Goal: Task Accomplishment & Management: Use online tool/utility

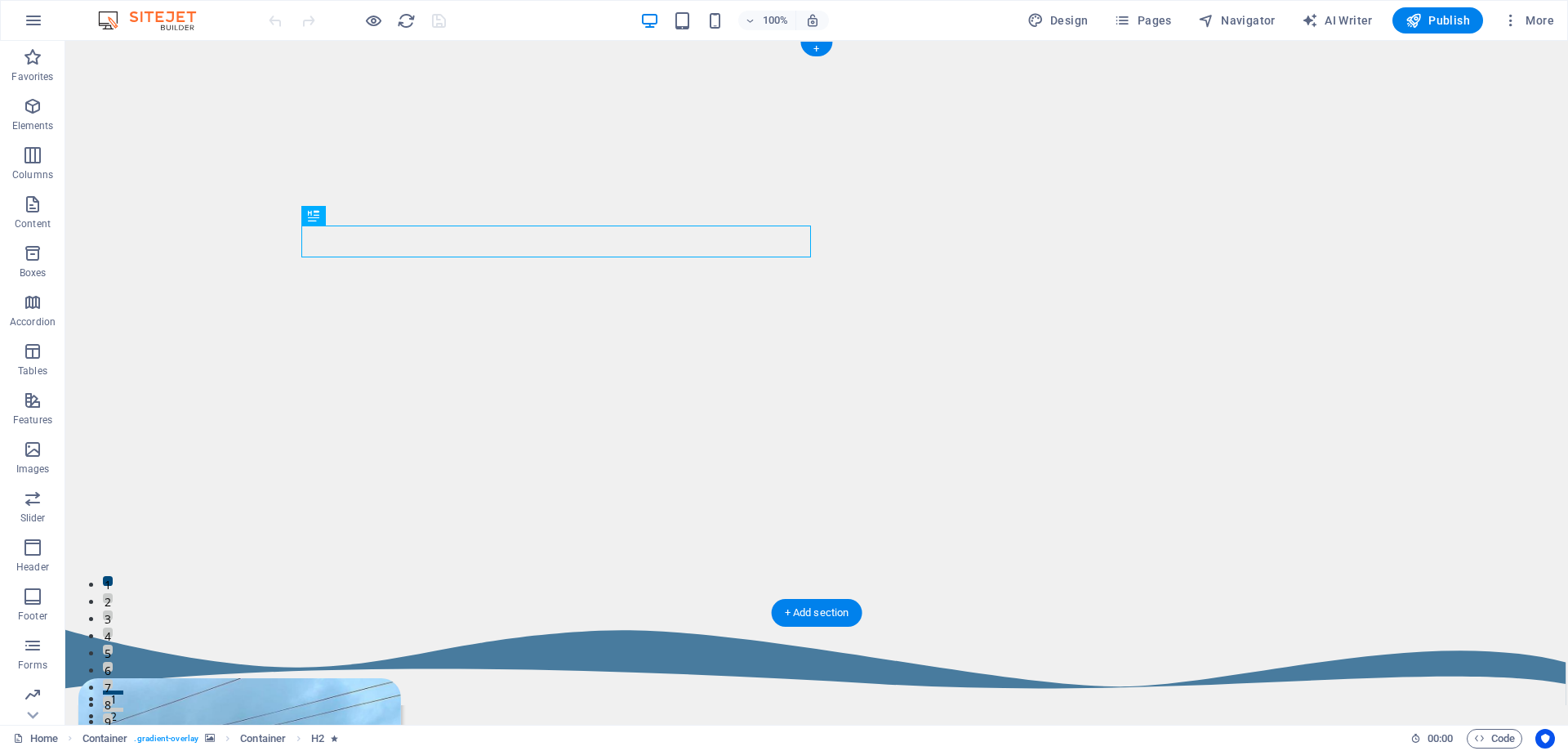
click at [271, 41] on img "1/16" at bounding box center [810, 41] width 1491 height 0
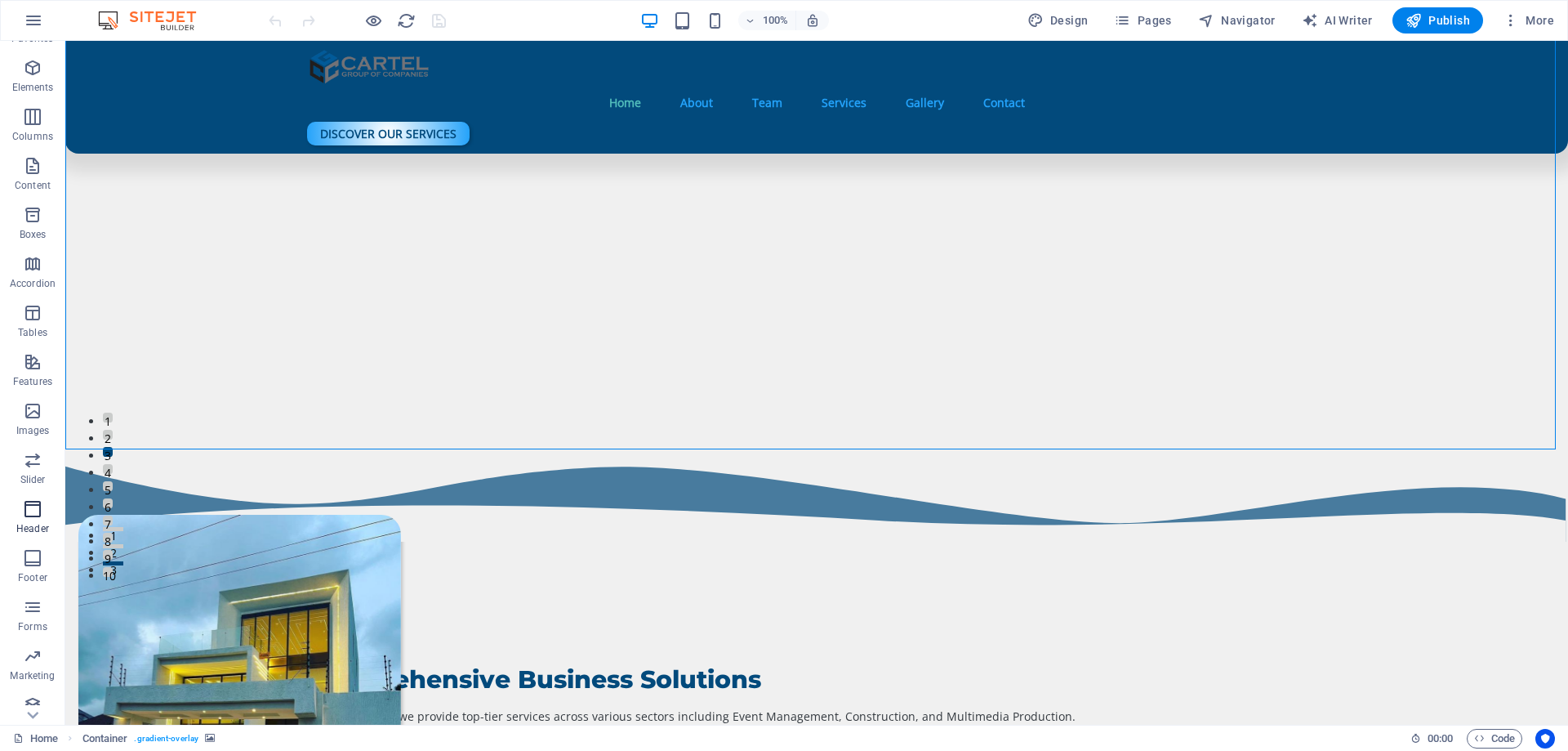
scroll to position [51, 0]
click at [45, 657] on p "Marketing" at bounding box center [32, 662] width 45 height 13
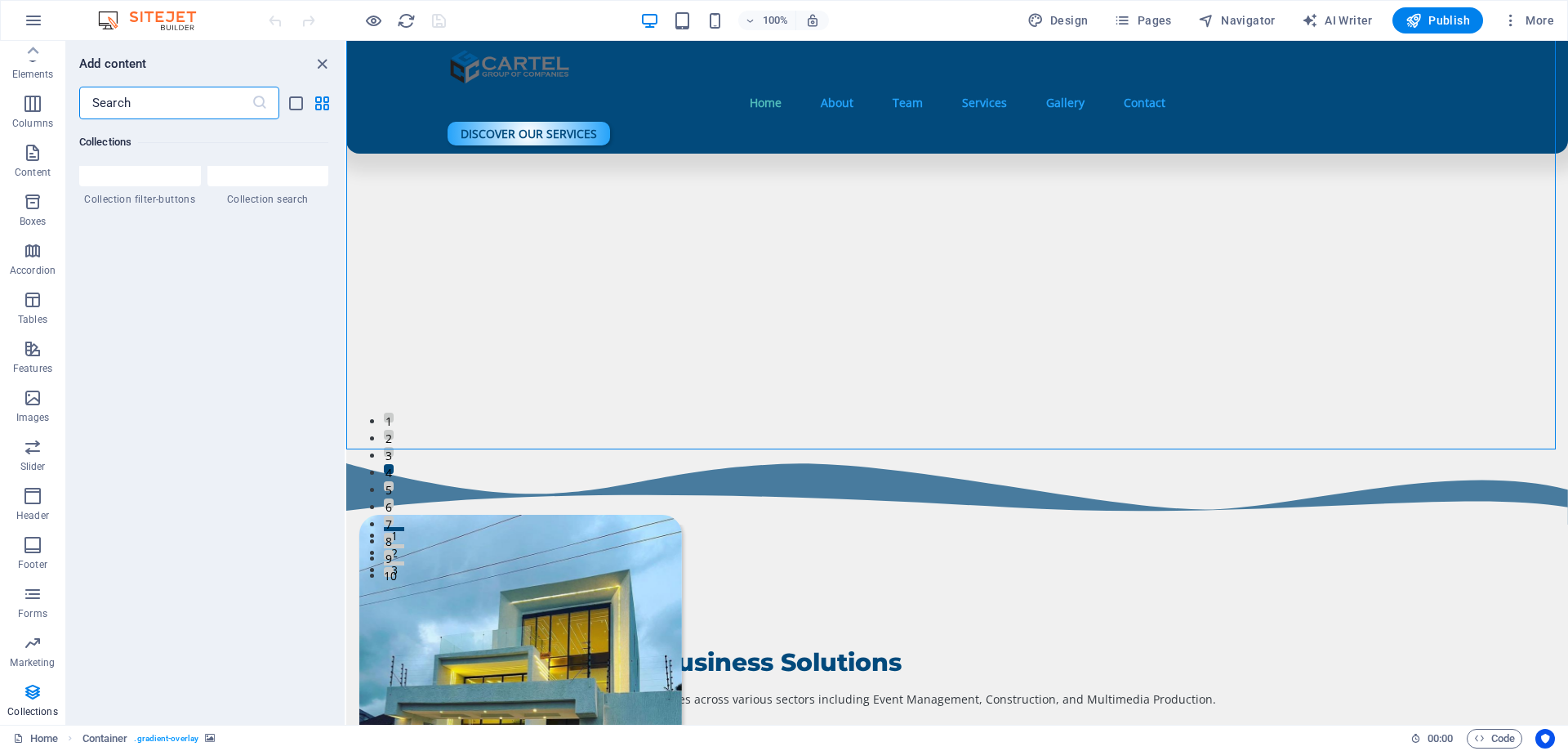
scroll to position [15382, 0]
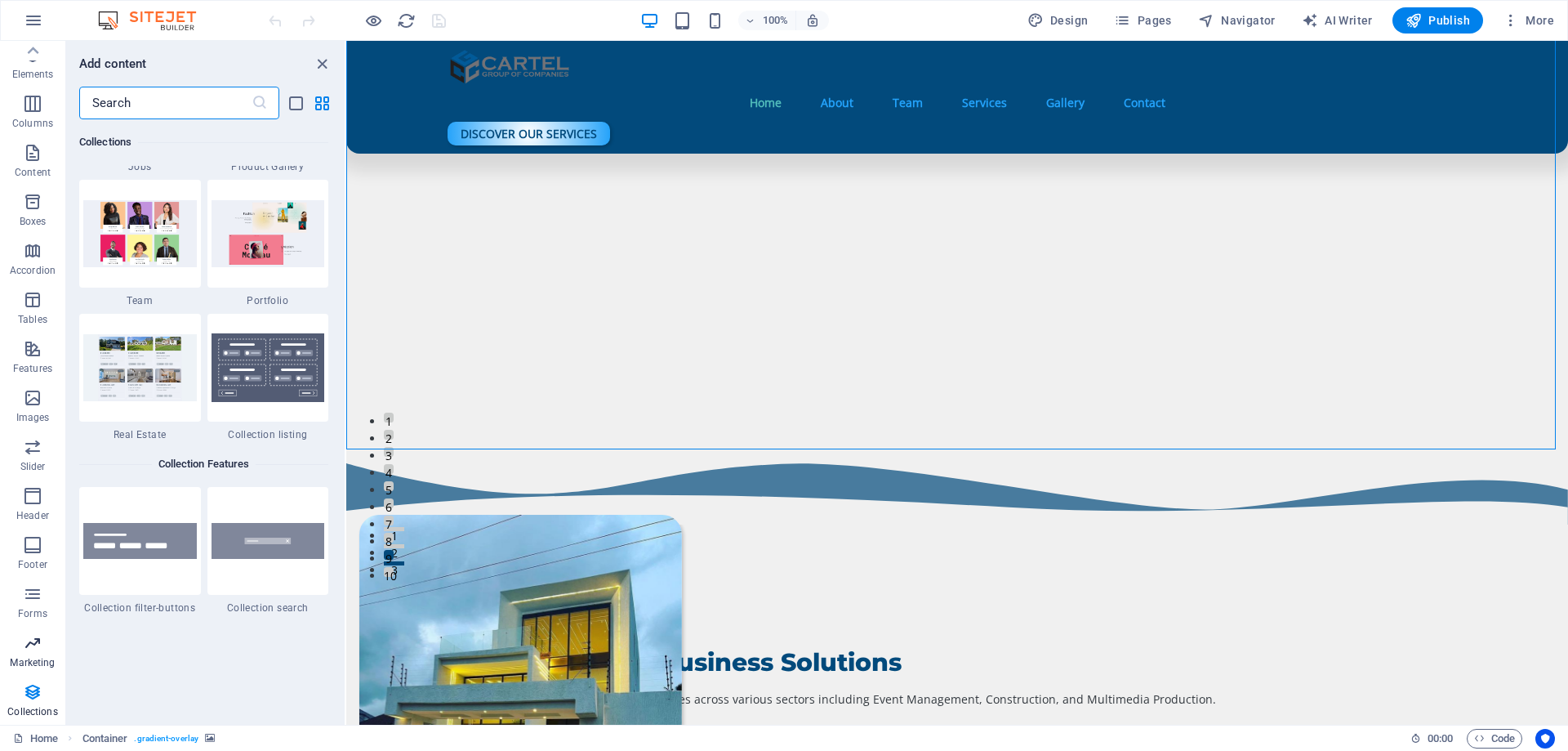
click at [21, 638] on span "Marketing" at bounding box center [32, 653] width 65 height 39
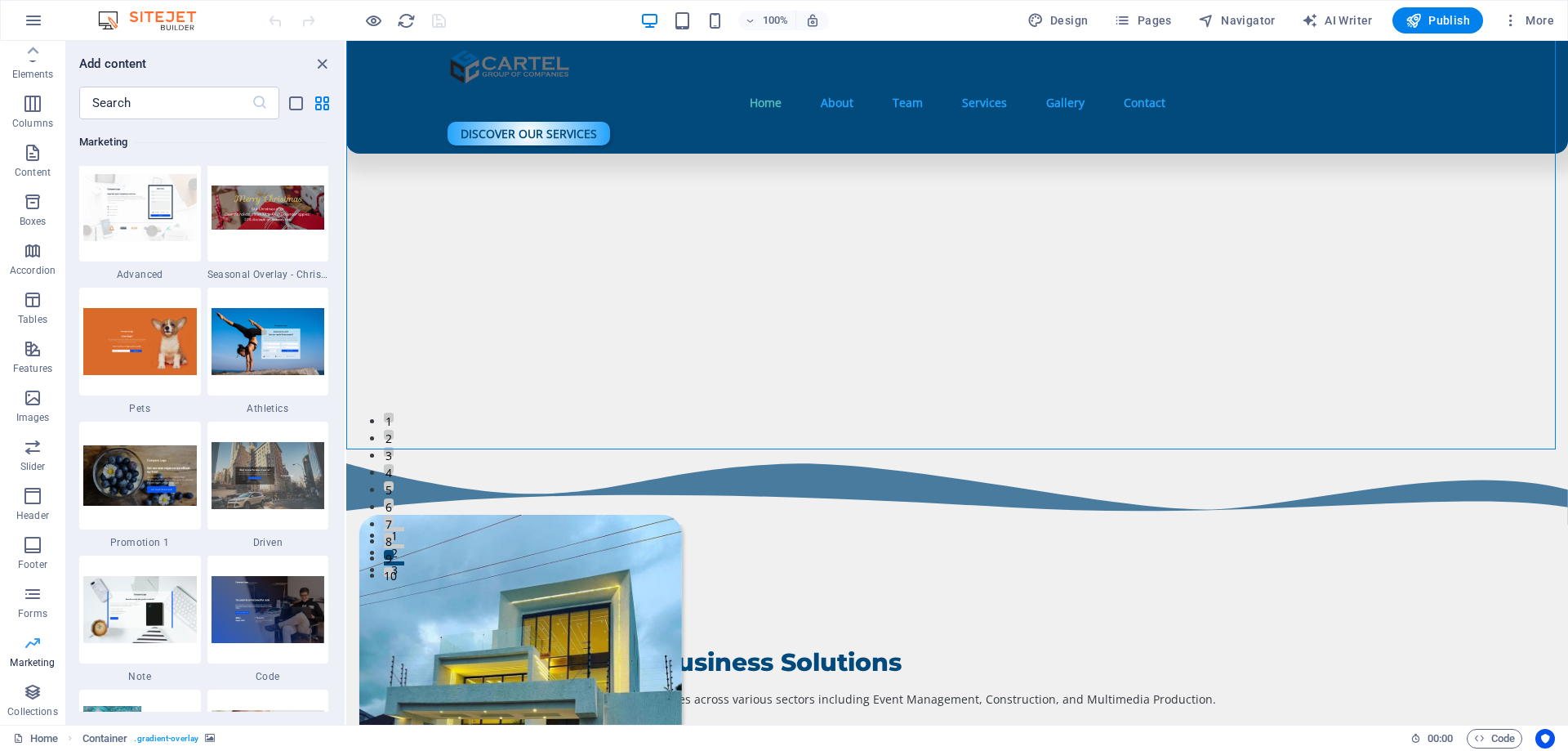
scroll to position [13441, 0]
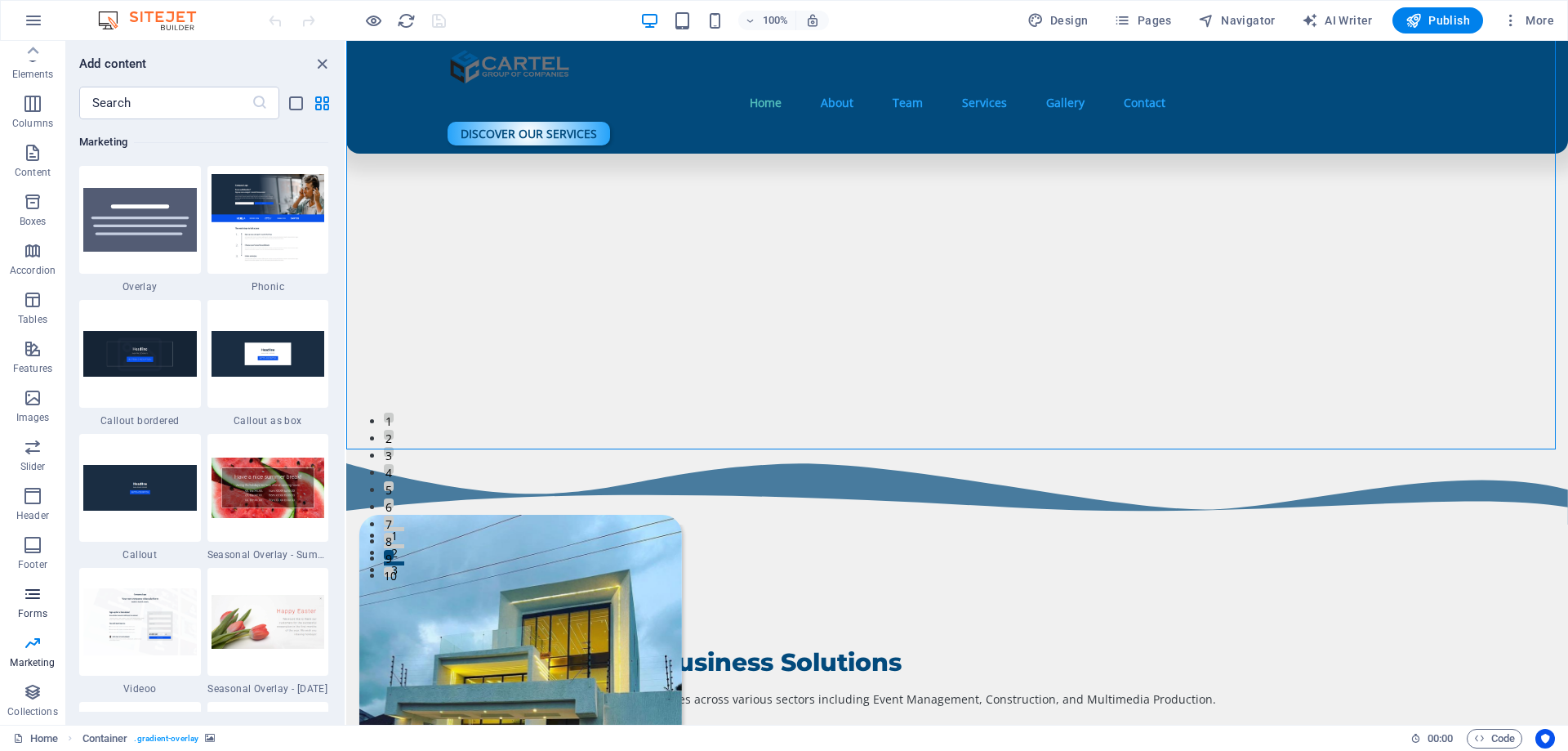
click at [32, 593] on icon "button" at bounding box center [32, 593] width 20 height 20
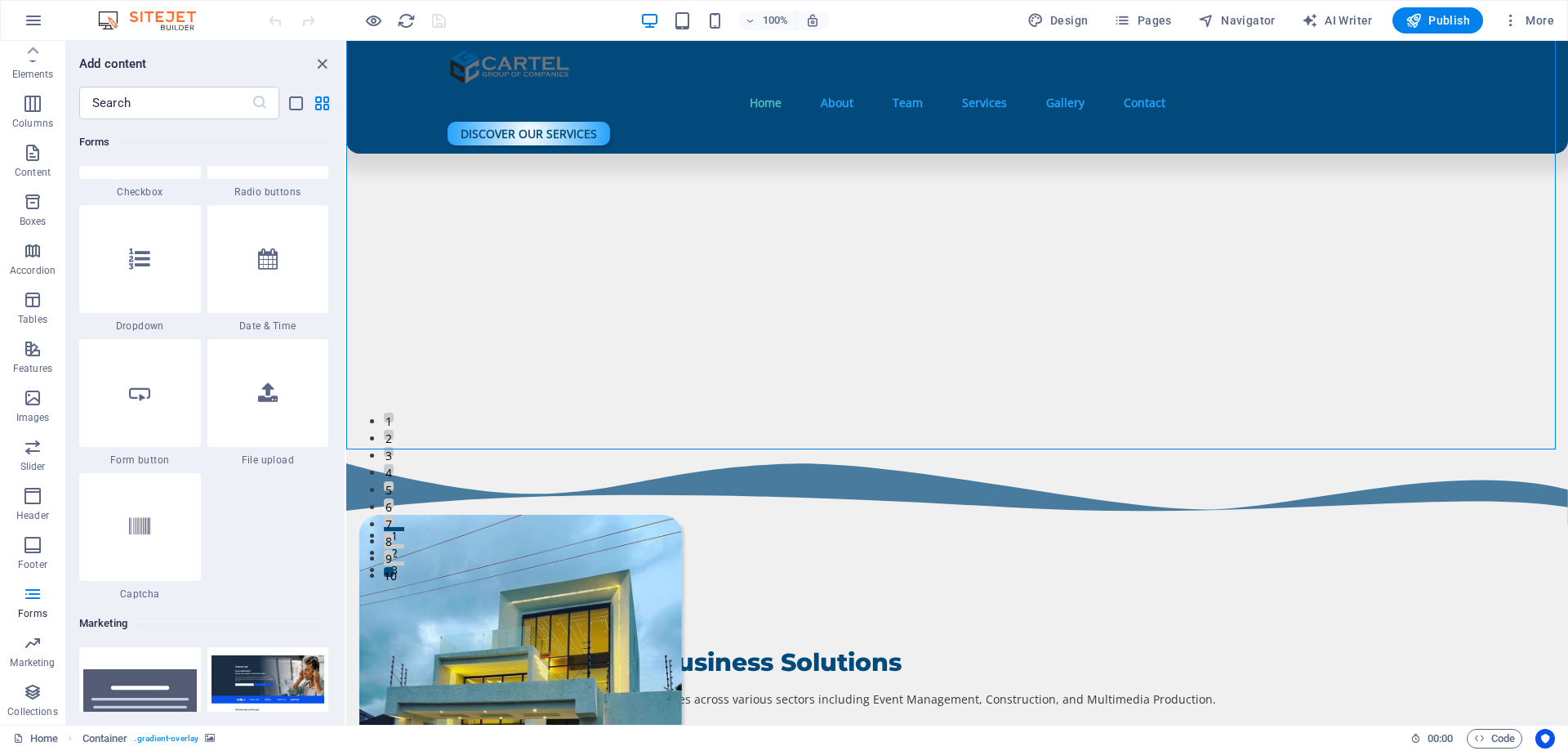
scroll to position [13287, 0]
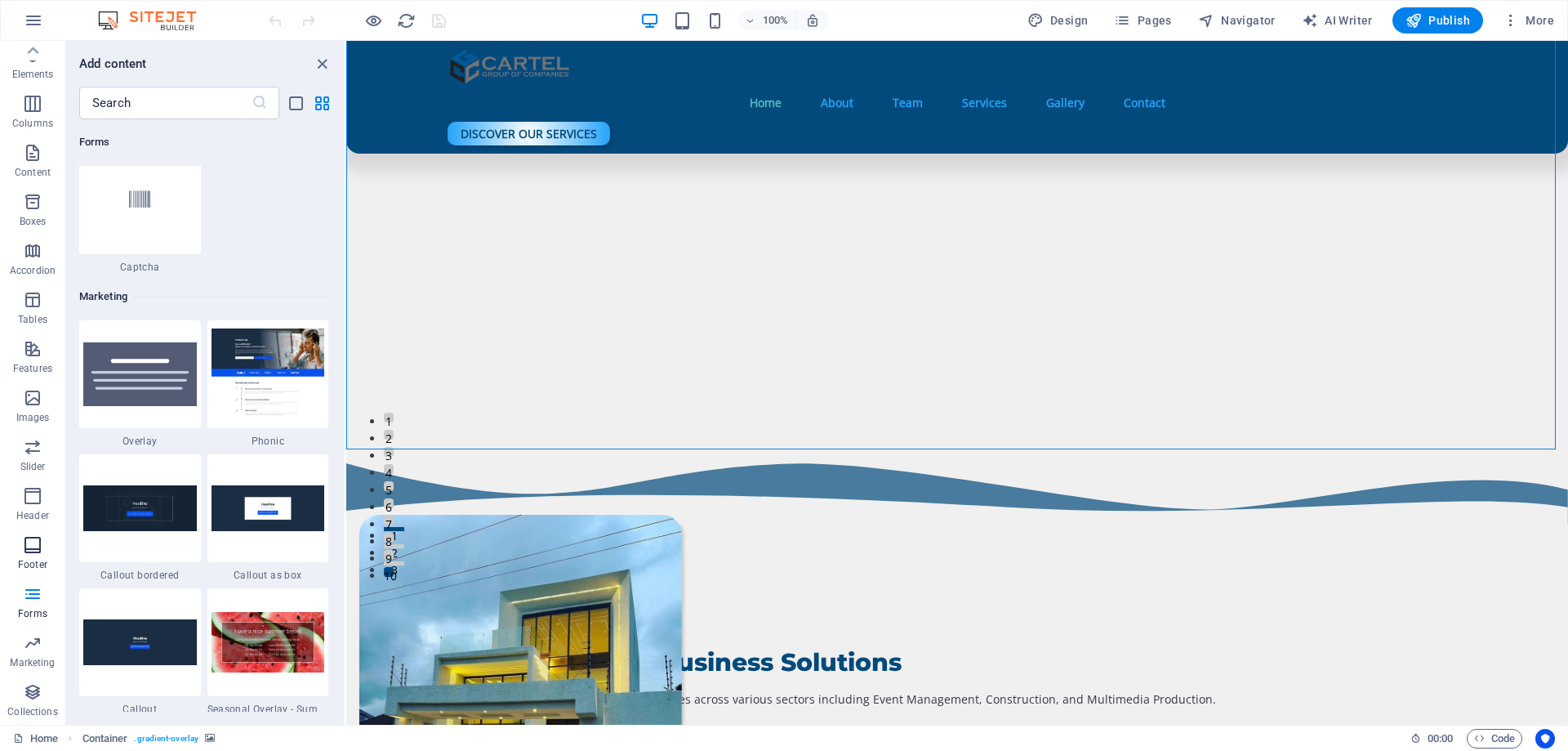
click at [17, 544] on span "Footer" at bounding box center [32, 554] width 65 height 39
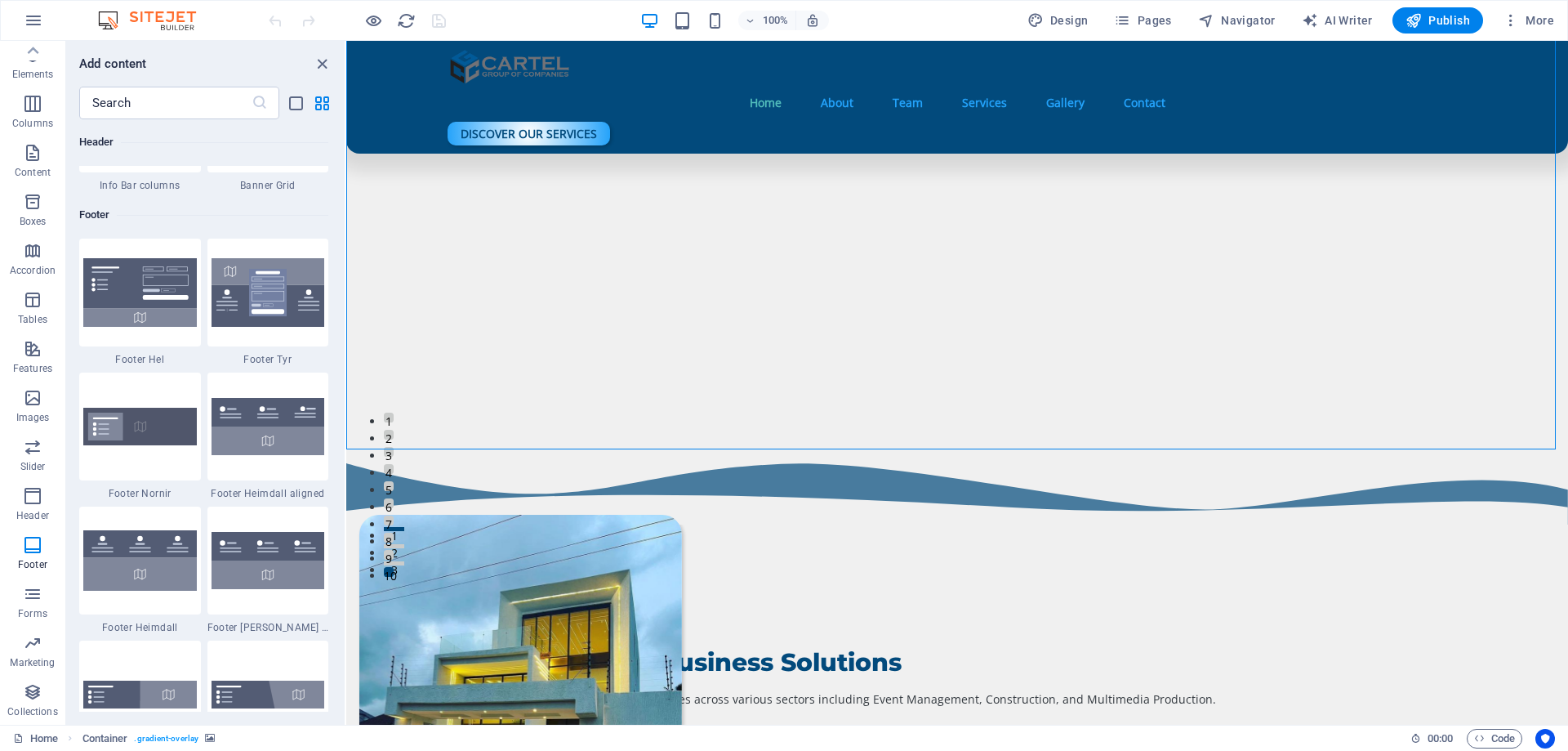
scroll to position [10868, 0]
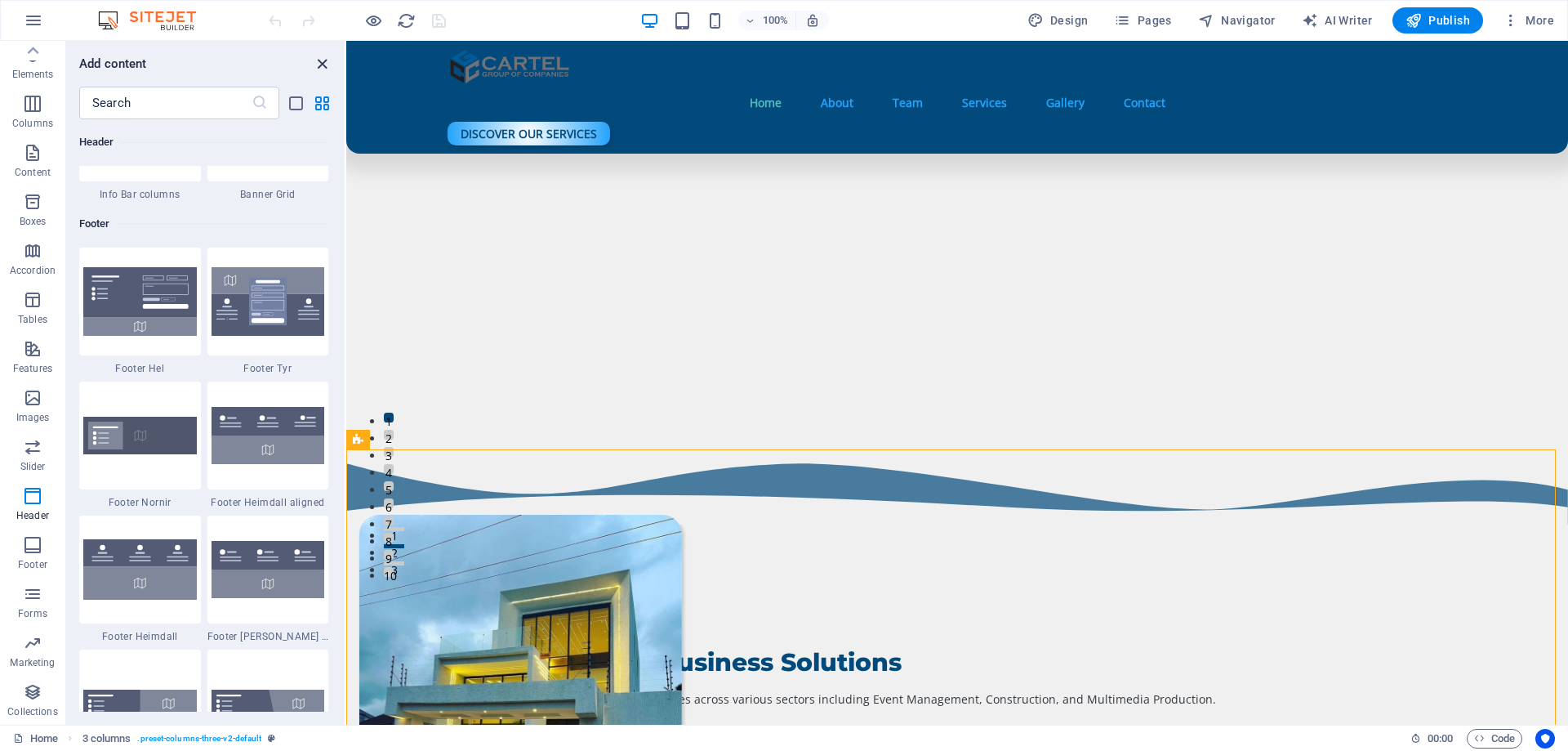
click at [322, 63] on icon "close panel" at bounding box center [323, 64] width 19 height 19
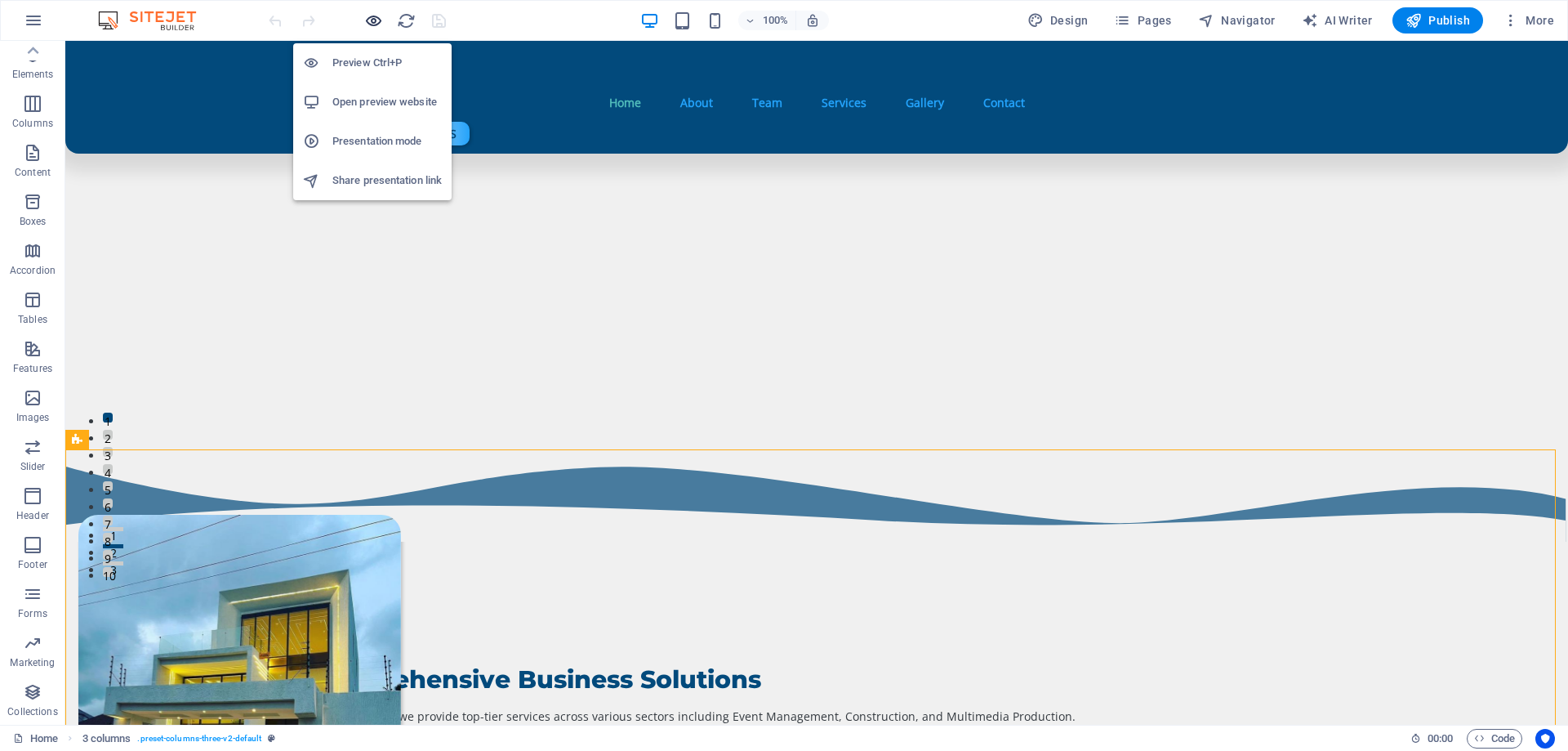
click at [377, 20] on icon "button" at bounding box center [374, 21] width 19 height 19
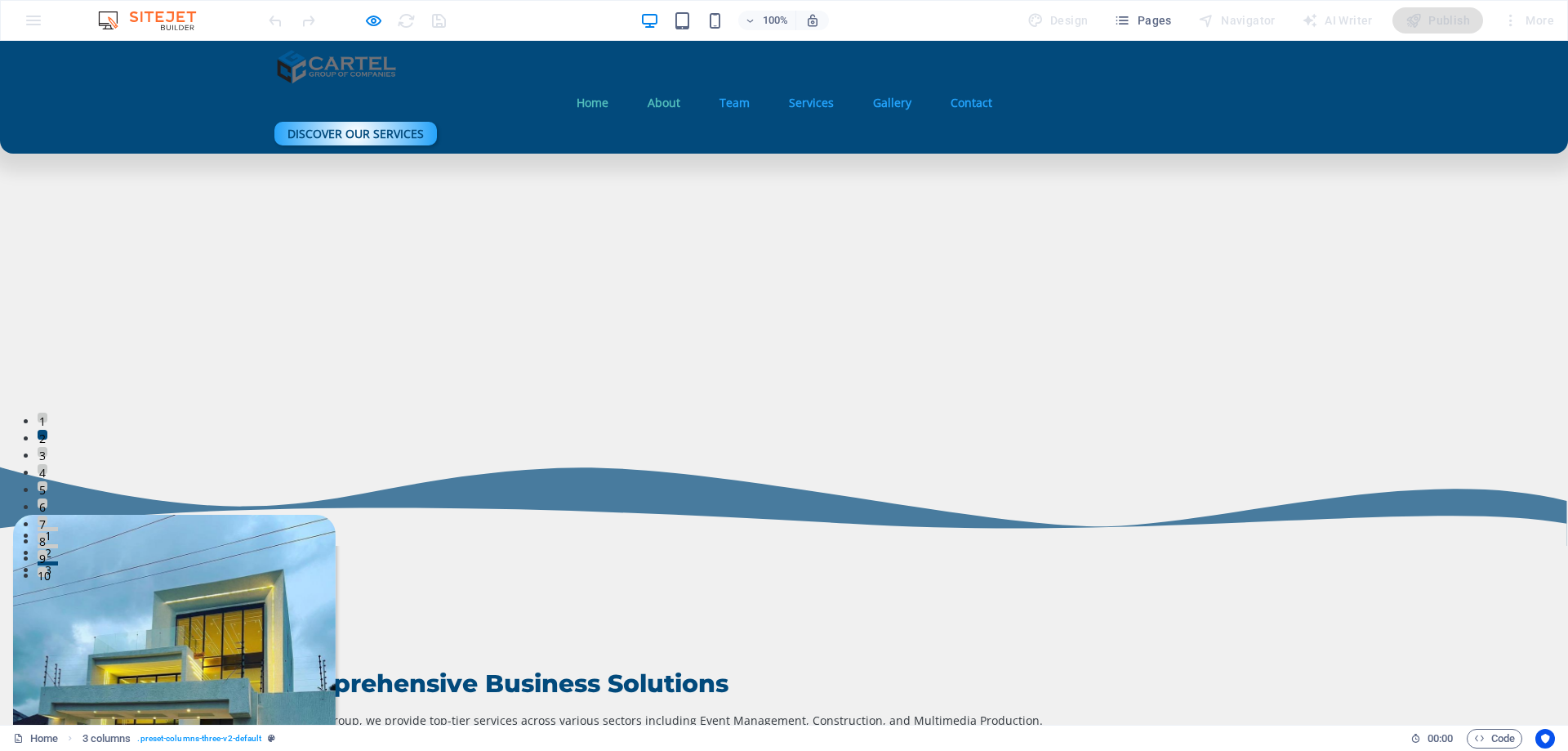
click at [634, 84] on link "About" at bounding box center [664, 103] width 59 height 37
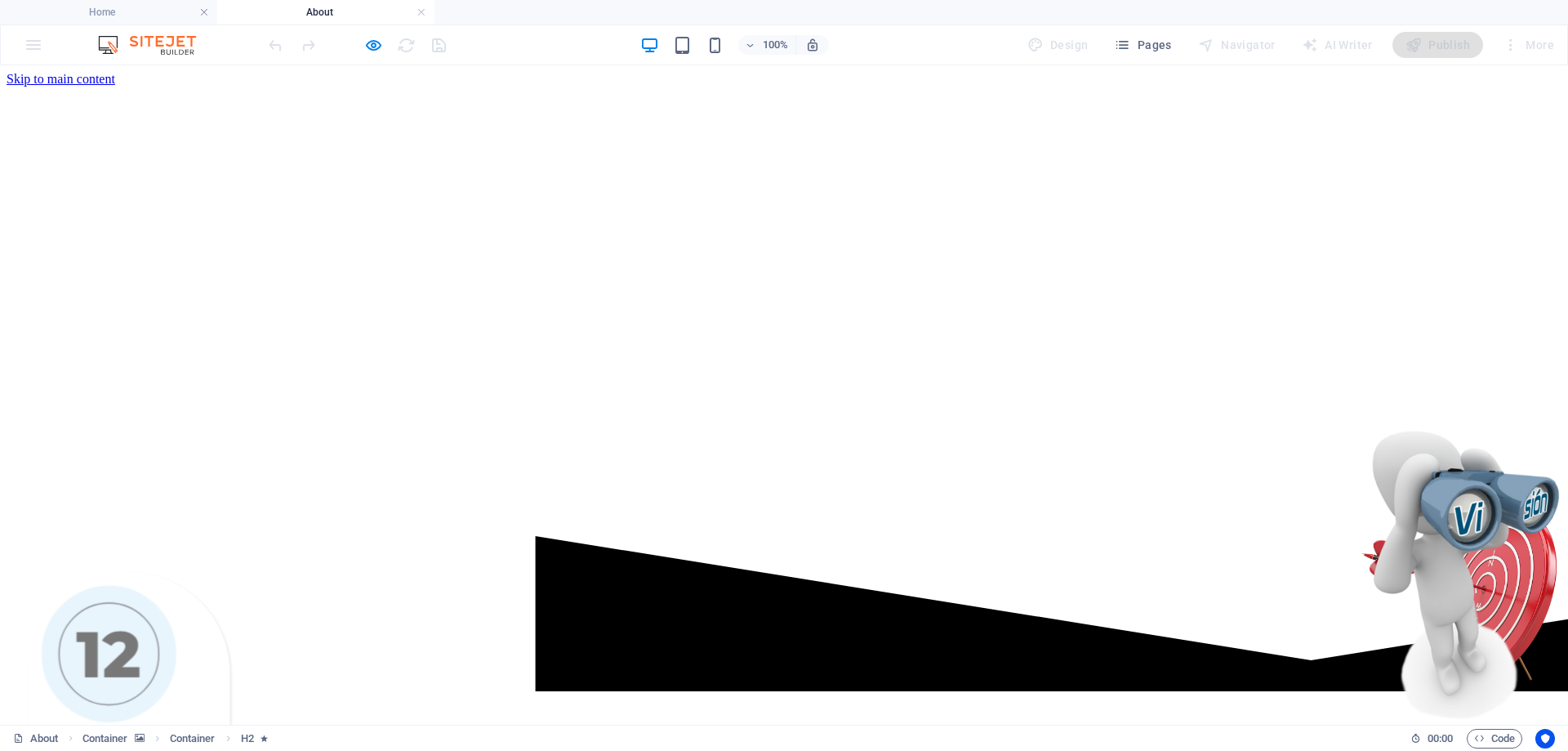
scroll to position [0, 0]
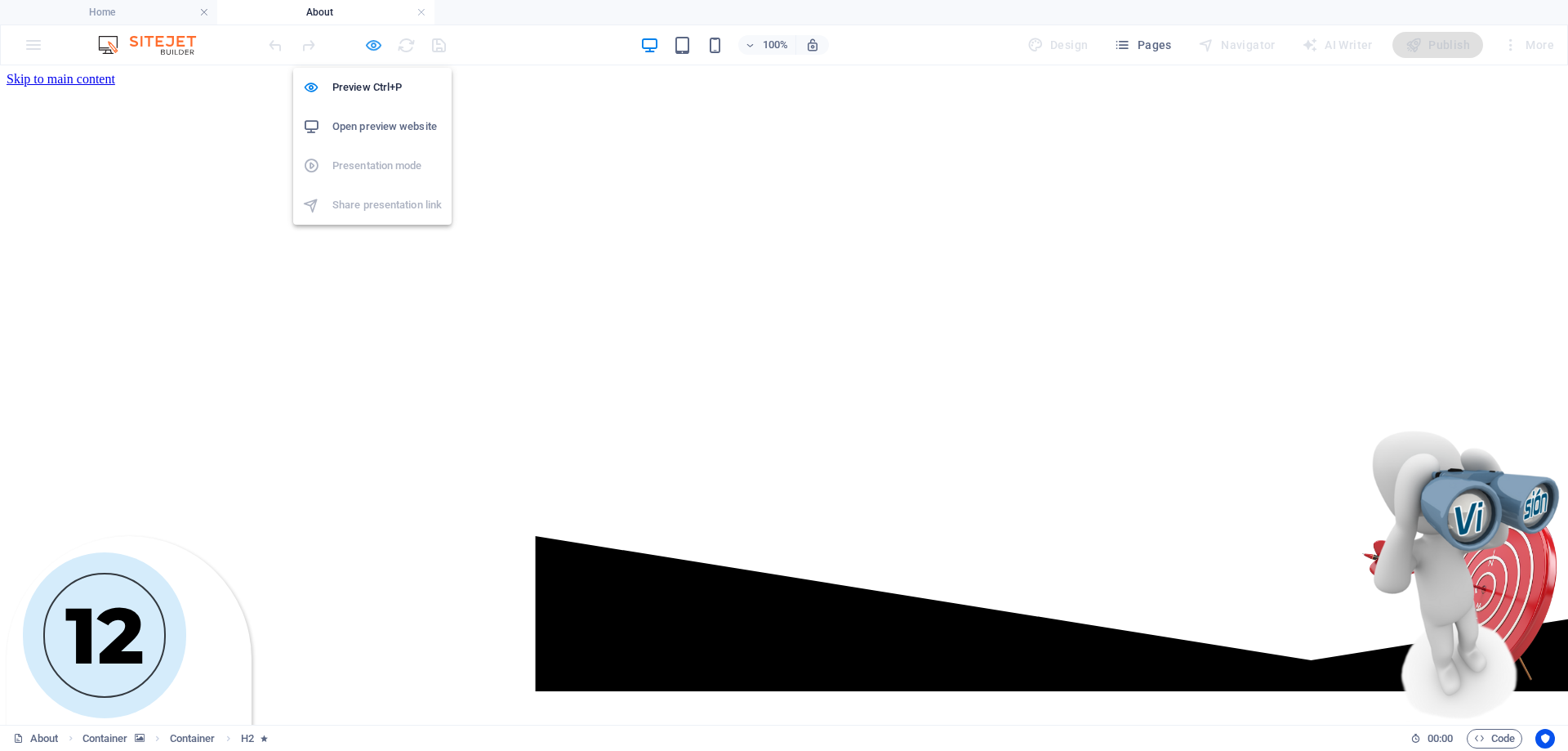
click at [372, 42] on icon "button" at bounding box center [374, 45] width 19 height 19
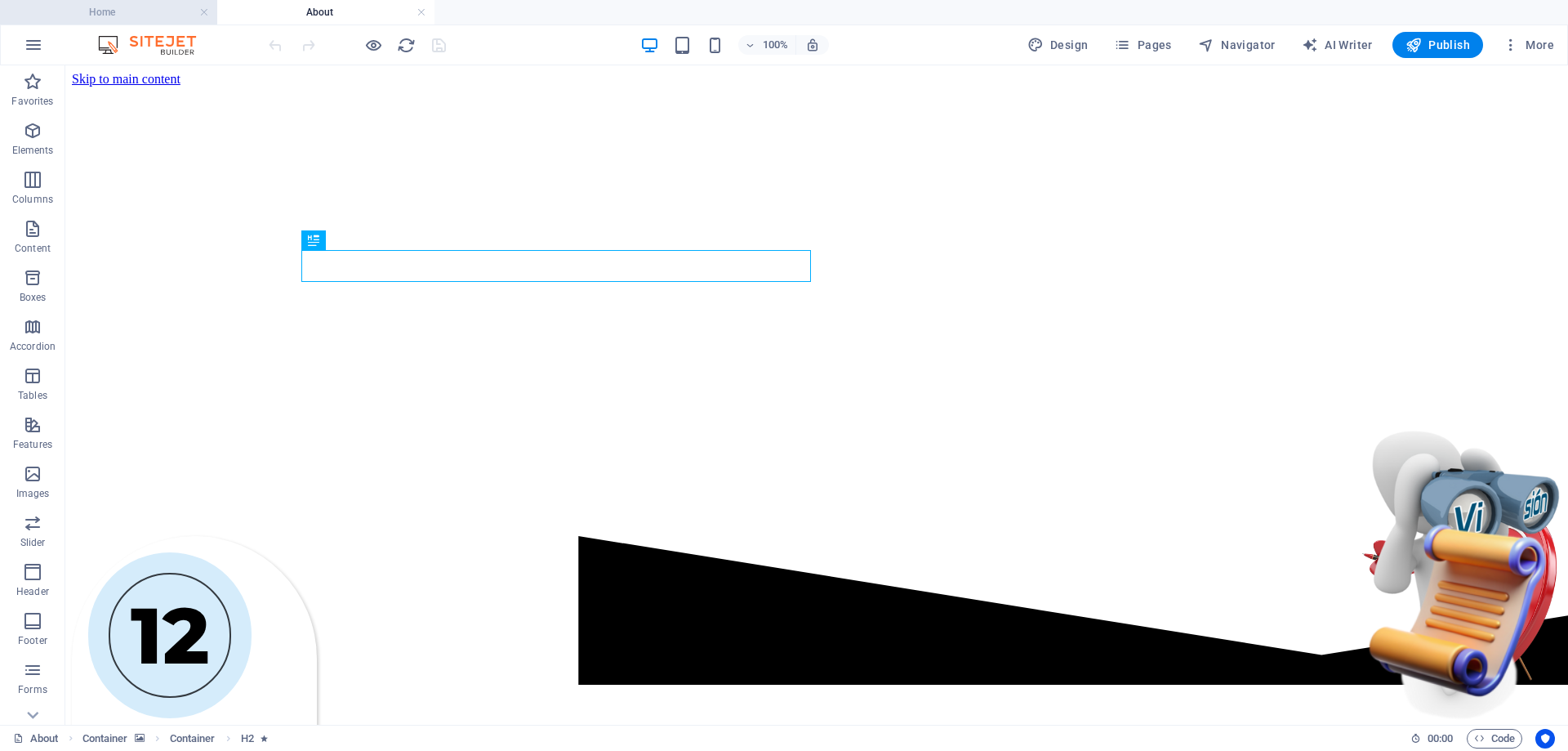
click at [106, 15] on h4 "Home" at bounding box center [109, 12] width 218 height 18
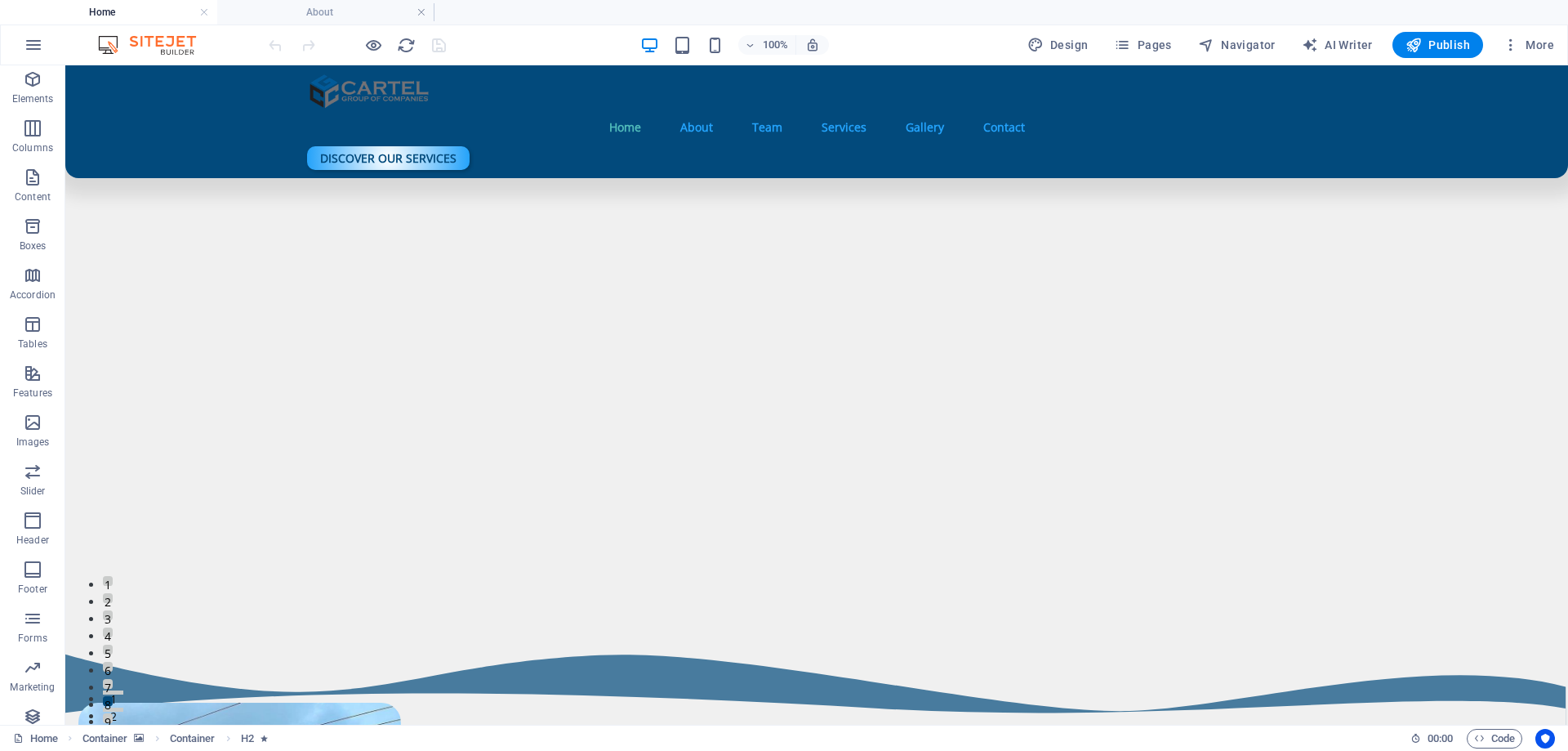
scroll to position [164, 0]
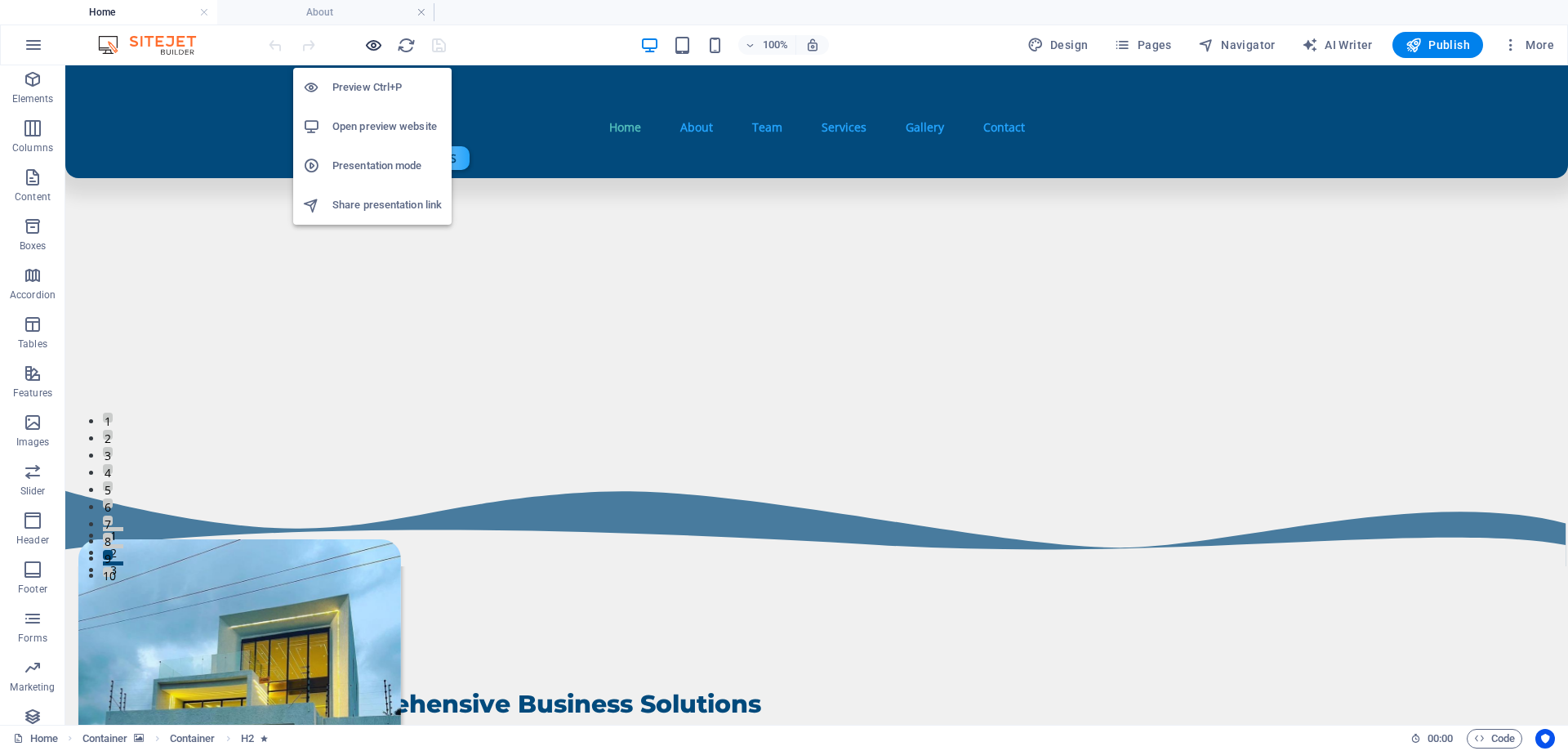
click at [372, 42] on icon "button" at bounding box center [374, 45] width 19 height 19
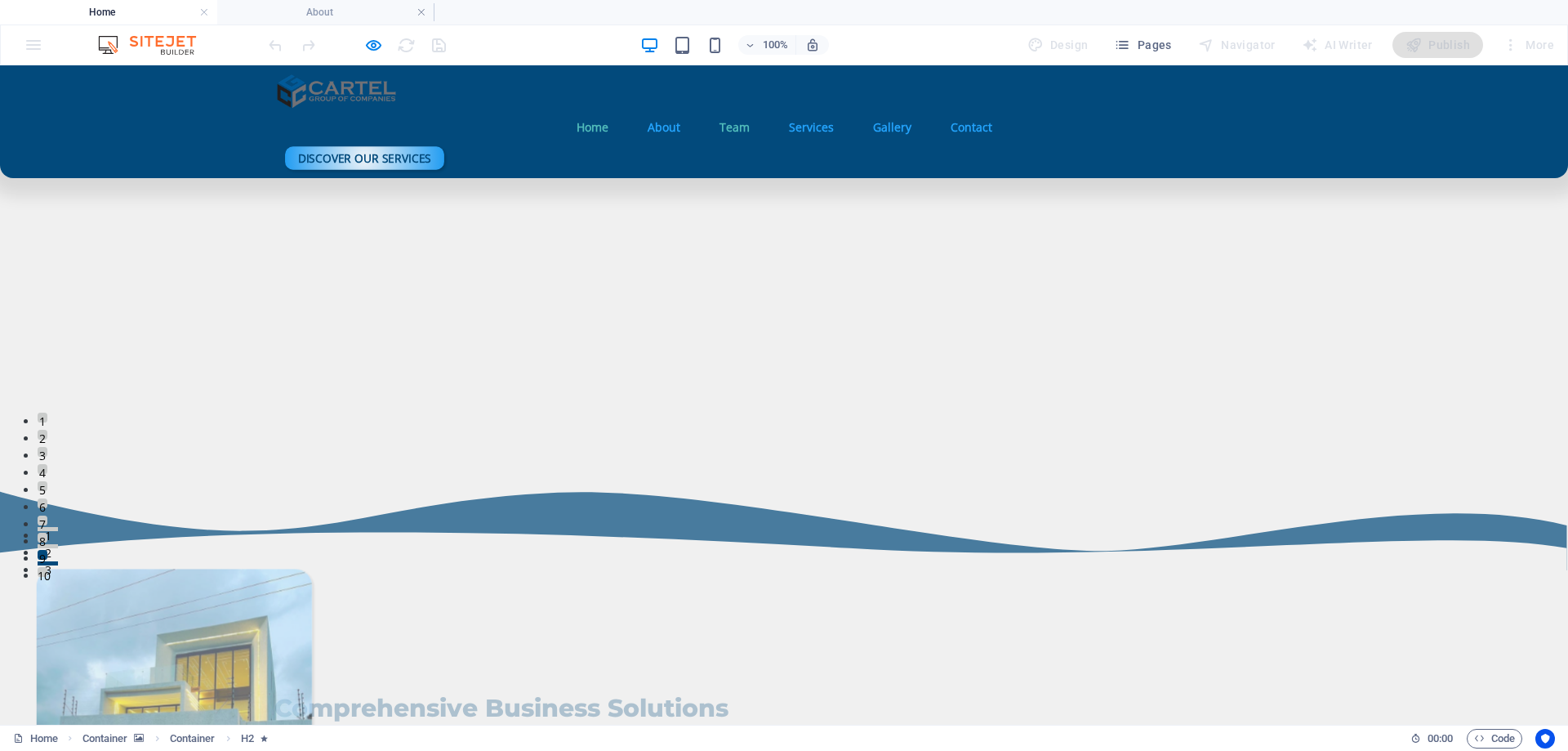
click at [713, 109] on link "Team" at bounding box center [734, 127] width 57 height 37
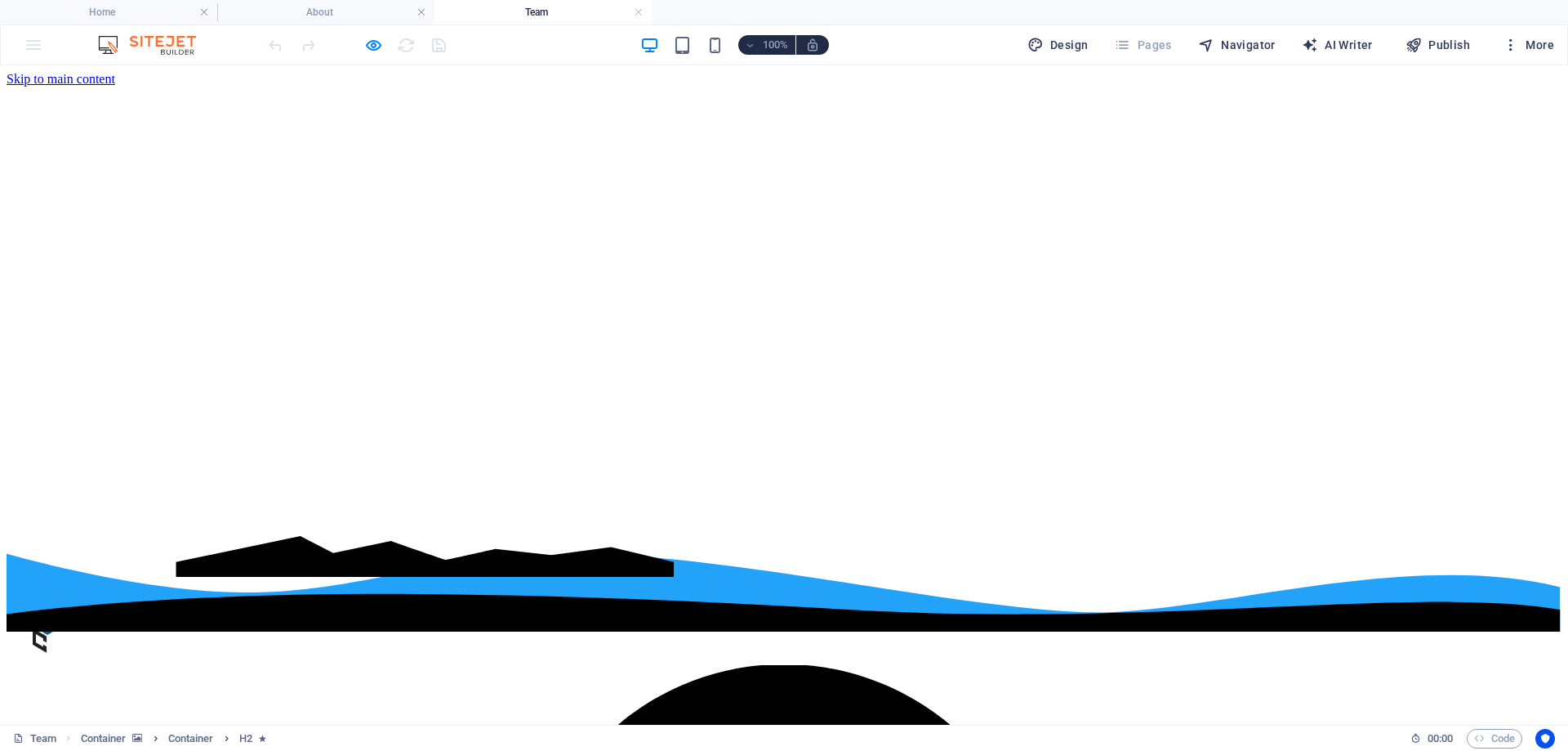
scroll to position [0, 0]
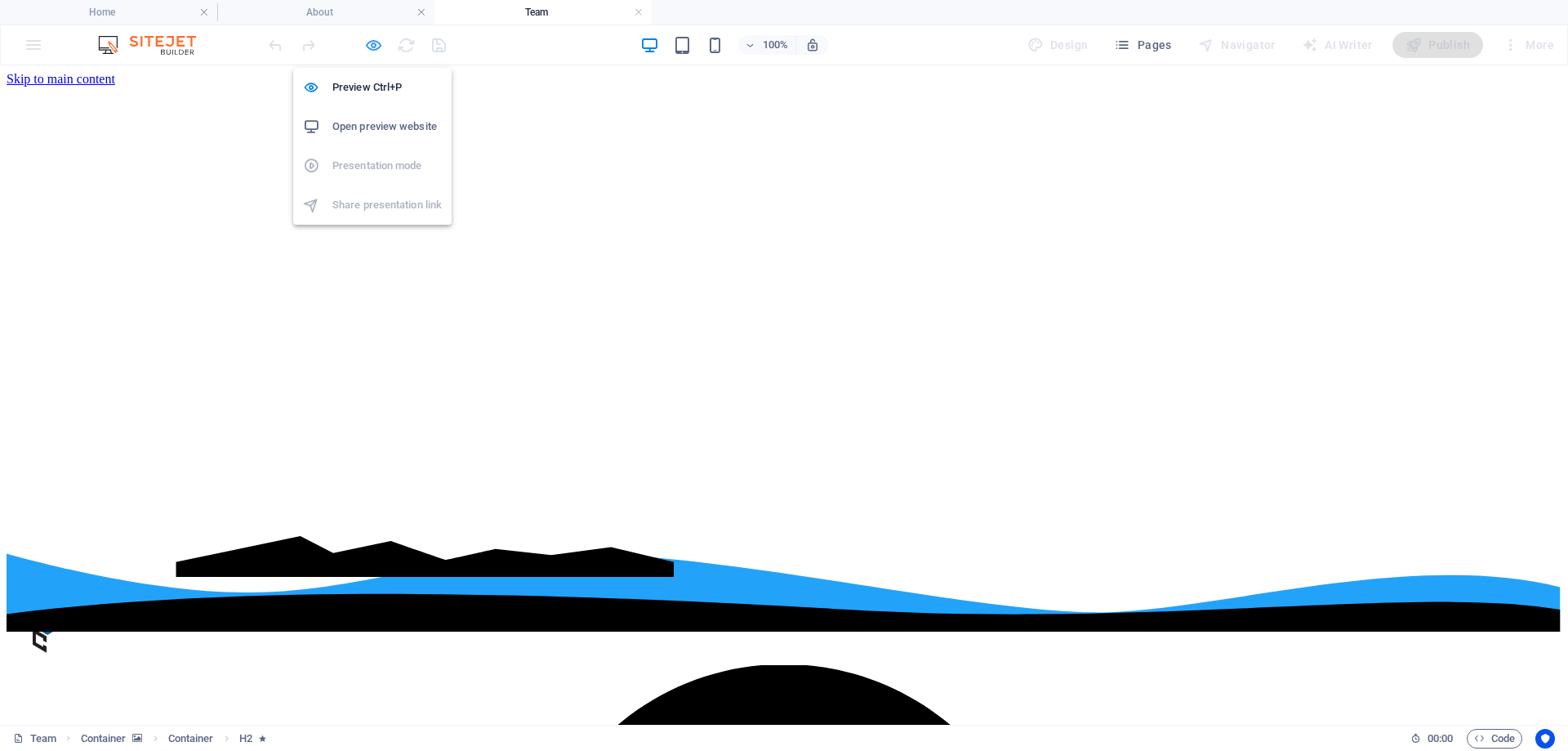
click at [370, 44] on icon "button" at bounding box center [374, 45] width 19 height 19
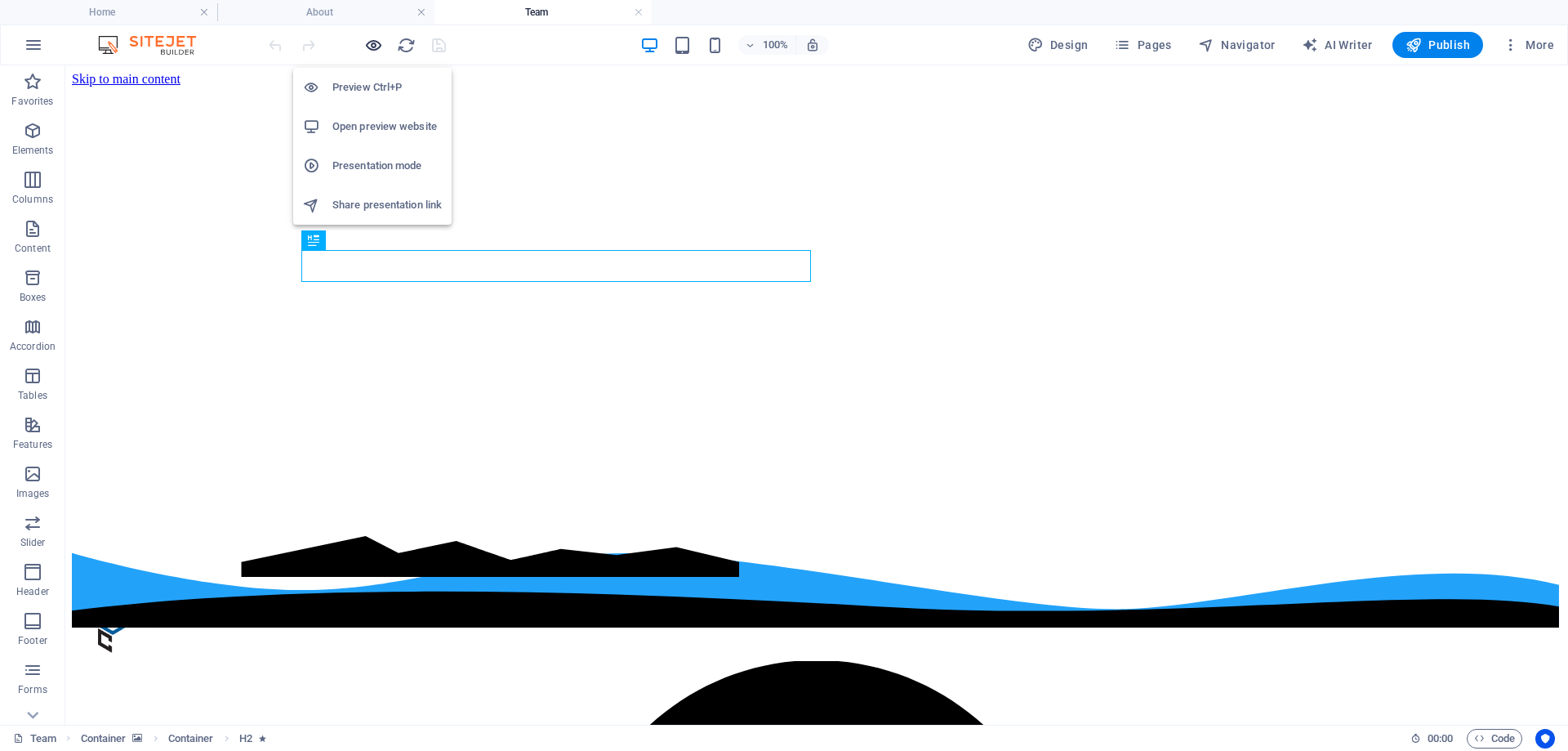
click at [372, 44] on icon "button" at bounding box center [374, 45] width 19 height 19
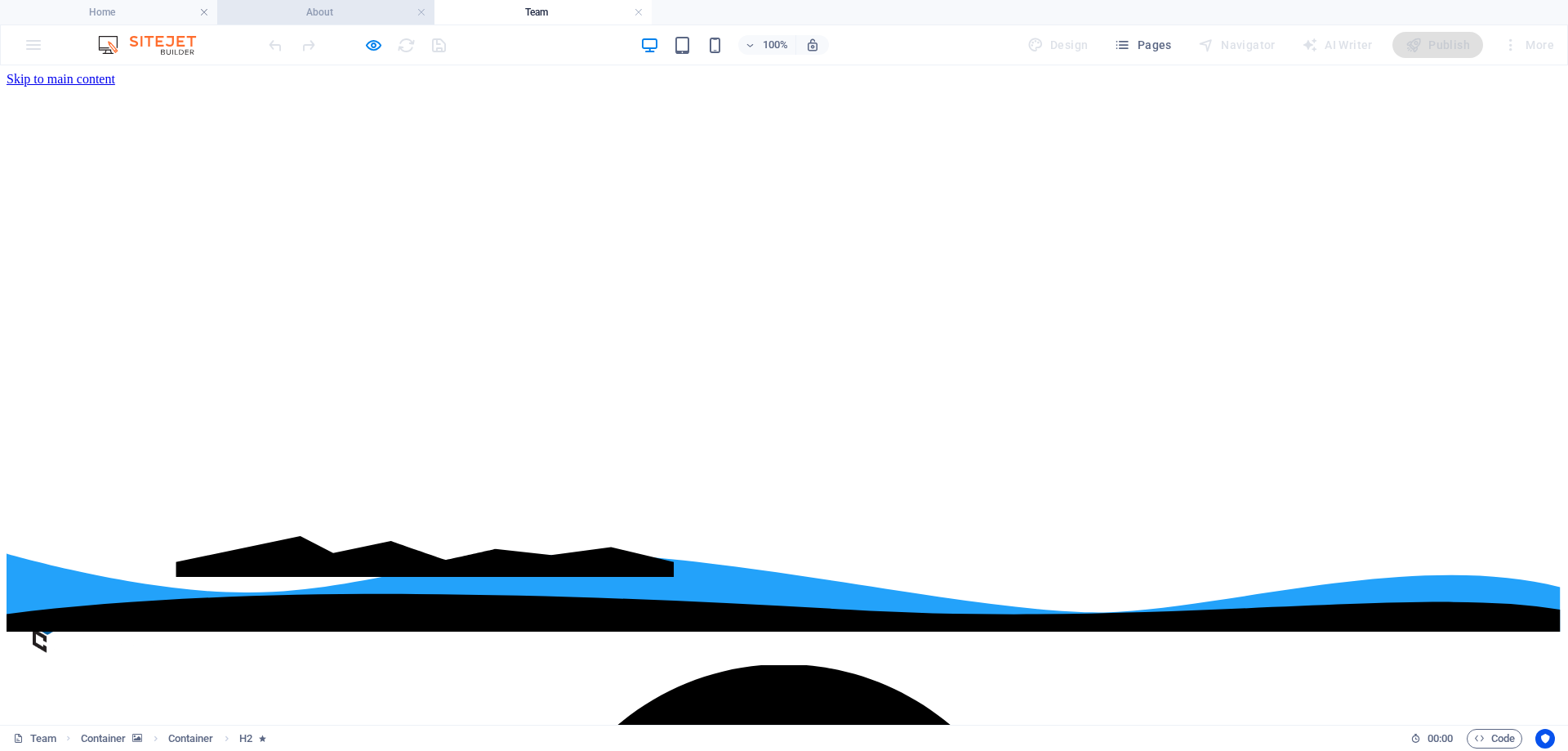
click at [313, 15] on h4 "About" at bounding box center [326, 12] width 218 height 18
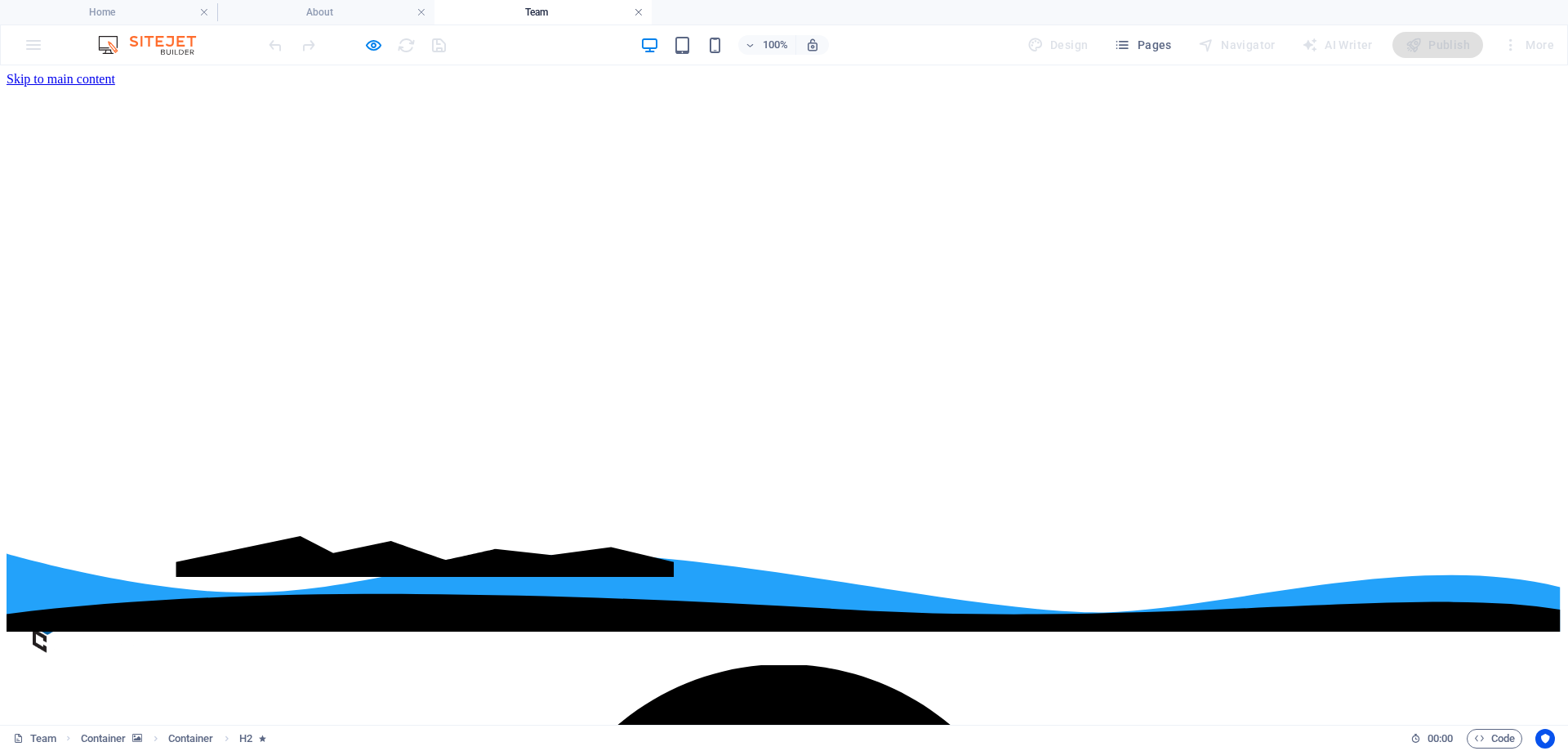
click at [641, 13] on link at bounding box center [639, 13] width 10 height 16
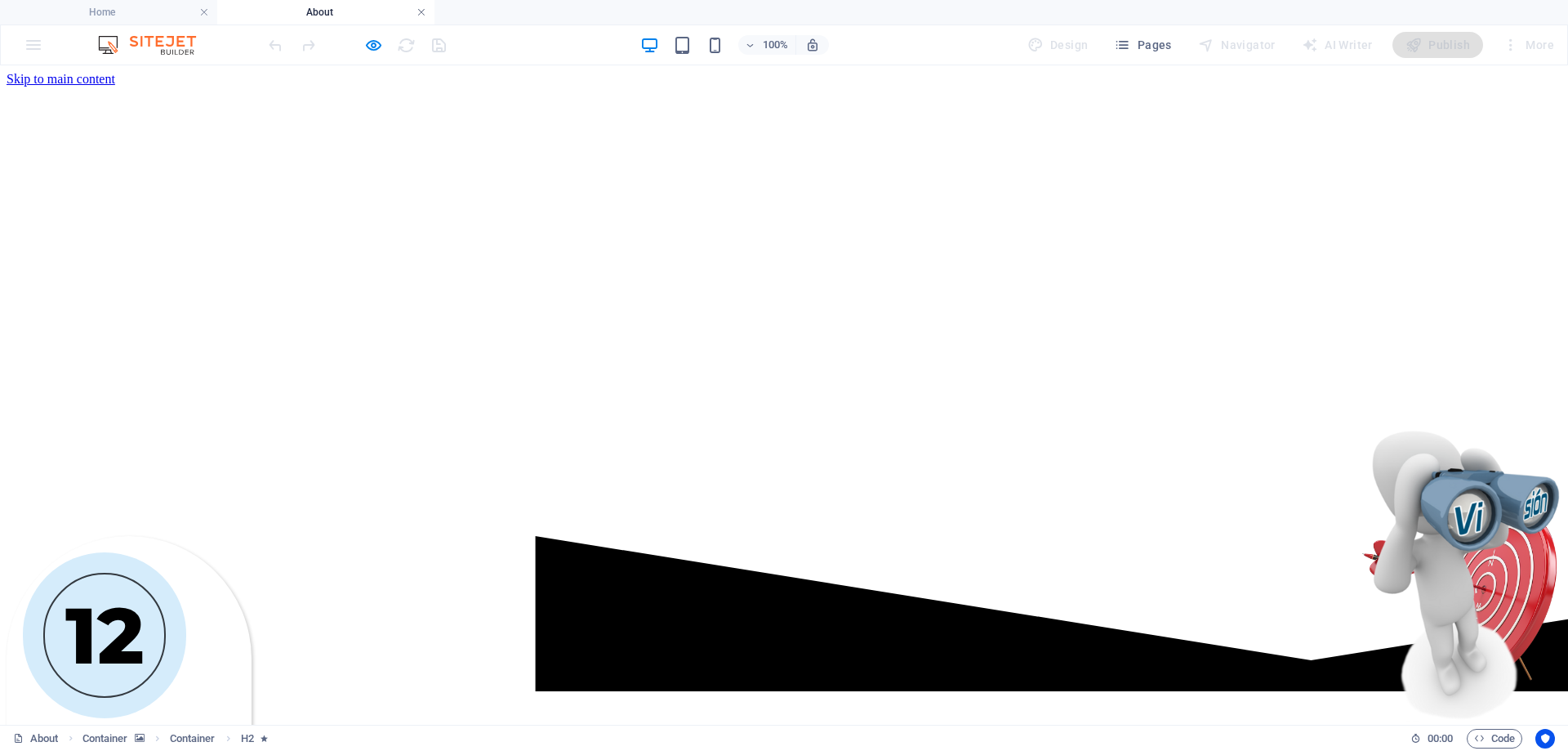
click at [421, 11] on link at bounding box center [421, 13] width 10 height 16
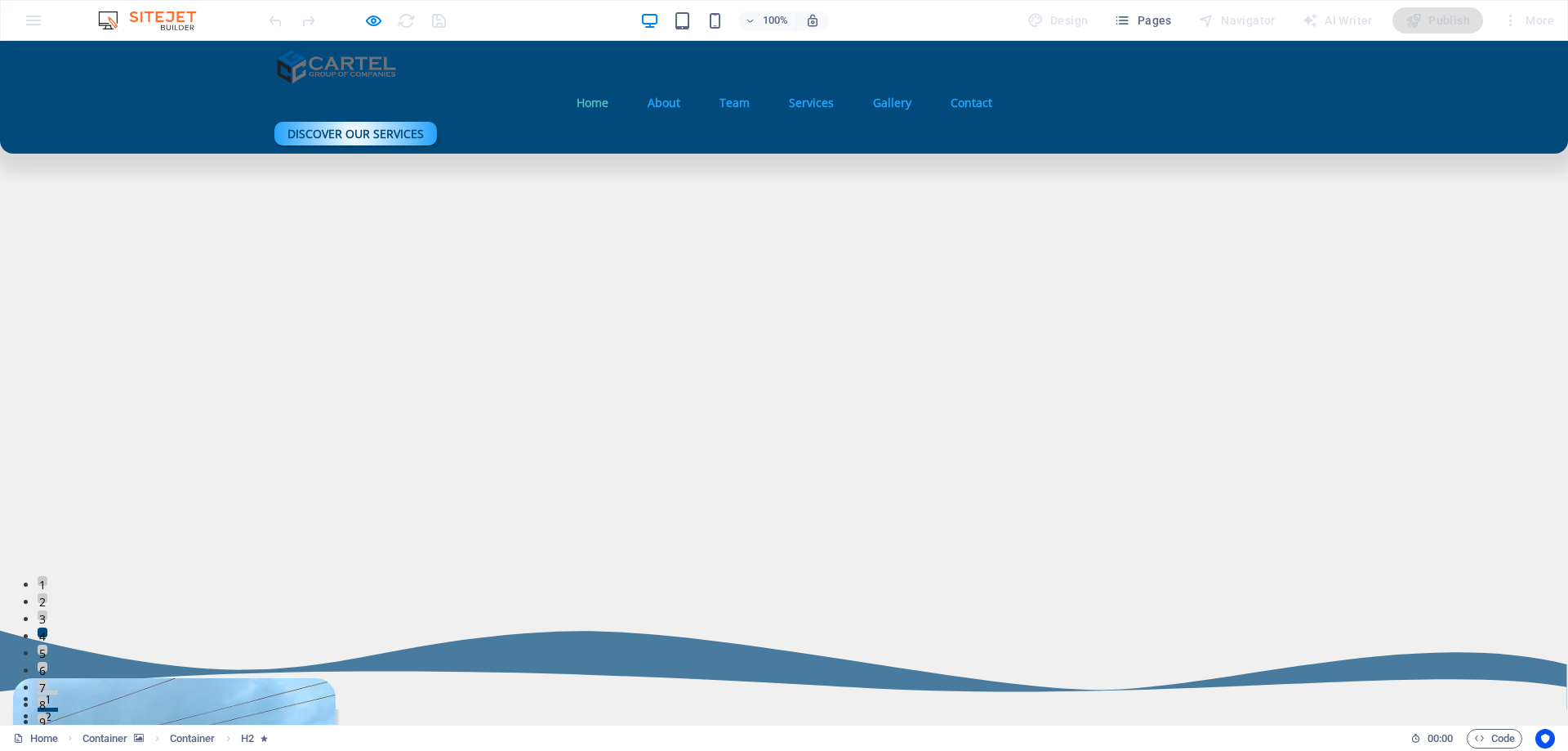
scroll to position [164, 0]
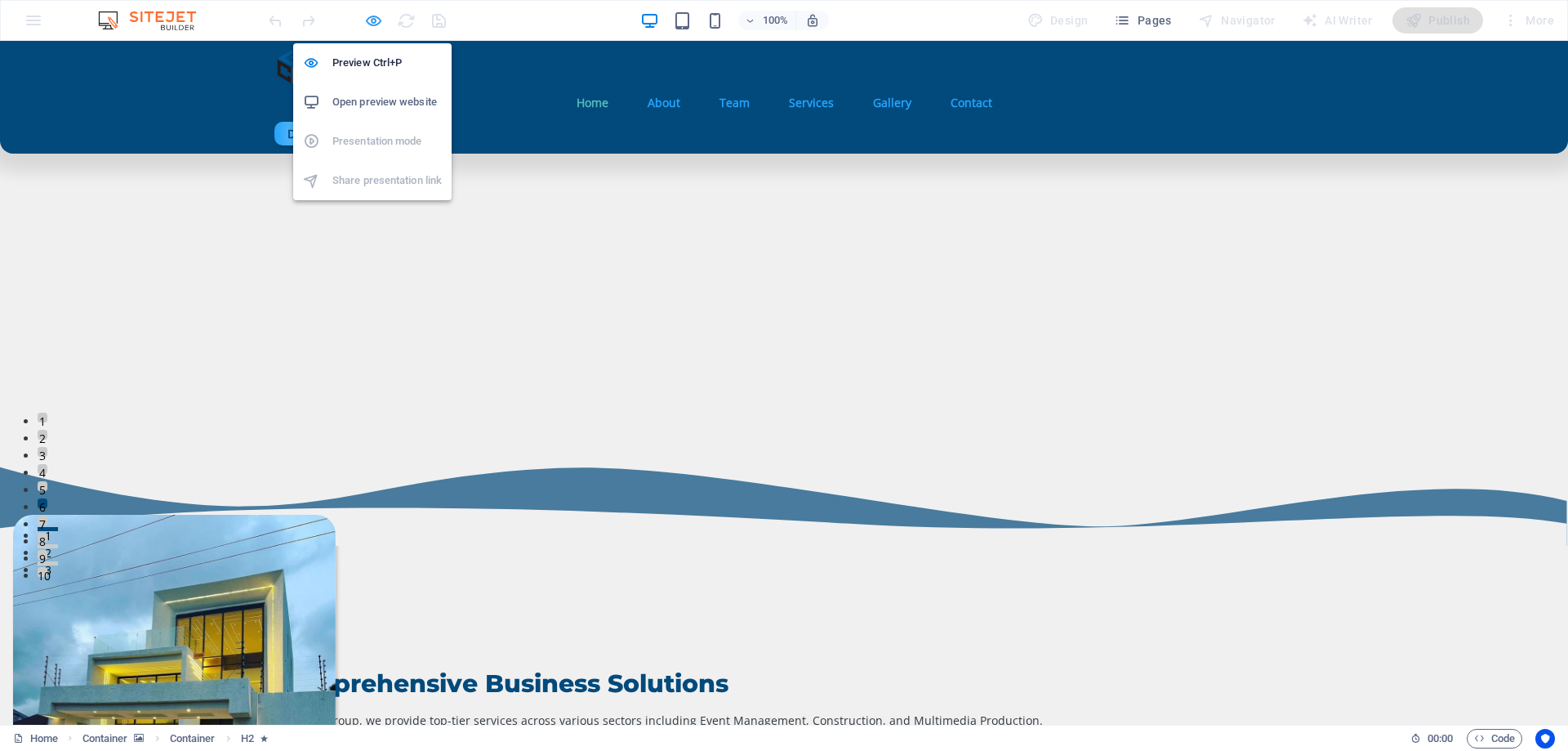
click at [376, 17] on icon "button" at bounding box center [374, 21] width 19 height 19
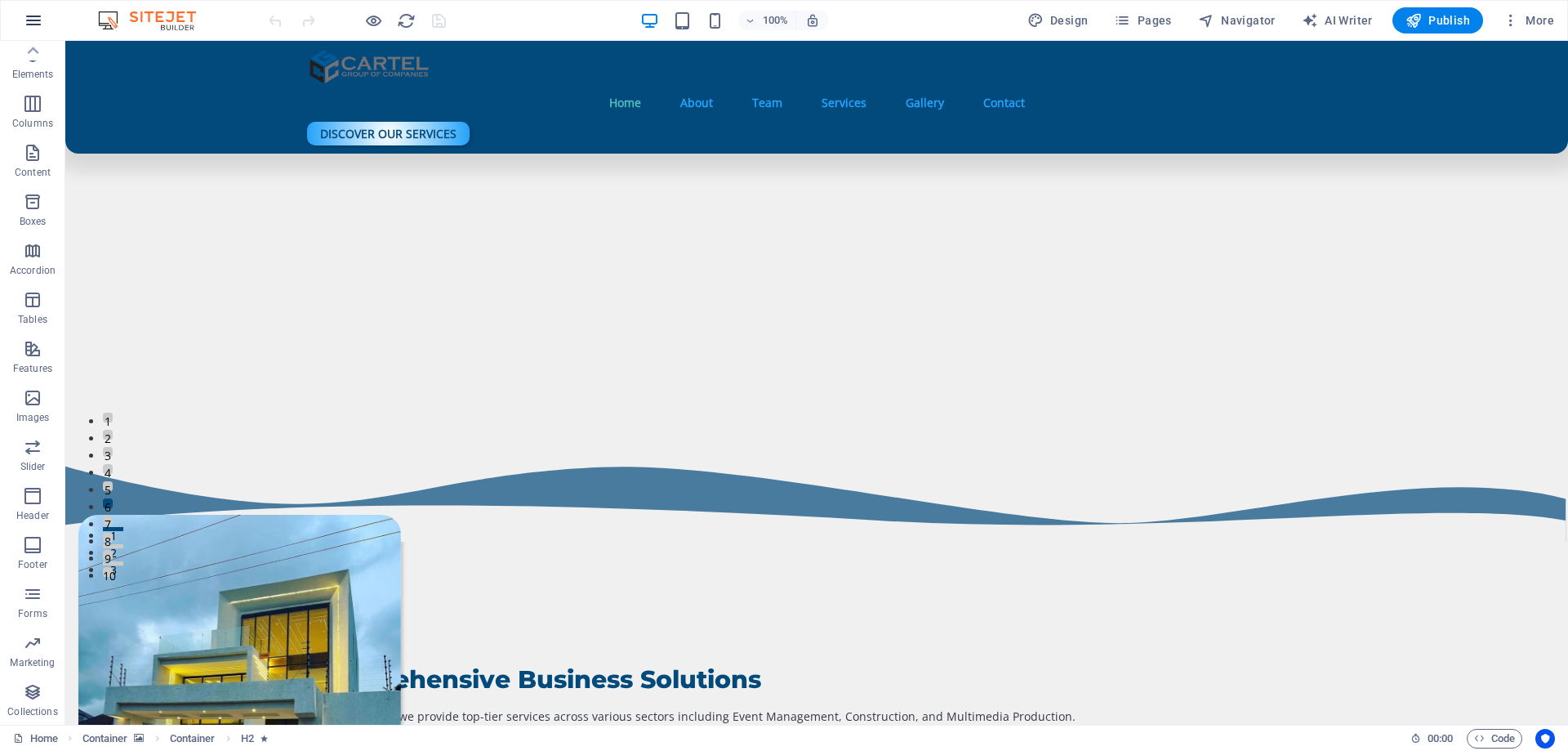
click at [33, 30] on icon "button" at bounding box center [33, 20] width 20 height 20
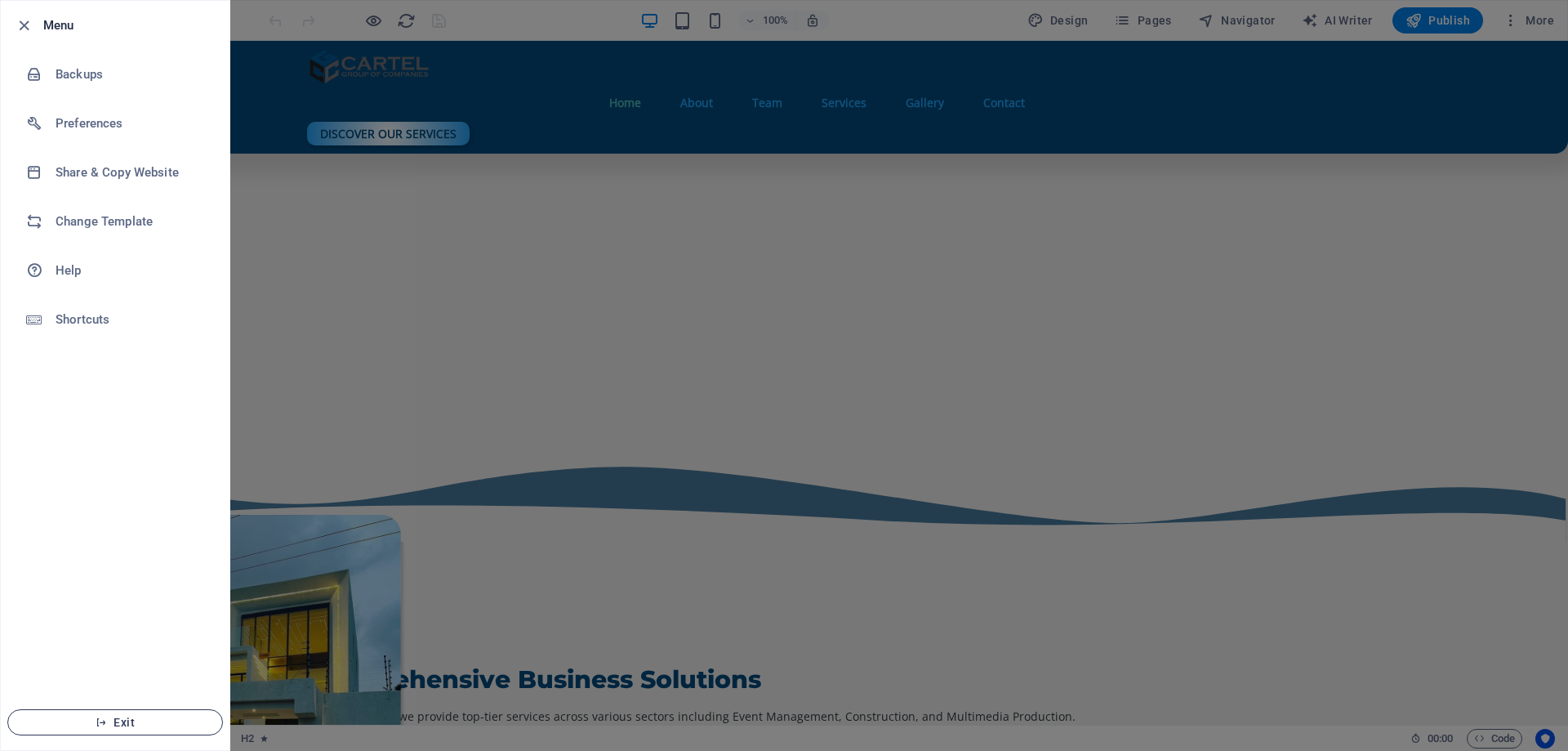
click at [141, 714] on button "Exit" at bounding box center [115, 722] width 216 height 26
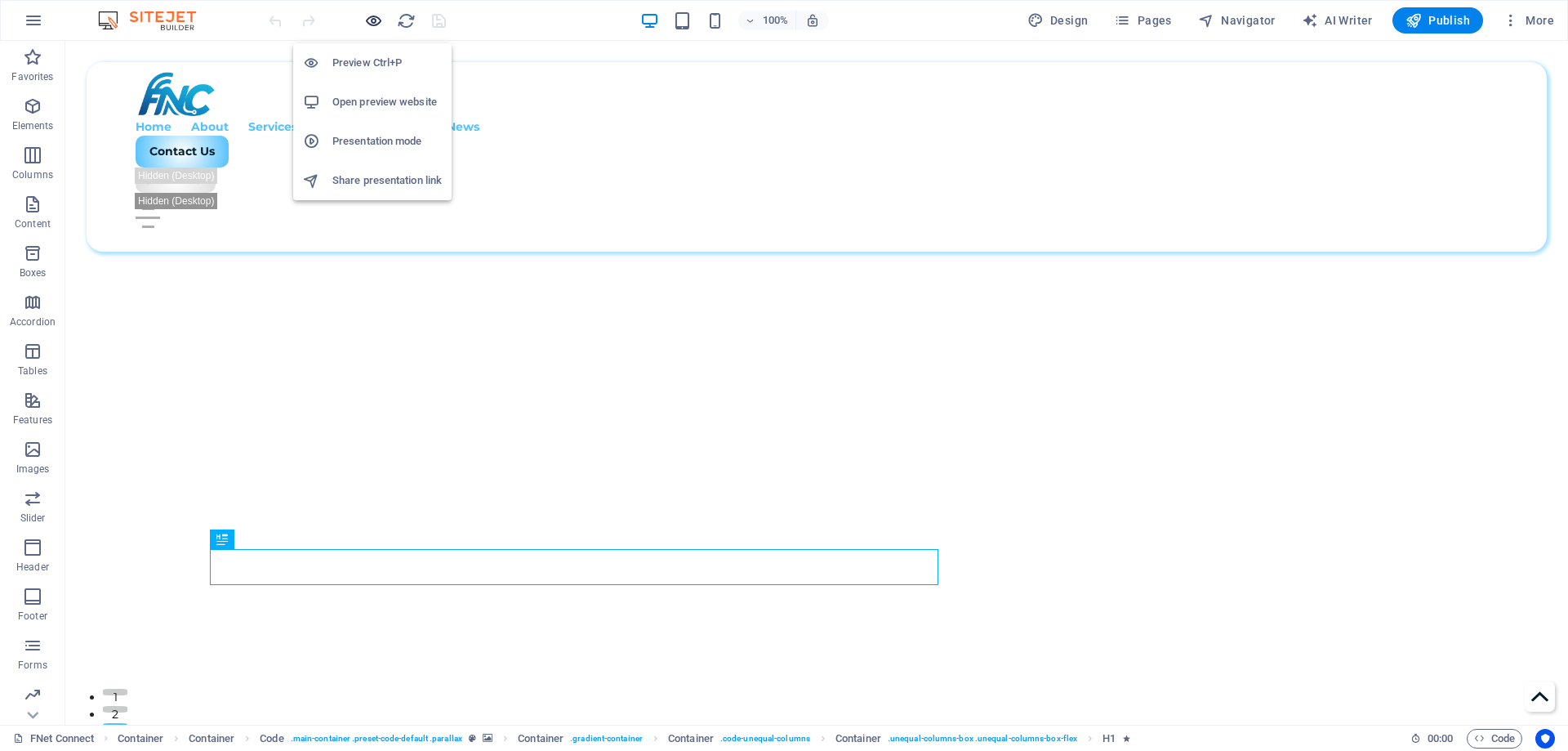
click at [376, 23] on icon "button" at bounding box center [374, 21] width 19 height 19
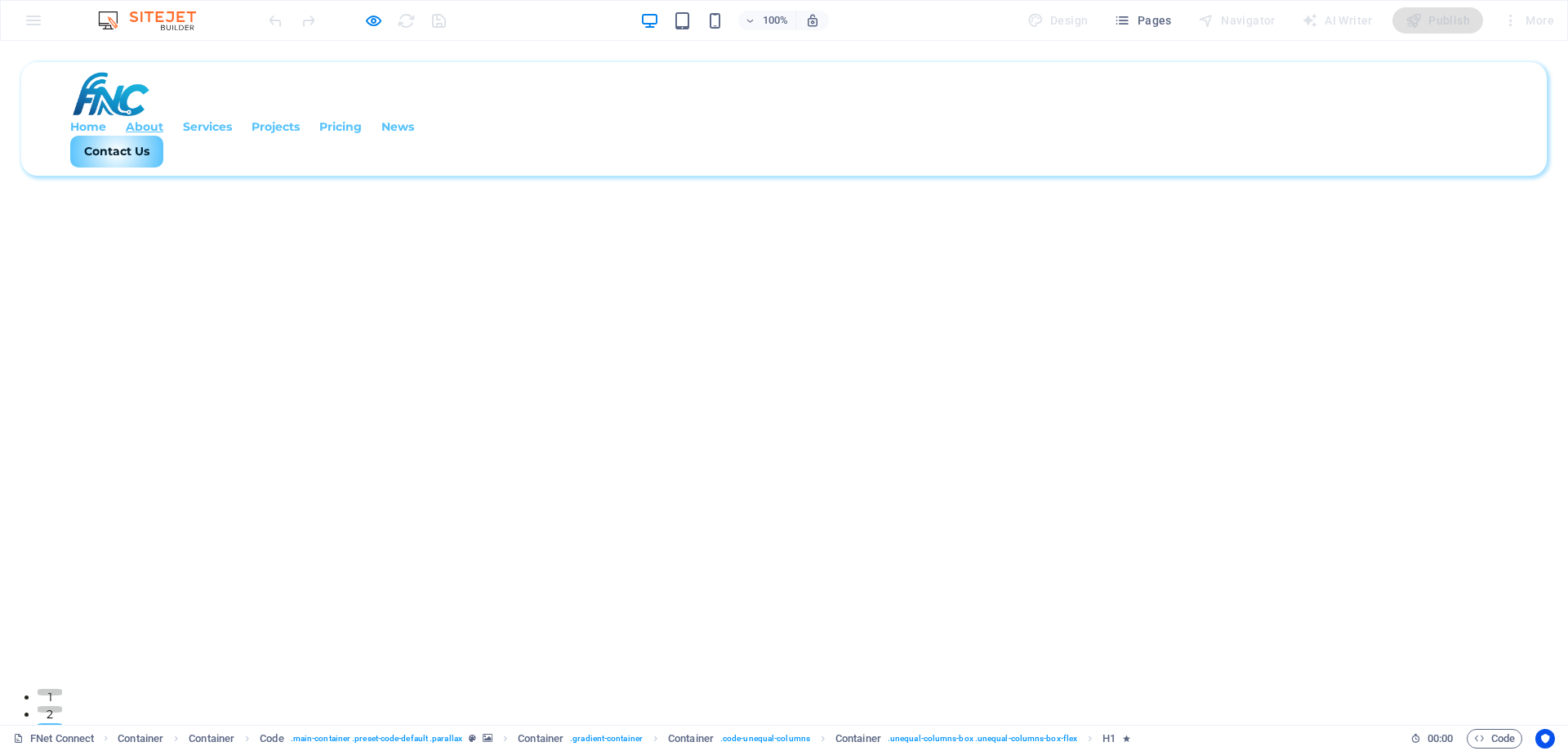
click at [164, 119] on strong "About" at bounding box center [144, 126] width 37 height 15
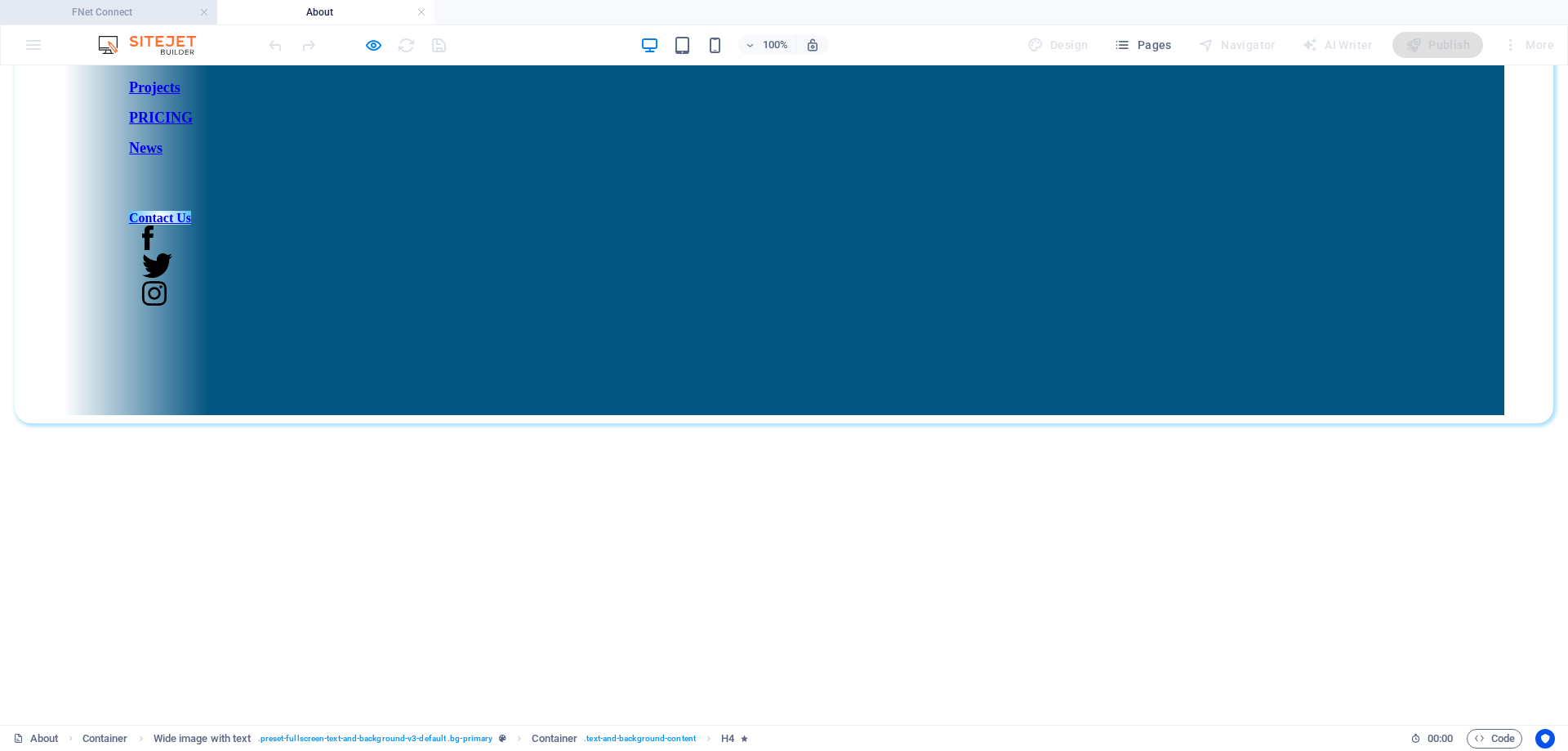
scroll to position [346, 0]
click at [115, 7] on h4 "FNet Connect" at bounding box center [109, 12] width 218 height 18
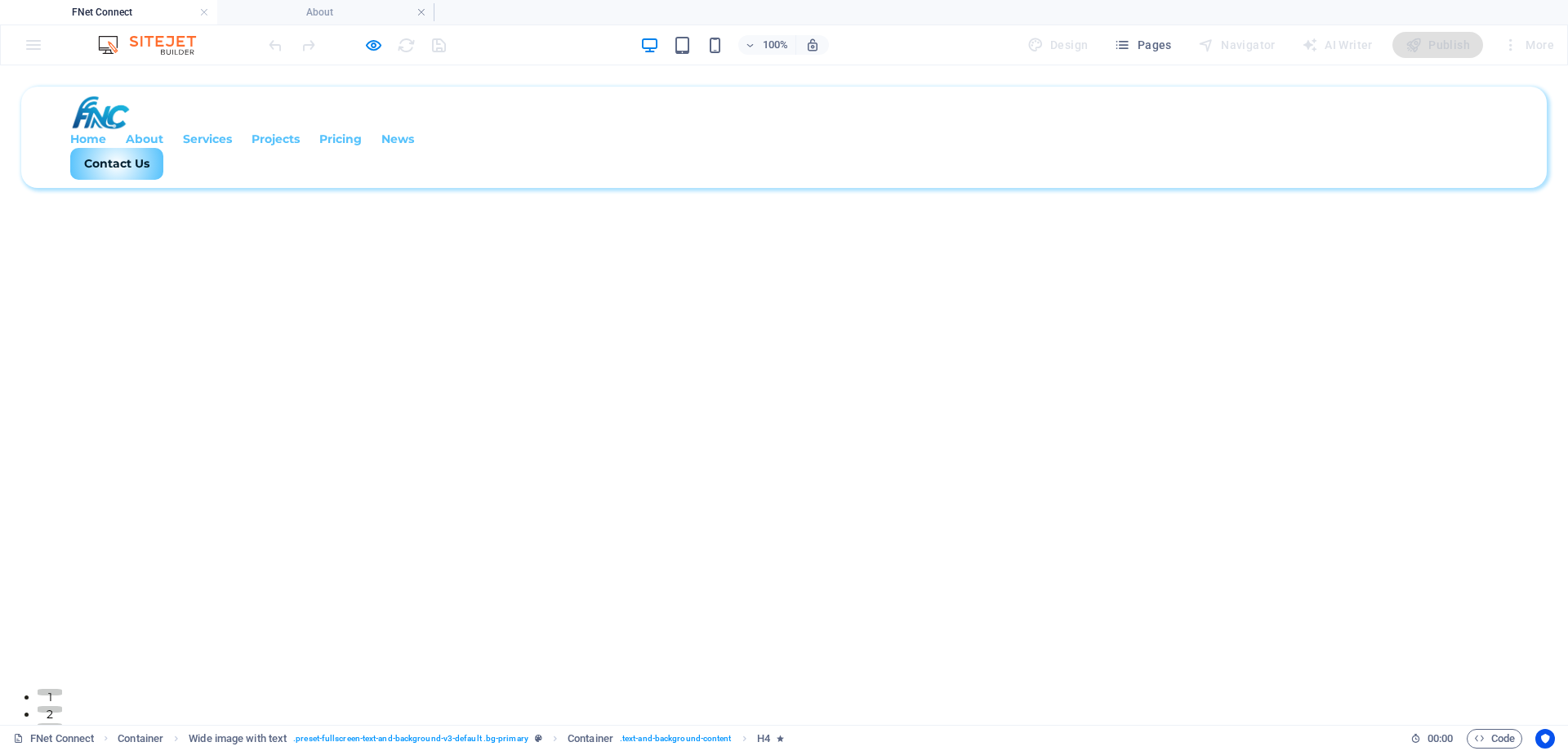
scroll to position [0, 0]
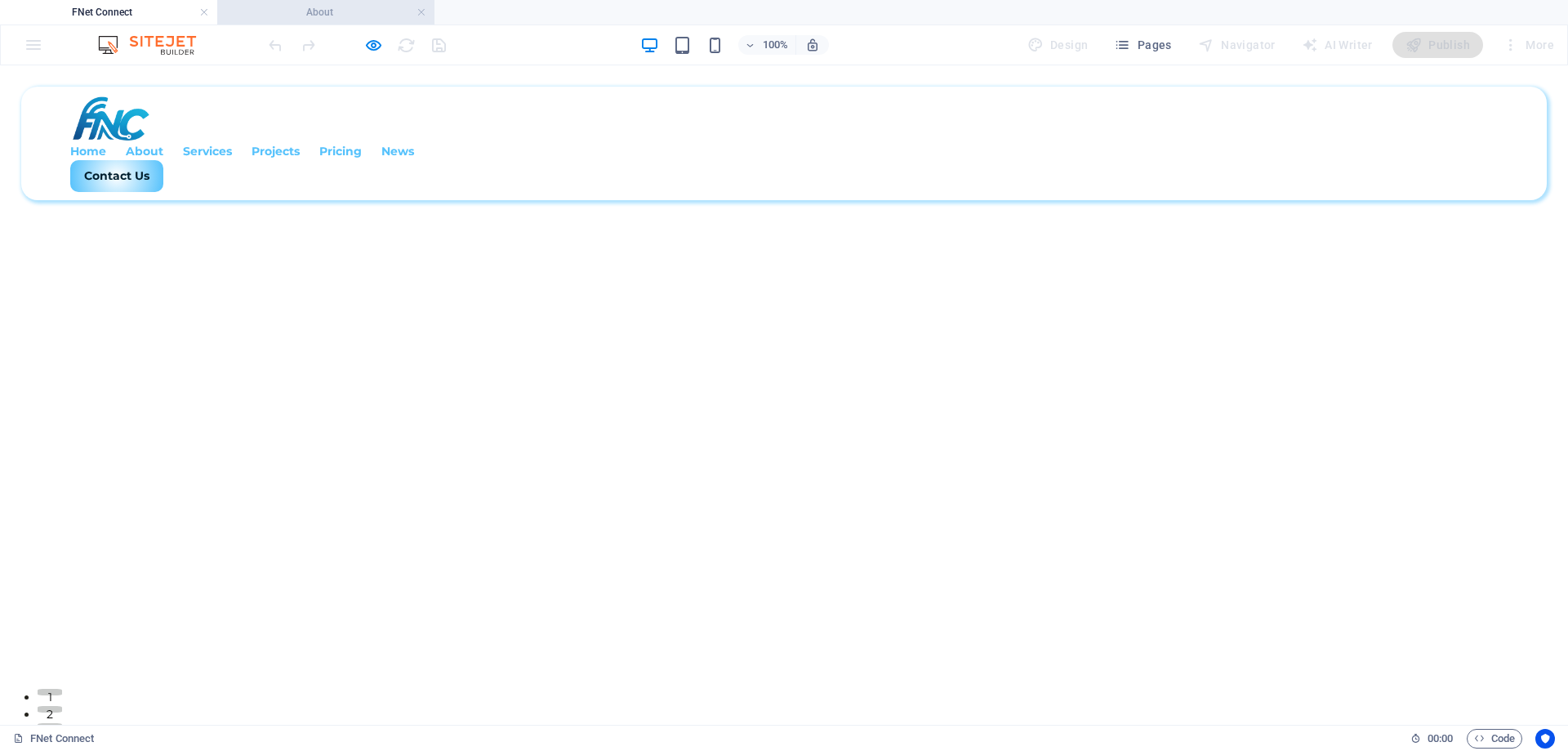
click at [305, 19] on h4 "About" at bounding box center [326, 12] width 218 height 18
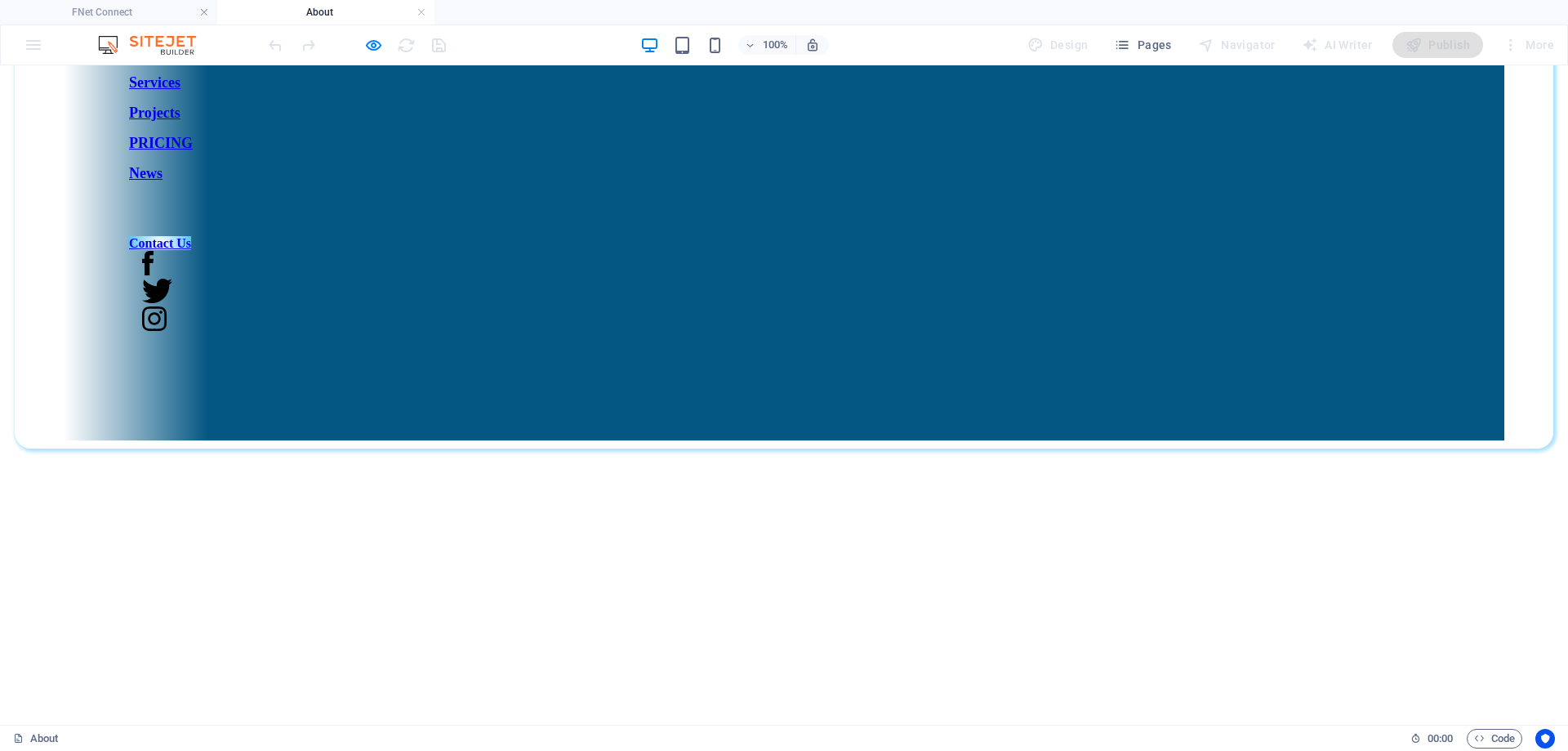
scroll to position [408, 0]
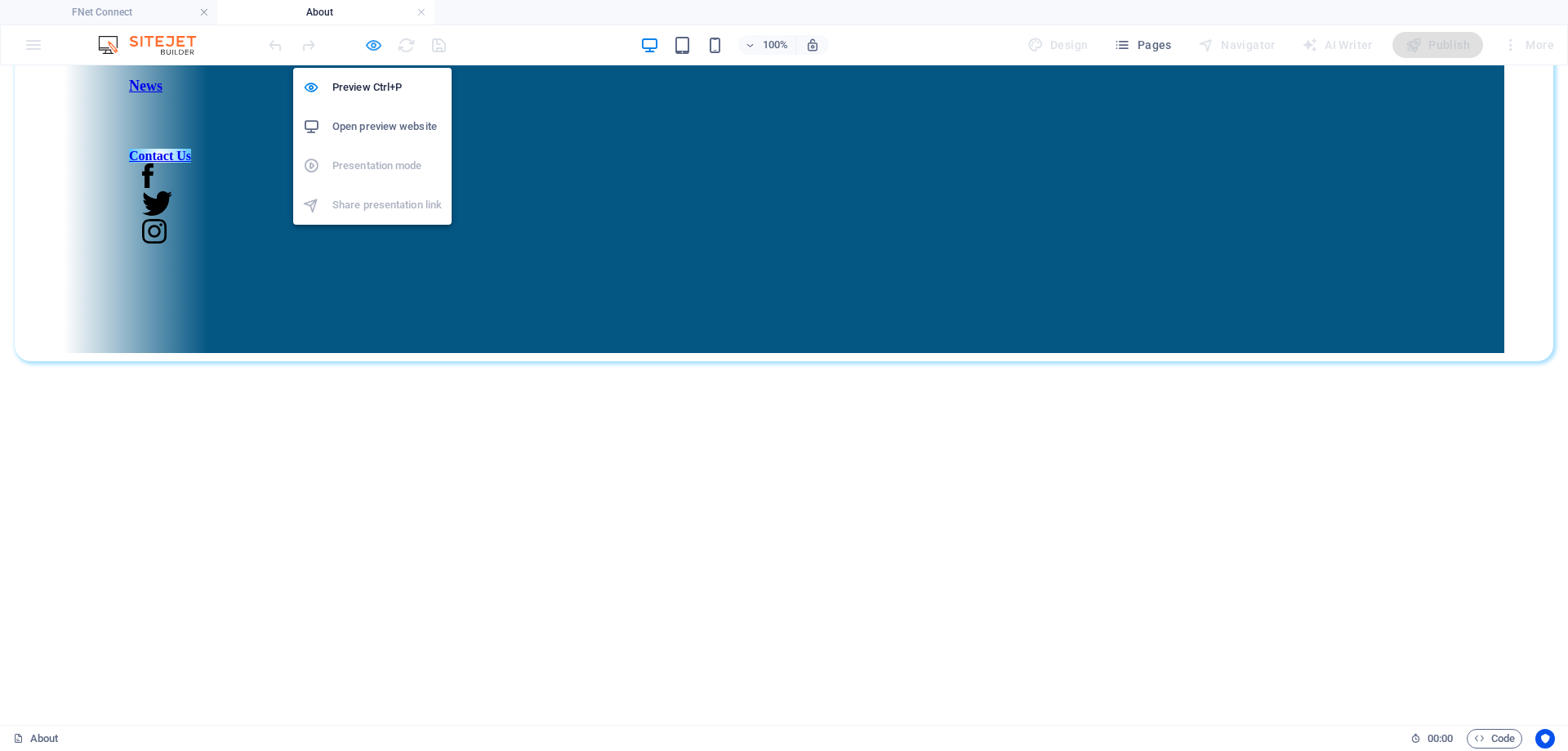
click at [372, 45] on icon "button" at bounding box center [374, 45] width 19 height 19
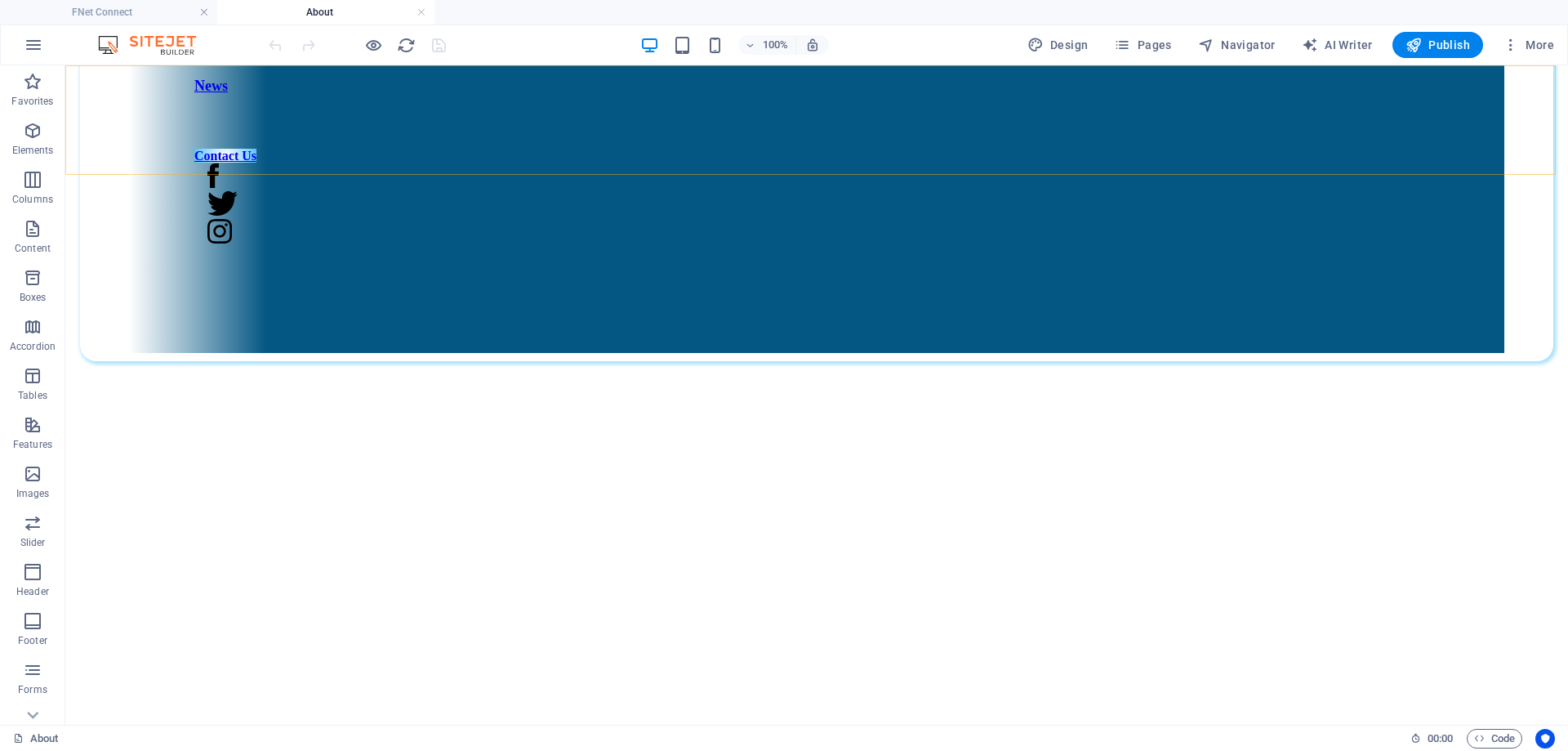
click at [277, 143] on div "Home About Services Projects Pricing News Contact Us Contact Us Menu FNet Conne…" at bounding box center [817, 23] width 1490 height 674
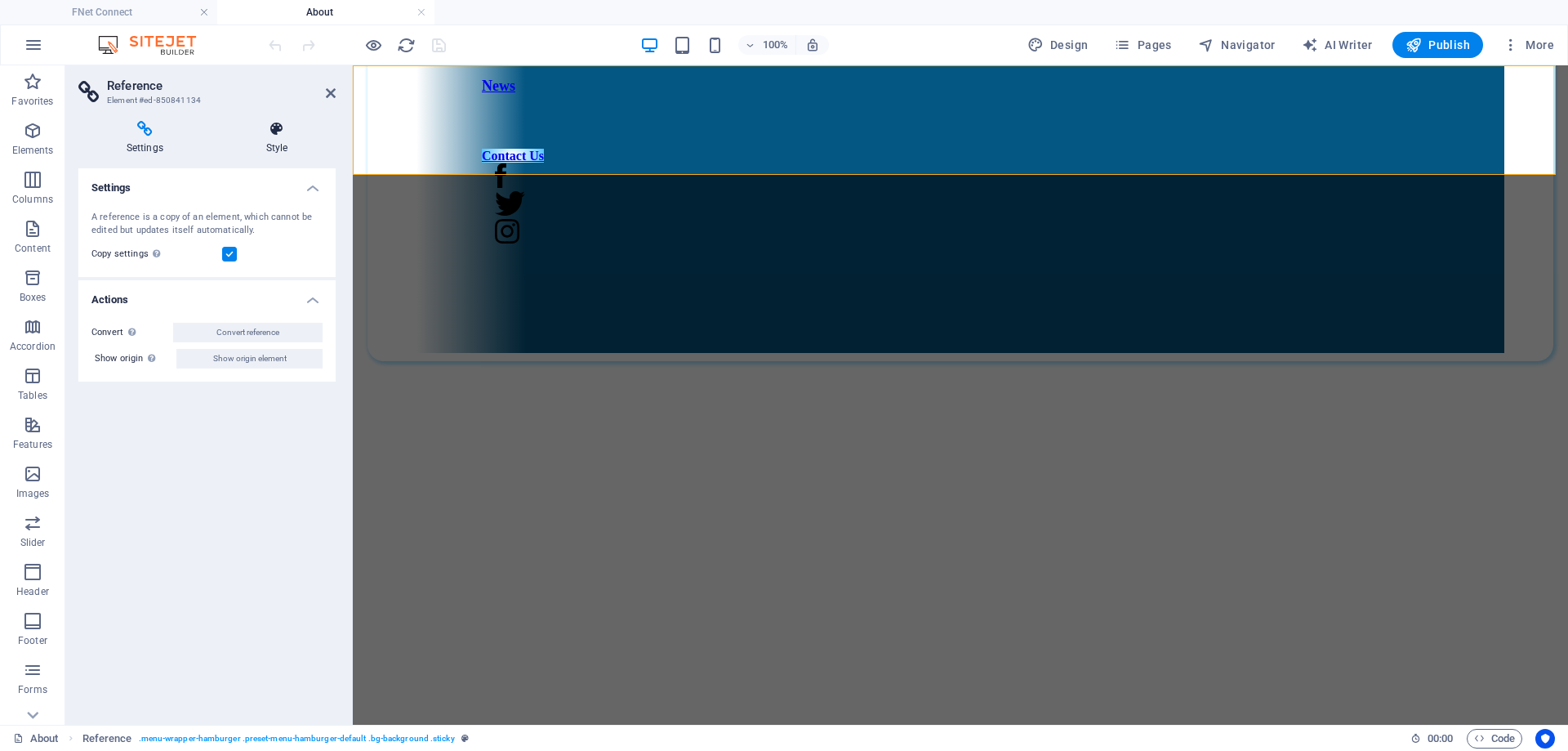
click at [275, 132] on icon at bounding box center [277, 129] width 117 height 17
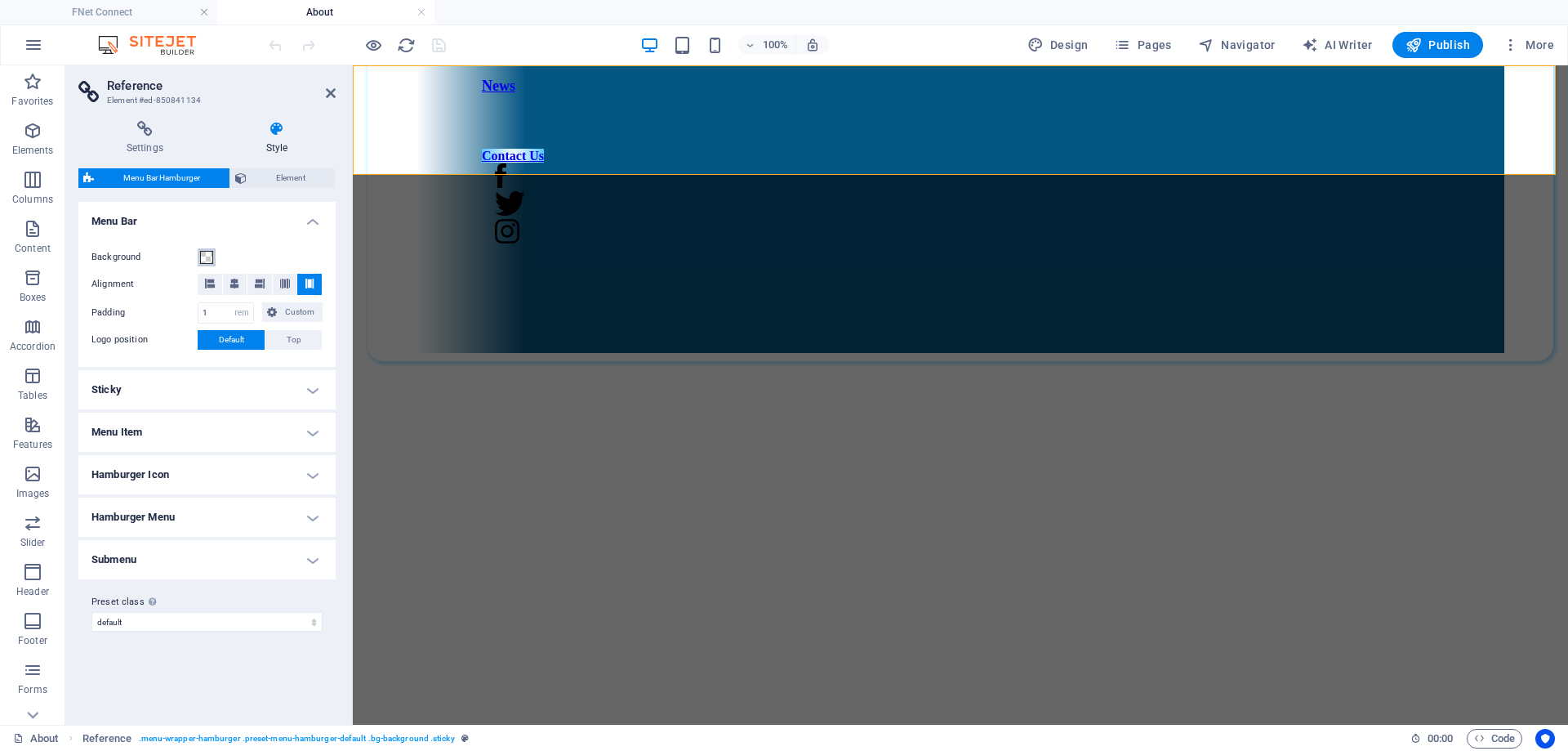
click at [207, 258] on span at bounding box center [206, 257] width 13 height 13
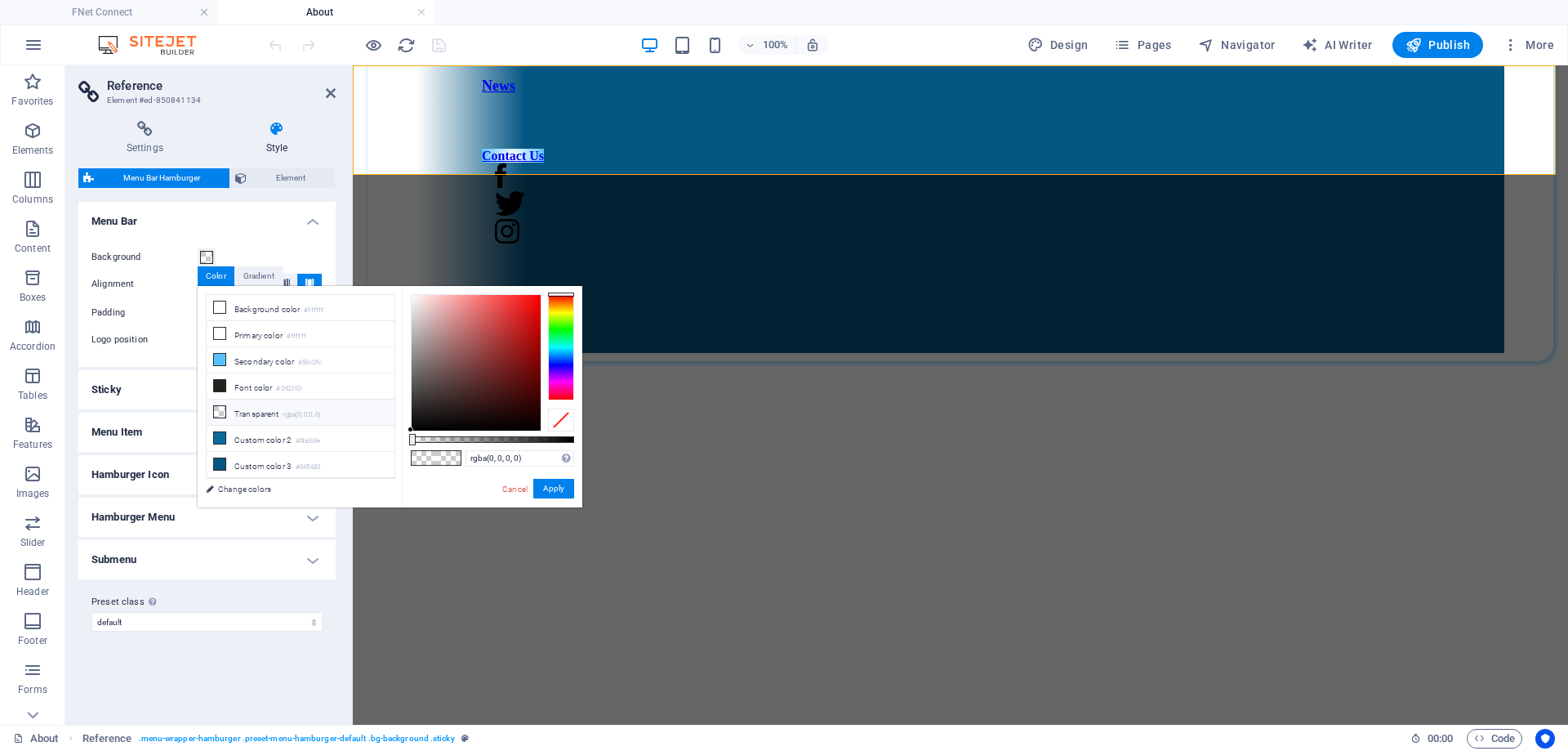
click at [271, 405] on li "Transparent rgba(0,0,0,.0)" at bounding box center [301, 412] width 188 height 26
click at [549, 488] on button "Apply" at bounding box center [553, 488] width 41 height 20
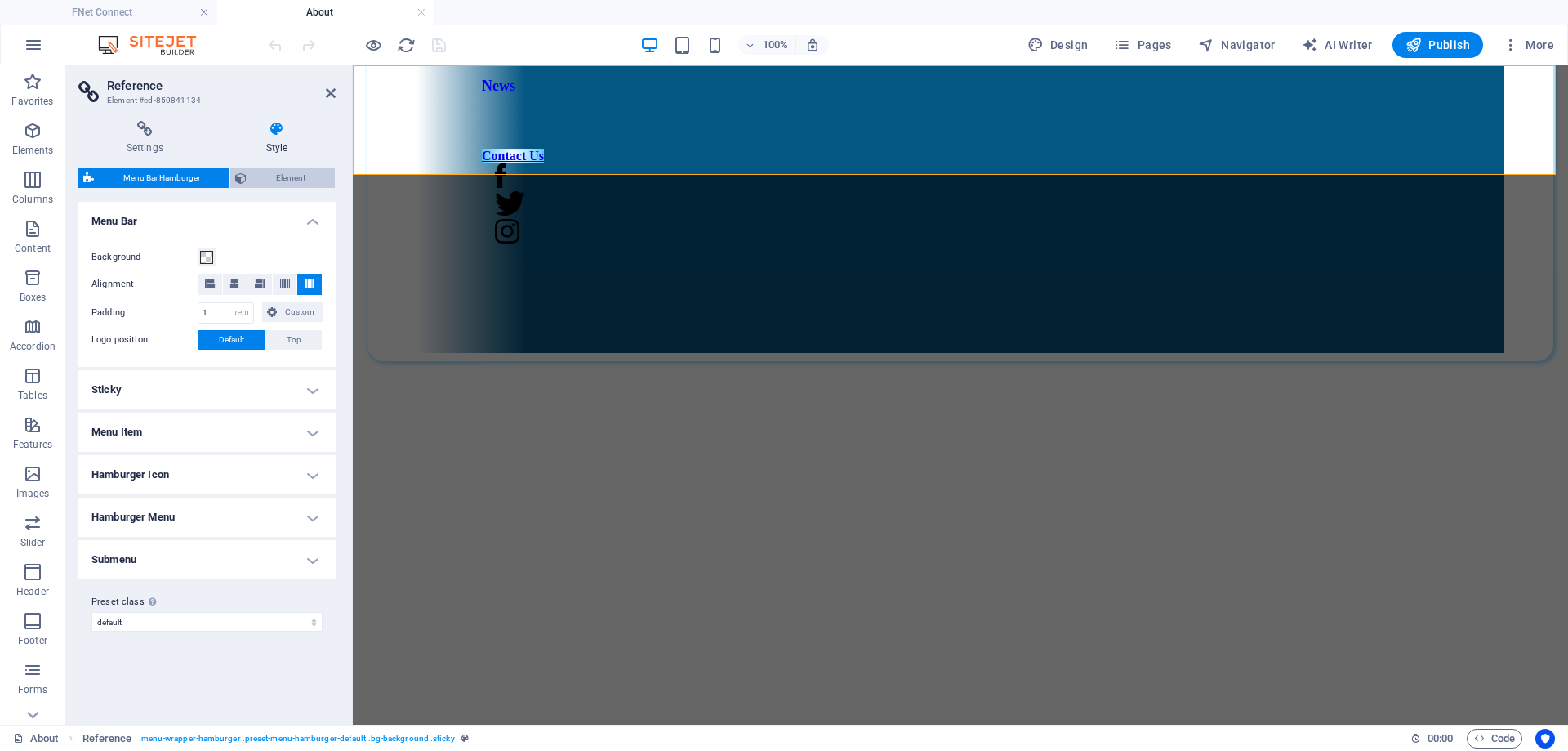
click at [292, 180] on span "Element" at bounding box center [291, 178] width 78 height 20
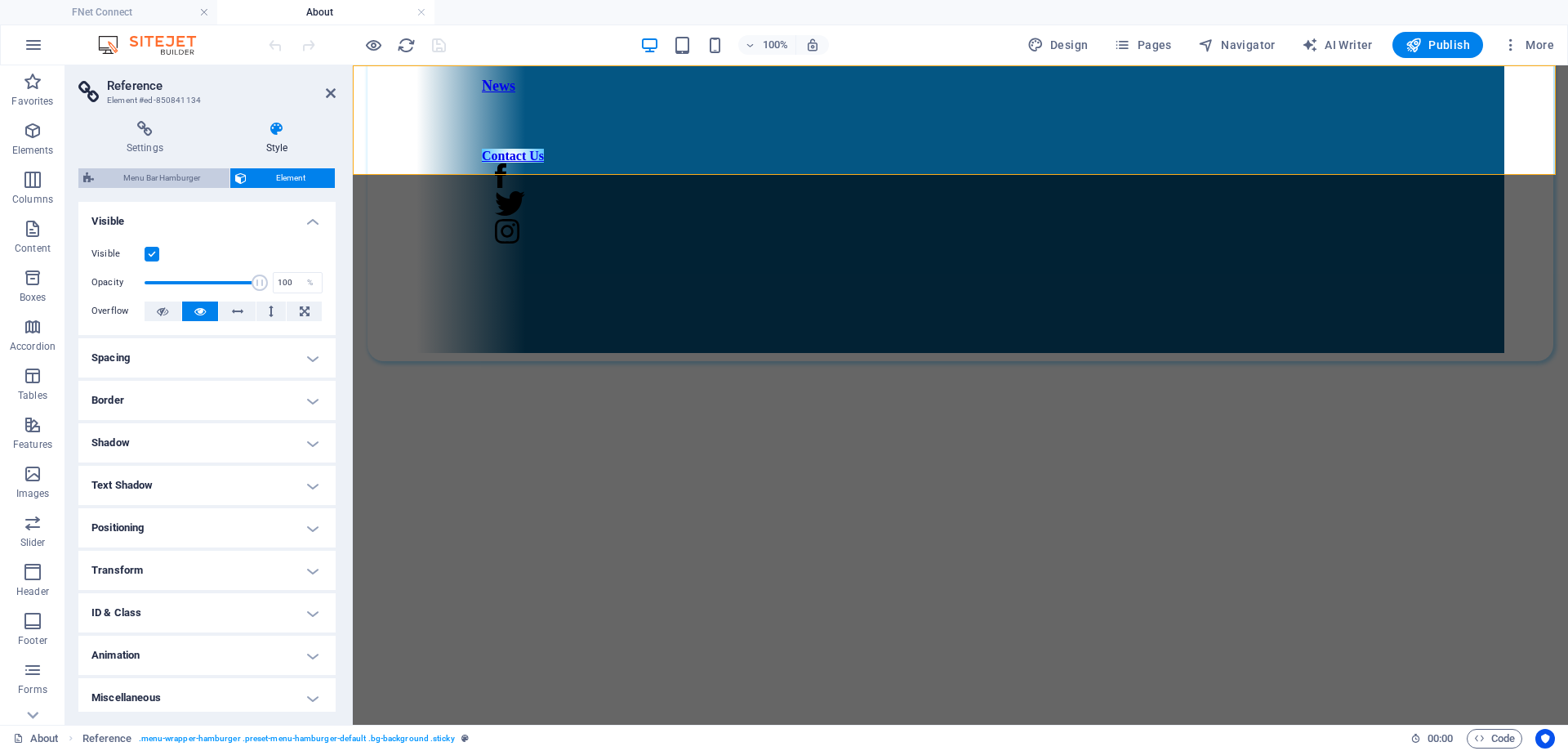
click at [178, 176] on span "Menu Bar Hamburger" at bounding box center [162, 178] width 126 height 20
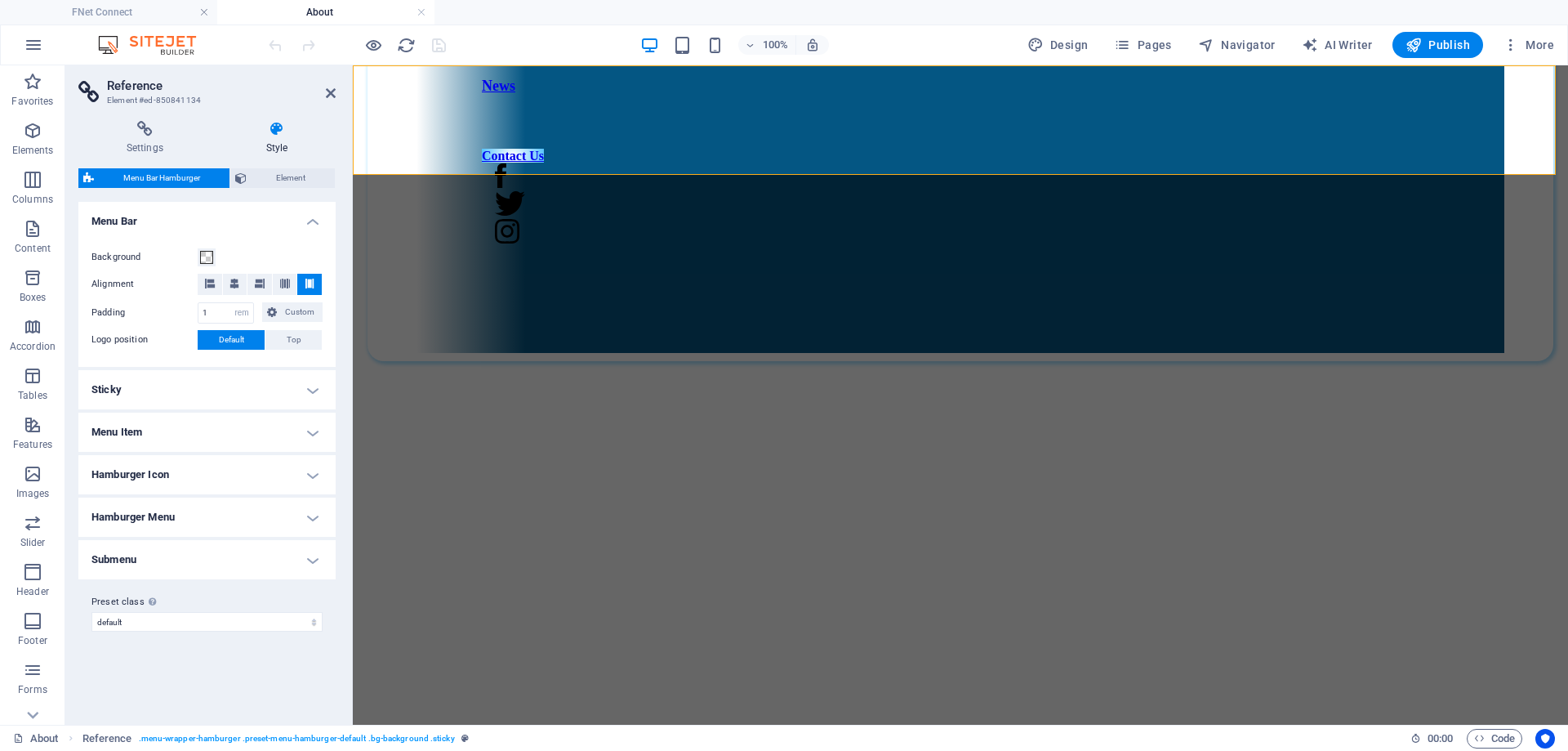
click at [254, 435] on h4 "Menu Item" at bounding box center [207, 432] width 258 height 39
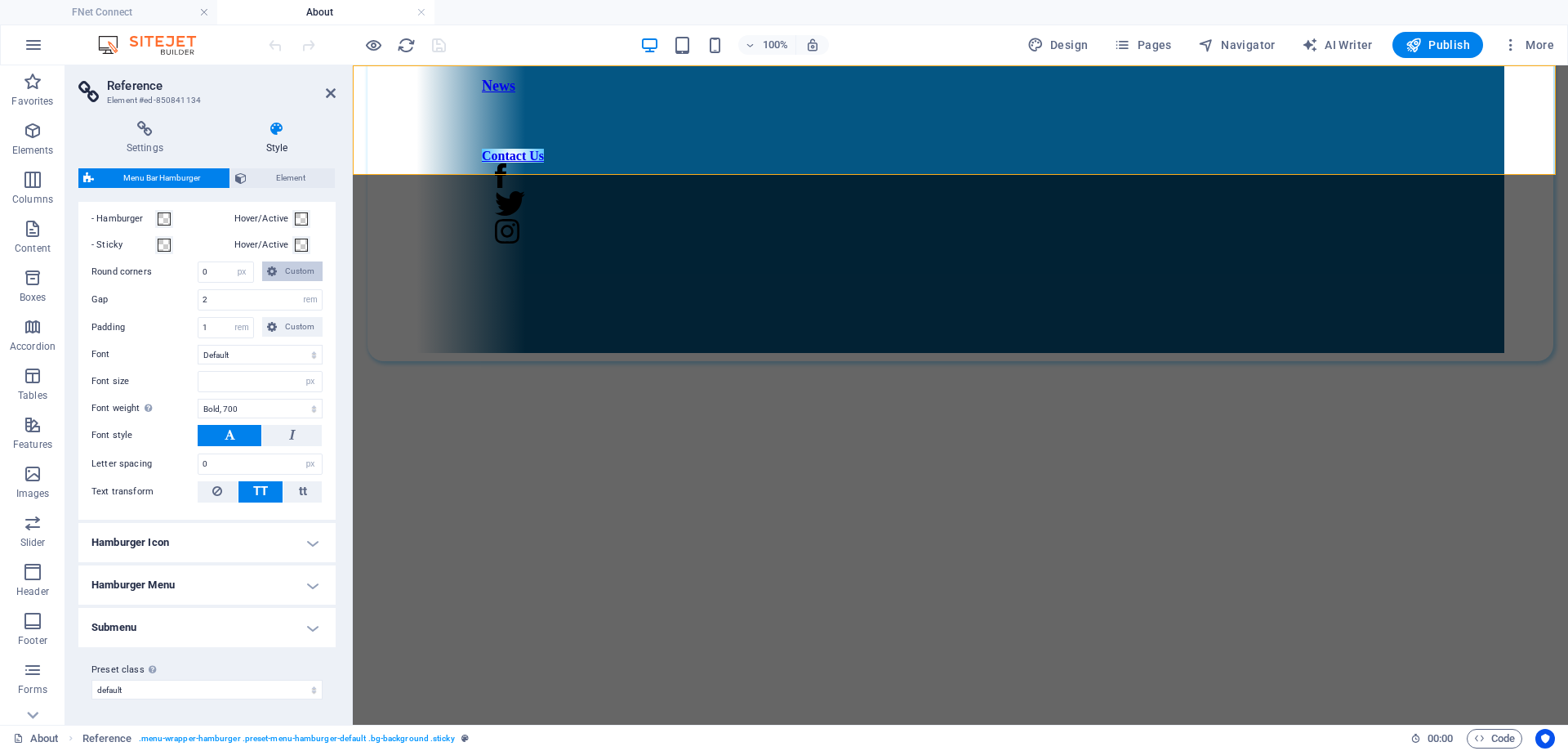
scroll to position [329, 0]
click at [330, 91] on icon at bounding box center [331, 93] width 10 height 13
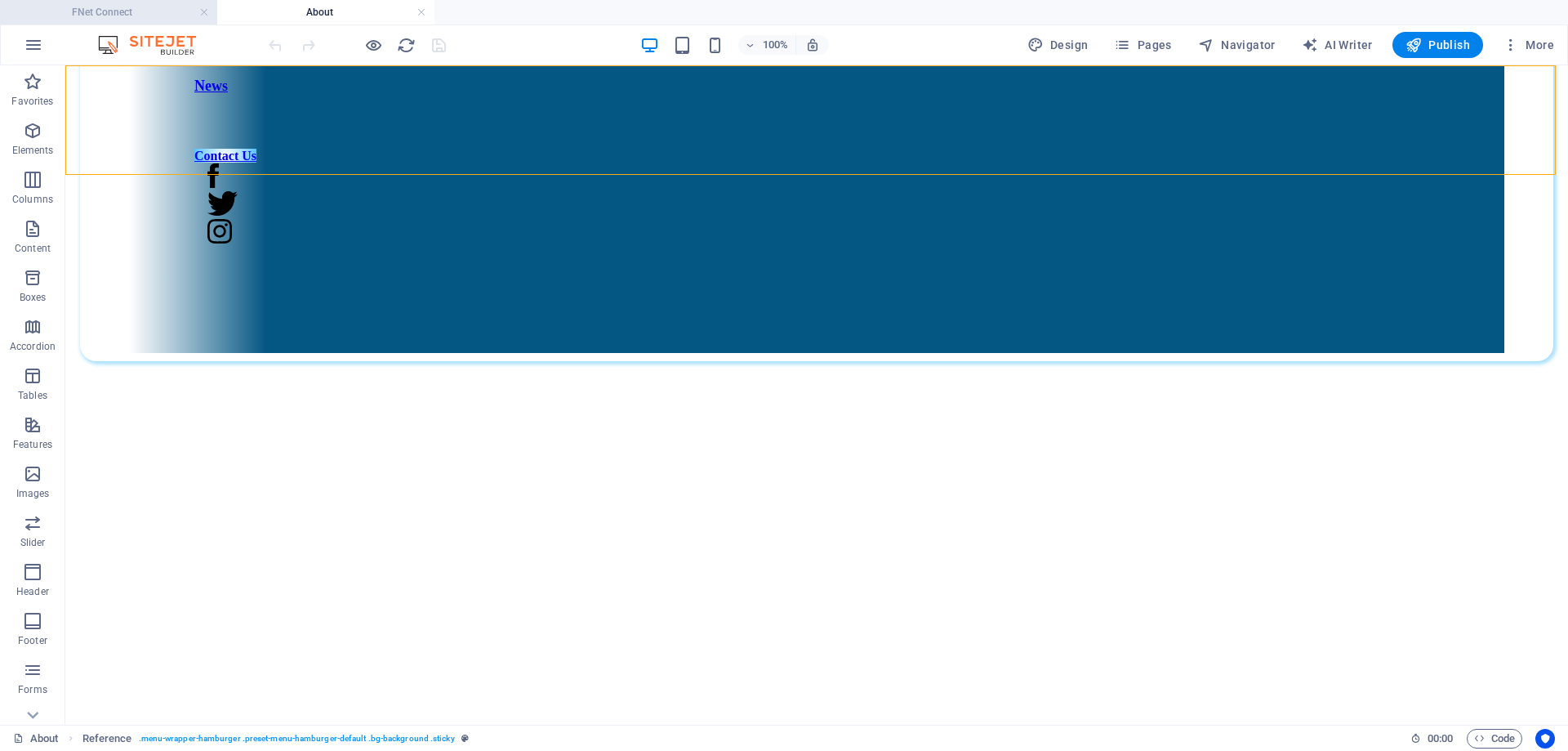
click at [143, 10] on h4 "FNet Connect" at bounding box center [109, 12] width 218 height 18
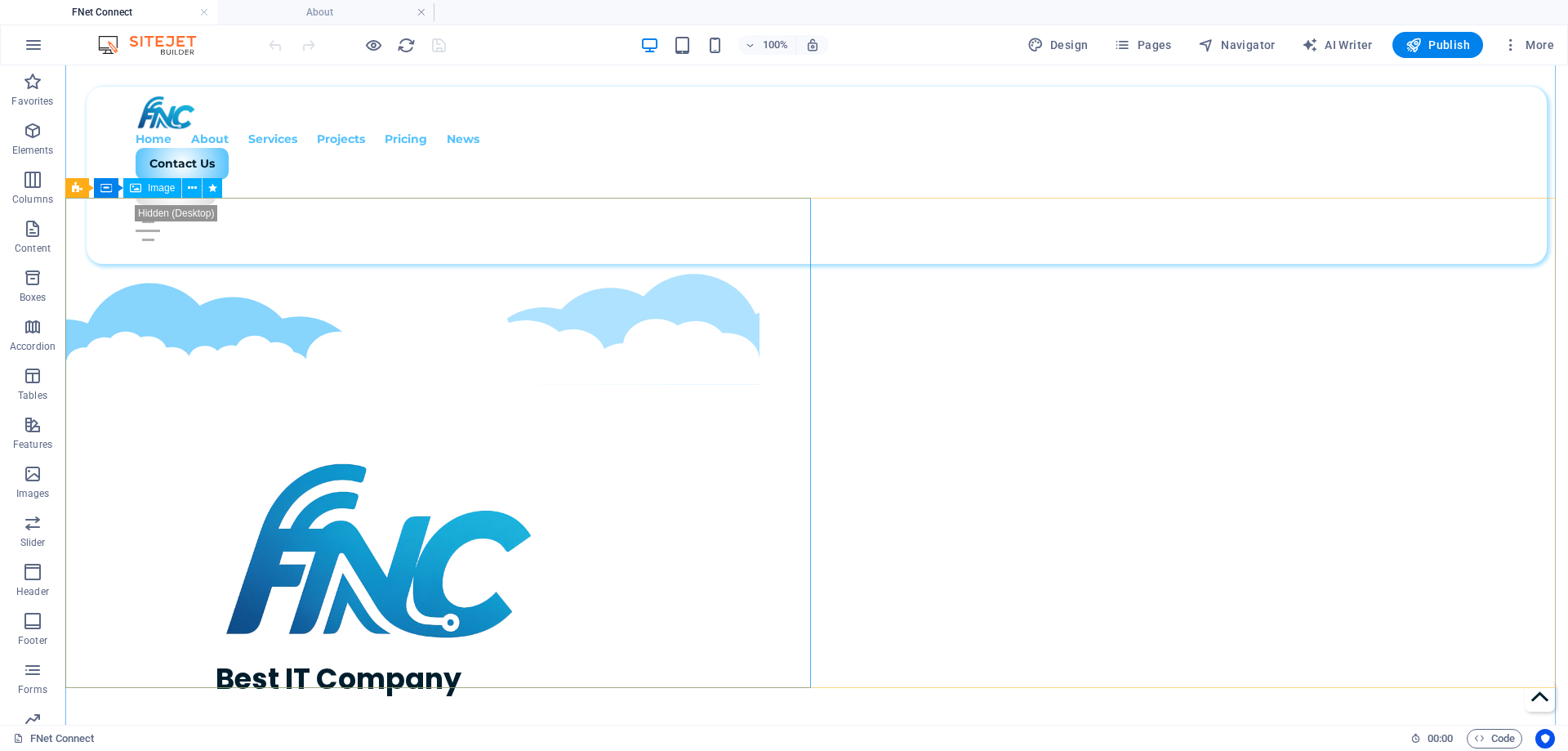
scroll to position [327, 0]
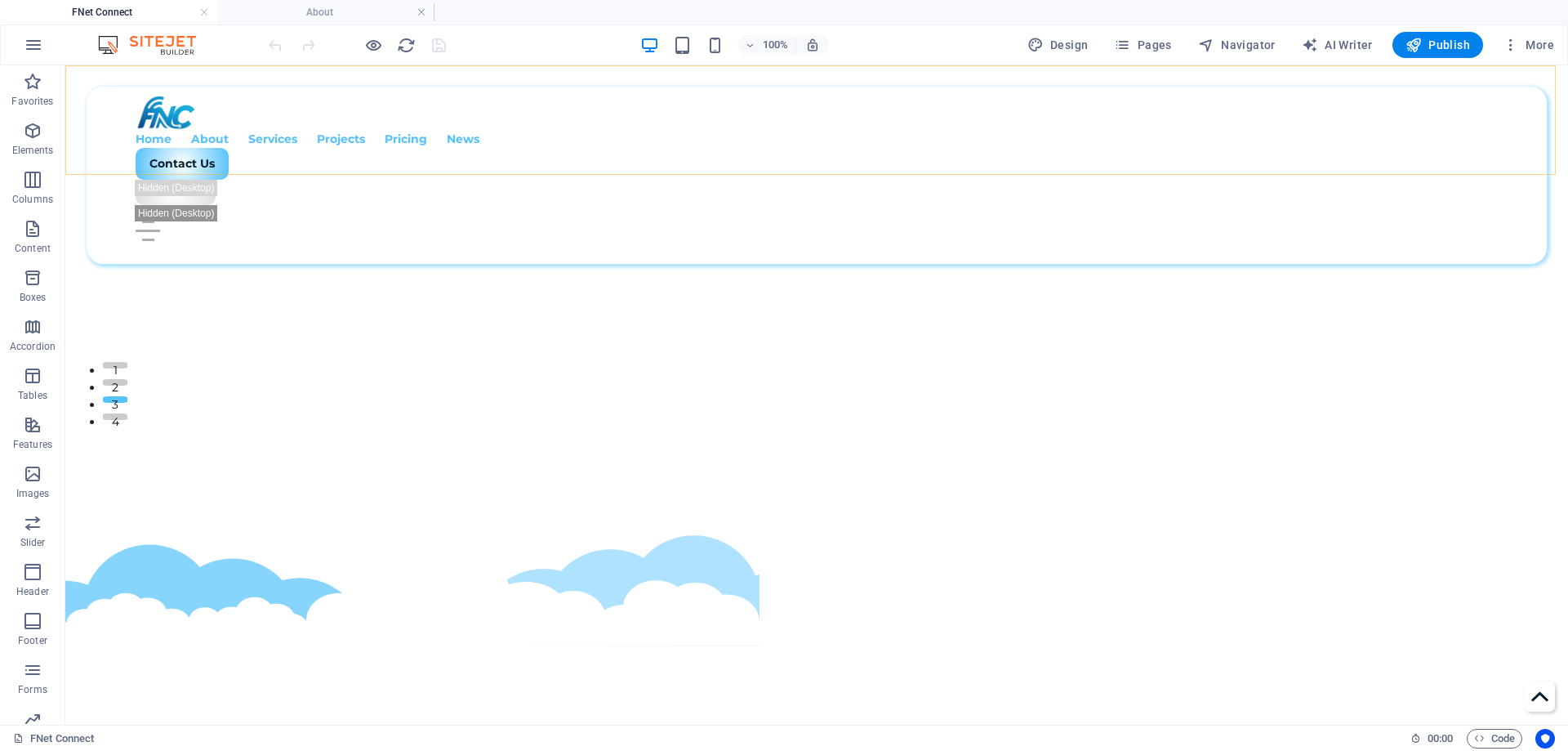
click at [184, 133] on div "Home About Services Projects Pricing News Contact Us Contact Us Menu Drop conte…" at bounding box center [816, 175] width 1503 height 220
select select "rem"
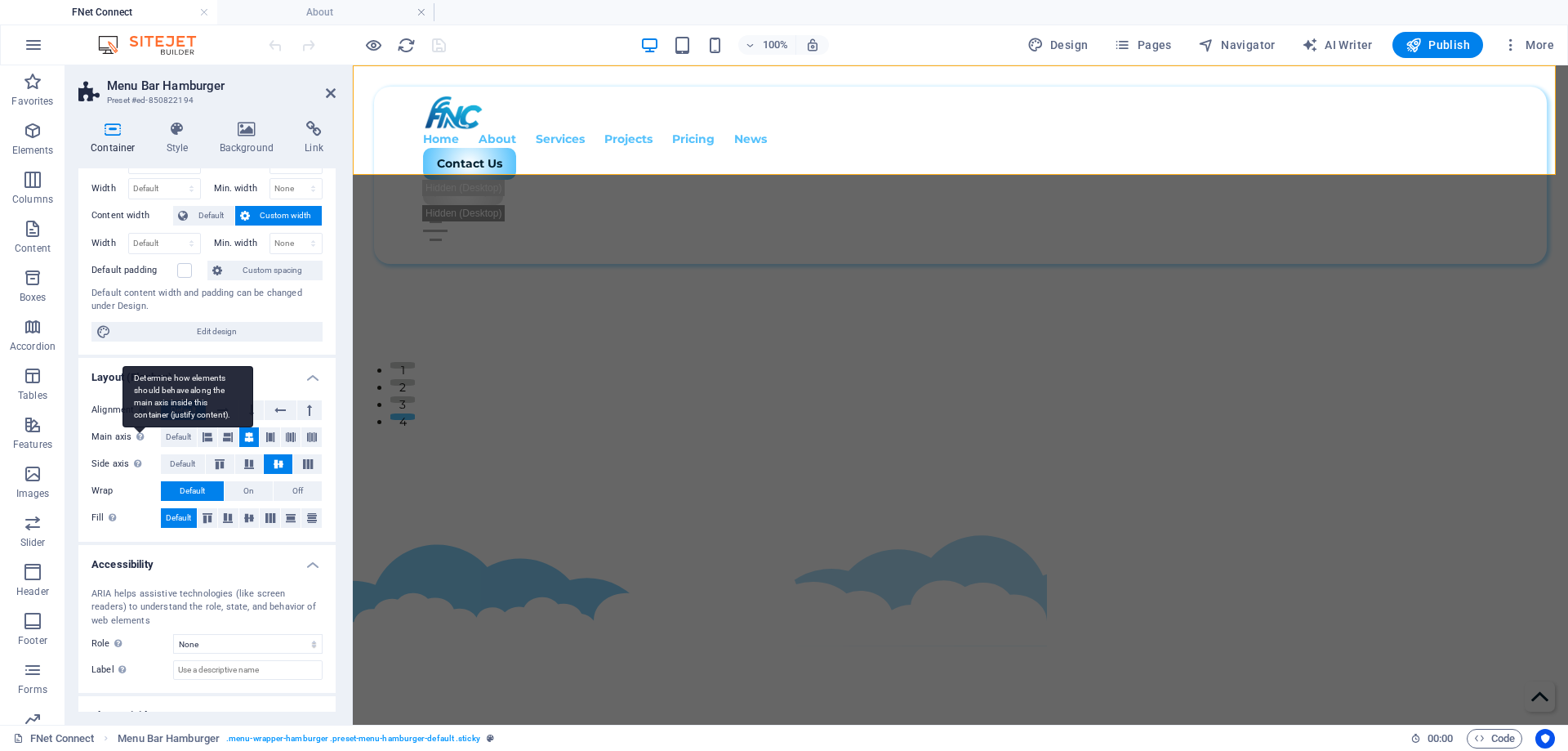
scroll to position [117, 0]
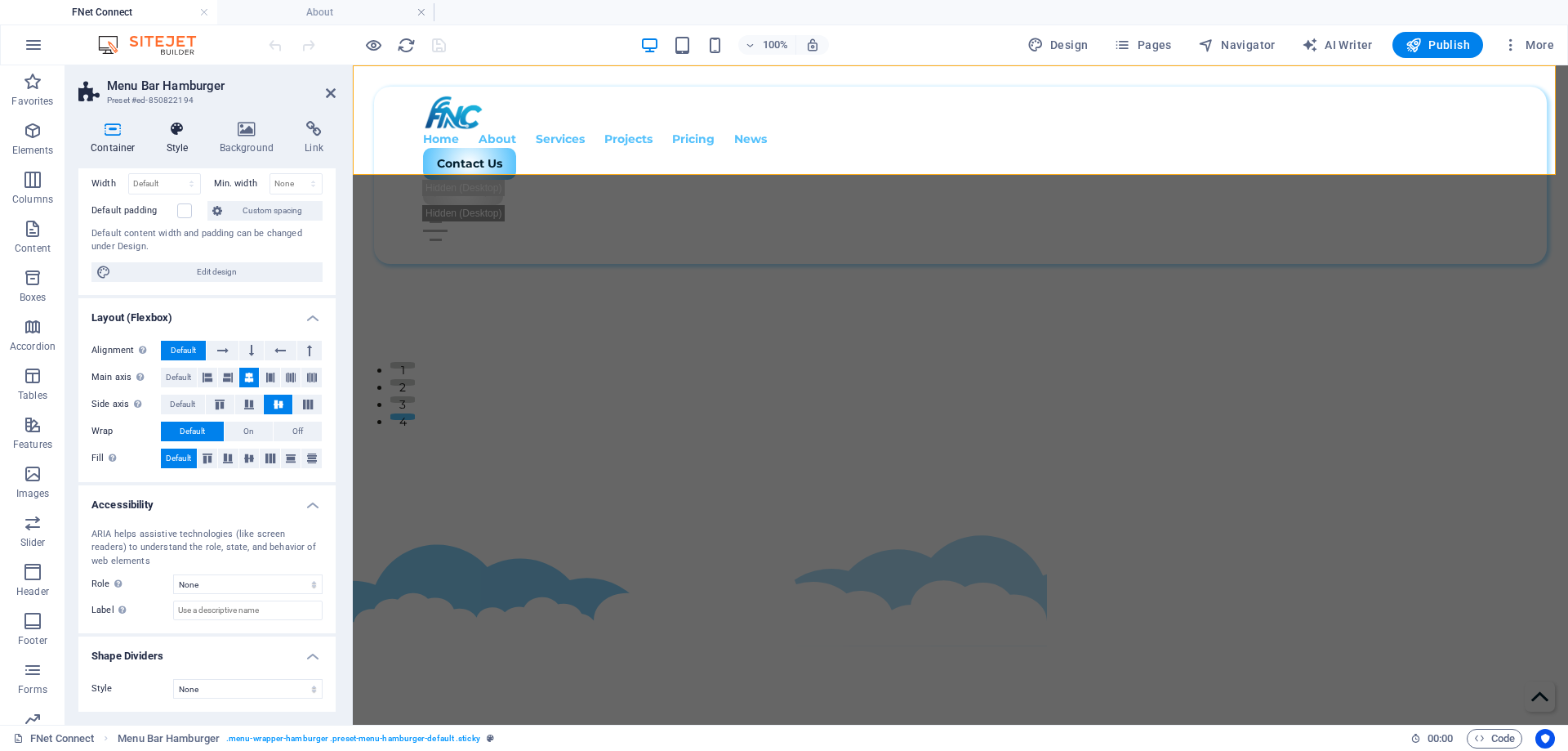
click at [166, 135] on icon at bounding box center [178, 129] width 47 height 17
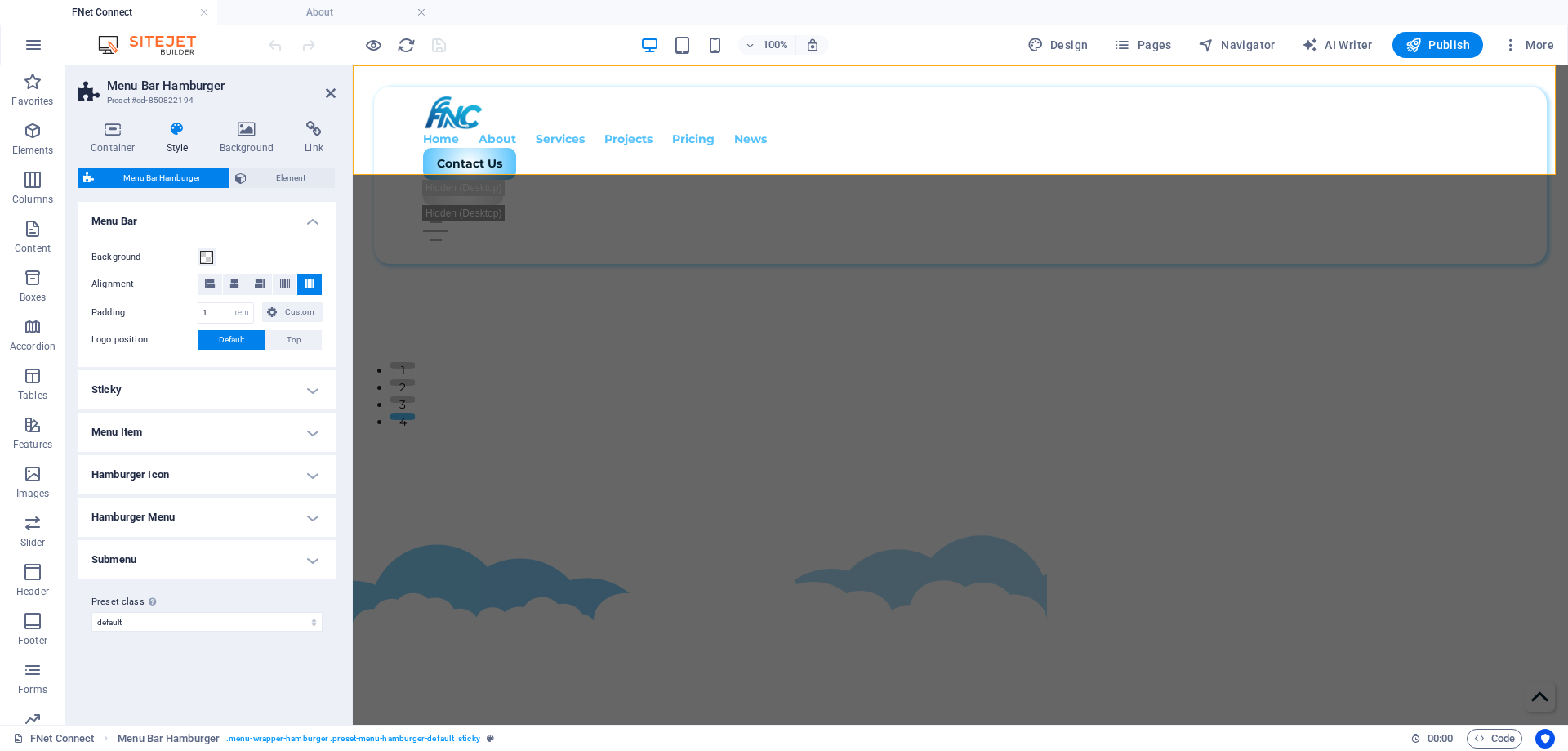
click at [173, 393] on h4 "Sticky" at bounding box center [207, 389] width 258 height 39
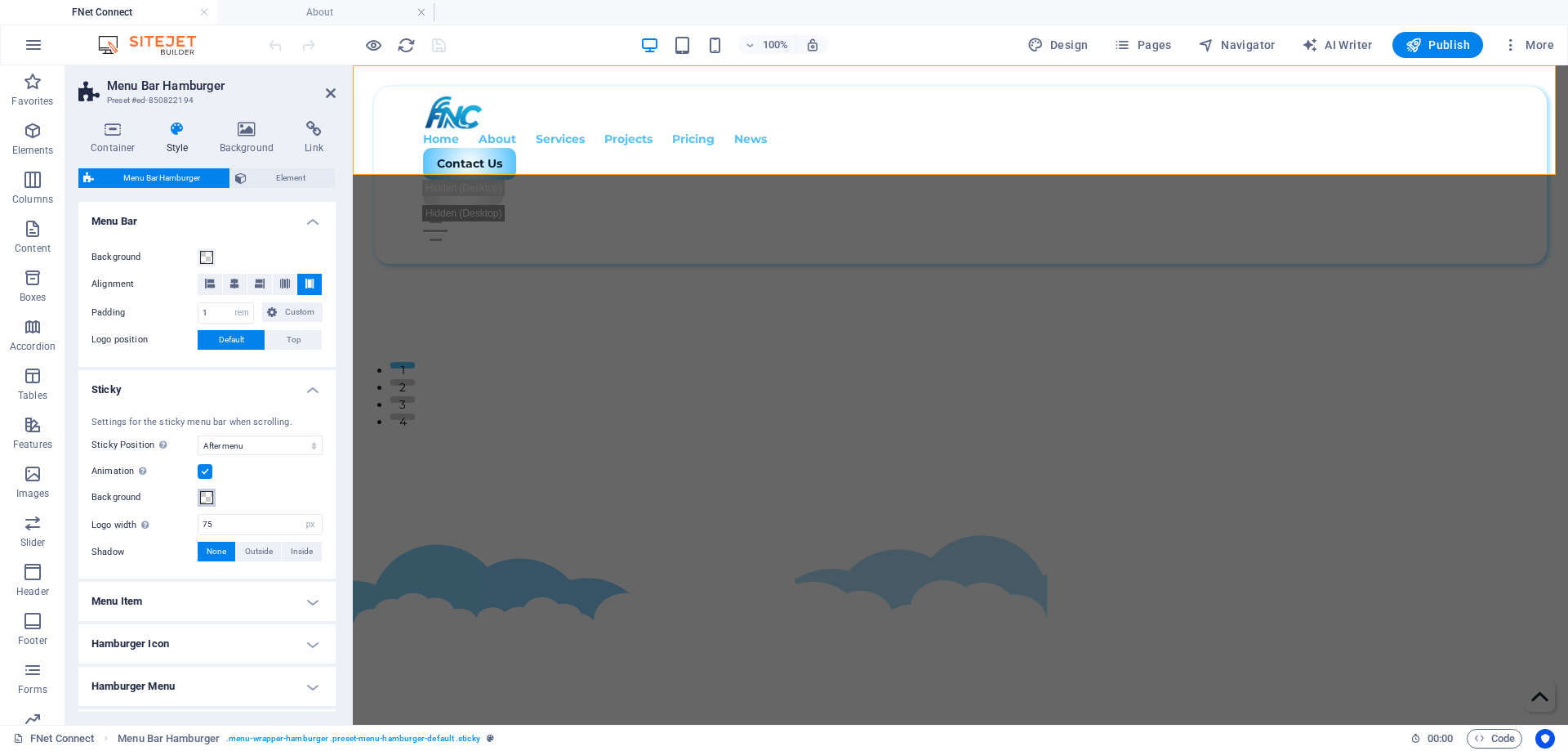
click at [211, 498] on span at bounding box center [206, 497] width 13 height 13
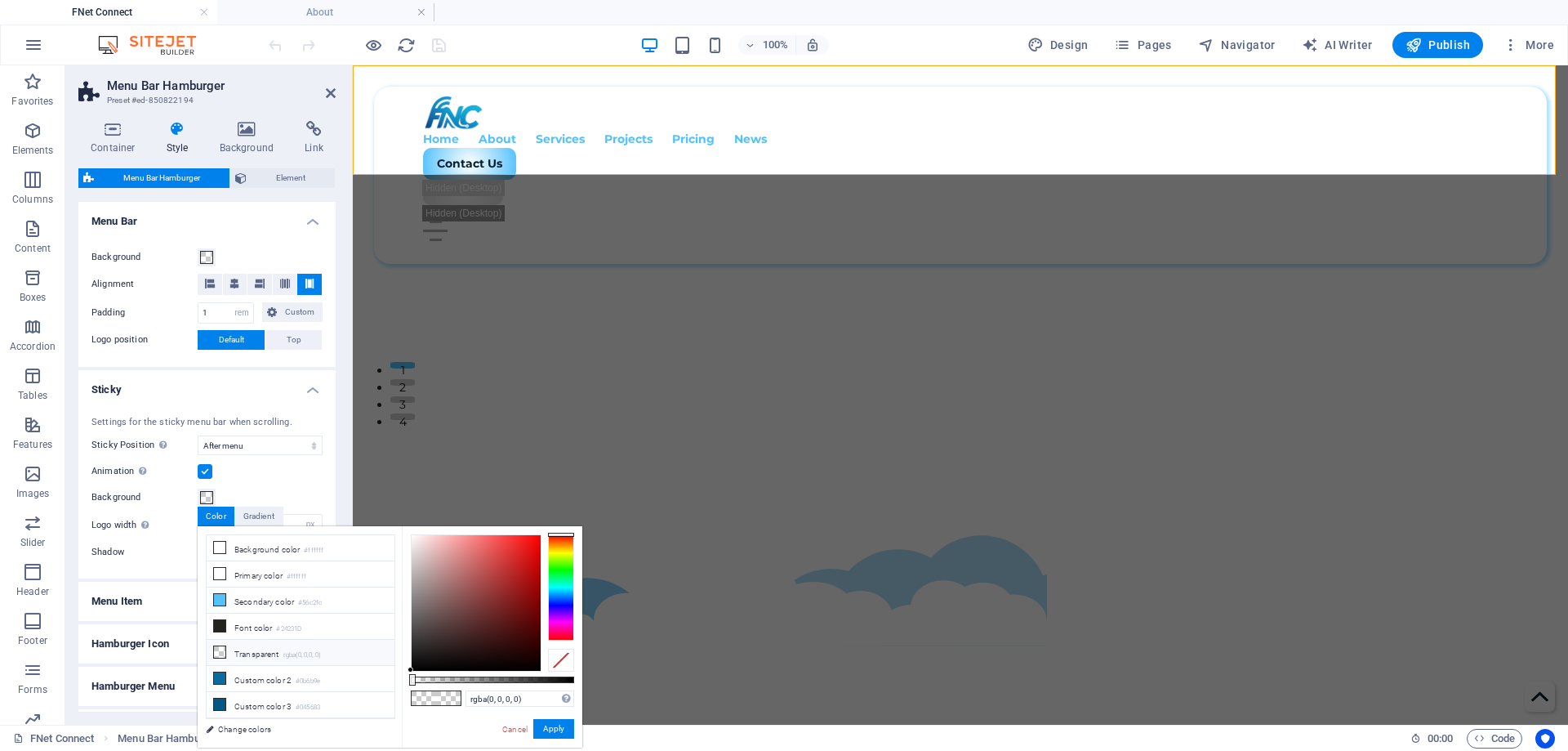
click at [285, 656] on li "Transparent rgba(0,0,0,.0)" at bounding box center [301, 653] width 188 height 26
click at [553, 729] on button "Apply" at bounding box center [553, 728] width 41 height 20
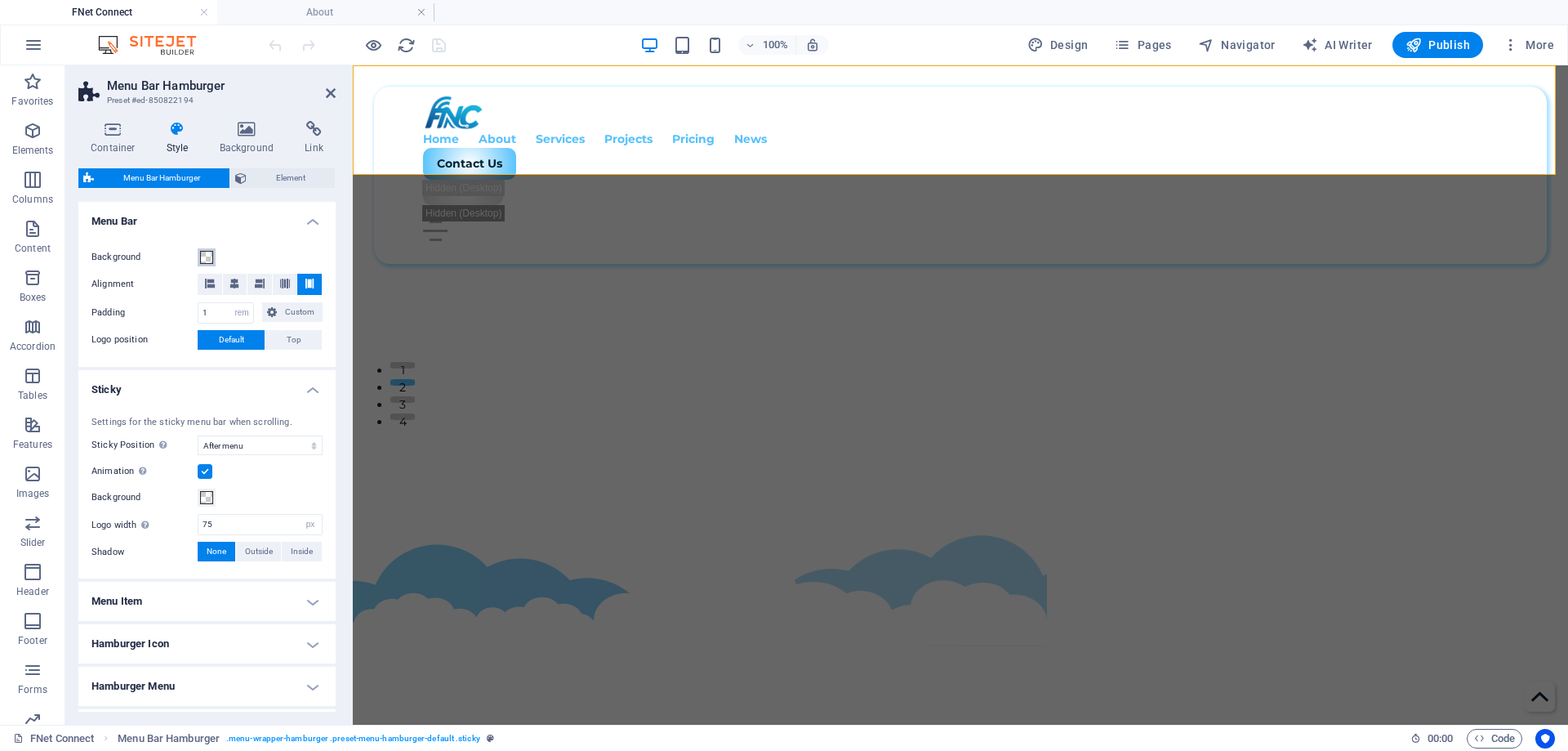
click at [204, 258] on span at bounding box center [206, 257] width 13 height 13
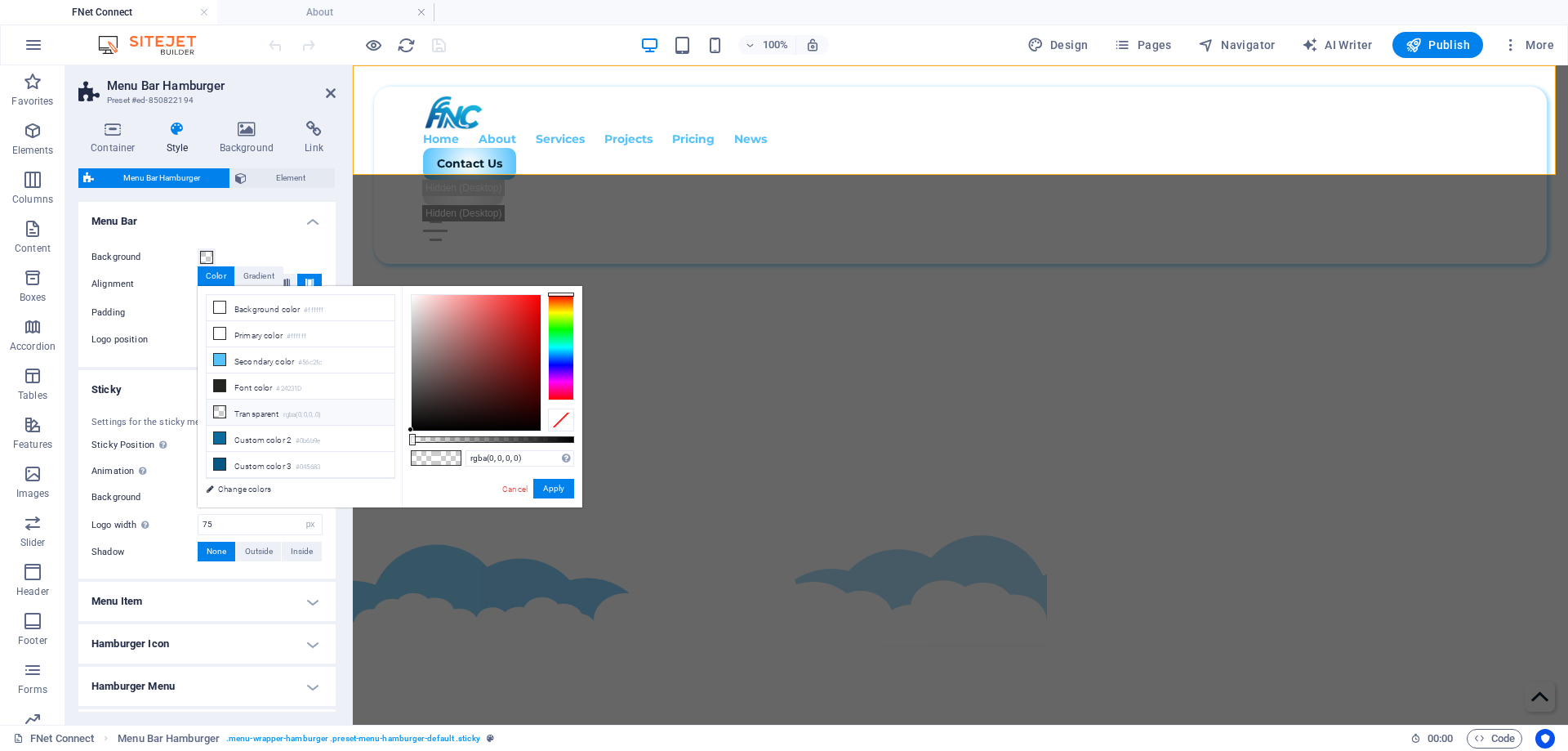
click at [266, 410] on li "Transparent rgba(0,0,0,.0)" at bounding box center [301, 412] width 188 height 26
click at [560, 493] on button "Apply" at bounding box center [553, 488] width 41 height 20
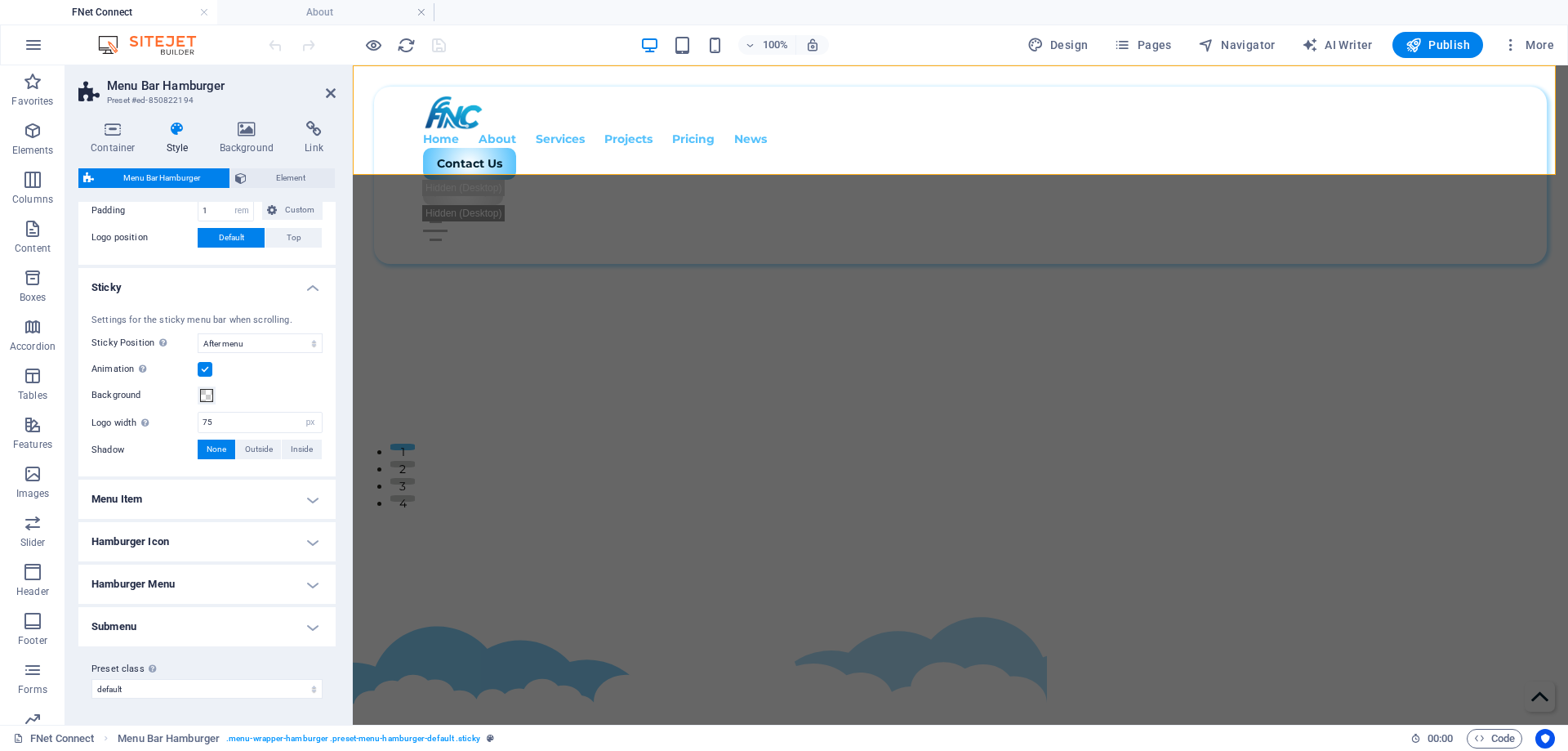
scroll to position [0, 0]
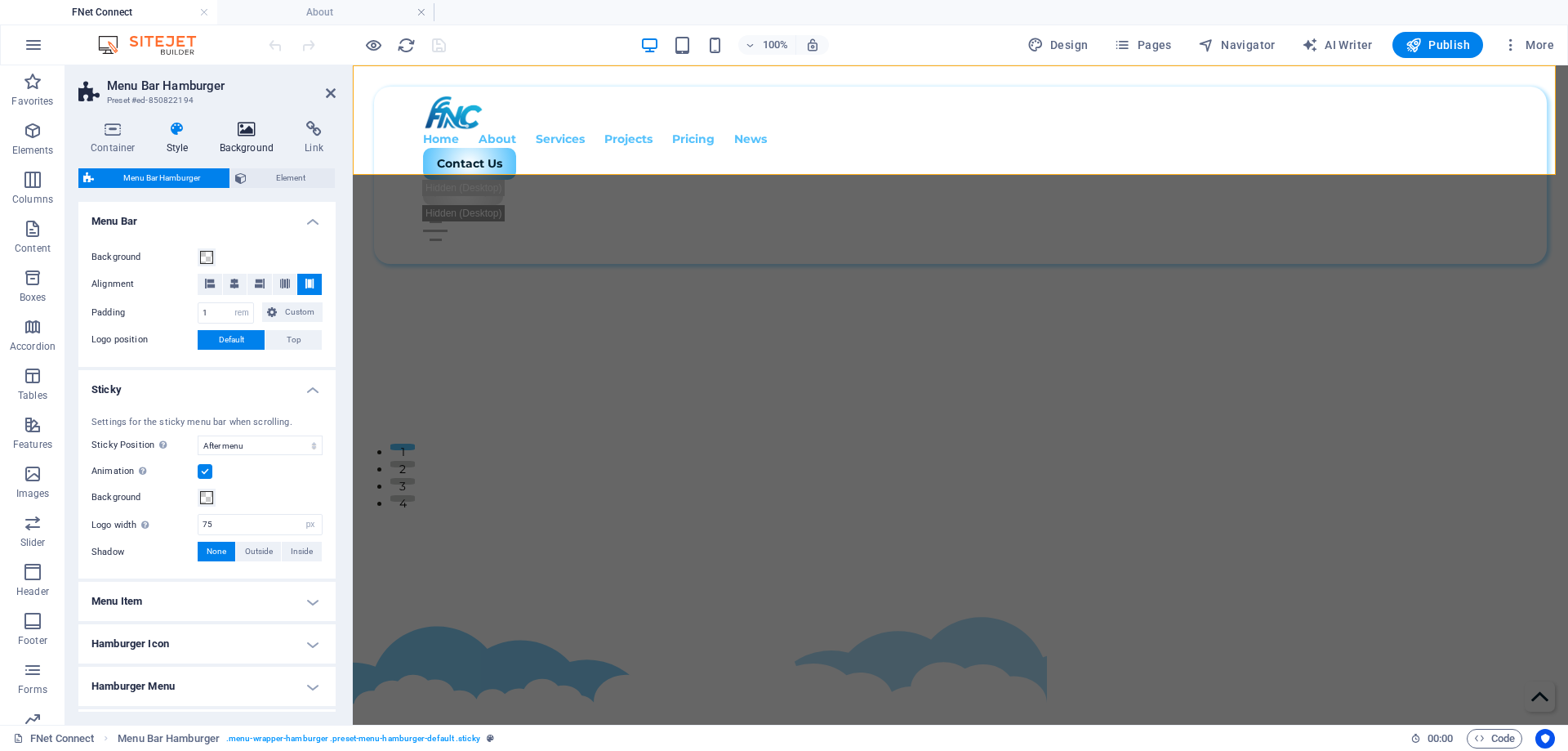
click at [247, 130] on icon at bounding box center [246, 129] width 79 height 17
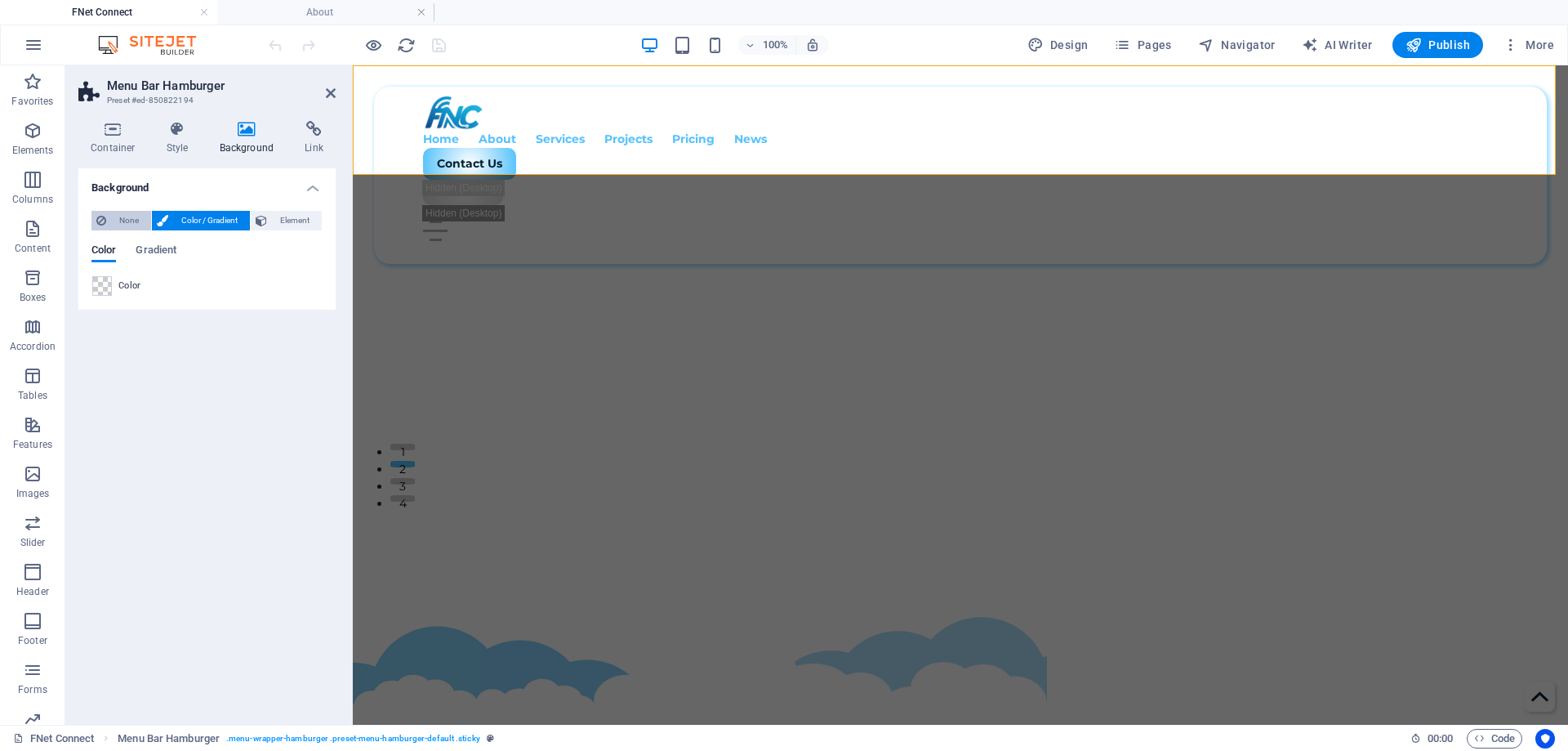
click at [124, 225] on span "None" at bounding box center [129, 220] width 35 height 20
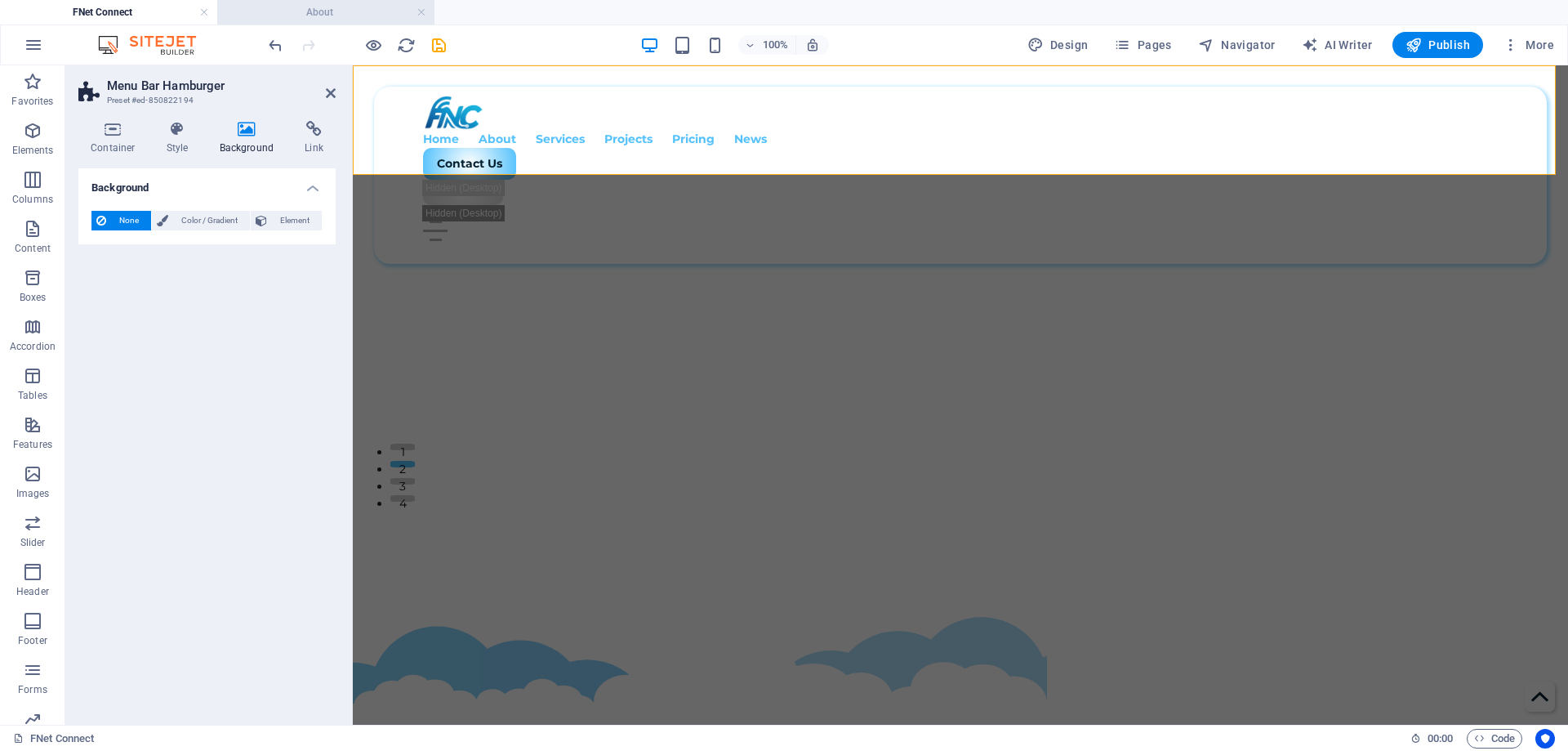
click at [333, 19] on h4 "About" at bounding box center [326, 12] width 218 height 18
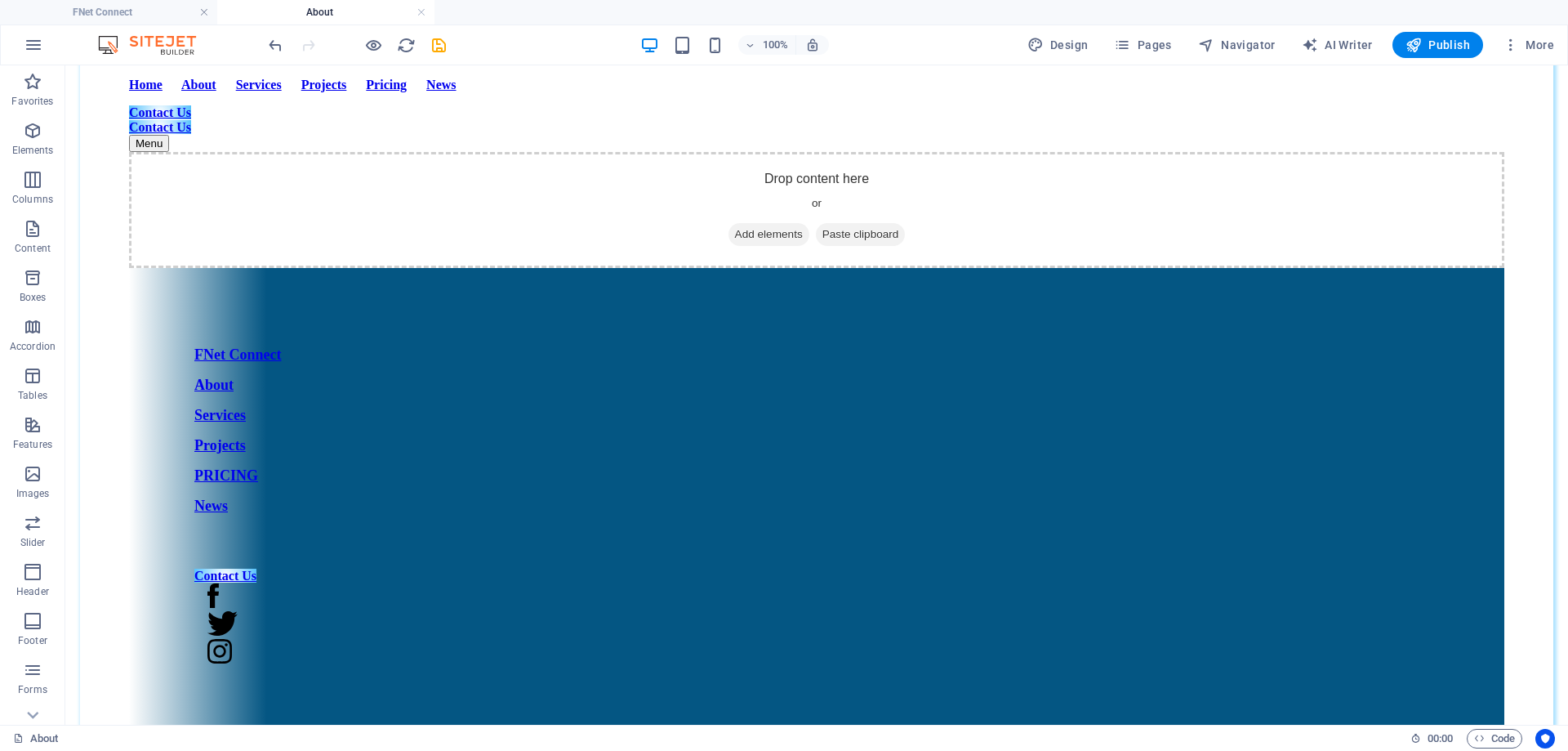
scroll to position [82, 0]
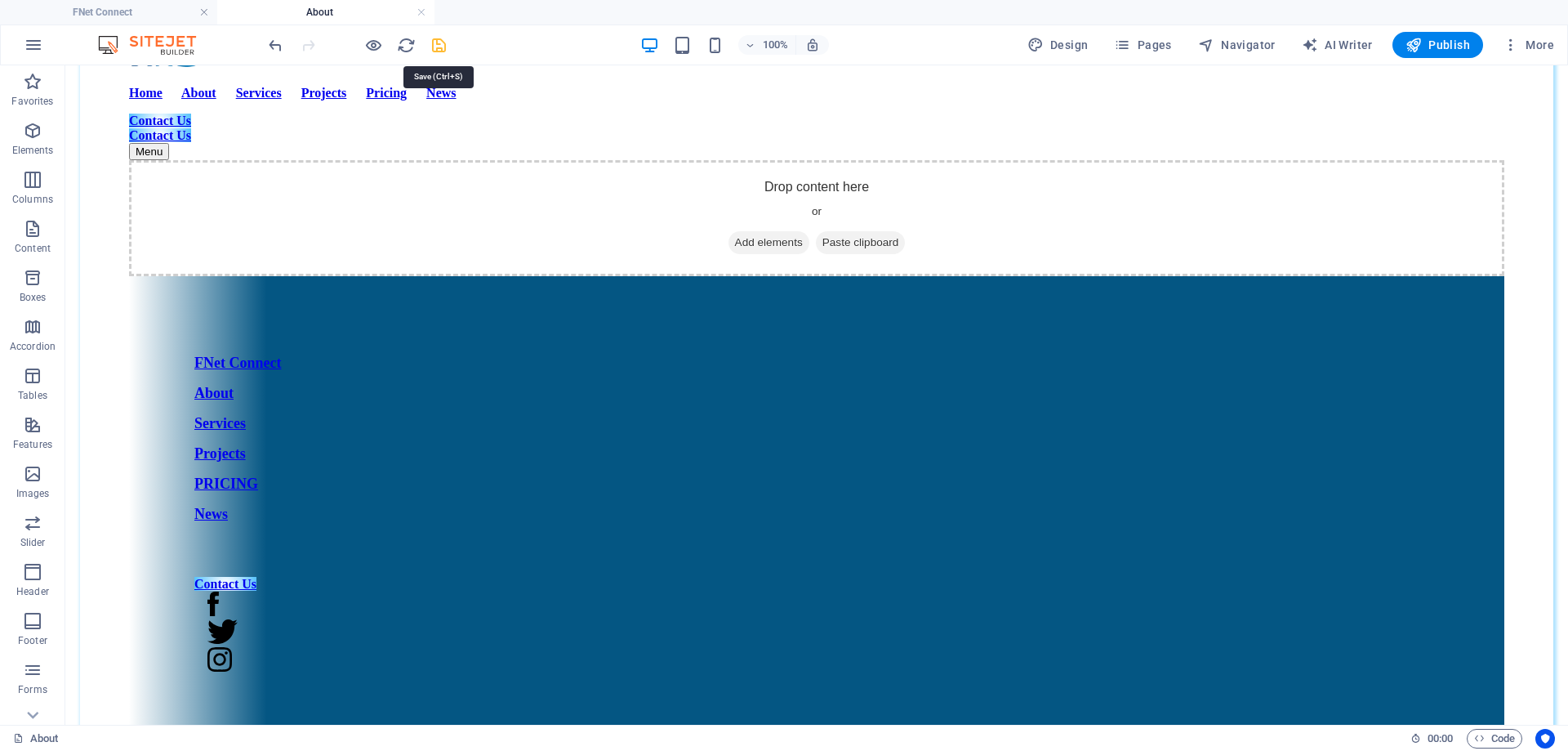
click at [434, 44] on icon "save" at bounding box center [439, 45] width 19 height 19
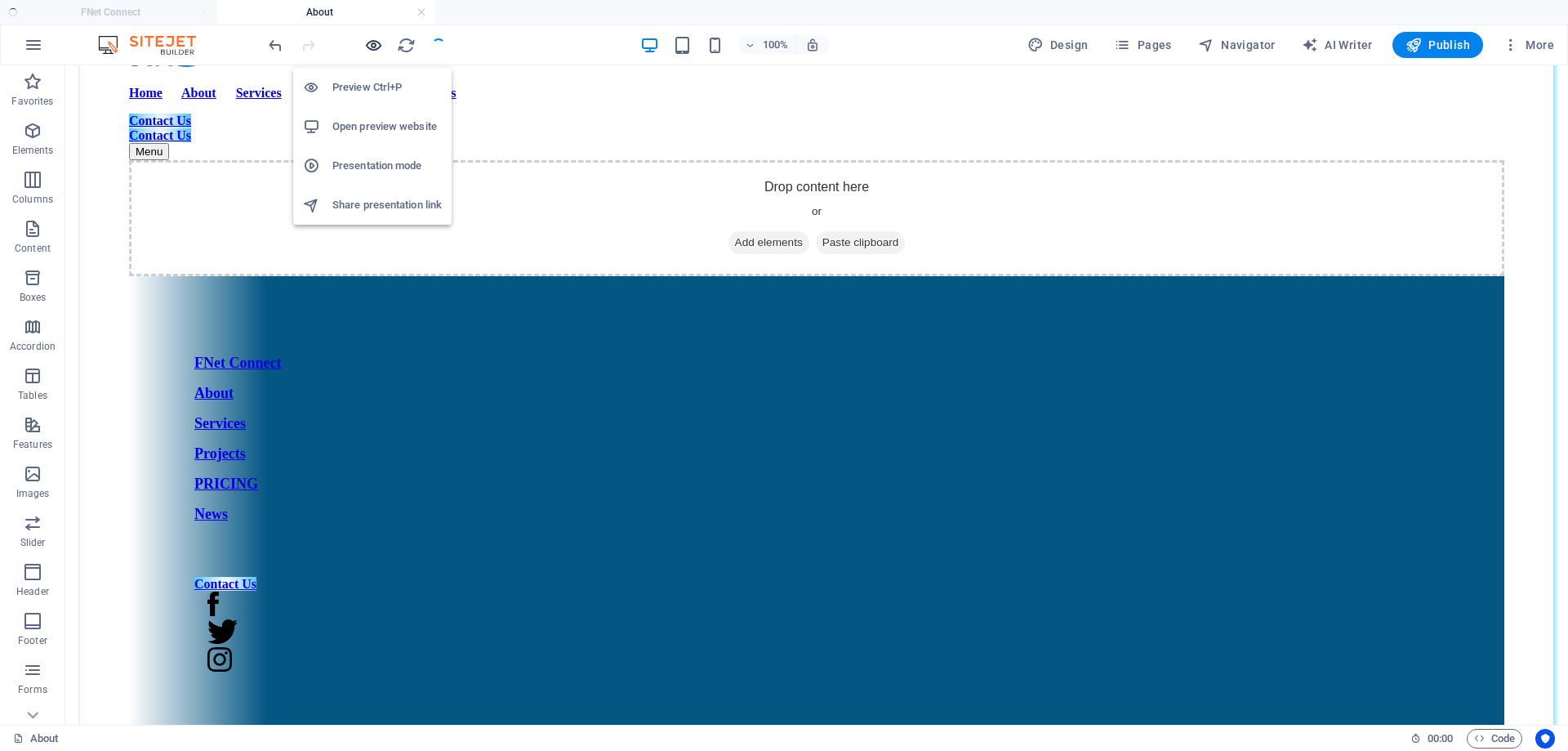
click at [377, 45] on icon "button" at bounding box center [374, 45] width 19 height 19
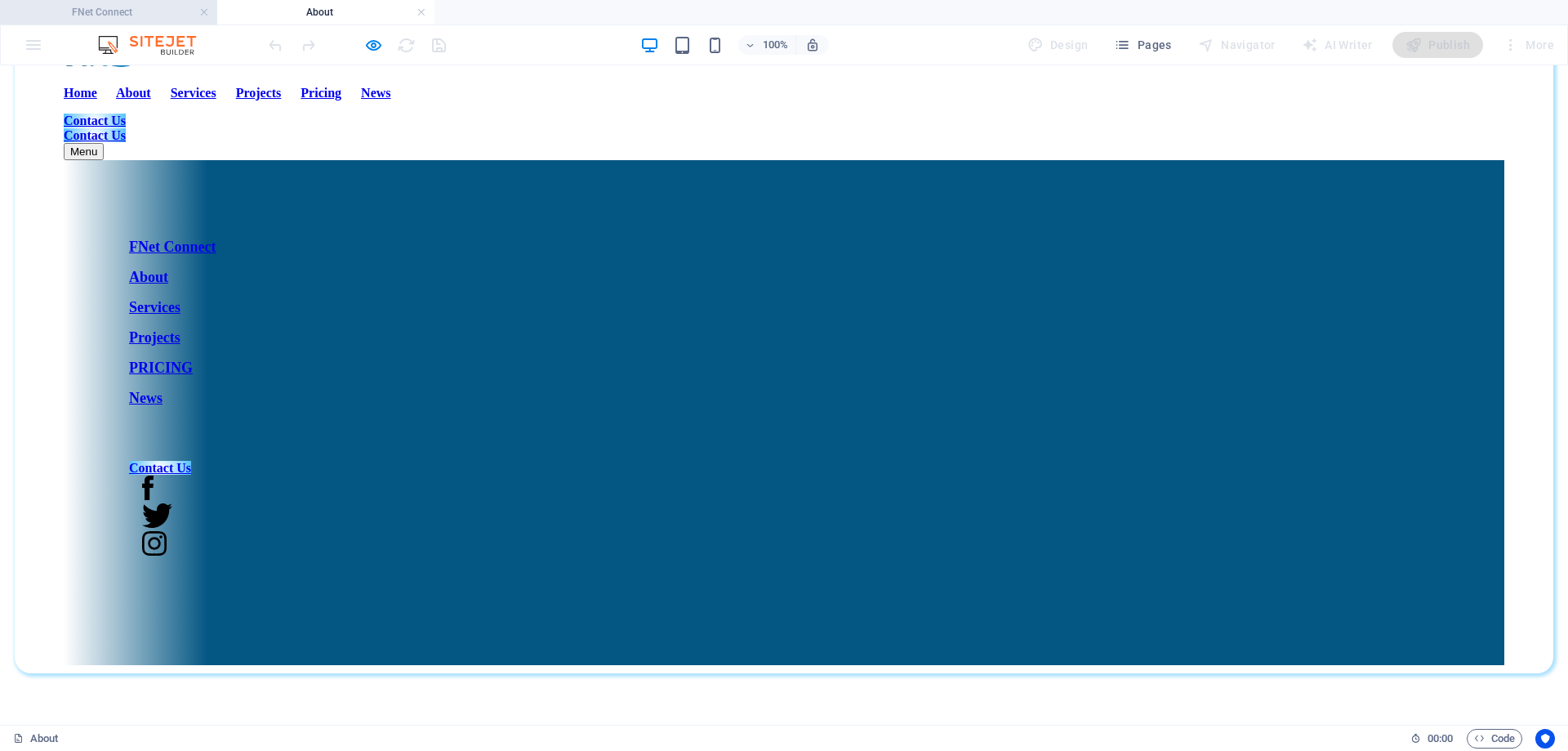
click at [97, 19] on h4 "FNet Connect" at bounding box center [109, 12] width 218 height 18
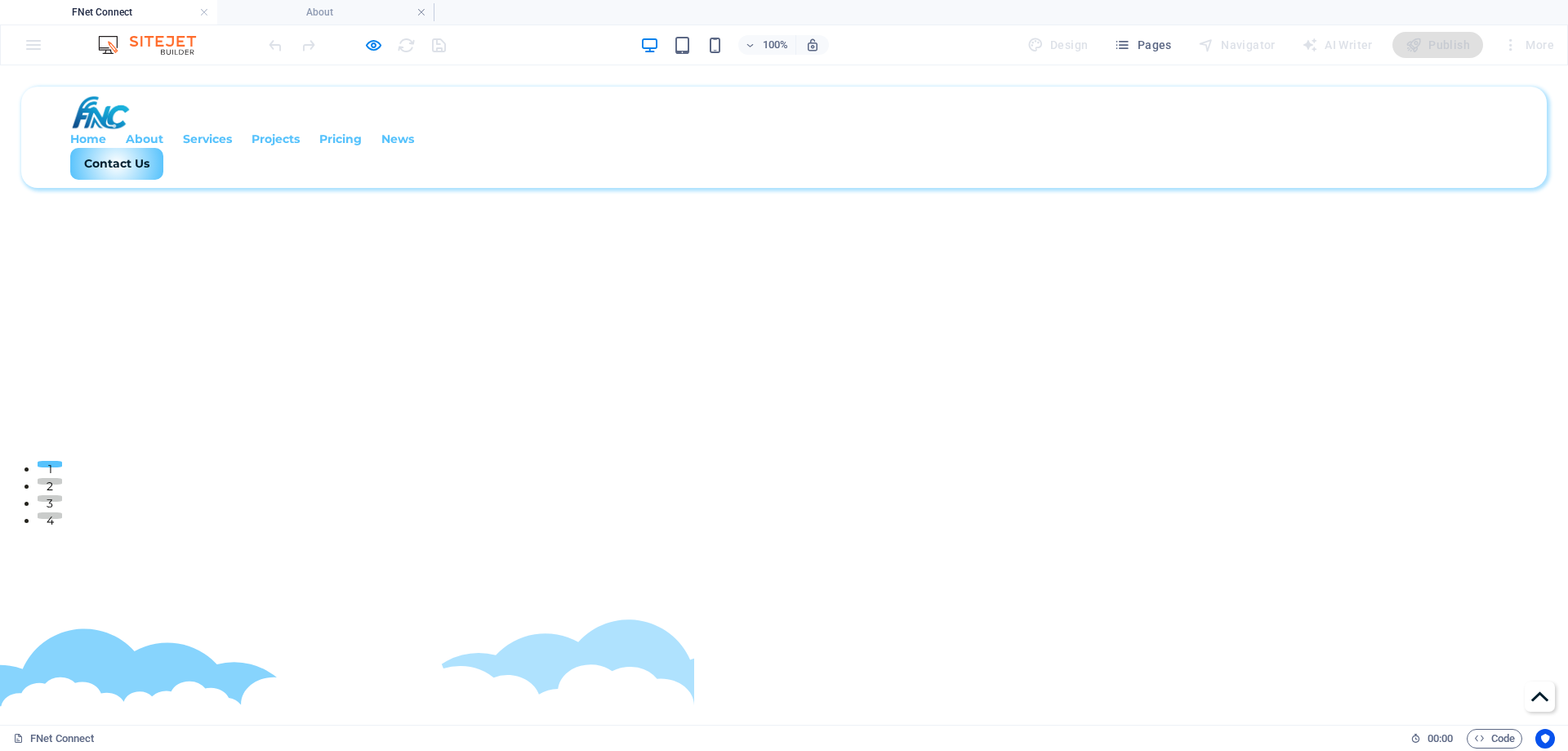
scroll to position [0, 0]
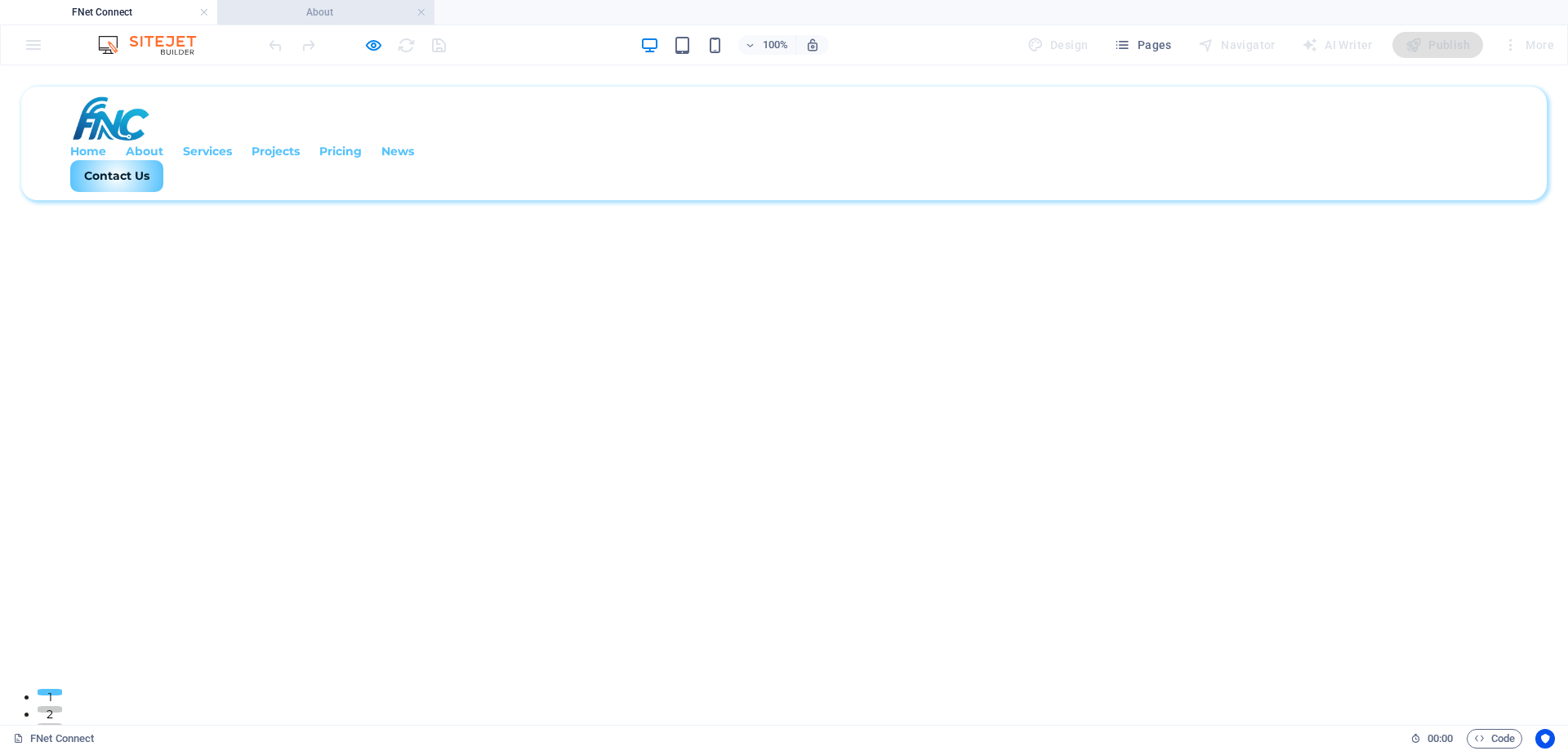
click at [332, 16] on h4 "About" at bounding box center [326, 12] width 218 height 18
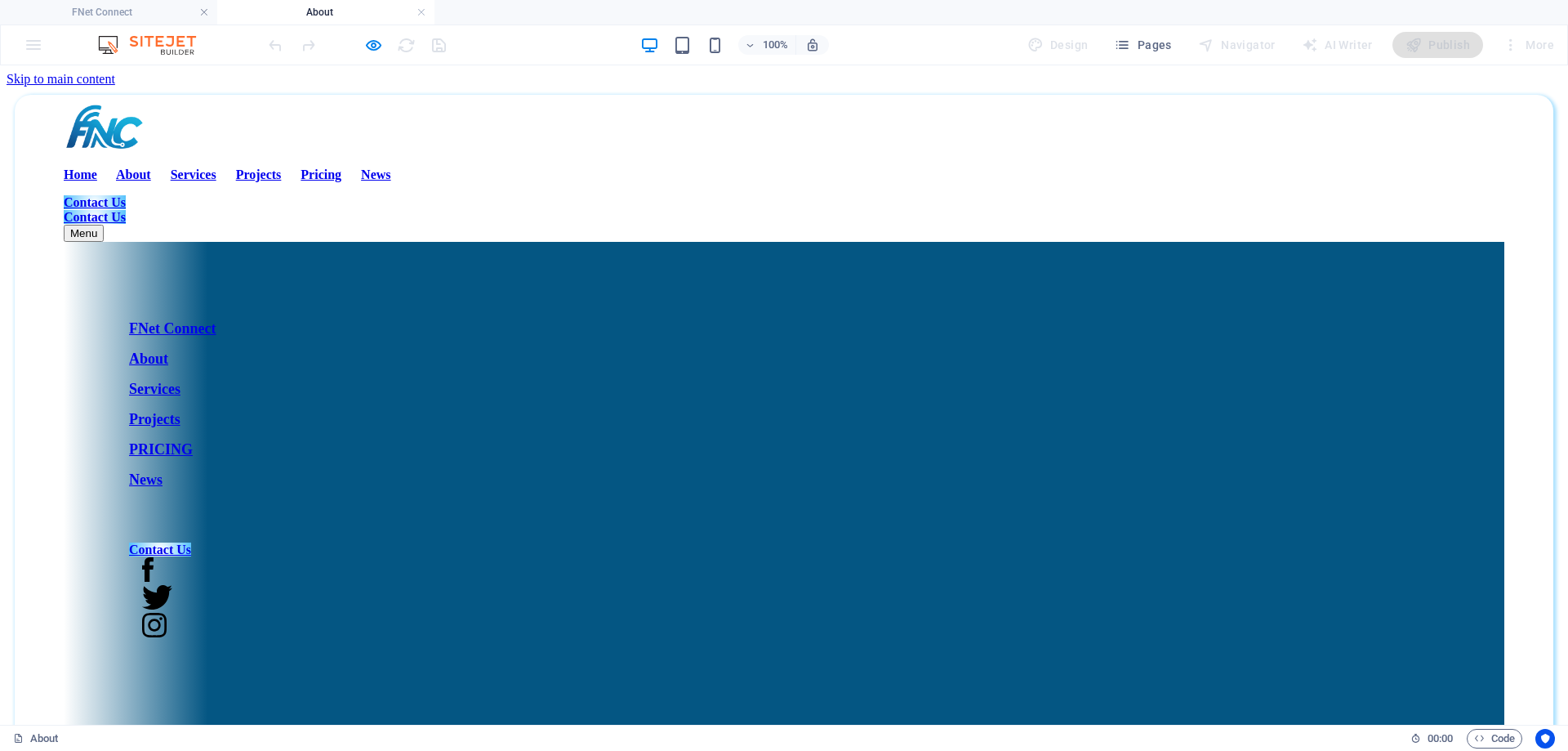
click at [217, 167] on strong "Services" at bounding box center [193, 174] width 46 height 14
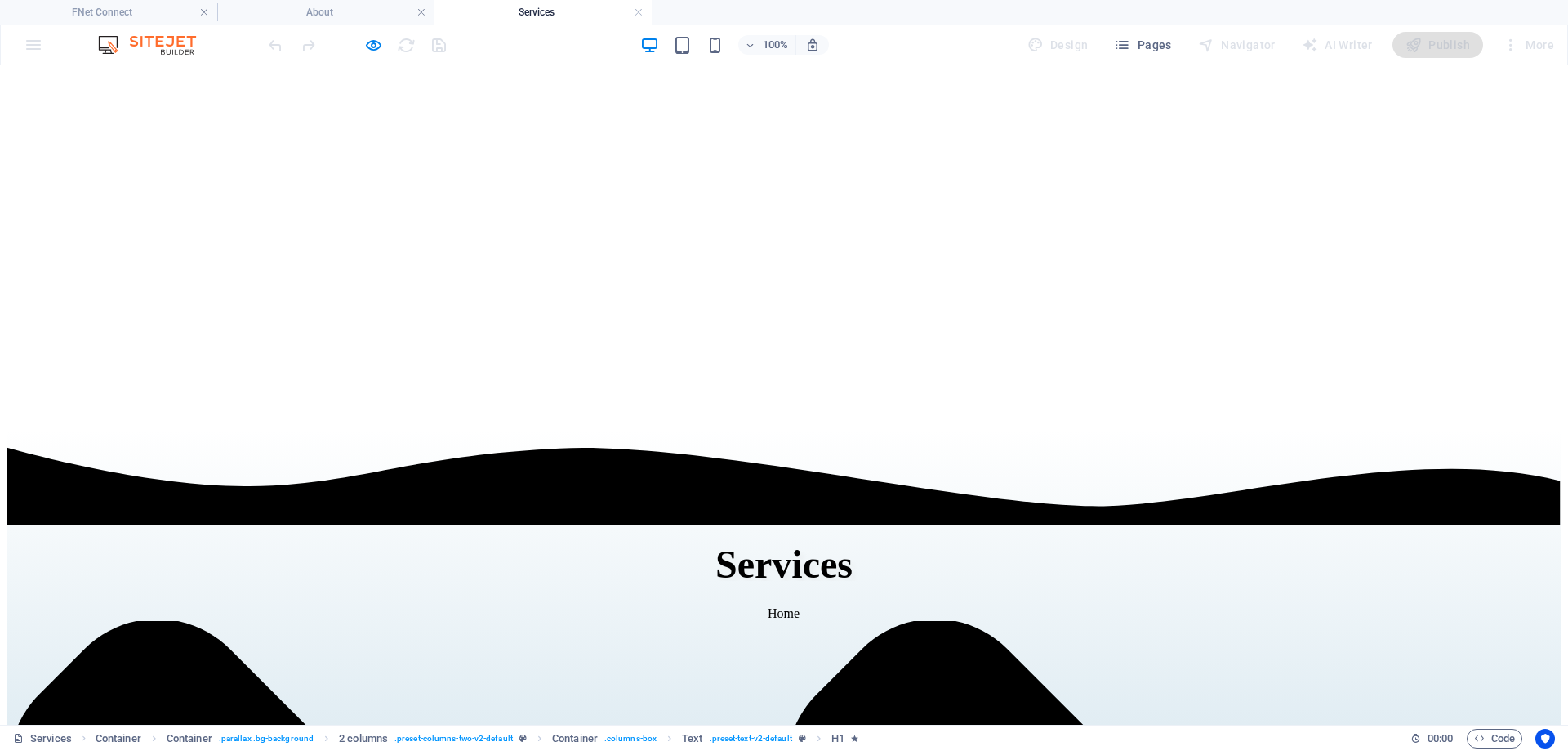
scroll to position [817, 0]
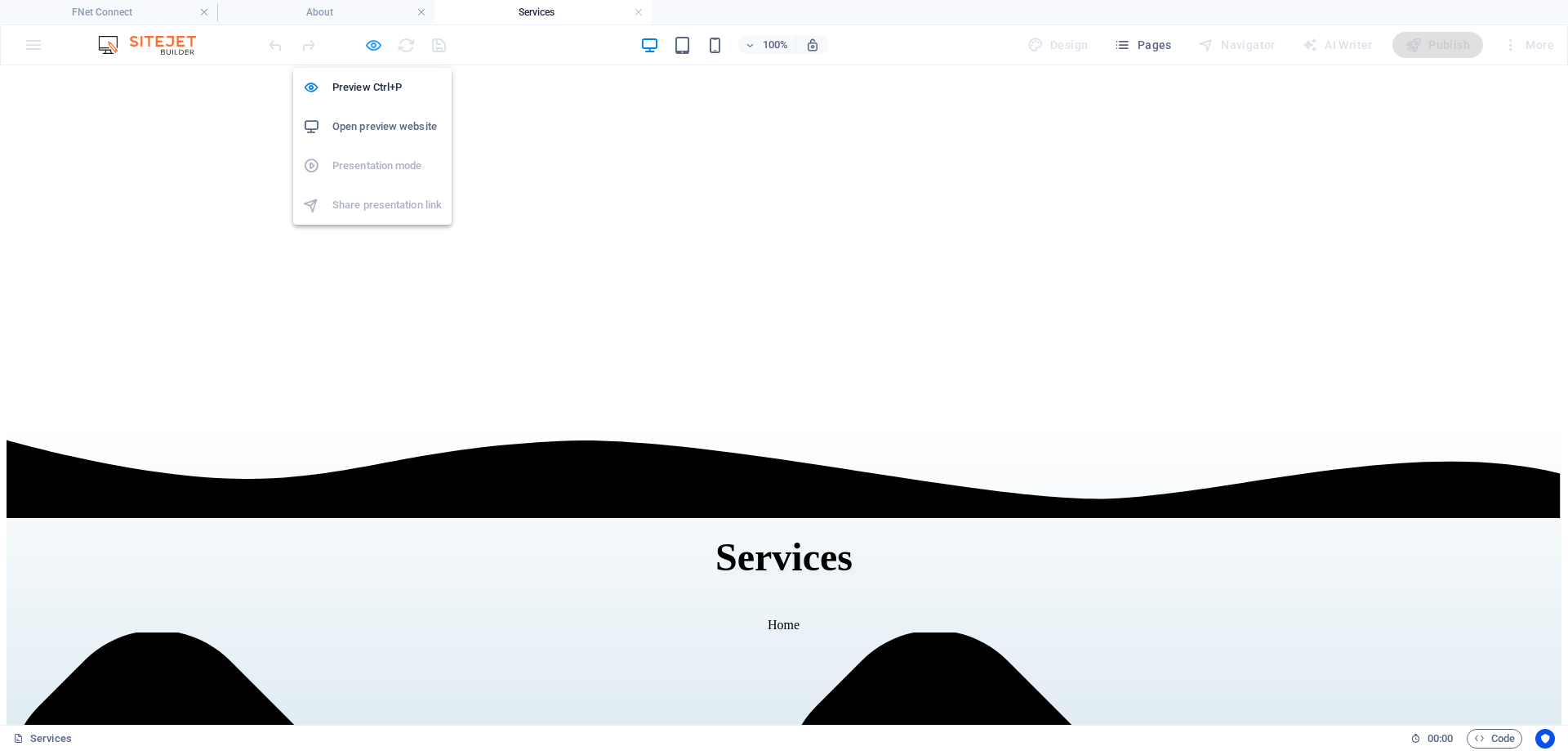
click at [371, 47] on icon "button" at bounding box center [374, 45] width 19 height 19
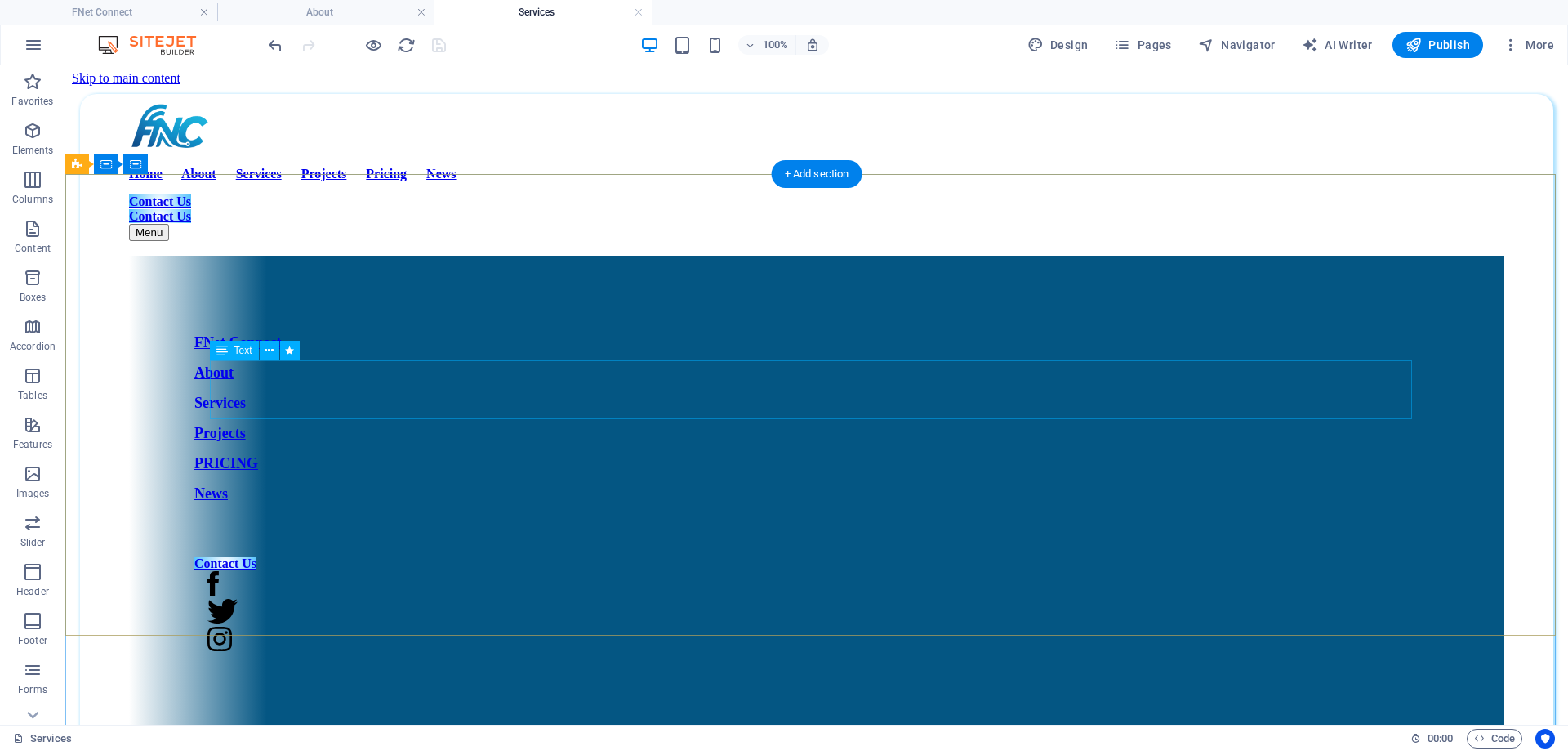
scroll to position [0, 0]
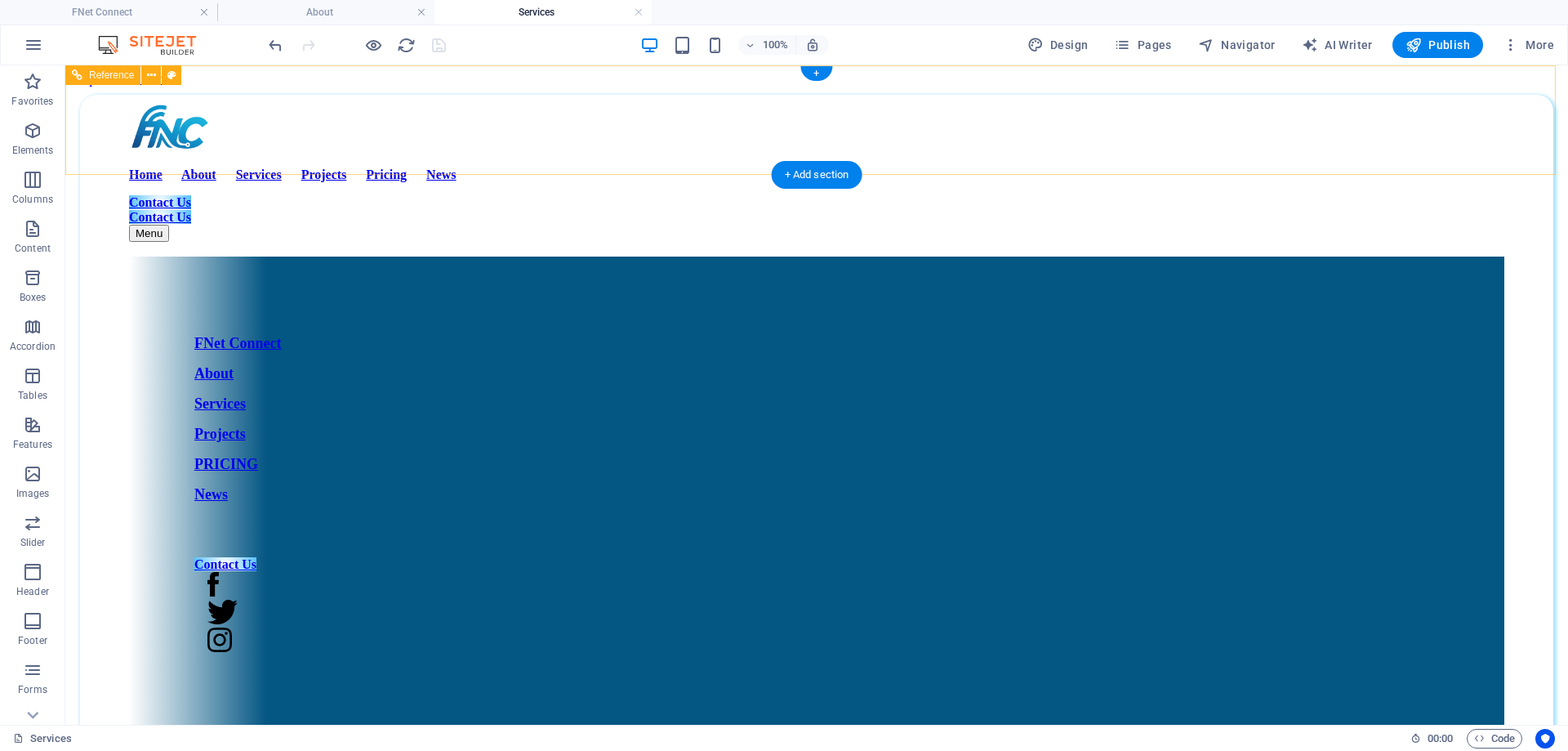
click at [254, 109] on div "Home About Services Projects Pricing News Contact Us Contact Us Menu FNet Conne…" at bounding box center [817, 432] width 1490 height 674
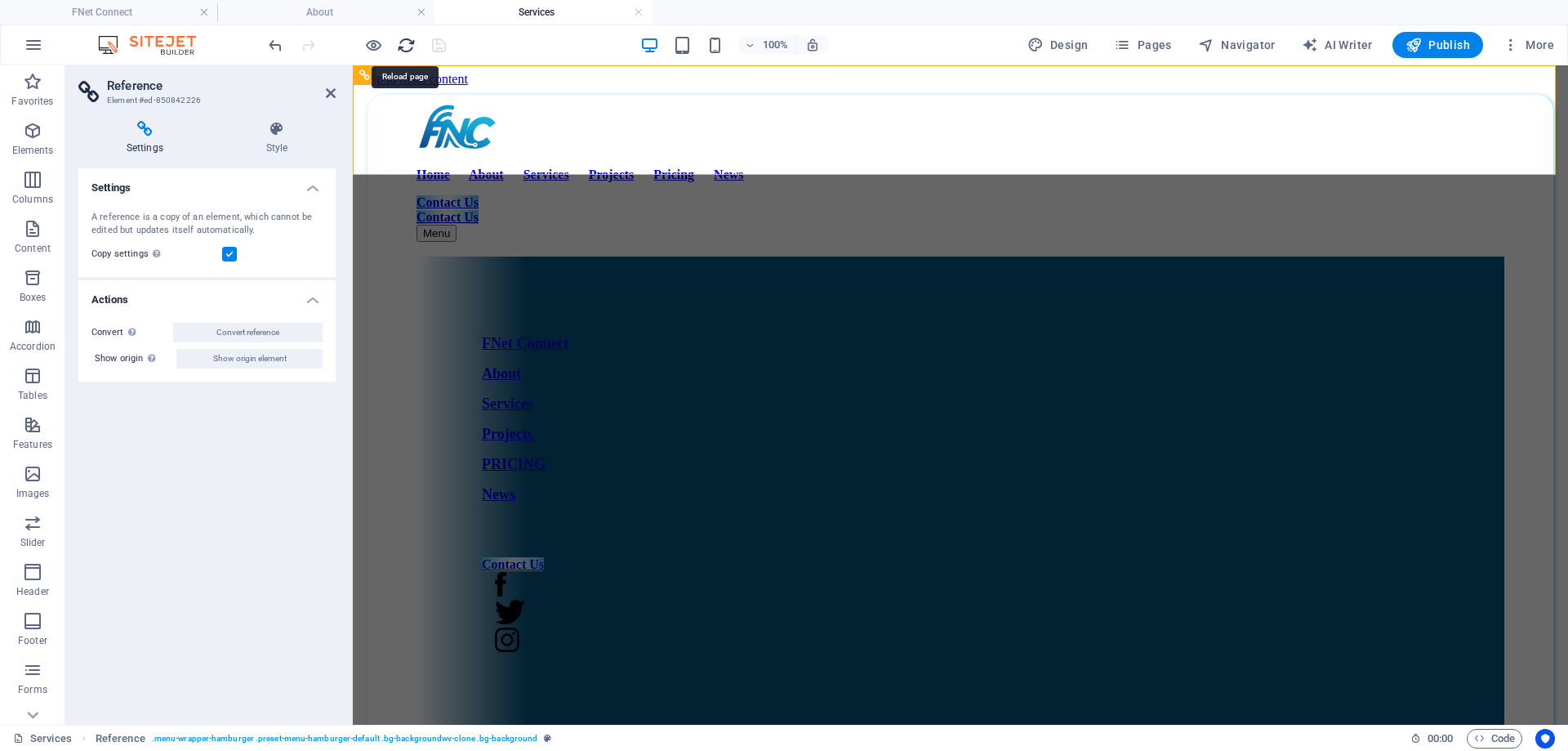
click at [399, 45] on icon "reload" at bounding box center [406, 45] width 19 height 19
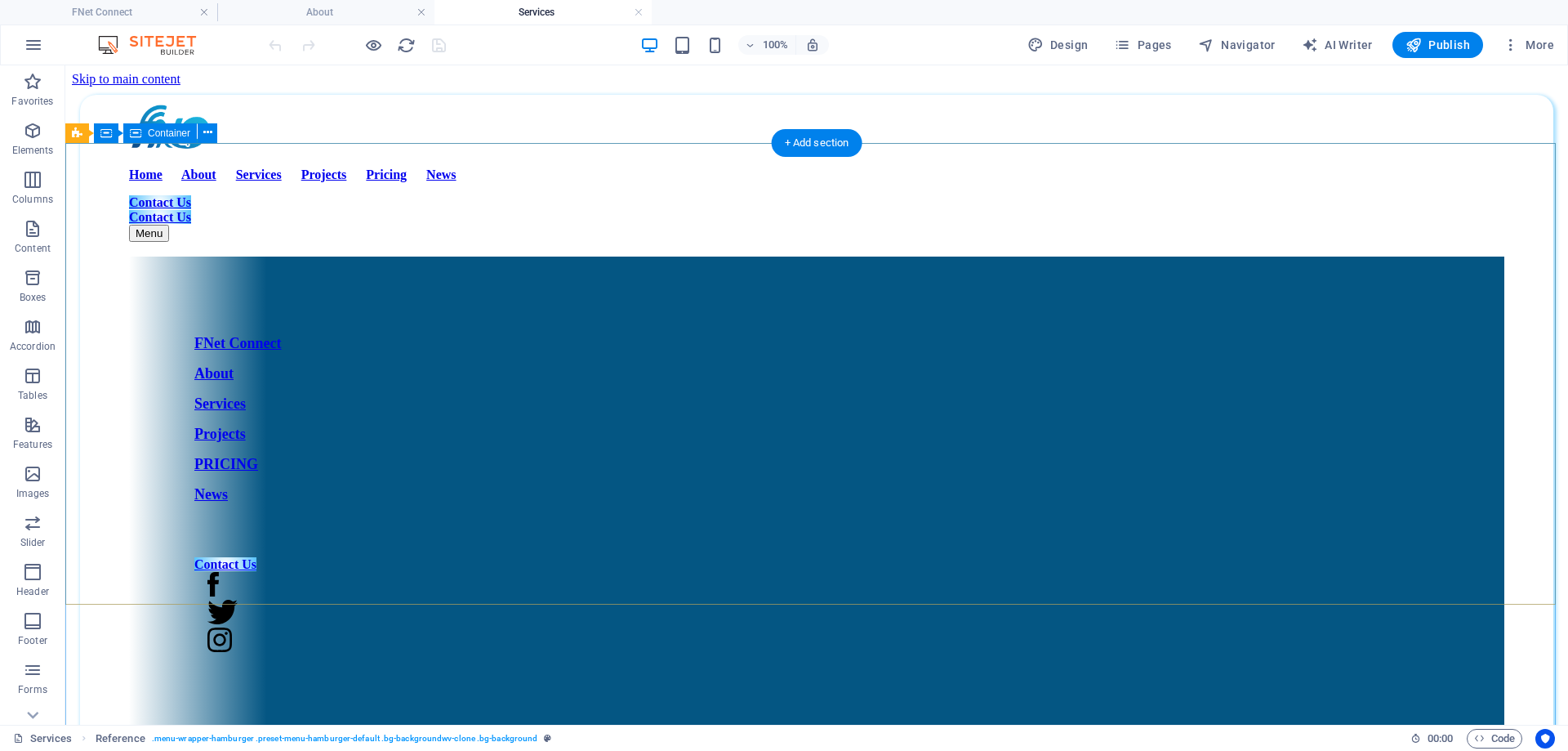
scroll to position [245, 0]
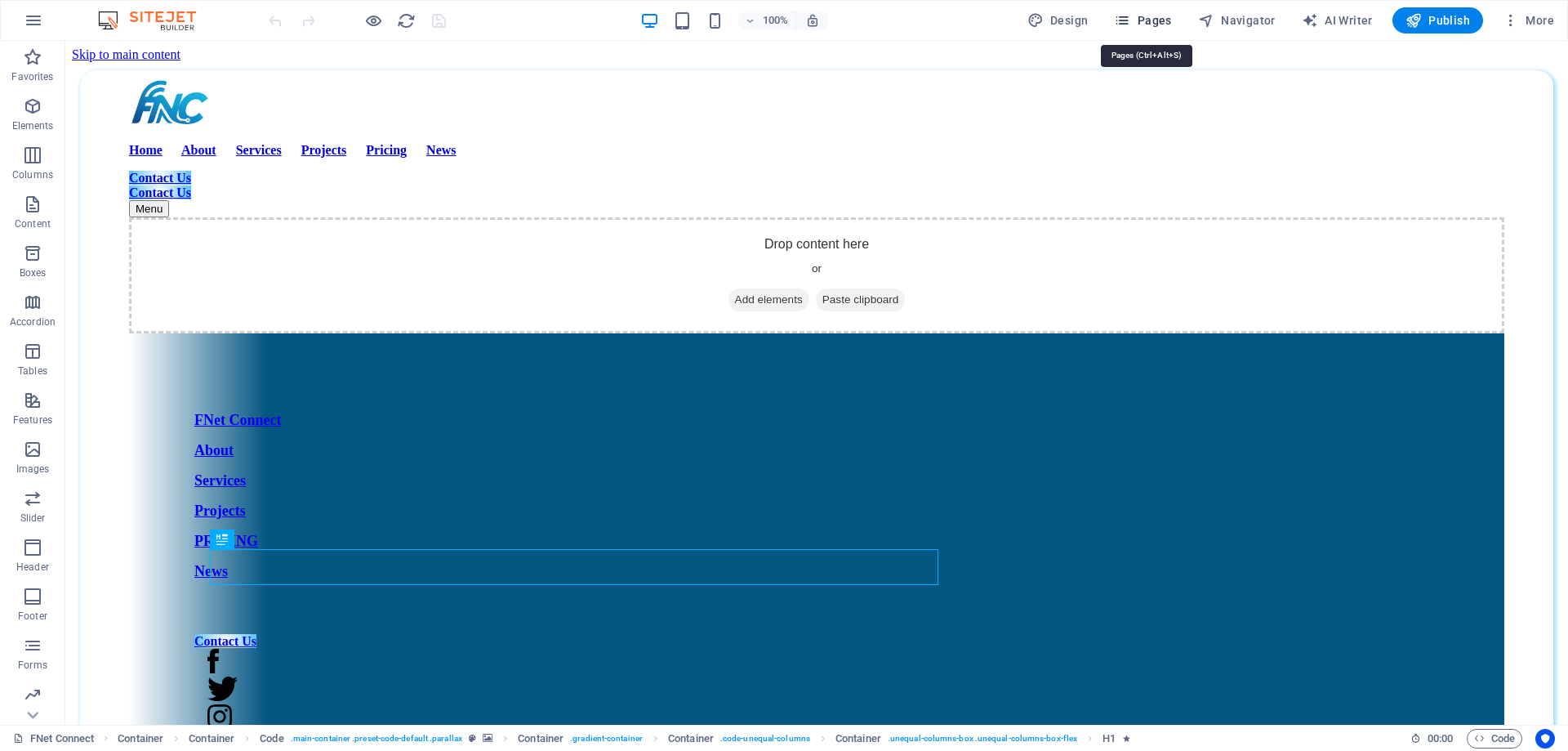
click at [1166, 25] on span "Pages" at bounding box center [1143, 20] width 57 height 17
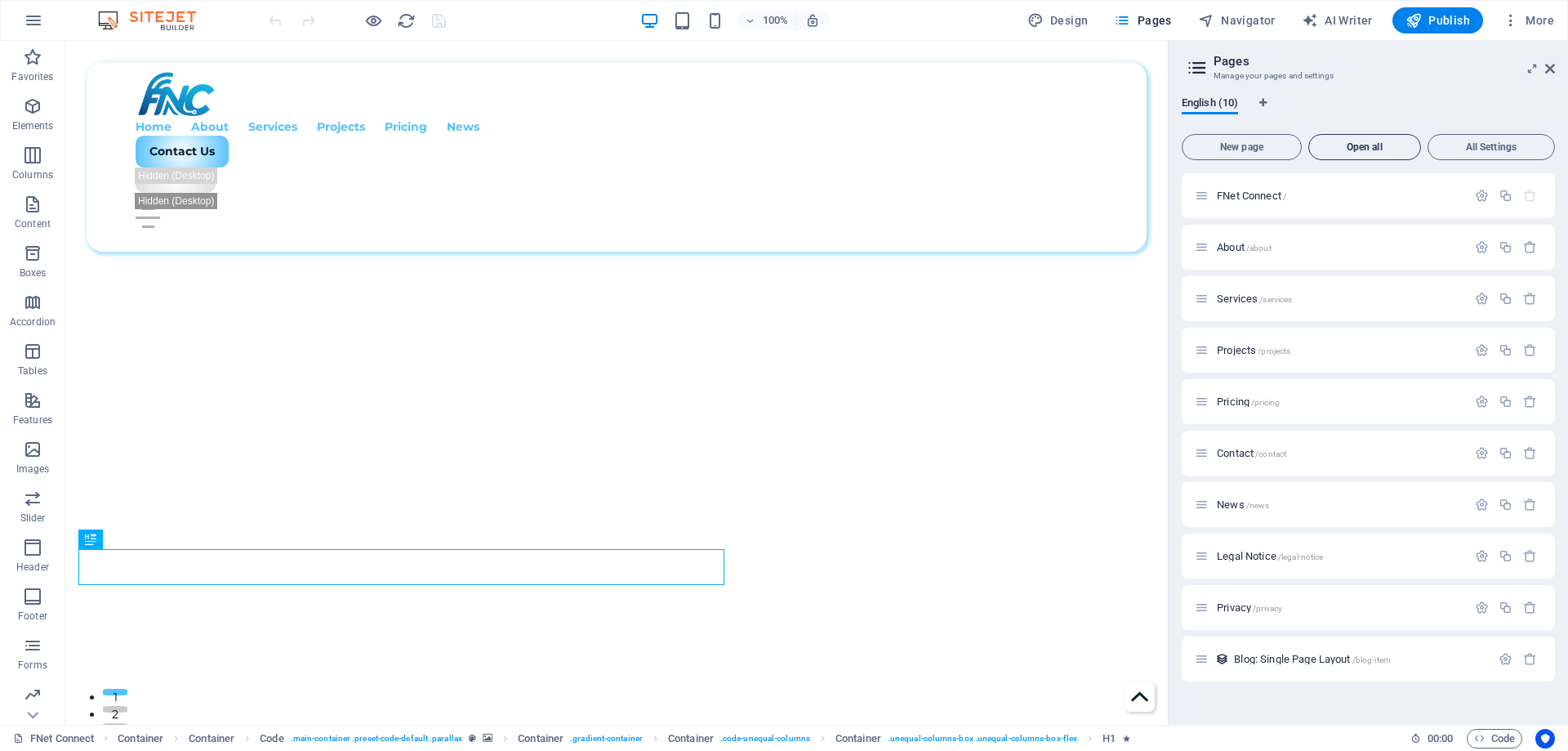
click at [1359, 142] on span "Open all" at bounding box center [1364, 146] width 98 height 10
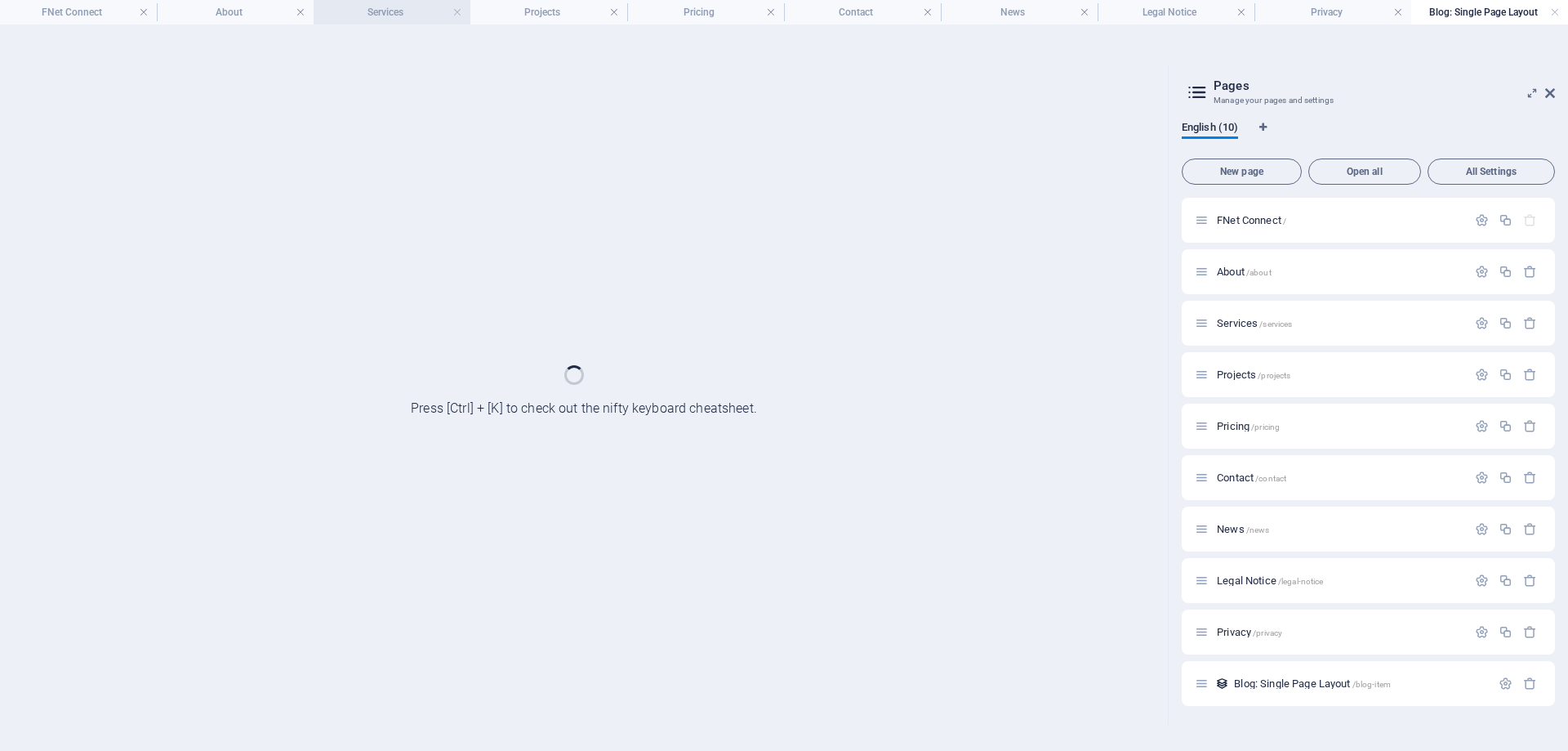
click at [392, 5] on h4 "Services" at bounding box center [392, 12] width 157 height 18
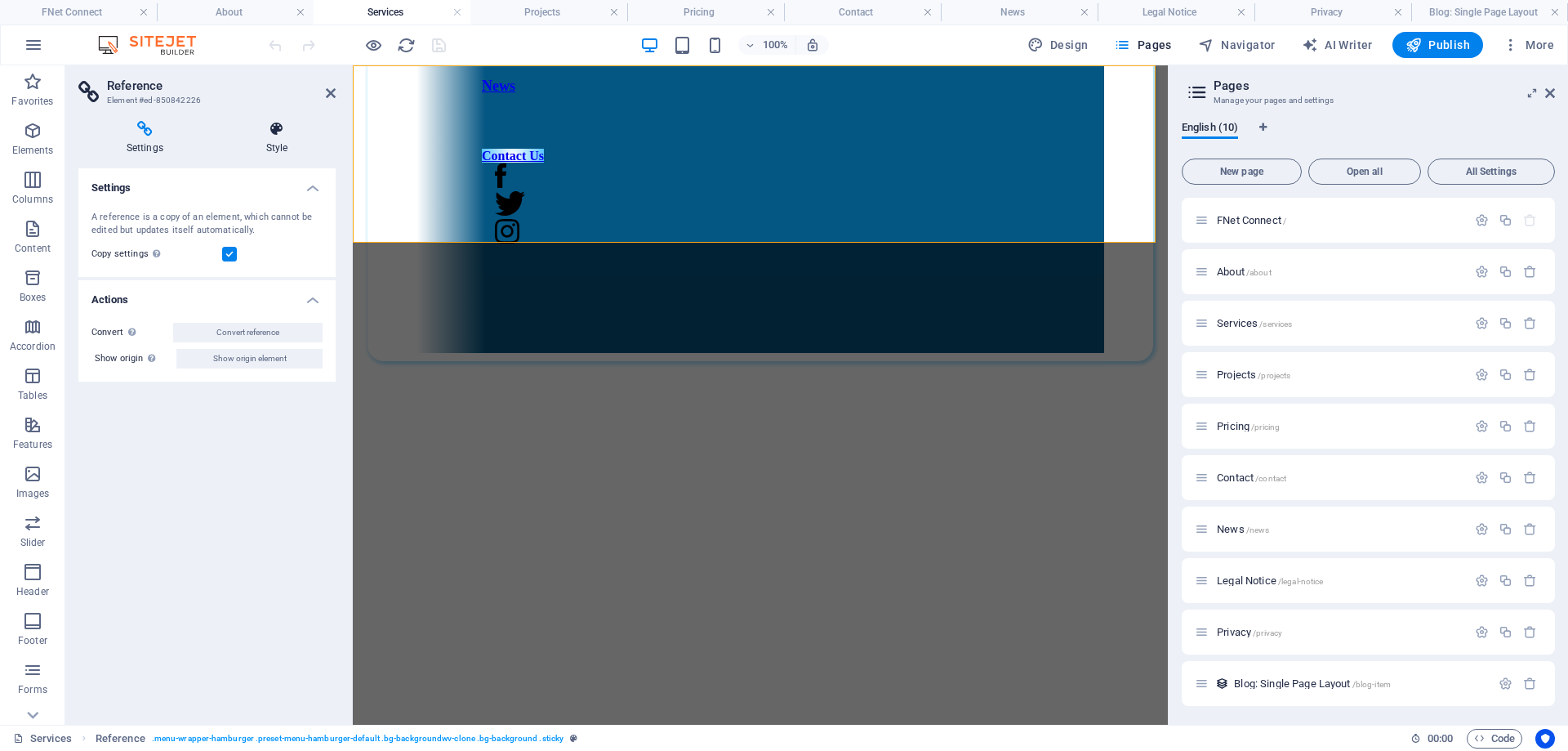
click at [277, 147] on h4 "Style" at bounding box center [277, 137] width 117 height 34
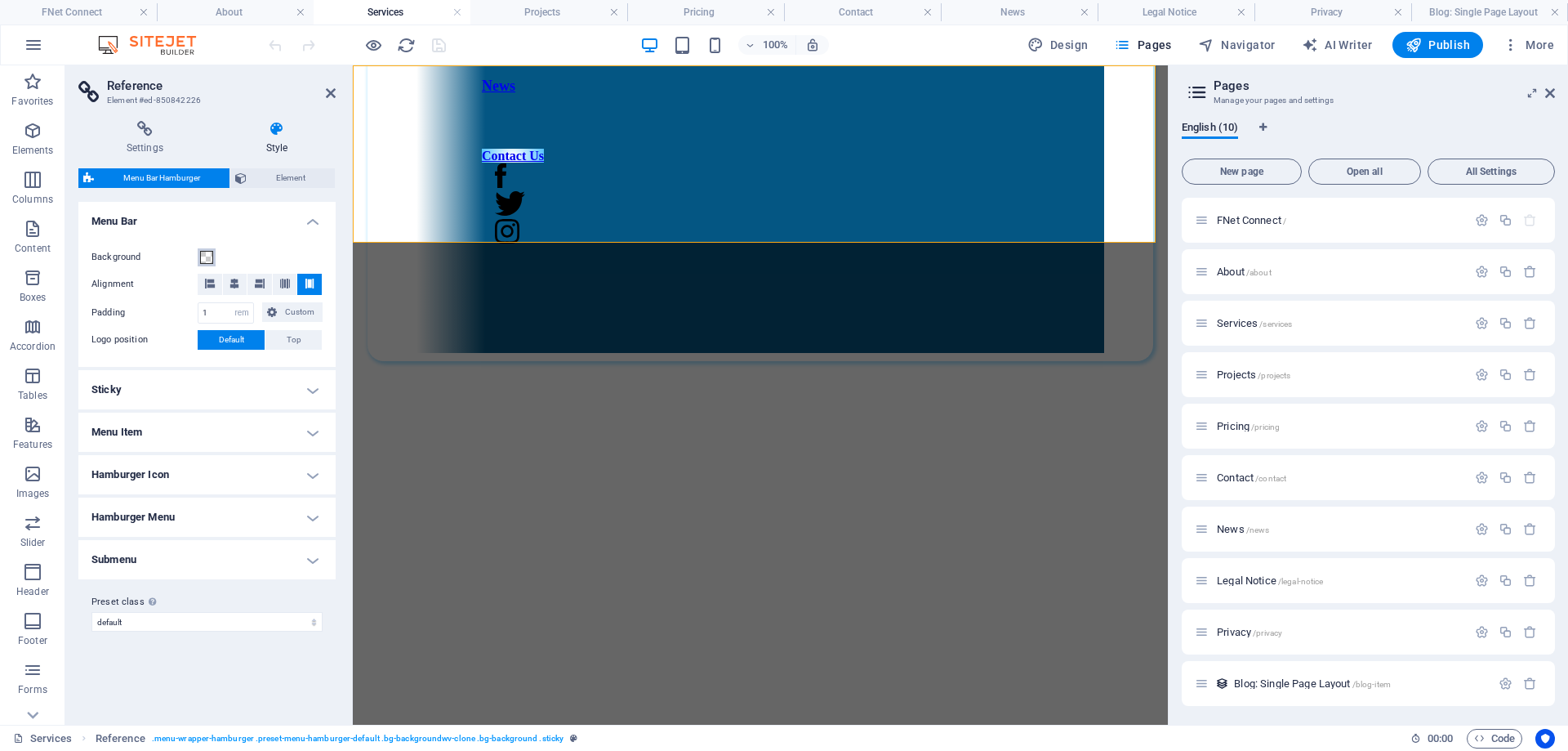
click at [209, 259] on span at bounding box center [206, 257] width 13 height 13
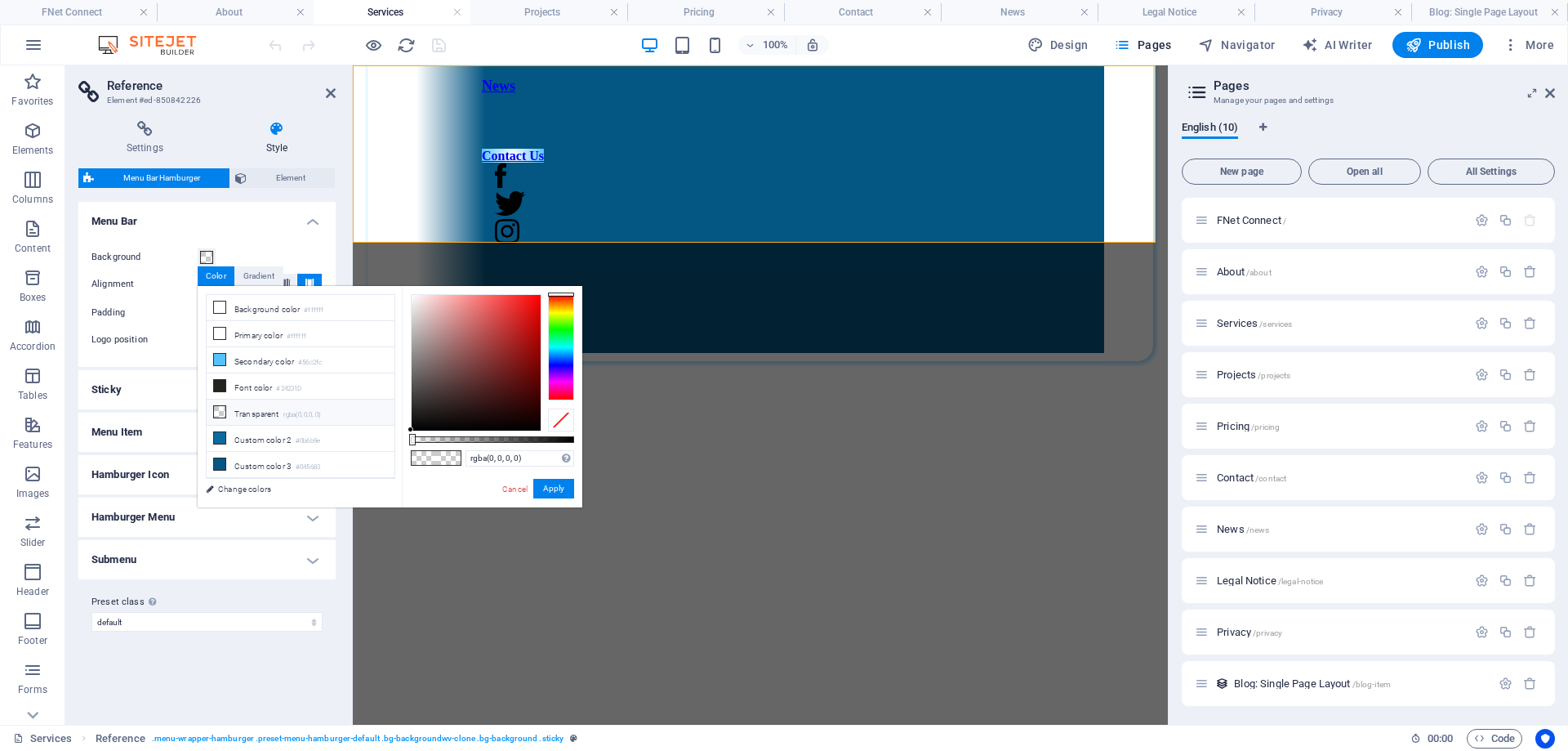
click at [253, 408] on li "Transparent rgba(0,0,0,.0)" at bounding box center [301, 412] width 188 height 26
click at [554, 487] on button "Apply" at bounding box center [553, 488] width 41 height 20
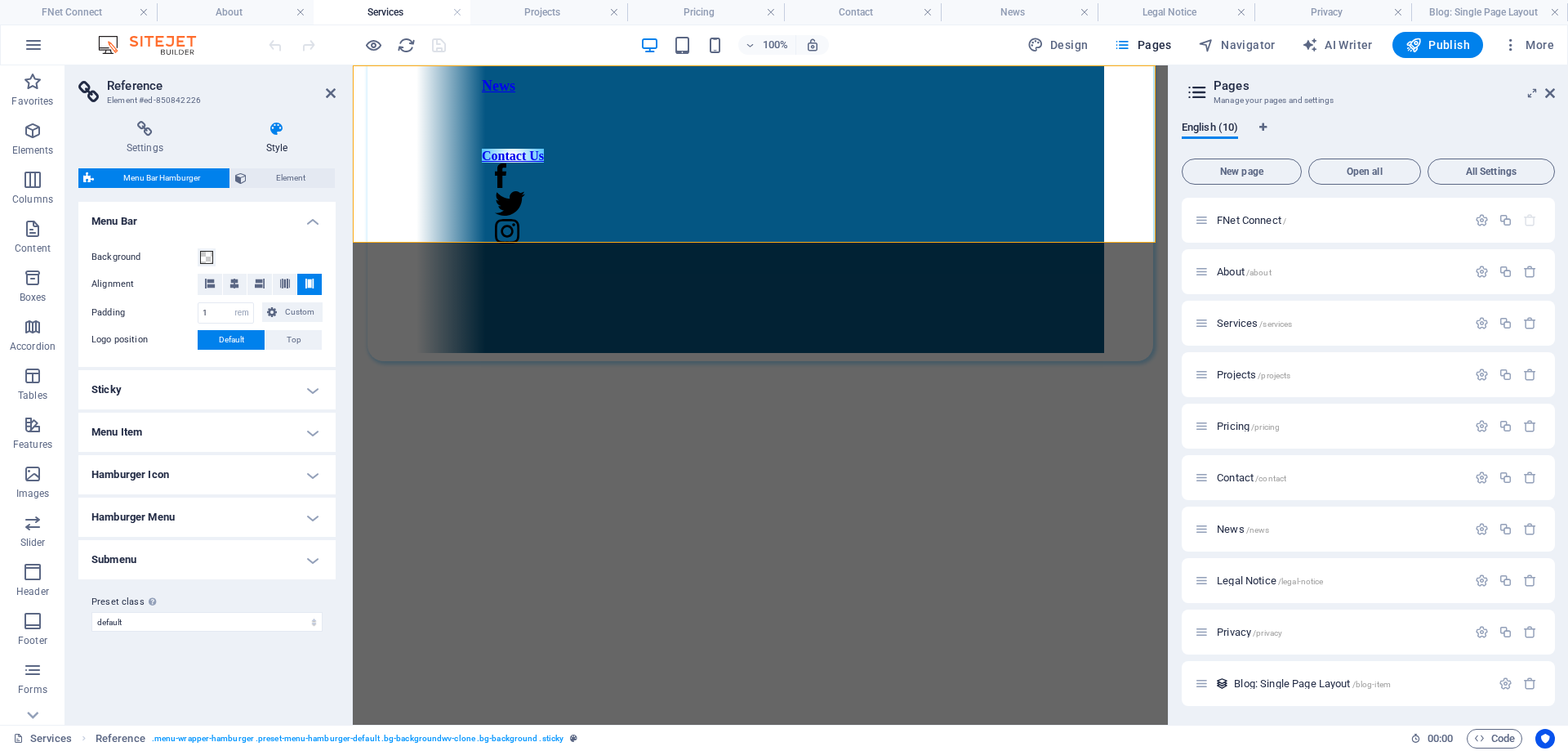
click at [185, 446] on h4 "Menu Item" at bounding box center [207, 432] width 258 height 39
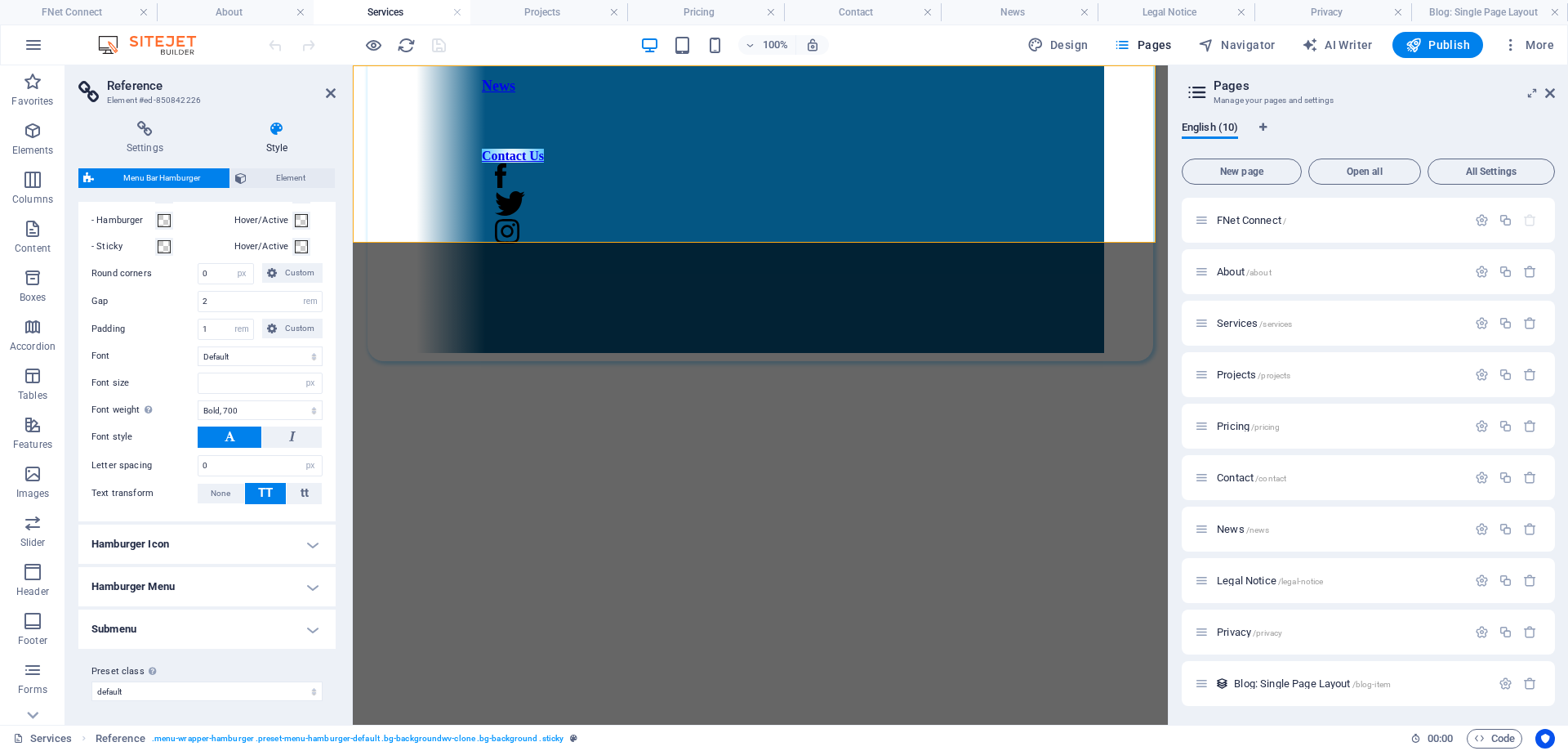
scroll to position [329, 0]
click at [327, 93] on icon at bounding box center [331, 93] width 10 height 13
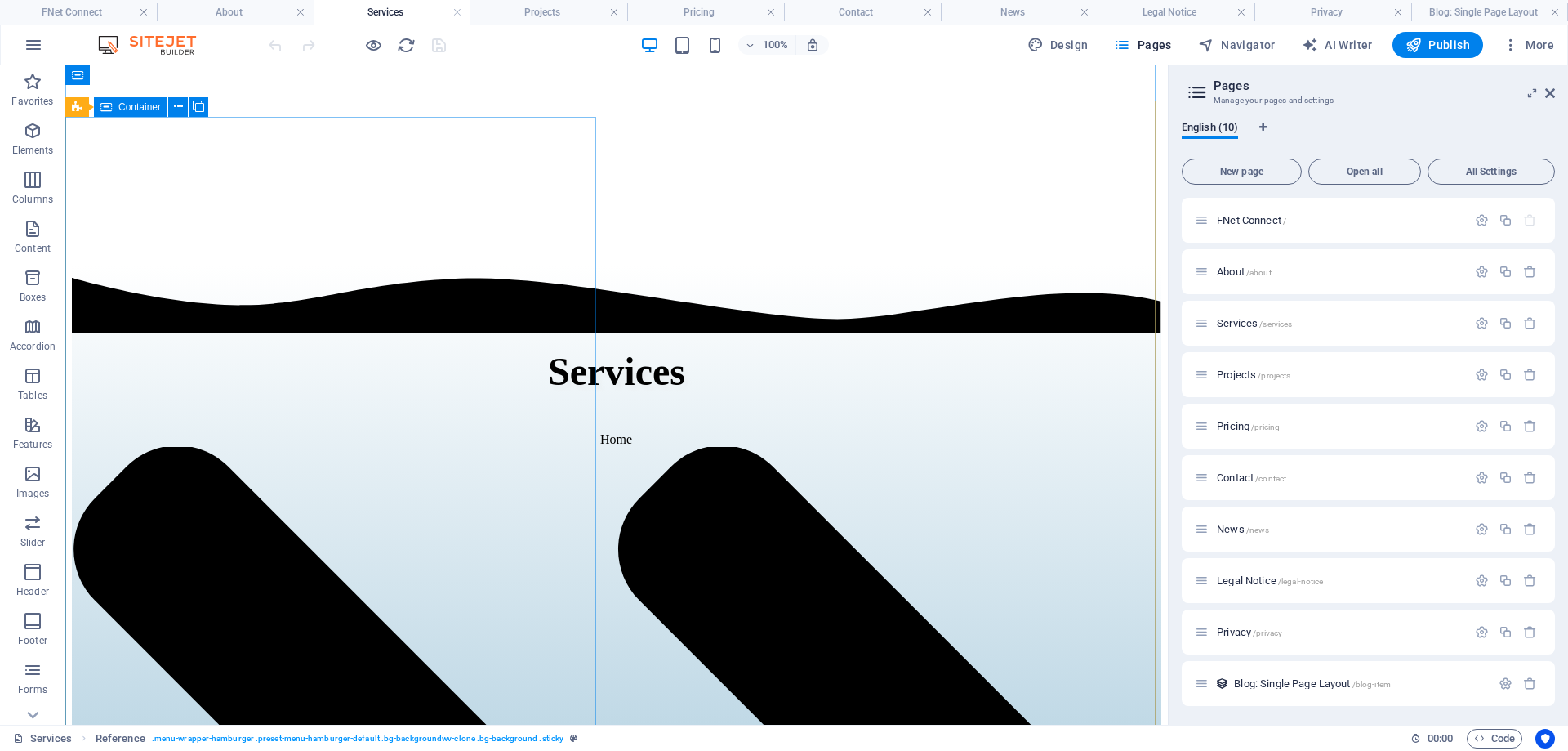
scroll to position [981, 0]
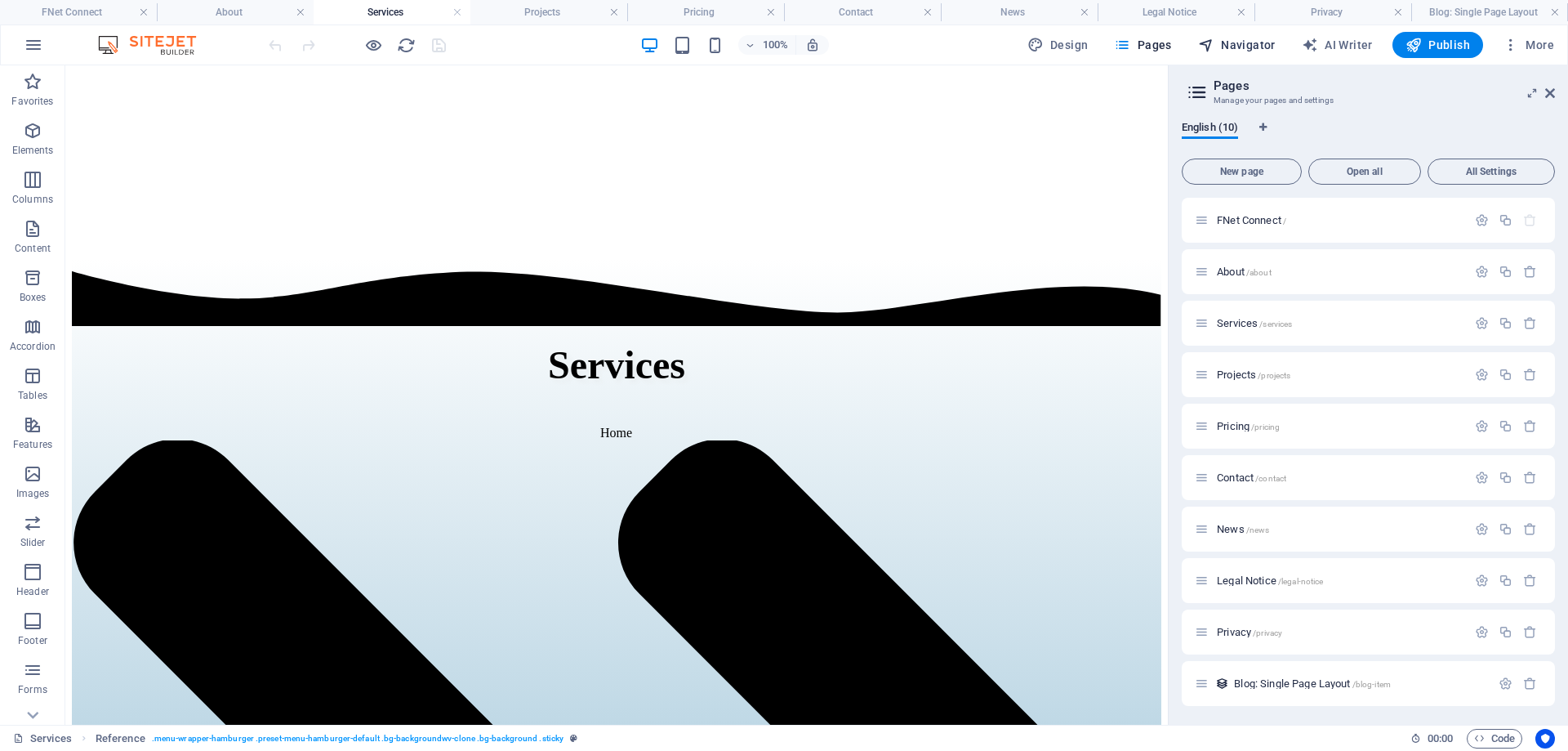
click at [1255, 49] on span "Navigator" at bounding box center [1236, 44] width 77 height 17
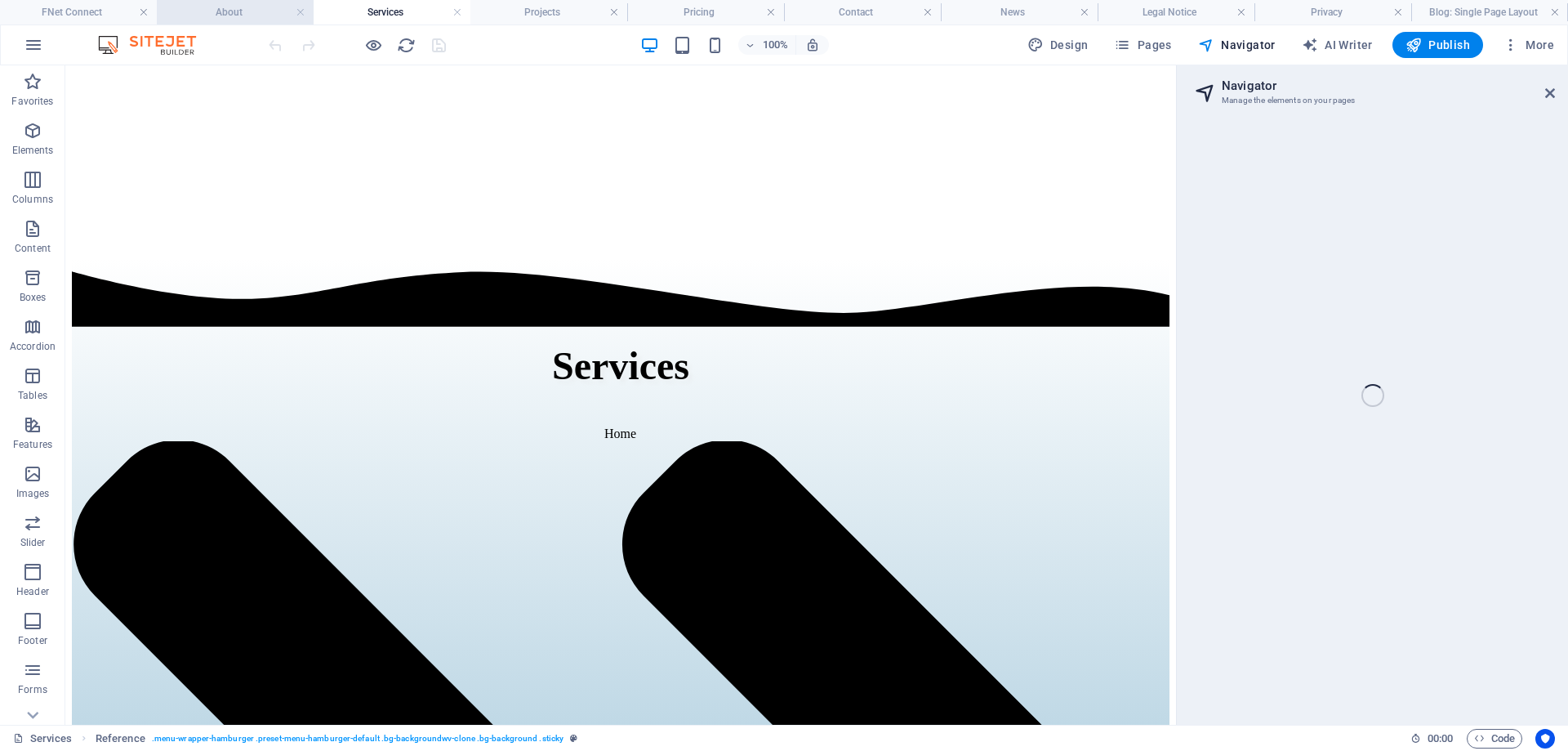
click at [255, 7] on h4 "About" at bounding box center [235, 12] width 157 height 18
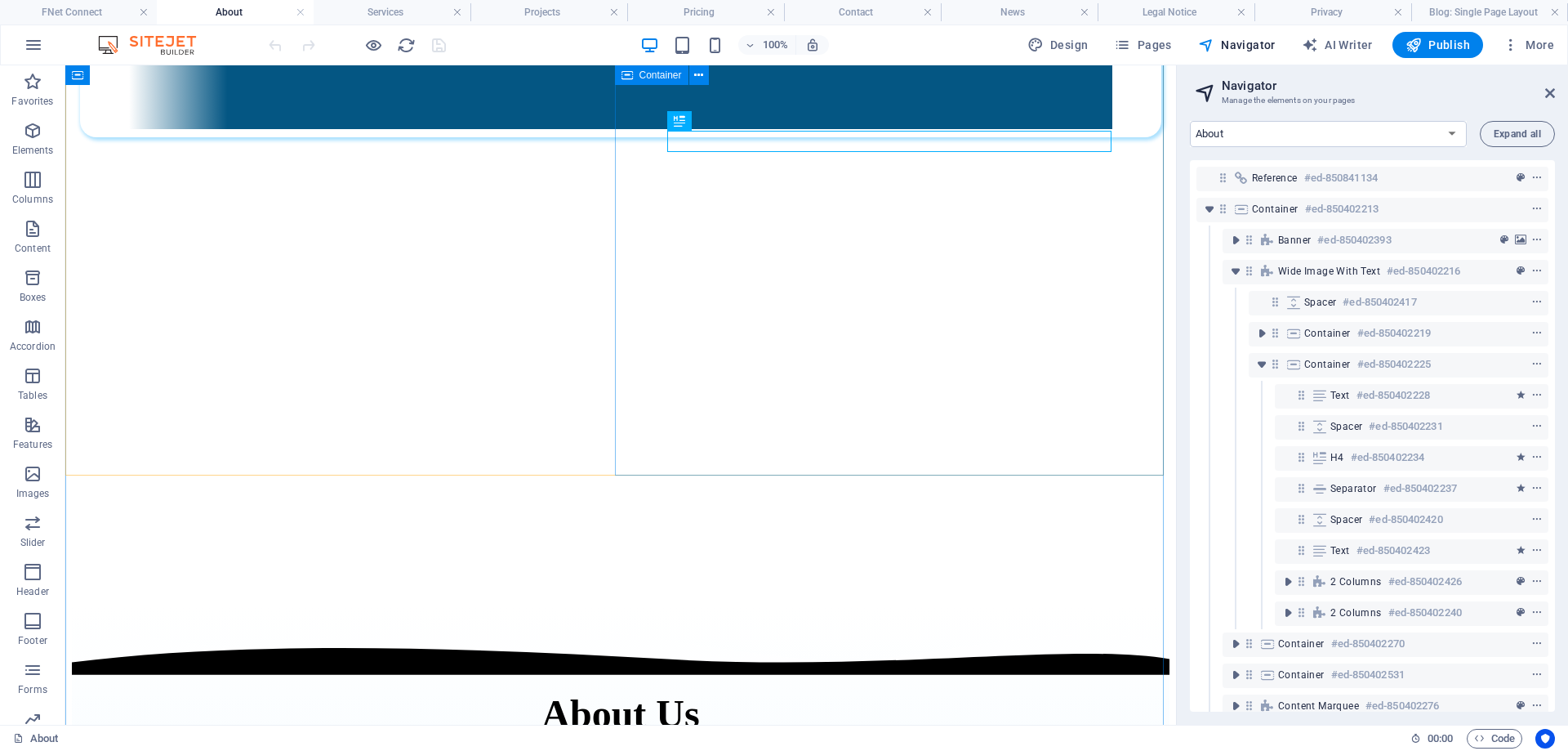
scroll to position [379, 0]
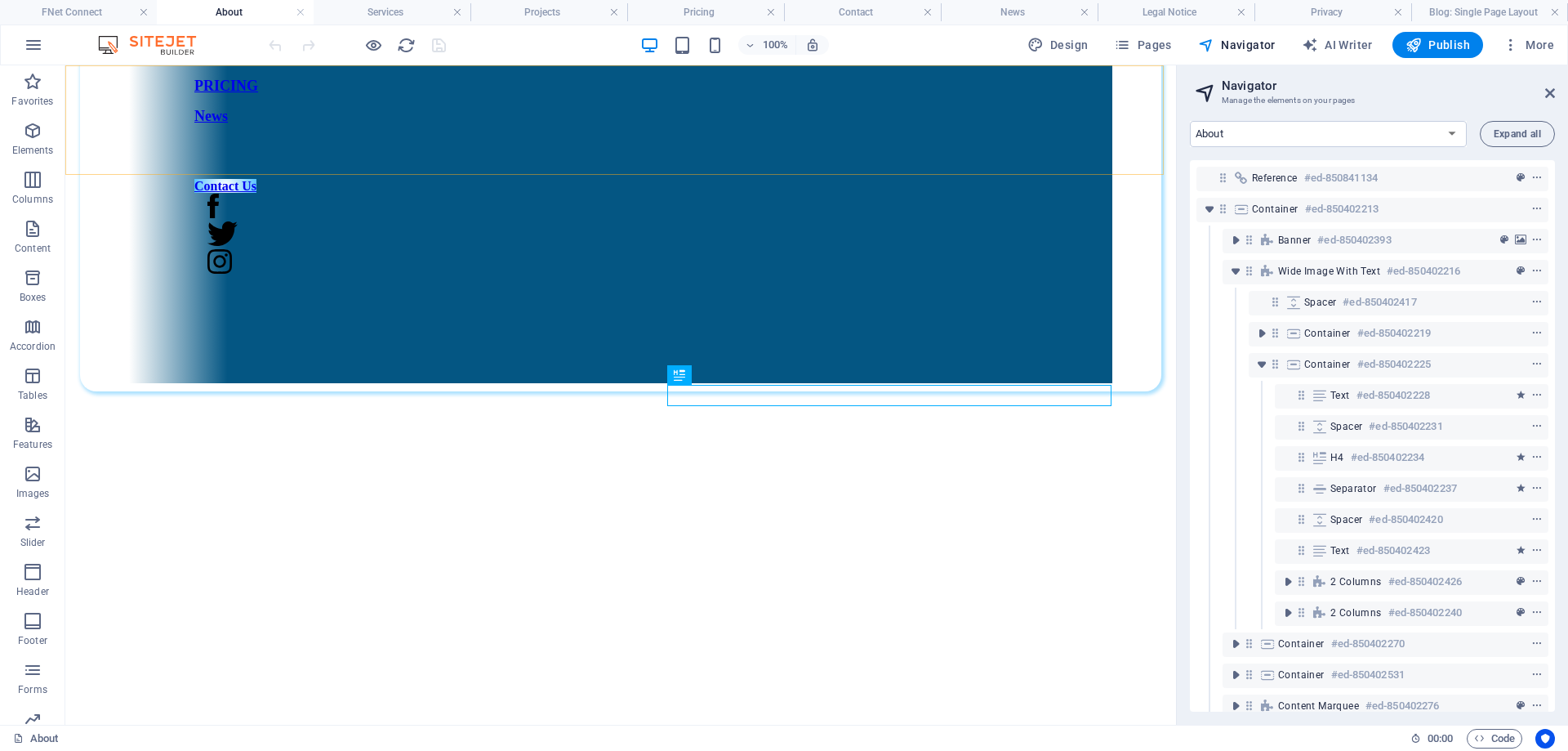
click at [1116, 123] on div "Home About Services Projects Pricing News Contact Us Contact Us Menu FNet Conne…" at bounding box center [621, 53] width 1098 height 674
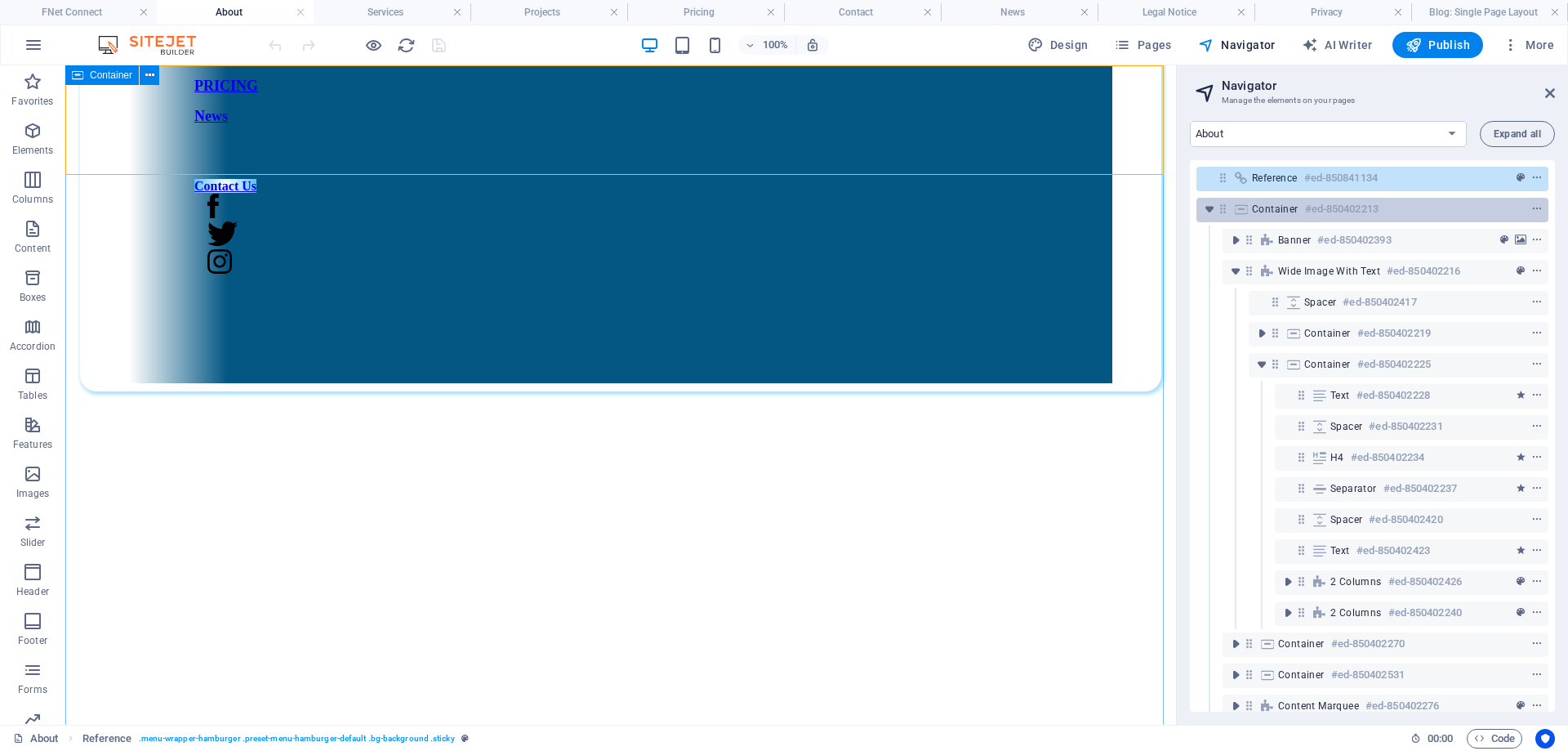
click at [1277, 209] on span "Container" at bounding box center [1276, 209] width 47 height 13
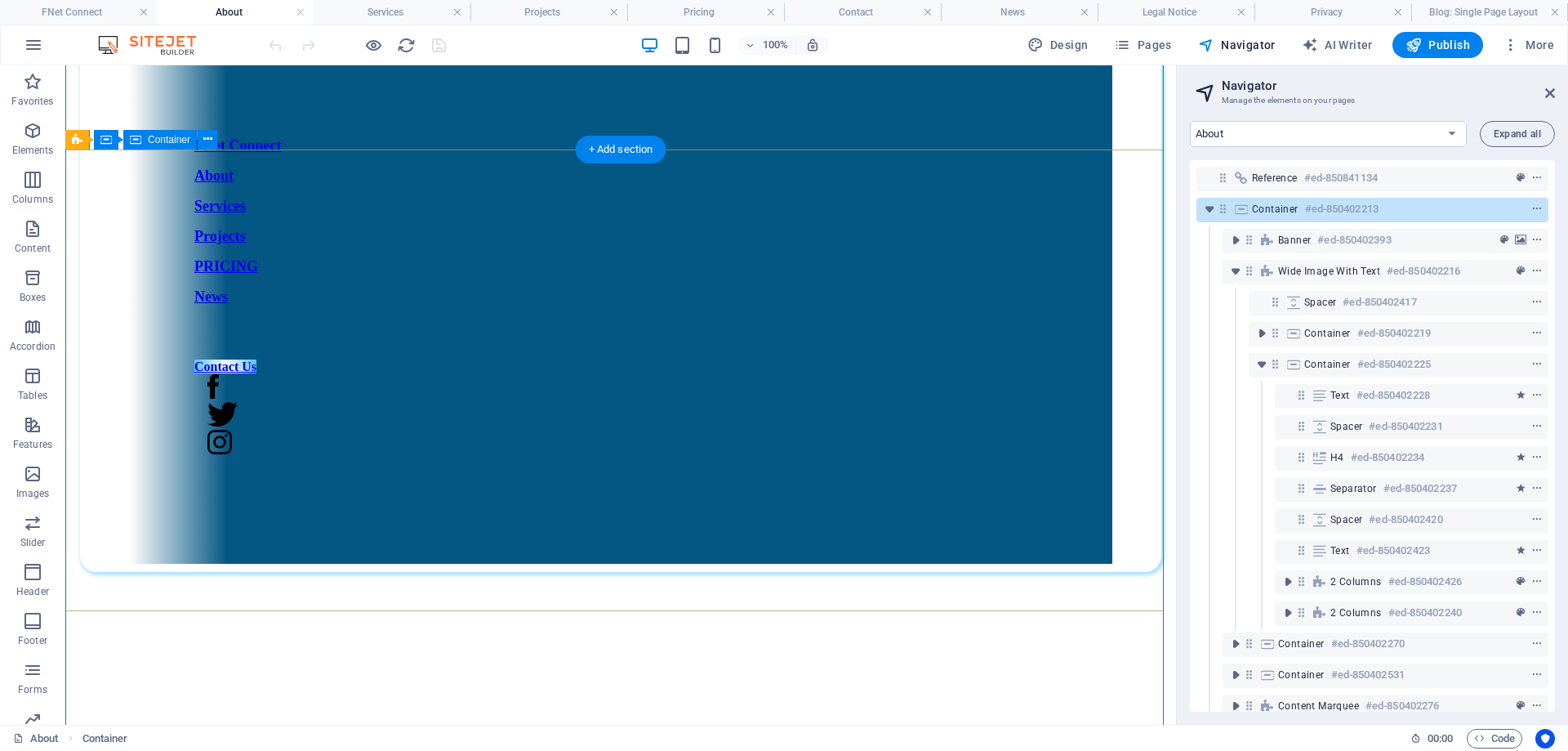
scroll to position [0, 0]
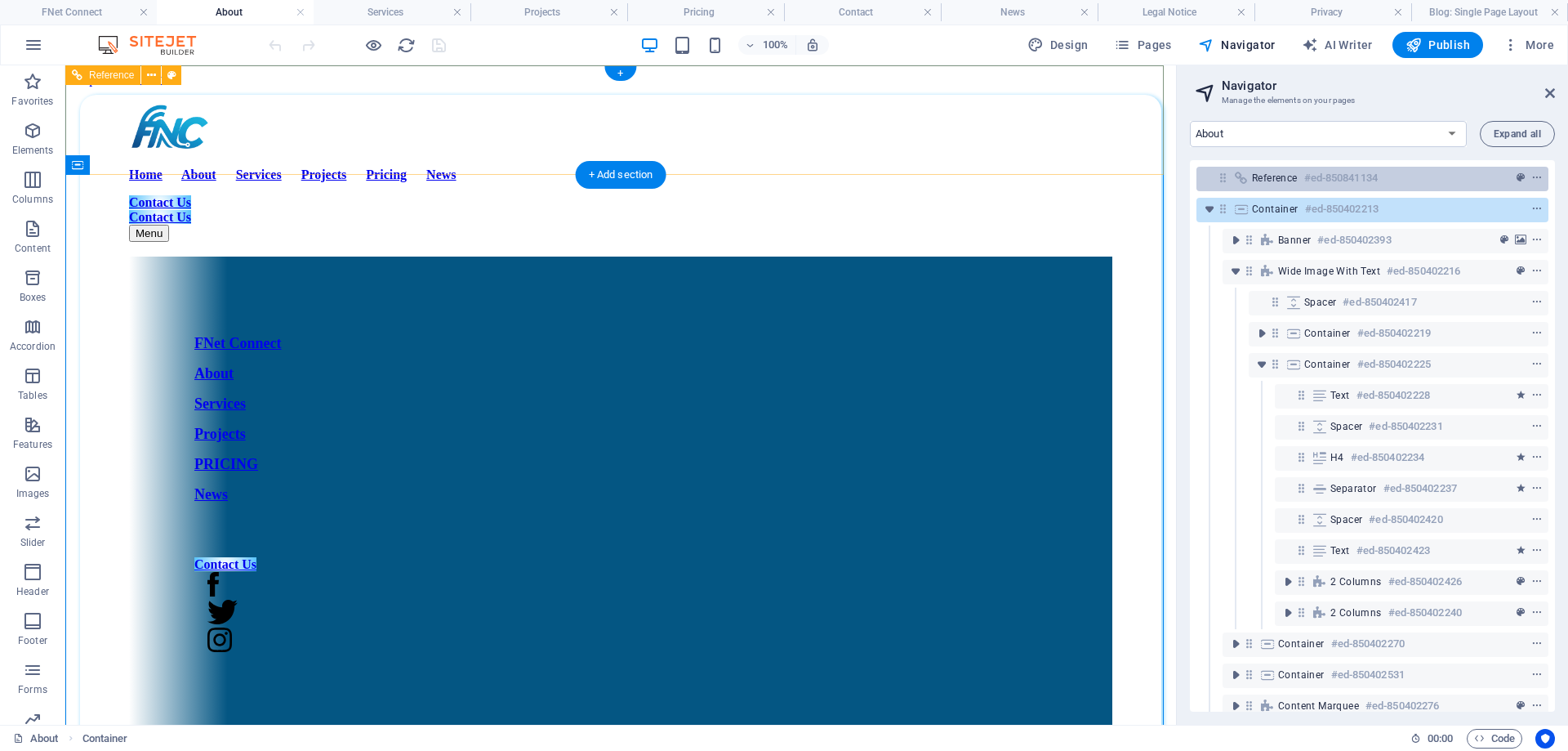
click at [1297, 180] on span "Reference" at bounding box center [1275, 178] width 46 height 13
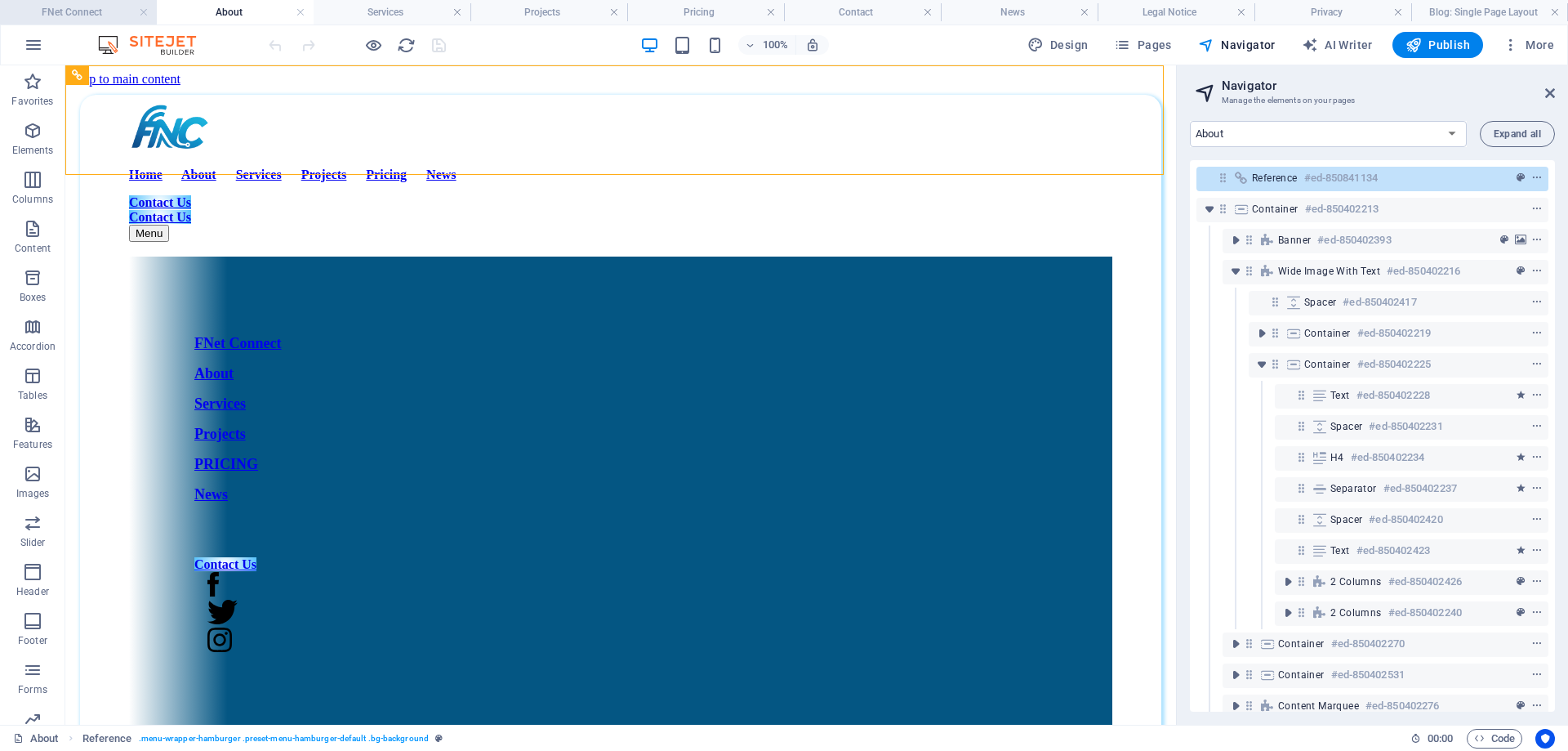
click at [90, 8] on h4 "FNet Connect" at bounding box center [78, 12] width 157 height 18
select select "16304407-en"
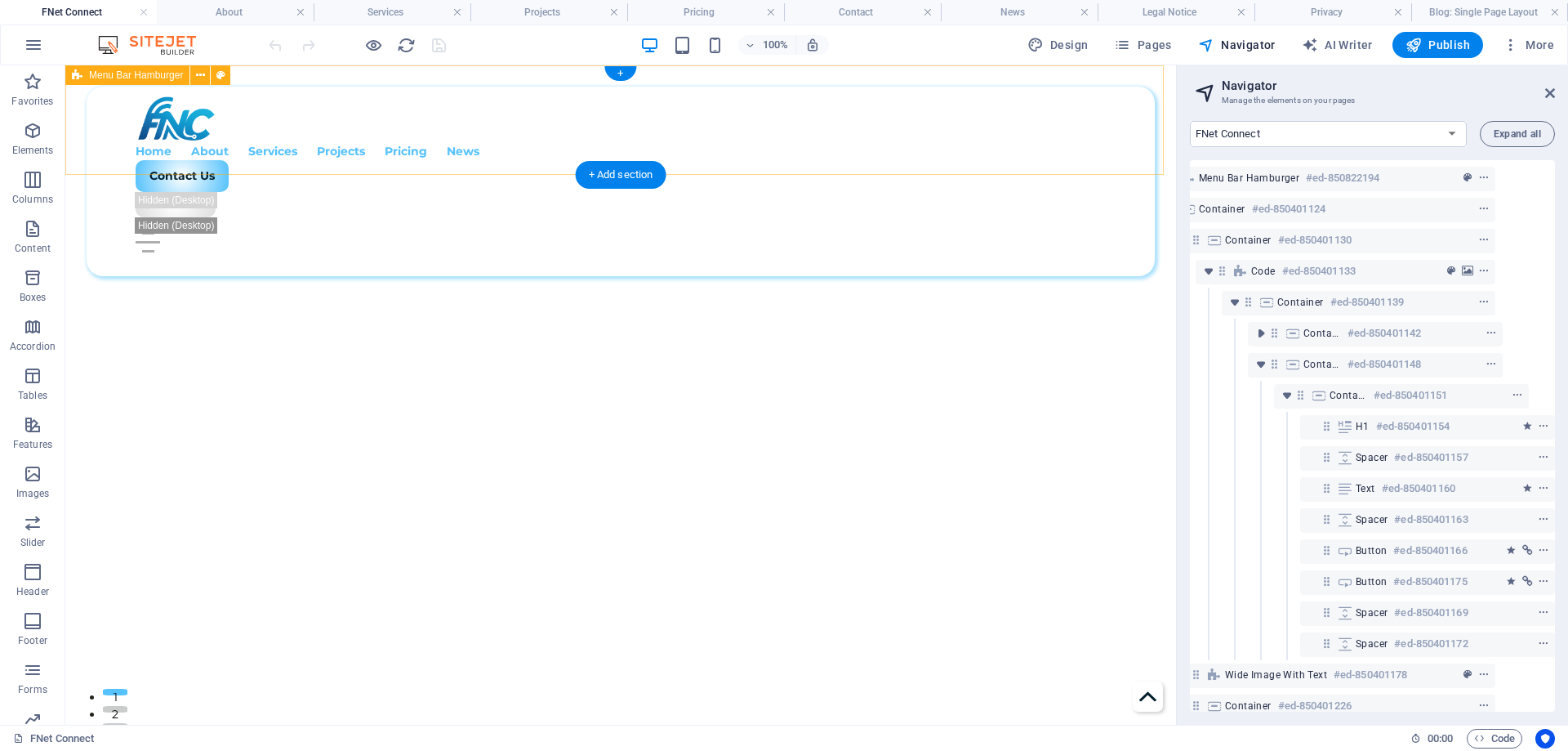
click at [1093, 158] on div "Home About Services Projects Pricing News Contact Us Contact Us Menu Drop conte…" at bounding box center [620, 181] width 1111 height 232
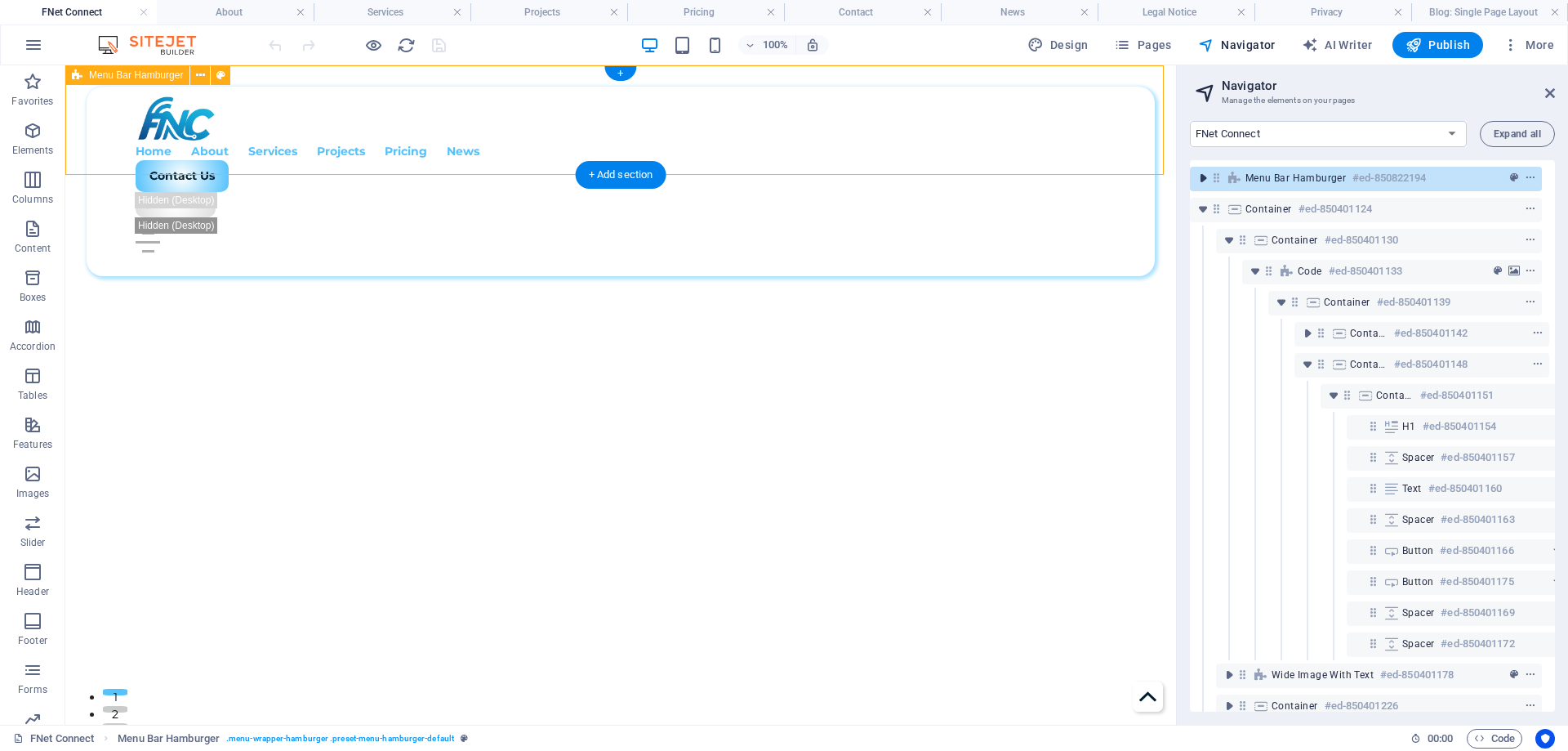
click at [1202, 178] on icon "toggle-expand" at bounding box center [1203, 178] width 17 height 17
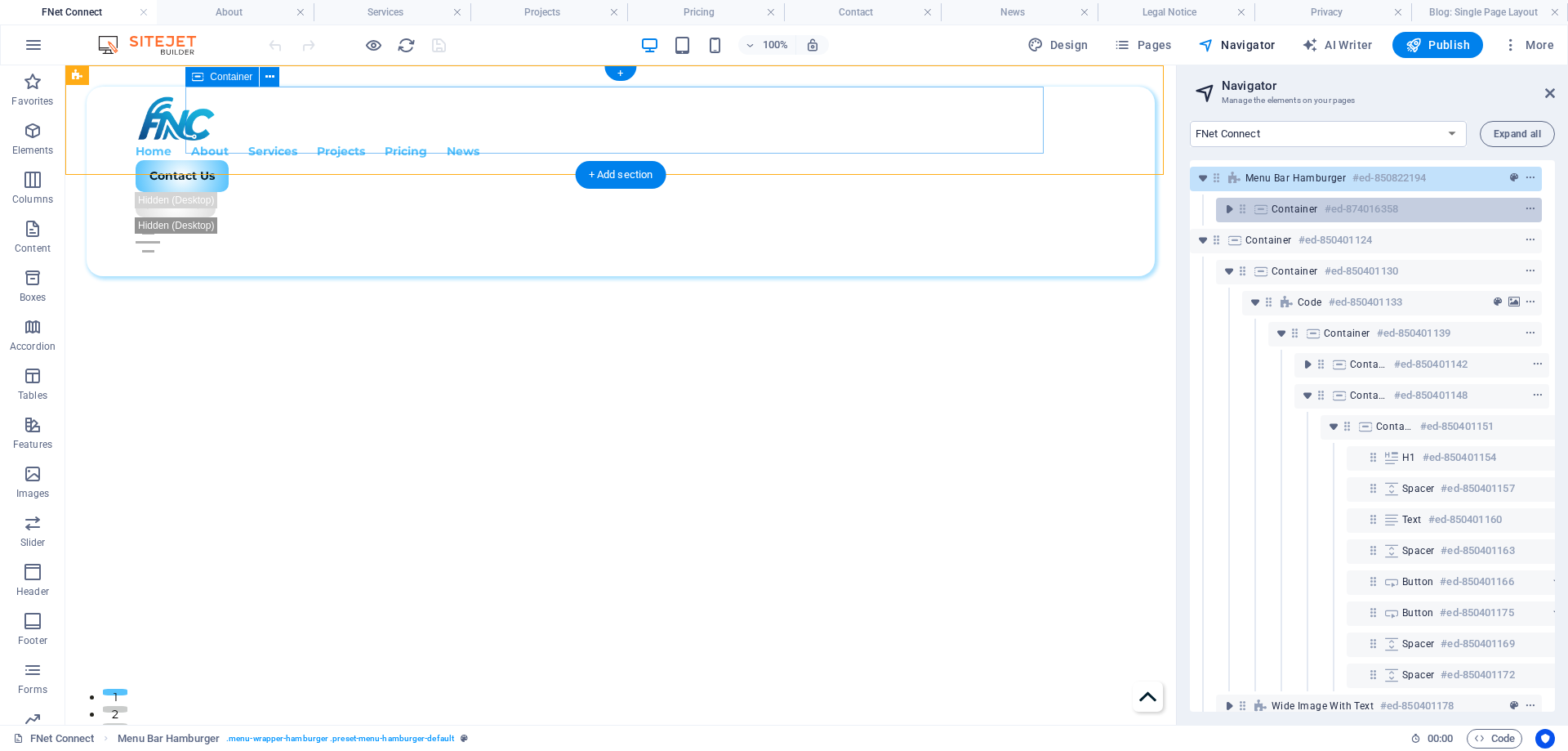
click at [1282, 204] on span "Container" at bounding box center [1296, 209] width 47 height 13
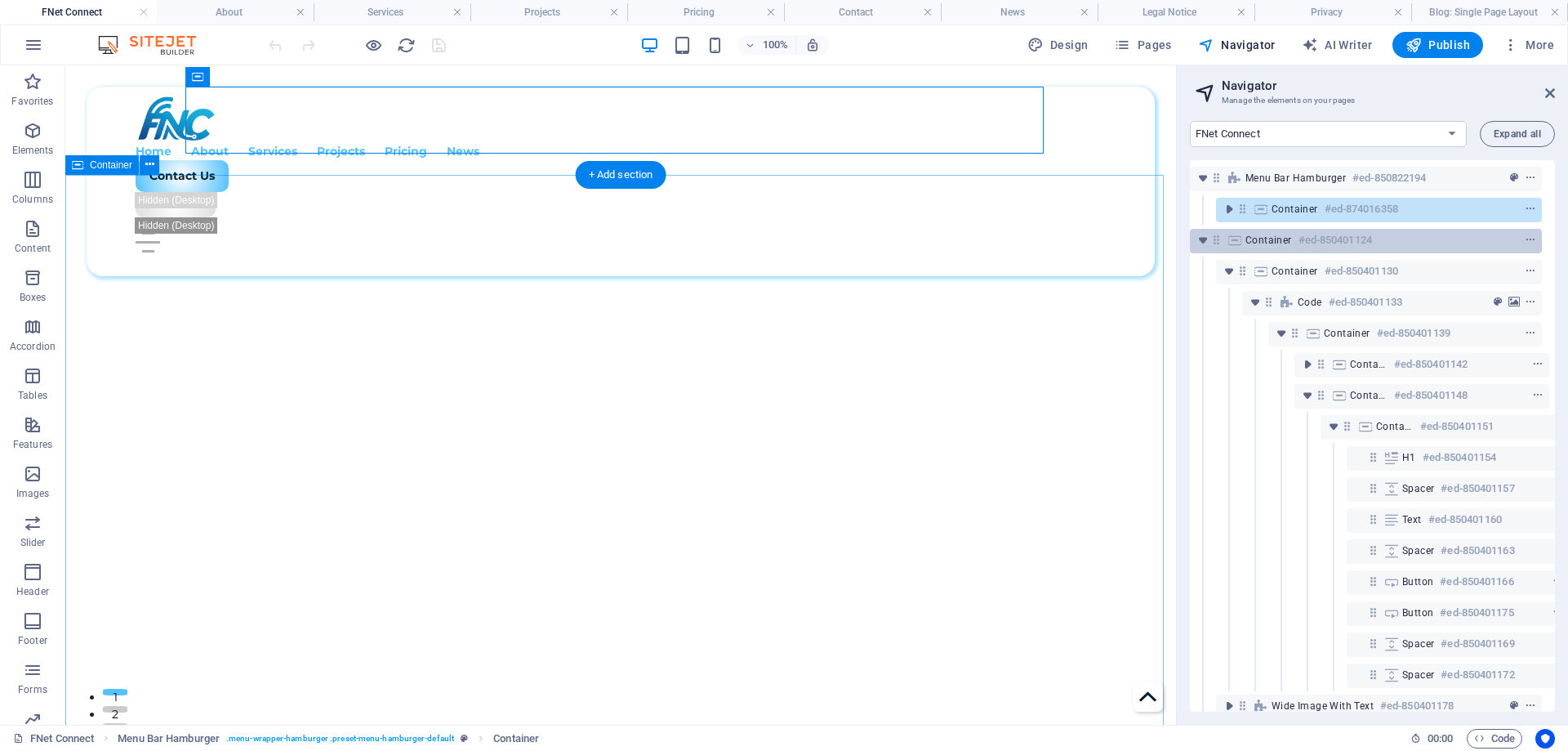
click at [1277, 249] on div "Container #ed-850401124" at bounding box center [1353, 240] width 215 height 20
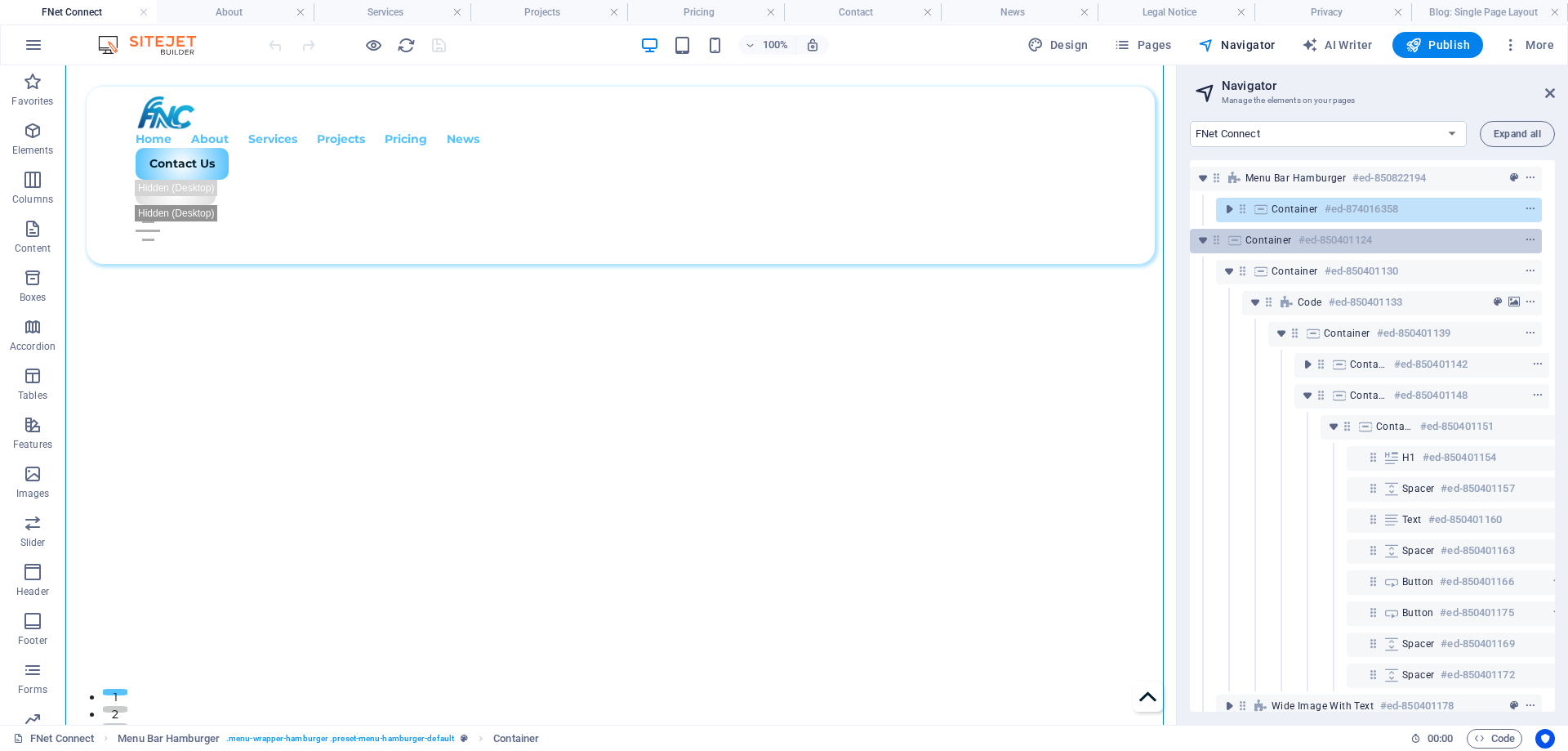
scroll to position [2793, 0]
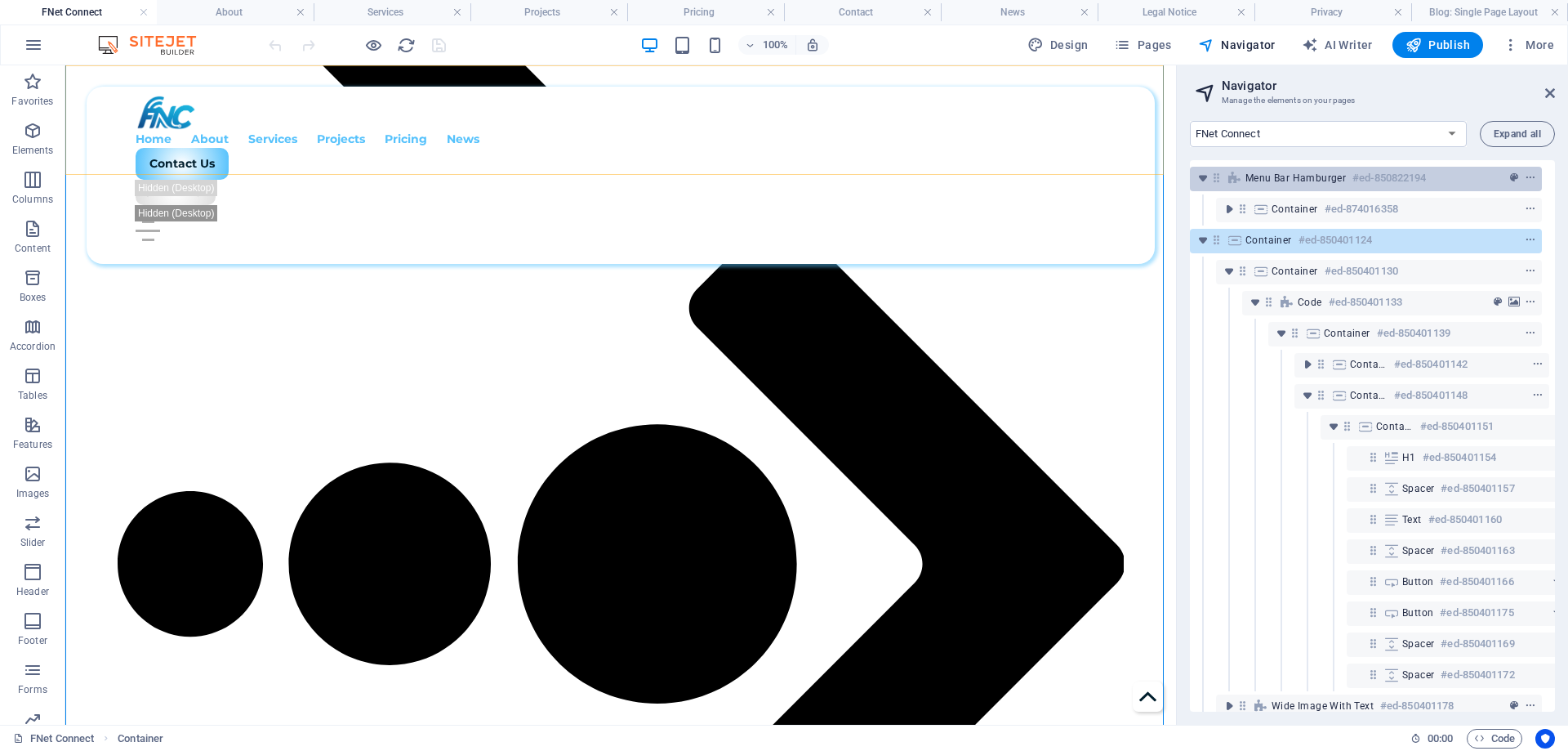
click at [1281, 180] on span "Menu Bar Hamburger" at bounding box center [1296, 178] width 100 height 13
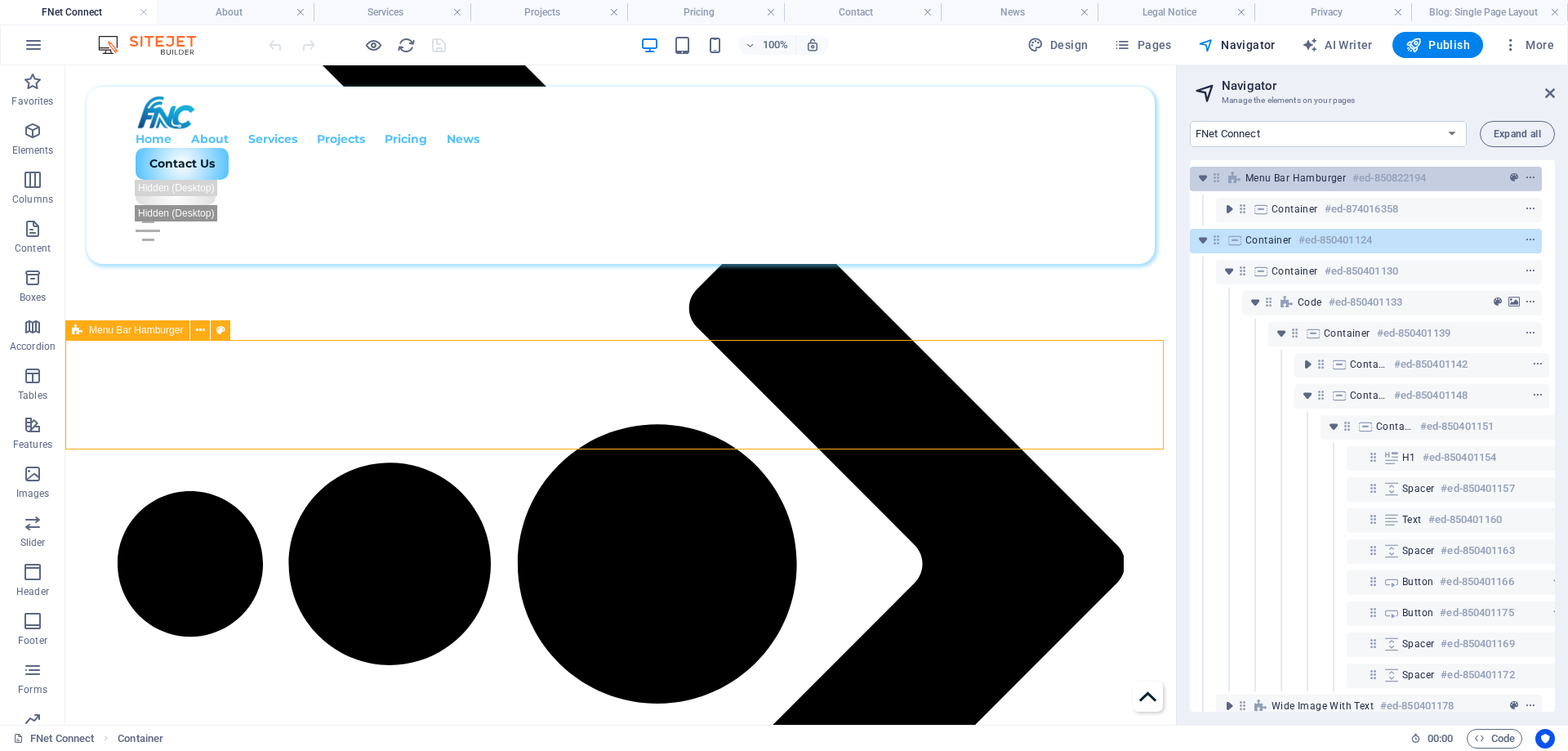
scroll to position [2518, 0]
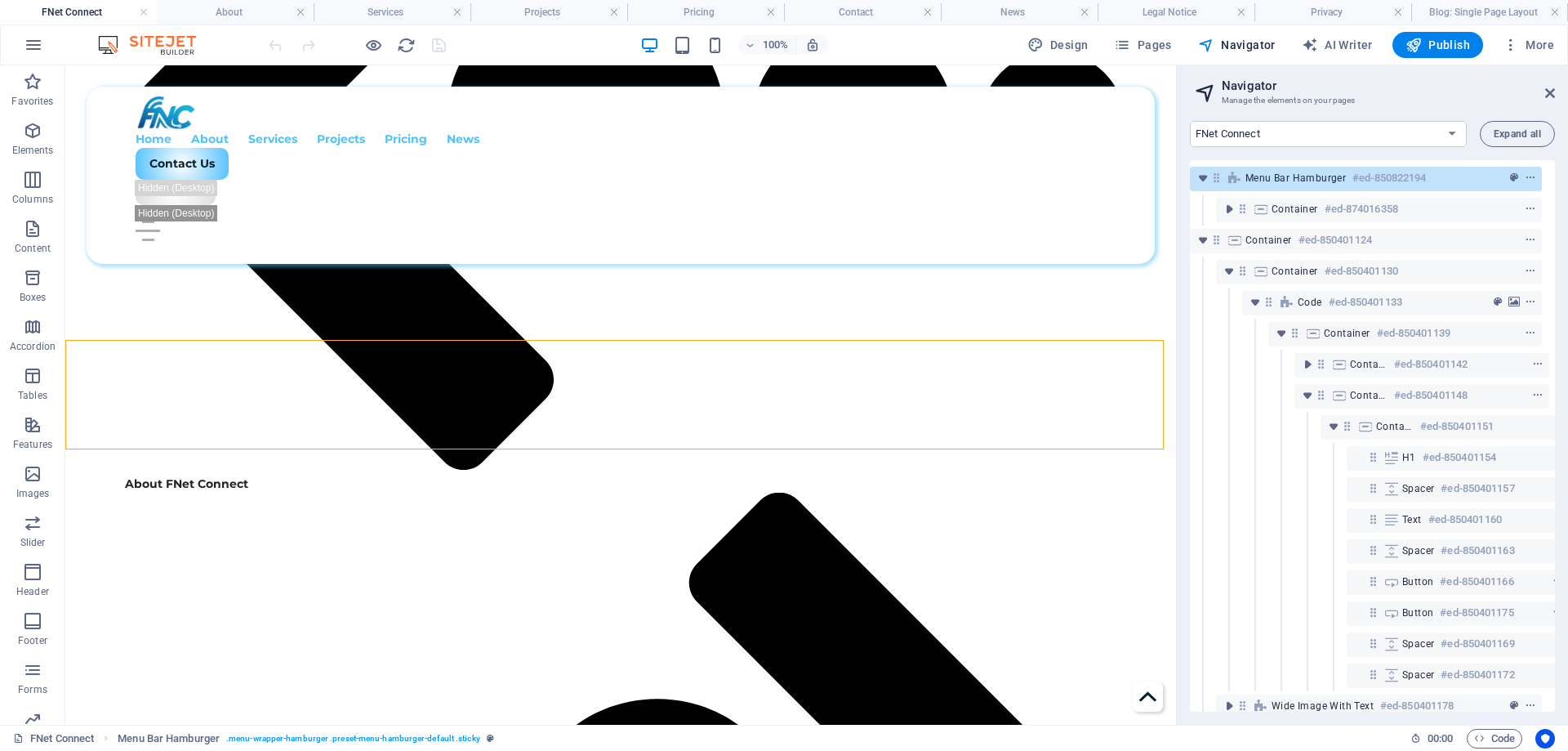
click at [1280, 181] on span "Menu Bar Hamburger" at bounding box center [1296, 178] width 100 height 13
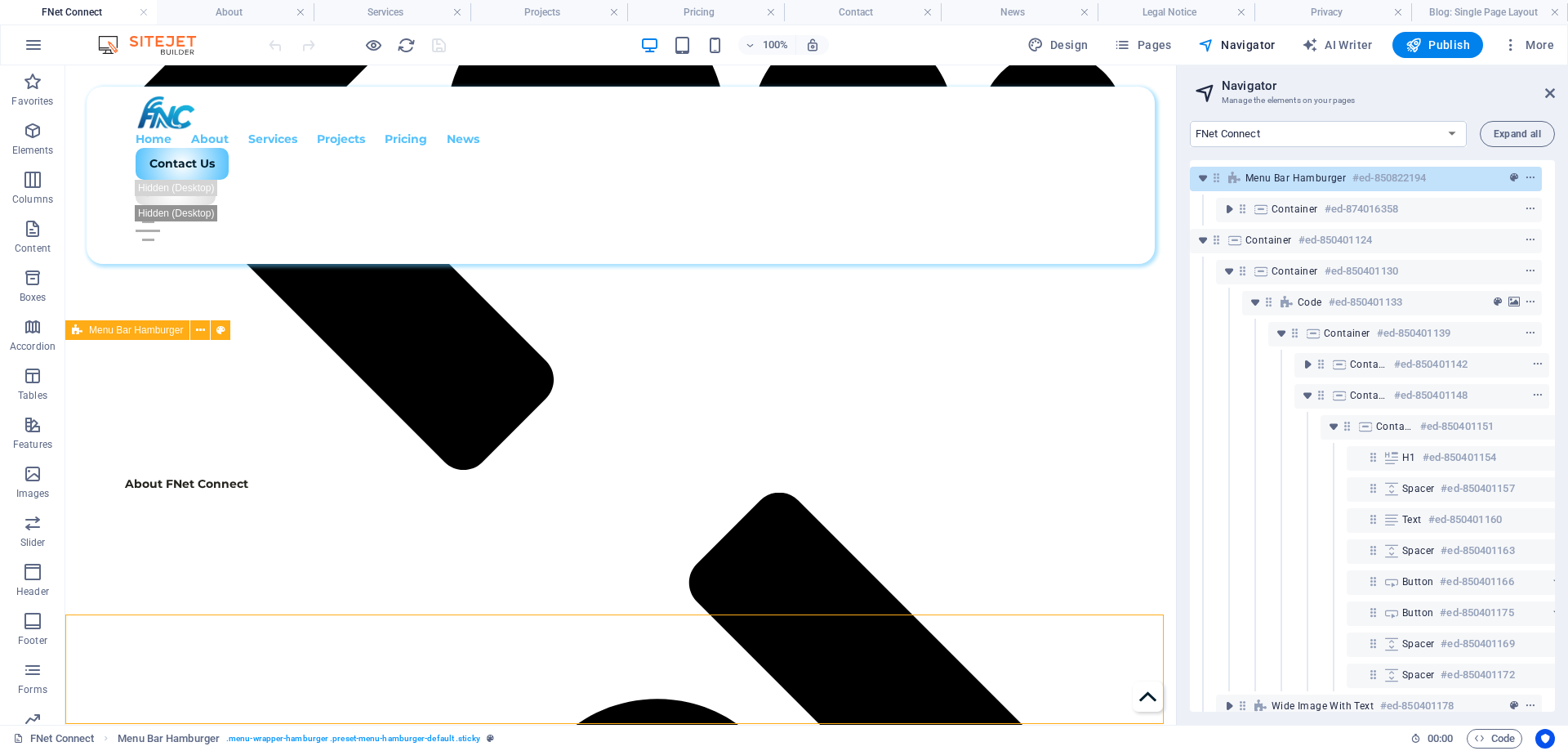
scroll to position [2243, 0]
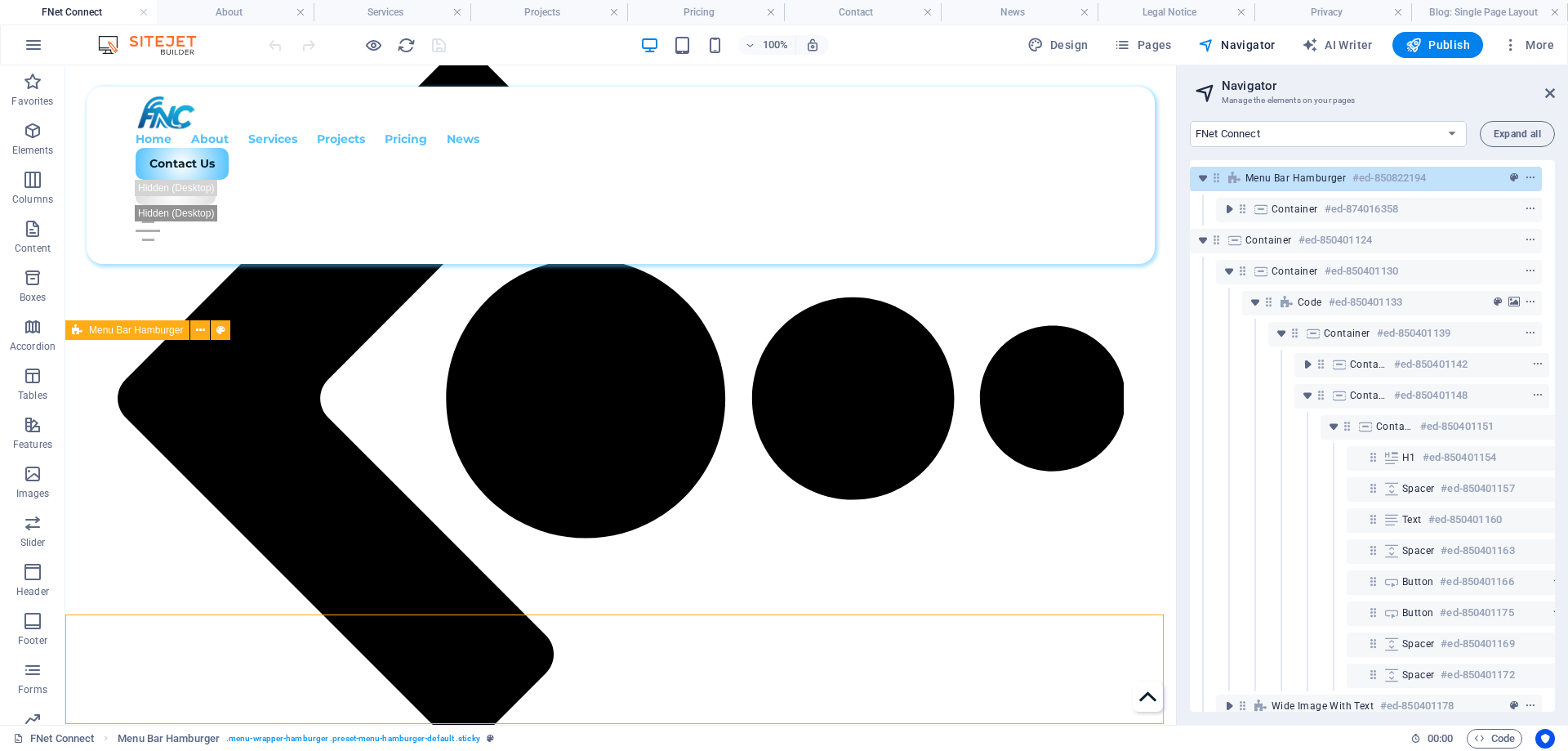
click at [1280, 181] on span "Menu Bar Hamburger" at bounding box center [1296, 178] width 100 height 13
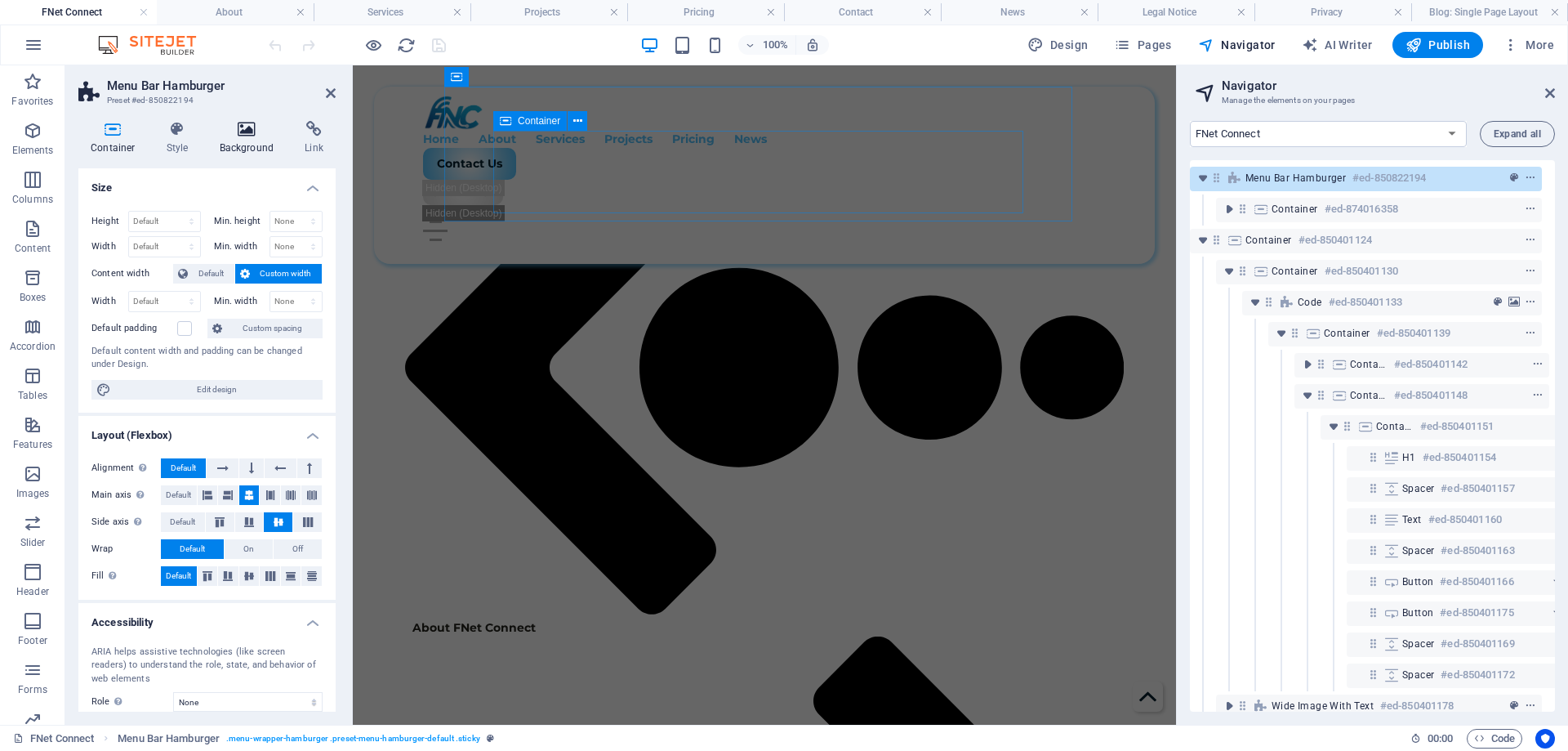
click at [260, 163] on div "Container Style Background Link Size Height Default px rem % vh vw Min. height …" at bounding box center [207, 416] width 258 height 591
click at [233, 124] on icon at bounding box center [246, 129] width 79 height 17
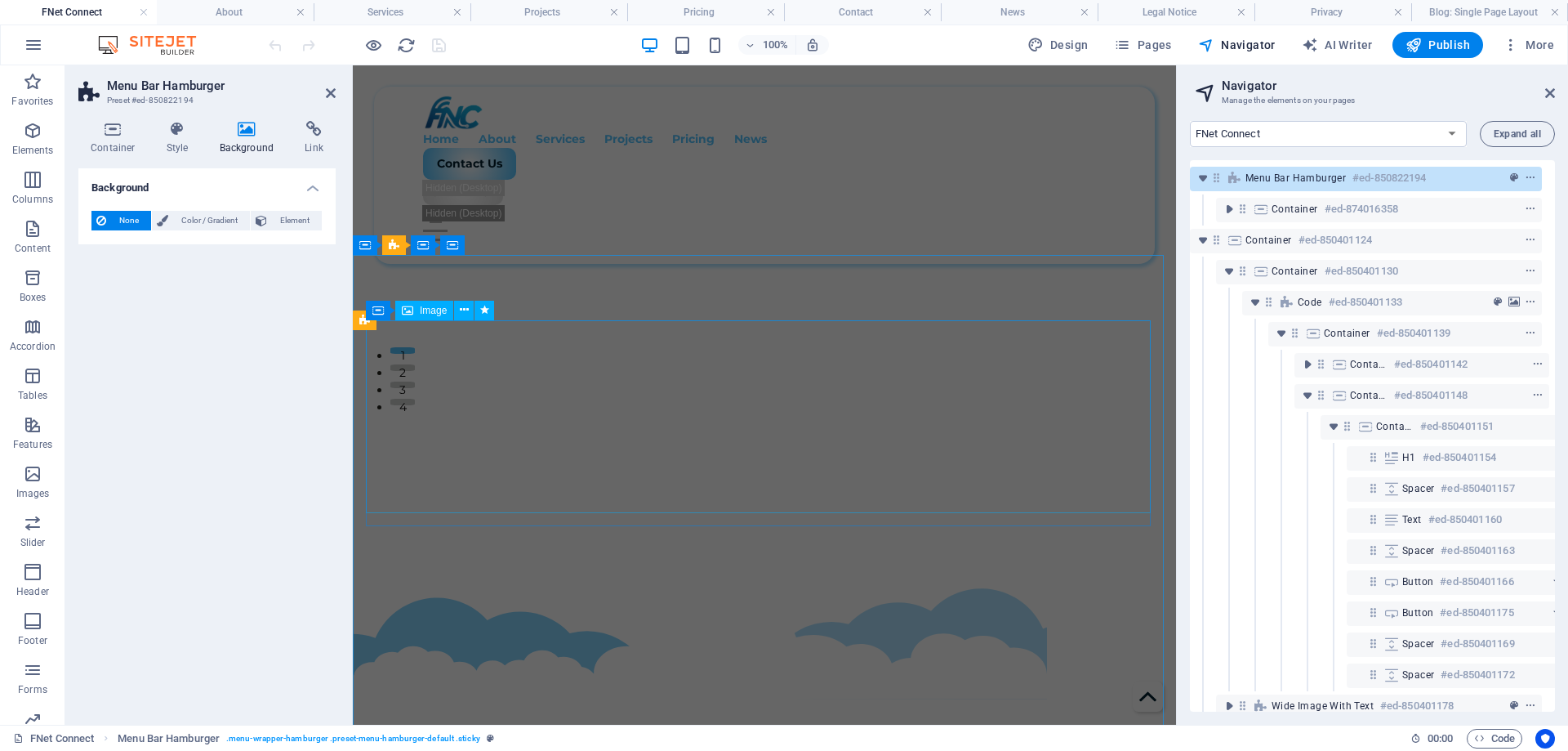
scroll to position [0, 0]
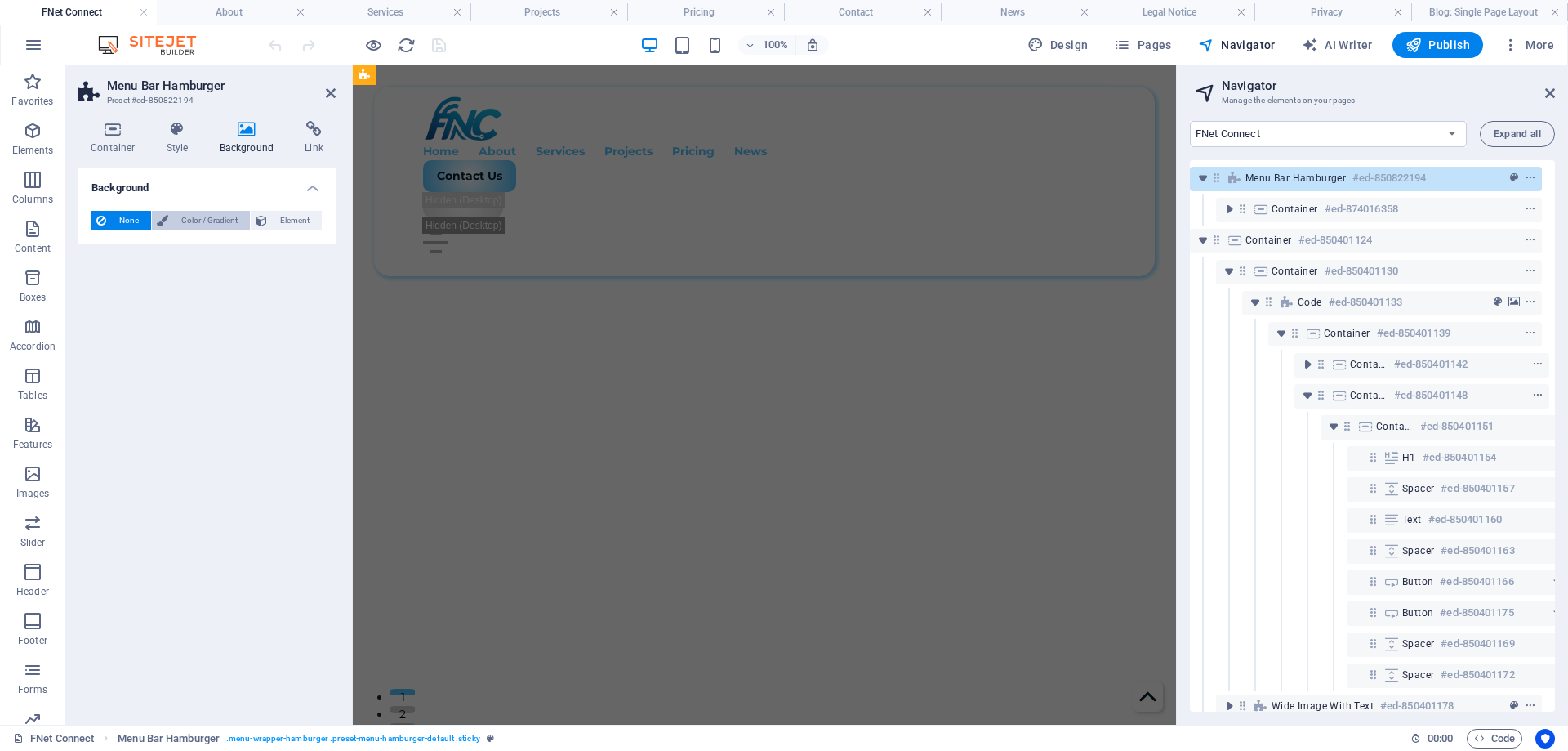
click at [207, 221] on span "Color / Gradient" at bounding box center [209, 220] width 72 height 20
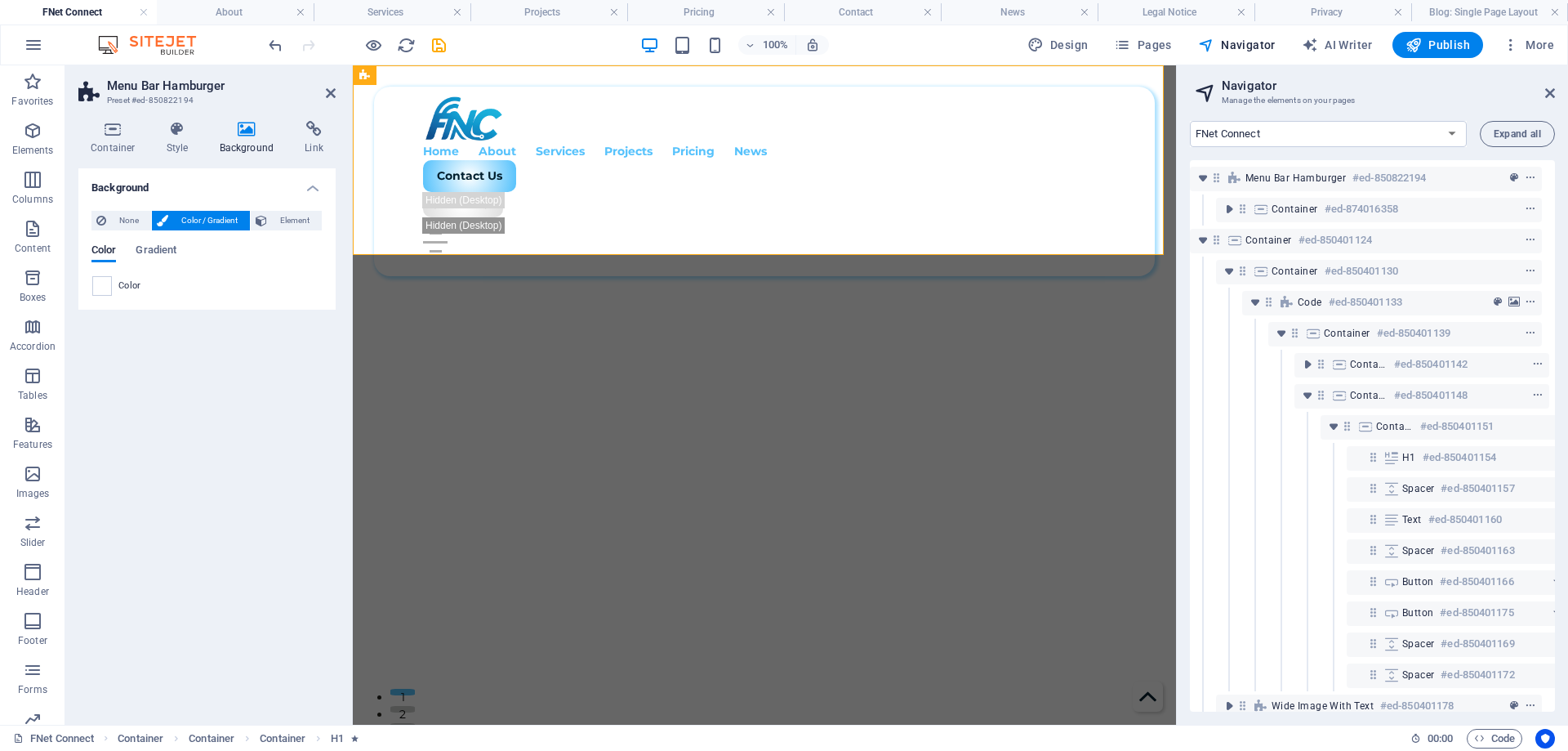
click at [112, 286] on div "Color" at bounding box center [207, 285] width 230 height 20
click at [102, 290] on span at bounding box center [102, 285] width 18 height 18
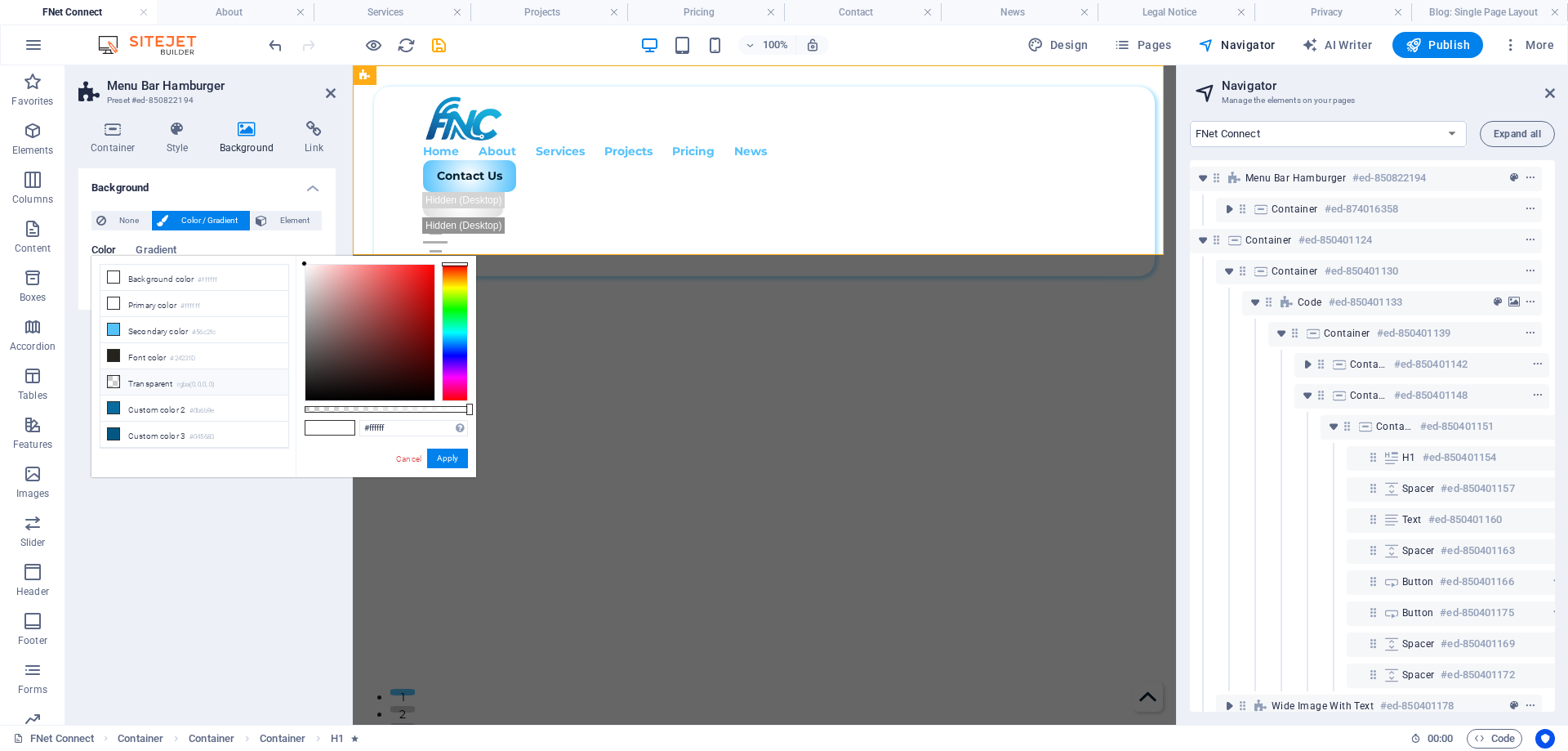
click at [137, 385] on li "Transparent rgba(0,0,0,.0)" at bounding box center [194, 382] width 188 height 26
type input "rgba(0, 0, 0, 0)"
click at [455, 462] on button "Apply" at bounding box center [447, 458] width 41 height 20
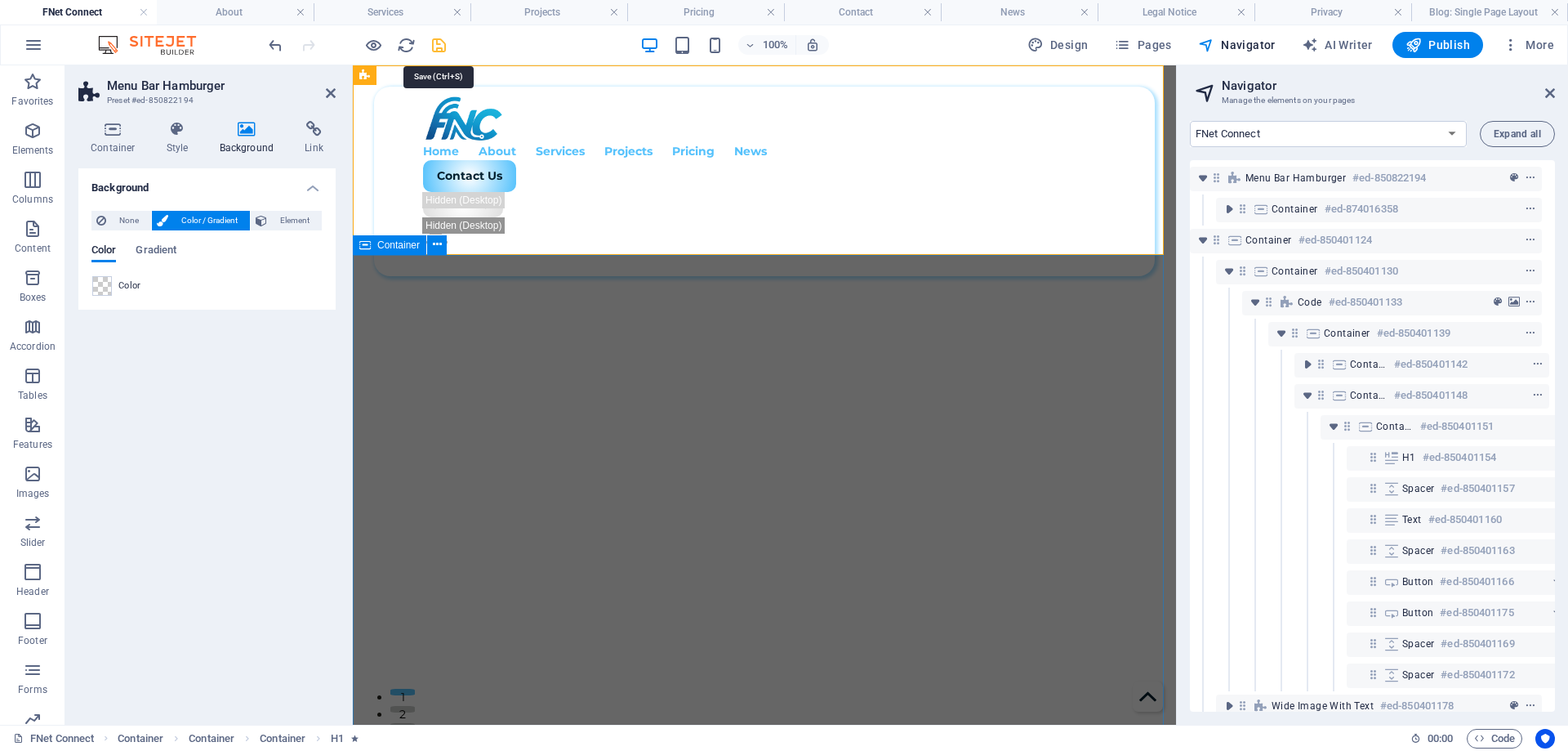
click at [436, 51] on icon "save" at bounding box center [439, 45] width 19 height 19
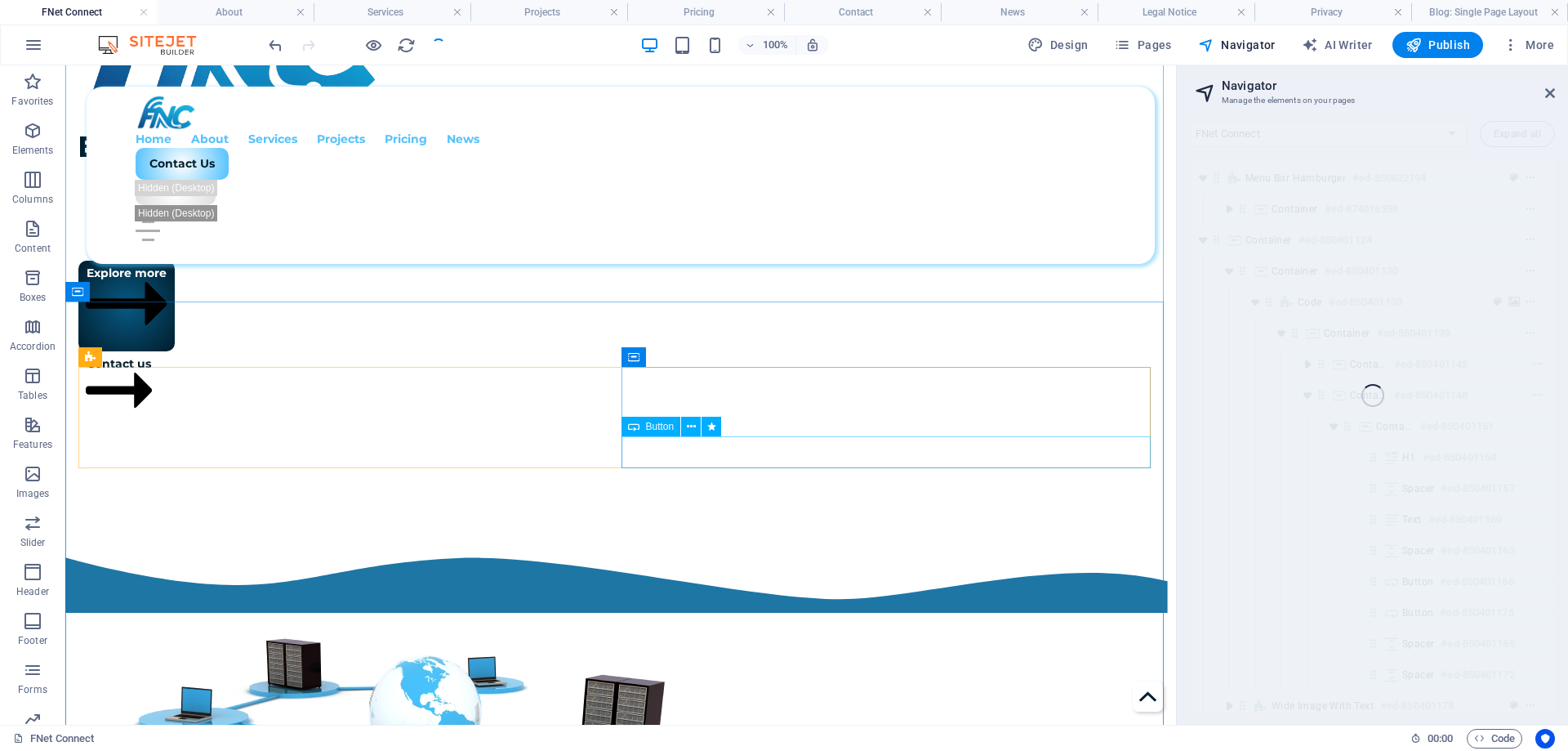
scroll to position [1225, 0]
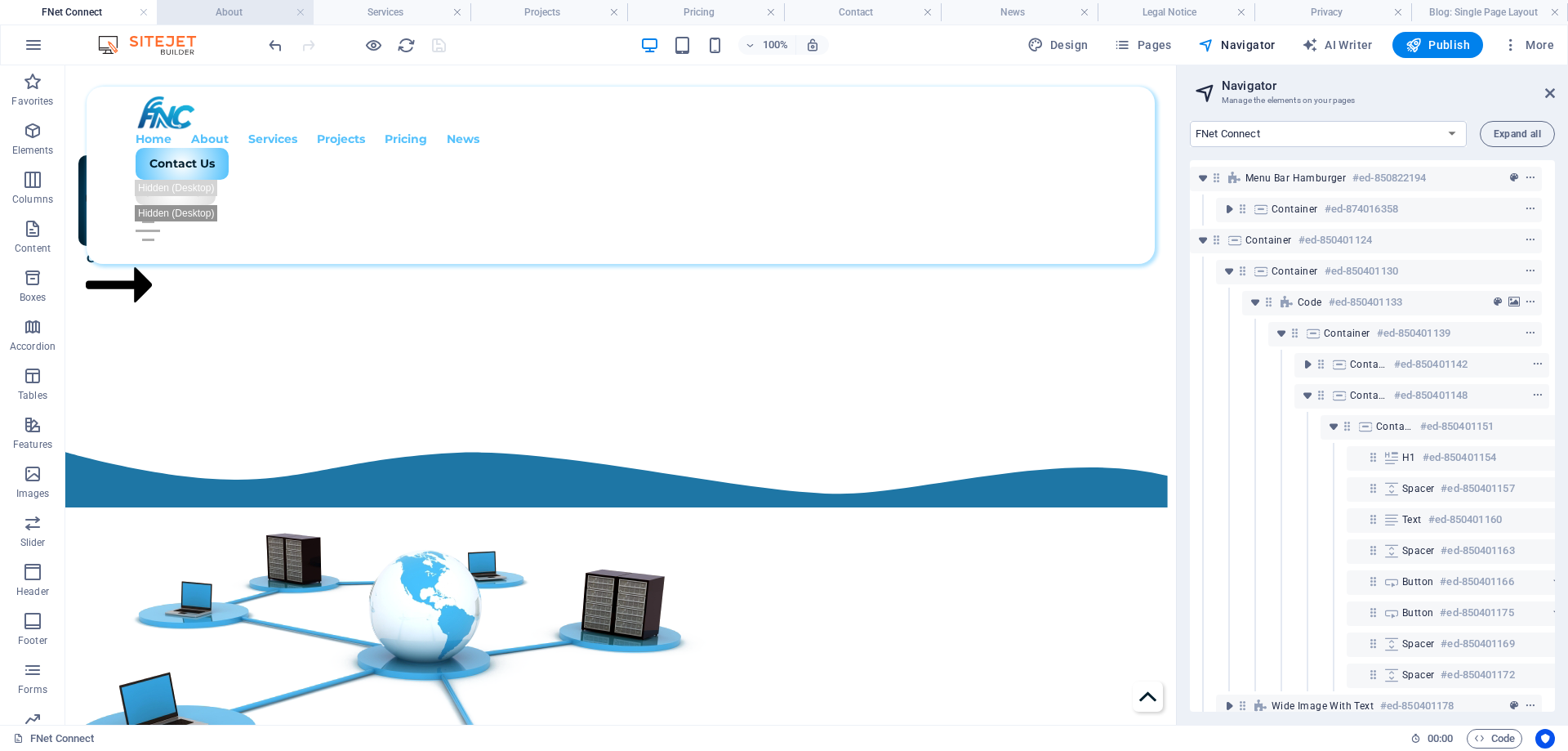
click at [220, 8] on h4 "About" at bounding box center [235, 12] width 157 height 18
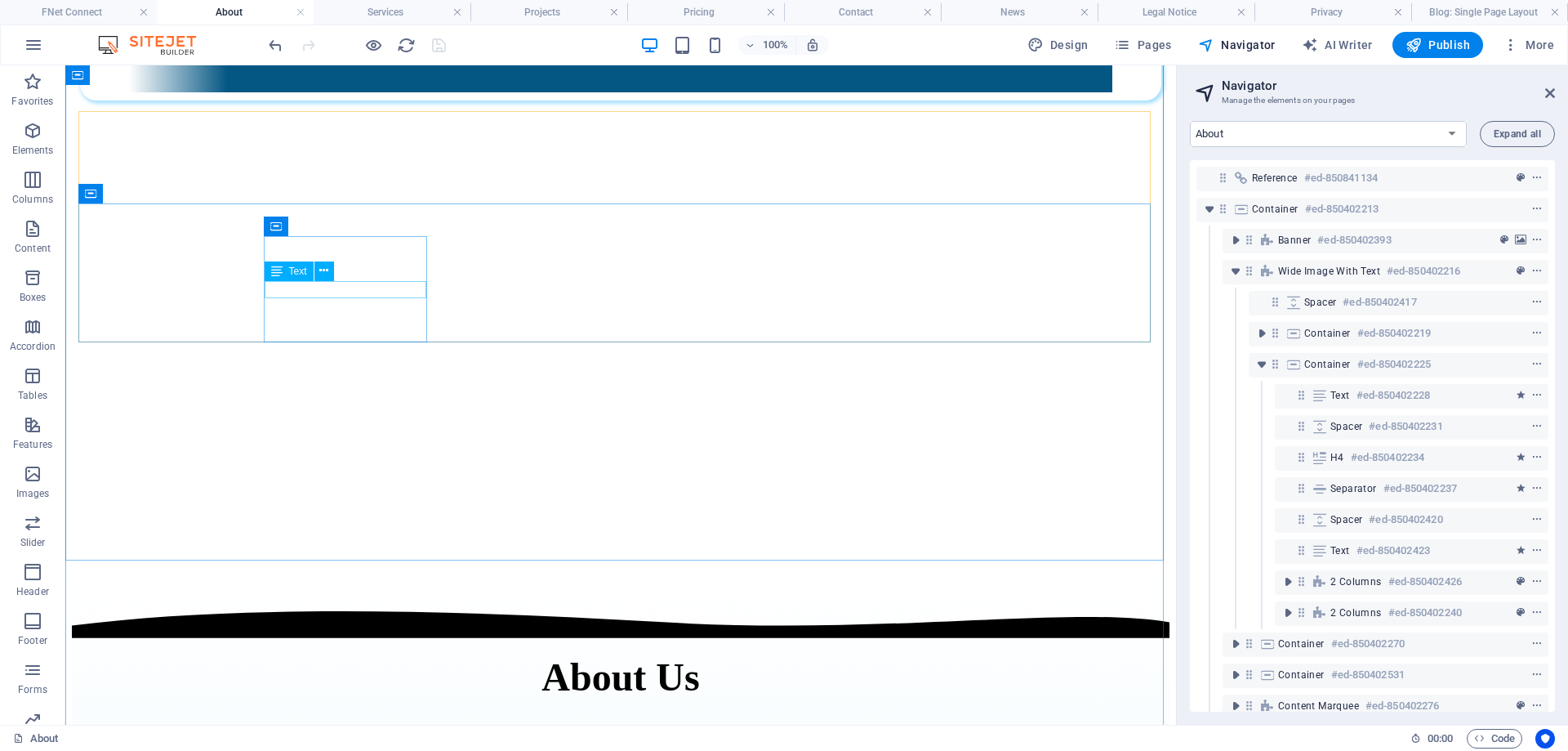
scroll to position [1062, 0]
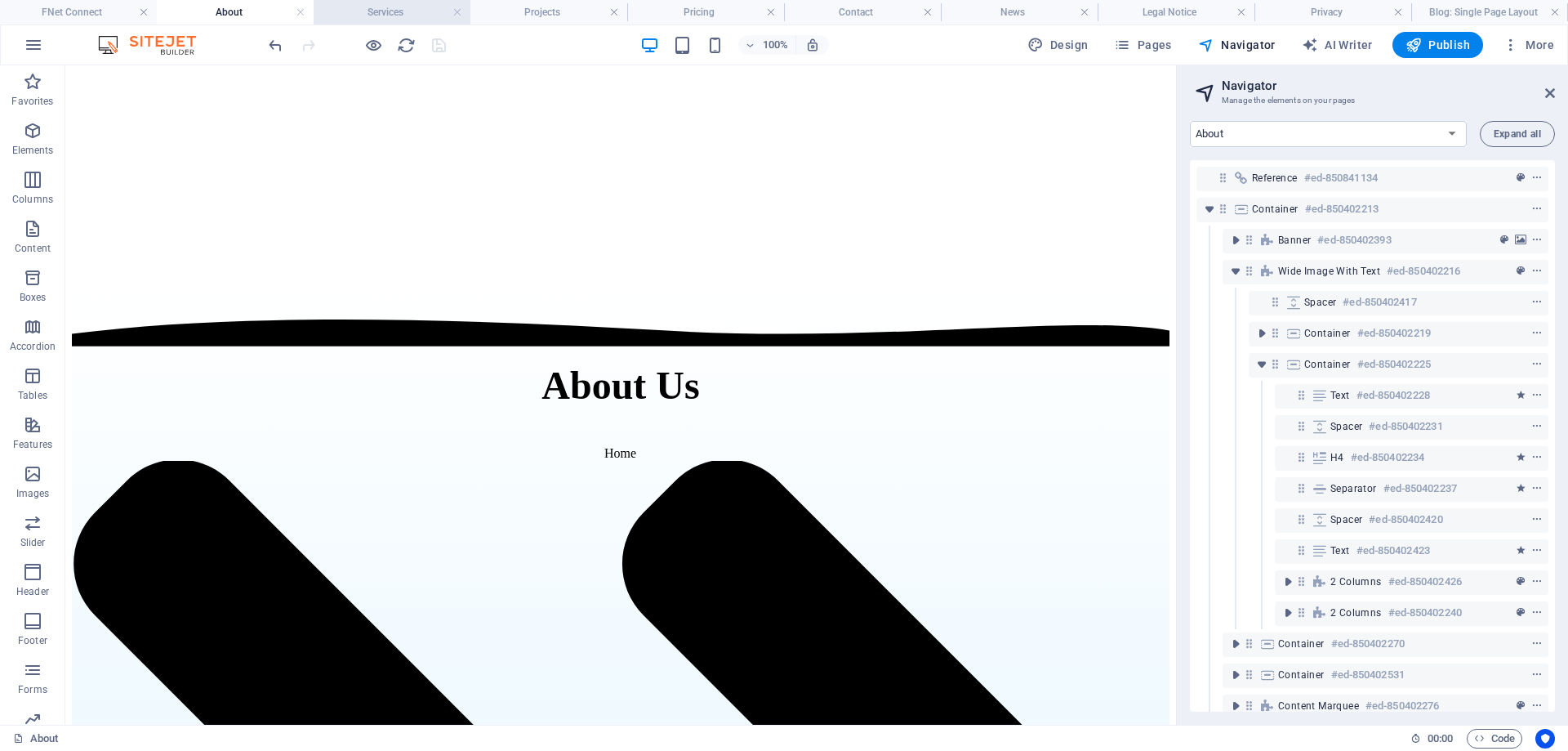
click at [403, 18] on h4 "Services" at bounding box center [392, 12] width 157 height 18
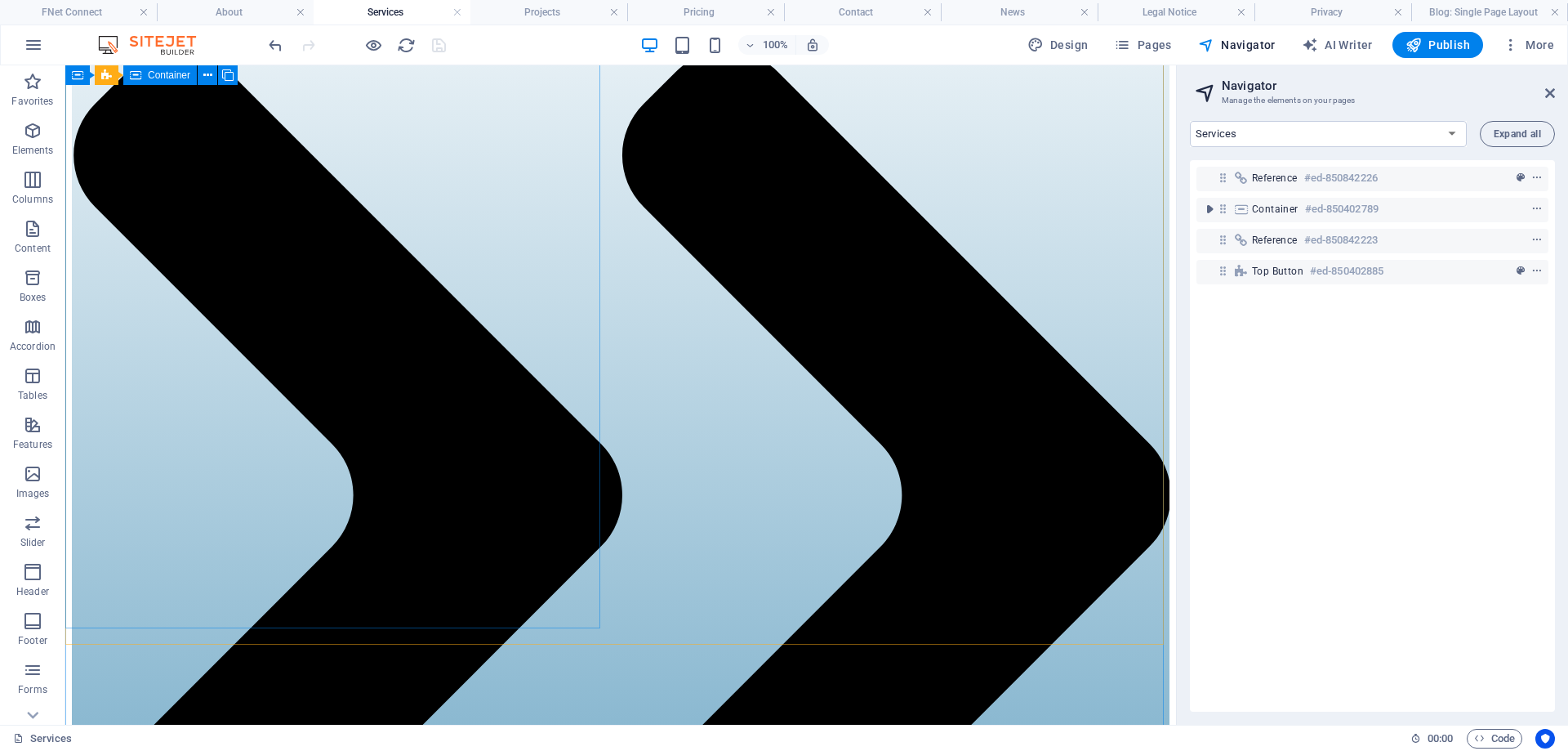
scroll to position [1797, 0]
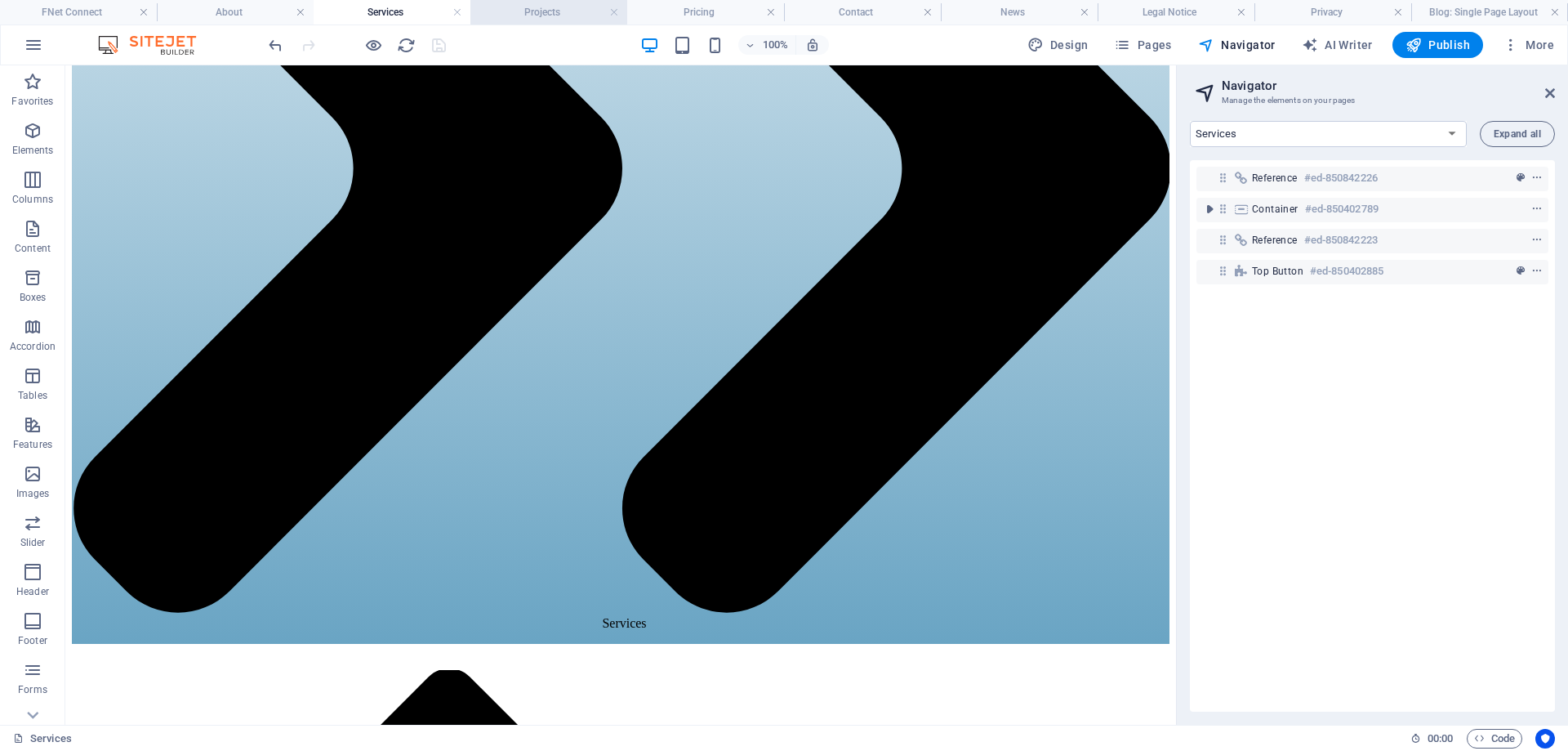
click at [524, 17] on h4 "Projects" at bounding box center [549, 12] width 157 height 18
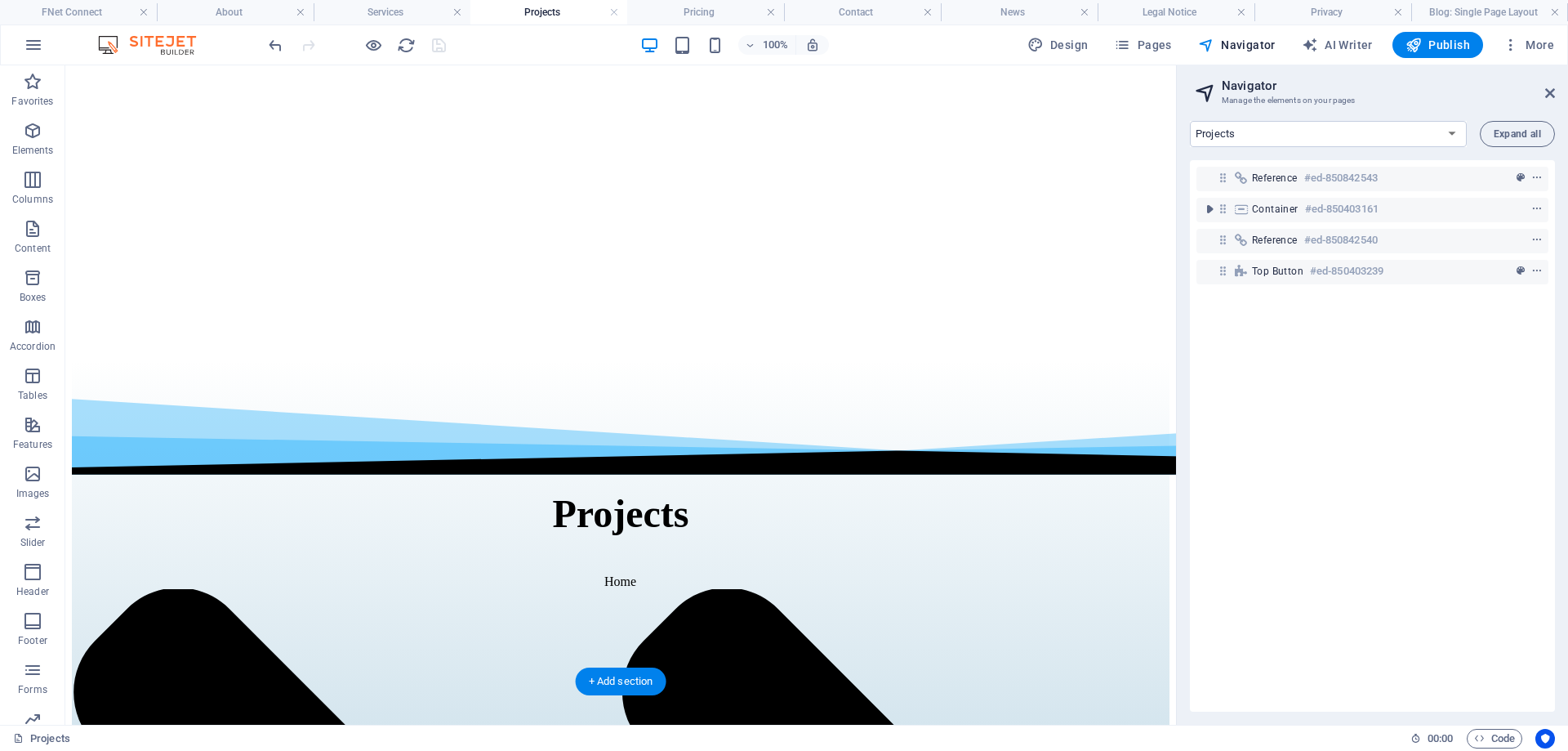
scroll to position [989, 0]
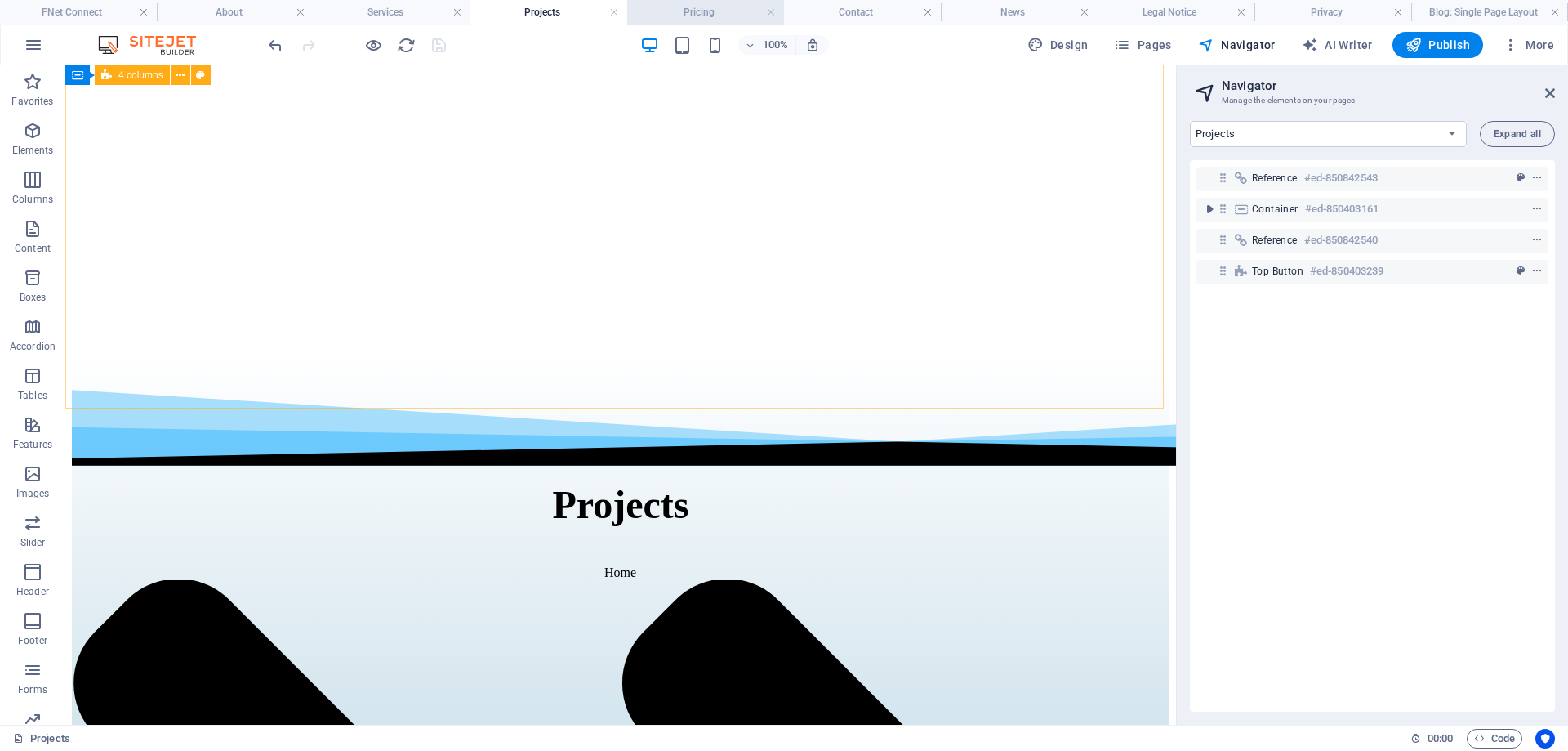
click at [727, 17] on h4 "Pricing" at bounding box center [706, 12] width 157 height 18
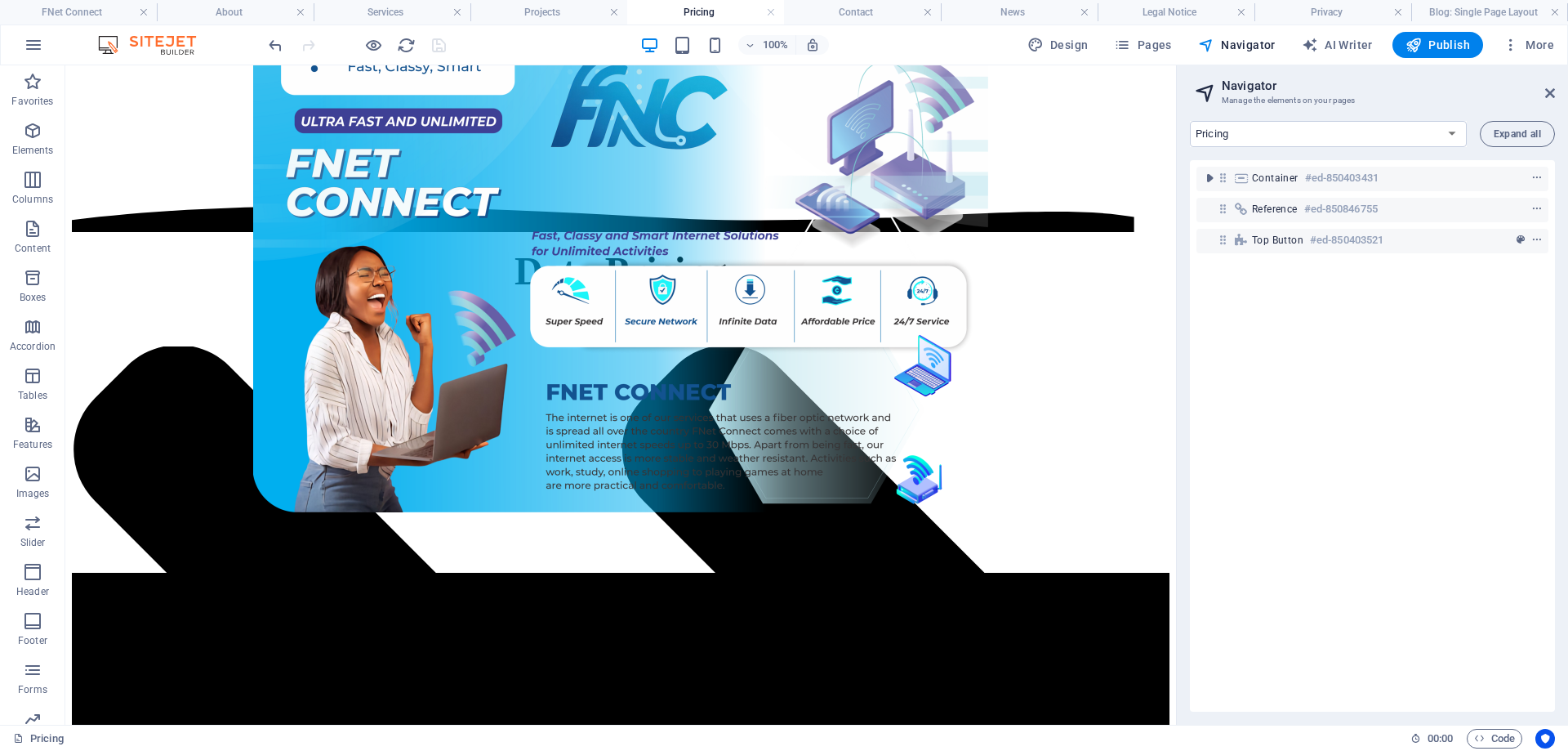
scroll to position [1143, 0]
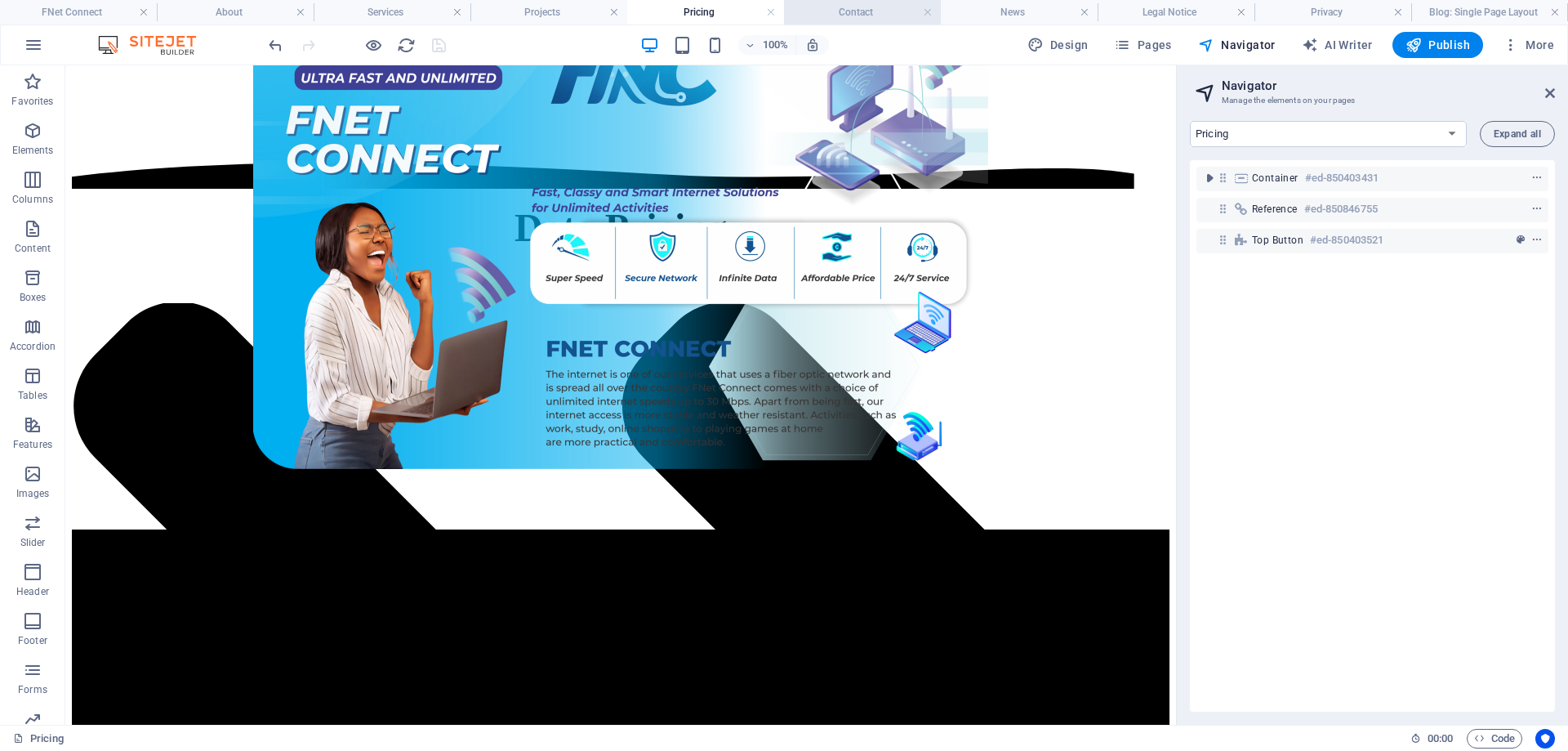
click at [848, 13] on h4 "Contact" at bounding box center [862, 12] width 157 height 18
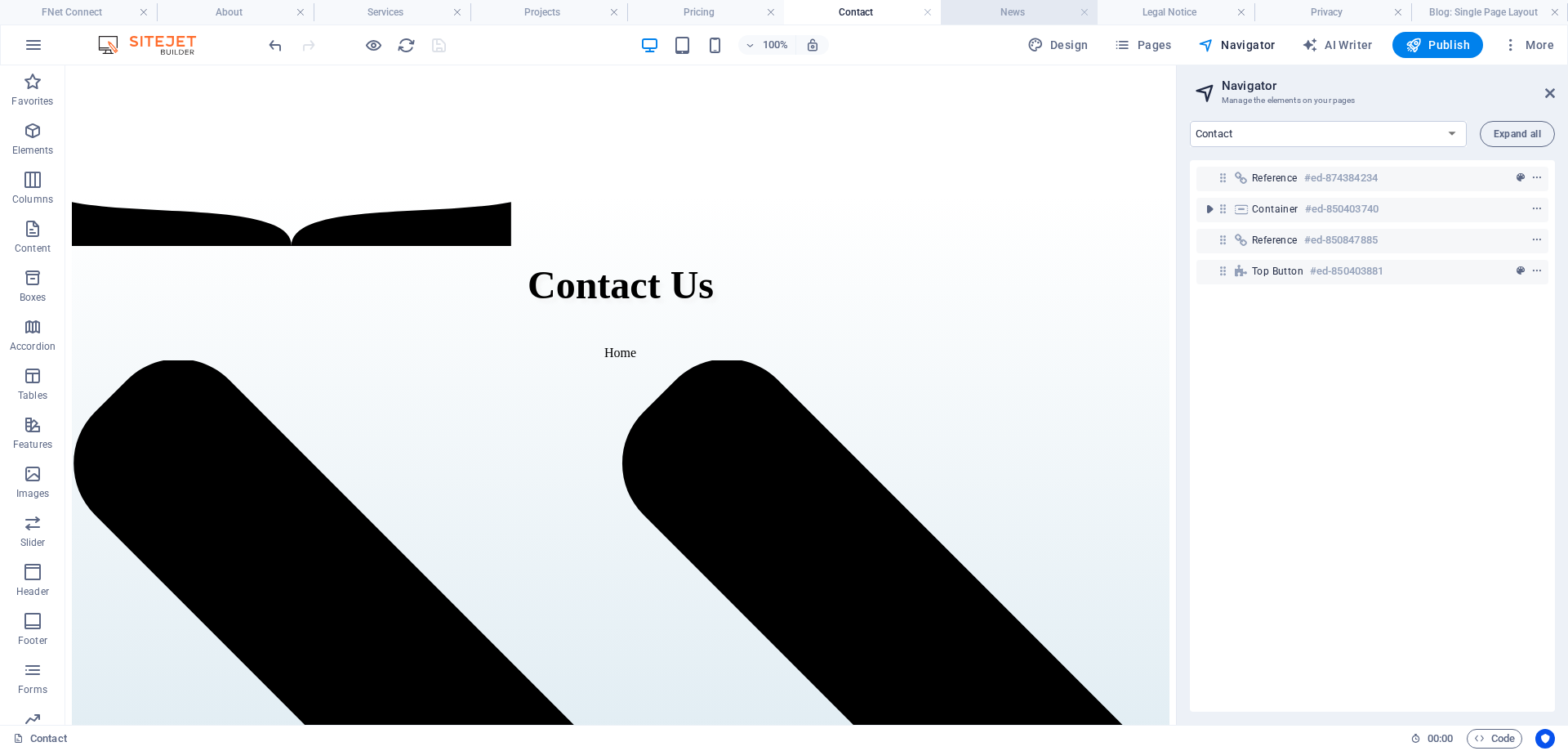
click at [1011, 8] on h4 "News" at bounding box center [1019, 12] width 157 height 18
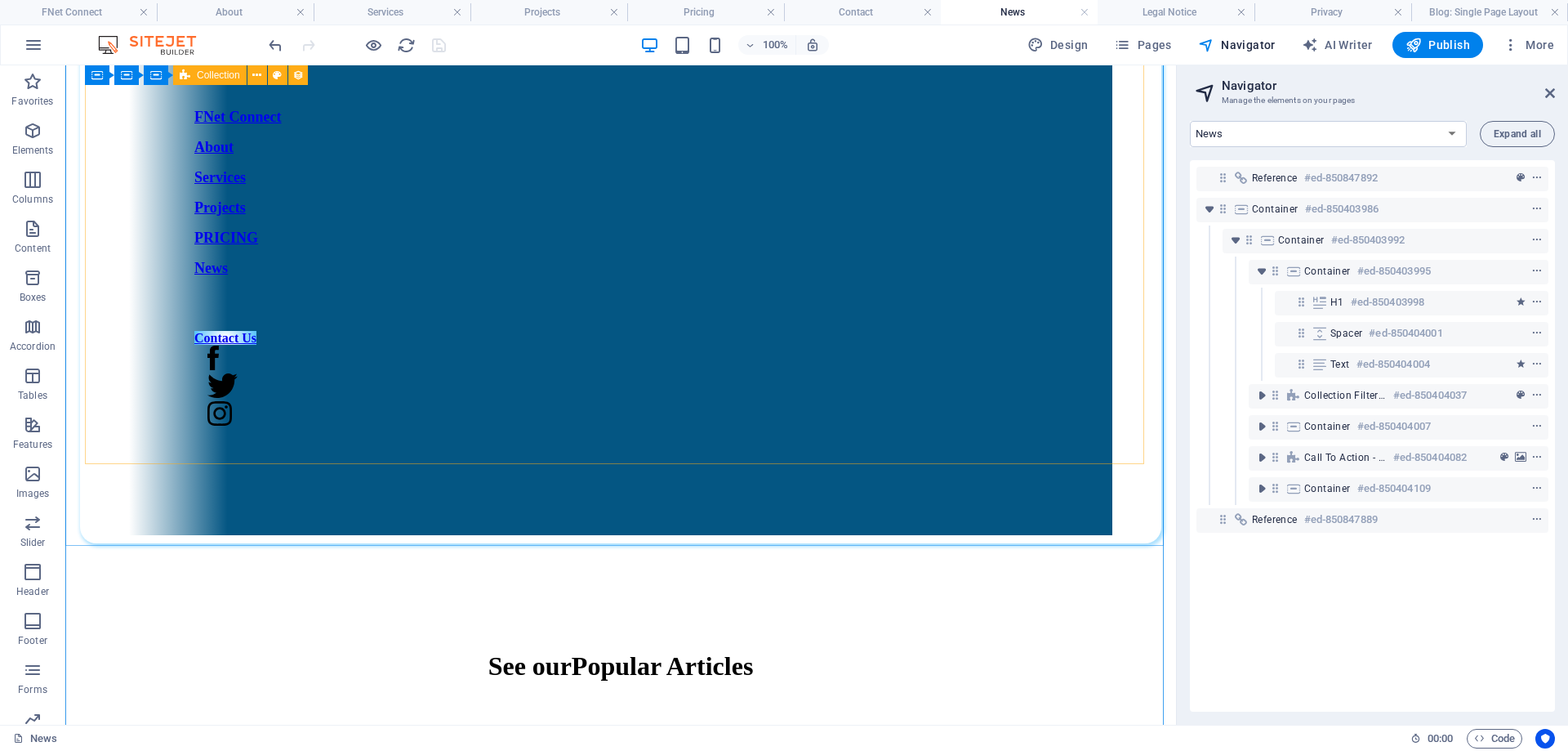
scroll to position [1138, 0]
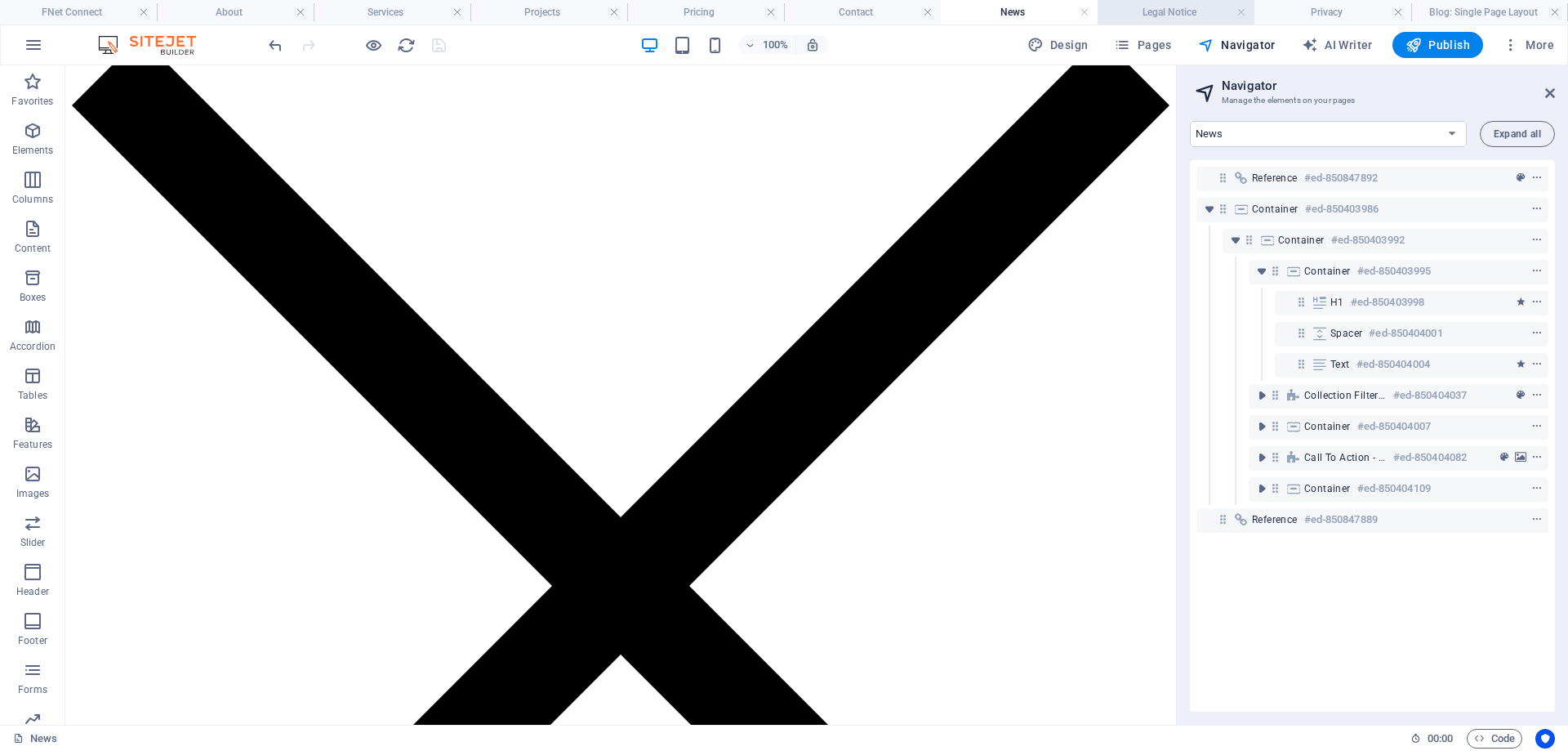
click at [1181, 7] on h4 "Legal Notice" at bounding box center [1176, 12] width 157 height 18
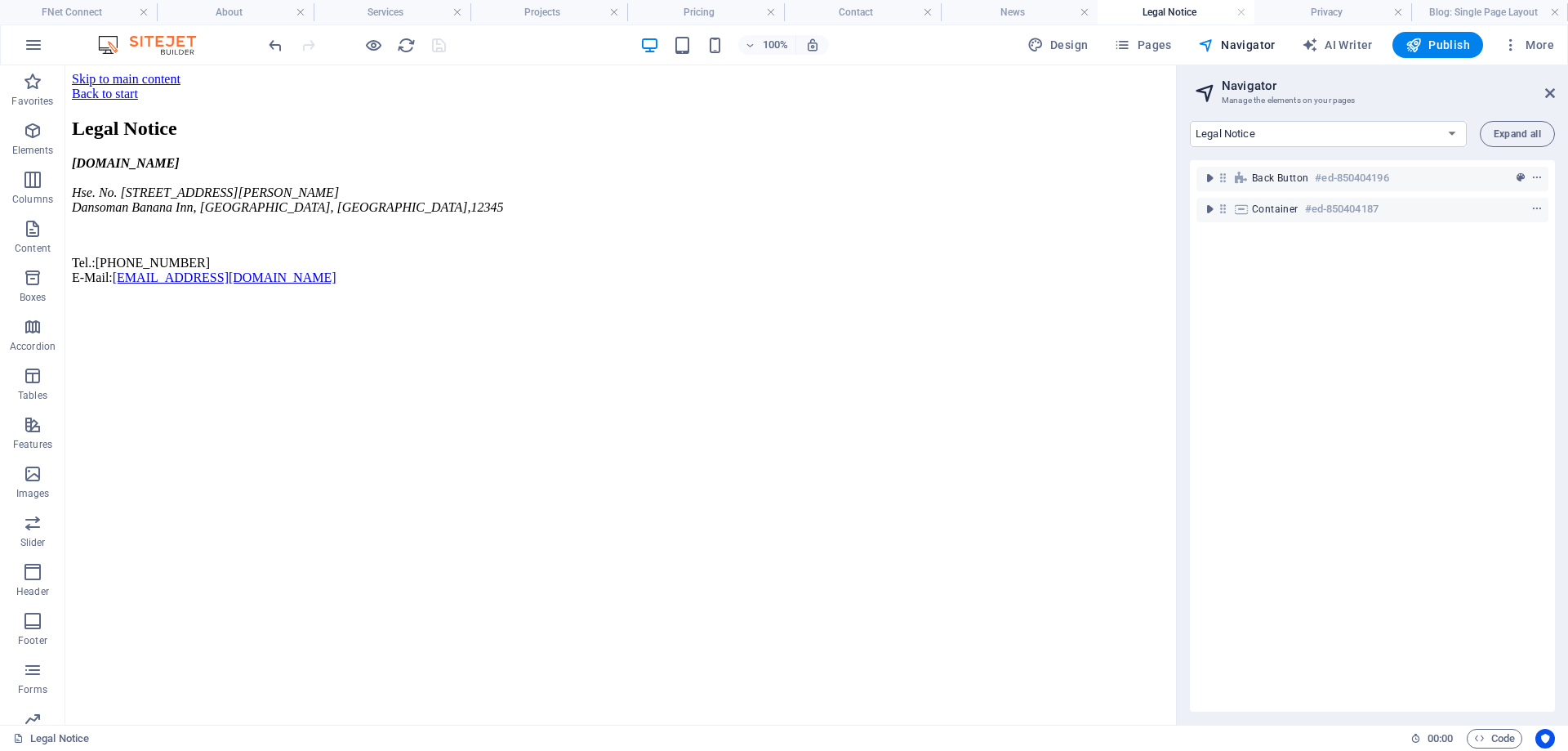
scroll to position [0, 0]
click at [82, 5] on h4 "FNet Connect" at bounding box center [78, 12] width 157 height 18
select select "16304407-en"
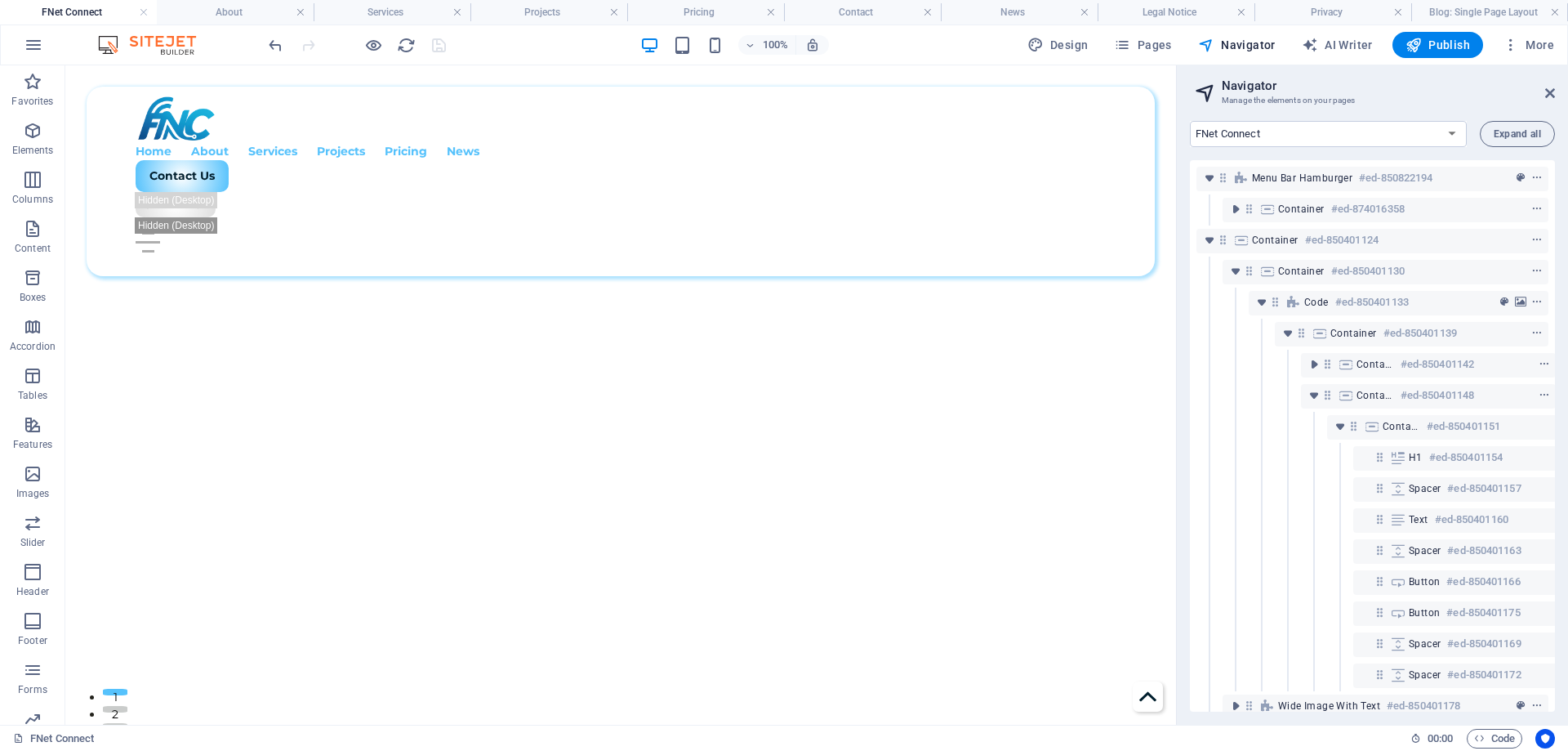
scroll to position [1225, 0]
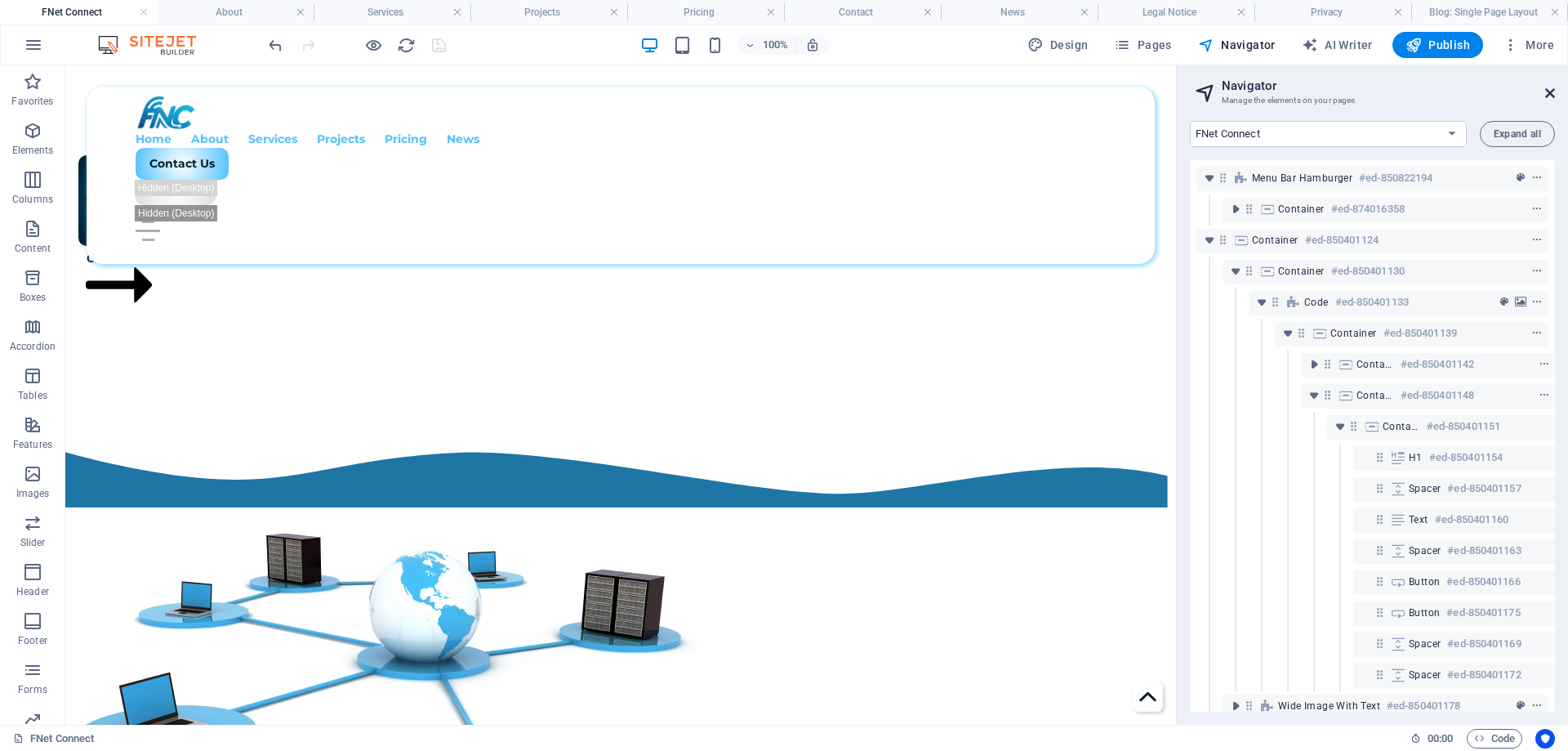
click at [1555, 95] on icon at bounding box center [1550, 93] width 10 height 13
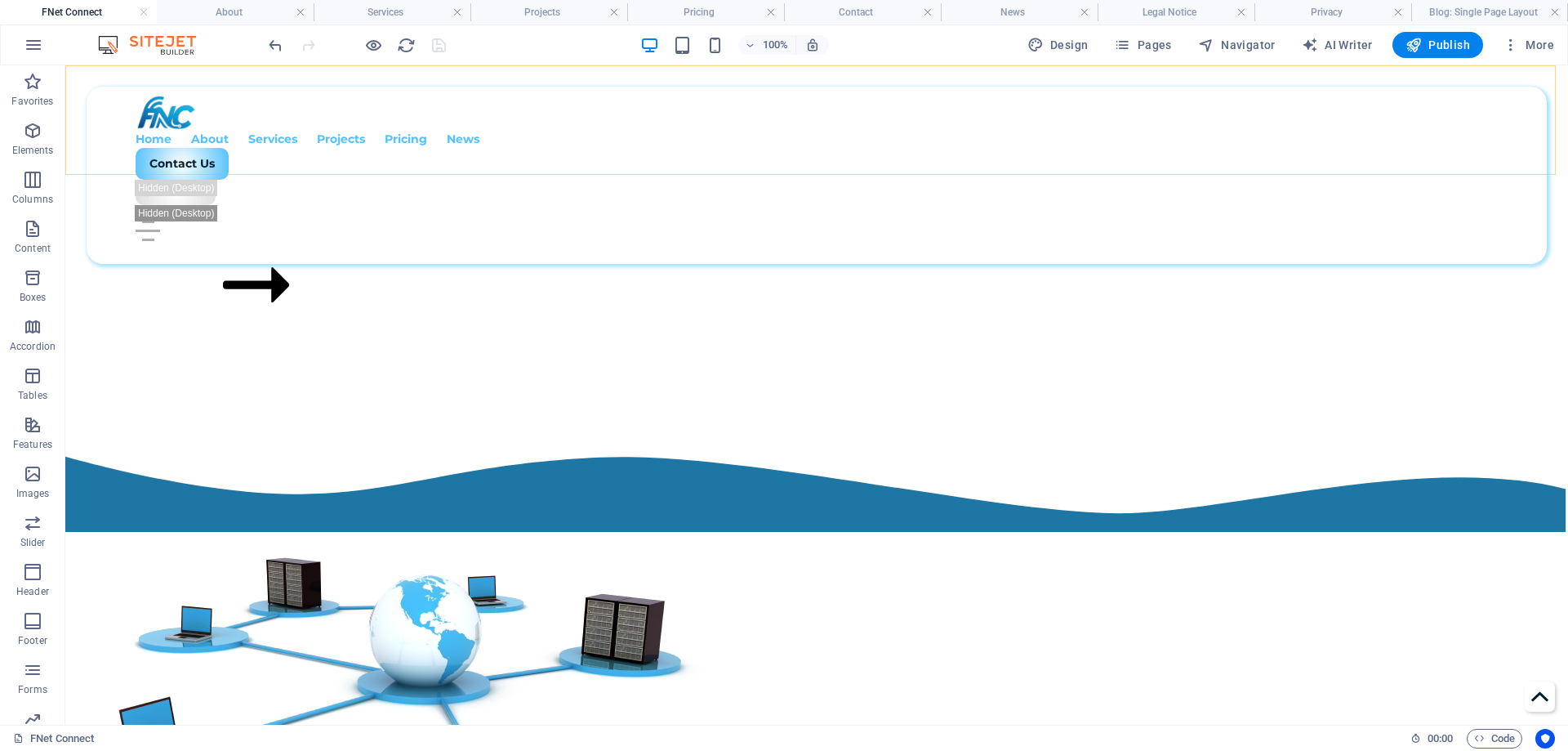
scroll to position [1291, 0]
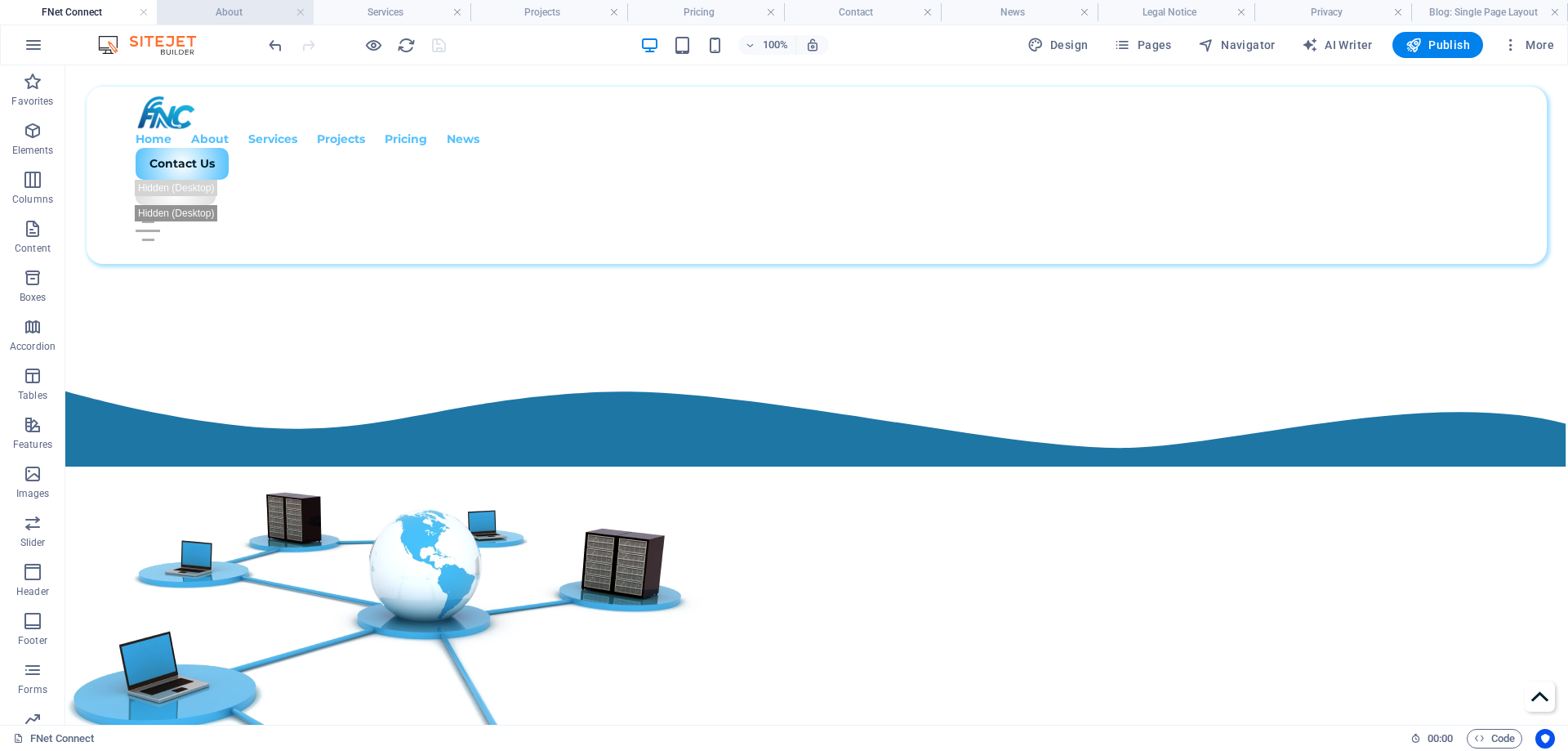
click at [219, 14] on h4 "About" at bounding box center [235, 12] width 157 height 18
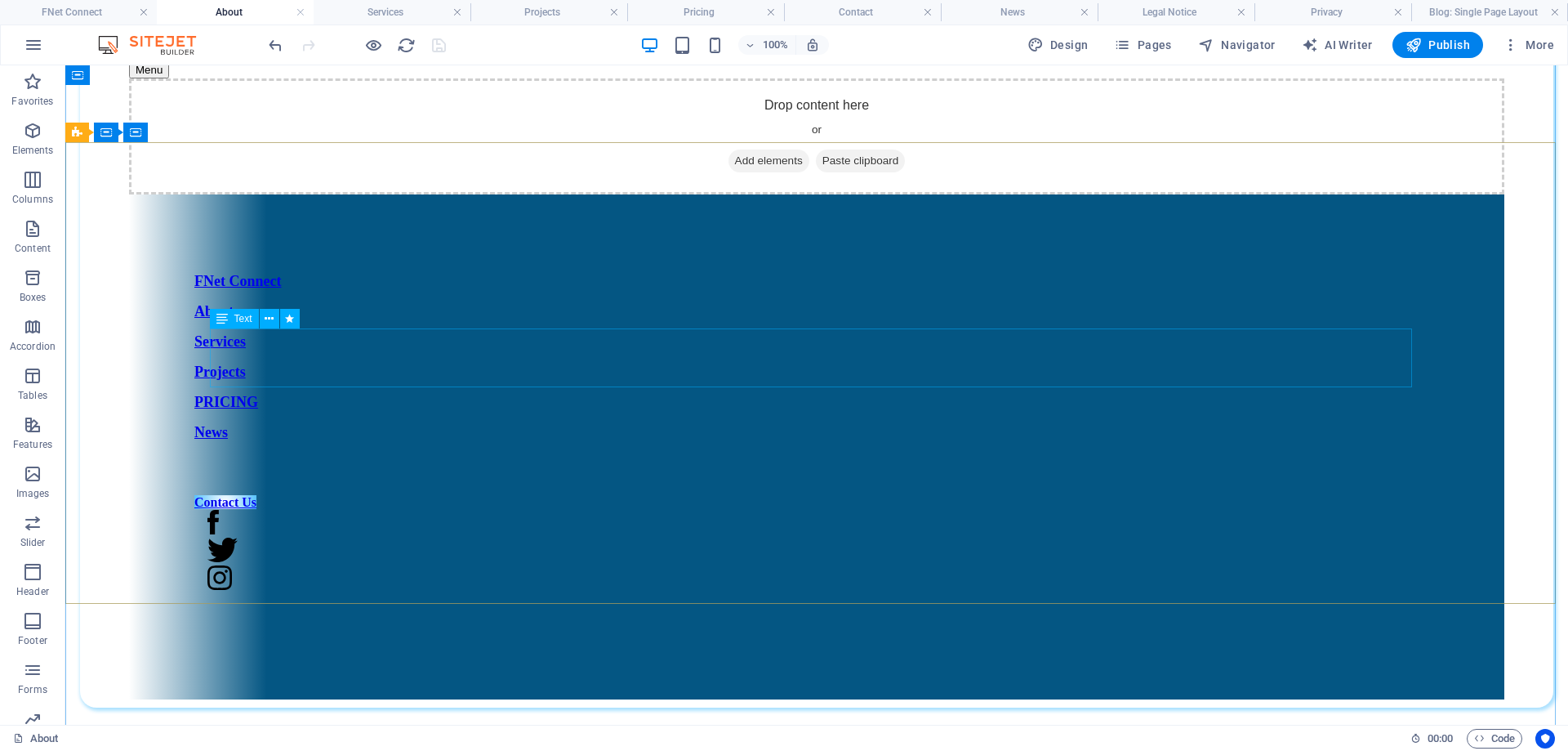
scroll to position [0, 0]
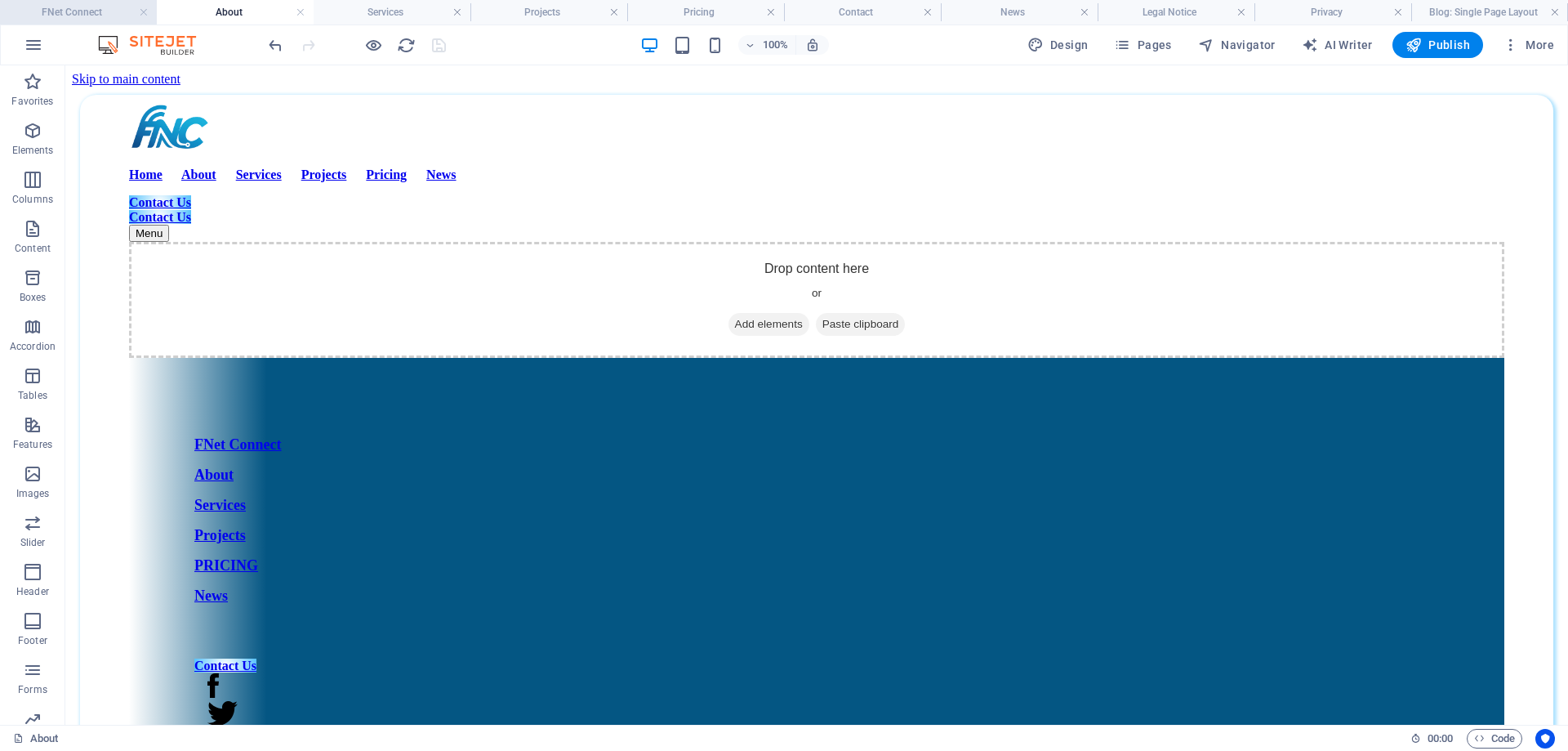
click at [102, 16] on h4 "FNet Connect" at bounding box center [78, 12] width 157 height 18
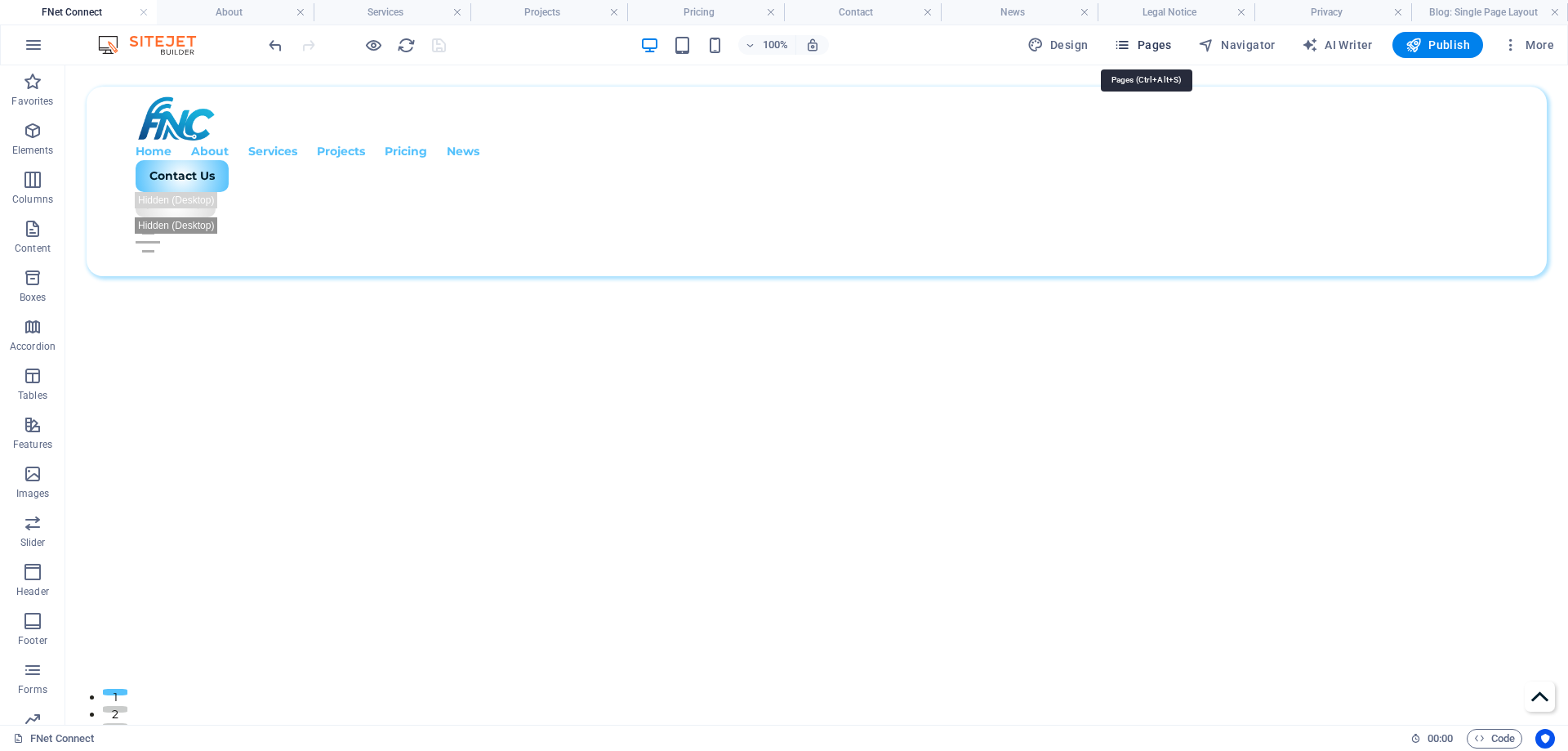
click at [1165, 48] on span "Pages" at bounding box center [1143, 44] width 57 height 17
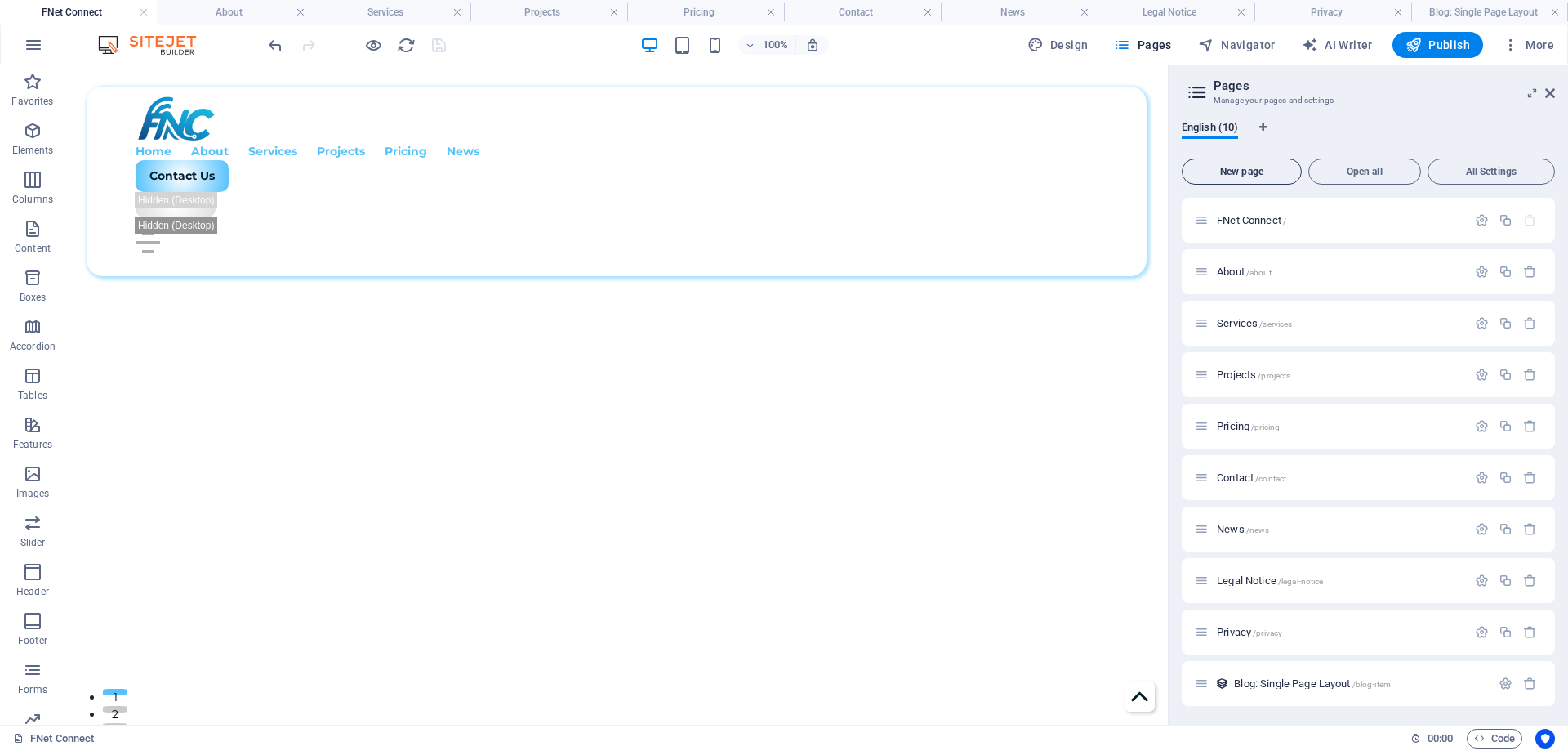
click at [1247, 179] on button "New page" at bounding box center [1242, 171] width 120 height 26
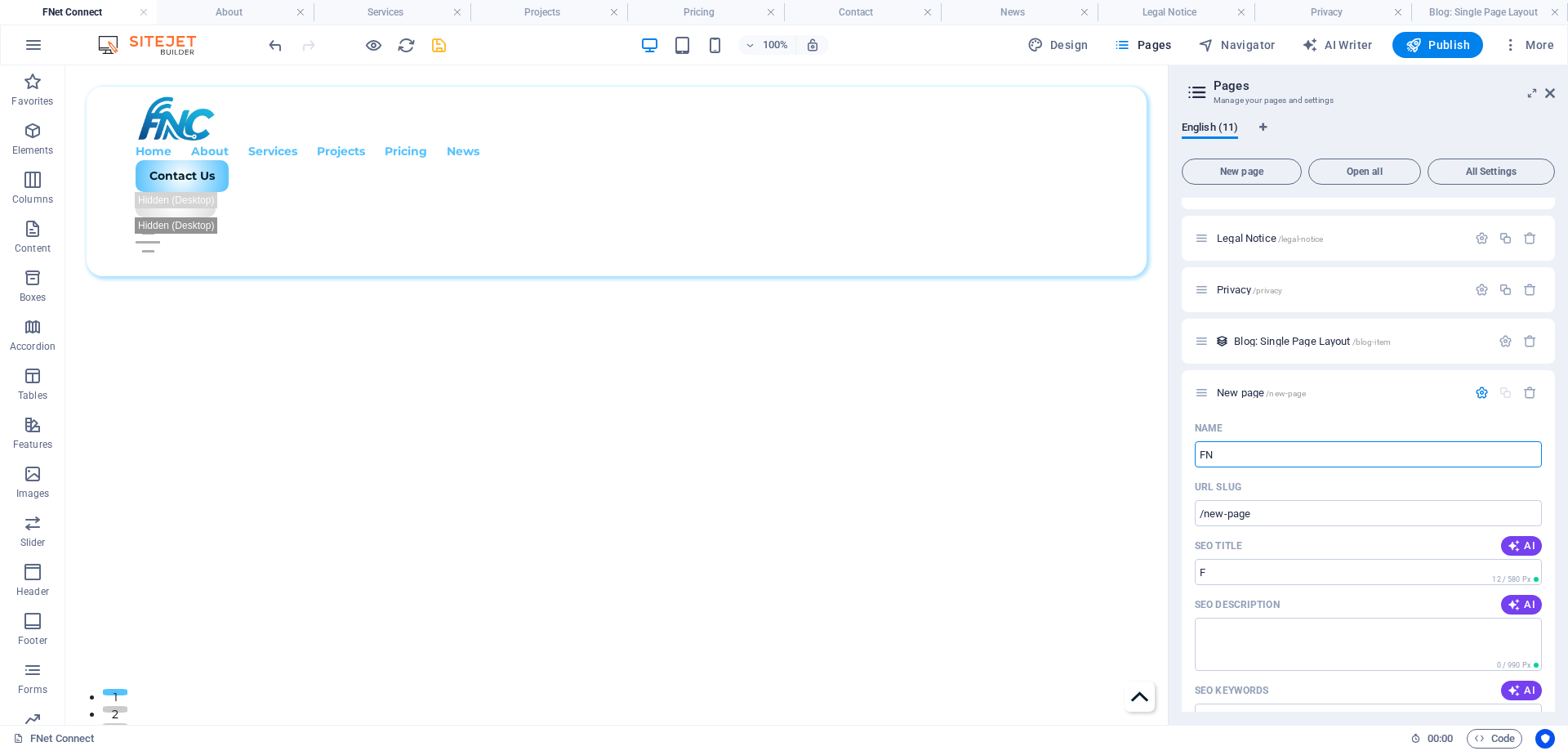
type input "FNC"
type input "/f"
type input "FNC"
type input "/fnc"
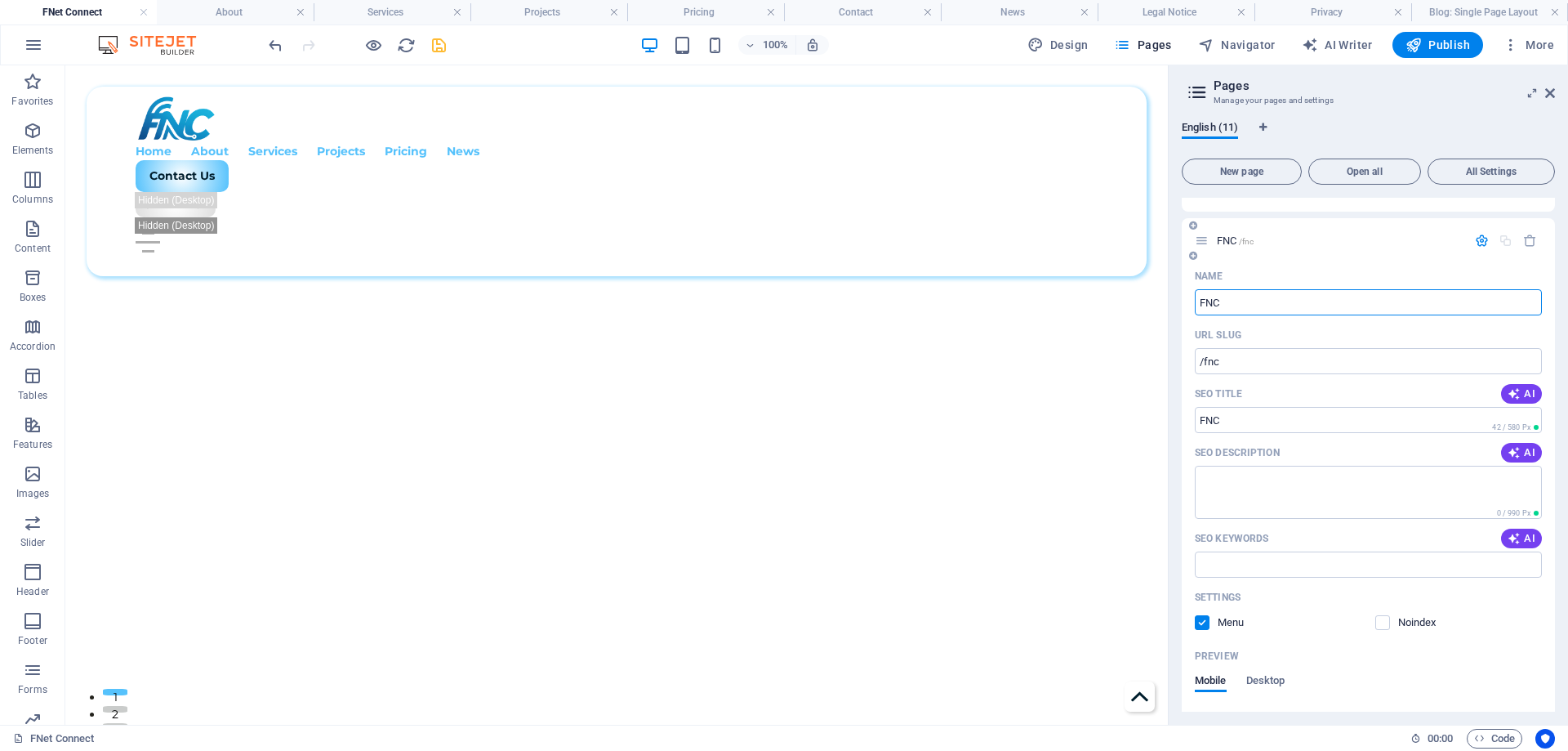
scroll to position [506, 0]
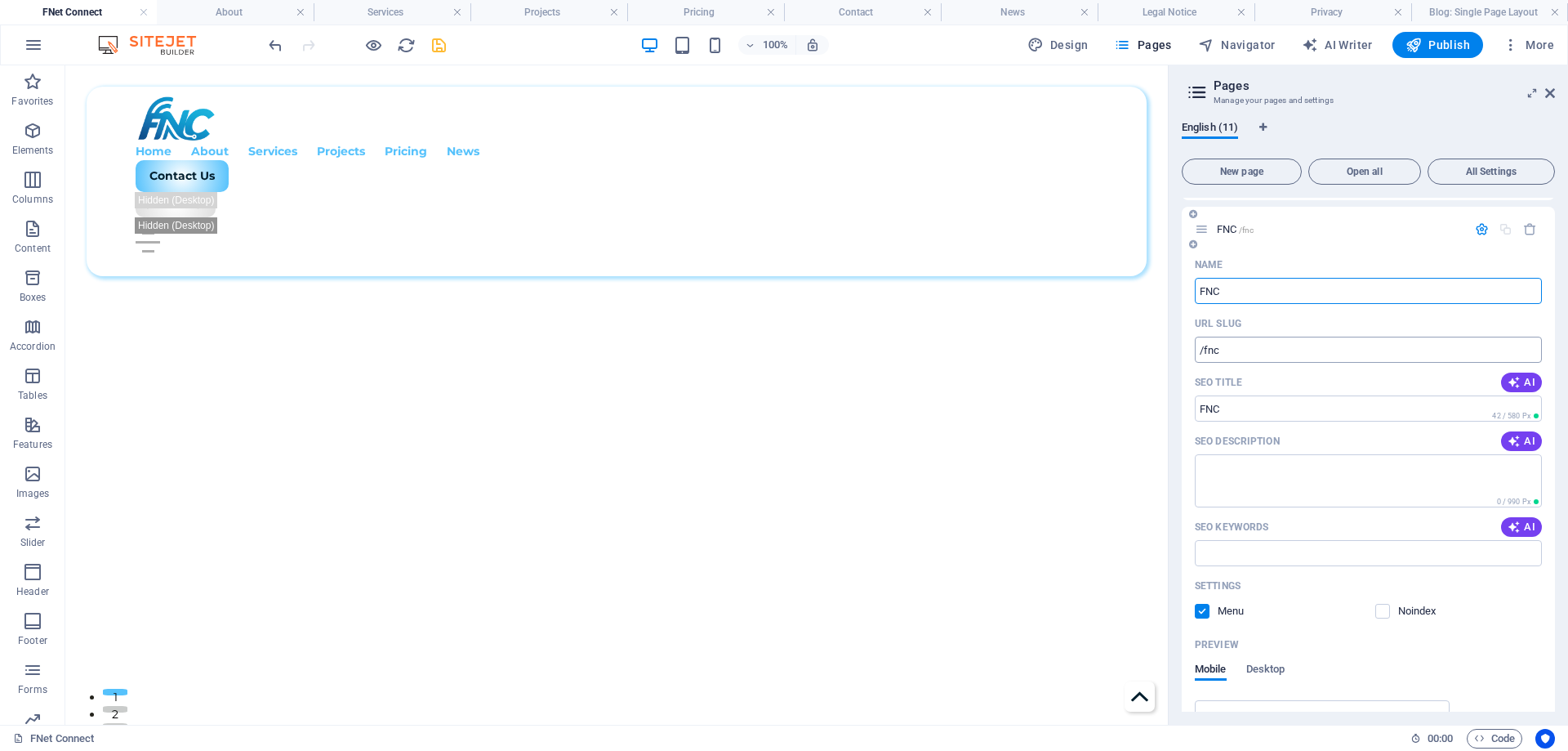
type input "FNC"
drag, startPoint x: 1233, startPoint y: 347, endPoint x: 1204, endPoint y: 357, distance: 30.7
click at [1204, 357] on input "/fnc" at bounding box center [1368, 350] width 347 height 26
click at [1182, 345] on div "Name FNC ​ URL SLUG / ​ SEO Title AI ​ 42 / 580 Px SEO Description AI ​ 0 / 990…" at bounding box center [1368, 536] width 373 height 569
type input "/"
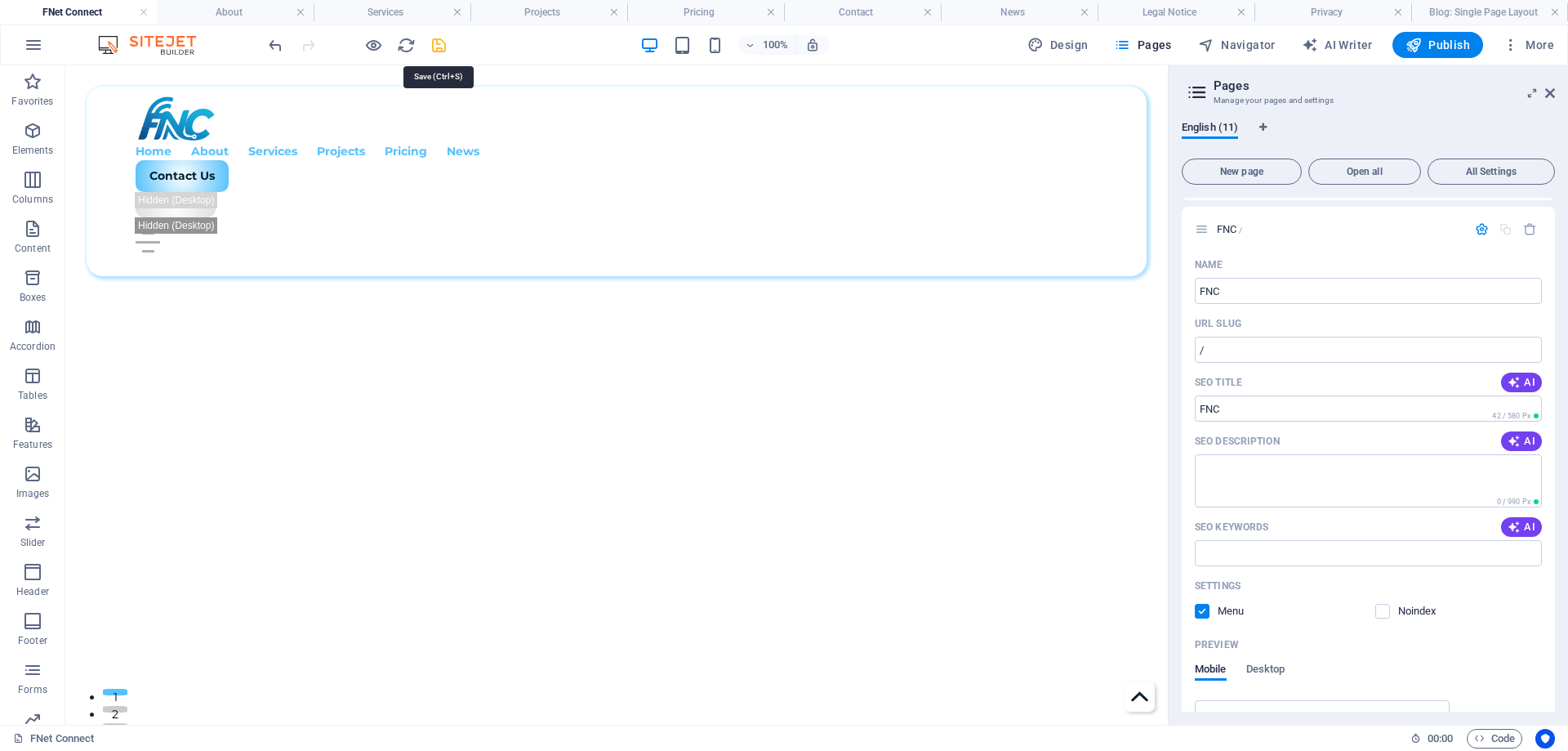
click at [437, 44] on icon "save" at bounding box center [439, 45] width 19 height 19
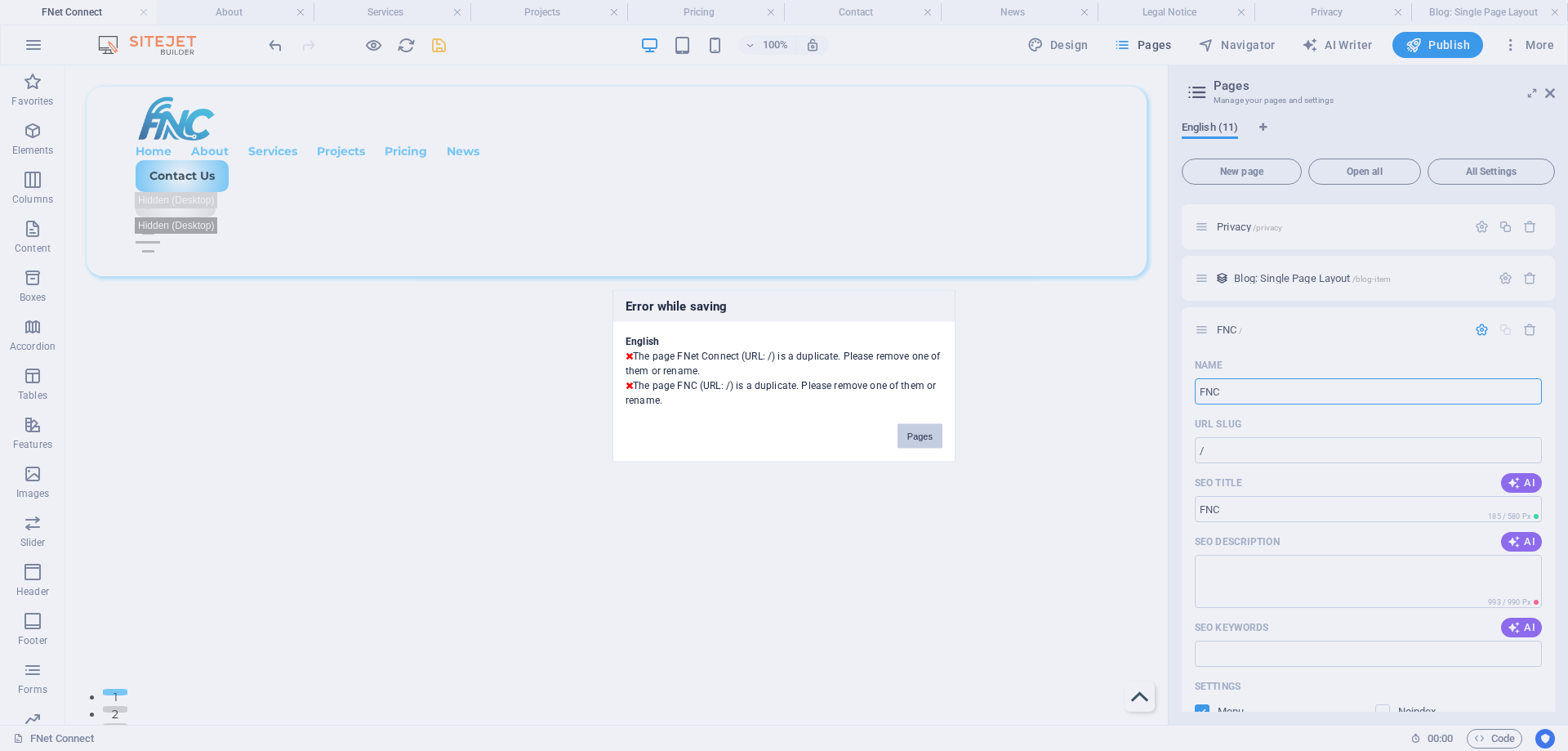
scroll to position [0, 0]
click at [927, 435] on button "Pages" at bounding box center [921, 435] width 45 height 24
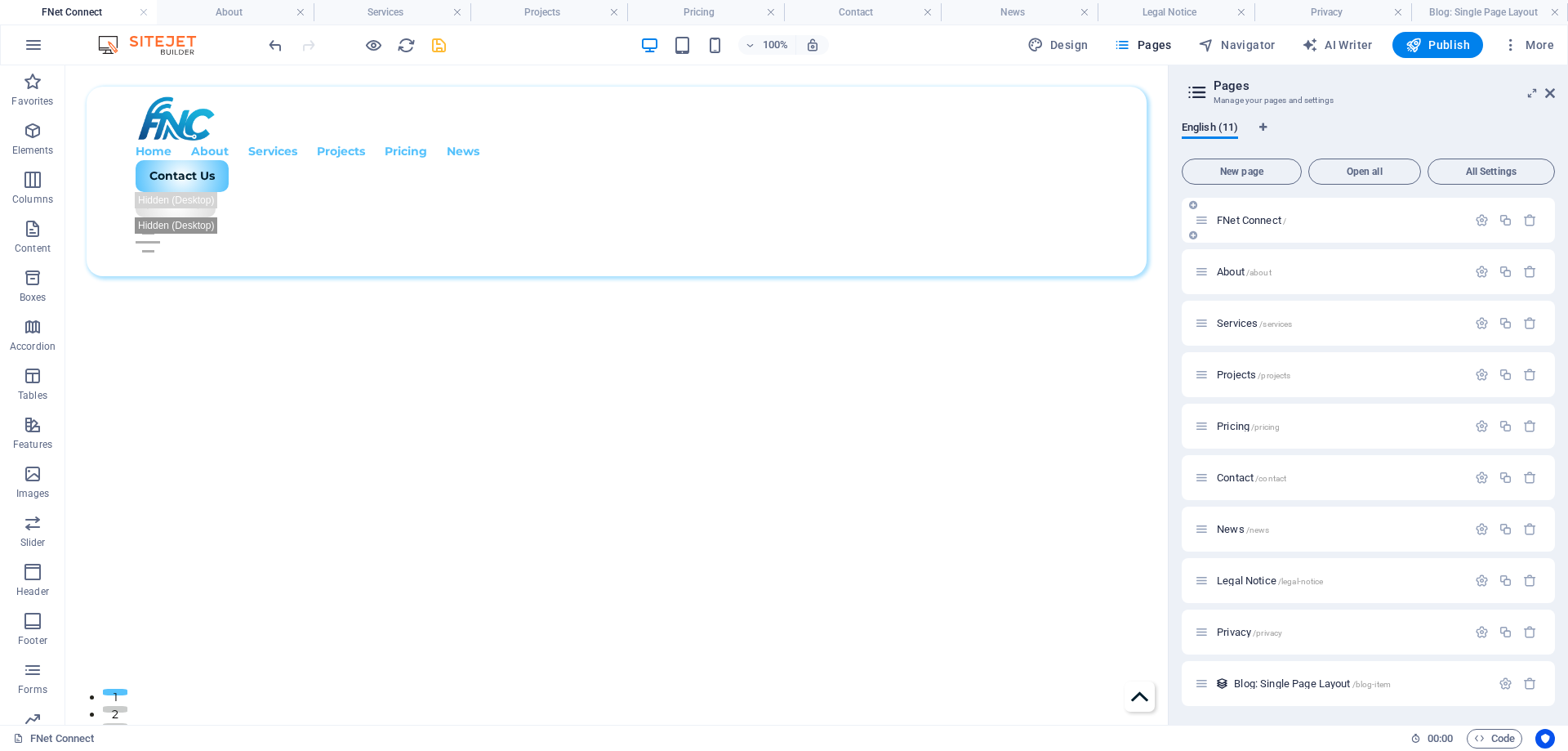
click at [1267, 214] on div "FNet Connect /" at bounding box center [1330, 220] width 272 height 19
click at [1483, 220] on icon "button" at bounding box center [1482, 220] width 14 height 14
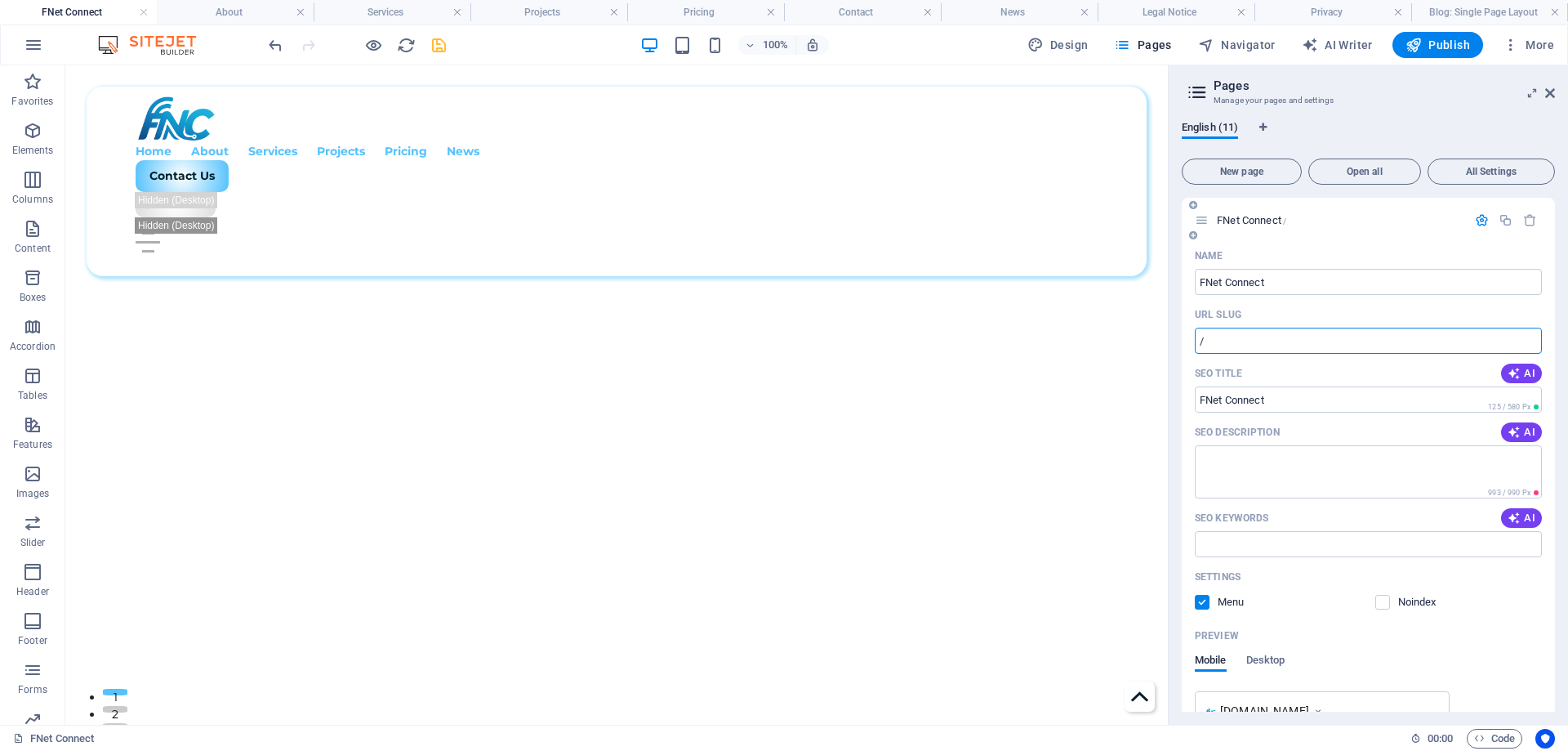
click at [1219, 346] on input "/" at bounding box center [1368, 340] width 347 height 26
click at [437, 45] on icon "save" at bounding box center [439, 45] width 19 height 19
drag, startPoint x: 1254, startPoint y: 339, endPoint x: 1204, endPoint y: 352, distance: 51.7
click at [1204, 352] on input "/fnc" at bounding box center [1368, 340] width 347 height 26
type input "/"
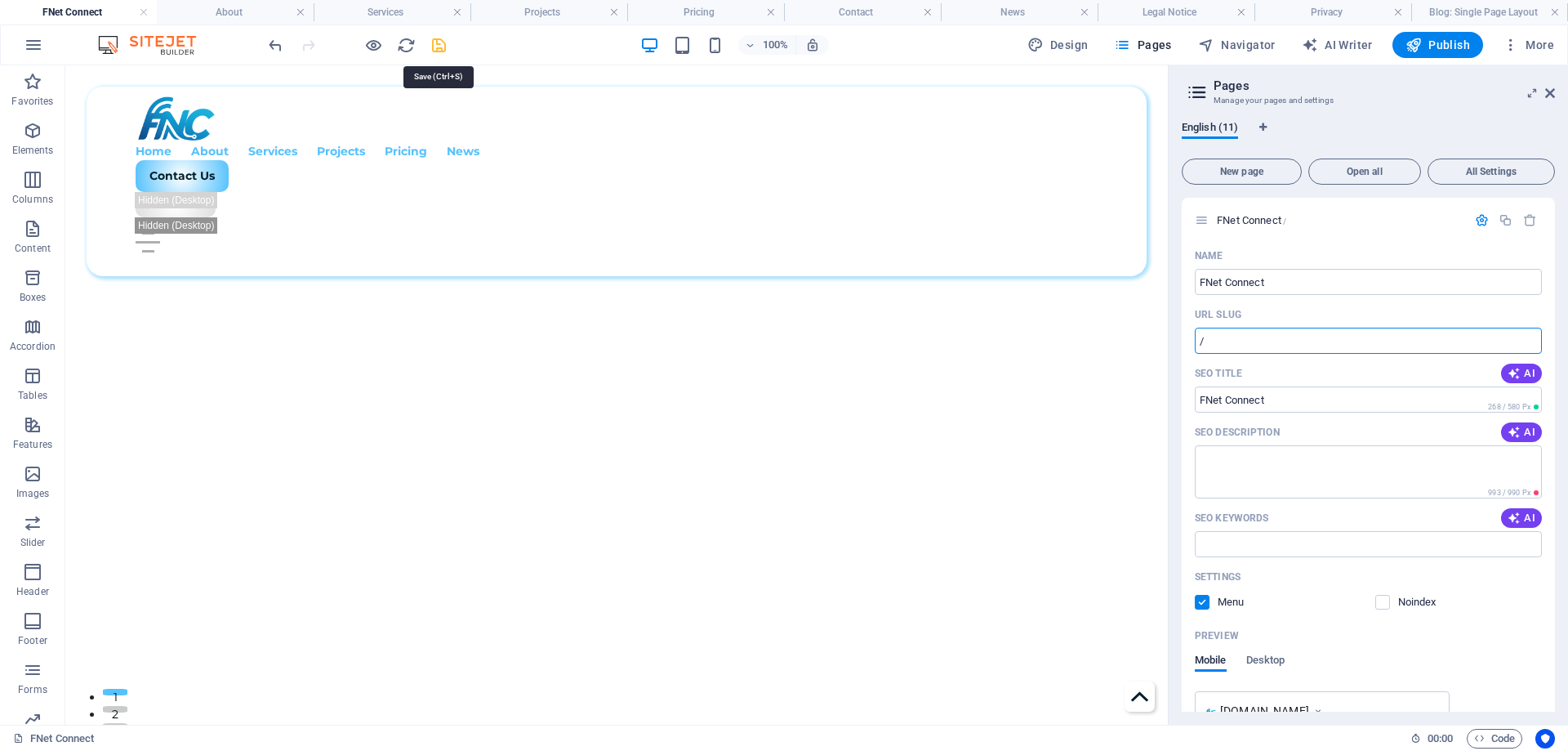
click at [443, 50] on icon "save" at bounding box center [439, 45] width 19 height 19
click at [1082, 47] on span "Design" at bounding box center [1058, 44] width 61 height 17
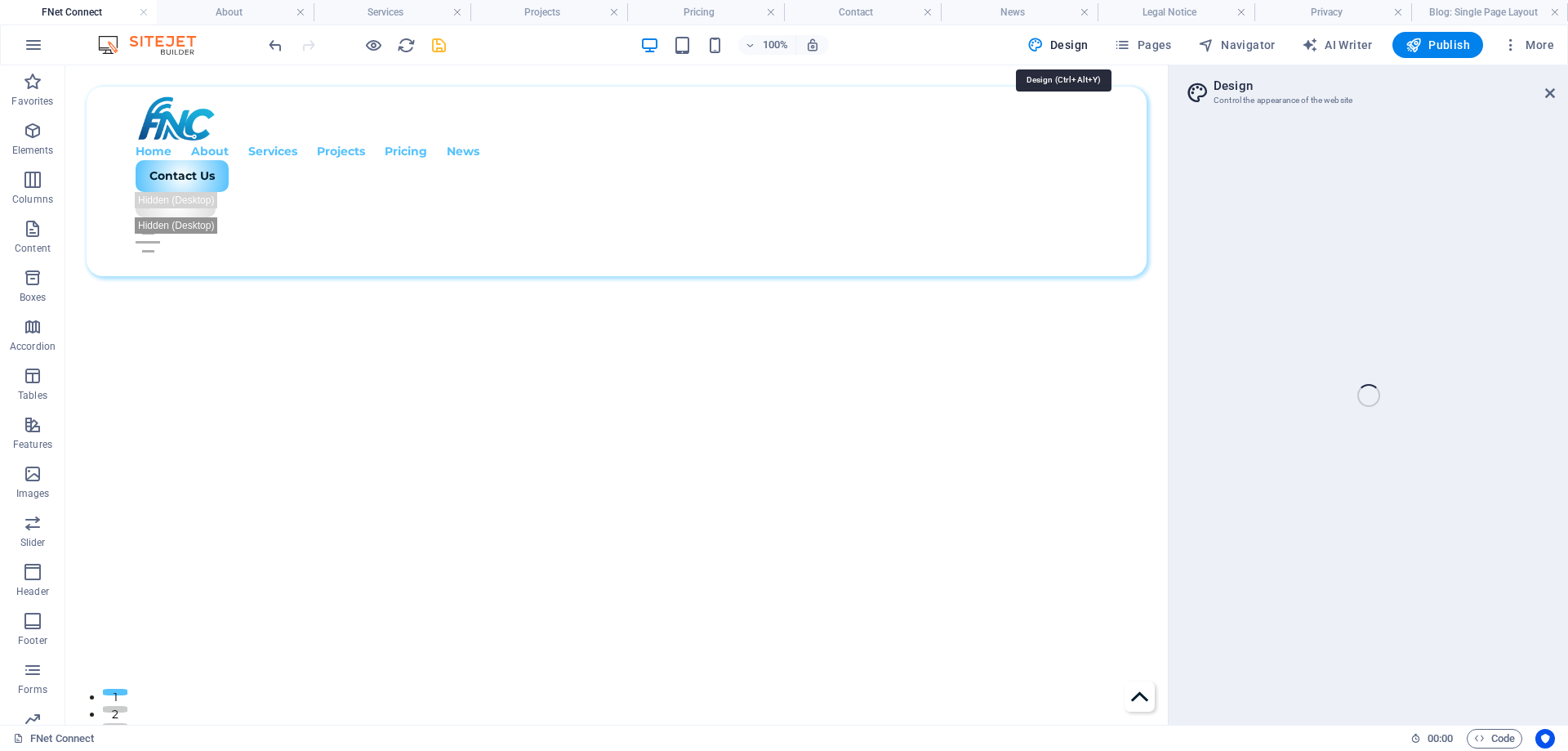
select select "px"
select select "300"
select select "px"
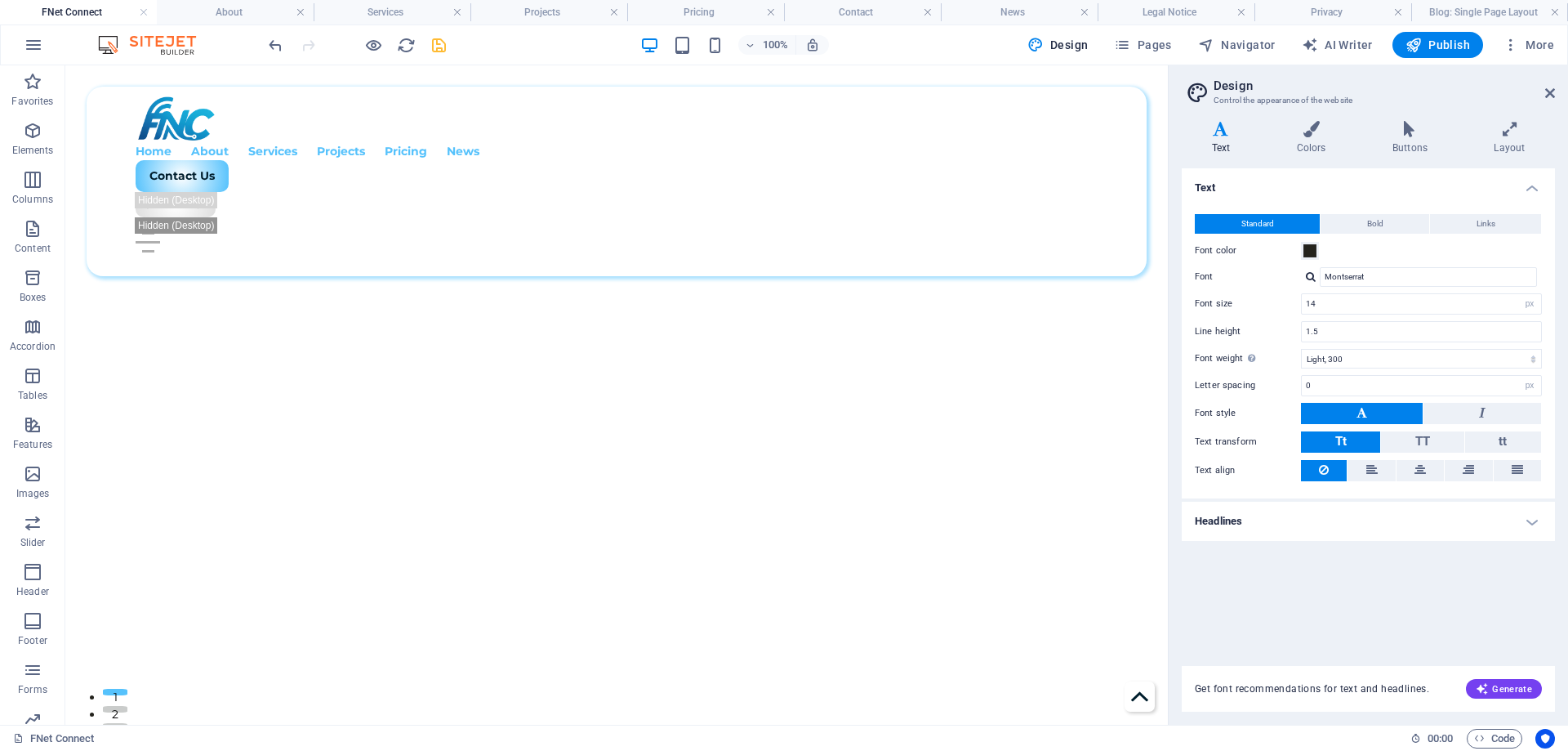
click at [439, 40] on icon "save" at bounding box center [439, 45] width 19 height 19
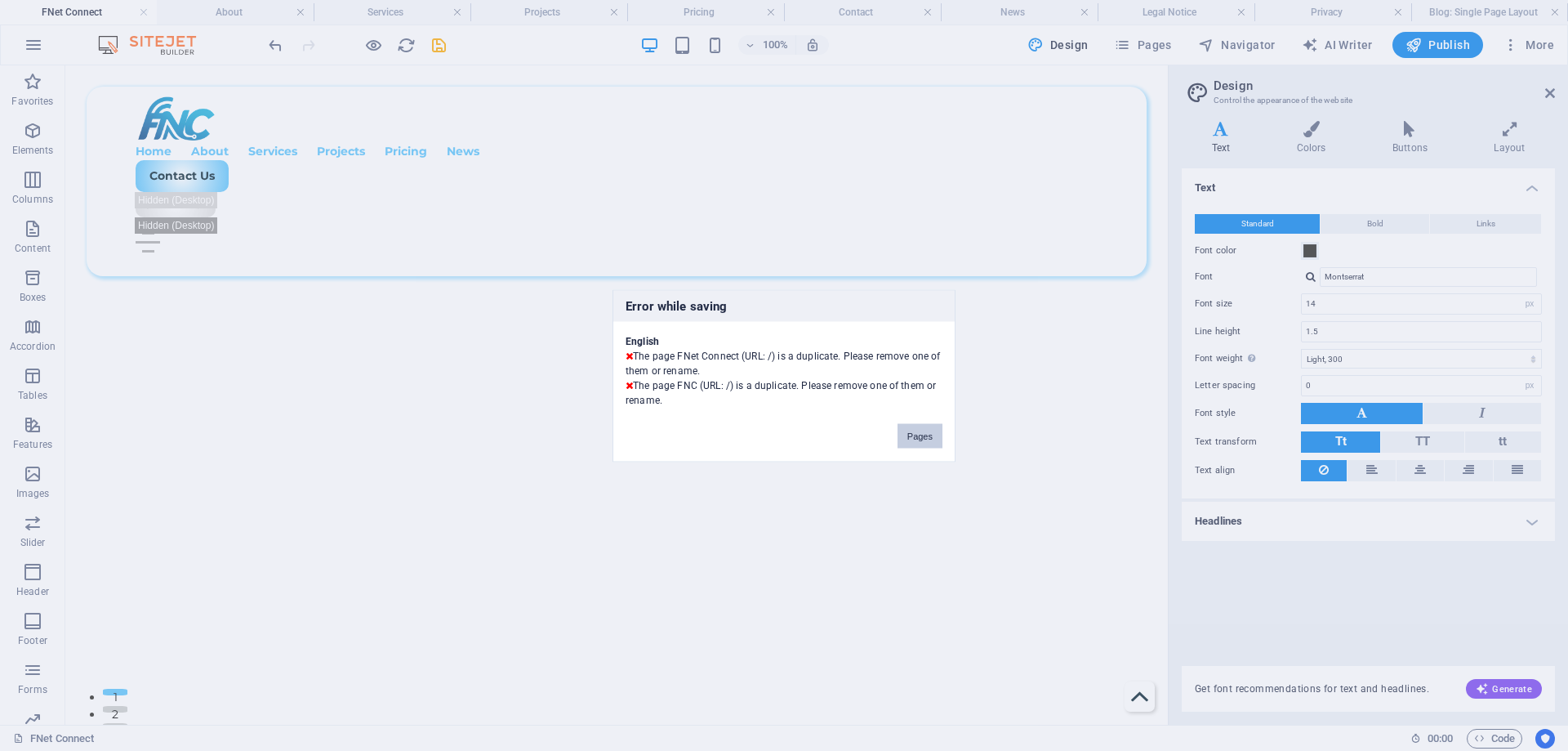
click at [919, 437] on button "Pages" at bounding box center [921, 435] width 45 height 24
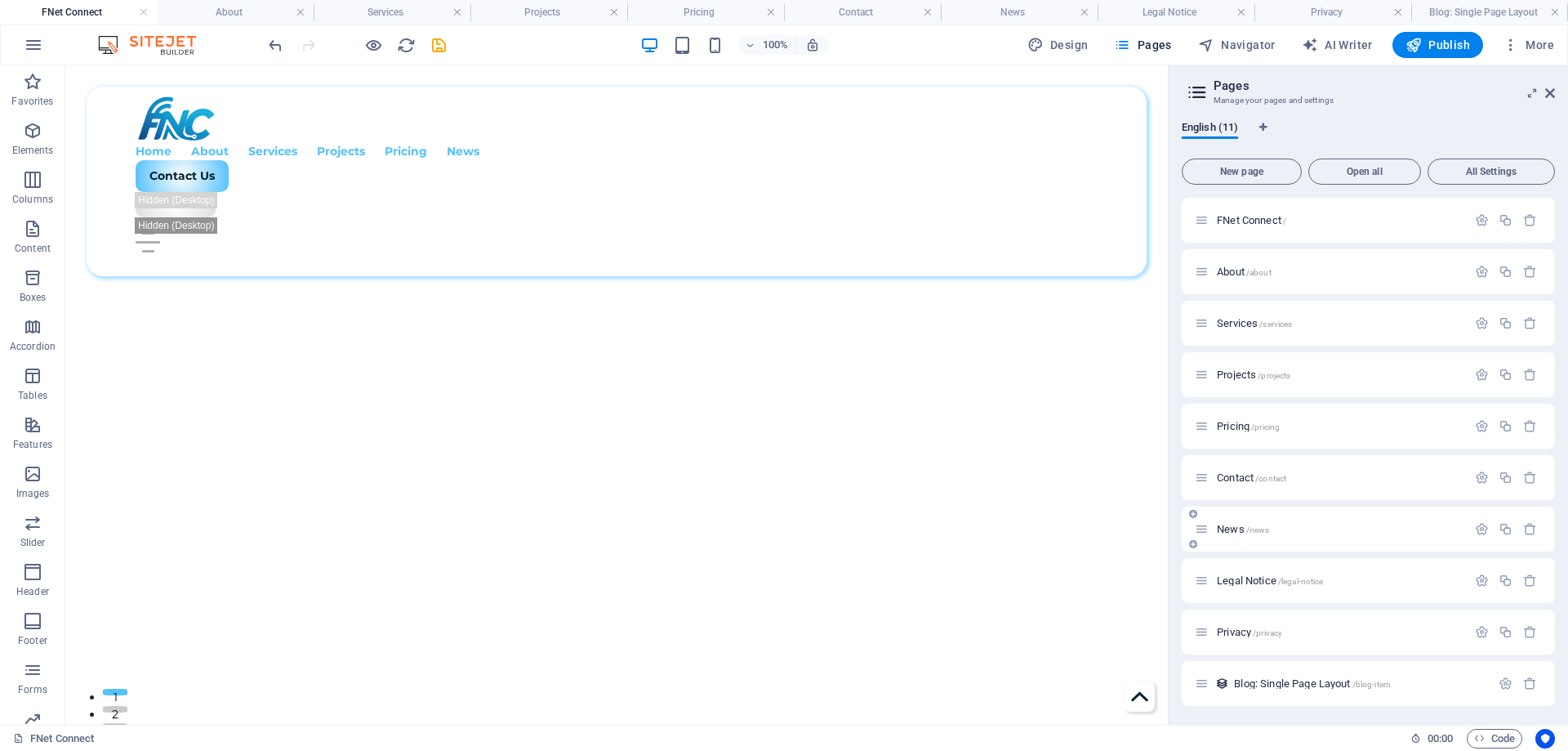
scroll to position [52, 0]
click at [1528, 682] on icon "button" at bounding box center [1531, 682] width 14 height 14
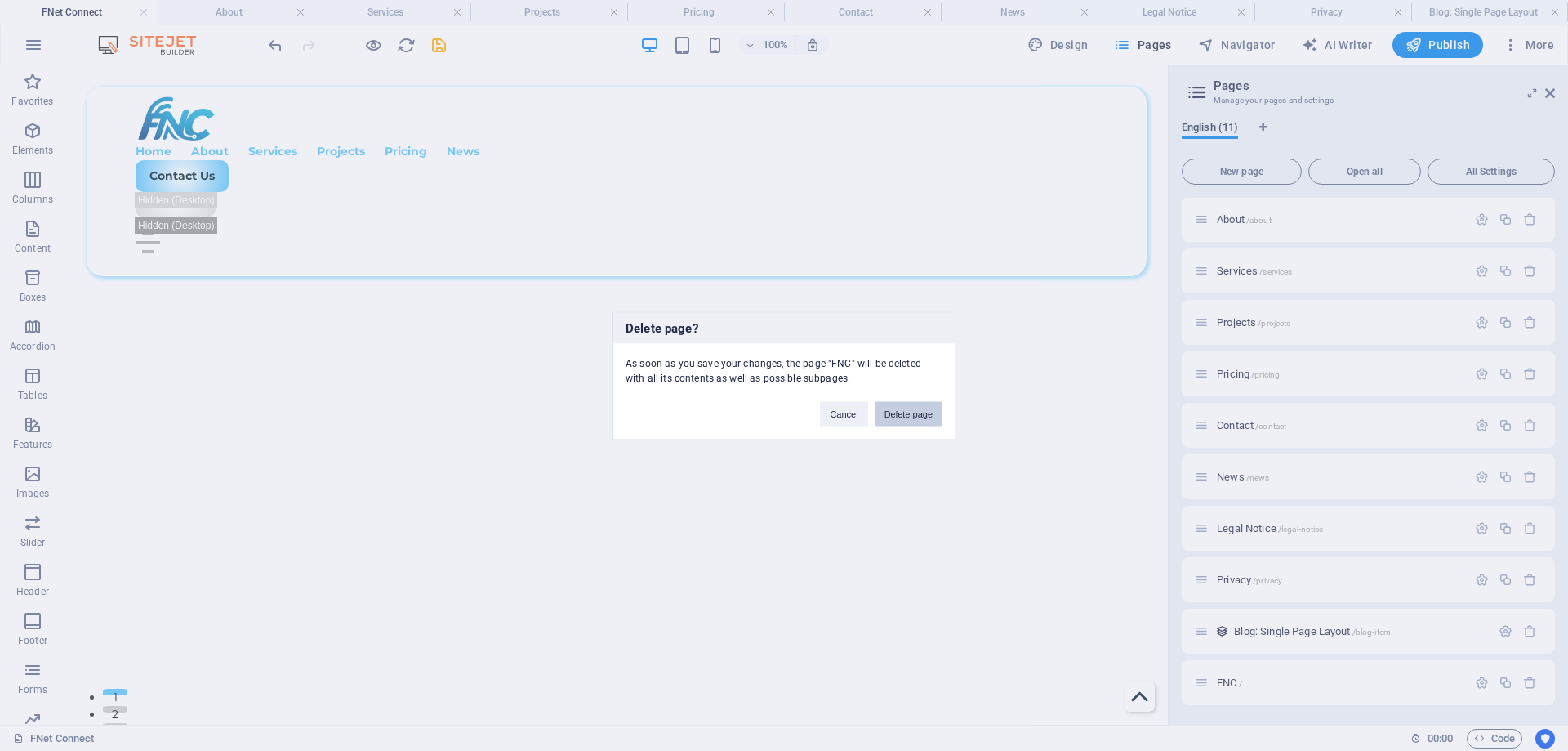
click at [902, 409] on button "Delete page" at bounding box center [908, 413] width 68 height 24
click at [0, 0] on div "About Us Home     About" at bounding box center [0, 0] width 0 height 0
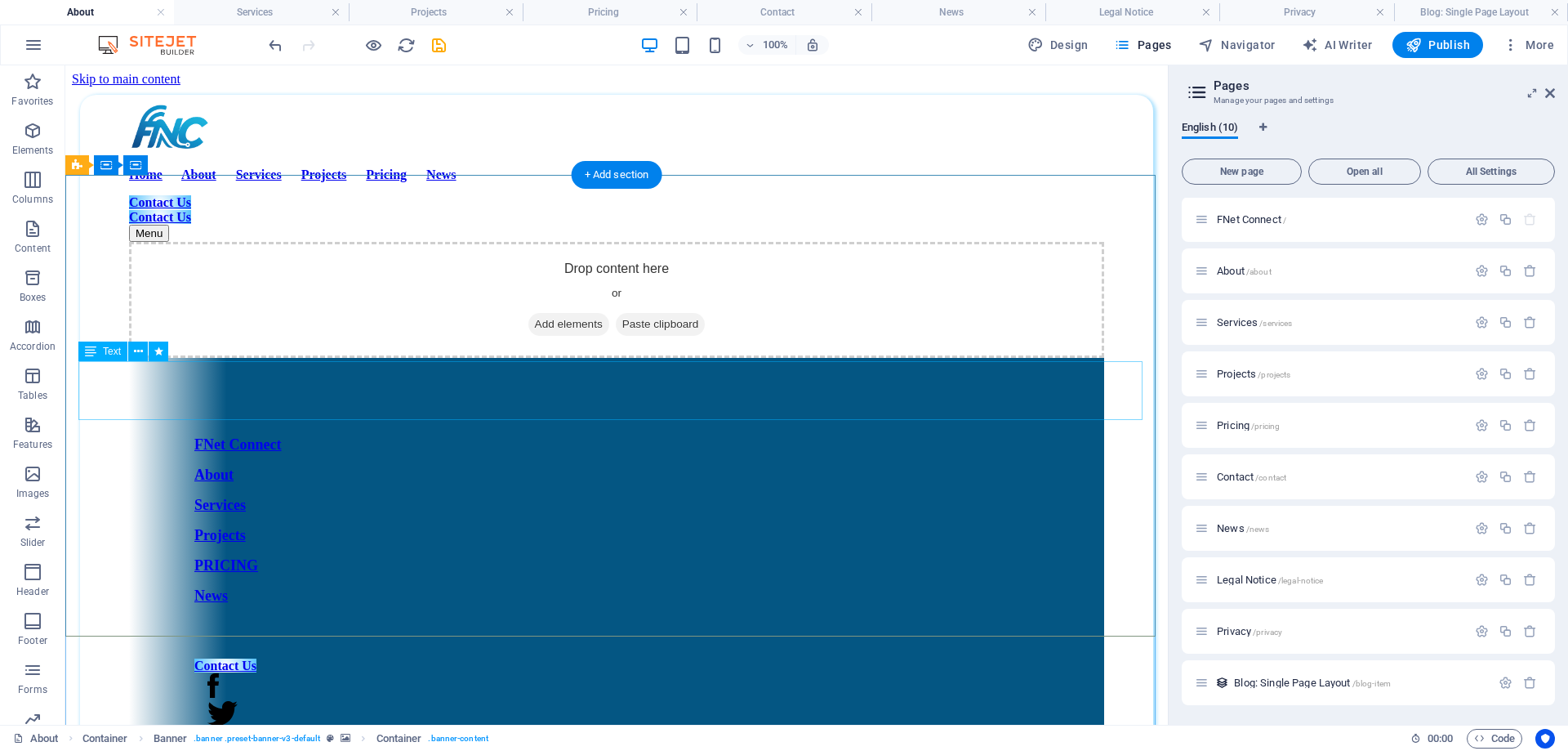
scroll to position [1, 0]
click at [1553, 98] on icon at bounding box center [1550, 93] width 10 height 13
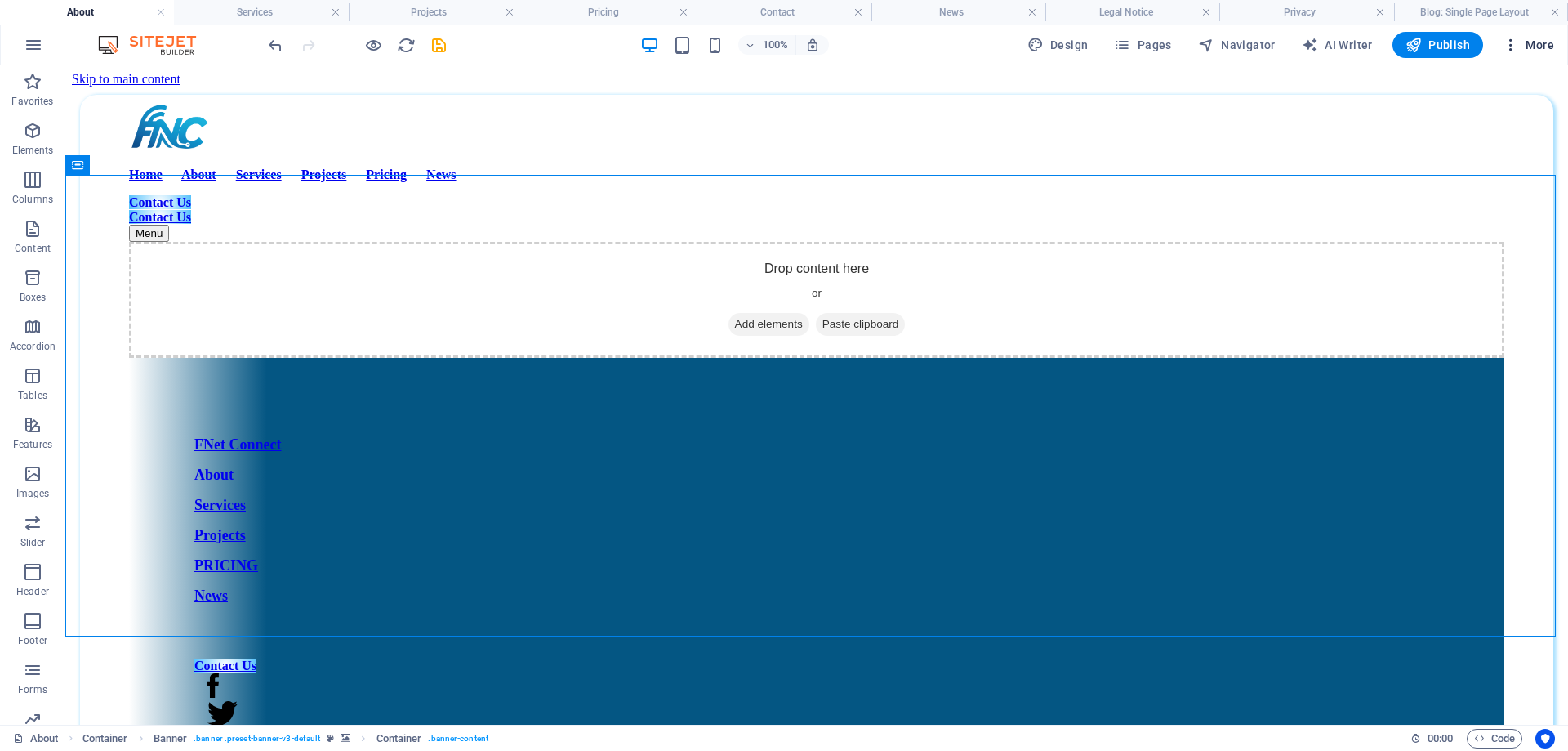
click at [1541, 39] on span "More" at bounding box center [1528, 44] width 51 height 17
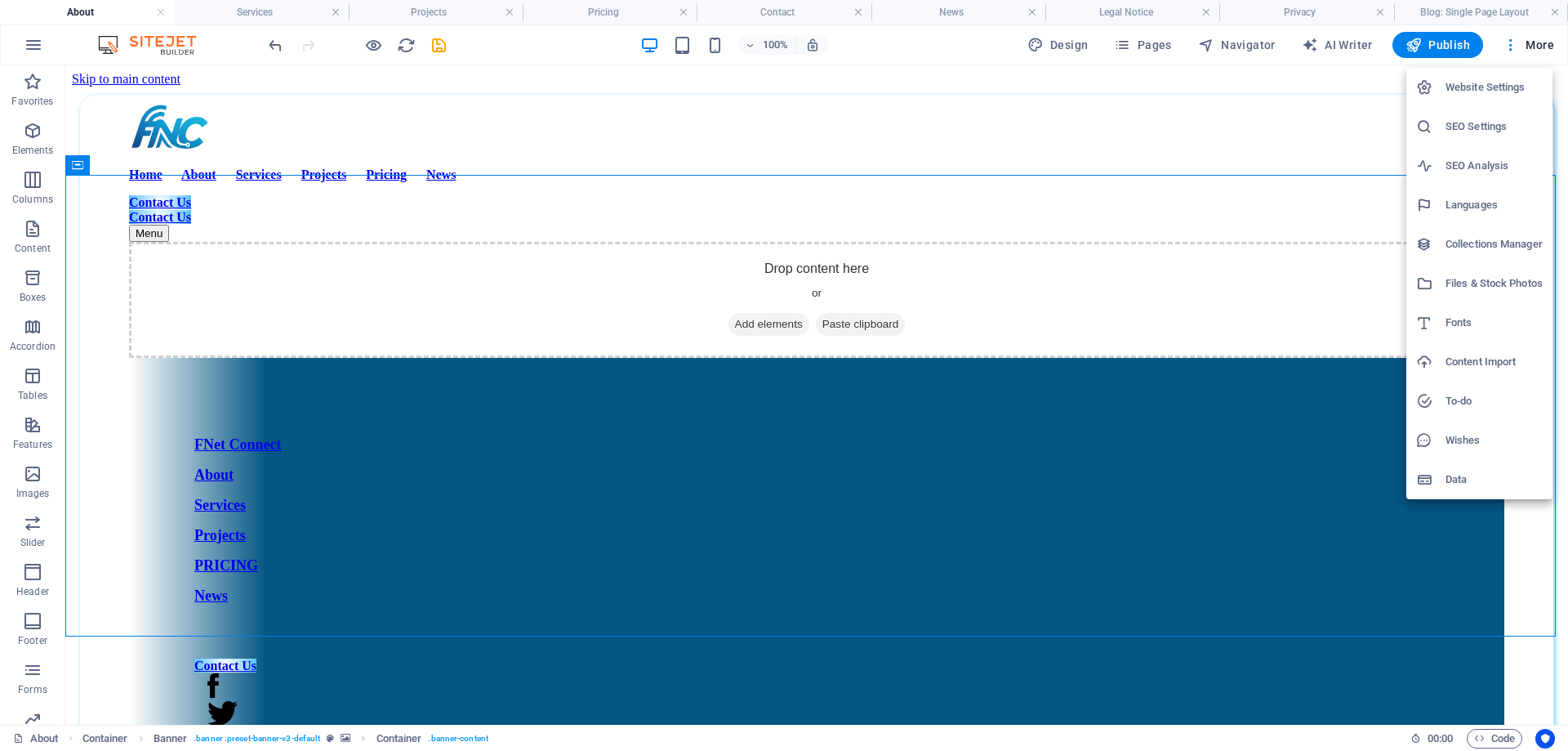
click at [1487, 80] on h6 "Website Settings" at bounding box center [1495, 87] width 97 height 20
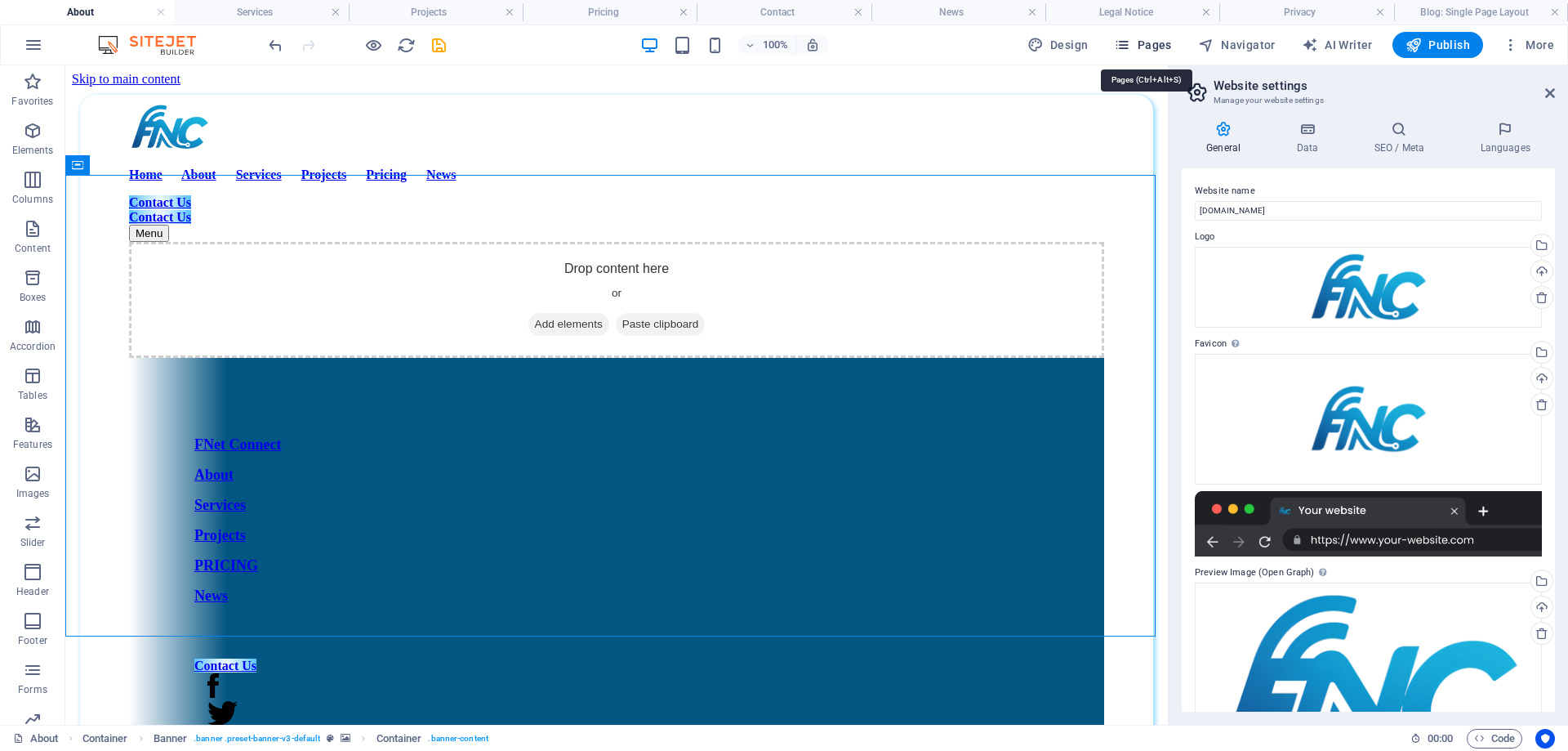
click at [1162, 49] on span "Pages" at bounding box center [1143, 44] width 57 height 17
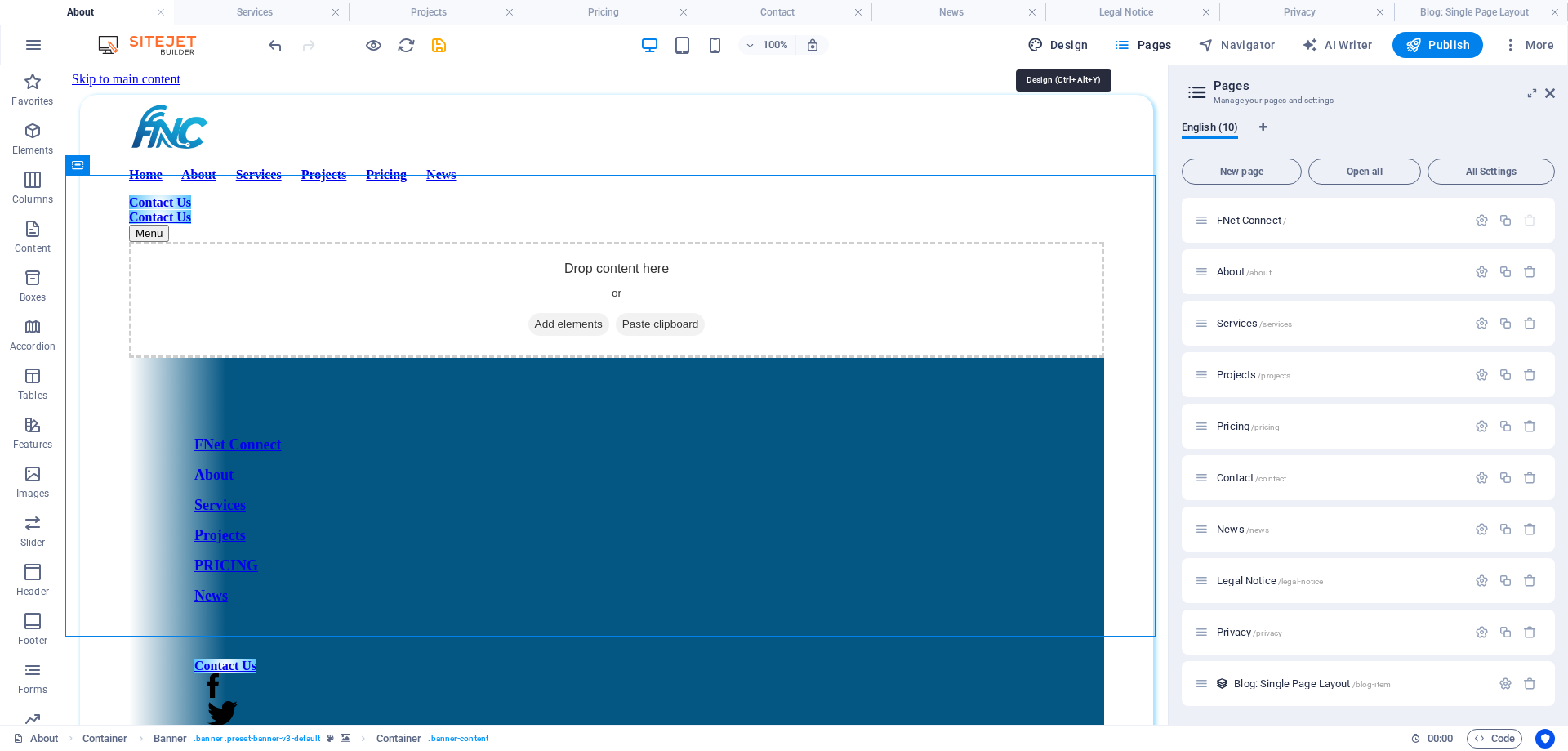
click at [1077, 44] on span "Design" at bounding box center [1058, 44] width 61 height 17
select select "px"
select select "300"
select select "px"
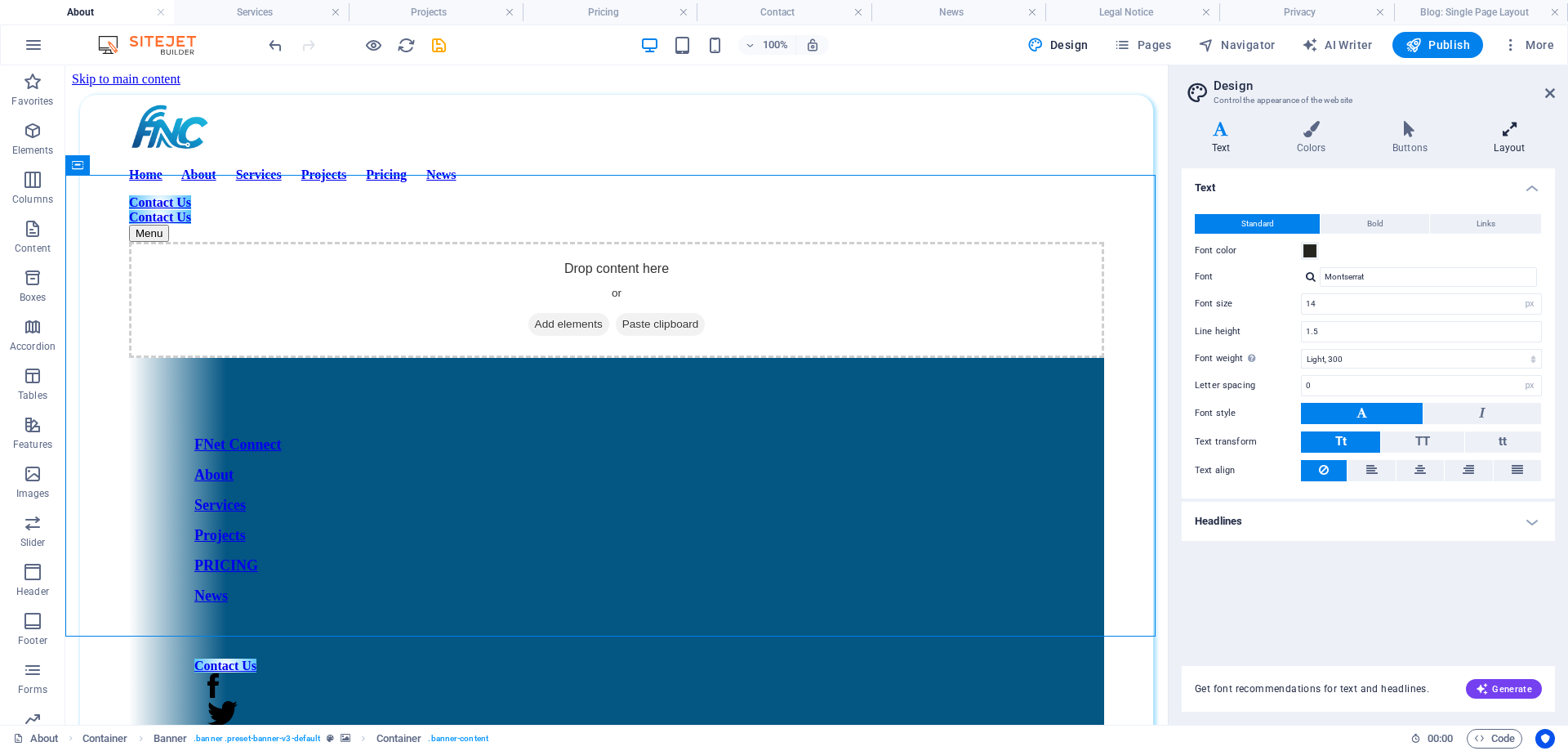
click at [1515, 144] on h4 "Layout" at bounding box center [1510, 137] width 90 height 34
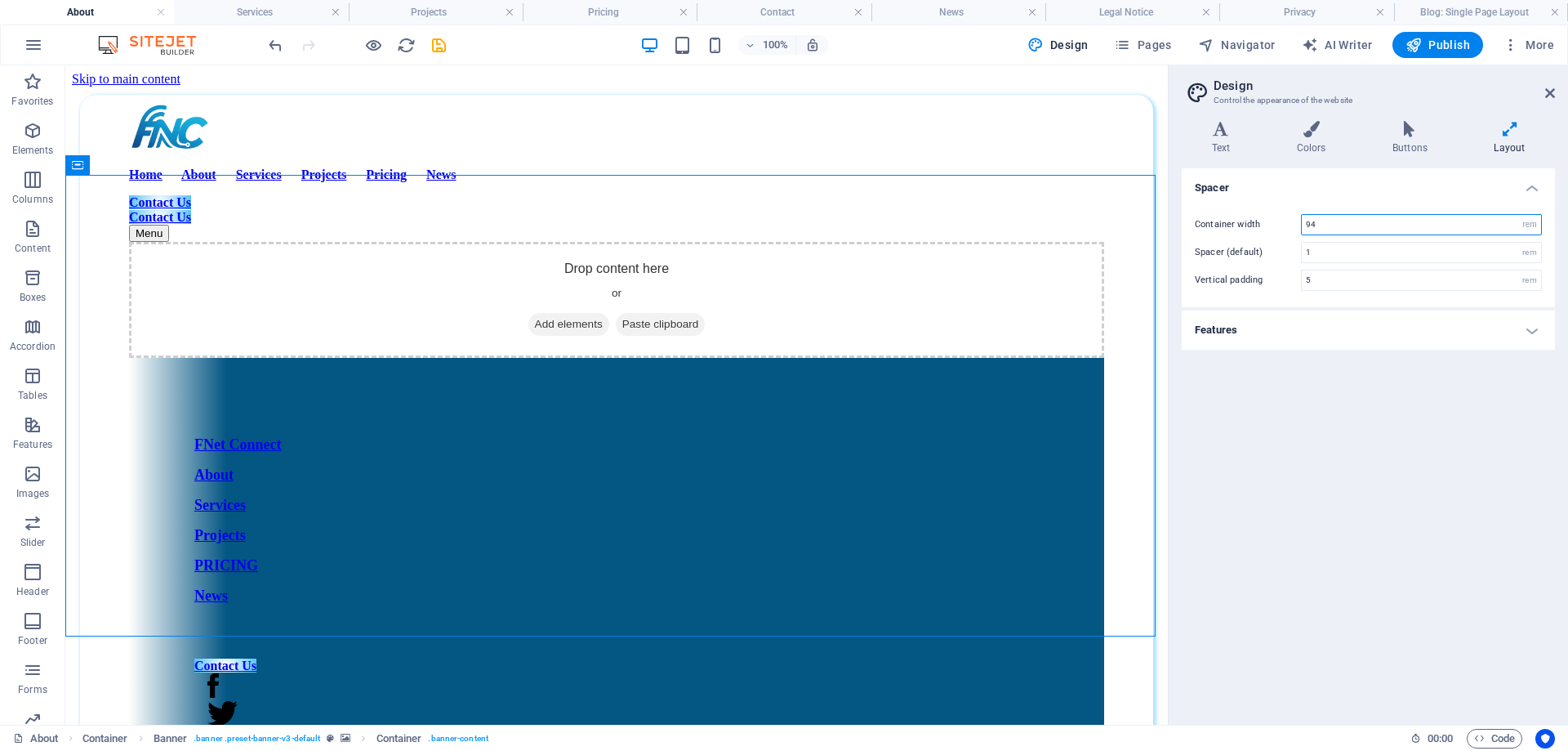
drag, startPoint x: 1350, startPoint y: 227, endPoint x: 1249, endPoint y: 238, distance: 101.6
click at [1249, 238] on div "Container width 94 rem px Spacer (default) 1 rem Vertical padding 5 rem" at bounding box center [1369, 252] width 380 height 110
click at [1528, 227] on select "rem px" at bounding box center [1530, 225] width 23 height 20
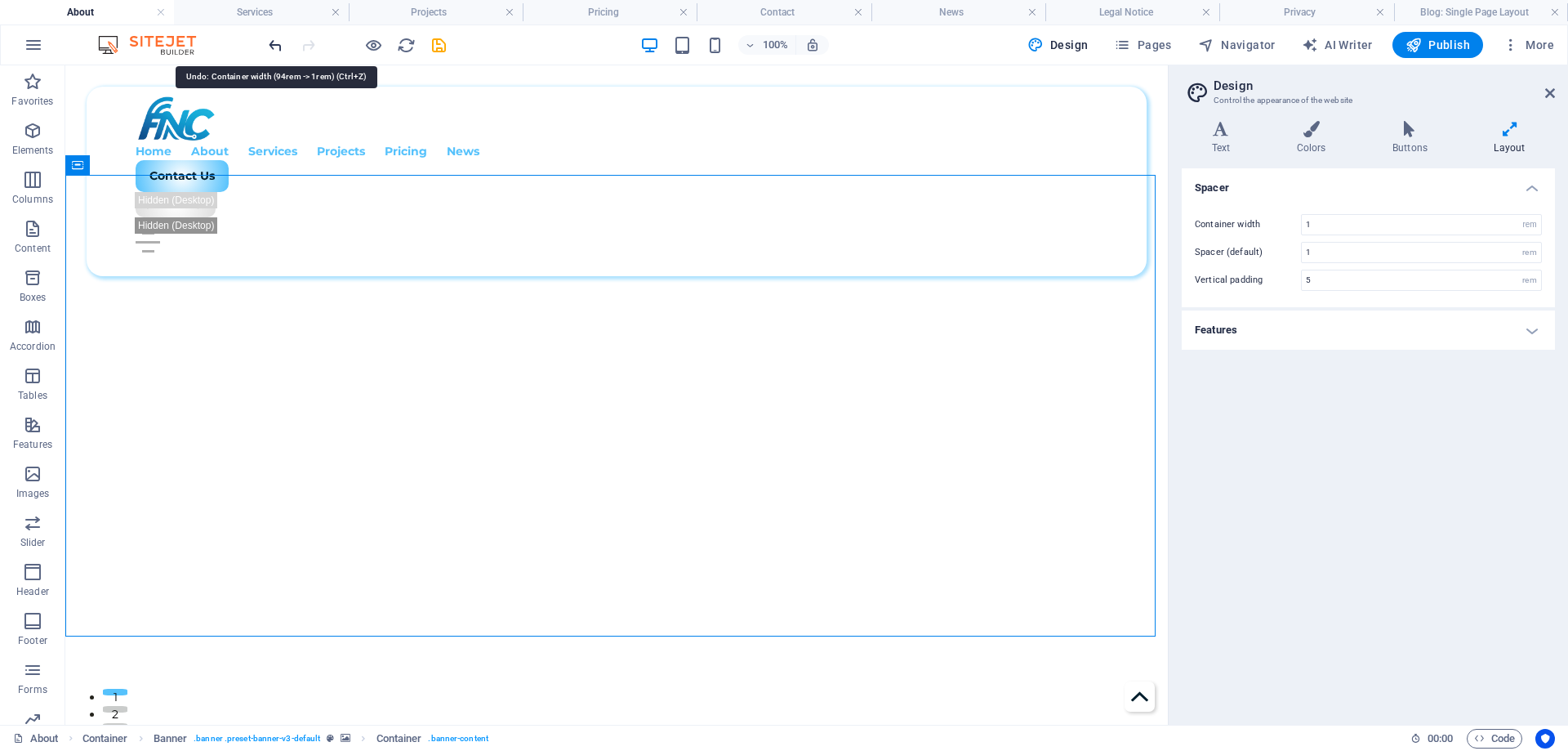
click at [282, 49] on icon "undo" at bounding box center [276, 45] width 19 height 19
type input "94"
click at [1277, 326] on h4 "Features" at bounding box center [1368, 330] width 373 height 39
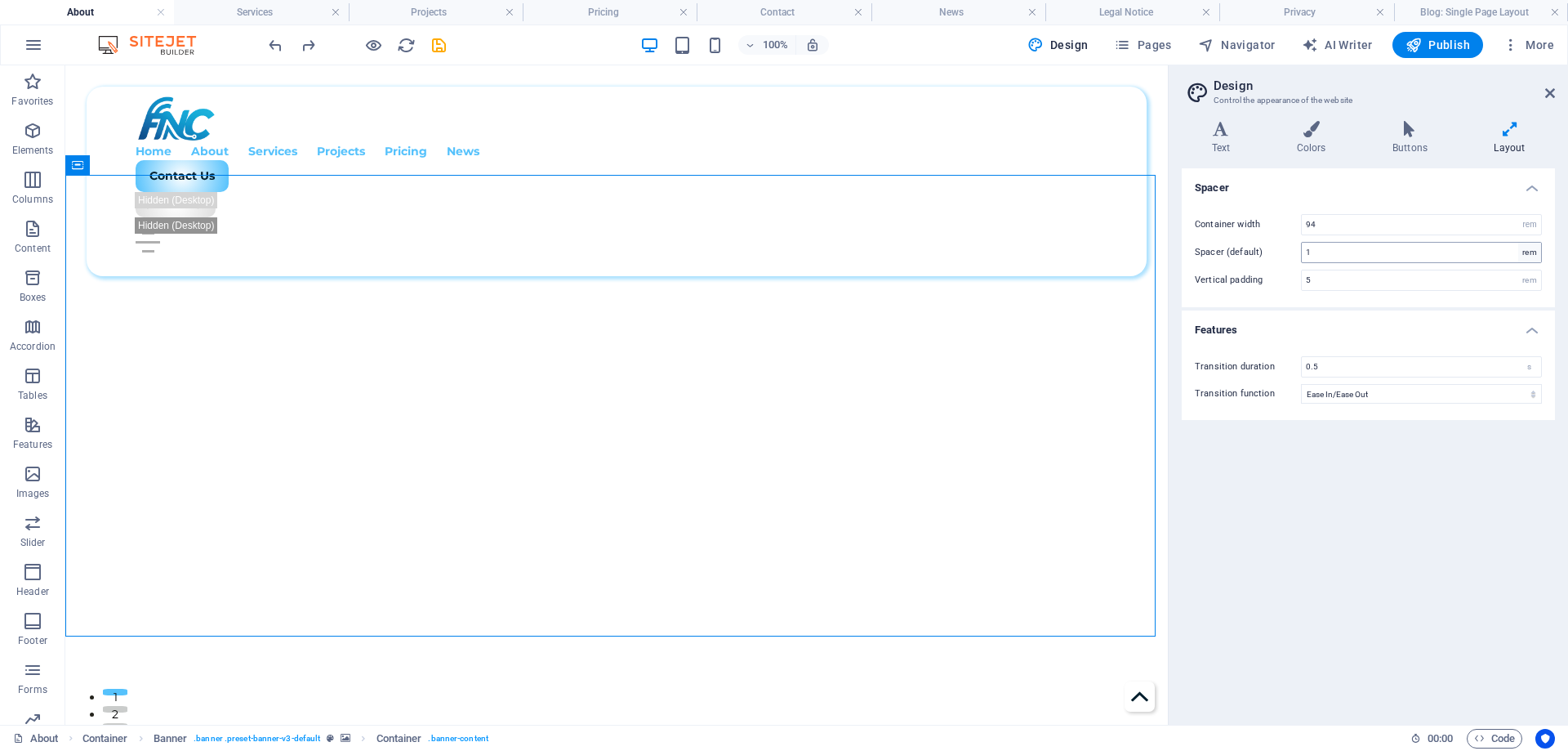
click at [1537, 257] on div "rem" at bounding box center [1530, 252] width 23 height 20
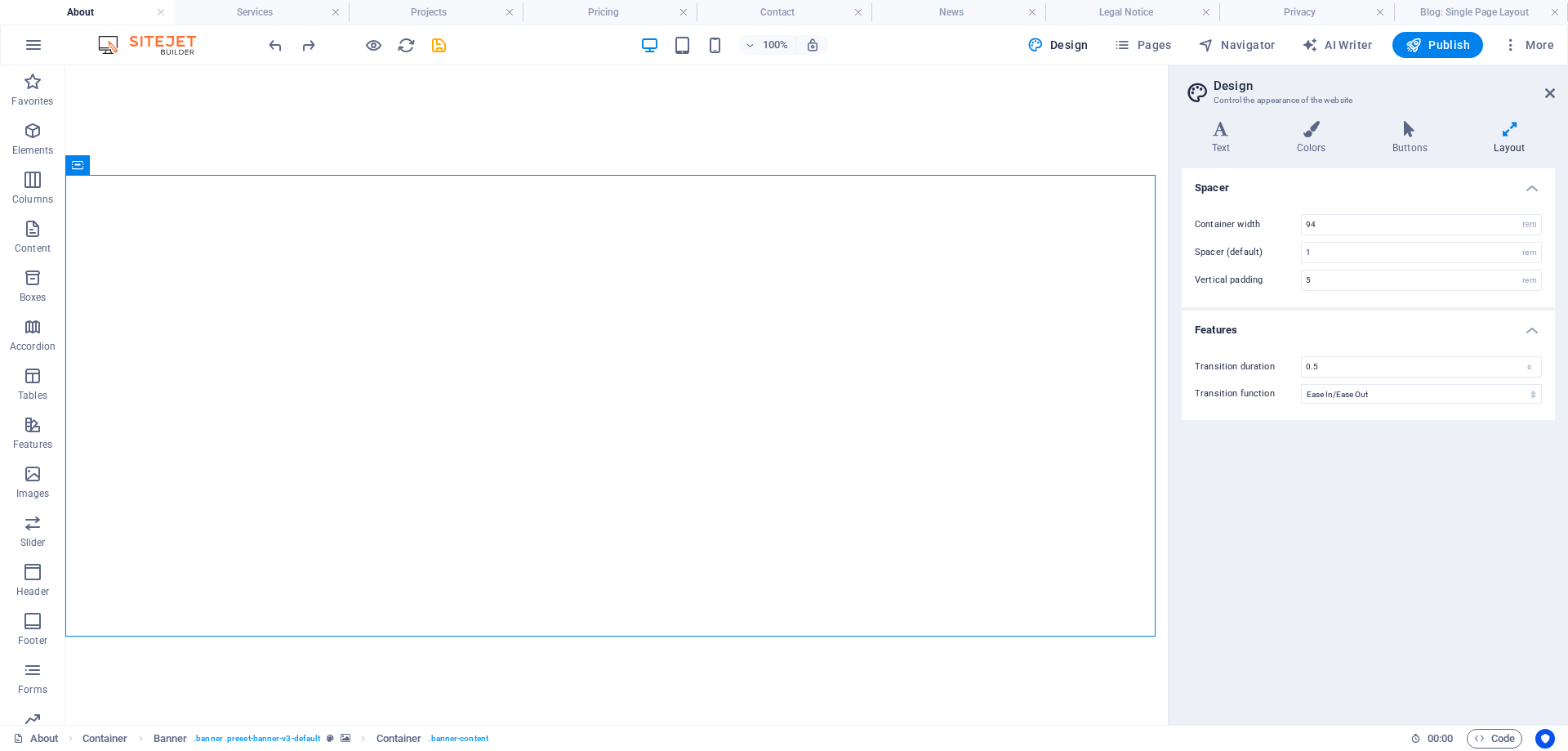
select select "rem"
select select "ease-in-out"
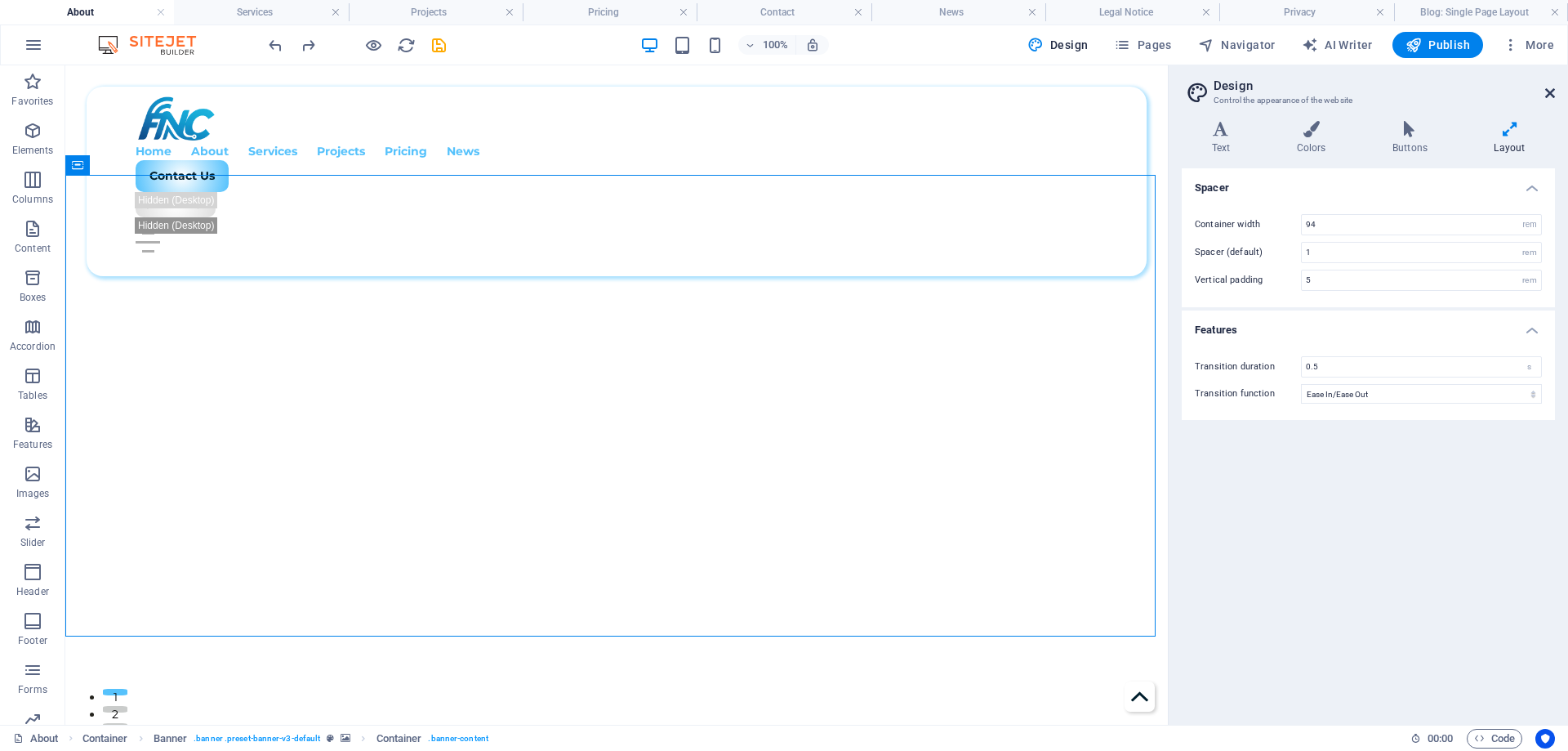
click at [1547, 93] on icon at bounding box center [1550, 93] width 10 height 13
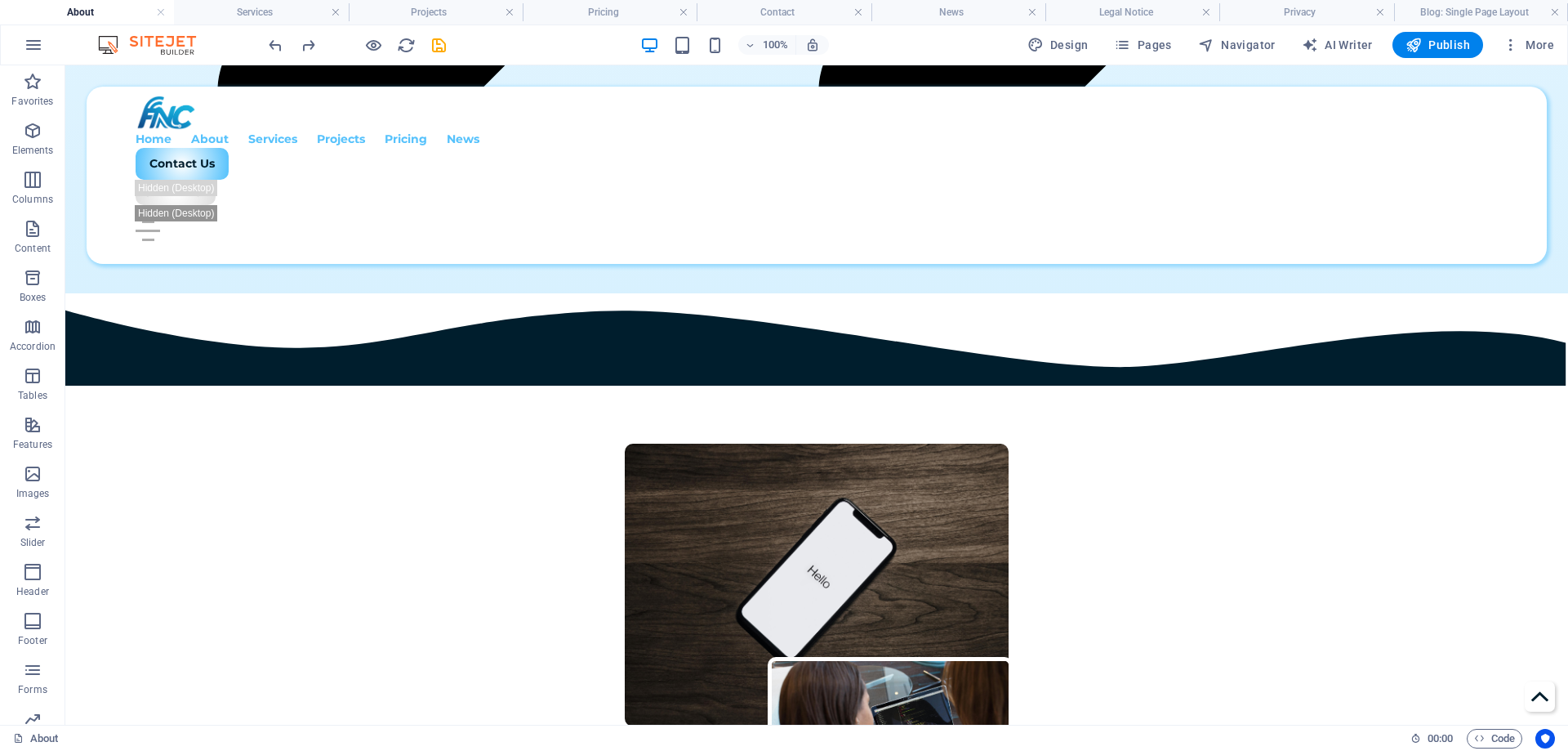
scroll to position [1715, 0]
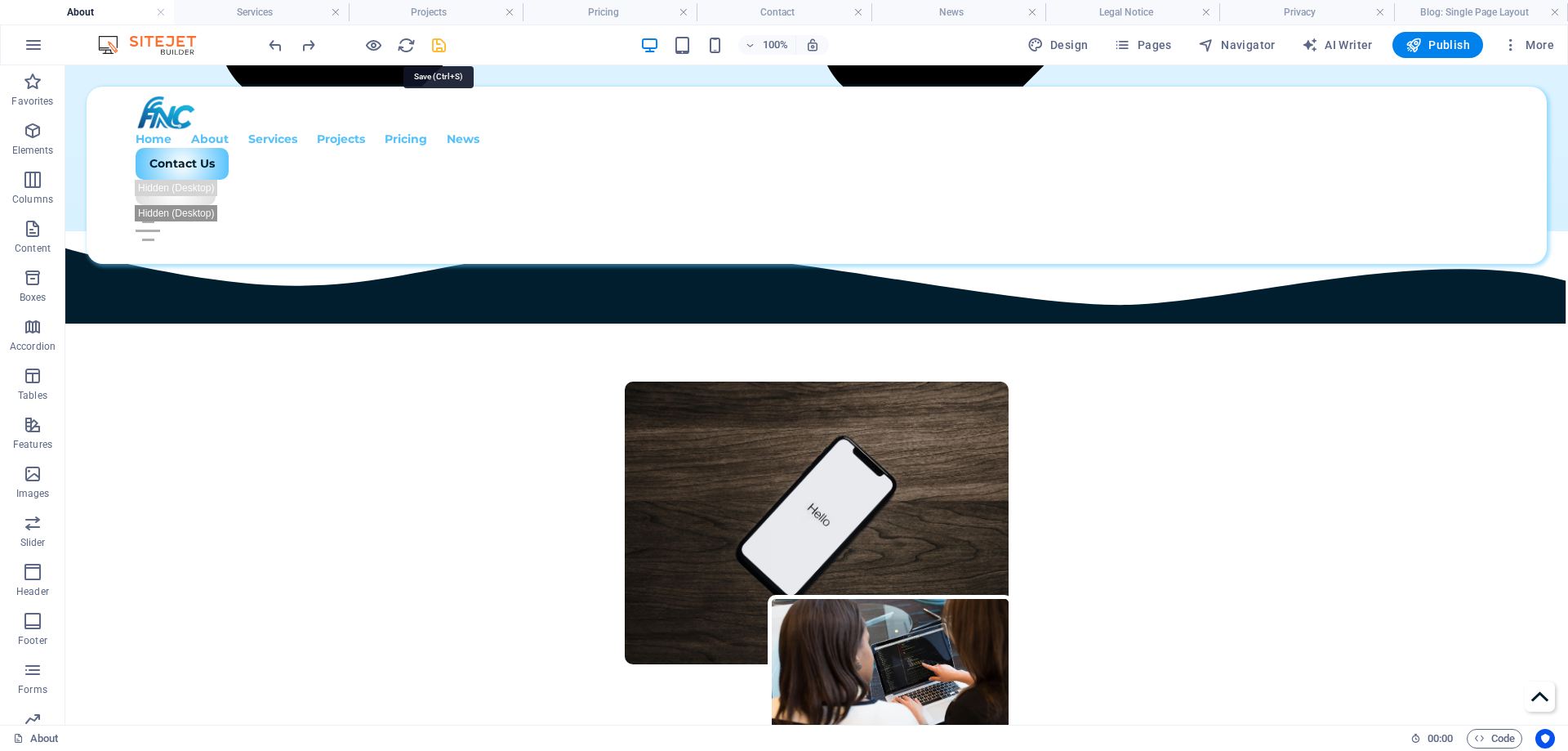
click at [438, 45] on icon "save" at bounding box center [439, 45] width 19 height 19
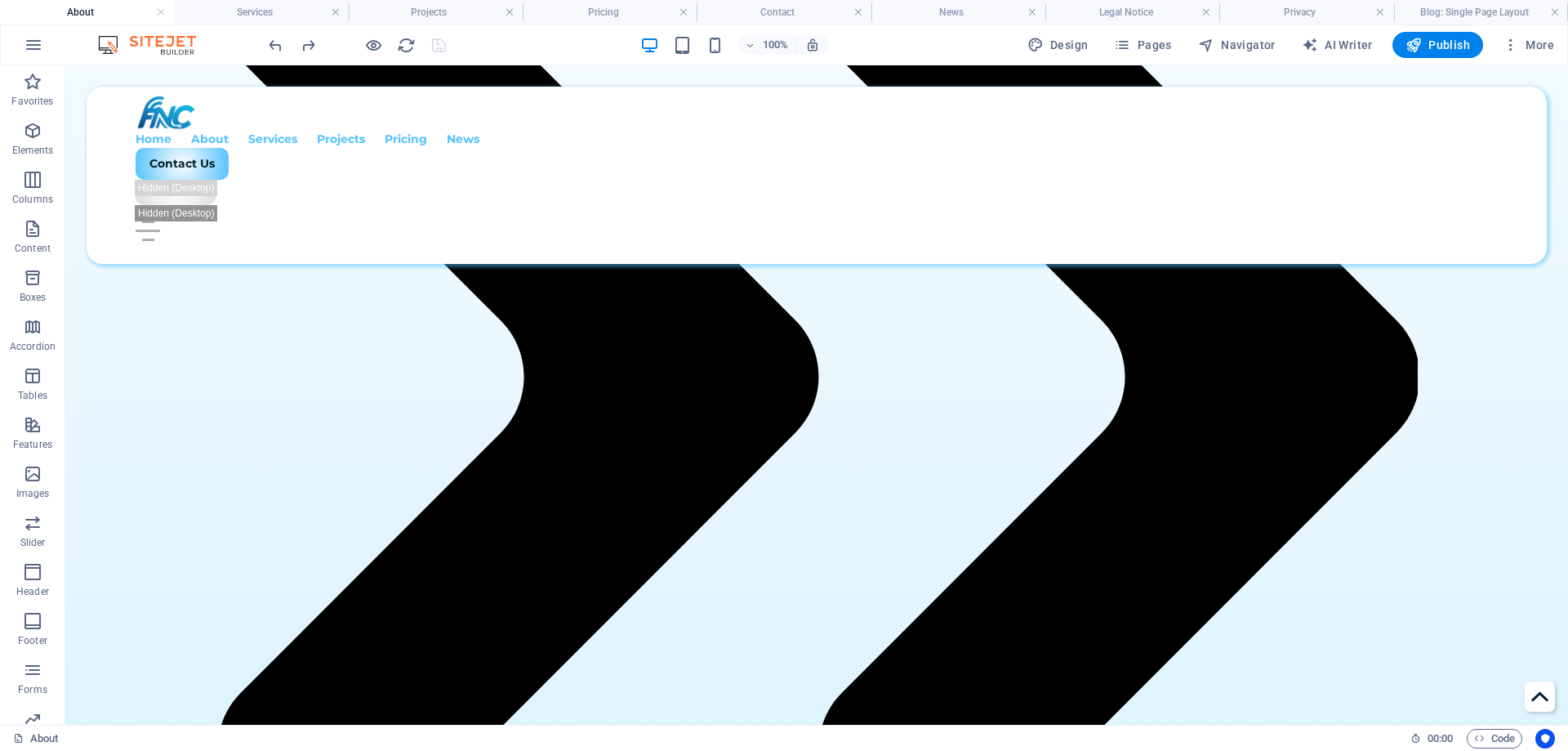
scroll to position [955, 0]
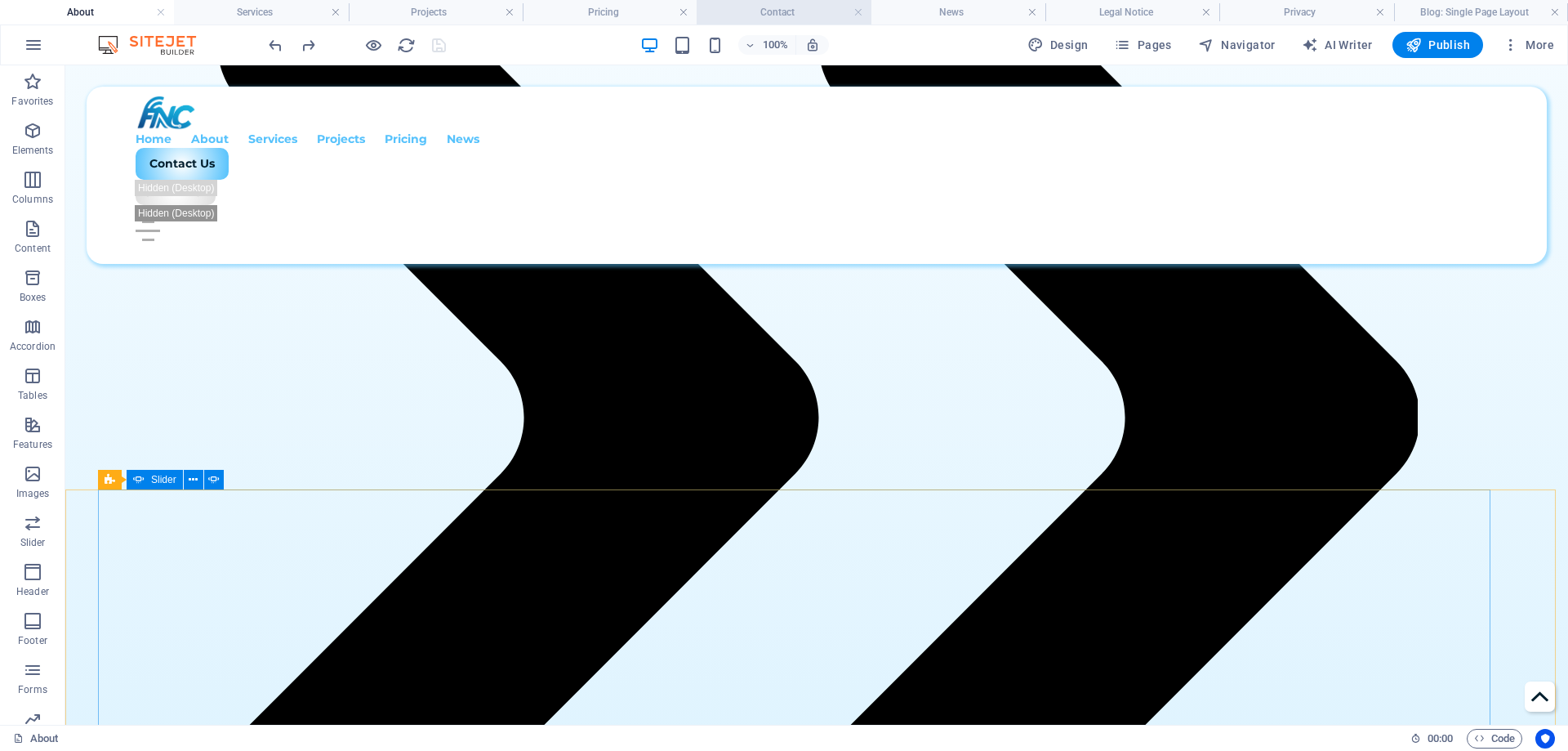
click at [766, 16] on h4 "Contact" at bounding box center [784, 12] width 174 height 18
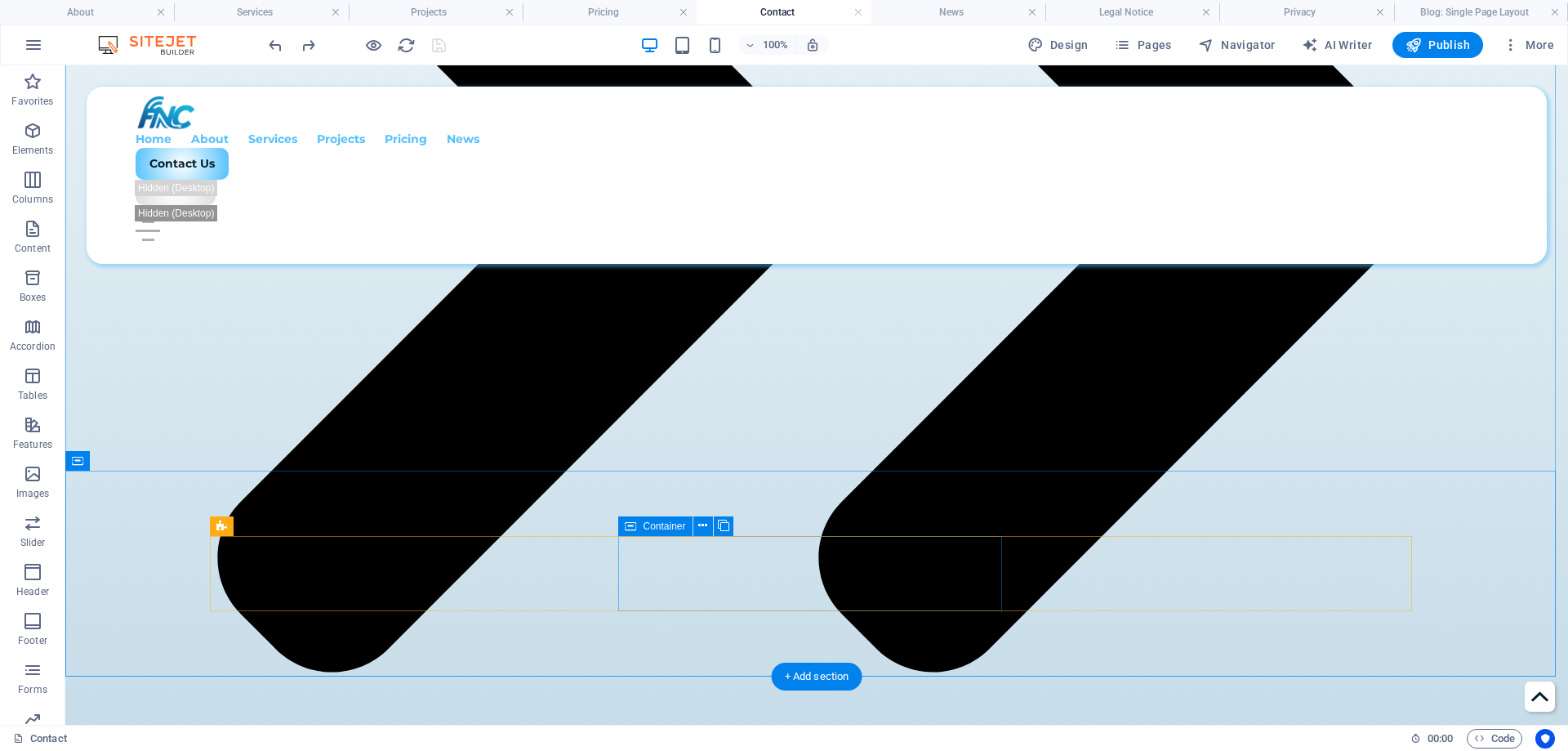
scroll to position [1148, 0]
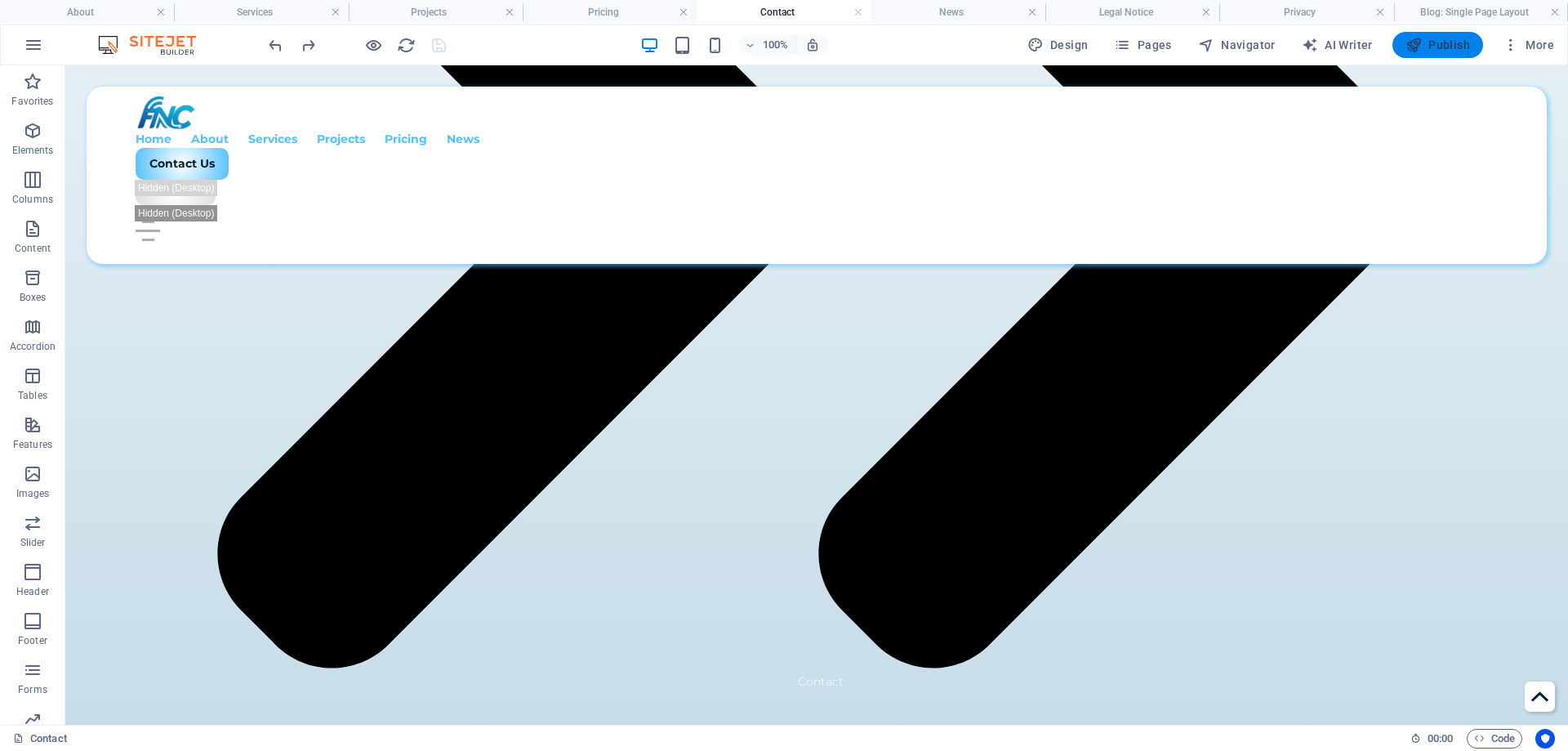
click at [1438, 42] on span "Publish" at bounding box center [1438, 44] width 64 height 17
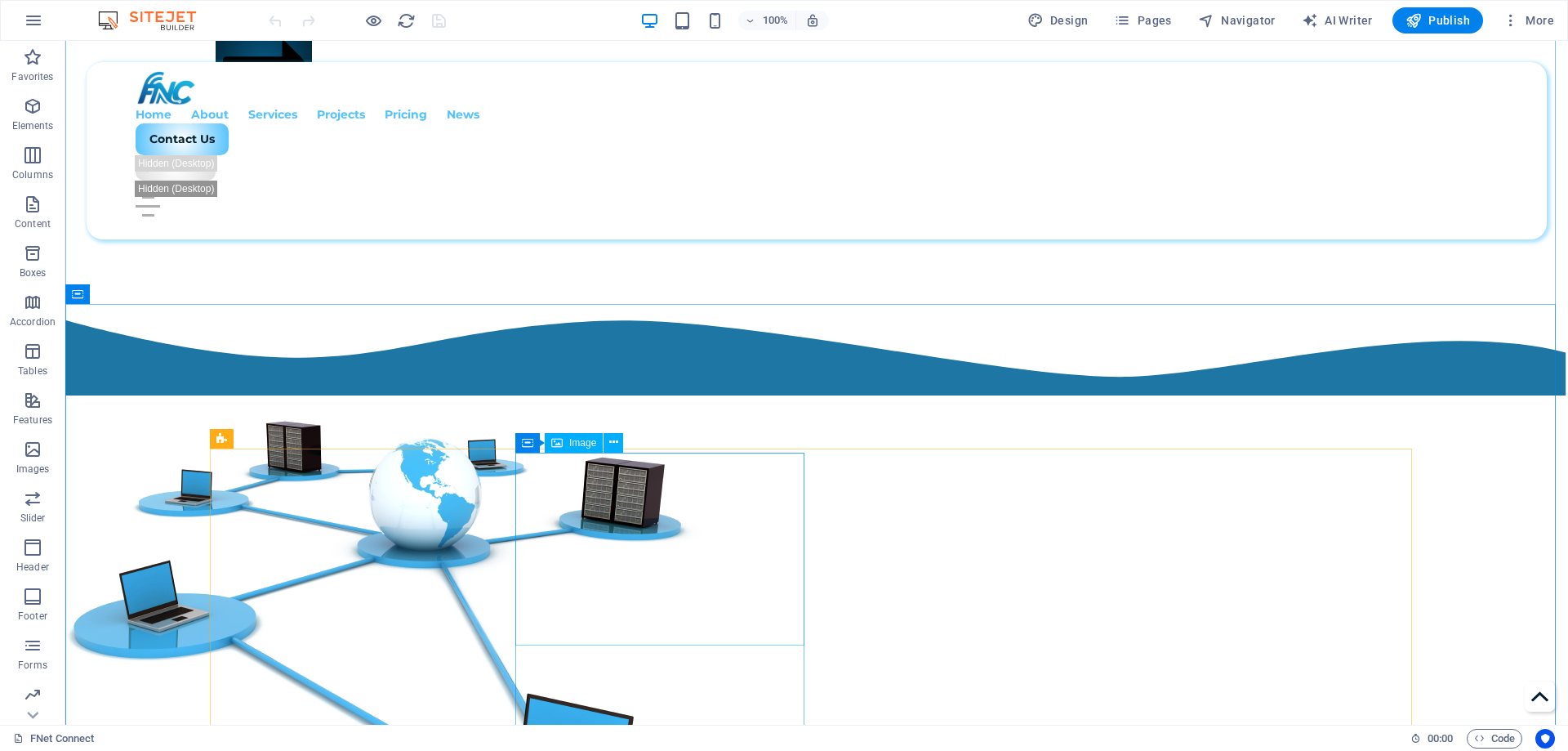
scroll to position [1471, 0]
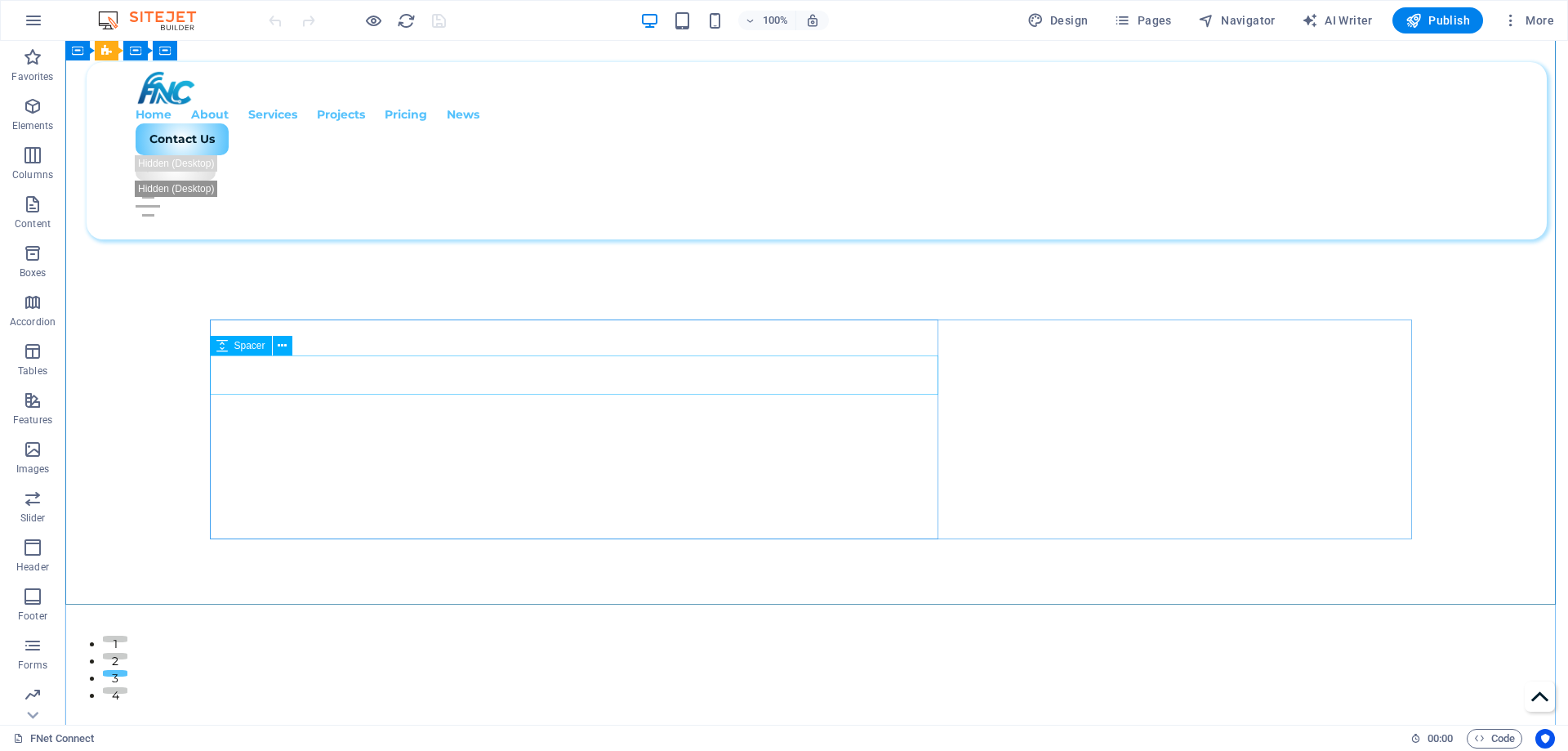
scroll to position [245, 0]
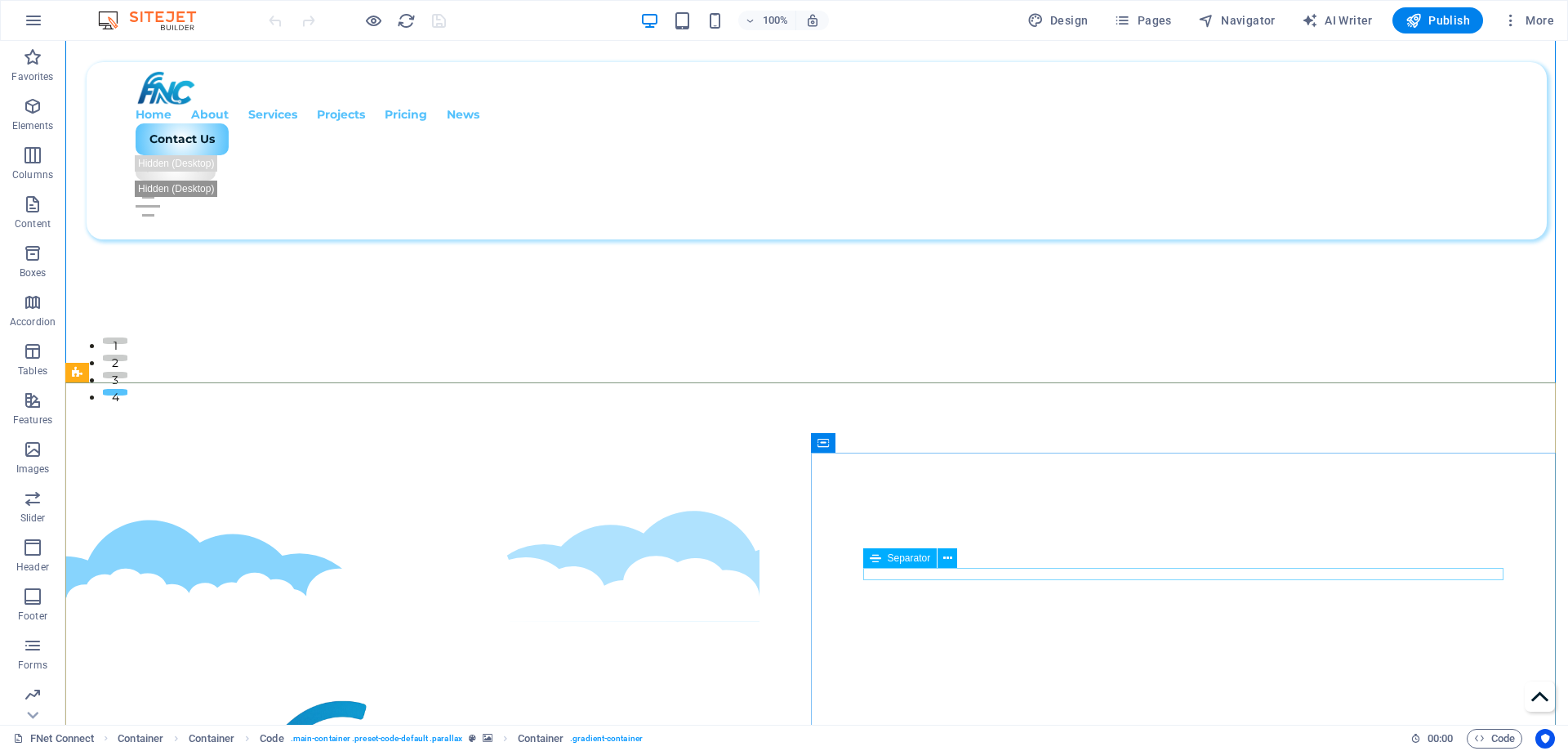
scroll to position [490, 0]
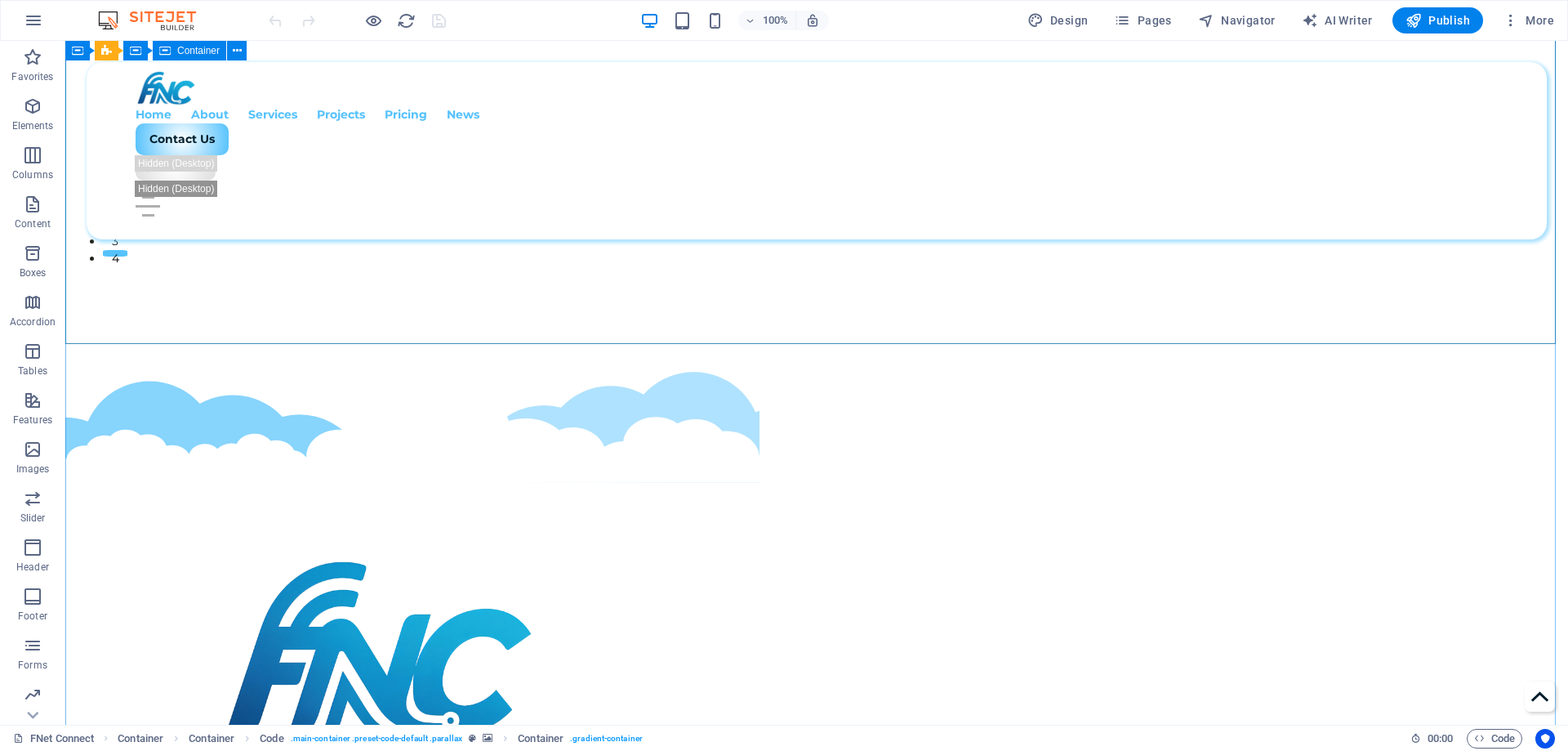
click at [785, 344] on div "Best IT Company Reach out to us for innovative IT solutions customized to your …" at bounding box center [816, 760] width 1503 height 832
click at [34, 653] on icon "button" at bounding box center [32, 645] width 20 height 20
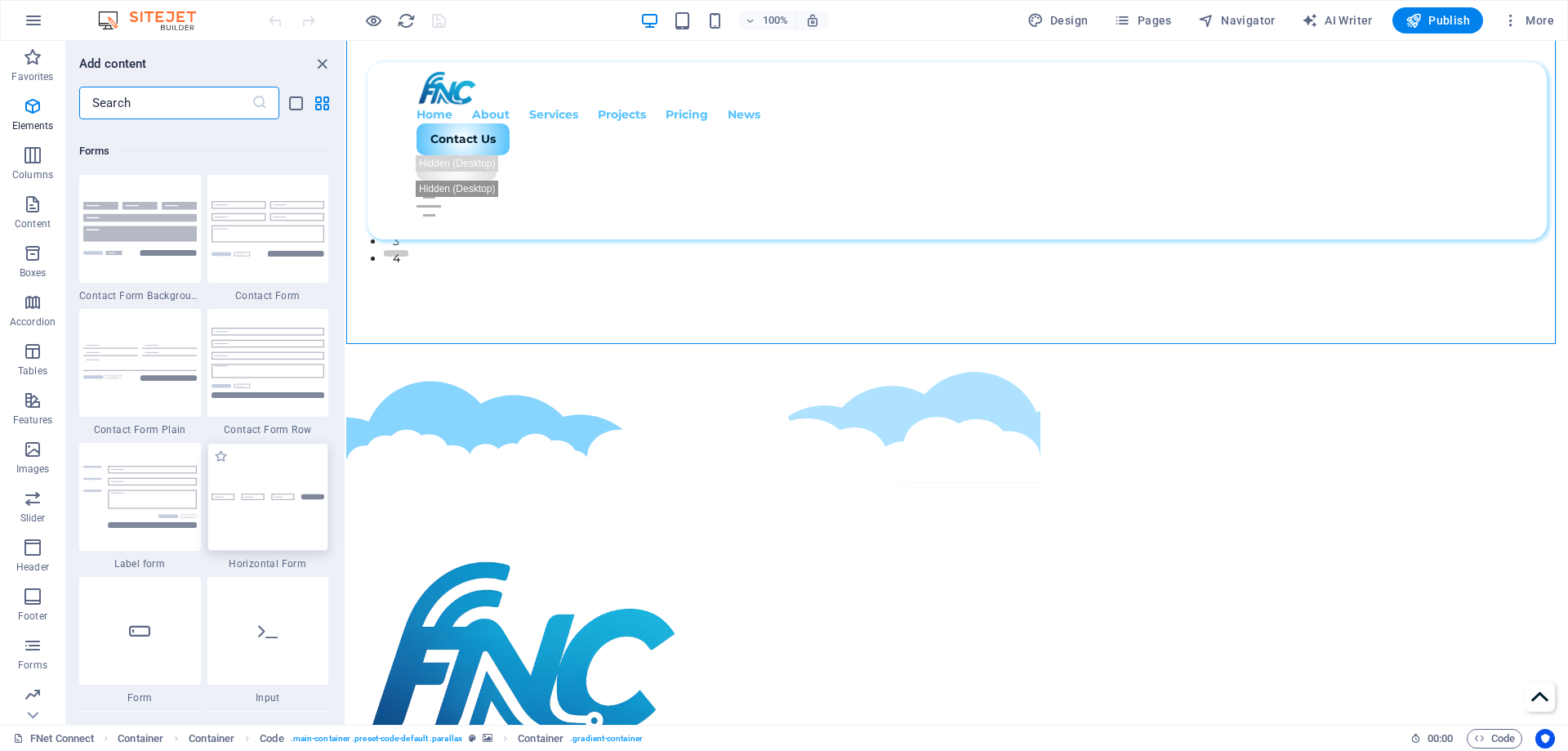
scroll to position [12061, 0]
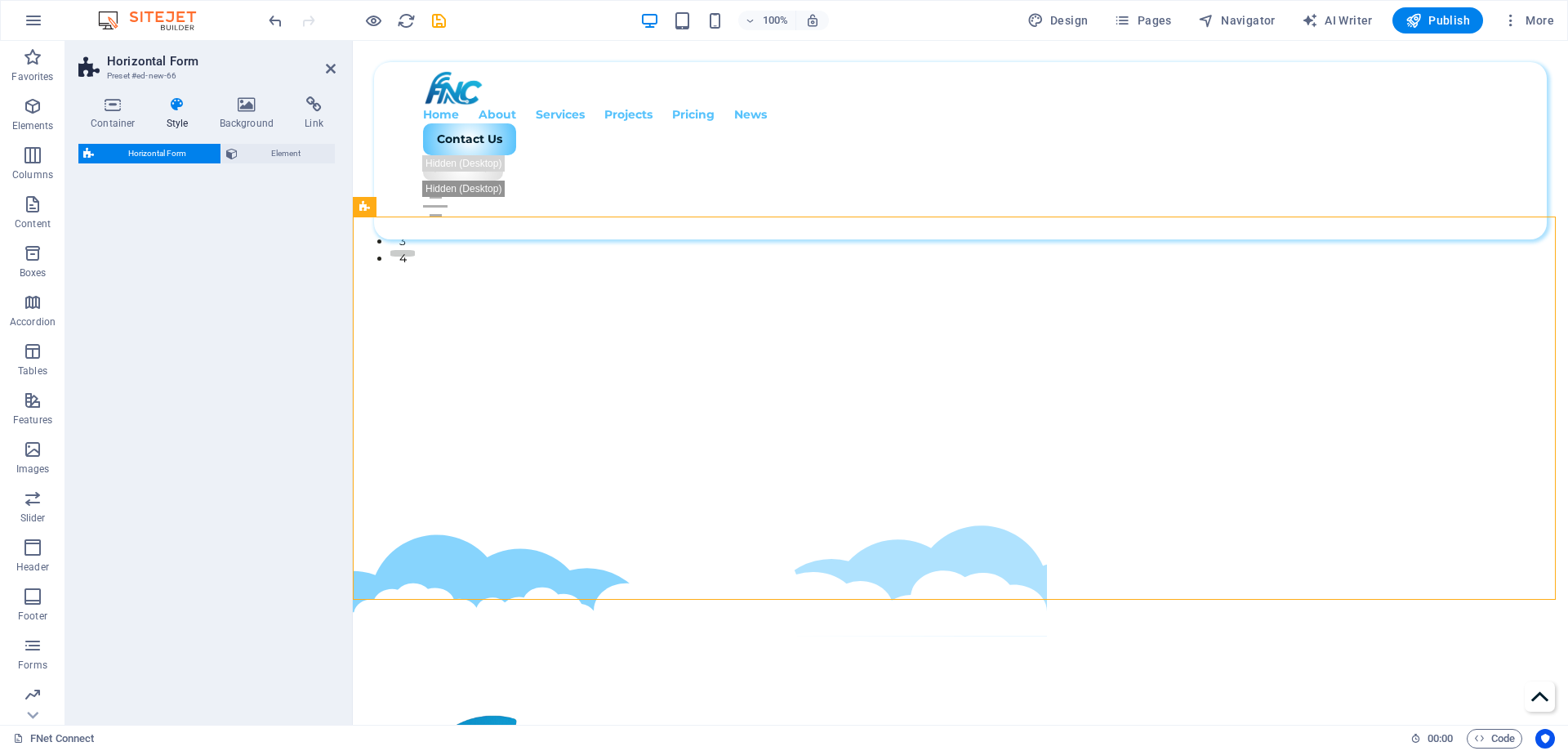
select select "rem"
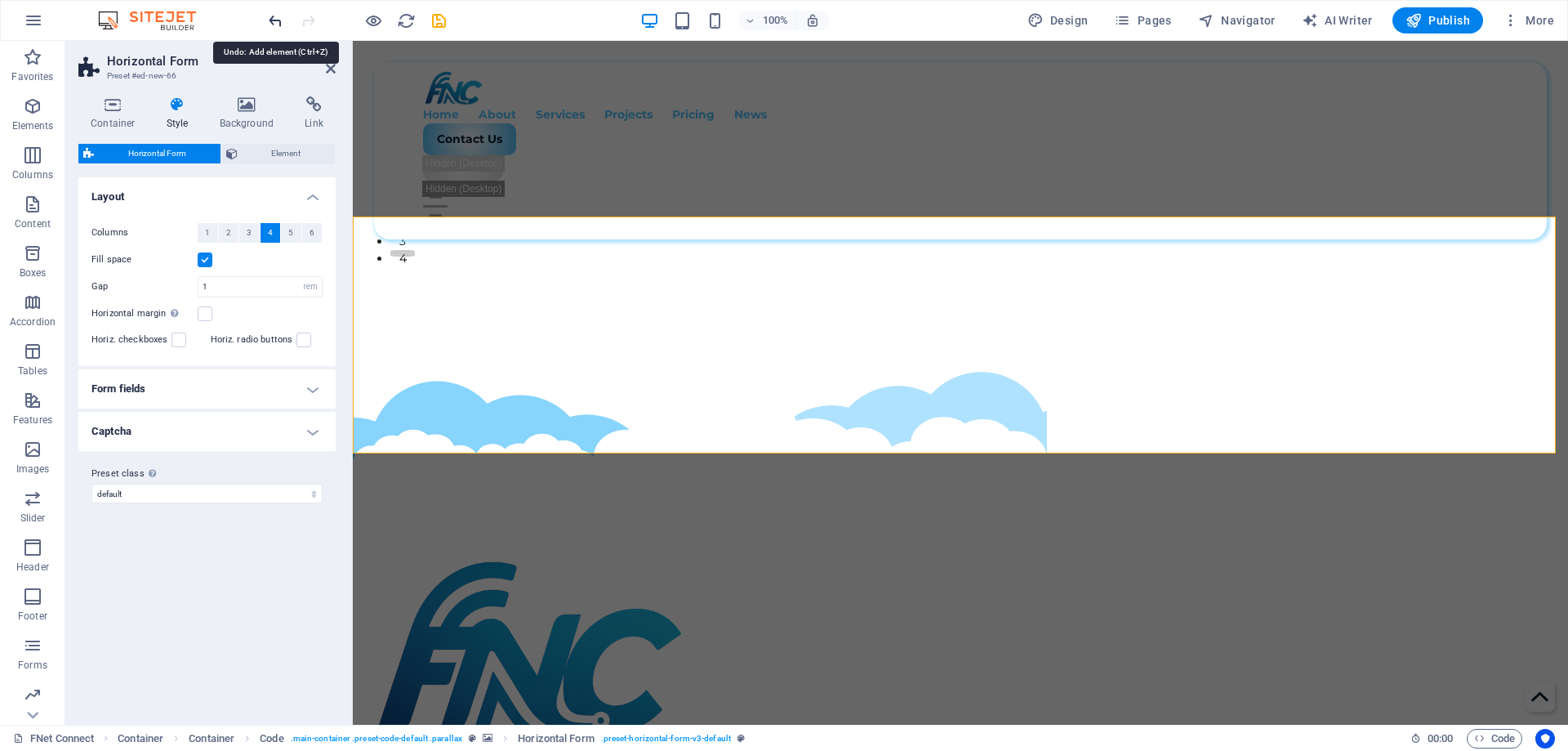
click at [282, 23] on icon "undo" at bounding box center [276, 21] width 19 height 19
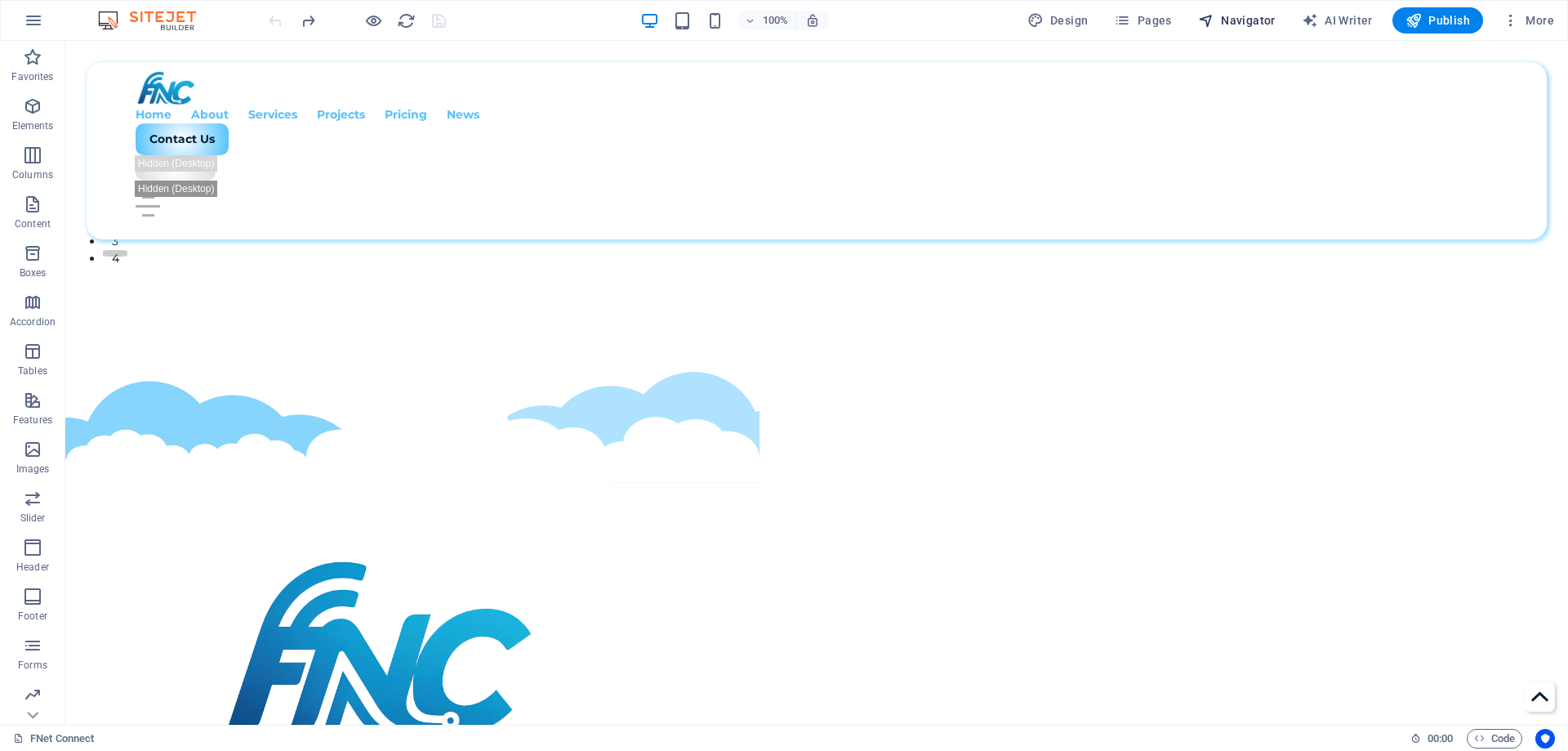
click at [1253, 24] on span "Navigator" at bounding box center [1236, 20] width 77 height 17
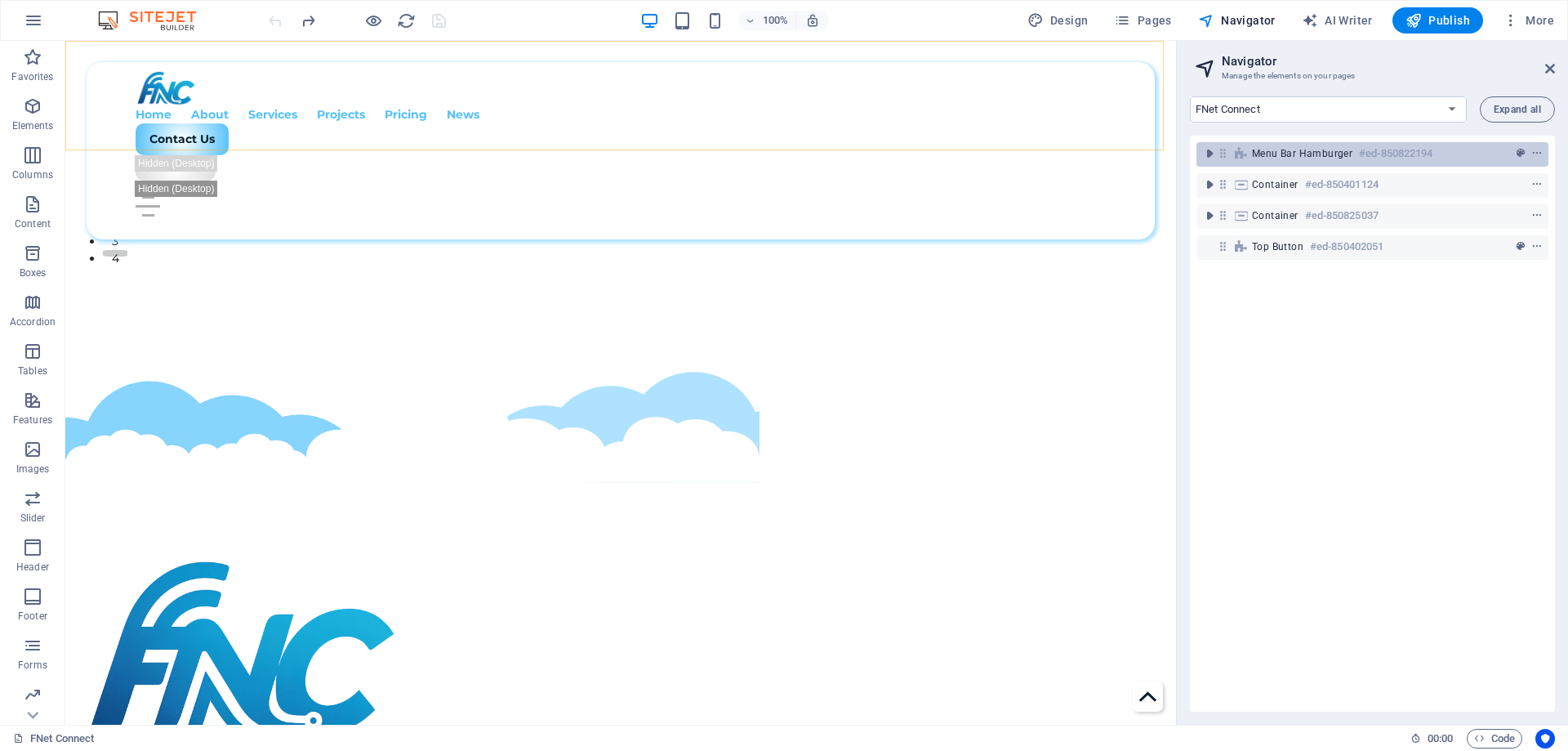
click at [1262, 161] on div "Menu Bar Hamburger #ed-850822194" at bounding box center [1359, 153] width 215 height 20
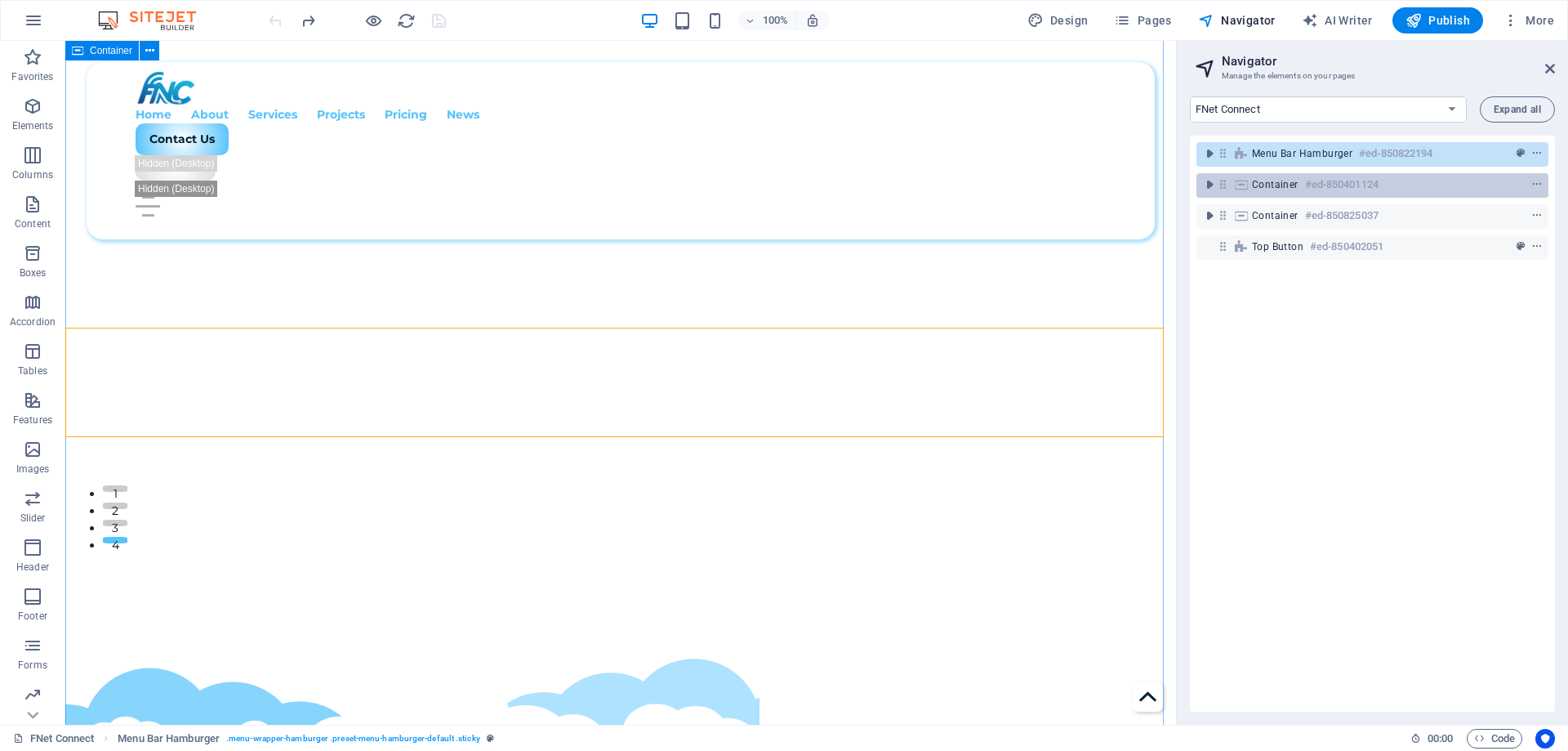
click at [1369, 180] on h6 "#ed-850401124" at bounding box center [1342, 184] width 73 height 20
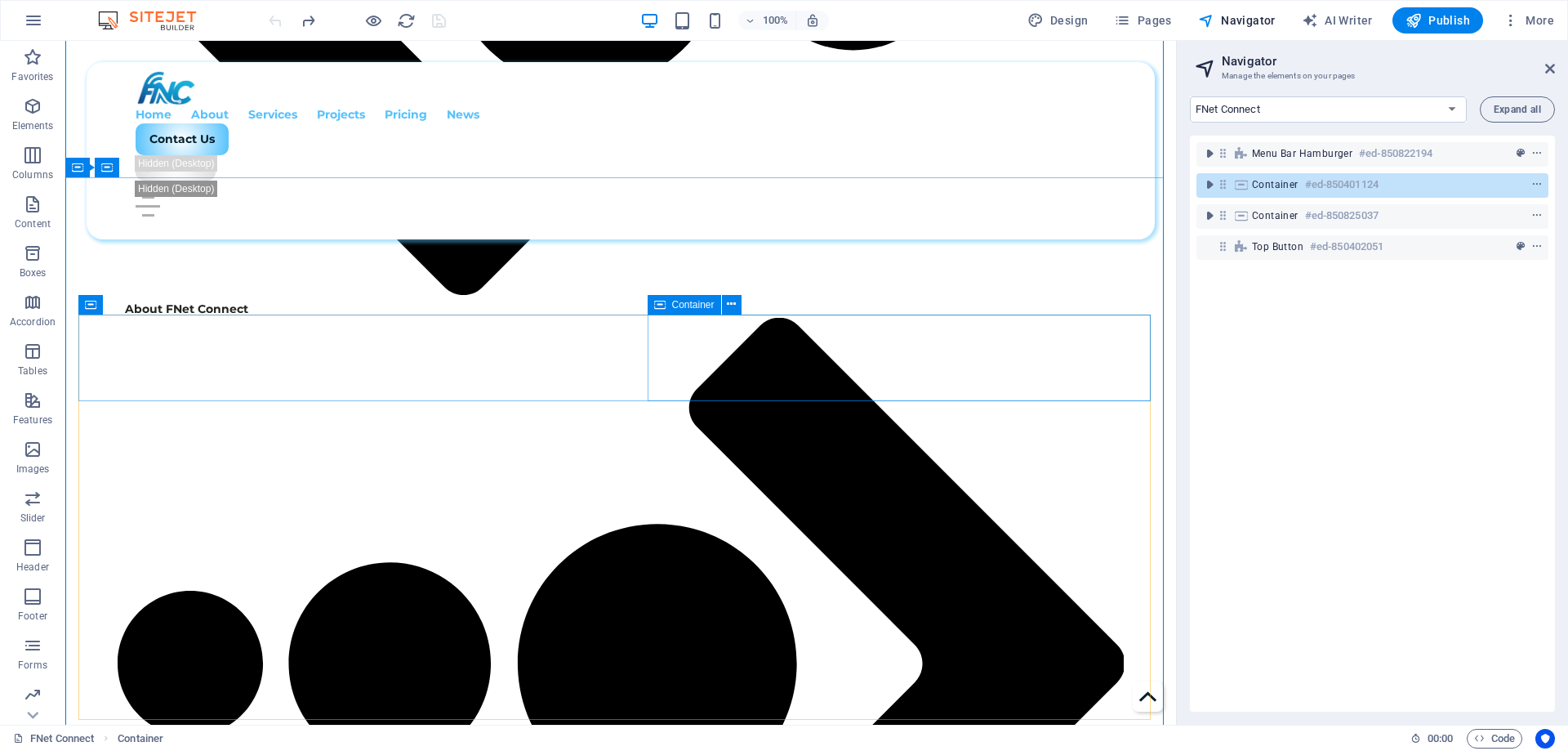
scroll to position [2556, 0]
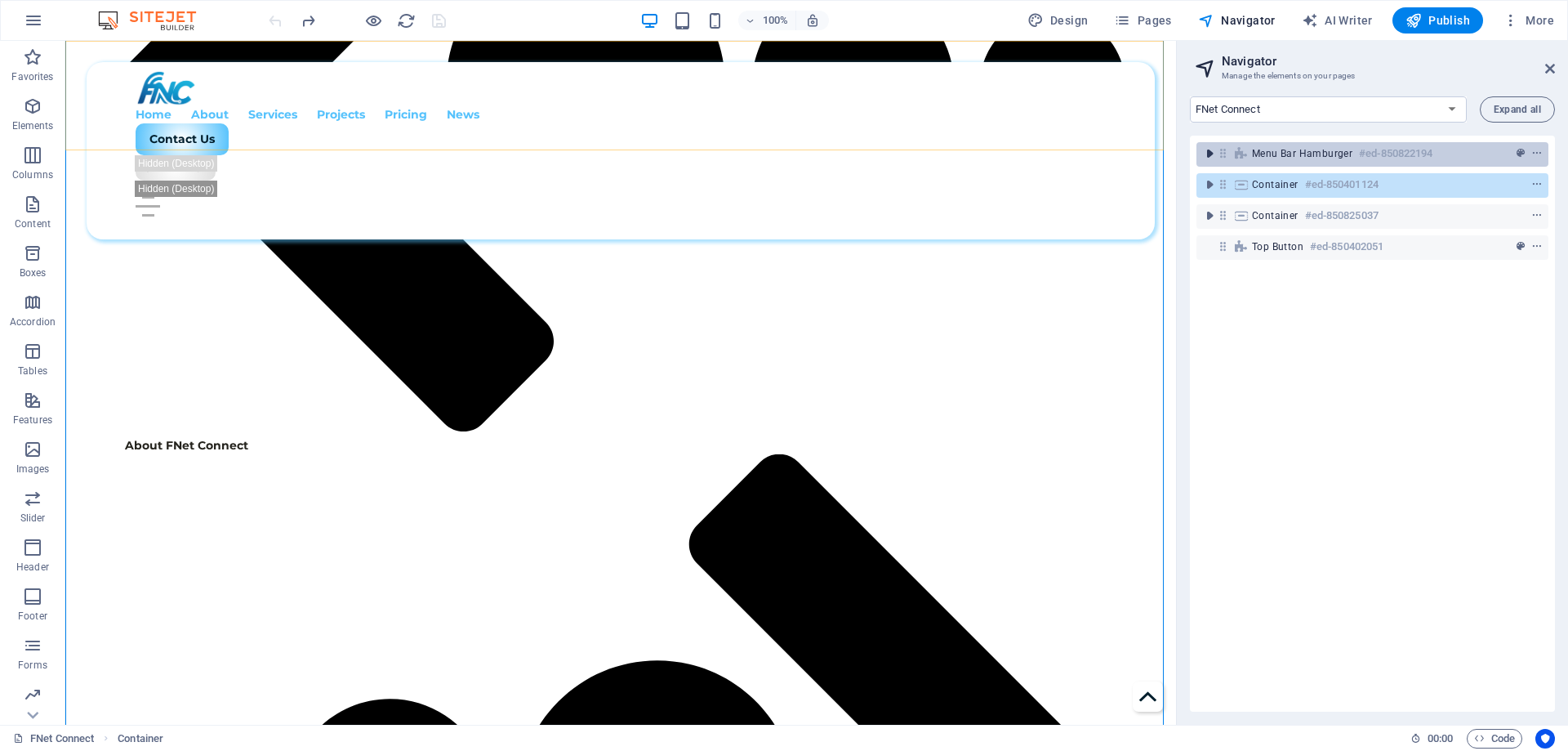
click at [1209, 158] on icon "toggle-expand" at bounding box center [1210, 153] width 17 height 17
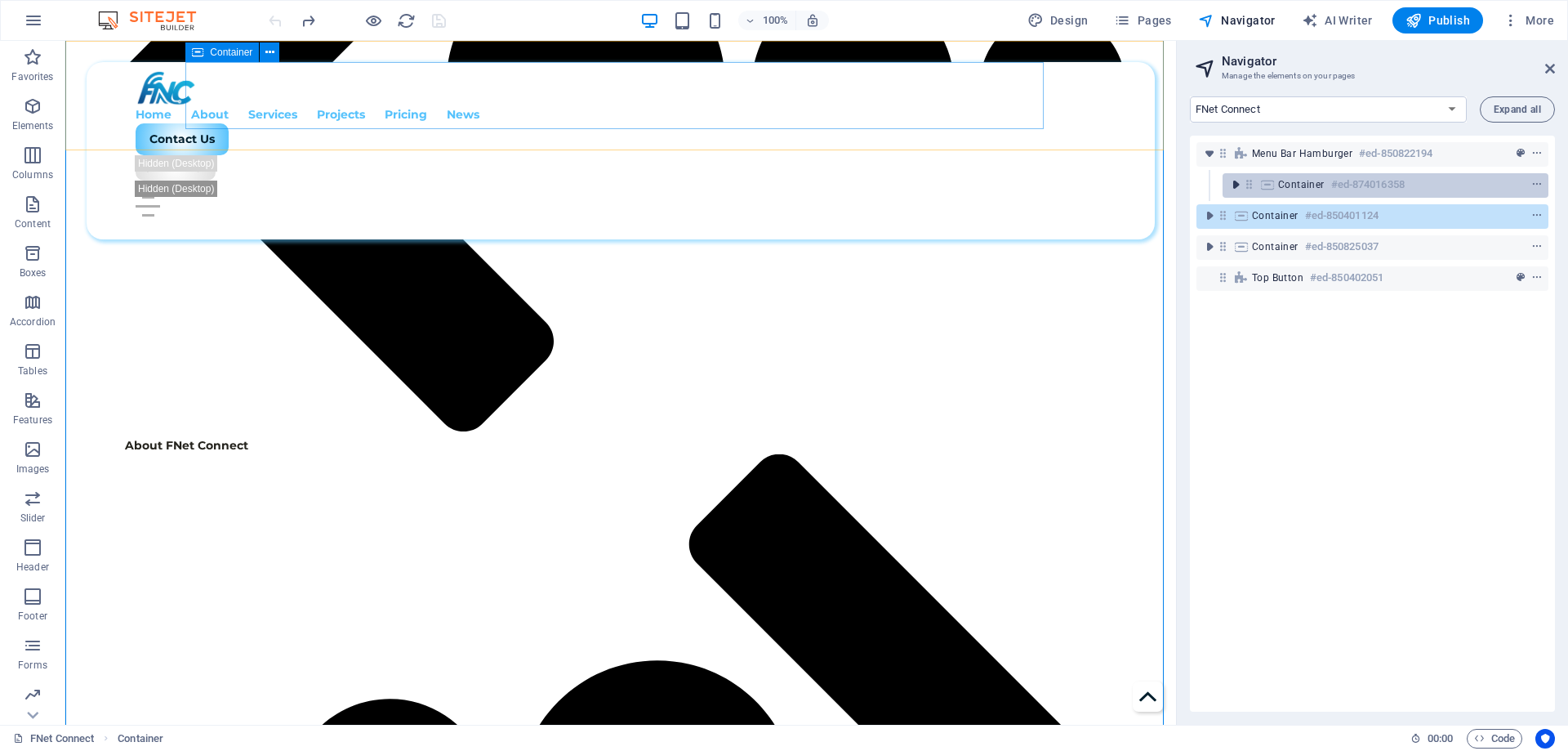
click at [1236, 183] on icon "toggle-expand" at bounding box center [1236, 184] width 17 height 17
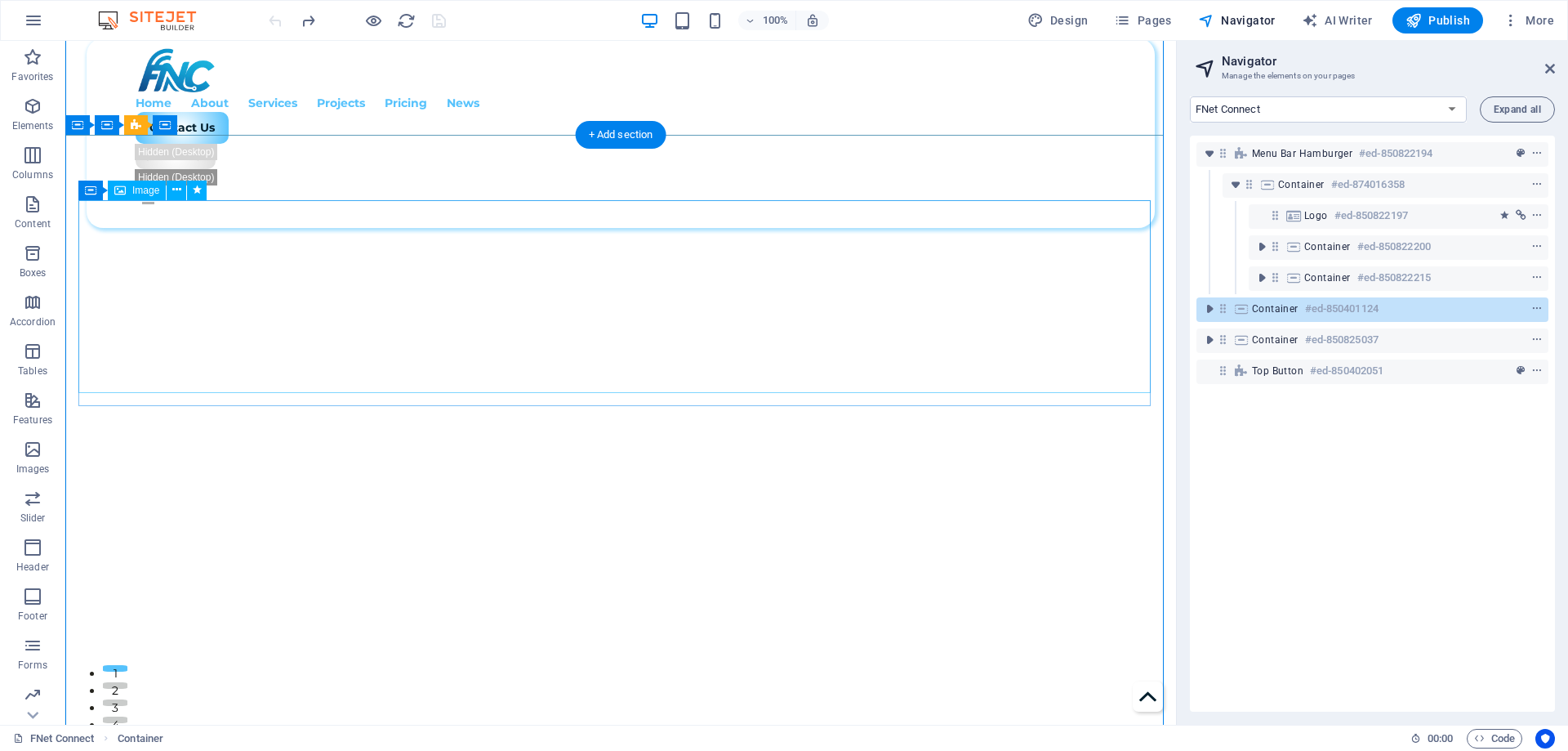
scroll to position [0, 0]
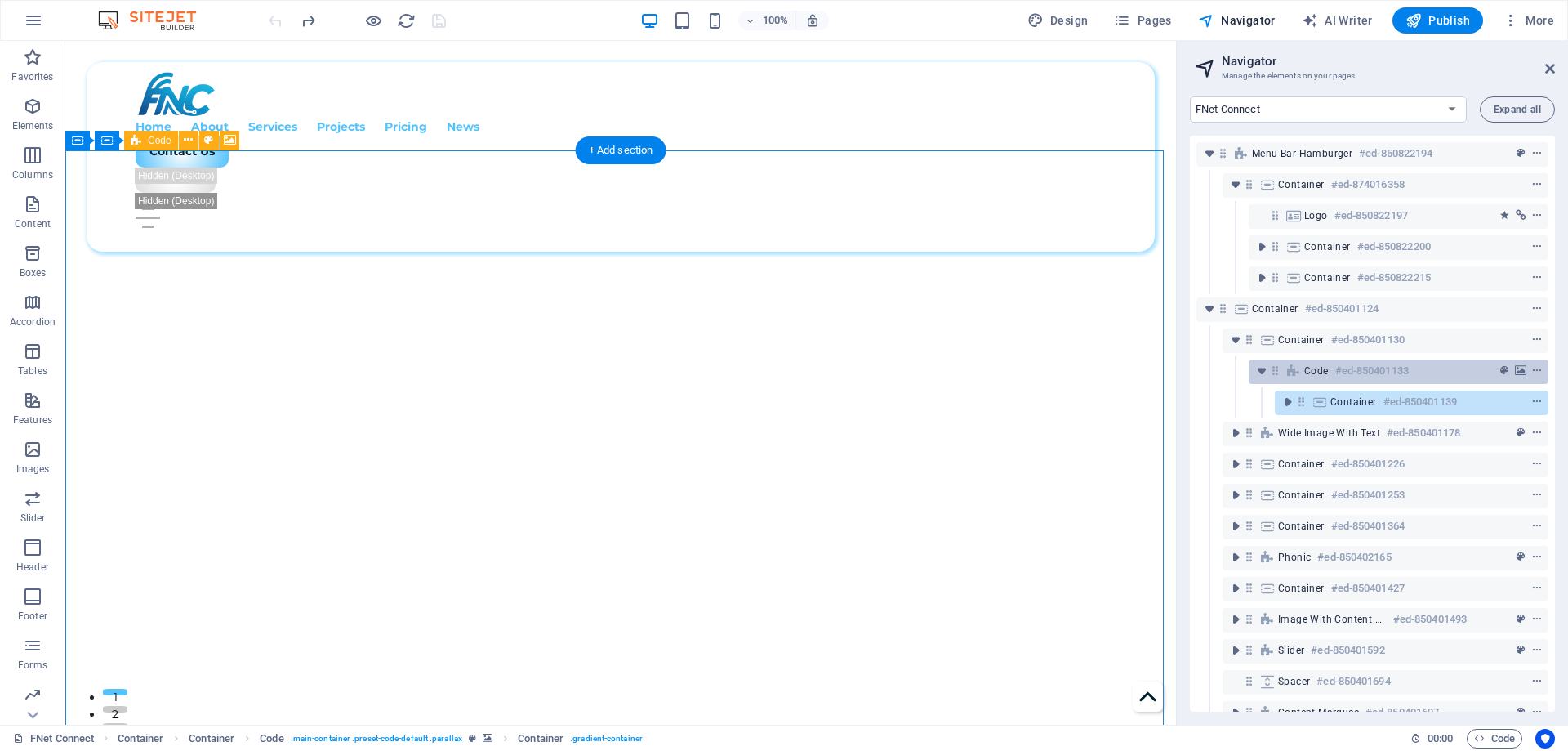
click at [1304, 367] on span "Code" at bounding box center [1317, 371] width 24 height 13
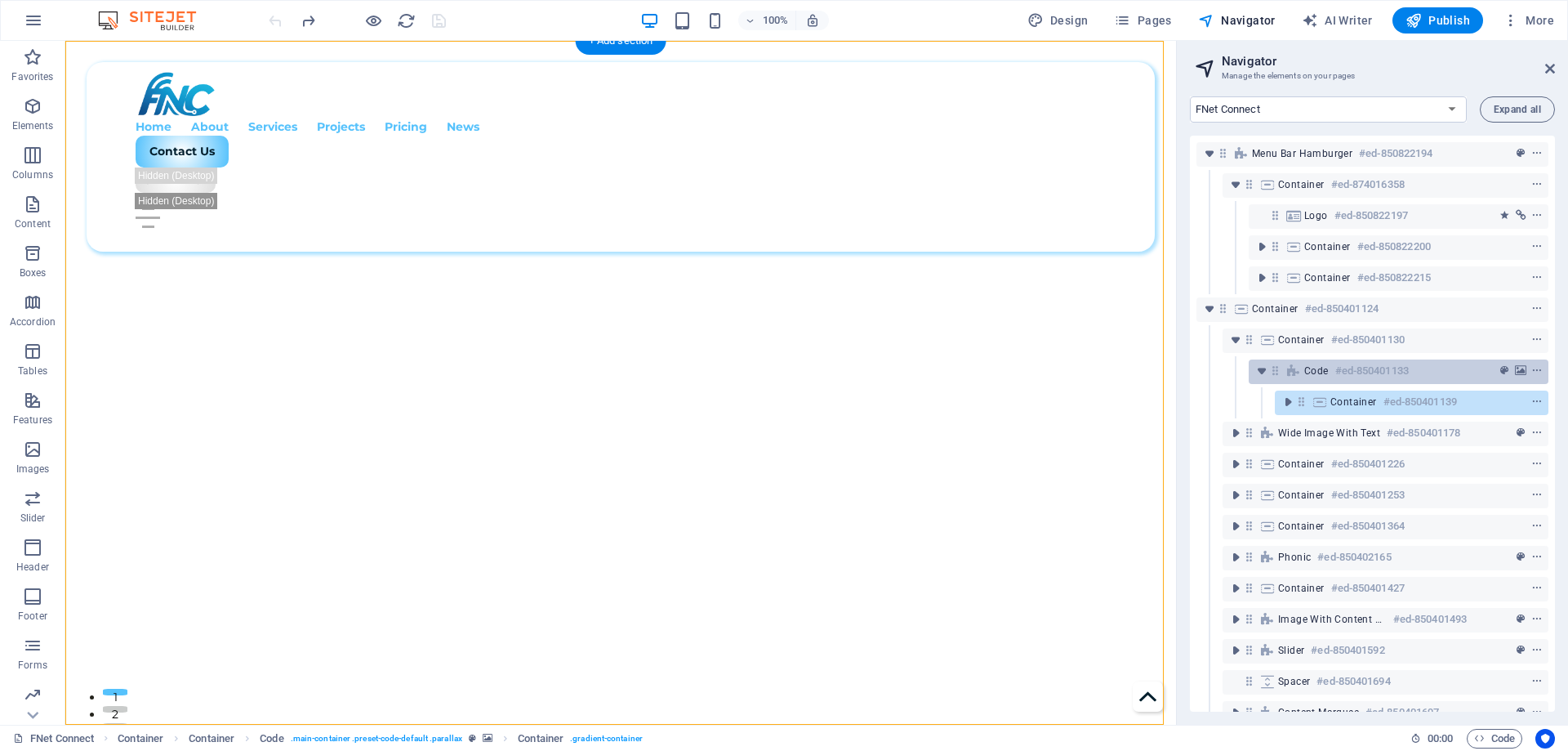
scroll to position [110, 0]
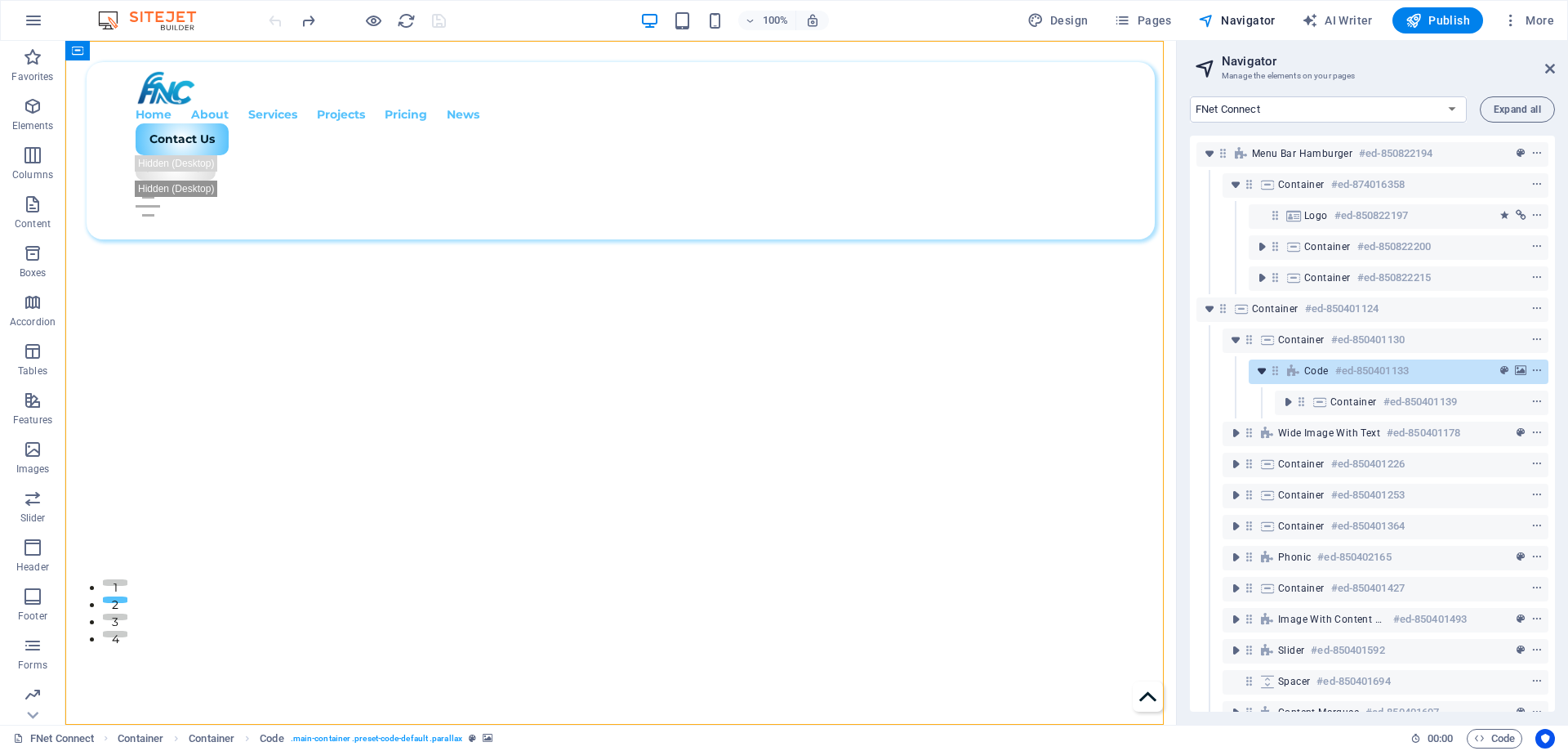
click at [1258, 371] on icon "toggle-expand" at bounding box center [1262, 371] width 17 height 17
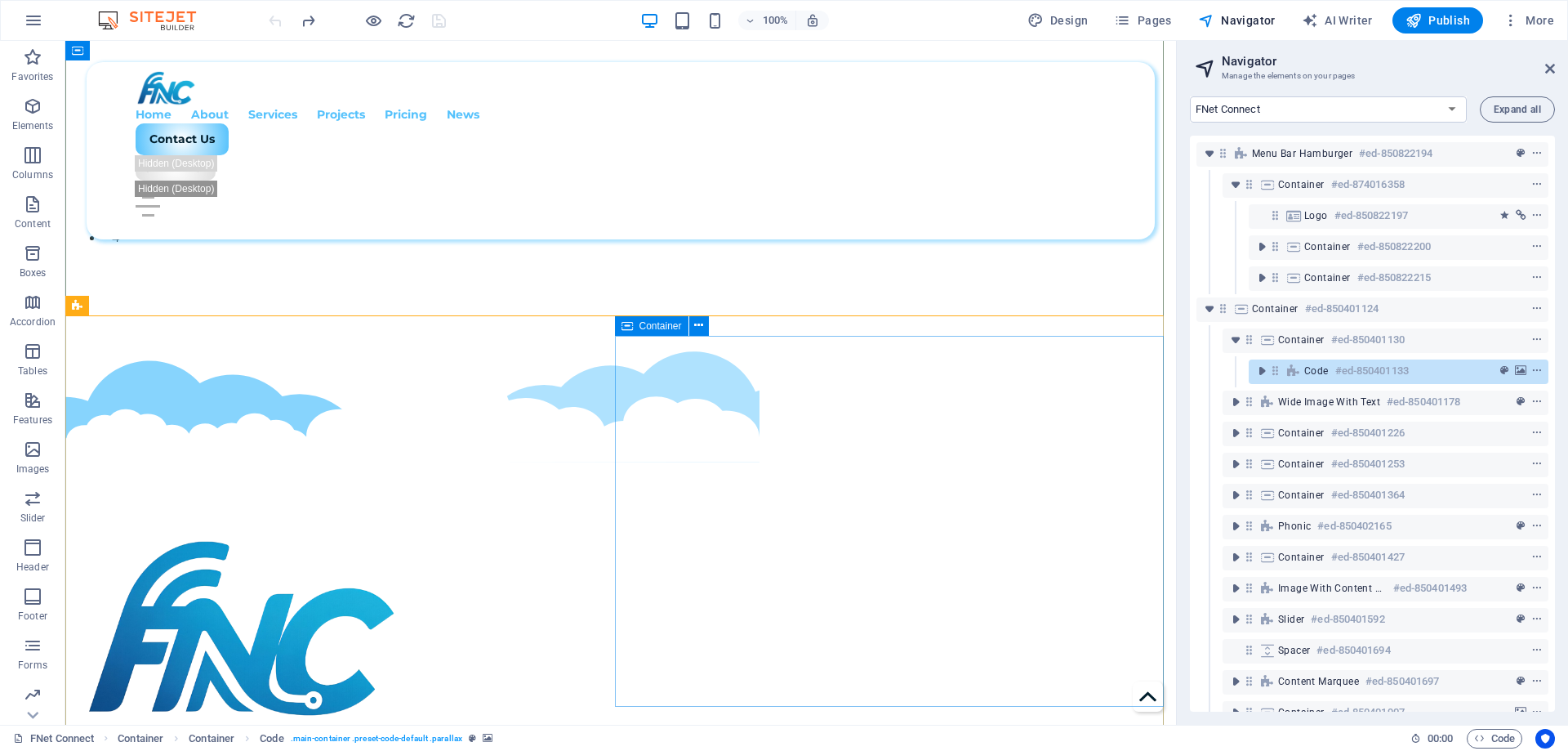
scroll to position [518, 0]
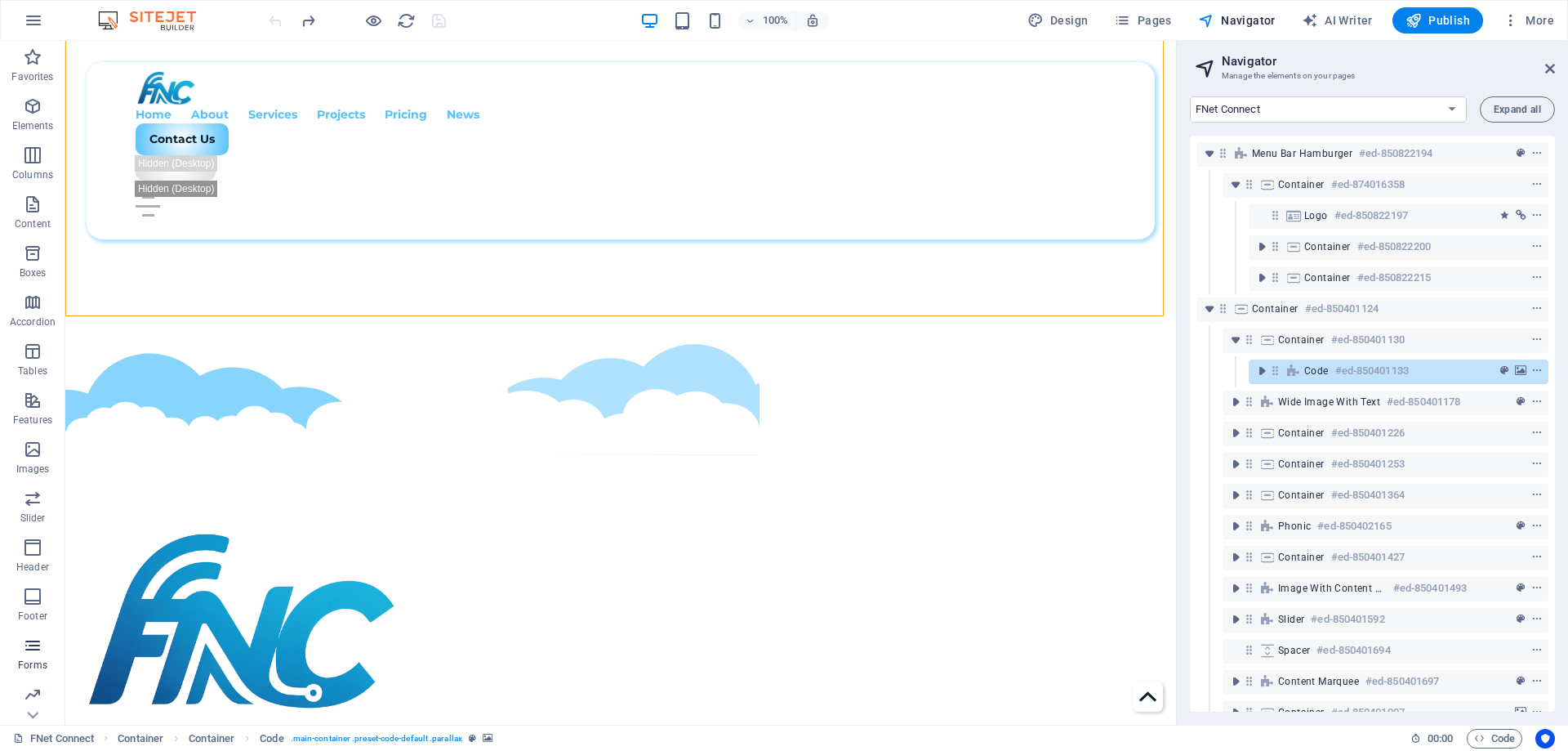
click at [34, 640] on icon "button" at bounding box center [32, 645] width 20 height 20
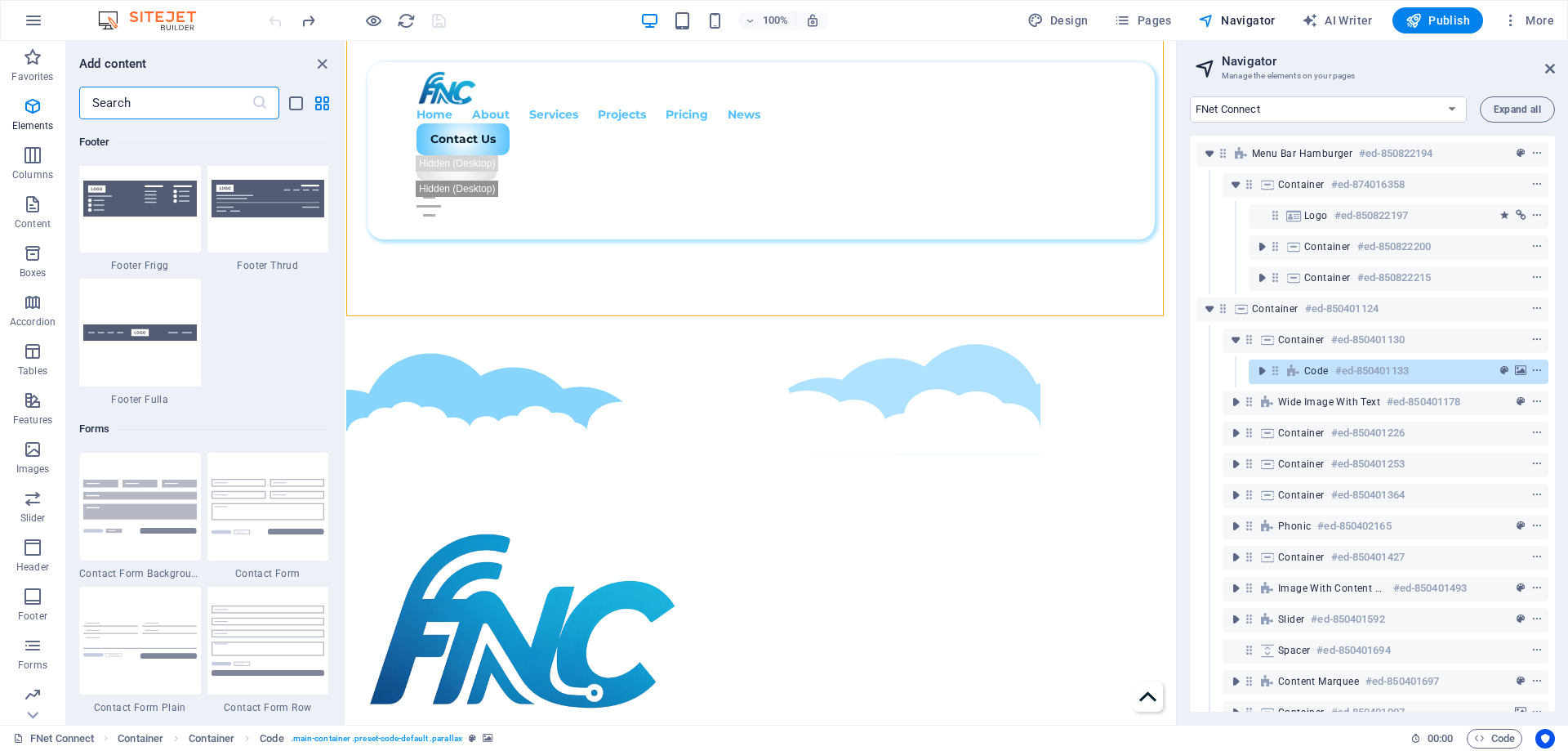
scroll to position [12061, 0]
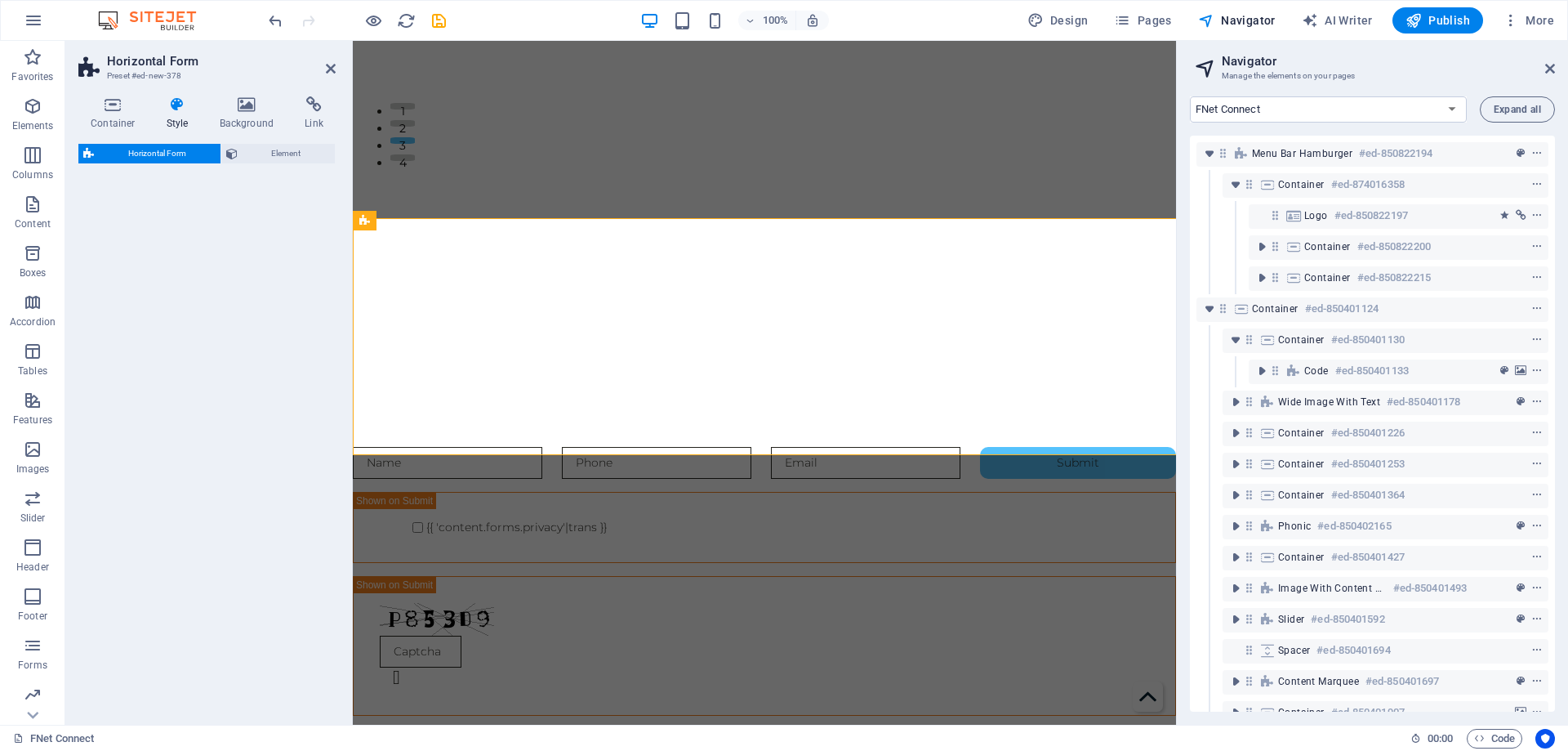
select select "rem"
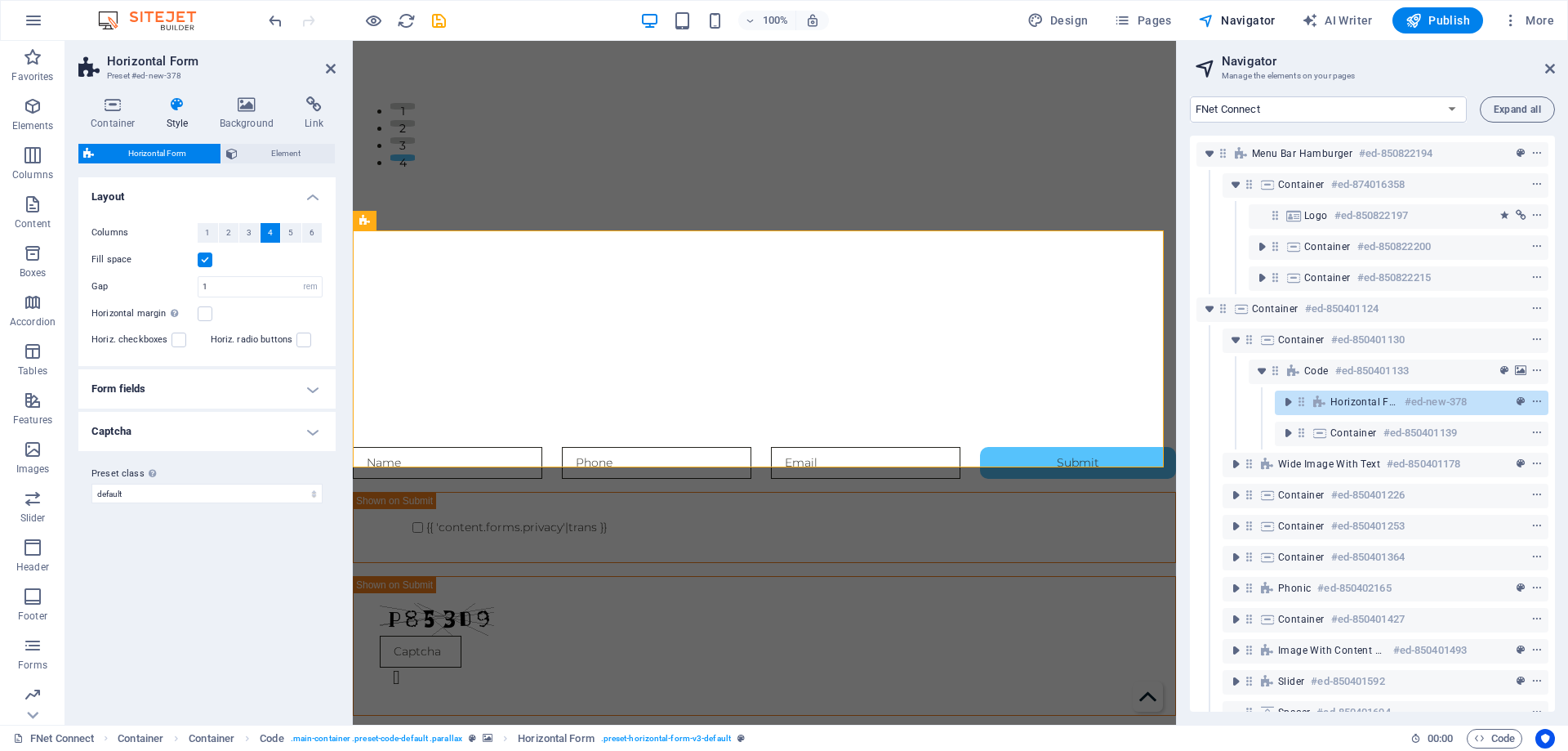
scroll to position [0, 0]
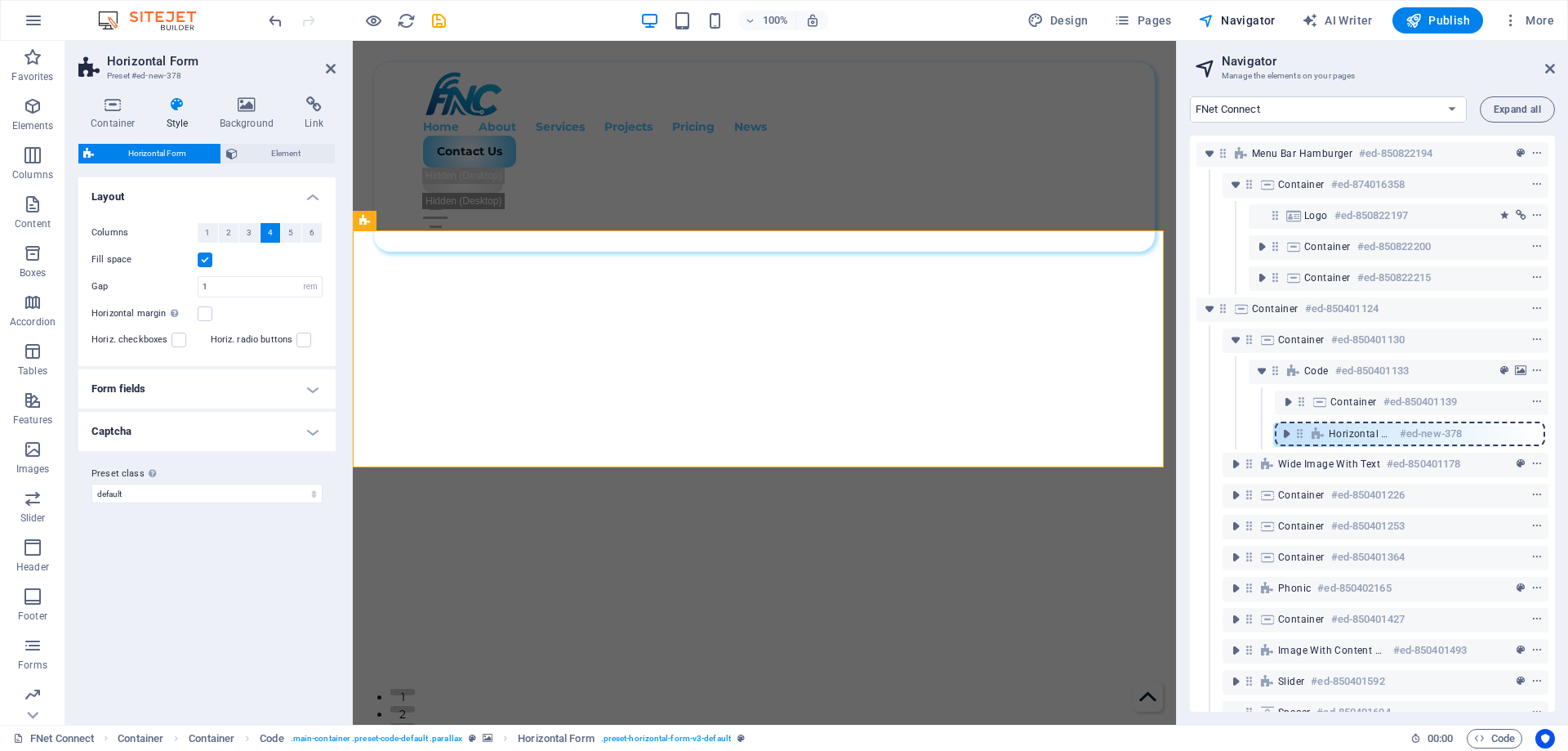
drag, startPoint x: 1303, startPoint y: 406, endPoint x: 1301, endPoint y: 442, distance: 36.1
click at [1301, 442] on div "Menu Bar Hamburger #ed-850822194 Container #ed-874016358 Logo #ed-850822197 Con…" at bounding box center [1373, 424] width 365 height 576
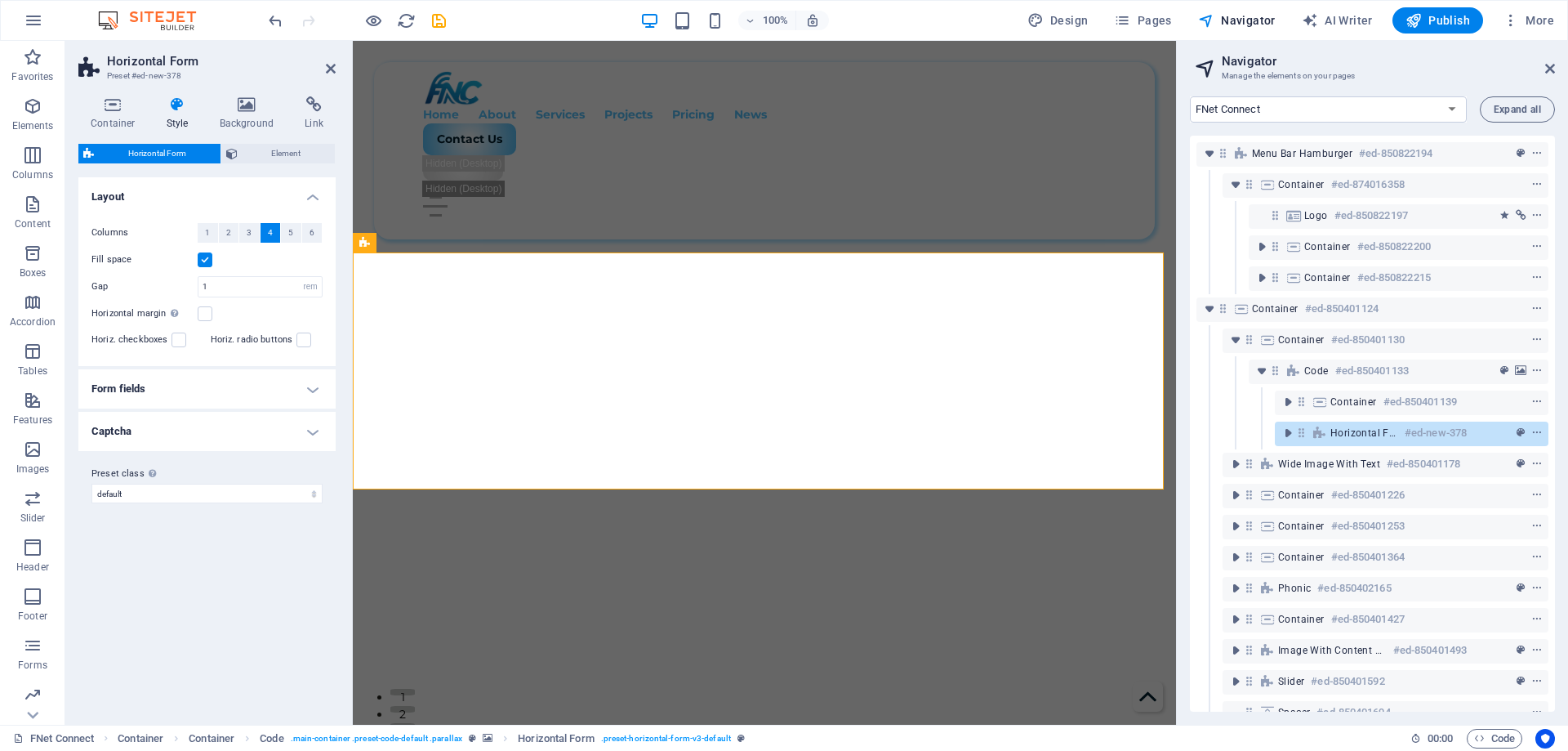
scroll to position [540, 0]
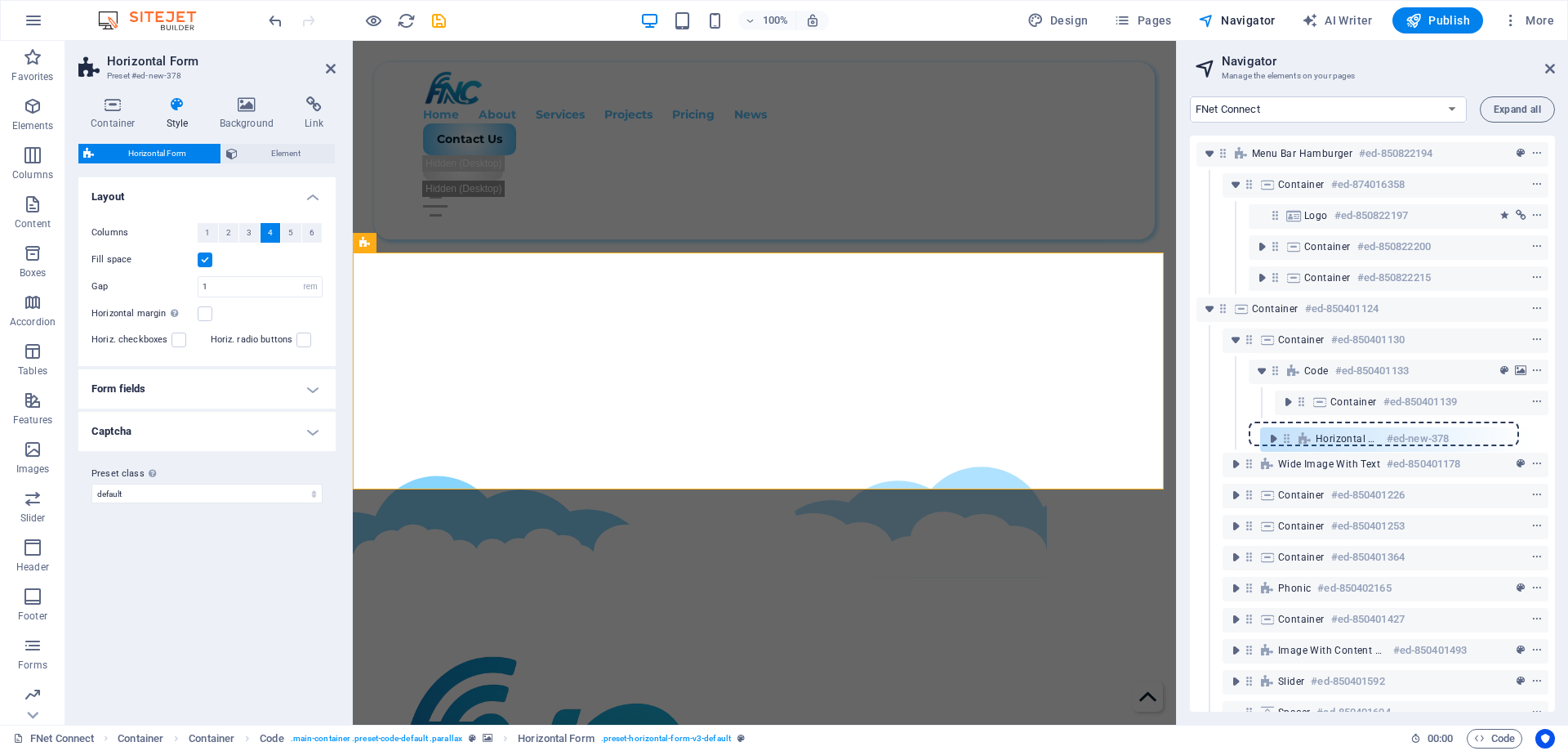
drag, startPoint x: 1300, startPoint y: 433, endPoint x: 1280, endPoint y: 440, distance: 21.2
click at [1280, 440] on div "Menu Bar Hamburger #ed-850822194 Container #ed-874016358 Logo #ed-850822197 Con…" at bounding box center [1373, 424] width 365 height 576
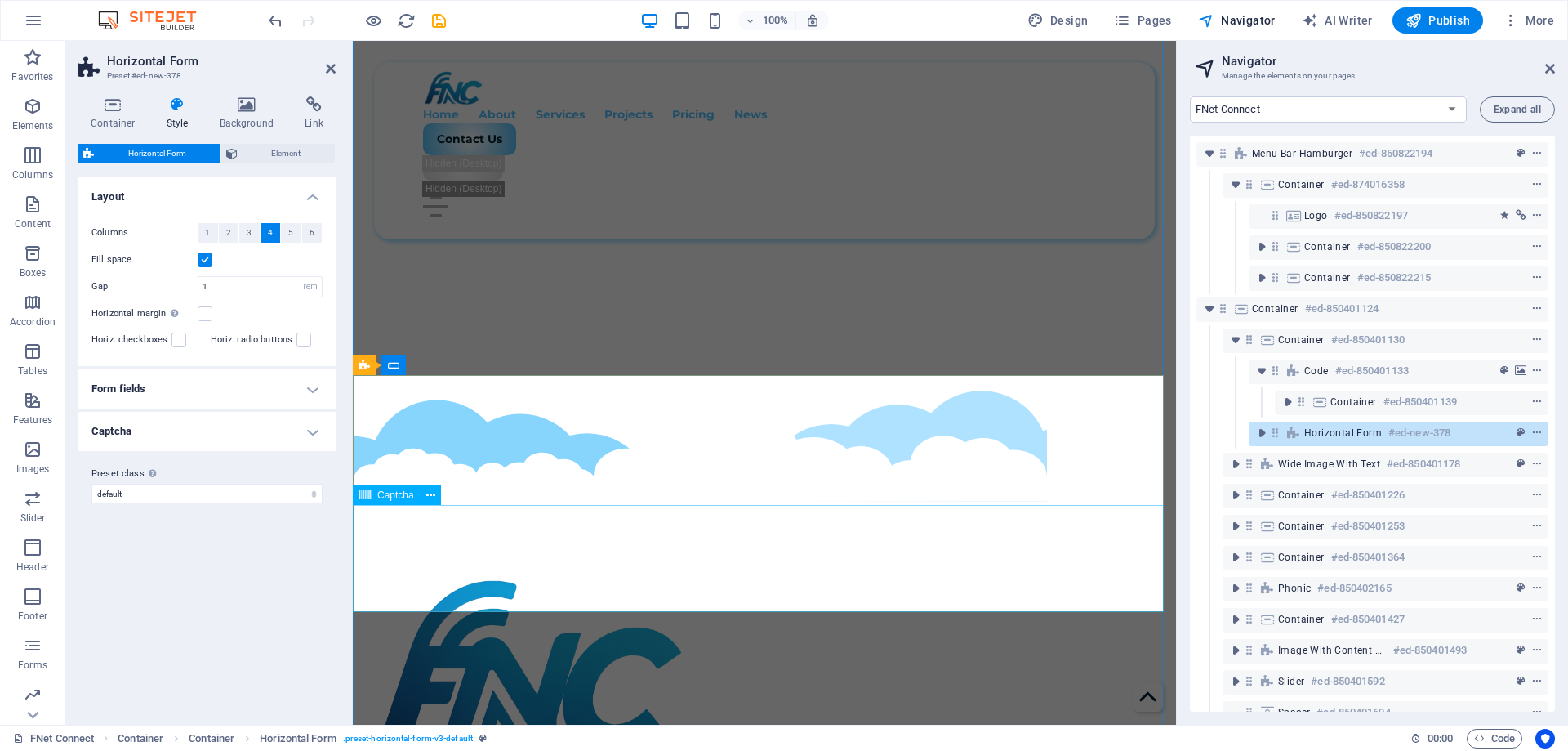
scroll to position [458, 0]
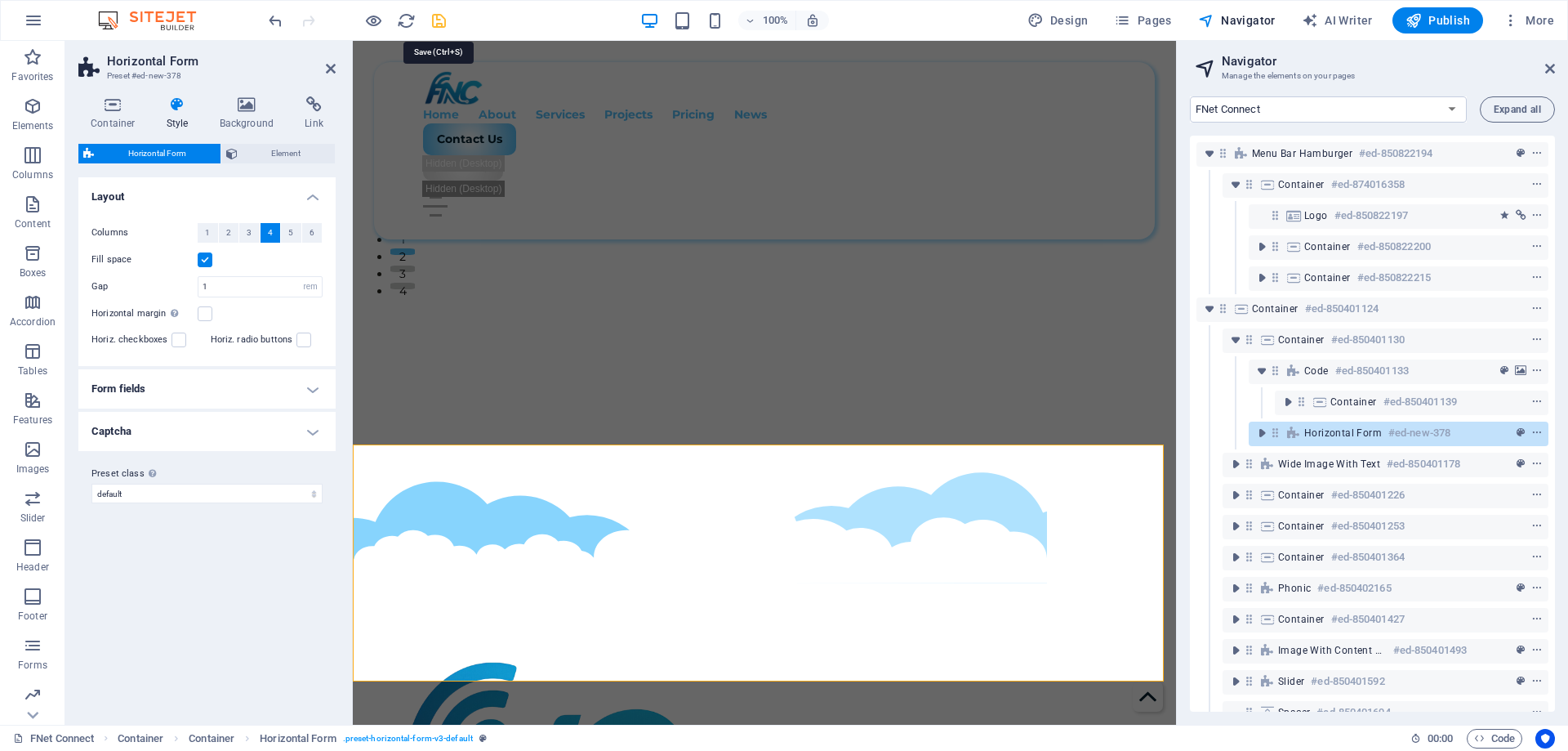
click at [443, 22] on icon "save" at bounding box center [439, 21] width 19 height 19
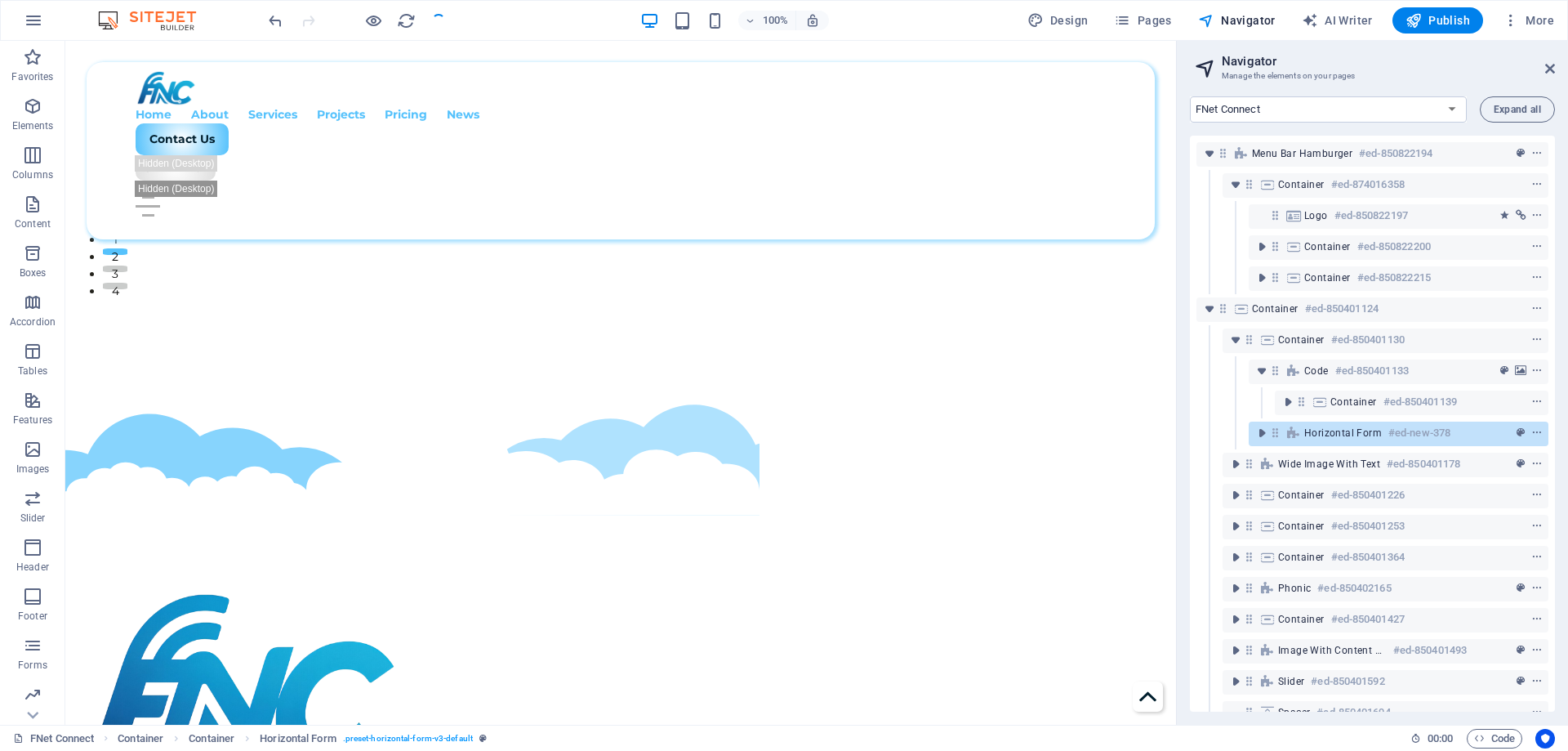
checkbox input "false"
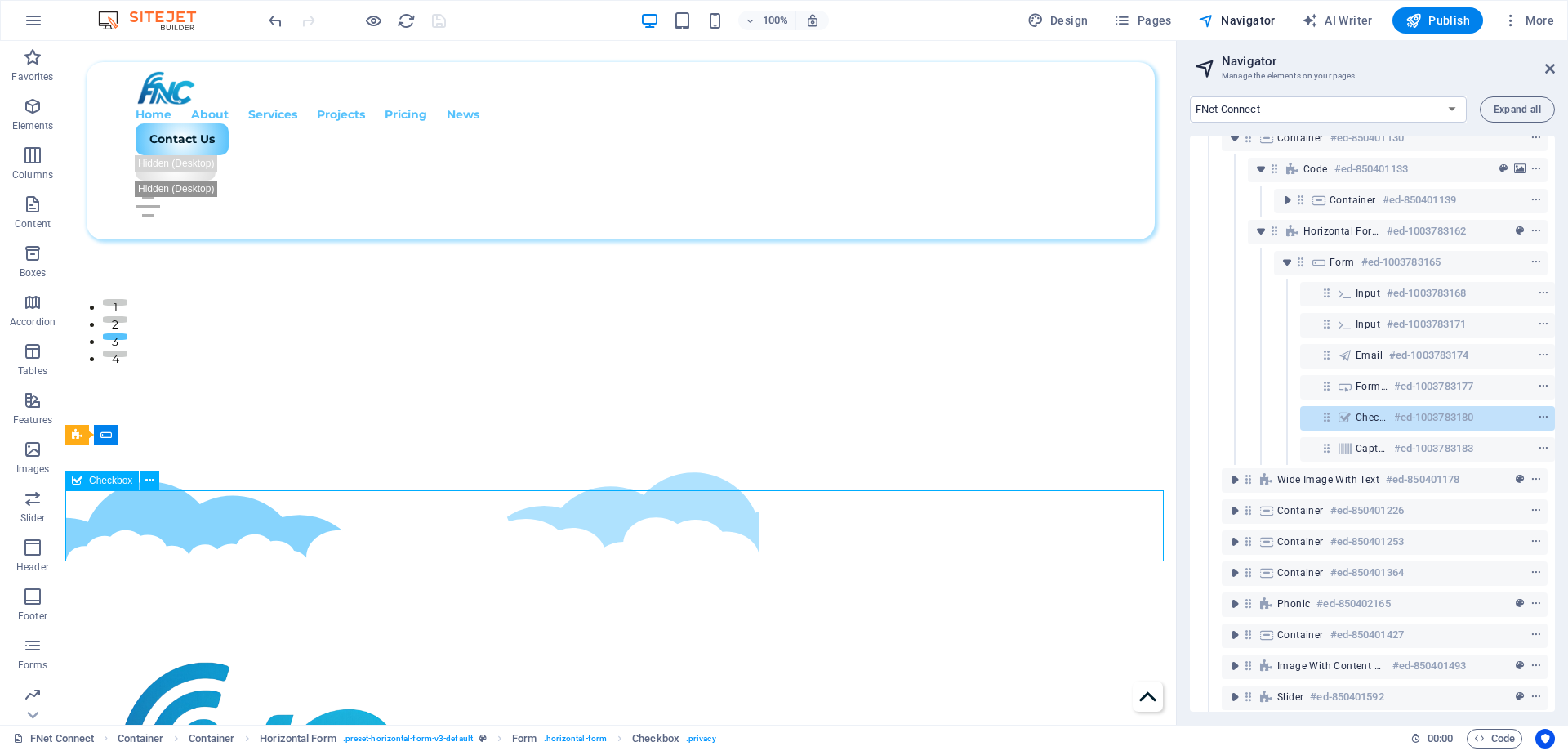
scroll to position [203, 4]
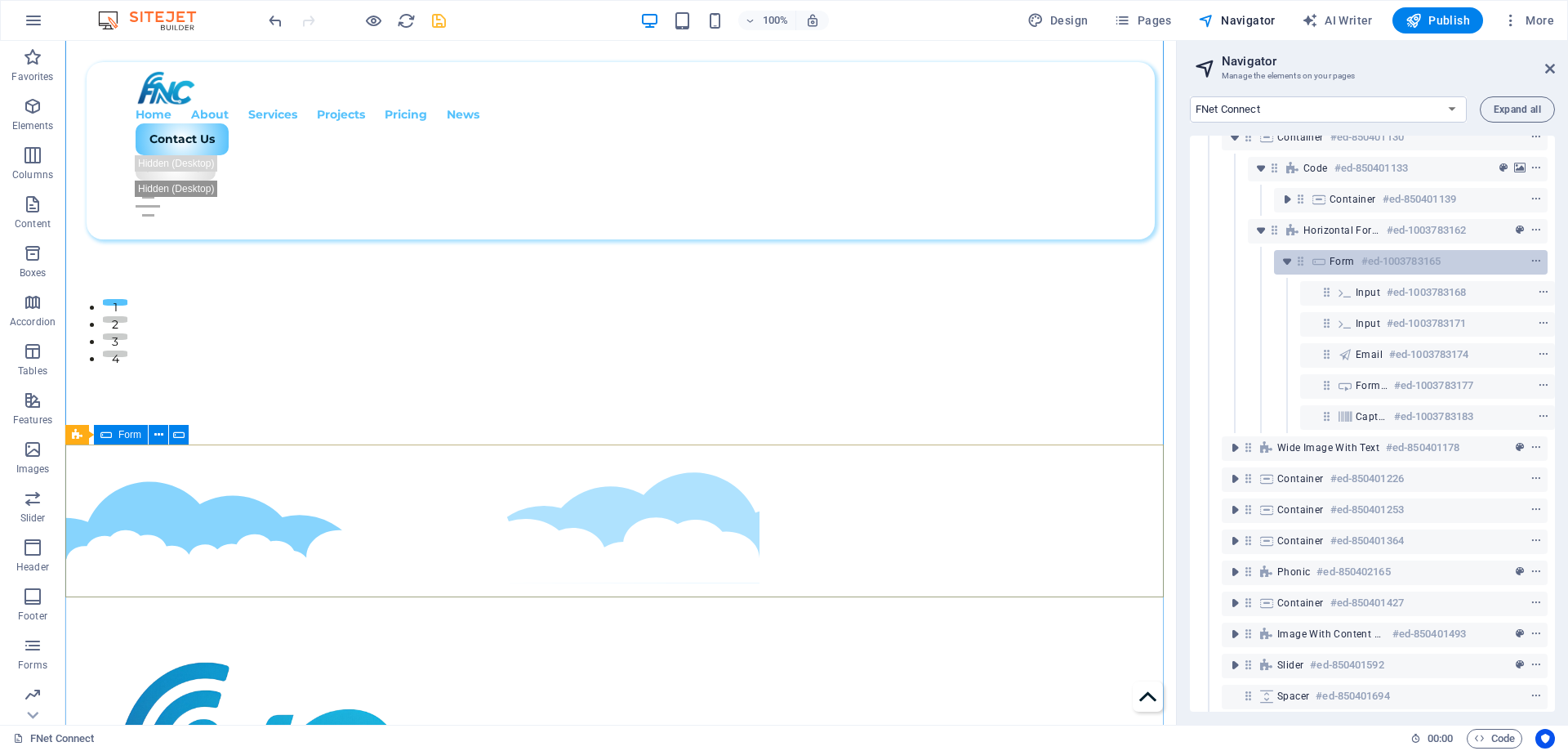
click at [1341, 265] on span "Form" at bounding box center [1342, 261] width 25 height 13
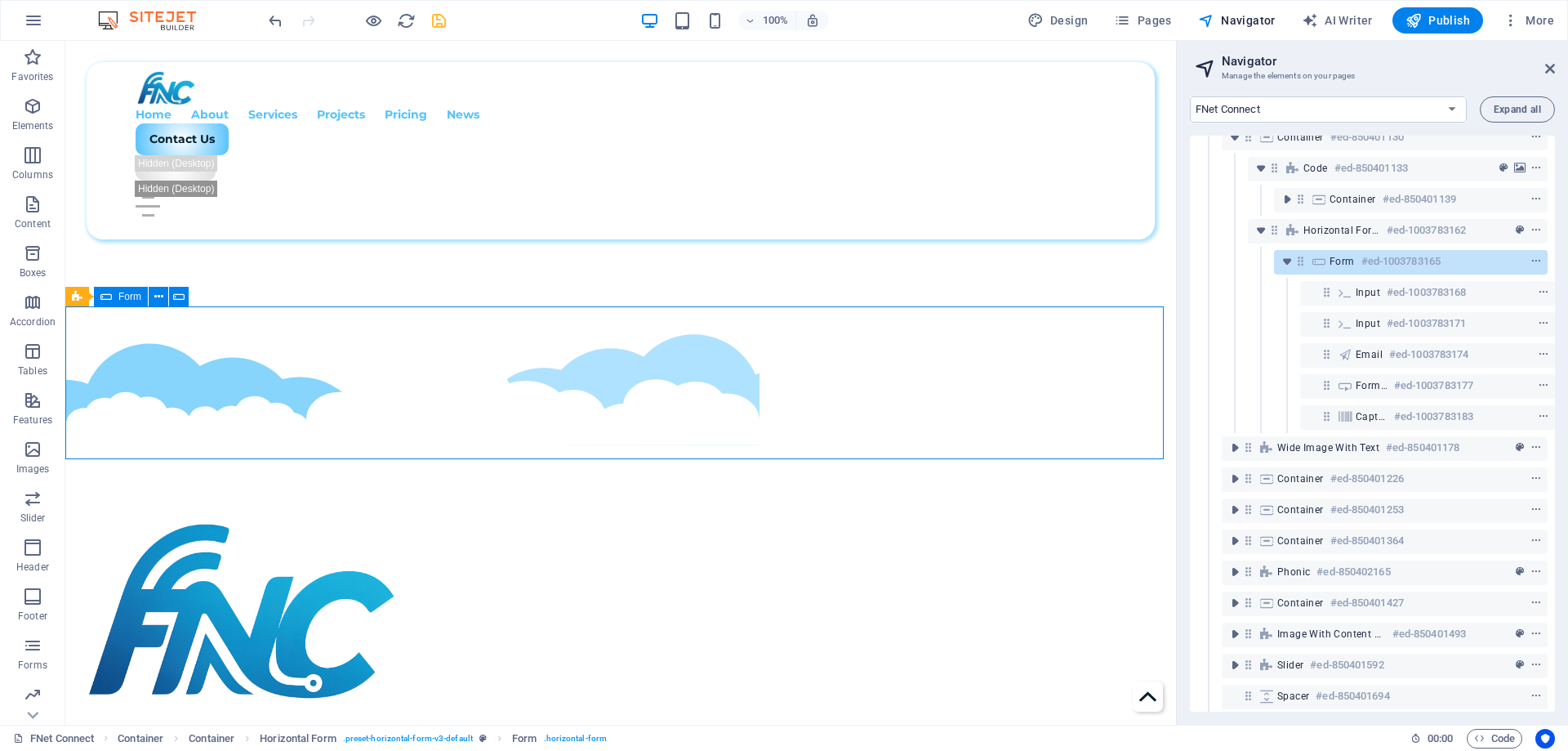
click at [1341, 265] on span "Form" at bounding box center [1342, 261] width 25 height 13
drag, startPoint x: 1341, startPoint y: 265, endPoint x: 146, endPoint y: 236, distance: 1195.4
click at [1341, 265] on span "Form" at bounding box center [1342, 261] width 25 height 13
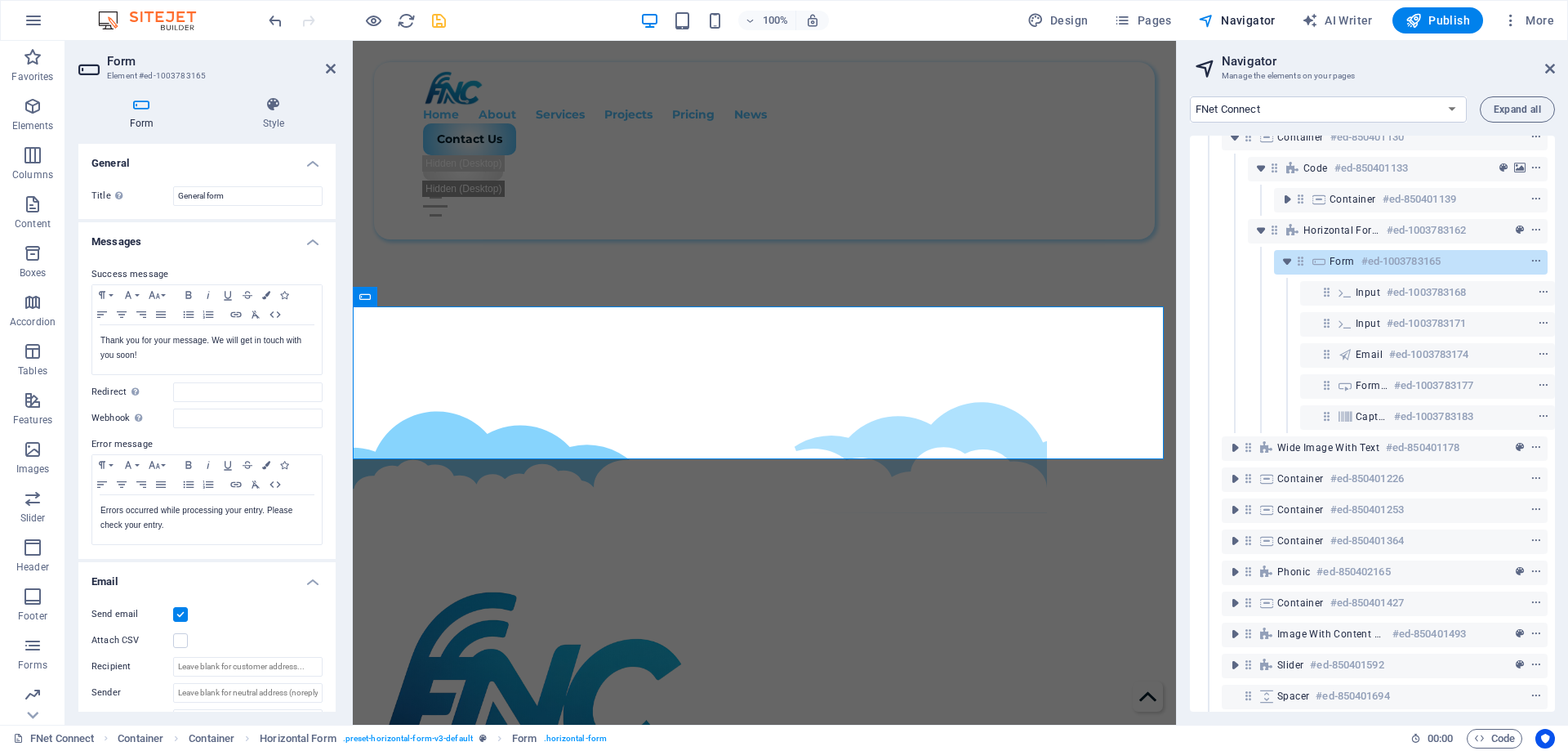
scroll to position [595, 0]
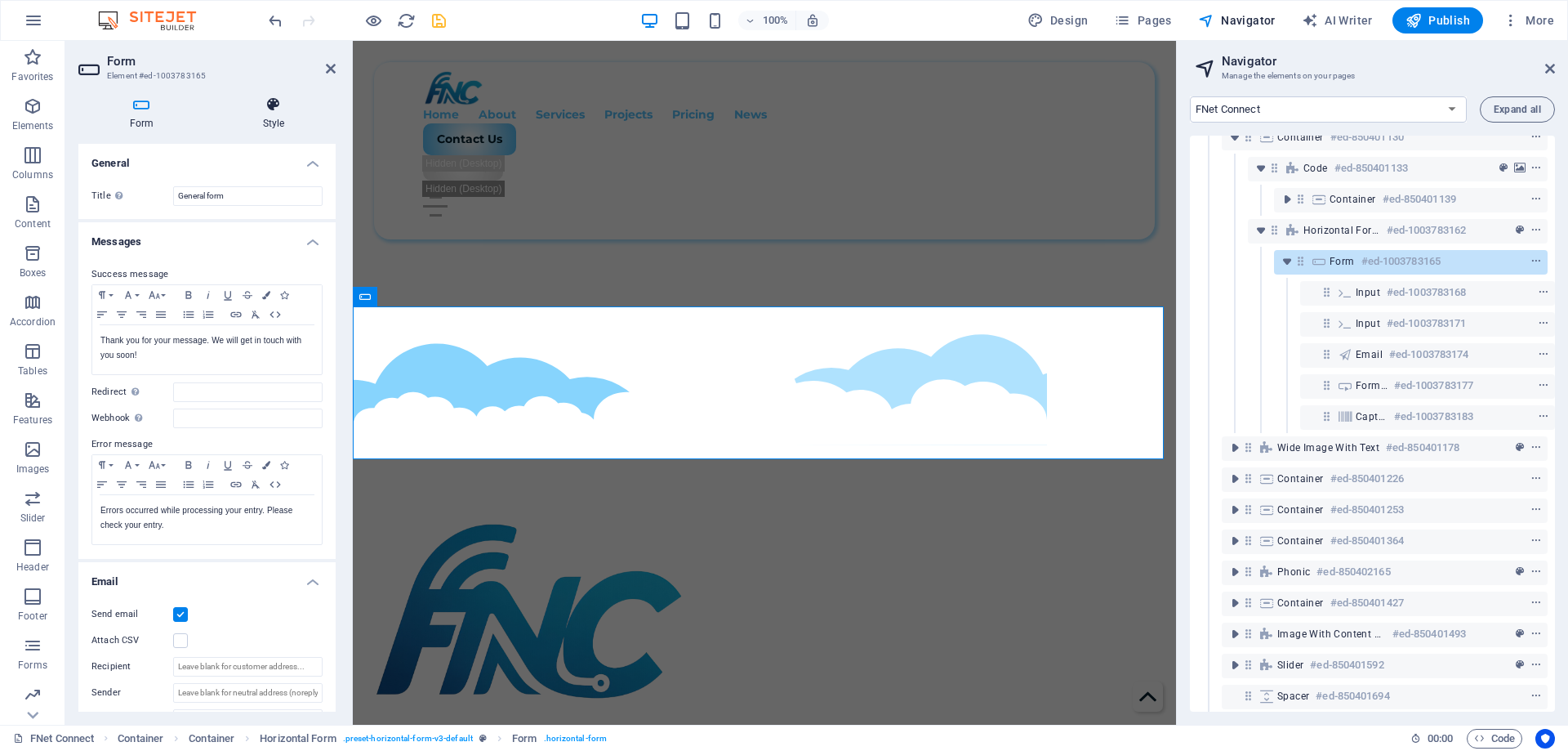
click at [277, 116] on h4 "Style" at bounding box center [273, 113] width 124 height 34
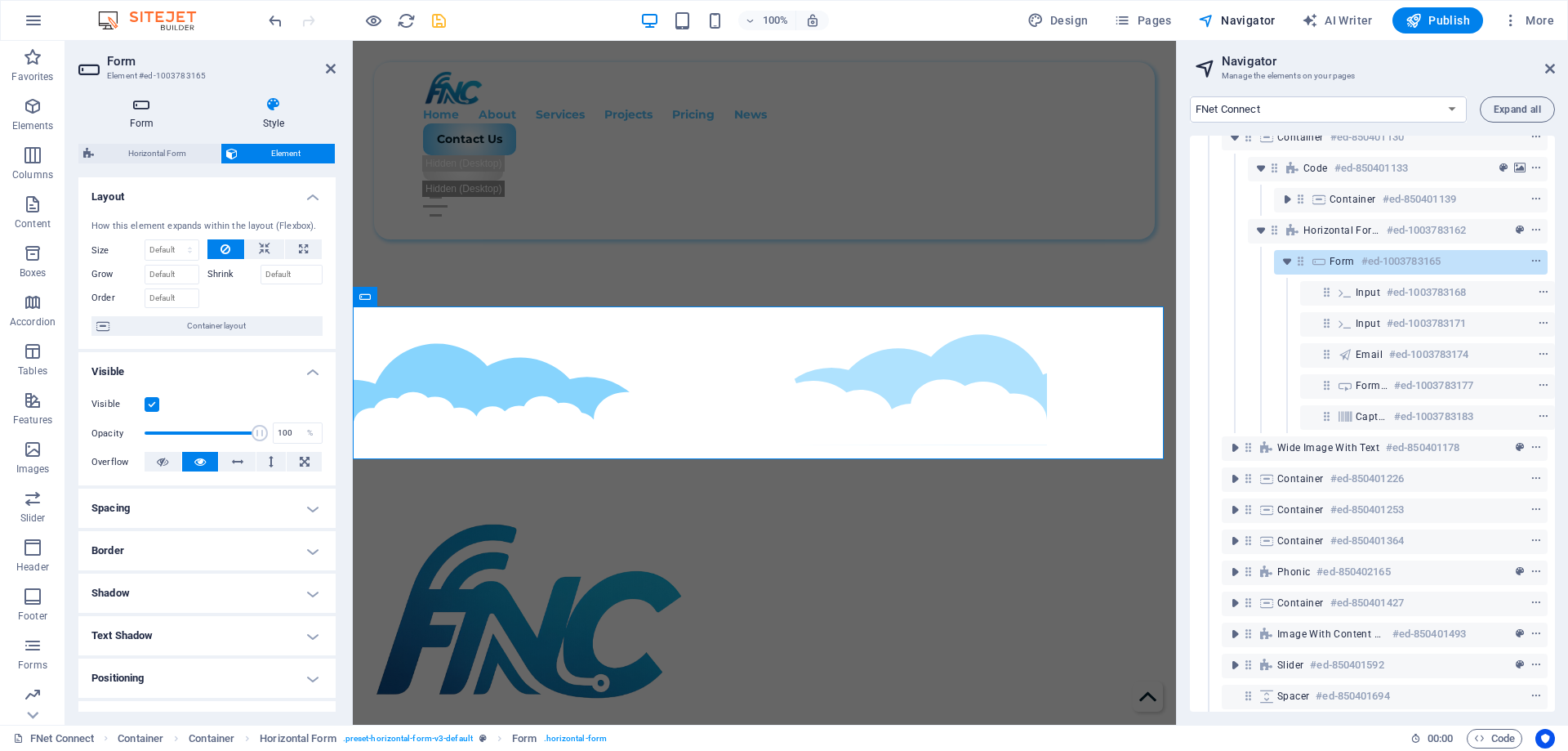
click at [148, 114] on h4 "Form" at bounding box center [144, 113] width 133 height 34
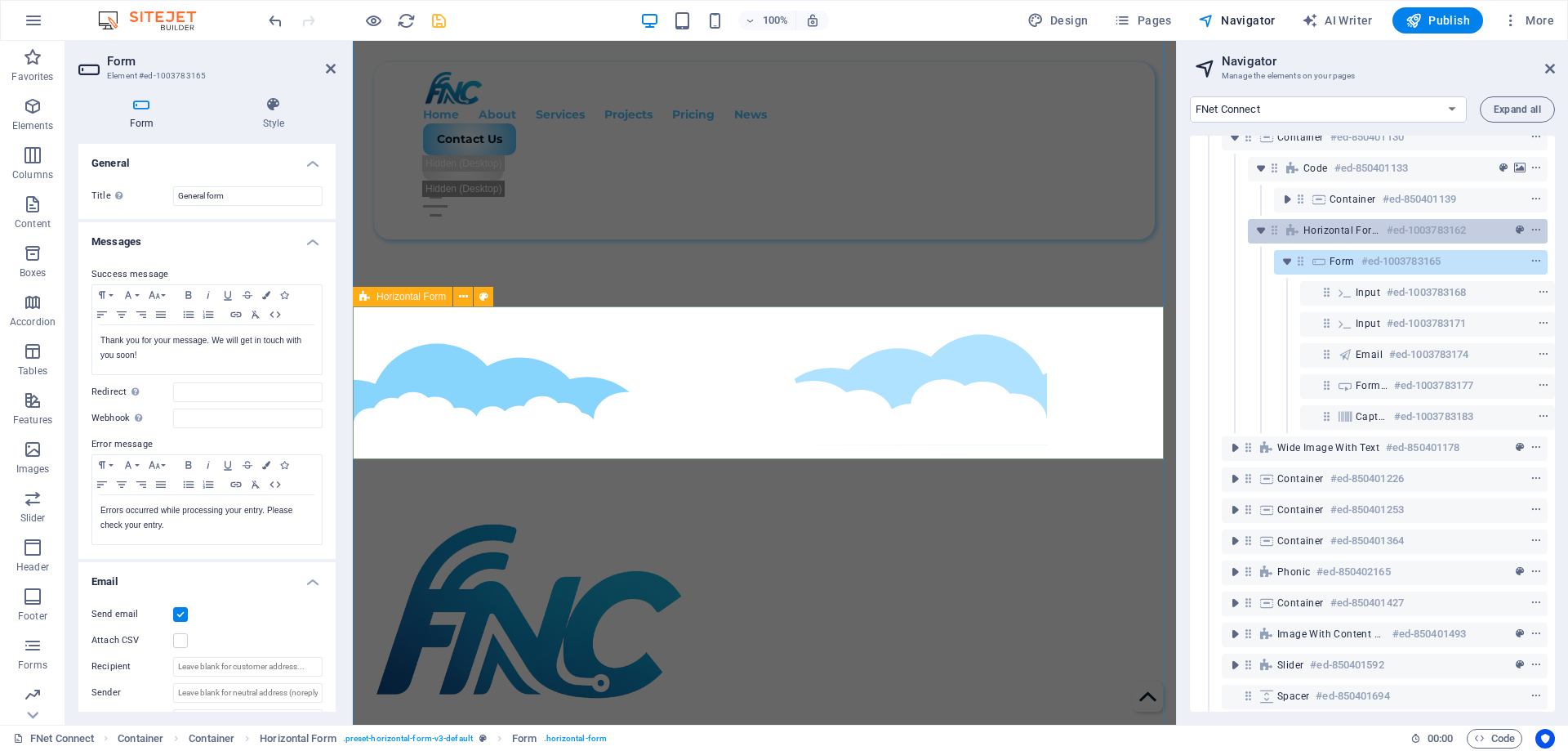
click at [1300, 233] on div "Horizontal Form #ed-1003783162" at bounding box center [1397, 231] width 300 height 24
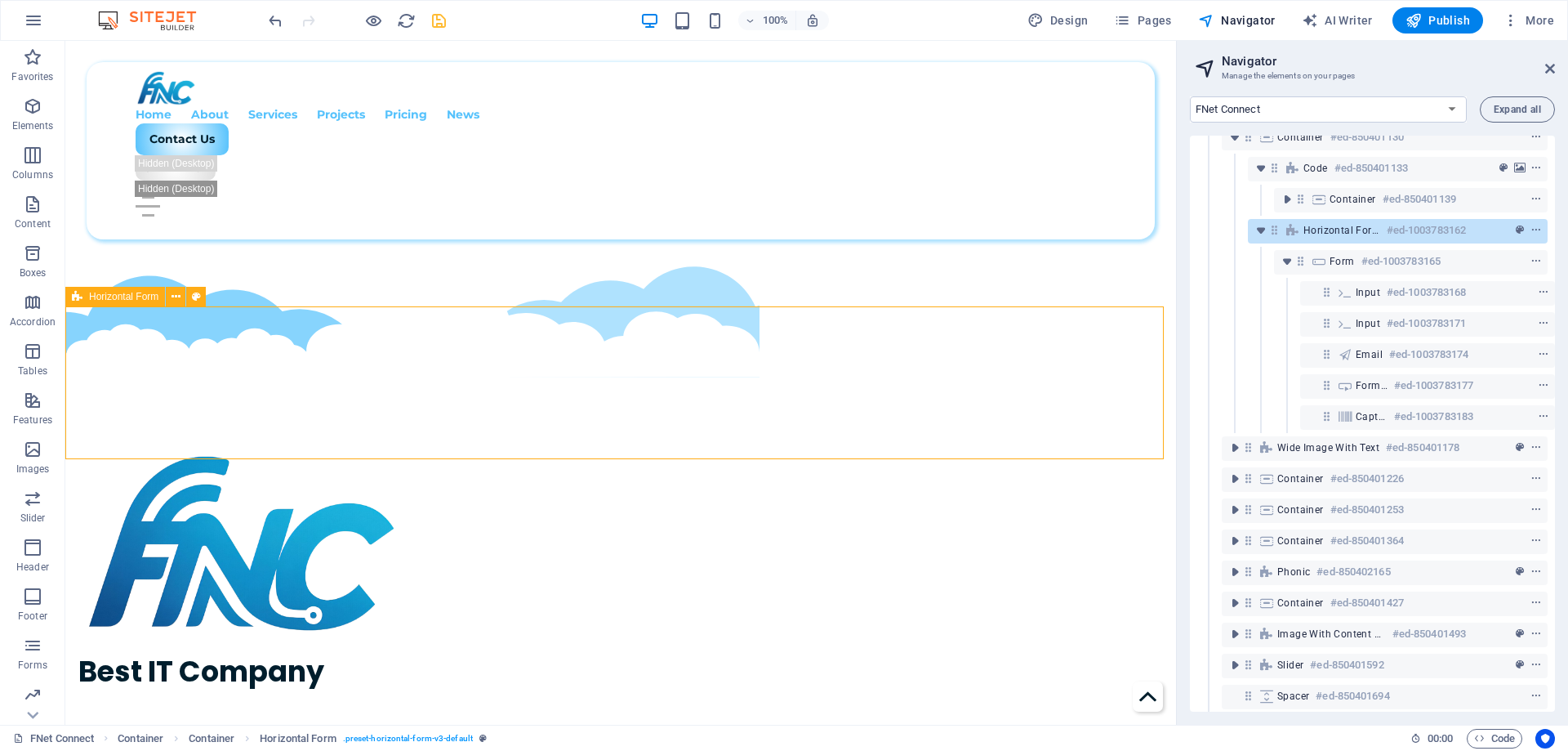
scroll to position [527, 0]
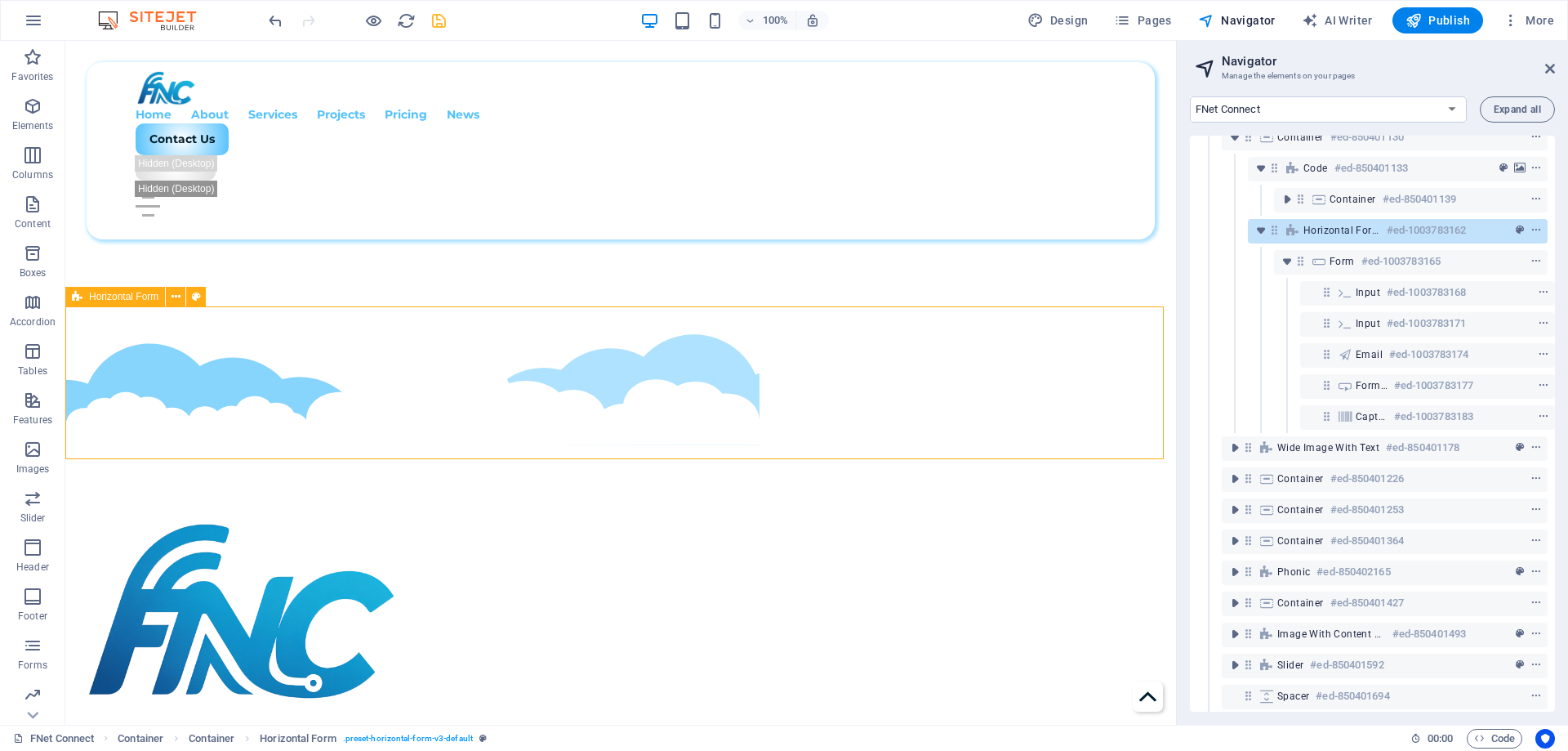
click at [1300, 233] on div "Horizontal Form #ed-1003783162" at bounding box center [1397, 231] width 300 height 24
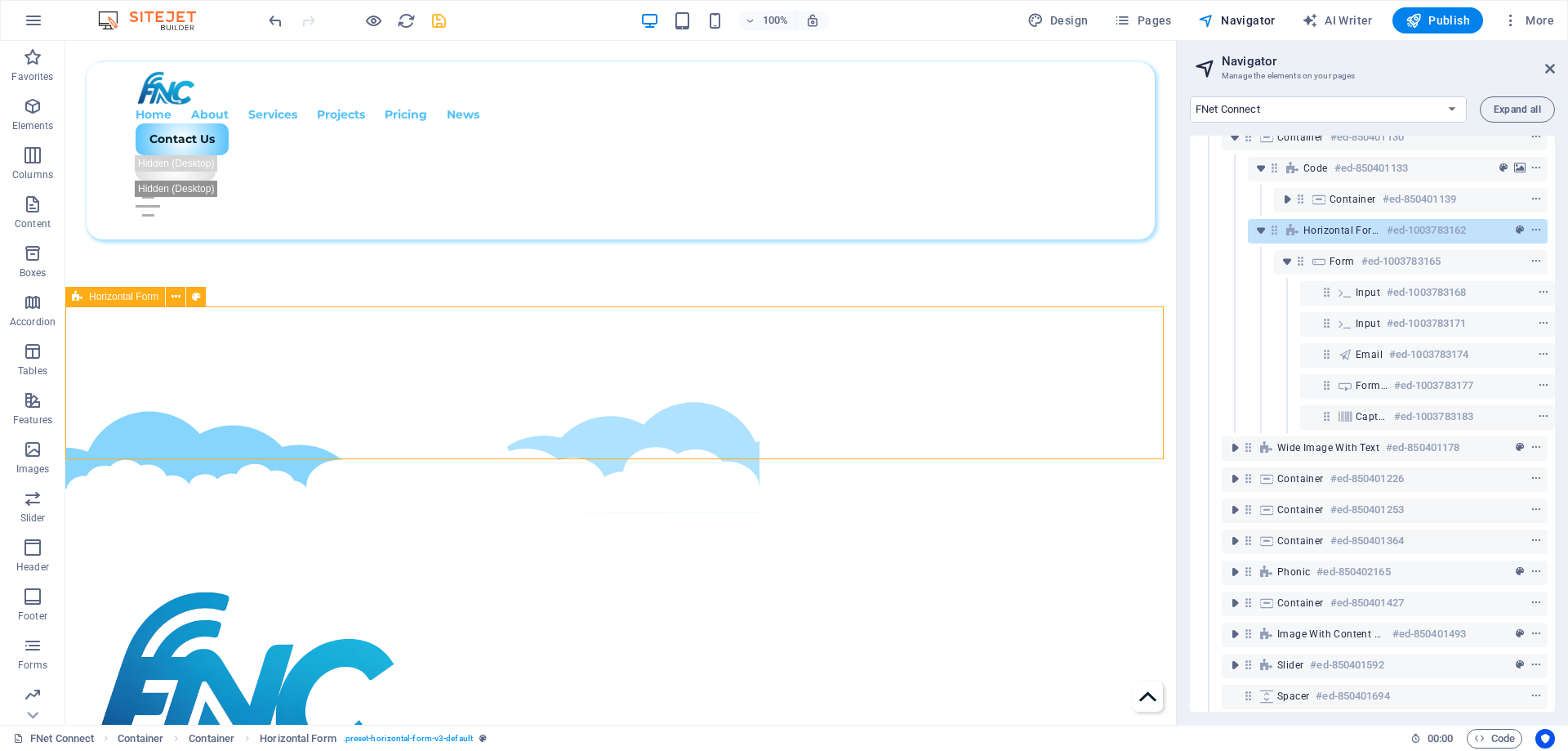
select select "rem"
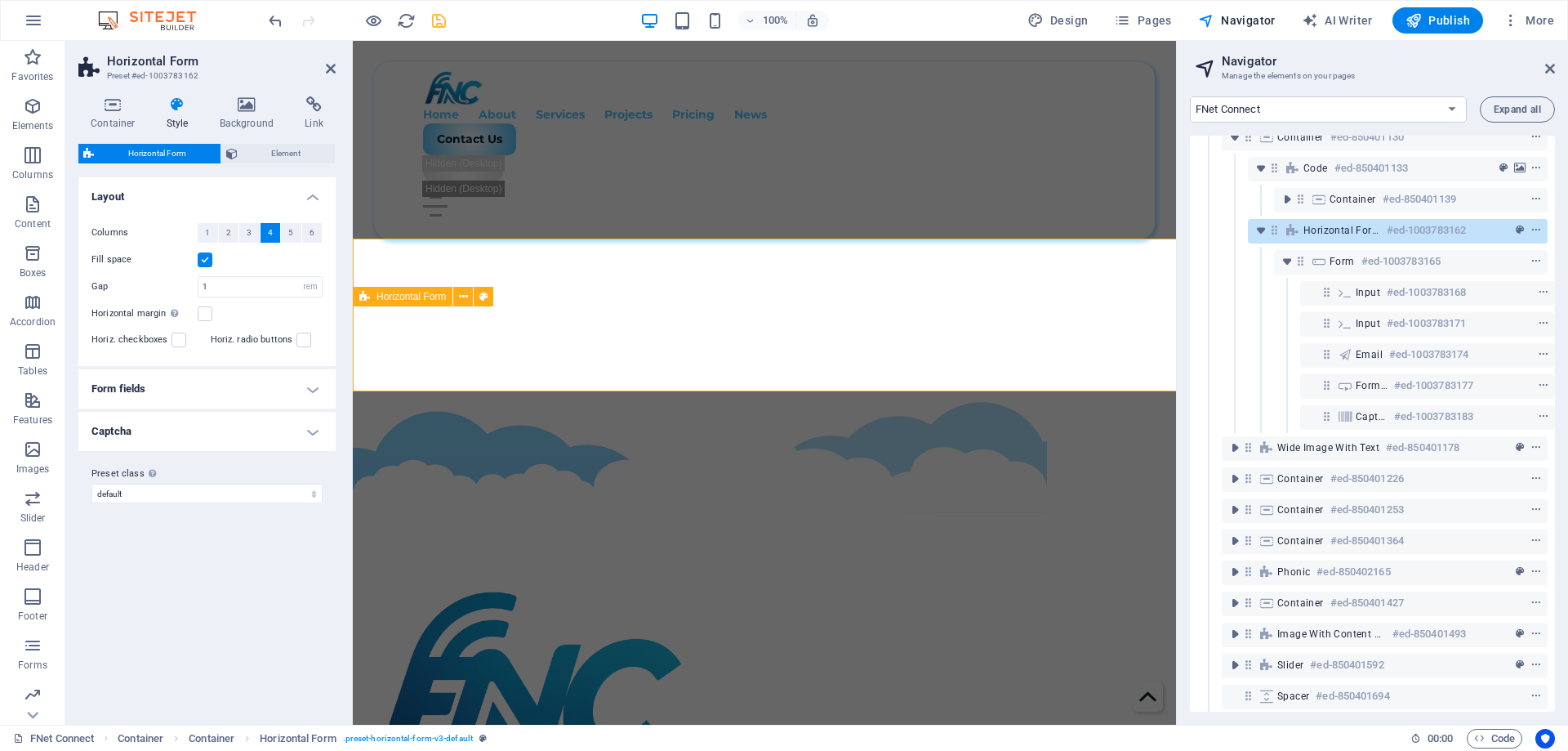
scroll to position [595, 0]
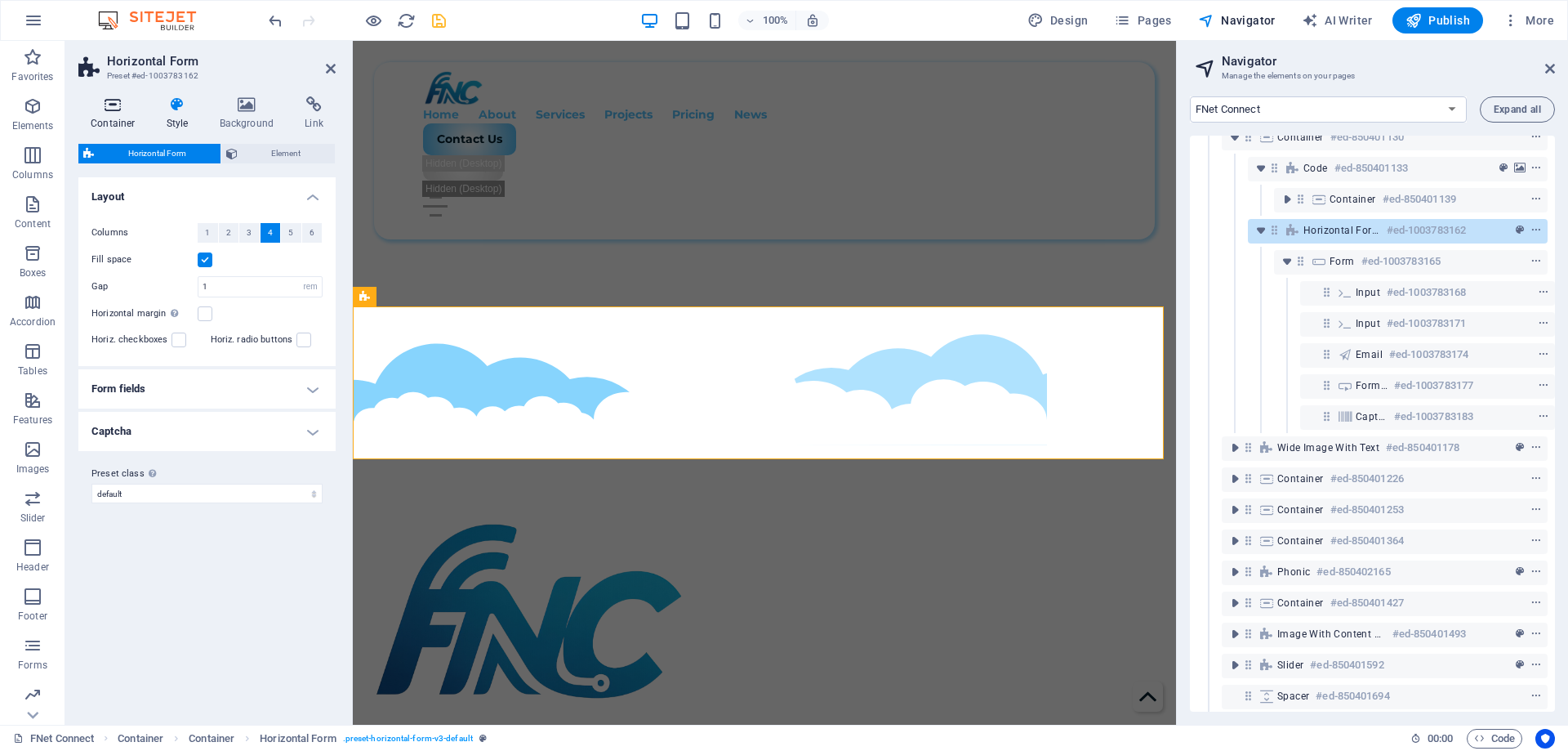
click at [110, 116] on h4 "Container" at bounding box center [116, 113] width 76 height 34
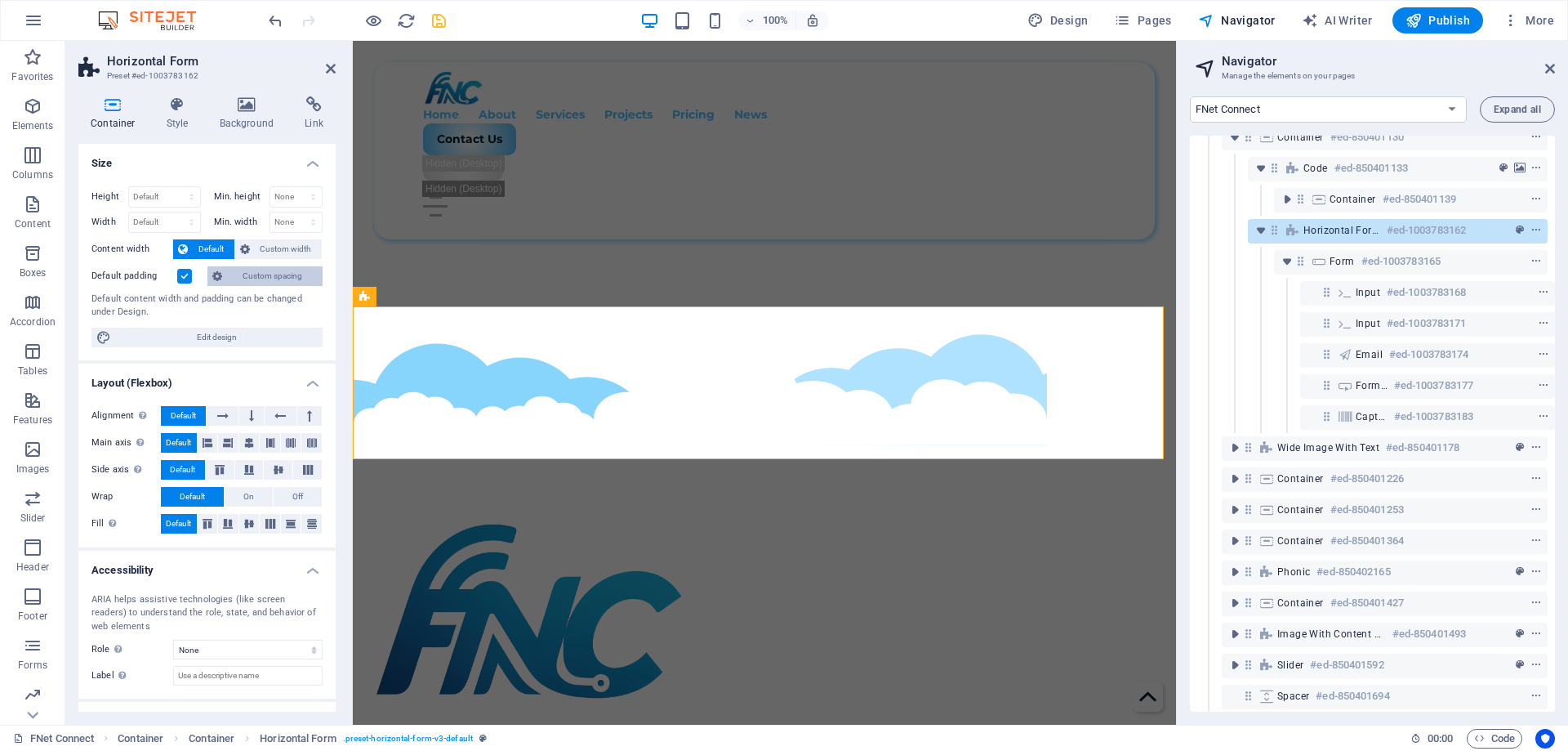
click at [256, 284] on span "Custom spacing" at bounding box center [272, 276] width 90 height 20
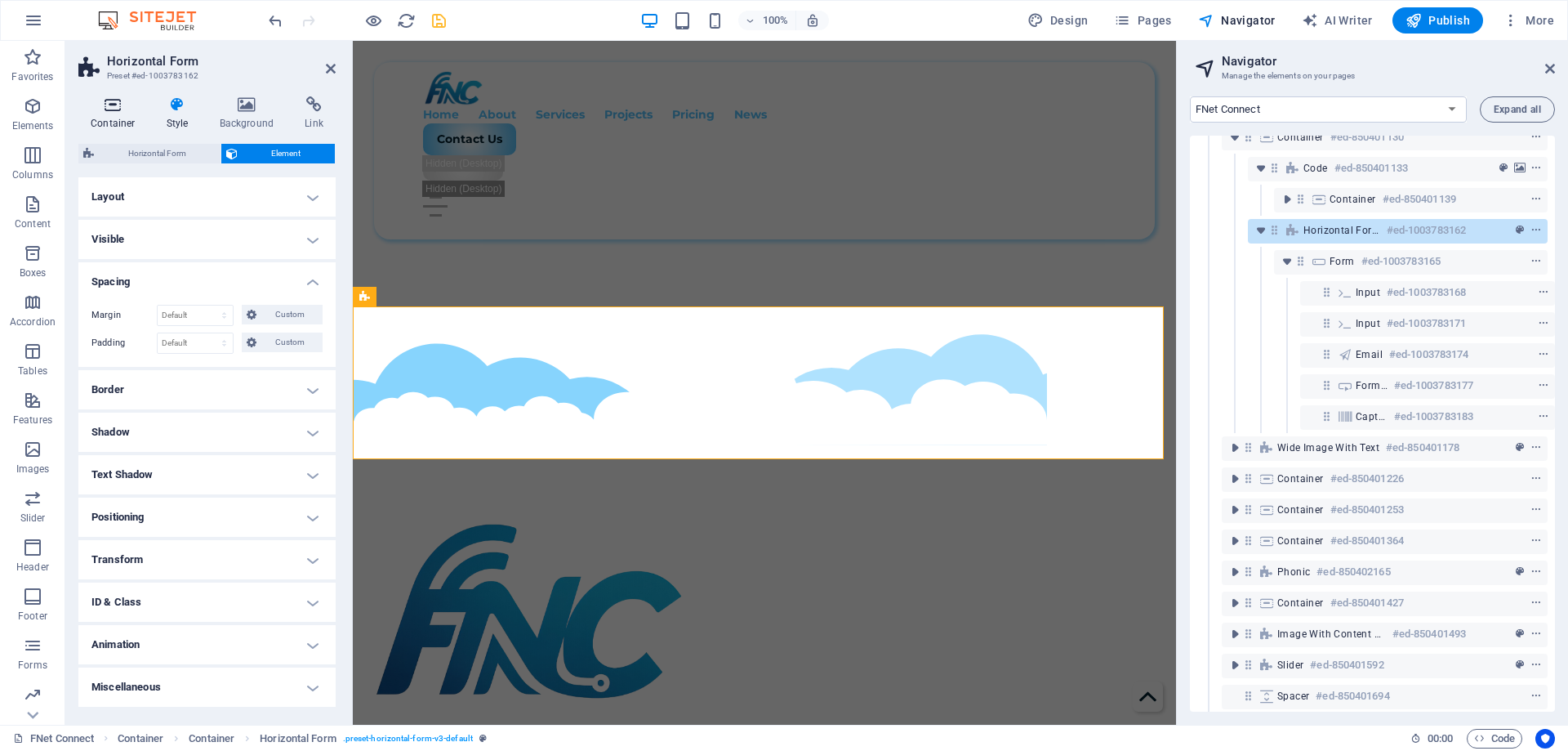
click at [111, 114] on h4 "Container" at bounding box center [116, 113] width 76 height 34
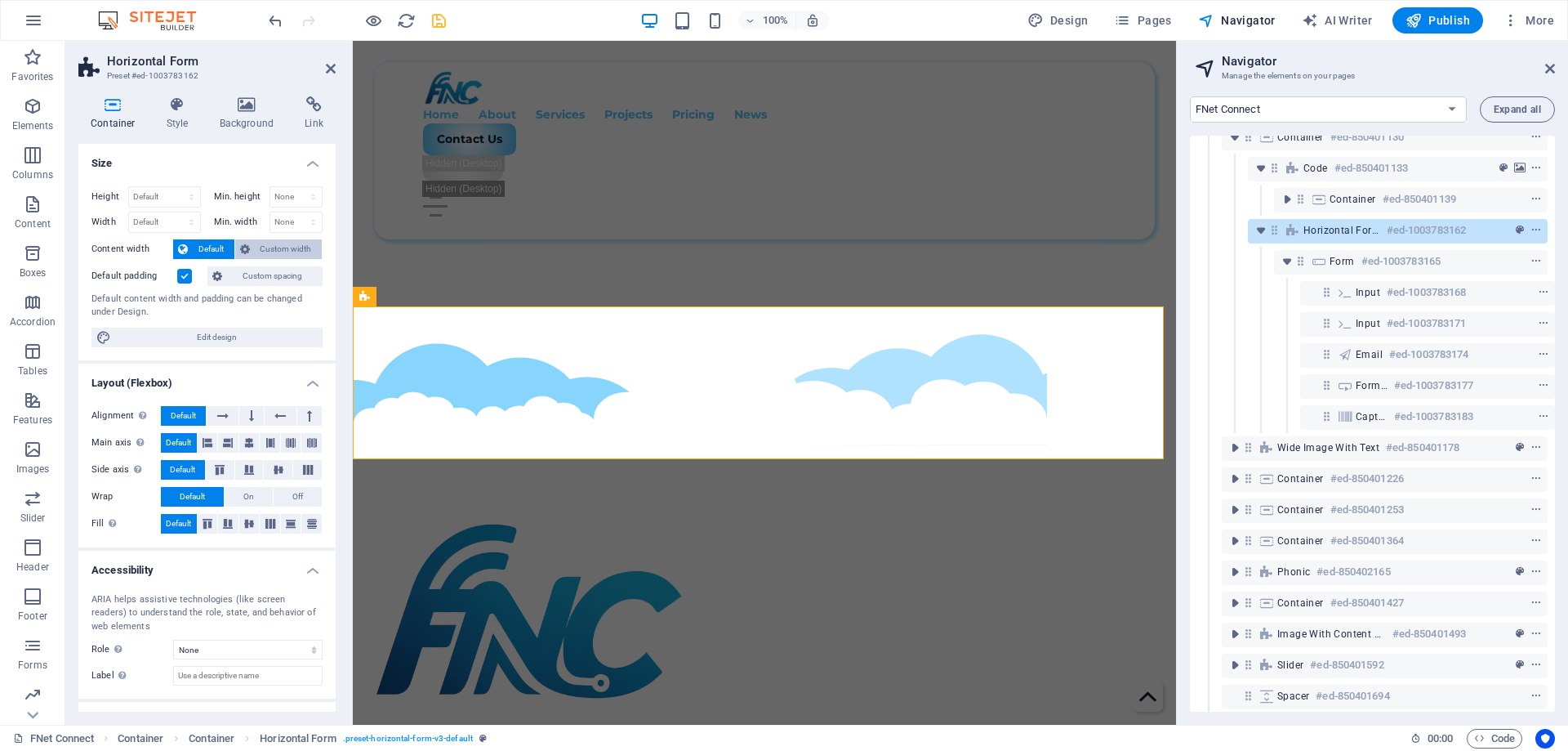
click at [287, 252] on span "Custom width" at bounding box center [286, 249] width 63 height 20
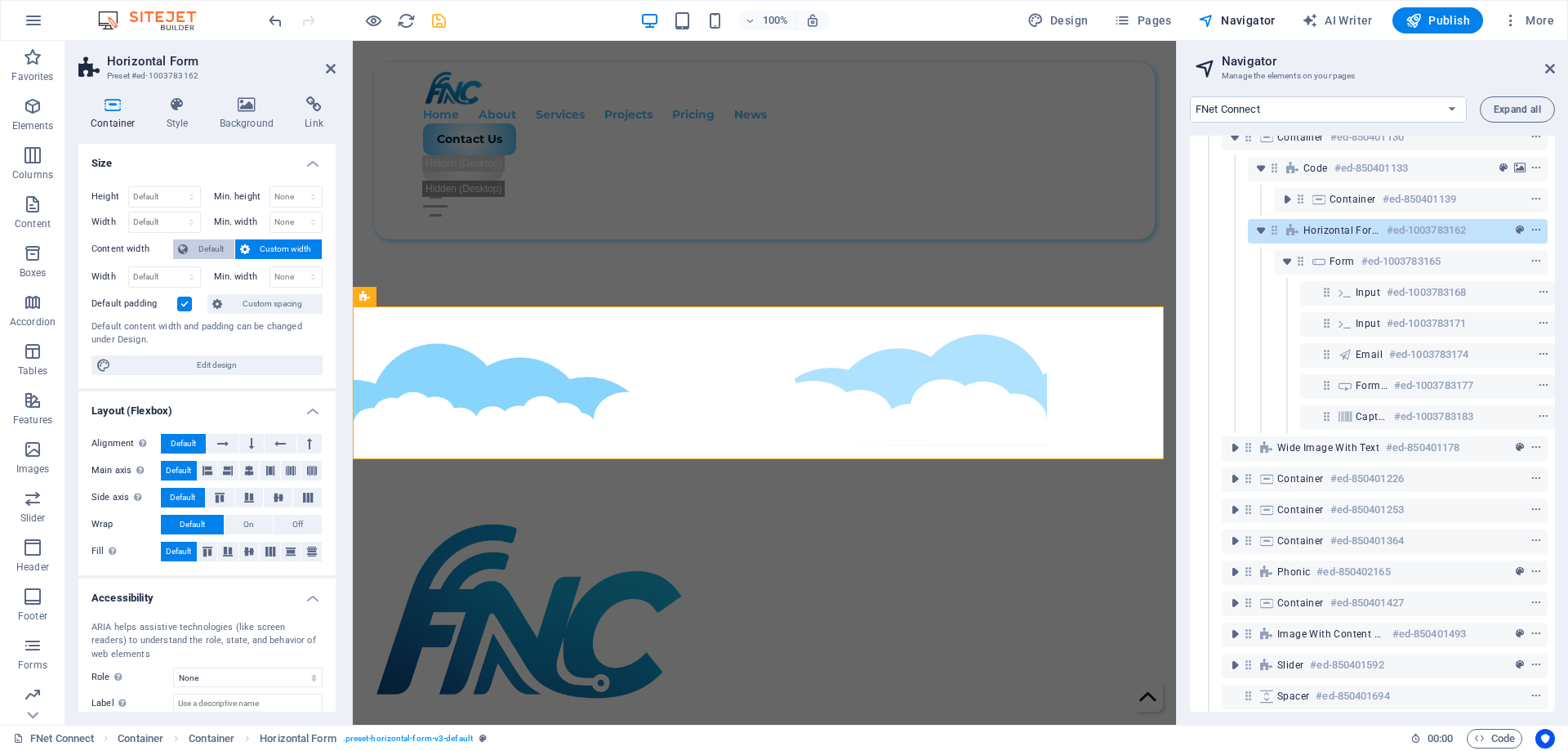
click at [208, 244] on span "Default" at bounding box center [211, 249] width 37 height 20
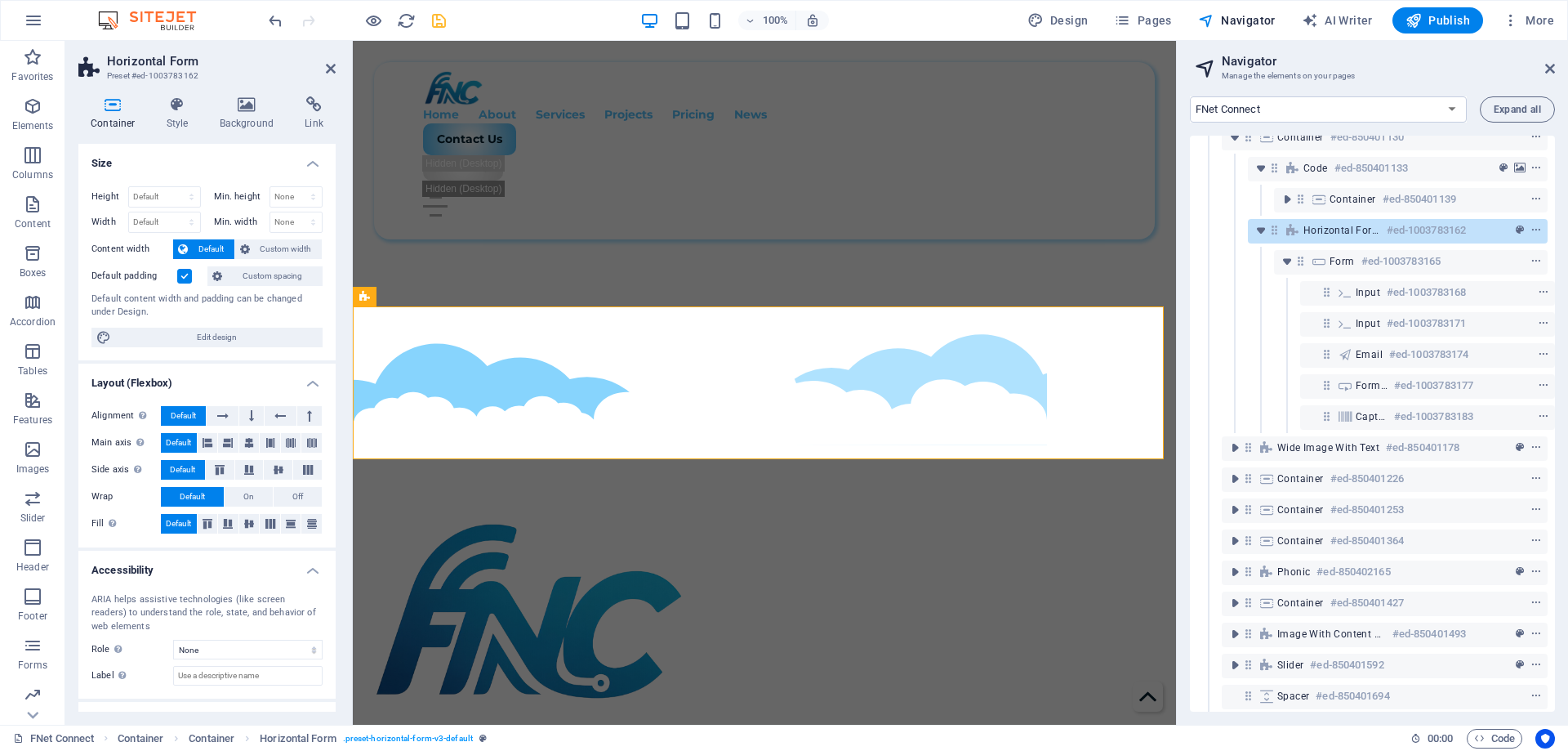
click at [184, 274] on label at bounding box center [184, 276] width 15 height 15
click at [0, 0] on input "Default padding" at bounding box center [0, 0] width 0 height 0
click at [184, 274] on label at bounding box center [184, 276] width 15 height 15
click at [0, 0] on input "Default padding" at bounding box center [0, 0] width 0 height 0
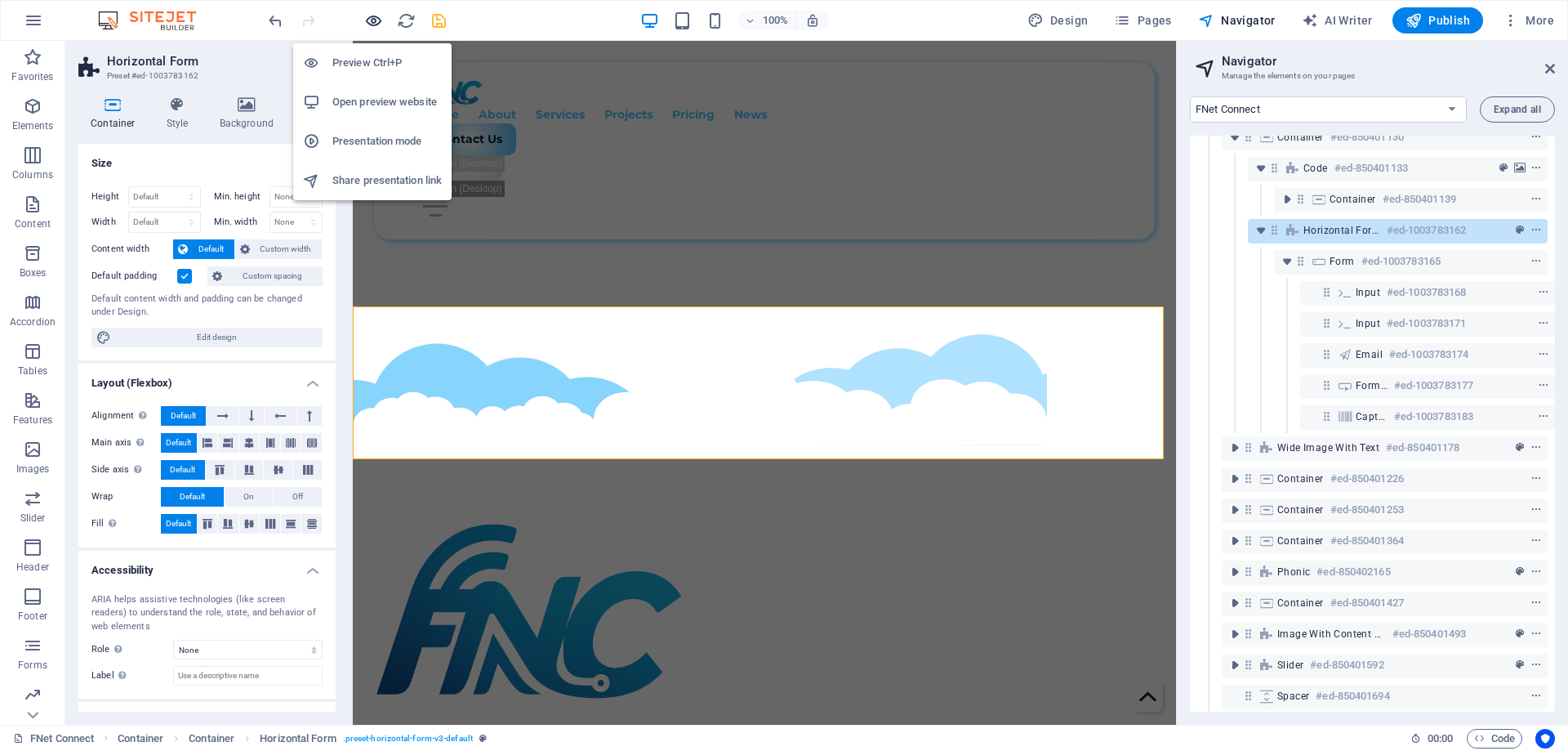
click at [370, 21] on icon "button" at bounding box center [374, 21] width 19 height 19
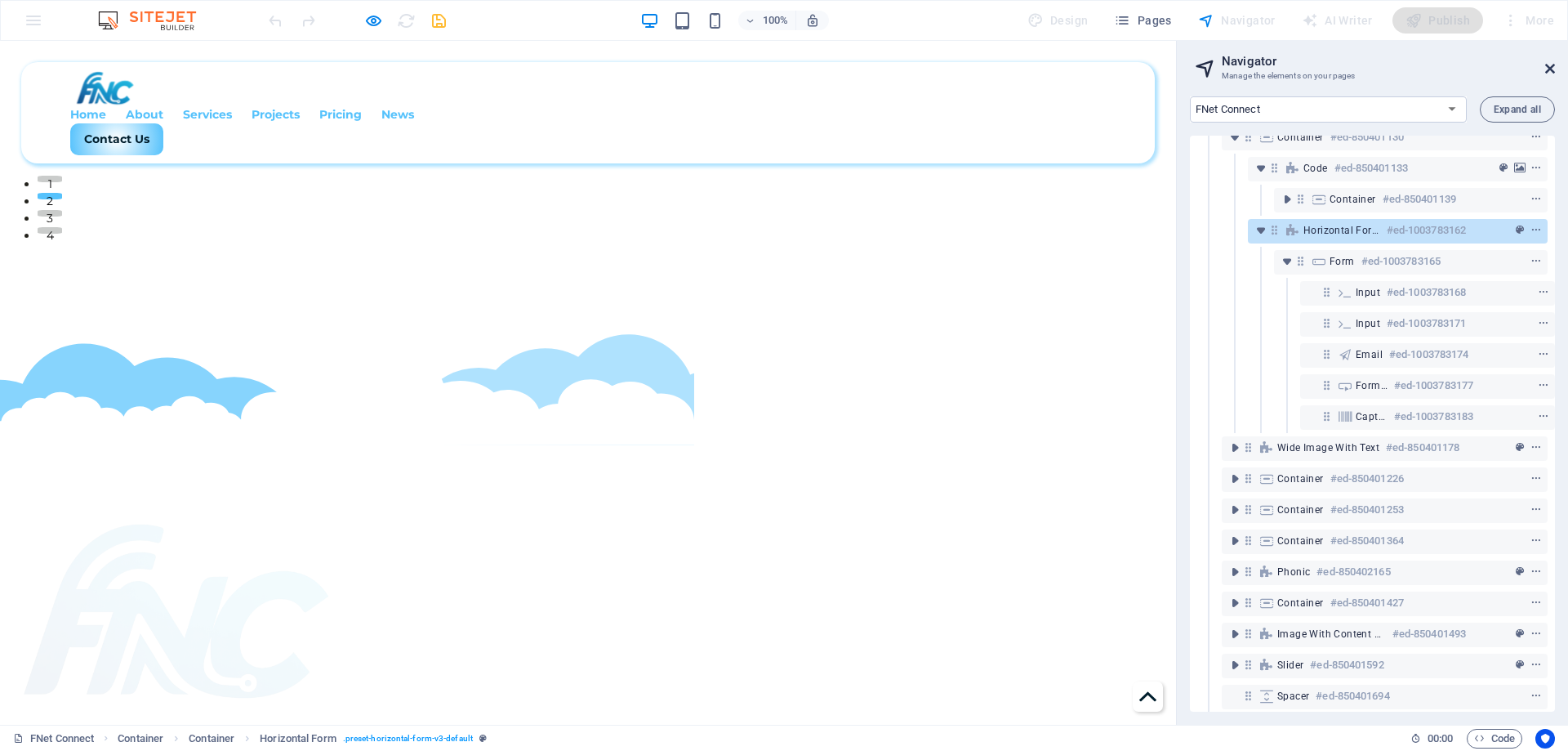
click at [1553, 70] on icon at bounding box center [1550, 68] width 10 height 13
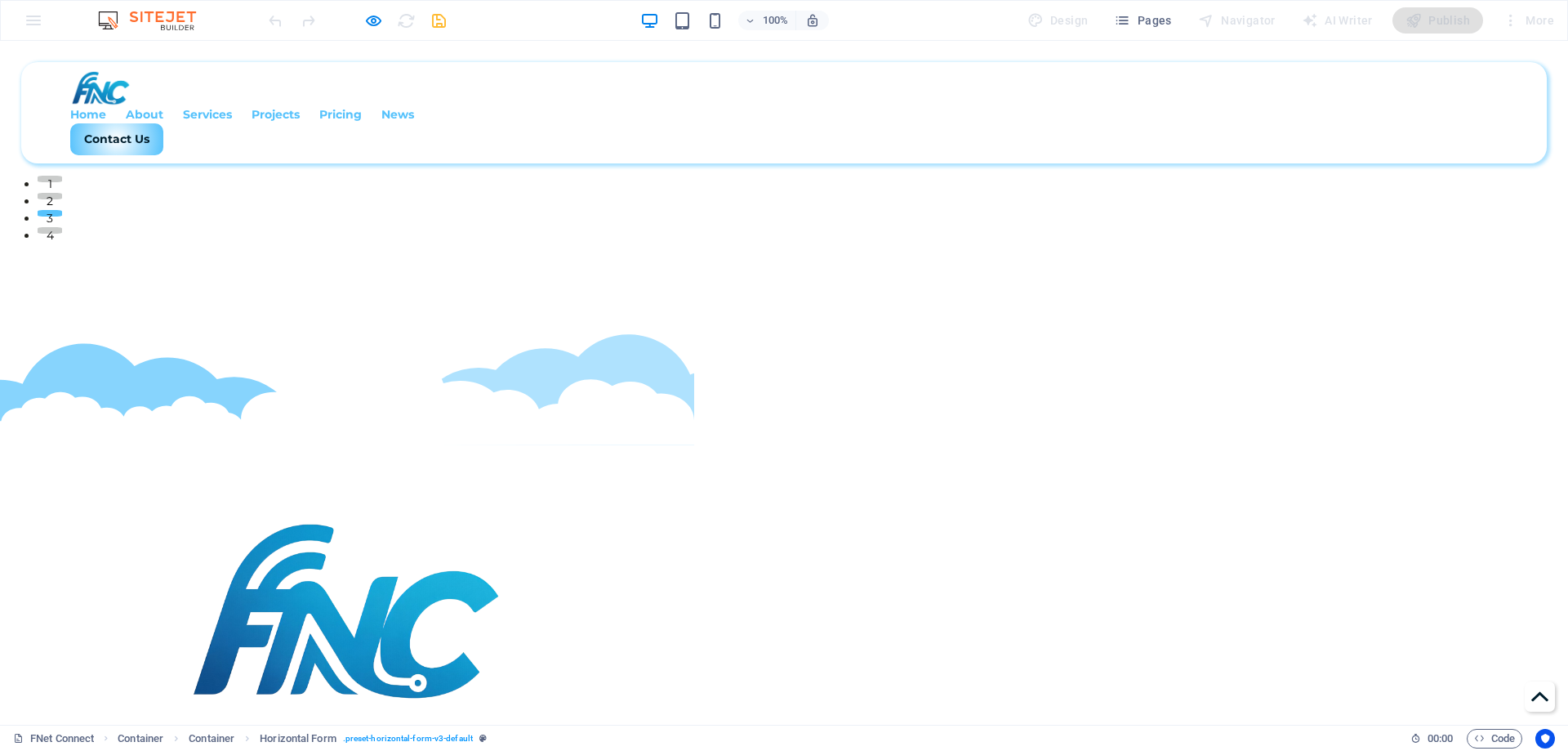
click at [317, 353] on icon at bounding box center [347, 399] width 694 height 91
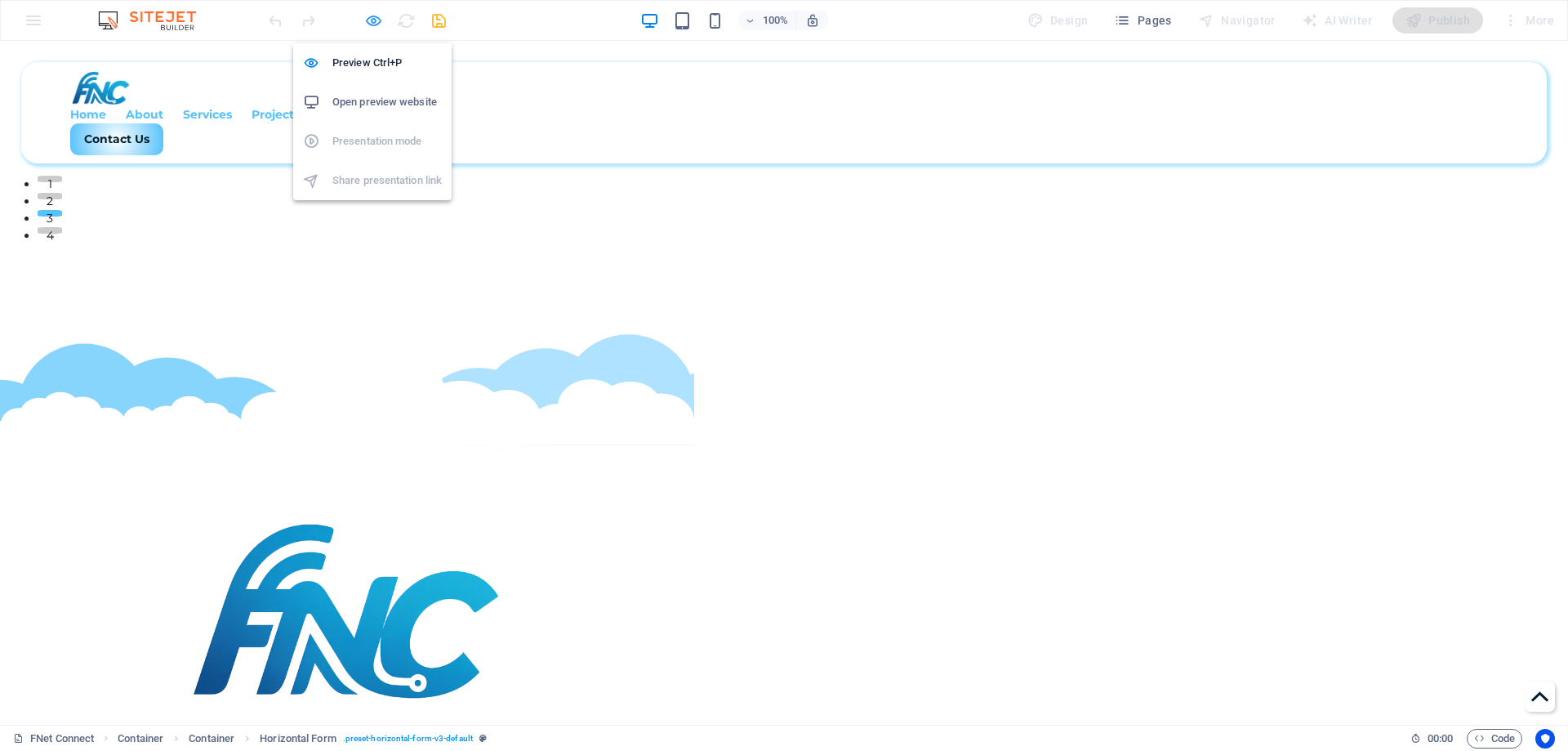
click at [376, 23] on icon "button" at bounding box center [374, 21] width 19 height 19
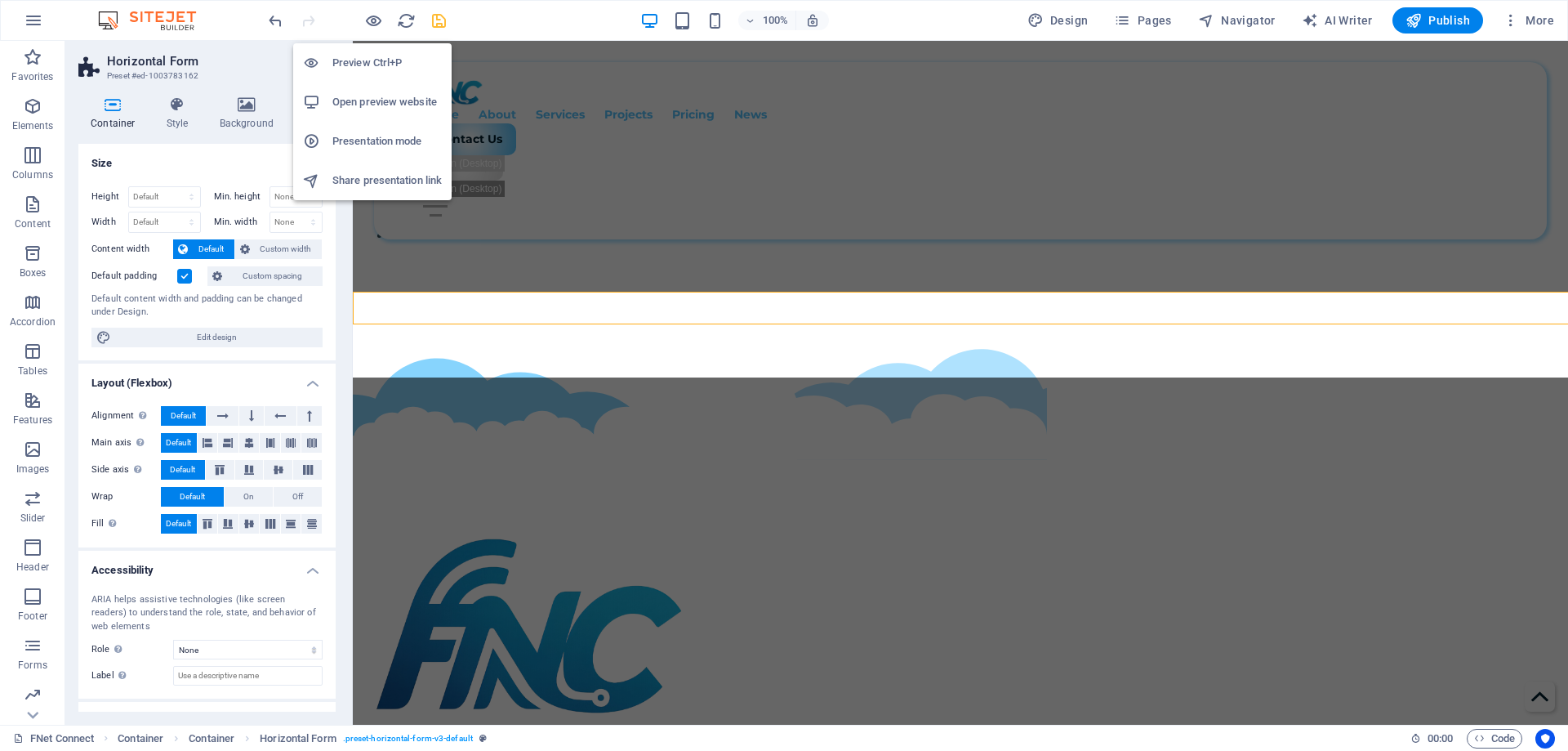
scroll to position [527, 0]
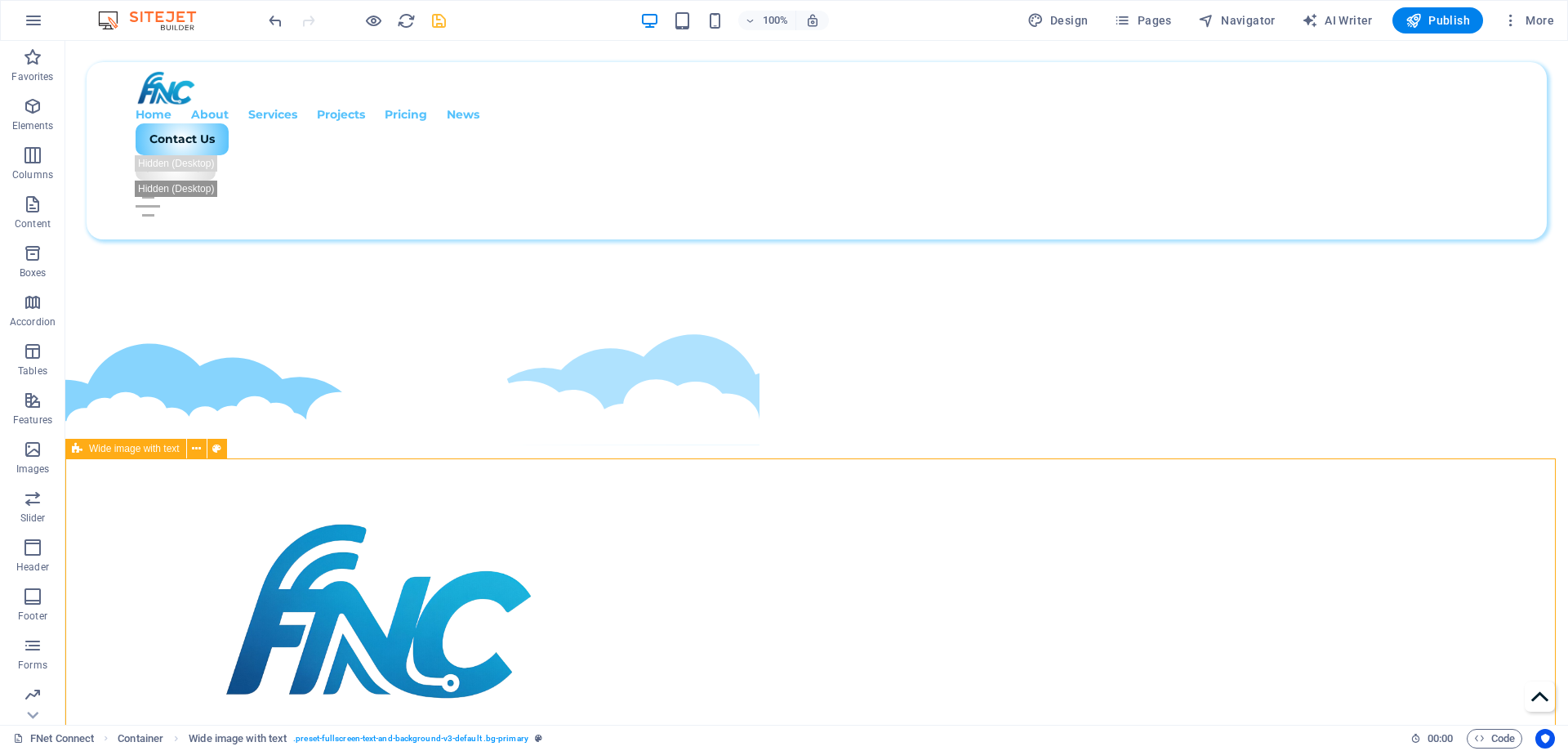
select select "waves"
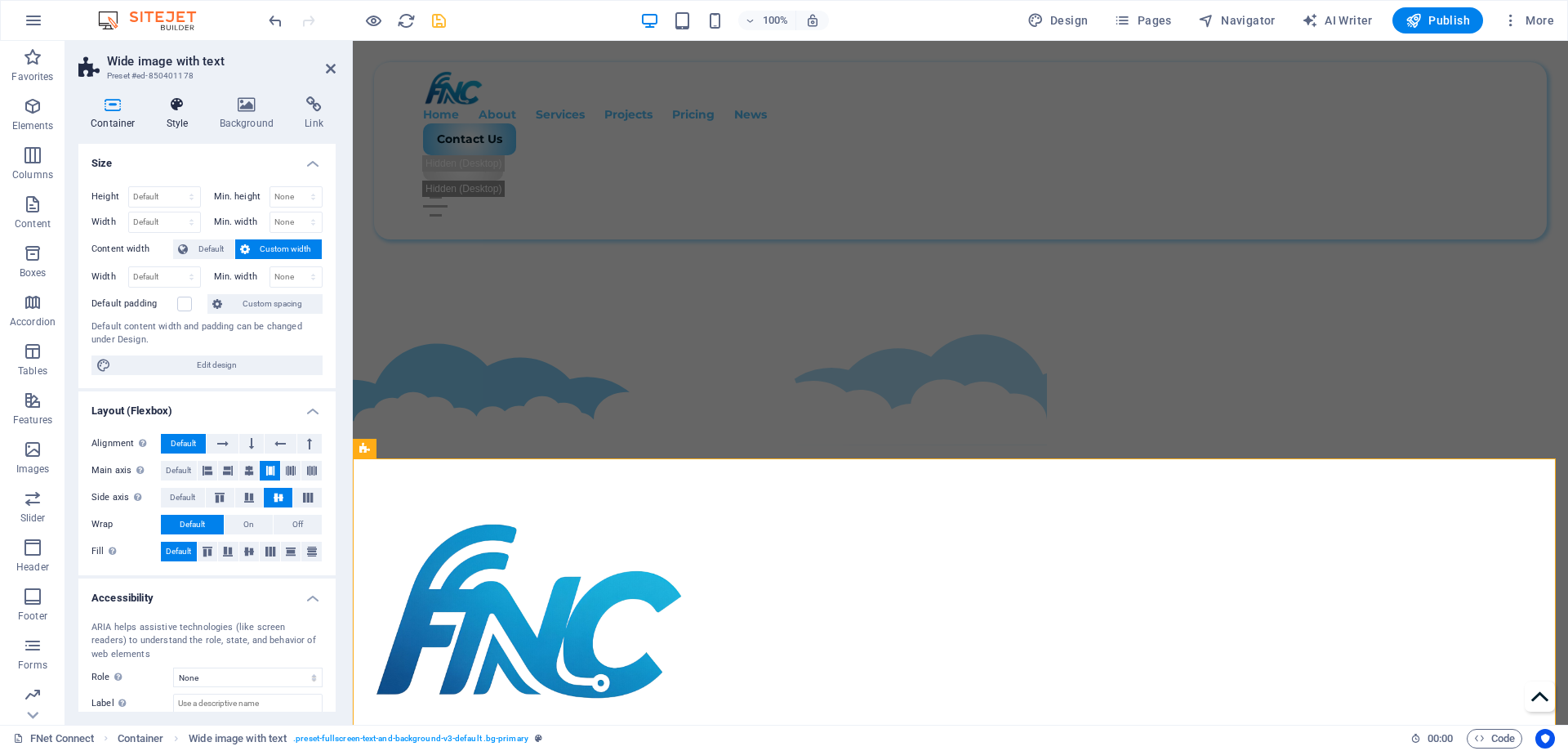
click at [189, 123] on h4 "Style" at bounding box center [180, 113] width 53 height 34
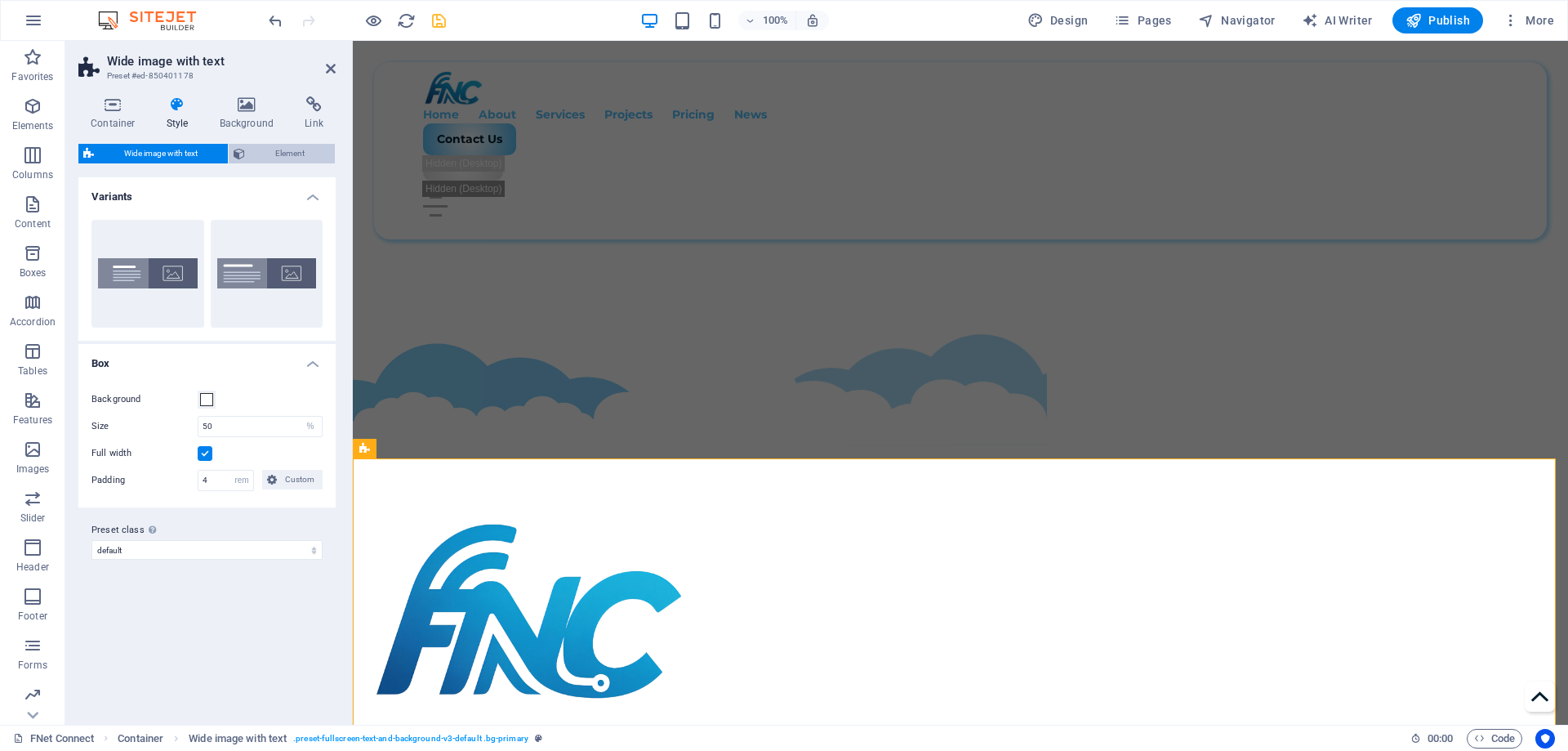
click at [269, 154] on span "Element" at bounding box center [290, 153] width 80 height 20
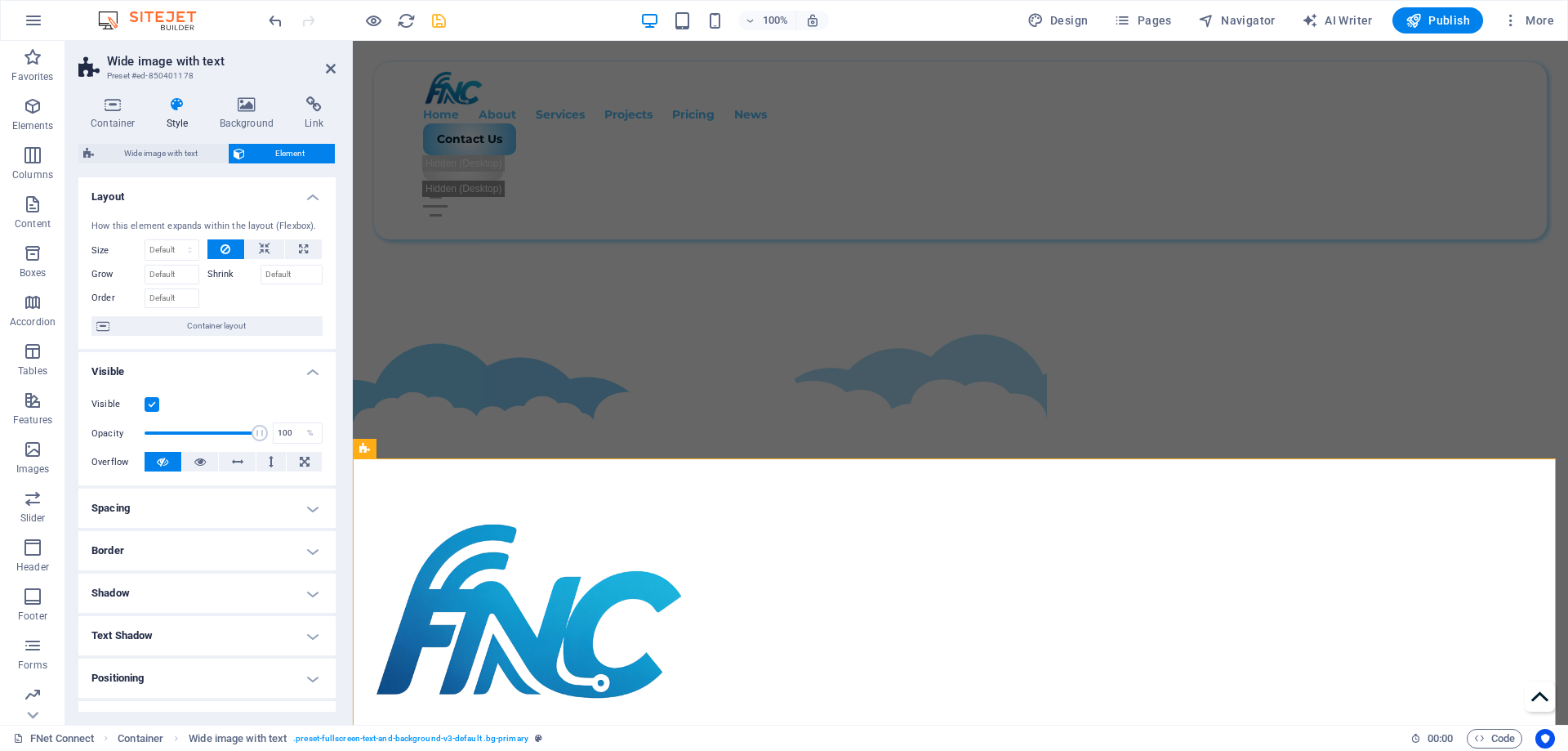
click at [183, 497] on h4 "Spacing" at bounding box center [207, 507] width 258 height 39
click at [227, 546] on select "Default auto px % rem vw vh Custom" at bounding box center [195, 541] width 75 height 20
click at [157, 532] on select "Default auto px % rem vw vh Custom" at bounding box center [195, 541] width 75 height 20
select select "DISABLED_OPTION_VALUE"
click at [437, 19] on icon "save" at bounding box center [439, 21] width 19 height 19
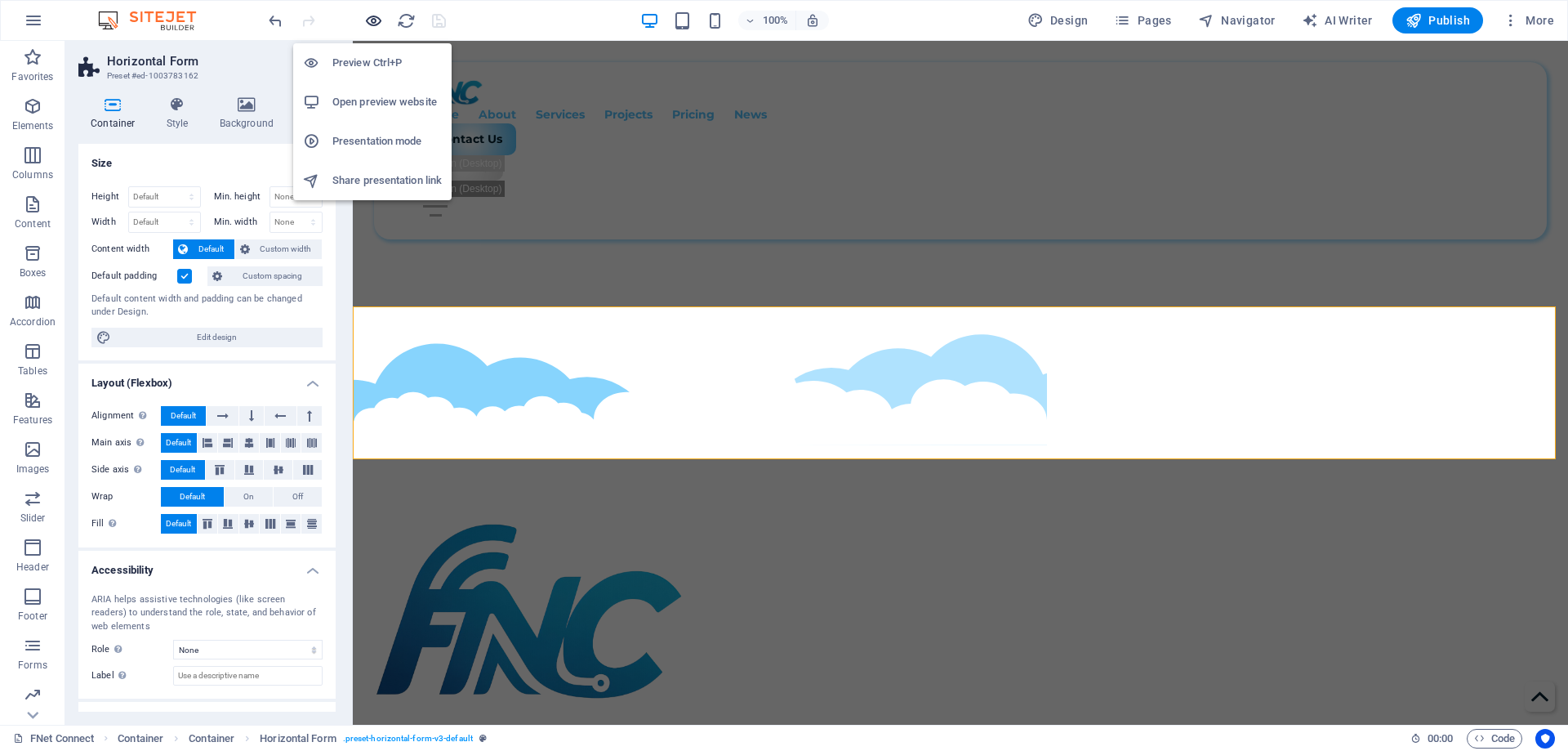
click at [368, 25] on icon "button" at bounding box center [374, 21] width 19 height 19
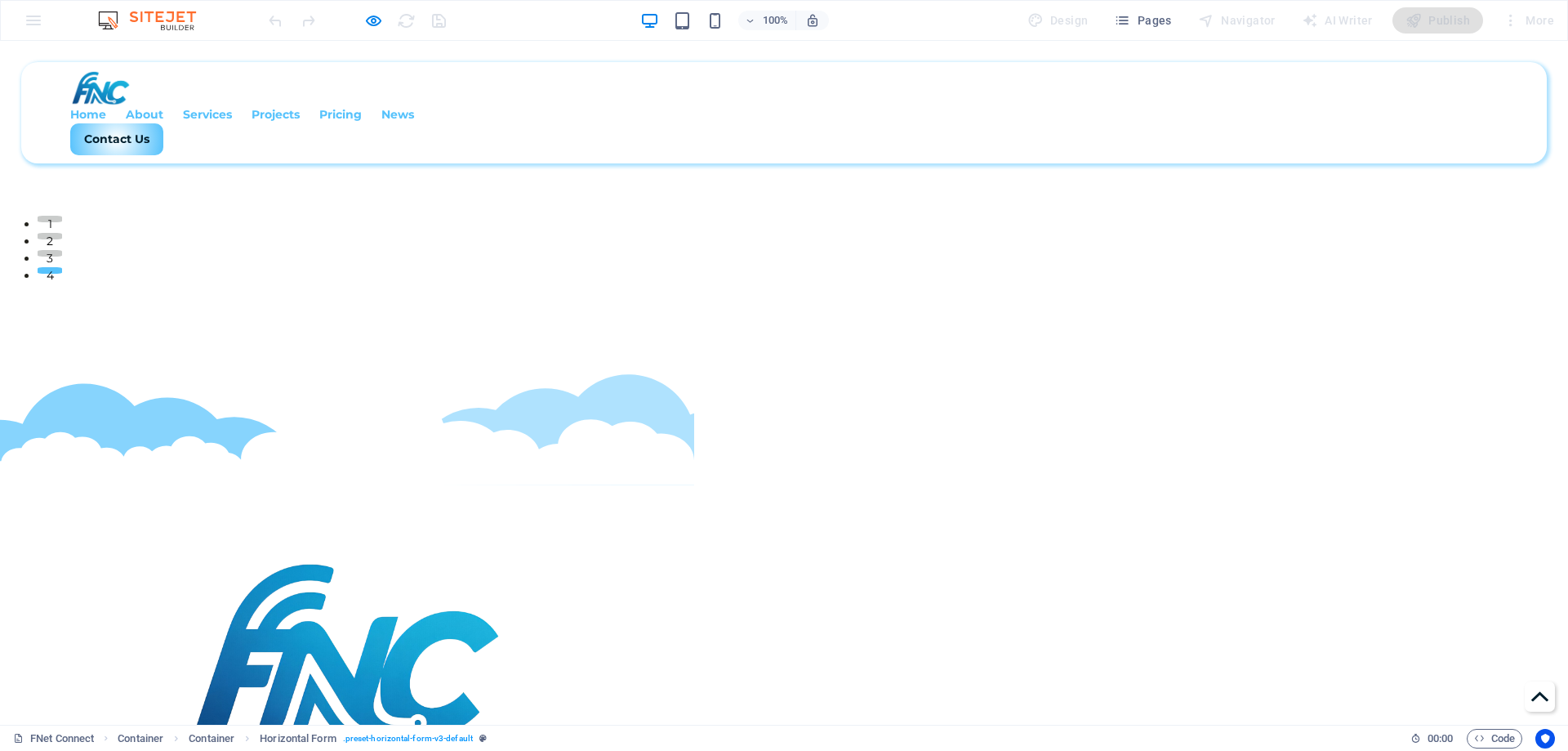
scroll to position [513, 0]
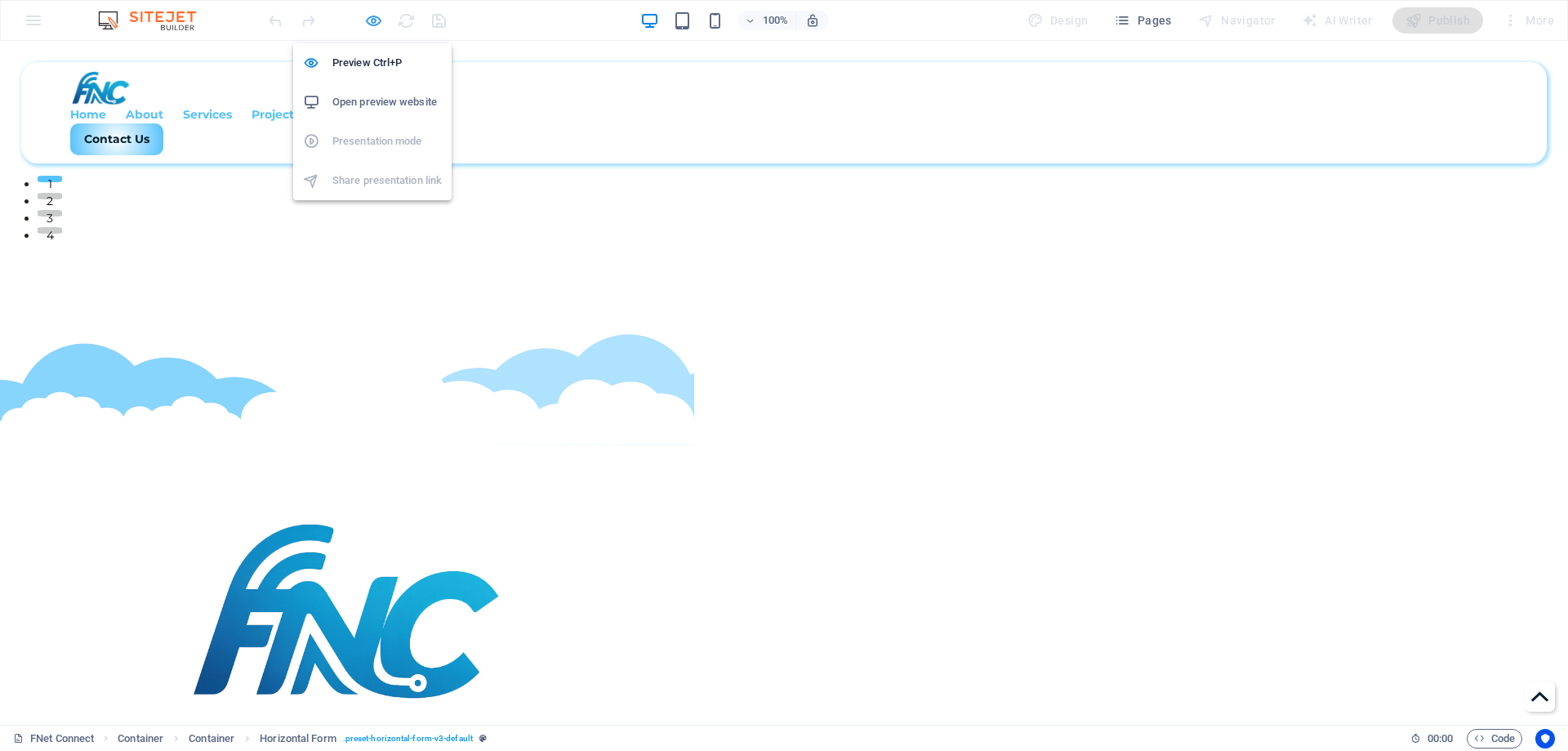
click at [369, 27] on icon "button" at bounding box center [374, 21] width 19 height 19
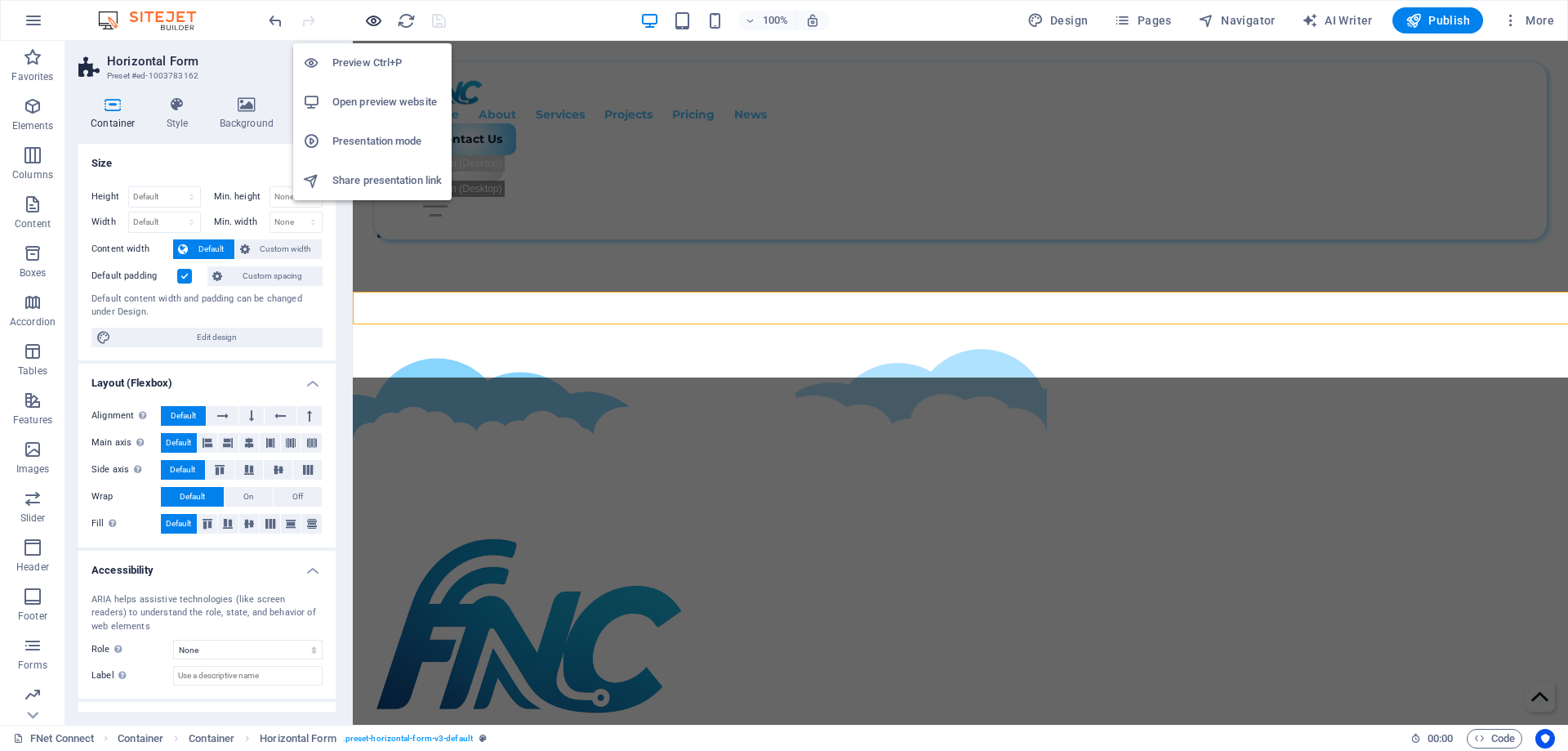
scroll to position [527, 0]
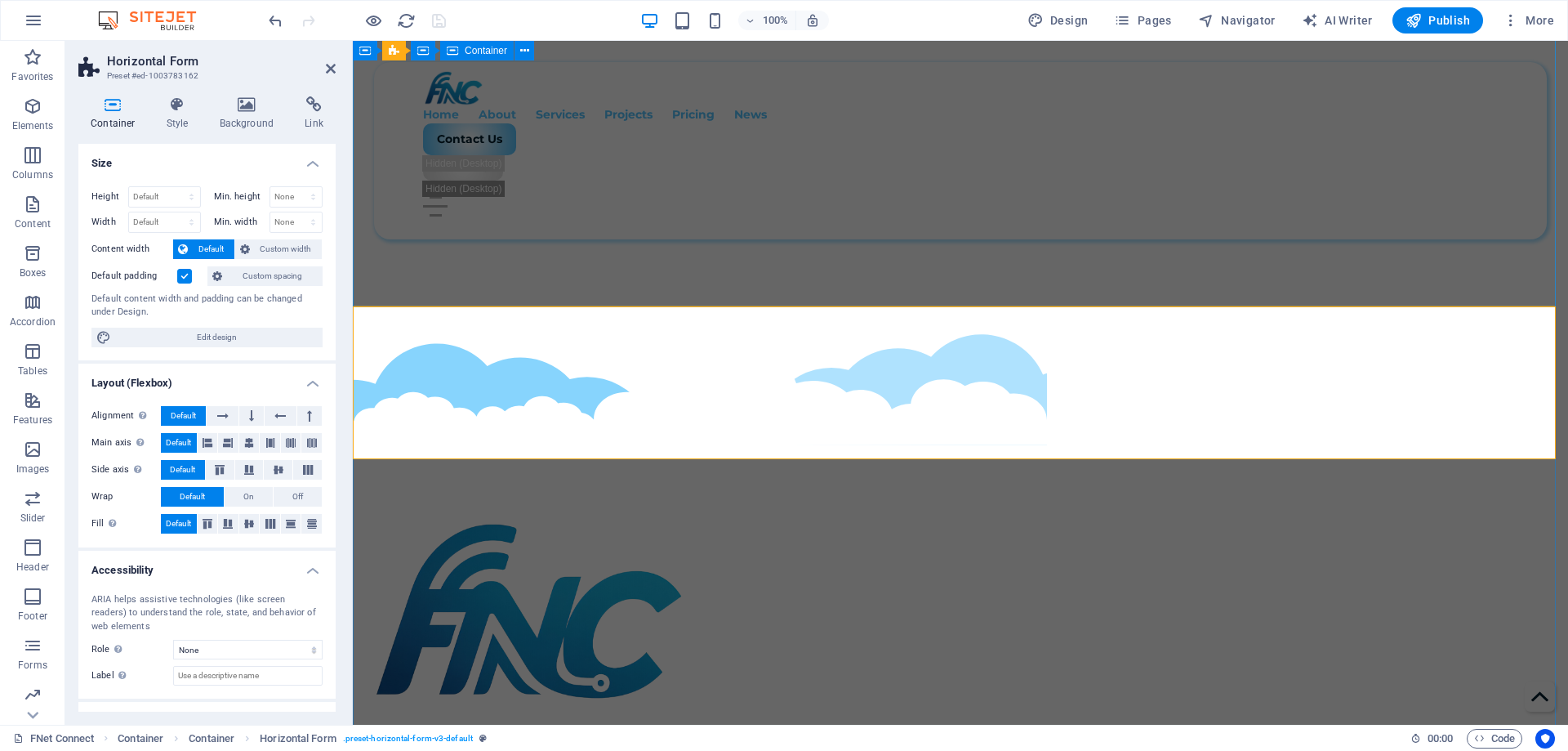
click at [795, 306] on div "Best IT Company Reach out to us for innovative IT solutions customized to your …" at bounding box center [961, 722] width 1216 height 832
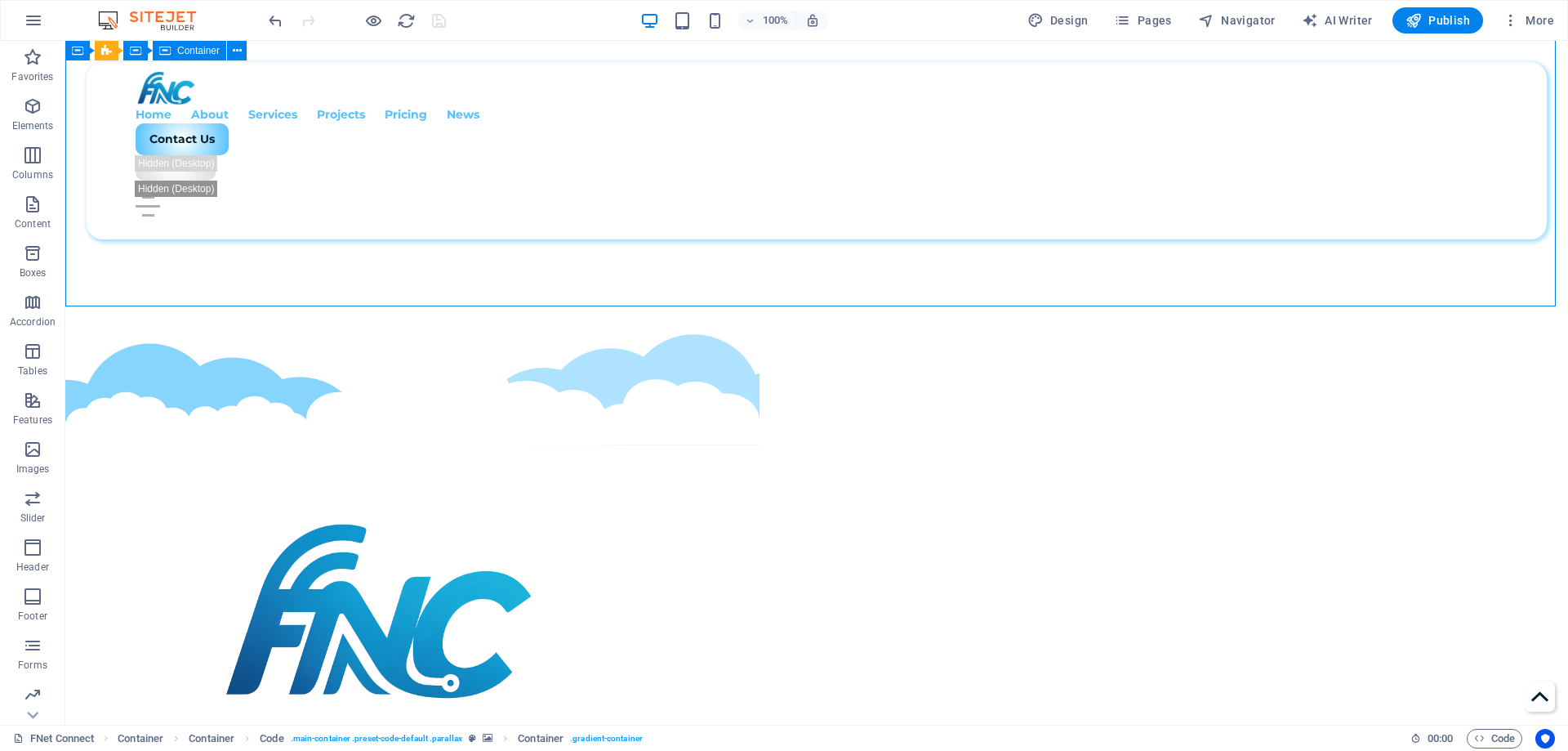
click at [787, 306] on div "Best IT Company Reach out to us for innovative IT solutions customized to your …" at bounding box center [816, 722] width 1503 height 832
select select "multiple-clouds"
select select "px"
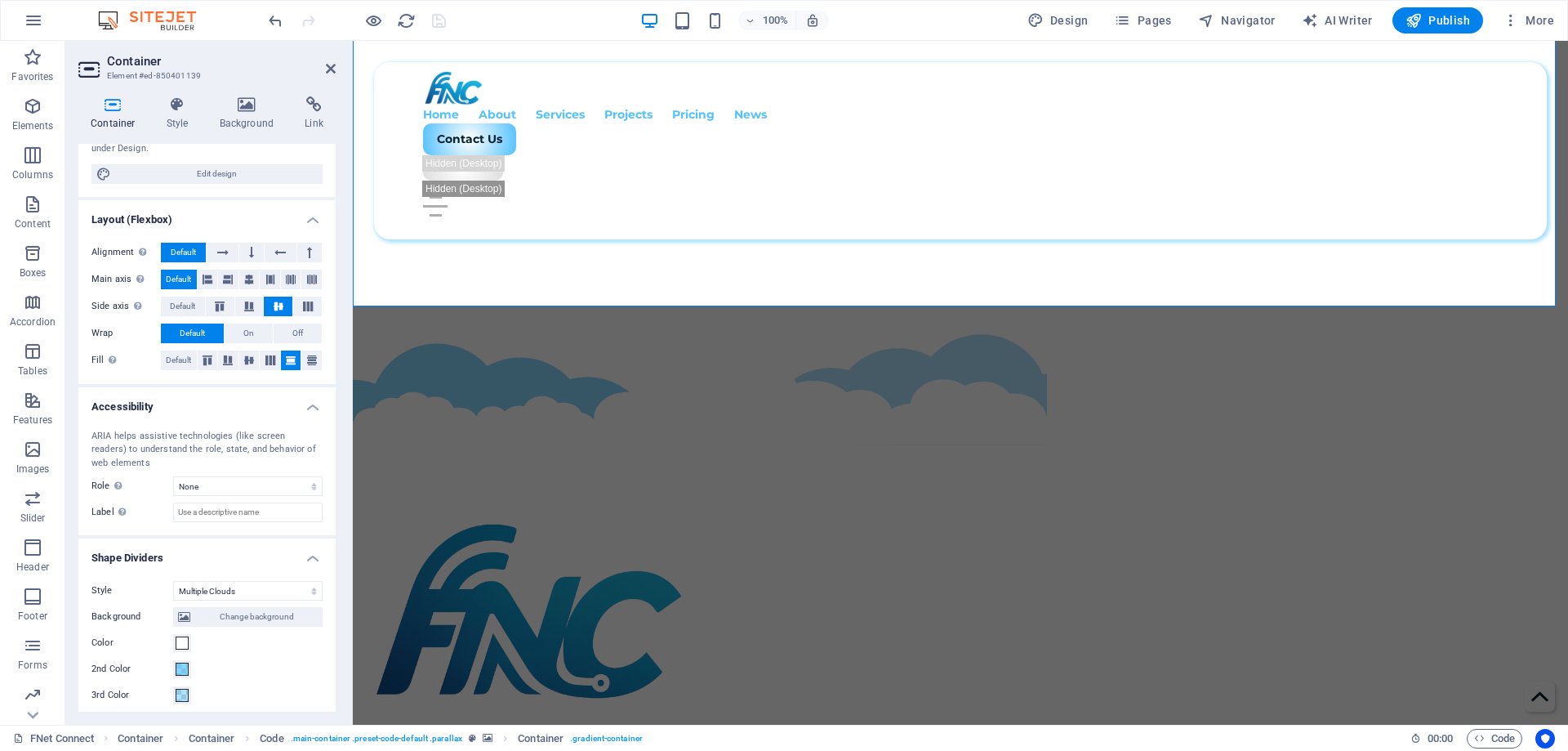
scroll to position [367, 0]
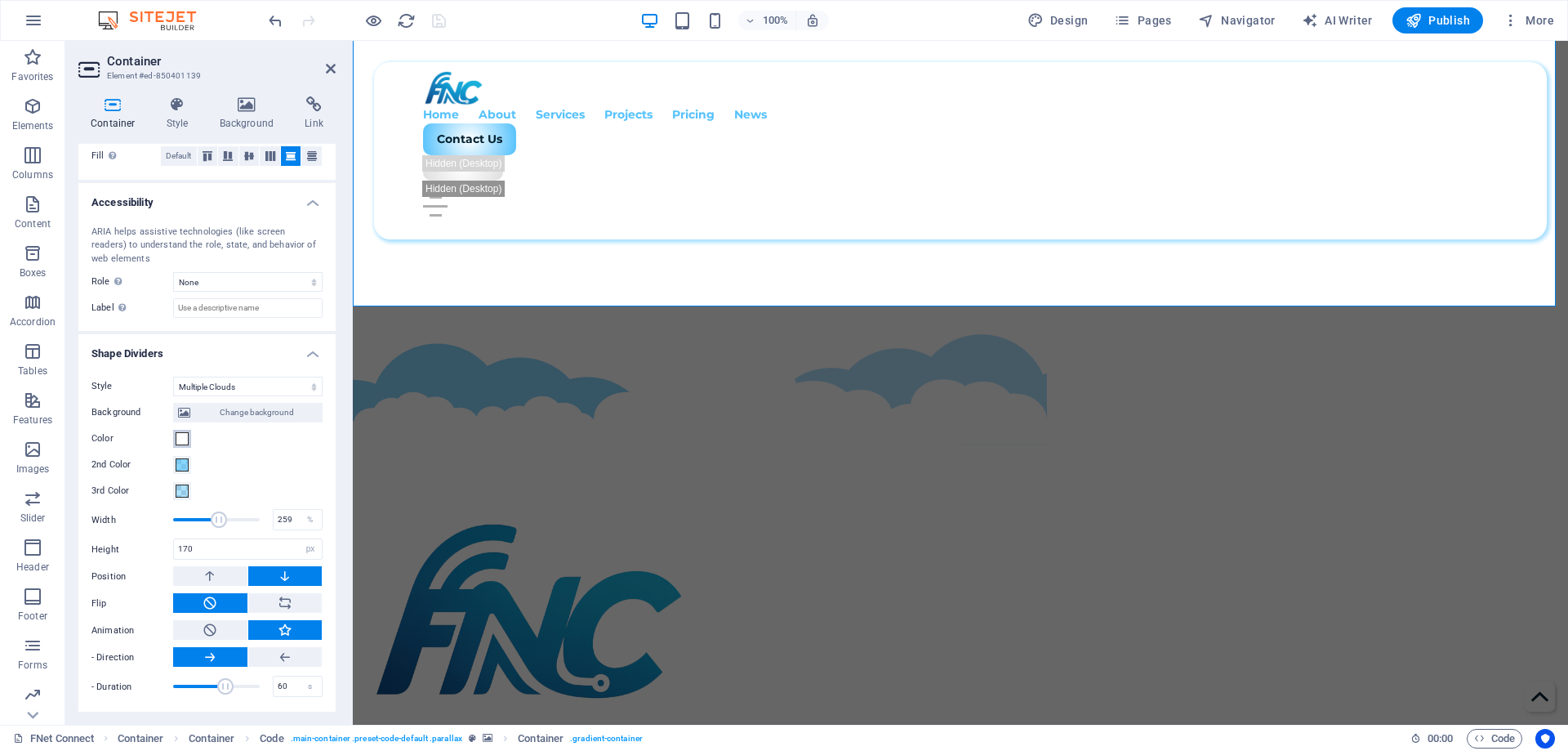
click at [184, 444] on span at bounding box center [182, 439] width 13 height 13
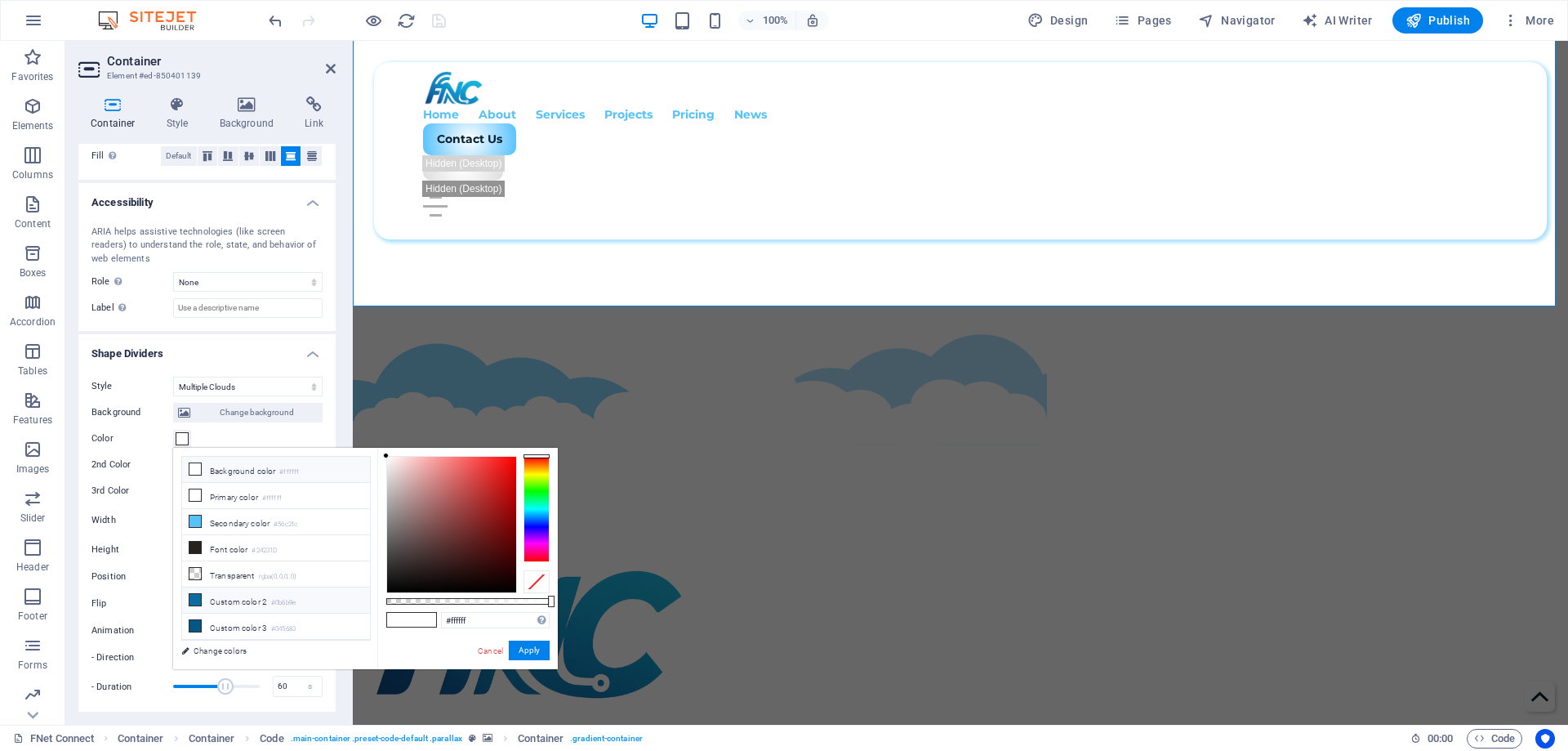
click at [211, 598] on li "Custom color 2 #0b6b9e" at bounding box center [276, 600] width 188 height 26
type input "#0b6b9e"
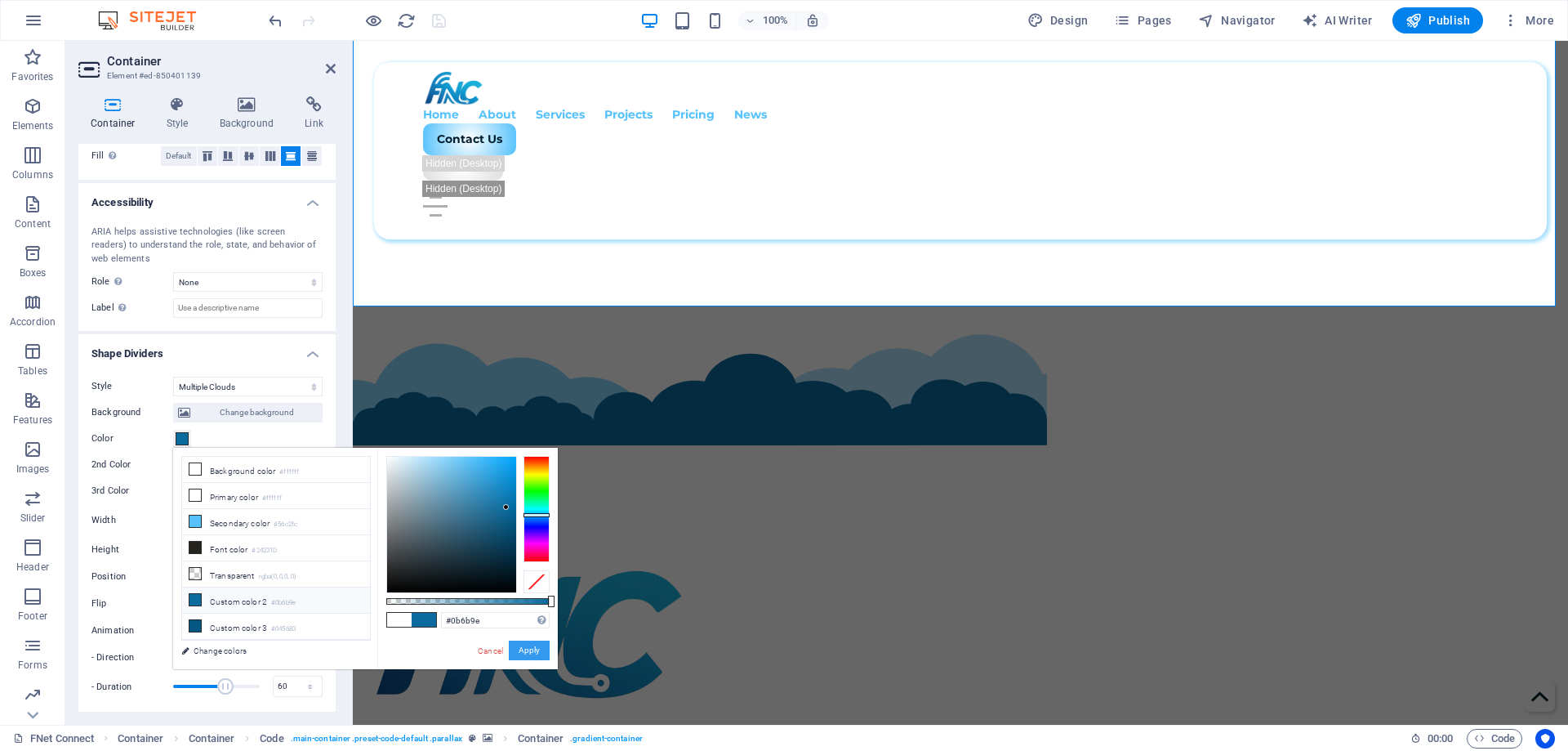
click at [533, 654] on button "Apply" at bounding box center [529, 650] width 41 height 20
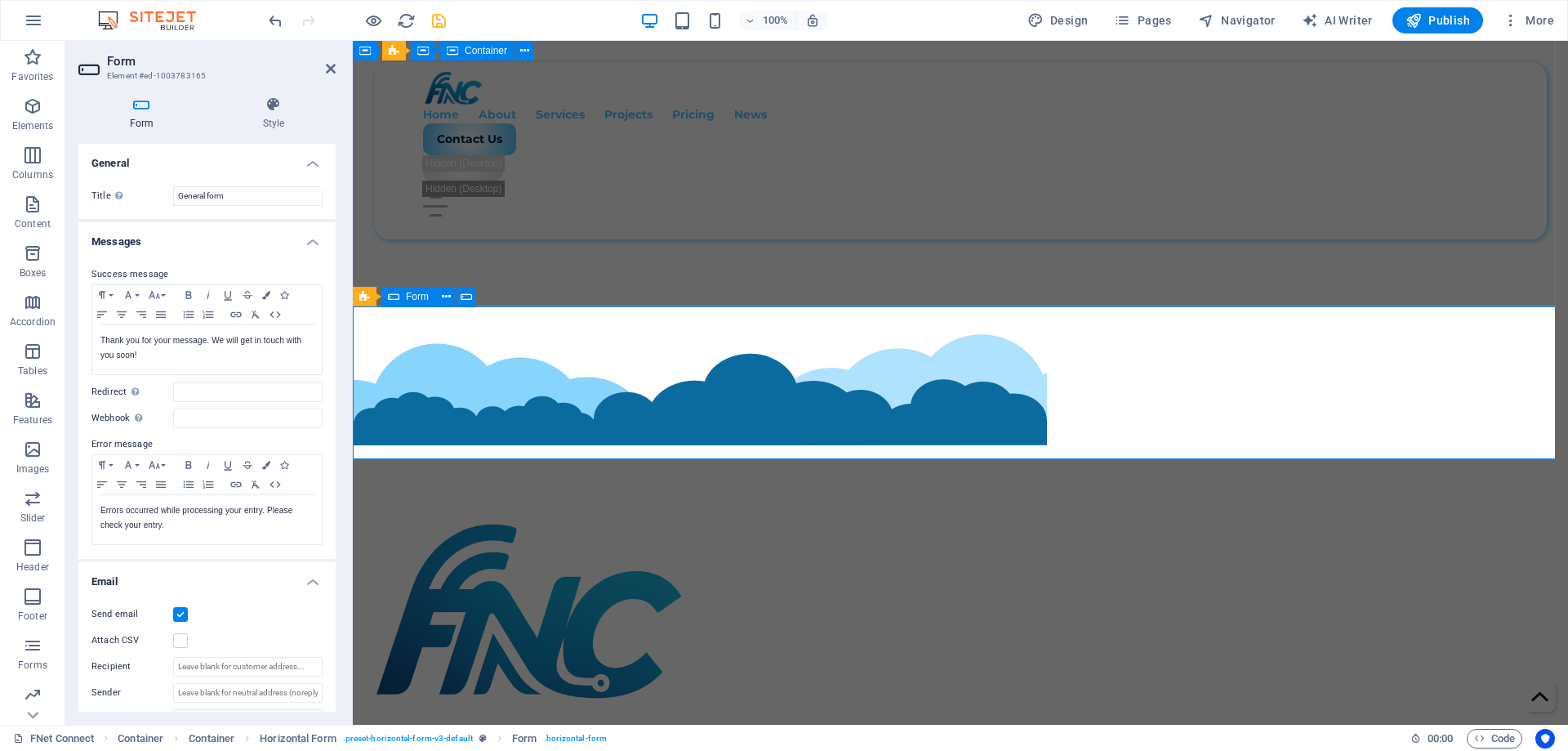
click at [725, 306] on div "Best IT Company Reach out to us for innovative IT solutions customized to your …" at bounding box center [961, 722] width 1216 height 832
select select "multiple-clouds"
select select "px"
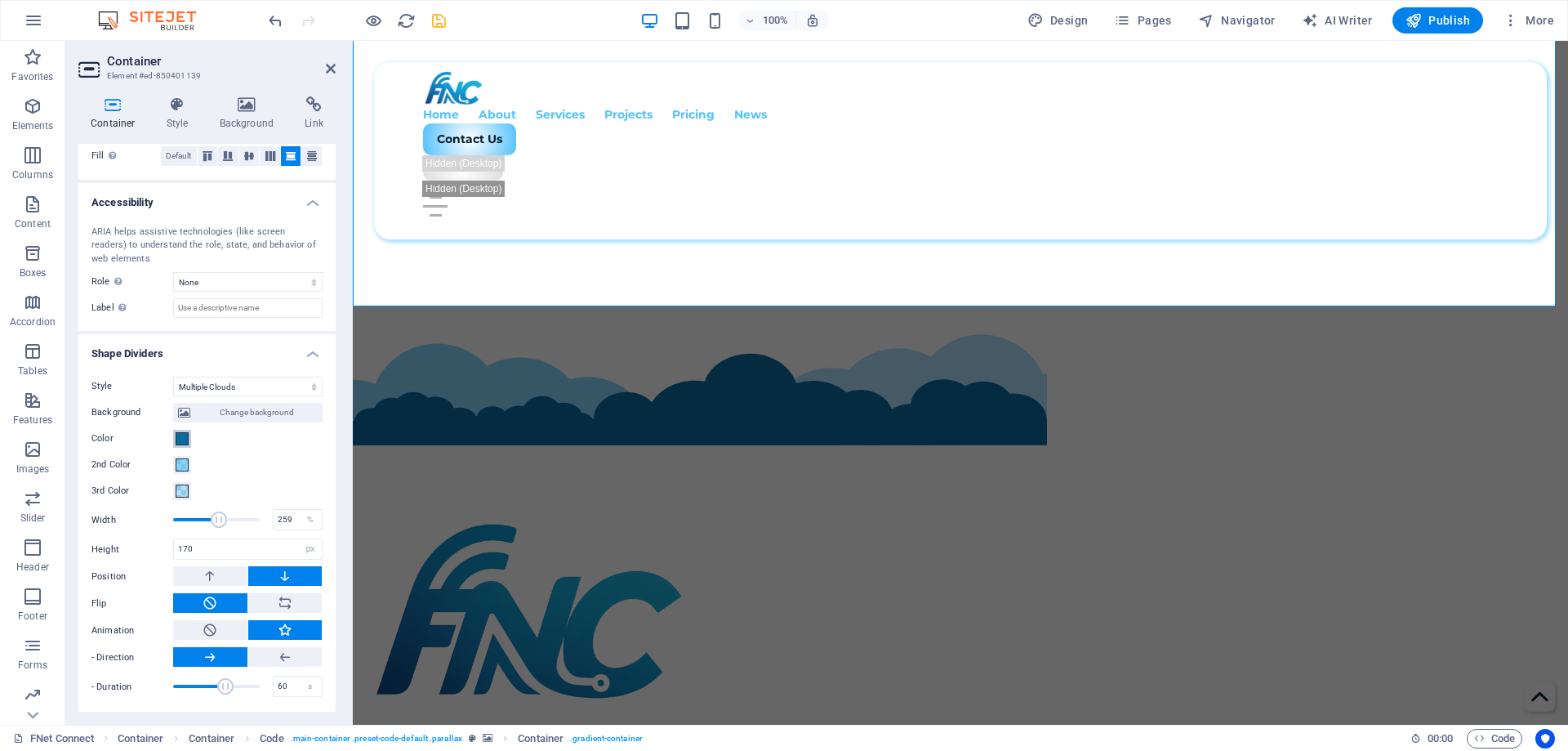
click at [177, 441] on span at bounding box center [182, 439] width 13 height 13
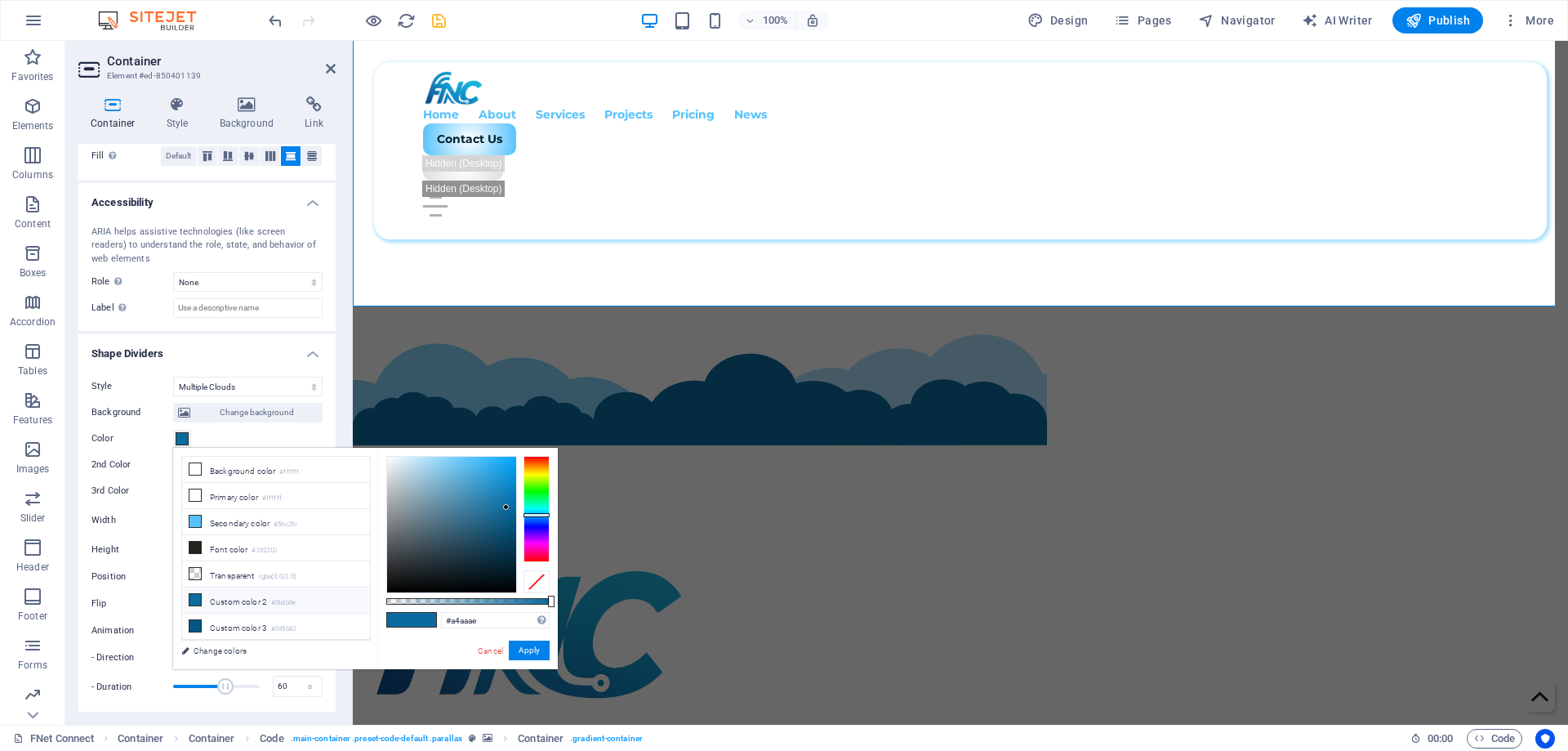
click at [393, 500] on div at bounding box center [452, 525] width 129 height 136
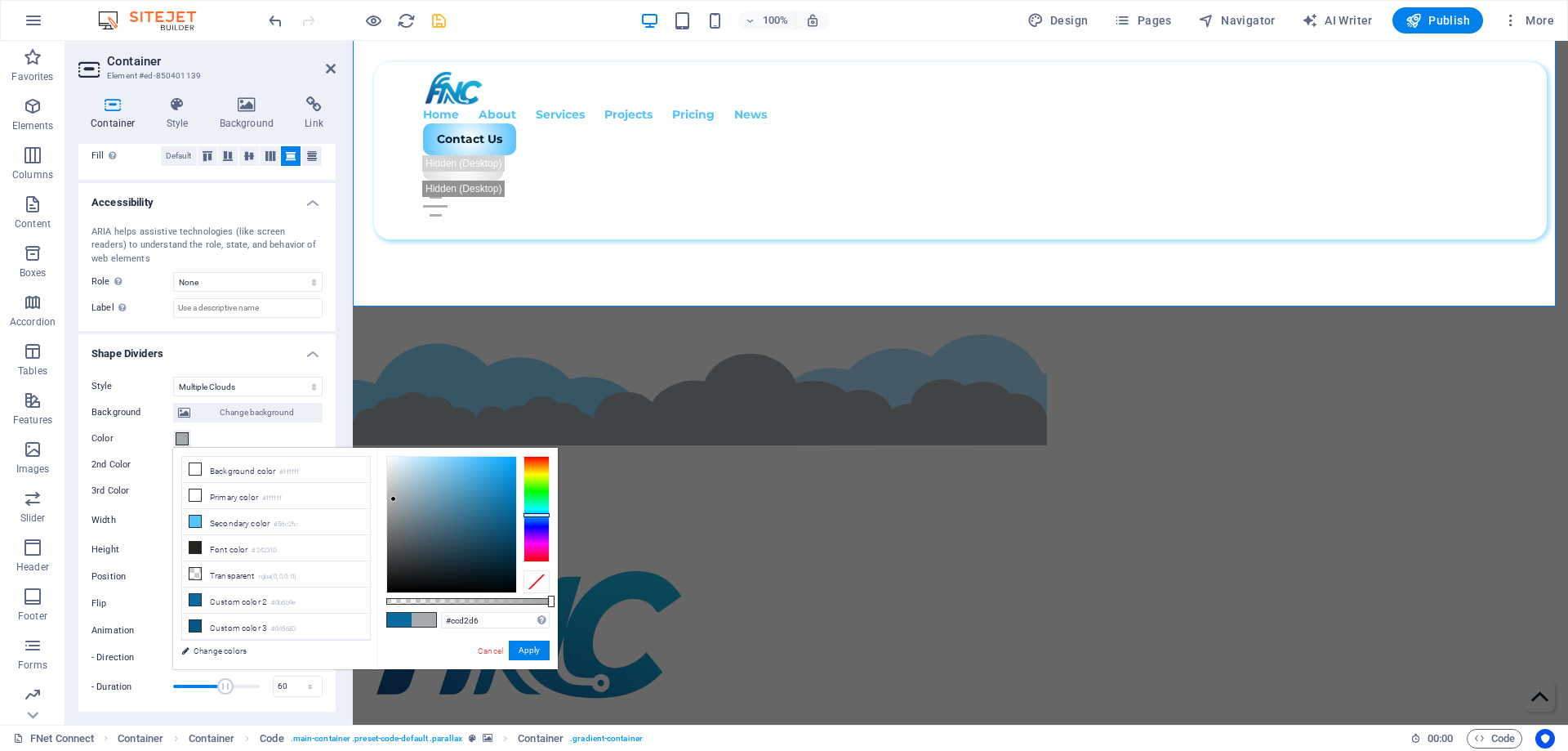
click at [392, 478] on div at bounding box center [452, 525] width 129 height 136
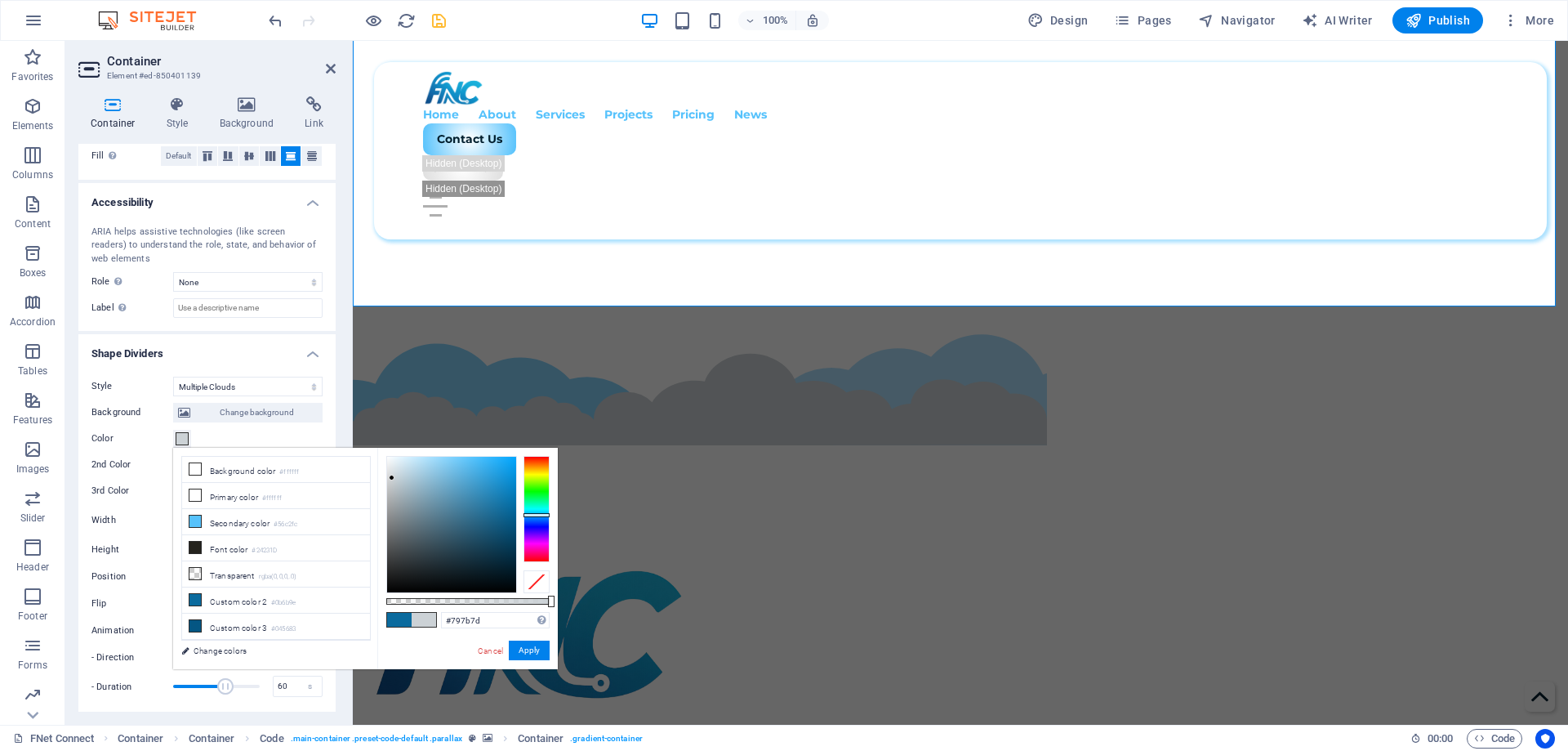
click at [390, 526] on div at bounding box center [452, 525] width 129 height 136
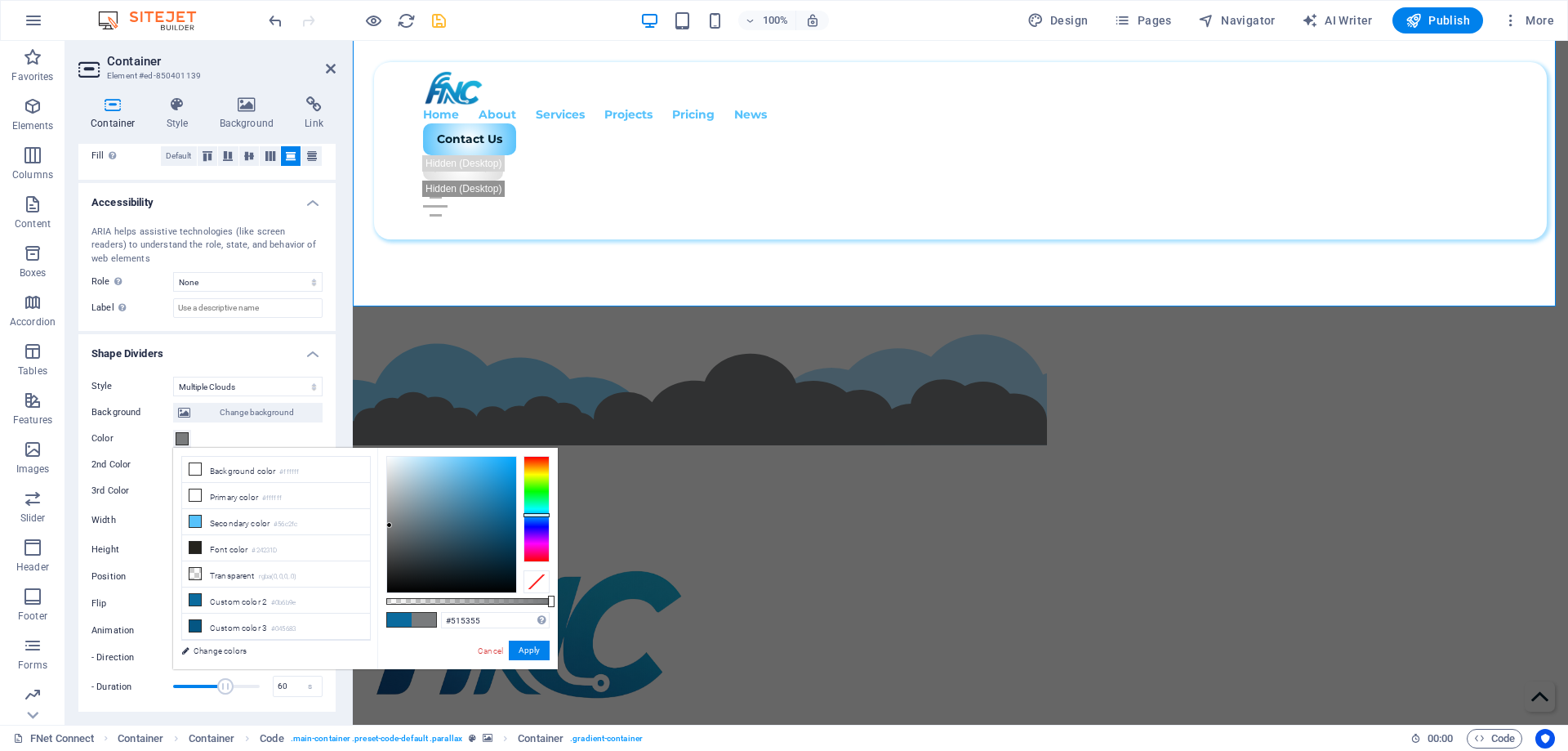
click at [392, 546] on div at bounding box center [452, 525] width 129 height 136
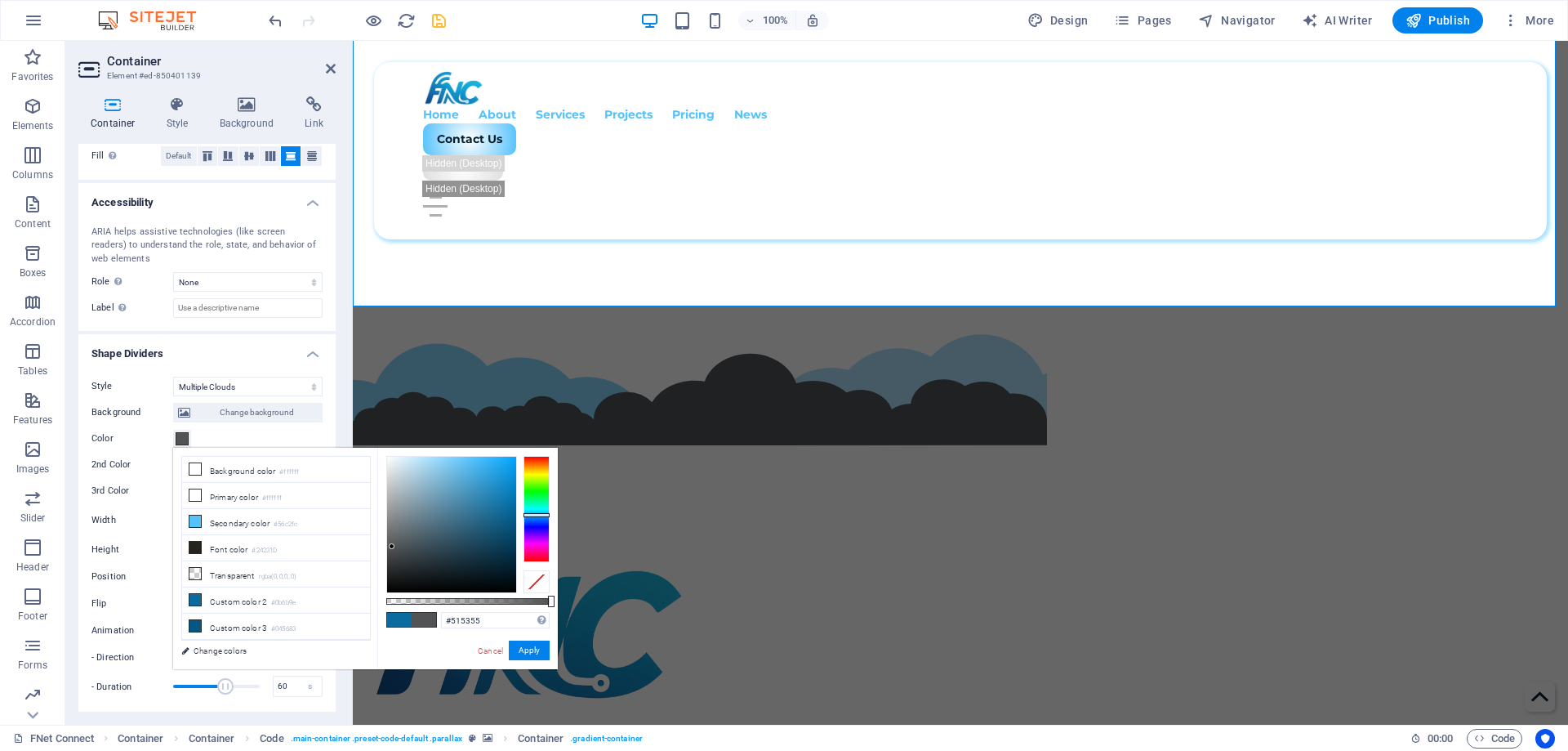
type input "#687880"
click at [410, 524] on div at bounding box center [452, 525] width 129 height 136
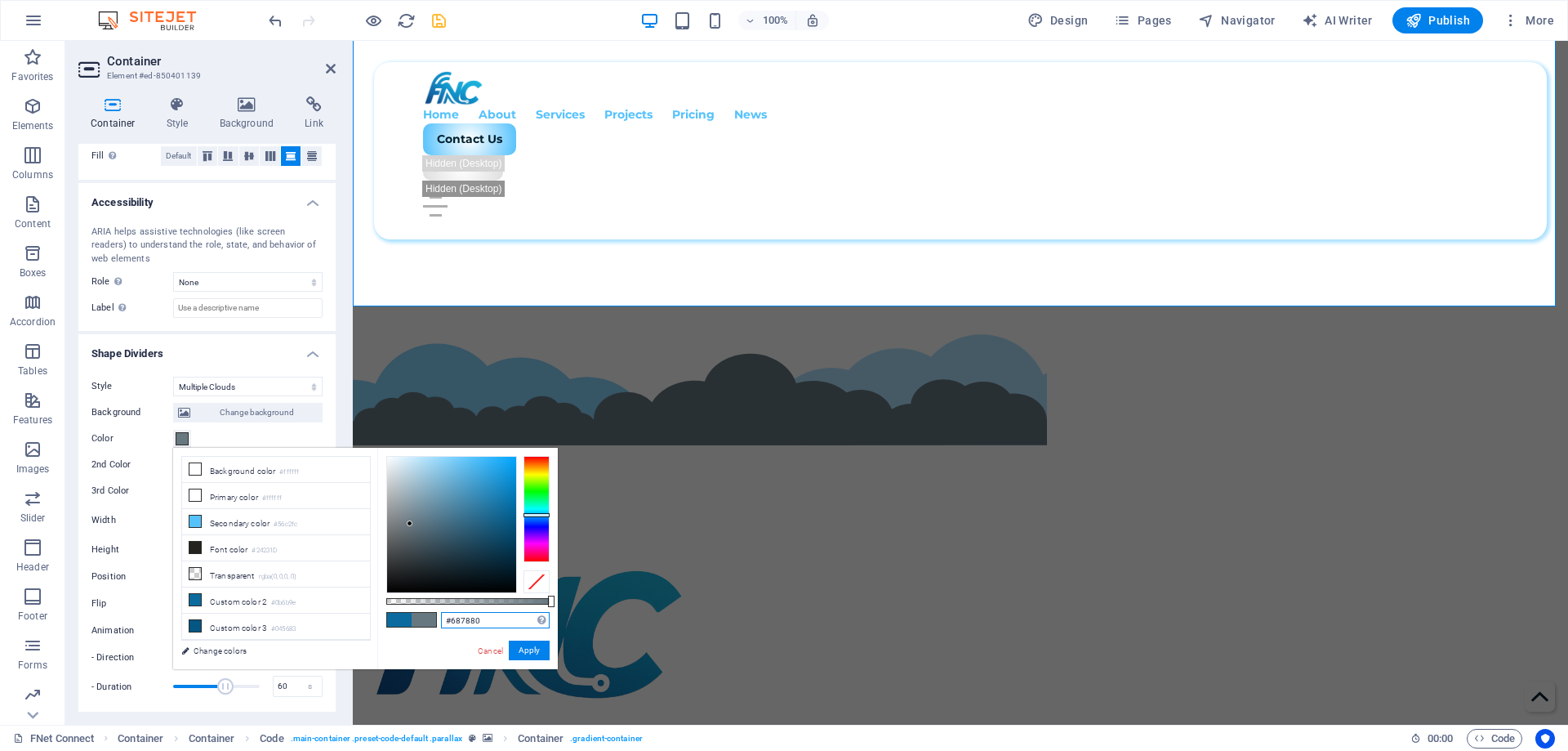
drag, startPoint x: 491, startPoint y: 618, endPoint x: 428, endPoint y: 629, distance: 64.0
click at [428, 629] on div "#687880 Supported formats #0852ed rgb(8, 82, 237) rgba(8, 82, 237, 90%) hsv(221…" at bounding box center [467, 676] width 180 height 459
click at [535, 647] on button "Apply" at bounding box center [529, 650] width 41 height 20
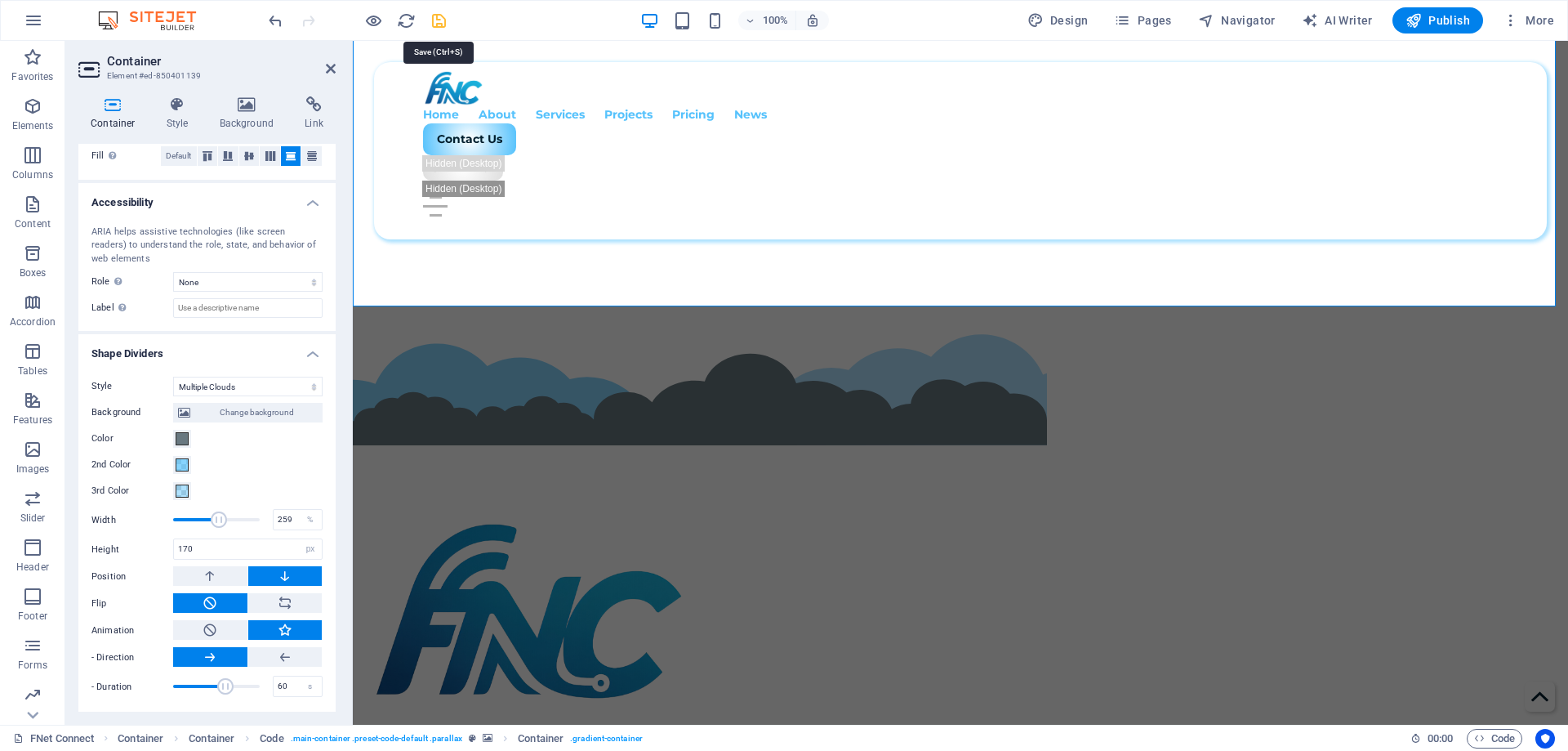
click at [433, 20] on icon "save" at bounding box center [439, 21] width 19 height 19
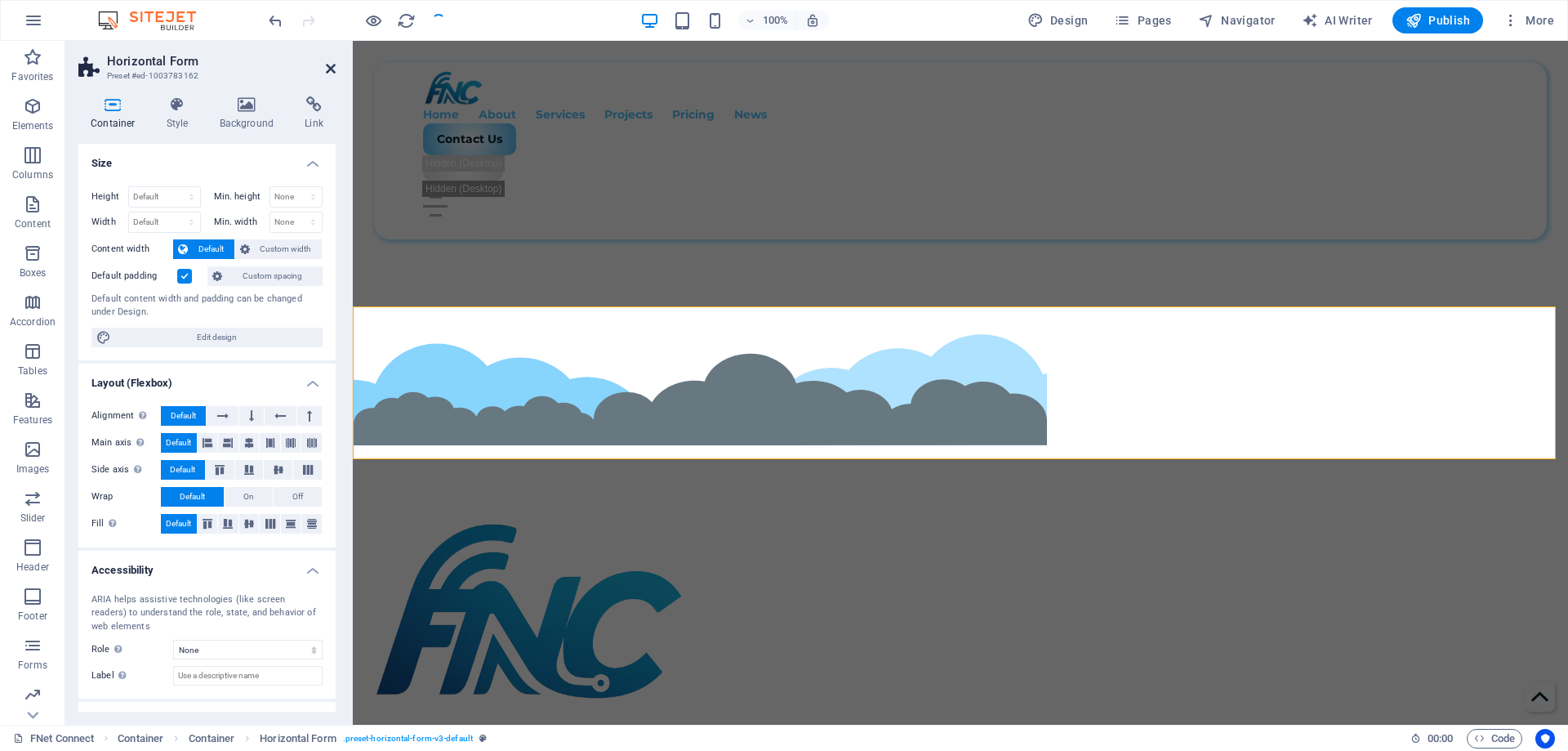
click at [334, 65] on icon at bounding box center [331, 68] width 10 height 13
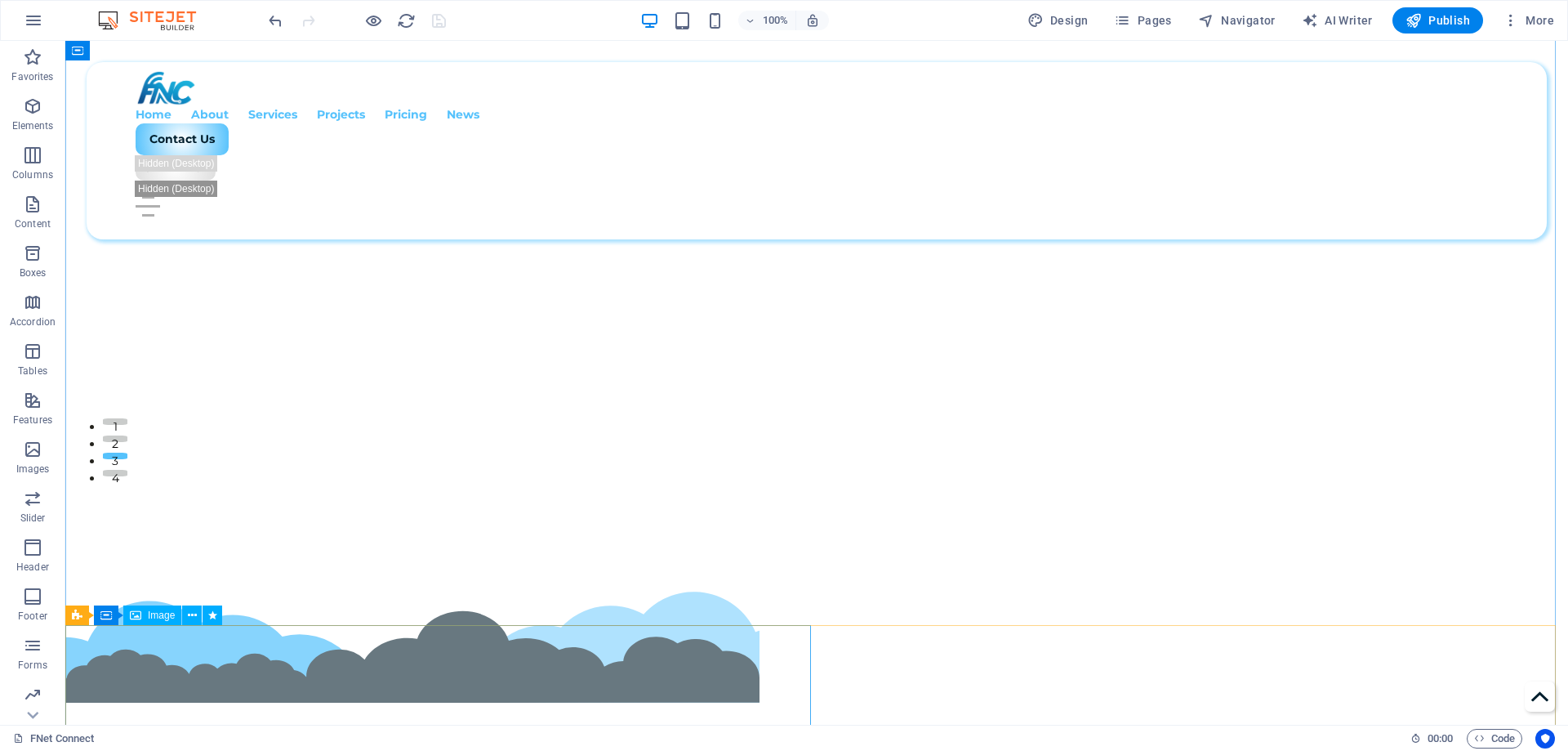
scroll to position [365, 0]
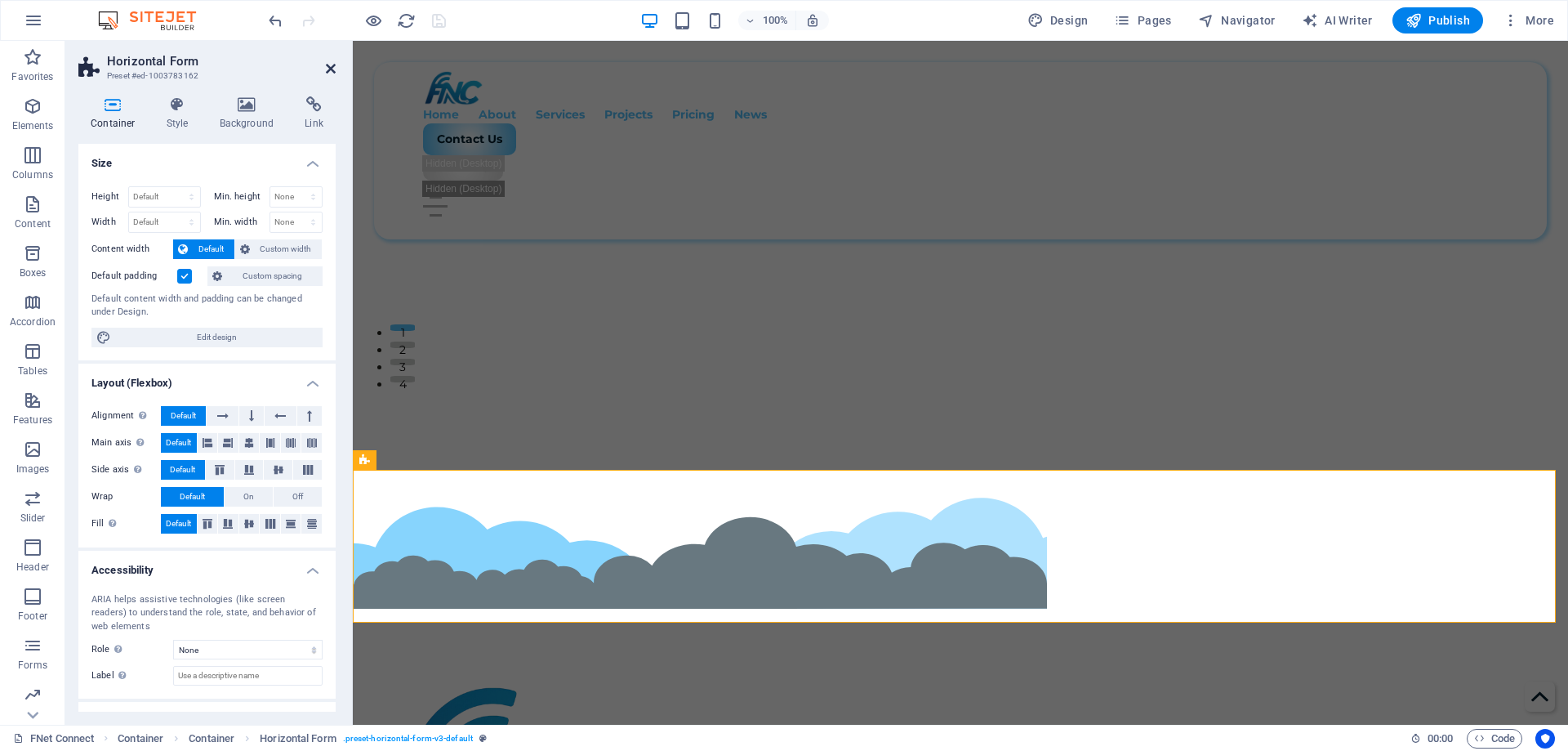
click at [333, 66] on icon at bounding box center [331, 68] width 10 height 13
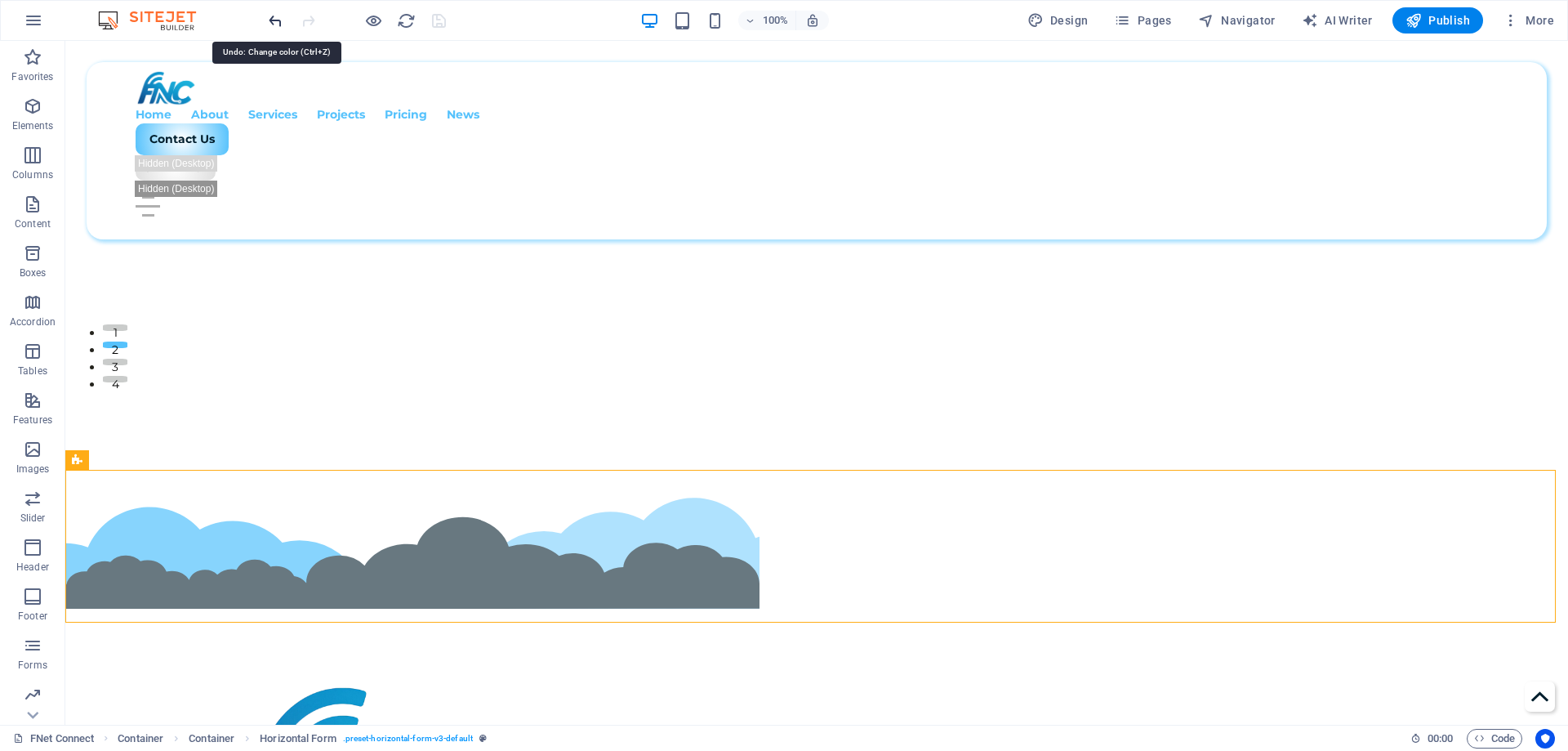
click at [270, 25] on icon "undo" at bounding box center [276, 21] width 19 height 19
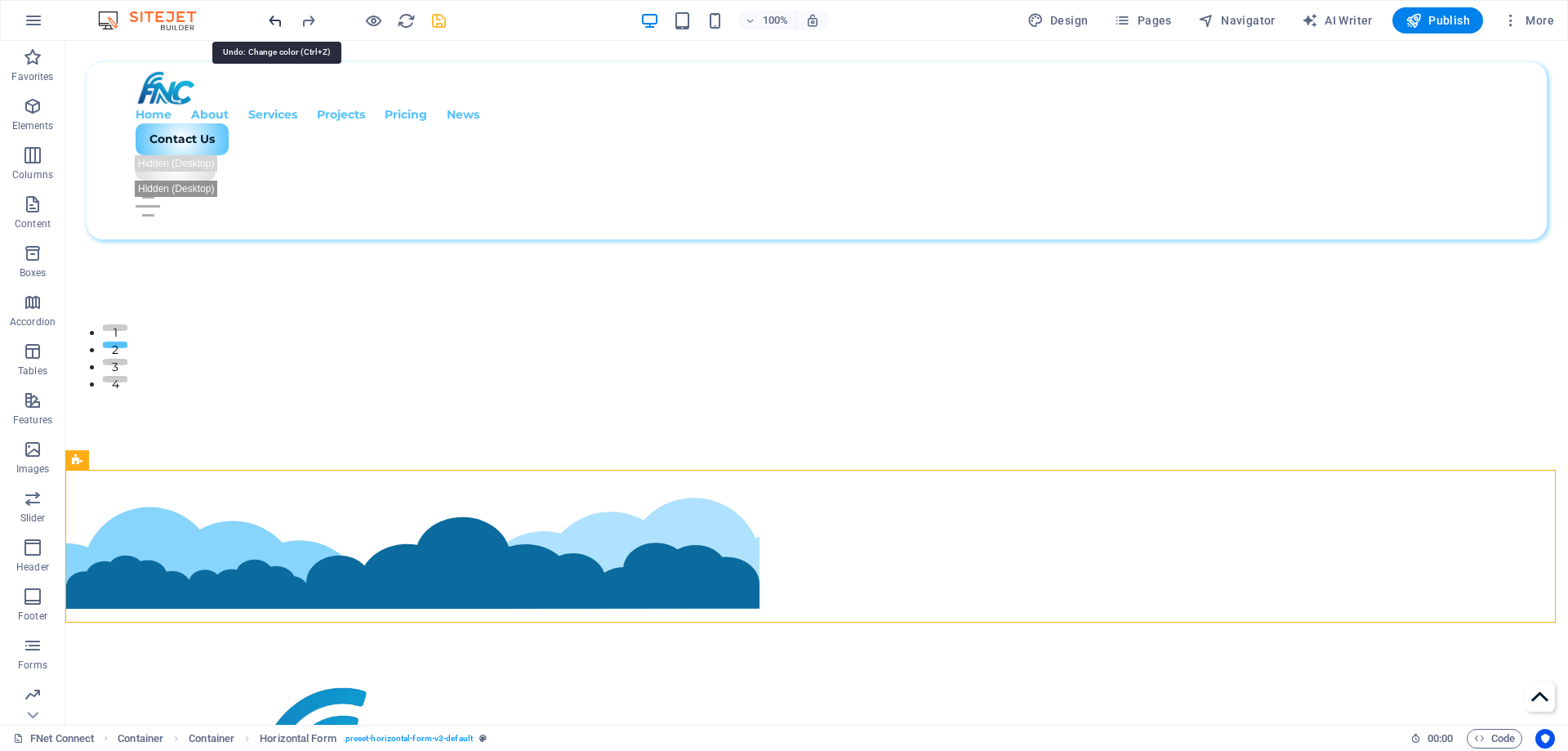
click at [270, 25] on icon "undo" at bounding box center [276, 21] width 19 height 19
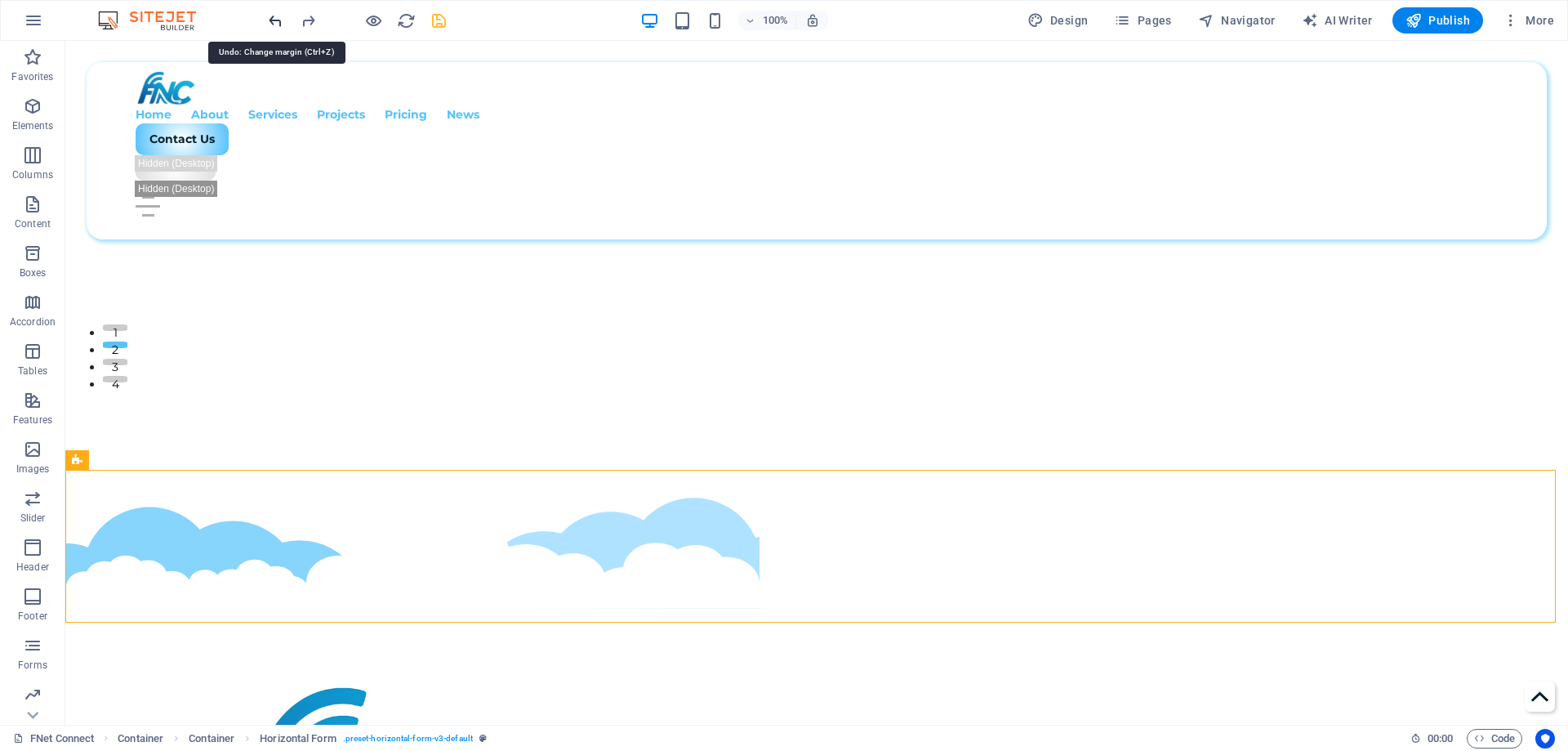
click at [270, 25] on icon "undo" at bounding box center [276, 21] width 19 height 19
click at [311, 17] on icon "redo" at bounding box center [309, 21] width 19 height 19
click at [362, 18] on div at bounding box center [357, 20] width 183 height 26
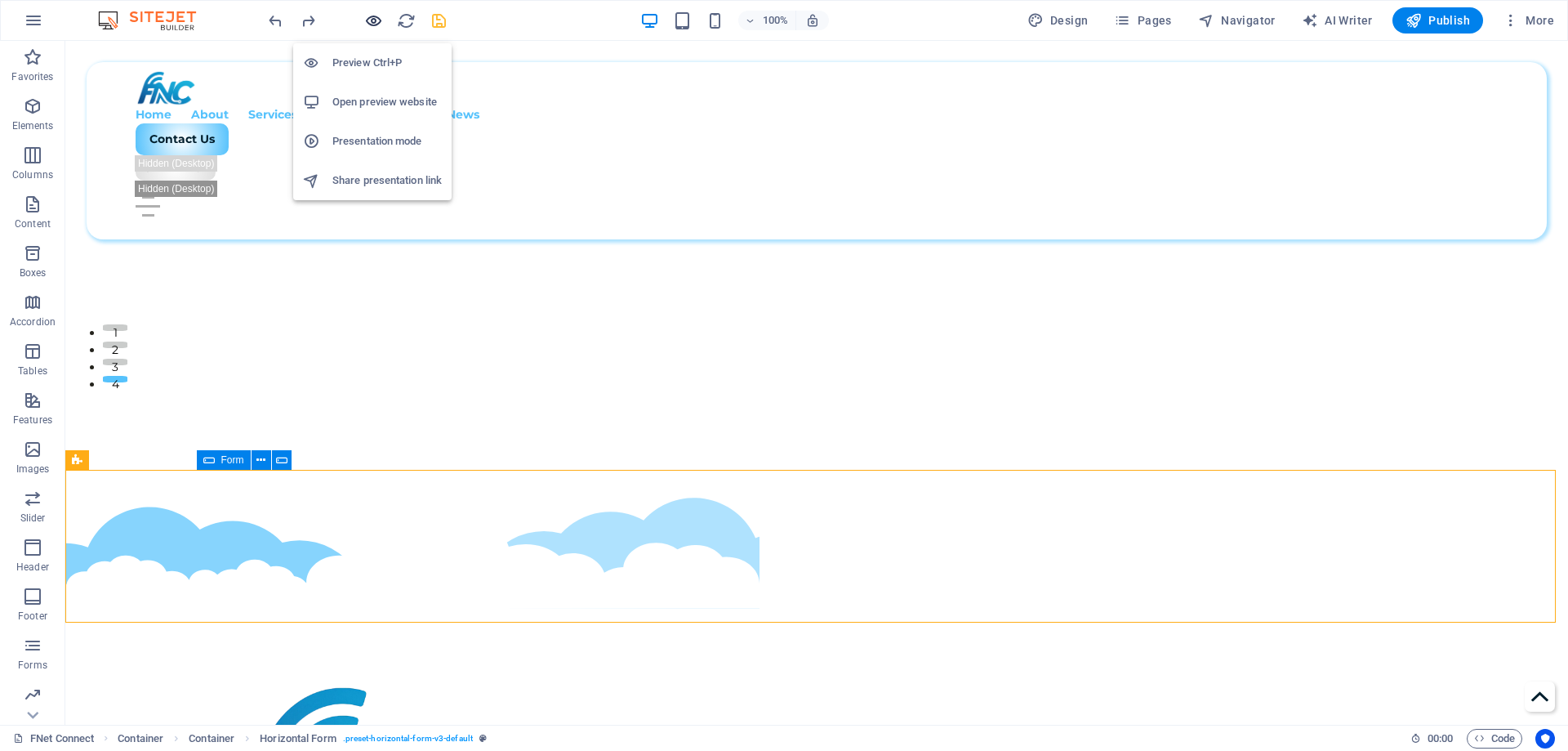
click at [373, 12] on icon "button" at bounding box center [374, 21] width 19 height 19
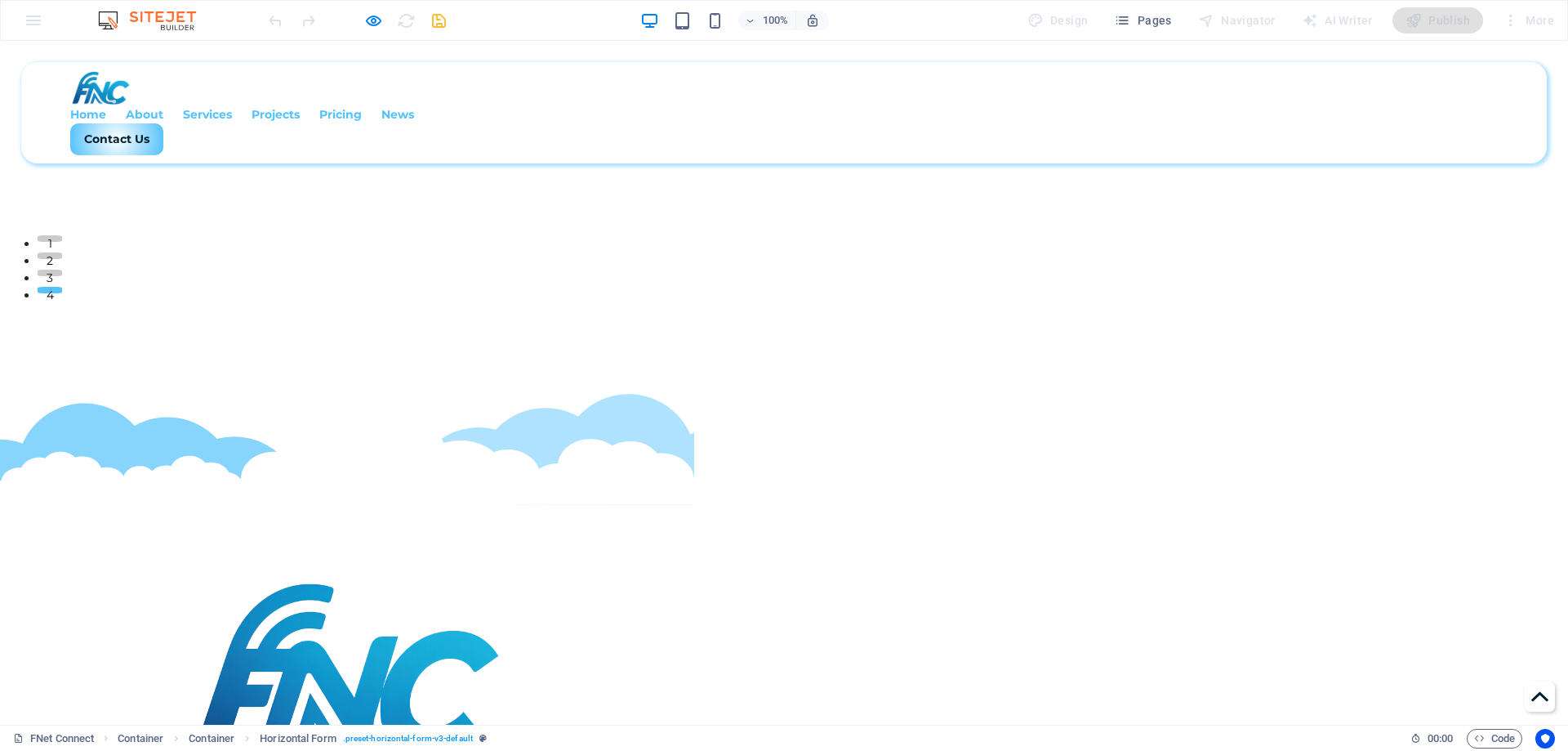
scroll to position [432, 0]
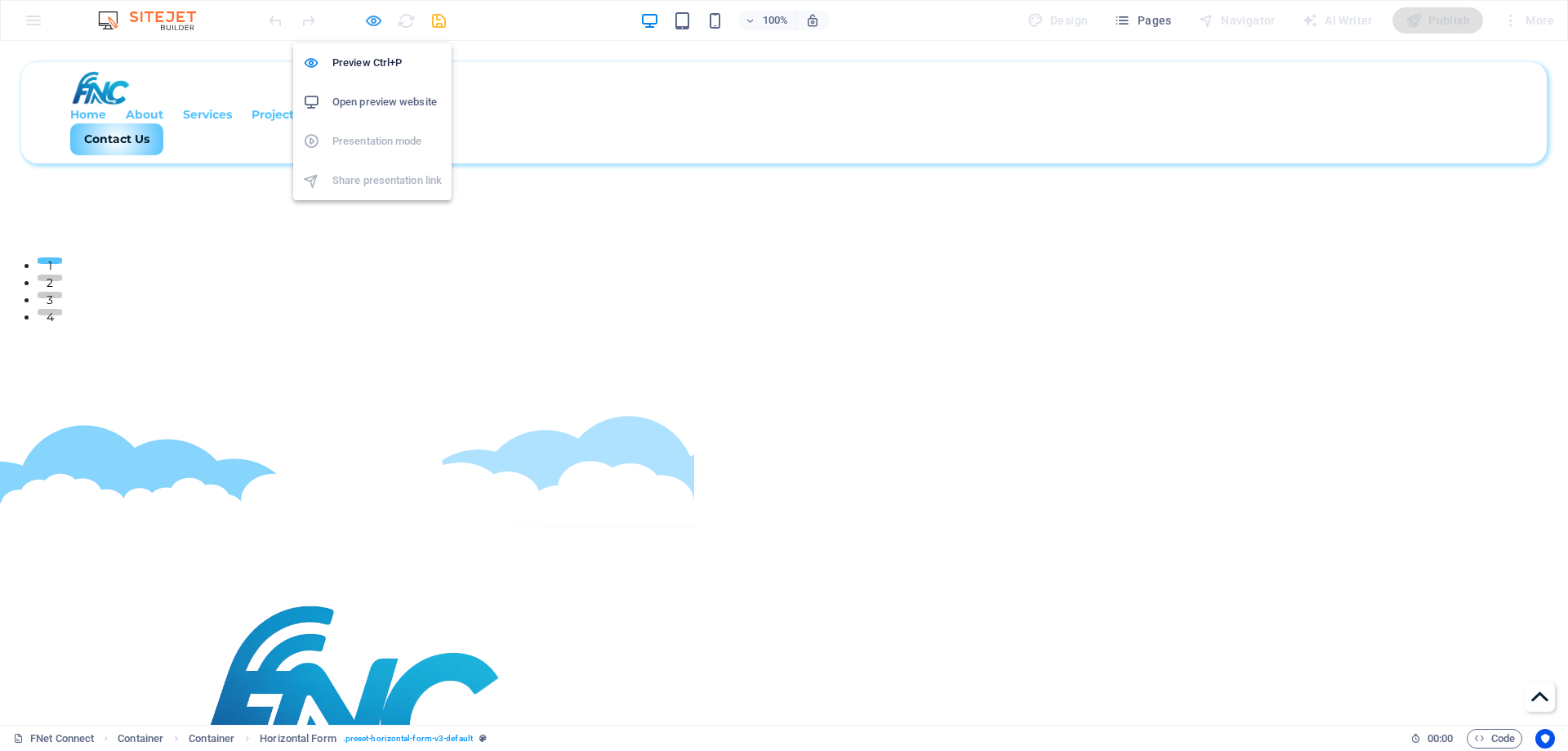
click at [369, 24] on icon "button" at bounding box center [374, 21] width 19 height 19
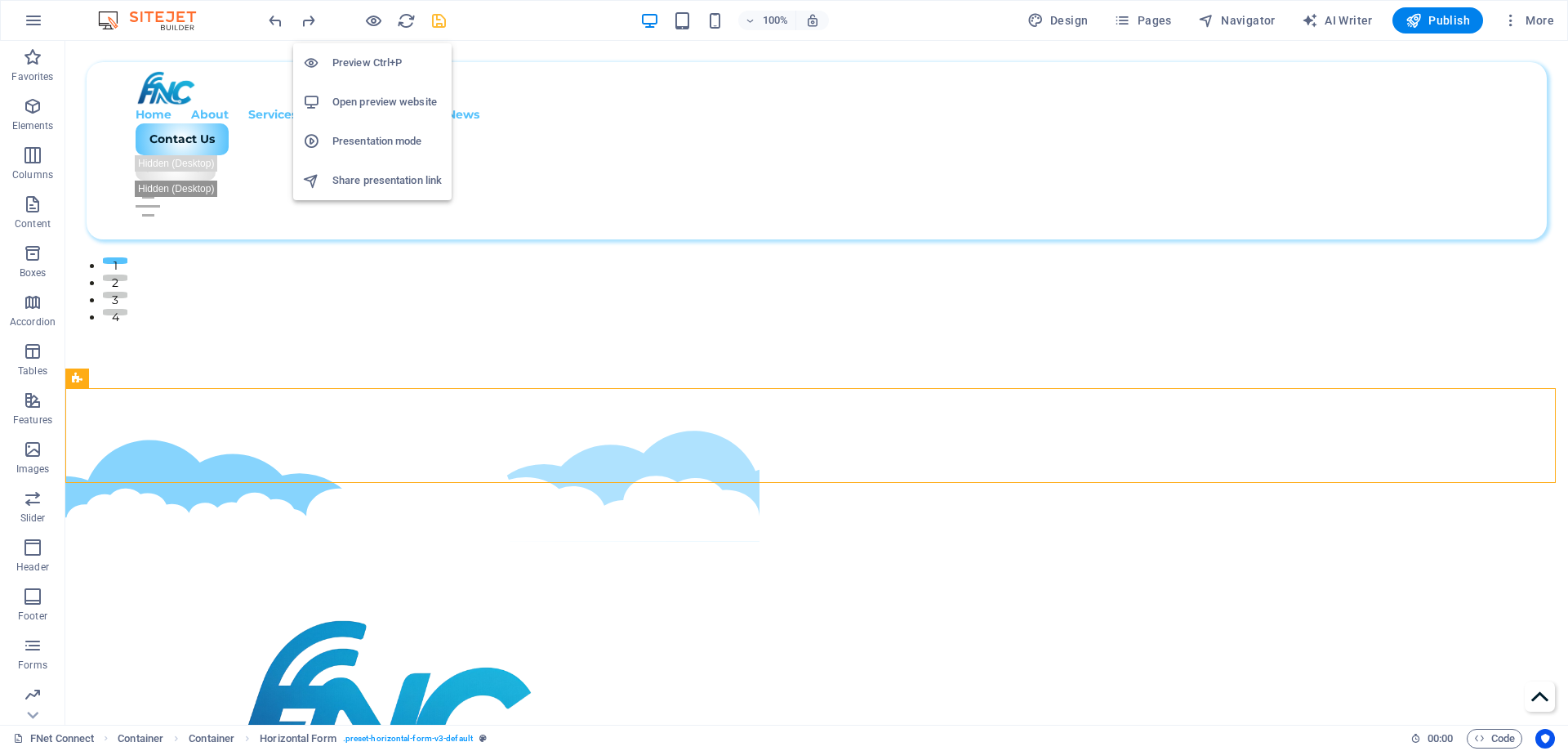
scroll to position [446, 0]
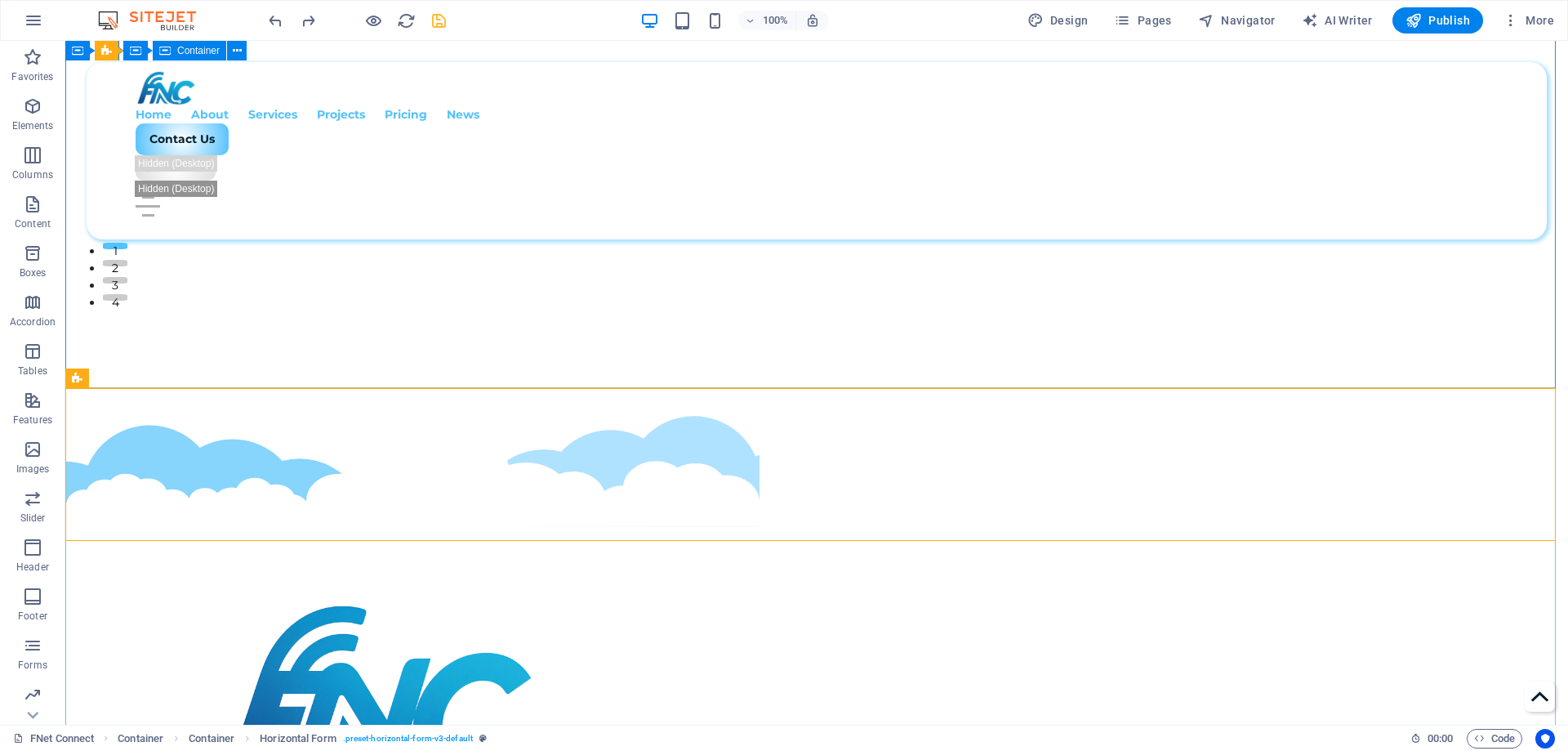
select select "multiple-clouds"
select select "px"
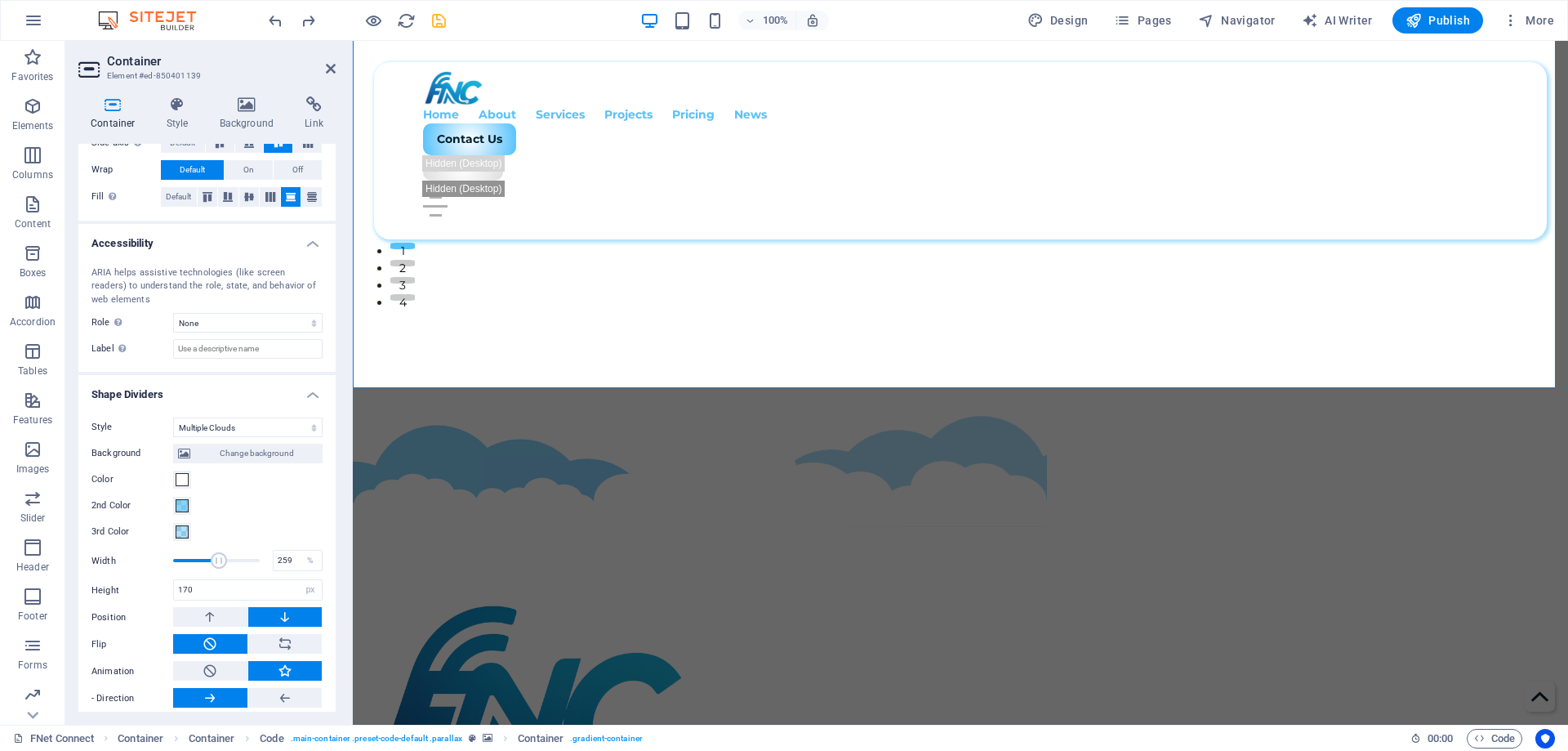
scroll to position [367, 0]
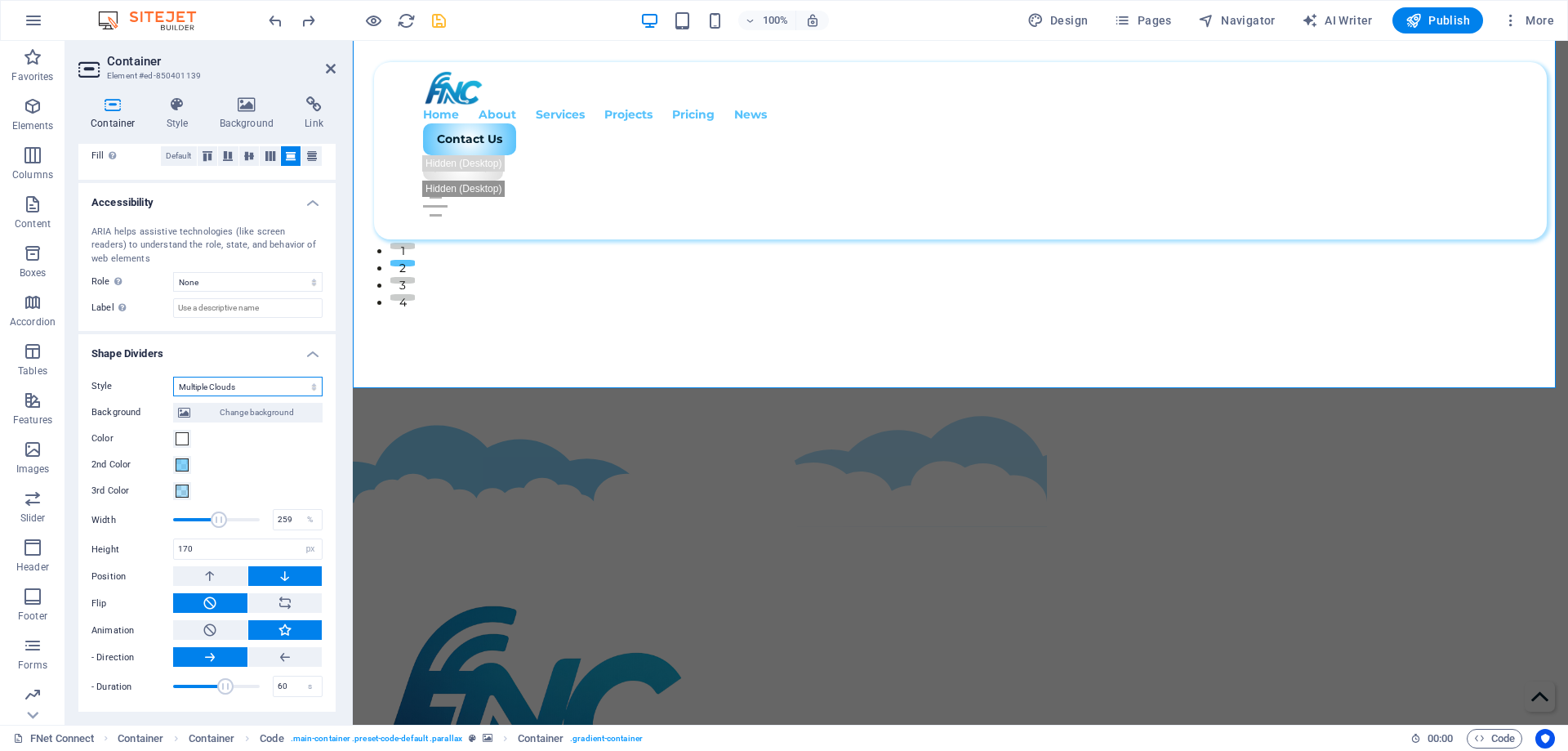
click at [201, 393] on select "None Triangle Square Diagonal Polygon 1 Polygon 2 Zigzag Multiple Zigzags Waves…" at bounding box center [248, 386] width 150 height 20
select select "none"
click at [173, 396] on select "None Triangle Square Diagonal Polygon 1 Polygon 2 Zigzag Multiple Zigzags Waves…" at bounding box center [248, 386] width 150 height 20
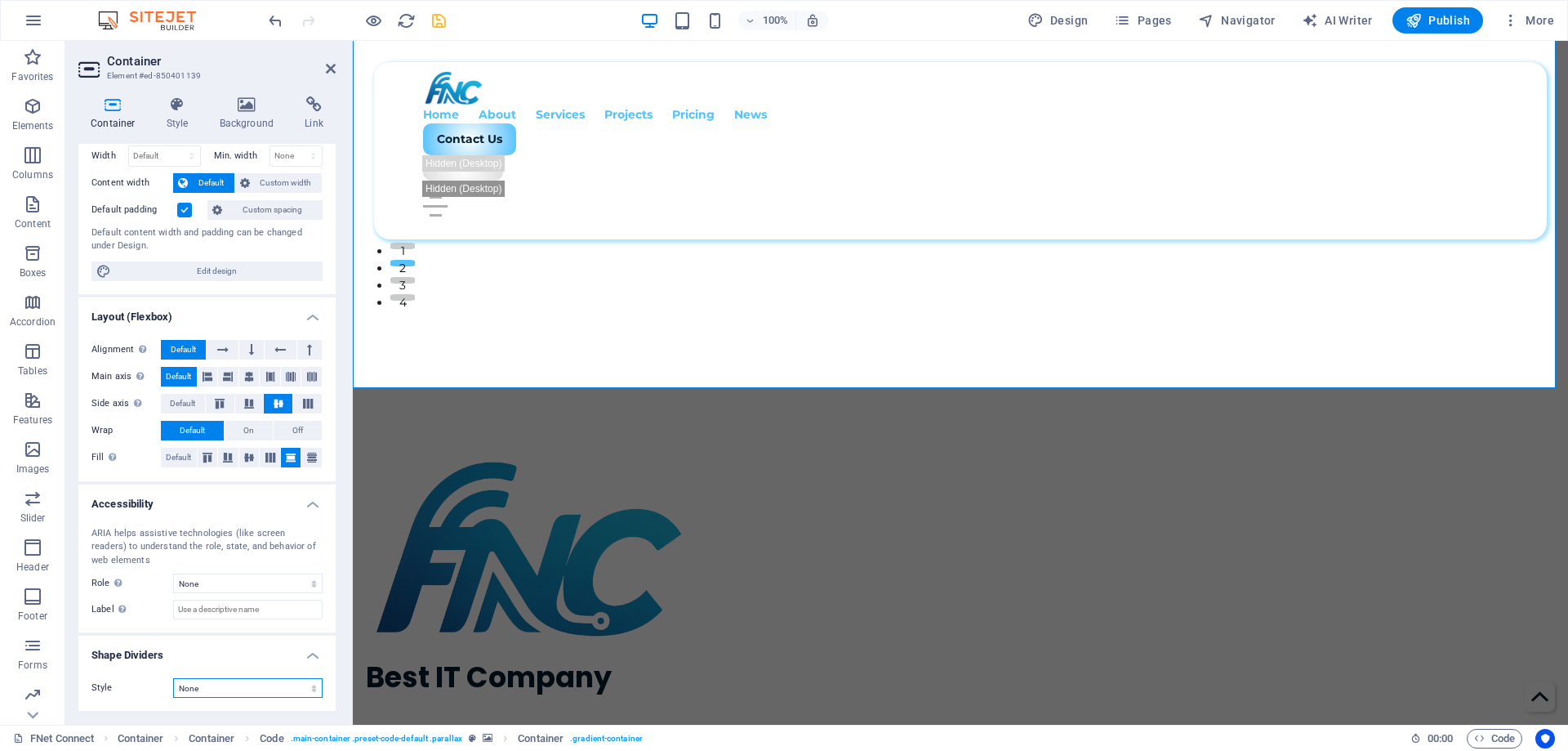
scroll to position [66, 0]
click at [441, 23] on icon "save" at bounding box center [439, 21] width 19 height 19
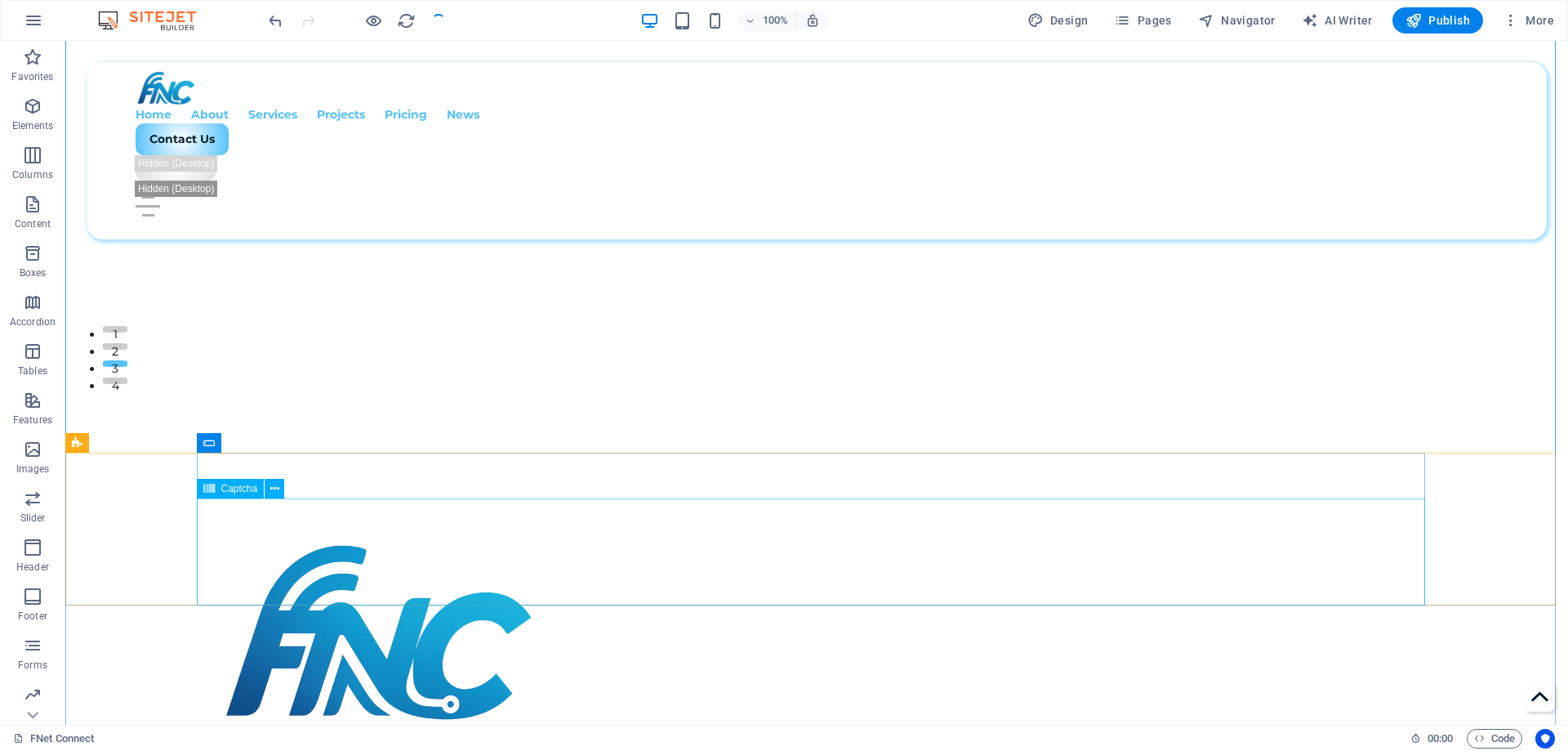
scroll to position [408, 0]
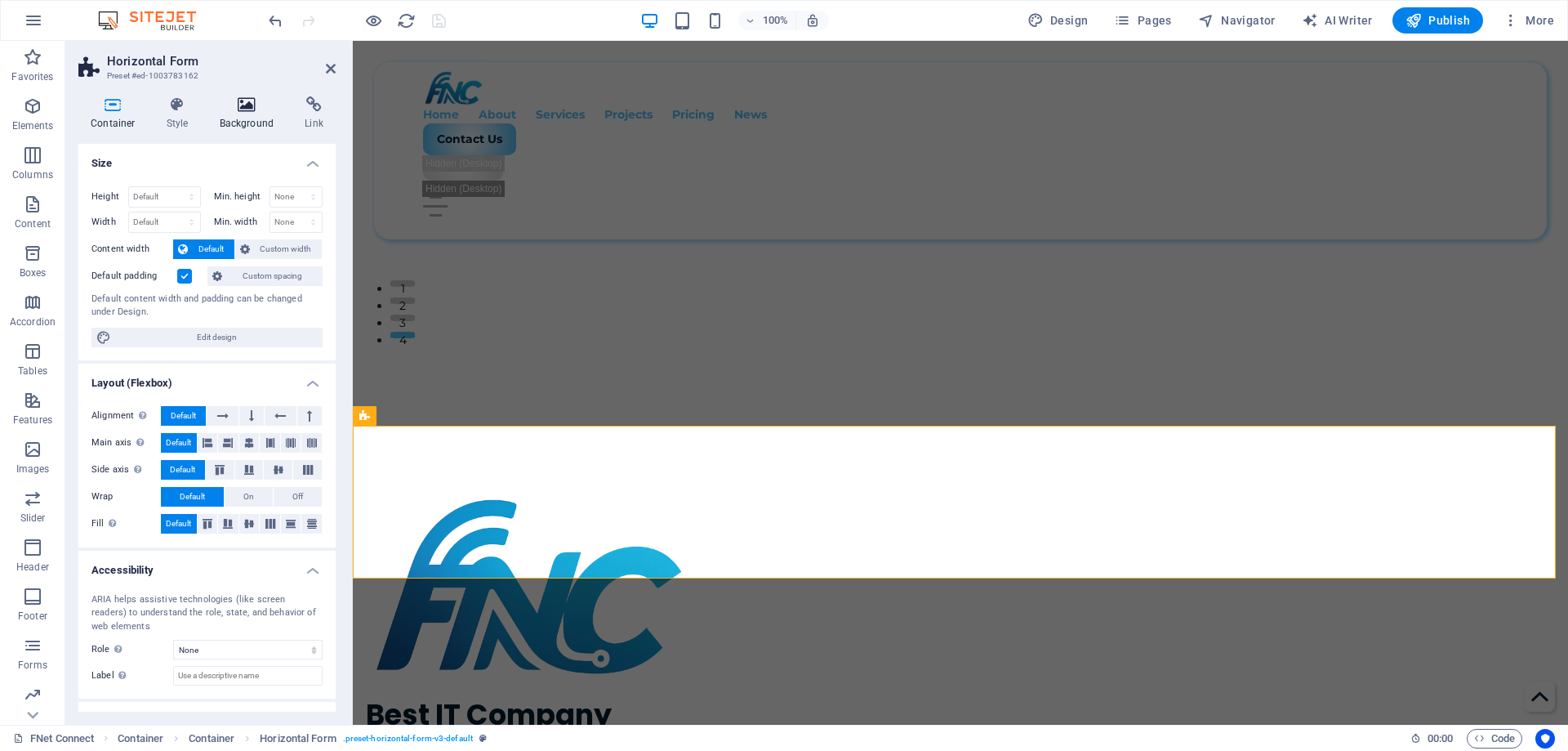
click at [233, 106] on icon at bounding box center [246, 104] width 79 height 17
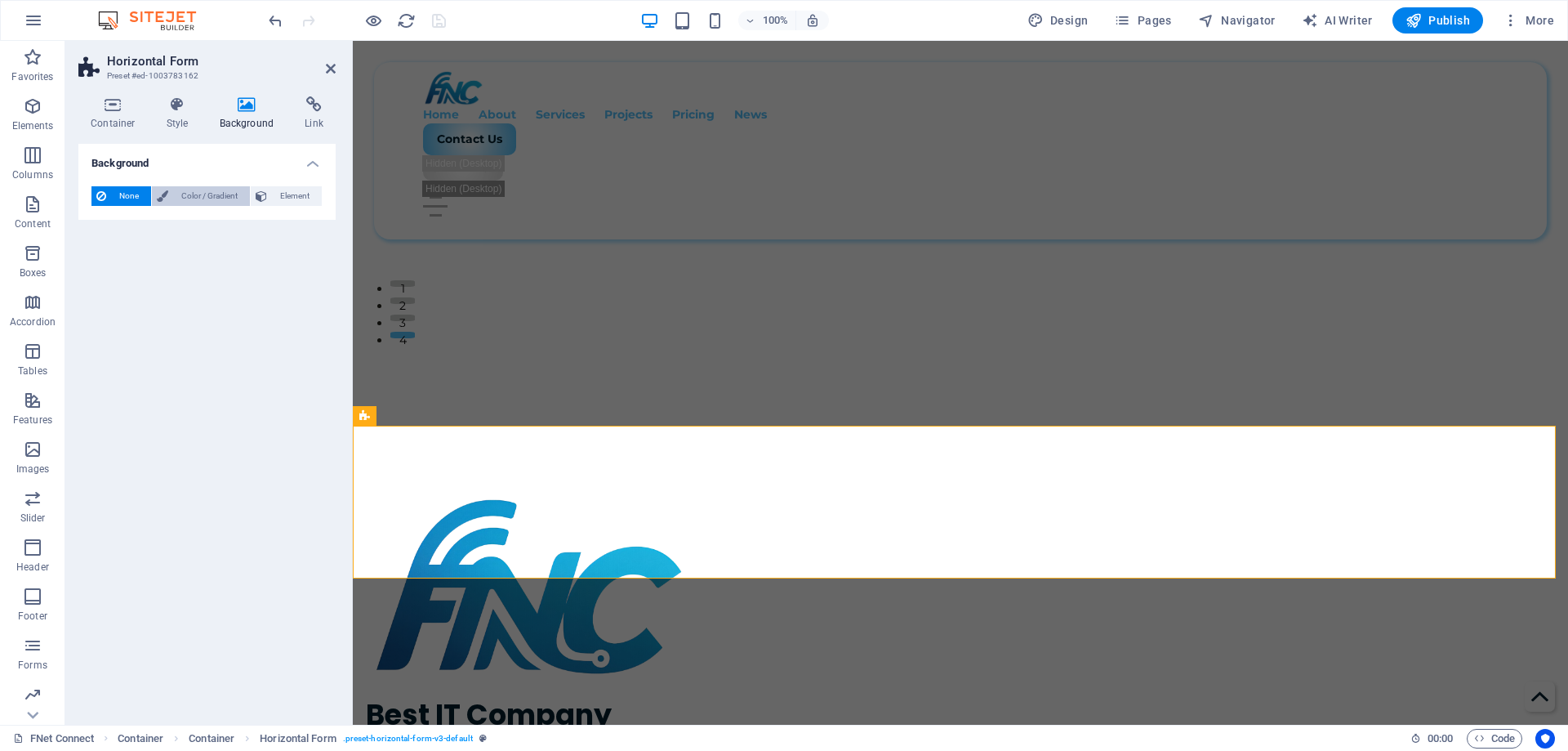
click at [195, 196] on span "Color / Gradient" at bounding box center [209, 196] width 72 height 20
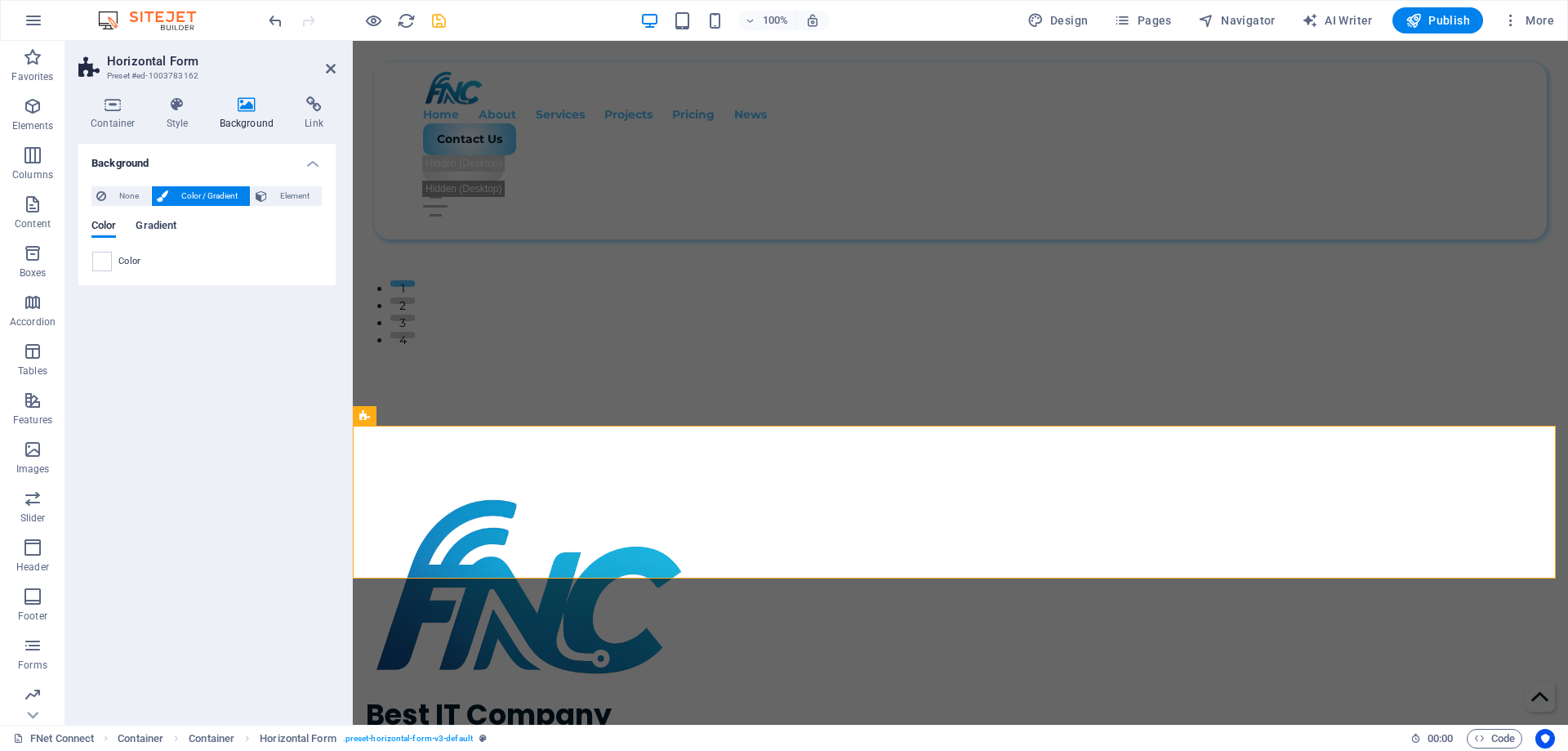
click at [159, 229] on span "Gradient" at bounding box center [156, 227] width 41 height 23
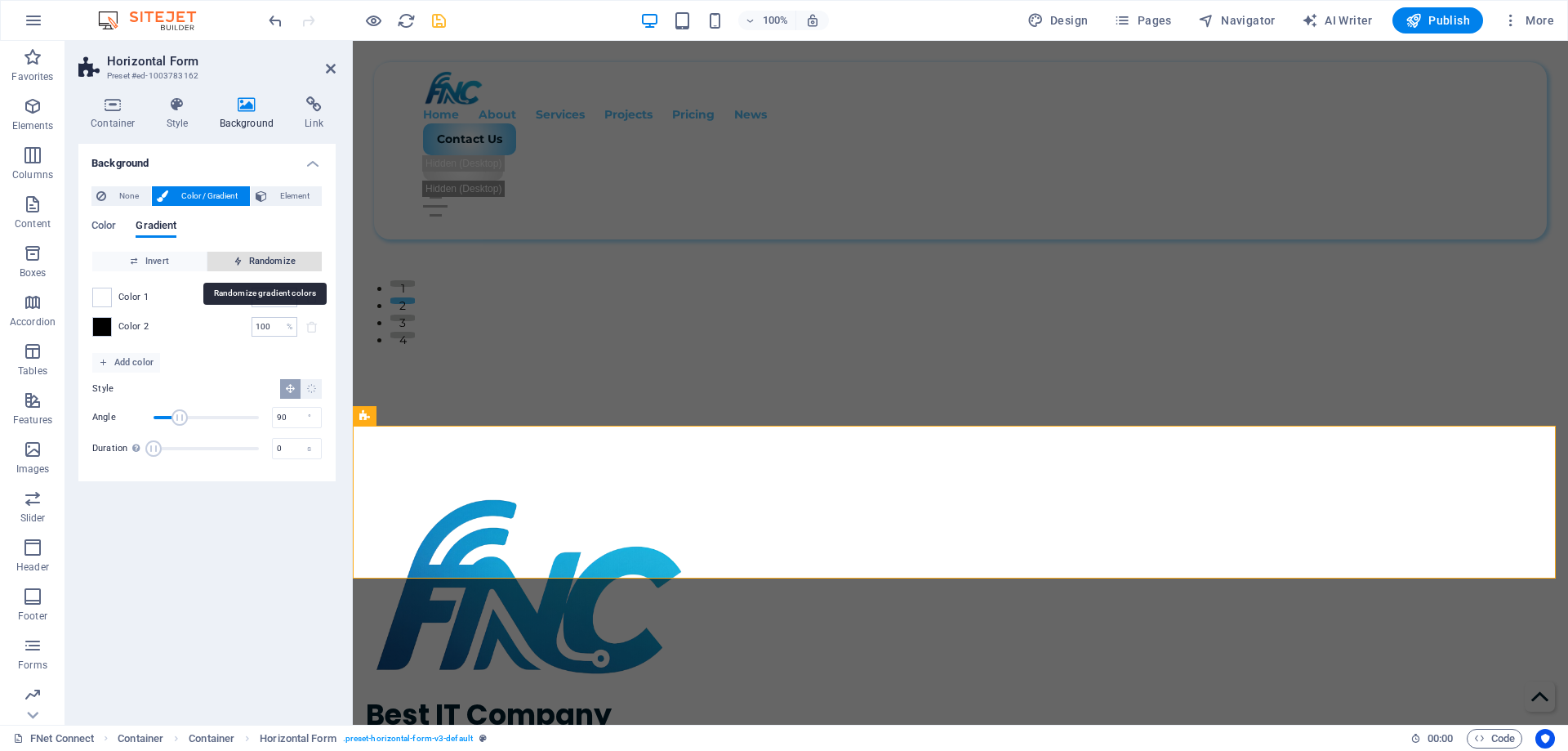
click at [262, 265] on span "Randomize" at bounding box center [265, 261] width 101 height 20
type input "62"
type input "296"
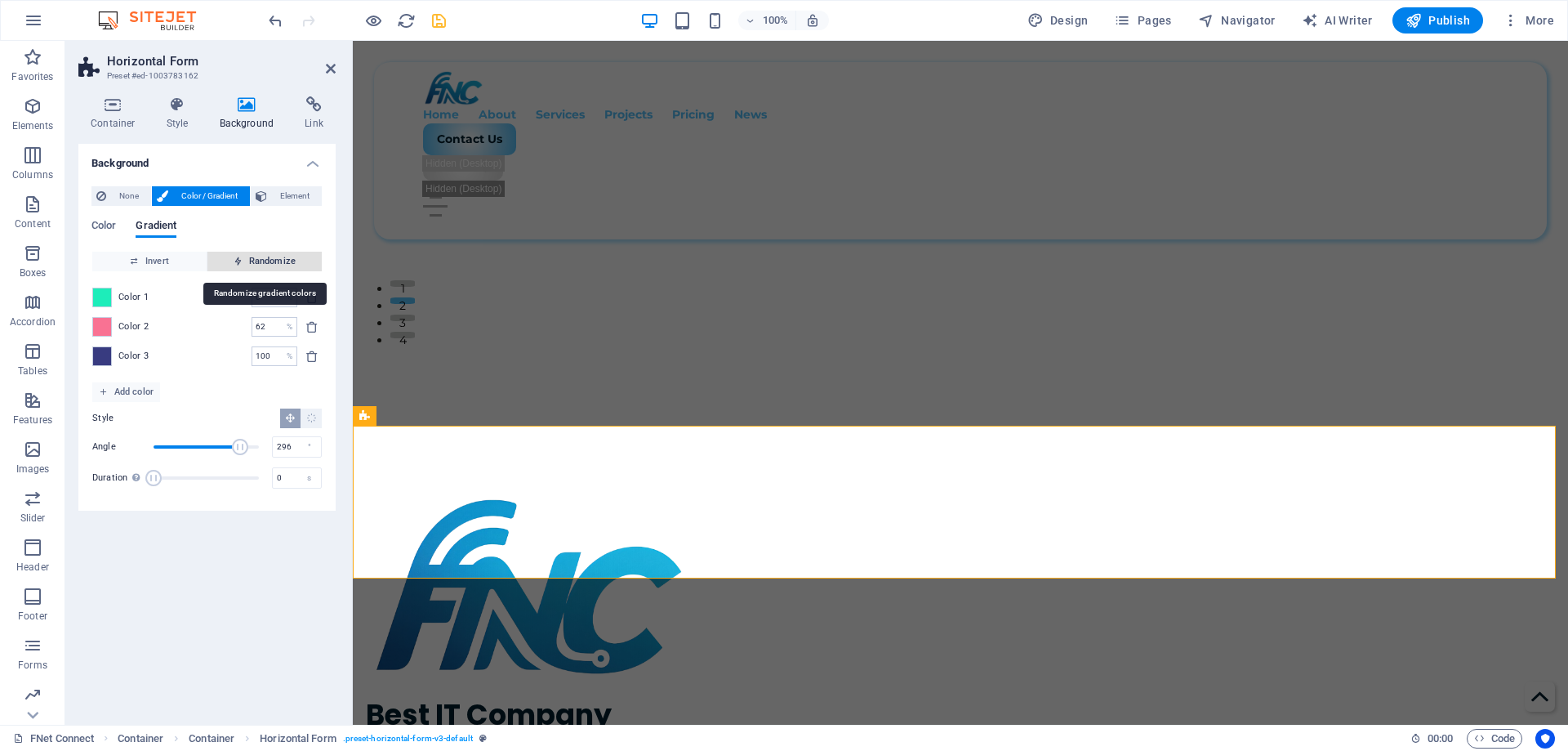
click at [262, 265] on span "Randomize" at bounding box center [265, 261] width 101 height 20
type input "100"
type input "309"
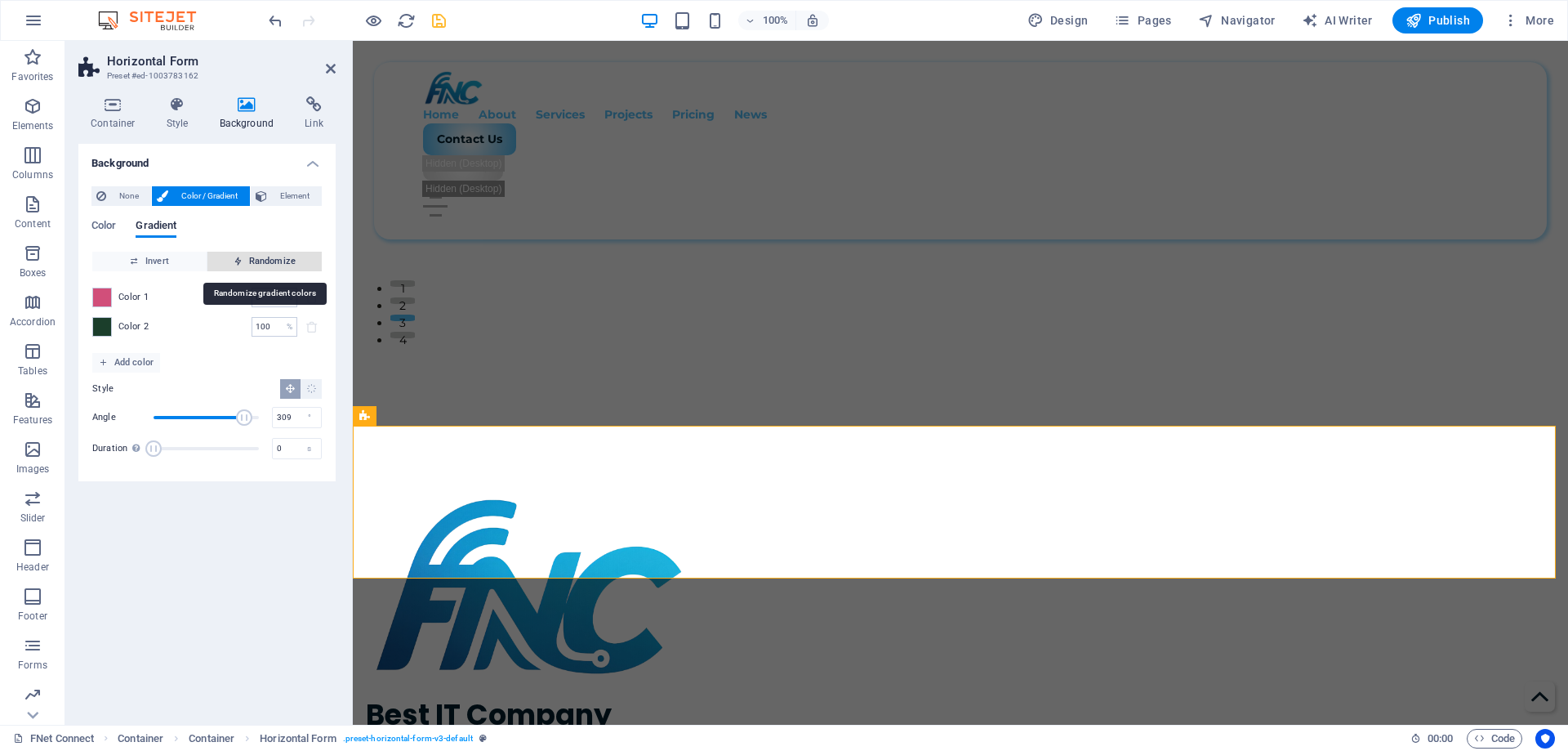
click at [262, 265] on span "Randomize" at bounding box center [265, 261] width 101 height 20
type input "43"
type input "61"
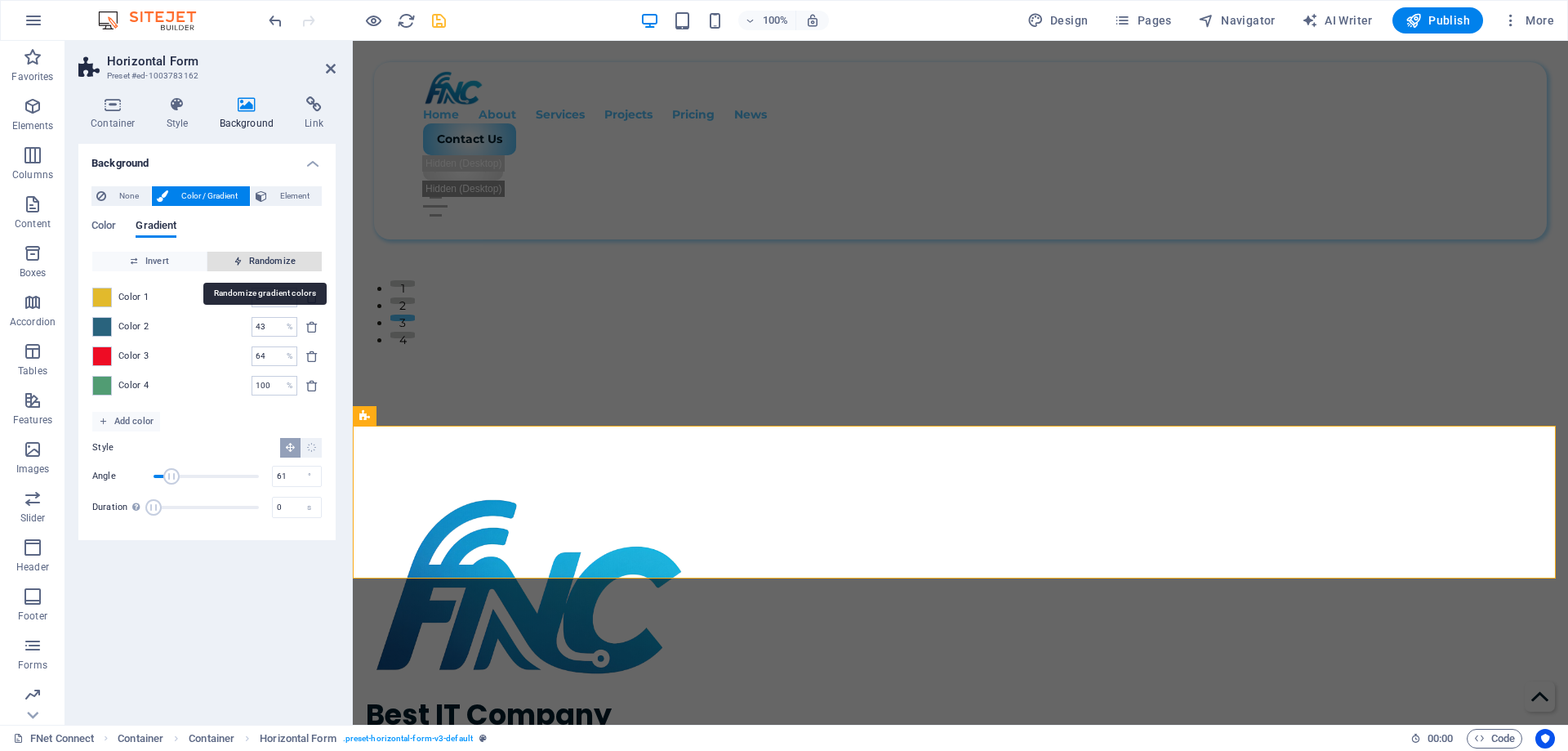
click at [262, 265] on span "Randomize" at bounding box center [265, 261] width 101 height 20
type input "0"
type input "241"
type input "26"
click at [262, 265] on span "Randomize" at bounding box center [265, 261] width 101 height 20
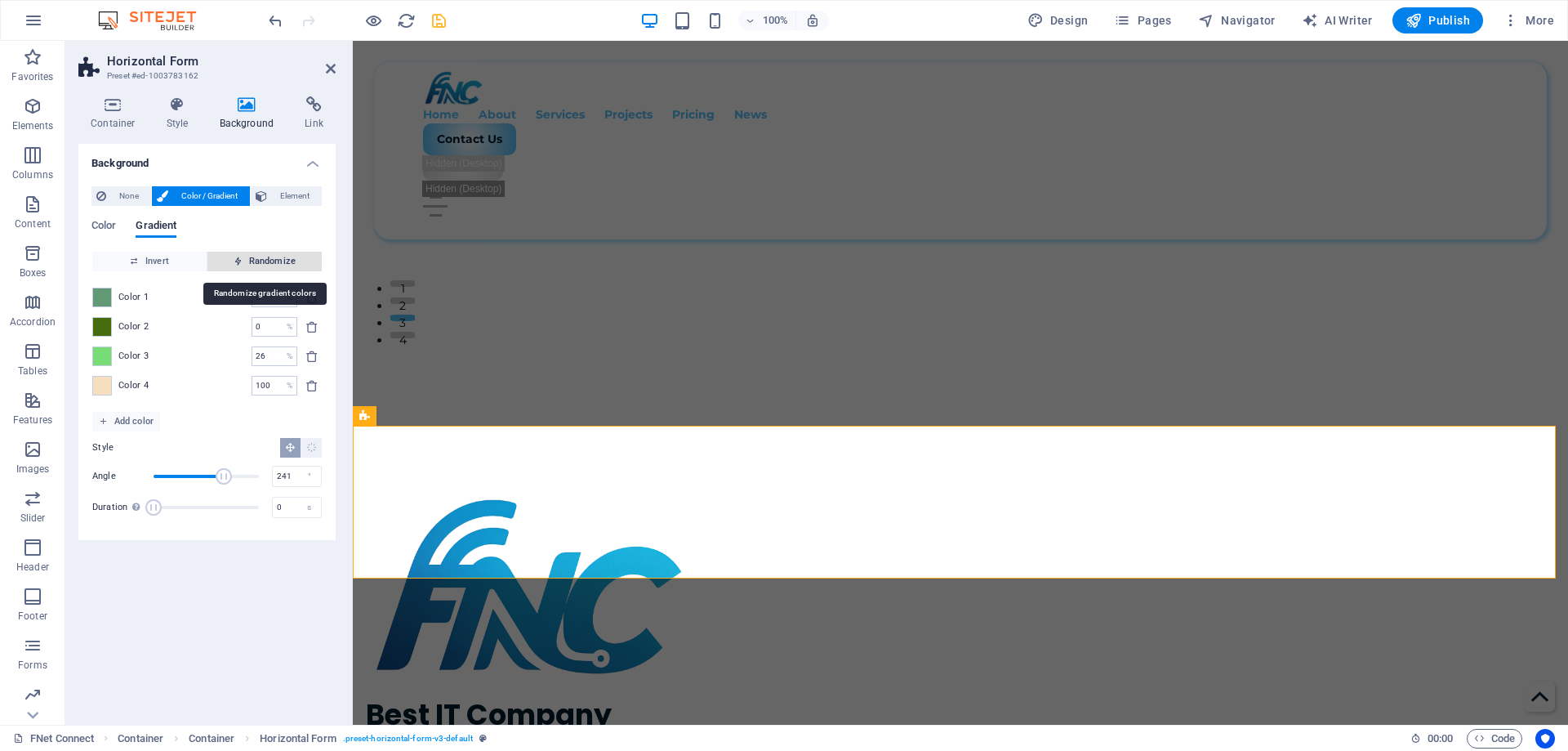
type input "48"
type input "28"
type input "66"
click at [262, 265] on span "Randomize" at bounding box center [265, 261] width 101 height 20
type input "26"
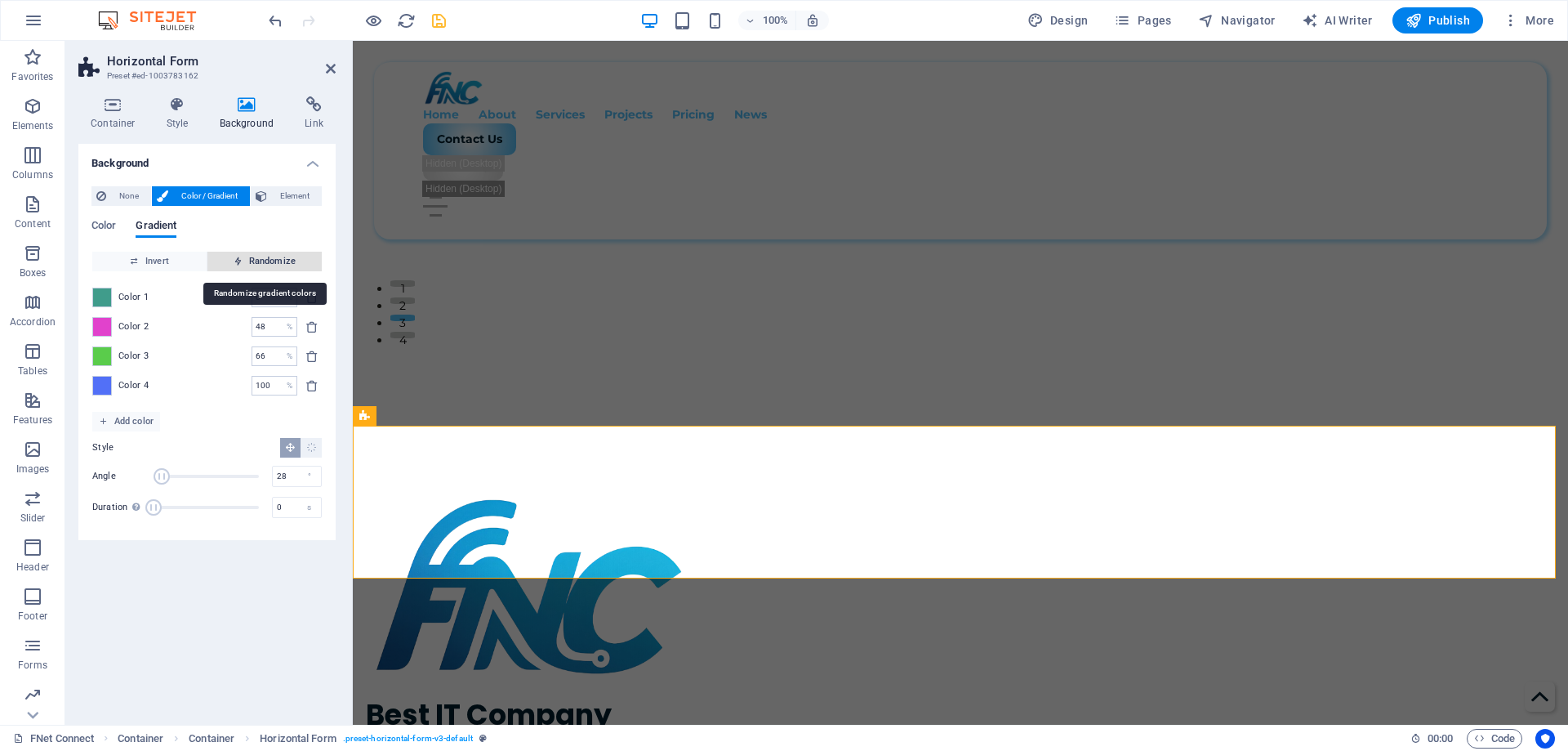
type input "122"
type input "100"
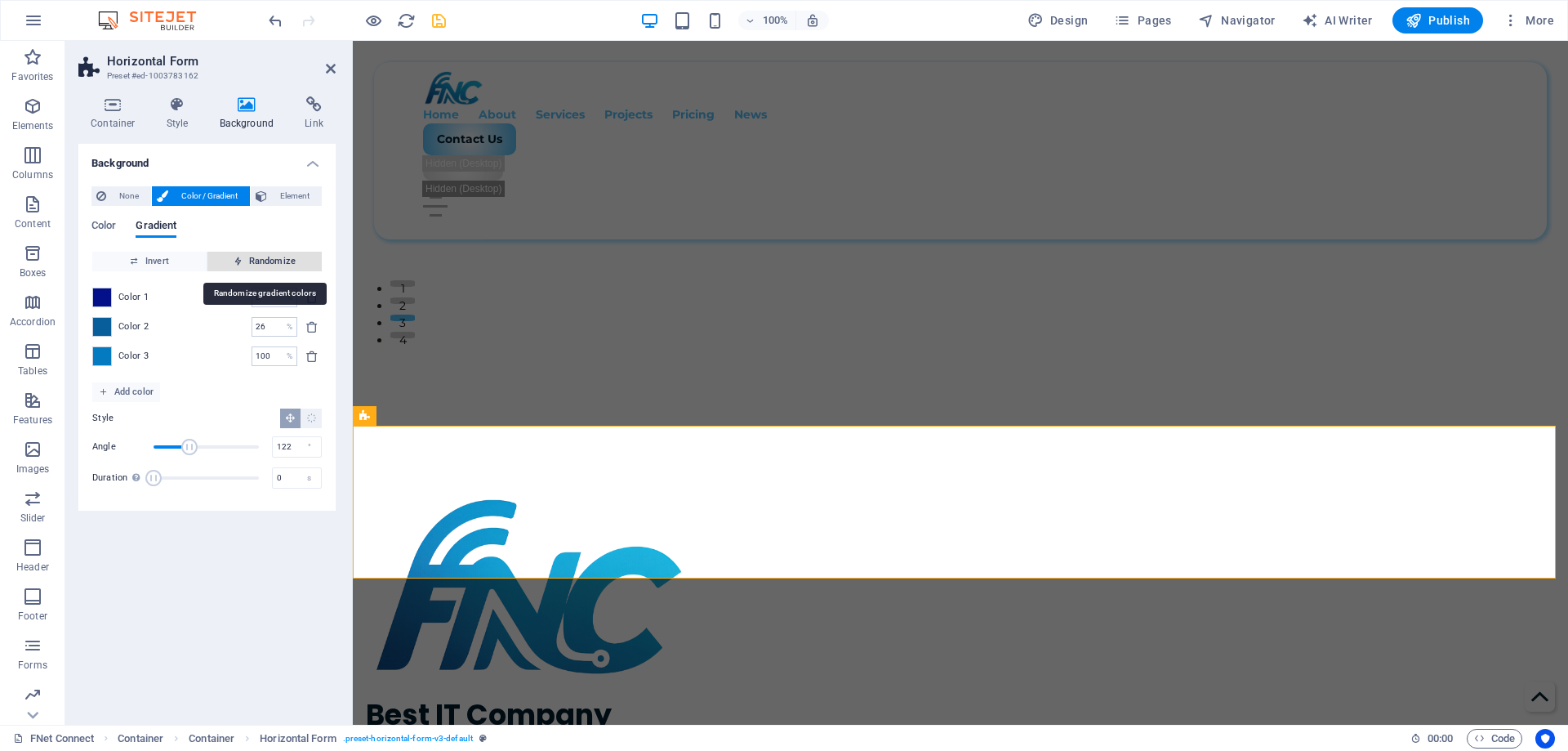
click at [262, 265] on span "Randomize" at bounding box center [265, 261] width 101 height 20
type input "96"
type input "252"
click at [262, 265] on span "Randomize" at bounding box center [265, 261] width 101 height 20
type input "38"
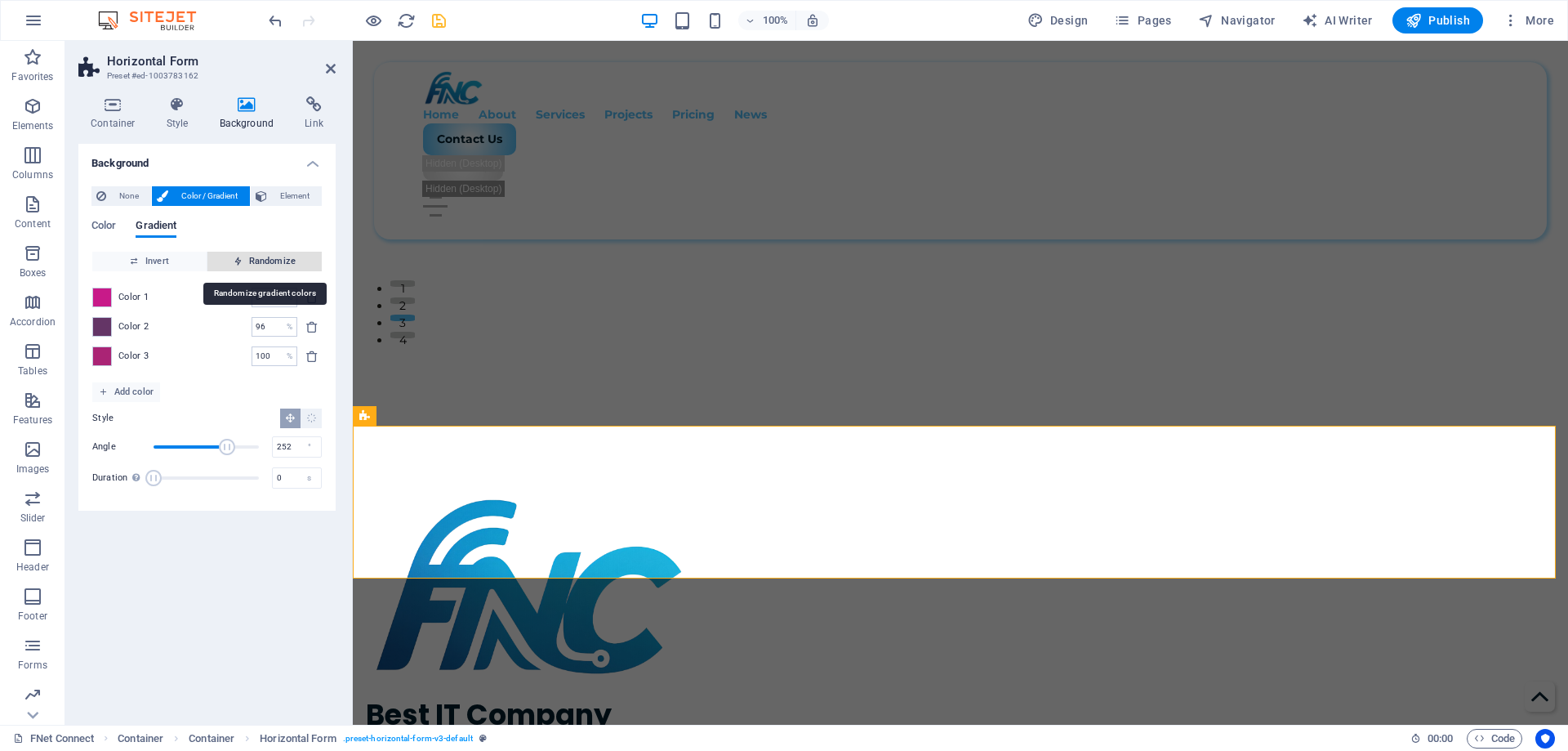
type input "339"
type input "97"
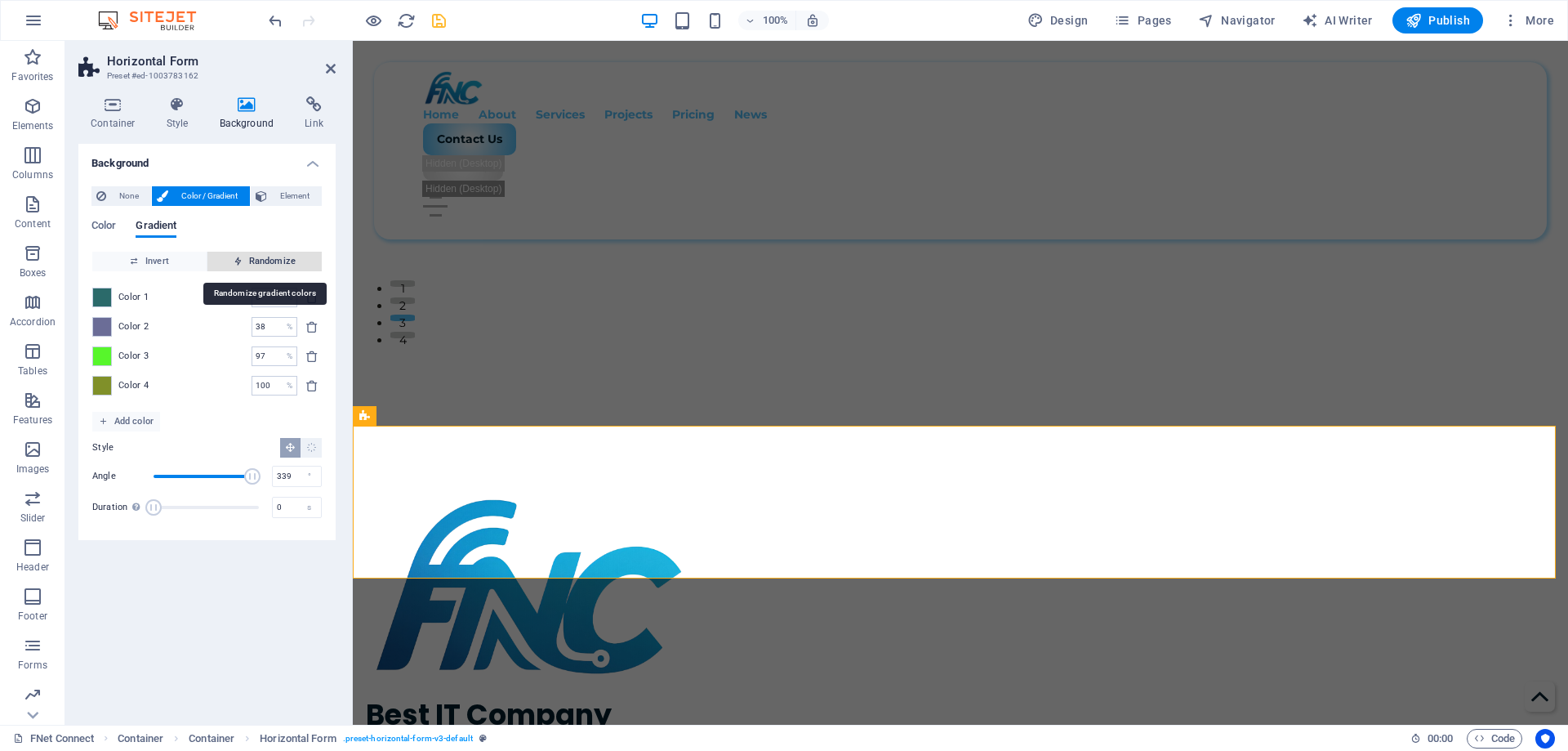
click at [262, 265] on span "Randomize" at bounding box center [265, 261] width 101 height 20
type input "3"
type input "311"
type input "100"
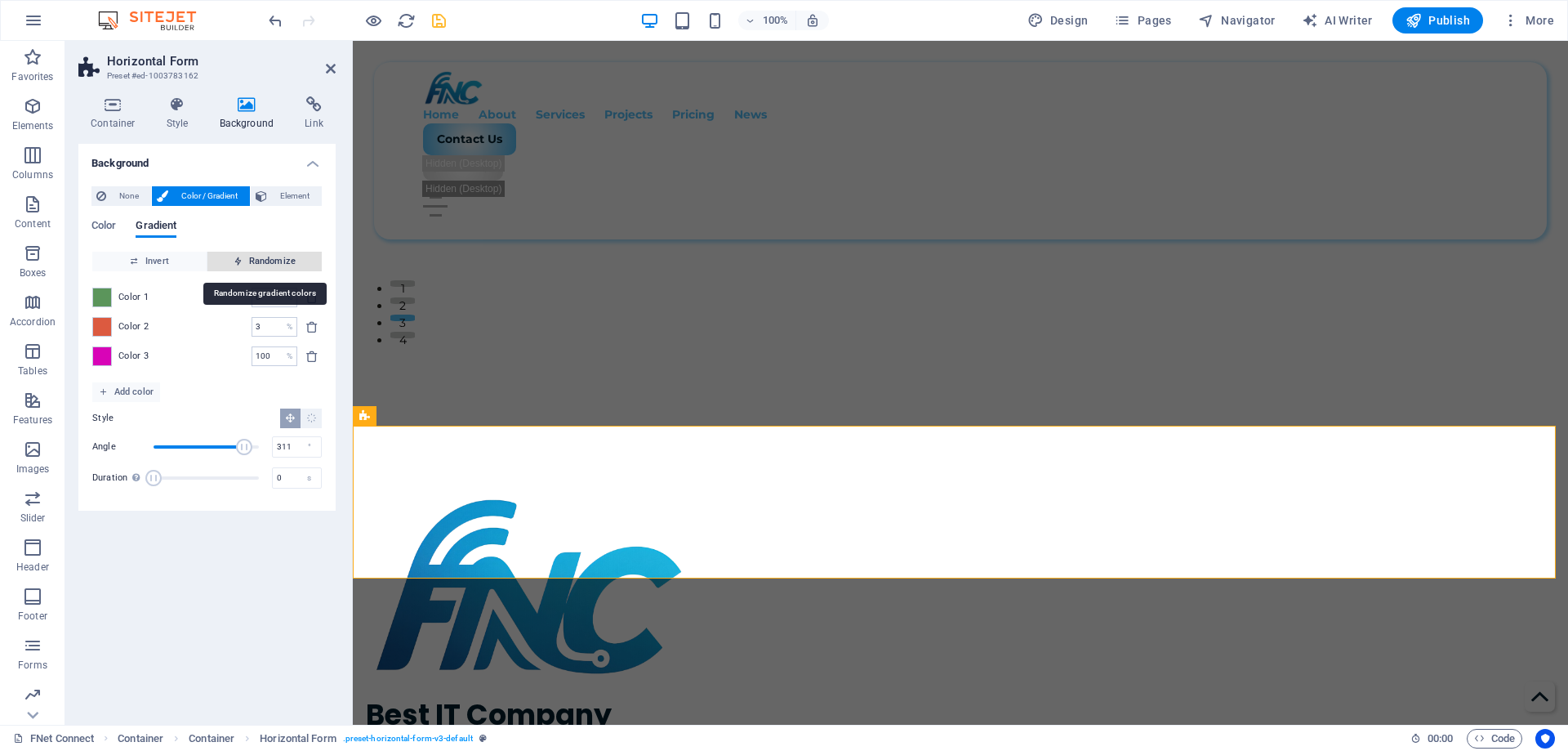
click at [262, 265] on span "Randomize" at bounding box center [265, 261] width 101 height 20
type input "97"
type input "187"
click at [262, 265] on span "Randomize" at bounding box center [265, 261] width 101 height 20
type input "37"
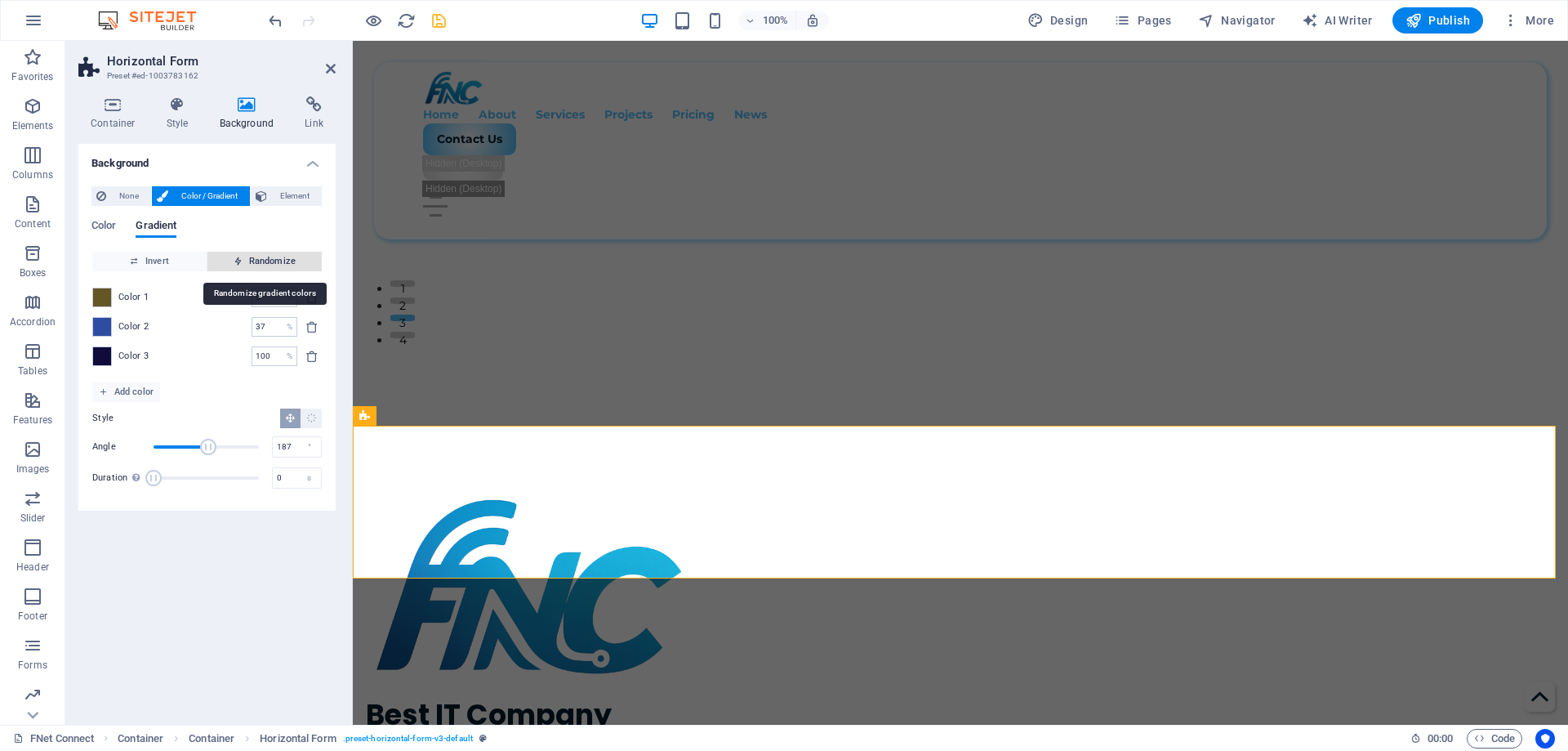
type input "107"
type input "56"
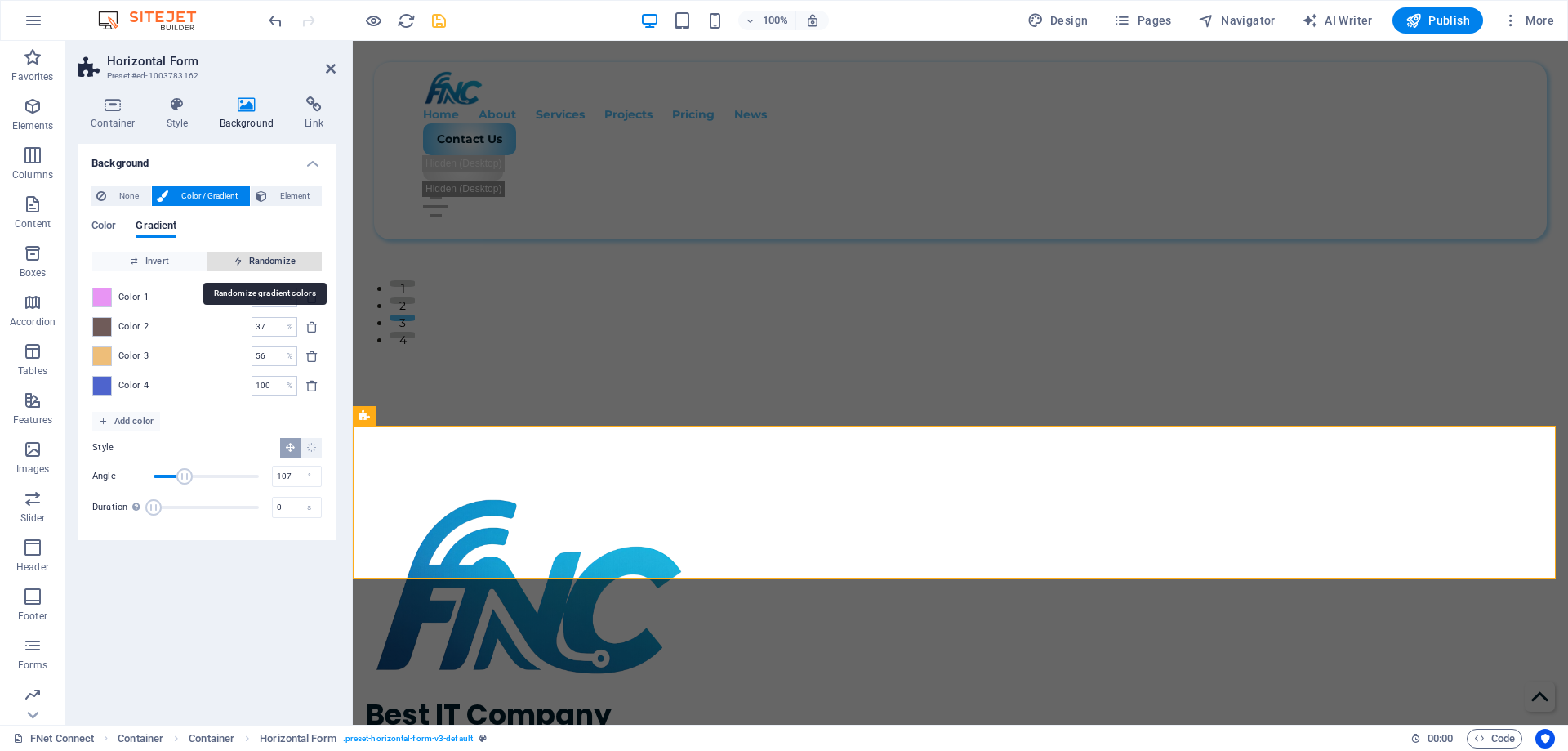
click at [262, 265] on span "Randomize" at bounding box center [265, 261] width 101 height 20
type input "1"
type input "352"
type input "83"
click at [262, 265] on span "Randomize" at bounding box center [265, 261] width 101 height 20
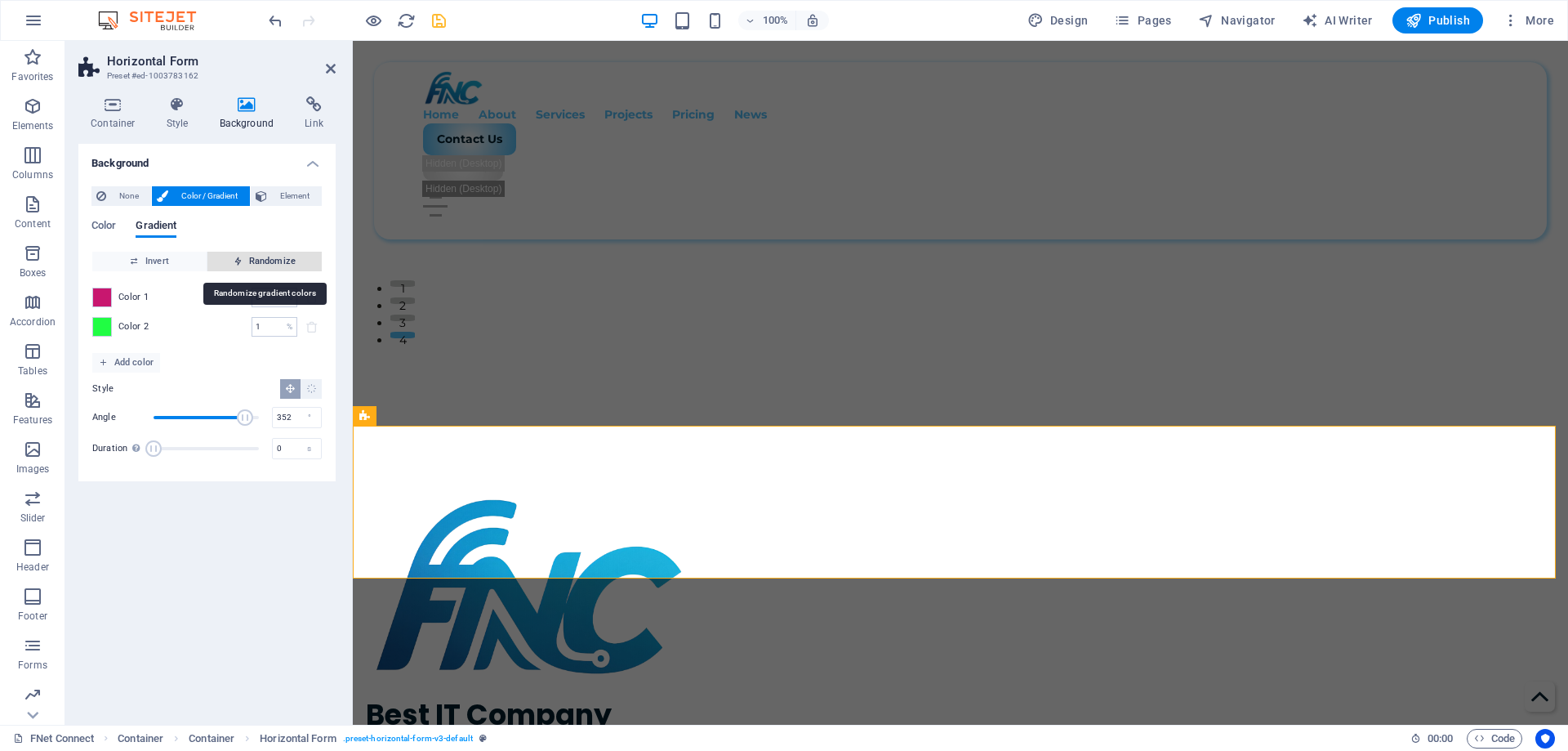
type input "100"
type input "313"
click at [262, 265] on span "Randomize" at bounding box center [265, 261] width 101 height 20
type input "13"
type input "322"
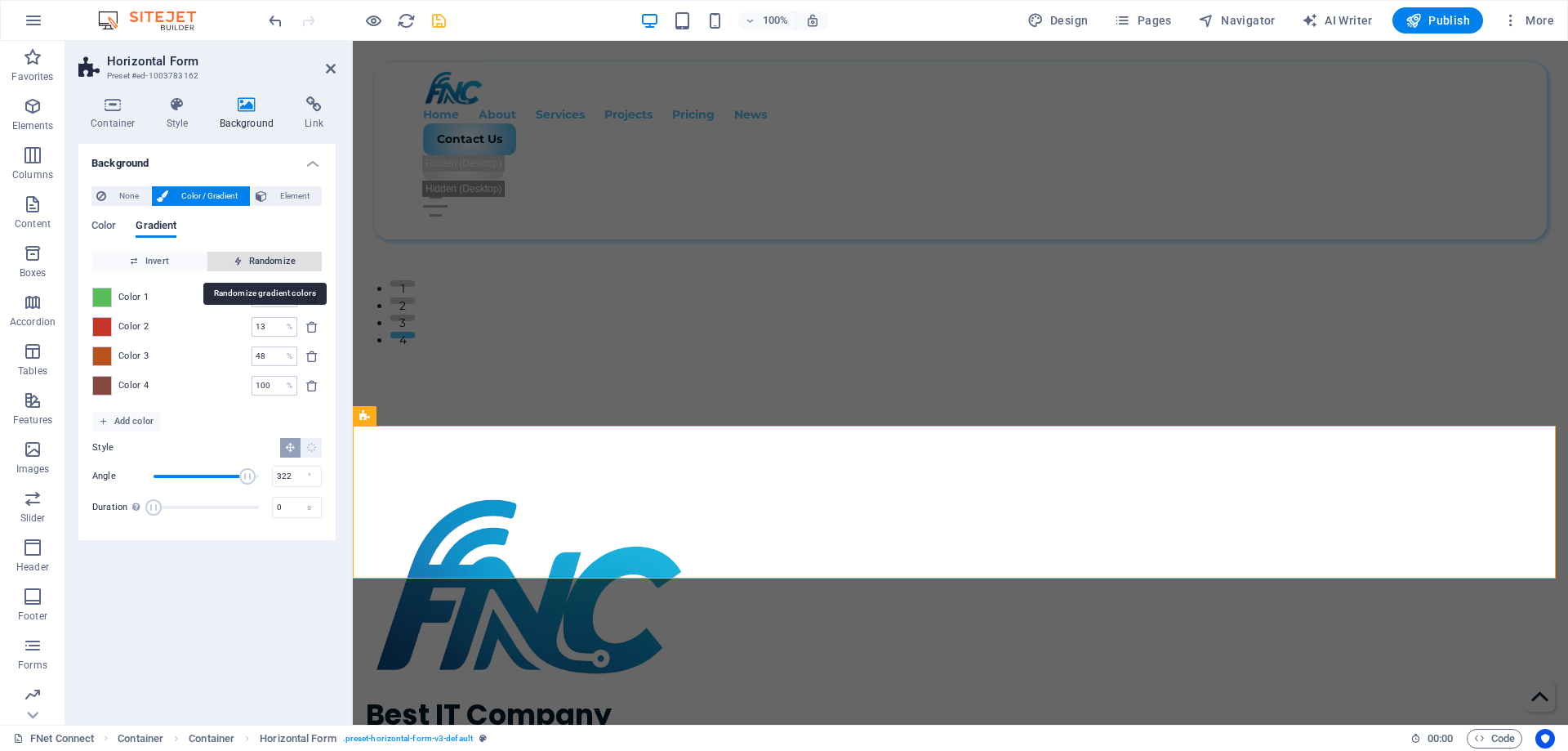
click at [262, 265] on span "Randomize" at bounding box center [265, 261] width 101 height 20
type input "46"
type input "136"
type input "100"
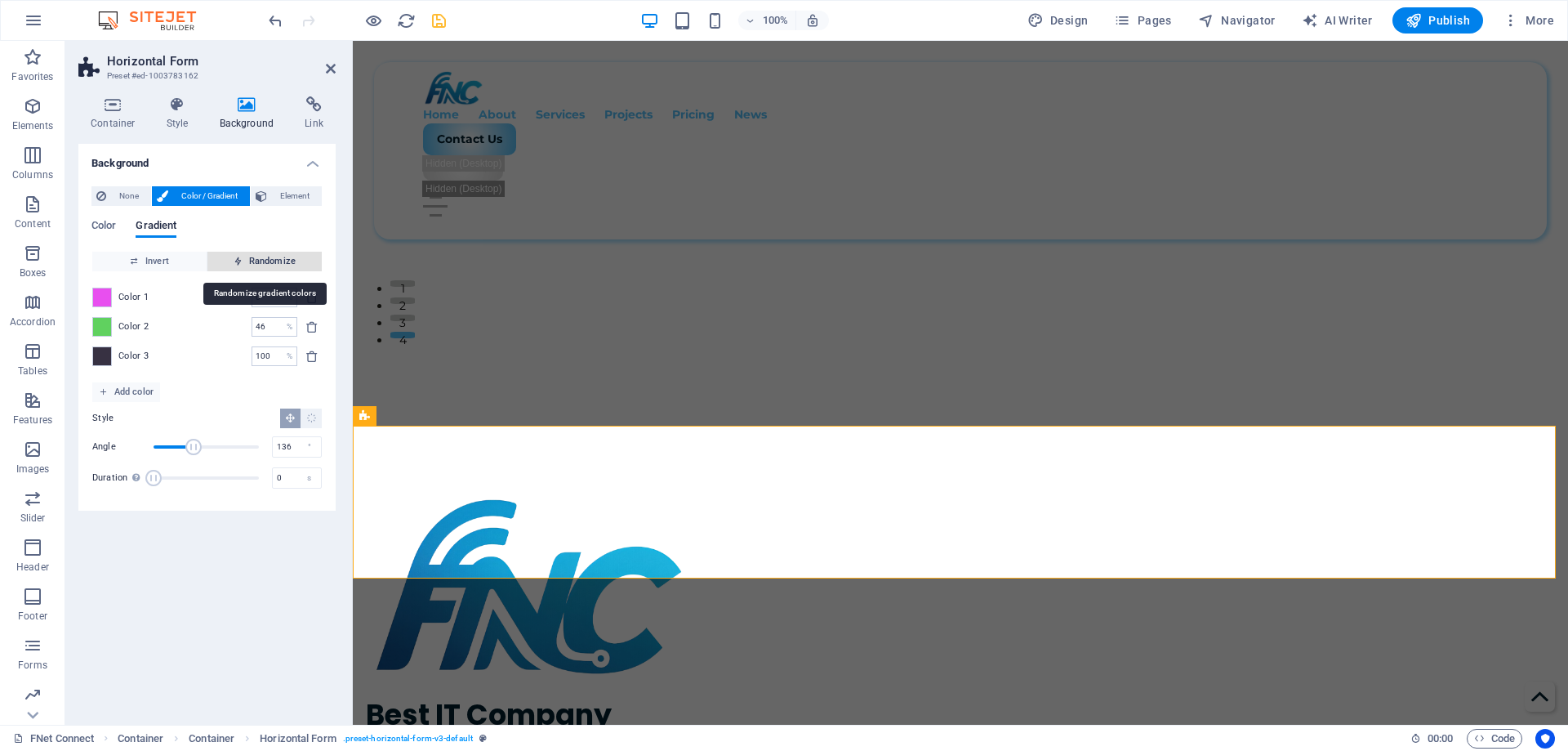
click at [262, 265] on span "Randomize" at bounding box center [265, 261] width 101 height 20
type input "100"
type input "235"
click at [262, 265] on span "Randomize" at bounding box center [265, 261] width 101 height 20
type input "26"
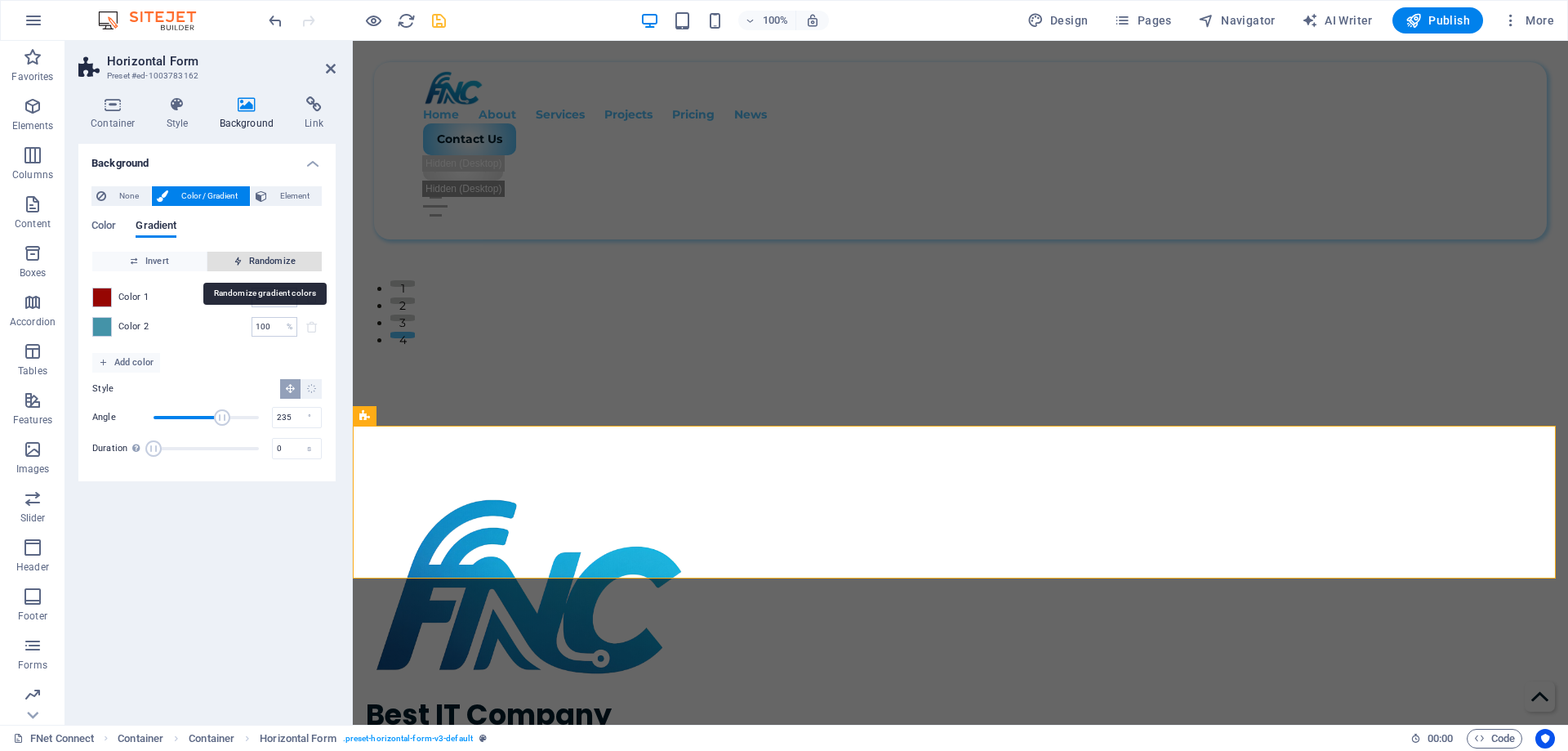
type input "357"
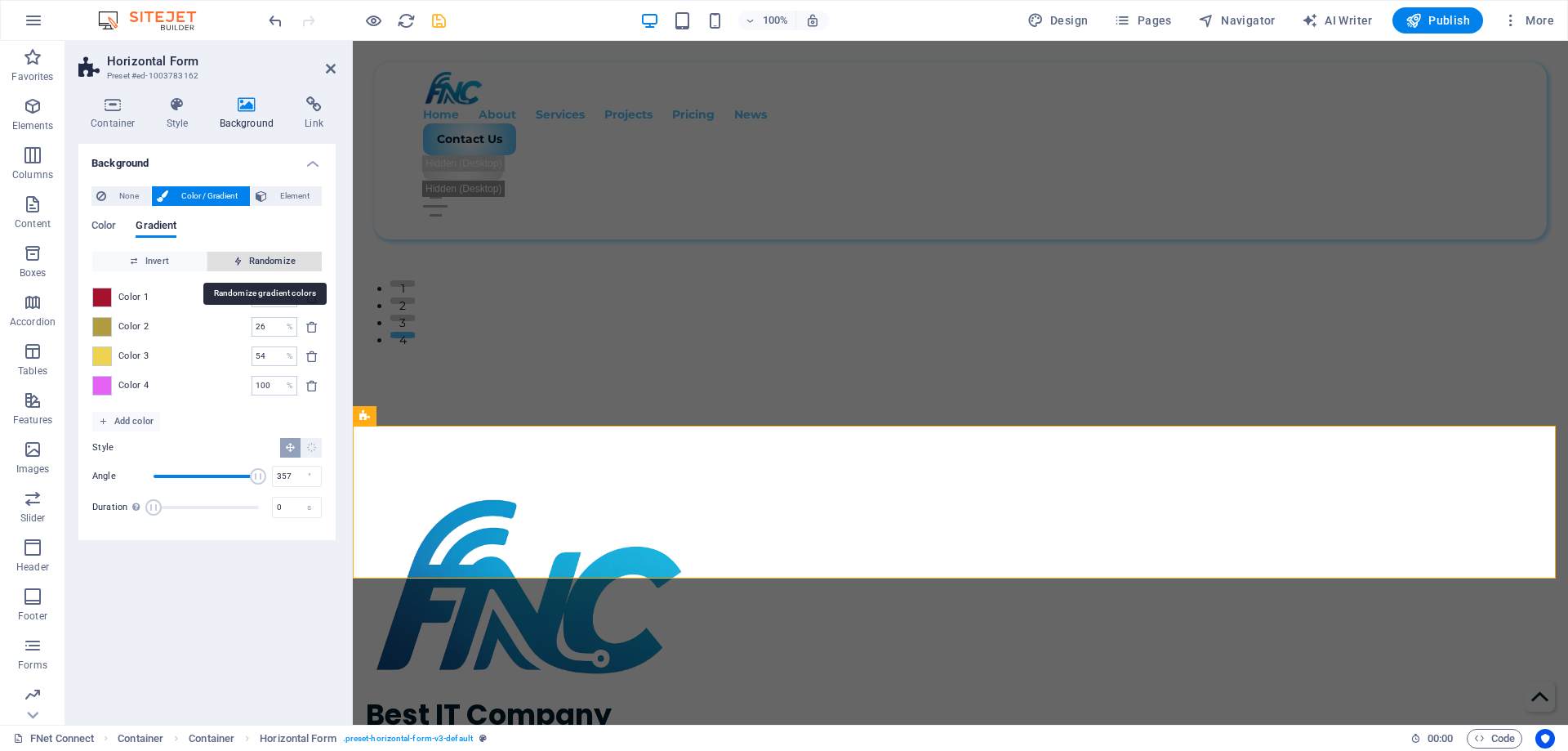
click at [262, 265] on span "Randomize" at bounding box center [265, 261] width 101 height 20
type input "100"
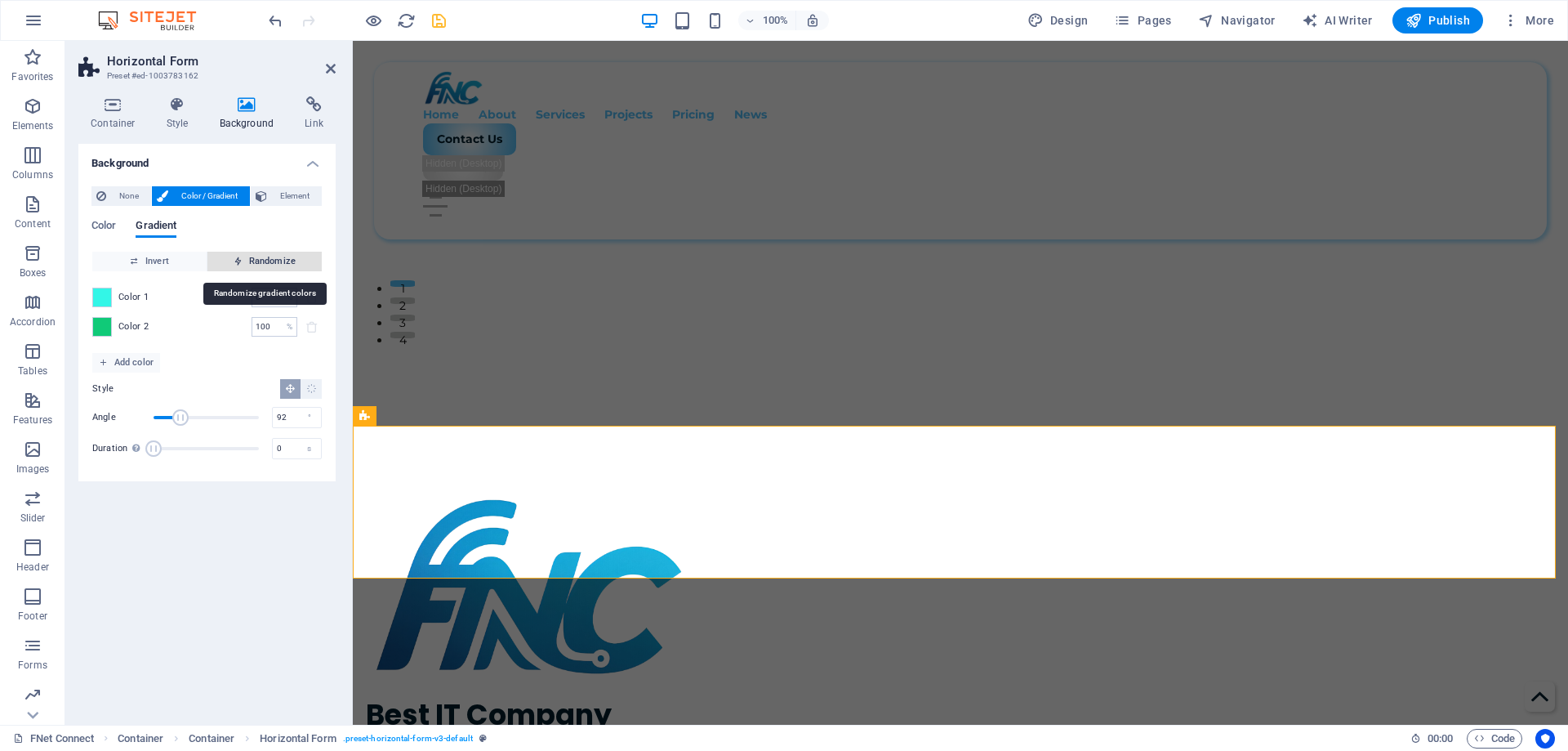
click at [262, 265] on span "Randomize" at bounding box center [265, 261] width 101 height 20
type input "255"
click at [262, 265] on span "Randomize" at bounding box center [265, 261] width 101 height 20
type input "92"
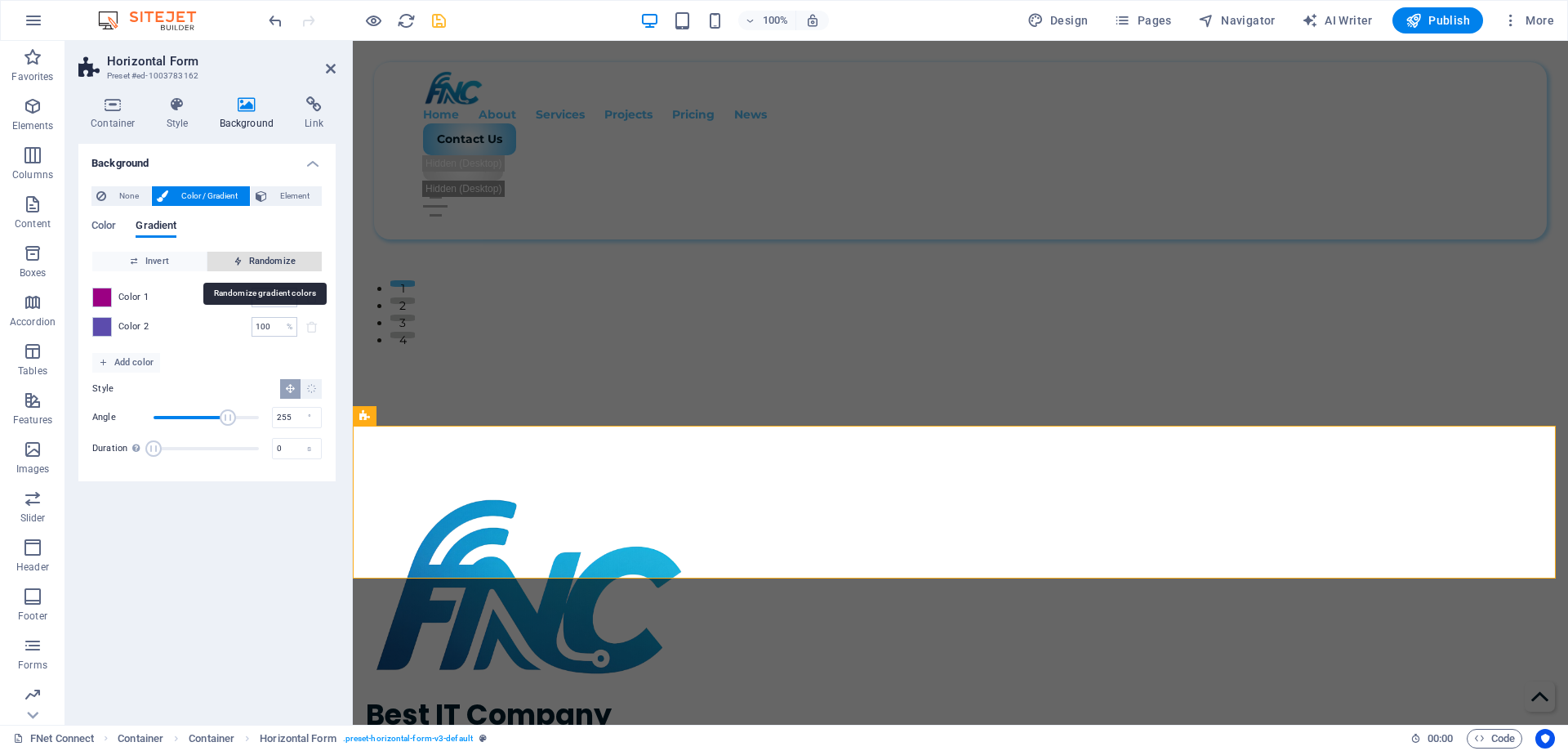
type input "220"
click at [262, 265] on span "Randomize" at bounding box center [265, 261] width 101 height 20
type input "90"
type input "87"
click at [262, 265] on span "Randomize" at bounding box center [265, 261] width 101 height 20
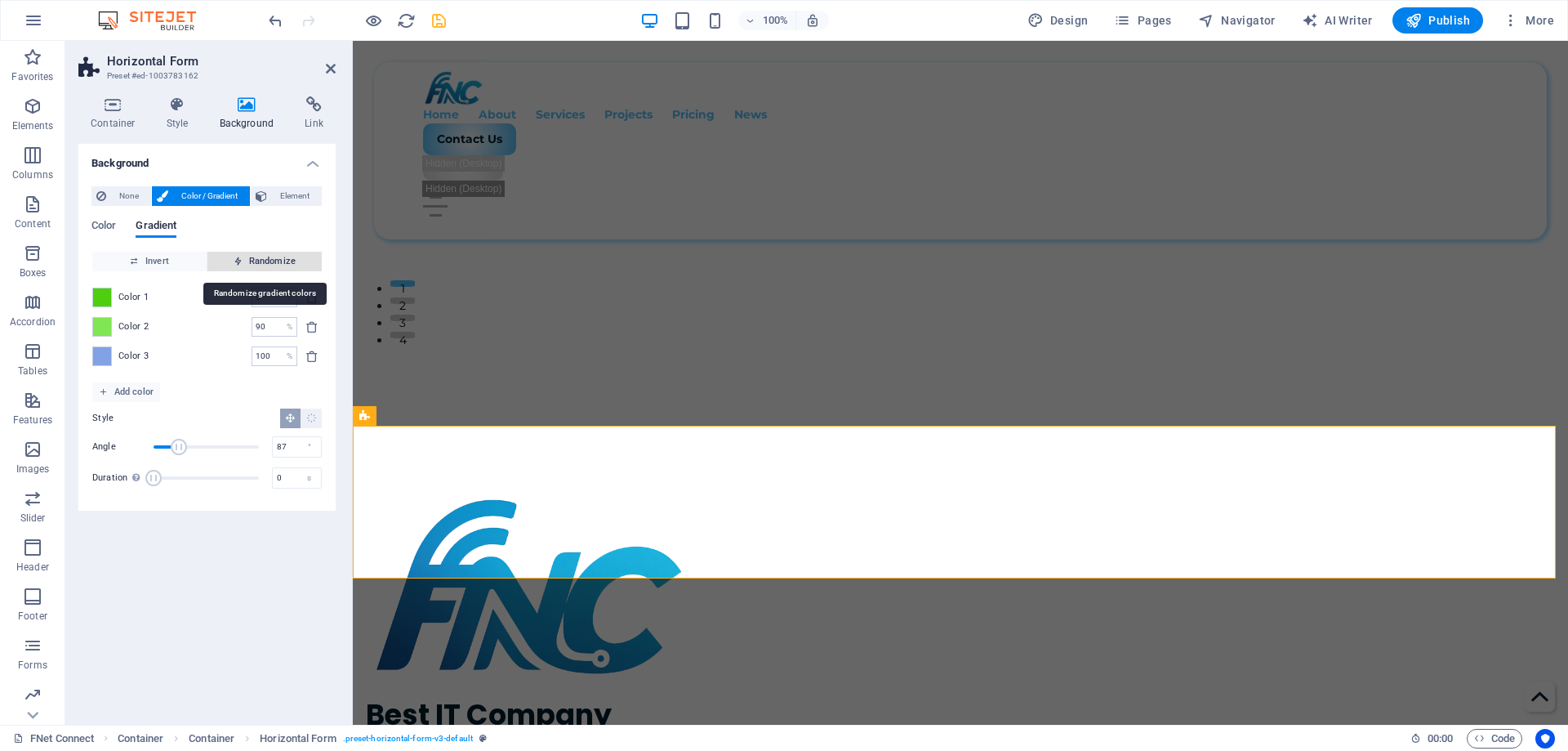
type input "87"
type input "288"
click at [262, 265] on span "Randomize" at bounding box center [265, 261] width 101 height 20
type input "100"
type input "196"
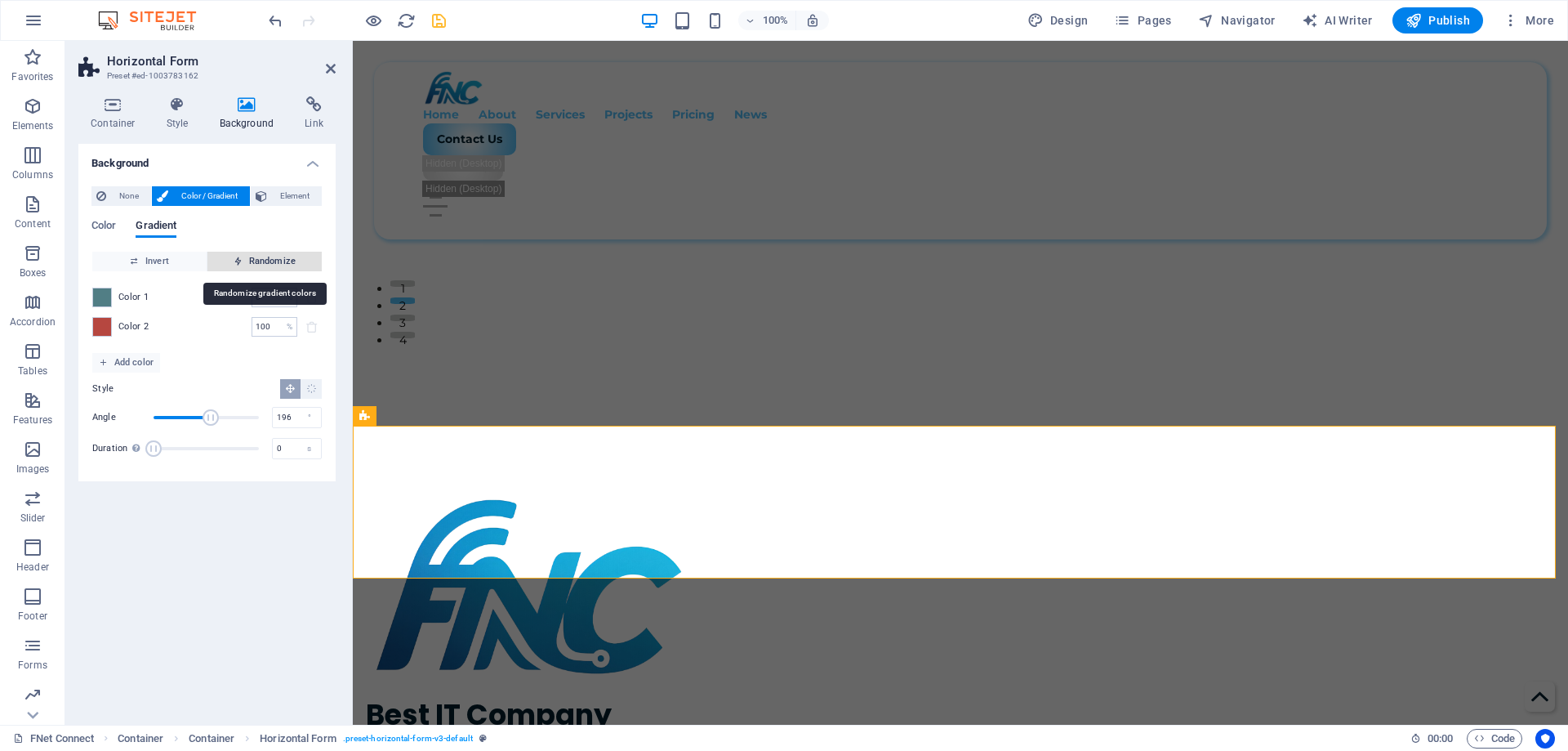
click at [262, 265] on span "Randomize" at bounding box center [265, 261] width 101 height 20
type input "74"
type input "103"
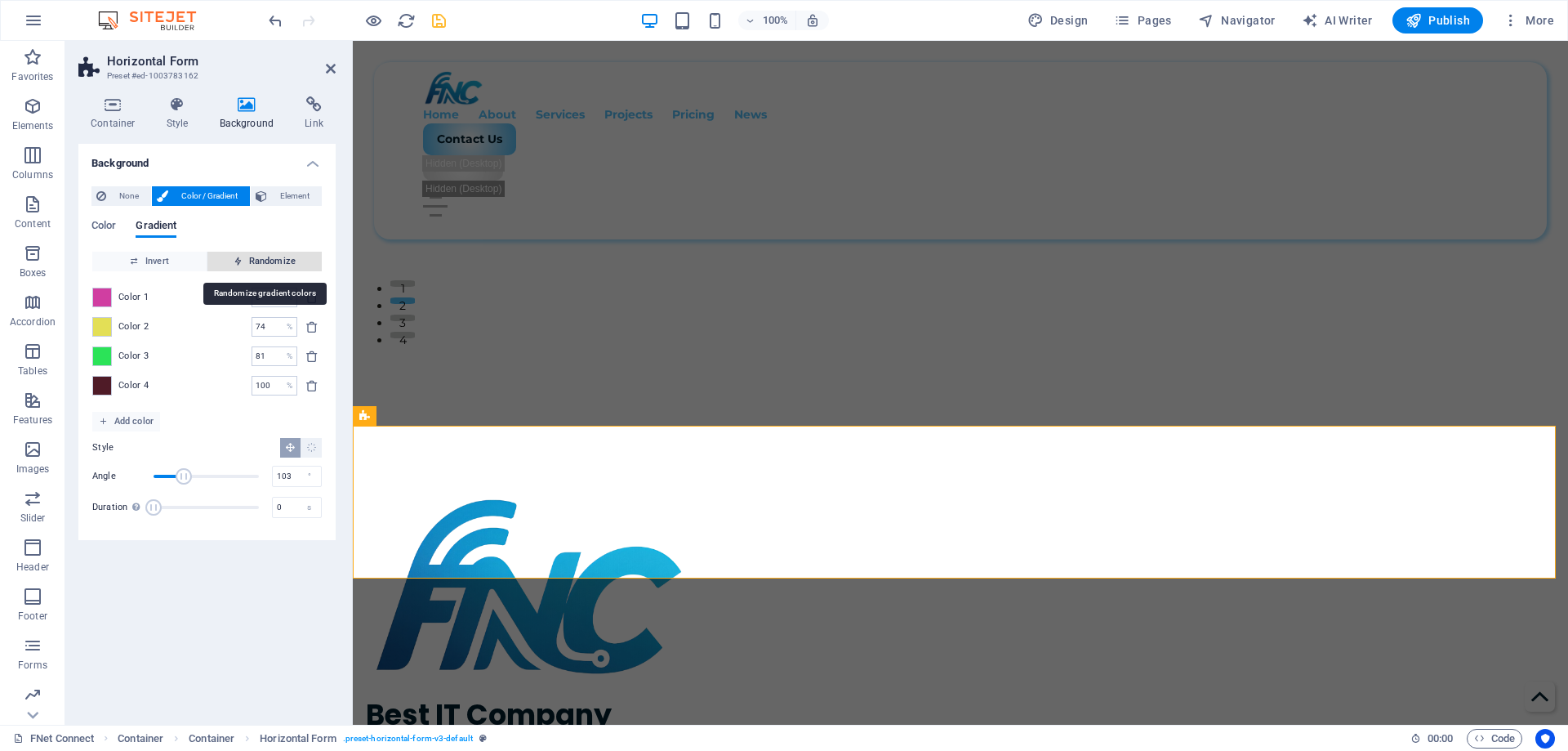
click at [262, 265] on span "Randomize" at bounding box center [265, 261] width 101 height 20
type input "68"
type input "242"
type input "100"
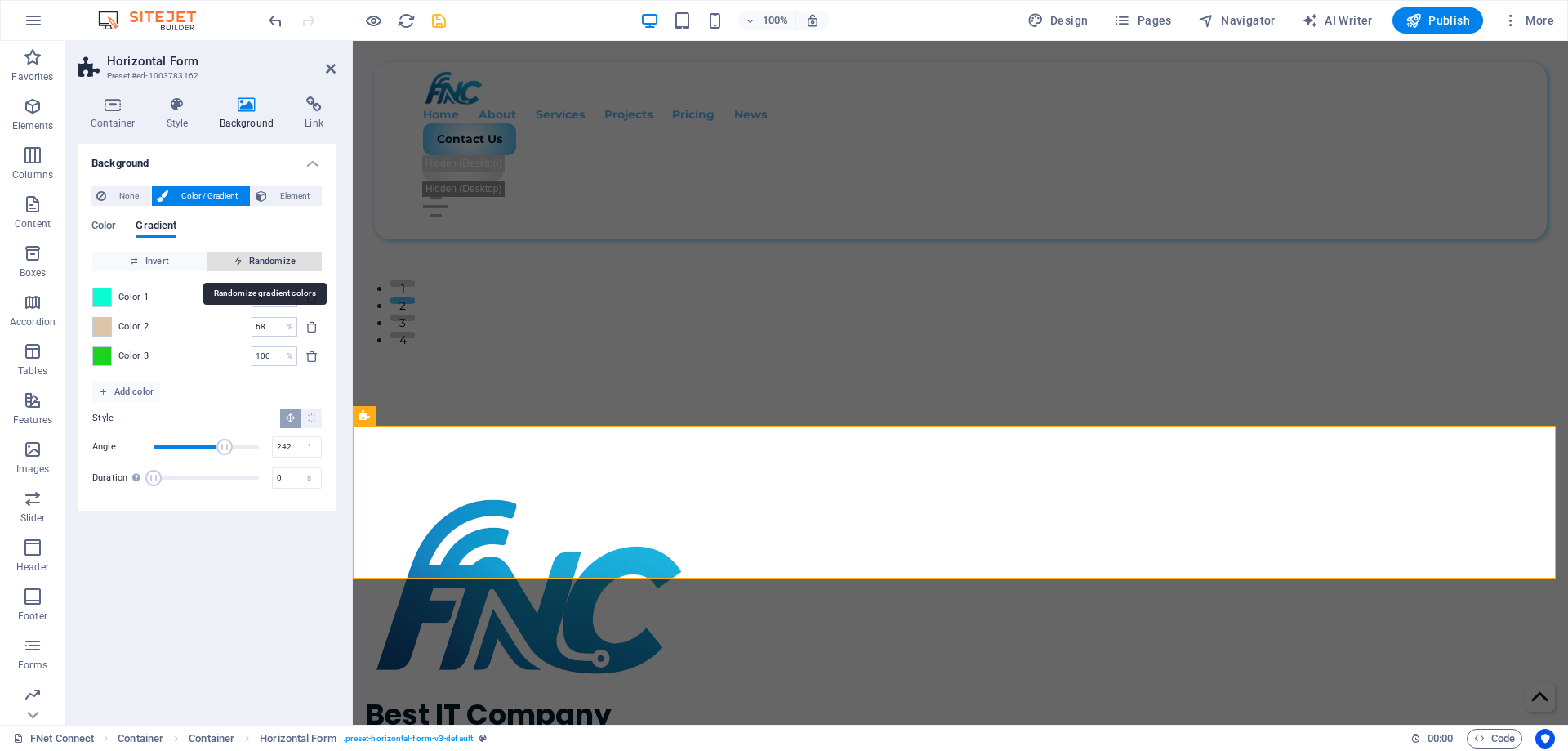
click at [262, 265] on span "Randomize" at bounding box center [265, 261] width 101 height 20
type input "57"
type input "123"
click at [262, 265] on span "Randomize" at bounding box center [265, 261] width 101 height 20
type input "45"
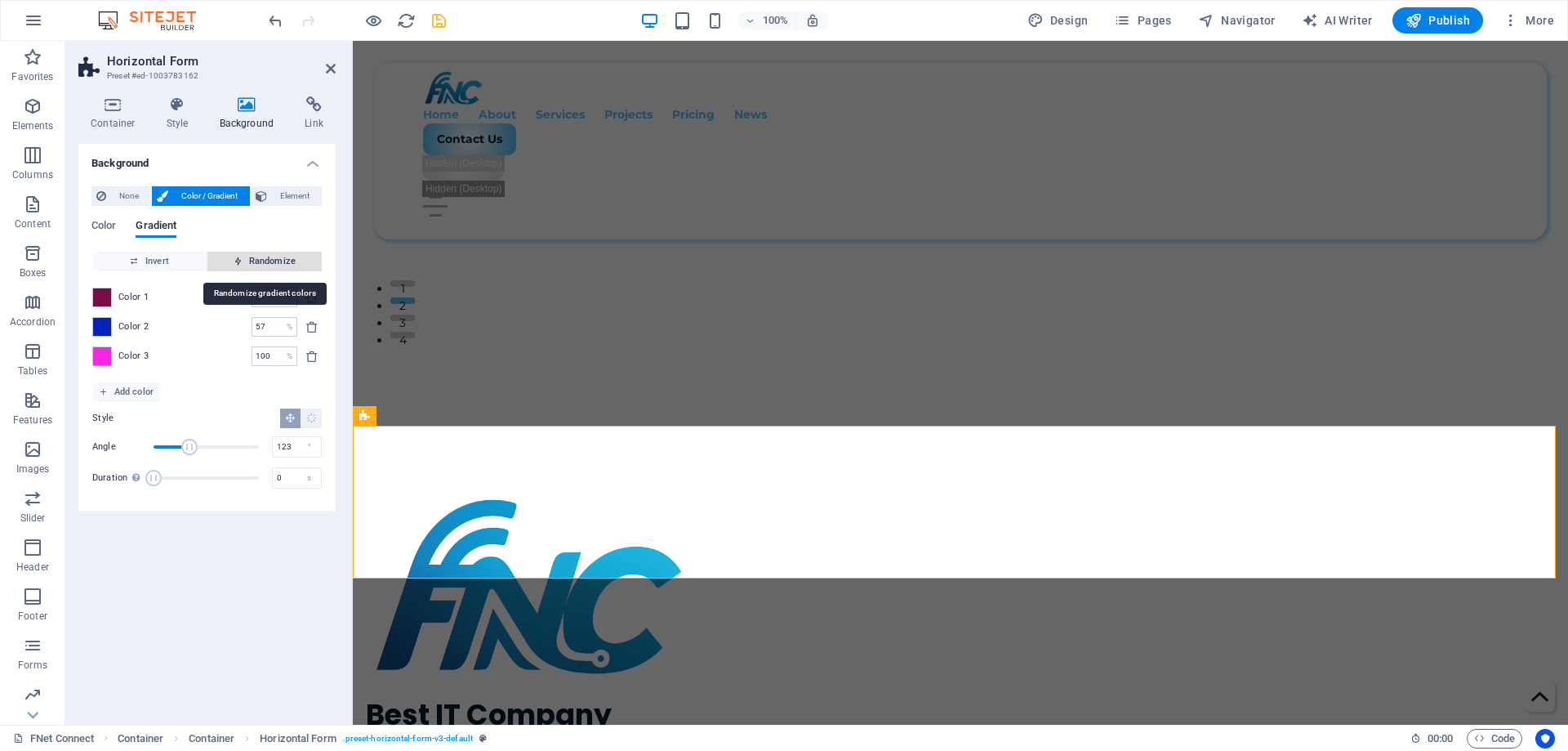
type input "89"
click at [262, 265] on span "Randomize" at bounding box center [265, 261] width 101 height 20
type input "100"
click at [262, 265] on span "Randomize" at bounding box center [265, 261] width 101 height 20
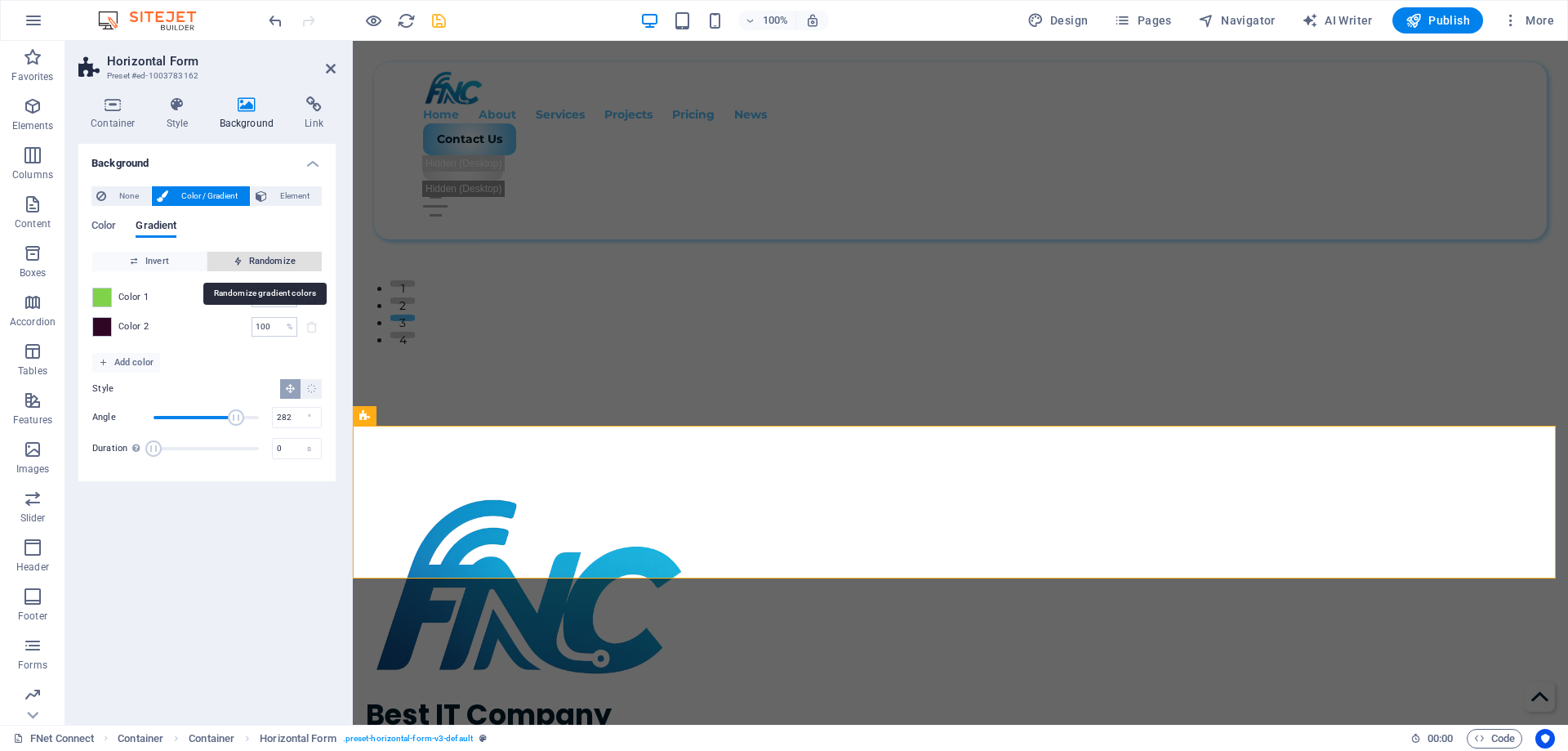
click at [258, 266] on span "Randomize" at bounding box center [265, 261] width 101 height 20
type input "220"
click at [258, 266] on span "Randomize" at bounding box center [265, 261] width 101 height 20
type input "22"
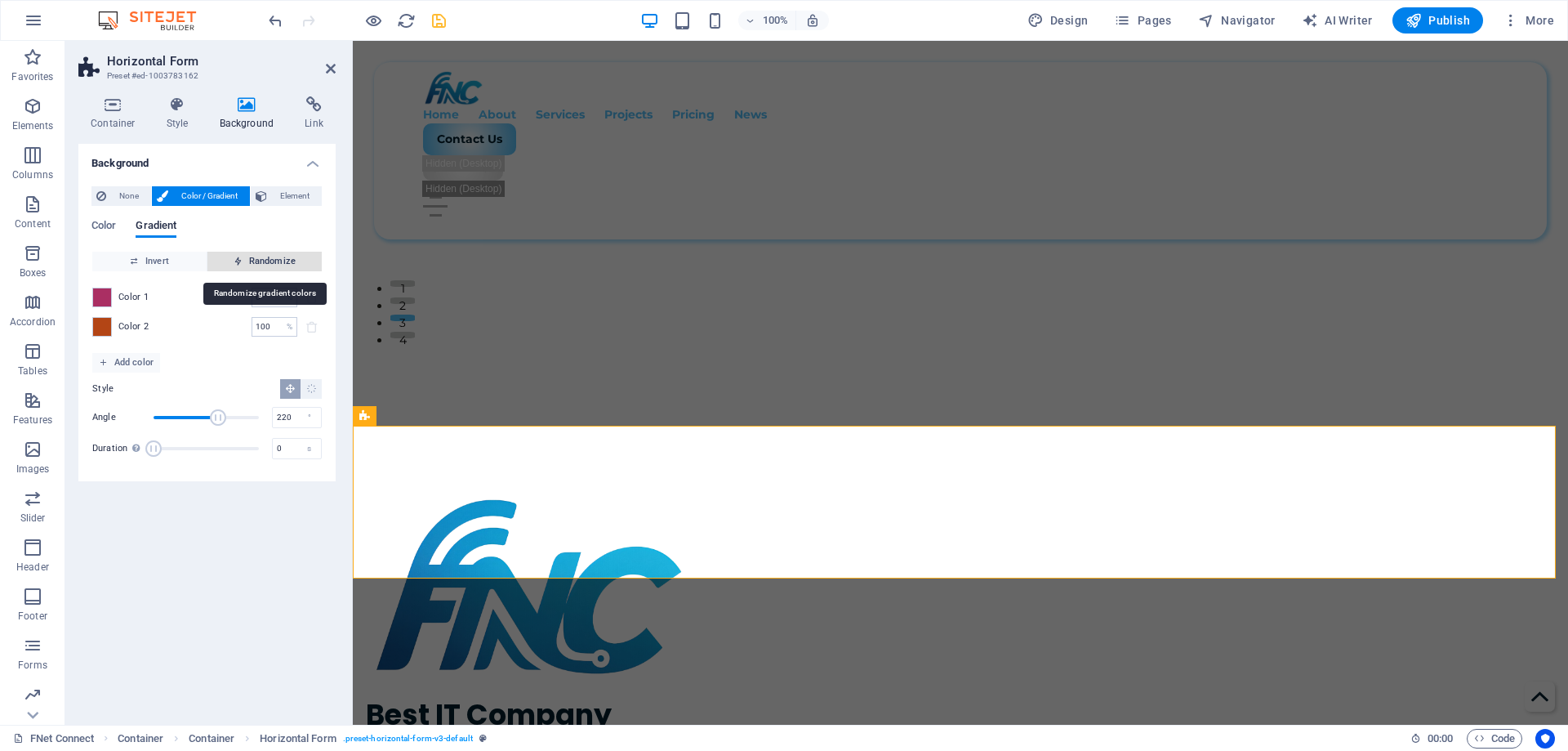
type input "79"
click at [258, 266] on span "Randomize" at bounding box center [265, 261] width 101 height 20
type input "75"
type input "123"
click at [258, 266] on span "Randomize" at bounding box center [265, 261] width 101 height 20
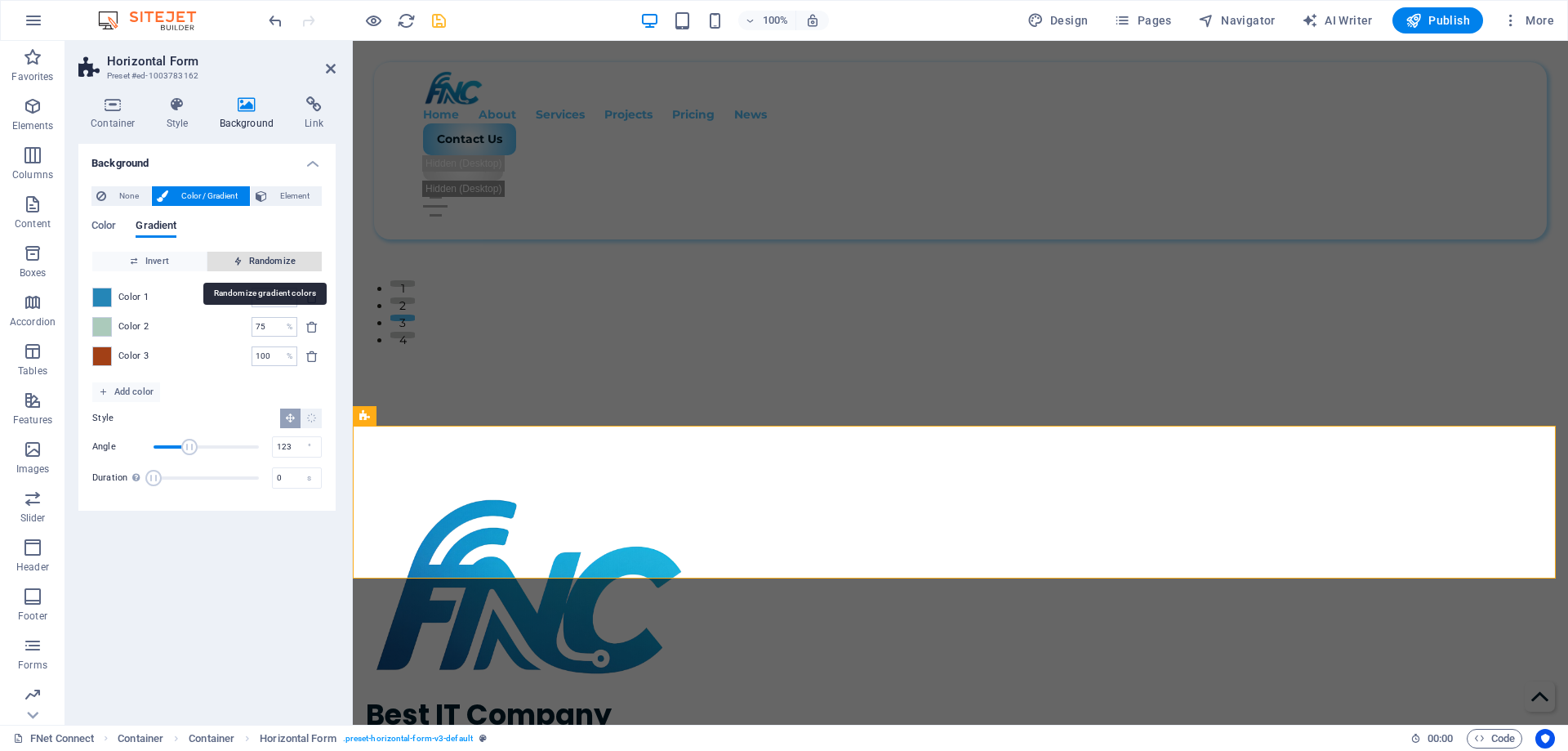
type input "14"
type input "294"
type input "52"
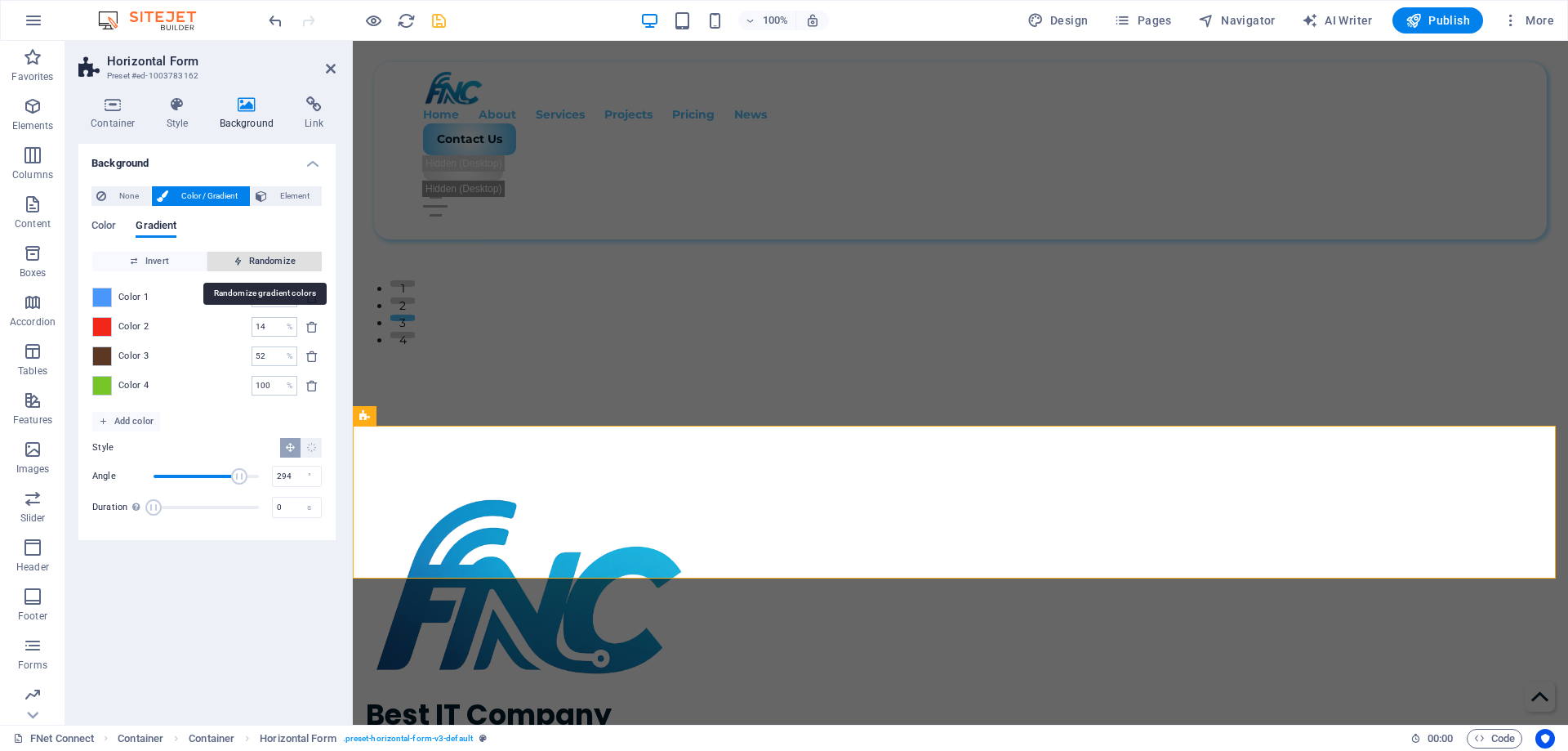
click at [258, 266] on span "Randomize" at bounding box center [265, 261] width 101 height 20
type input "100"
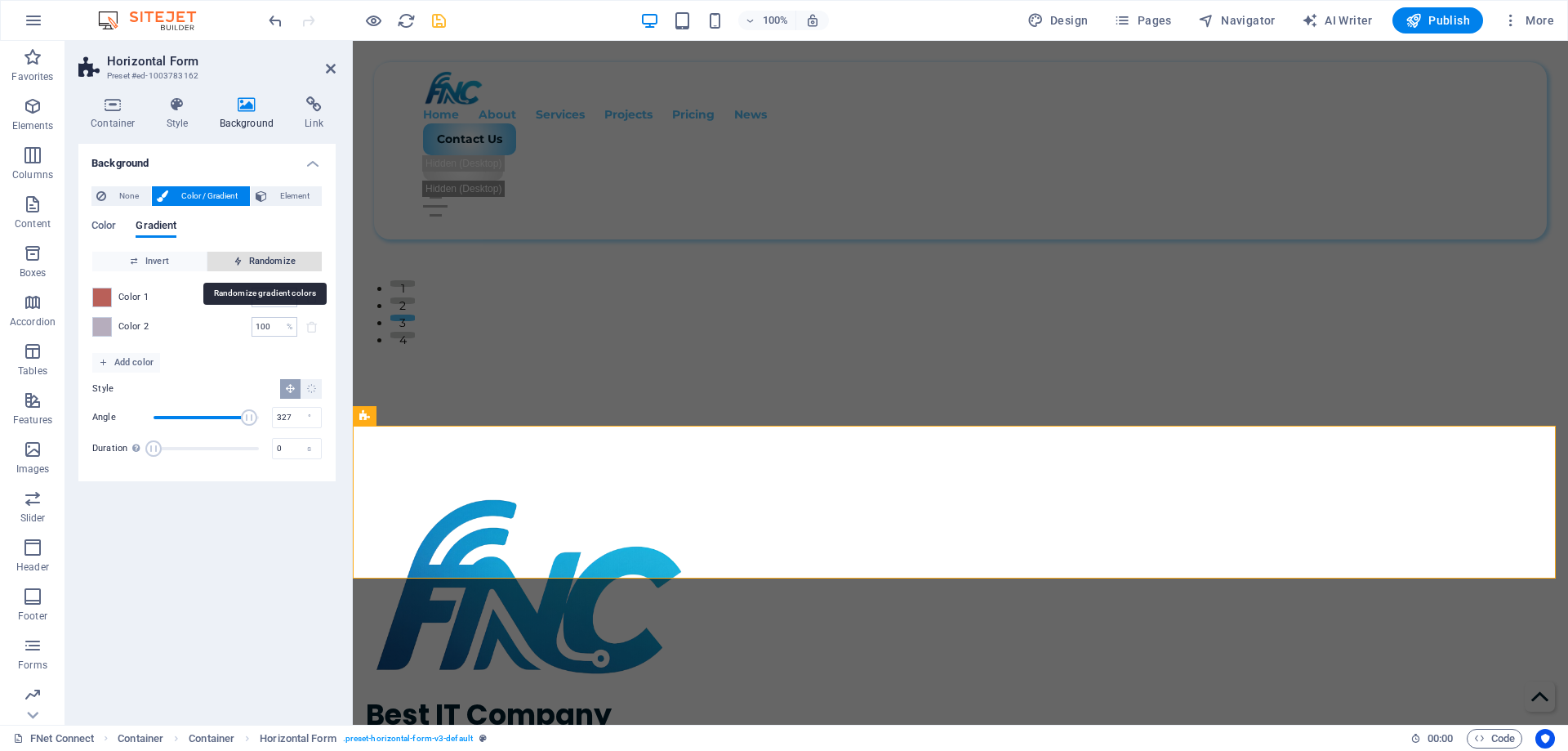
click at [258, 266] on span "Randomize" at bounding box center [265, 261] width 101 height 20
type input "267"
click at [258, 266] on span "Randomize" at bounding box center [265, 261] width 101 height 20
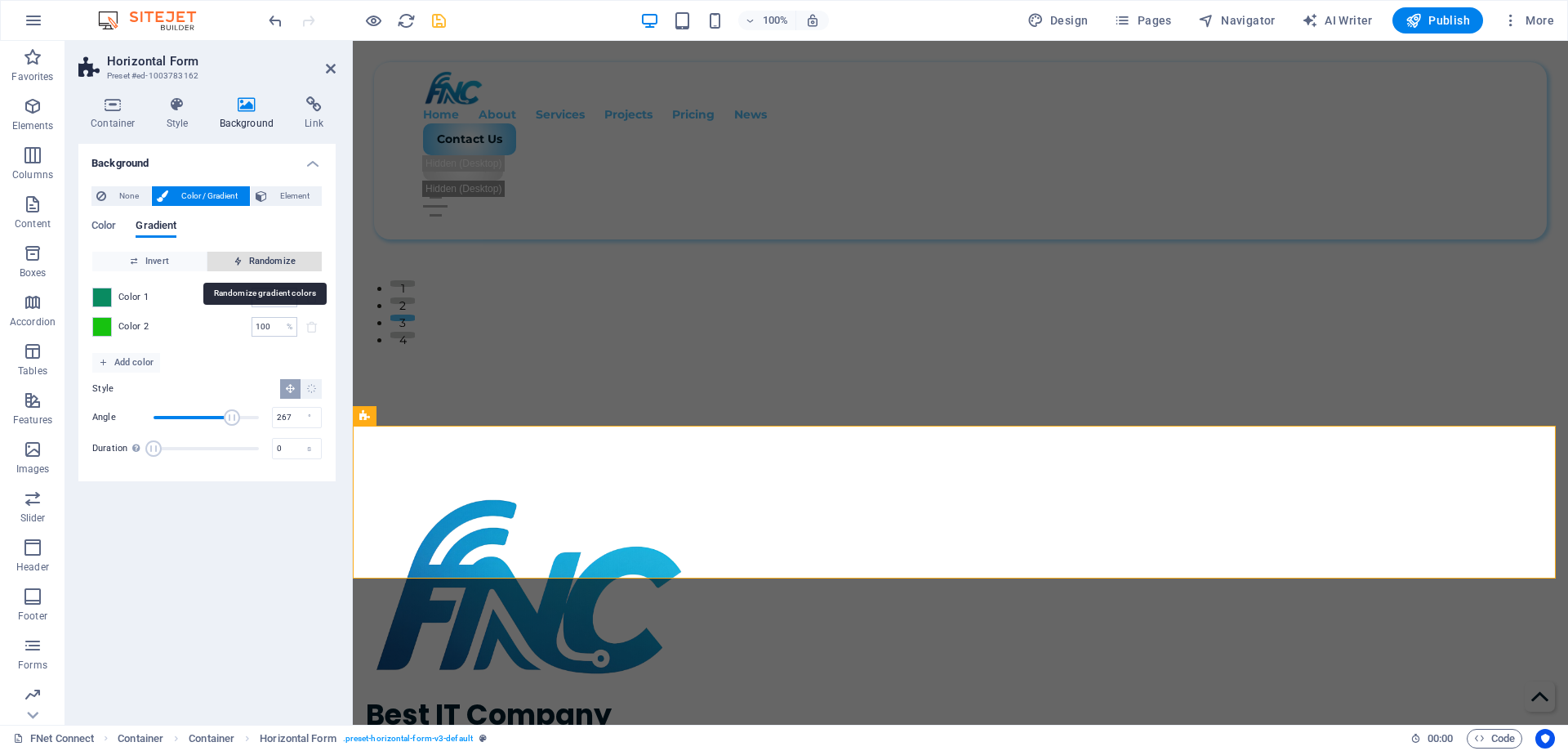
type input "48"
type input "183"
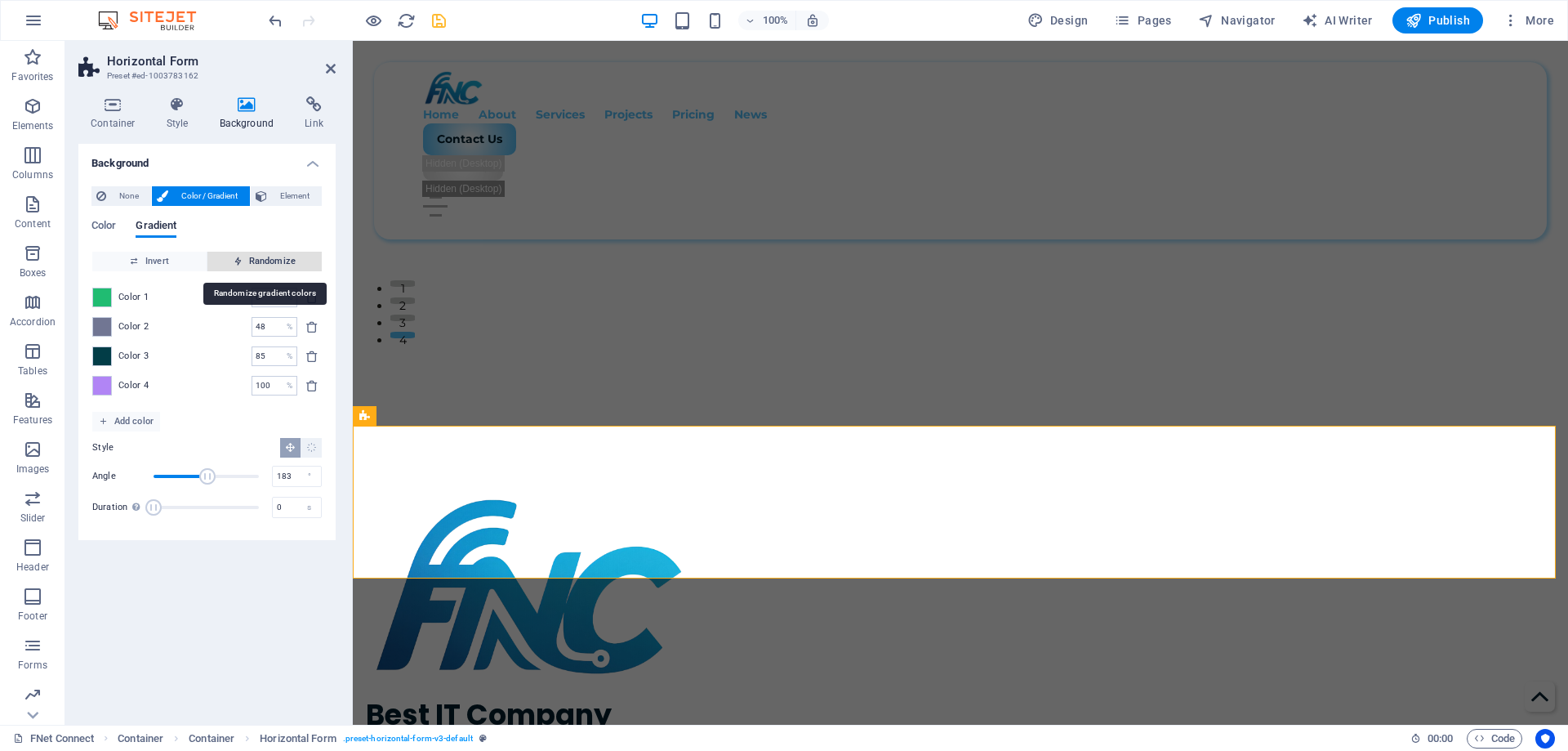
click at [258, 266] on span "Randomize" at bounding box center [265, 261] width 101 height 20
type input "10"
type input "156"
type input "87"
click at [258, 266] on span "Randomize" at bounding box center [265, 261] width 101 height 20
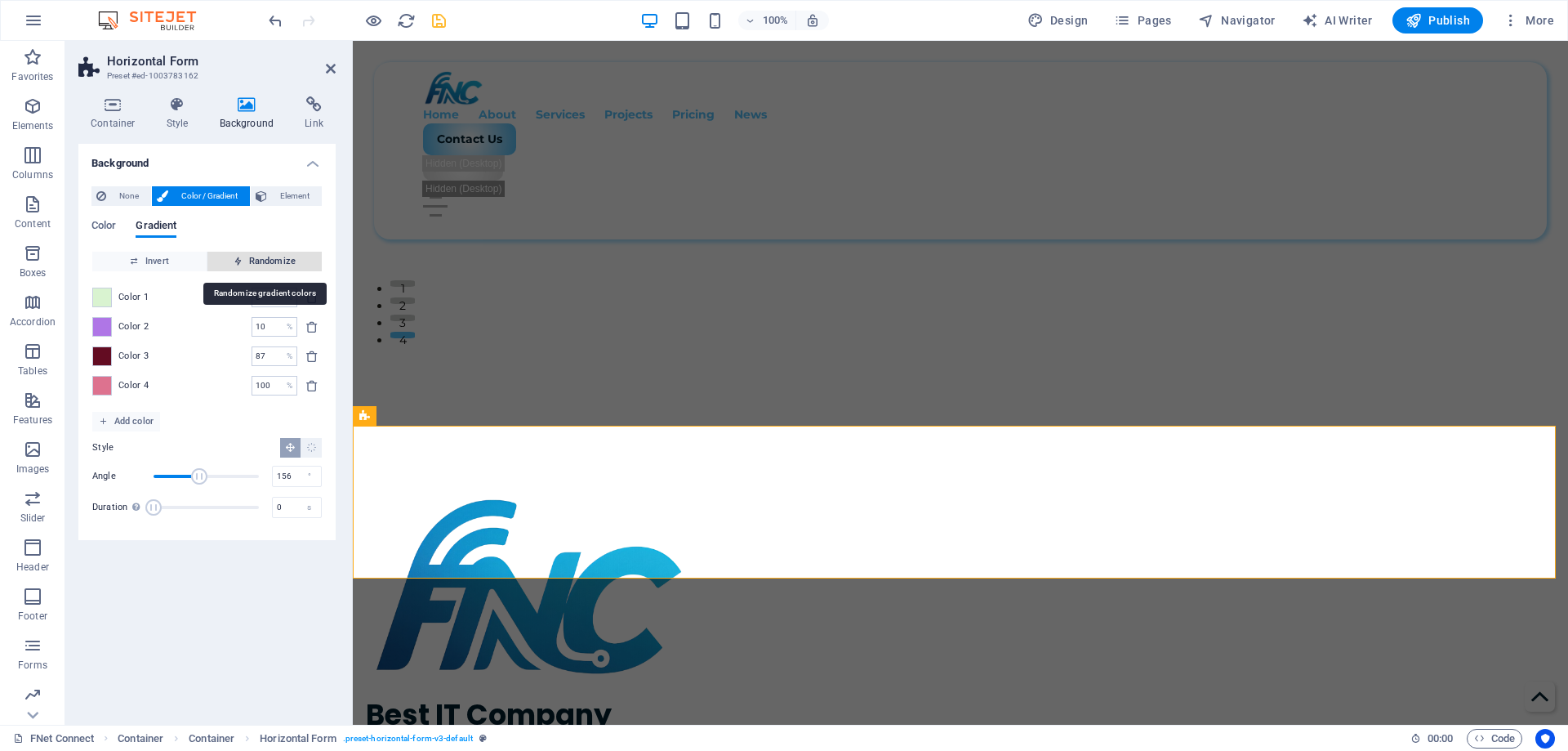
type input "25"
type input "148"
type input "42"
click at [258, 266] on span "Randomize" at bounding box center [265, 261] width 101 height 20
type input "100"
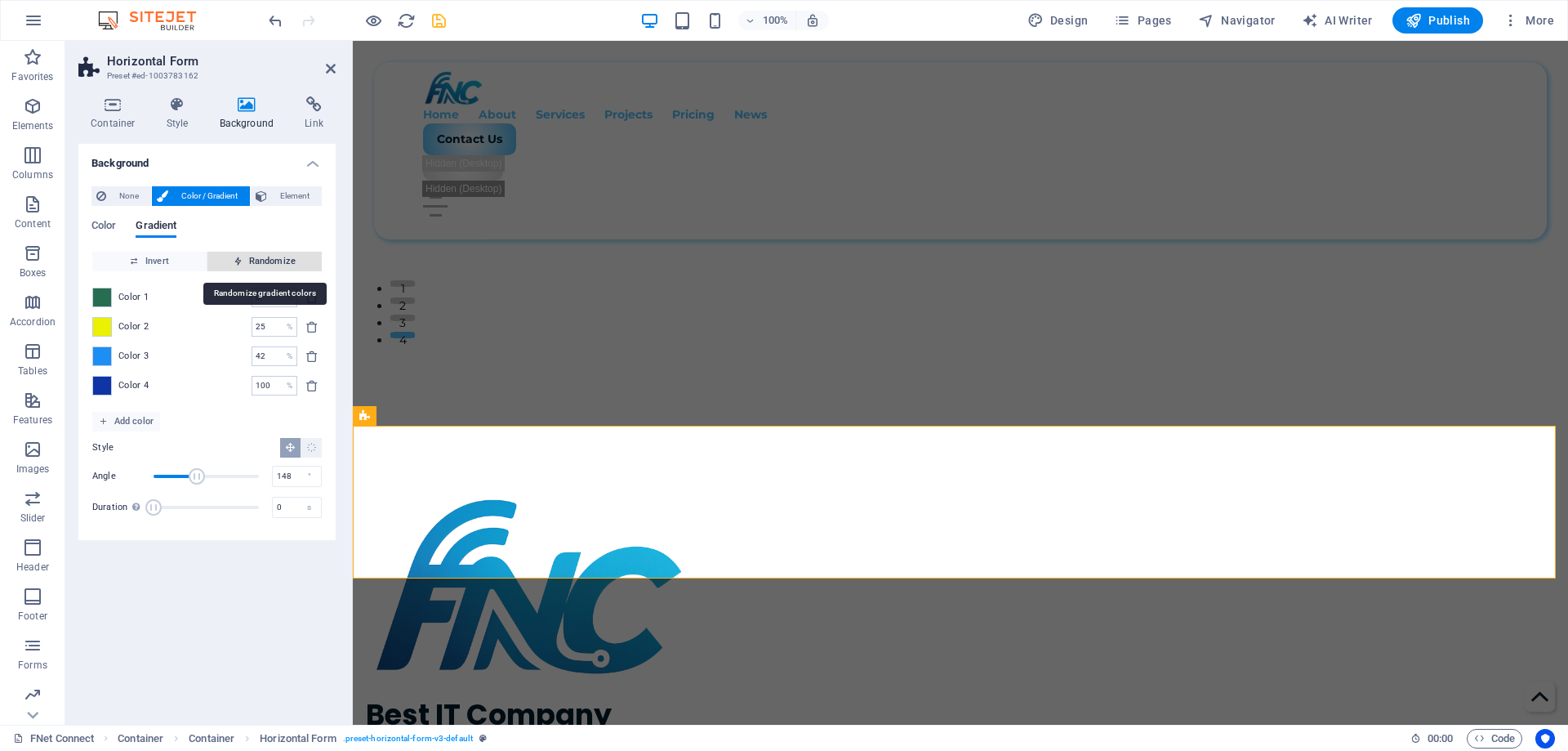
type input "265"
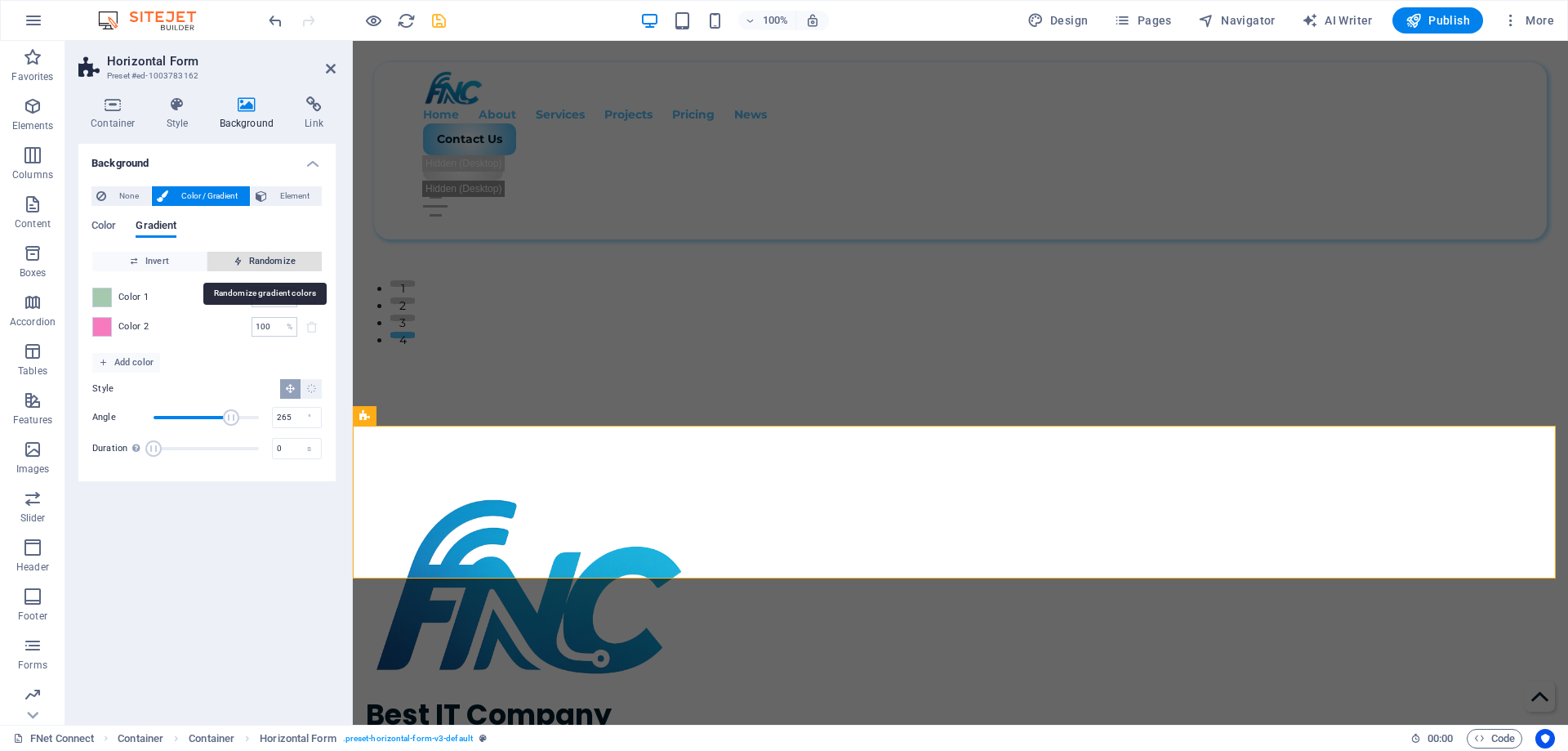
click at [258, 266] on span "Randomize" at bounding box center [265, 261] width 101 height 20
type input "20"
type input "0"
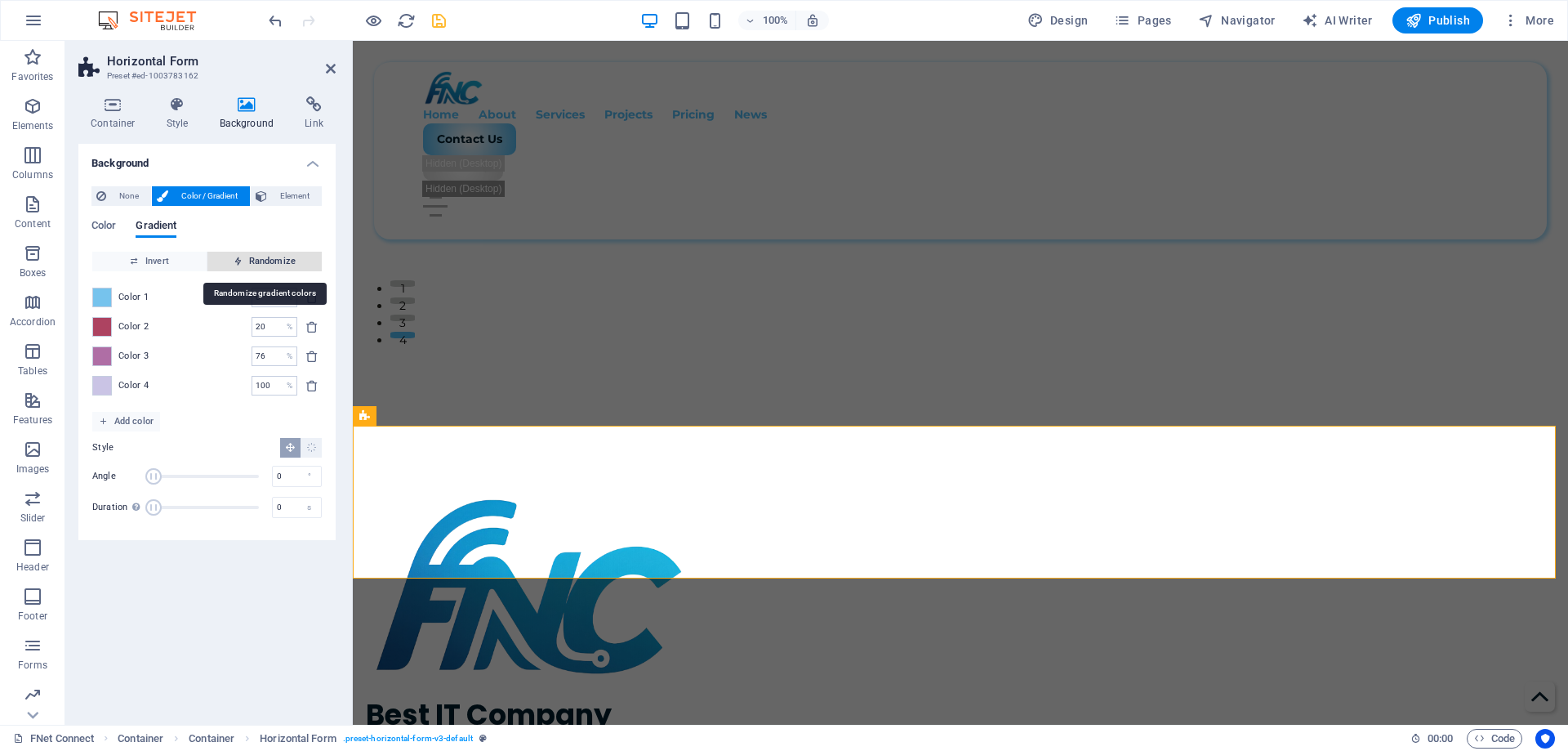
click at [258, 266] on span "Randomize" at bounding box center [265, 261] width 101 height 20
type input "78"
type input "88"
type input "97"
click at [258, 266] on span "Randomize" at bounding box center [265, 261] width 101 height 20
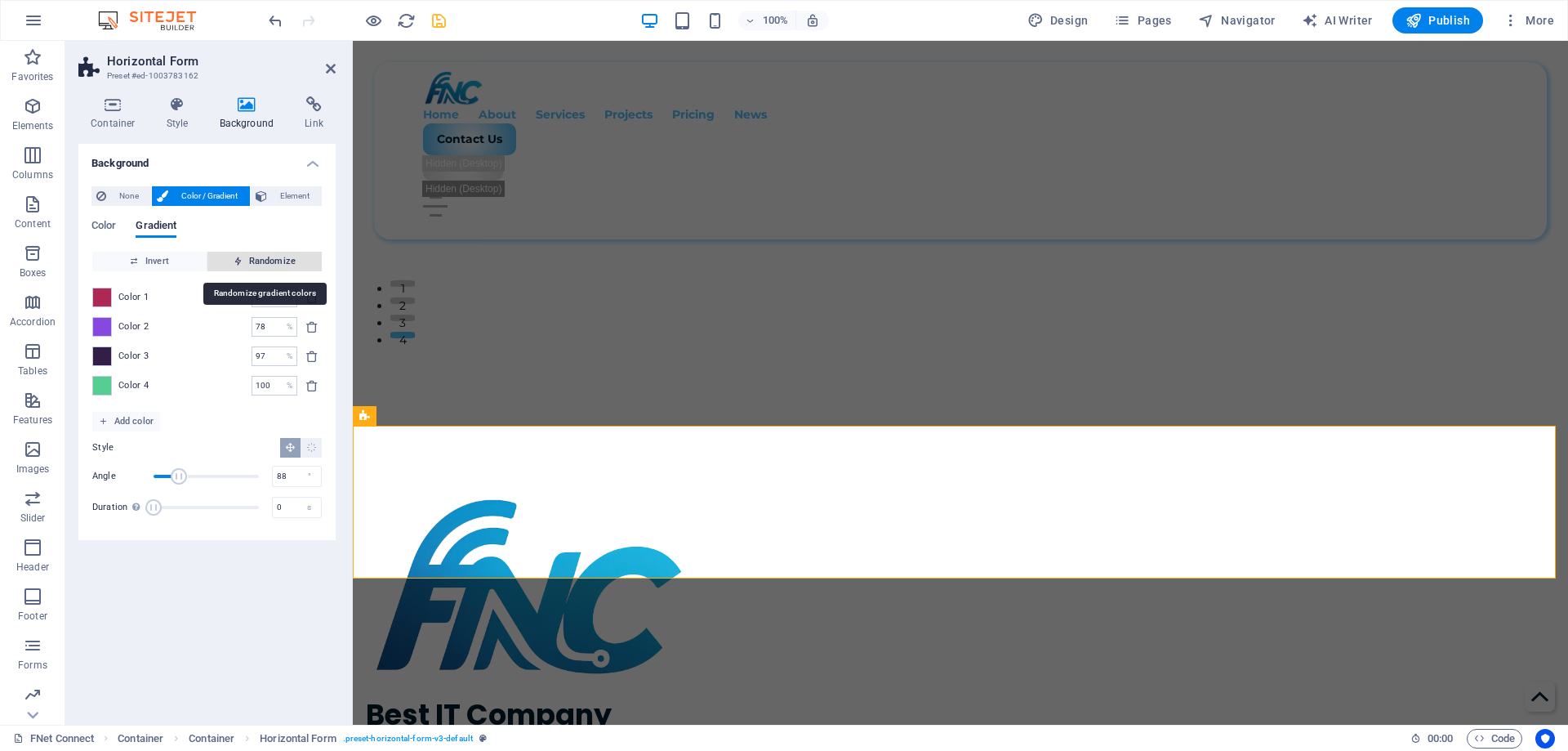
type input "36"
type input "236"
type input "96"
click at [258, 266] on span "Randomize" at bounding box center [265, 261] width 101 height 20
type input "90"
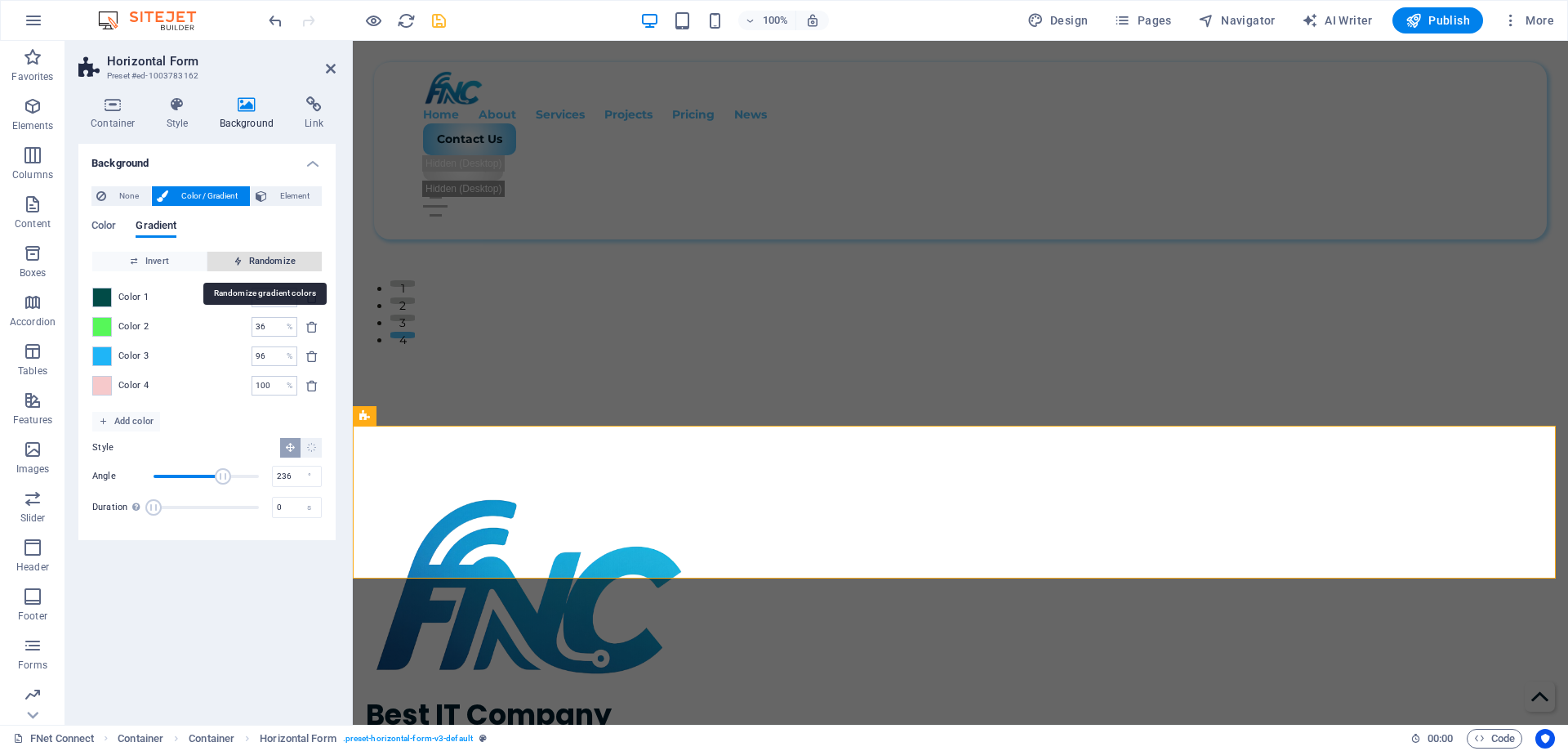
type input "291"
type input "100"
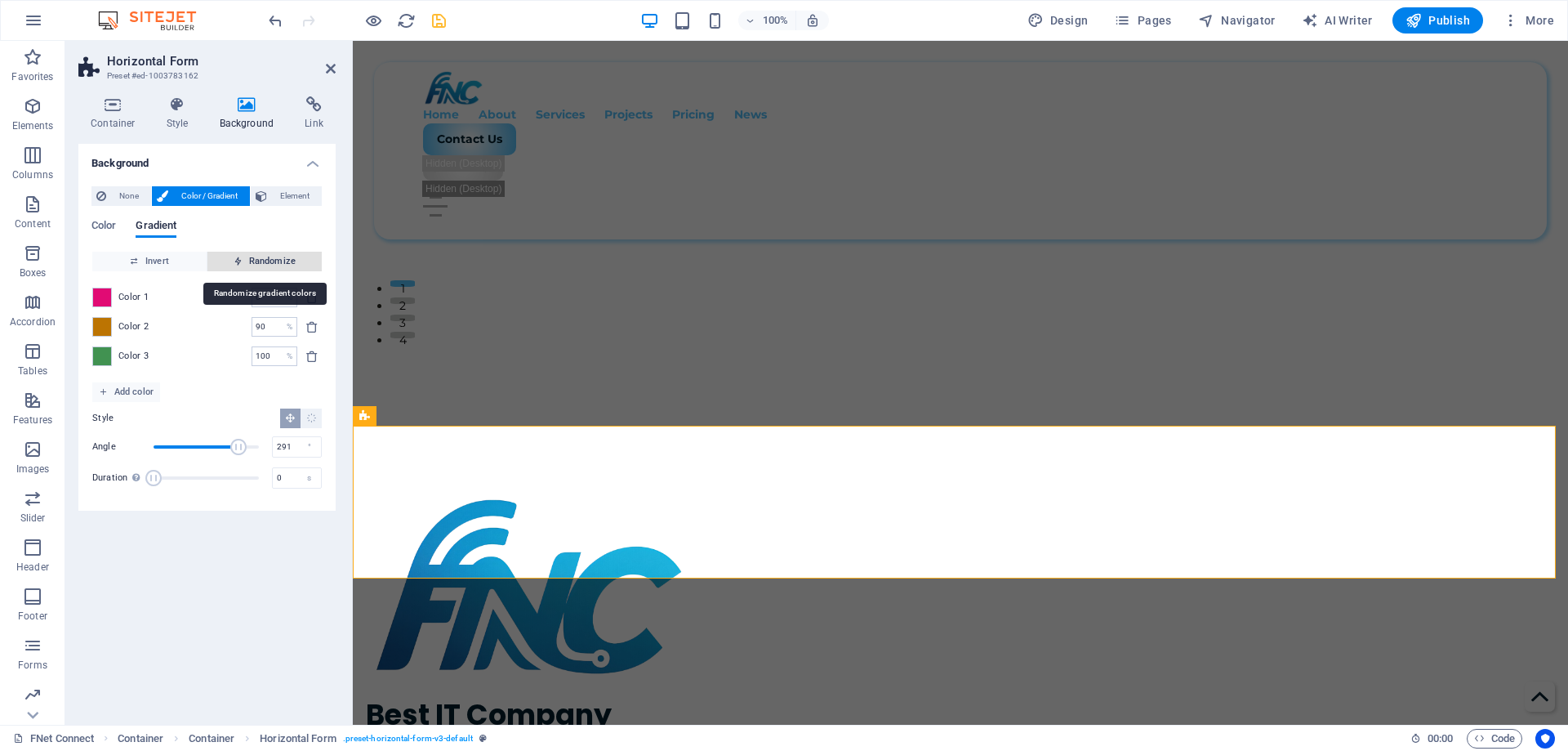
click at [258, 266] on span "Randomize" at bounding box center [265, 261] width 101 height 20
type input "5"
type input "6"
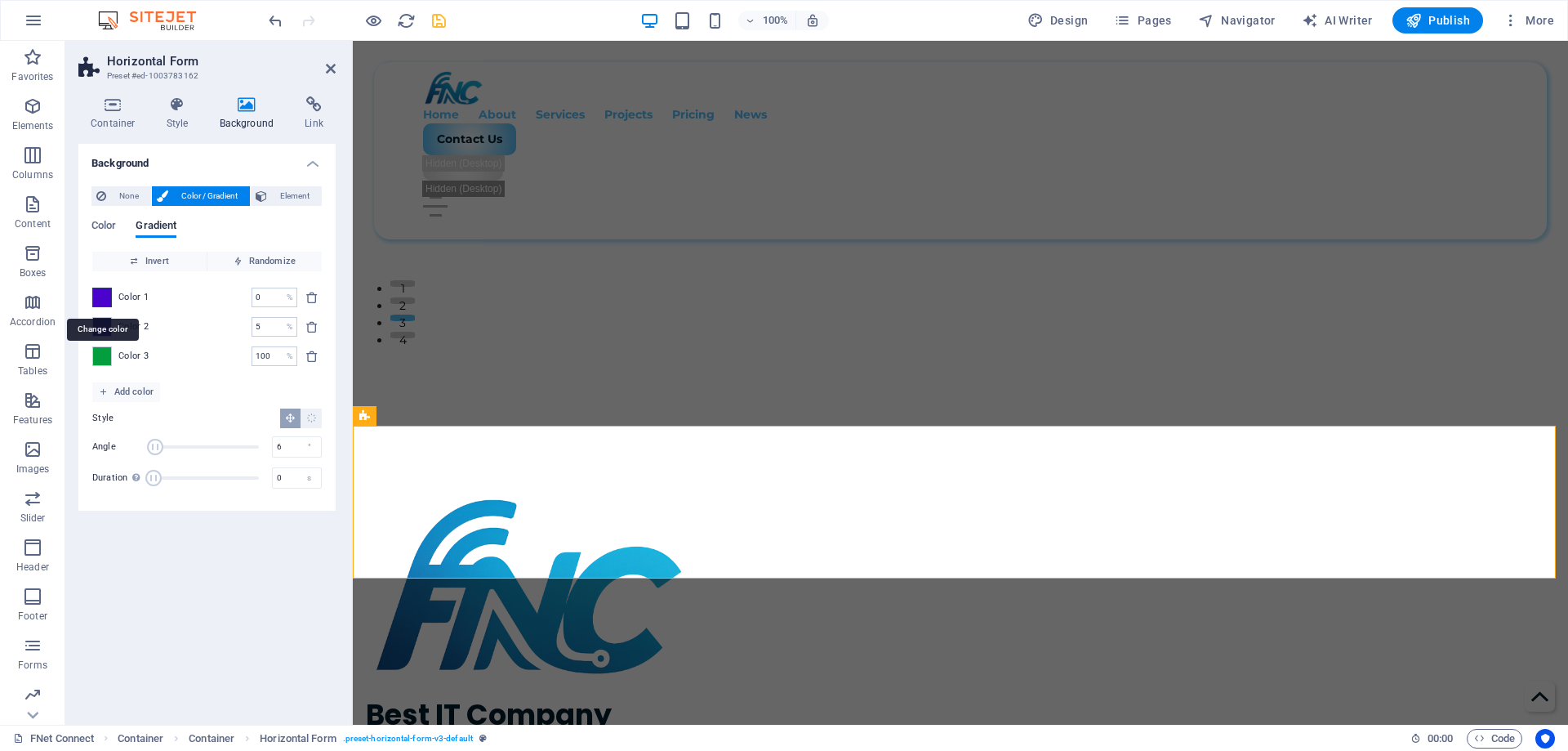
click at [106, 299] on span at bounding box center [102, 297] width 18 height 18
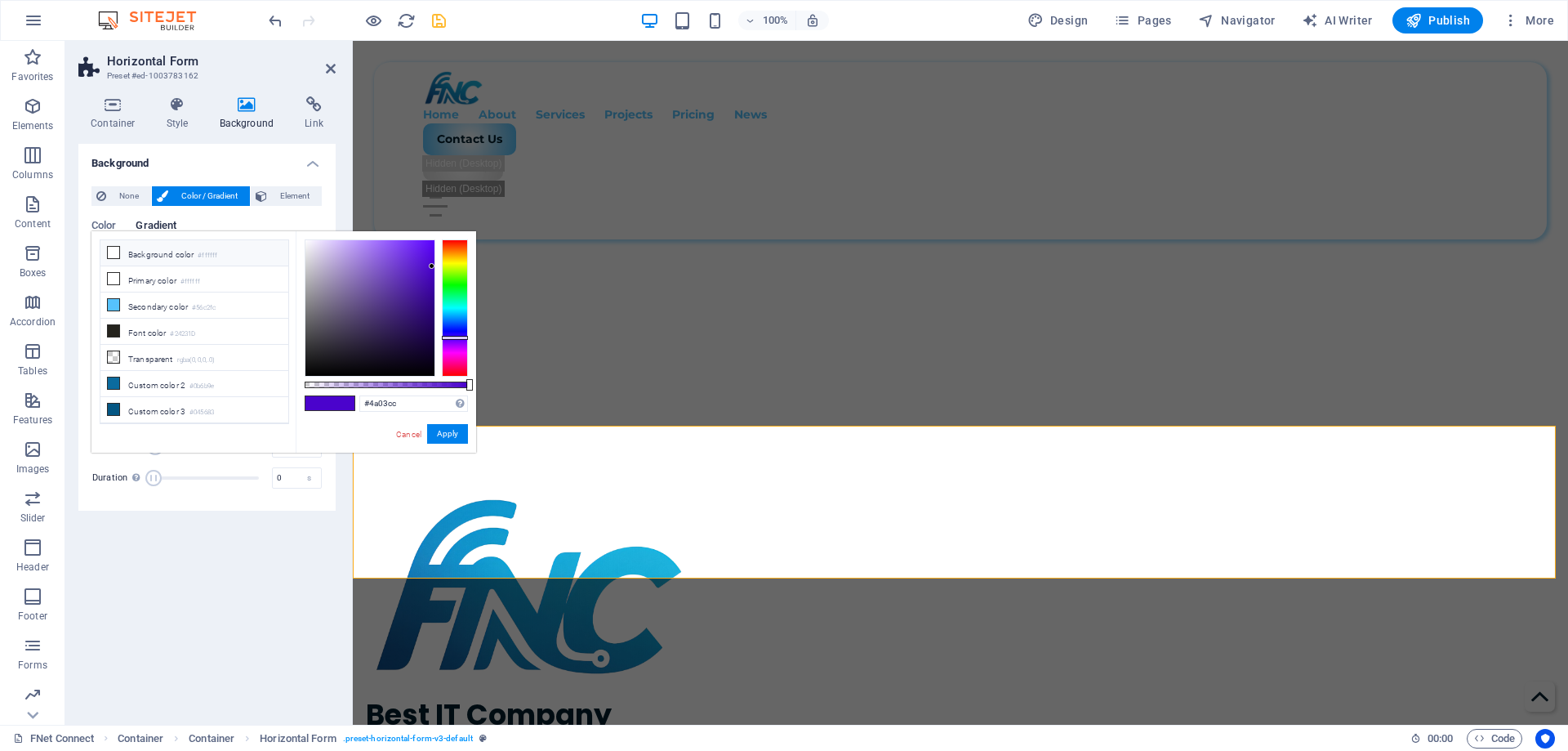
click at [144, 256] on li "Background color #ffffff" at bounding box center [194, 253] width 188 height 26
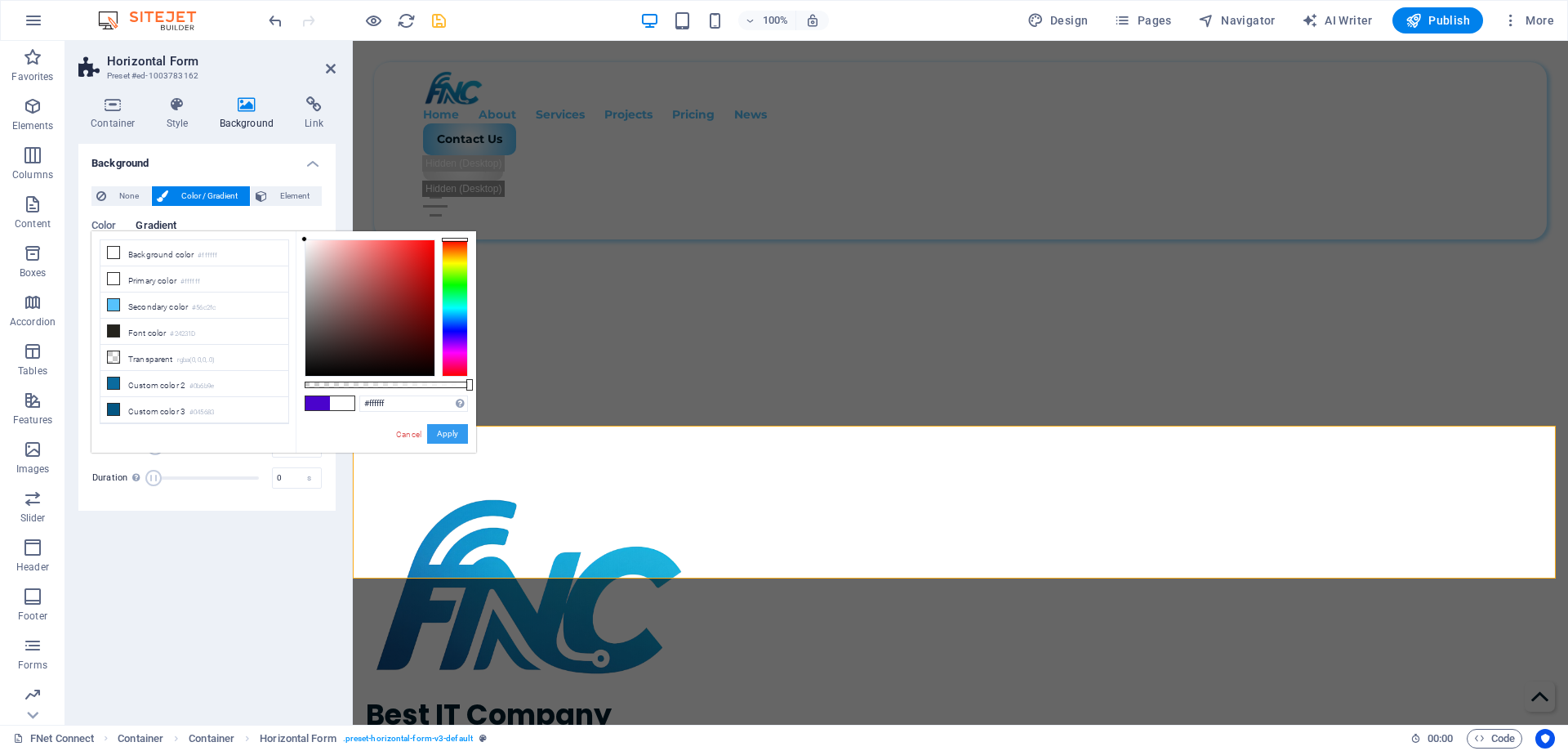
click at [446, 433] on button "Apply" at bounding box center [447, 433] width 41 height 20
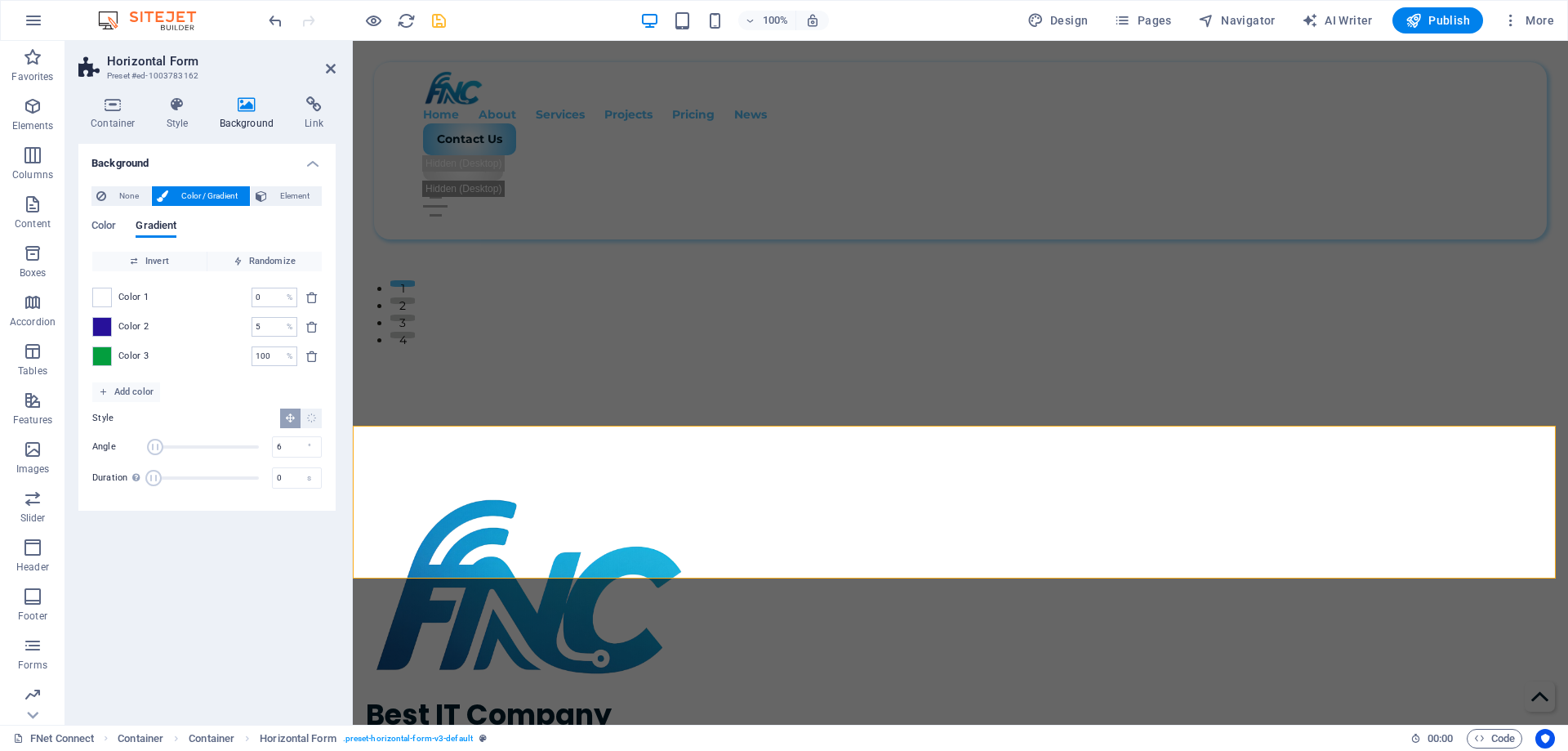
click at [112, 327] on div "Color 2 5 % ​" at bounding box center [207, 326] width 230 height 20
click at [100, 332] on span at bounding box center [102, 326] width 18 height 18
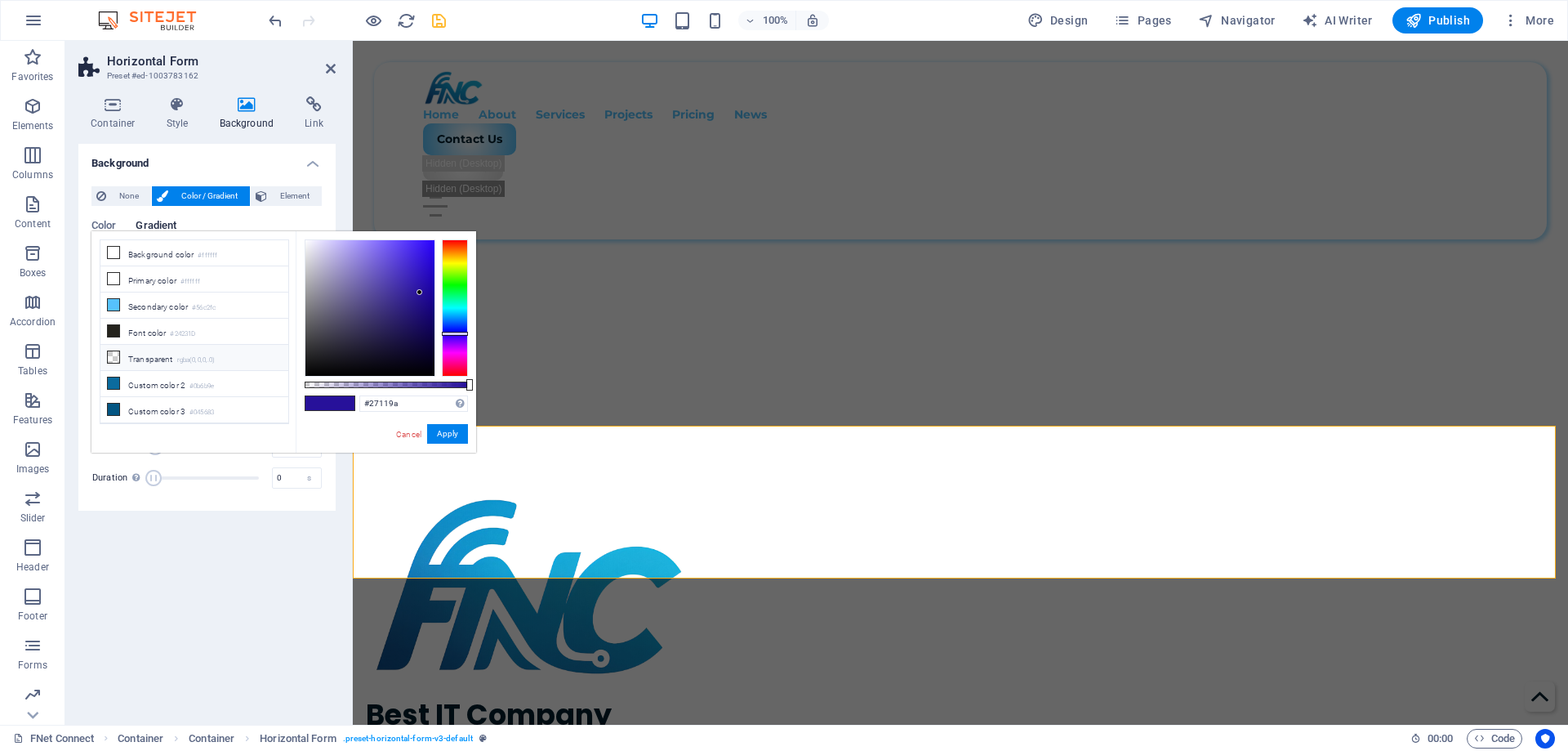
click at [137, 352] on li "Transparent rgba(0,0,0,.0)" at bounding box center [194, 358] width 188 height 26
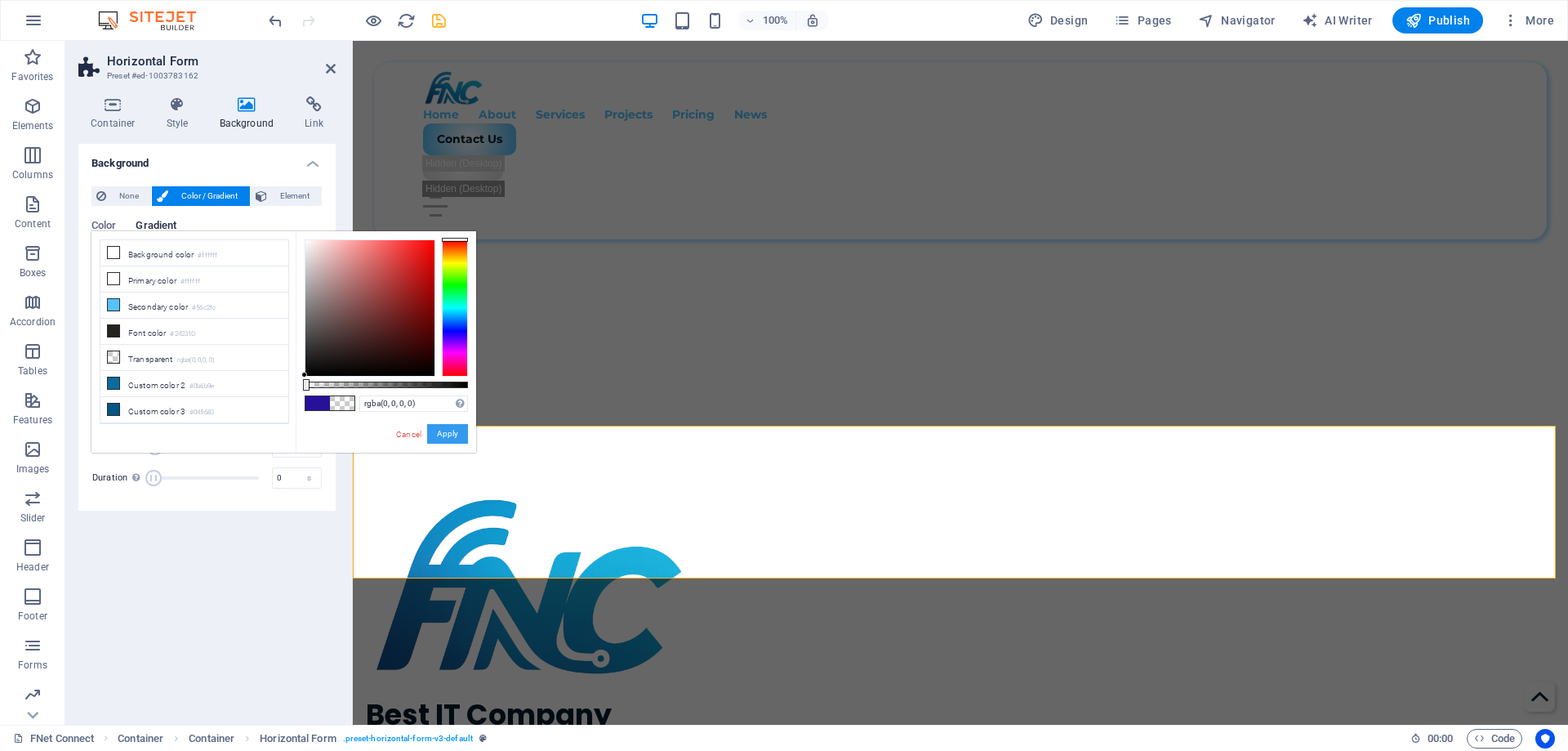
click at [442, 430] on button "Apply" at bounding box center [447, 433] width 41 height 20
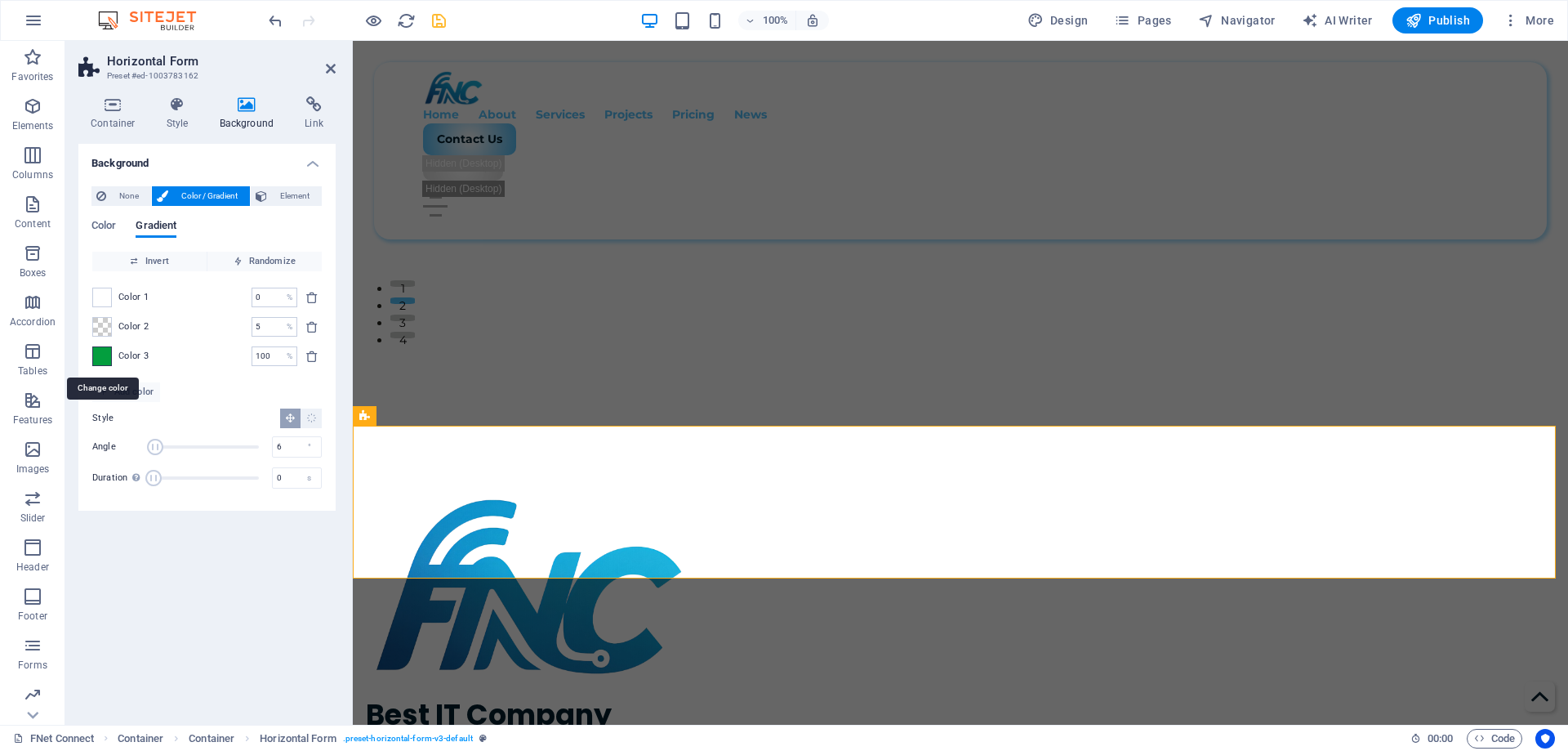
click at [97, 353] on span at bounding box center [102, 356] width 18 height 18
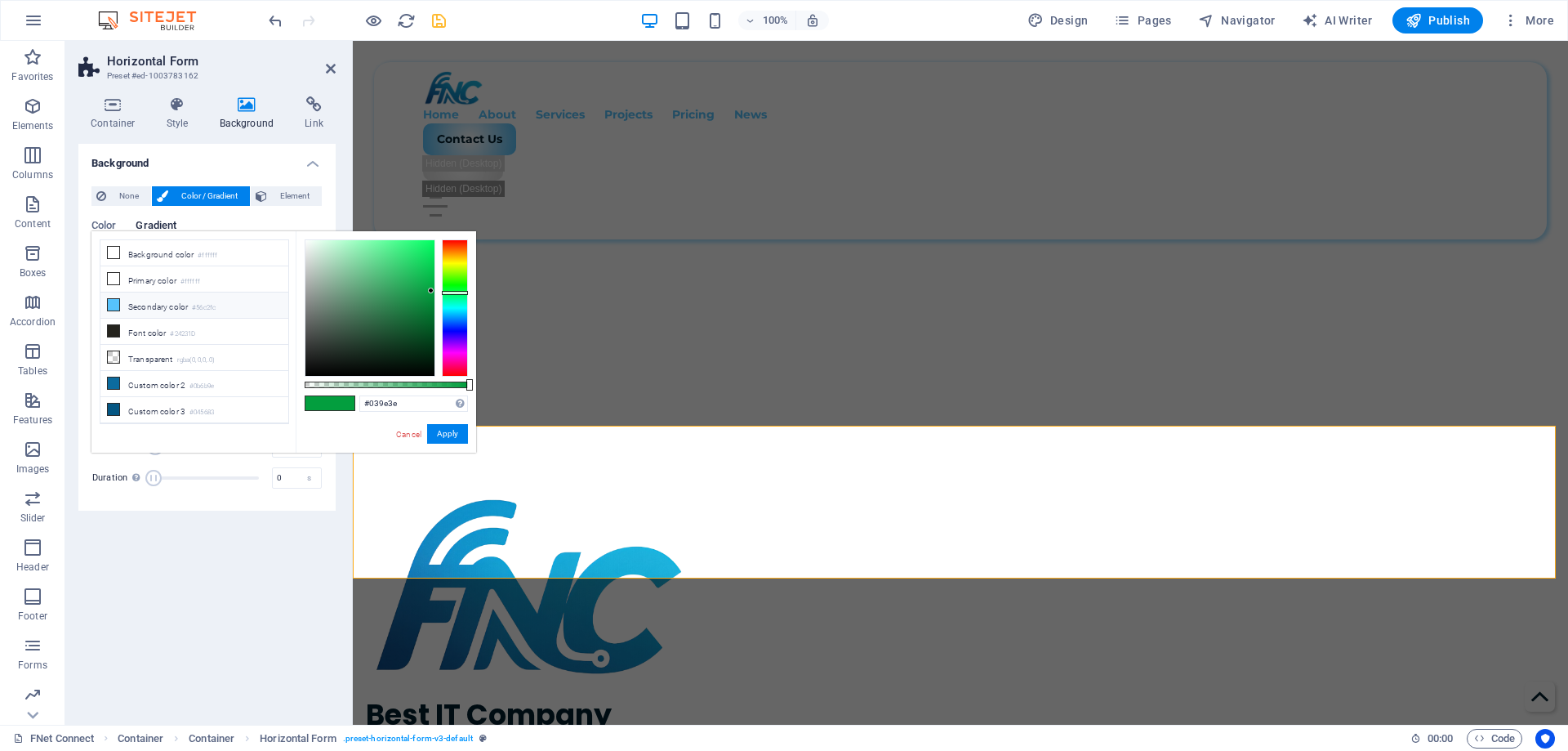
click at [118, 299] on icon at bounding box center [113, 305] width 11 height 11
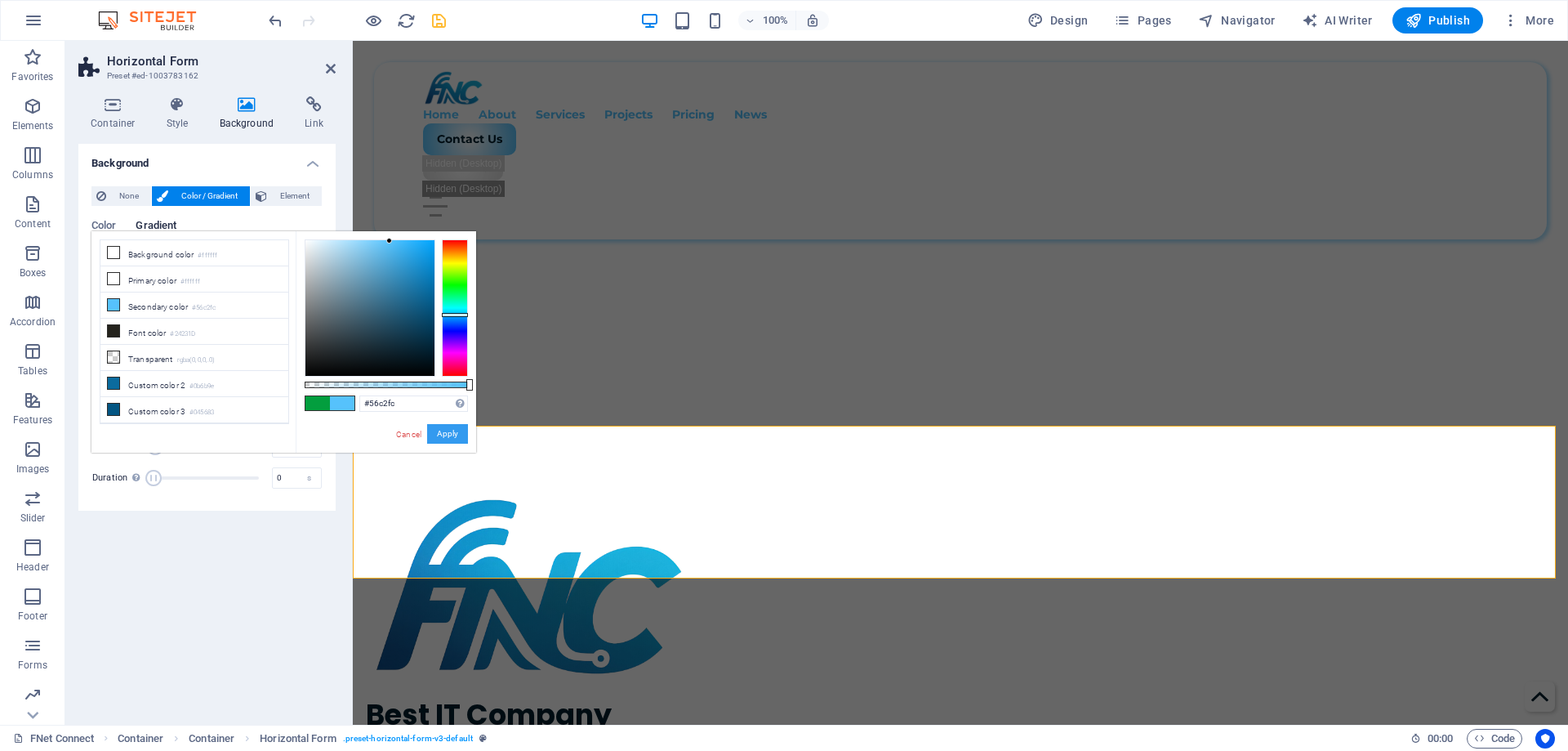
click at [448, 437] on button "Apply" at bounding box center [447, 433] width 41 height 20
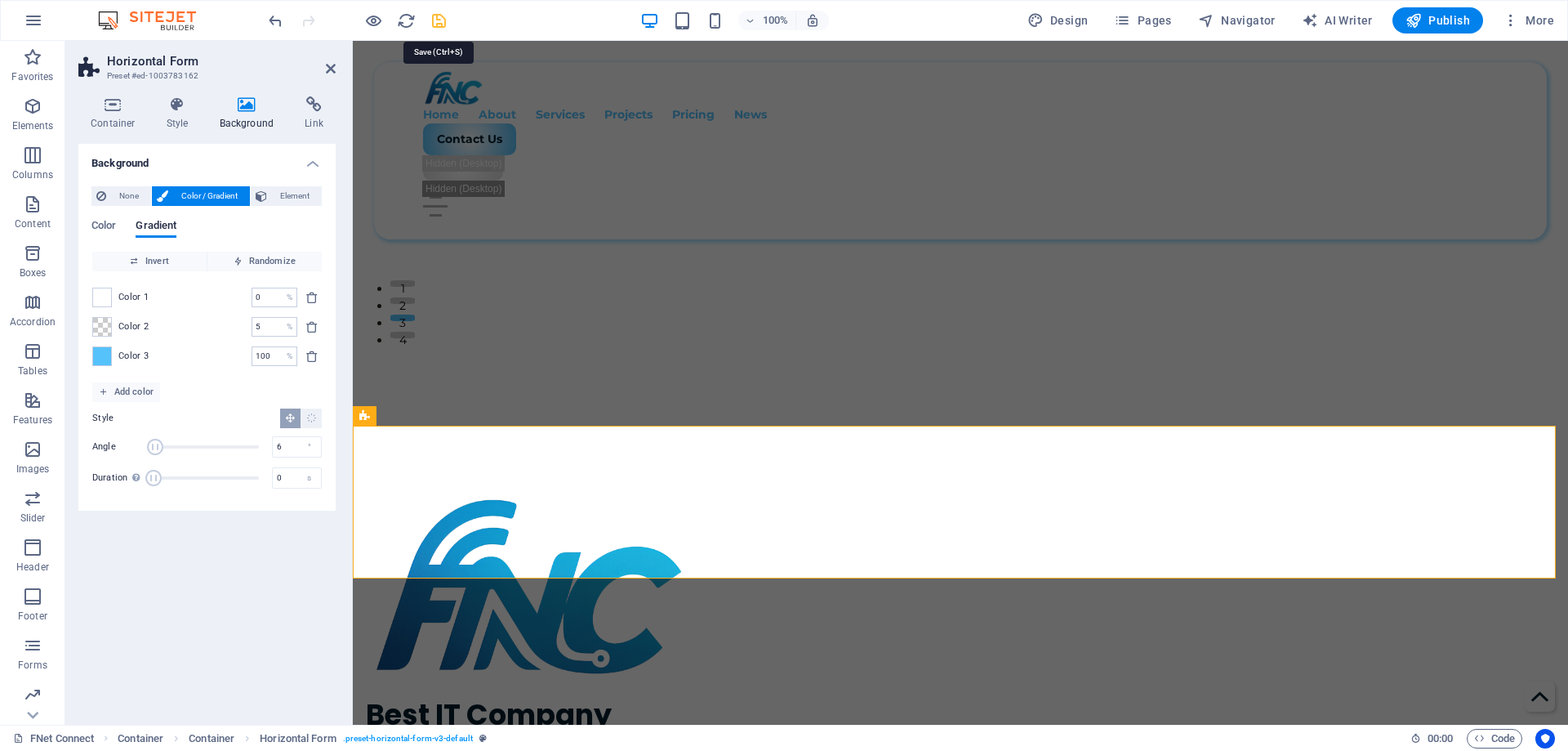
click at [433, 23] on icon "save" at bounding box center [439, 21] width 19 height 19
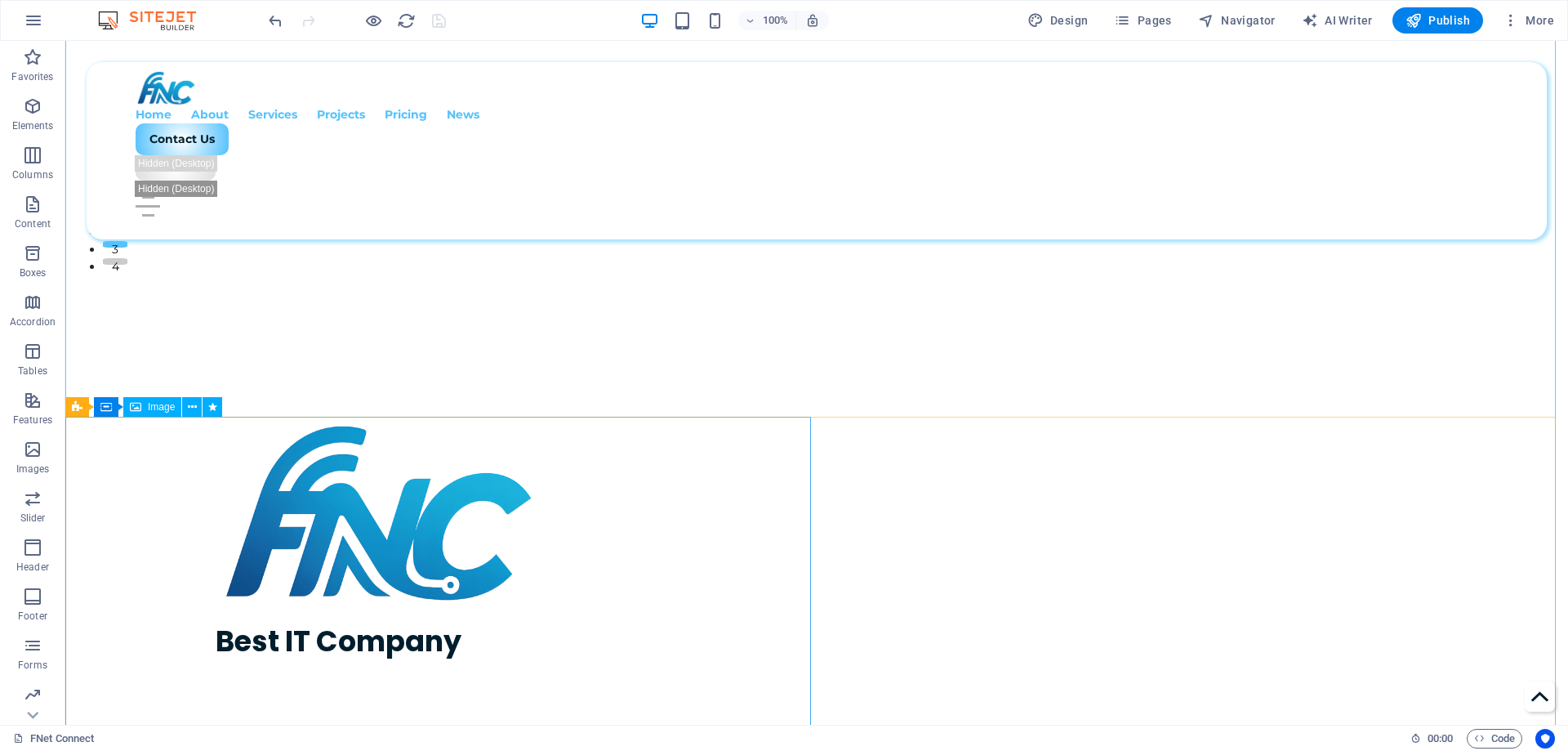
scroll to position [572, 0]
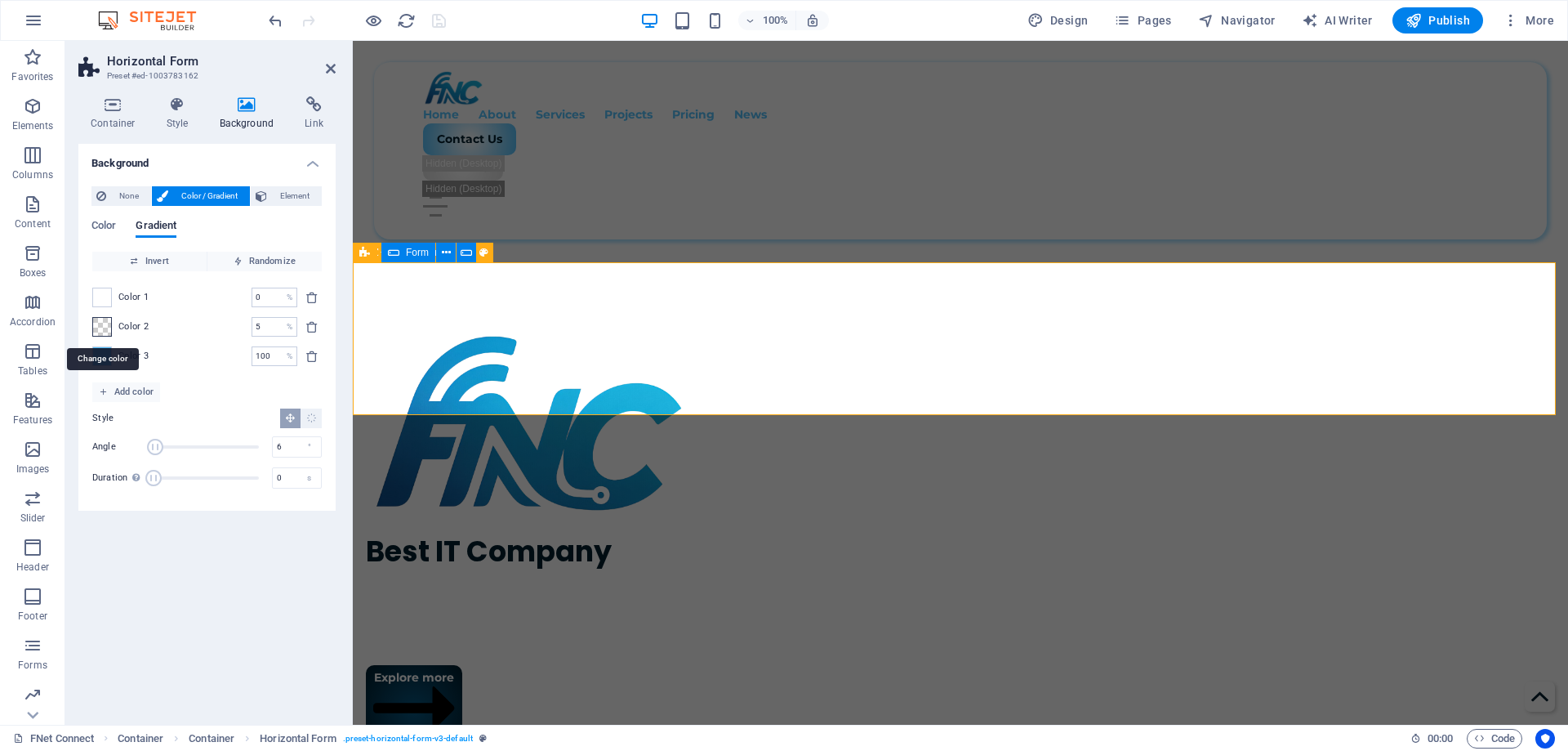
click at [102, 329] on span at bounding box center [102, 326] width 18 height 18
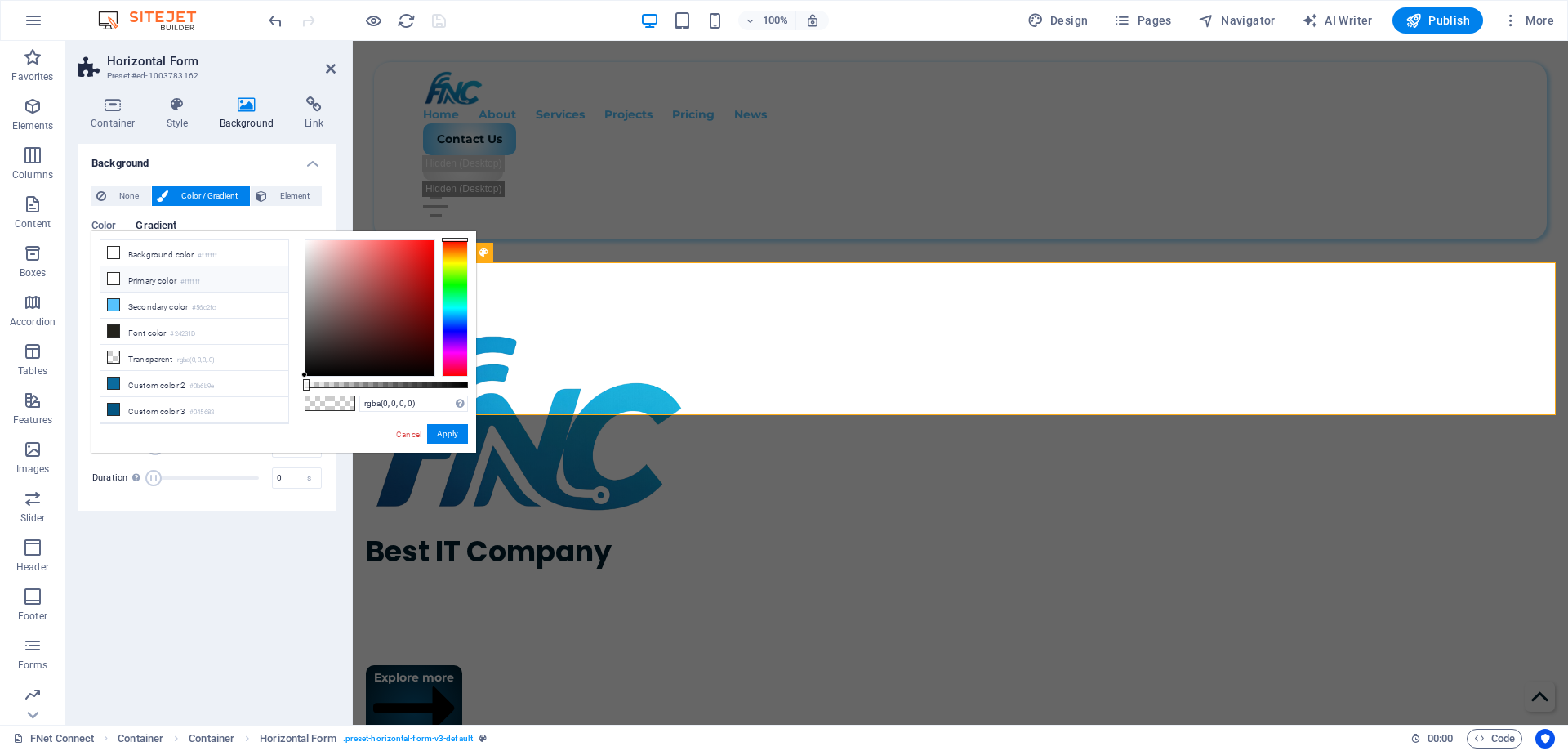
click at [164, 283] on li "Primary color #ffffff" at bounding box center [194, 279] width 188 height 26
type input "#ffffff"
click at [448, 430] on button "Apply" at bounding box center [447, 433] width 41 height 20
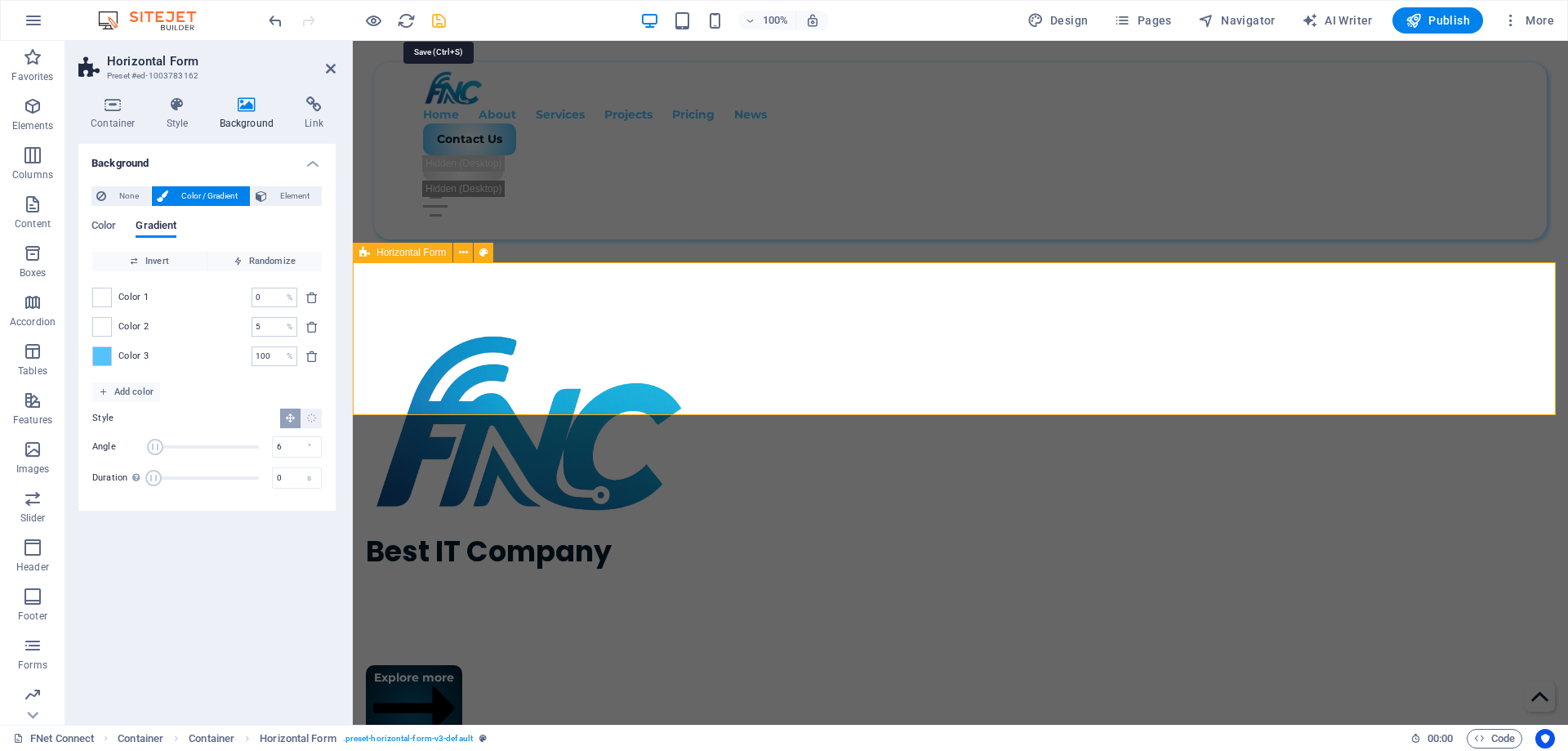
click at [439, 22] on icon "save" at bounding box center [439, 21] width 19 height 19
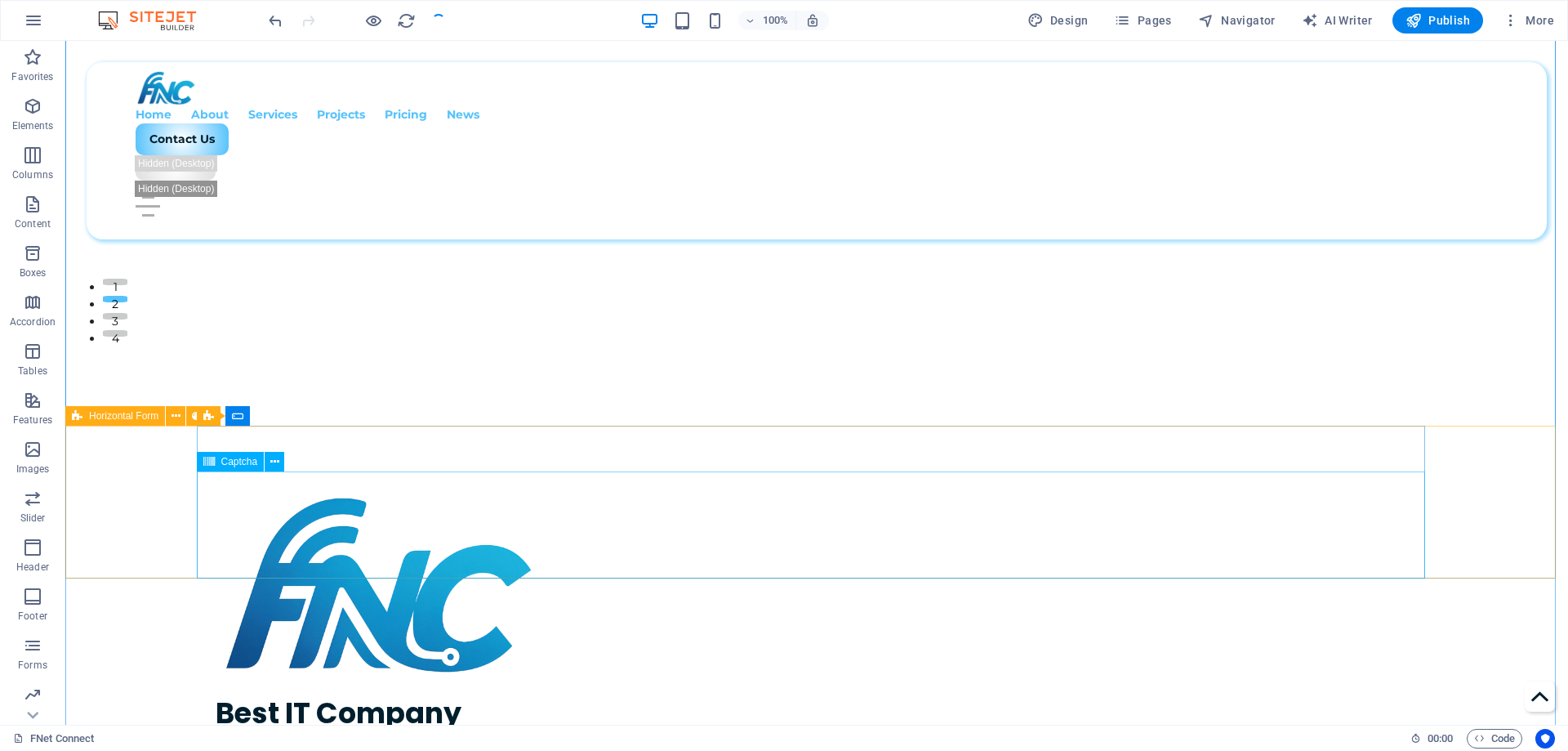
scroll to position [408, 0]
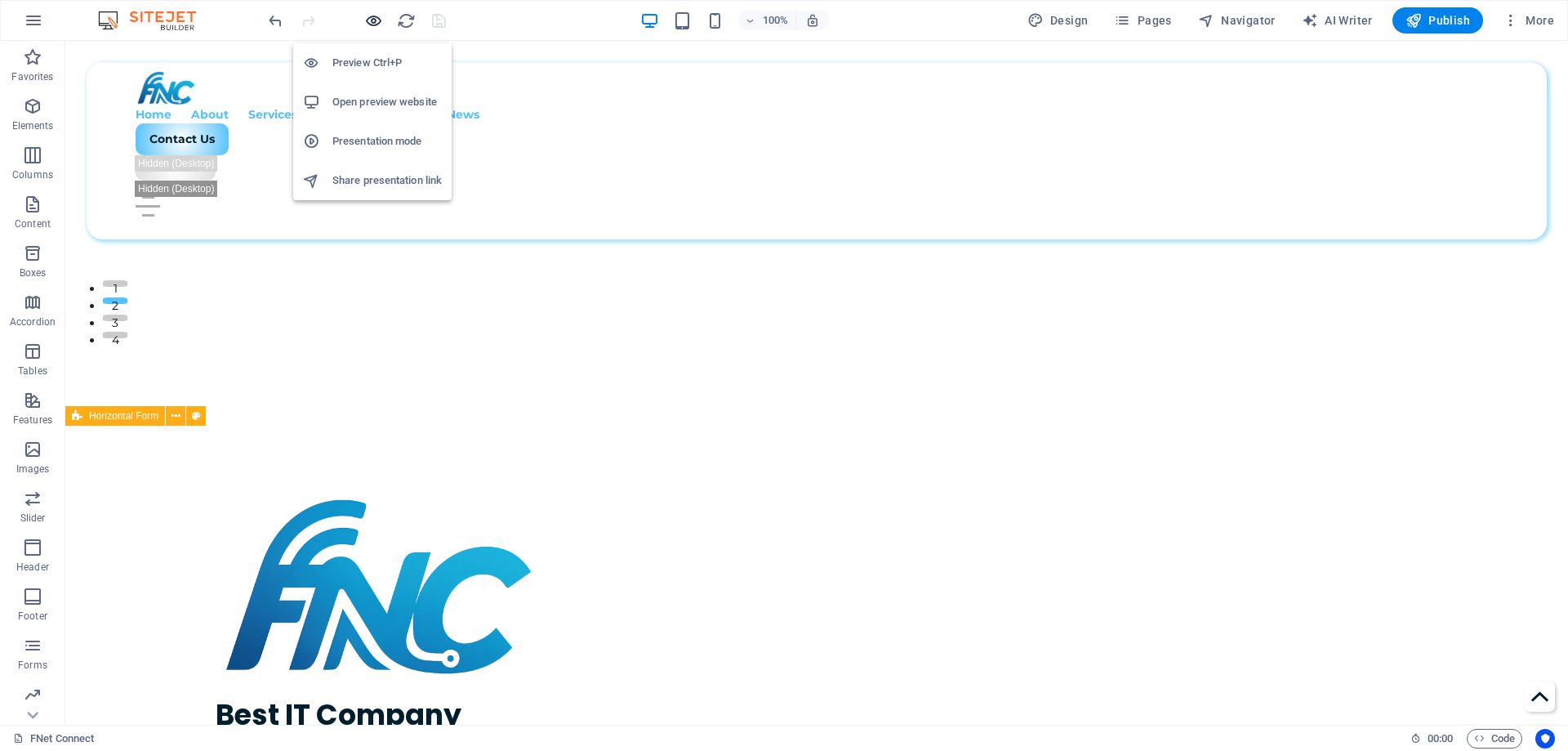
click at [373, 20] on icon "button" at bounding box center [374, 21] width 19 height 19
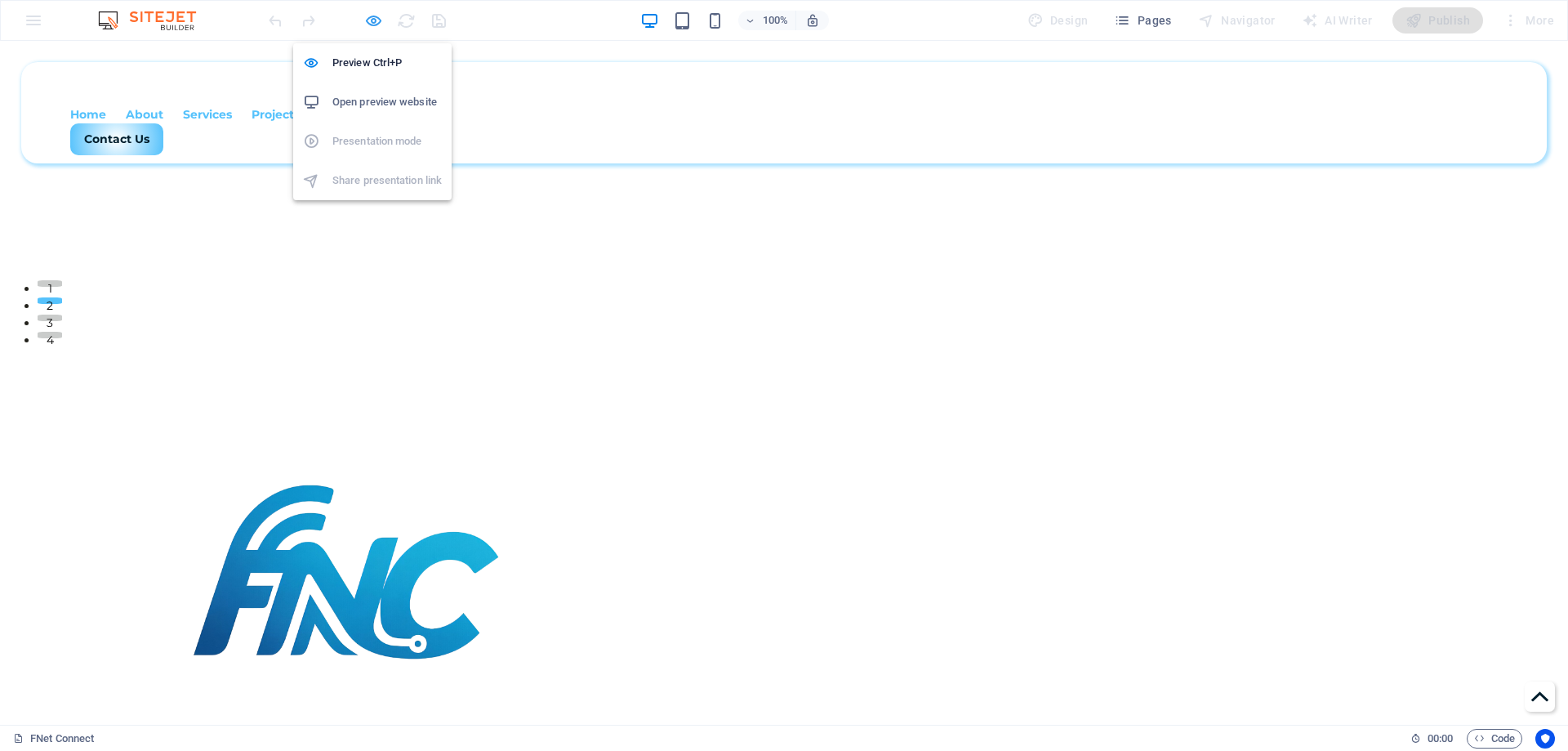
scroll to position [393, 0]
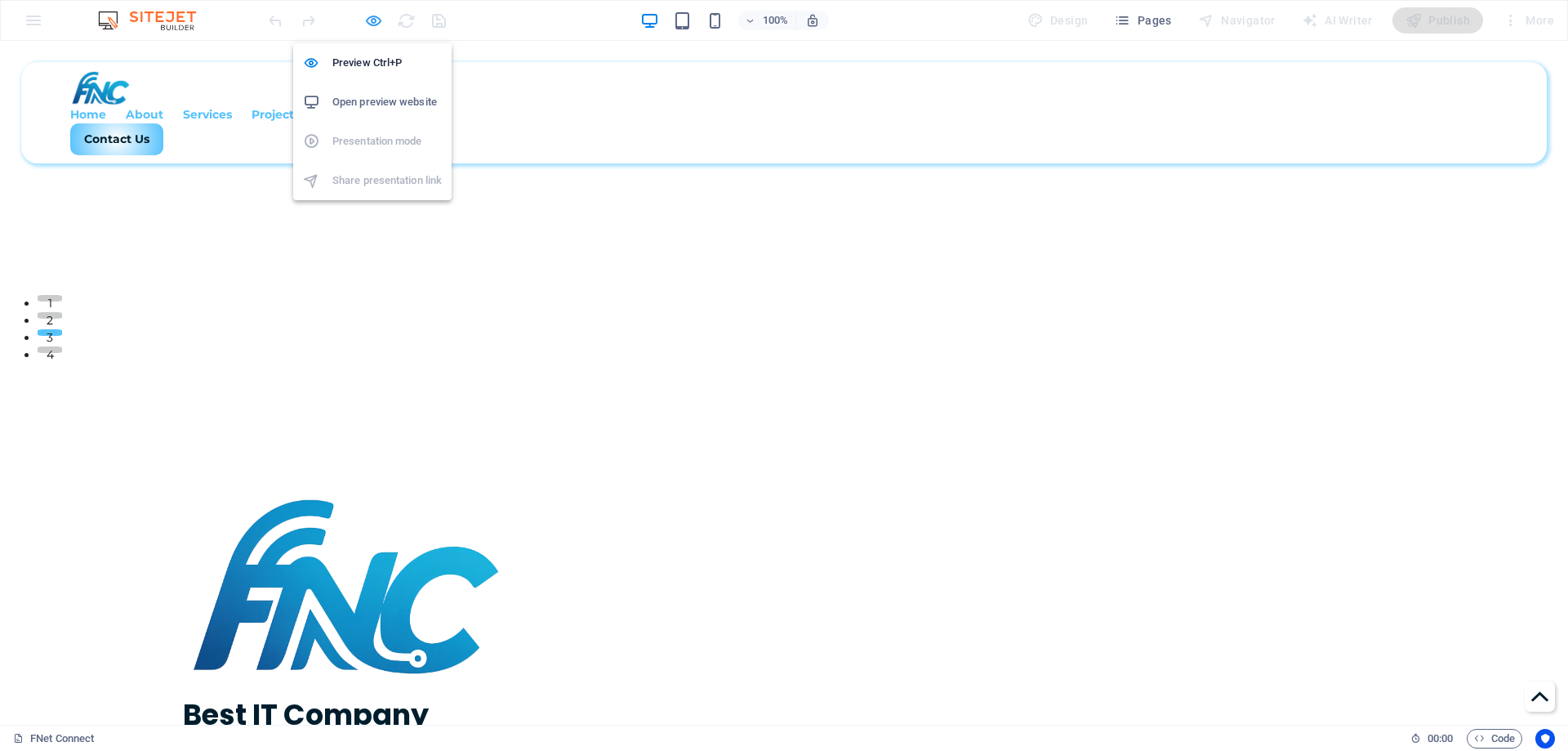
click at [379, 22] on icon "button" at bounding box center [374, 21] width 19 height 19
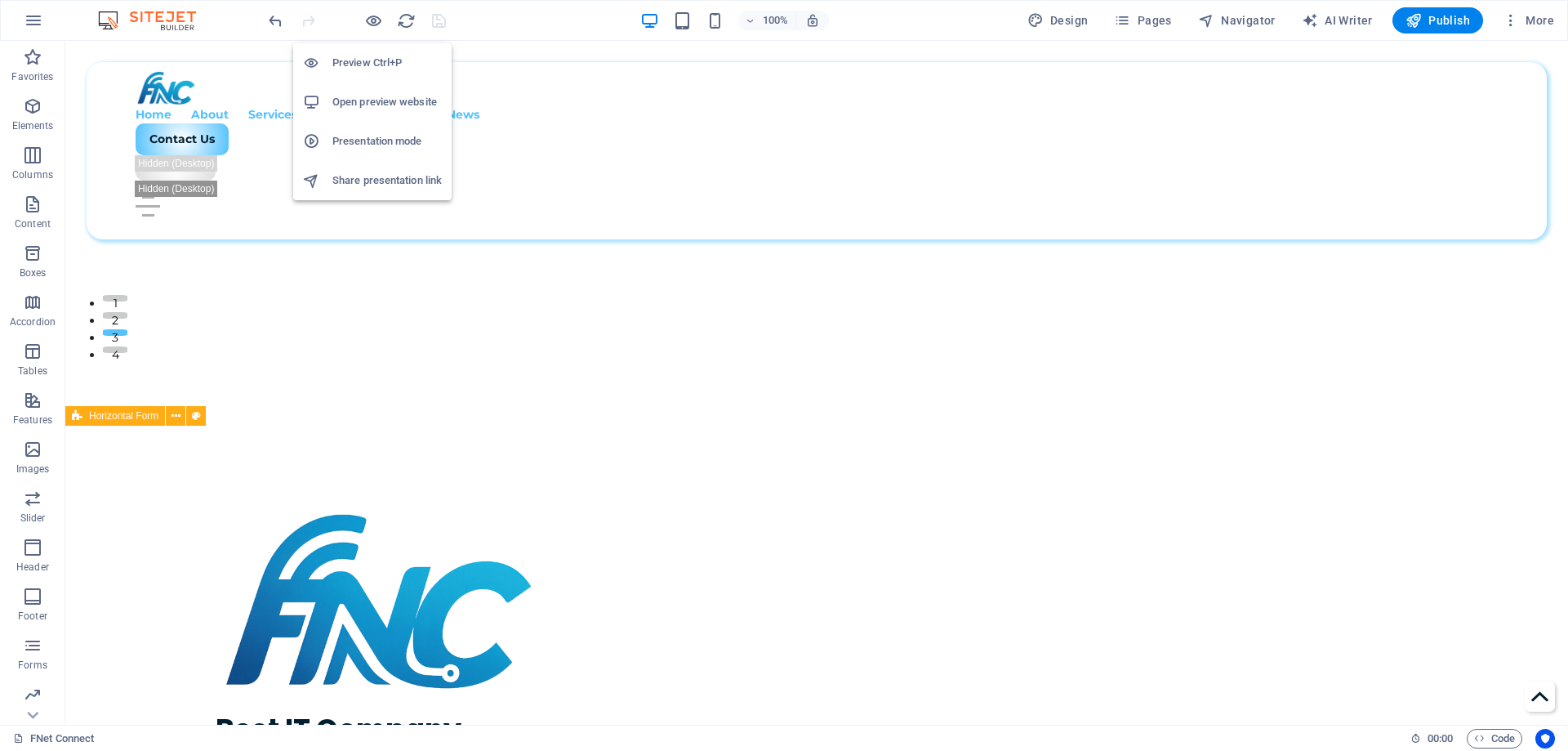
scroll to position [408, 0]
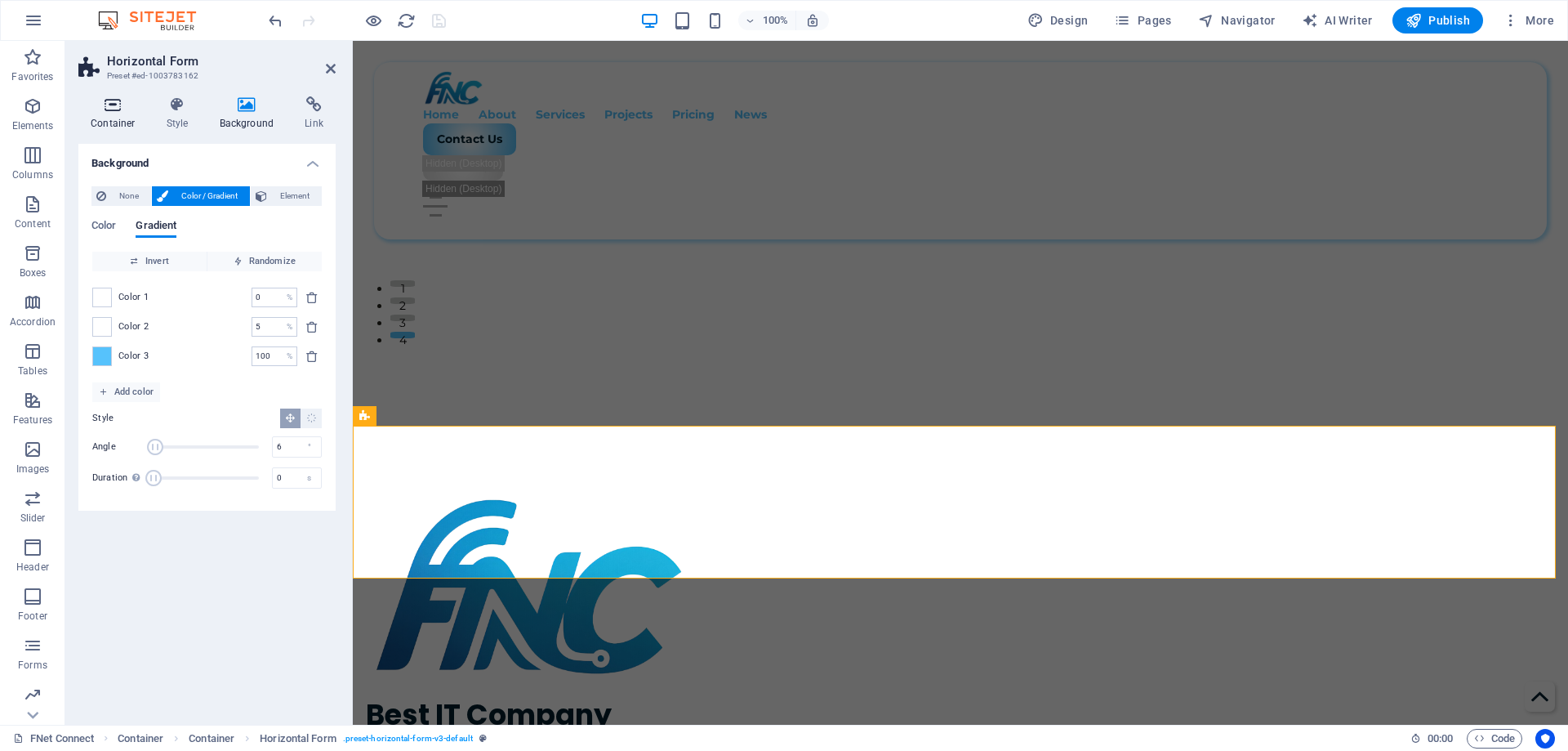
click at [117, 120] on h4 "Container" at bounding box center [116, 113] width 76 height 34
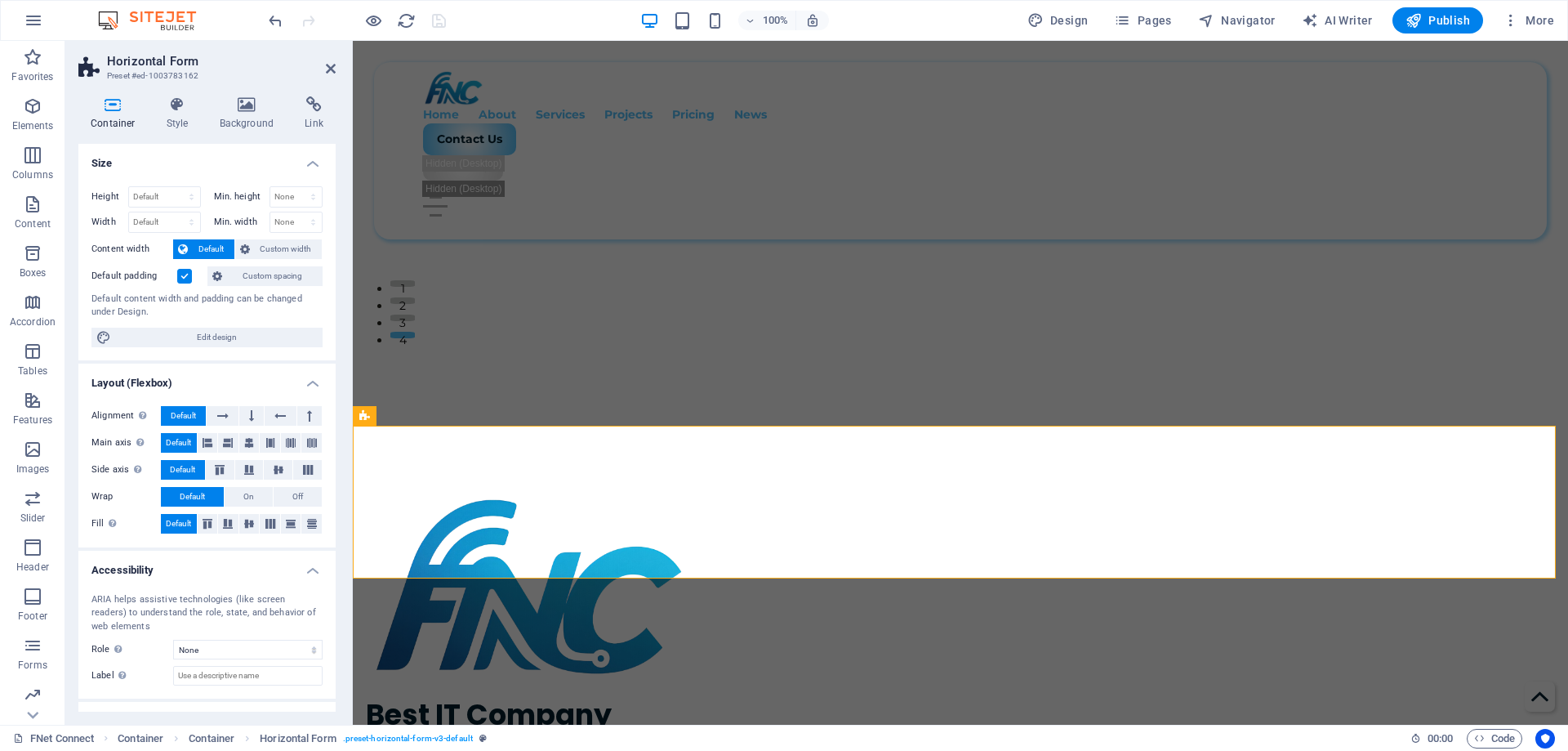
click at [178, 273] on label at bounding box center [184, 276] width 15 height 15
click at [0, 0] on input "Default padding" at bounding box center [0, 0] width 0 height 0
click at [178, 273] on label at bounding box center [184, 276] width 15 height 15
click at [0, 0] on input "Default padding" at bounding box center [0, 0] width 0 height 0
click at [204, 252] on span "Default" at bounding box center [211, 249] width 37 height 20
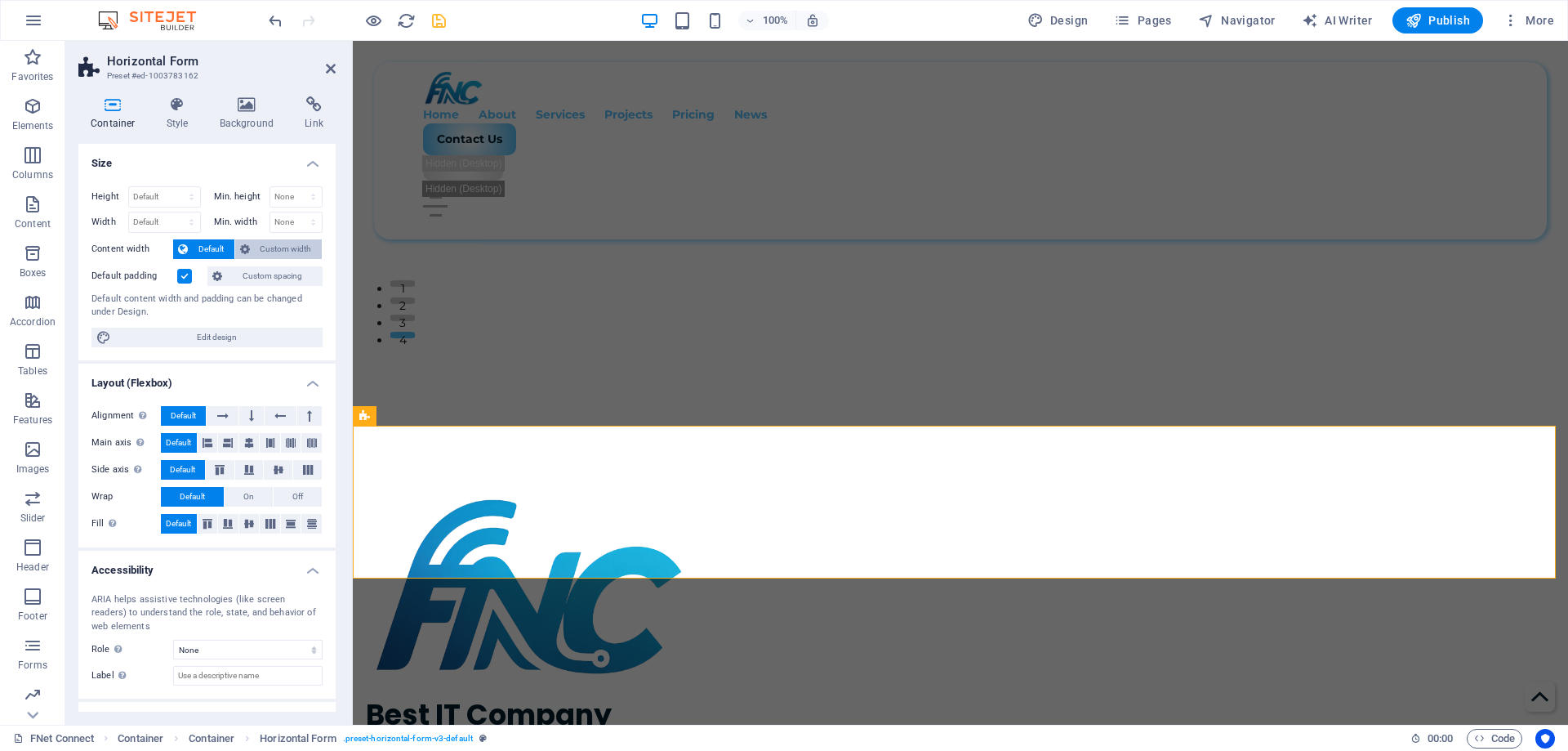
click at [260, 251] on span "Custom width" at bounding box center [286, 249] width 63 height 20
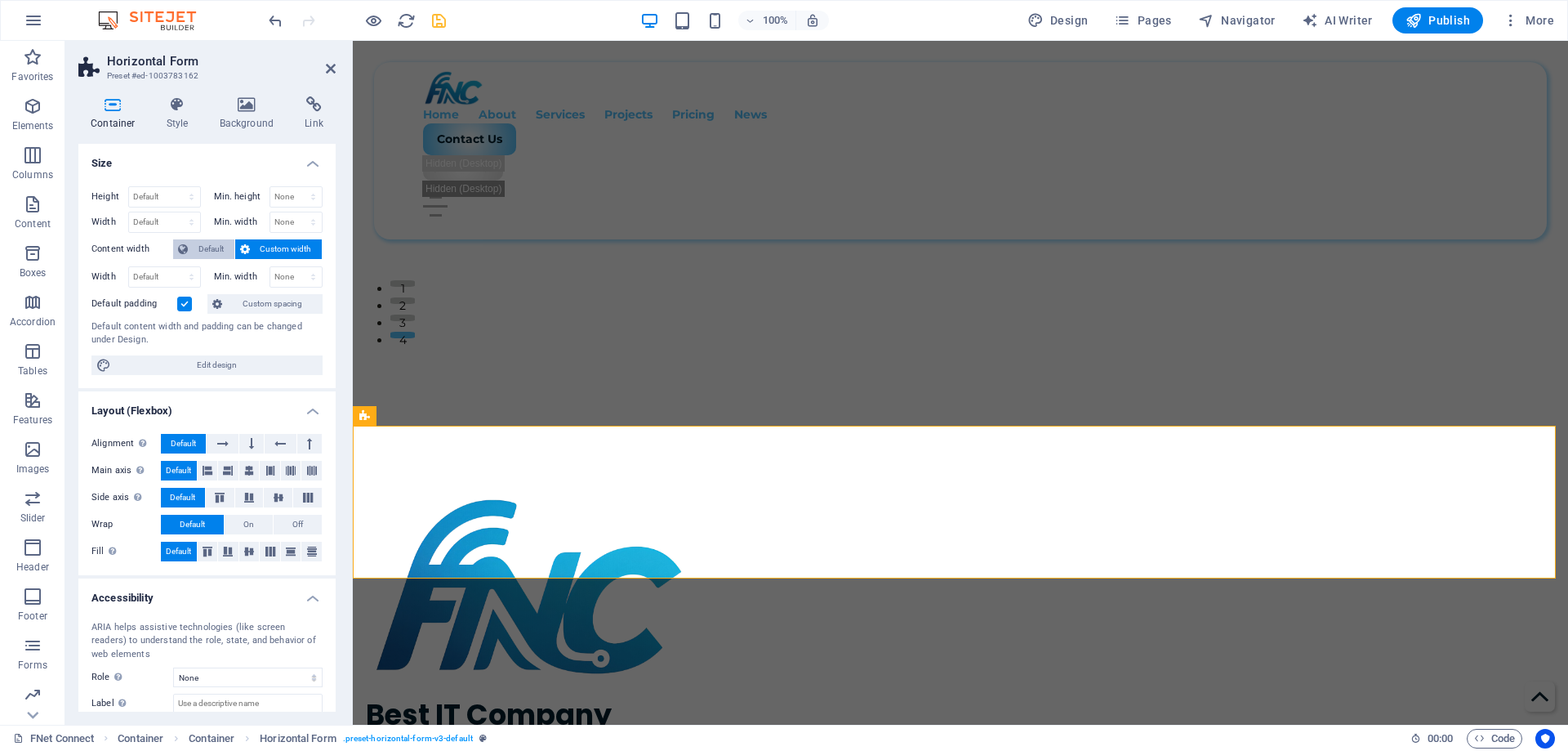
click at [209, 244] on span "Default" at bounding box center [211, 249] width 37 height 20
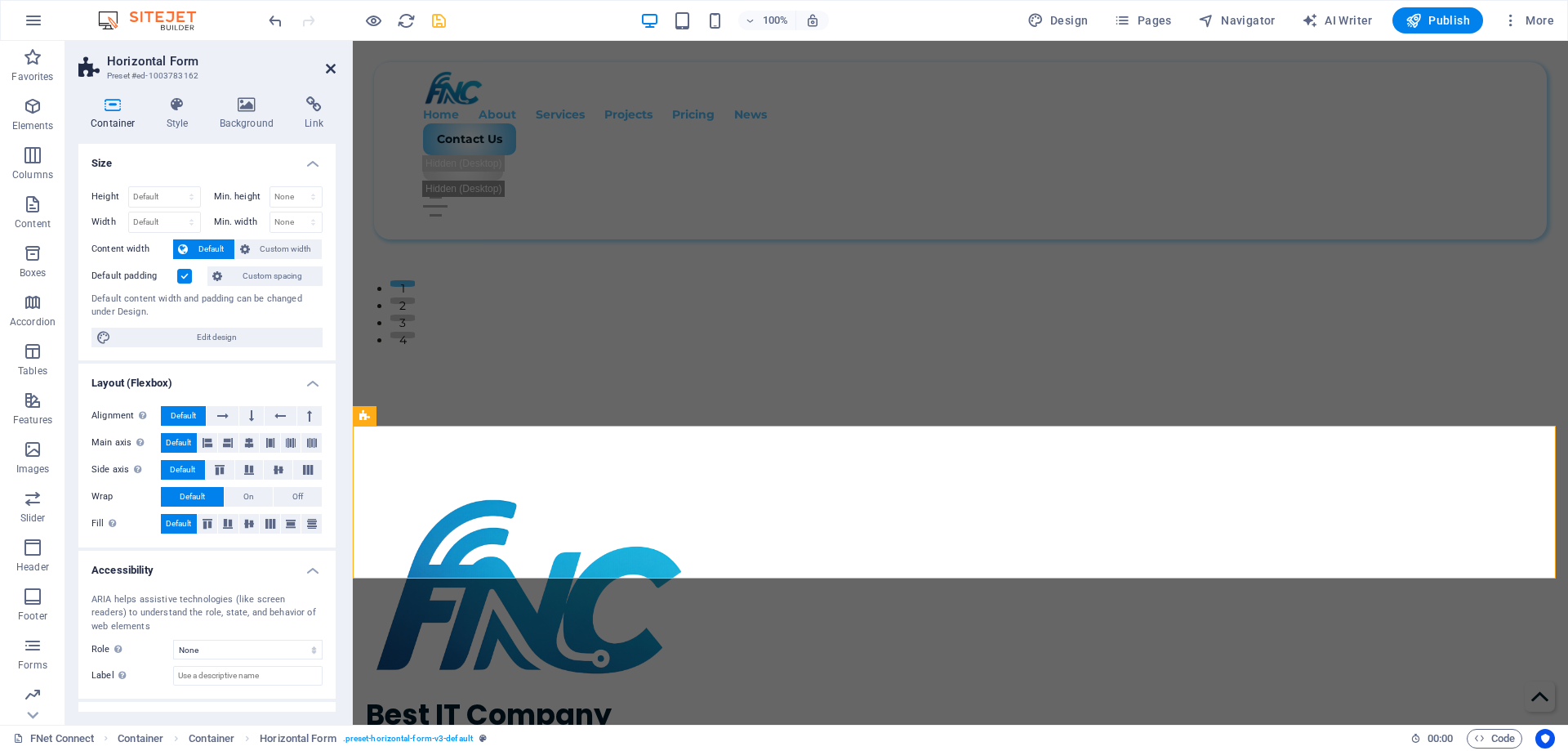
click at [334, 64] on icon at bounding box center [331, 68] width 10 height 13
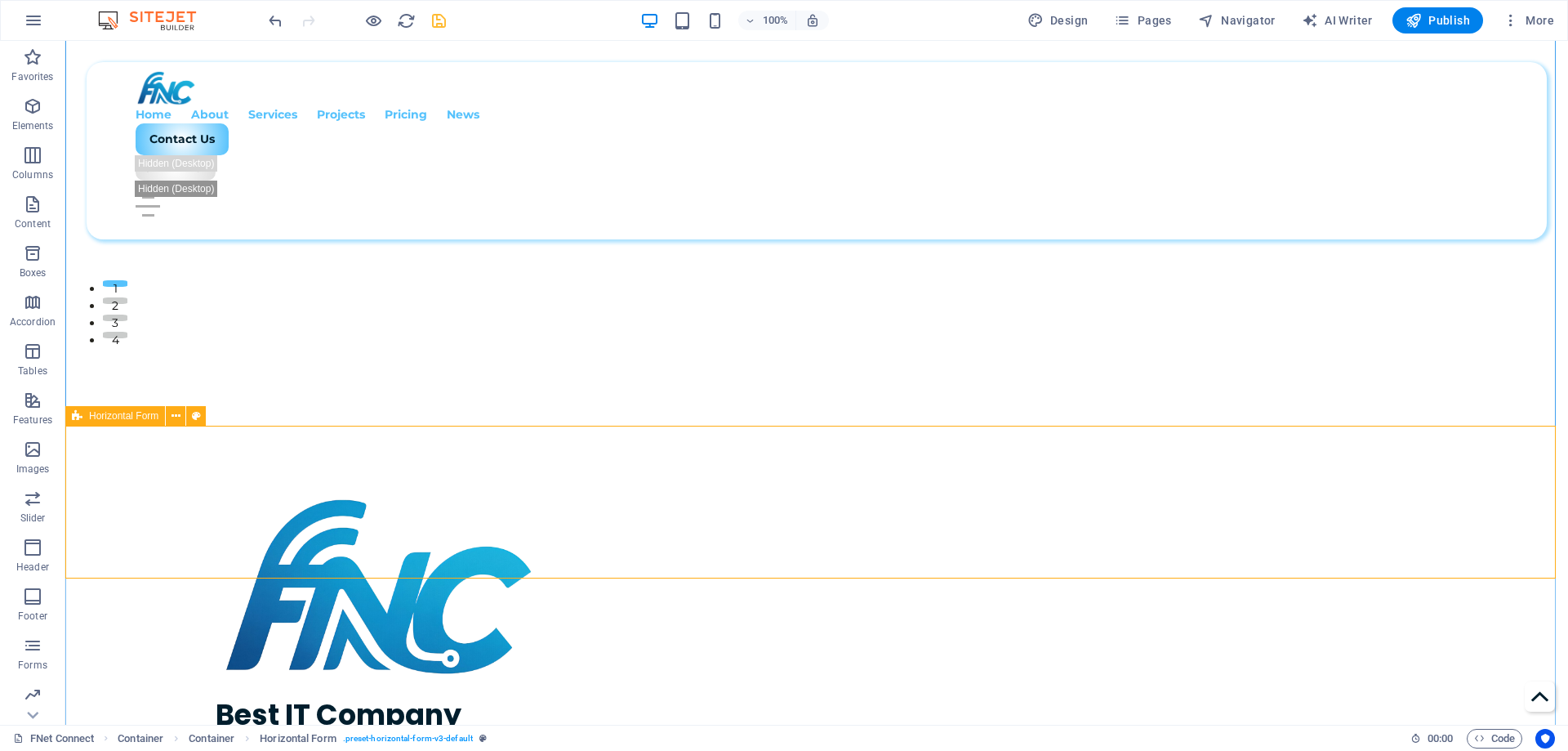
click at [1240, 22] on span "Navigator" at bounding box center [1236, 20] width 77 height 17
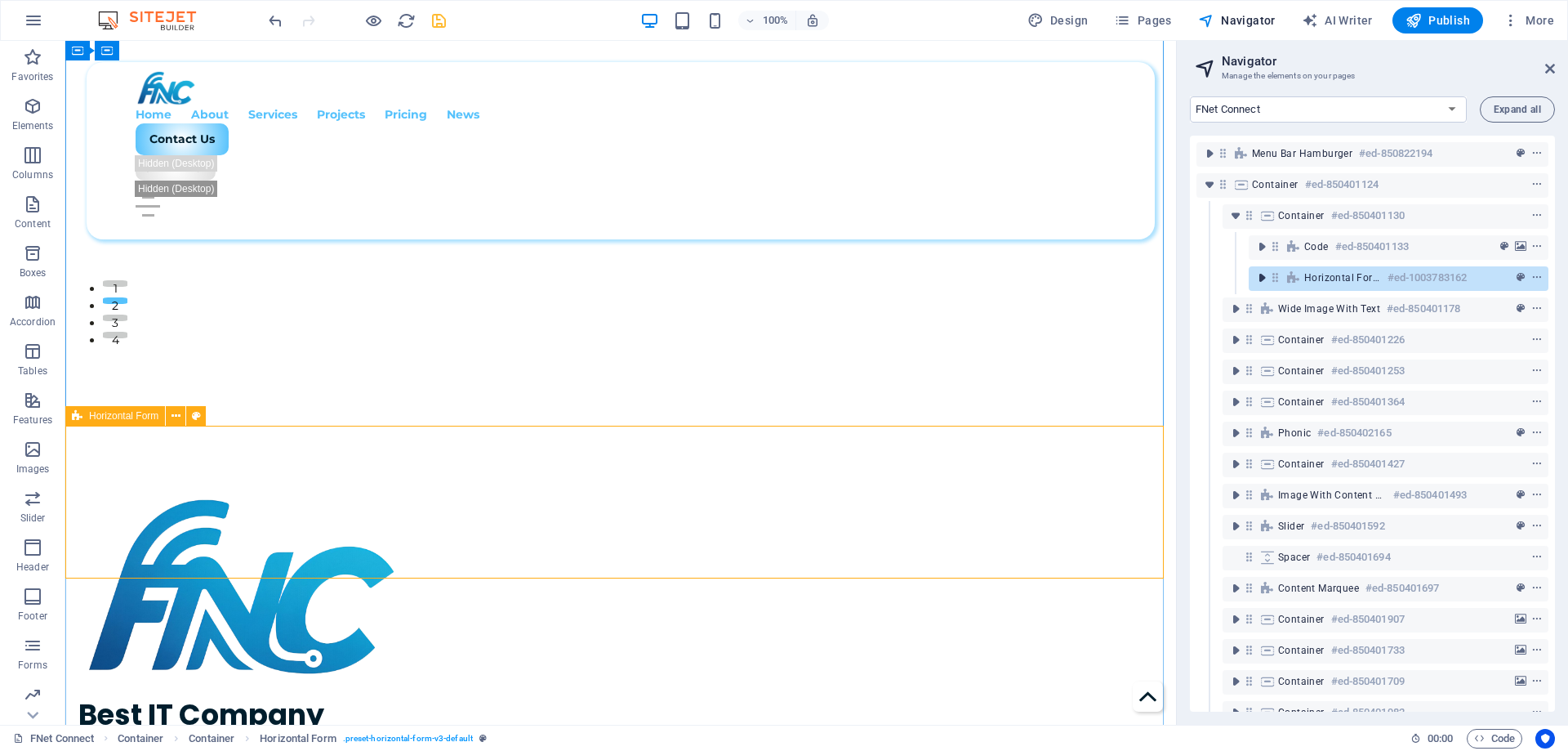
click at [1262, 278] on icon "toggle-expand" at bounding box center [1262, 278] width 17 height 17
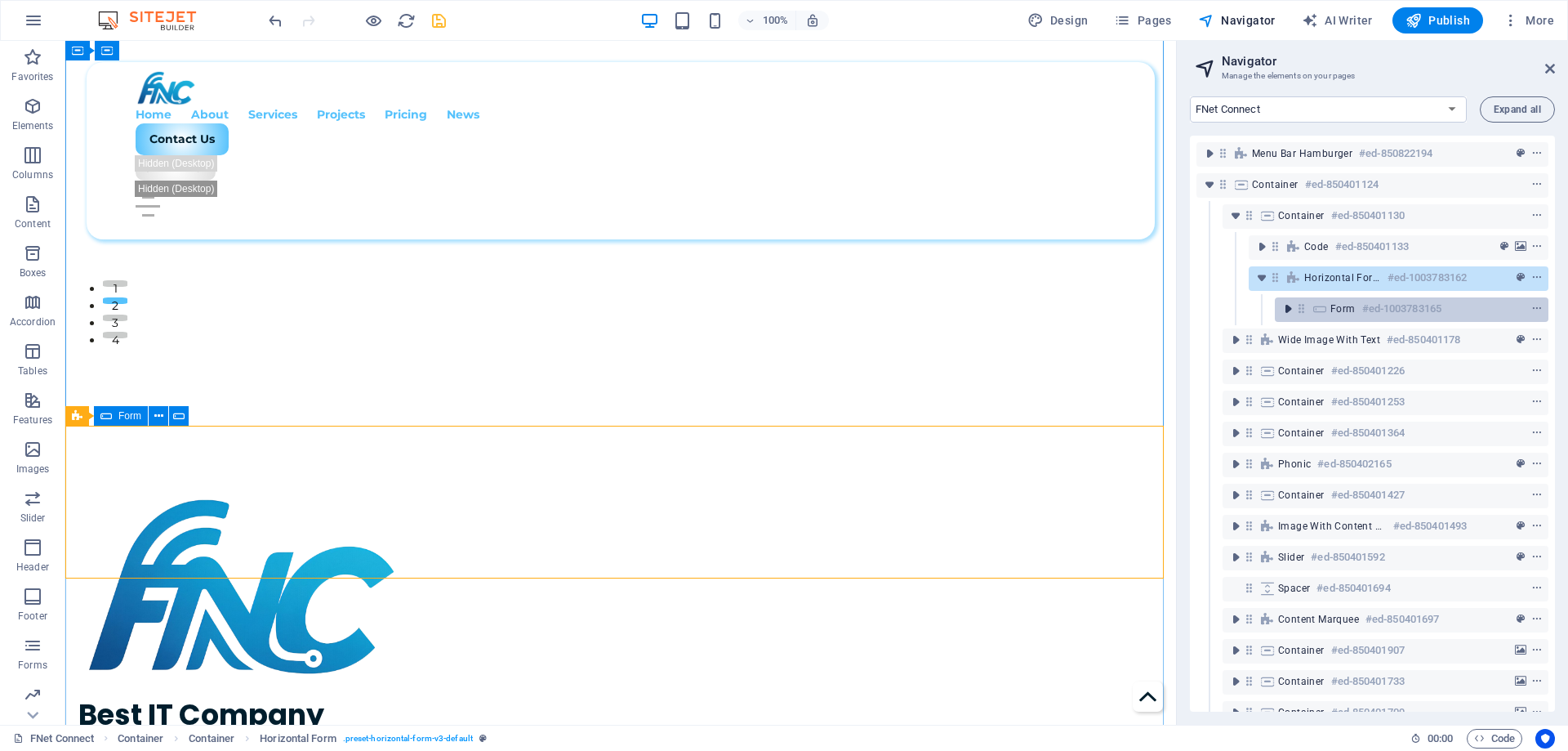
click at [1289, 308] on icon "toggle-expand" at bounding box center [1288, 308] width 17 height 17
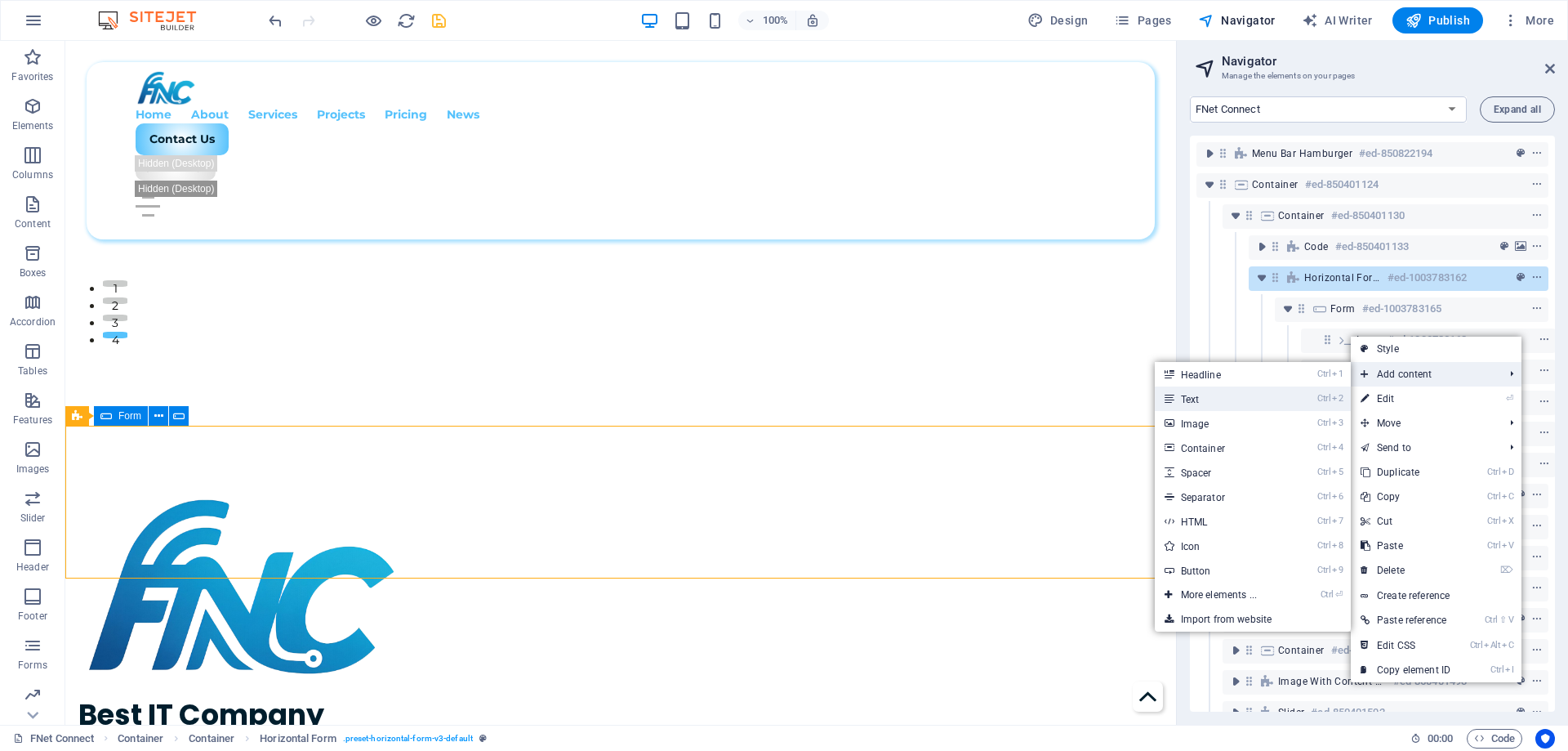
click at [1230, 401] on link "Ctrl 2 Text" at bounding box center [1222, 399] width 135 height 24
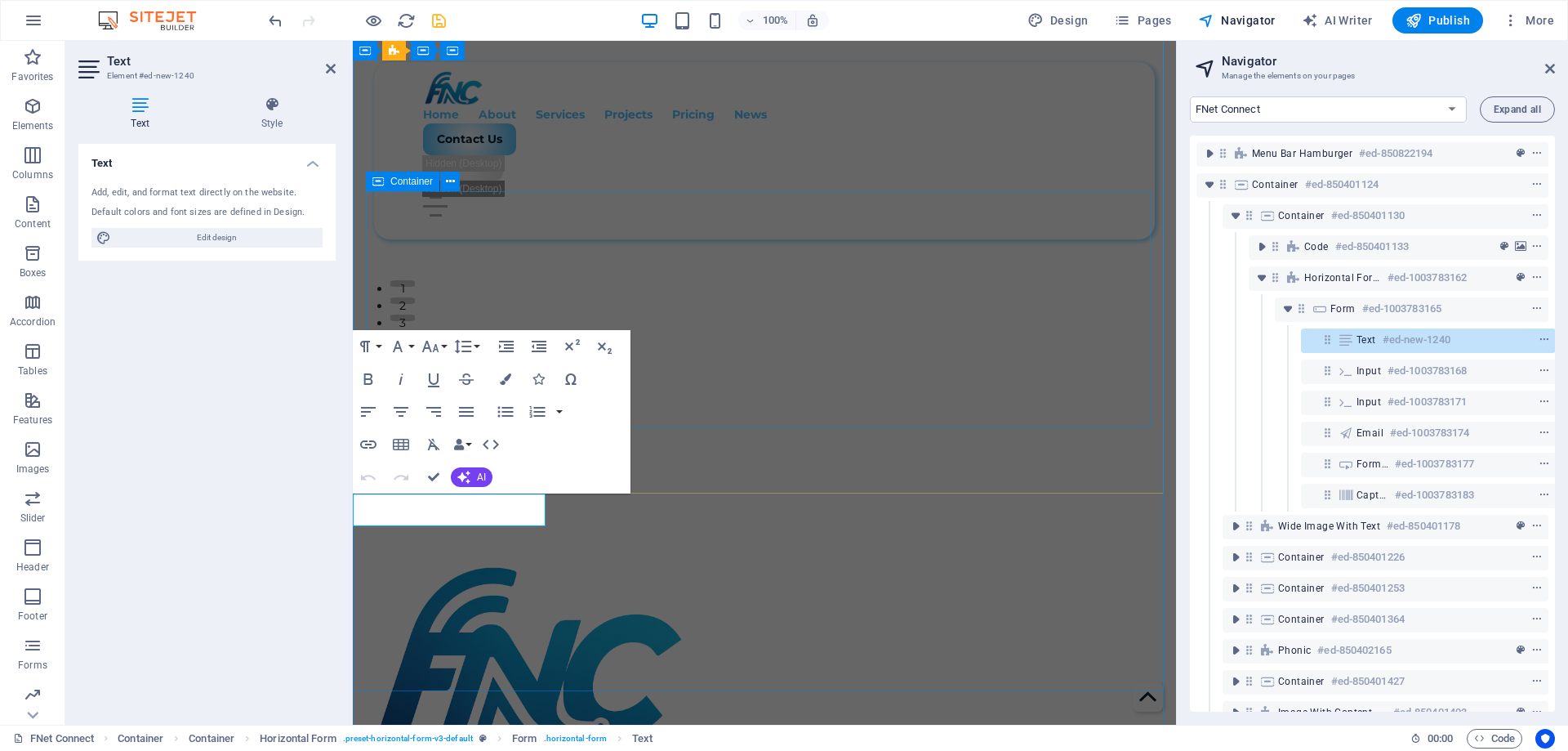
scroll to position [0, 4]
click at [437, 17] on icon "save" at bounding box center [439, 21] width 19 height 19
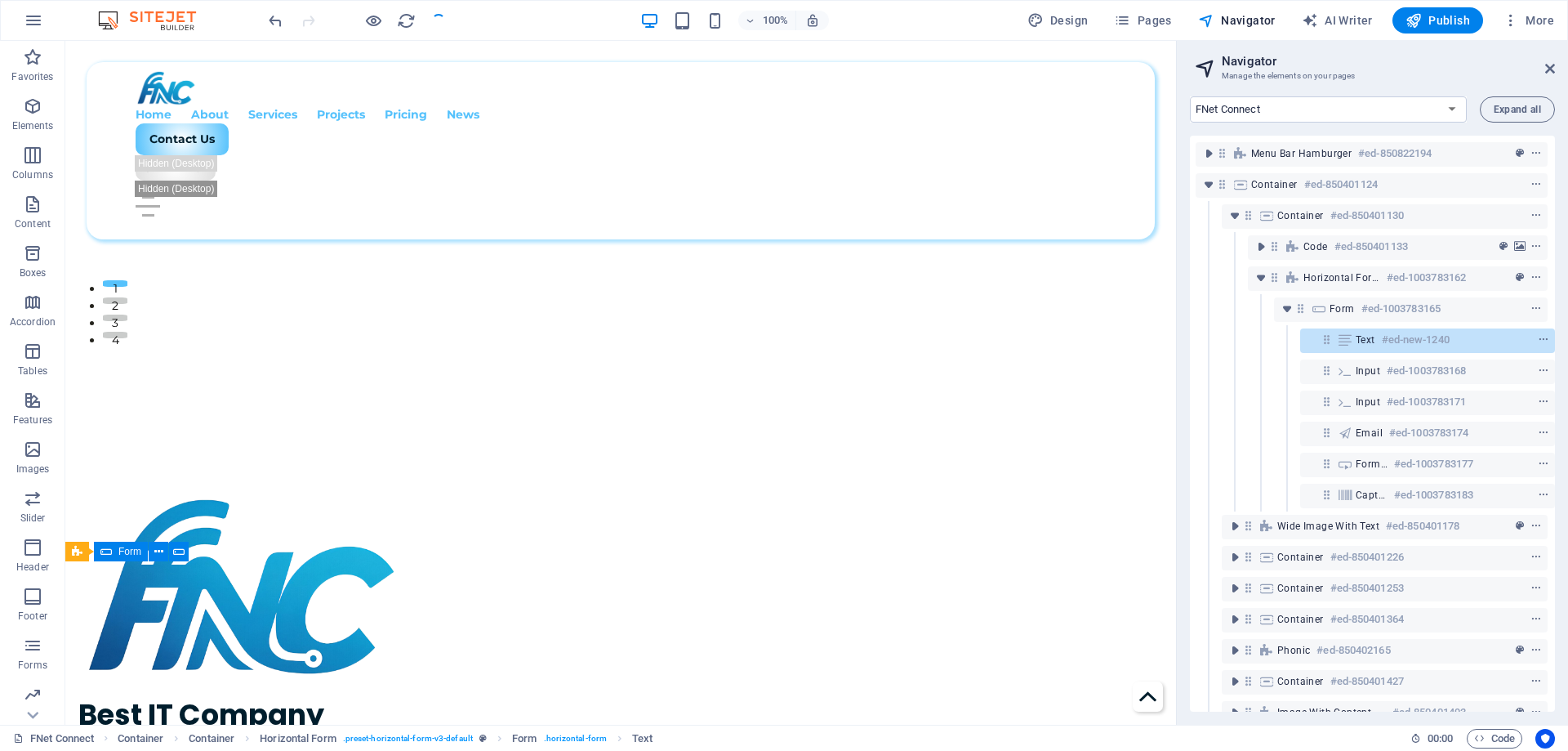
scroll to position [340, 0]
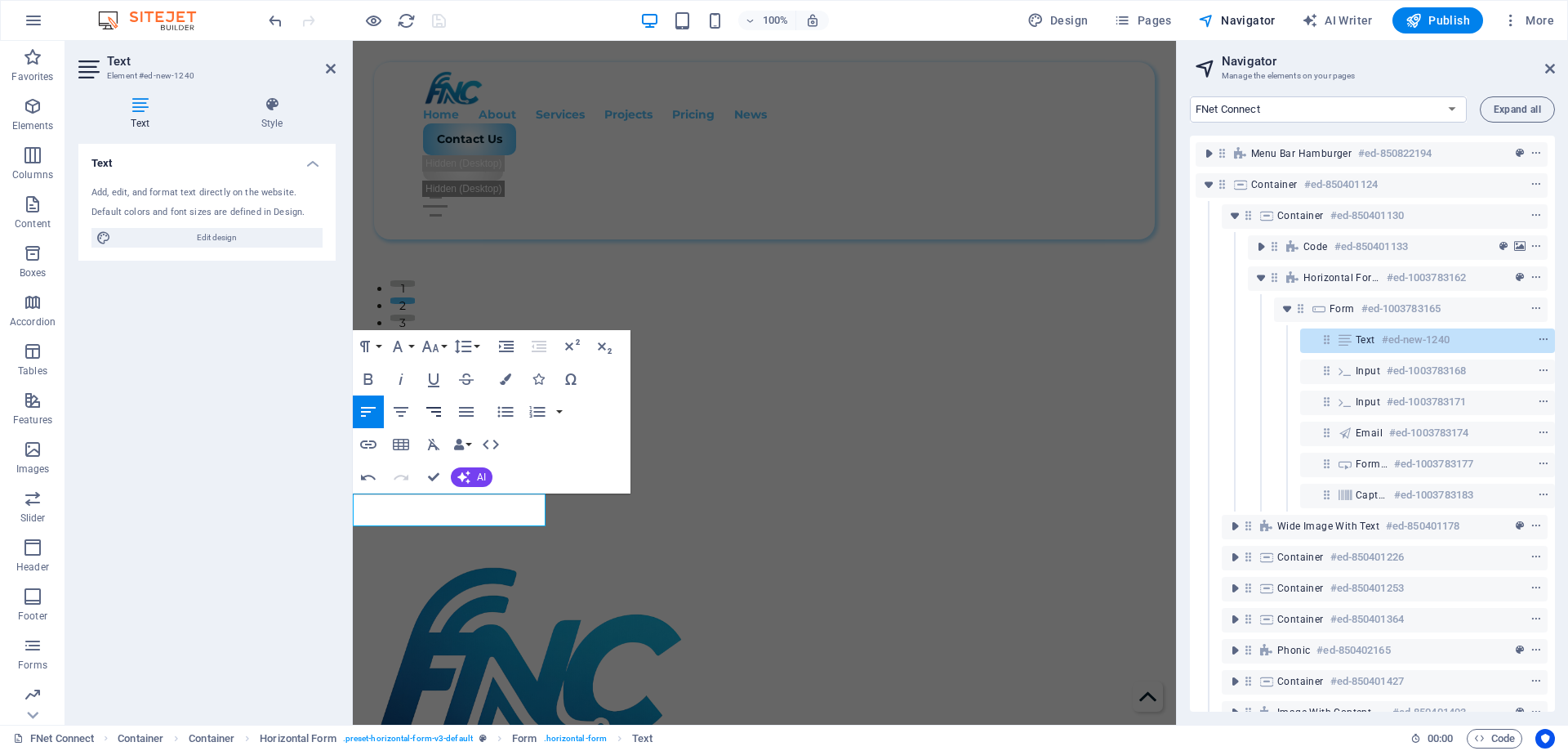
click at [426, 410] on icon "button" at bounding box center [433, 412] width 20 height 20
click at [378, 380] on icon "button" at bounding box center [368, 379] width 20 height 20
click at [405, 348] on icon "button" at bounding box center [398, 346] width 20 height 20
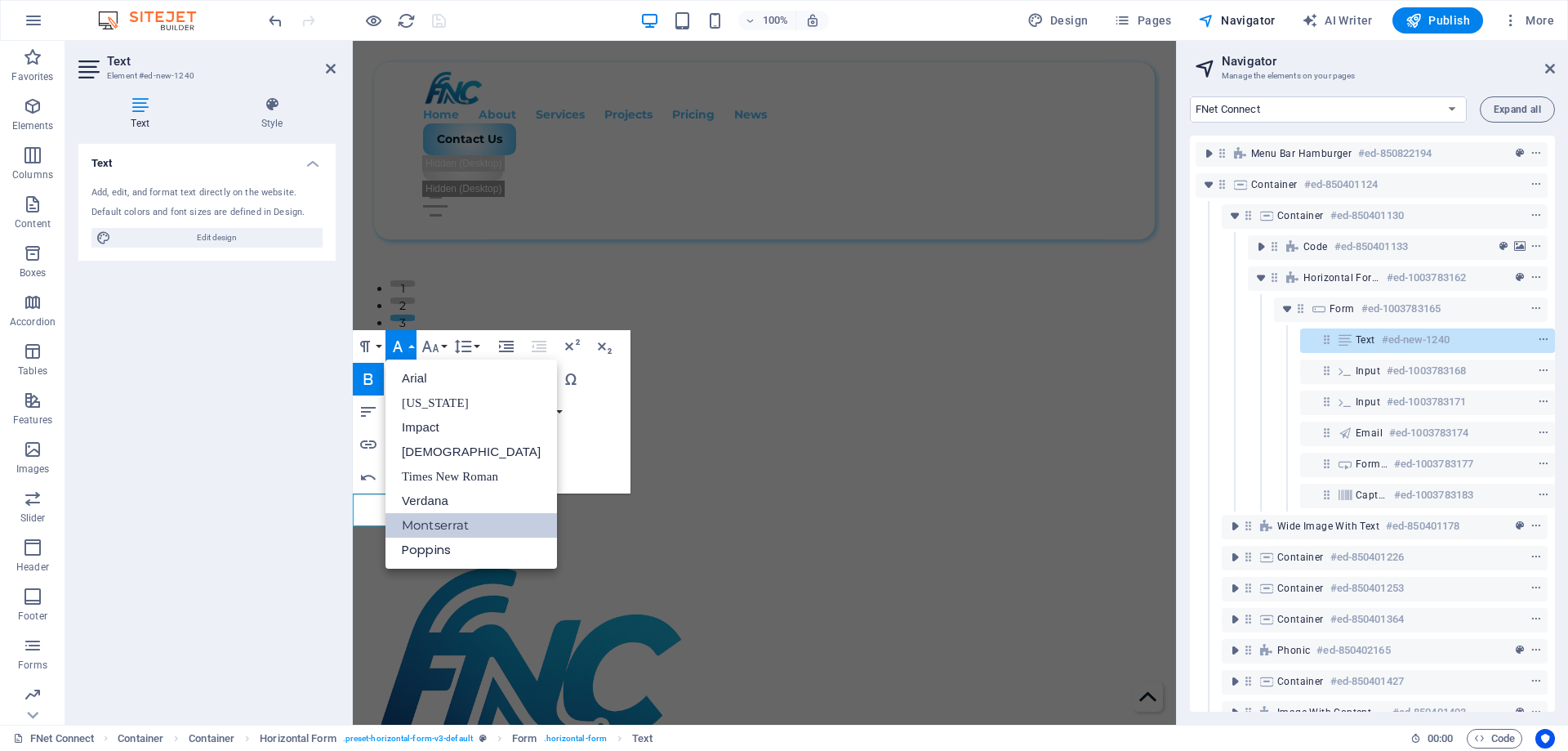
scroll to position [0, 0]
click at [461, 349] on icon "button" at bounding box center [463, 346] width 20 height 20
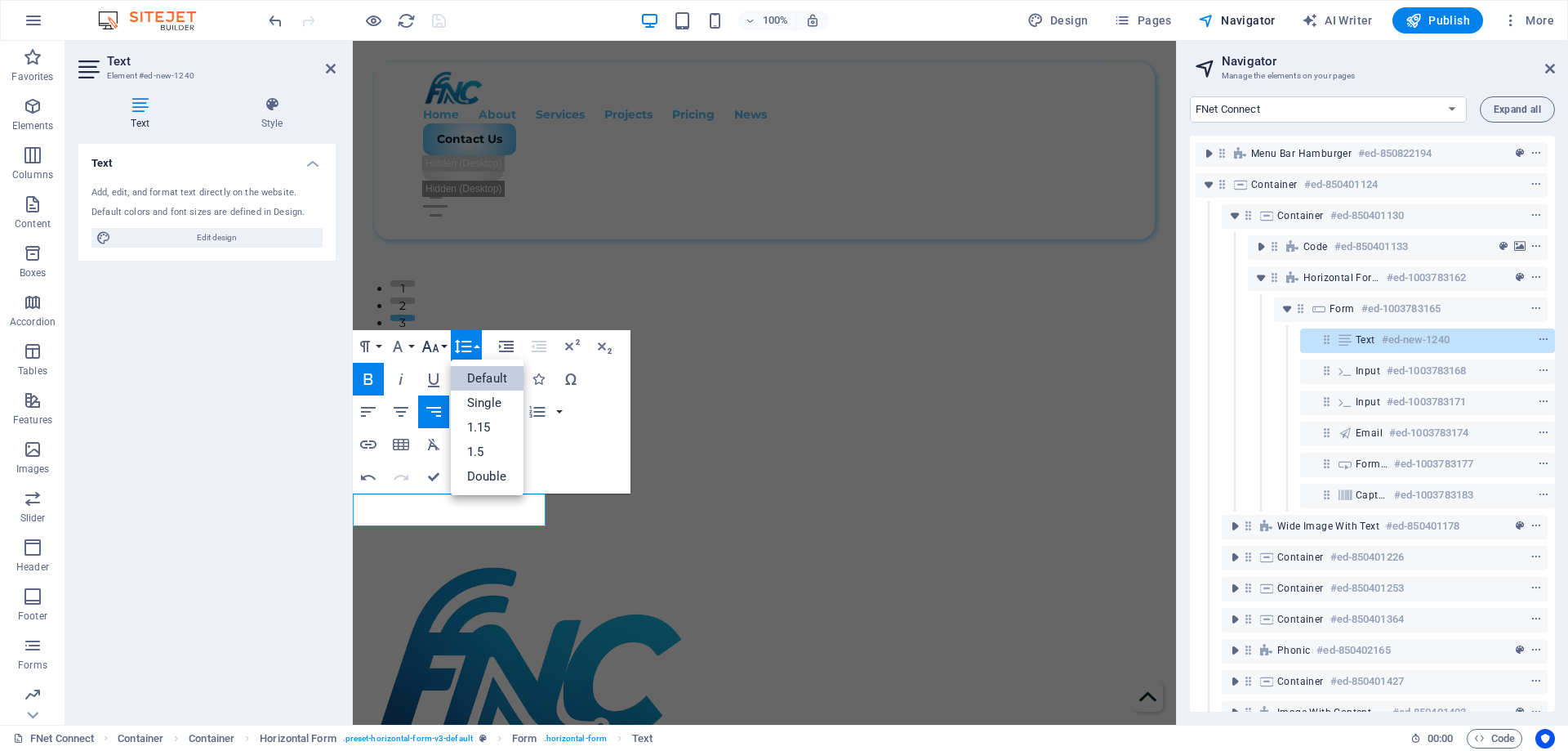
click at [439, 352] on icon "button" at bounding box center [430, 346] width 20 height 20
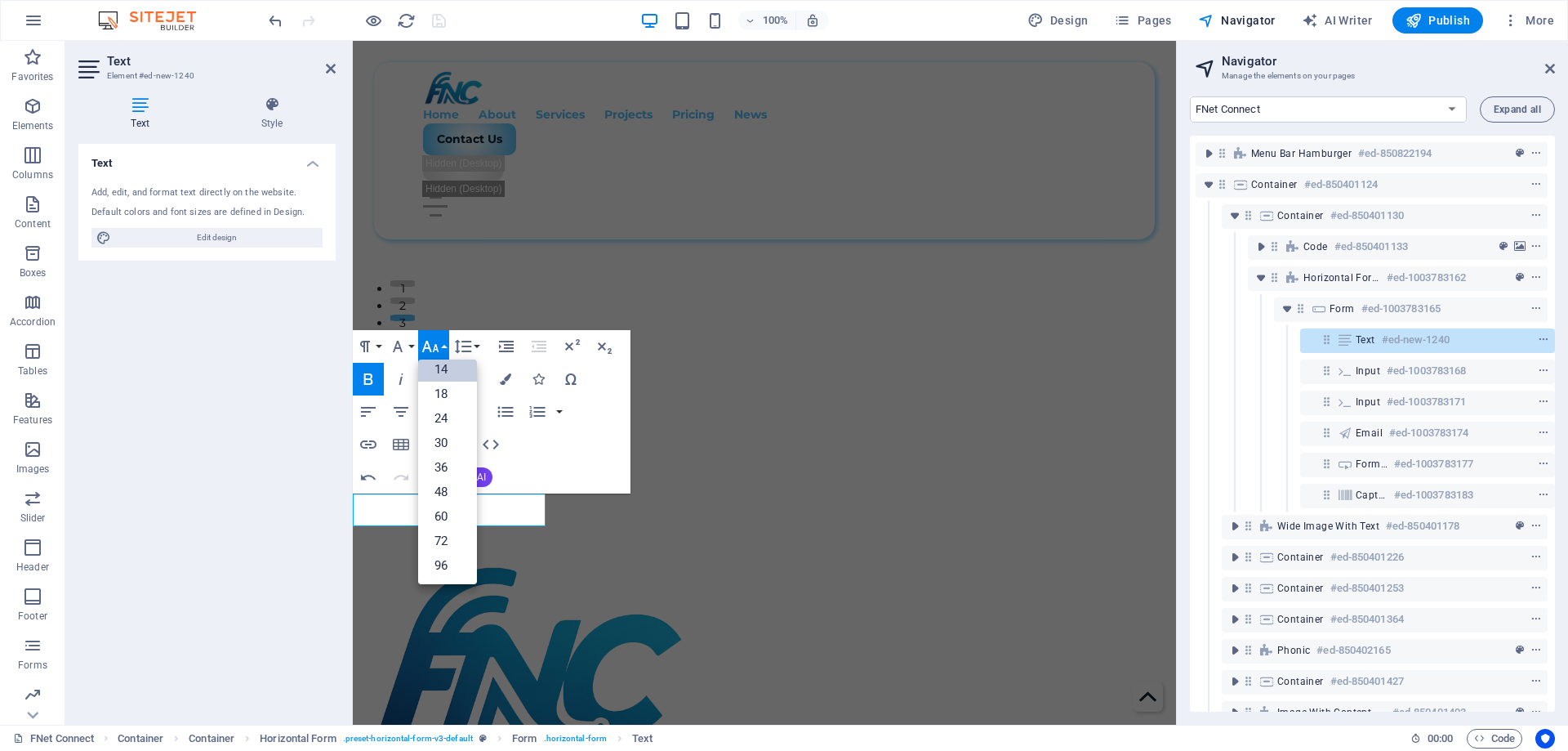
scroll to position [131, 0]
click at [435, 399] on link "18" at bounding box center [448, 393] width 59 height 24
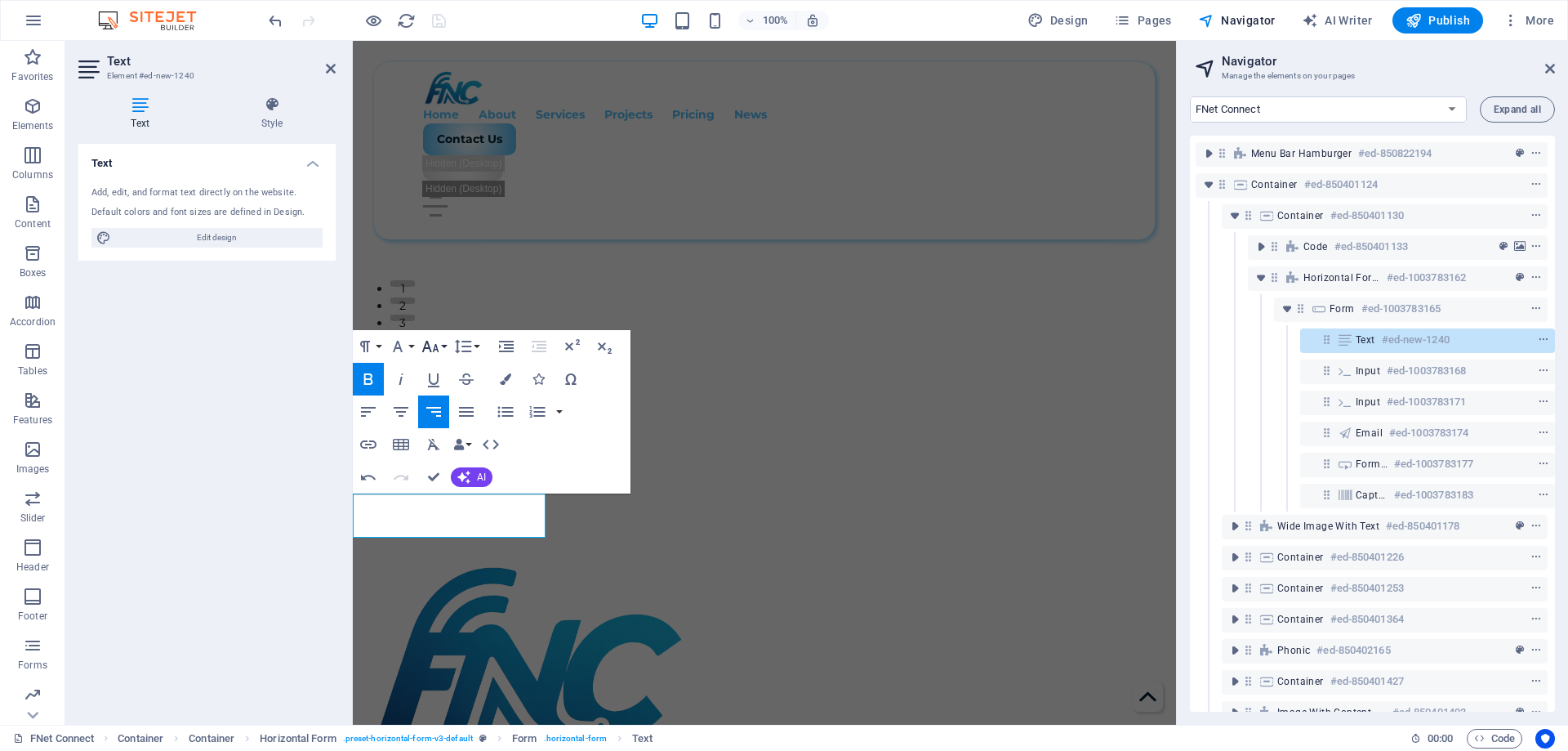
click at [433, 352] on icon "button" at bounding box center [431, 345] width 17 height 11
click at [446, 413] on link "24" at bounding box center [448, 419] width 59 height 24
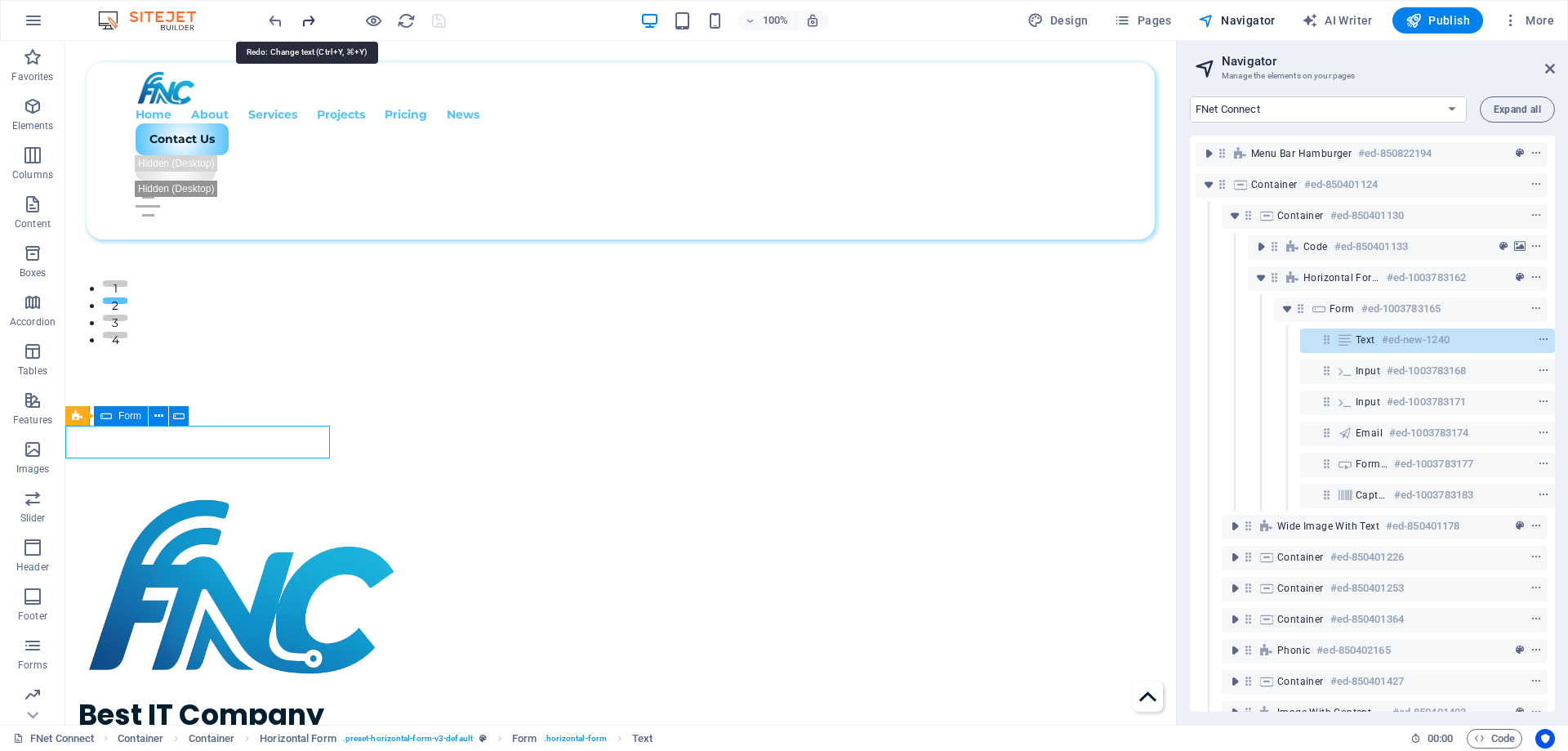
click at [314, 27] on icon "redo" at bounding box center [309, 21] width 19 height 19
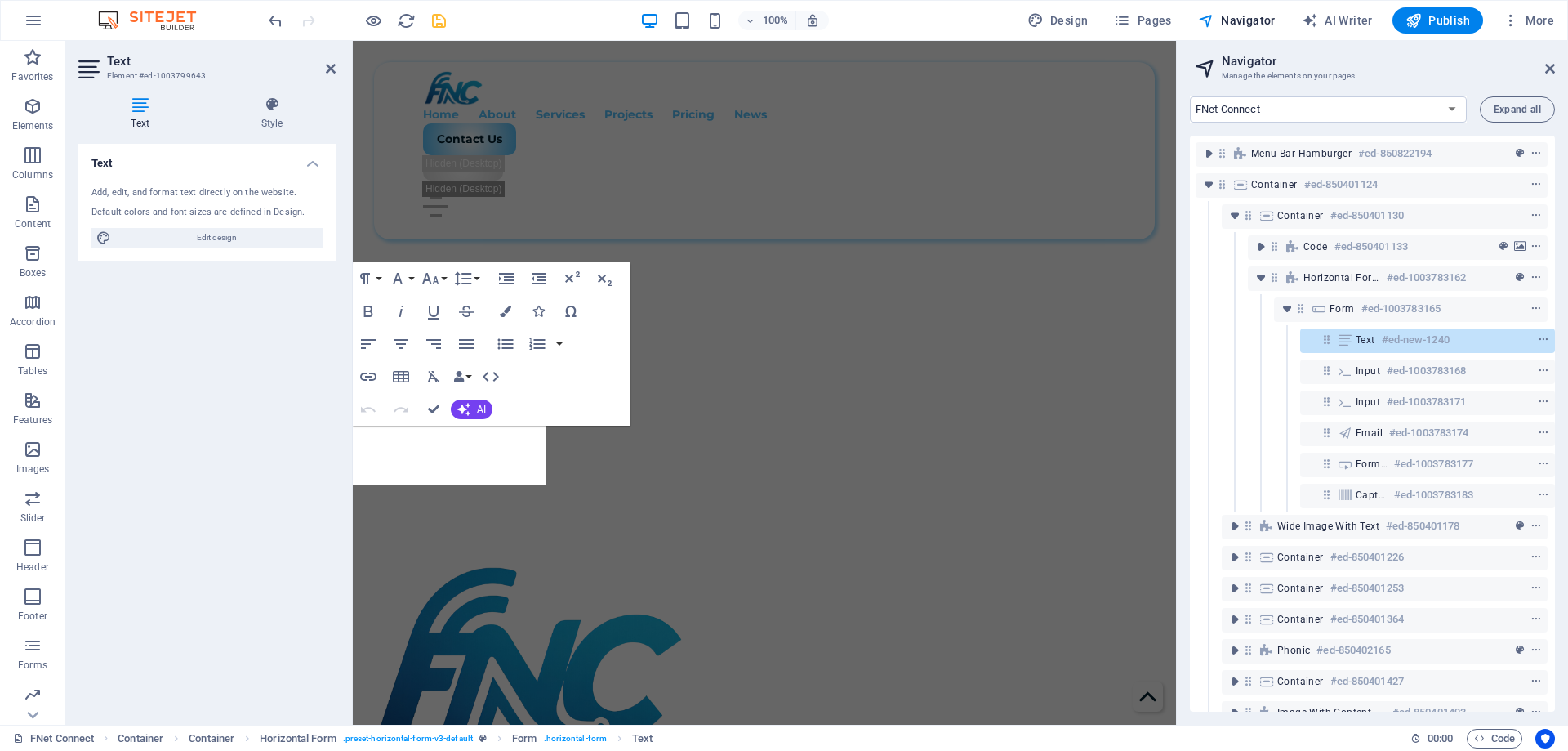
scroll to position [476, 0]
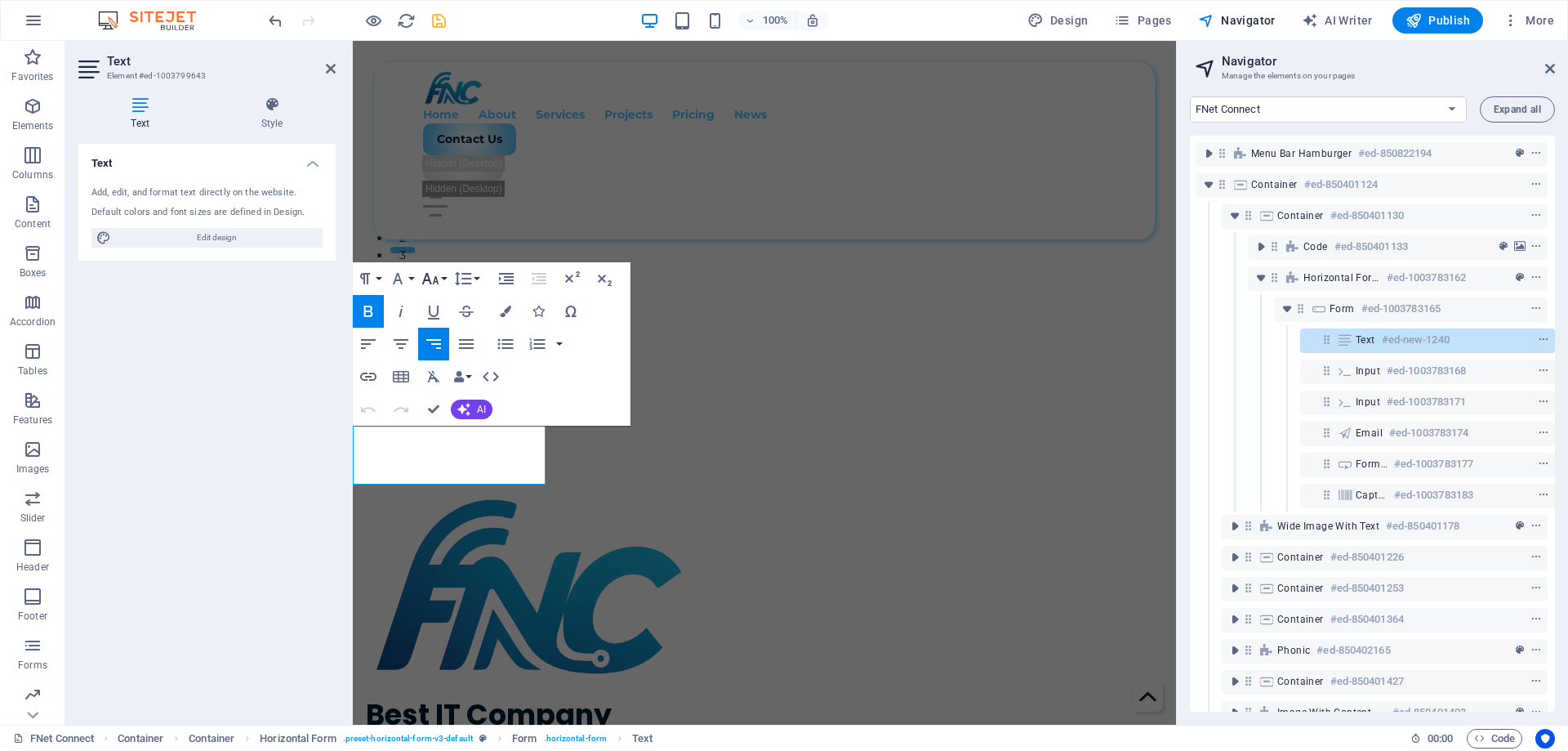
click at [432, 280] on icon "button" at bounding box center [430, 278] width 20 height 20
click at [446, 325] on link "18" at bounding box center [448, 325] width 59 height 24
click at [426, 276] on icon "button" at bounding box center [431, 278] width 17 height 11
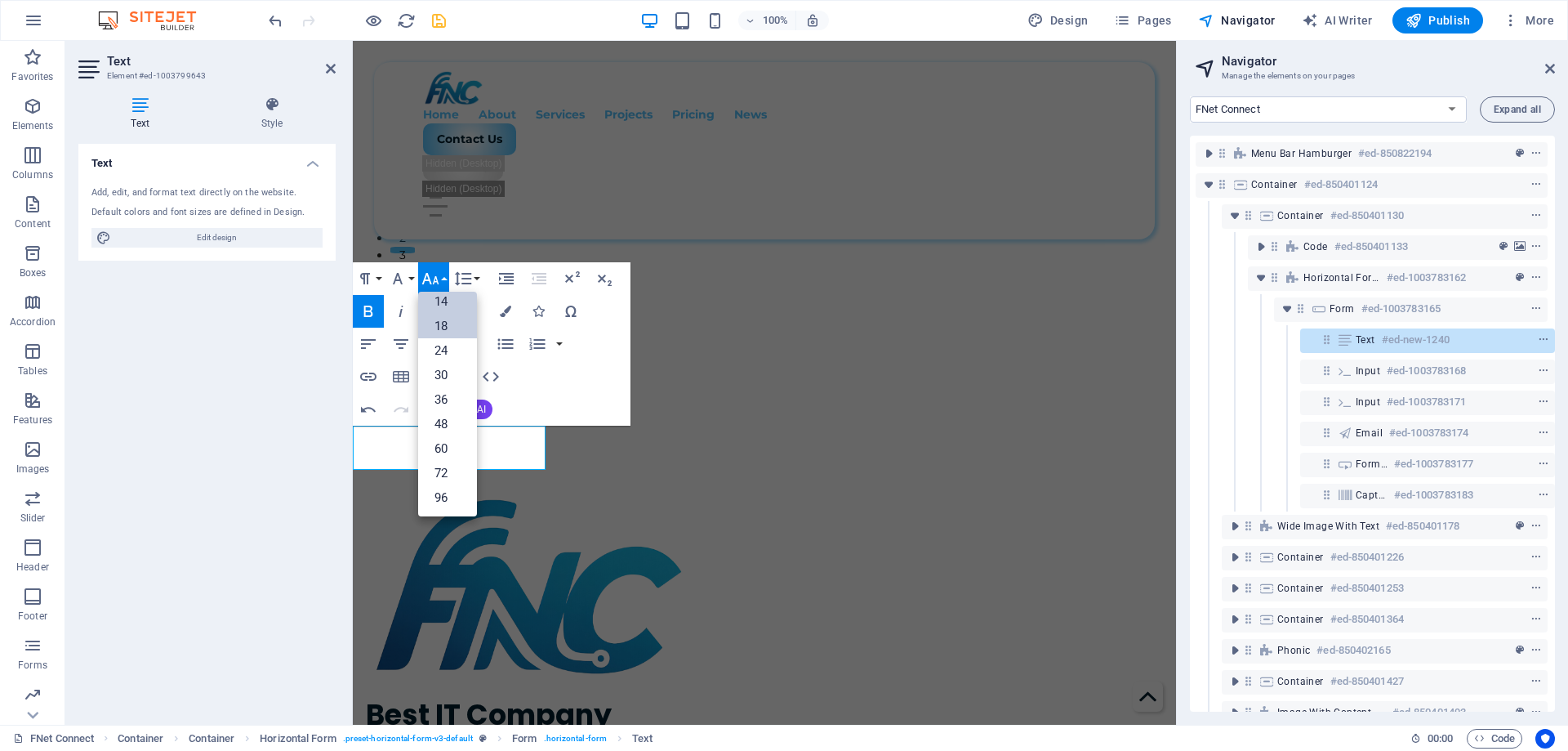
click at [430, 297] on link "14" at bounding box center [448, 301] width 59 height 24
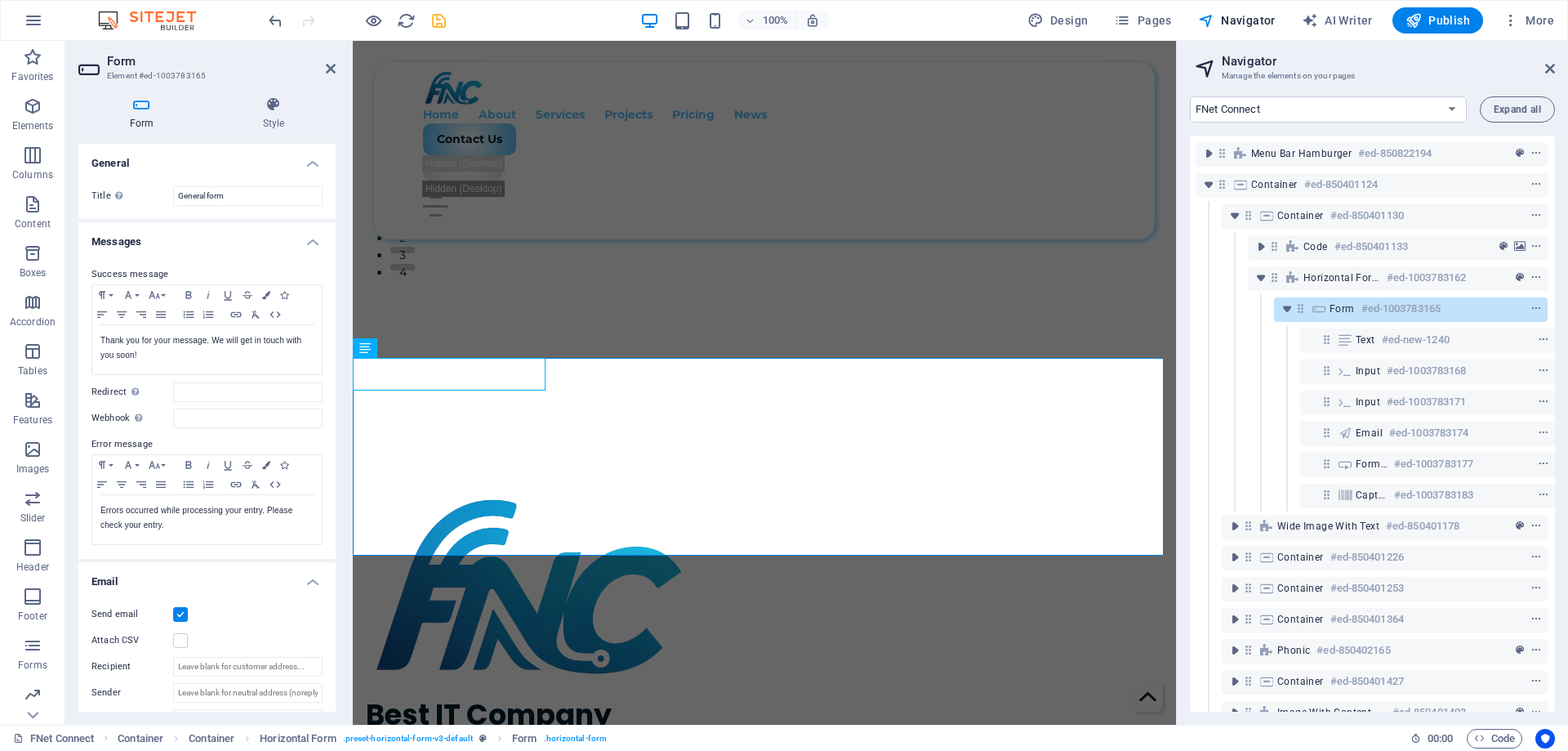
scroll to position [544, 0]
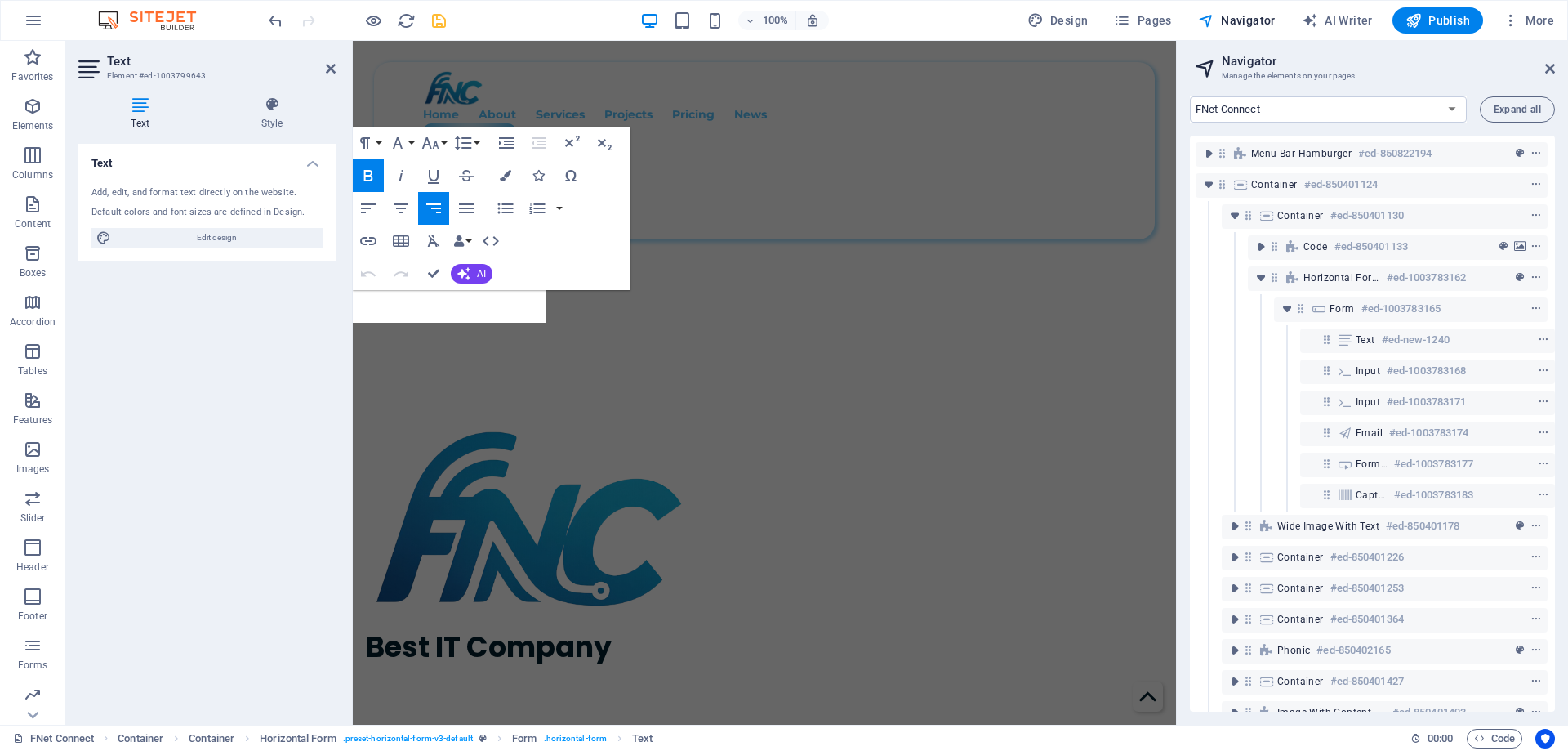
scroll to position [612, 0]
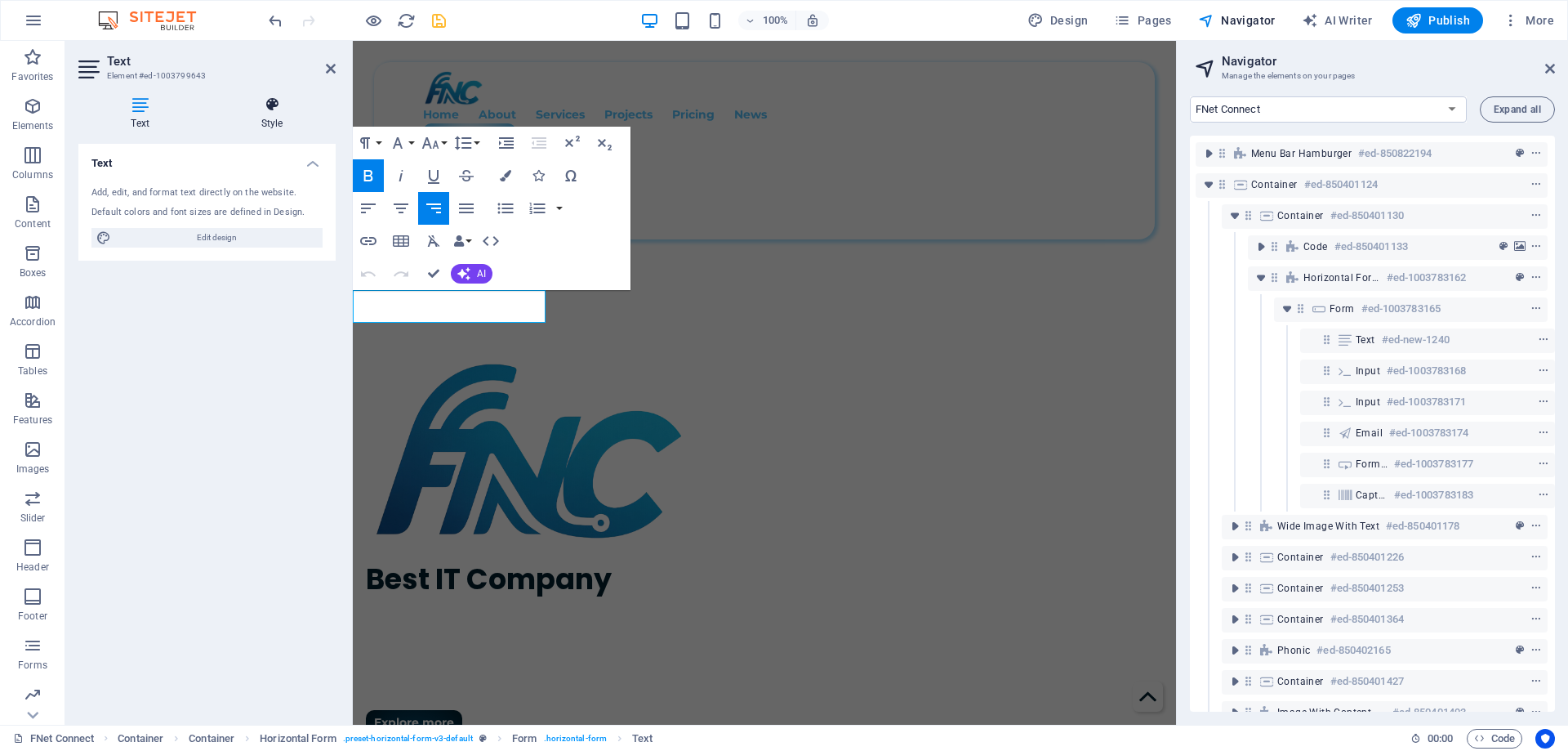
click at [278, 110] on icon at bounding box center [271, 104] width 127 height 17
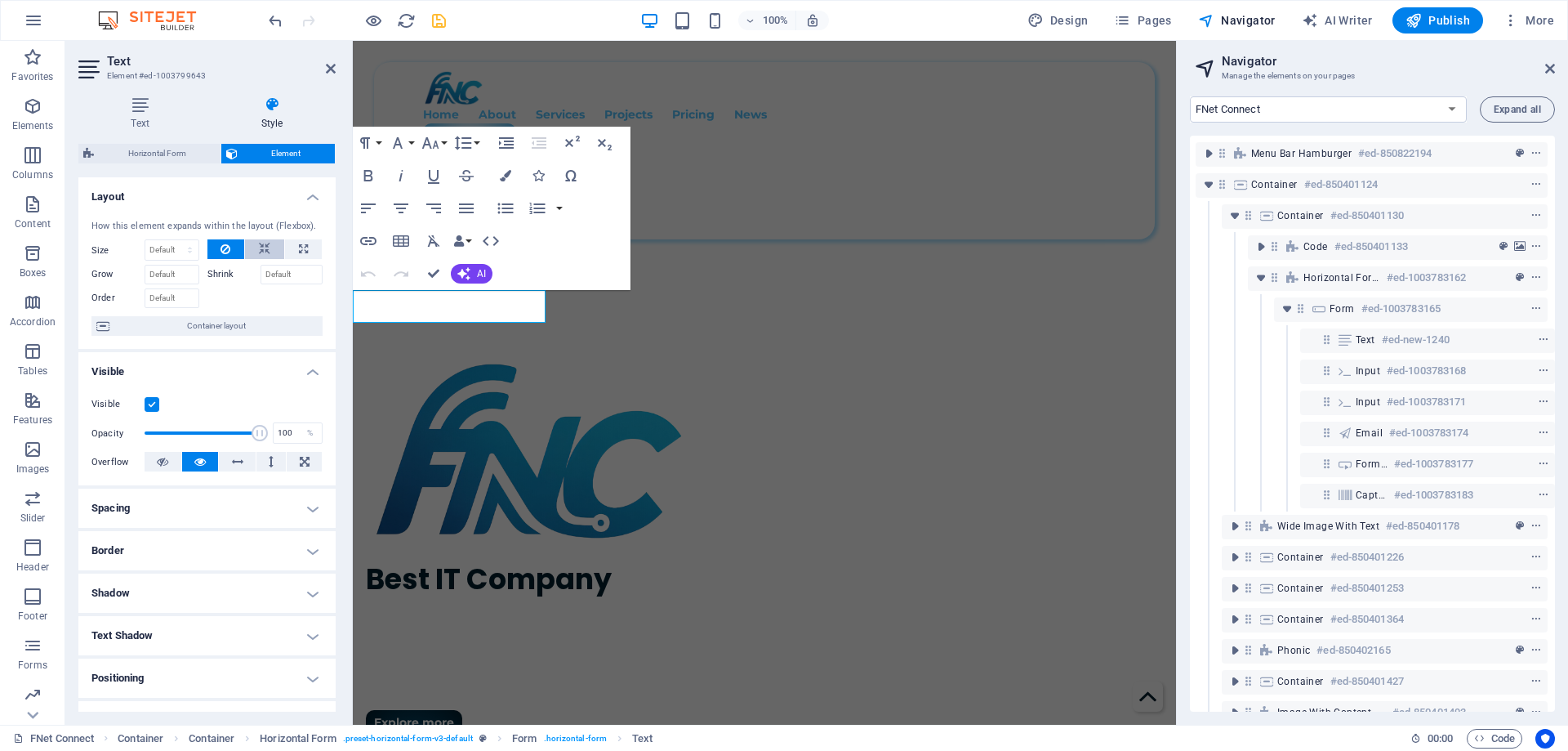
click at [271, 252] on button at bounding box center [265, 249] width 39 height 20
click at [170, 247] on select "Default auto px % 1/1 1/2 1/3 1/4 1/5 1/6 1/7 1/8 1/9 1/10" at bounding box center [171, 250] width 53 height 20
select select "%"
click at [173, 240] on select "Default auto px % 1/1 1/2 1/3 1/4 1/5 1/6 1/7 1/8 1/9 1/10" at bounding box center [171, 250] width 53 height 20
type input "2"
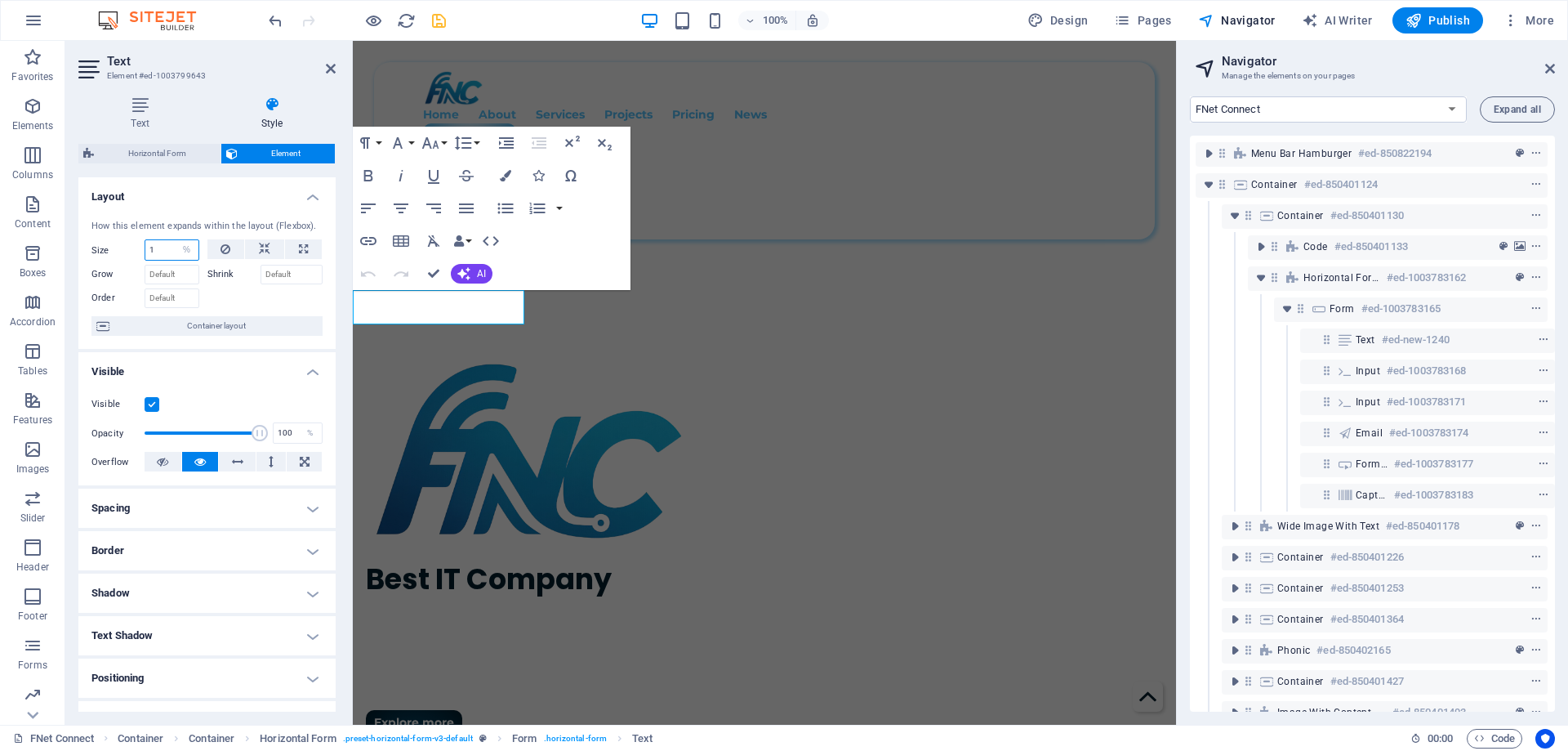
type input "15"
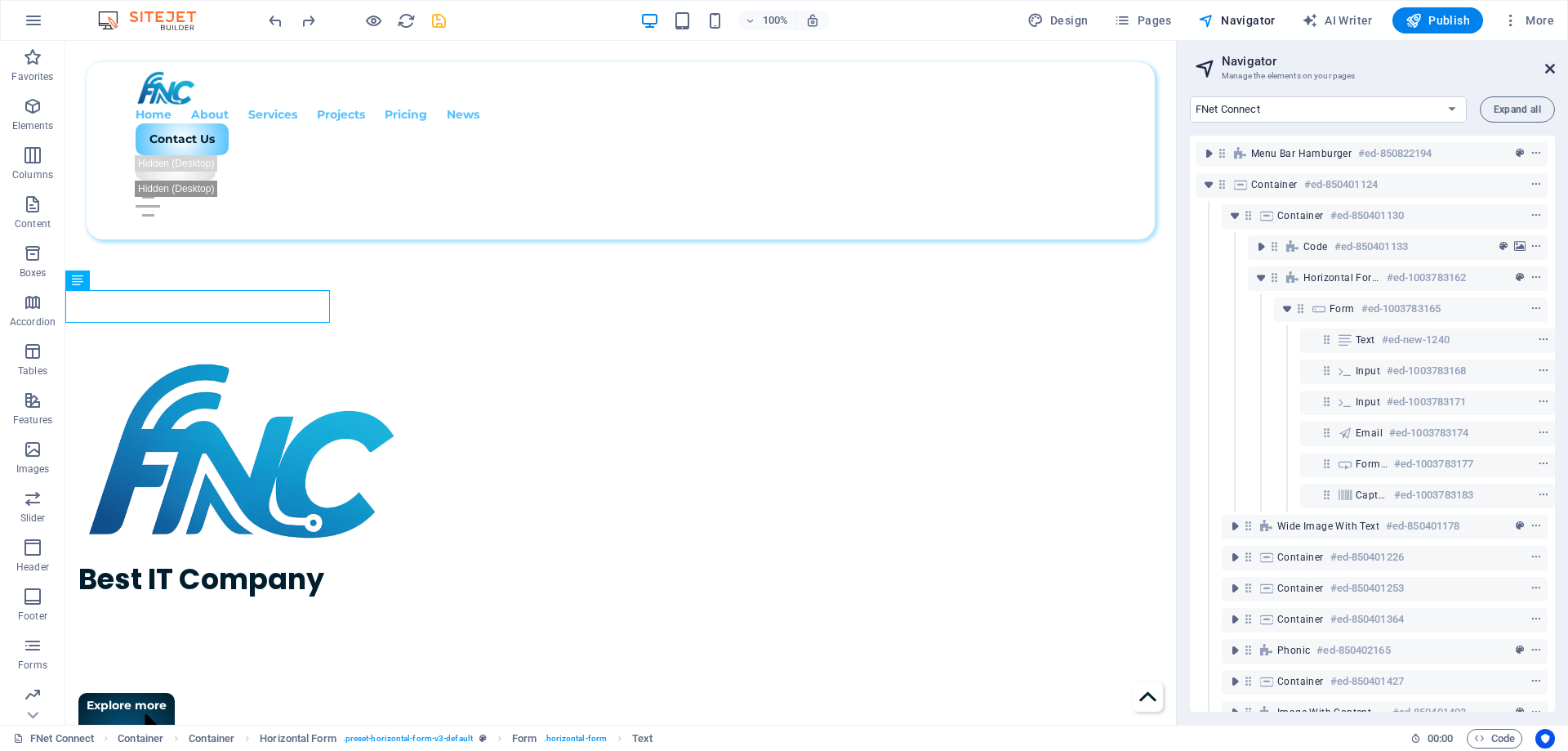
click at [1549, 71] on icon at bounding box center [1550, 68] width 10 height 13
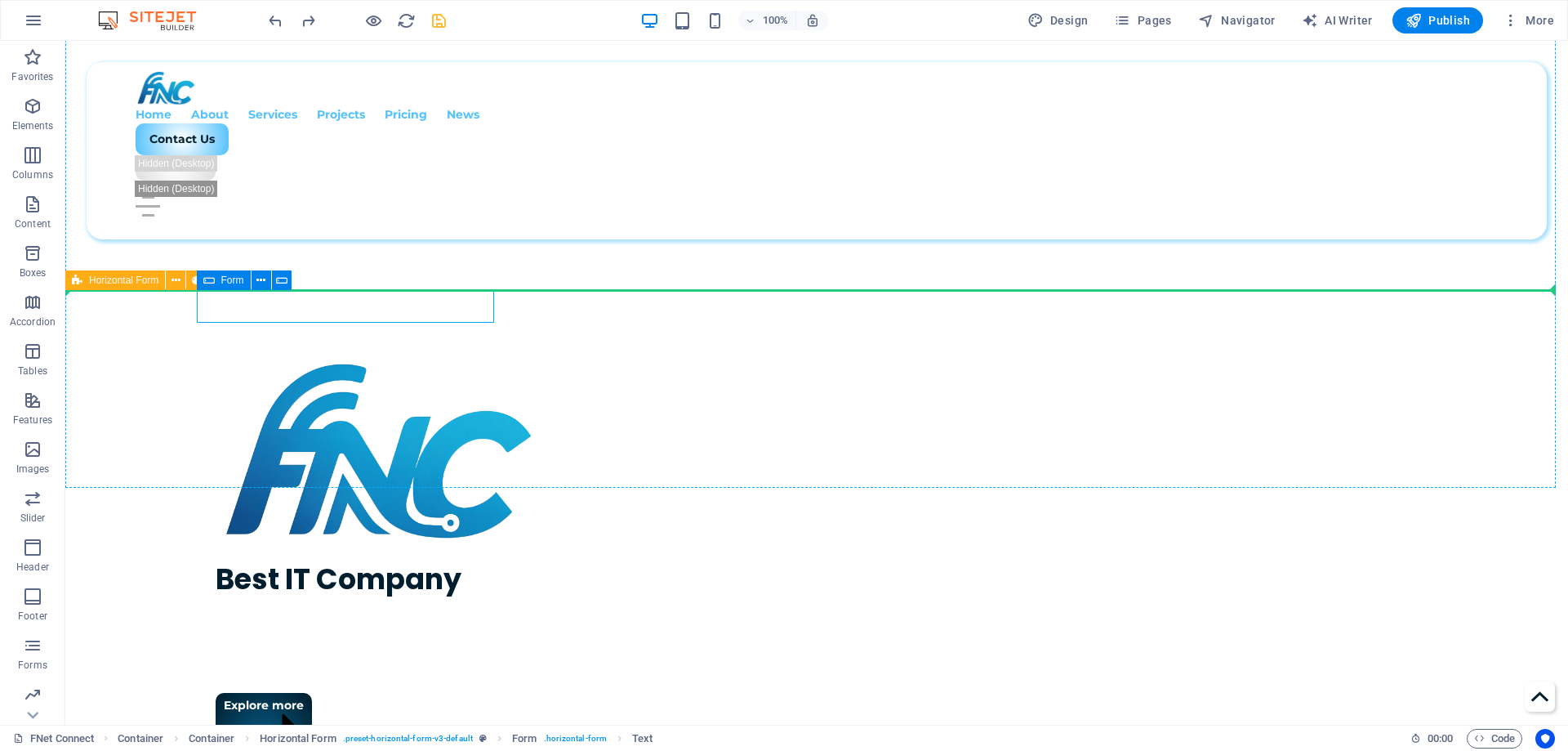
drag, startPoint x: 284, startPoint y: 308, endPoint x: 180, endPoint y: 330, distance: 106.3
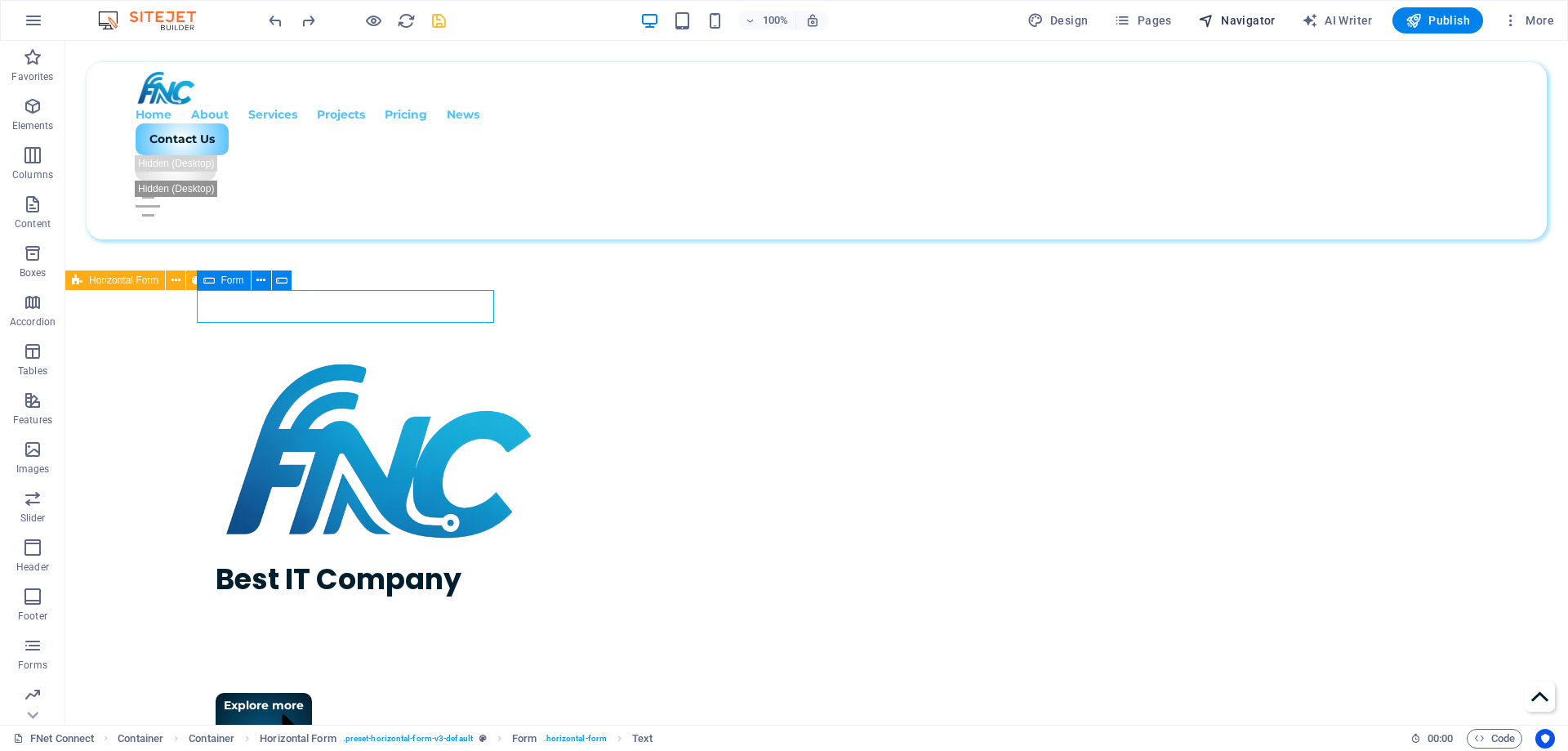
click at [1248, 21] on span "Navigator" at bounding box center [1236, 20] width 77 height 17
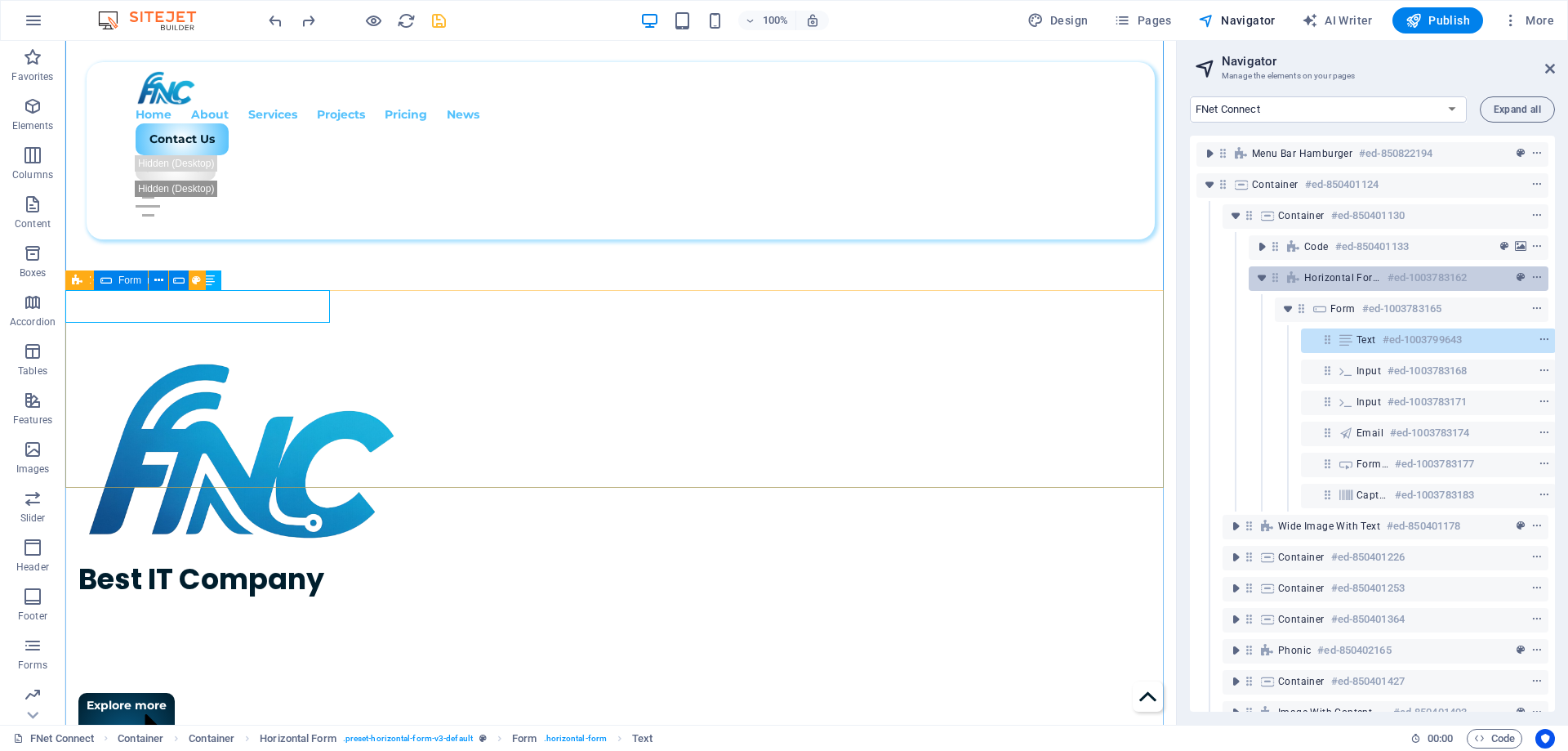
scroll to position [0, 4]
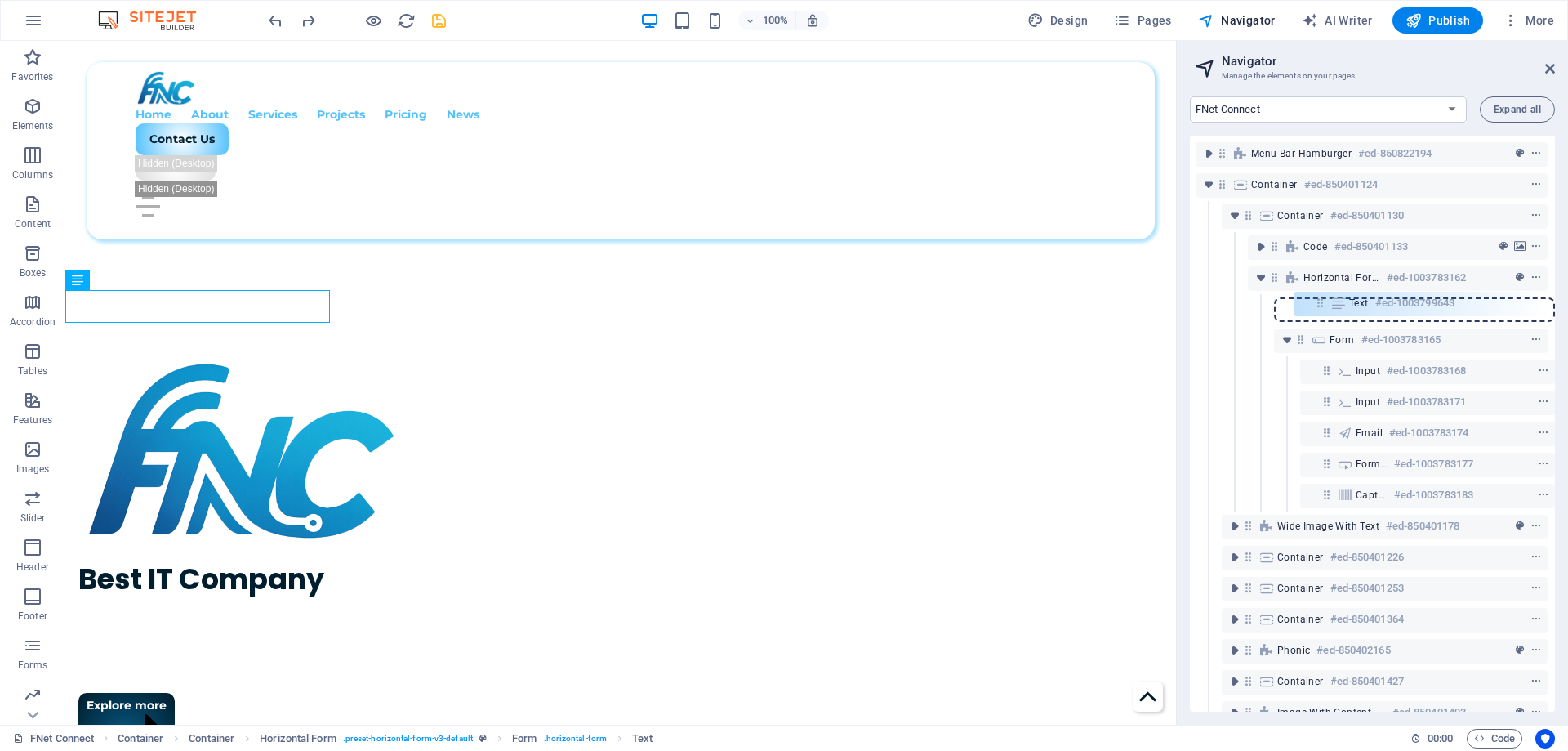
drag, startPoint x: 1324, startPoint y: 346, endPoint x: 1321, endPoint y: 302, distance: 44.1
click at [1321, 302] on div "Menu Bar Hamburger #ed-850822194 Container #ed-850401124 Container #ed-85040113…" at bounding box center [1373, 424] width 365 height 576
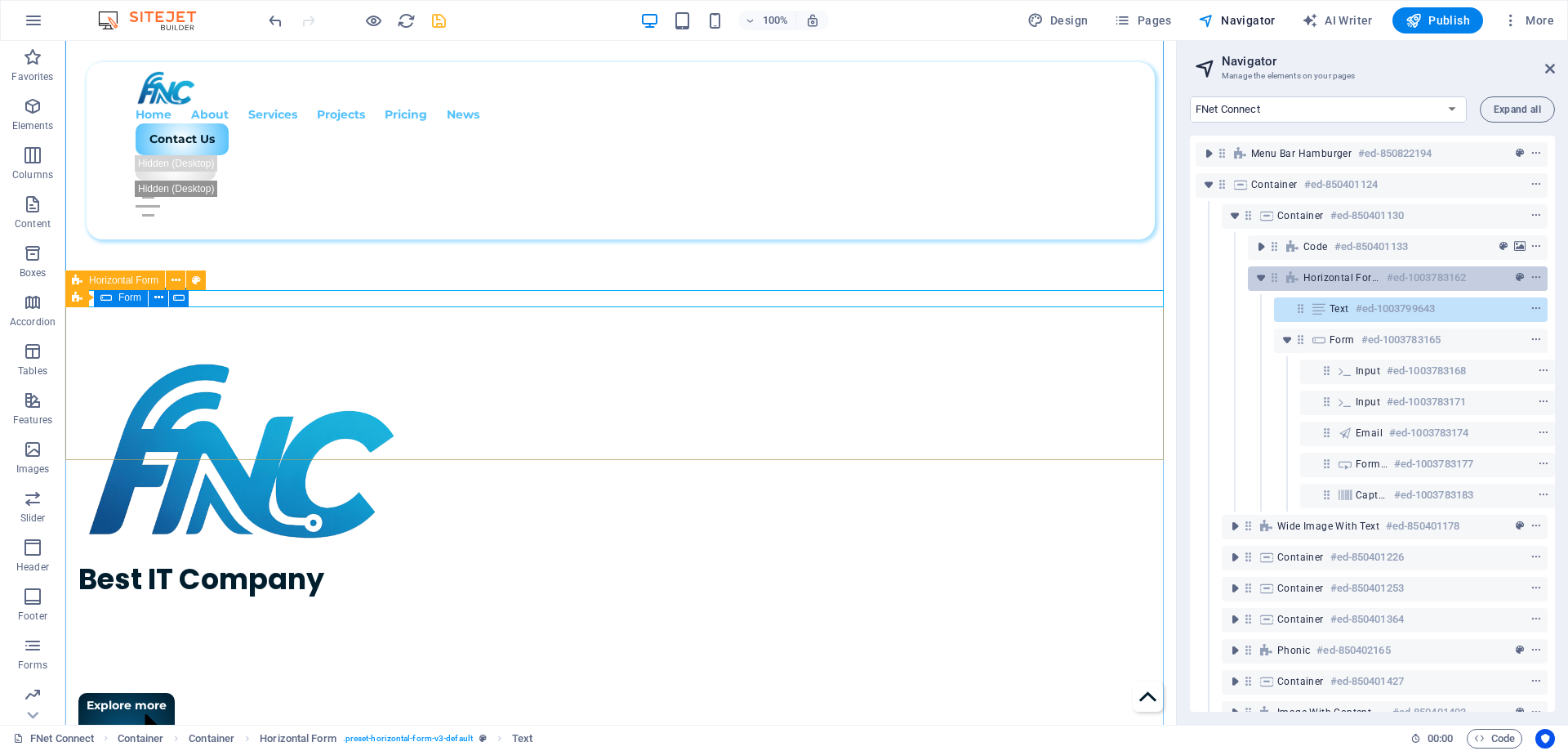
click at [1375, 282] on div "Horizontal Form #ed-1003783162" at bounding box center [1384, 278] width 163 height 20
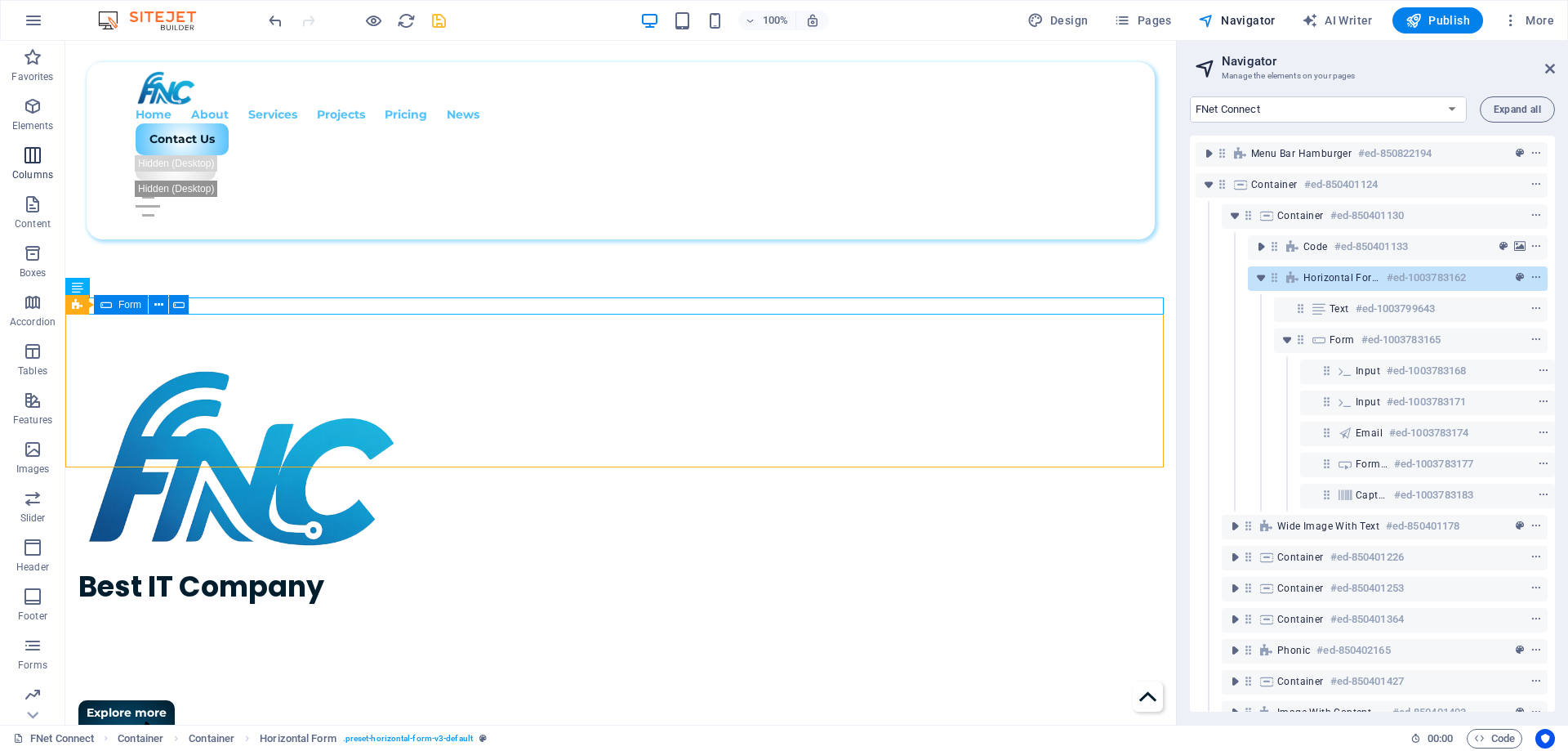
click at [19, 153] on span "Columns" at bounding box center [32, 164] width 65 height 39
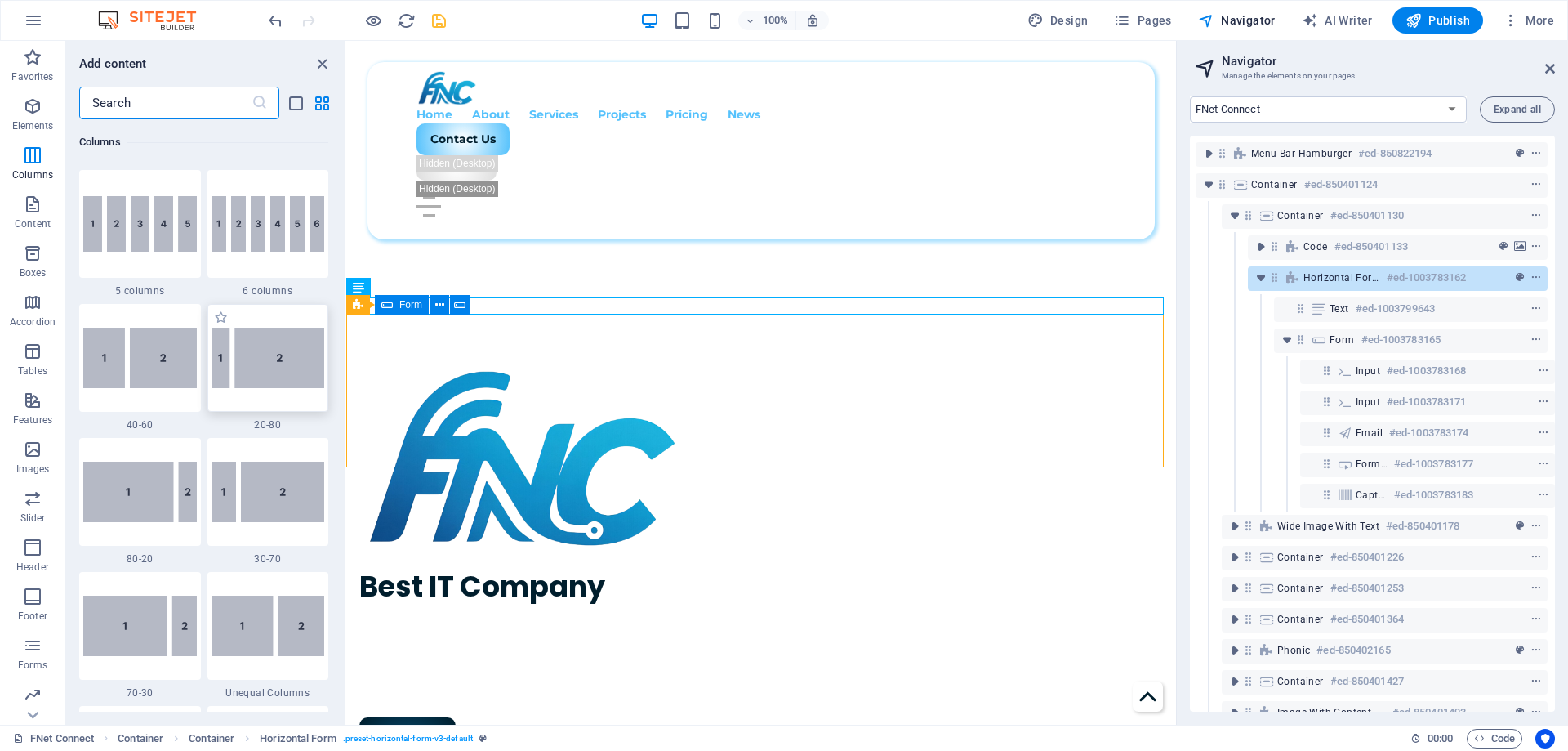
scroll to position [1188, 0]
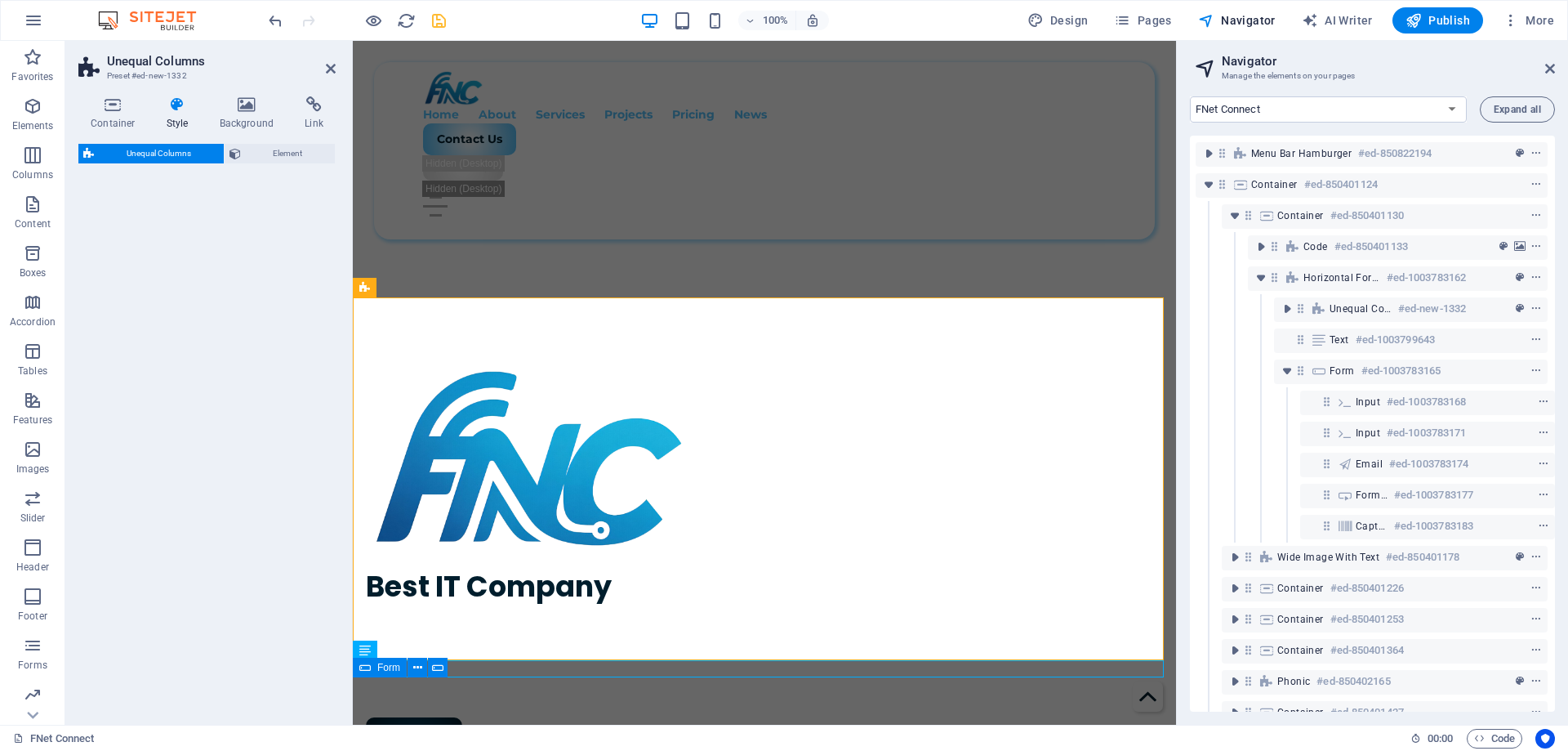
select select "%"
select select "rem"
select select "preset-unequal-columns-v2-2-20-80"
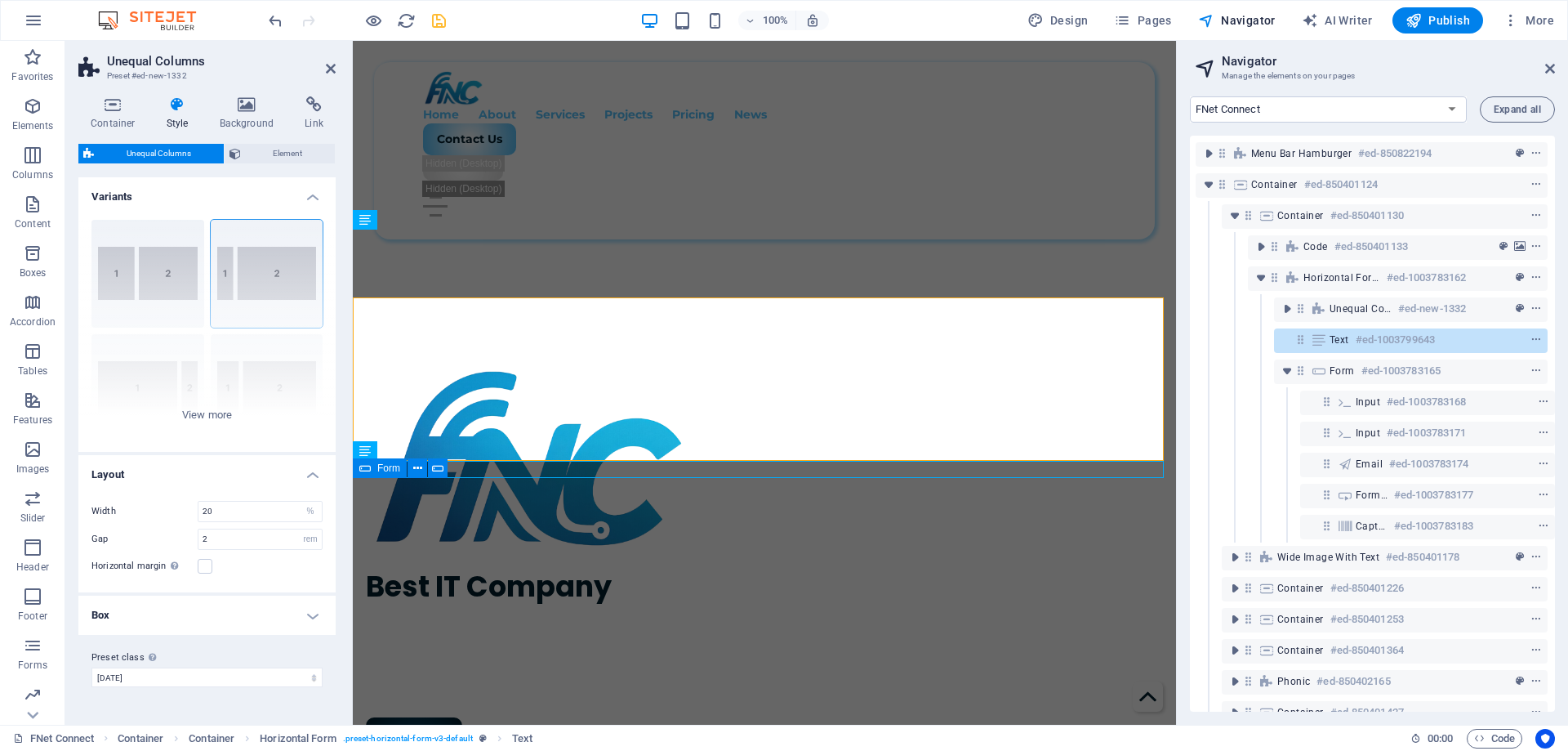
click at [1301, 343] on icon at bounding box center [1301, 339] width 14 height 14
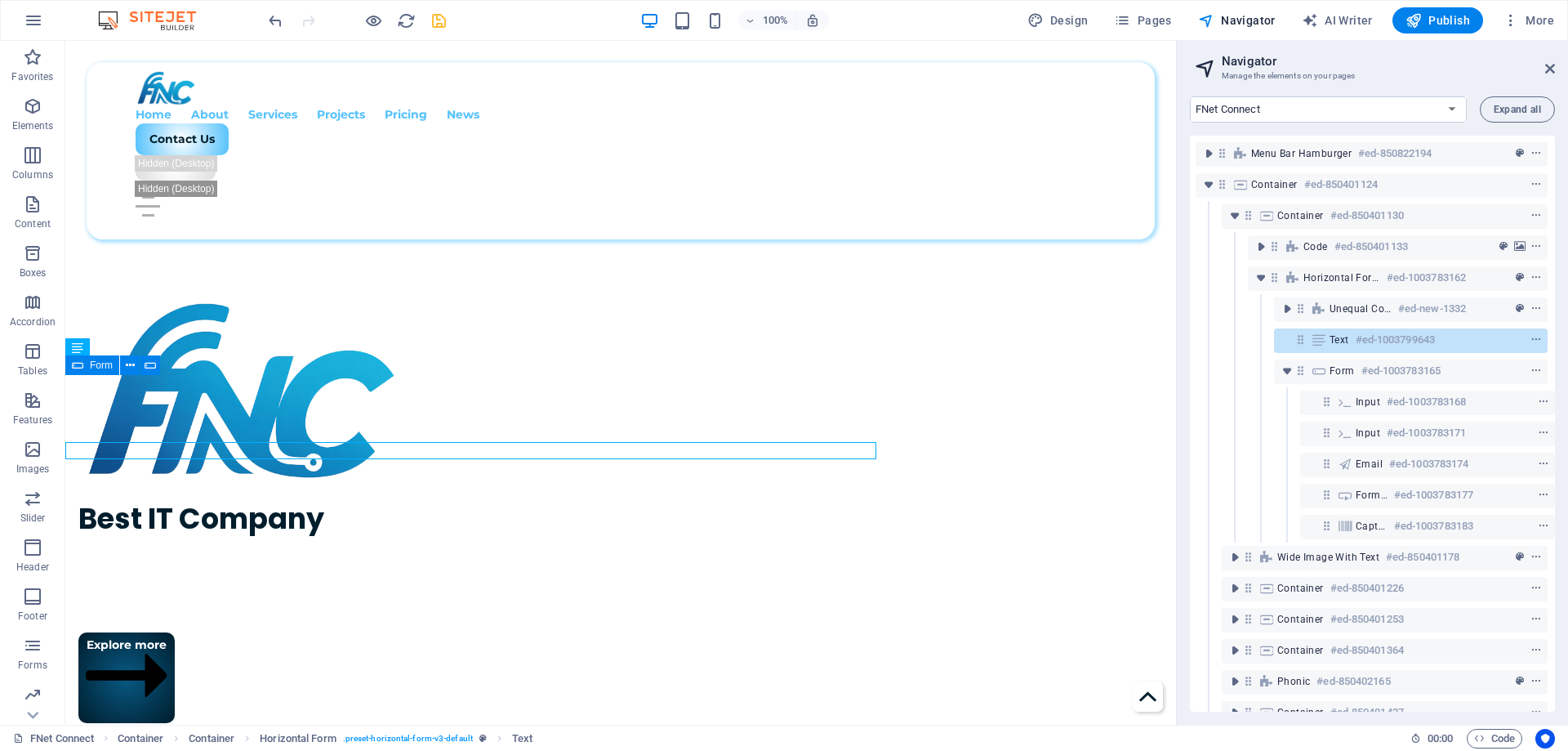
scroll to position [623, 0]
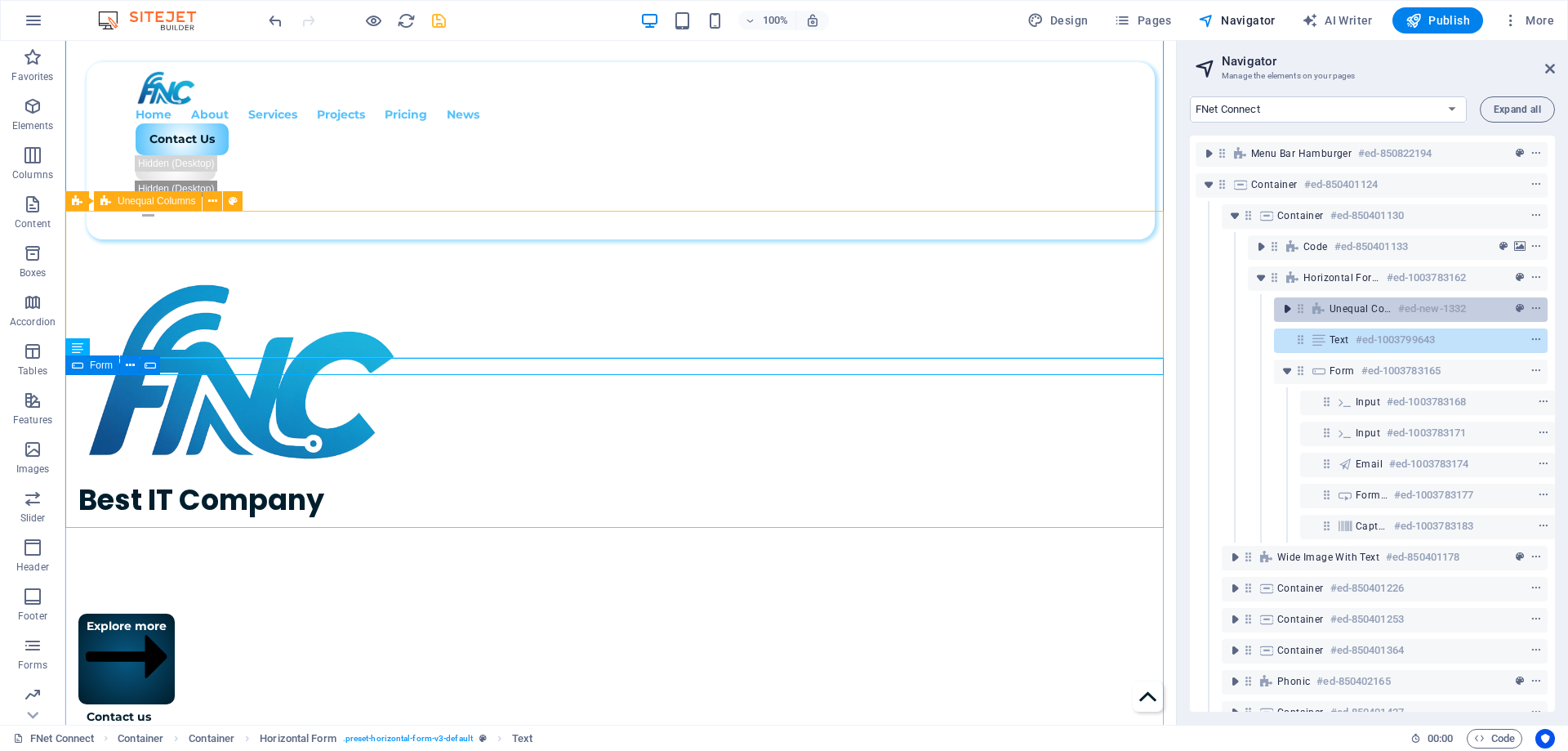
click at [1285, 313] on icon "toggle-expand" at bounding box center [1287, 308] width 17 height 17
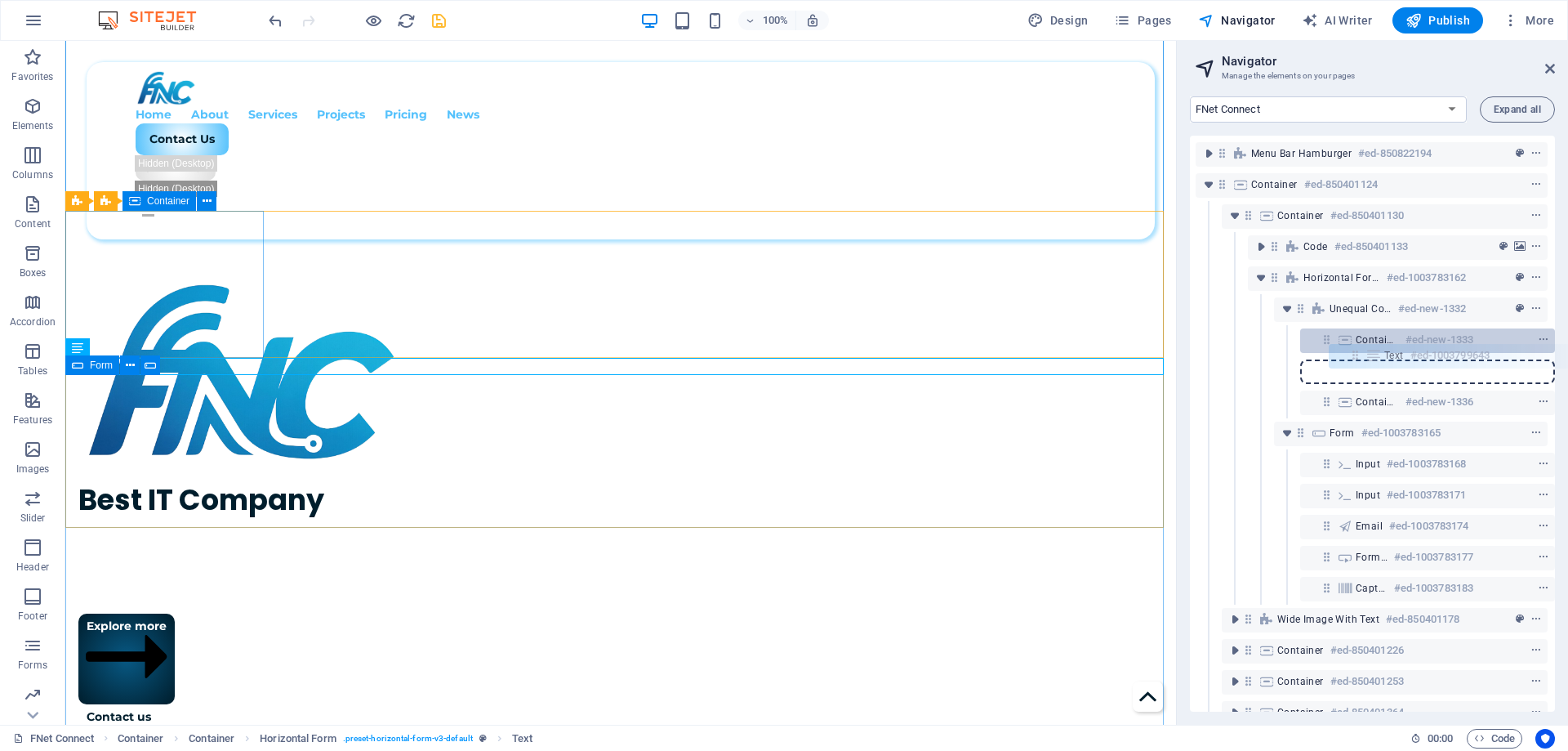
drag, startPoint x: 1297, startPoint y: 406, endPoint x: 1359, endPoint y: 352, distance: 82.2
click at [1359, 352] on div "Menu Bar Hamburger #ed-850822194 Container #ed-850401124 Container #ed-85040113…" at bounding box center [1373, 424] width 365 height 576
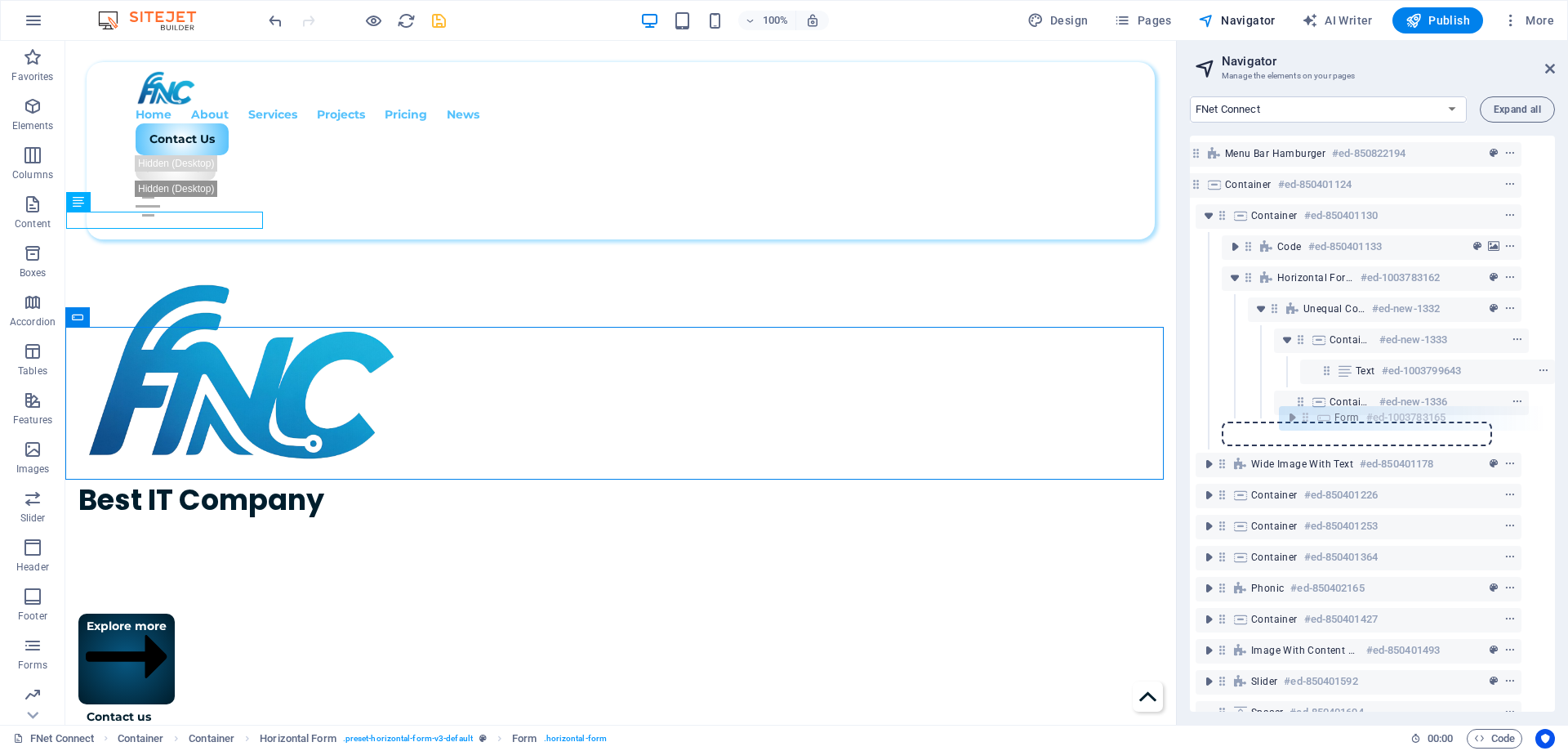
scroll to position [0, 30]
drag, startPoint x: 1270, startPoint y: 436, endPoint x: 1331, endPoint y: 412, distance: 65.6
click at [1331, 412] on div "Menu Bar Hamburger #ed-850822194 Container #ed-850401124 Container #ed-85040113…" at bounding box center [1373, 424] width 365 height 576
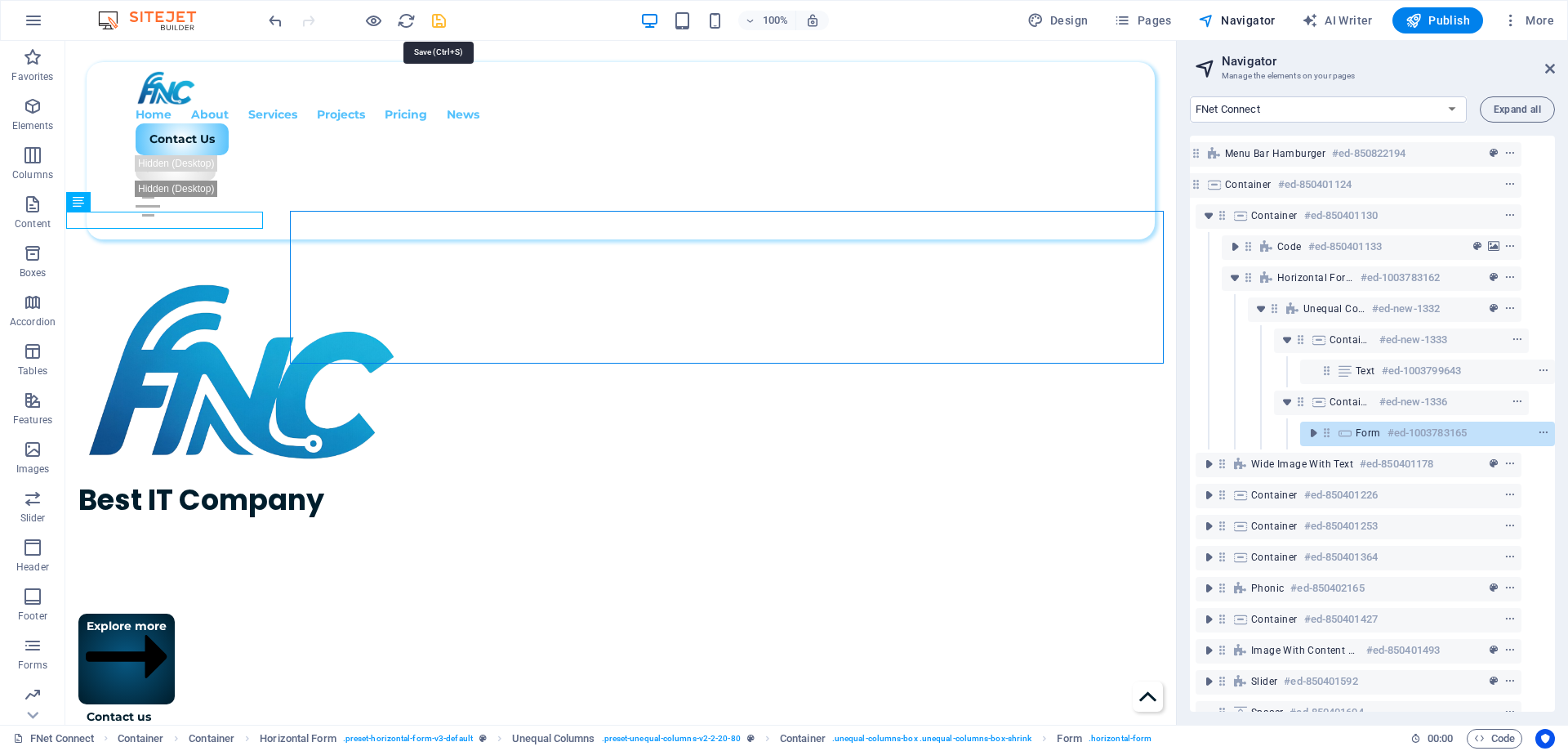
click at [447, 18] on icon "save" at bounding box center [439, 21] width 19 height 19
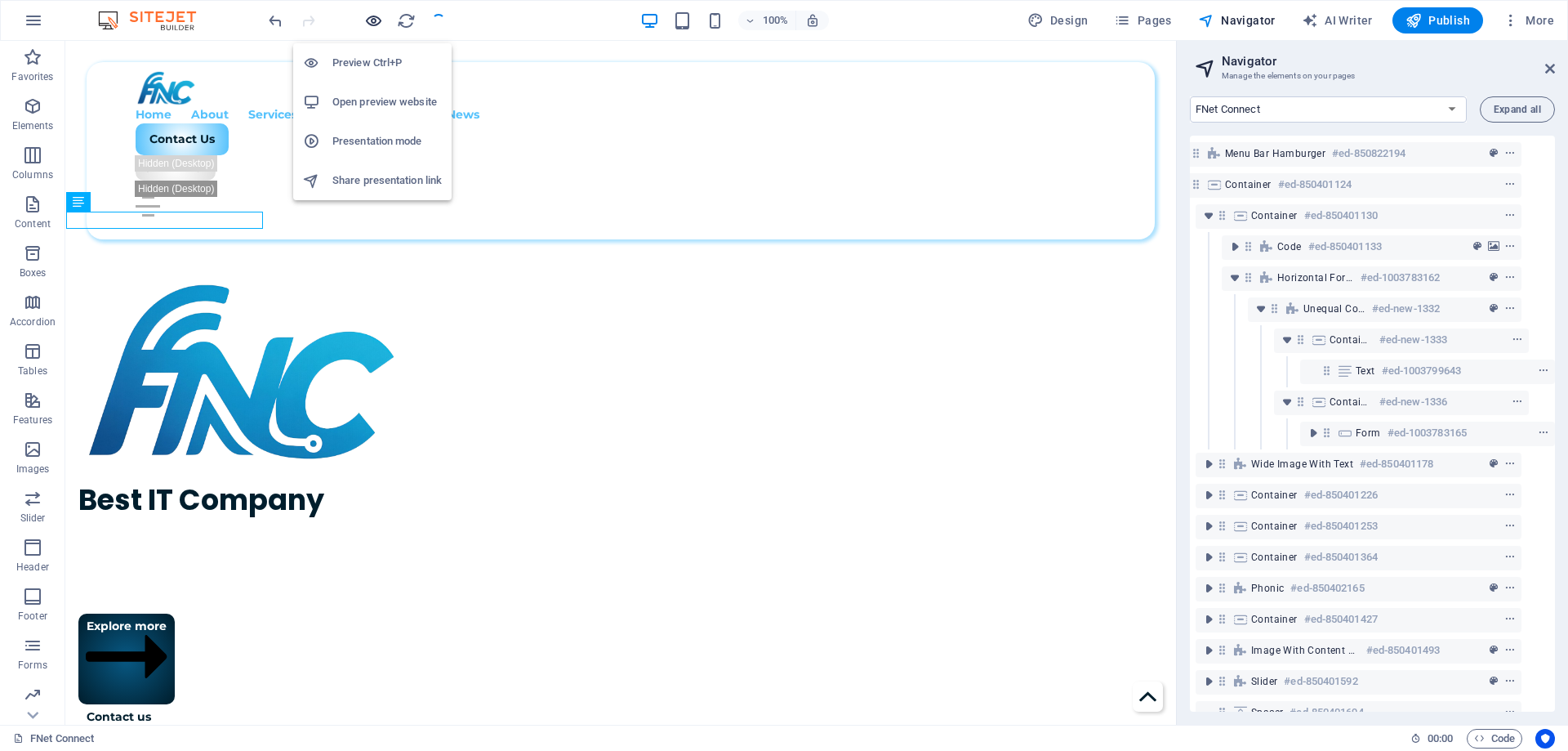
click at [376, 22] on icon "button" at bounding box center [374, 21] width 19 height 19
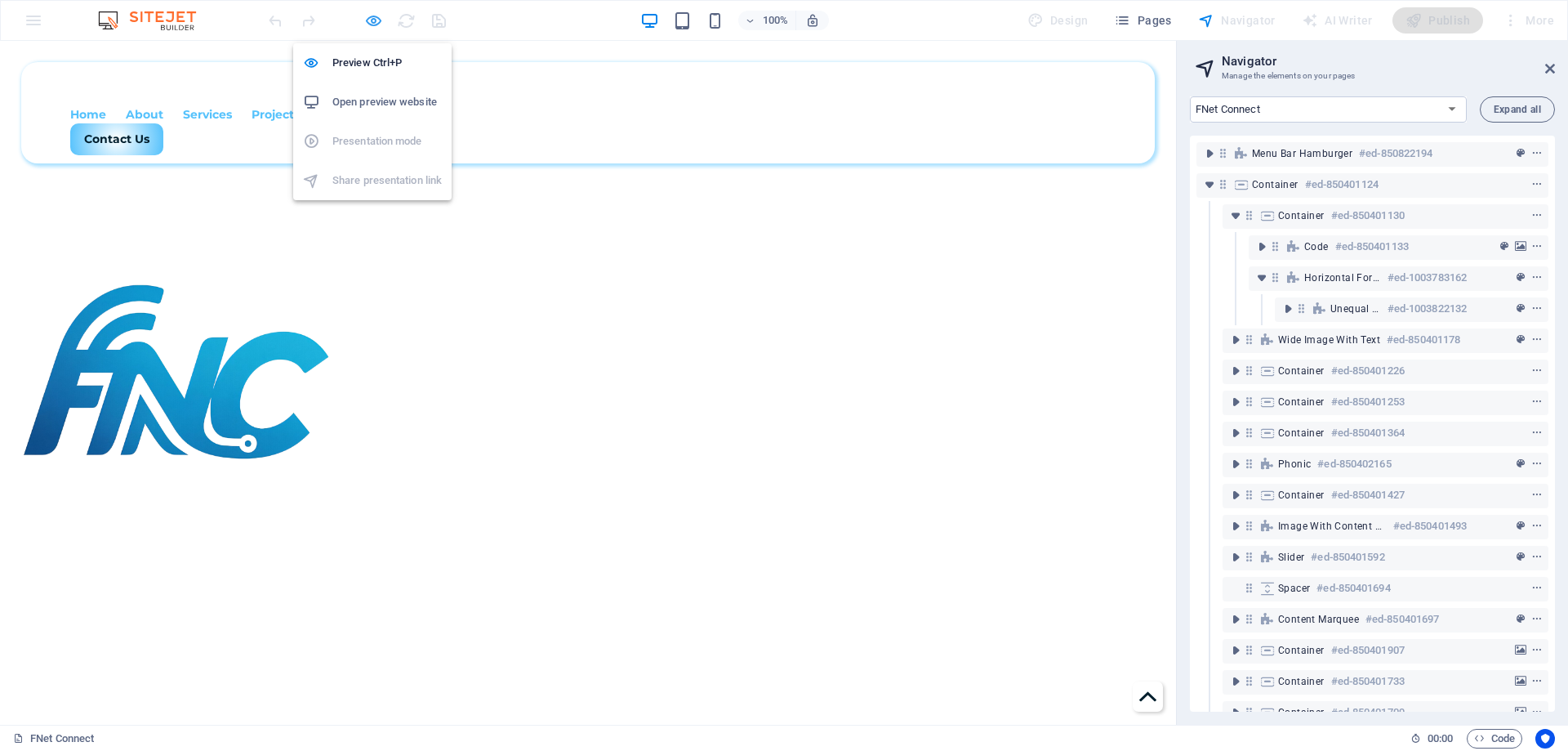
scroll to position [0, 0]
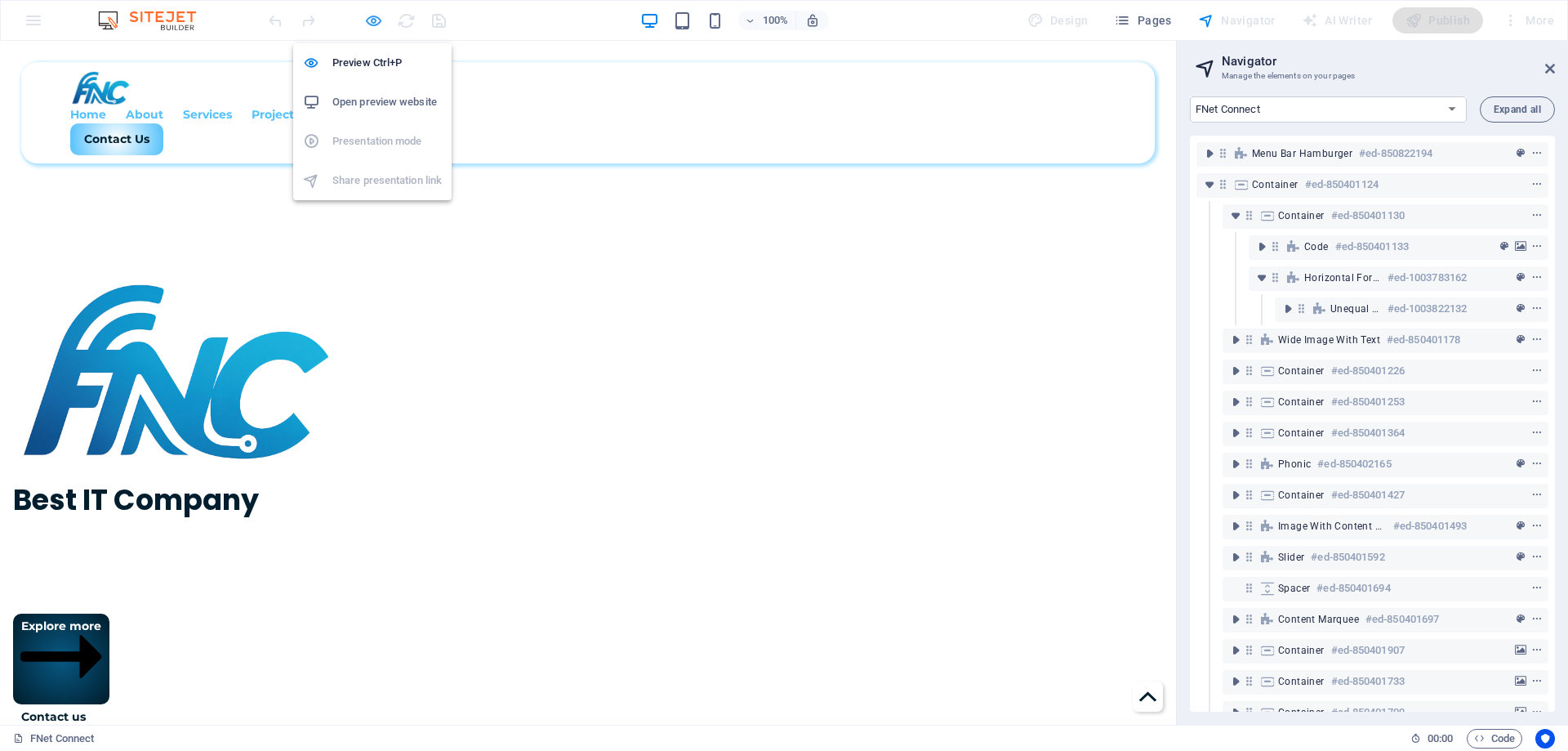
click at [367, 17] on icon "button" at bounding box center [374, 21] width 19 height 19
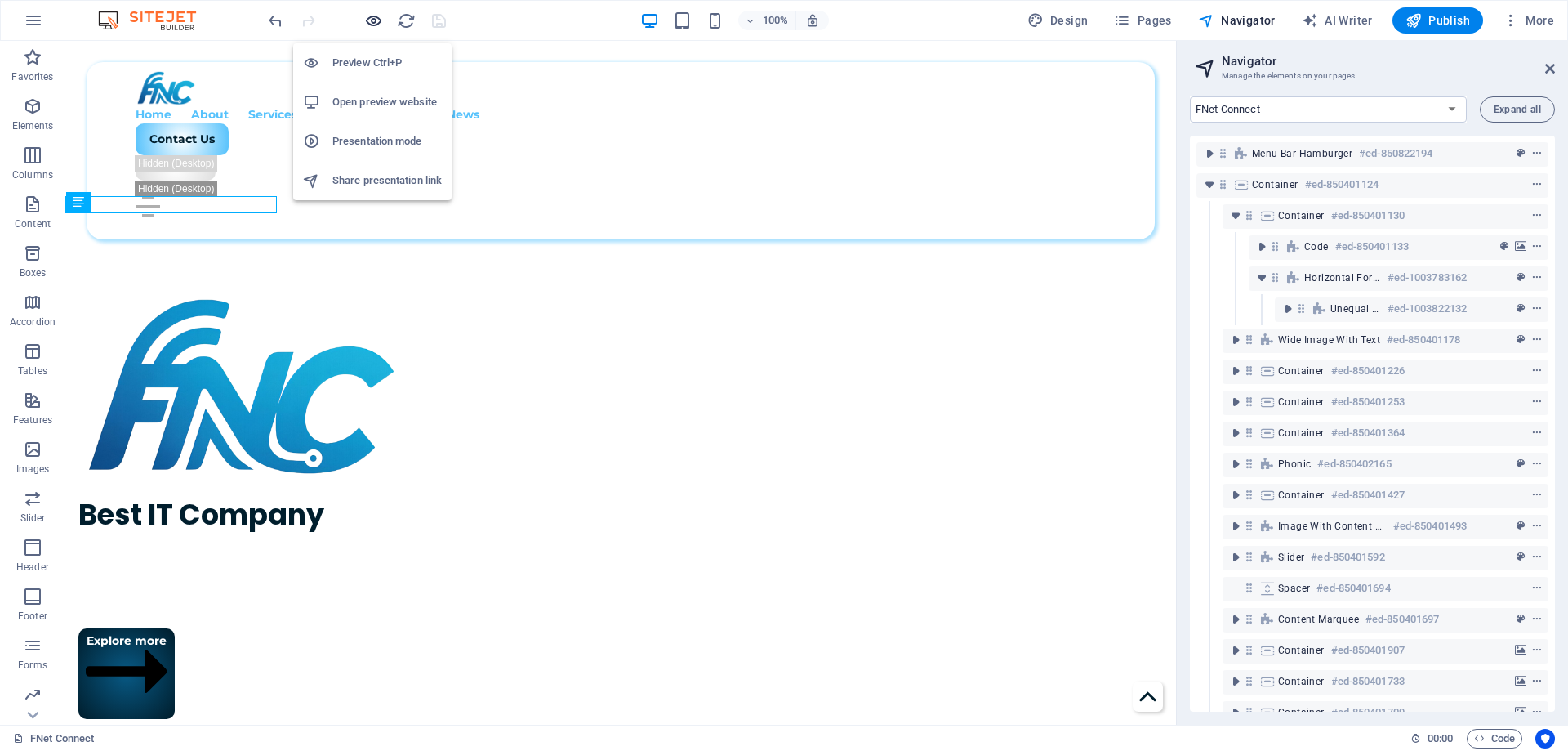
scroll to position [623, 0]
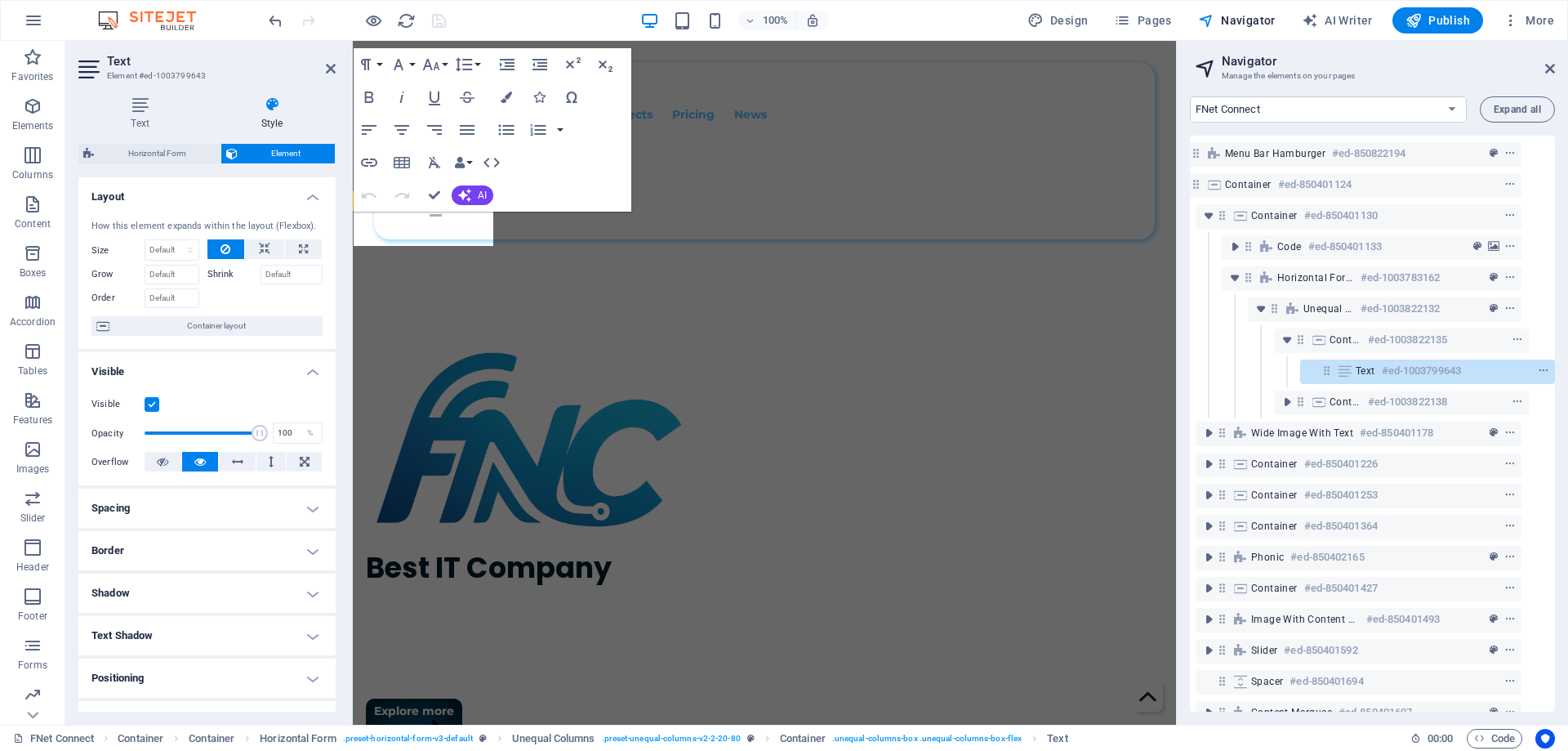
scroll to position [691, 0]
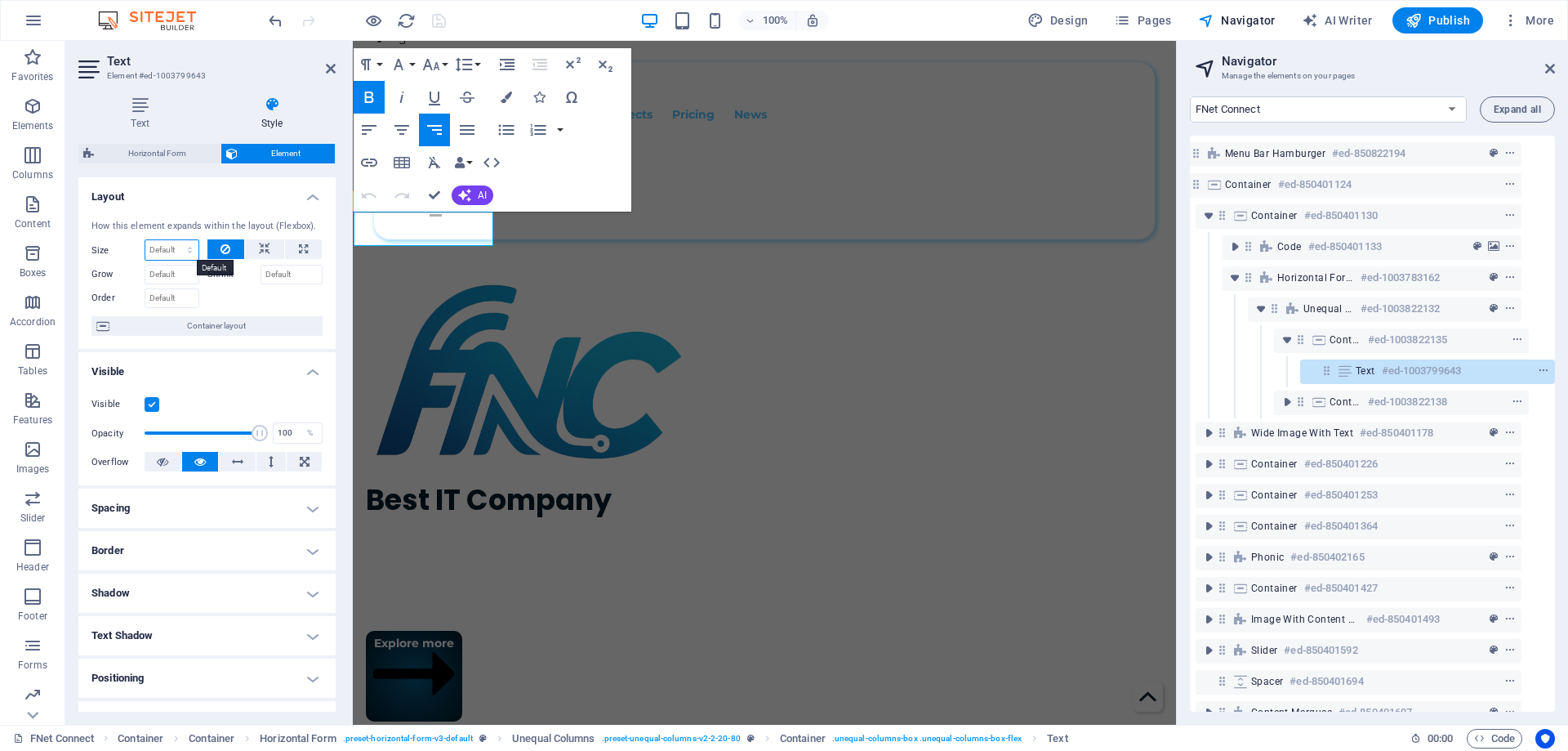
click at [178, 251] on select "Default auto px % 1/1 1/2 1/3 1/4 1/5 1/6 1/7 1/8 1/9 1/10" at bounding box center [171, 250] width 53 height 20
select select "%"
click at [173, 240] on select "Default auto px % 1/1 1/2 1/3 1/4 1/5 1/6 1/7 1/8 1/9 1/10" at bounding box center [171, 250] width 53 height 20
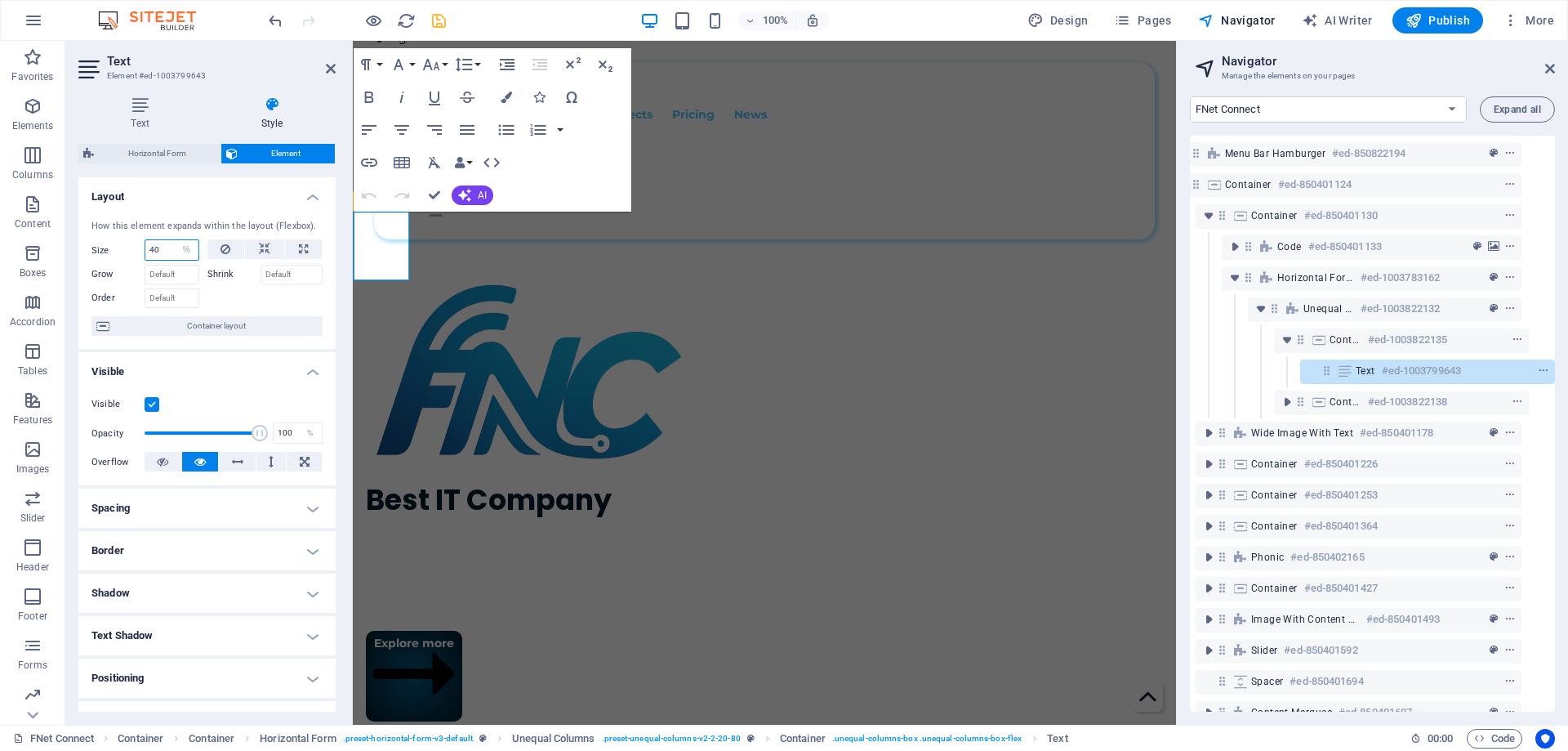
drag, startPoint x: 172, startPoint y: 253, endPoint x: 115, endPoint y: 254, distance: 57.0
click at [115, 254] on div "Size 40 Default auto px % 1/1 1/2 1/3 1/4 1/5 1/6 1/7 1/8 1/9 1/10" at bounding box center [145, 250] width 108 height 21
type input "60"
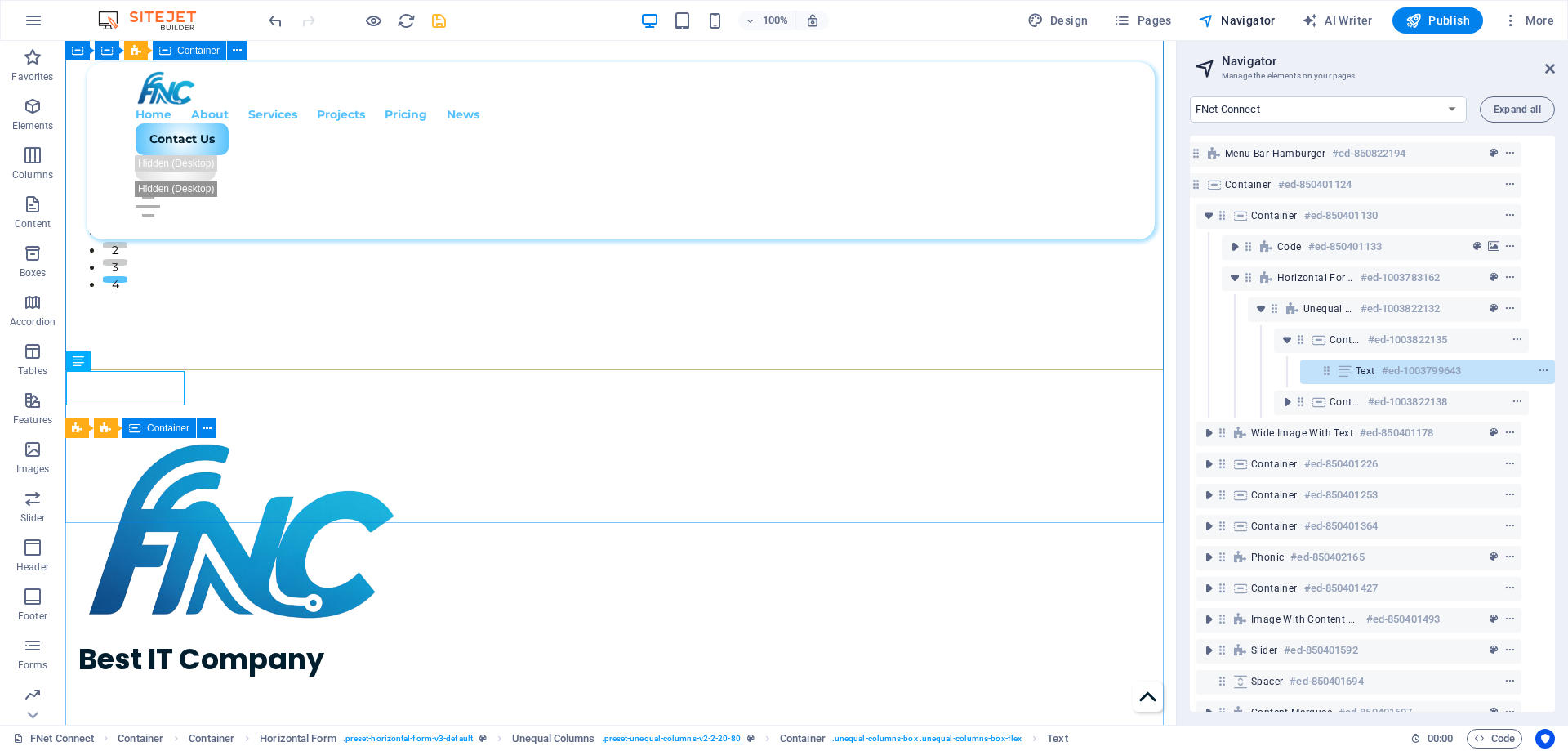
scroll to position [460, 0]
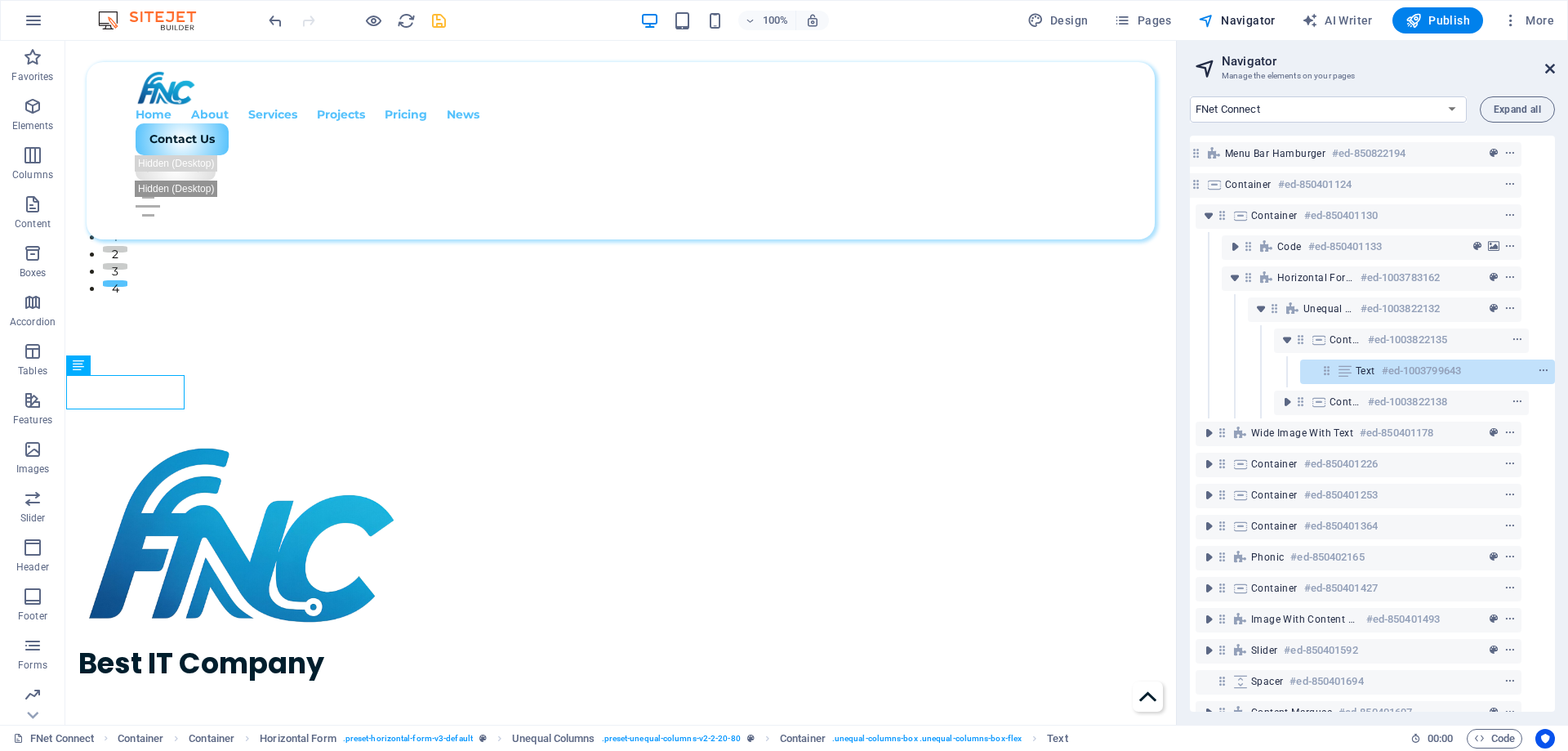
click at [1550, 70] on icon at bounding box center [1550, 68] width 10 height 13
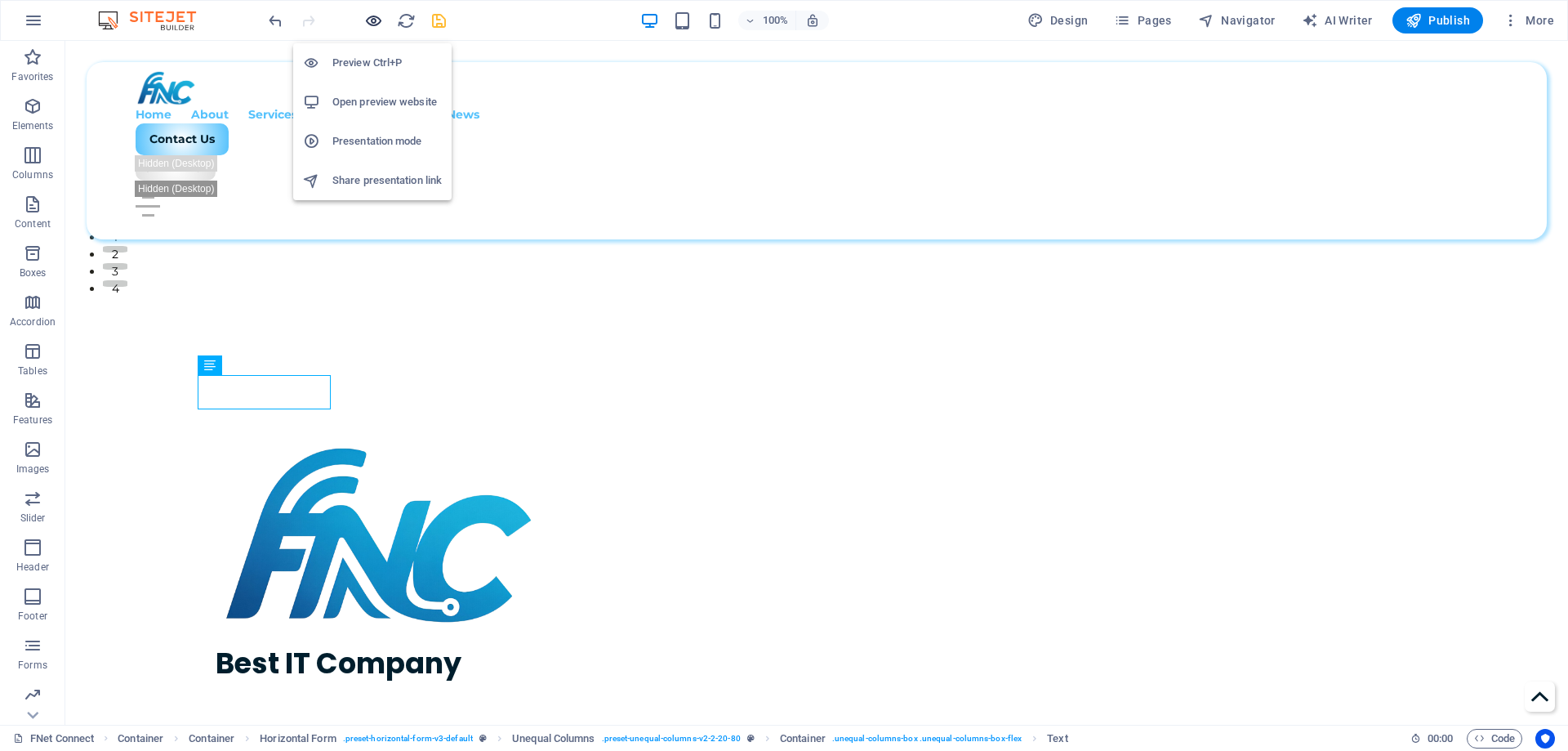
click at [380, 24] on icon "button" at bounding box center [374, 21] width 19 height 19
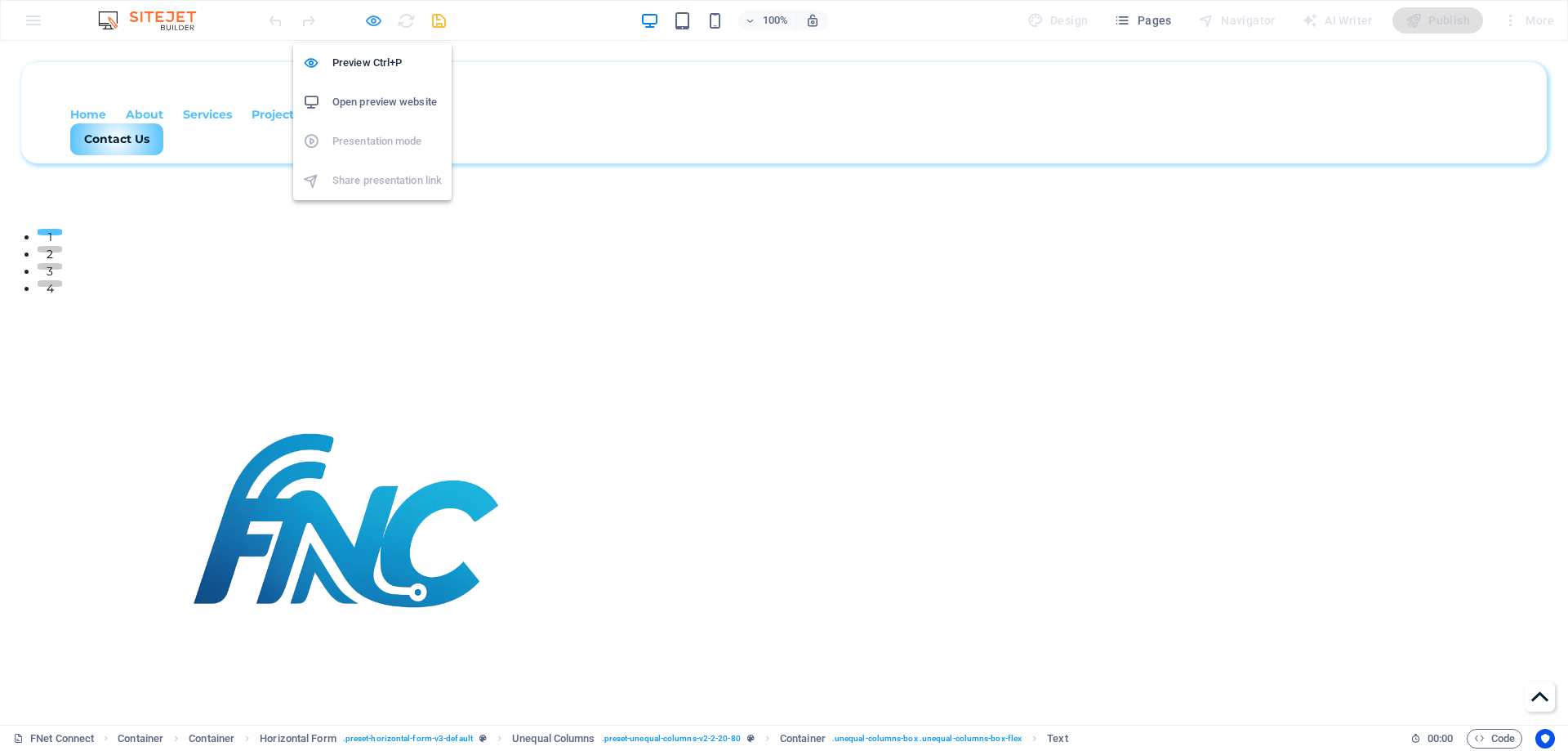
scroll to position [446, 0]
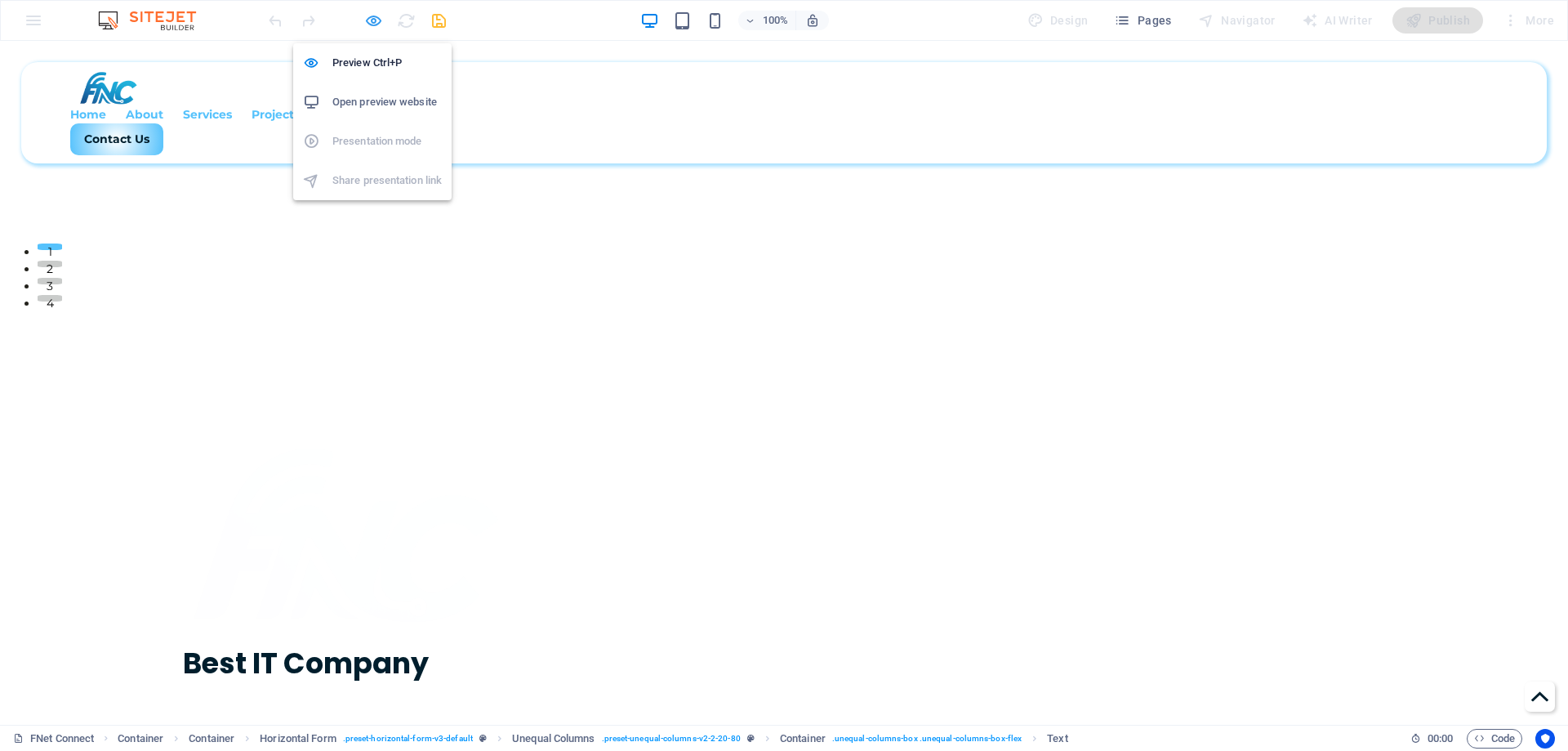
click at [380, 24] on icon "button" at bounding box center [374, 21] width 19 height 19
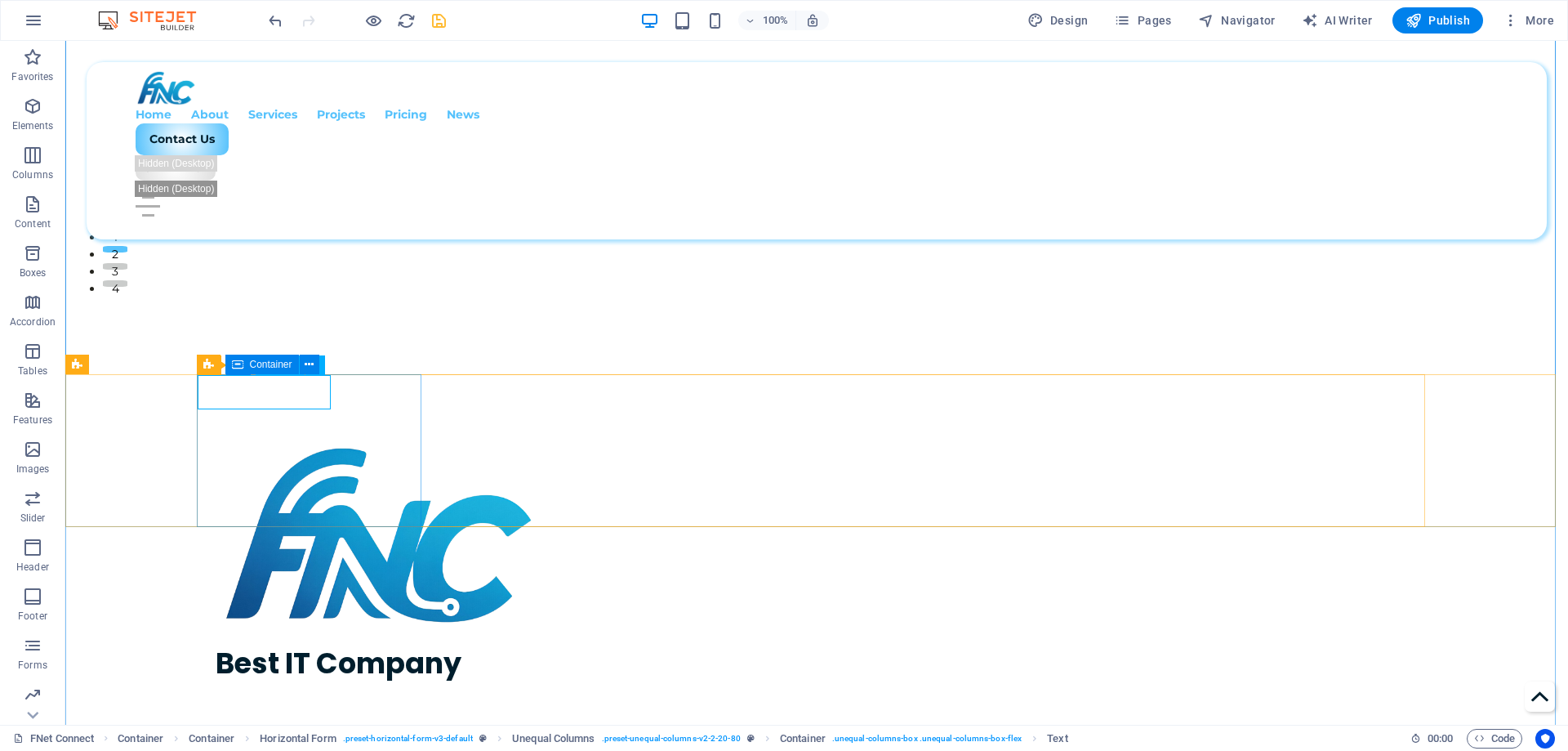
select select "%"
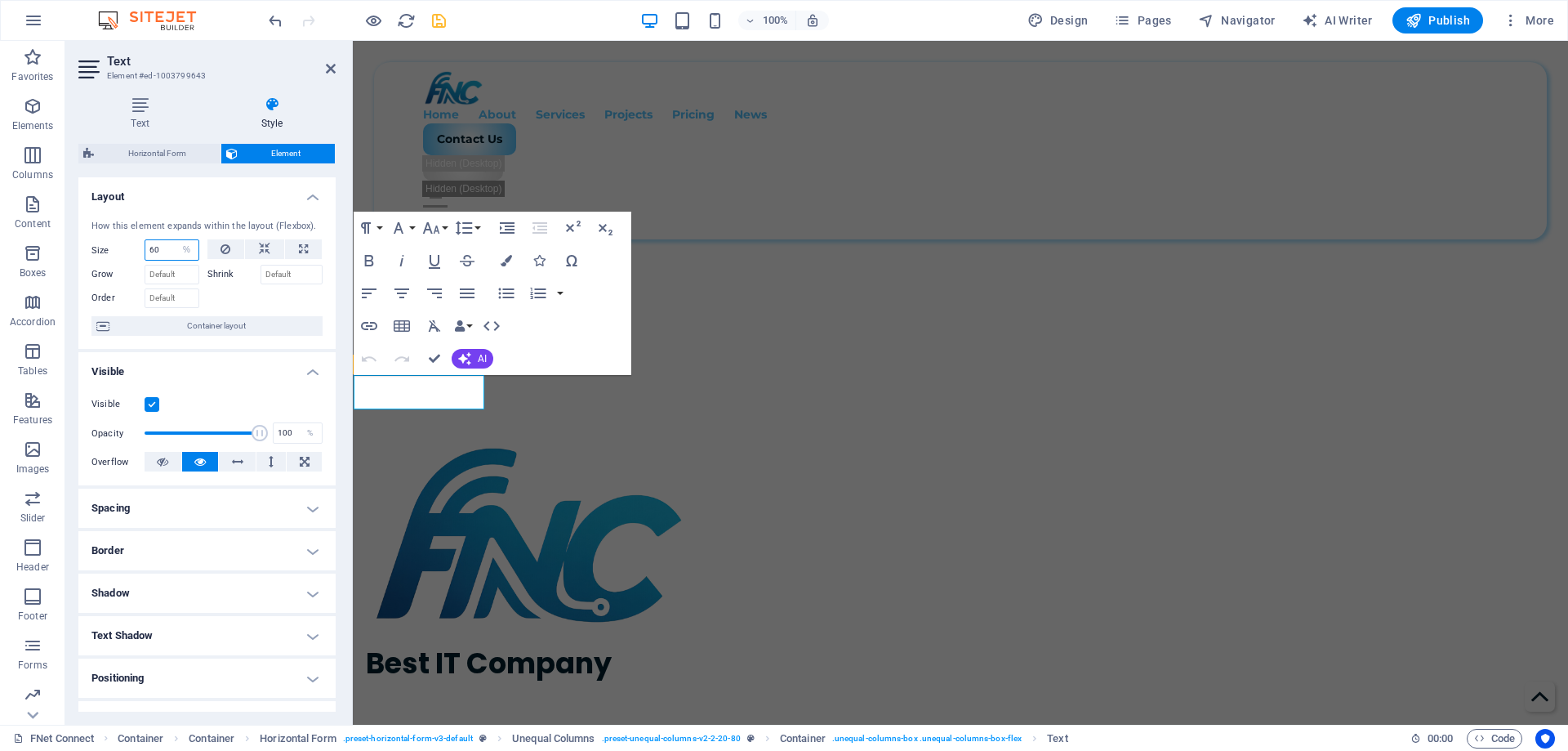
drag, startPoint x: 163, startPoint y: 250, endPoint x: 118, endPoint y: 265, distance: 47.4
click at [118, 265] on div "Size 60 Default auto px % 1/1 1/2 1/3 1/4 1/5 1/6 1/7 1/8 1/9 1/10 Grow Shrink …" at bounding box center [207, 273] width 231 height 69
type input "40"
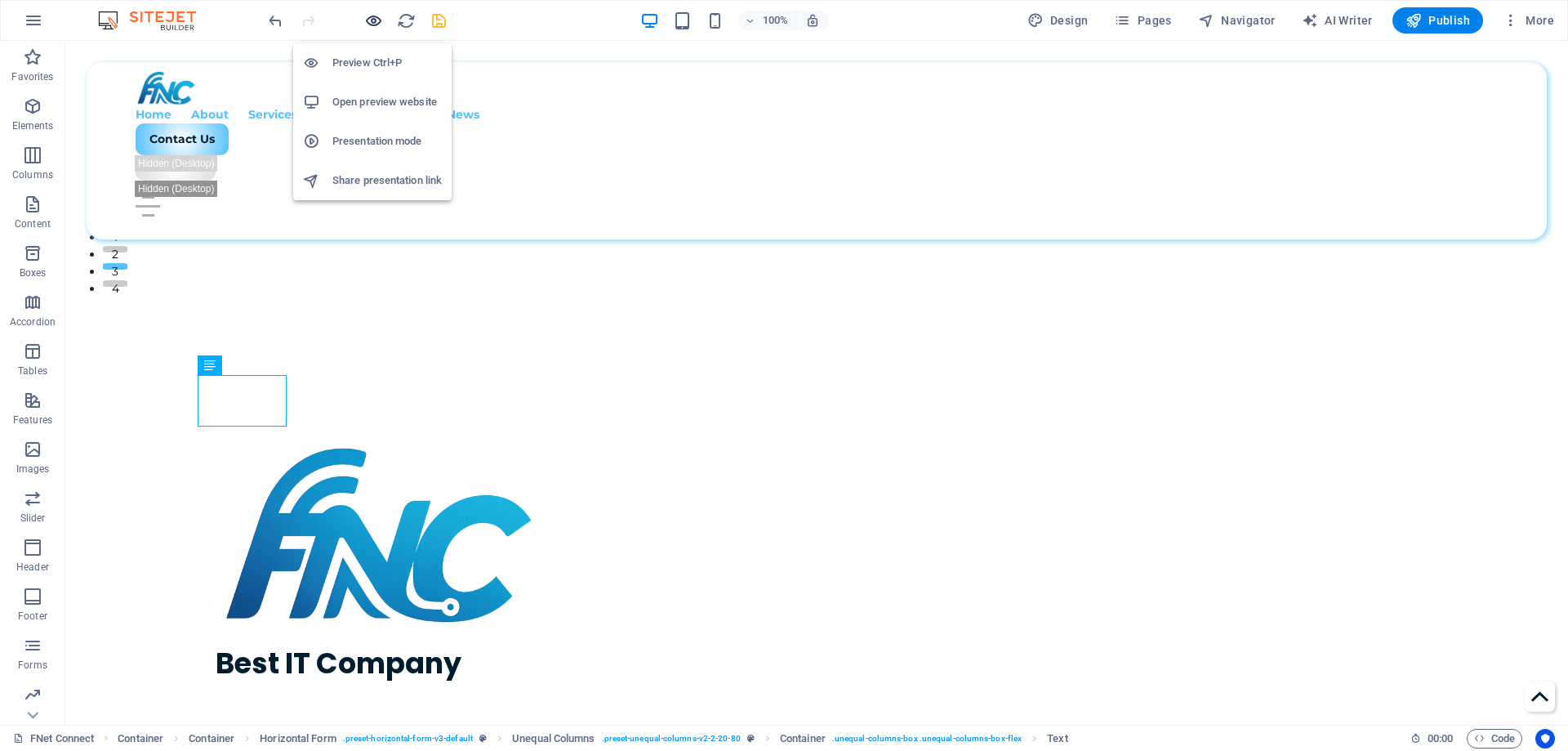
click at [373, 27] on icon "button" at bounding box center [374, 21] width 19 height 19
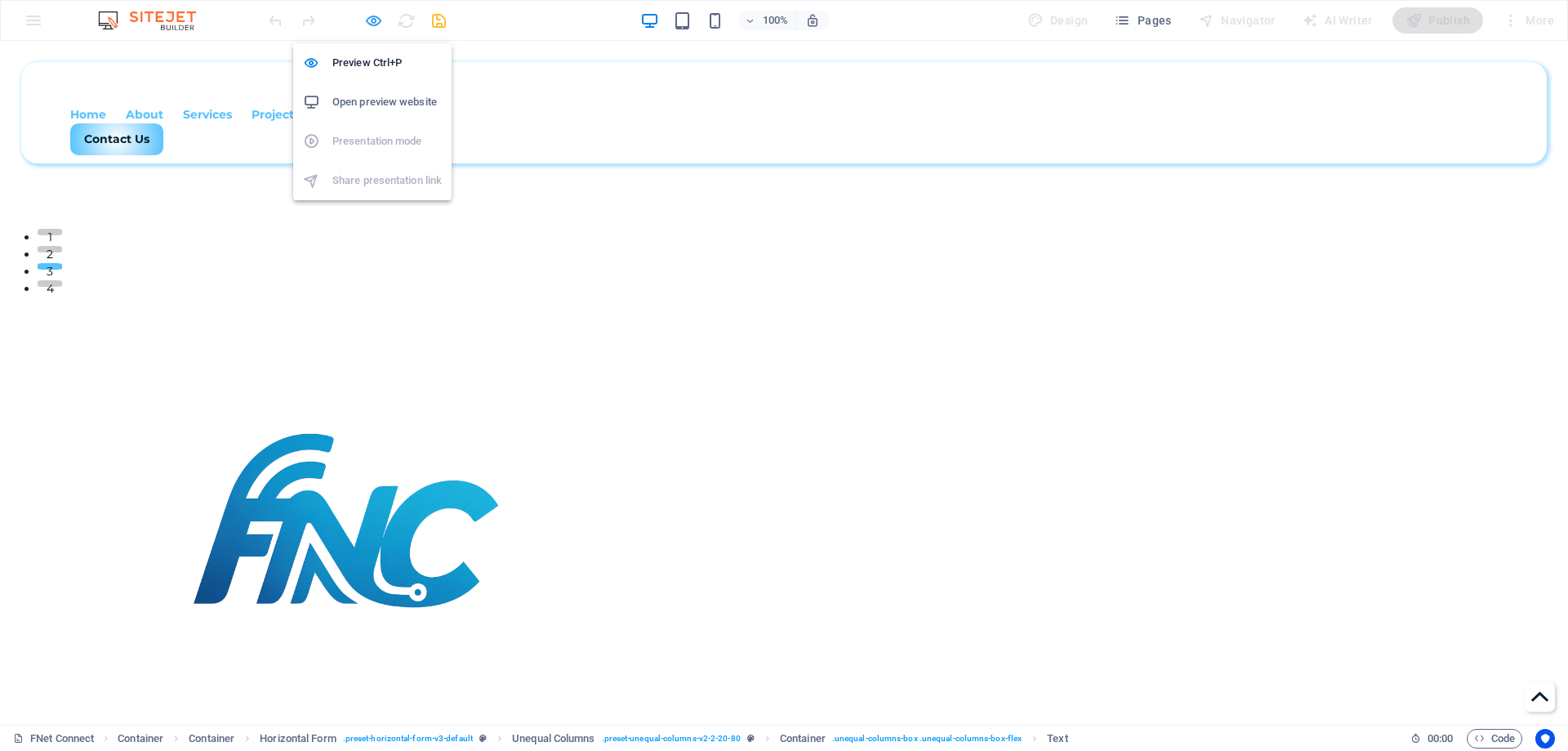
scroll to position [446, 0]
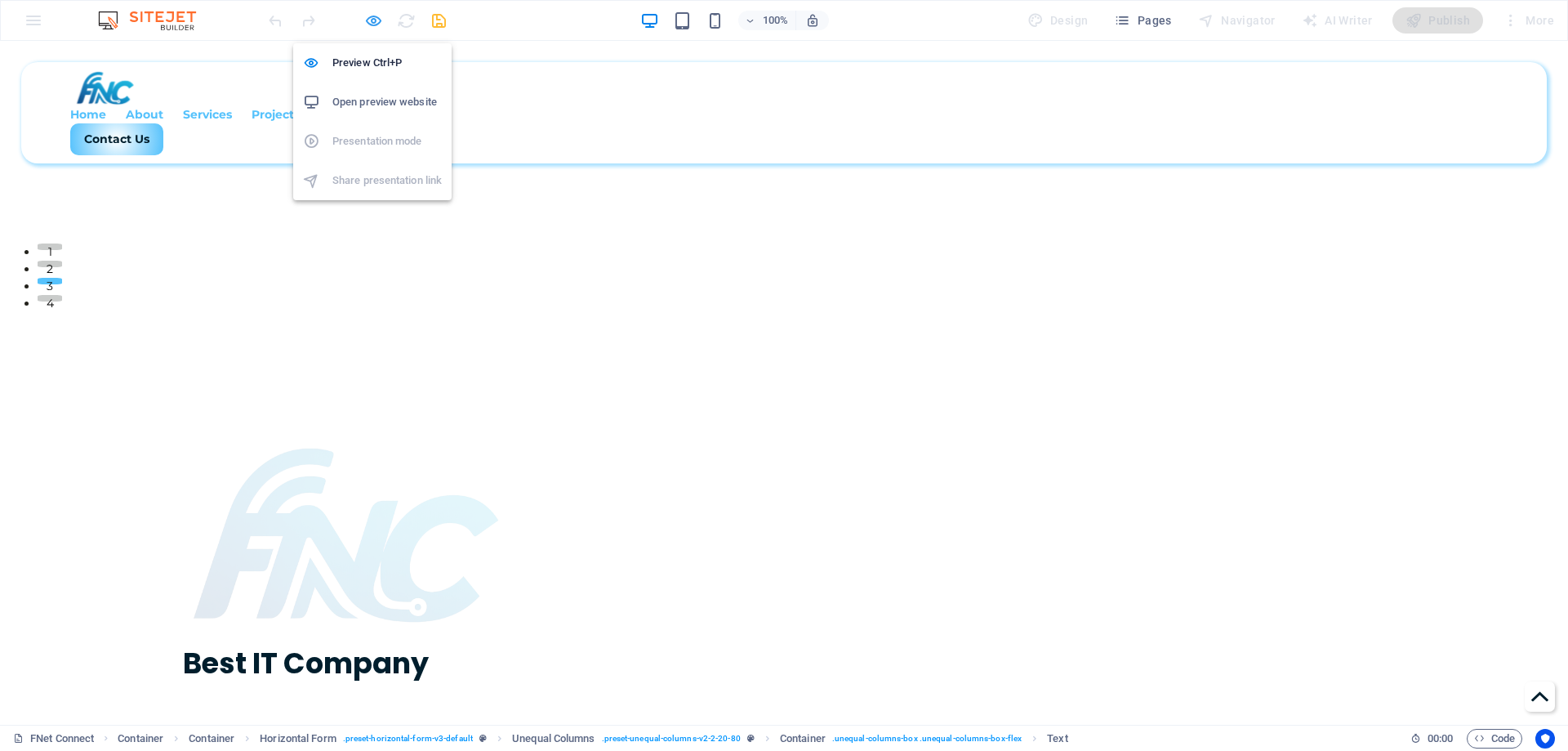
click at [365, 23] on icon "button" at bounding box center [374, 21] width 19 height 19
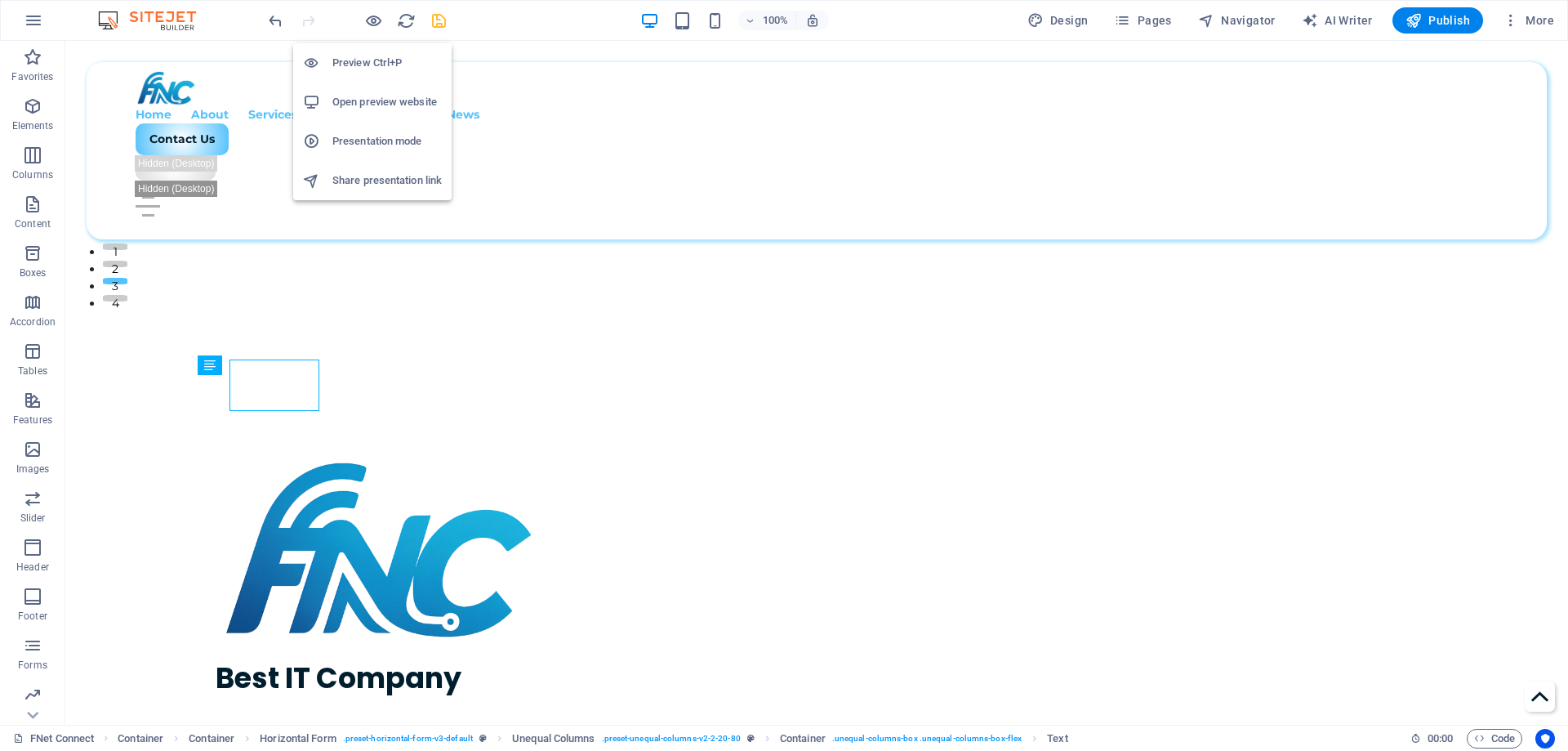
scroll to position [460, 0]
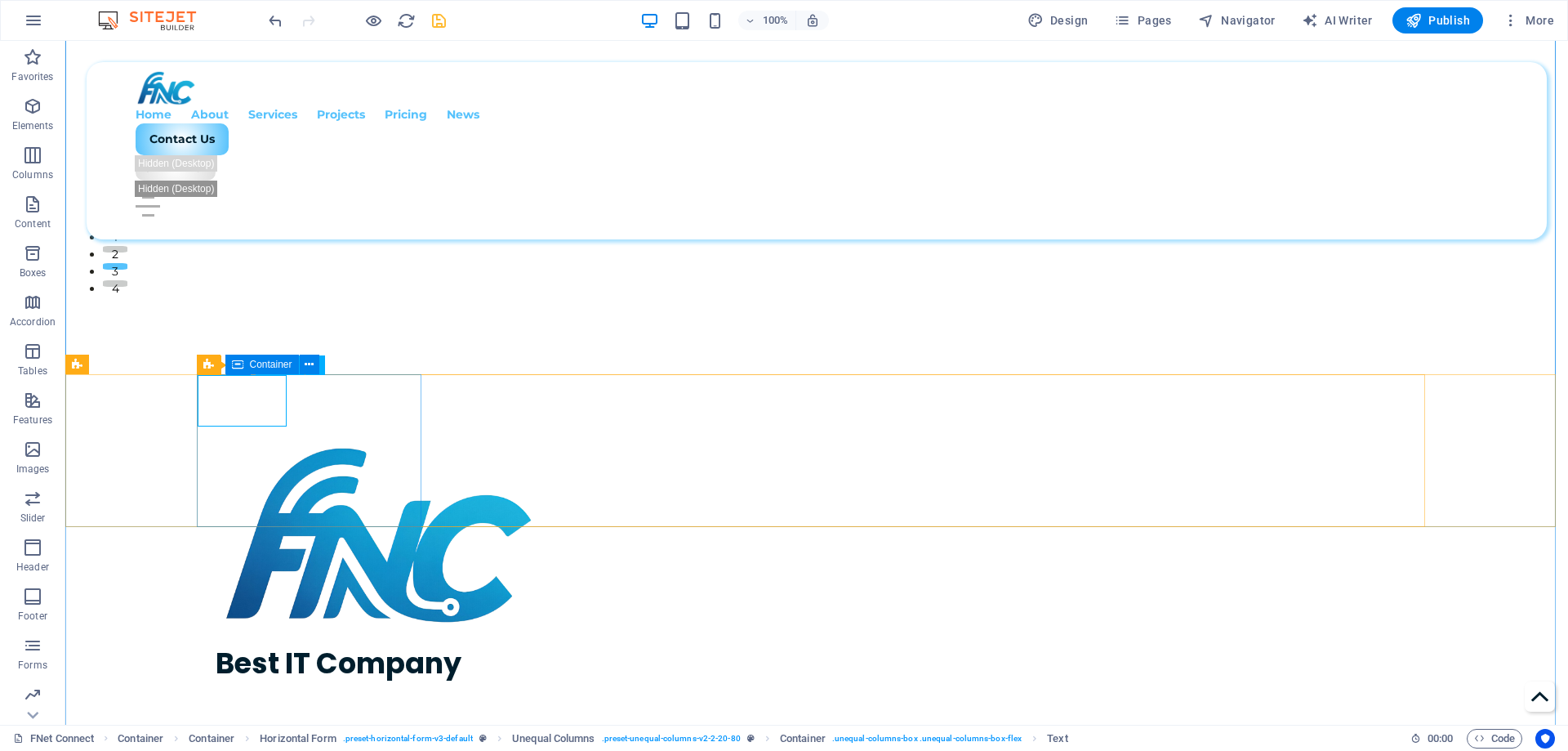
select select "%"
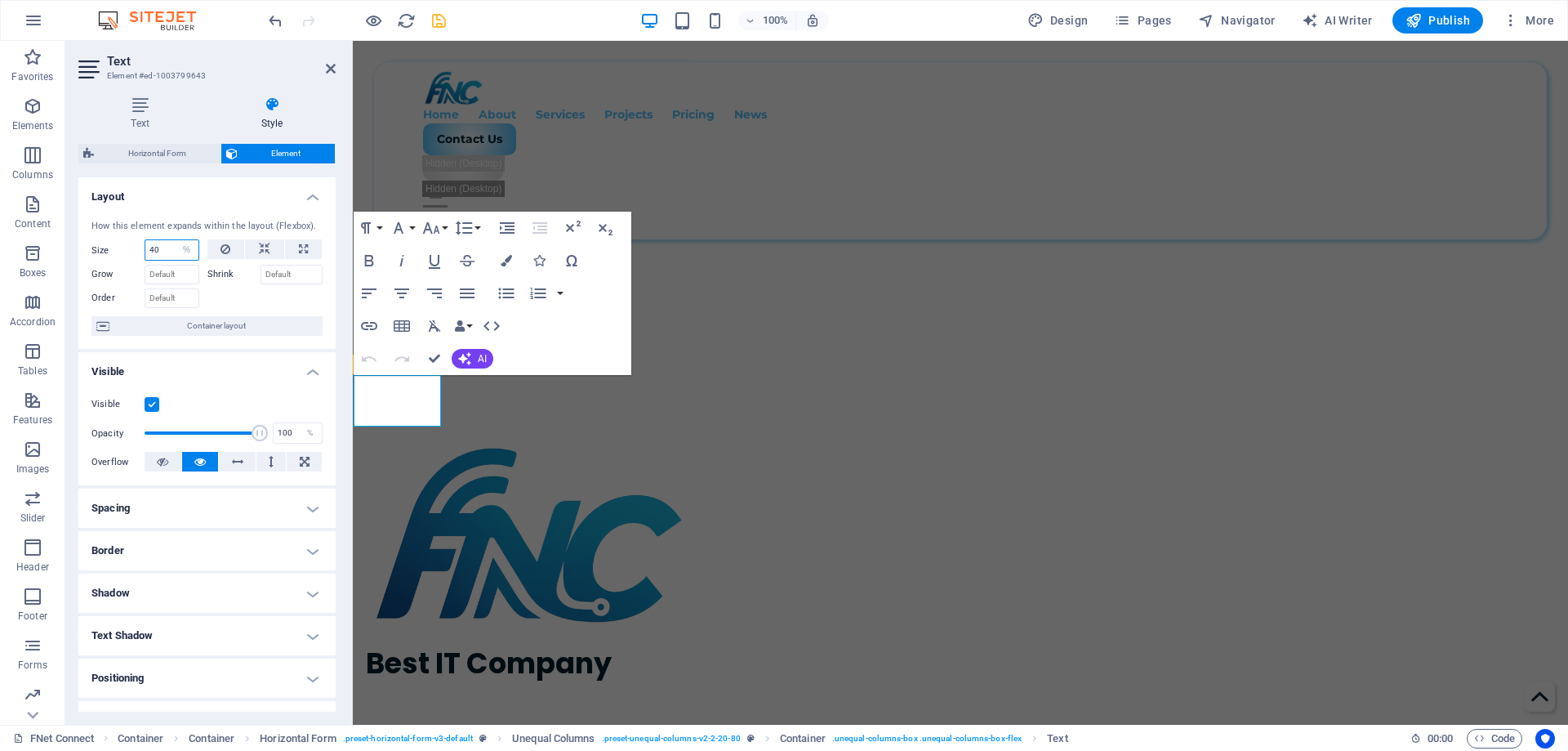
drag, startPoint x: 165, startPoint y: 251, endPoint x: 119, endPoint y: 256, distance: 46.3
click at [119, 256] on div "Size 40 Default auto px % 1/1 1/2 1/3 1/4 1/5 1/6 1/7 1/8 1/9 1/10" at bounding box center [145, 250] width 108 height 21
type input "50"
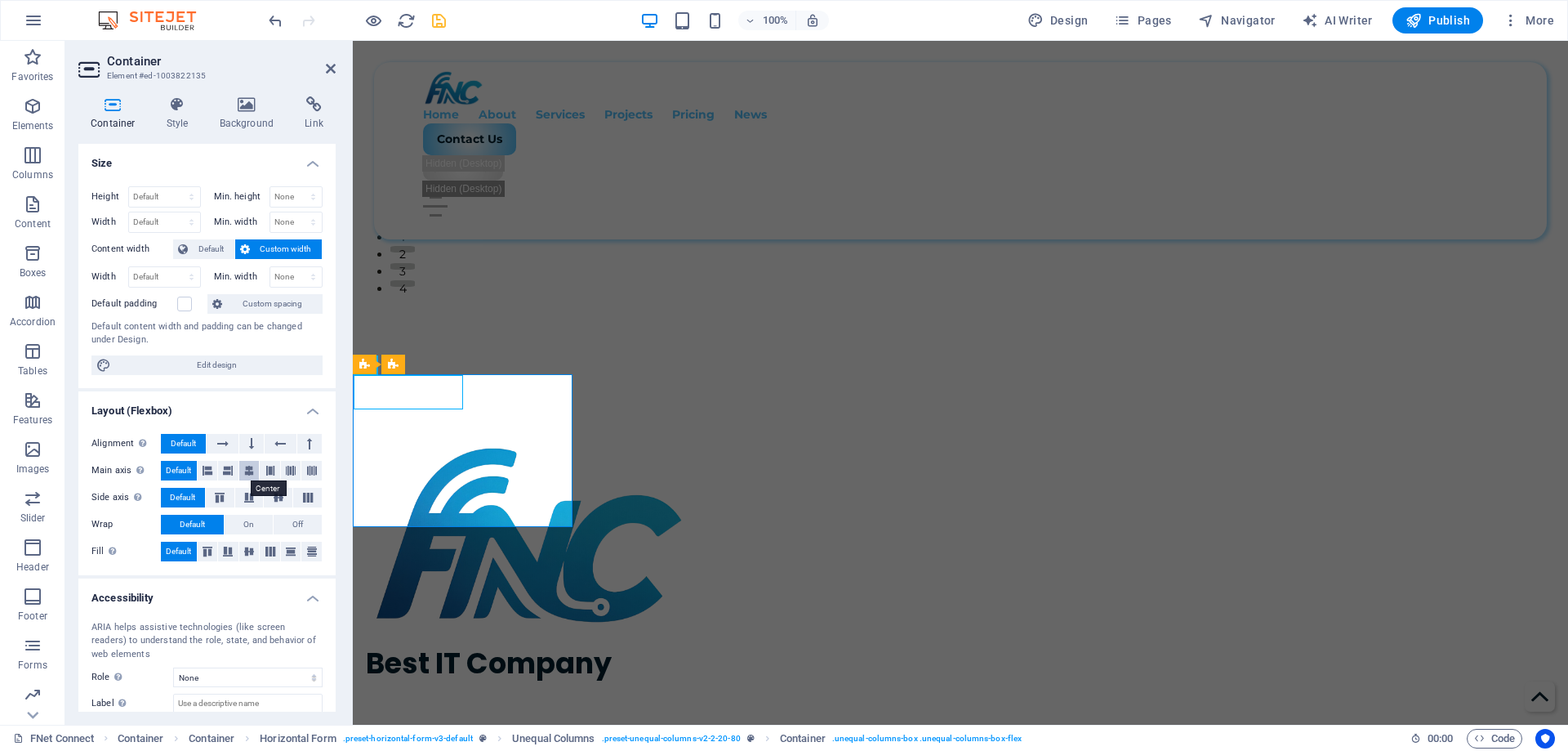
click at [245, 472] on icon at bounding box center [249, 470] width 10 height 20
click at [233, 473] on button at bounding box center [228, 470] width 20 height 20
click at [433, 23] on icon "save" at bounding box center [439, 21] width 19 height 19
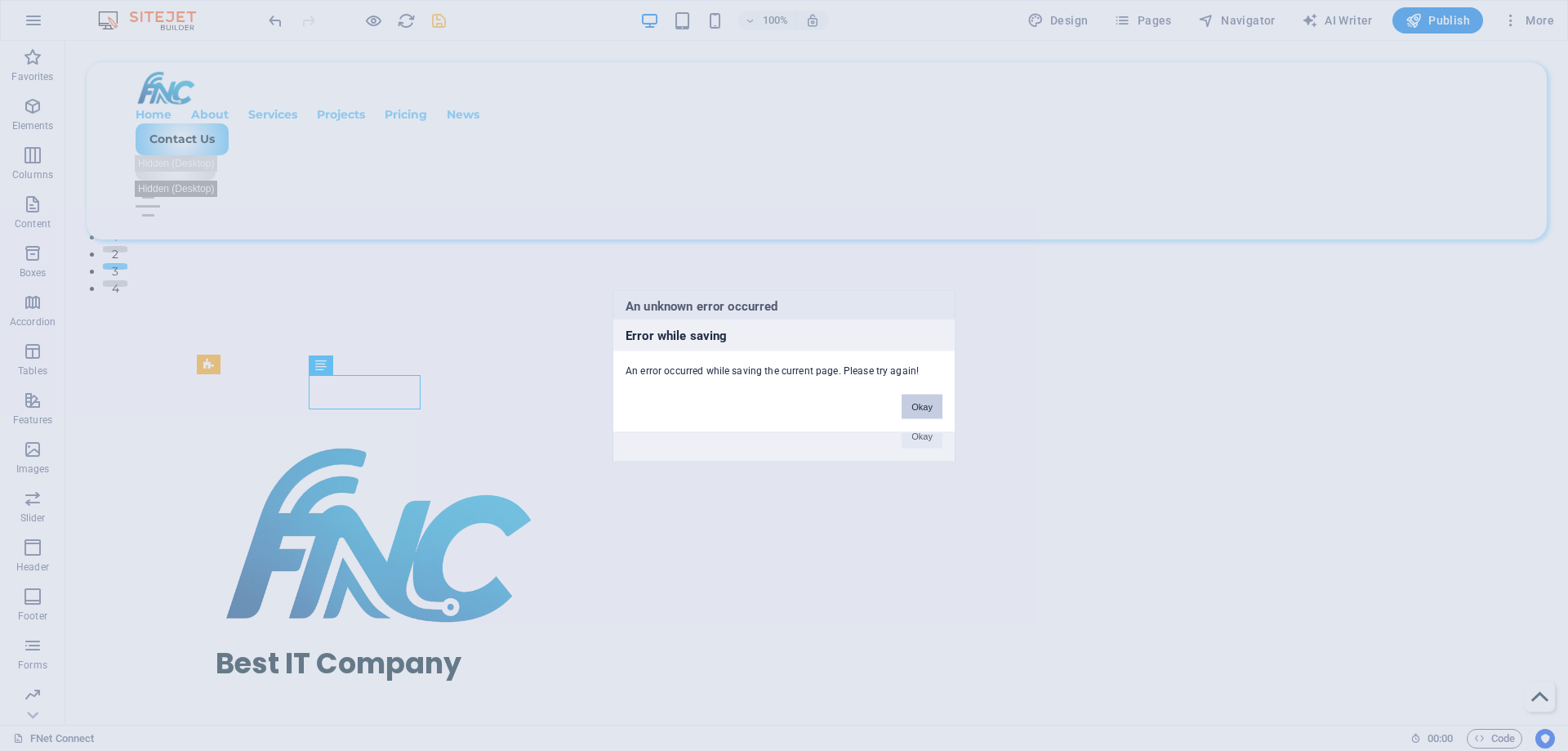
click at [930, 412] on button "Okay" at bounding box center [921, 406] width 41 height 24
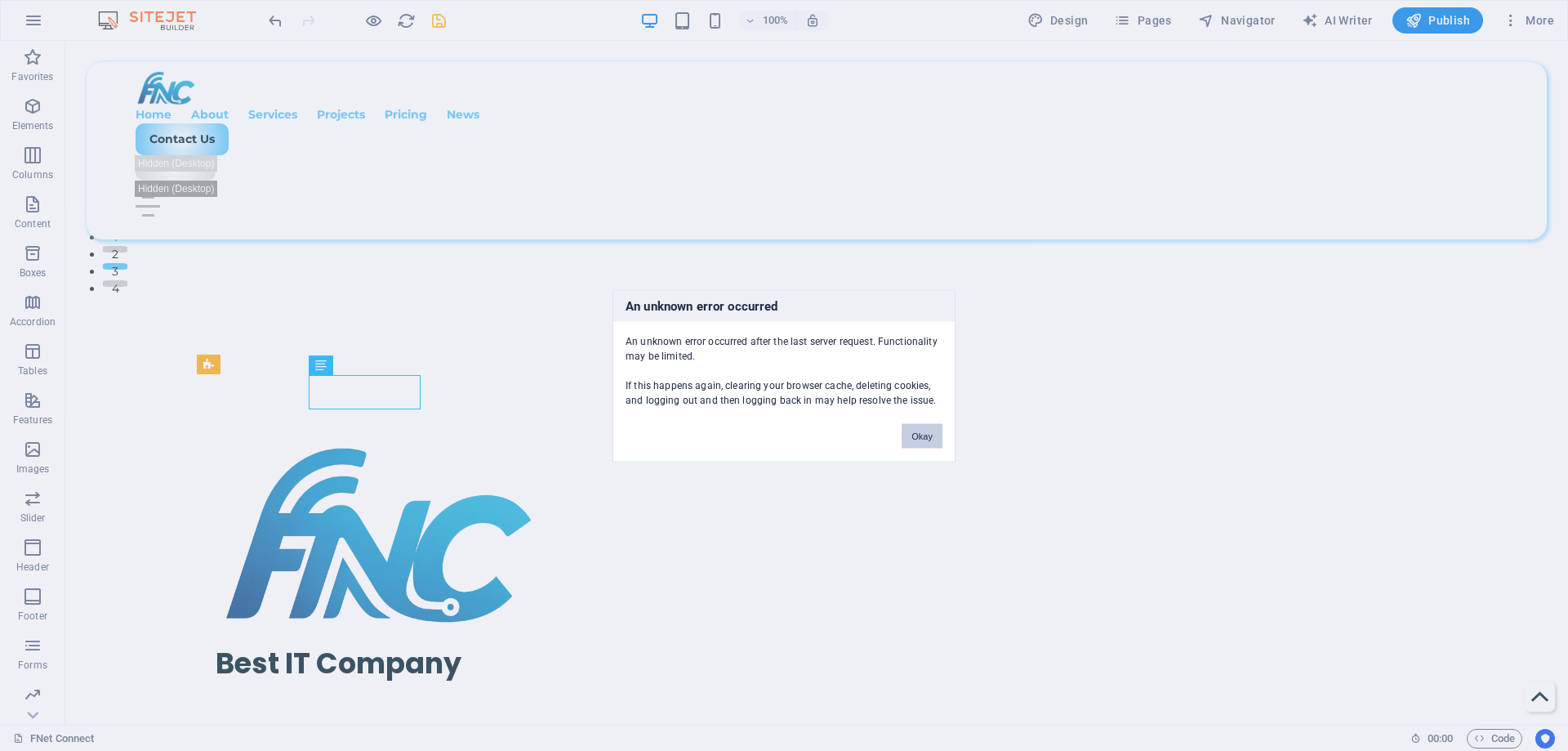
drag, startPoint x: 921, startPoint y: 436, endPoint x: 720, endPoint y: 319, distance: 232.6
click at [921, 436] on button "Okay" at bounding box center [921, 435] width 41 height 24
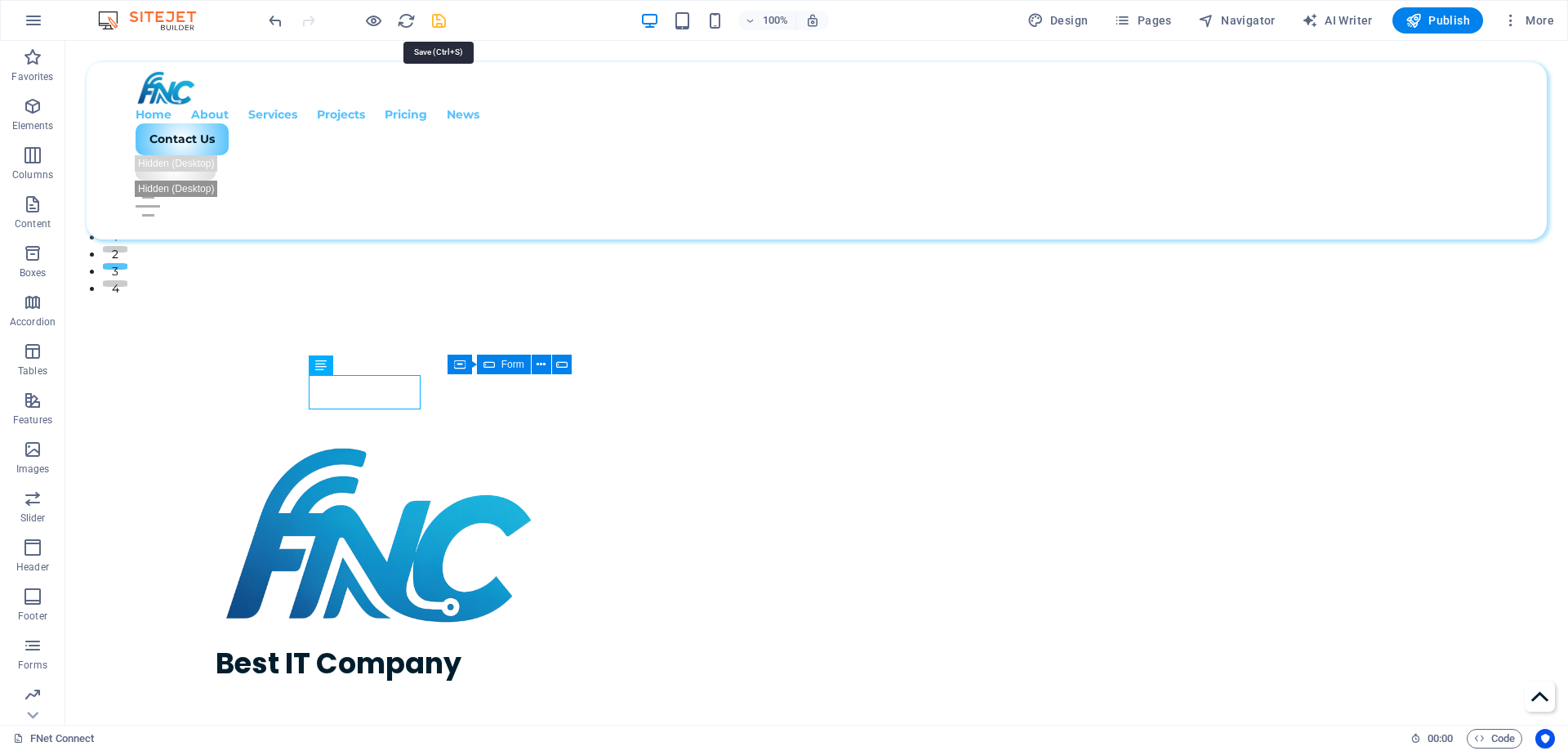
click at [445, 20] on icon "save" at bounding box center [439, 21] width 19 height 19
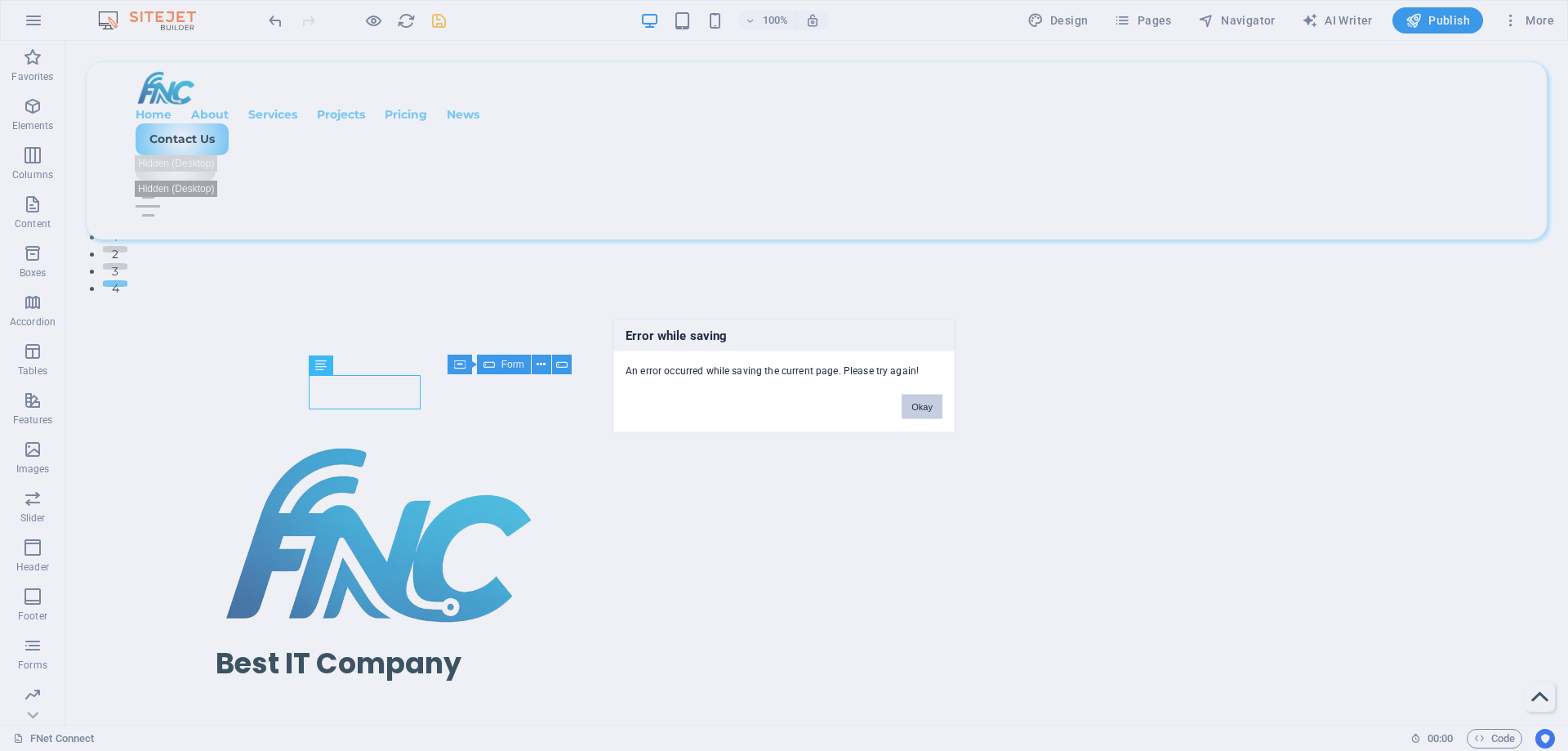
click at [925, 404] on button "Okay" at bounding box center [921, 406] width 41 height 24
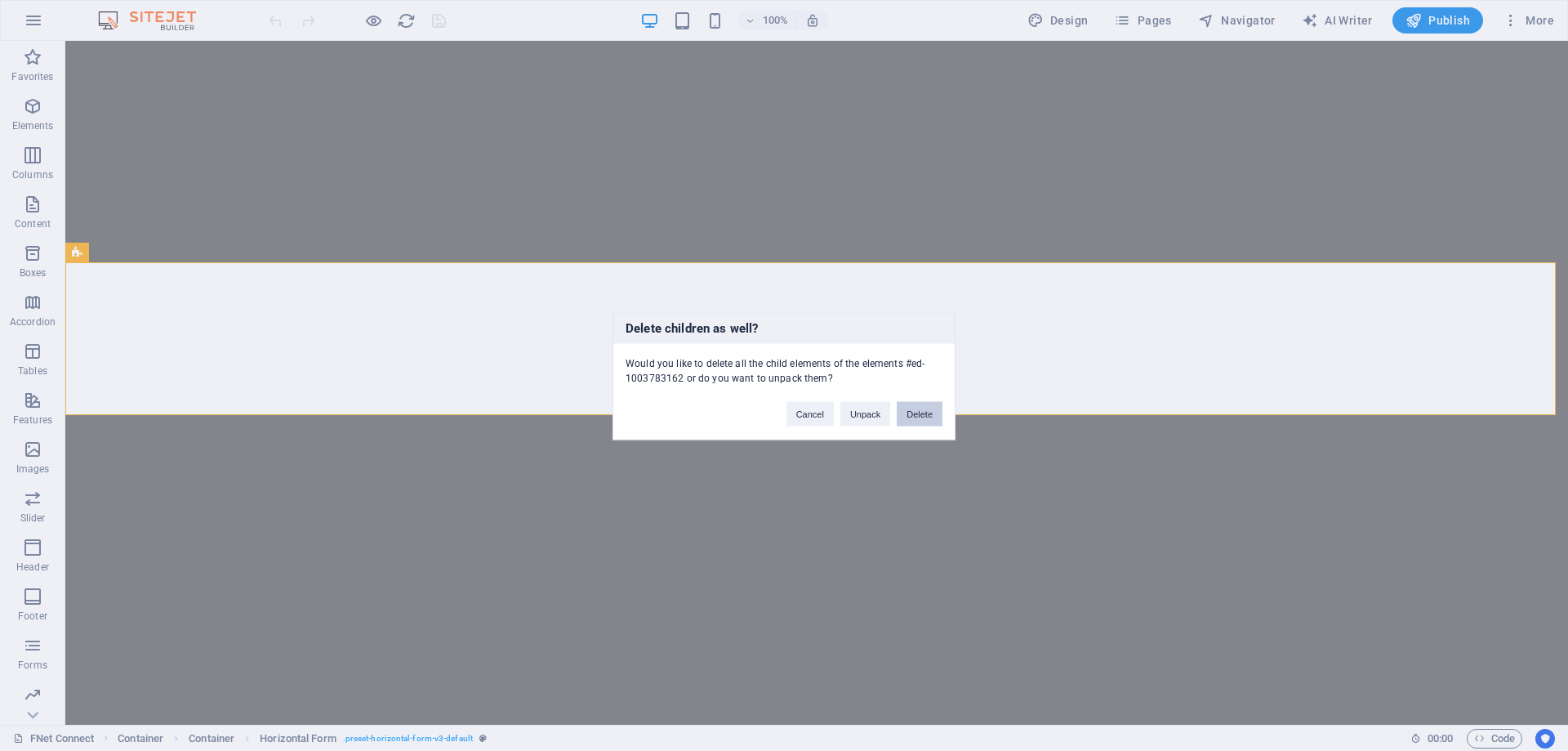
click at [916, 416] on button "Delete" at bounding box center [920, 413] width 46 height 24
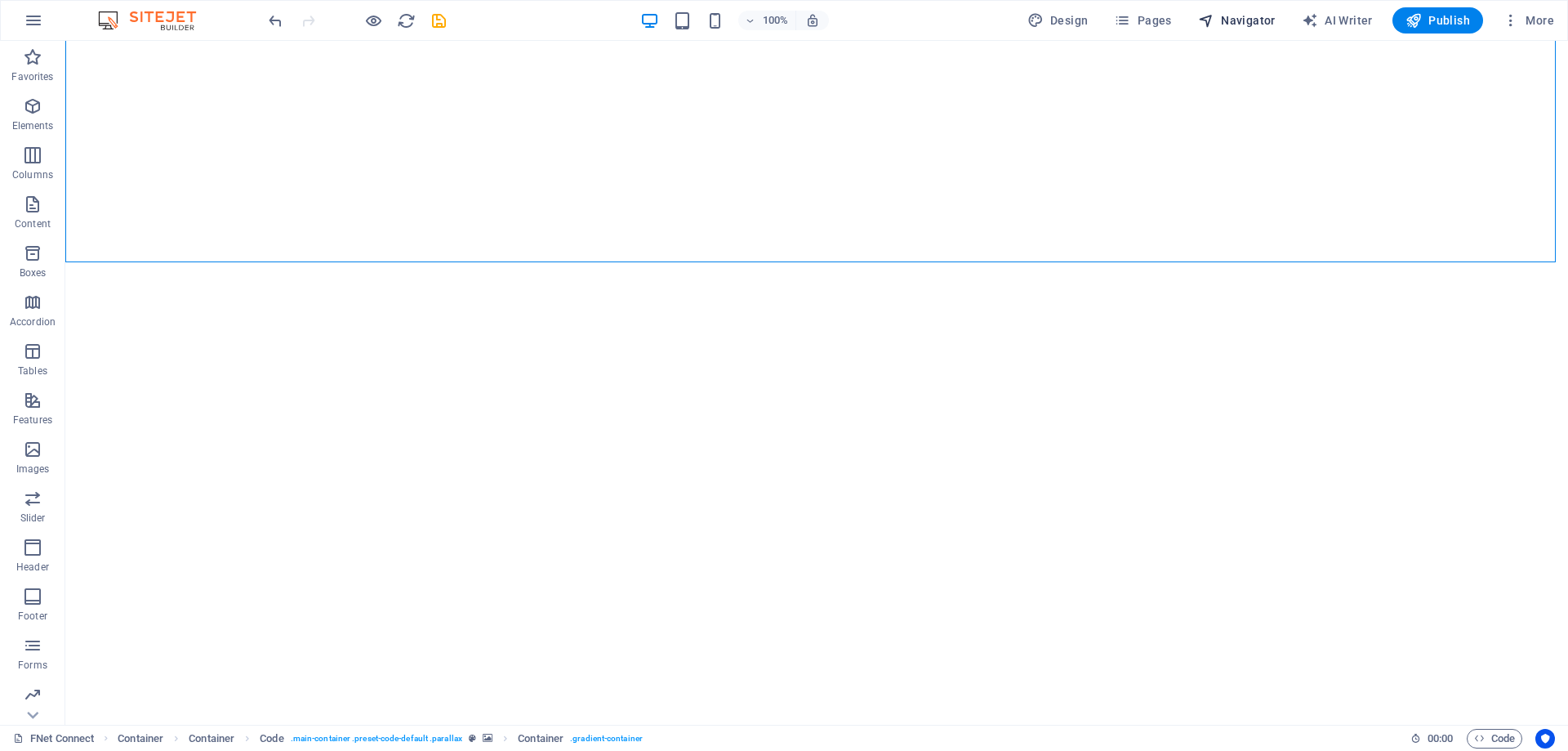
click at [1257, 22] on span "Navigator" at bounding box center [1236, 20] width 77 height 17
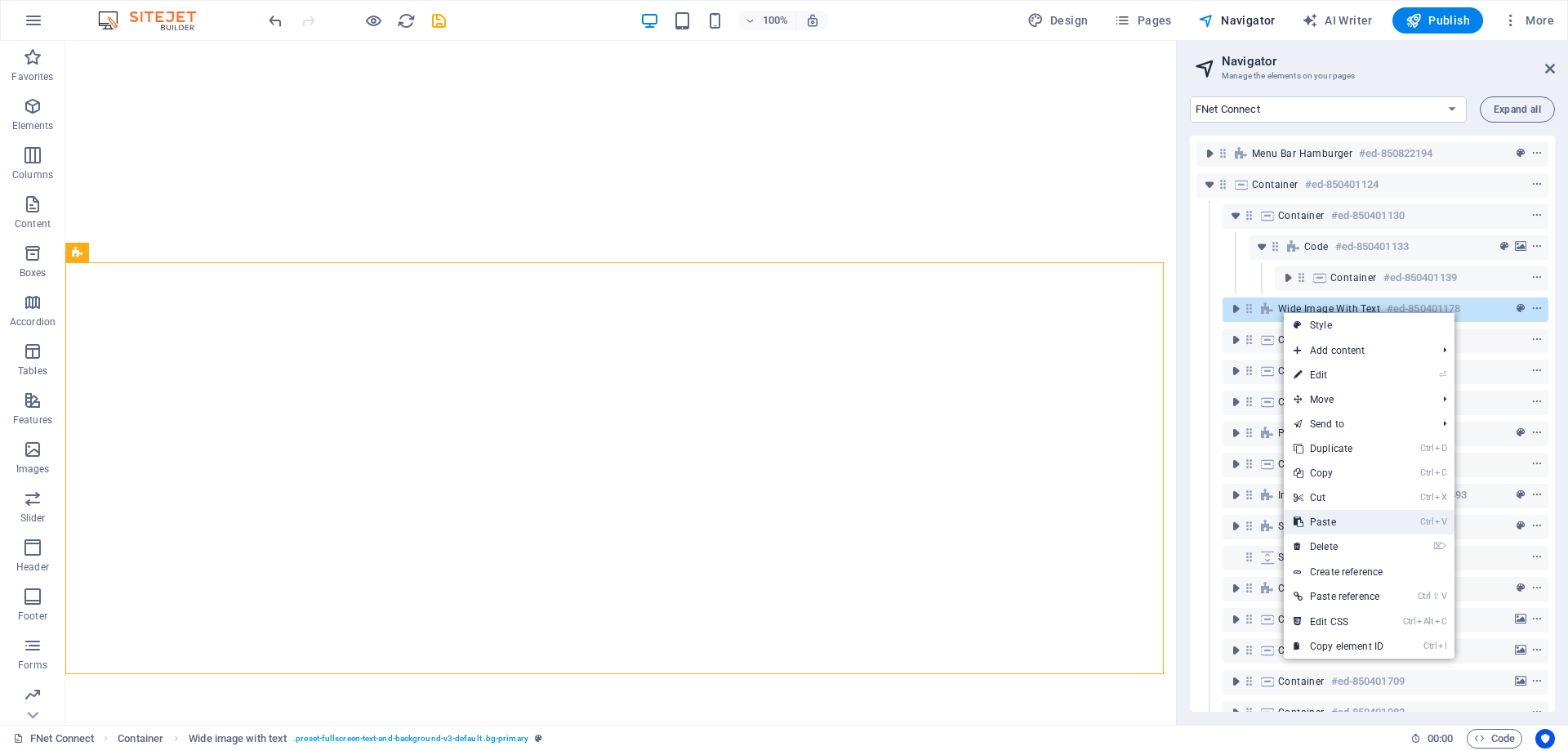
click at [1328, 516] on link "Ctrl V Paste" at bounding box center [1339, 522] width 110 height 24
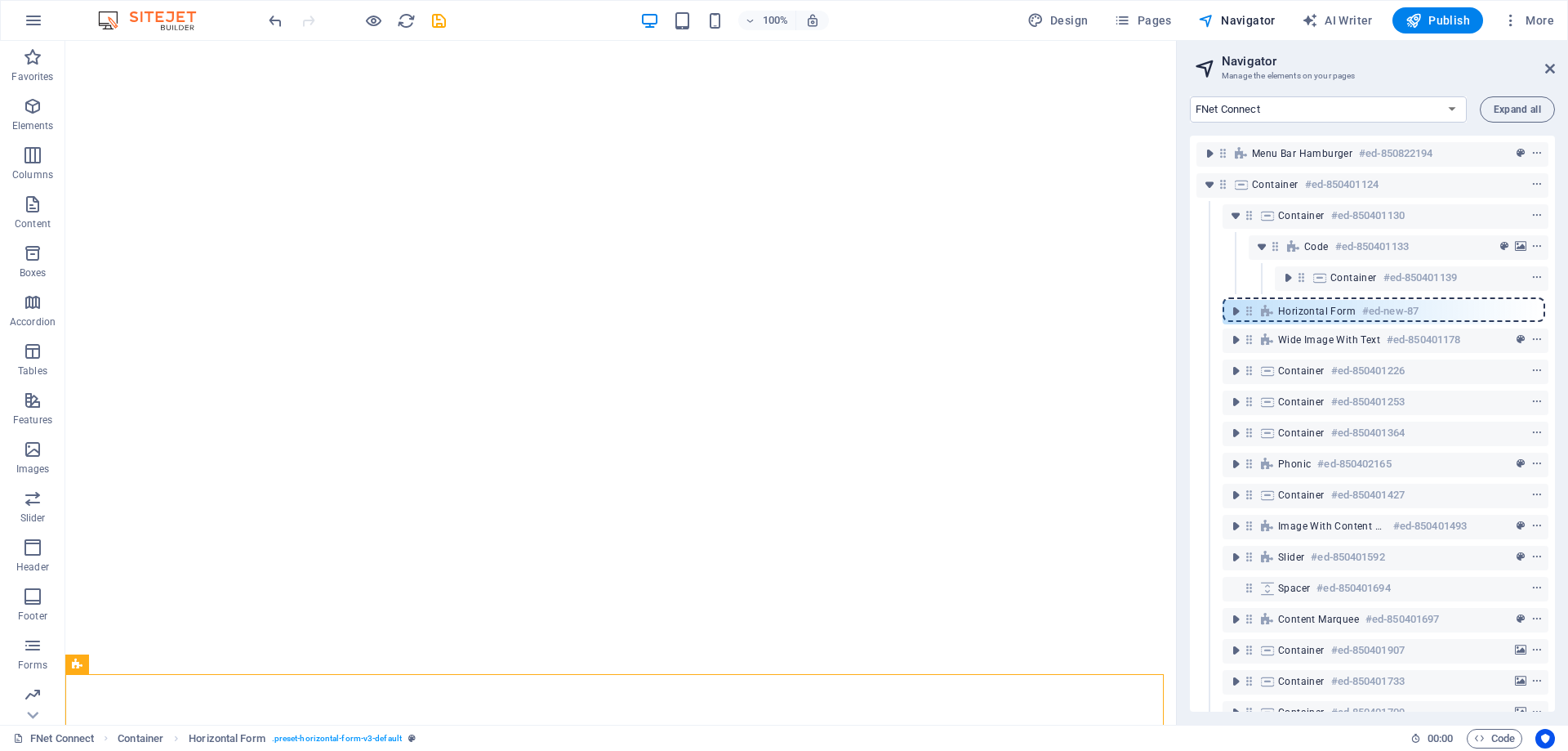
drag, startPoint x: 1250, startPoint y: 340, endPoint x: 1251, endPoint y: 308, distance: 32.0
click at [1251, 308] on div "Menu Bar Hamburger #ed-850822194 Container #ed-850401124 Container #ed-85040113…" at bounding box center [1373, 424] width 365 height 576
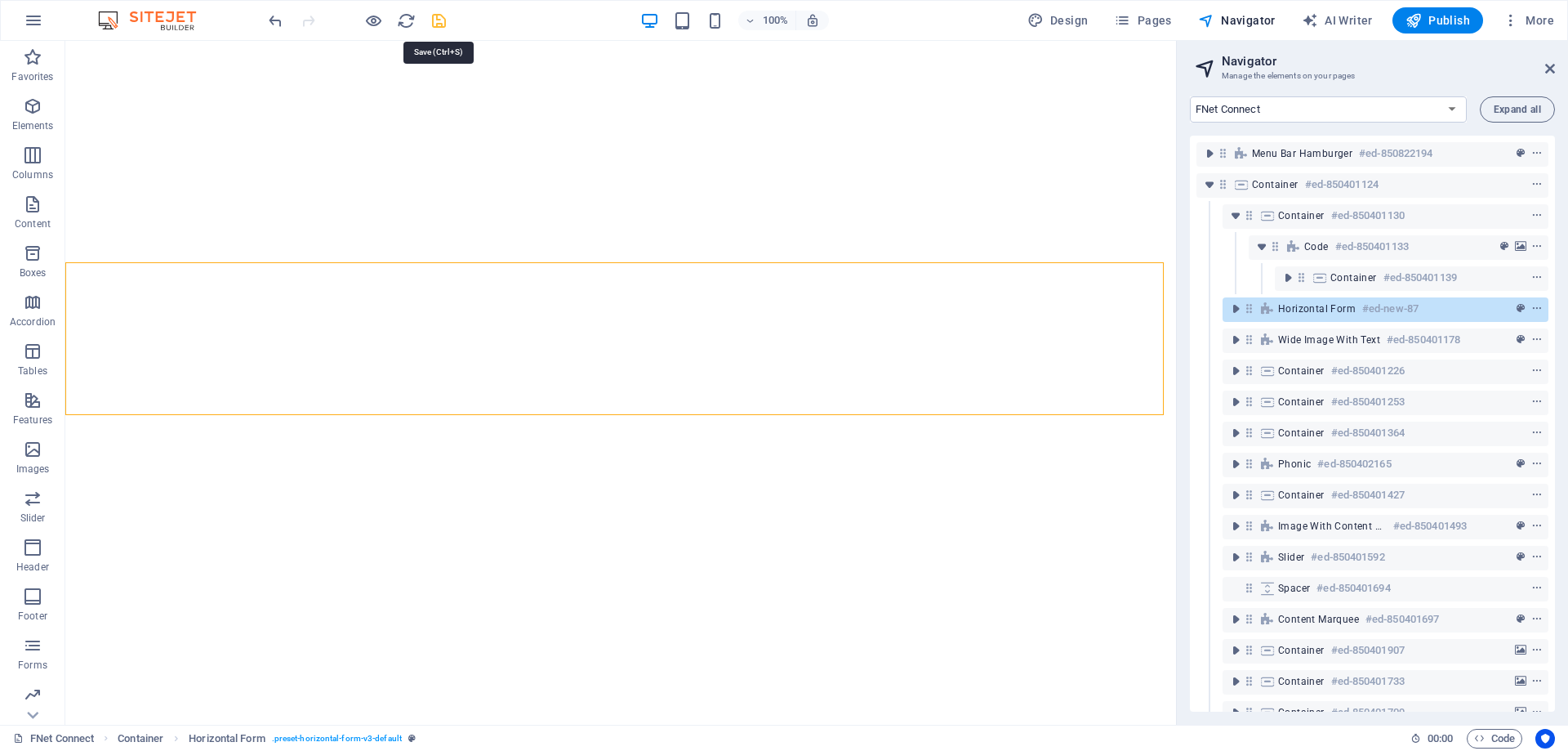
click at [438, 18] on icon "save" at bounding box center [439, 21] width 19 height 19
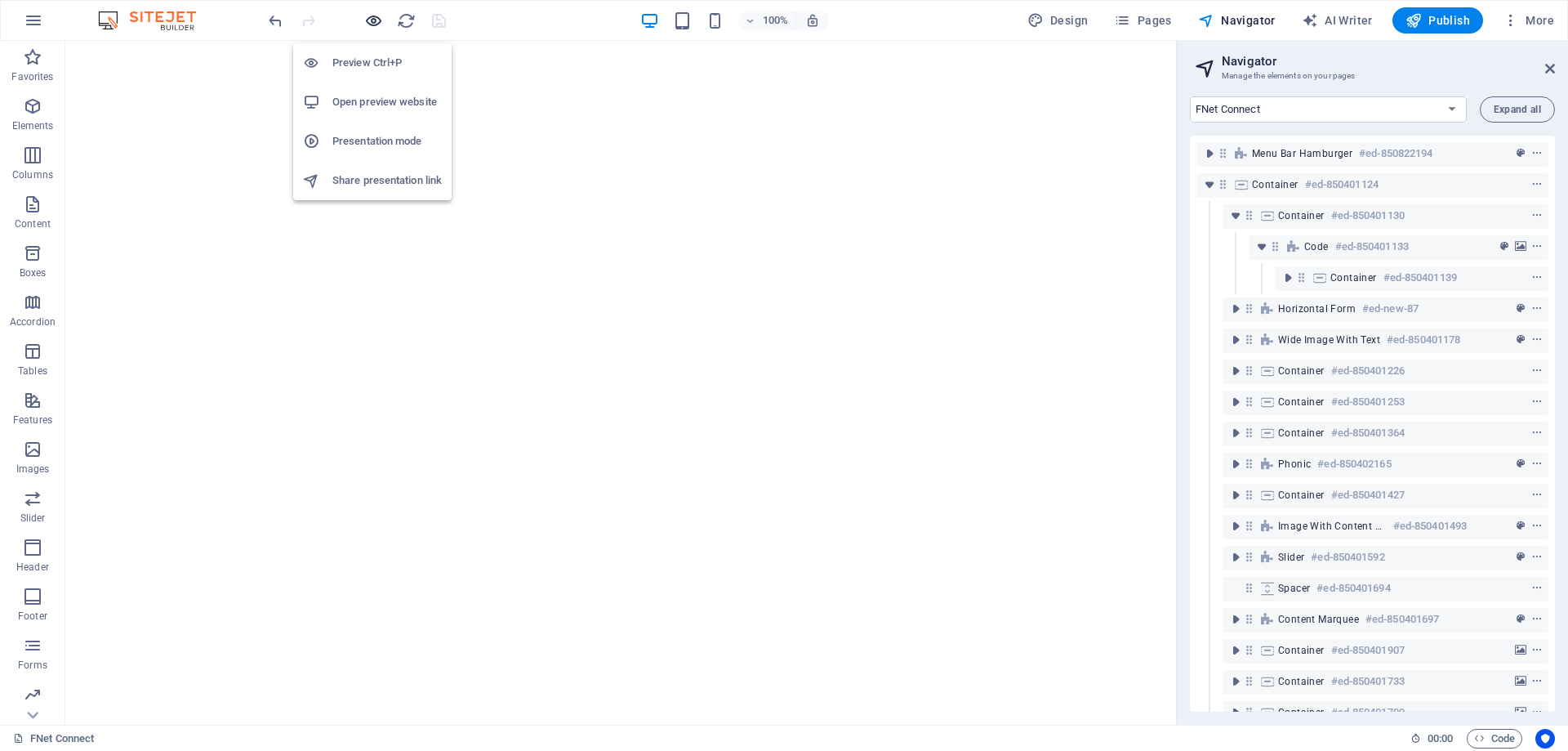
click at [372, 29] on icon "button" at bounding box center [374, 21] width 19 height 19
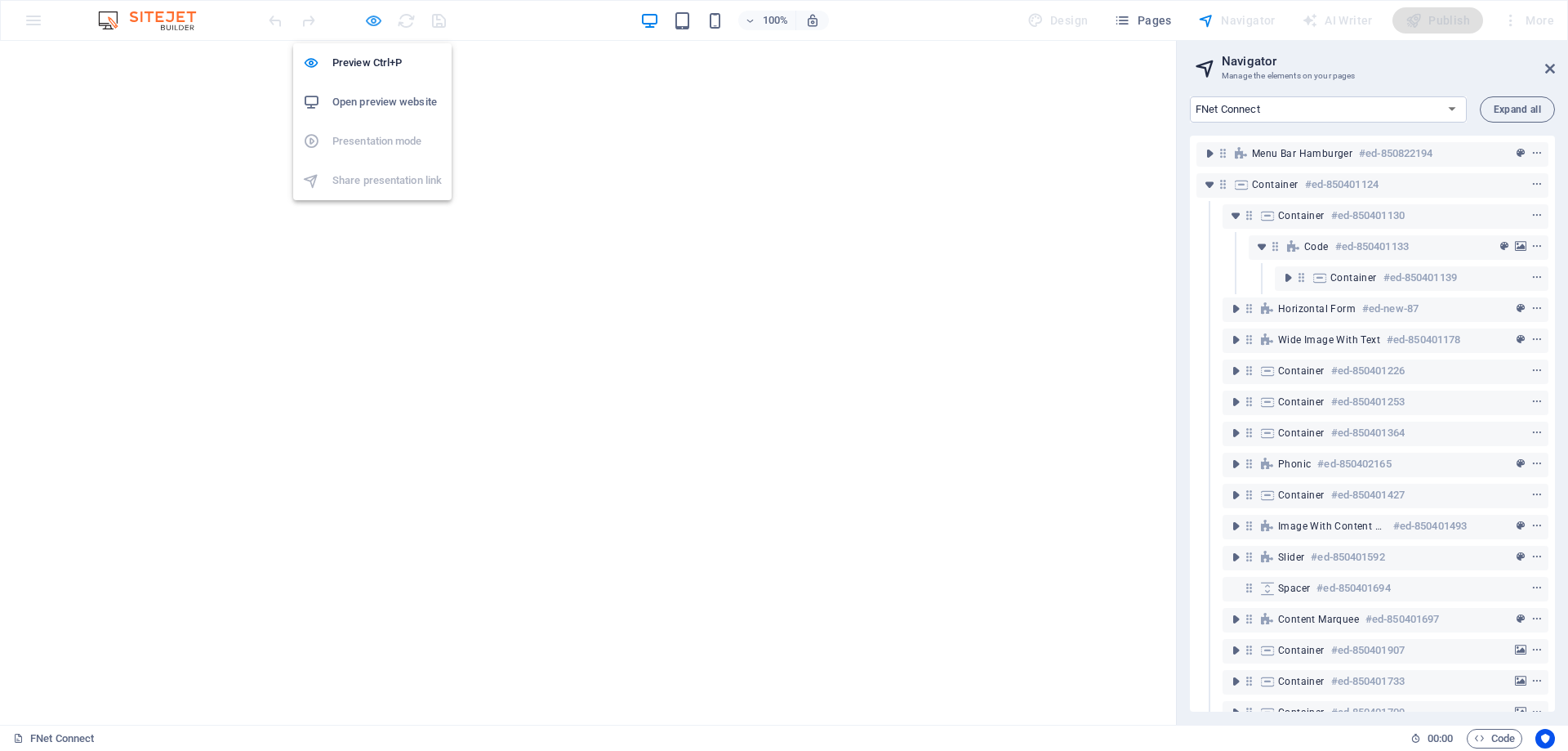
click at [372, 29] on icon "button" at bounding box center [374, 21] width 19 height 19
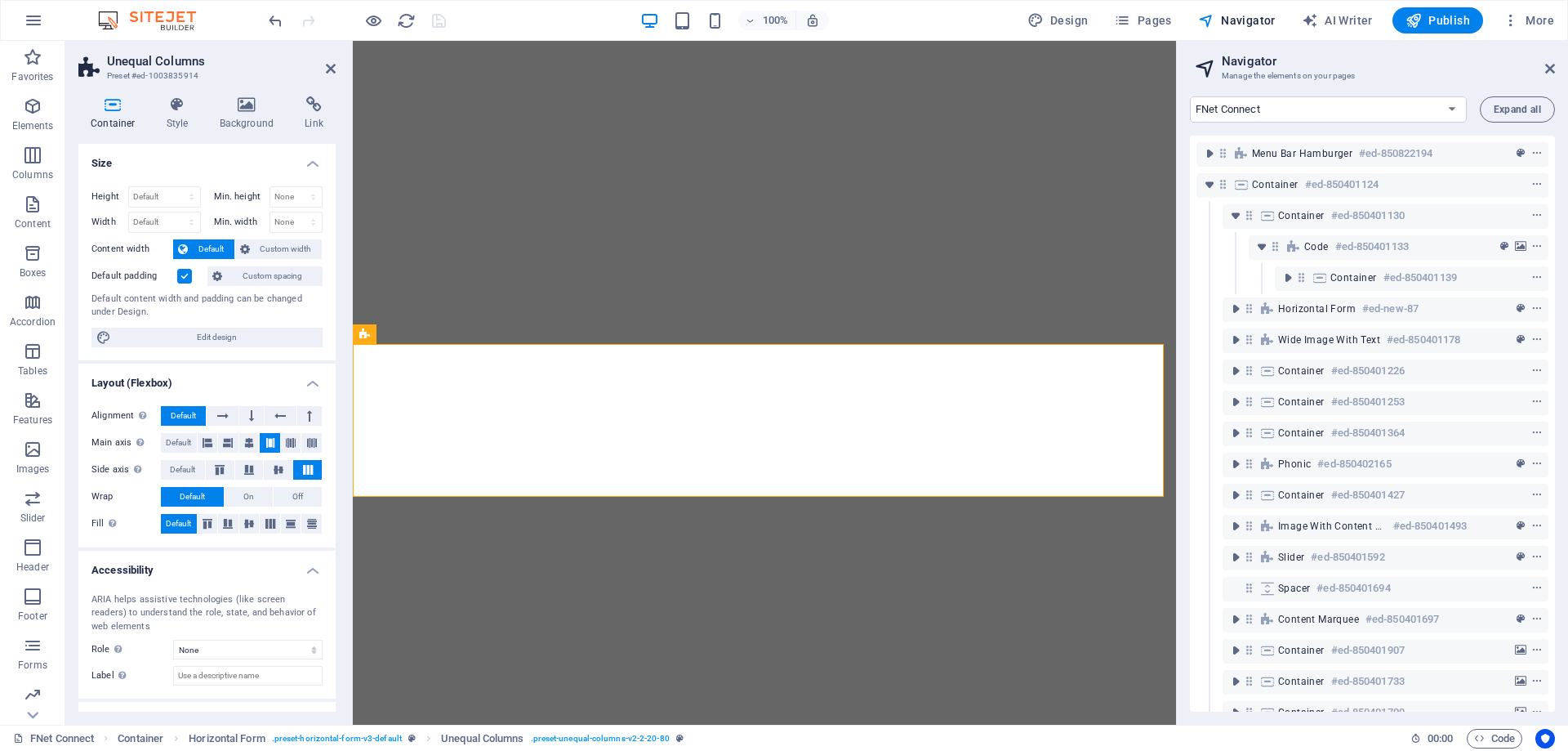
click at [112, 117] on h4 "Container" at bounding box center [116, 113] width 76 height 34
click at [180, 279] on label at bounding box center [184, 276] width 15 height 15
click at [0, 0] on input "Default padding" at bounding box center [0, 0] width 0 height 0
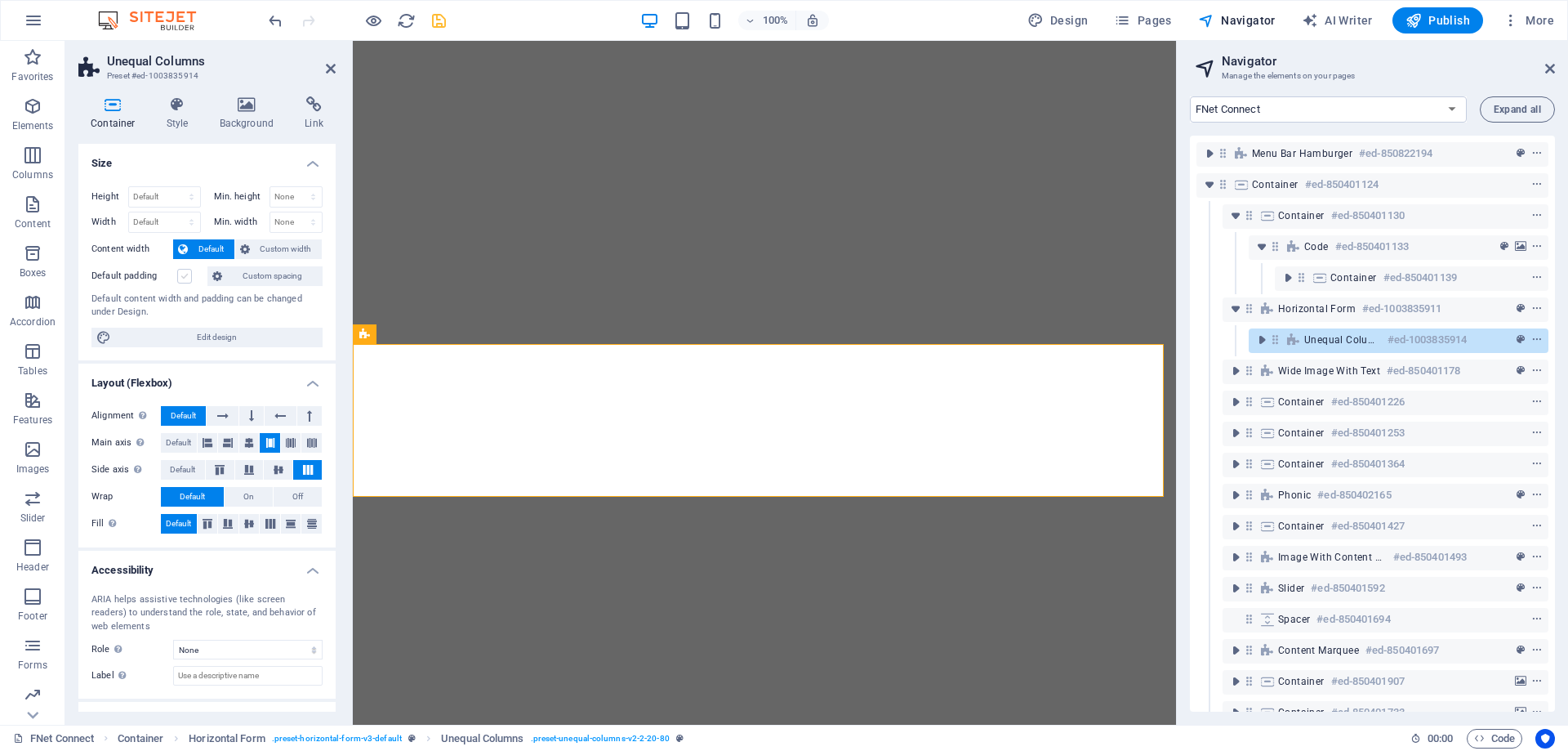
click at [180, 278] on label at bounding box center [184, 276] width 15 height 15
click at [0, 0] on input "Default padding" at bounding box center [0, 0] width 0 height 0
click at [269, 274] on span "Custom spacing" at bounding box center [272, 276] width 90 height 20
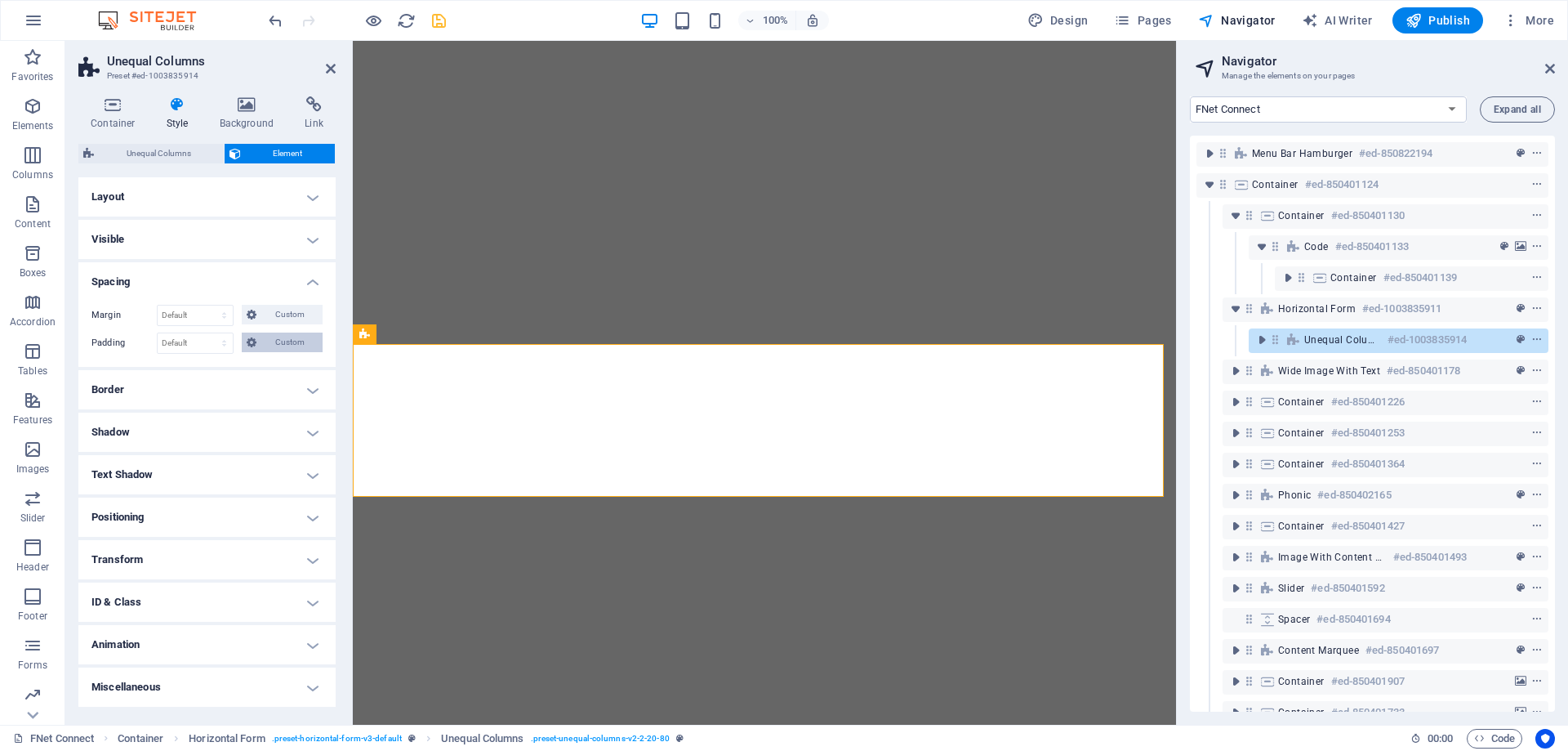
click at [287, 340] on span "Custom" at bounding box center [289, 342] width 57 height 20
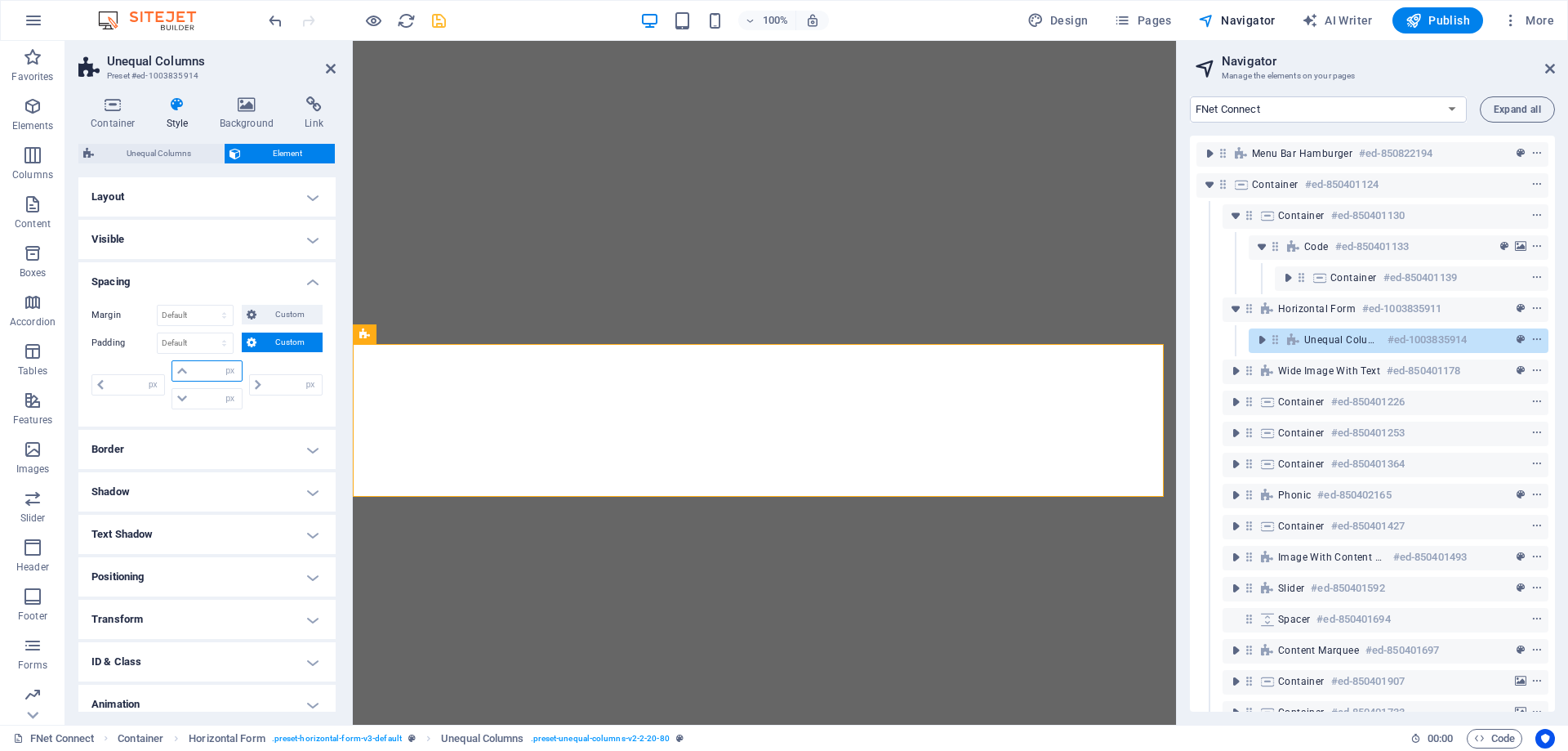
click at [207, 373] on input "number" at bounding box center [217, 371] width 49 height 20
click at [231, 375] on select "px rem % vh vw" at bounding box center [231, 371] width 23 height 20
click at [211, 367] on input "number" at bounding box center [217, 371] width 49 height 20
click at [226, 365] on select "px rem % vh vw" at bounding box center [231, 371] width 23 height 20
select select "rem"
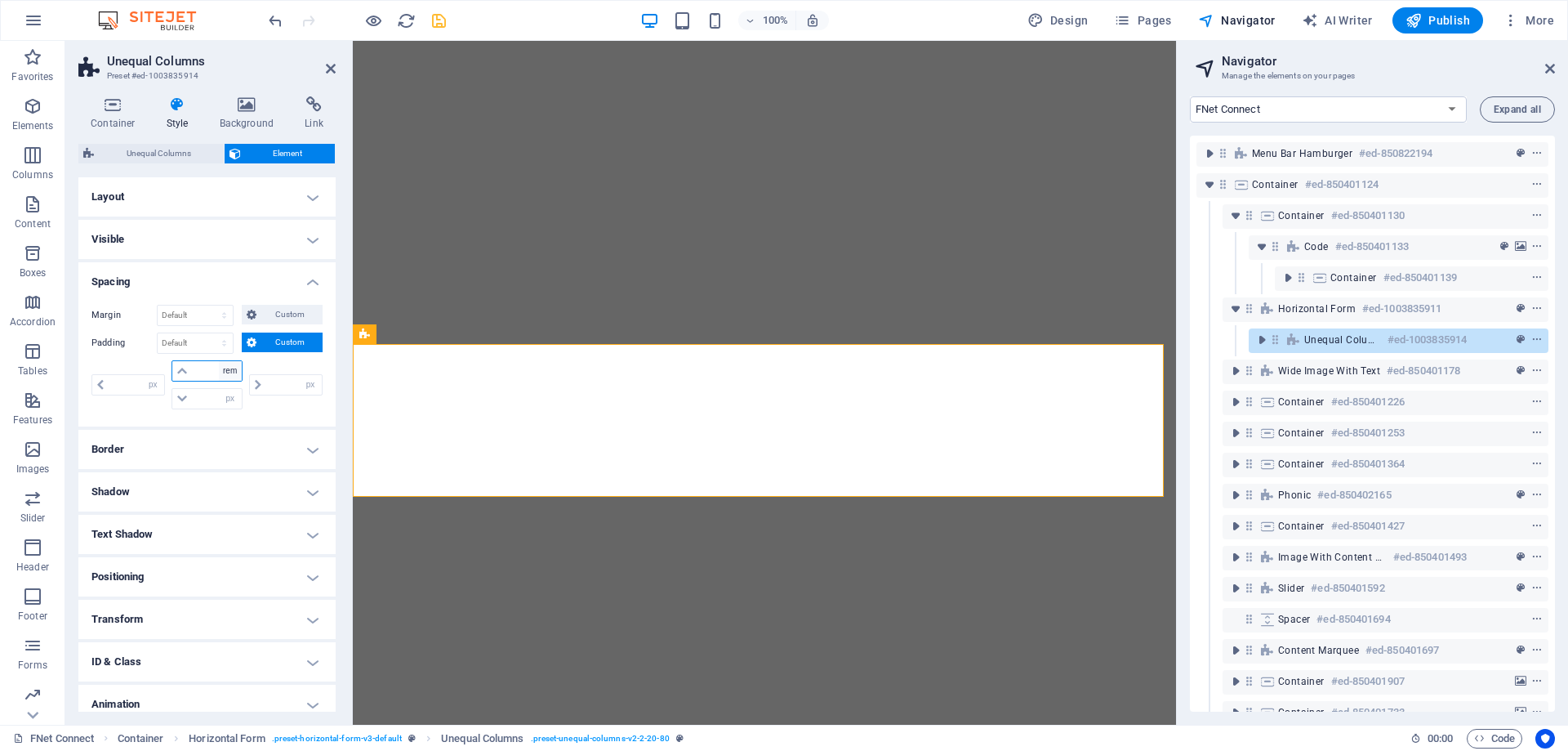
click at [219, 361] on select "px rem % vh vw" at bounding box center [231, 371] width 23 height 20
type input "0"
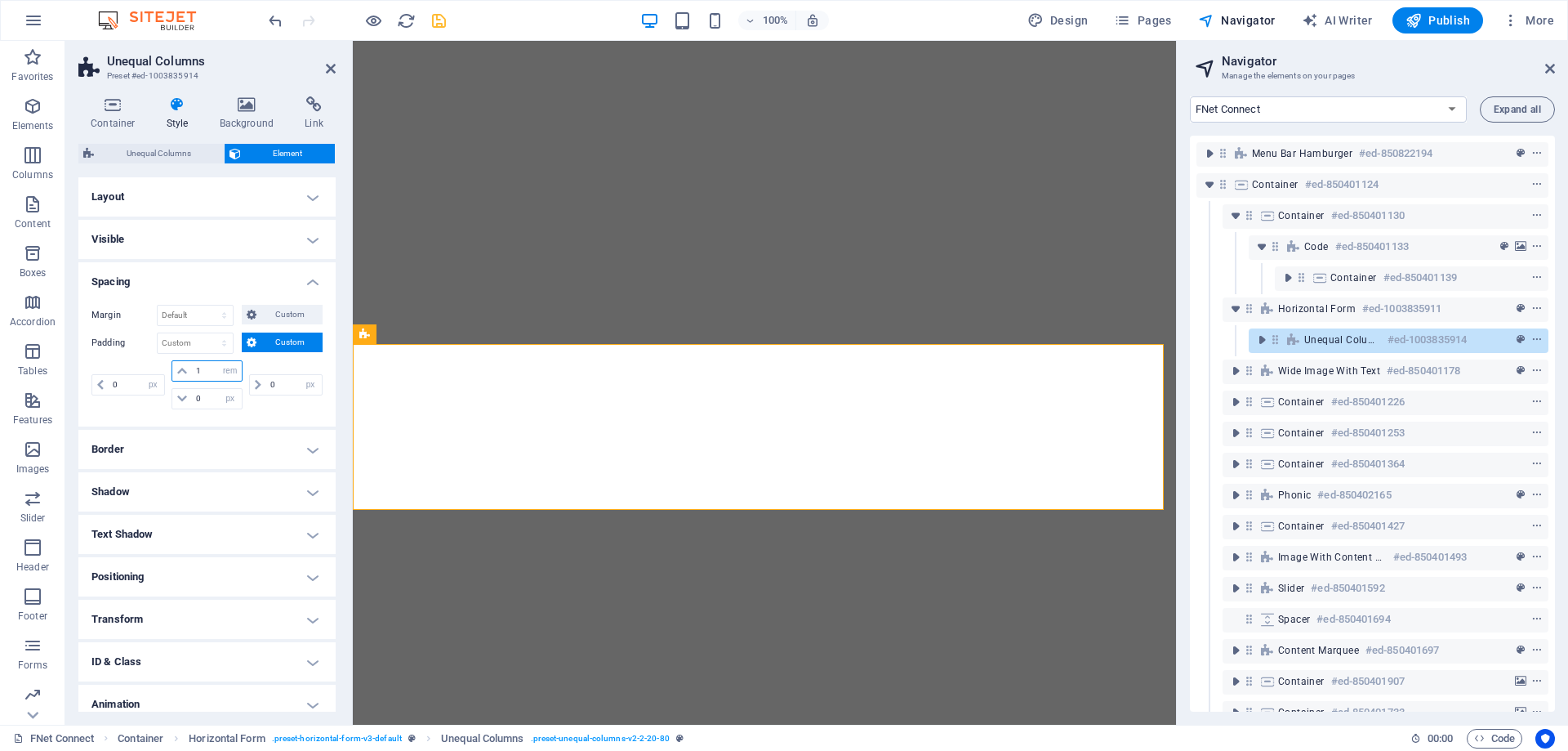
type input "1"
drag, startPoint x: 210, startPoint y: 397, endPoint x: 166, endPoint y: 407, distance: 45.1
click at [166, 407] on div "0 px rem % vh vw 1 px rem % vh vw 0 px rem % vh vw 0 px rem % vh vw" at bounding box center [207, 385] width 231 height 49
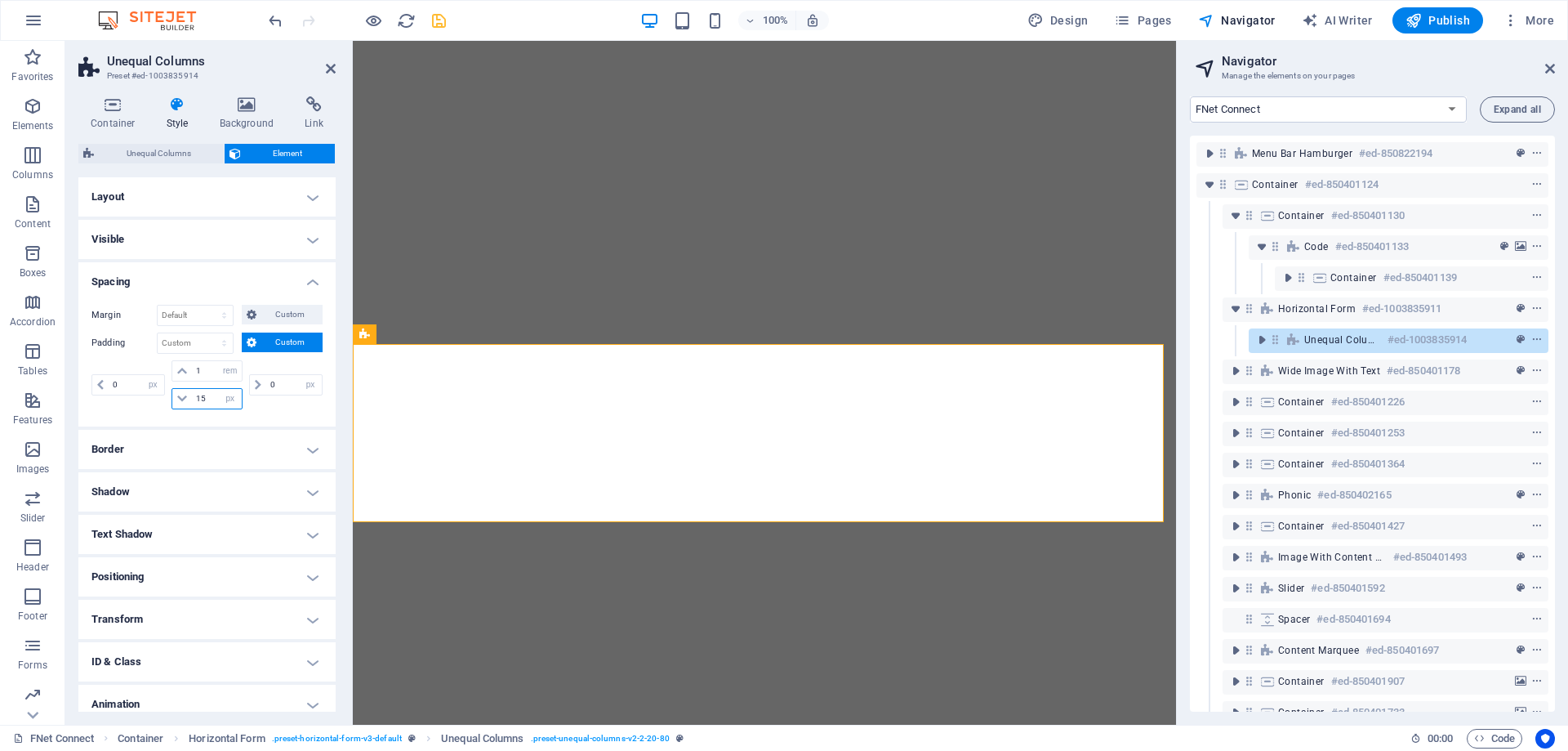
click at [200, 403] on input "15" at bounding box center [217, 399] width 49 height 20
drag, startPoint x: 207, startPoint y: 398, endPoint x: 198, endPoint y: 402, distance: 9.8
click at [198, 402] on input "15" at bounding box center [217, 399] width 49 height 20
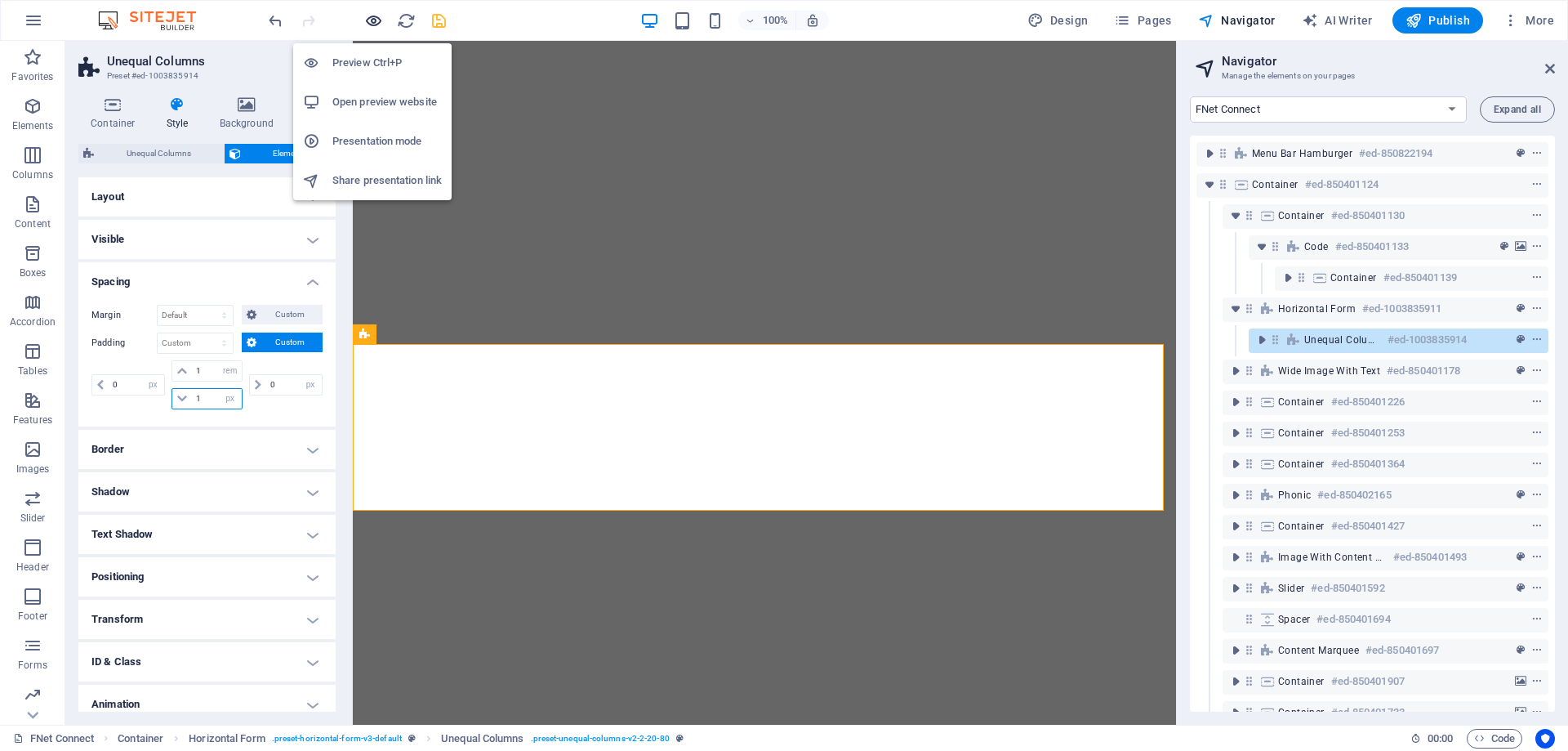
type input "1"
click at [378, 21] on icon "button" at bounding box center [374, 21] width 19 height 19
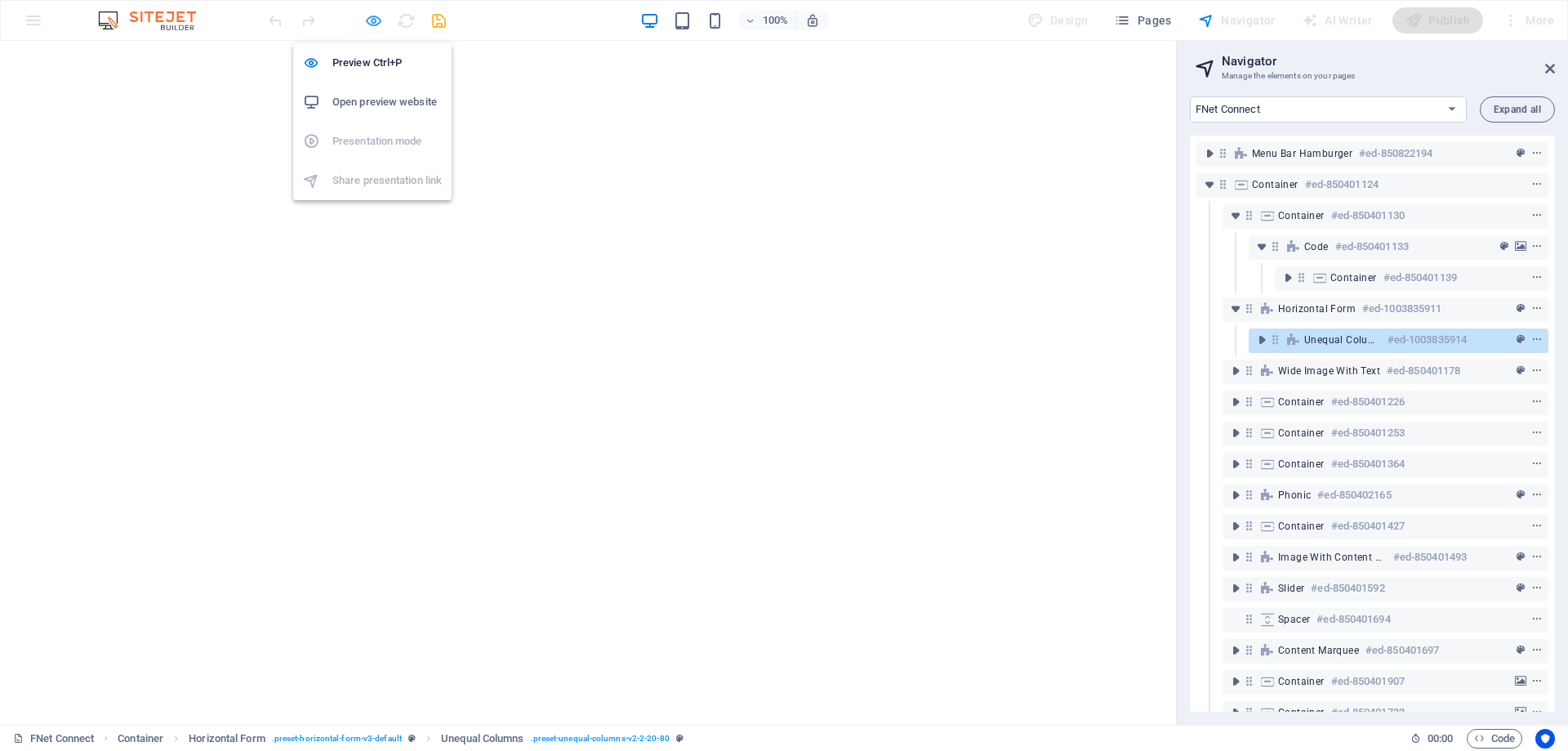
click at [368, 16] on icon "button" at bounding box center [374, 21] width 19 height 19
select select "px"
select select "rem"
select select "px"
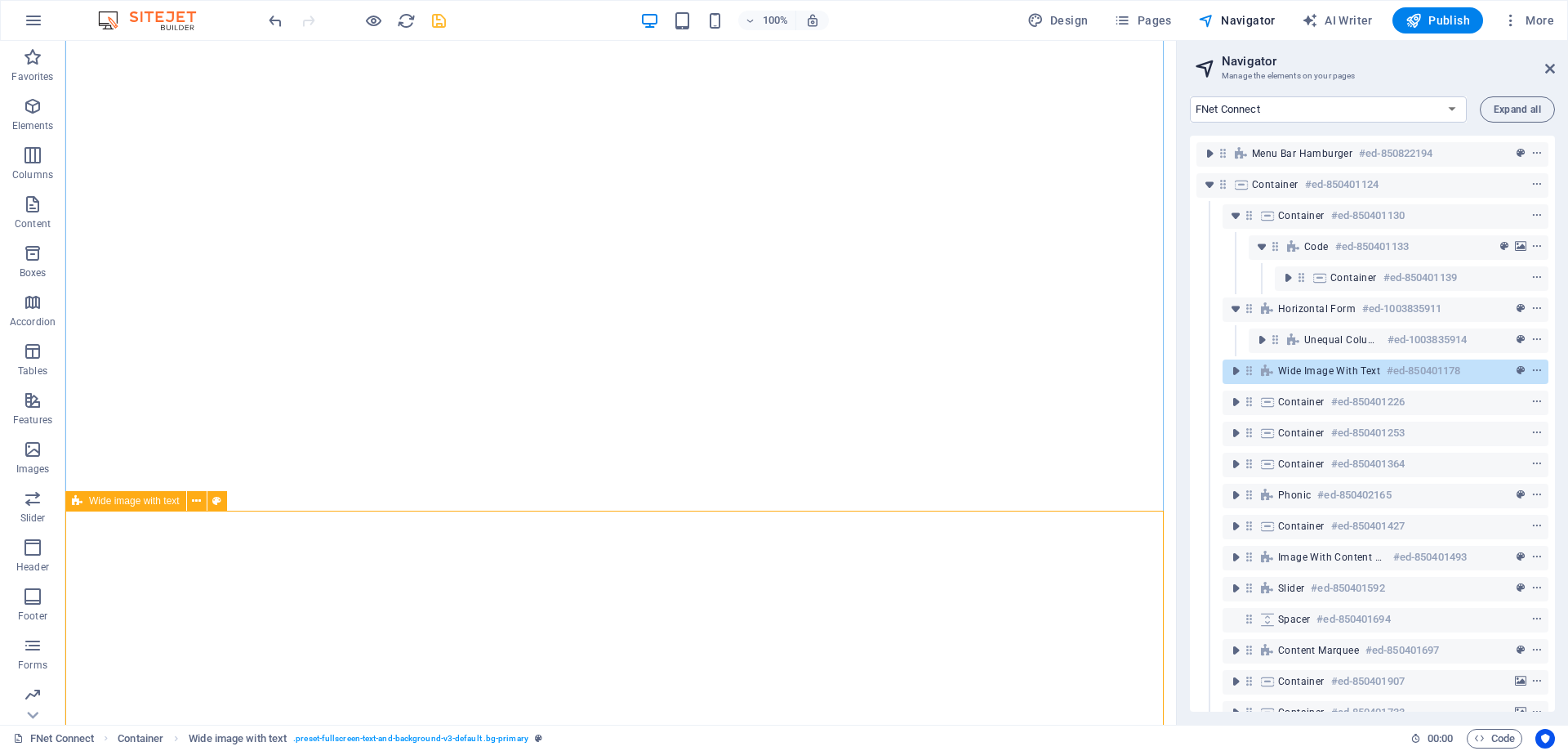
click at [1304, 369] on span "Wide image with text" at bounding box center [1329, 371] width 102 height 13
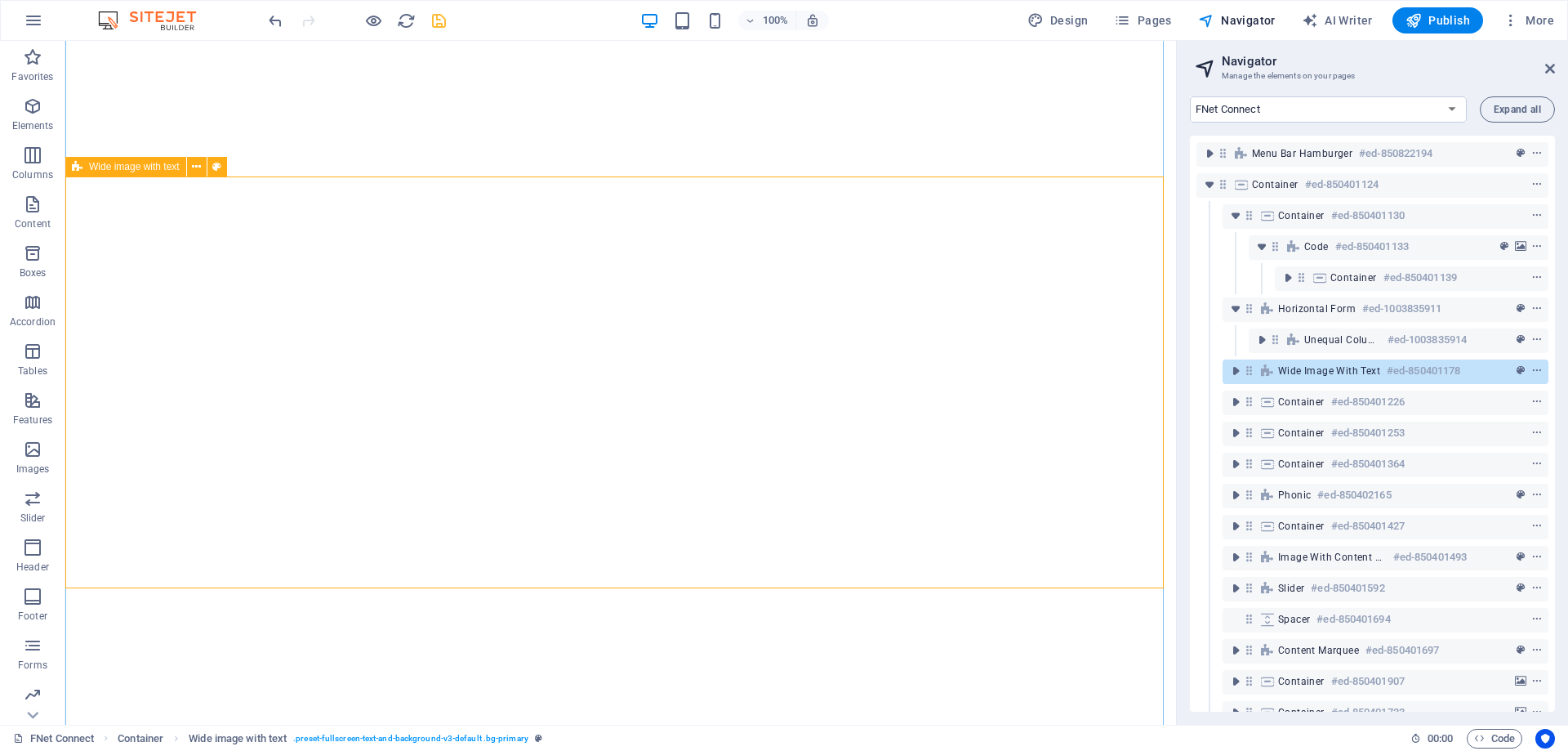
click at [1304, 369] on span "Wide image with text" at bounding box center [1329, 371] width 102 height 13
select select "waves"
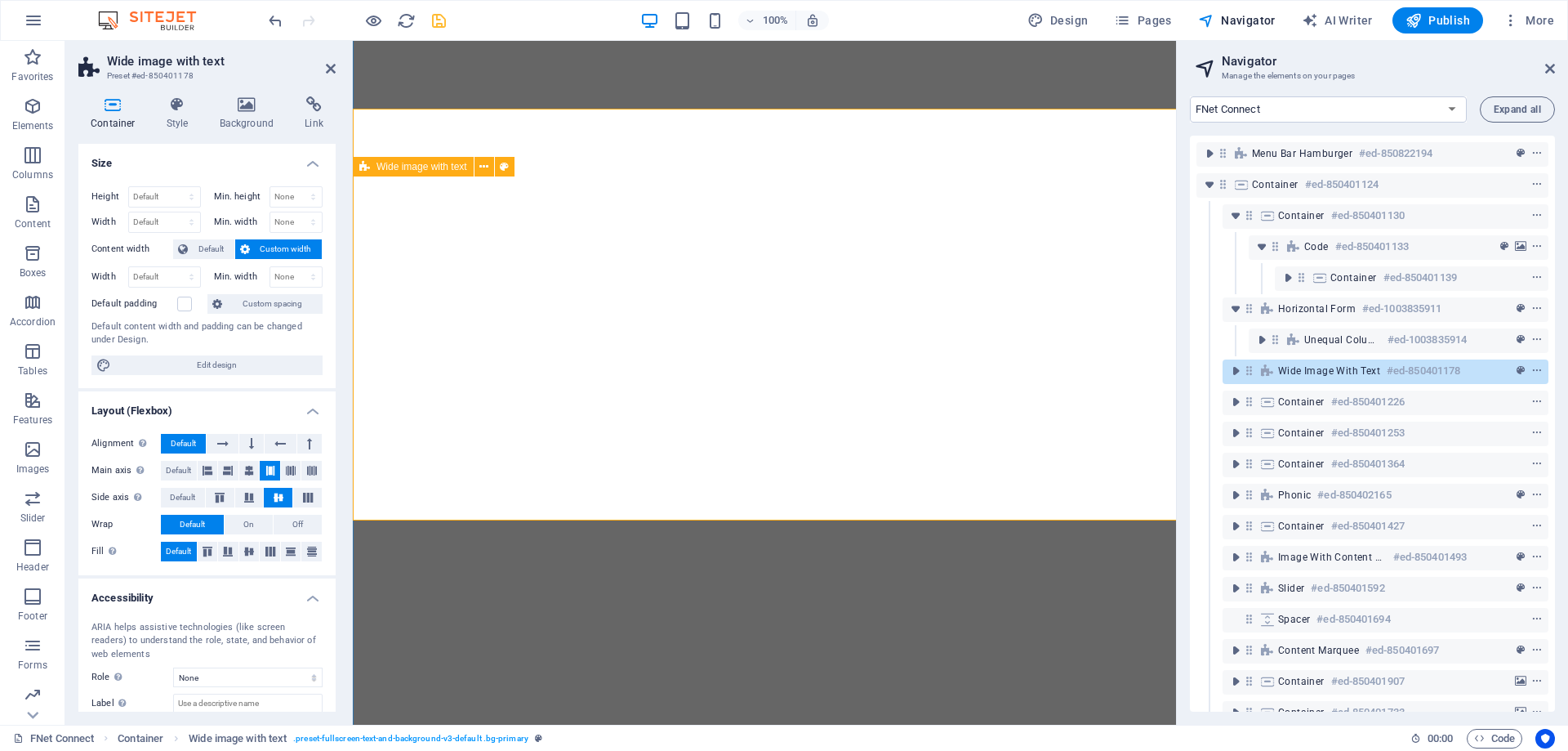
select select "%"
select select "rem"
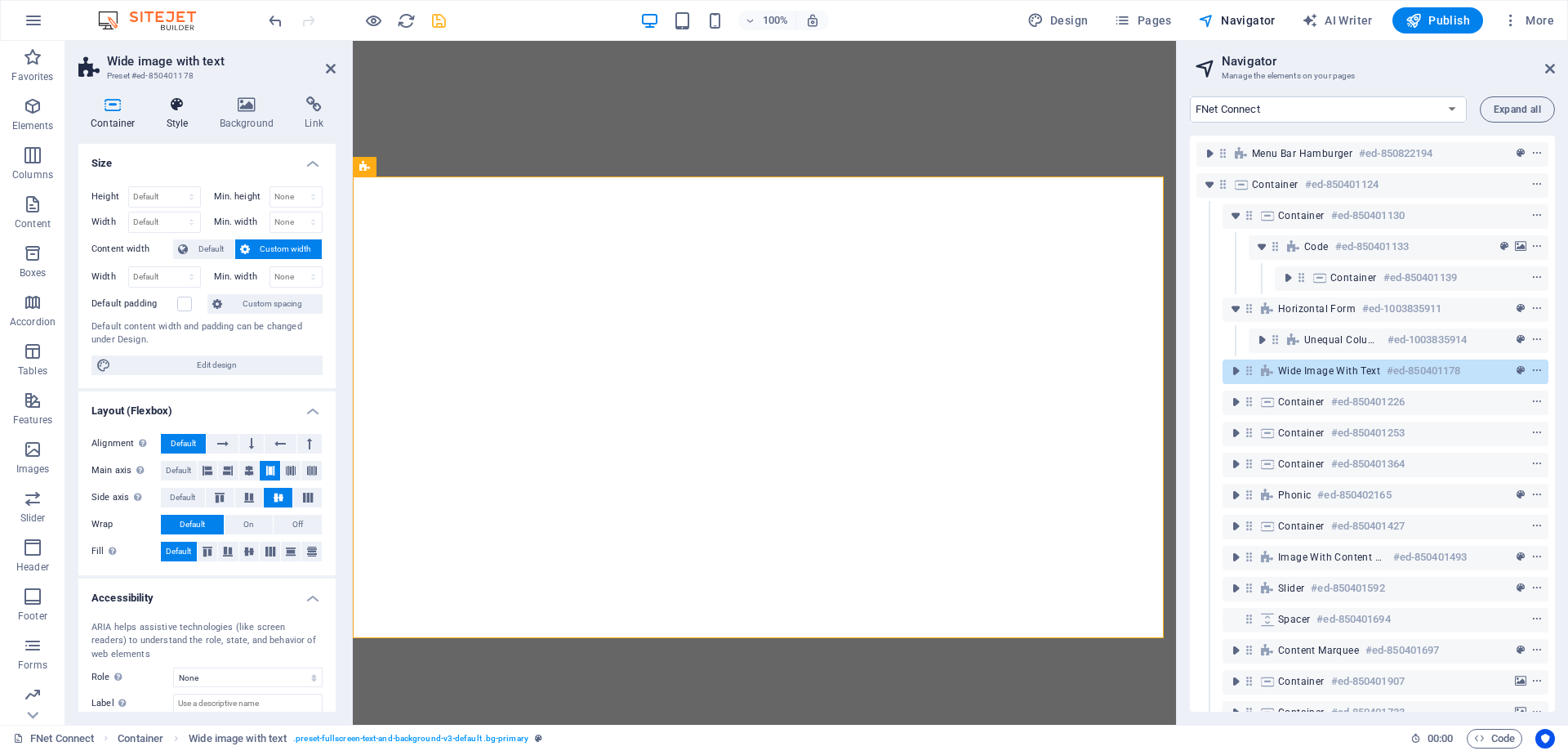
click at [174, 109] on icon at bounding box center [178, 104] width 47 height 17
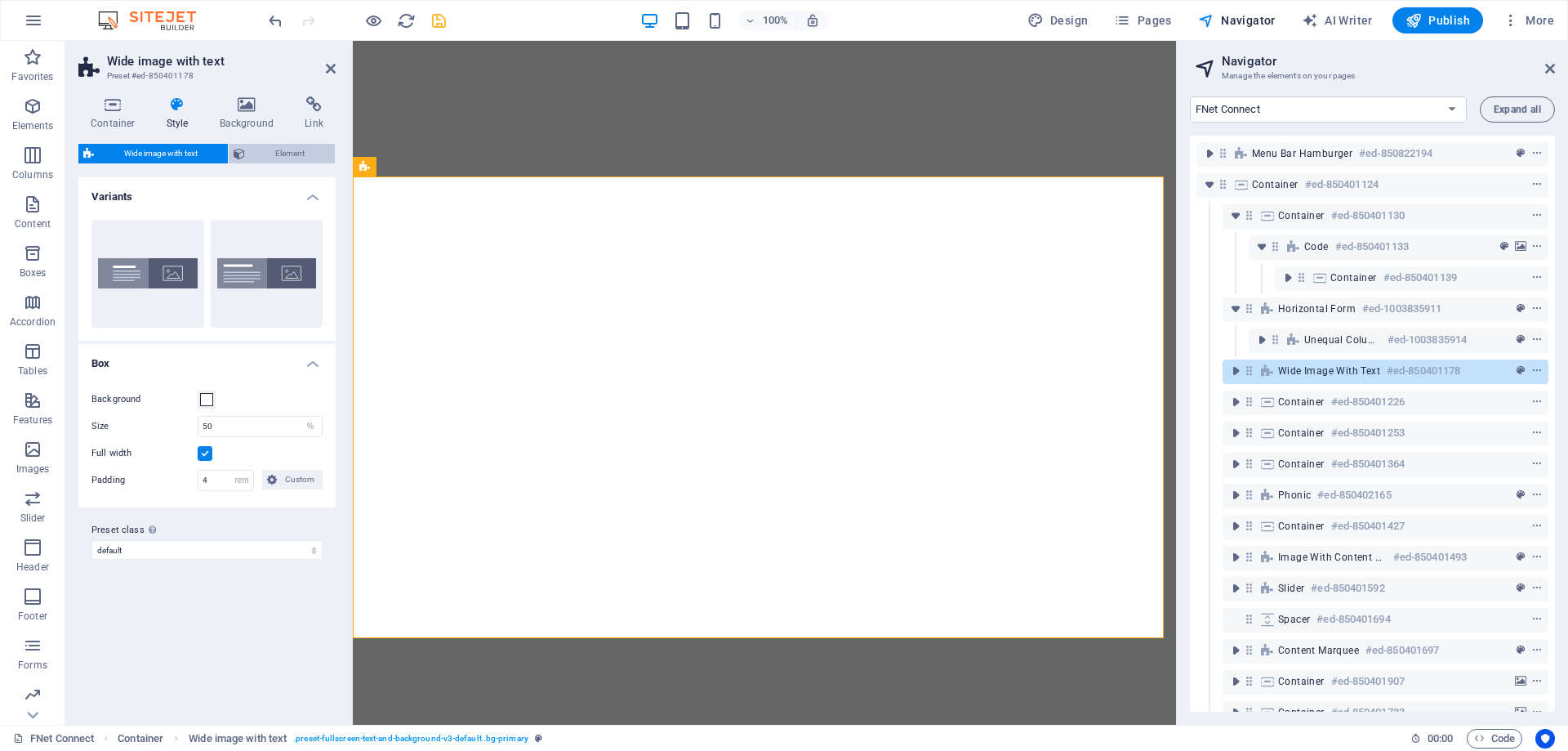
click at [280, 153] on span "Element" at bounding box center [290, 153] width 80 height 20
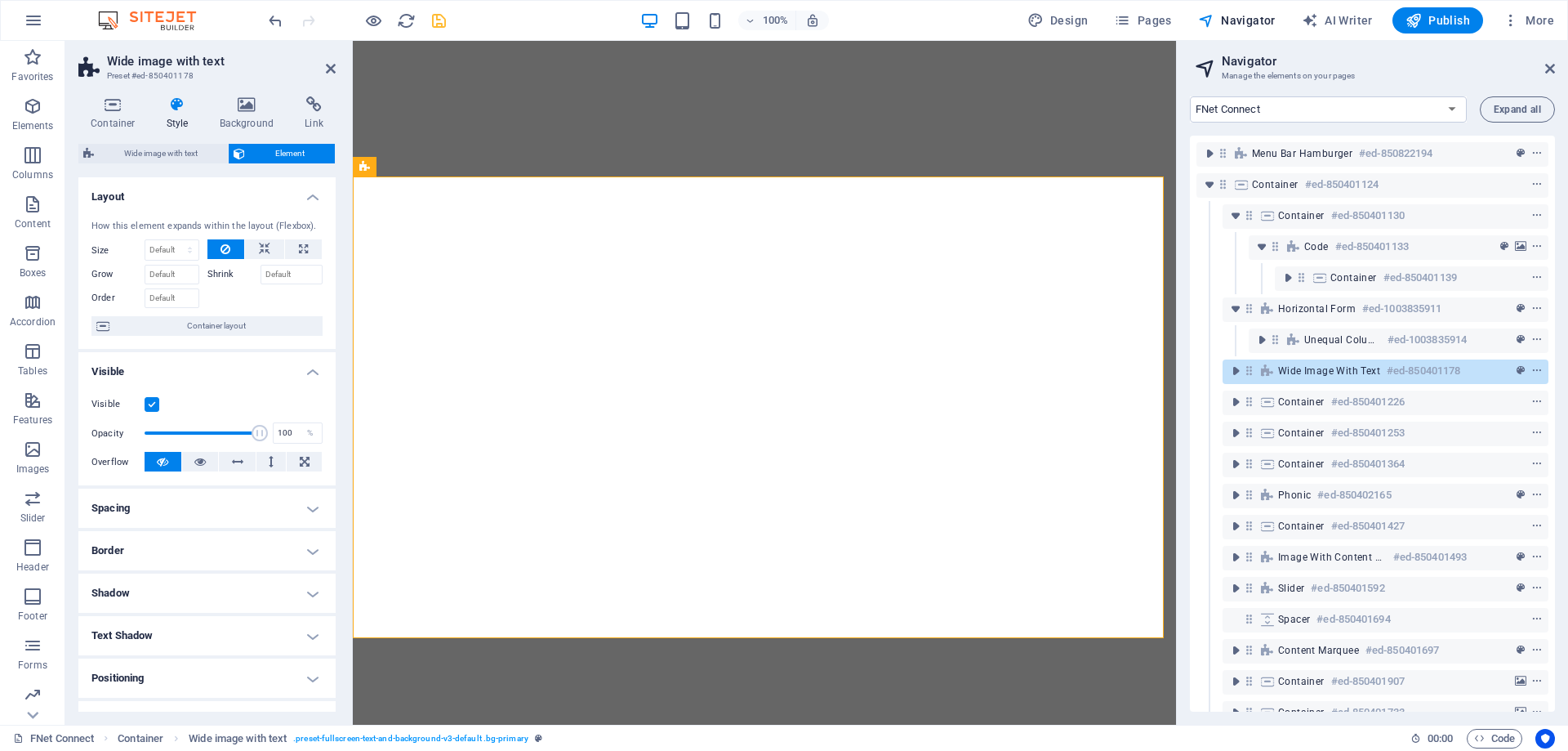
click at [181, 507] on h4 "Spacing" at bounding box center [207, 507] width 258 height 39
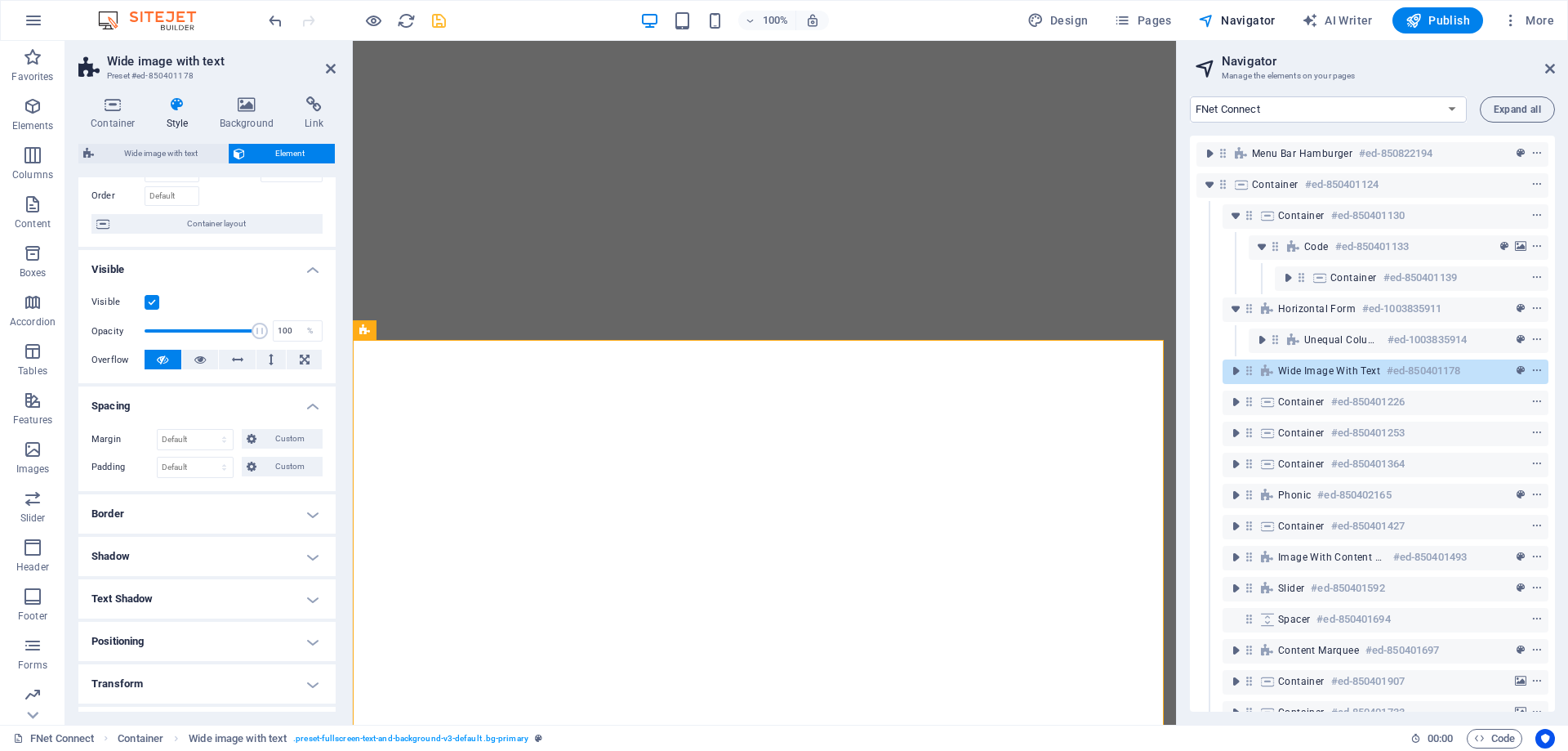
scroll to position [221, 0]
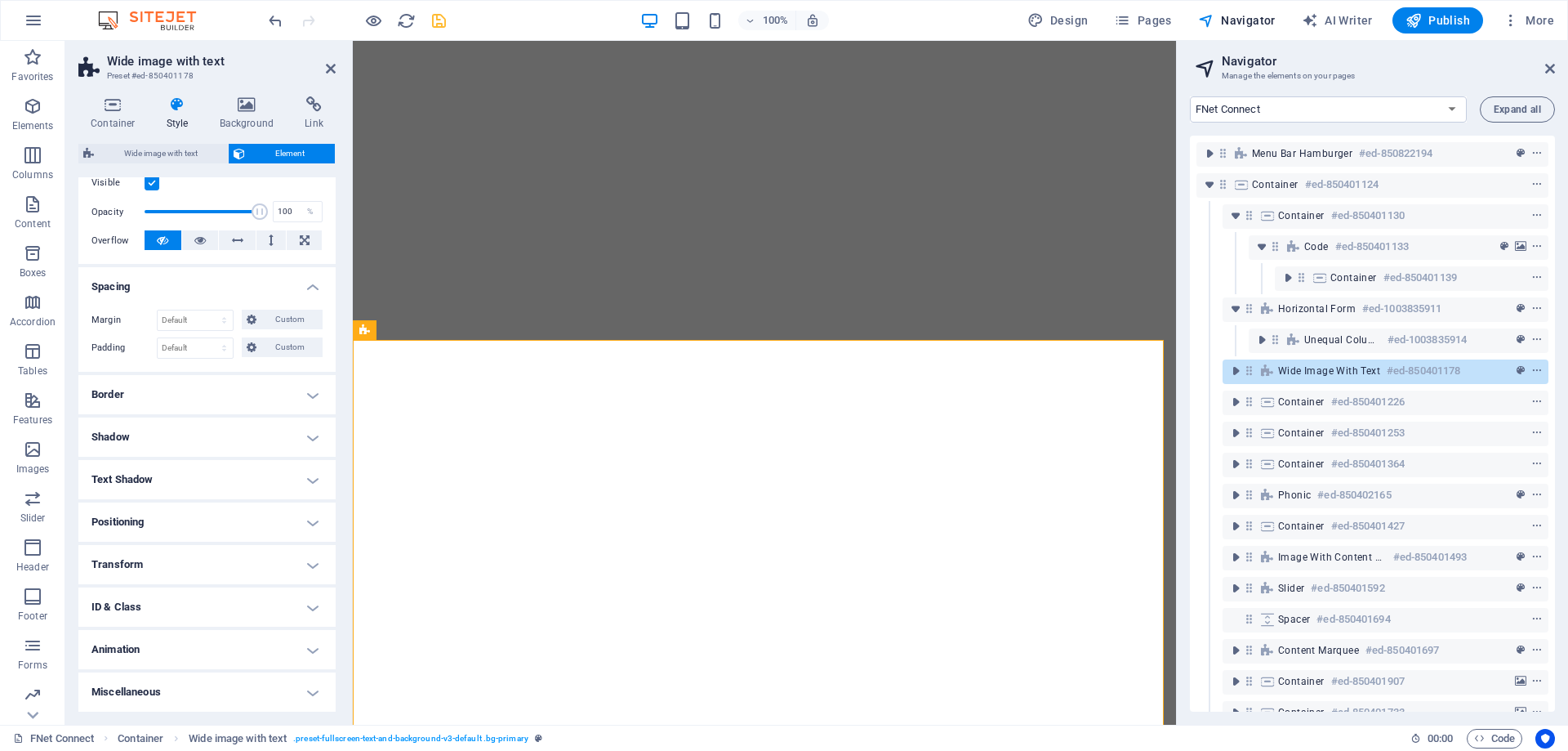
click at [124, 525] on h4 "Positioning" at bounding box center [207, 521] width 258 height 39
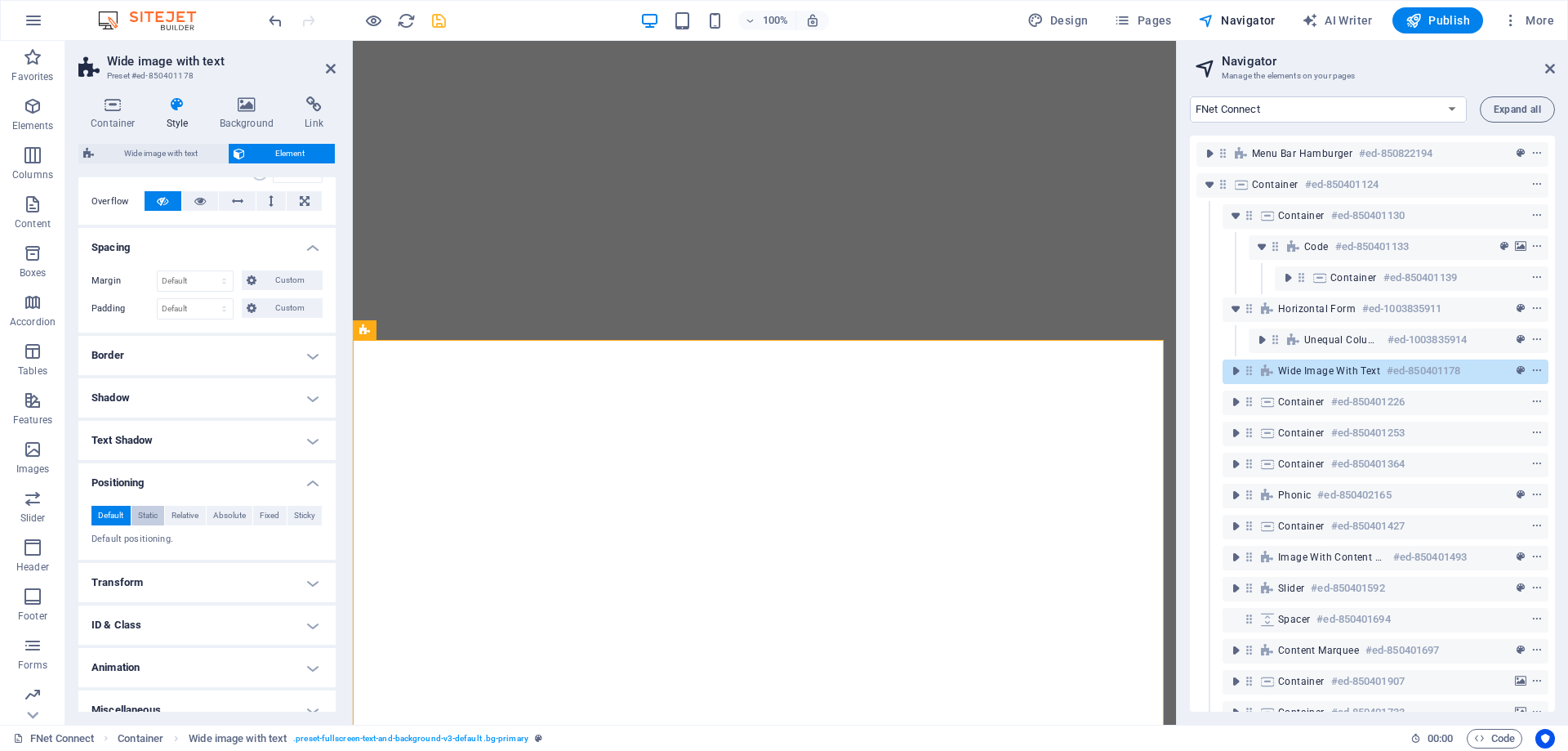
scroll to position [278, 0]
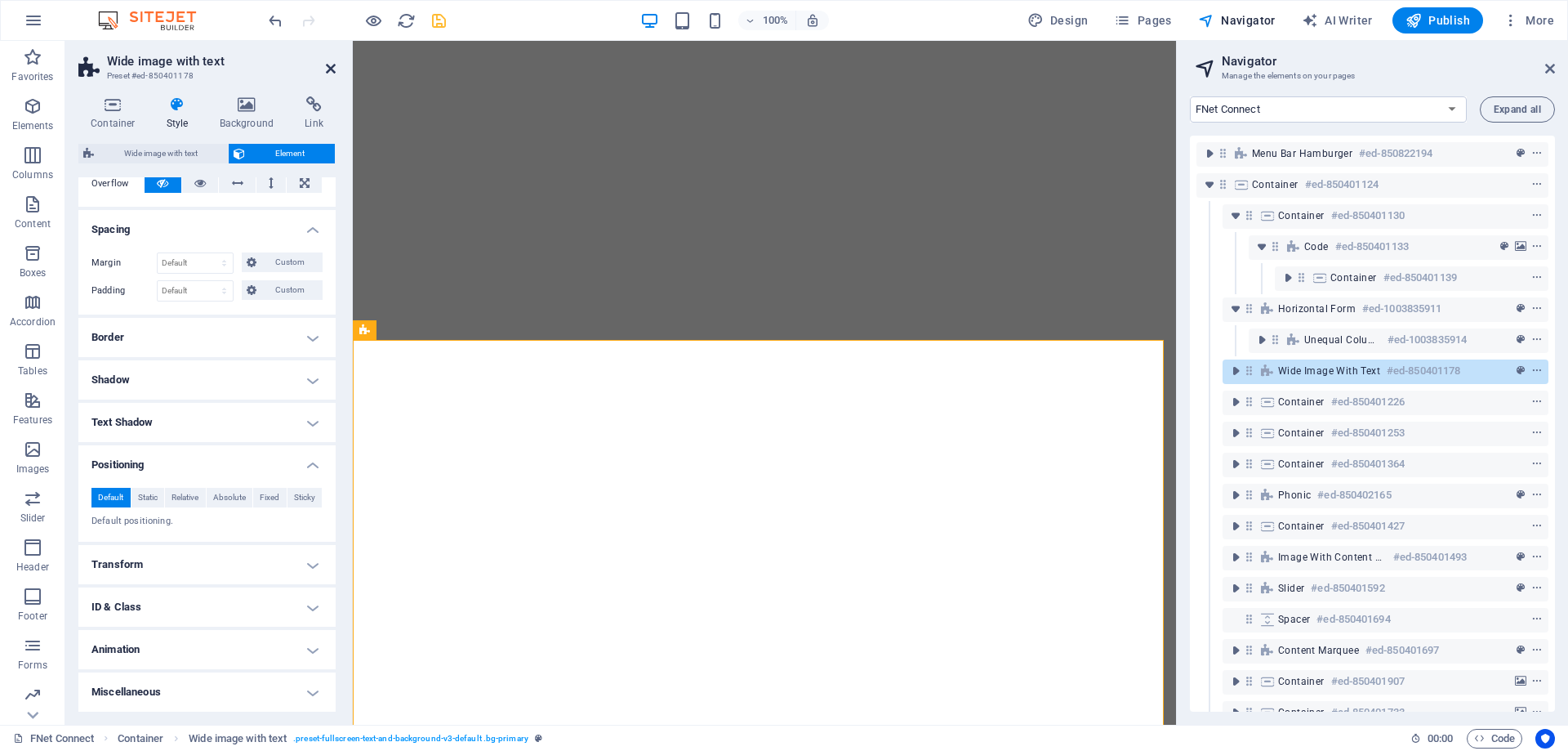
click at [326, 70] on icon at bounding box center [331, 68] width 10 height 13
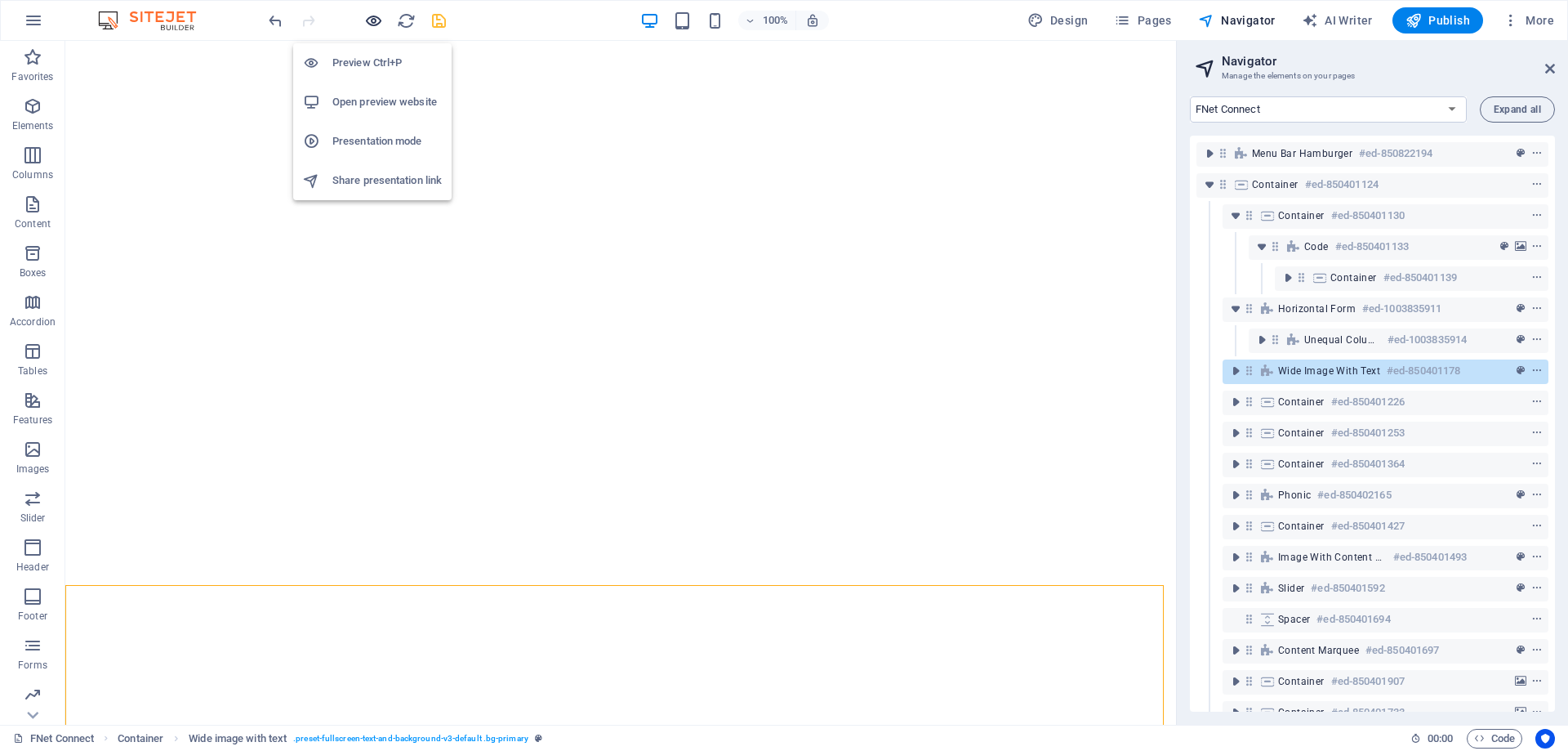
click at [365, 20] on icon "button" at bounding box center [374, 21] width 19 height 19
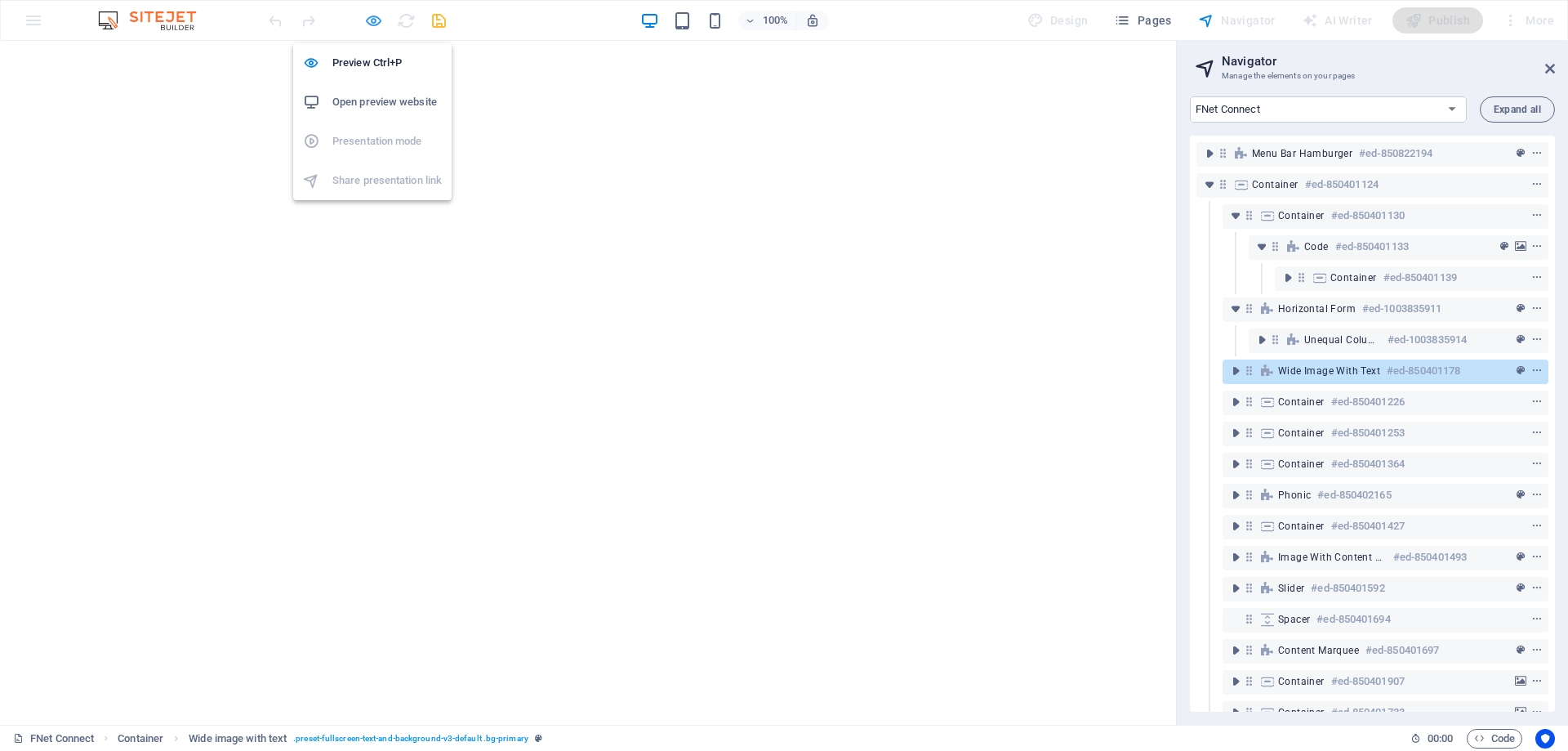
click at [365, 20] on icon "button" at bounding box center [374, 21] width 19 height 19
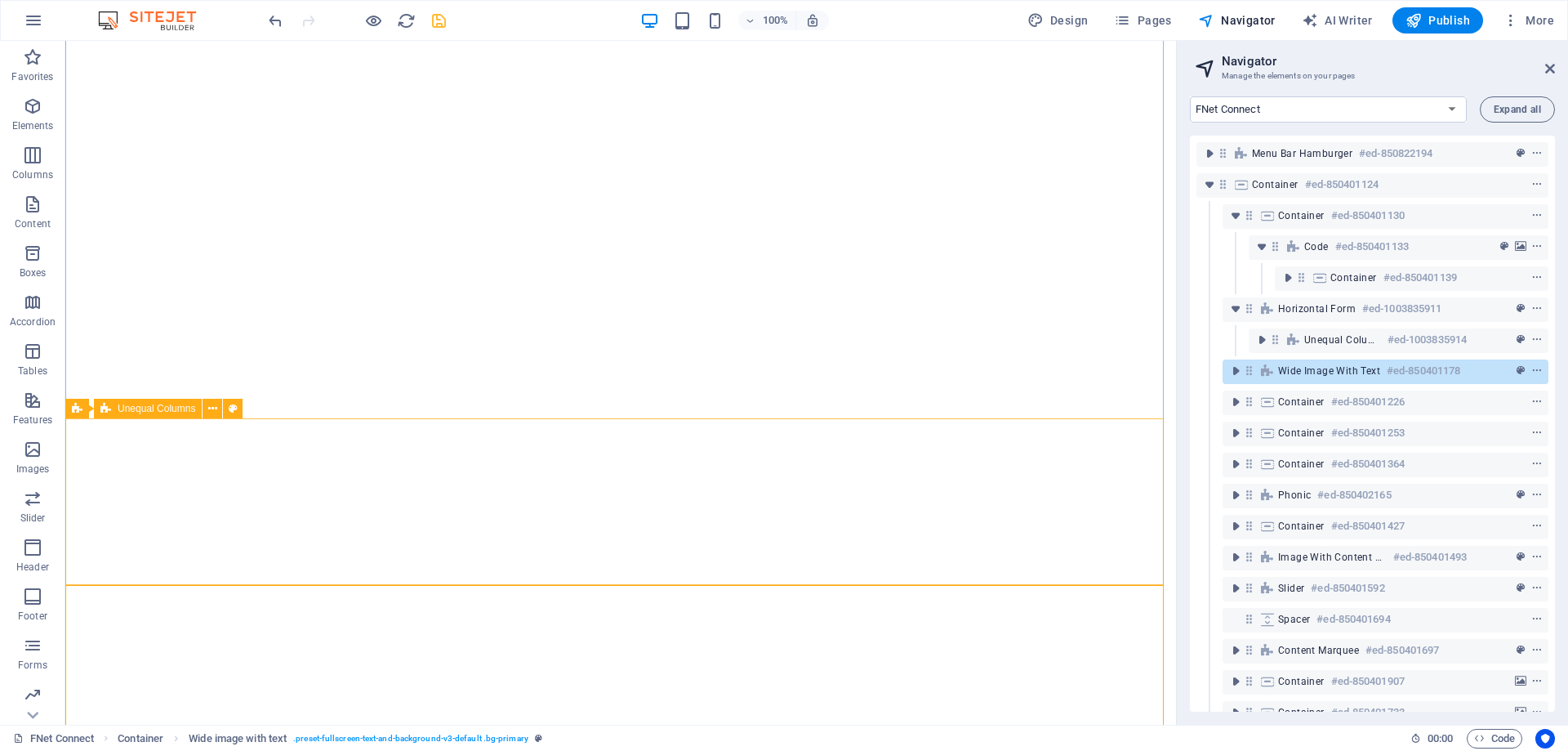
select select "px"
select select "rem"
select select "px"
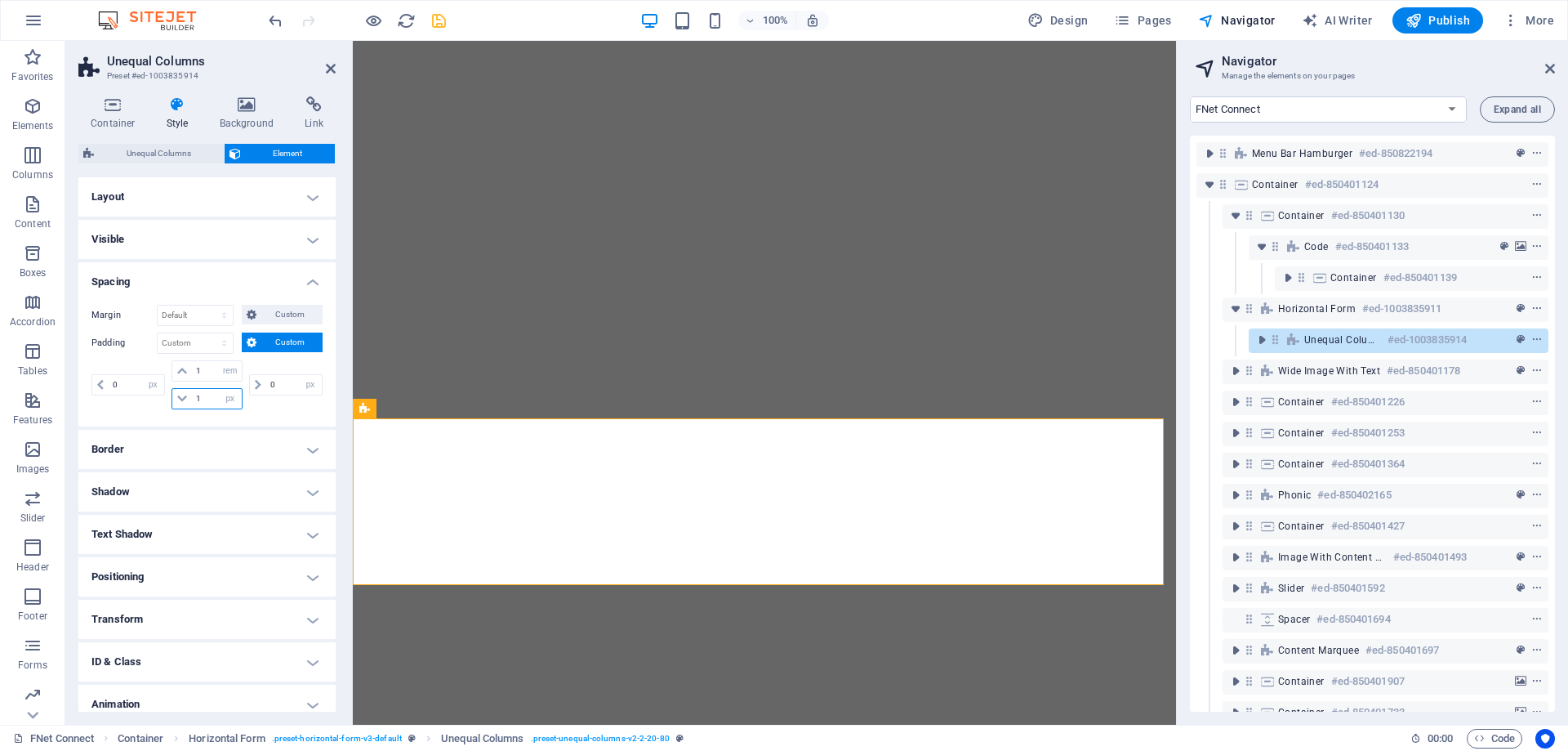
drag, startPoint x: 206, startPoint y: 399, endPoint x: 182, endPoint y: 409, distance: 26.0
click at [182, 409] on div "0 px rem % vh vw 1 px rem % vh vw 1 px rem % vh vw 0 px rem % vh vw" at bounding box center [207, 386] width 231 height 53
type input "3"
drag, startPoint x: 211, startPoint y: 374, endPoint x: 189, endPoint y: 380, distance: 22.8
click at [189, 380] on div "1 px rem % vh vw" at bounding box center [206, 371] width 70 height 21
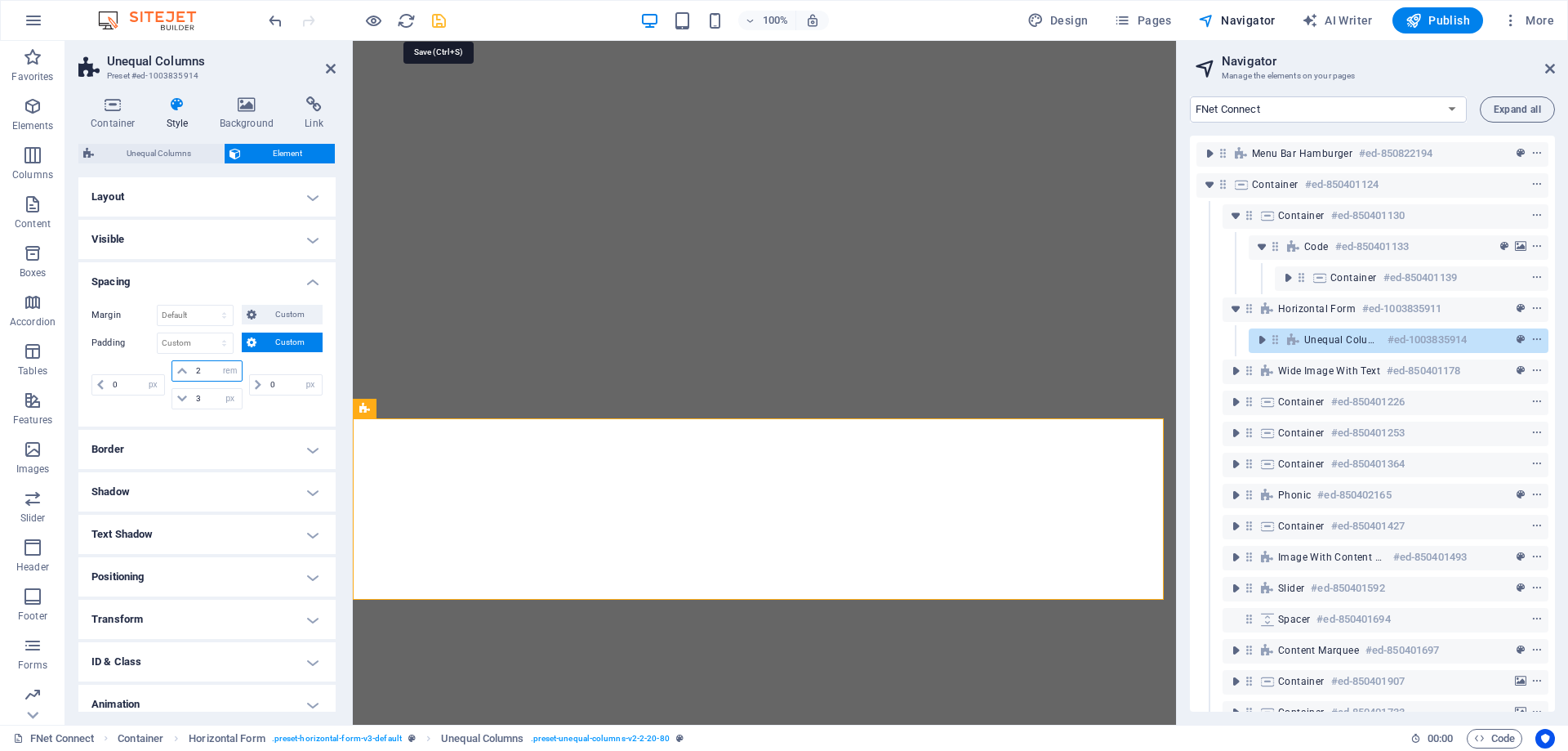
type input "2"
click at [435, 26] on icon "save" at bounding box center [439, 21] width 19 height 19
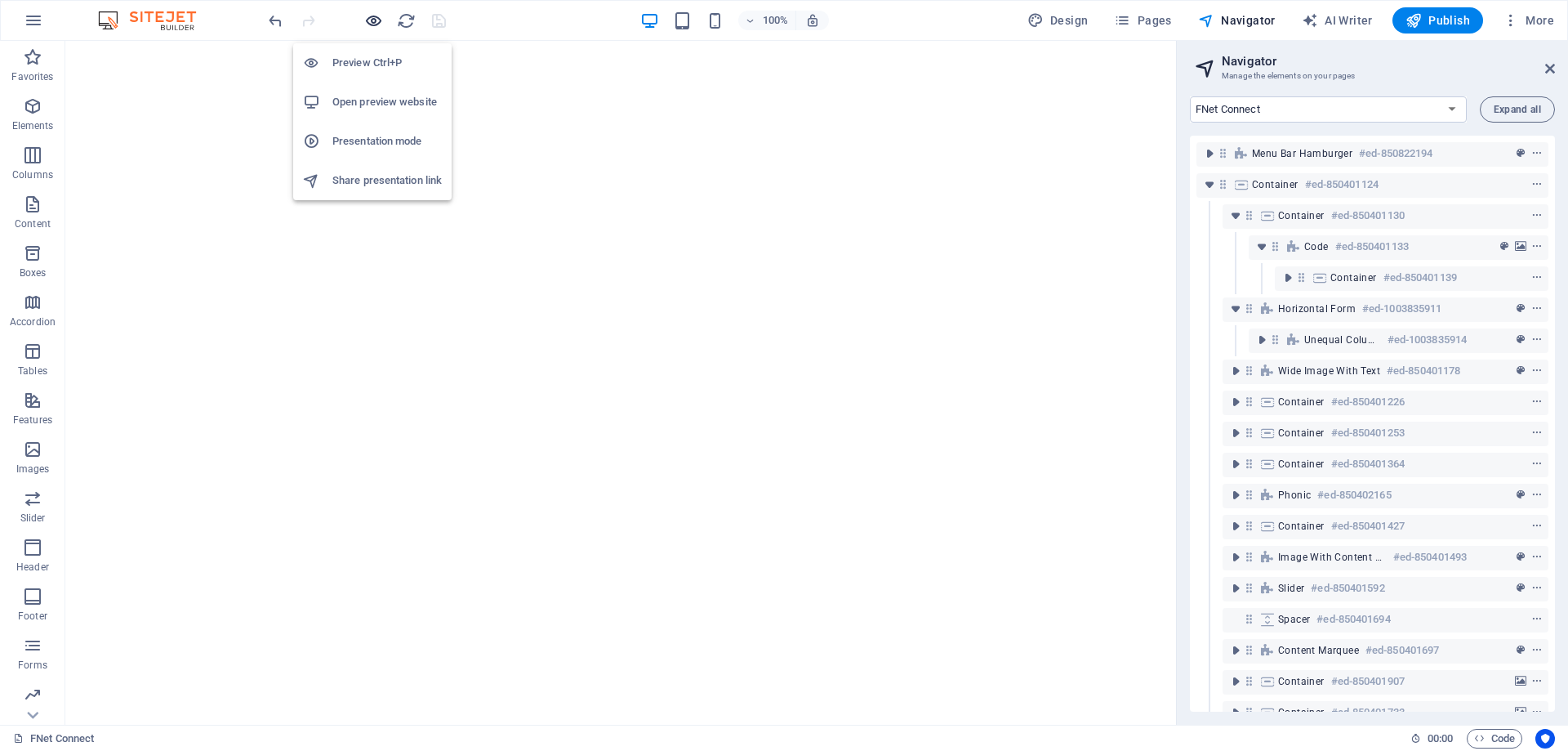
click at [372, 22] on icon "button" at bounding box center [374, 21] width 19 height 19
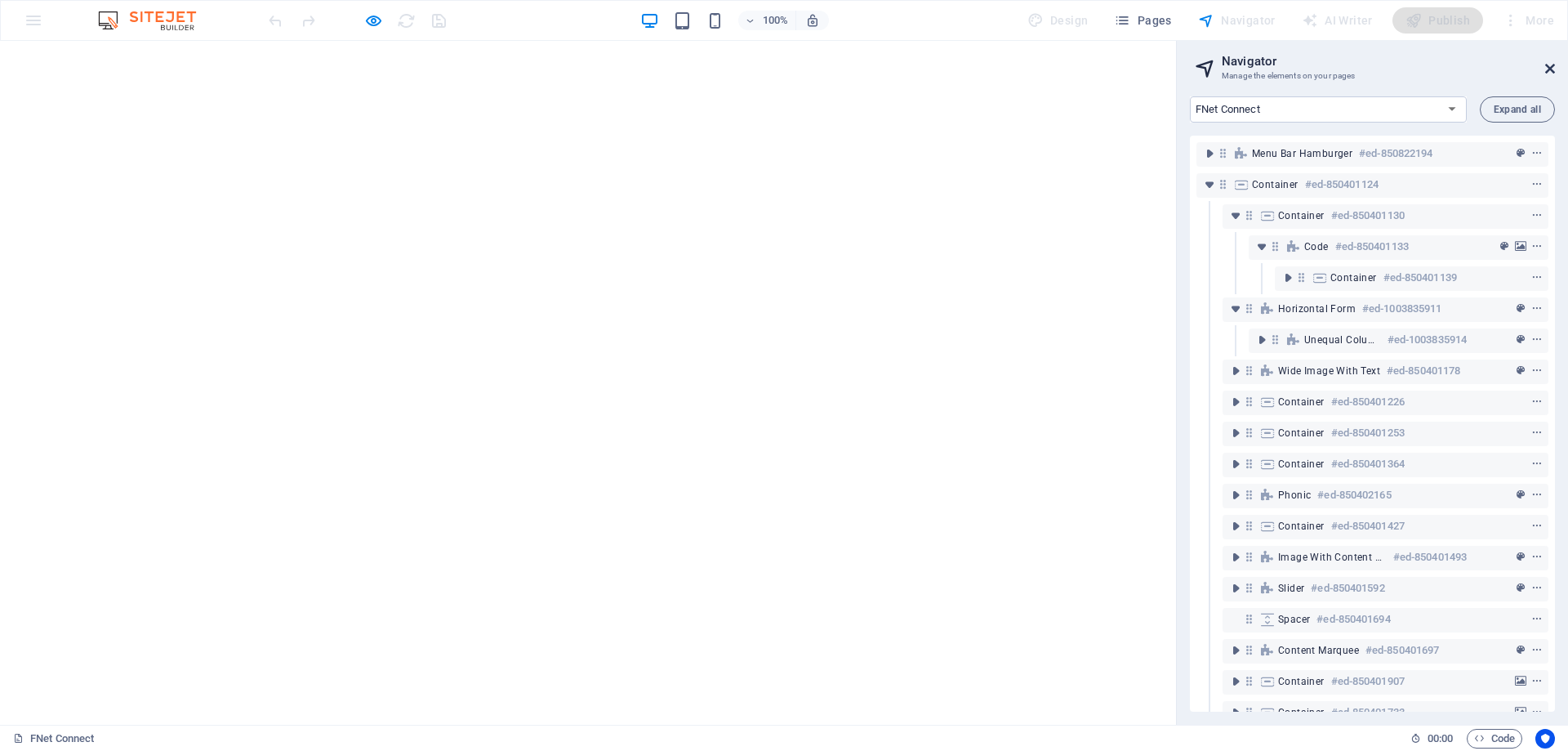
click at [1551, 70] on icon at bounding box center [1550, 68] width 10 height 13
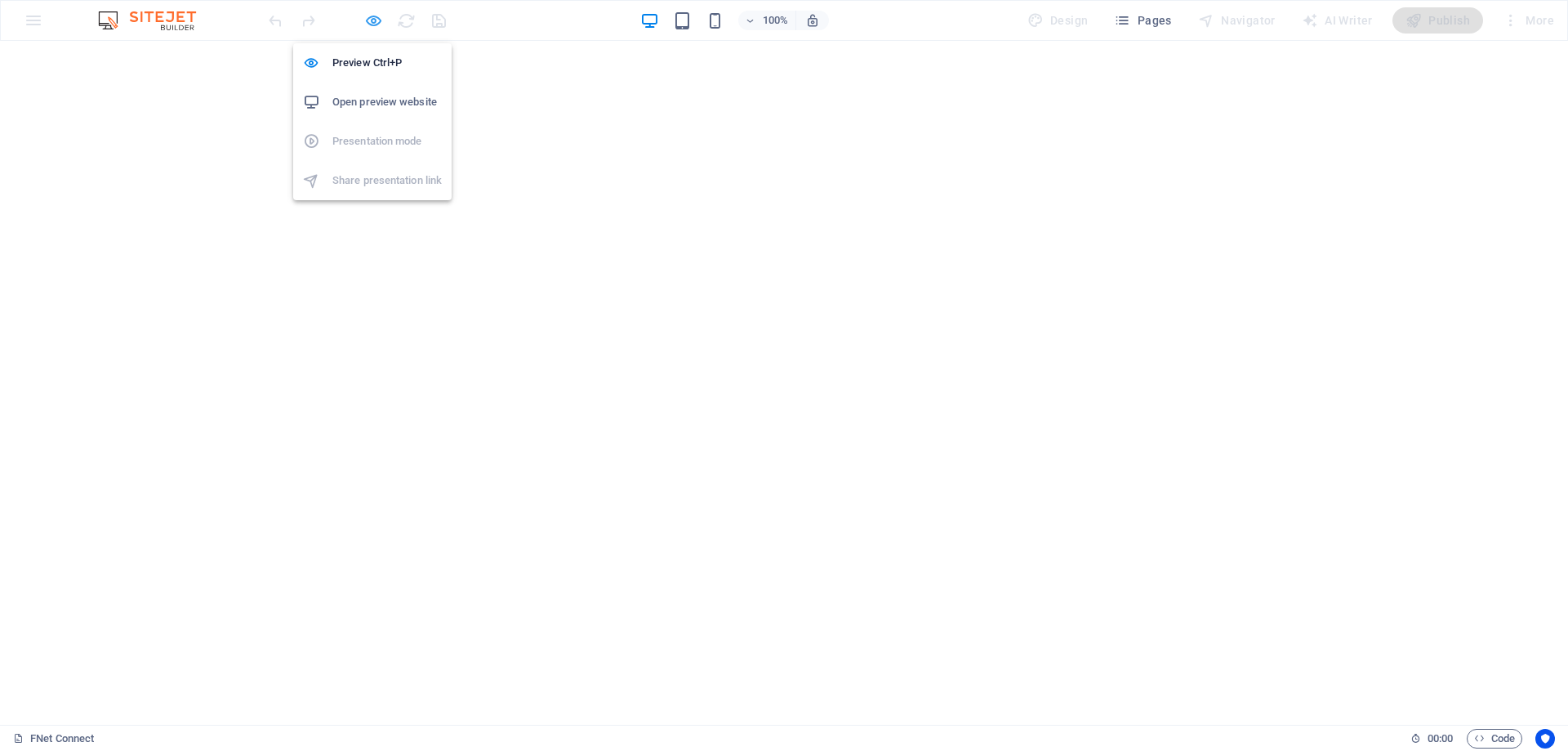
click at [376, 19] on icon "button" at bounding box center [374, 21] width 19 height 19
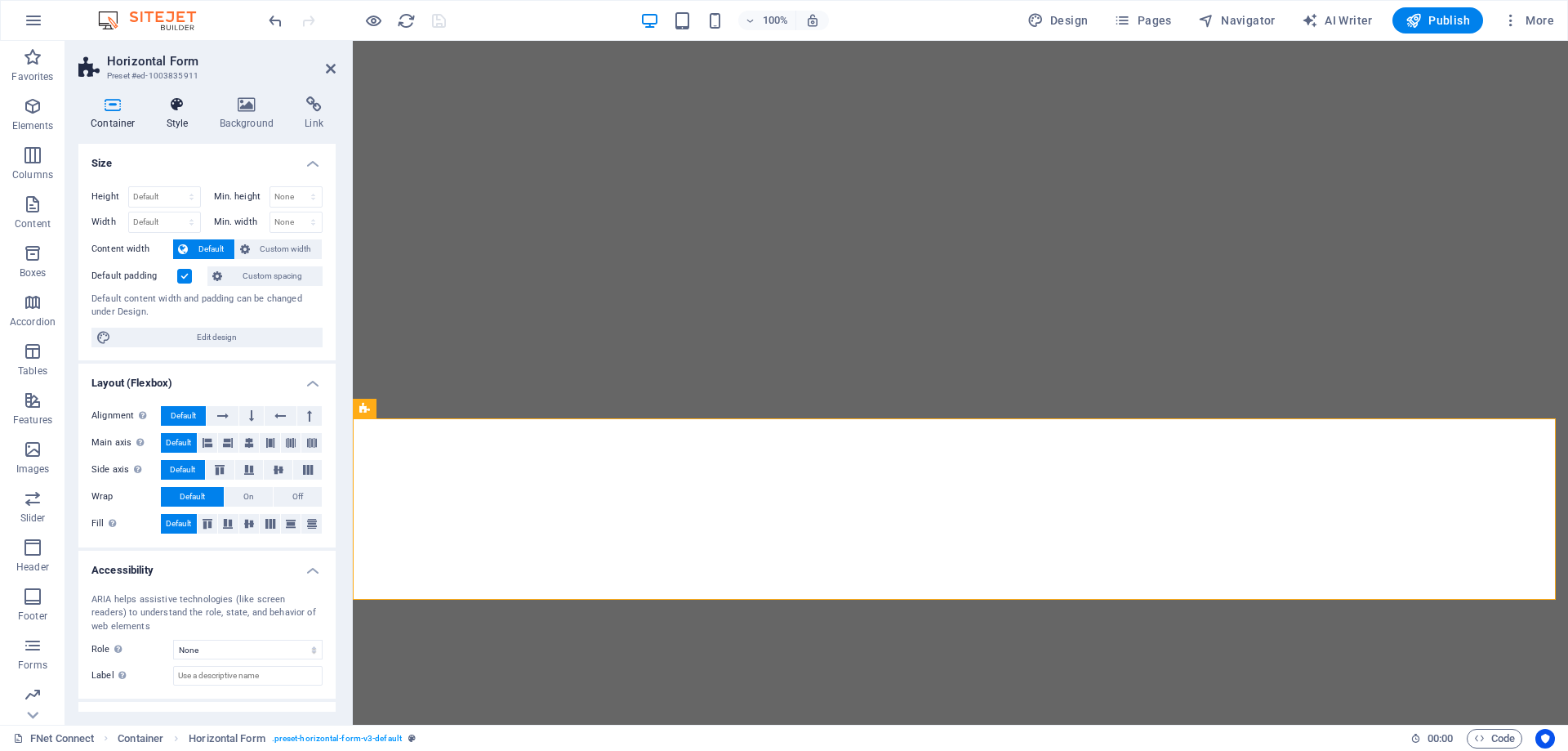
click at [175, 119] on h4 "Style" at bounding box center [180, 113] width 53 height 34
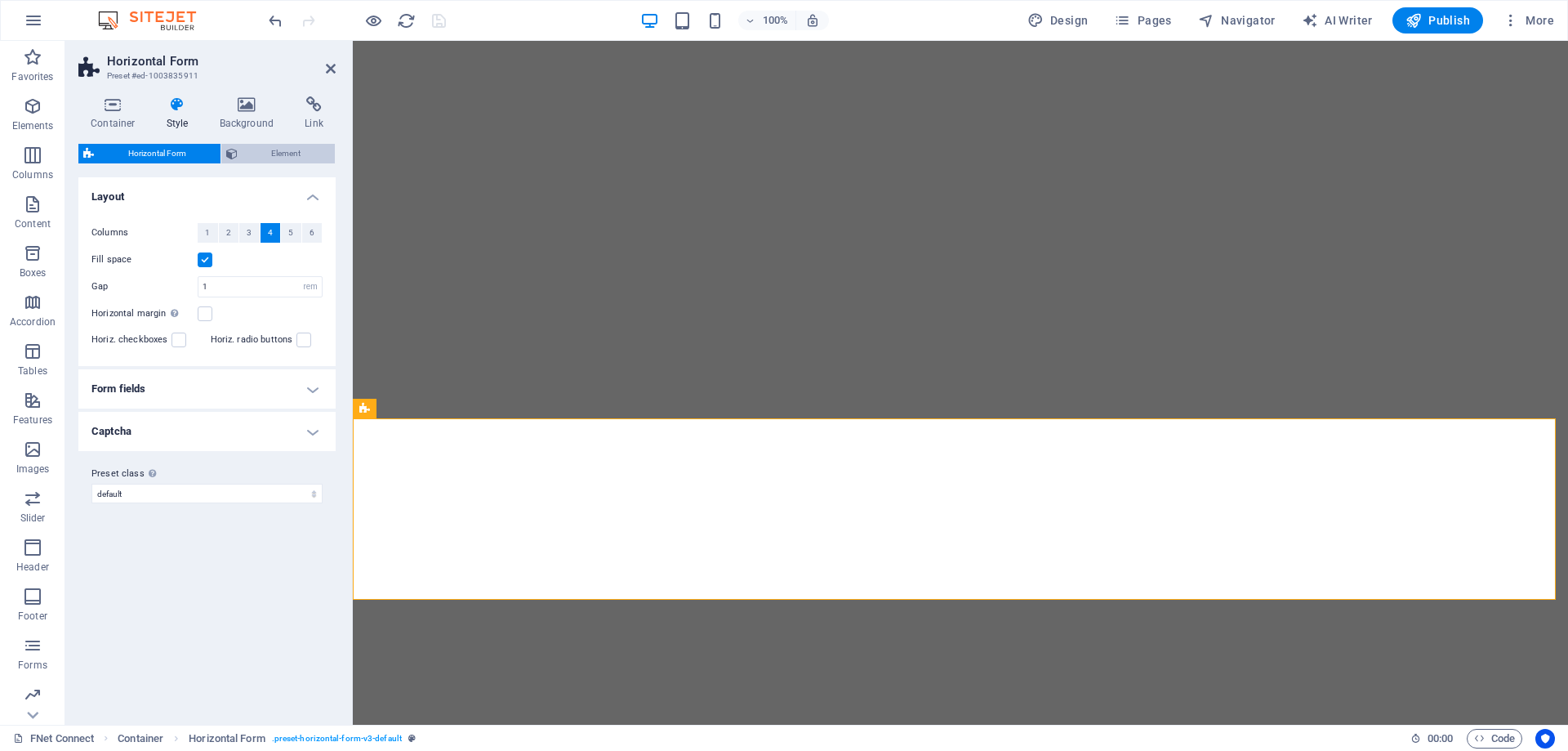
click at [276, 145] on span "Element" at bounding box center [286, 153] width 88 height 20
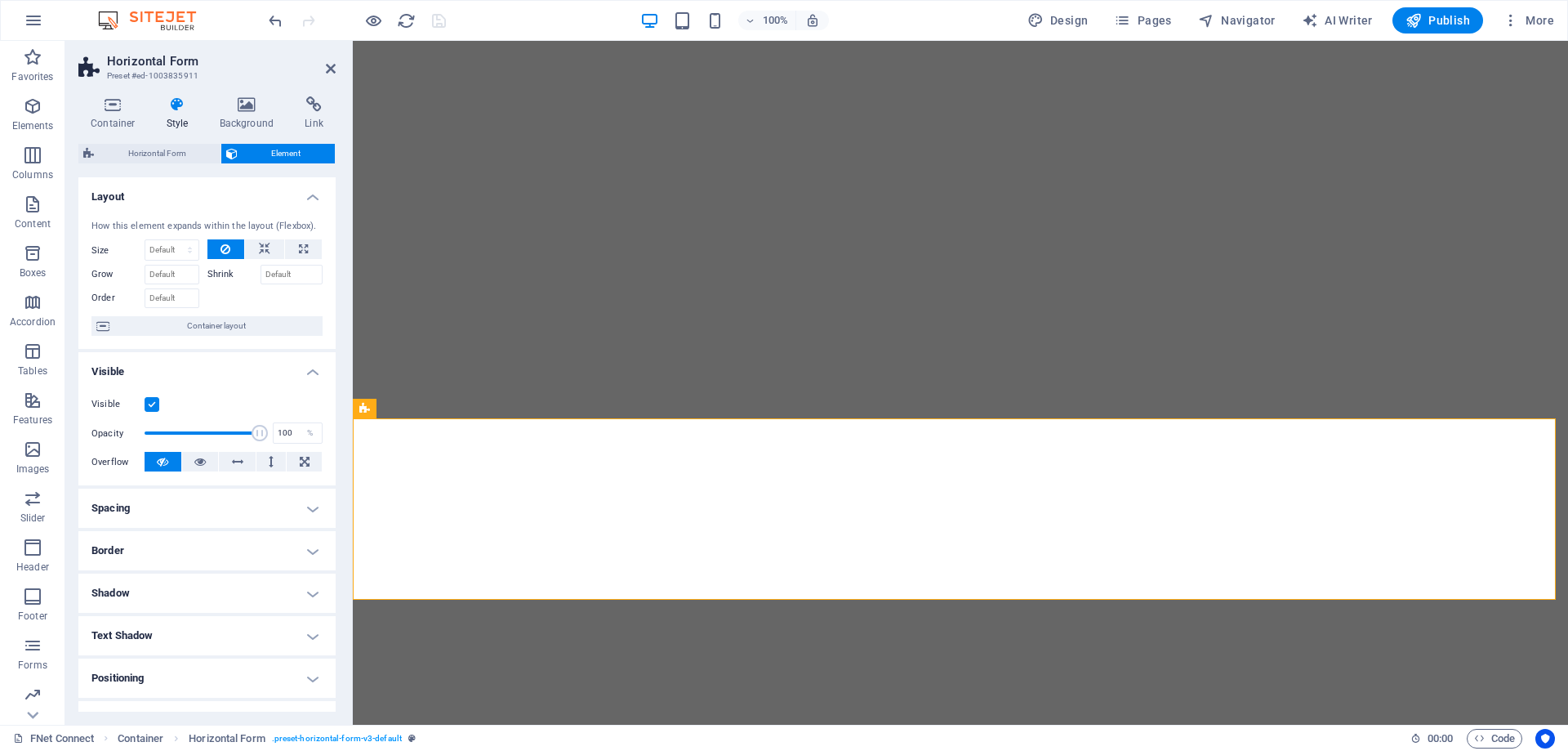
click at [155, 506] on h4 "Spacing" at bounding box center [207, 507] width 258 height 39
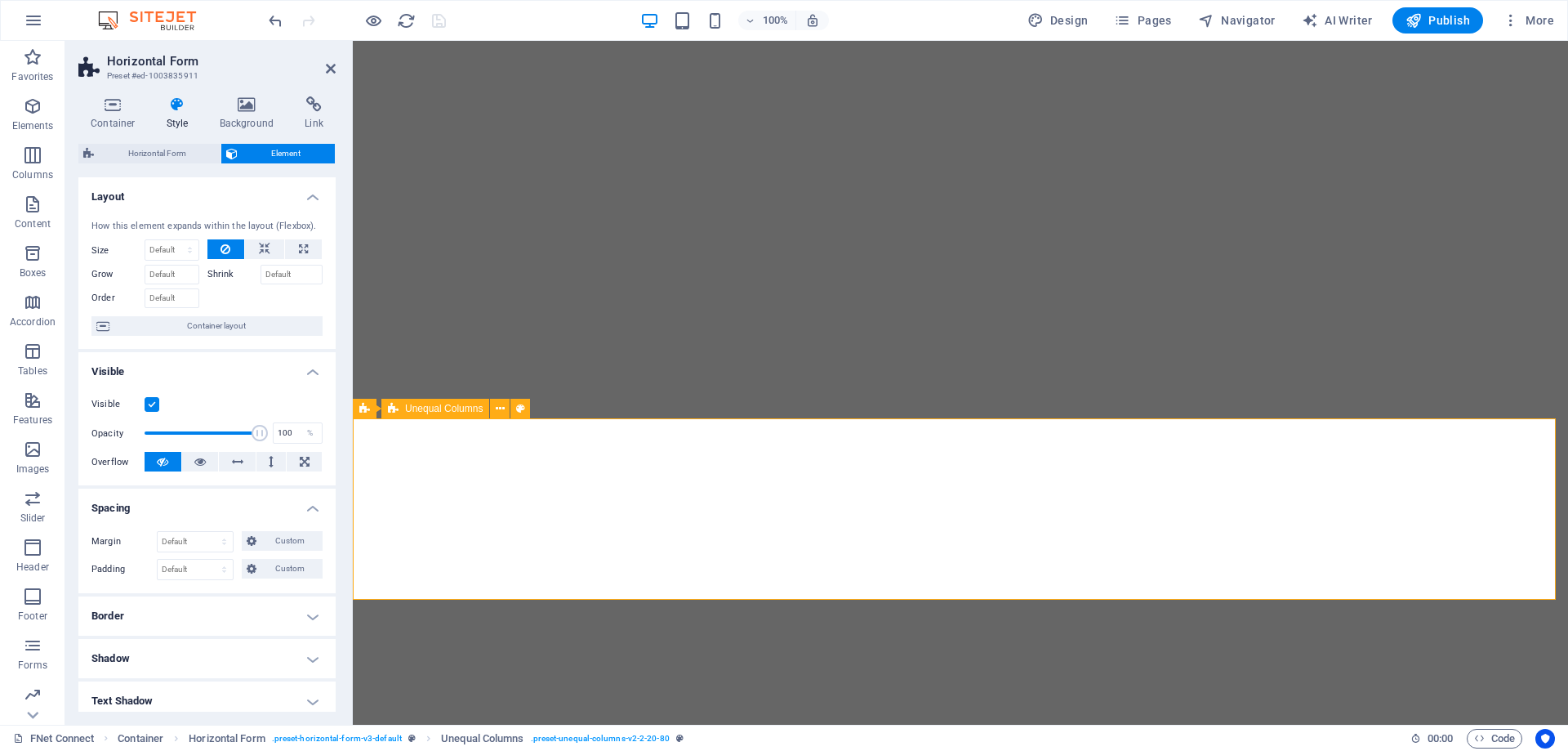
select select "px"
select select "rem"
select select "px"
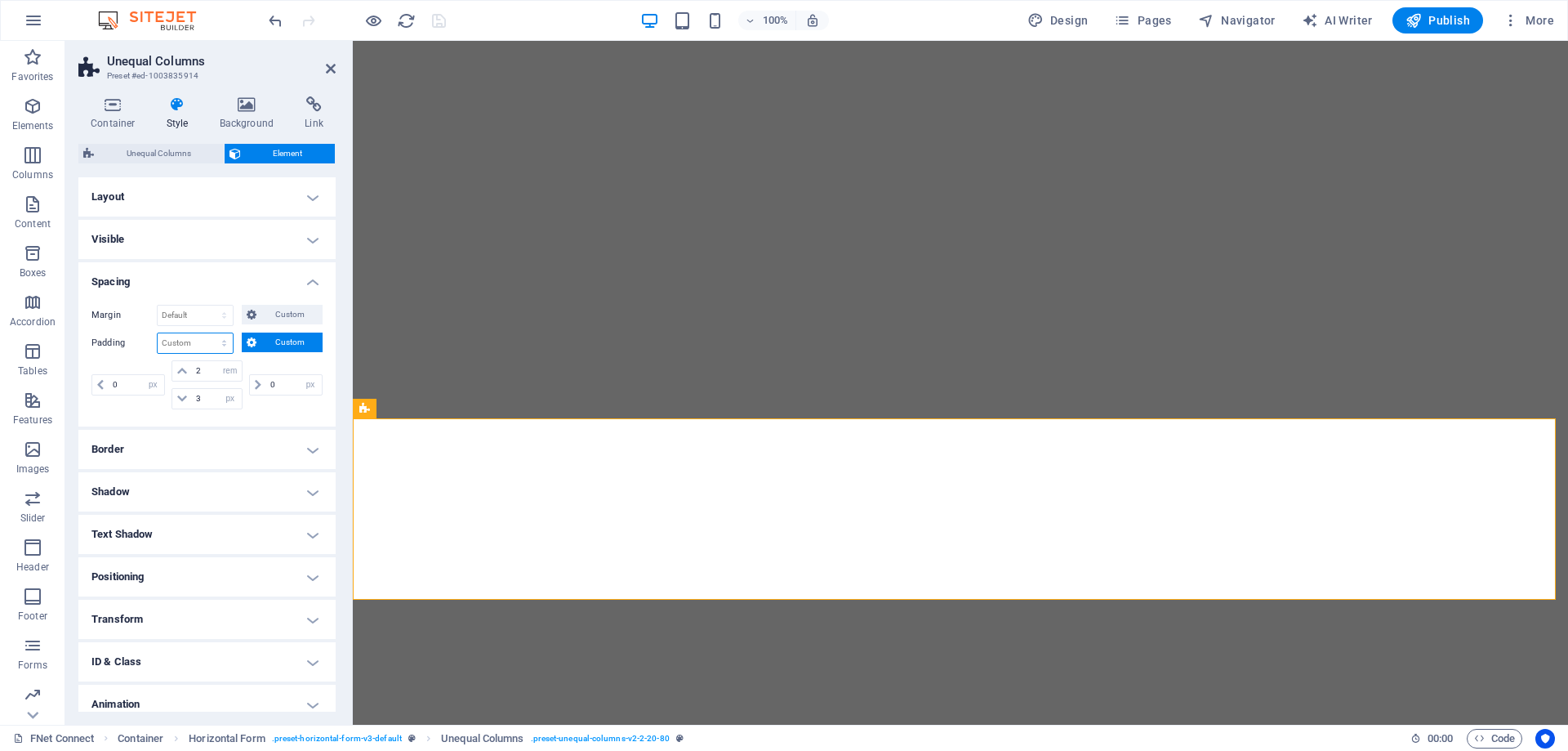
click at [219, 342] on select "Default px rem % vh vw Custom" at bounding box center [195, 343] width 75 height 20
click at [157, 333] on select "Default px rem % vh vw Custom" at bounding box center [195, 343] width 75 height 20
select select "DISABLED_OPTION_VALUE"
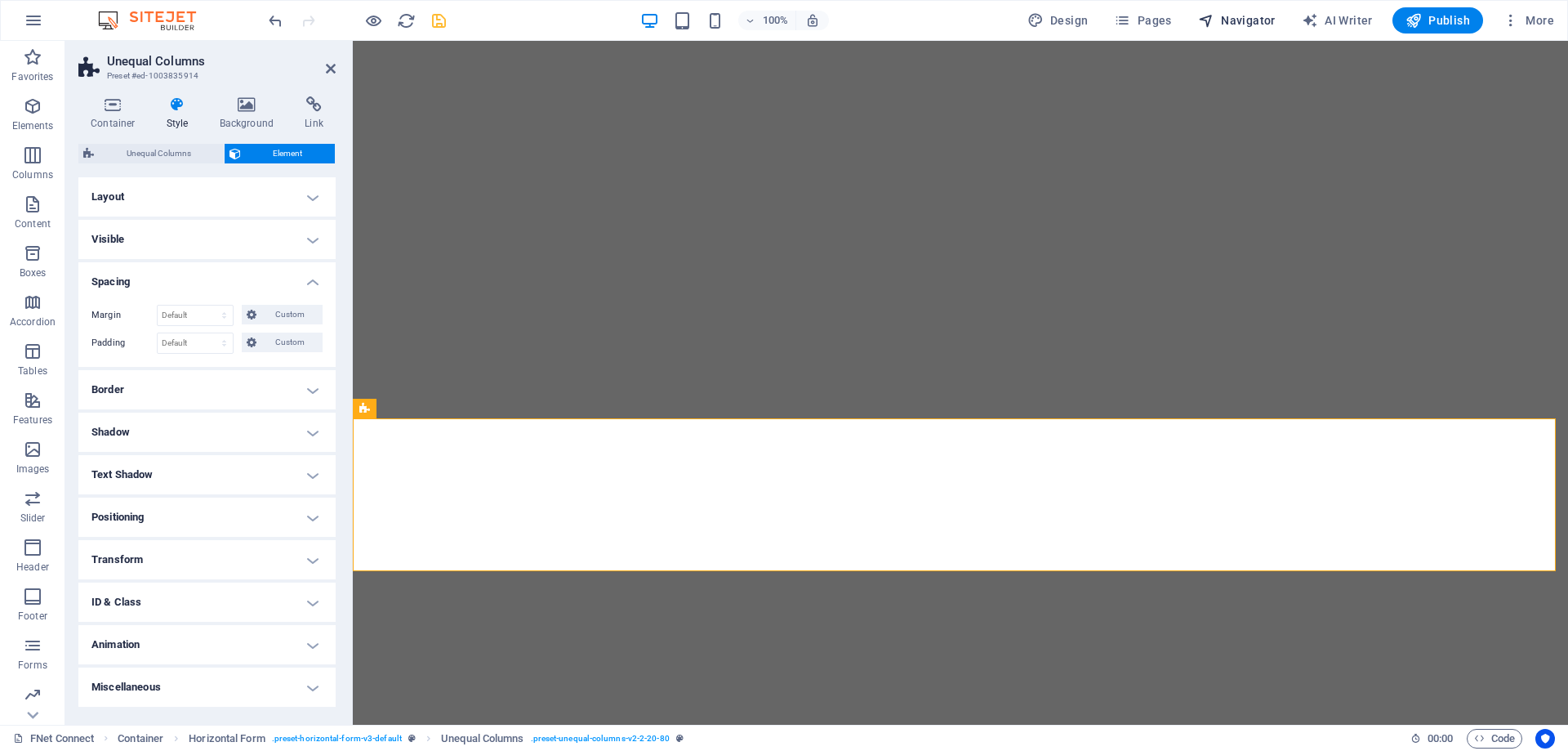
click at [1250, 18] on span "Navigator" at bounding box center [1236, 20] width 77 height 17
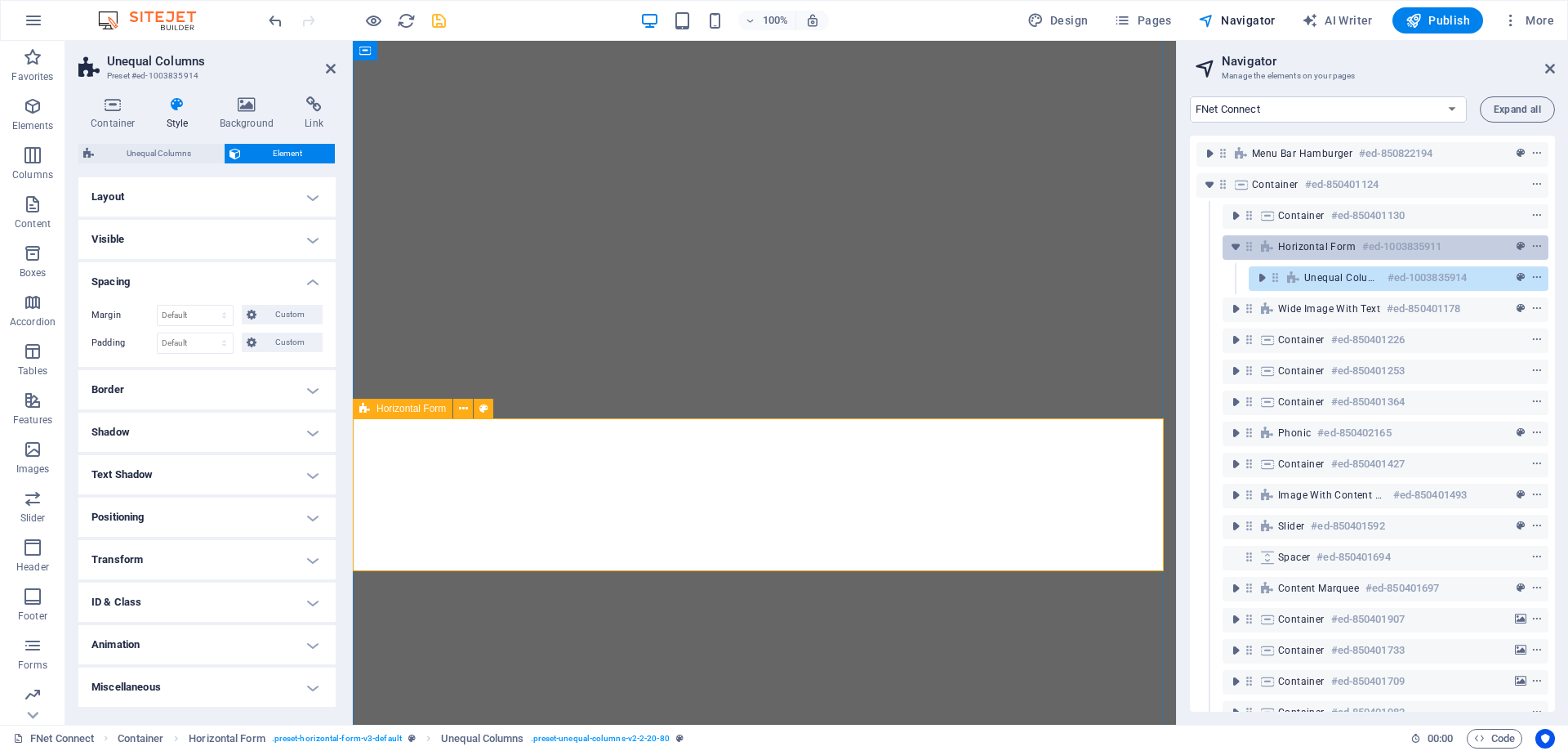
click at [1356, 248] on div "Horizontal Form #ed-1003835911" at bounding box center [1372, 246] width 189 height 20
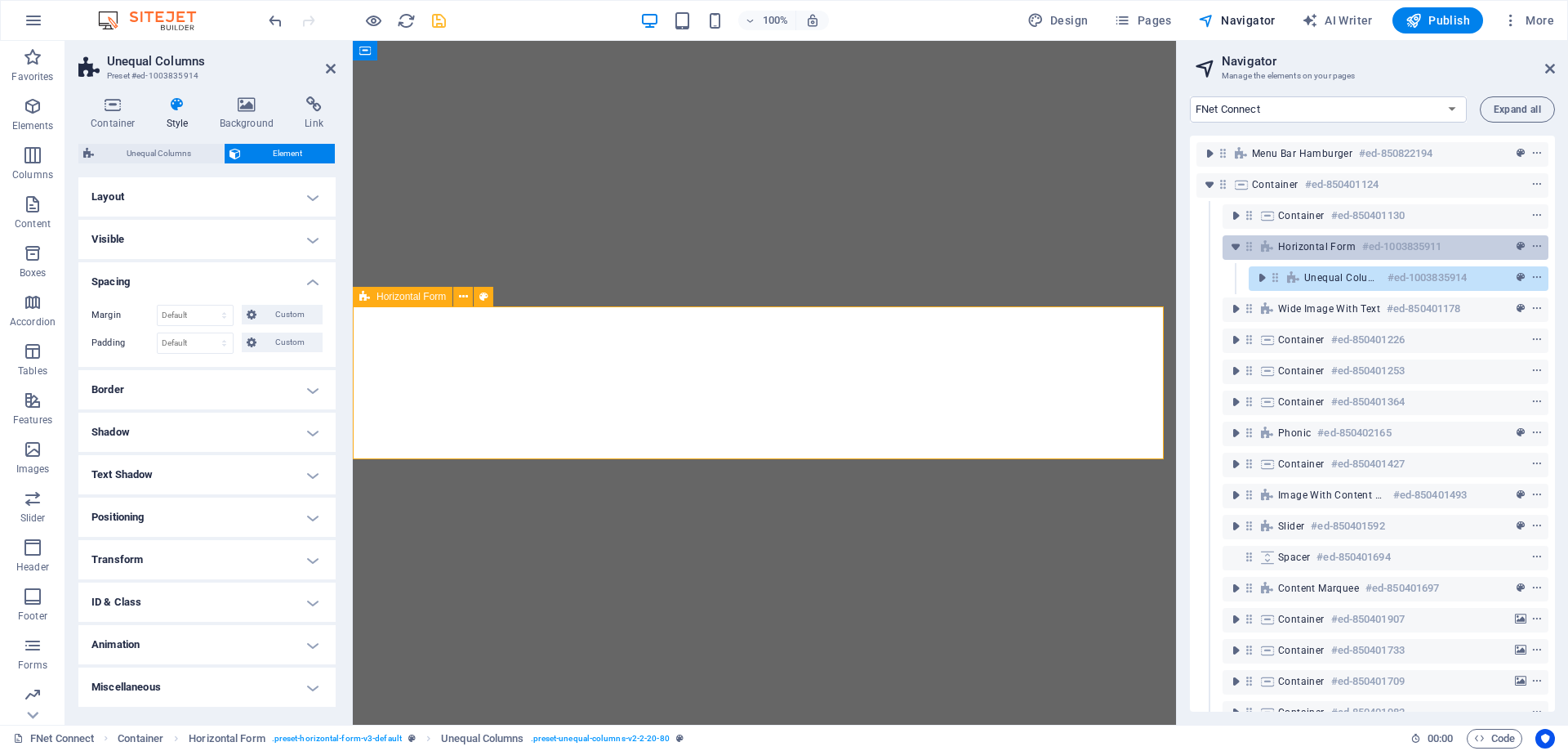
click at [1356, 248] on div "Horizontal Form #ed-1003835911" at bounding box center [1372, 246] width 189 height 20
select select "px"
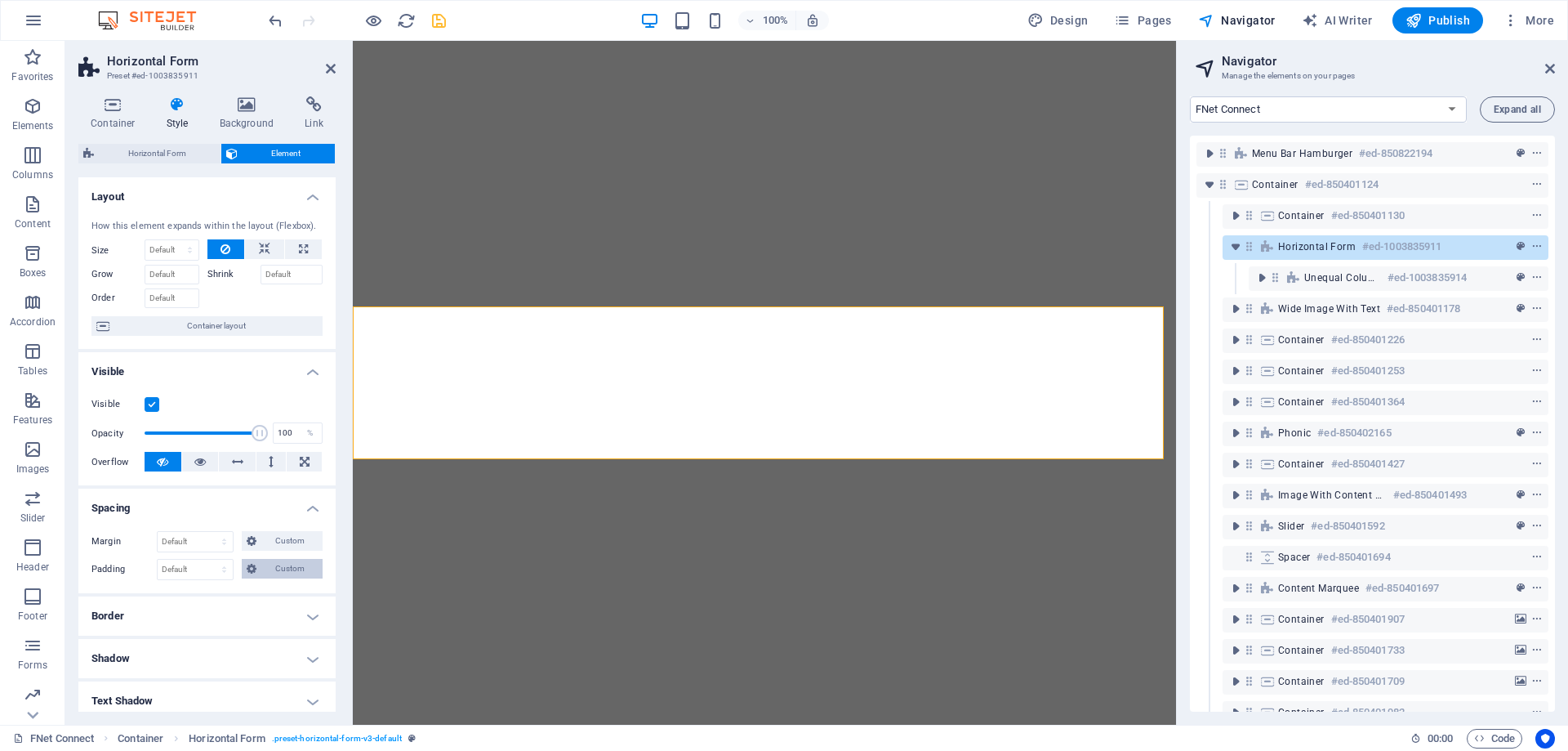
click at [275, 567] on span "Custom" at bounding box center [289, 568] width 57 height 20
click at [291, 536] on span "Custom" at bounding box center [289, 540] width 57 height 20
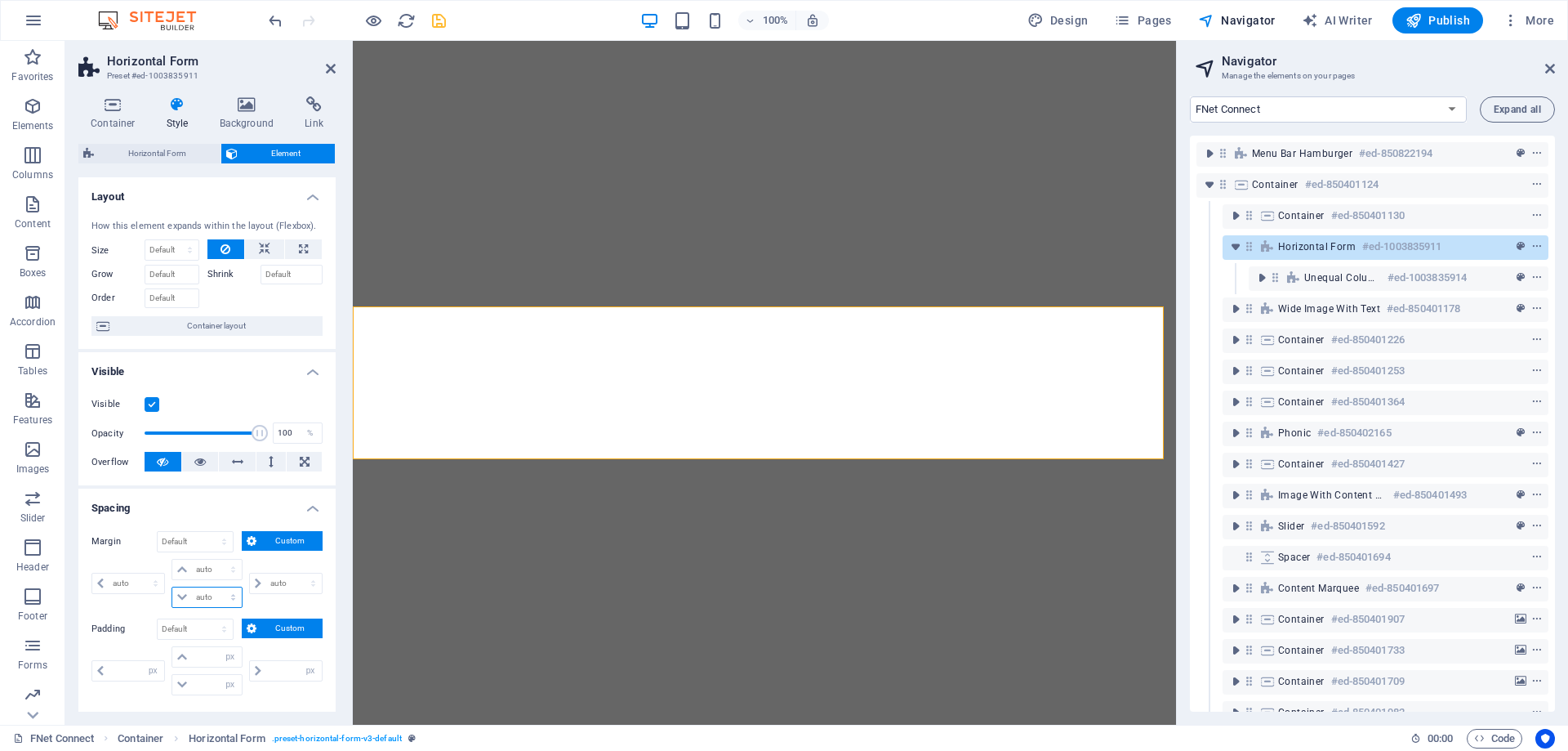
click at [203, 593] on select "auto px % rem vw vh" at bounding box center [206, 597] width 69 height 20
select select "rem"
click at [217, 587] on select "auto px % rem vw vh" at bounding box center [206, 597] width 69 height 20
type input "0"
select select "px"
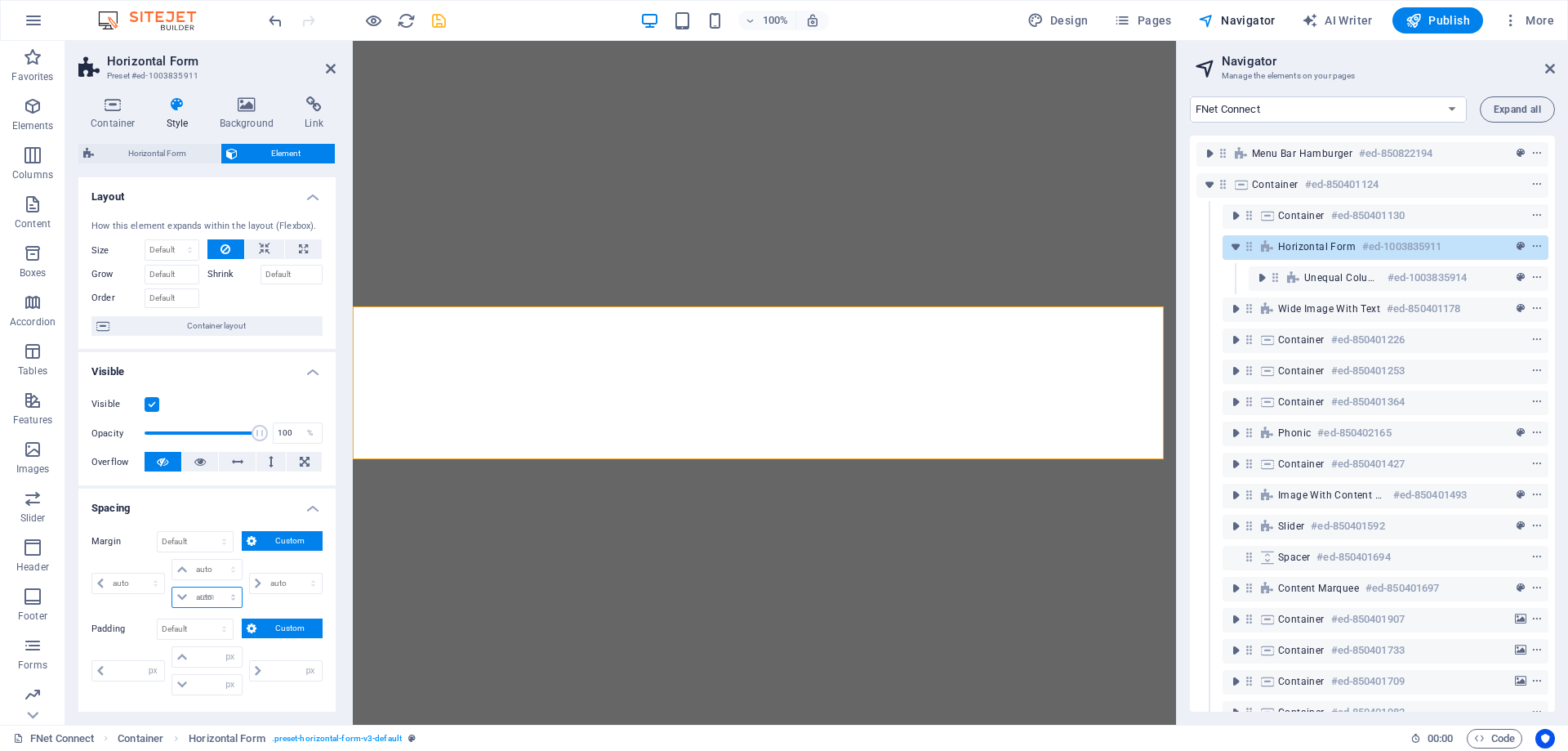
type input "0"
select select "px"
type input "0"
select select "px"
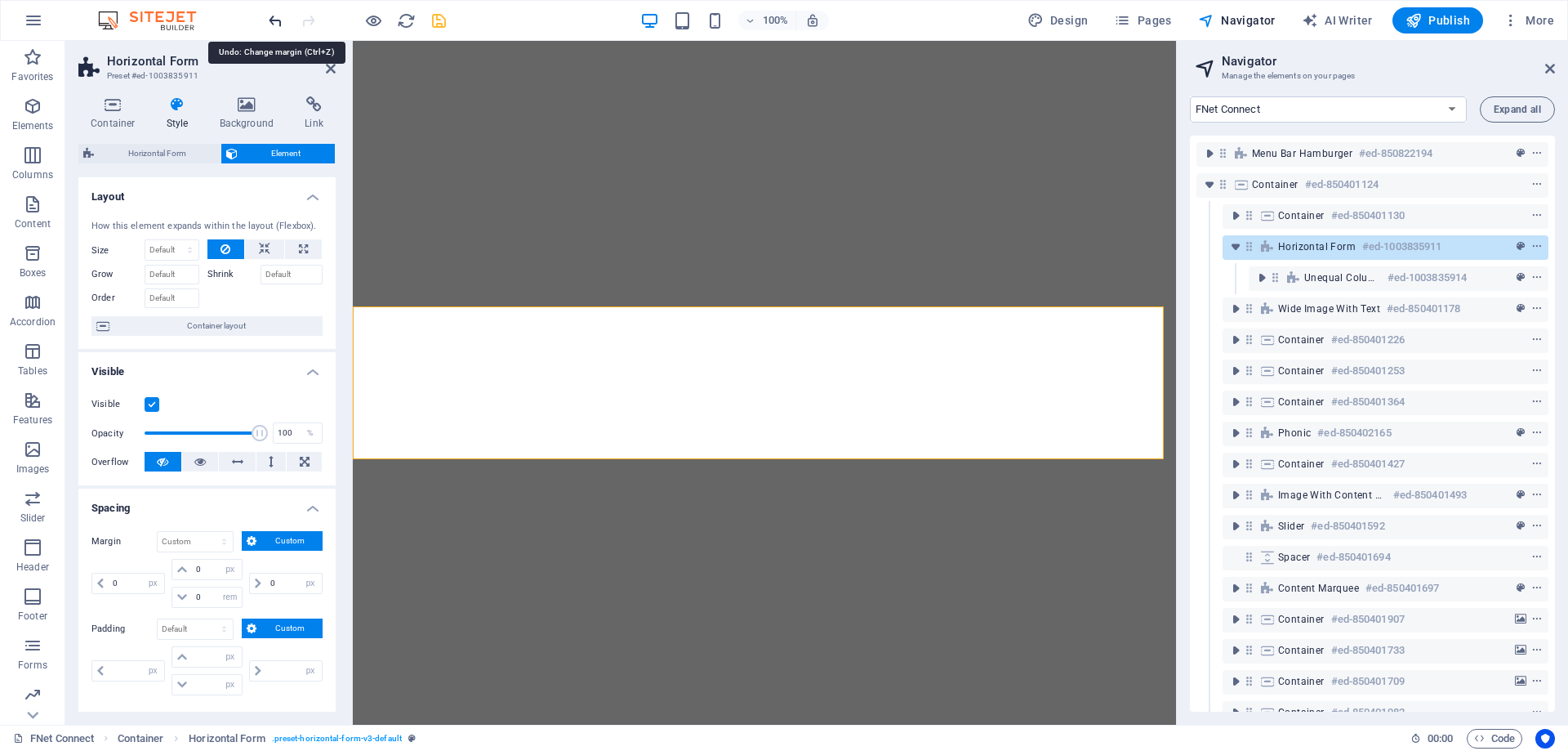
click at [269, 23] on icon "undo" at bounding box center [276, 21] width 19 height 19
select select "DISABLED_OPTION_VALUE"
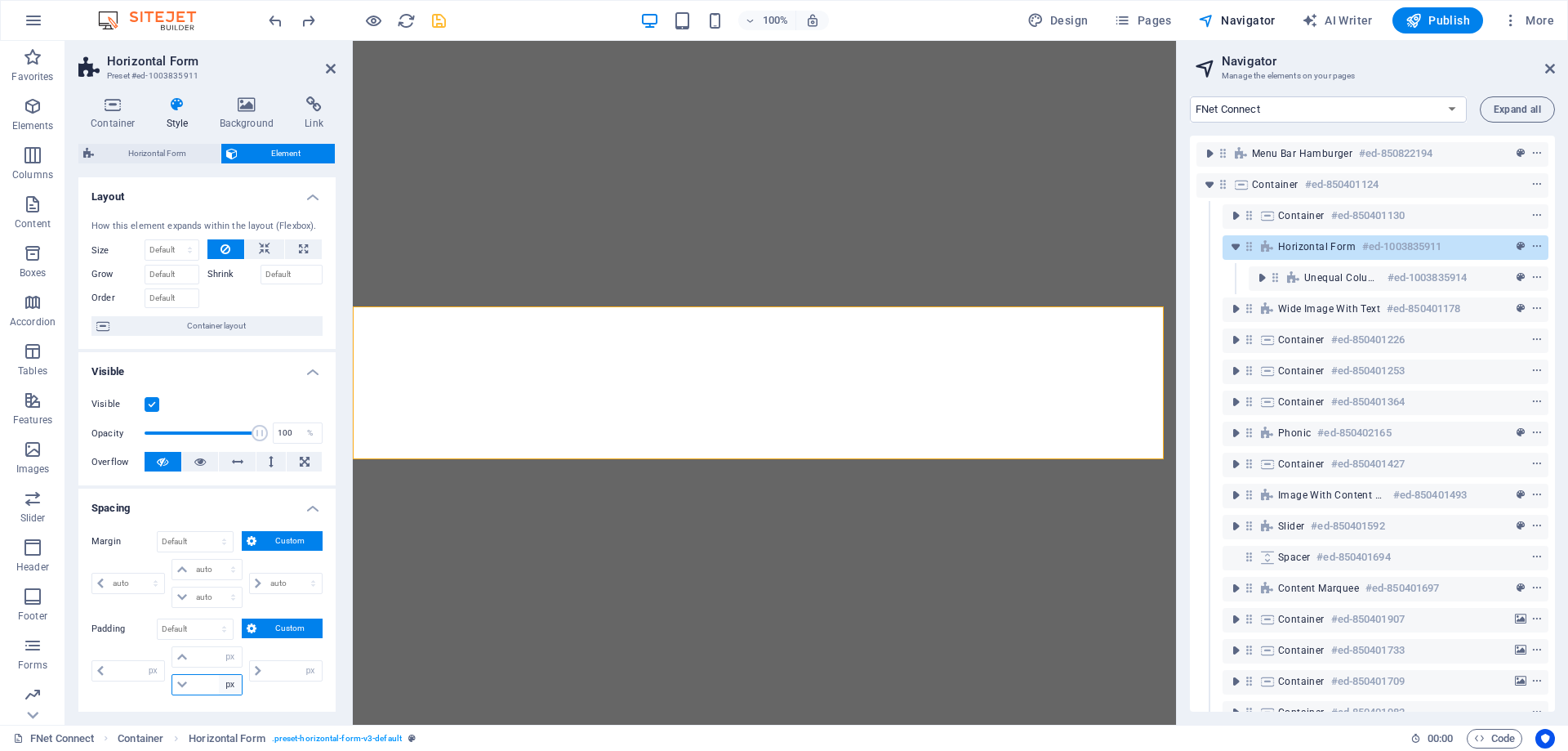
click at [231, 694] on select "px rem % vh vw" at bounding box center [231, 684] width 23 height 20
select select "rem"
click at [219, 674] on select "px rem % vh vw" at bounding box center [231, 684] width 23 height 20
type input "0"
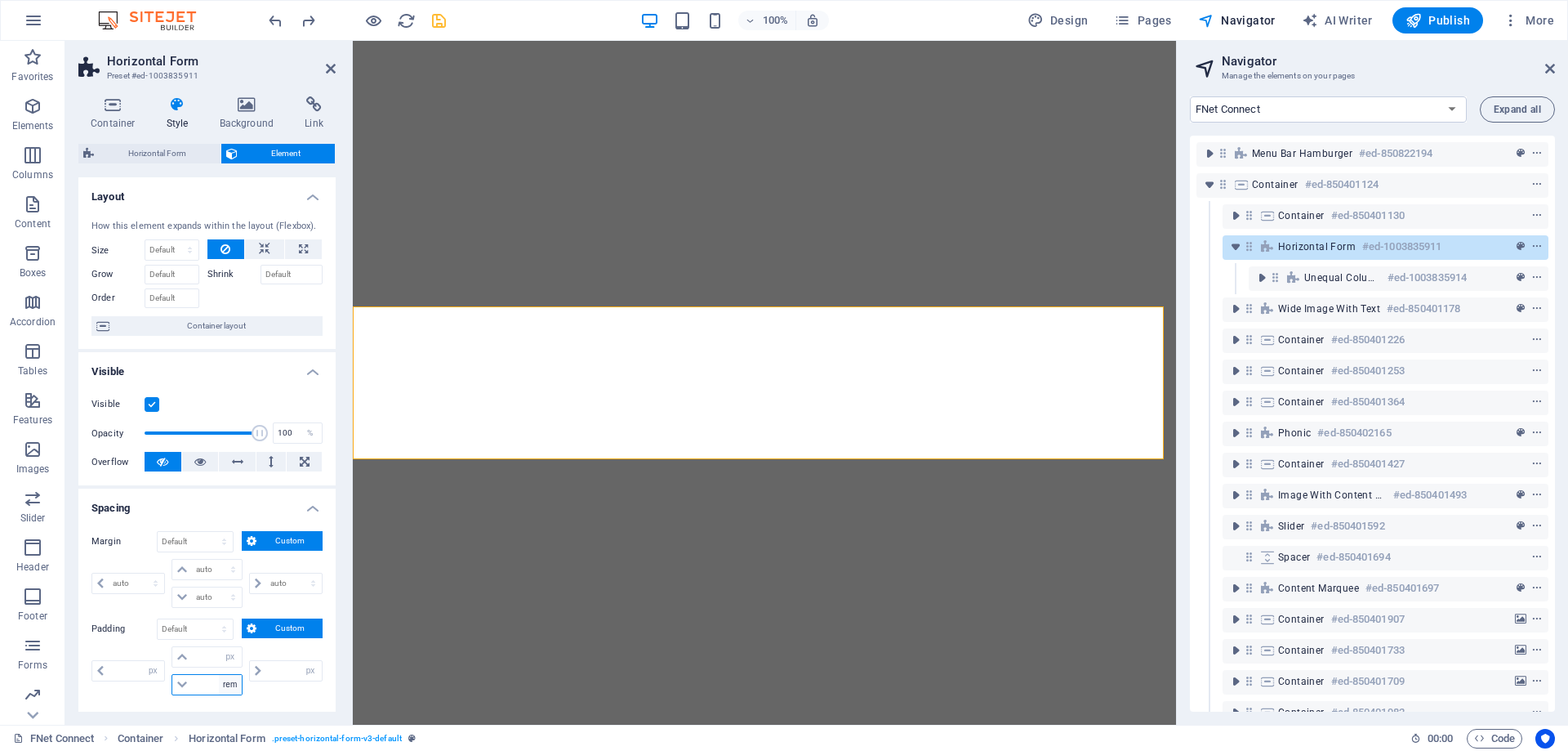
type input "0"
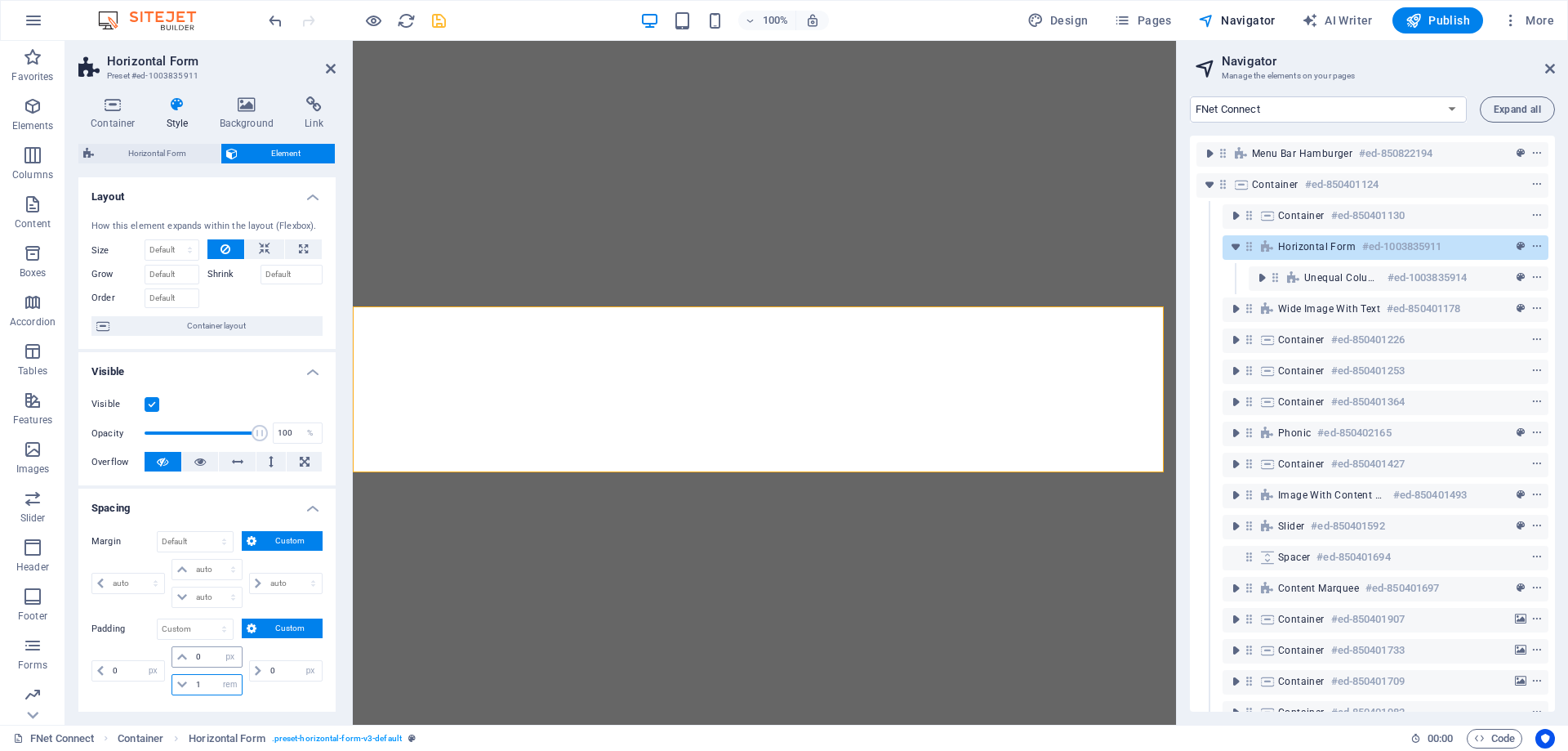
type input "1"
drag, startPoint x: 202, startPoint y: 663, endPoint x: 190, endPoint y: 666, distance: 12.4
click at [190, 666] on div "0 px rem % vh vw" at bounding box center [206, 657] width 70 height 21
drag, startPoint x: 201, startPoint y: 659, endPoint x: 184, endPoint y: 661, distance: 17.1
click at [184, 661] on div "1 px rem % vh vw" at bounding box center [206, 657] width 70 height 21
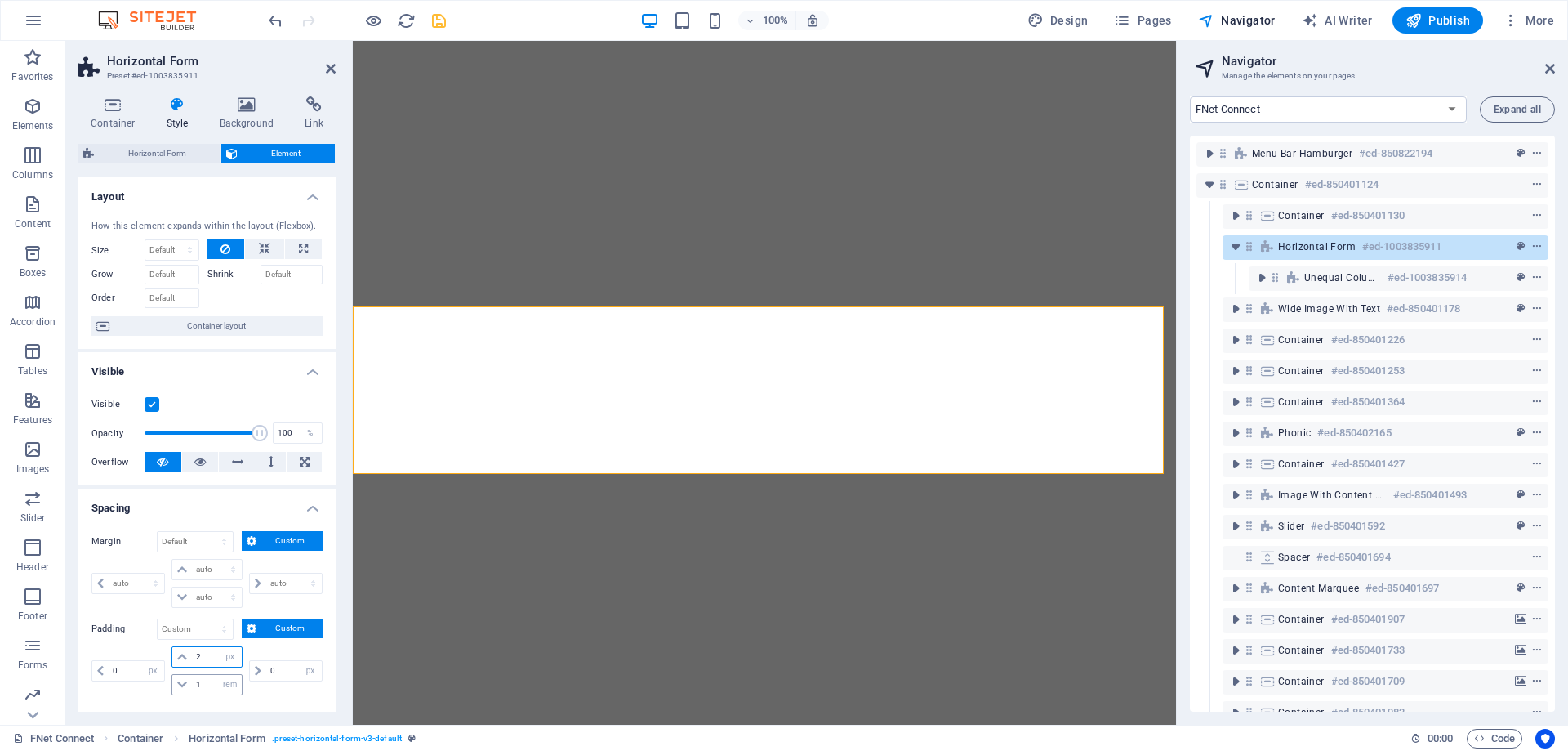
type input "2"
drag, startPoint x: 203, startPoint y: 686, endPoint x: 162, endPoint y: 687, distance: 41.0
click at [162, 687] on div "0 px rem % vh vw 2 px rem % vh vw 1 px rem % vh vw 0 px rem % vh vw" at bounding box center [207, 671] width 231 height 49
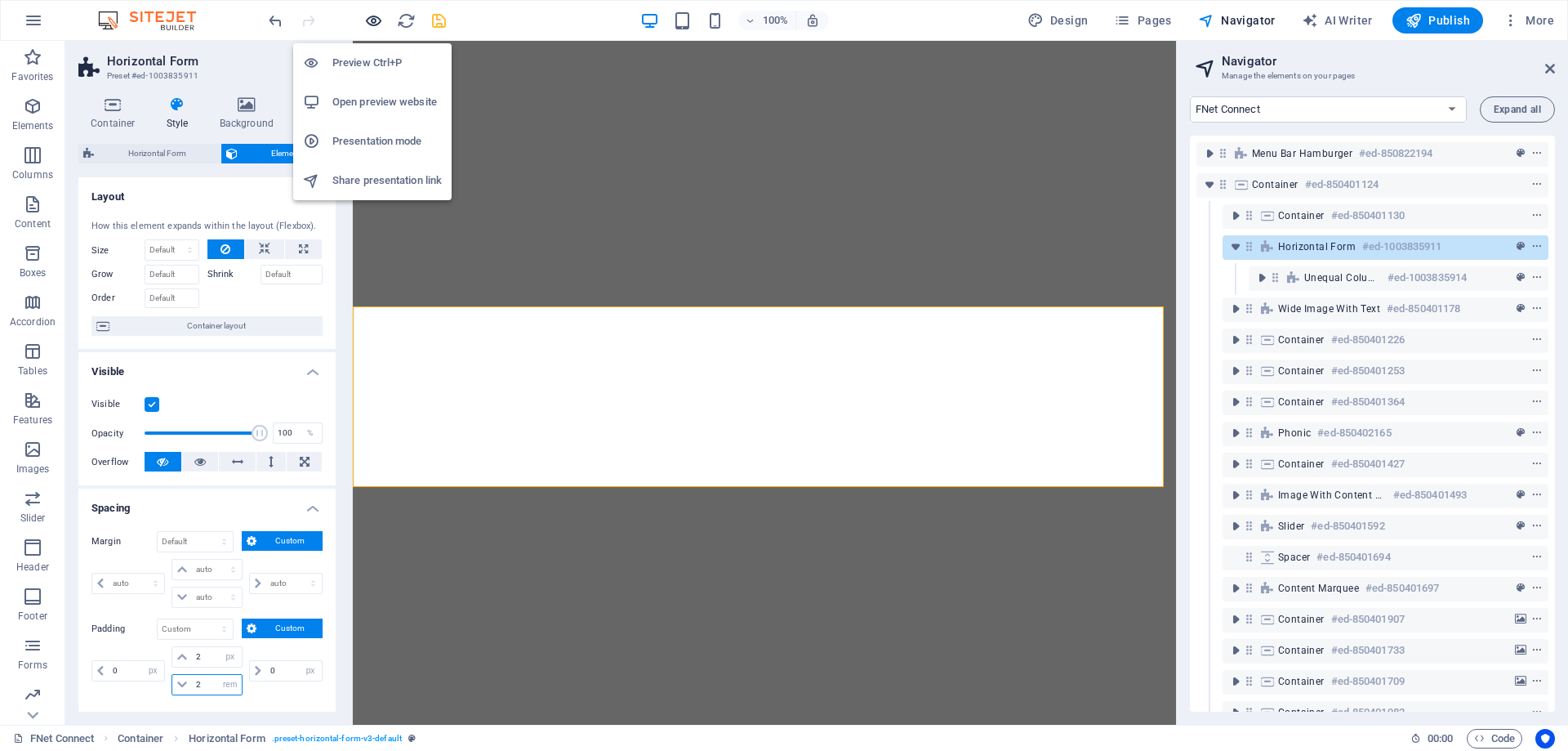
type input "2"
click at [373, 23] on icon "button" at bounding box center [374, 21] width 19 height 19
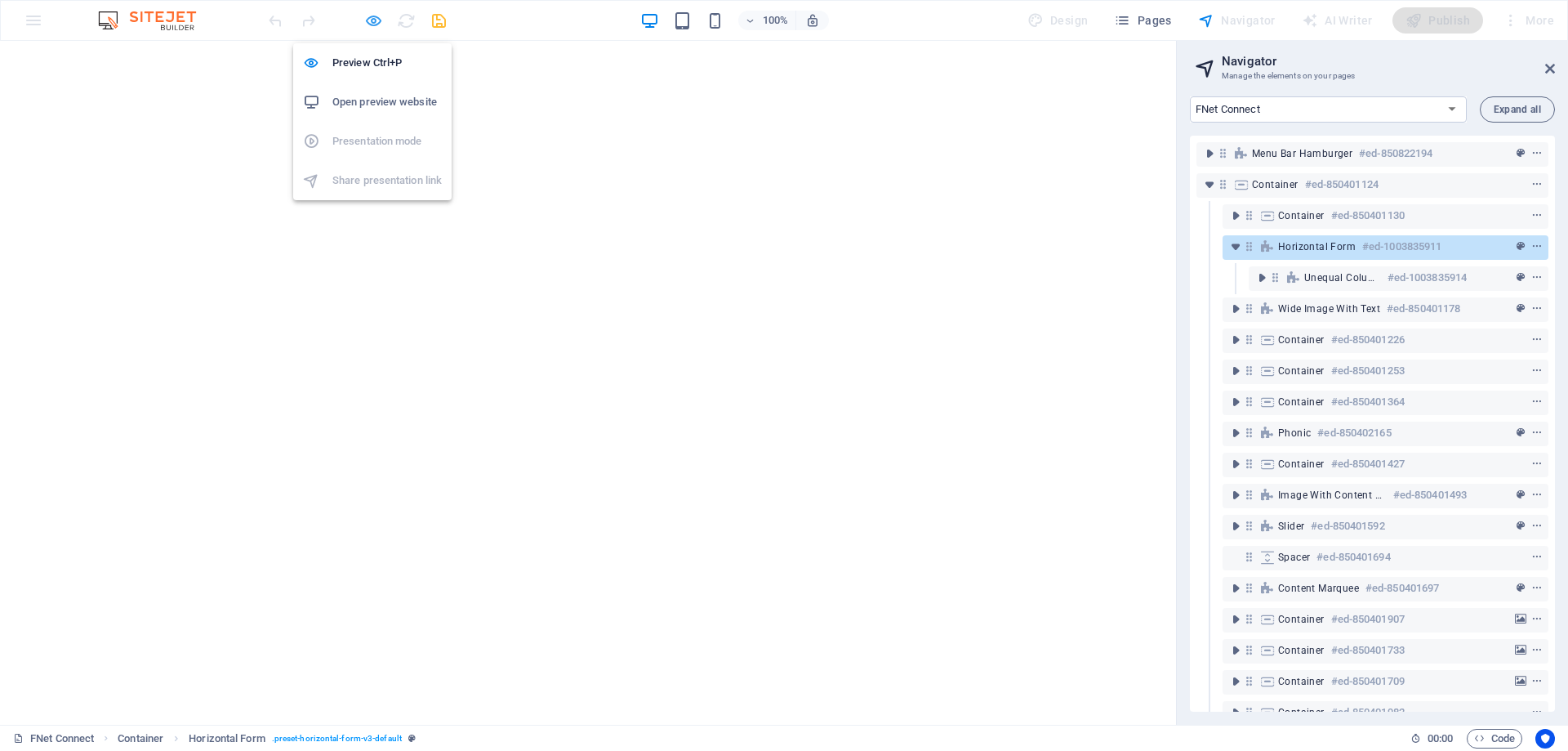
click at [373, 23] on icon "button" at bounding box center [374, 21] width 19 height 19
select select "px"
select select "rem"
select select "px"
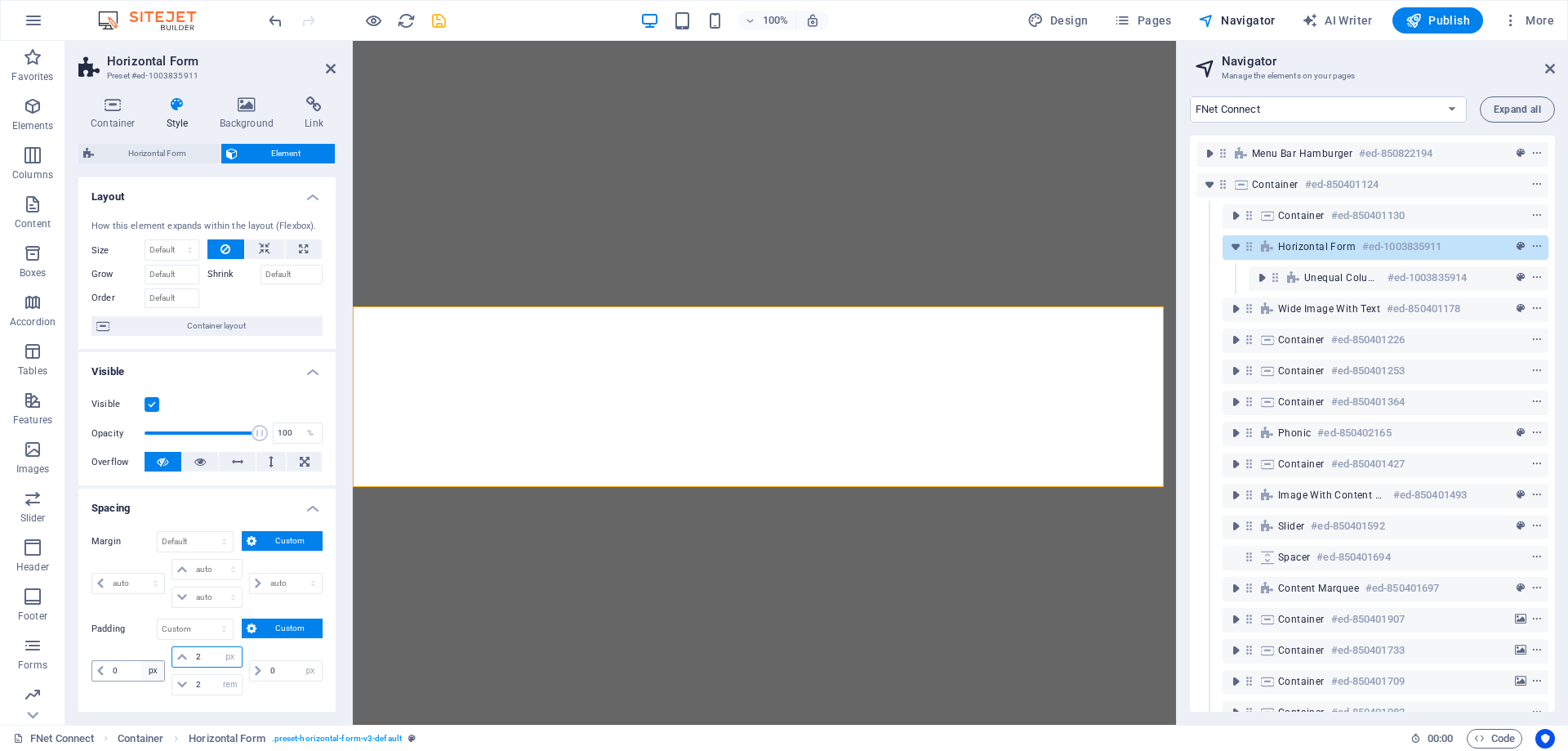
drag, startPoint x: 210, startPoint y: 657, endPoint x: 162, endPoint y: 664, distance: 48.5
click at [162, 664] on div "0 px rem % vh vw 2 px rem % vh vw 2 px rem % vh vw 0 px rem % vh vw" at bounding box center [207, 671] width 231 height 49
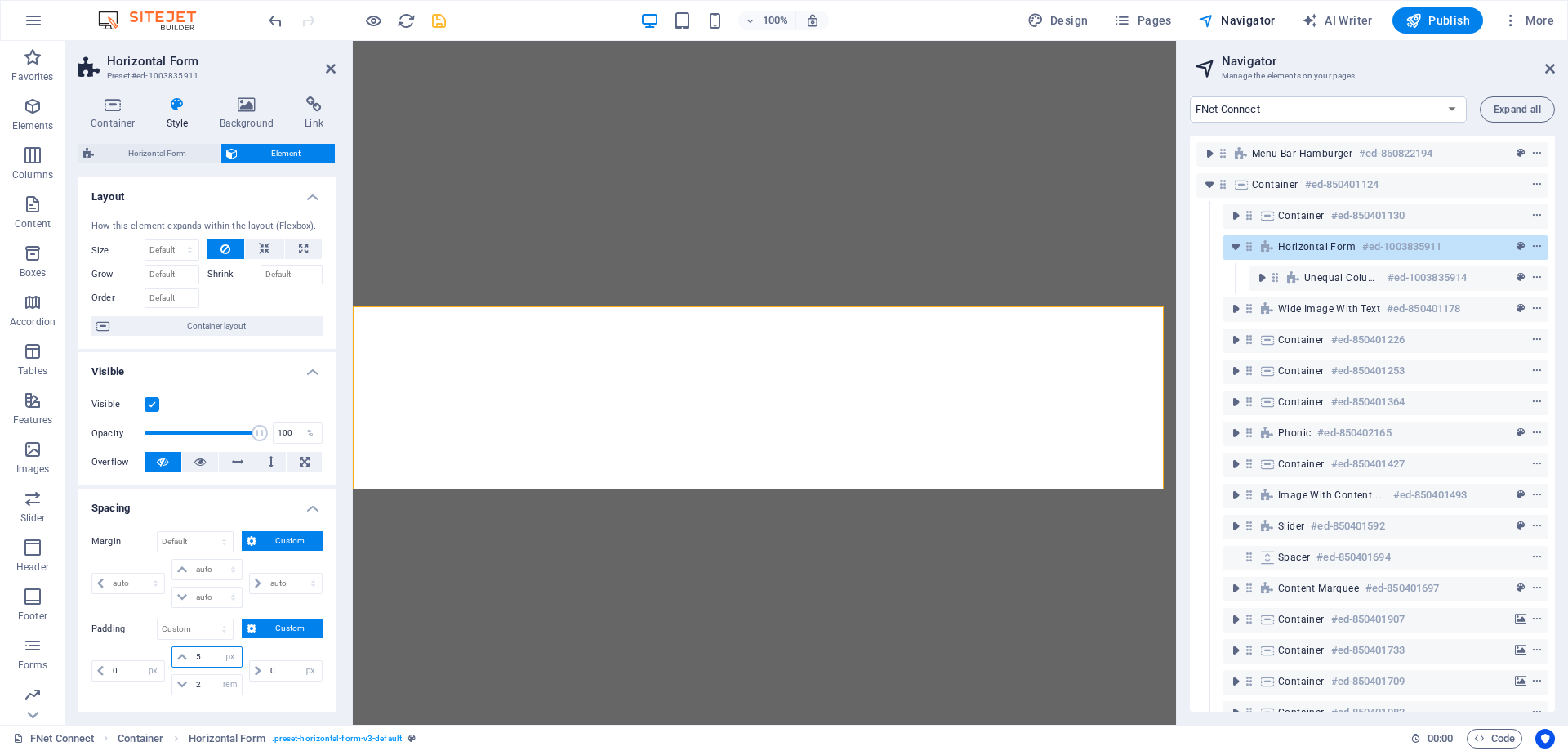
drag, startPoint x: 203, startPoint y: 652, endPoint x: 191, endPoint y: 658, distance: 13.4
click at [192, 658] on input "5" at bounding box center [217, 657] width 49 height 20
type input "5"
click at [236, 661] on select "px rem % vh vw" at bounding box center [231, 657] width 23 height 20
select select "rem"
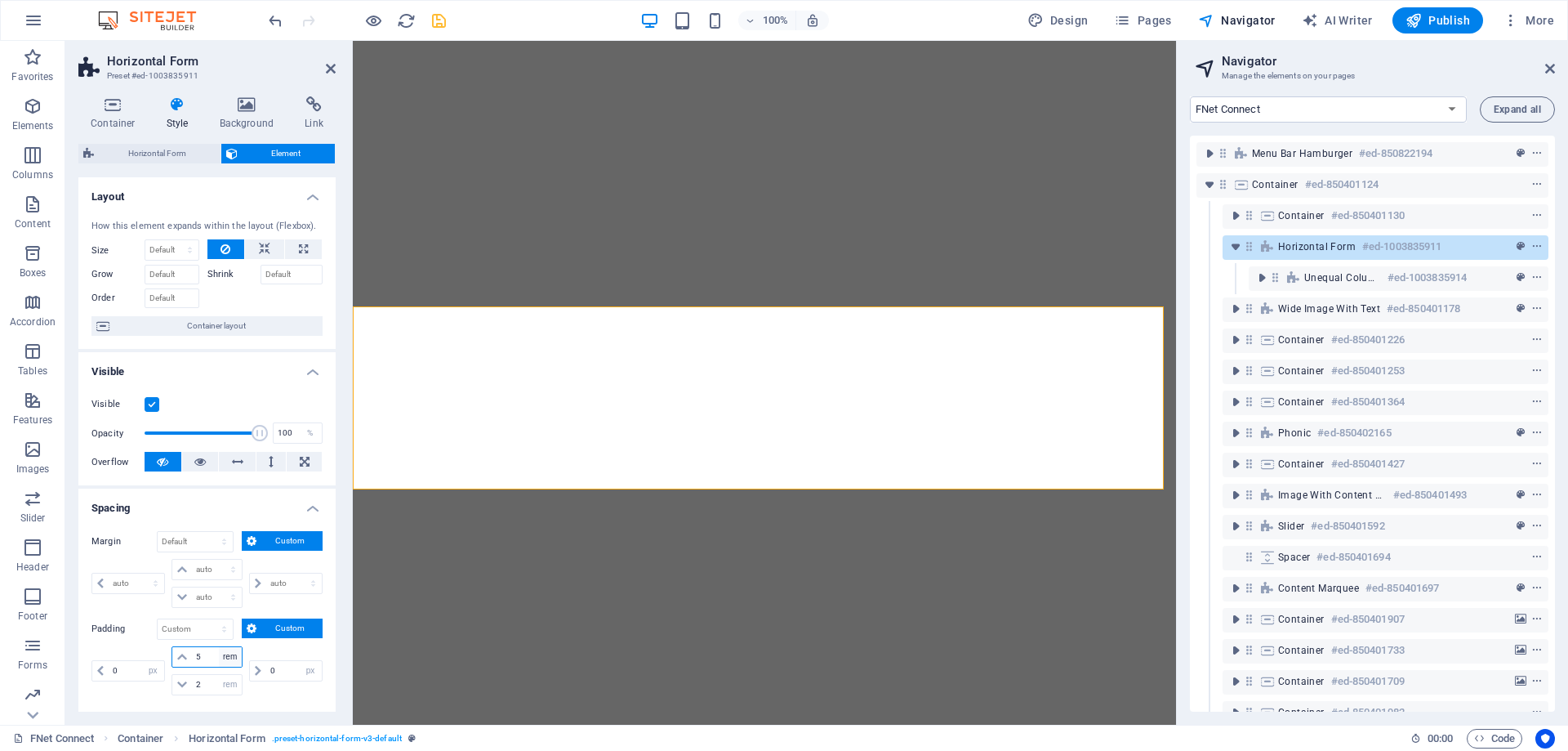
click at [219, 647] on select "px rem % vh vw" at bounding box center [231, 657] width 23 height 20
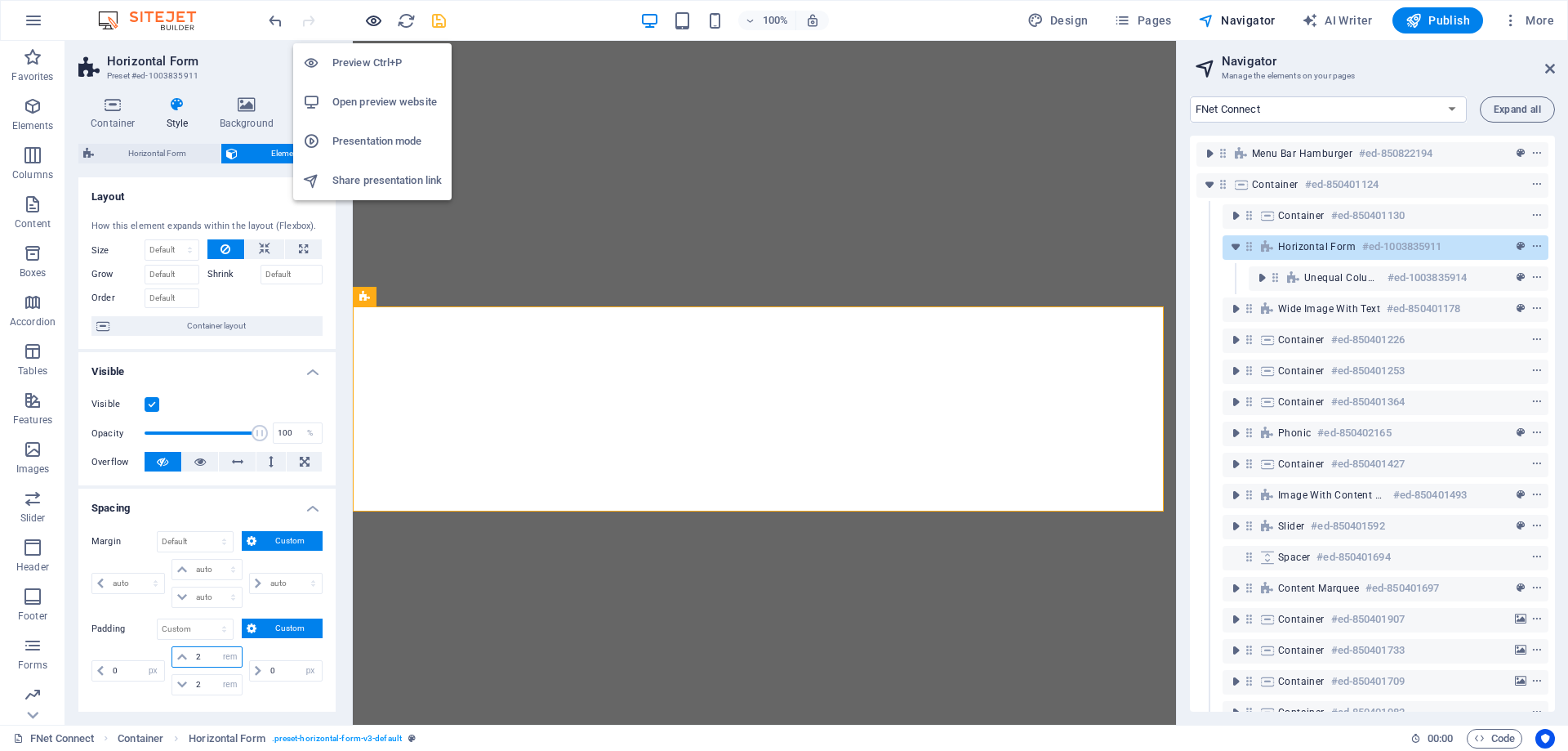
type input "2"
click at [369, 19] on icon "button" at bounding box center [374, 21] width 19 height 19
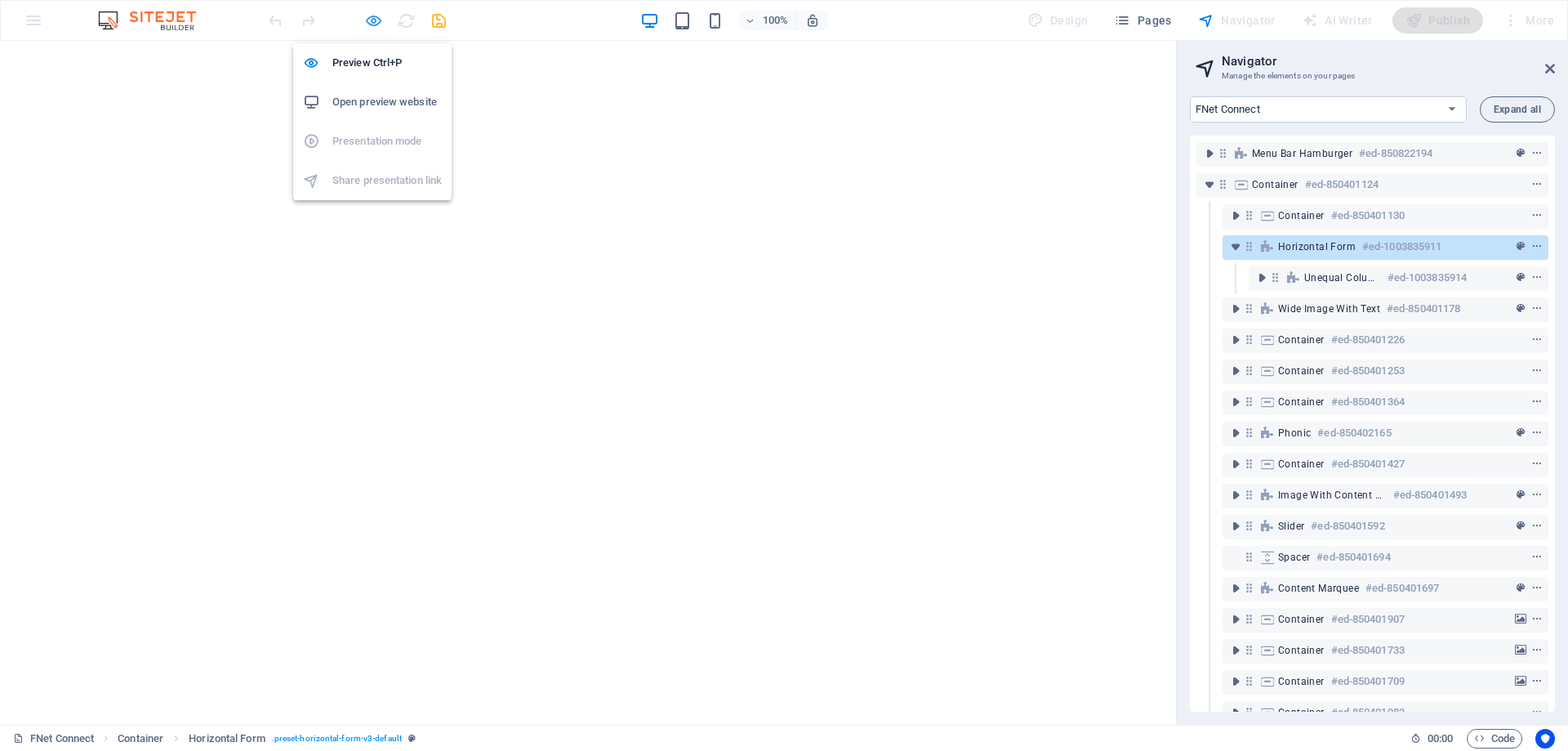
click at [369, 19] on icon "button" at bounding box center [374, 21] width 19 height 19
select select "px"
select select "rem"
select select "px"
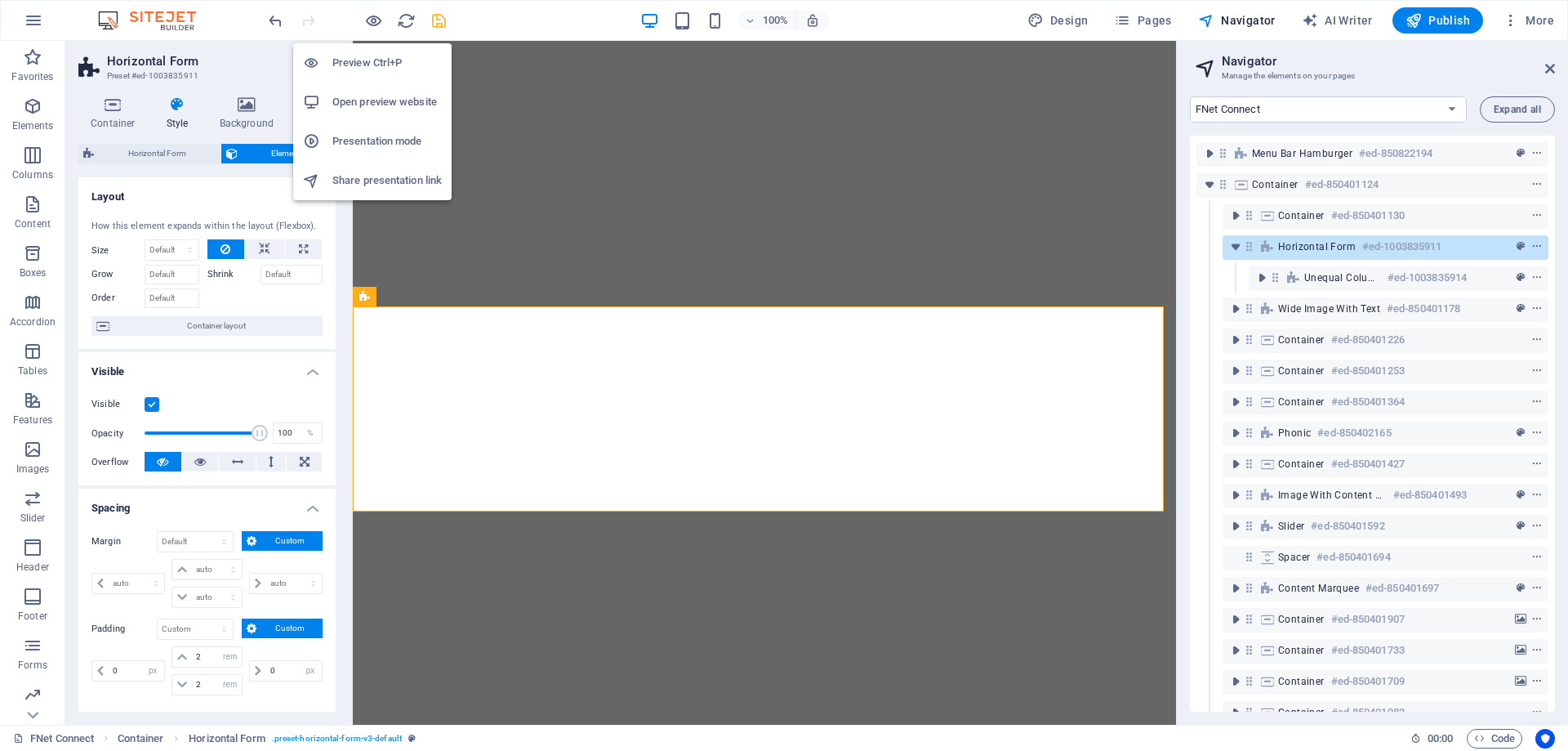
select select "px"
select select "rem"
select select "px"
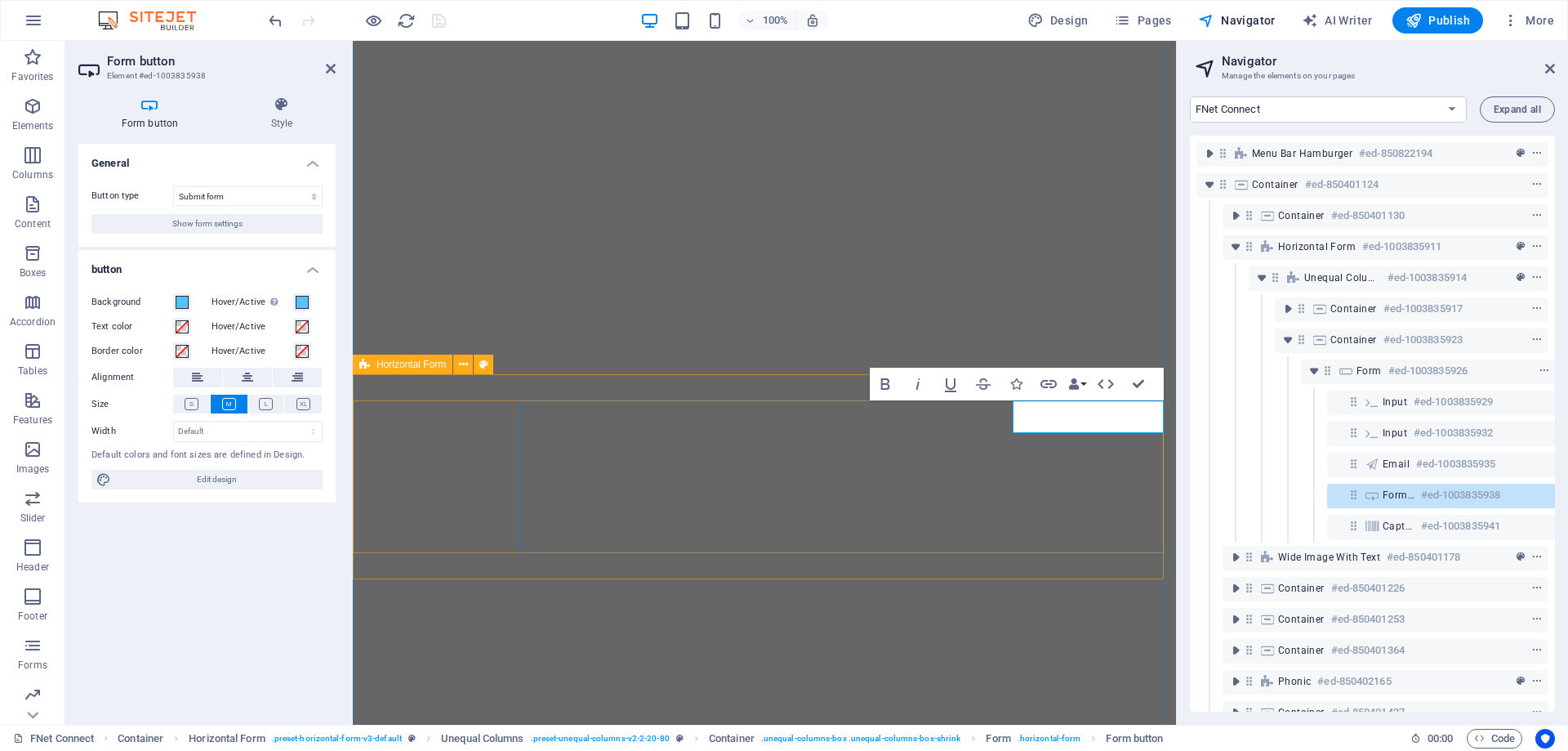
scroll to position [78, 30]
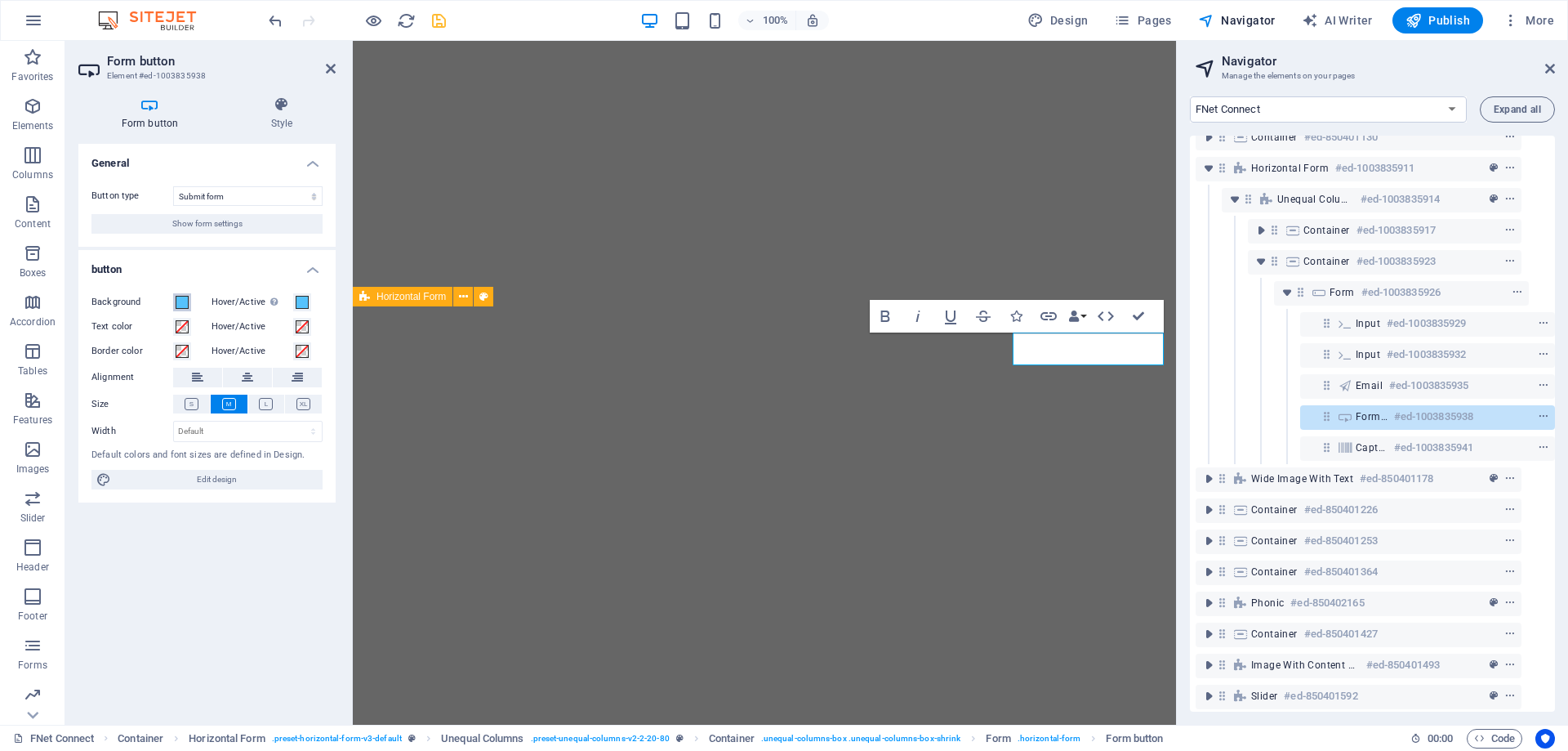
click at [184, 301] on span at bounding box center [182, 302] width 13 height 13
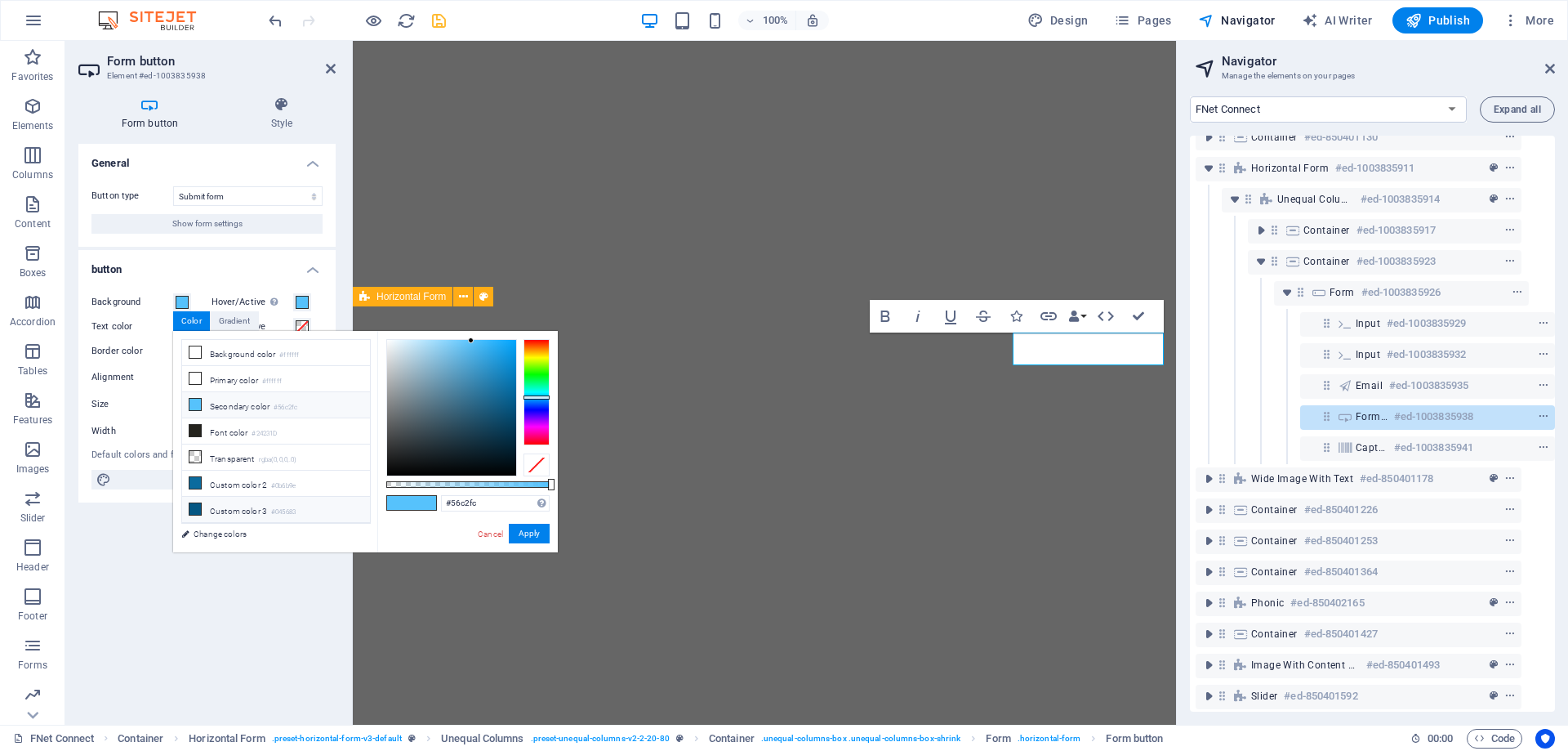
click at [221, 502] on li "Custom color 3 #045683" at bounding box center [276, 510] width 188 height 26
type input "#045683"
click at [207, 507] on li "Custom color 3 #045683" at bounding box center [276, 510] width 188 height 26
click at [525, 528] on button "Apply" at bounding box center [529, 533] width 41 height 20
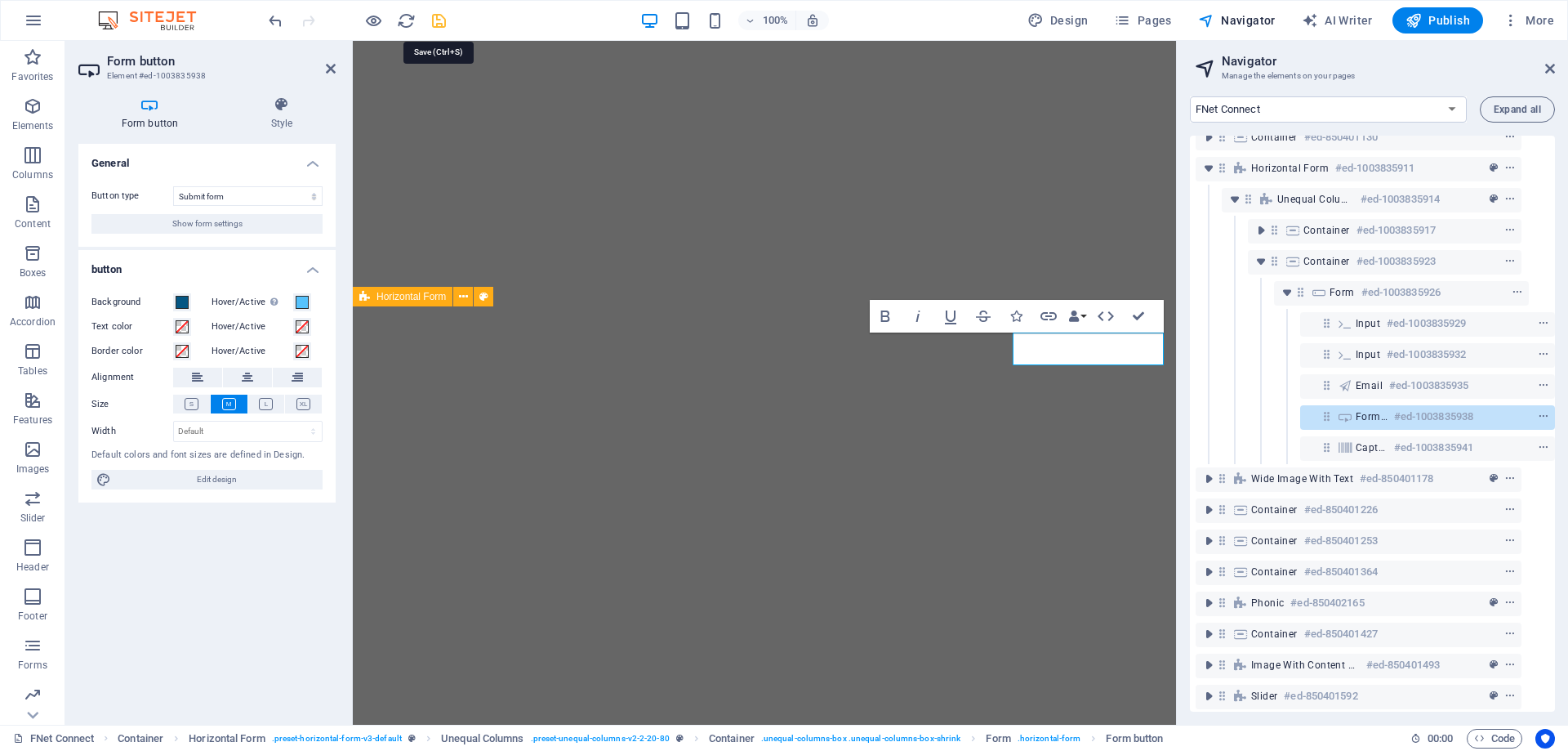
click at [442, 14] on icon "save" at bounding box center [439, 21] width 19 height 19
select select "px"
select select "rem"
select select "px"
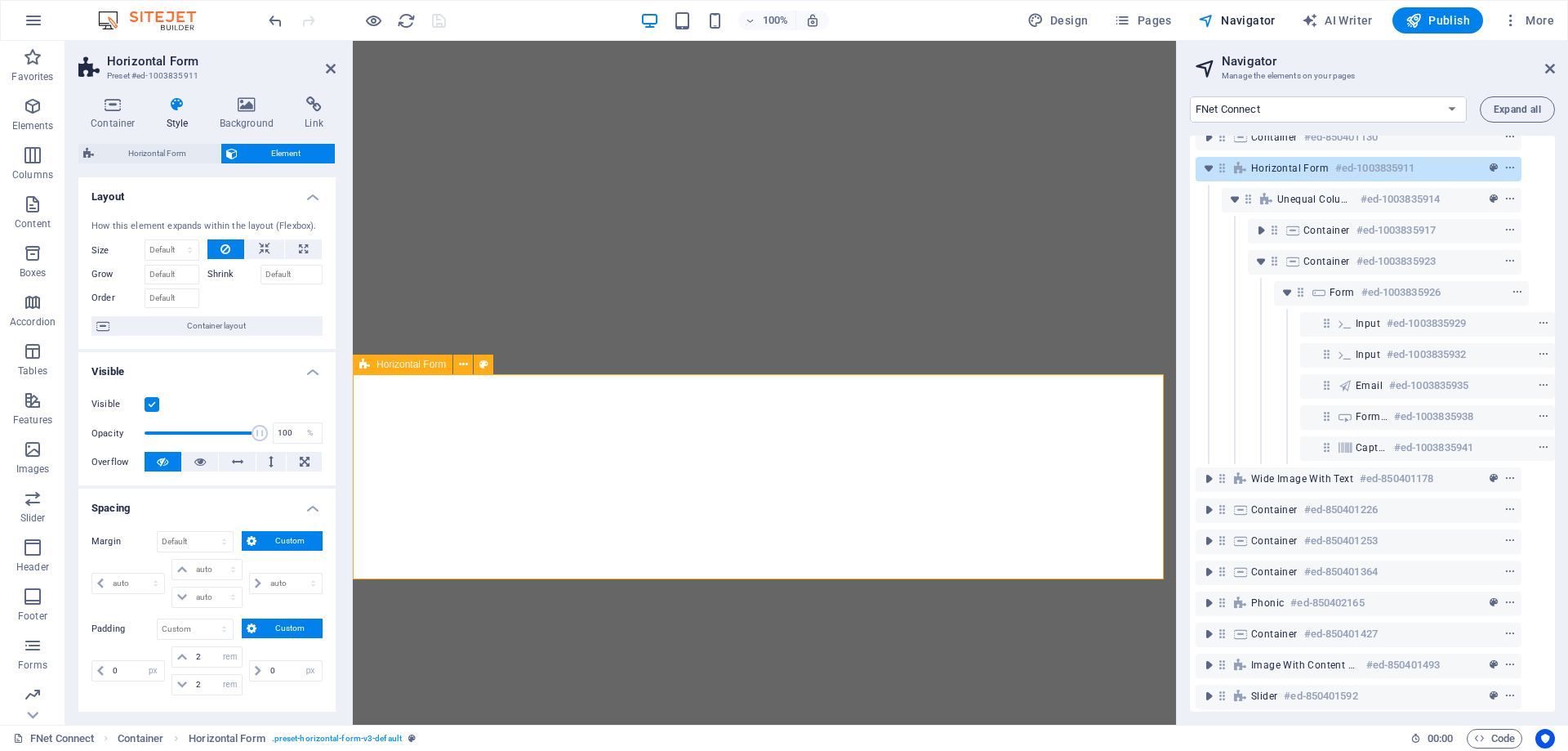
click at [336, 71] on aside "Horizontal Form Preset #ed-1003835911 Container Style Background Link Size Heig…" at bounding box center [209, 383] width 287 height 684
click at [331, 71] on icon at bounding box center [331, 68] width 10 height 13
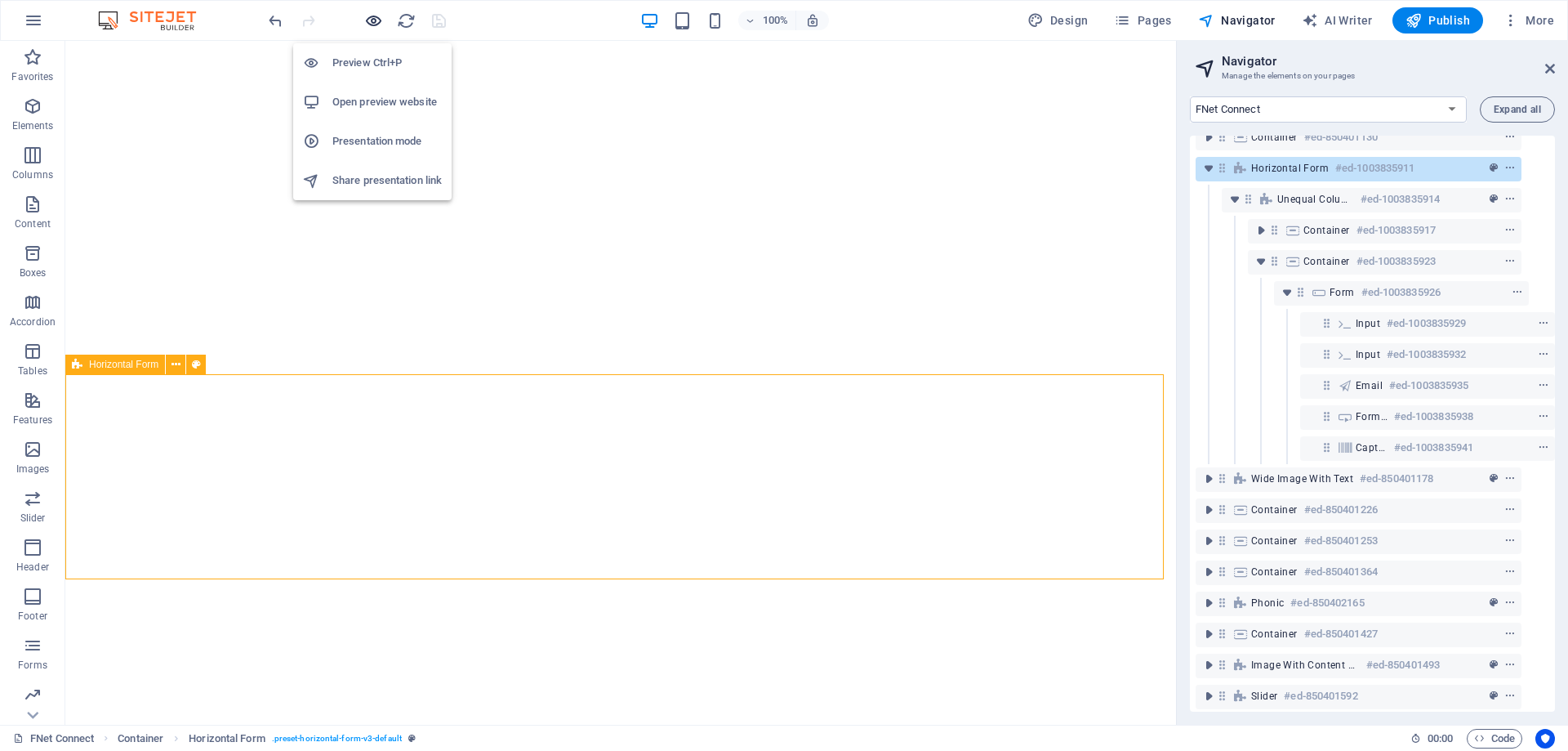
click at [375, 26] on icon "button" at bounding box center [374, 21] width 19 height 19
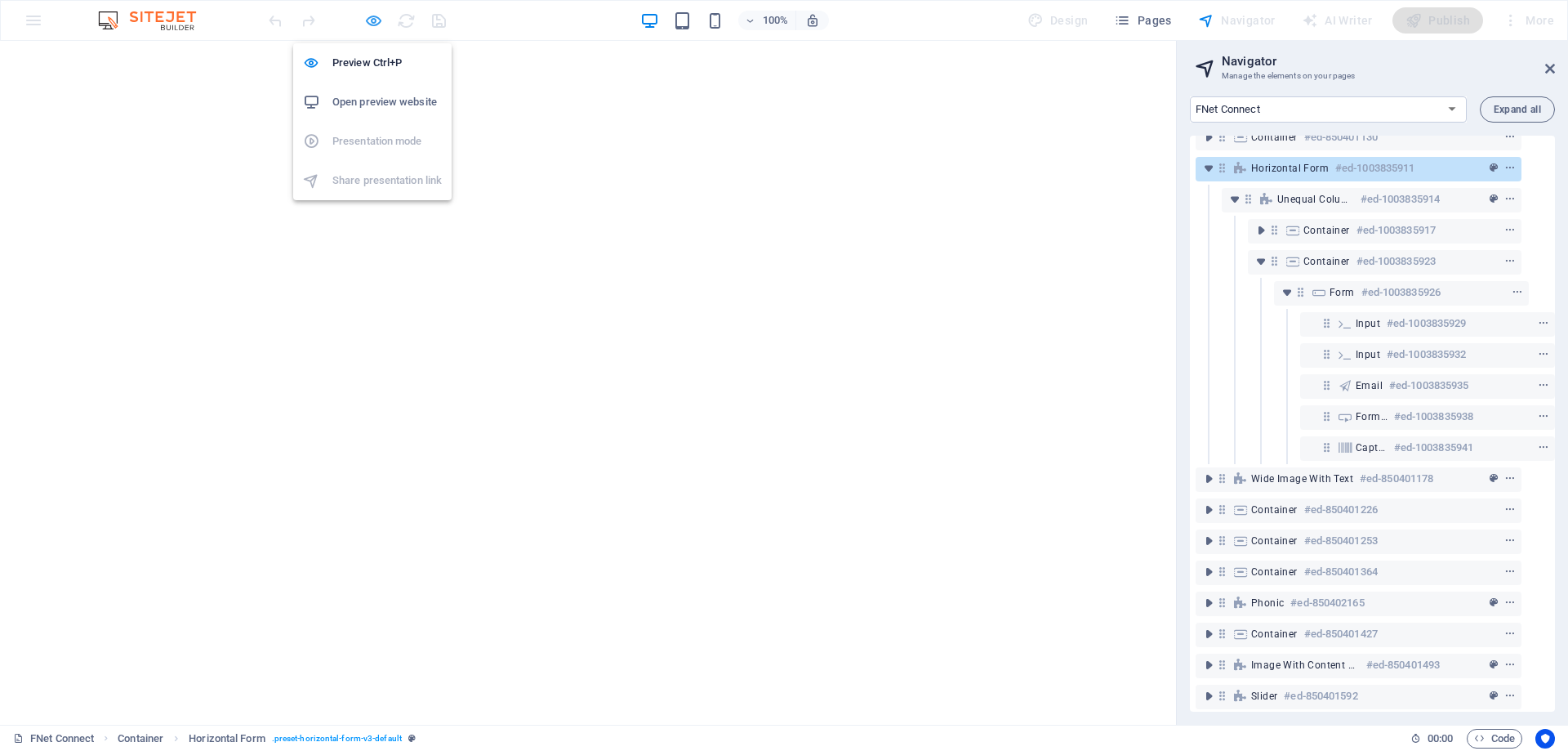
click at [375, 26] on icon "button" at bounding box center [374, 21] width 19 height 19
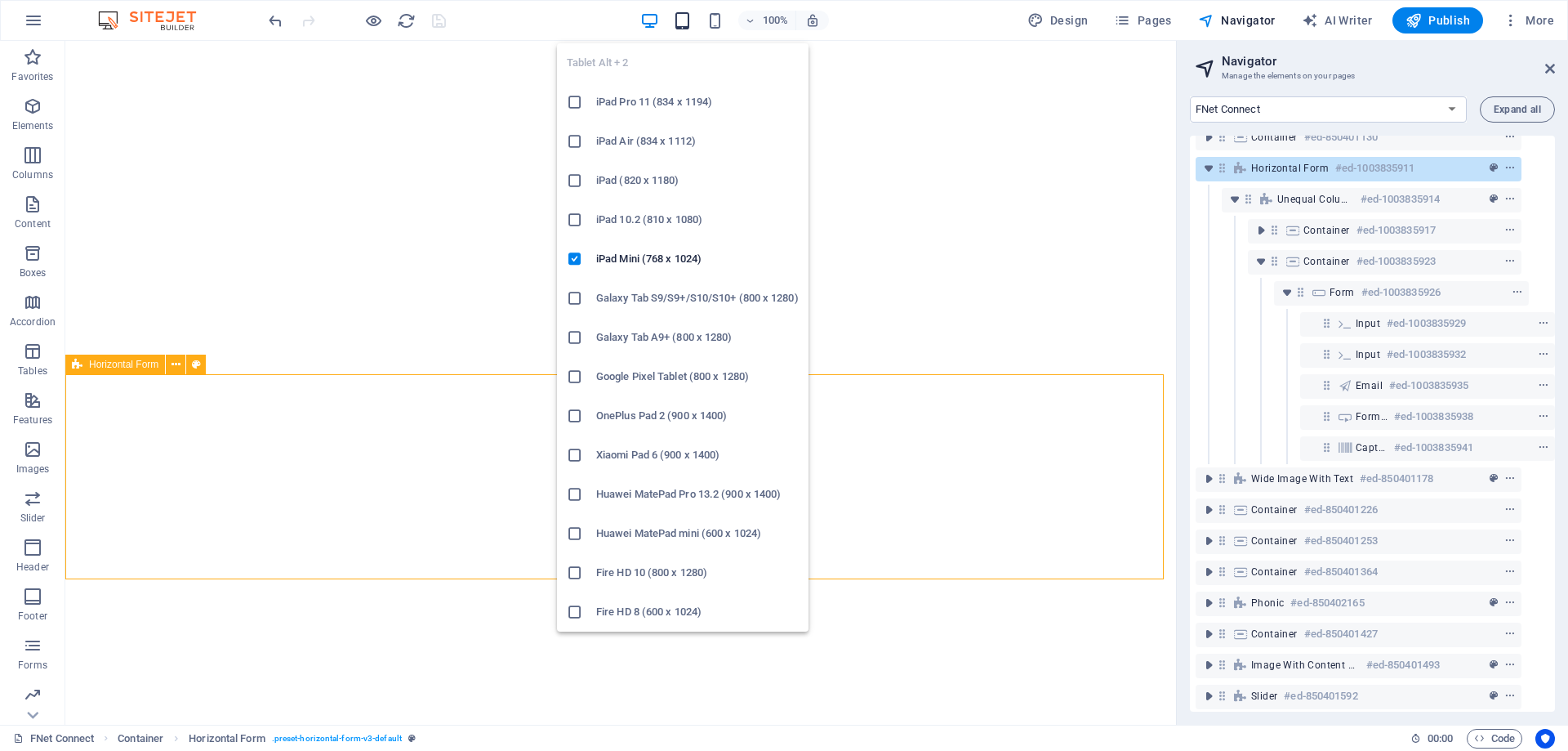
click at [681, 20] on icon "button" at bounding box center [683, 21] width 19 height 19
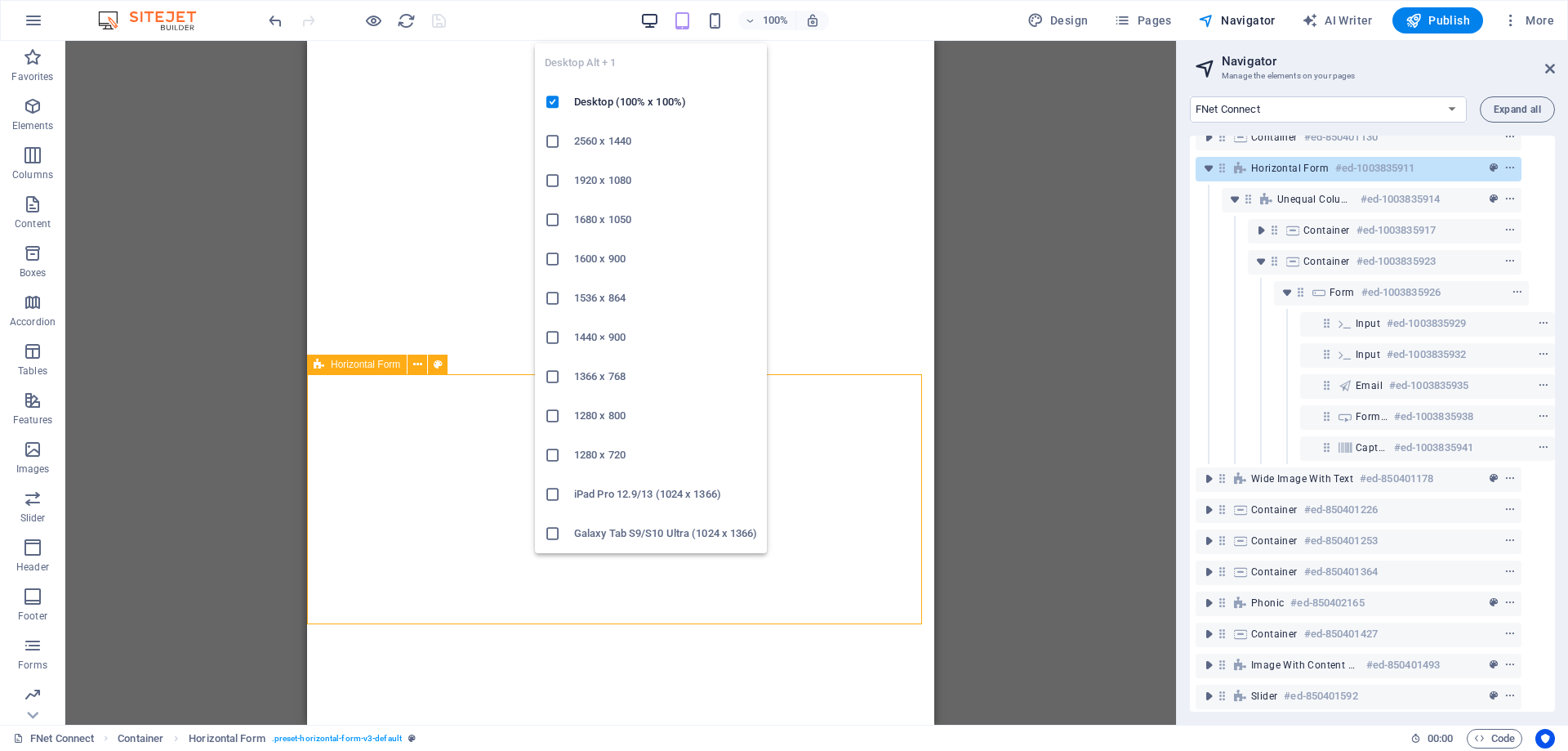
click at [650, 23] on icon "button" at bounding box center [650, 21] width 19 height 19
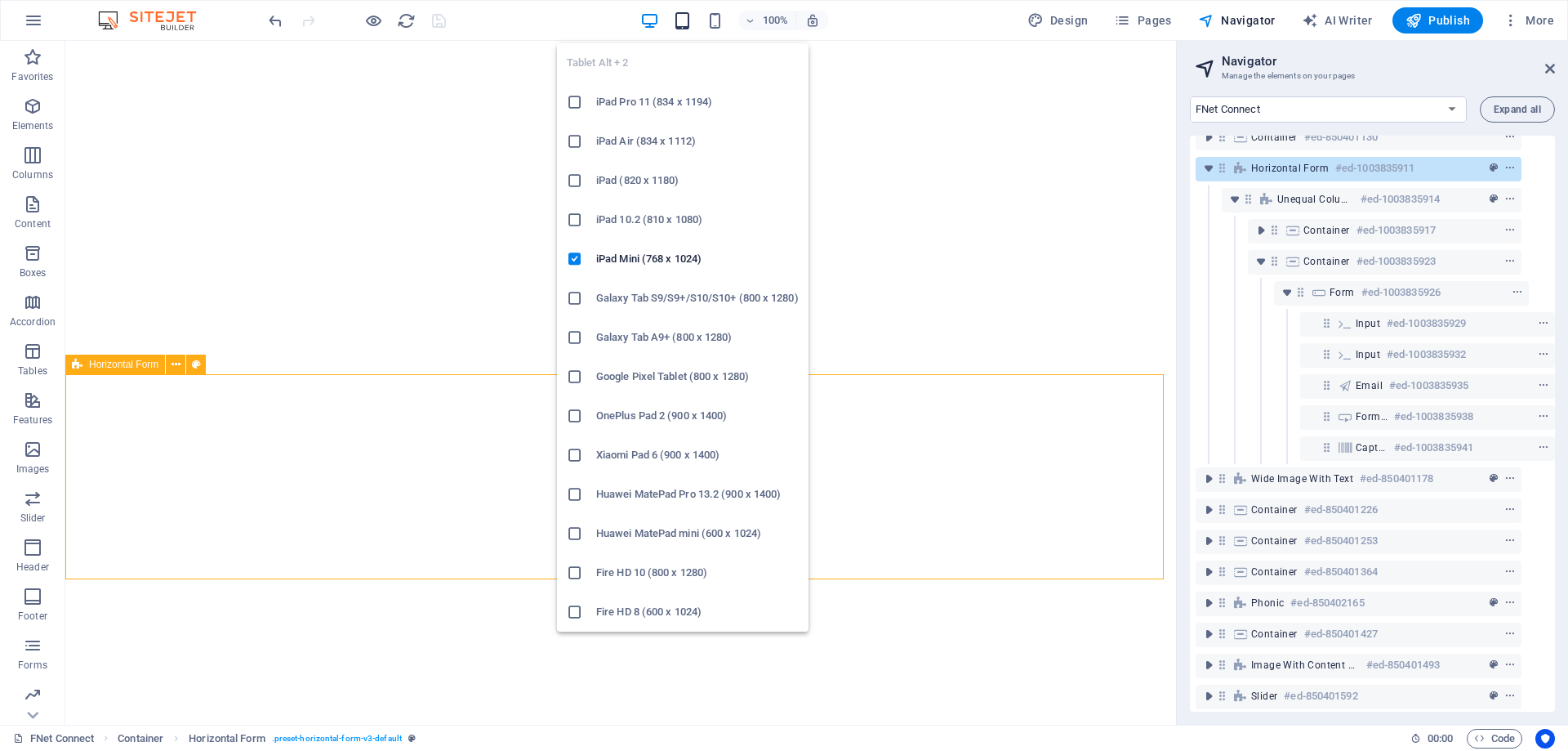
click at [686, 19] on icon "button" at bounding box center [683, 21] width 19 height 19
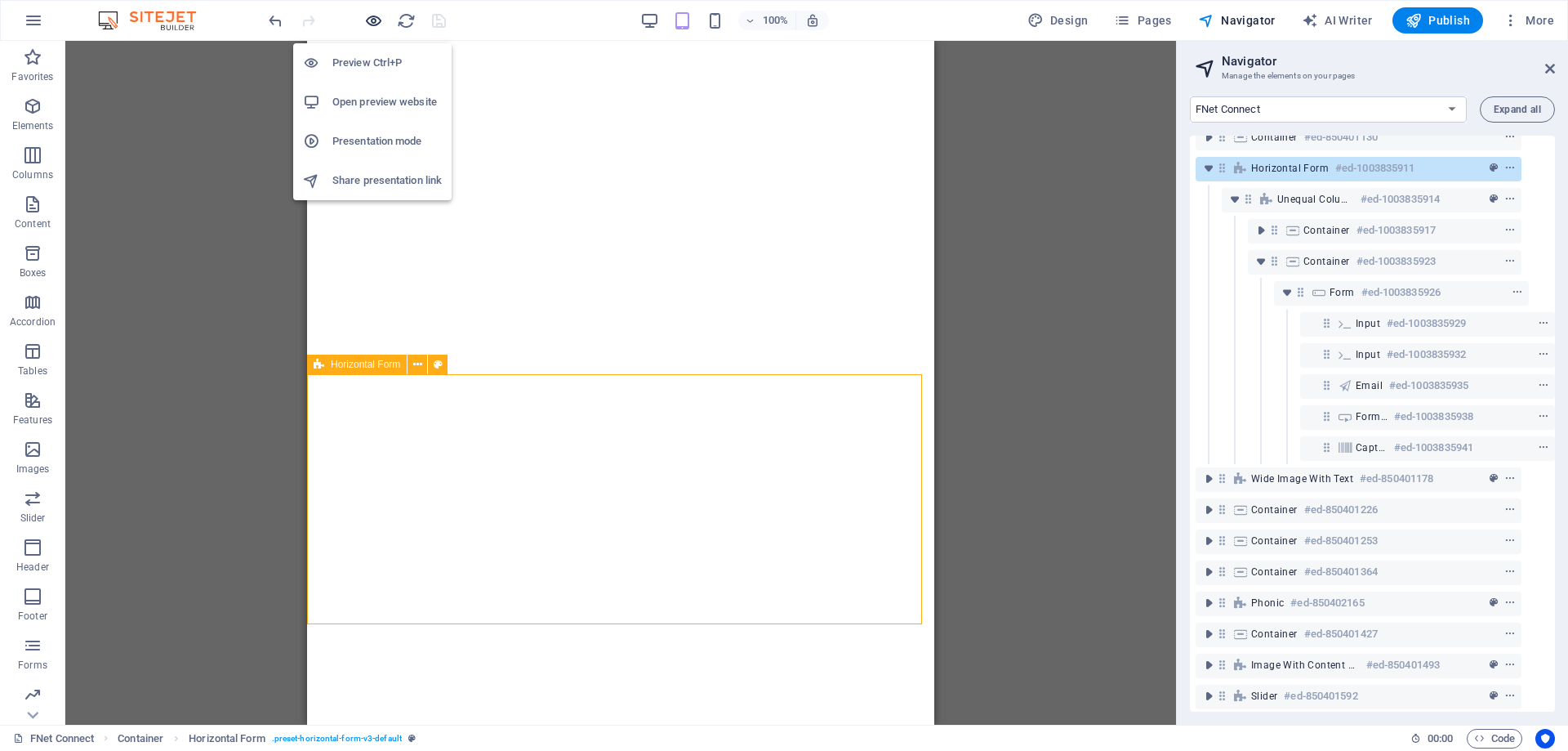
click at [375, 19] on icon "button" at bounding box center [374, 21] width 19 height 19
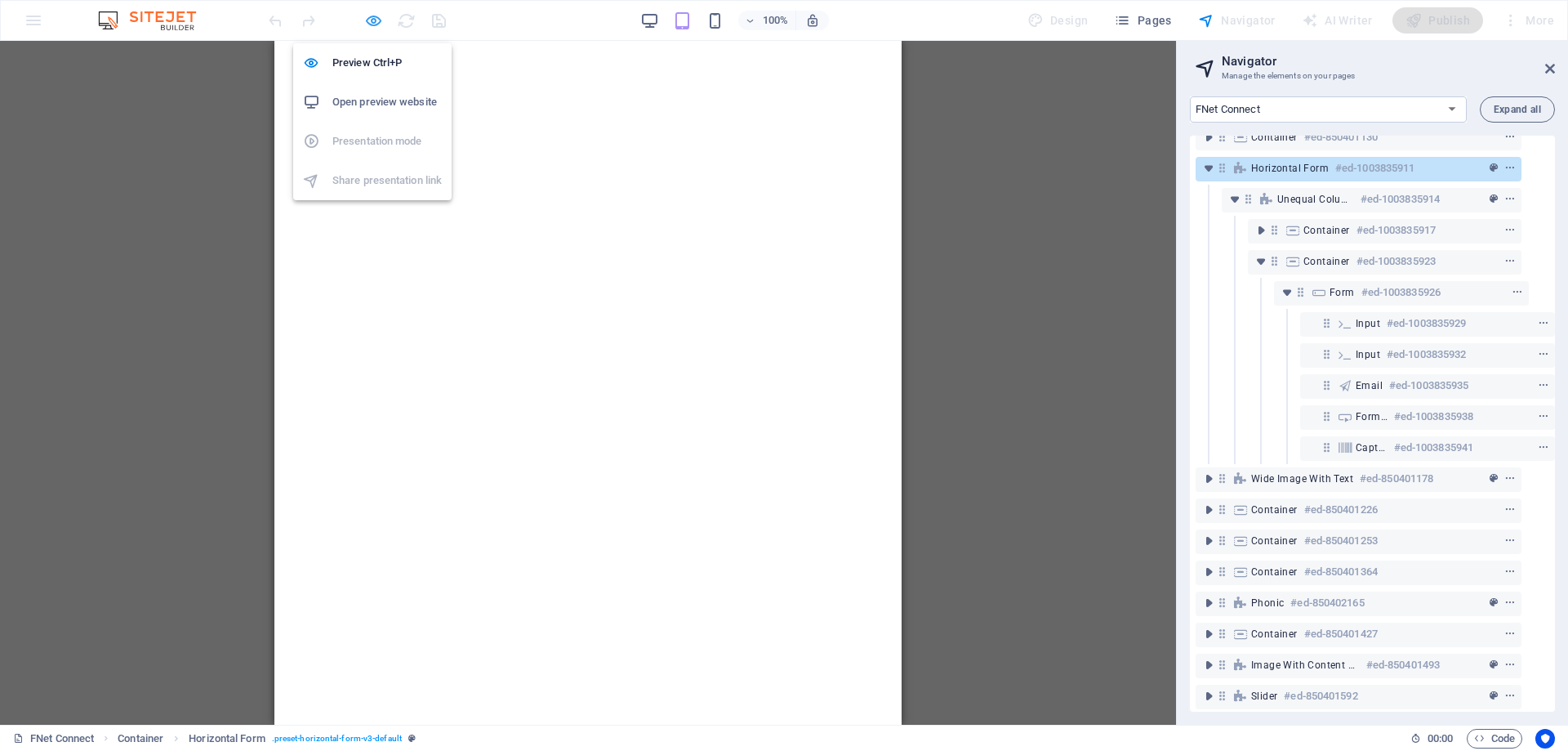
click at [375, 19] on icon "button" at bounding box center [374, 21] width 19 height 19
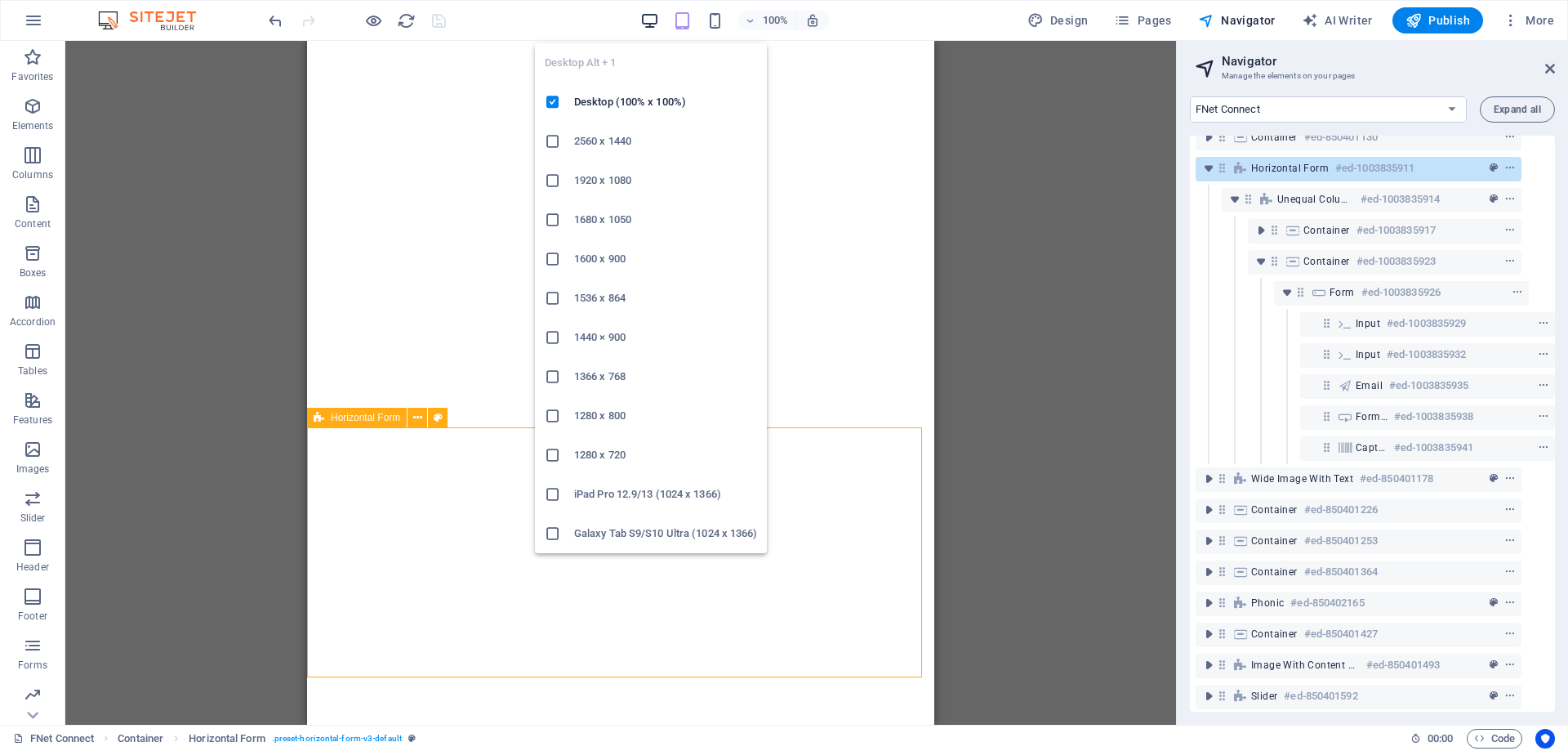
click at [653, 22] on icon "button" at bounding box center [650, 21] width 19 height 19
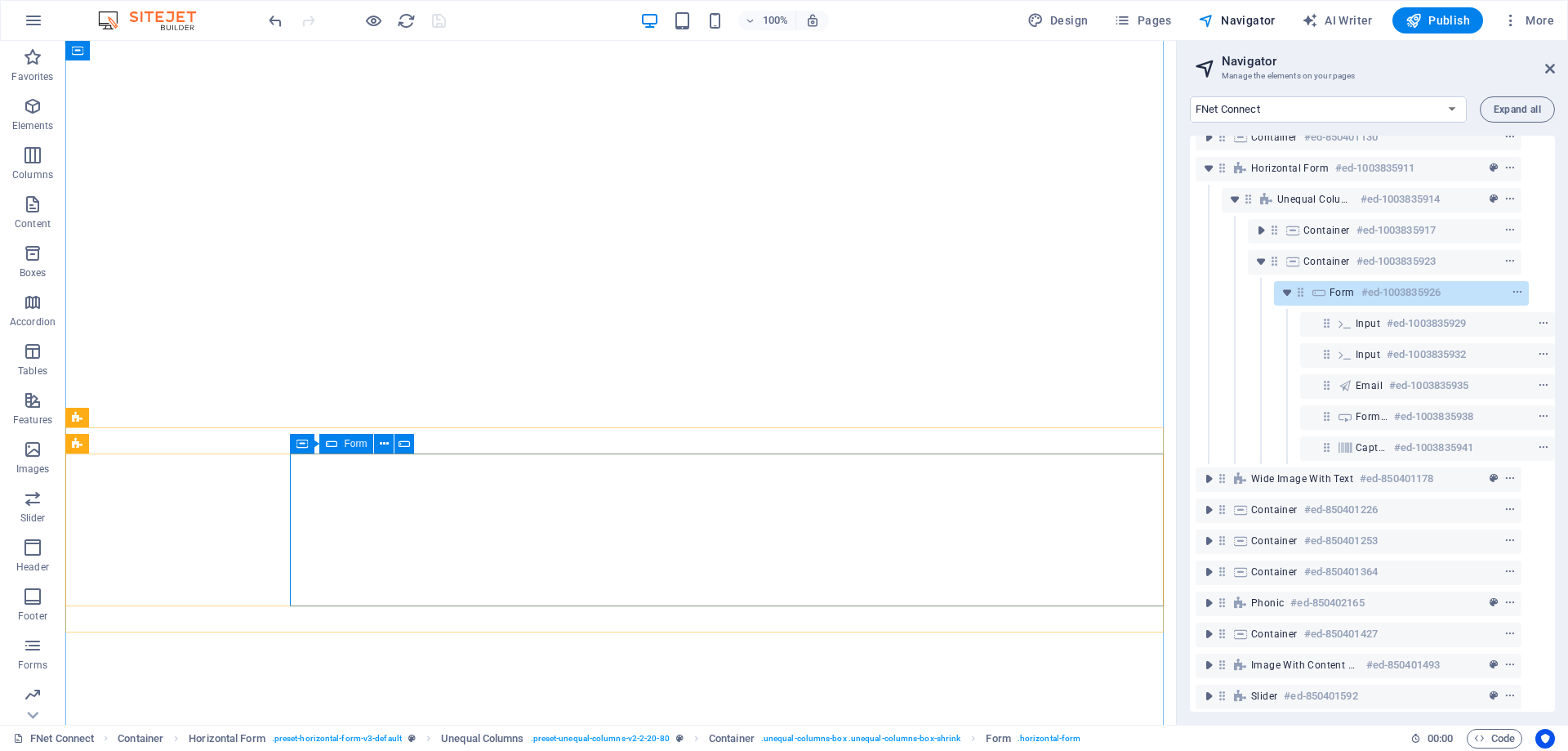
click at [1369, 297] on h6 "#ed-1003835926" at bounding box center [1401, 292] width 79 height 20
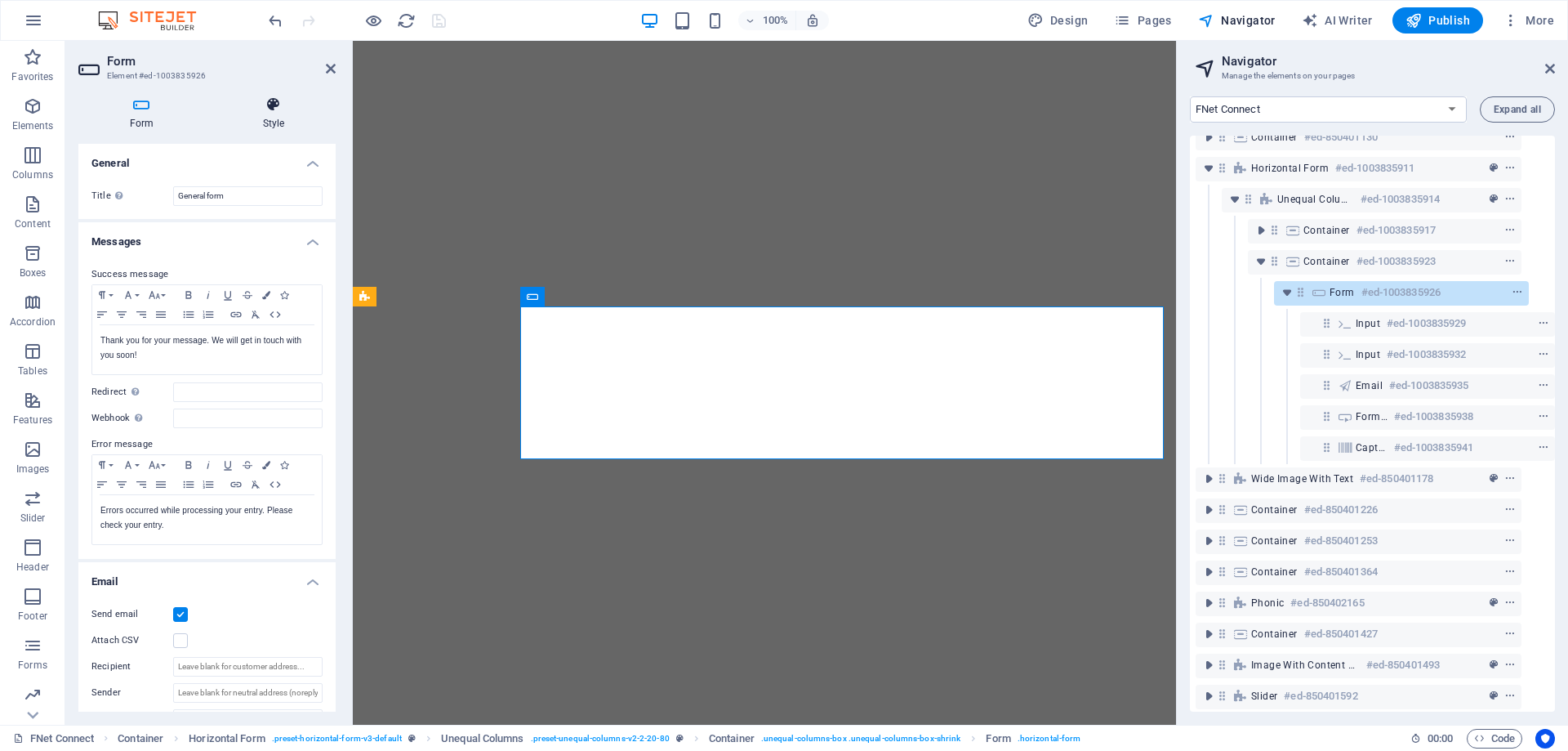
click at [270, 116] on h4 "Style" at bounding box center [273, 113] width 124 height 34
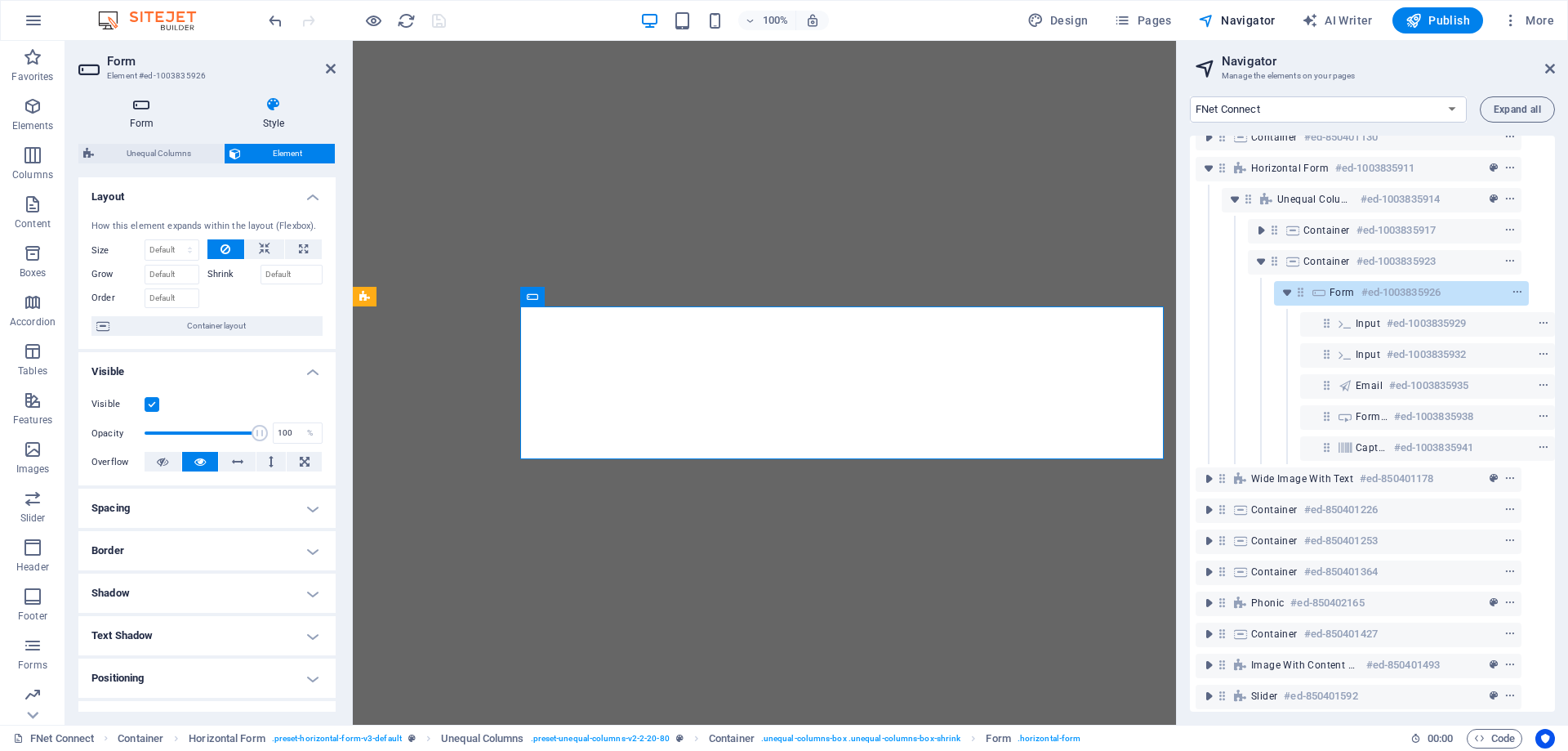
click at [140, 117] on h4 "Form" at bounding box center [144, 113] width 133 height 34
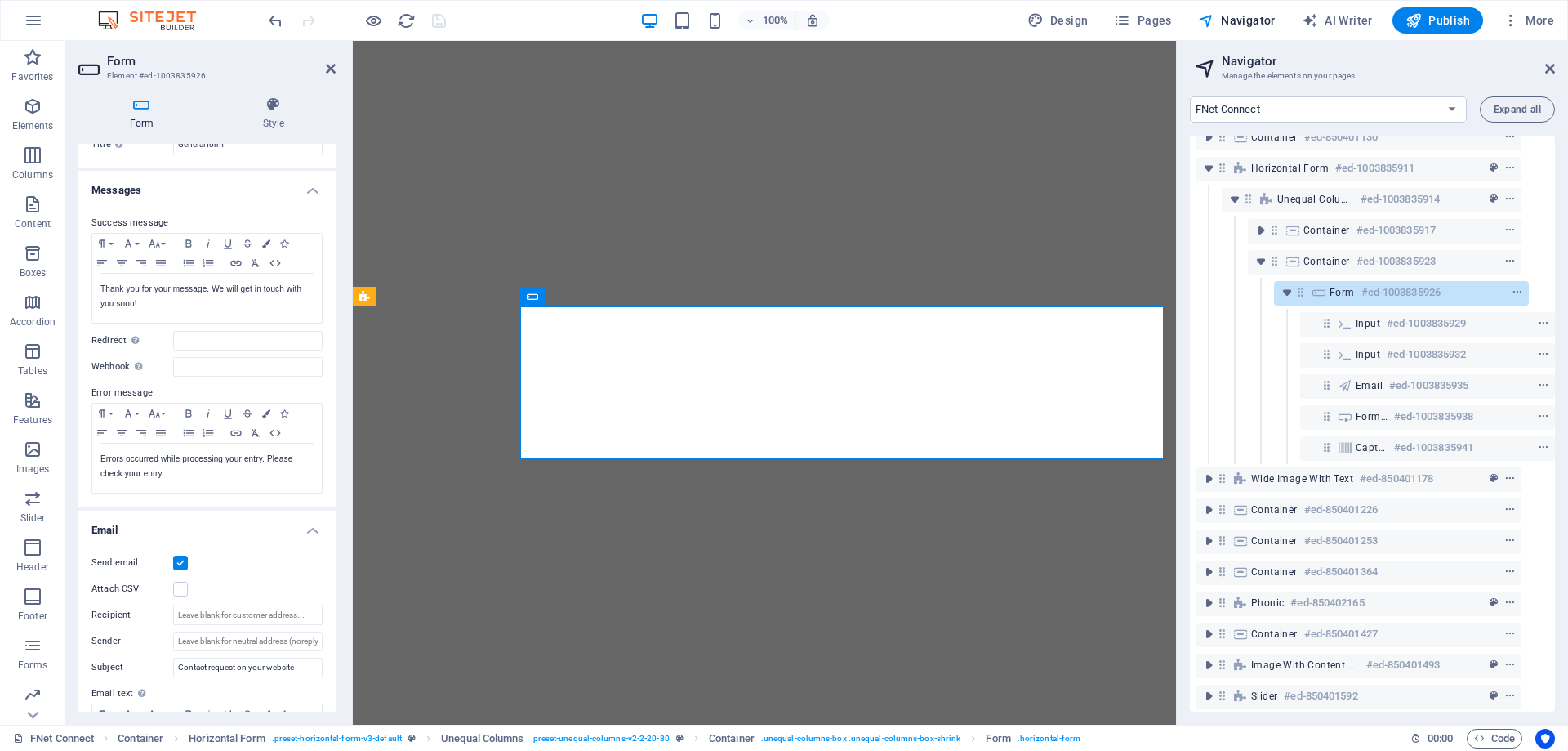
scroll to position [0, 0]
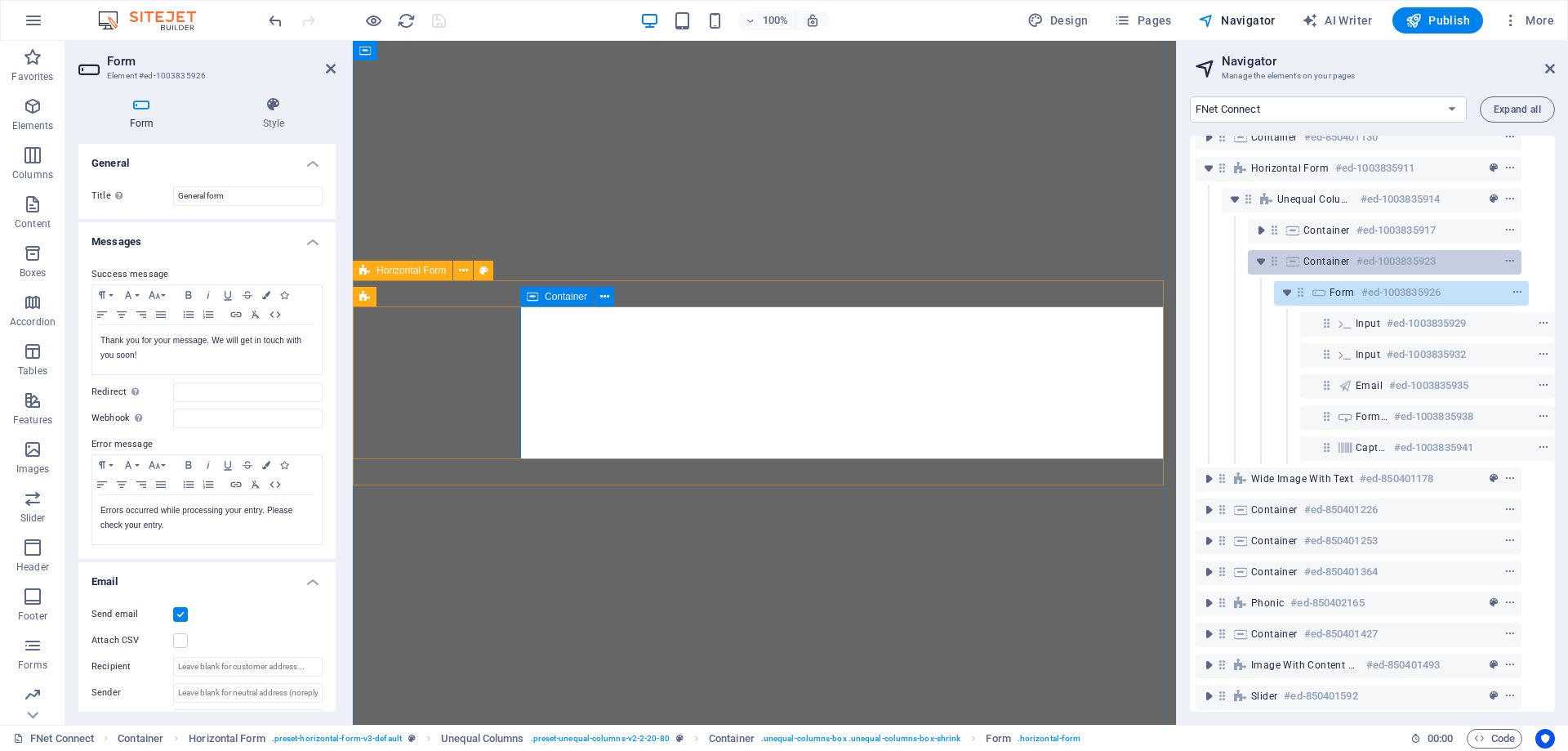
click at [1346, 260] on div "Container #ed-1003835923" at bounding box center [1371, 261] width 137 height 20
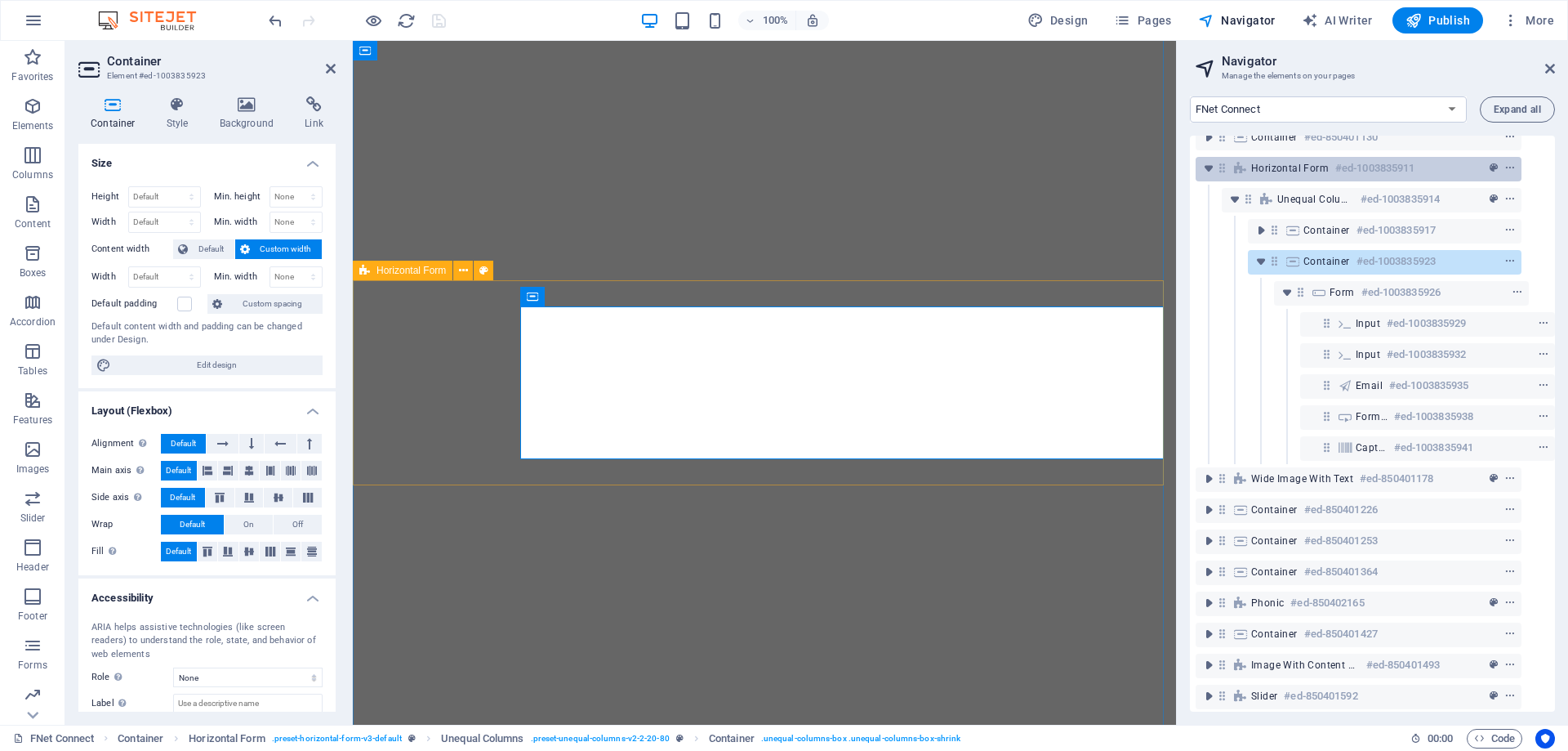
click at [1309, 173] on span "Horizontal Form" at bounding box center [1290, 168] width 77 height 13
select select "px"
select select "rem"
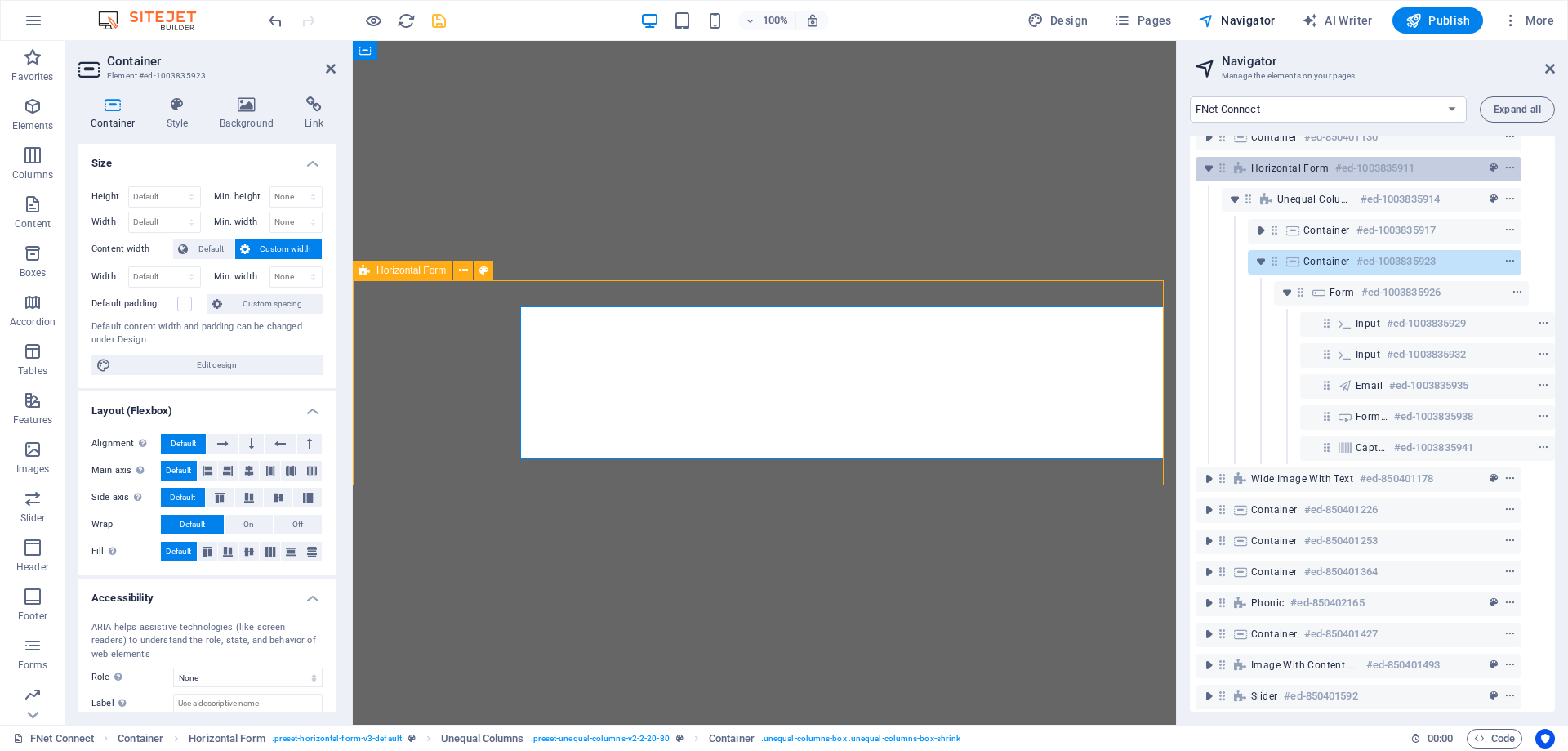
select select "px"
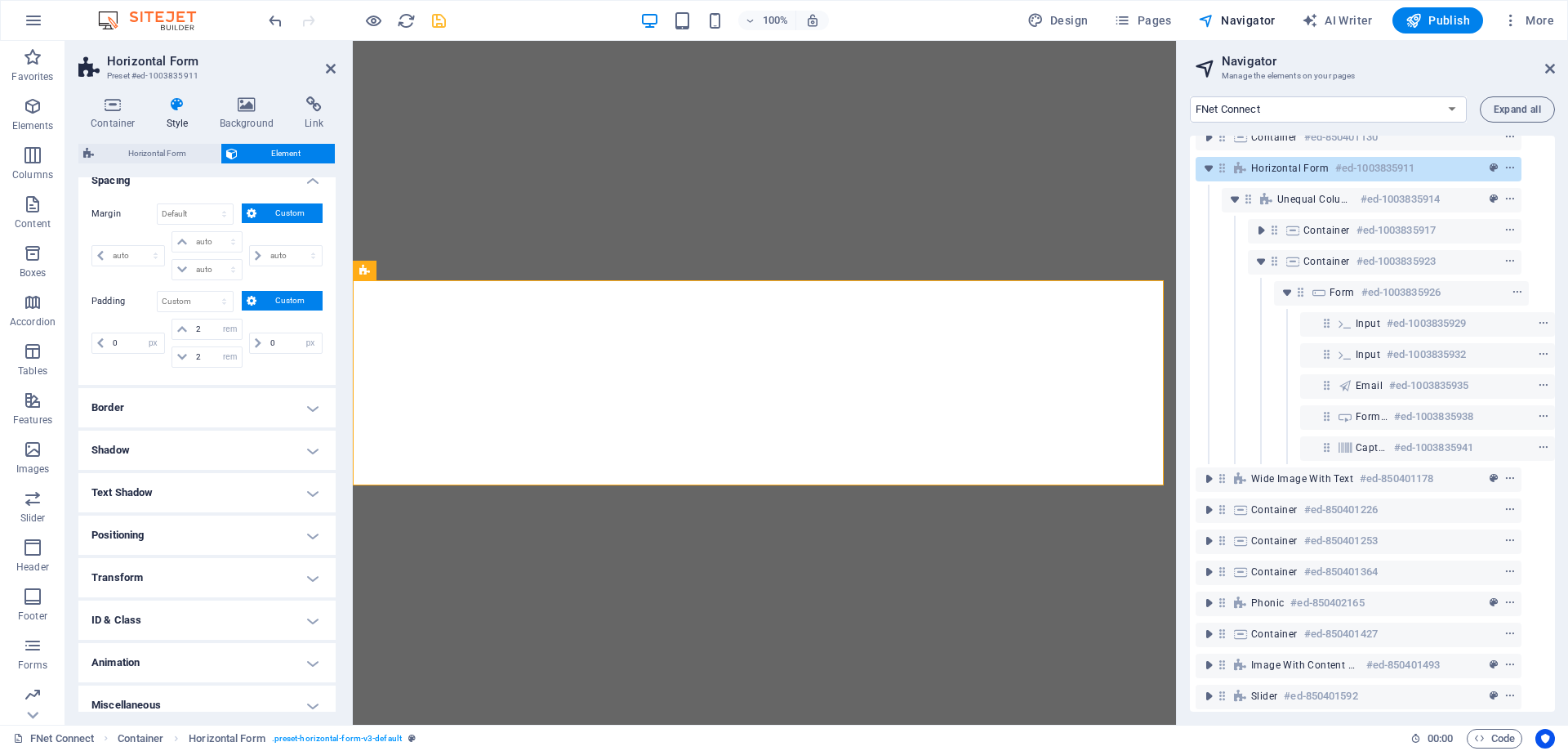
scroll to position [340, 0]
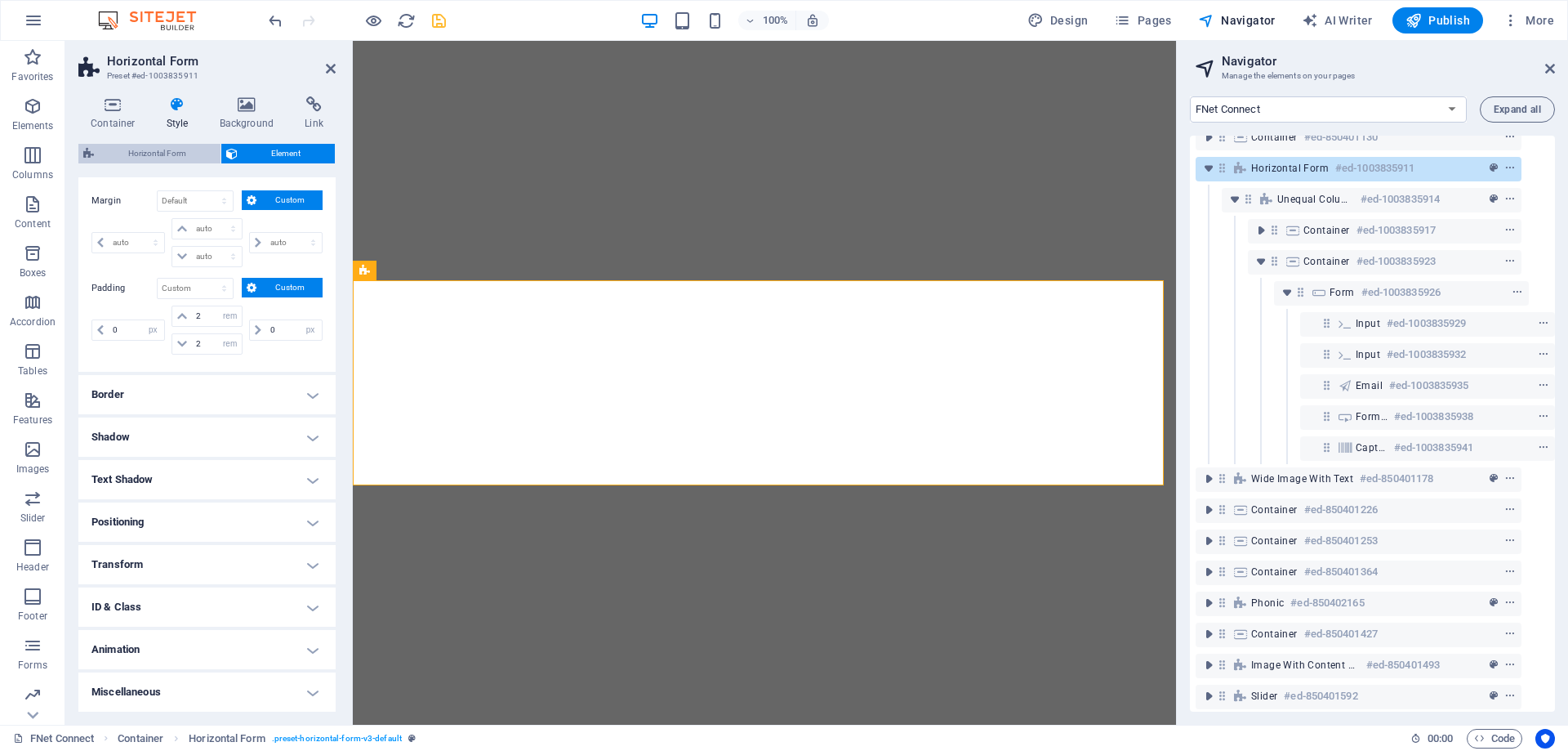
click at [164, 153] on span "Horizontal Form" at bounding box center [157, 153] width 117 height 20
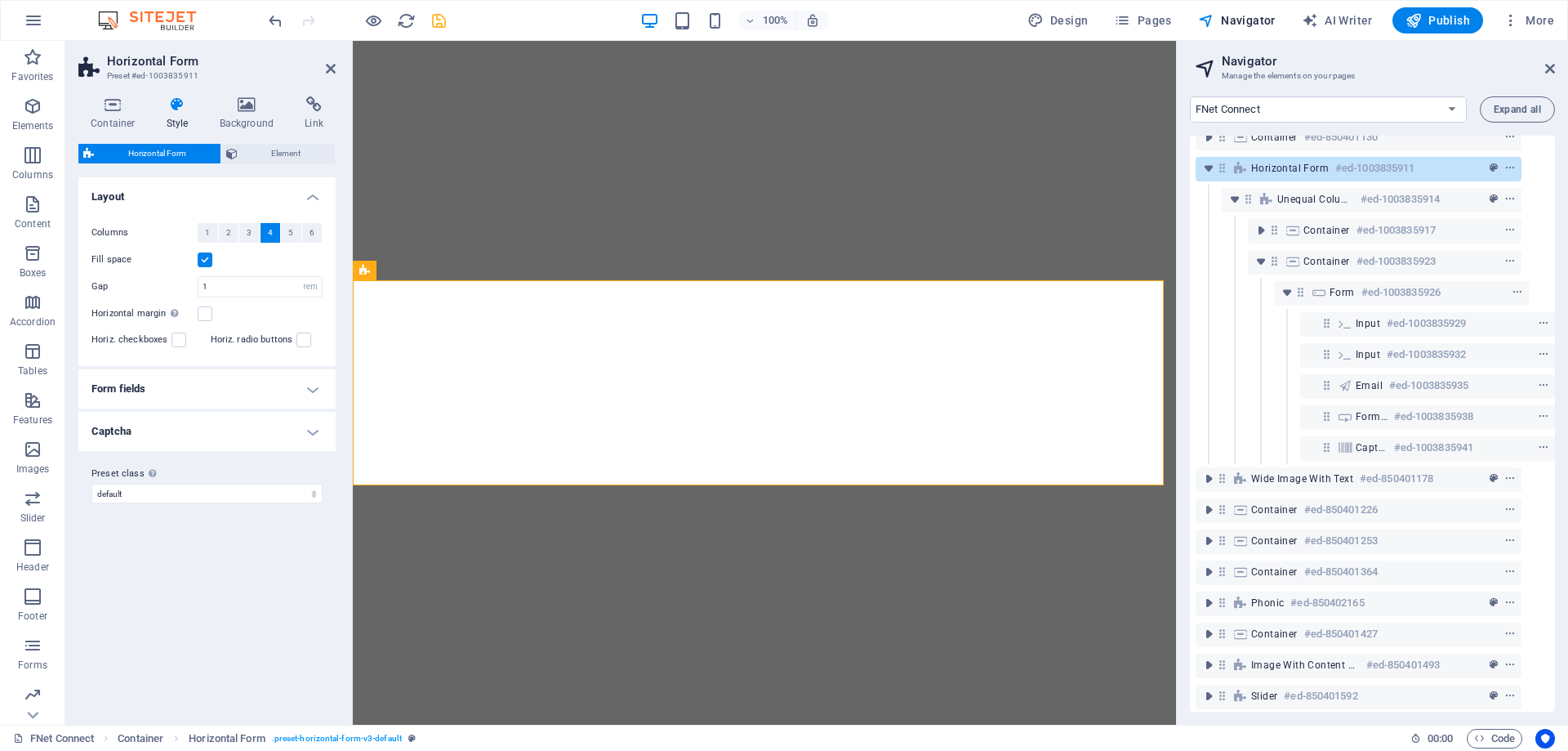
click at [214, 398] on h4 "Form fields" at bounding box center [207, 388] width 258 height 39
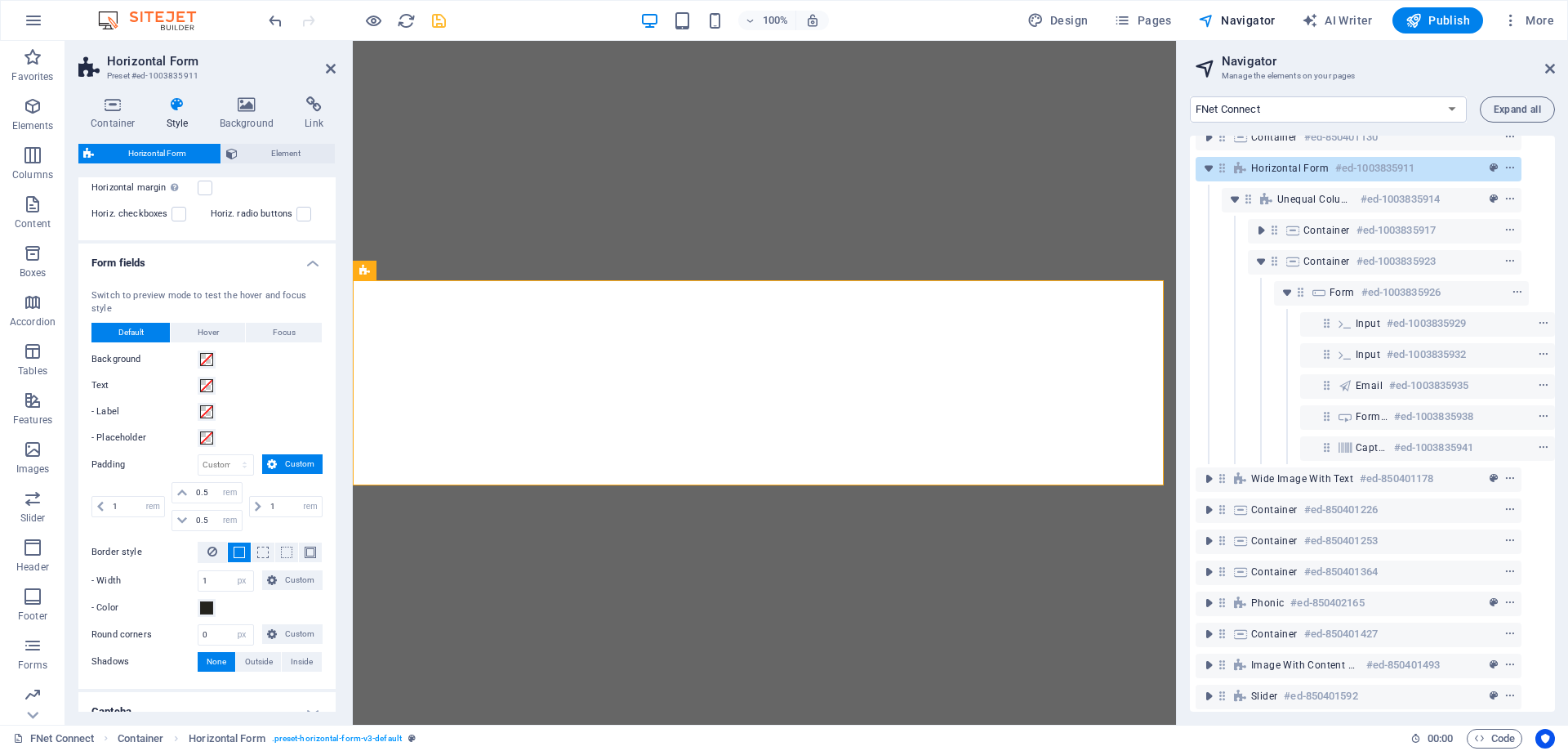
scroll to position [211, 0]
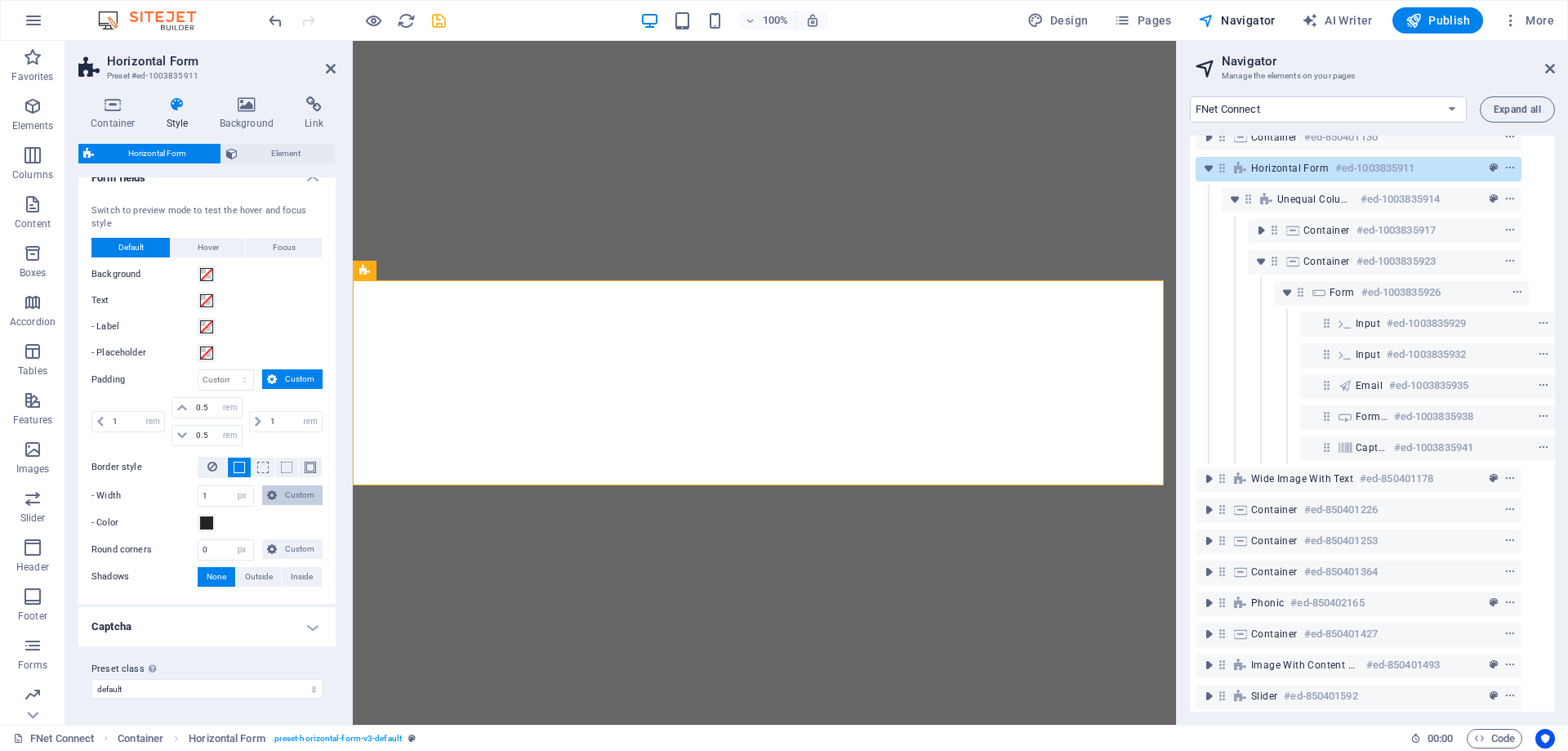
click at [282, 494] on span "Custom" at bounding box center [299, 495] width 36 height 20
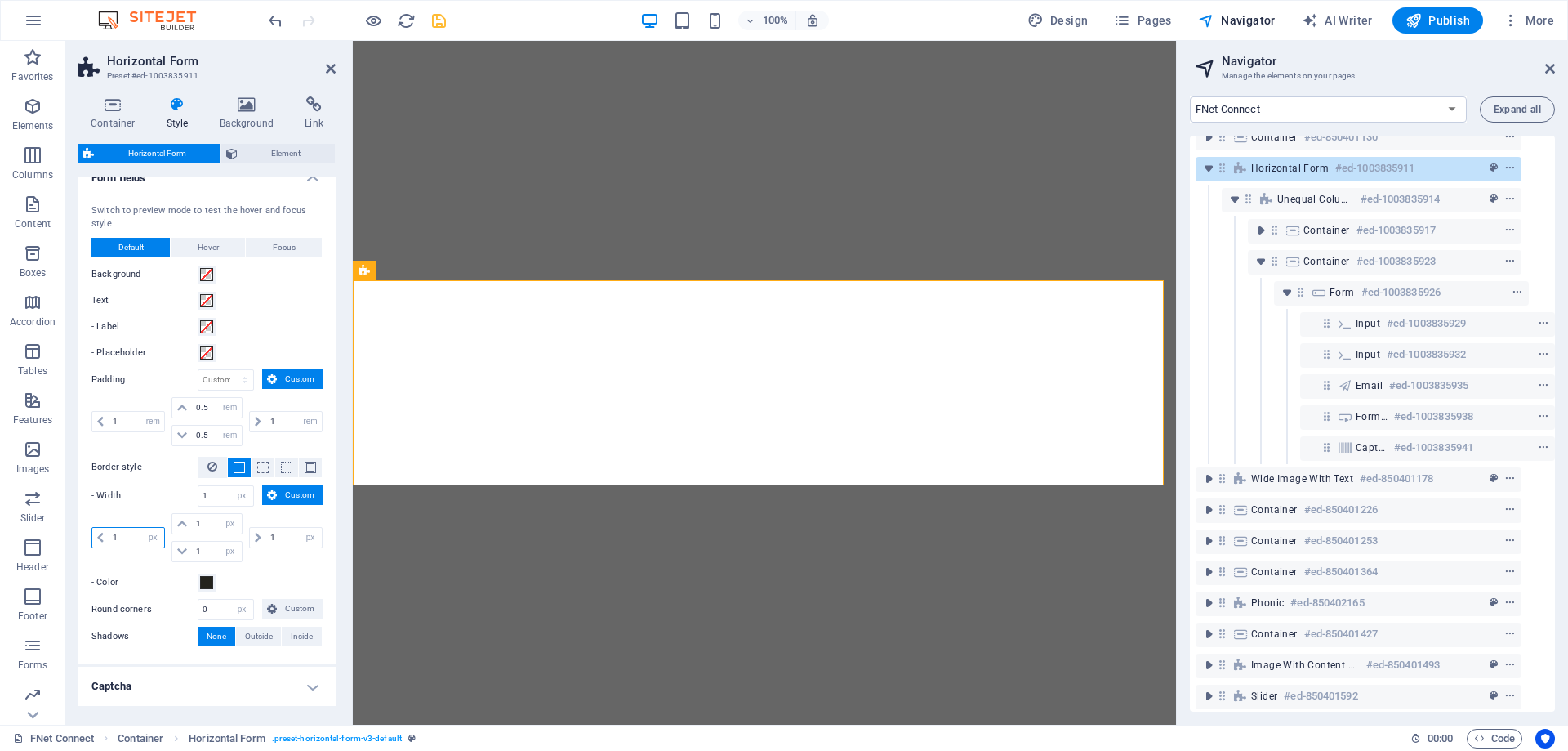
drag, startPoint x: 127, startPoint y: 540, endPoint x: 82, endPoint y: 541, distance: 45.0
click at [82, 541] on div "Switch to preview mode to test the hover and focus style Default Hover Focus Ba…" at bounding box center [206, 426] width 264 height 475
type input "0"
drag, startPoint x: 211, startPoint y: 524, endPoint x: 292, endPoint y: 552, distance: 85.7
click at [117, 527] on div "0 px rem vh vw 1 px rem vh vw 1 px rem vh vw 1 px rem vh vw" at bounding box center [207, 538] width 231 height 49
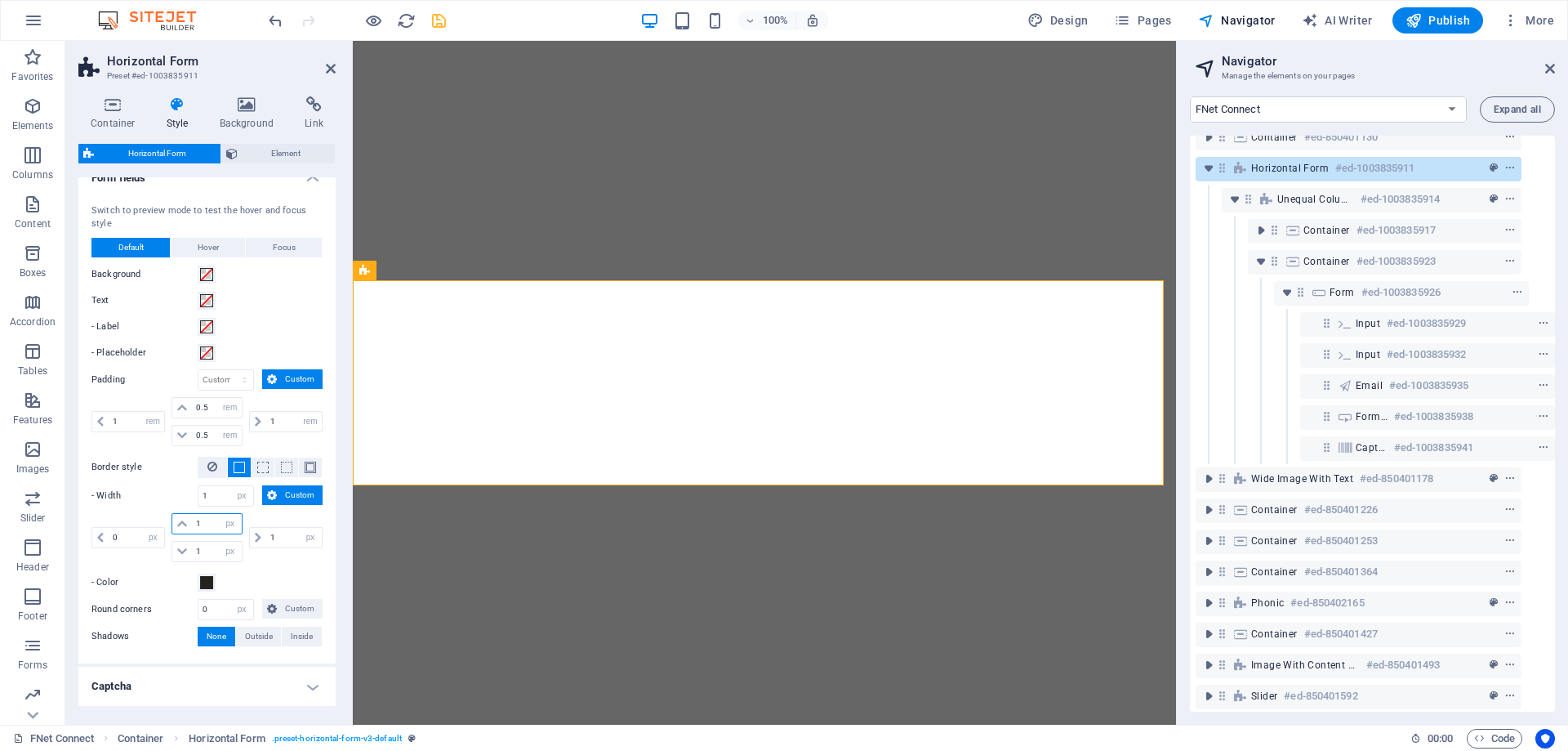
select select "DISABLED_OPTION_VALUE"
type input "0"
drag, startPoint x: 289, startPoint y: 535, endPoint x: 253, endPoint y: 537, distance: 36.1
click at [253, 537] on div "1 px rem vh vw" at bounding box center [285, 538] width 73 height 21
type input "0"
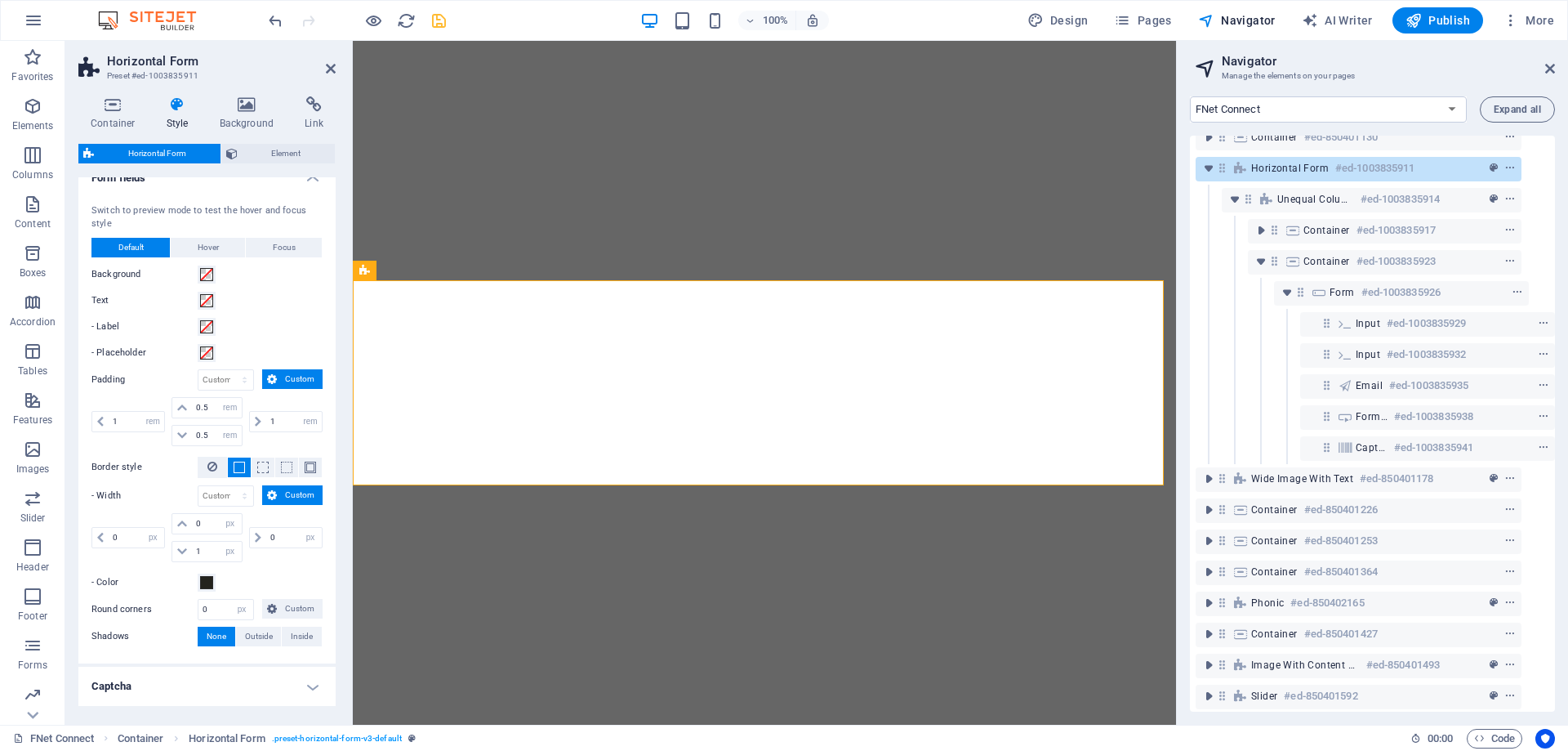
click at [435, 17] on icon "save" at bounding box center [439, 21] width 19 height 19
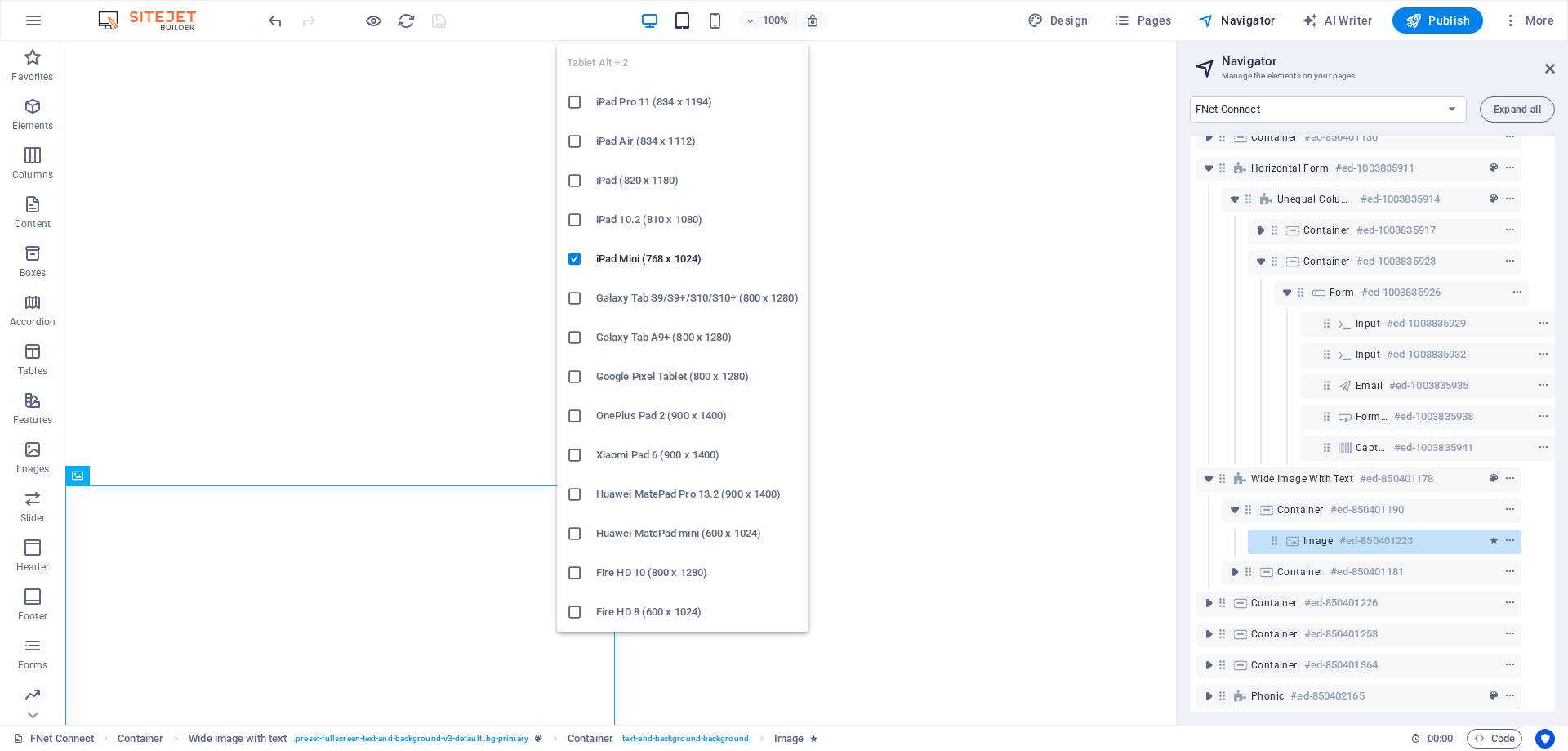
click at [690, 22] on icon "button" at bounding box center [683, 21] width 19 height 19
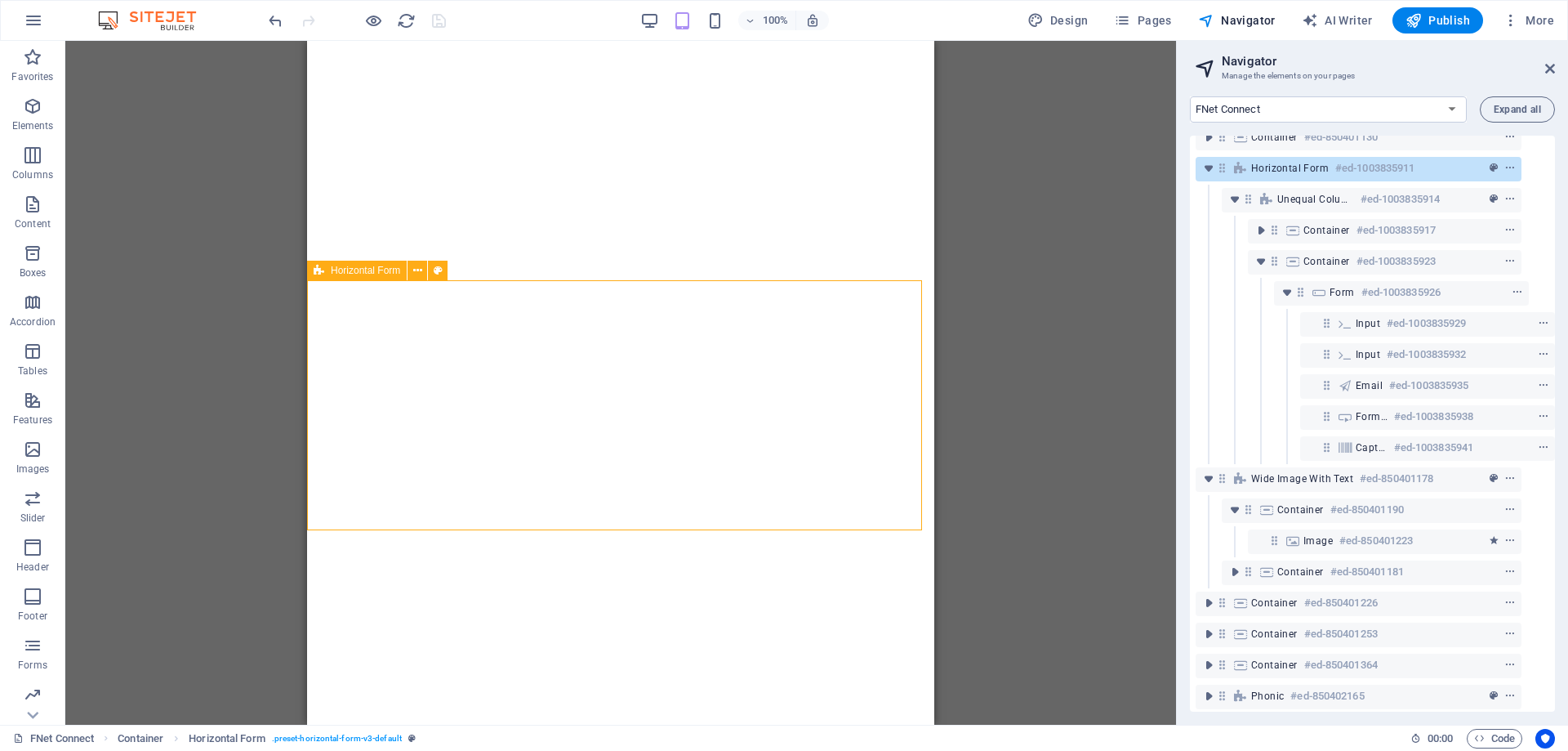
select select "rem"
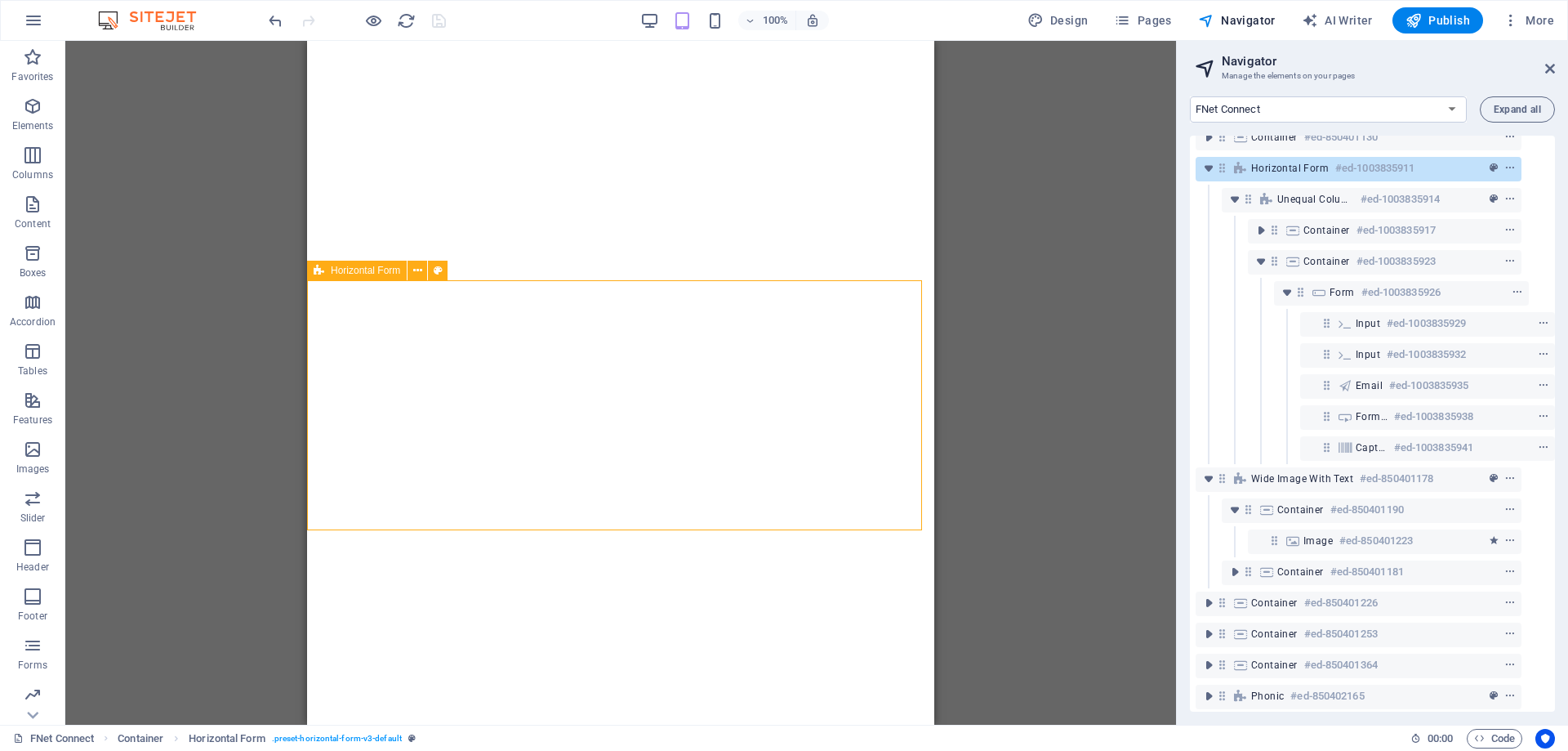
select select "px"
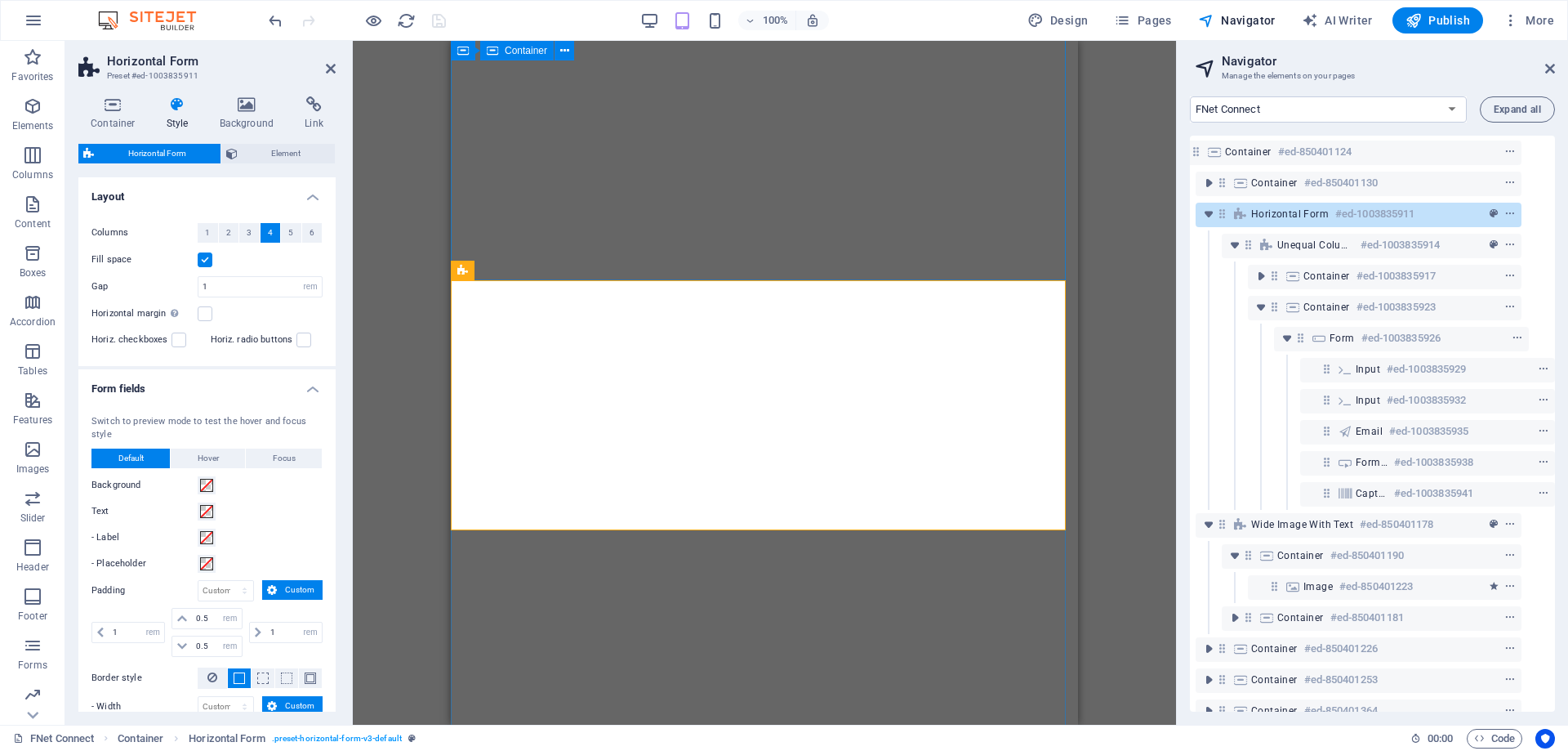
scroll to position [0, 30]
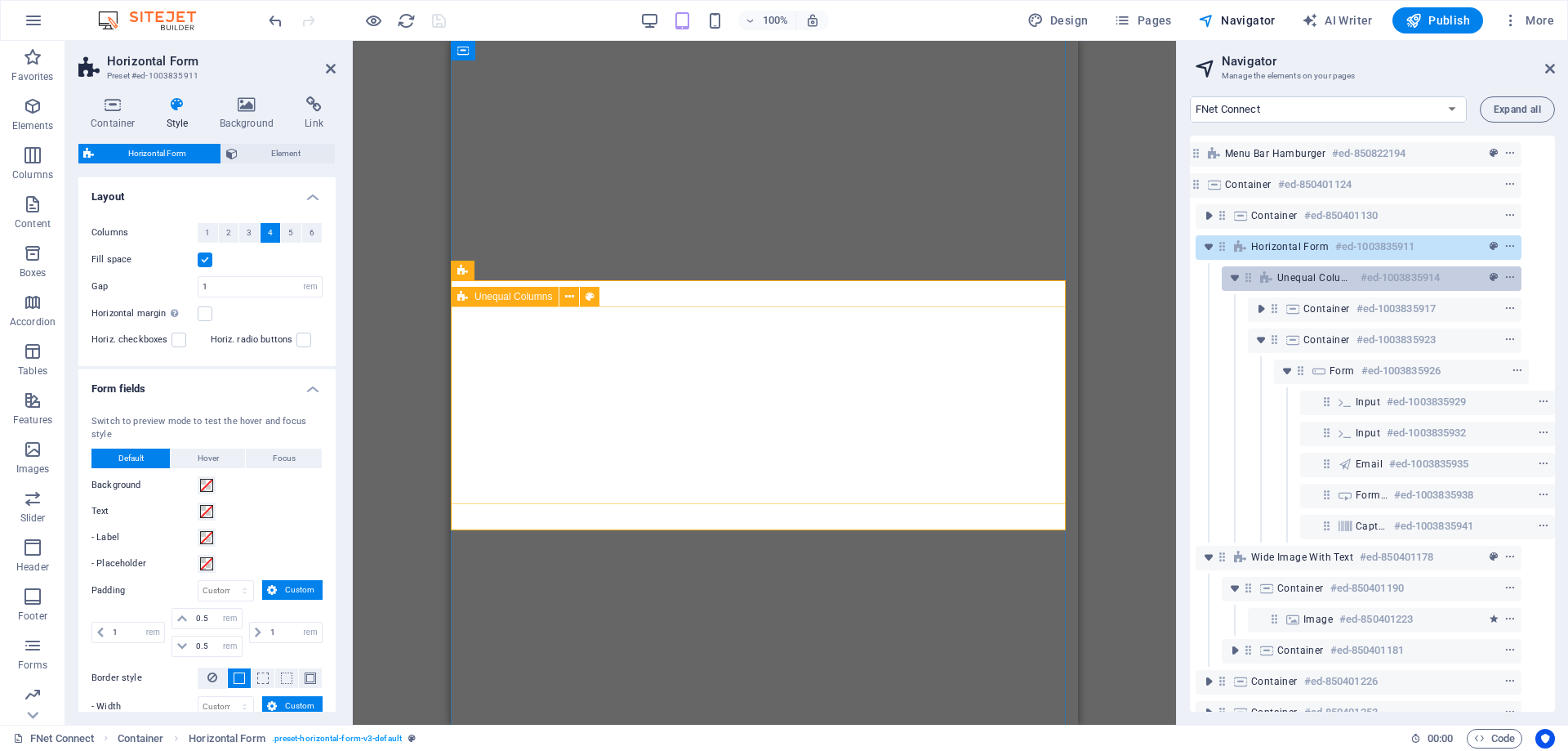
click at [1361, 271] on h6 "#ed-1003835914" at bounding box center [1400, 278] width 79 height 20
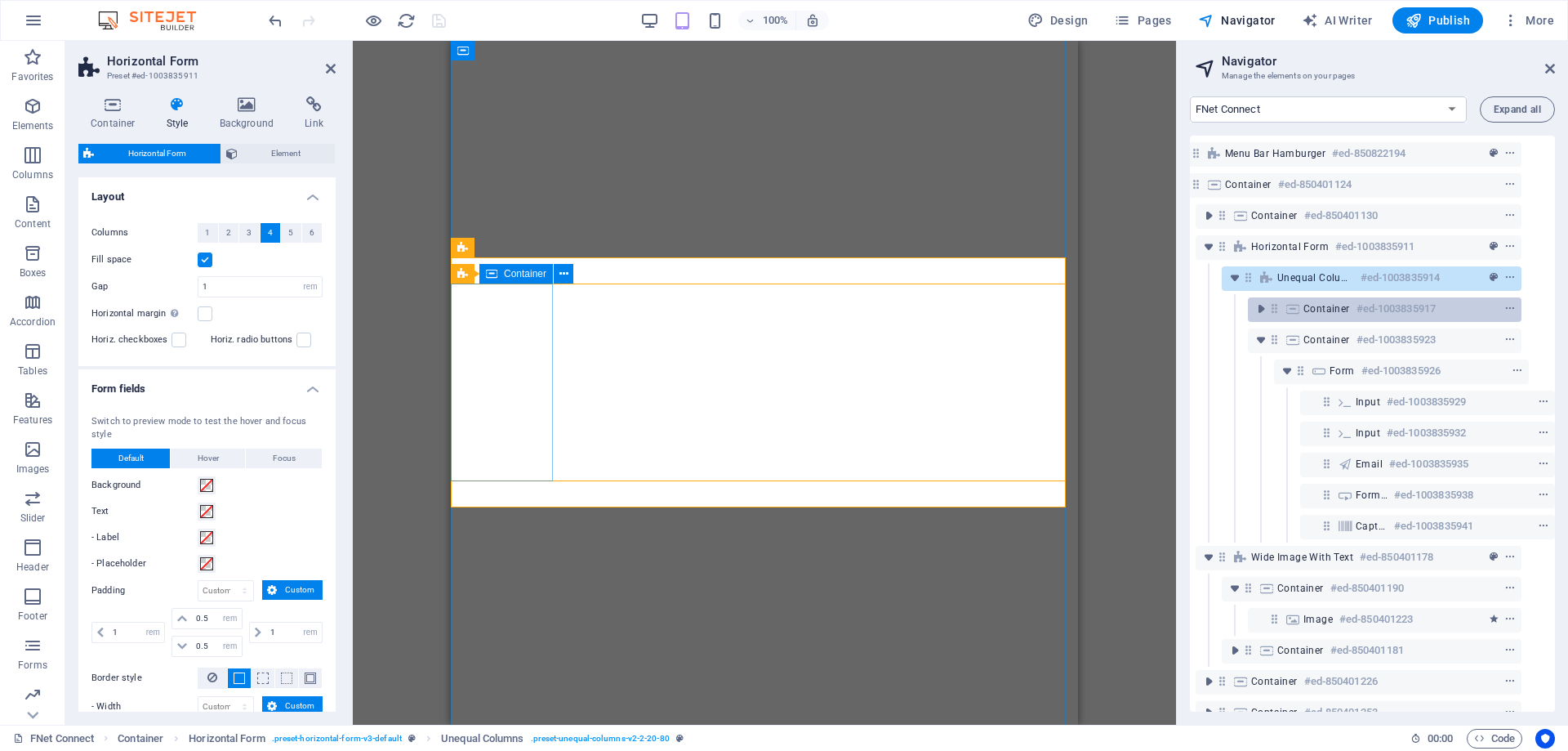
click at [1349, 307] on div "Container #ed-1003835917" at bounding box center [1371, 309] width 137 height 20
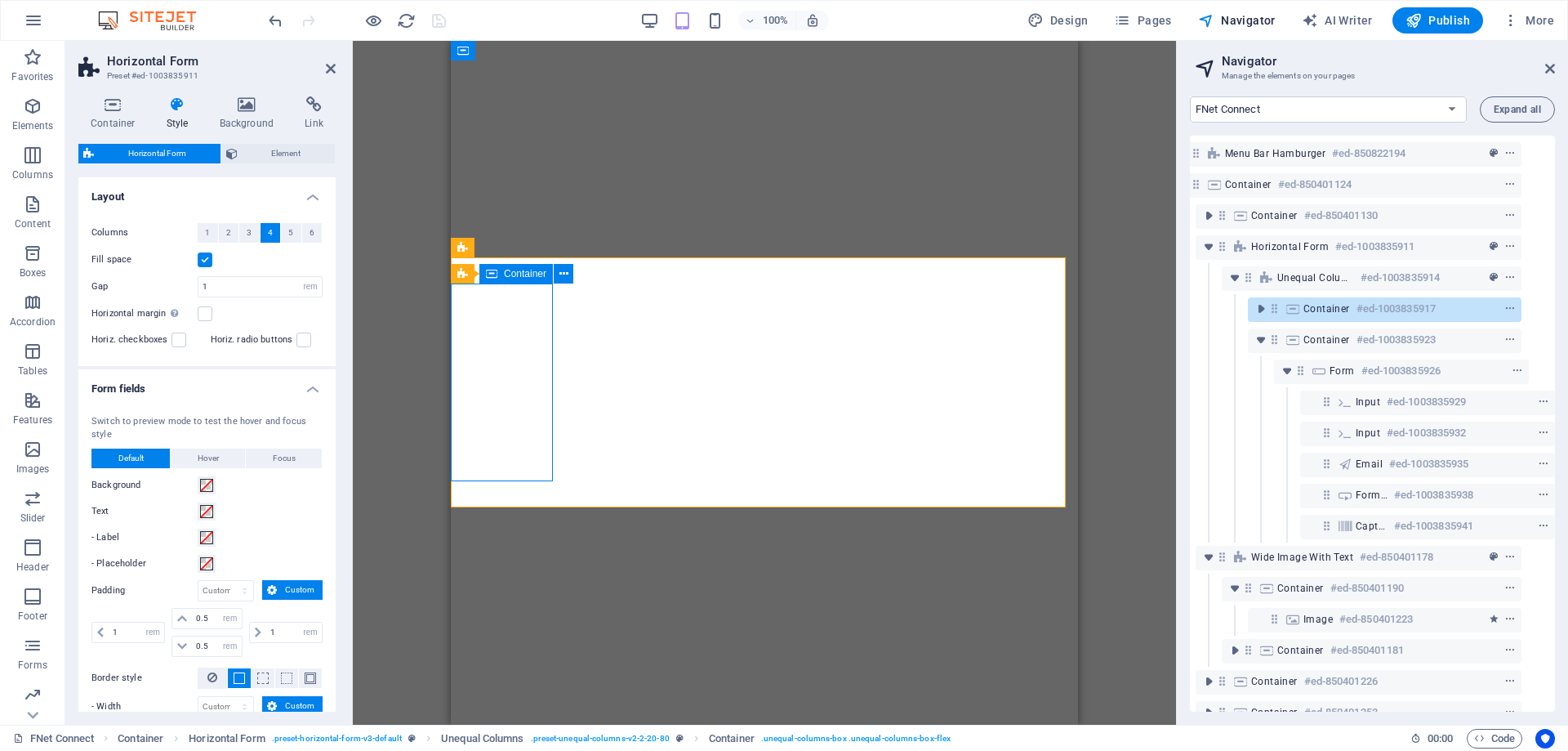
click at [1349, 307] on div "Container #ed-1003835917" at bounding box center [1371, 309] width 137 height 20
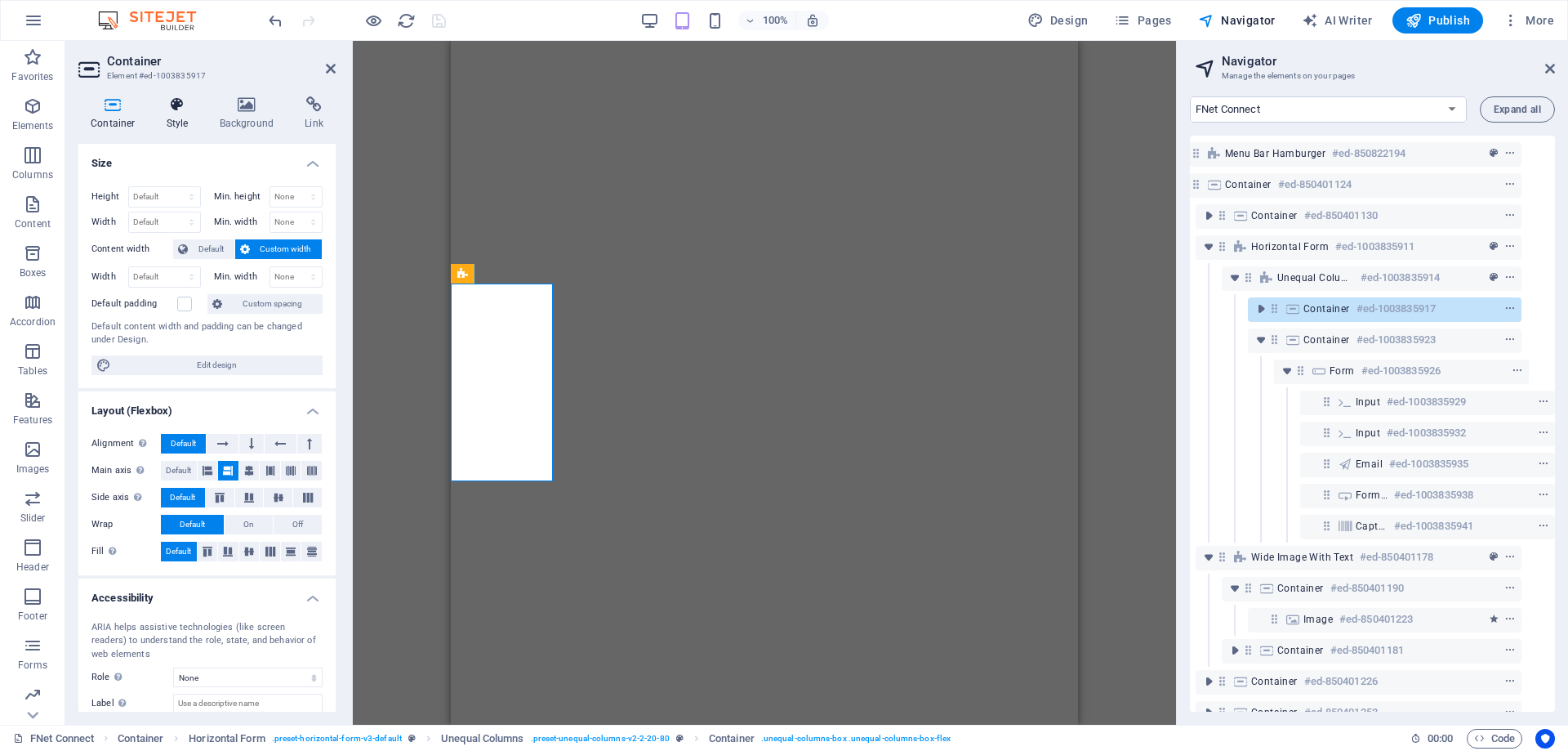
click at [184, 107] on icon at bounding box center [178, 104] width 47 height 17
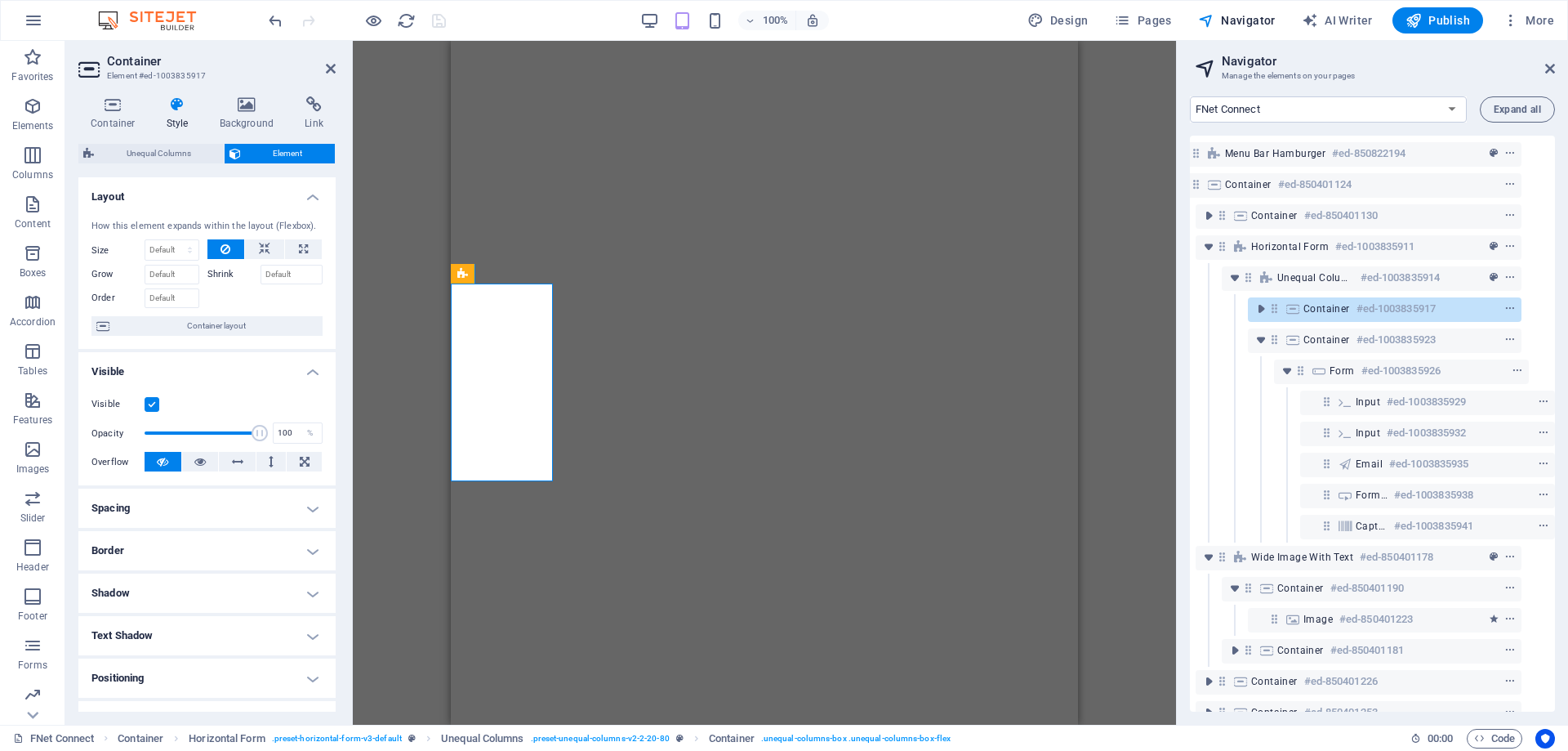
click at [138, 517] on h4 "Spacing" at bounding box center [207, 507] width 258 height 39
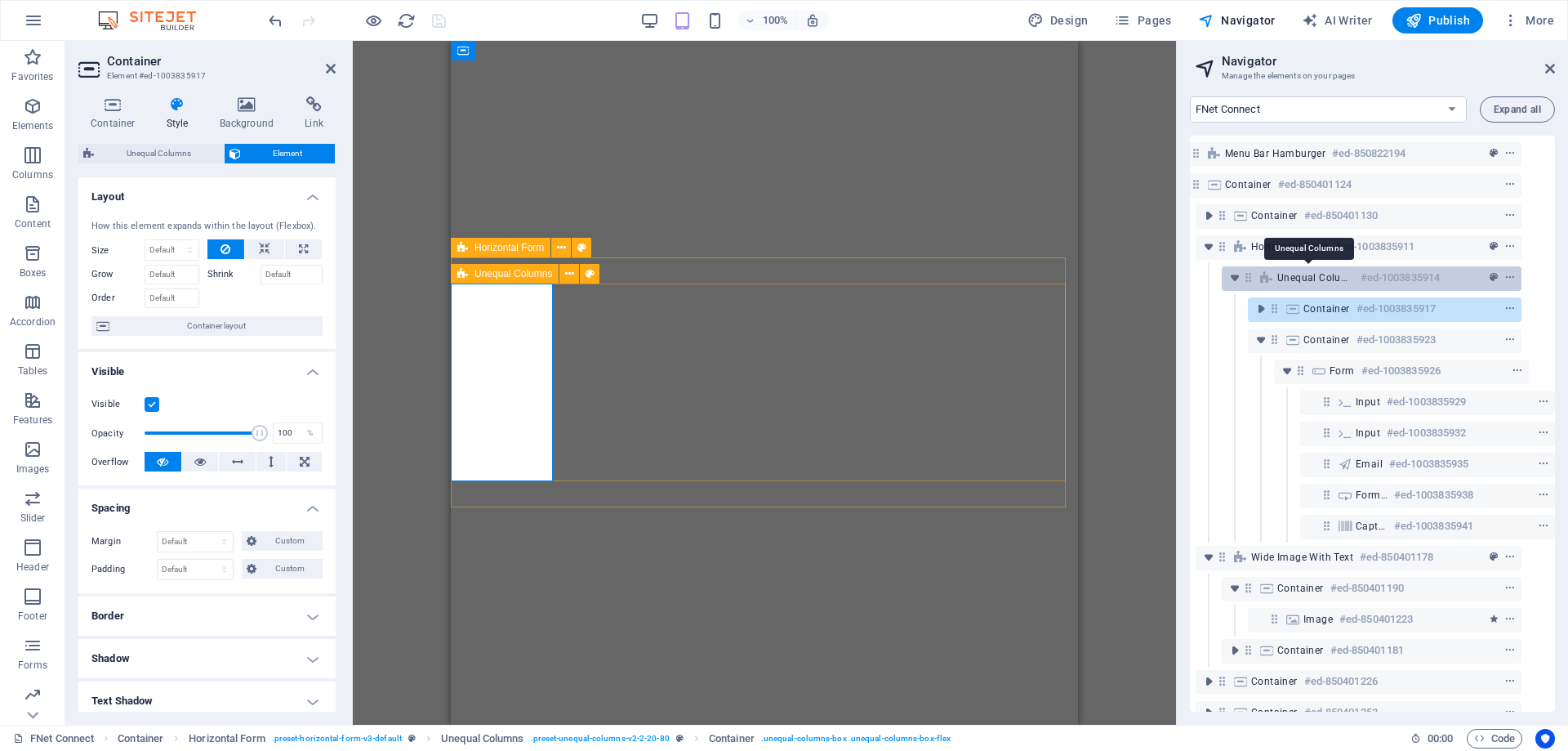
click at [1323, 283] on span "Unequal Columns" at bounding box center [1316, 278] width 77 height 13
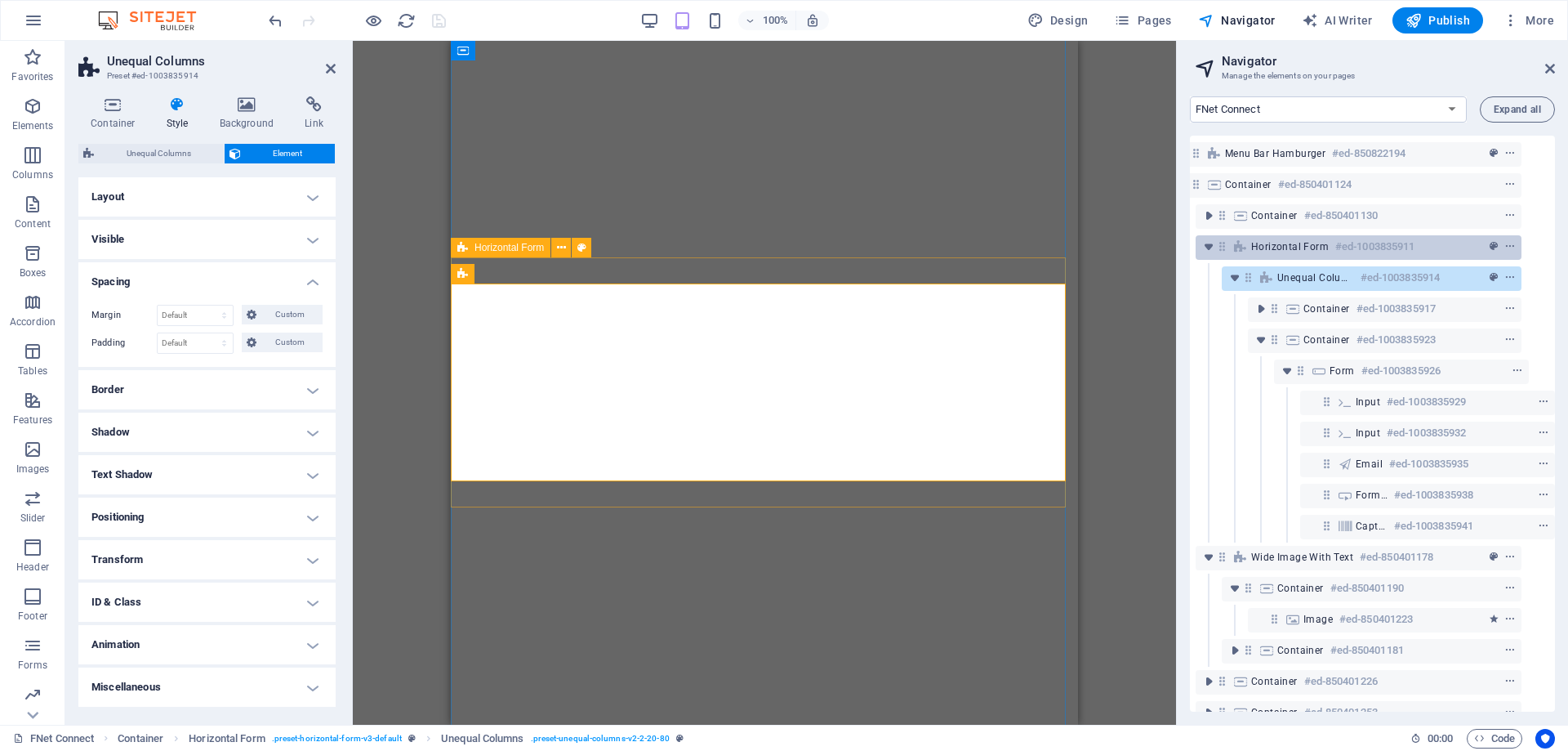
click at [1305, 244] on span "Horizontal Form" at bounding box center [1290, 246] width 77 height 13
select select "rem"
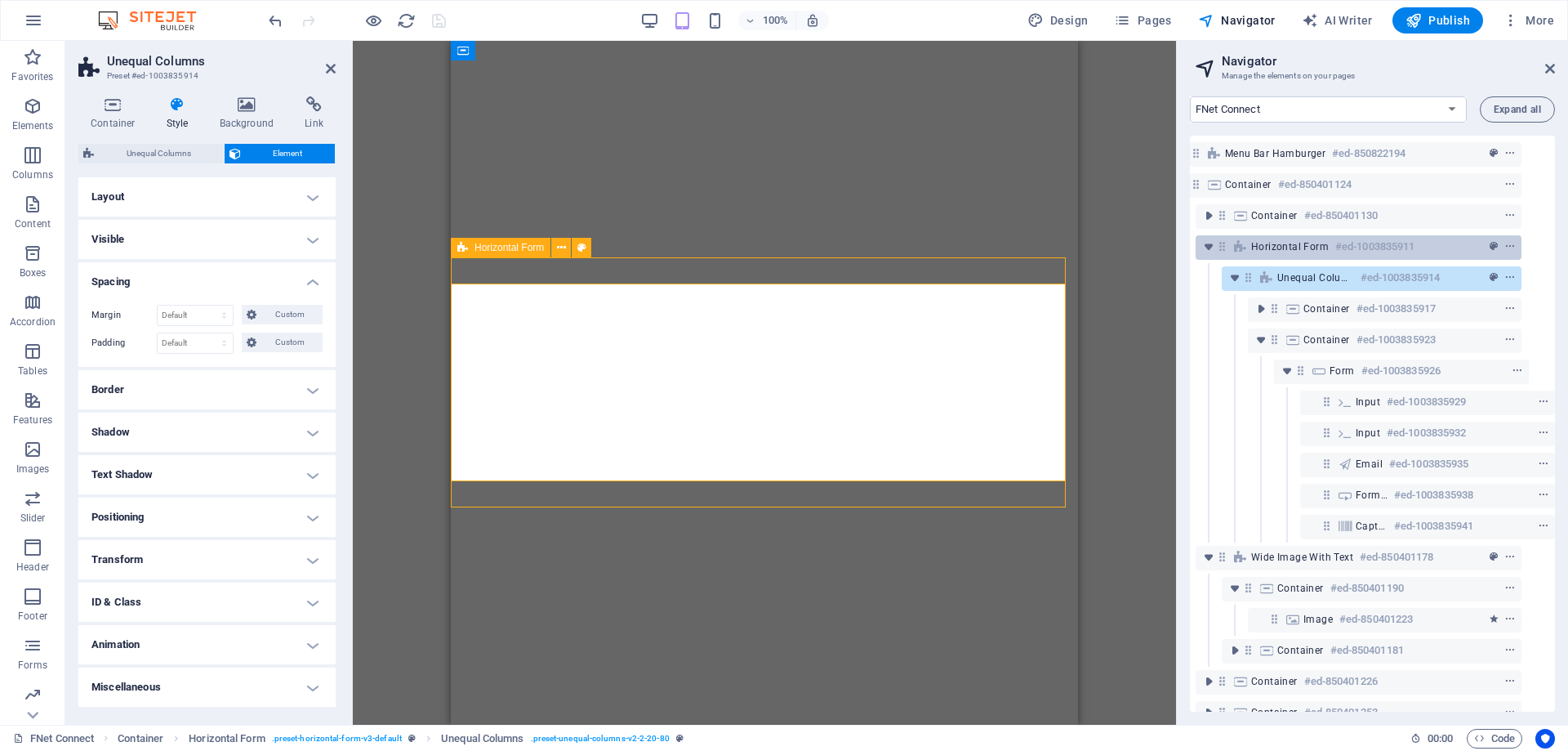
select select "rem"
select select "px"
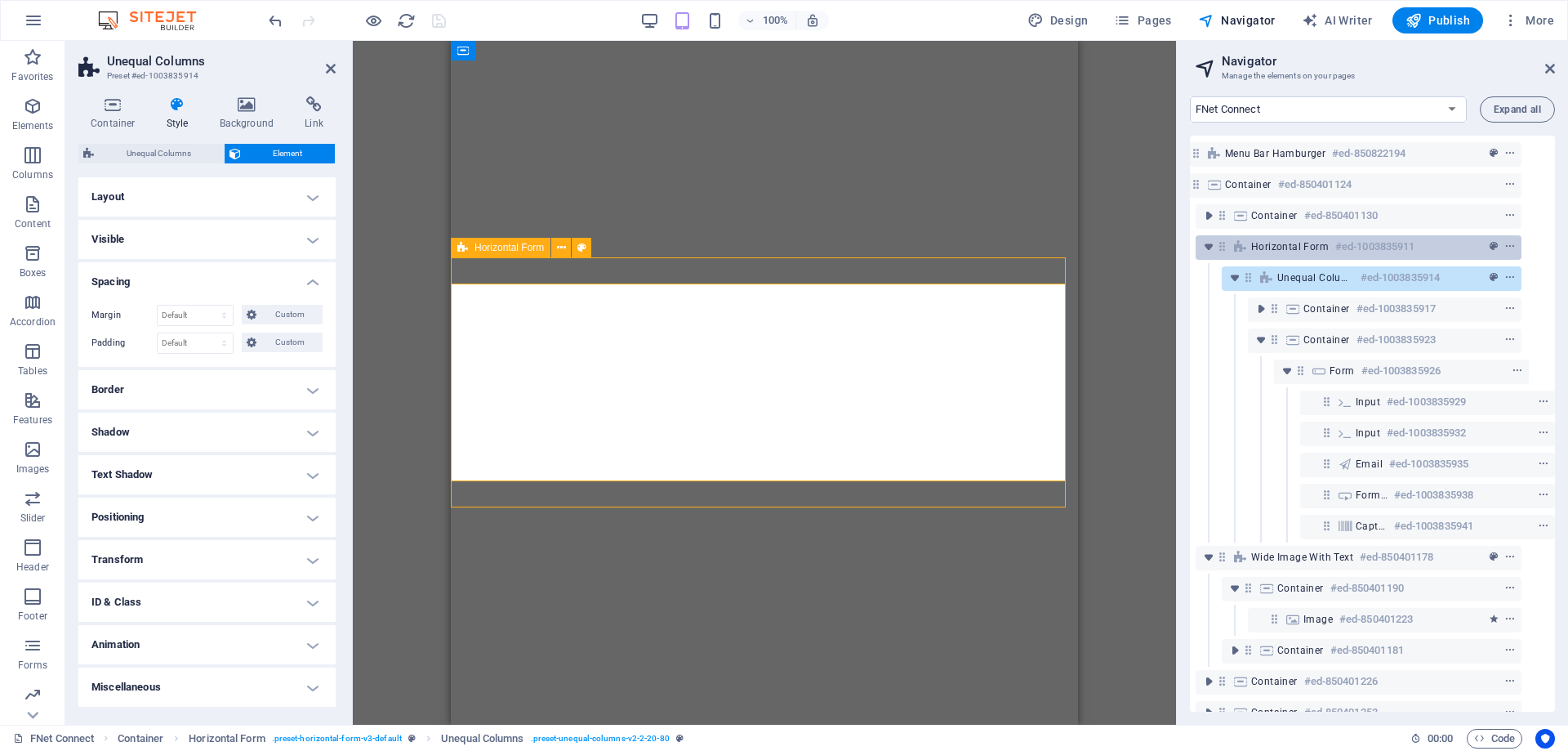
select select "px"
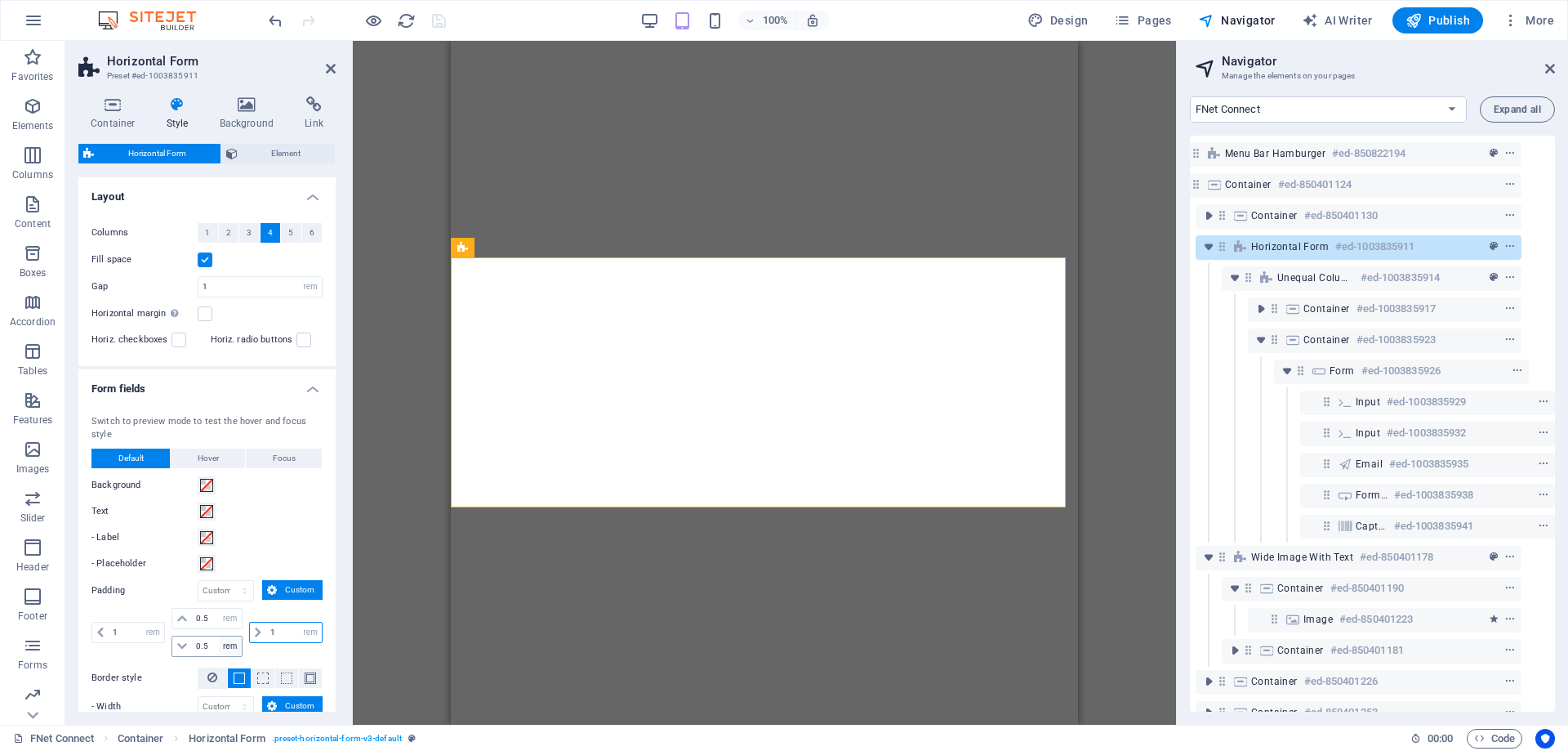
drag, startPoint x: 277, startPoint y: 628, endPoint x: 223, endPoint y: 647, distance: 57.2
click at [223, 647] on div "1 px rem % vh vw 0.5 px rem % vh vw 0.5 px rem % vh vw 1 px rem % vh vw" at bounding box center [207, 632] width 231 height 49
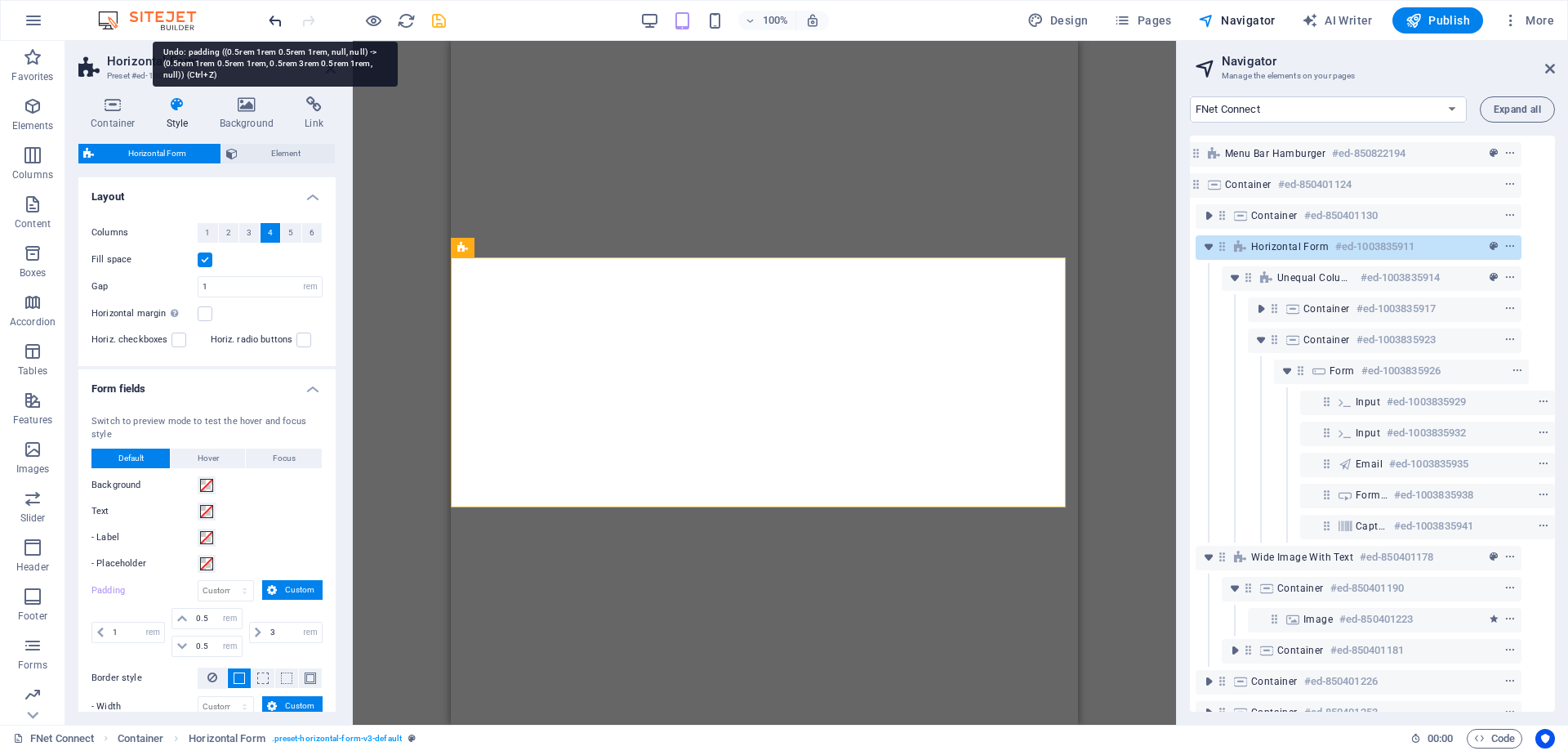
click at [278, 21] on icon "undo" at bounding box center [276, 21] width 19 height 19
type input "1"
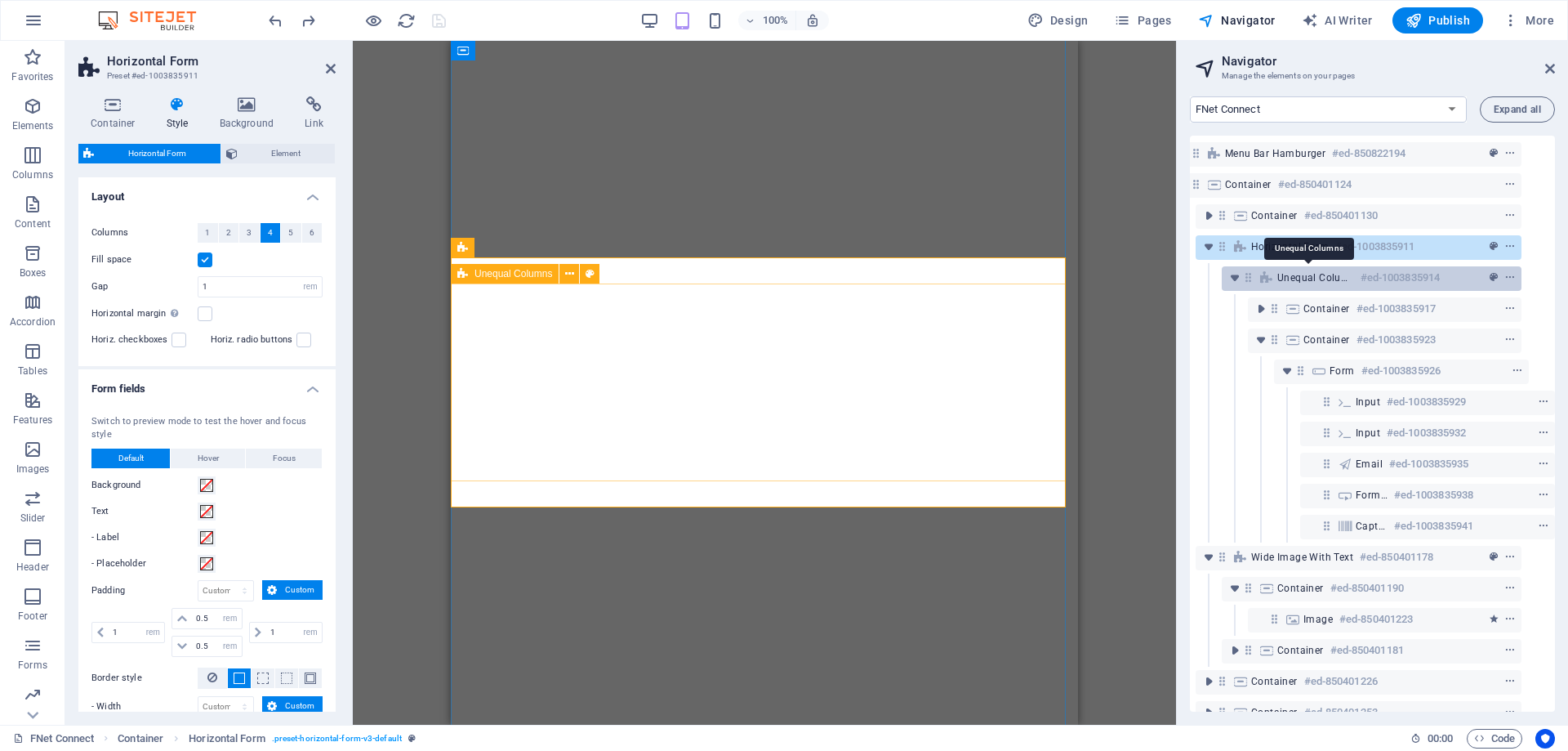
click at [1328, 273] on span "Unequal Columns" at bounding box center [1316, 278] width 77 height 13
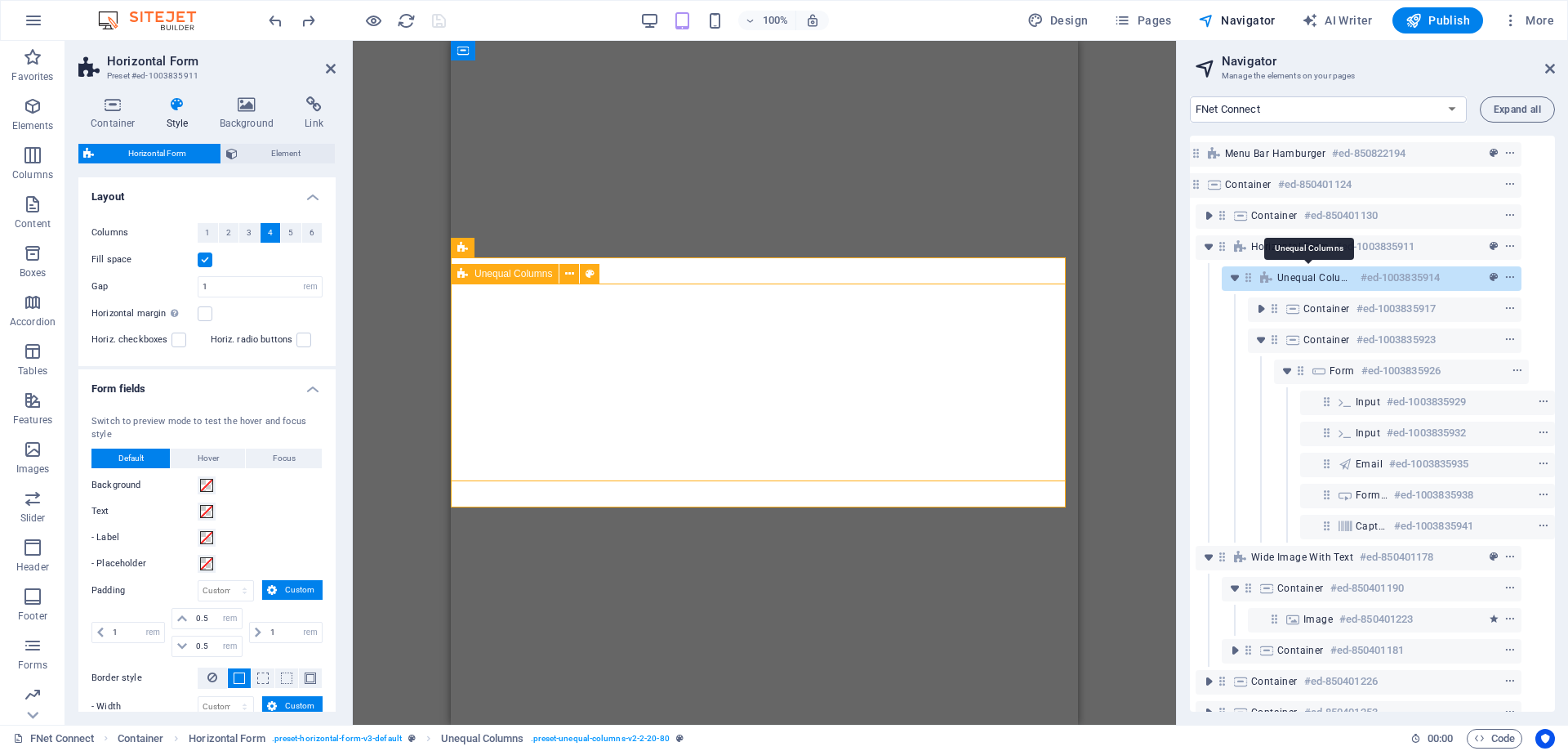
click at [1328, 273] on span "Unequal Columns" at bounding box center [1316, 278] width 77 height 13
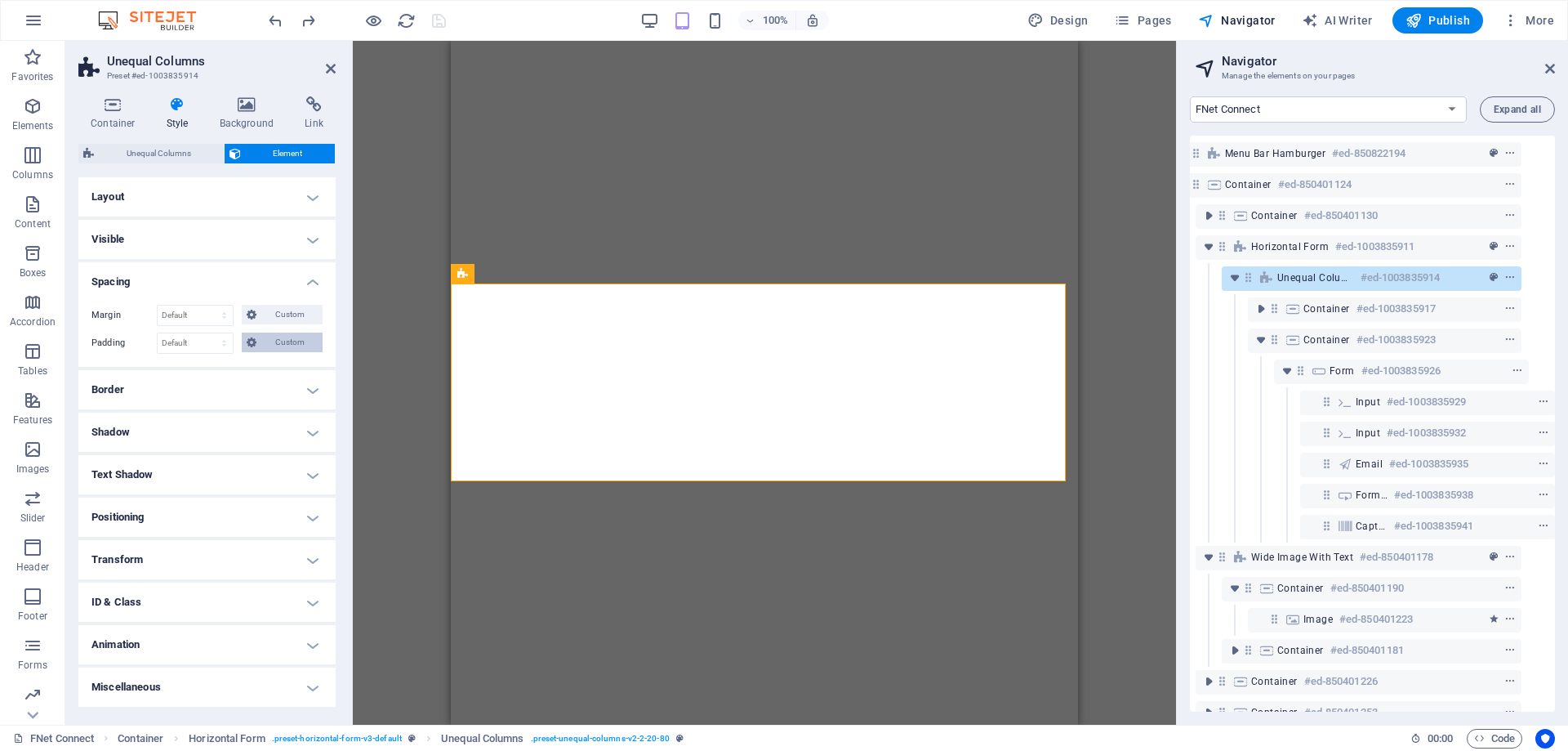
click at [286, 338] on span "Custom" at bounding box center [289, 342] width 57 height 20
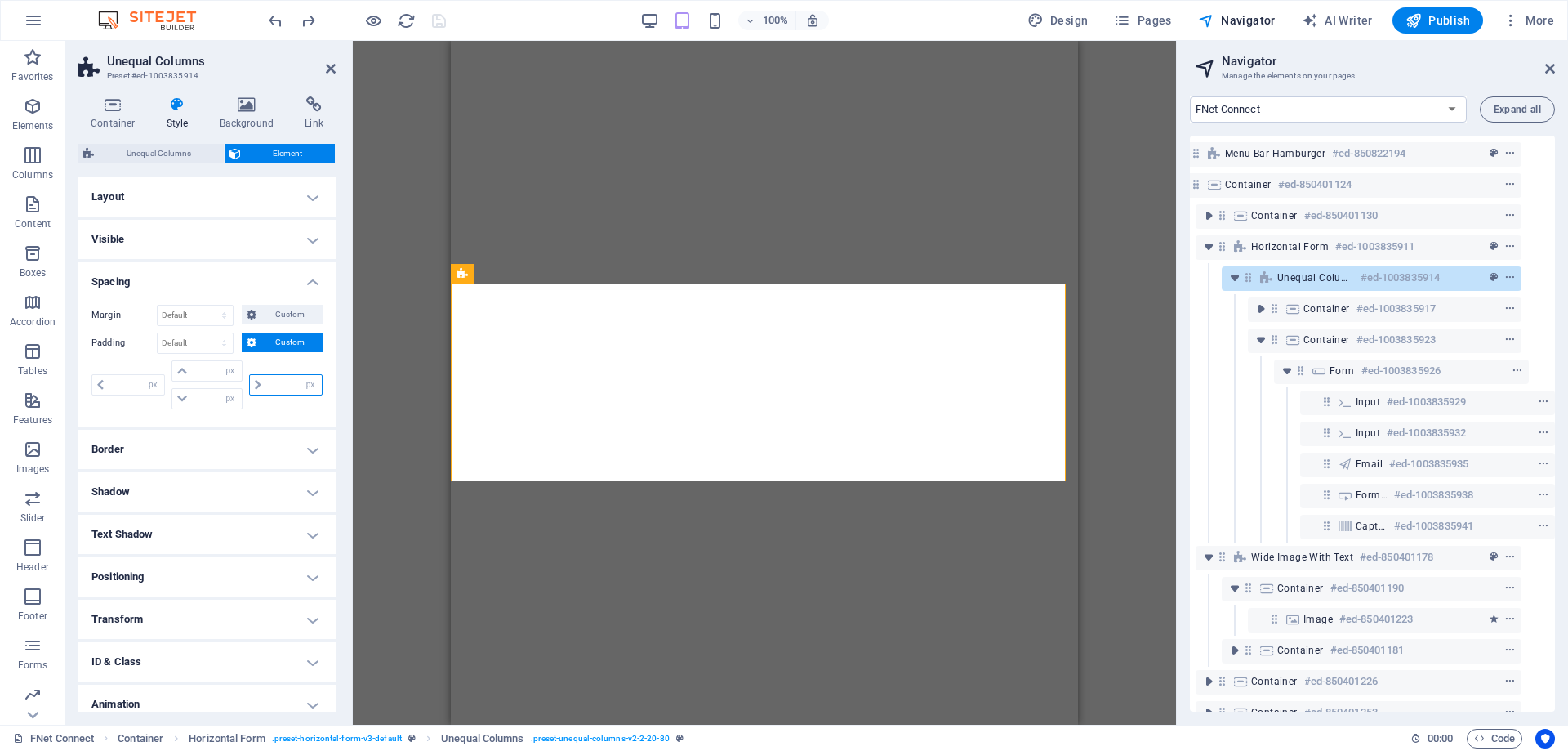
click at [294, 392] on input "number" at bounding box center [294, 385] width 56 height 20
click at [305, 386] on select "px rem % vh vw" at bounding box center [311, 385] width 23 height 20
select select "rem"
click at [299, 375] on select "px rem % vh vw" at bounding box center [311, 385] width 23 height 20
type input "0"
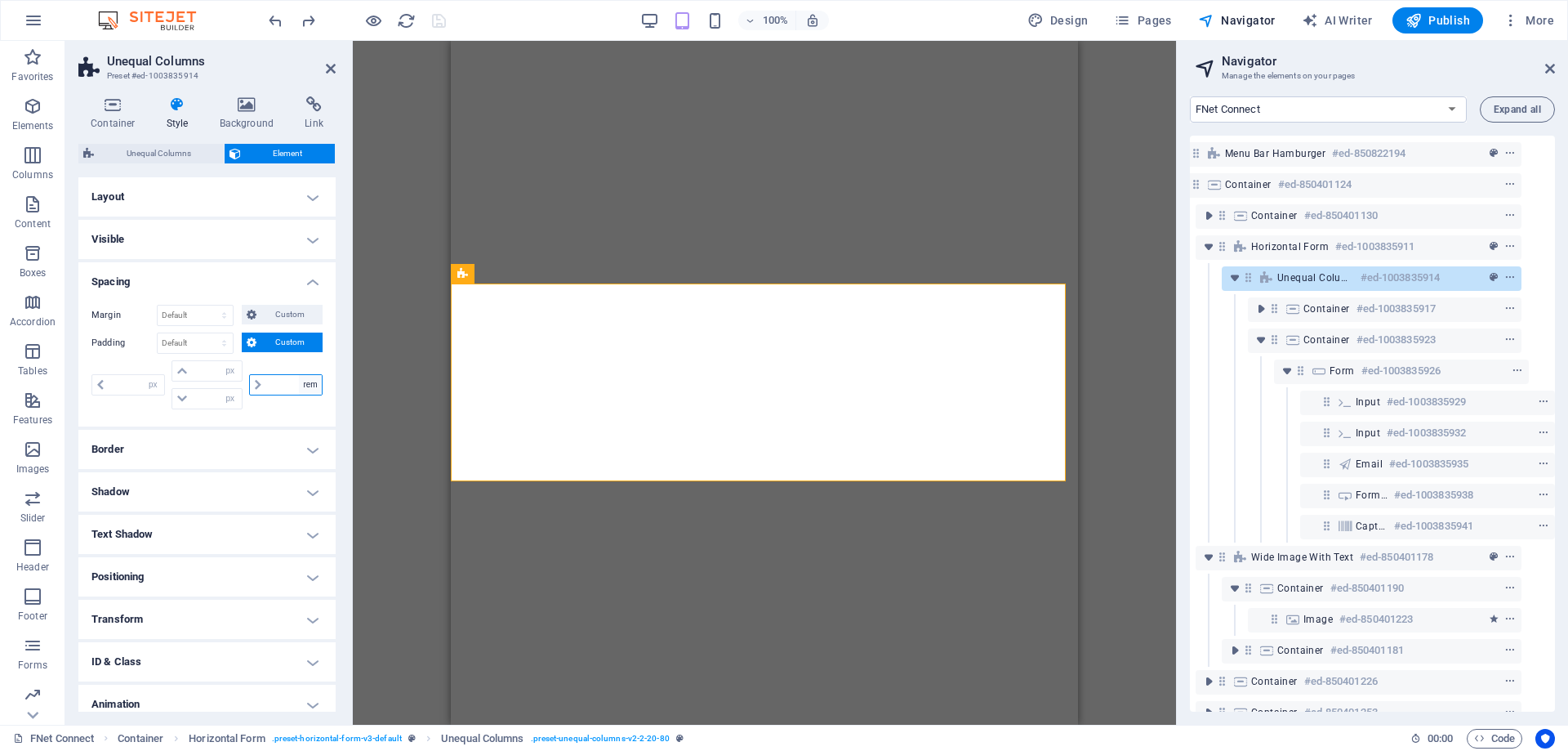
type input "0"
type input "1"
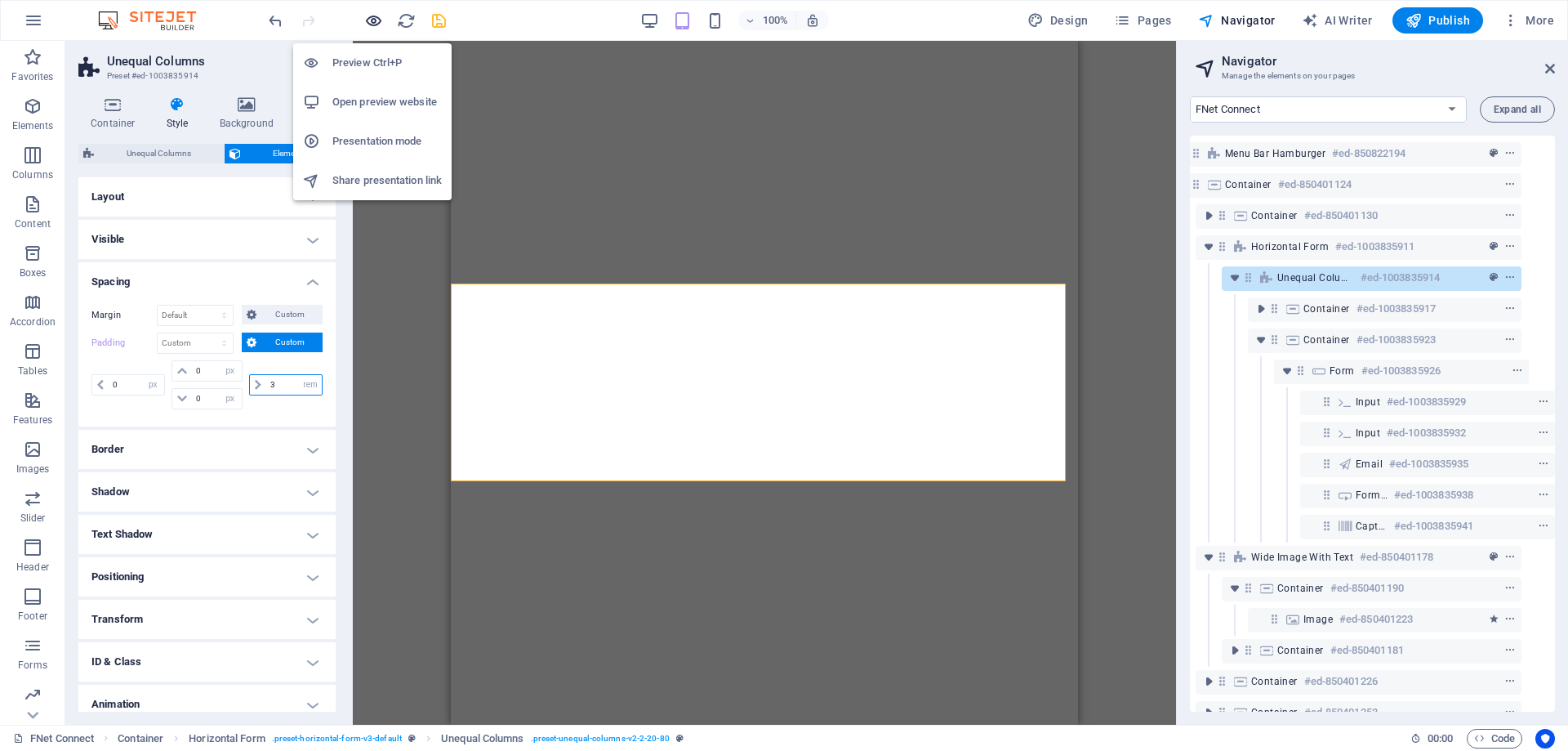
type input "3"
click at [375, 16] on icon "button" at bounding box center [374, 21] width 19 height 19
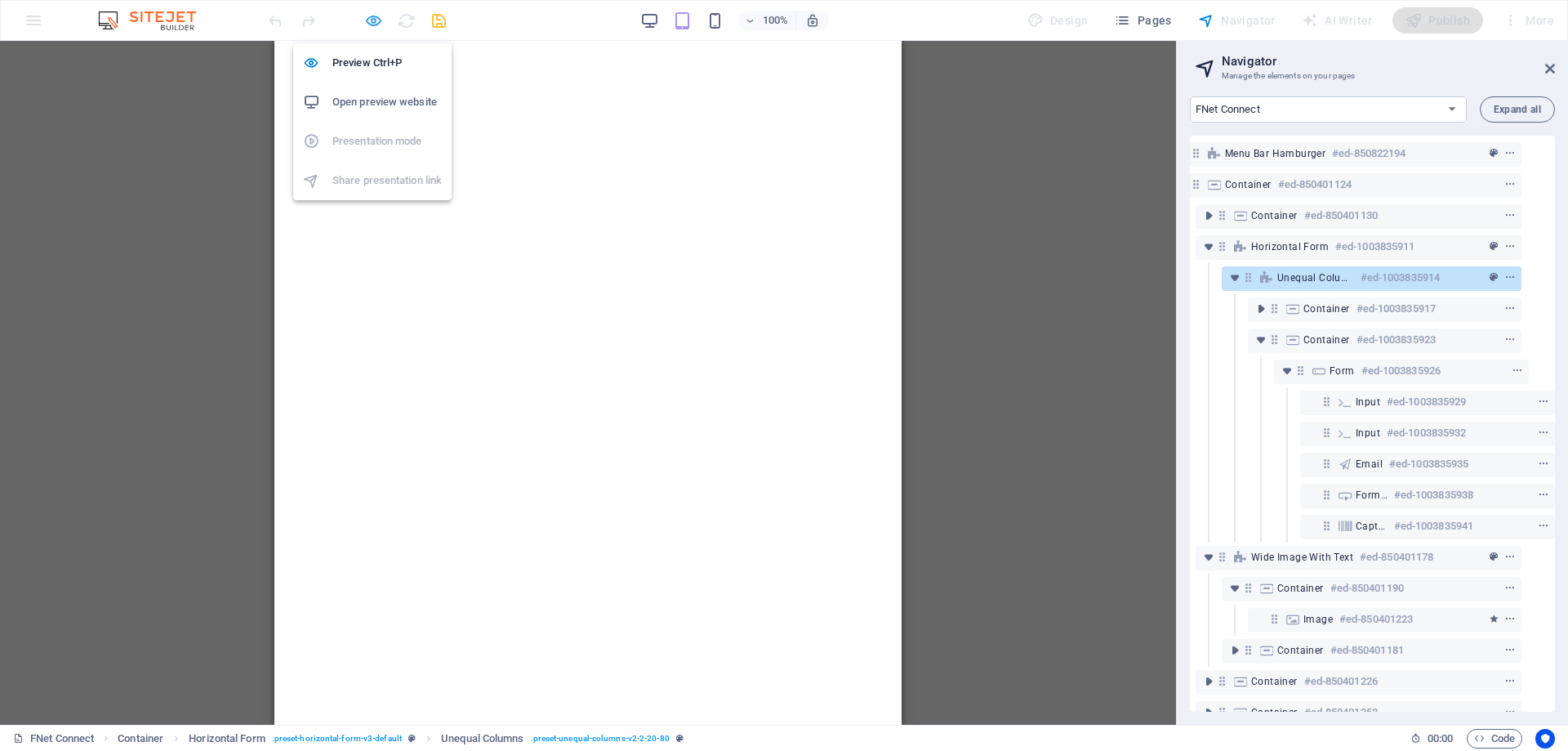
click at [375, 16] on icon "button" at bounding box center [374, 21] width 19 height 19
select select "px"
select select "rem"
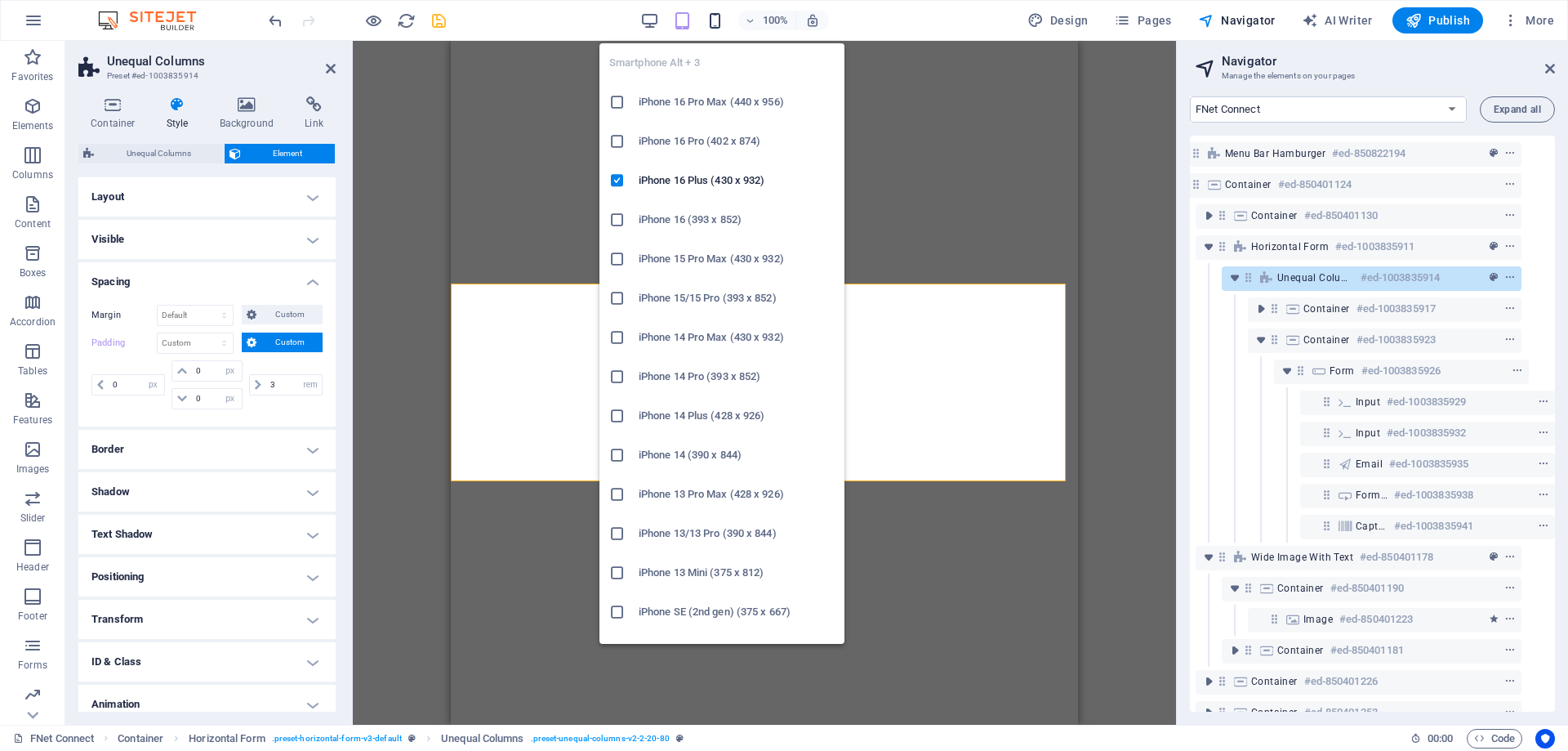
click at [725, 21] on icon "button" at bounding box center [715, 21] width 19 height 19
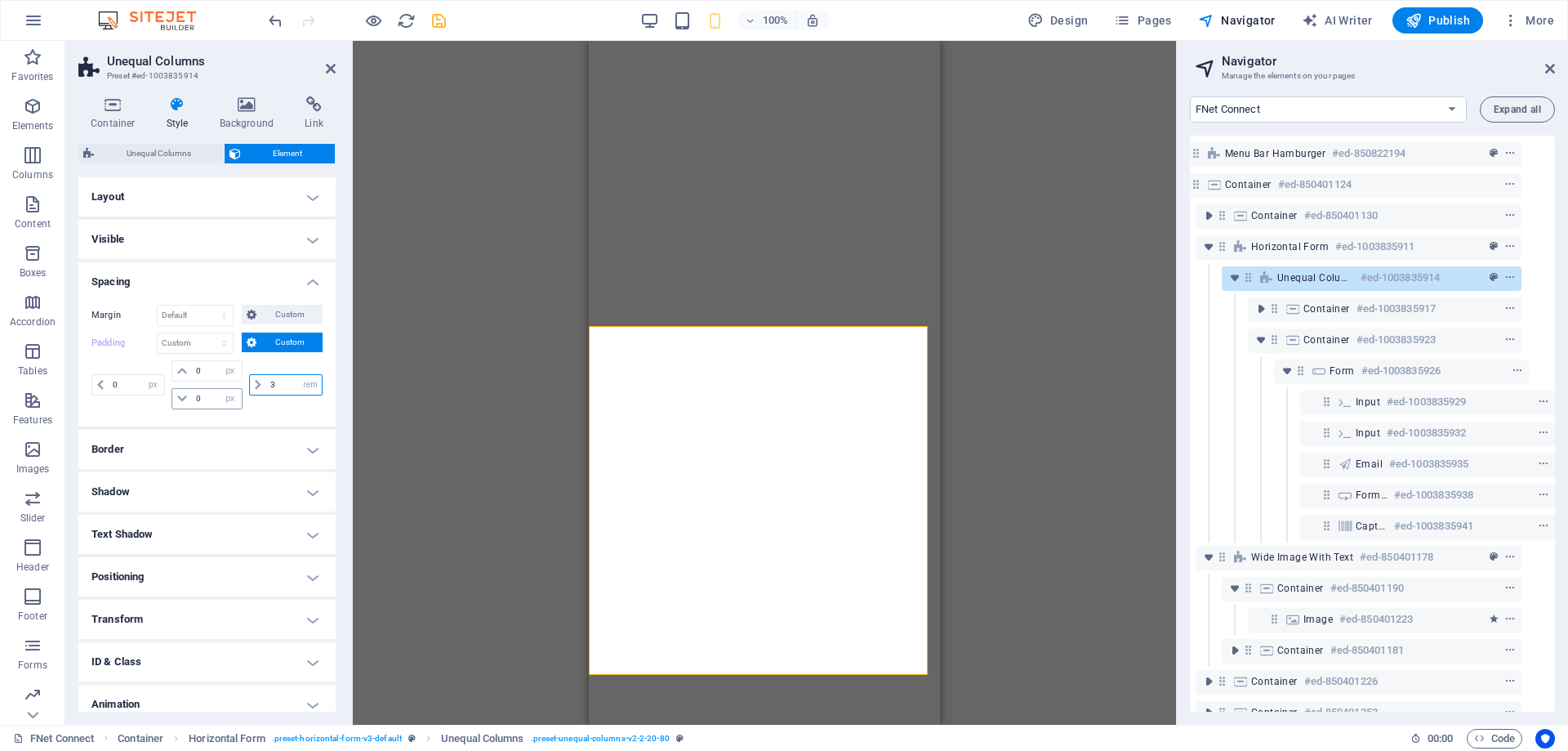
drag, startPoint x: 278, startPoint y: 383, endPoint x: 207, endPoint y: 390, distance: 71.3
click at [207, 390] on div "0 px rem % vh vw 0 px rem % vh vw 0 px rem % vh vw 3 px rem % vh vw" at bounding box center [207, 385] width 231 height 49
type input "1.5"
drag, startPoint x: 121, startPoint y: 379, endPoint x: 44, endPoint y: 393, distance: 78.3
click at [44, 393] on section "Favorites Elements Columns Content Boxes Accordion Tables Features Images Slide…" at bounding box center [588, 383] width 1176 height 684
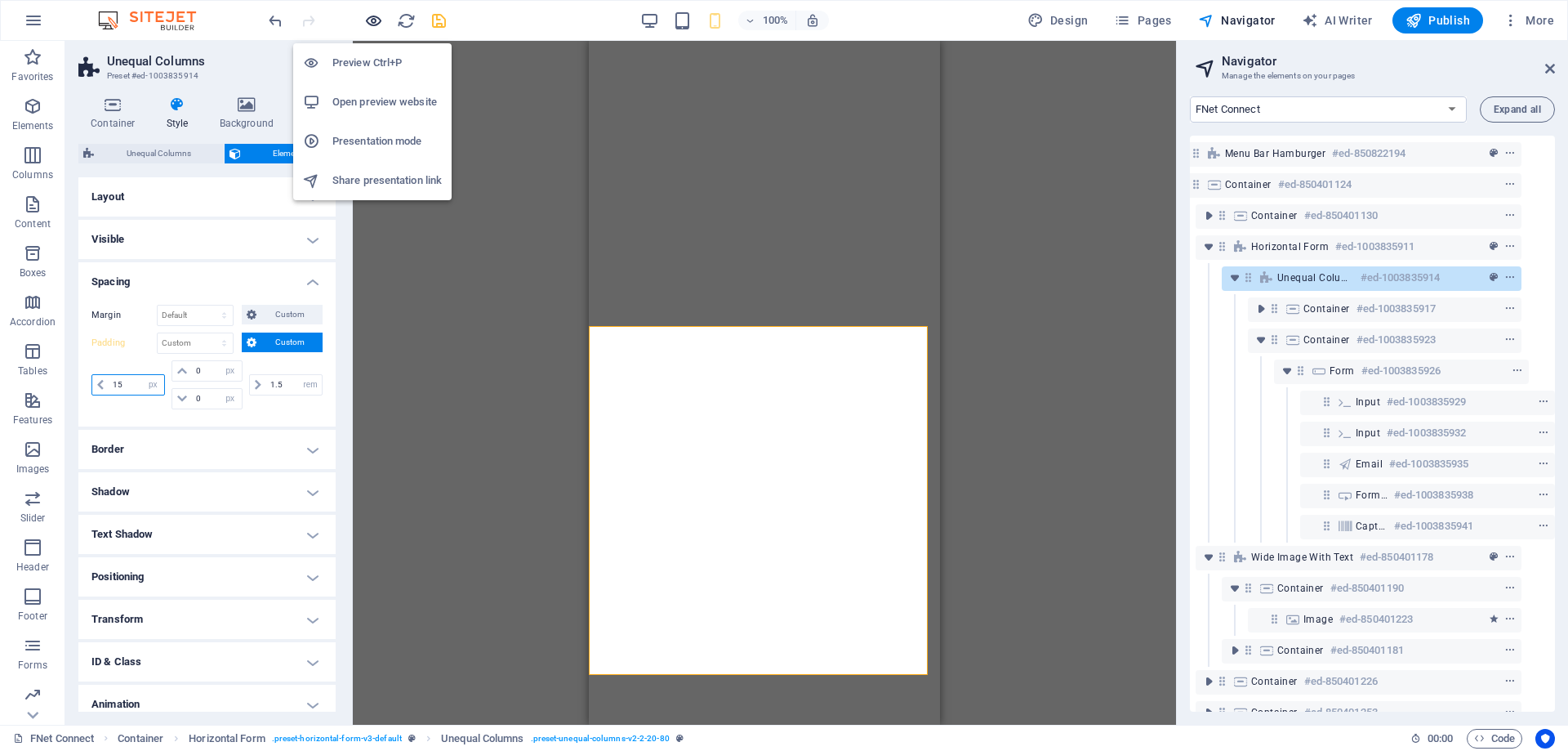
type input "15"
click at [367, 21] on icon "button" at bounding box center [374, 21] width 19 height 19
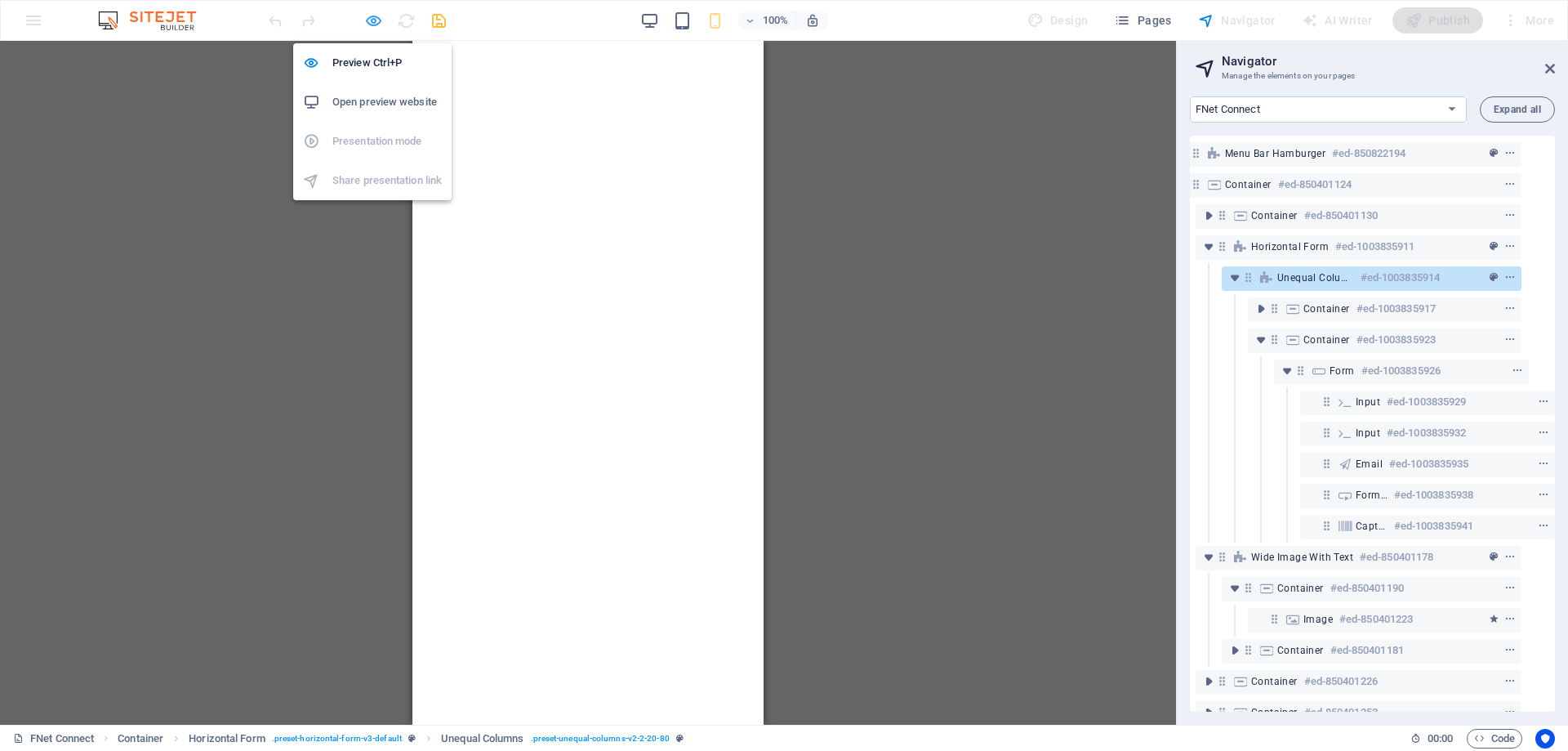
click at [373, 25] on icon "button" at bounding box center [374, 21] width 19 height 19
select select "px"
select select "rem"
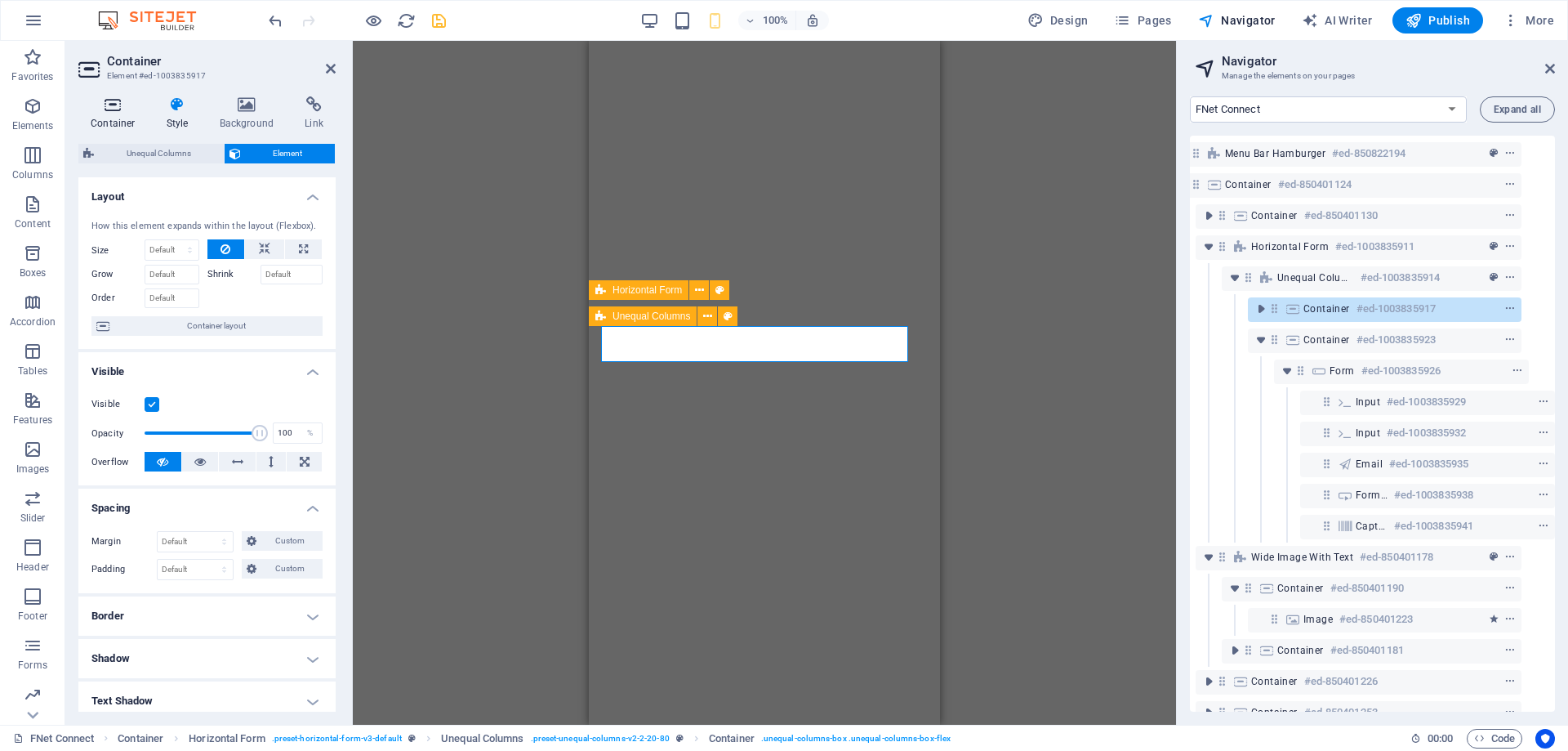
click at [124, 113] on h4 "Container" at bounding box center [116, 113] width 76 height 34
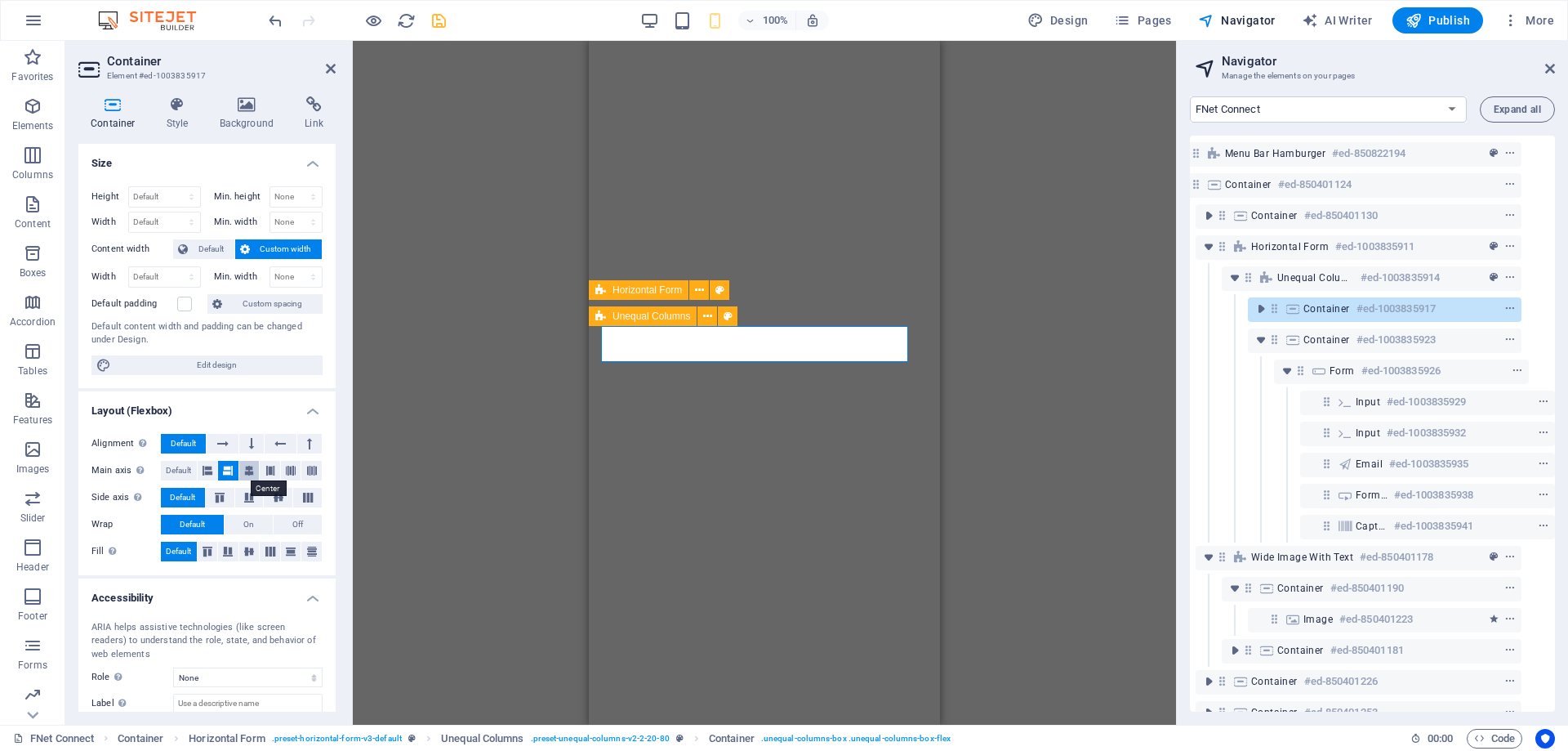
click at [252, 472] on icon at bounding box center [249, 470] width 10 height 20
click at [208, 472] on icon at bounding box center [207, 470] width 10 height 20
select select "%"
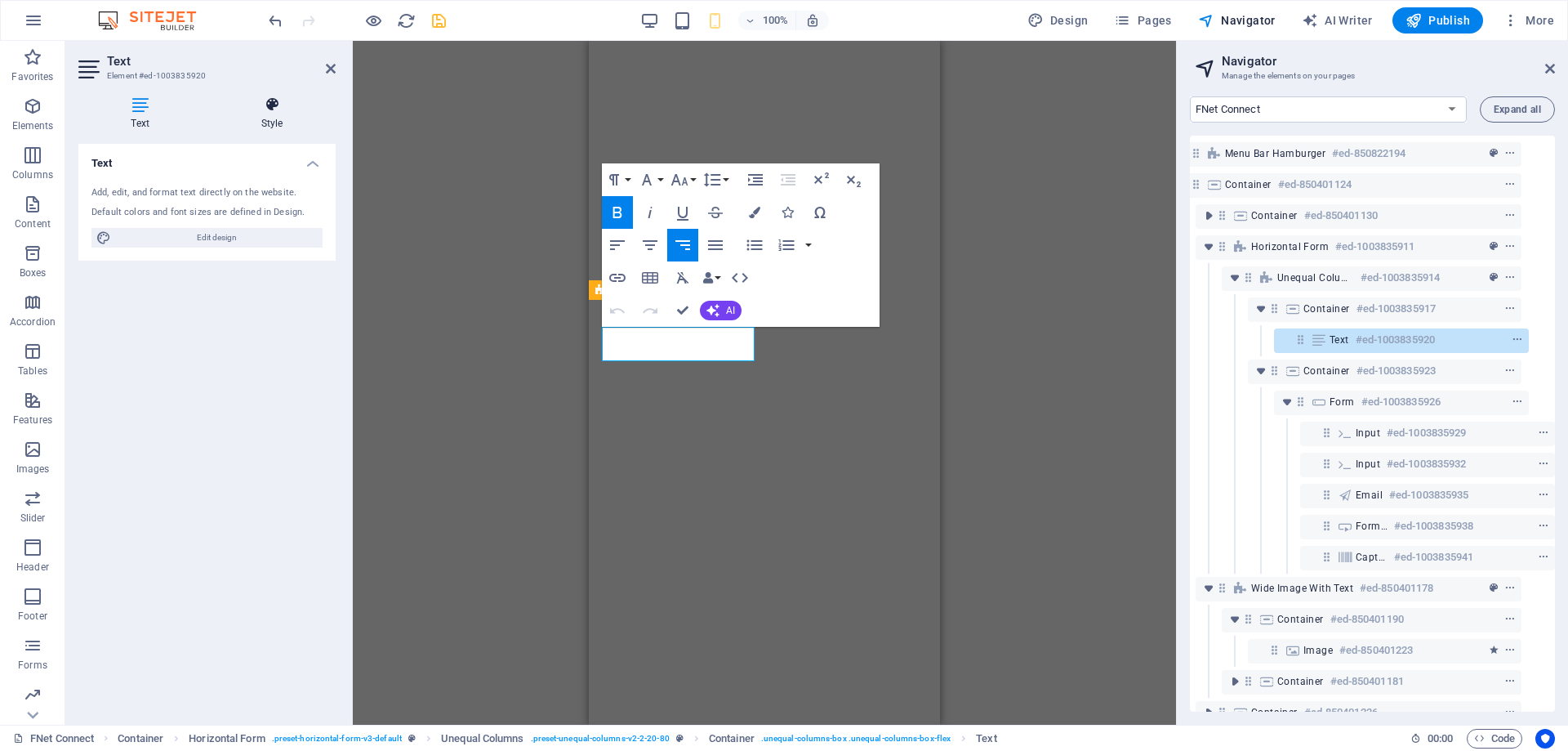
click at [272, 115] on h4 "Style" at bounding box center [271, 113] width 127 height 34
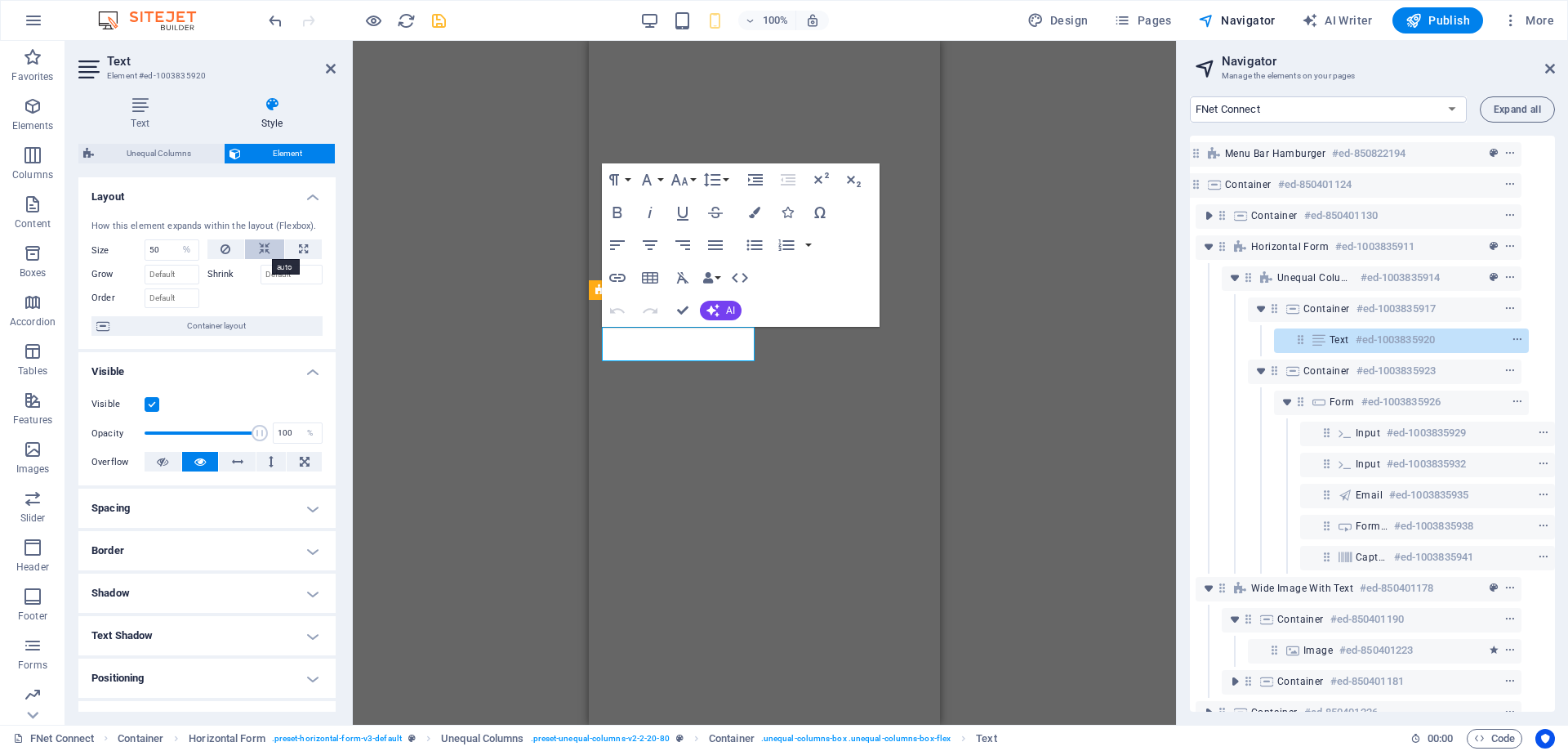
click at [251, 248] on button at bounding box center [265, 249] width 39 height 20
select select "DISABLED_OPTION_VALUE"
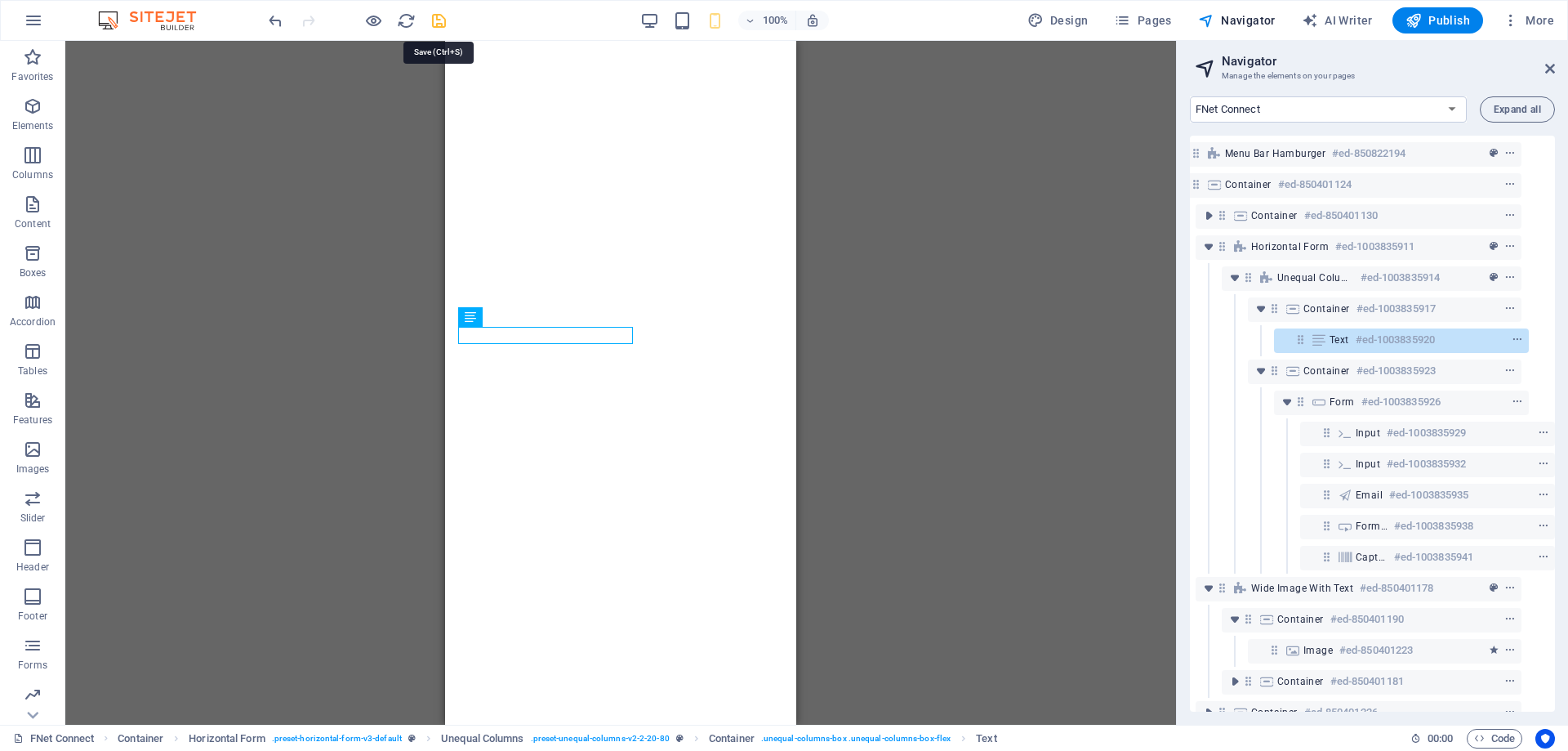
click at [439, 22] on icon "save" at bounding box center [439, 21] width 19 height 19
select select "px"
select select "rem"
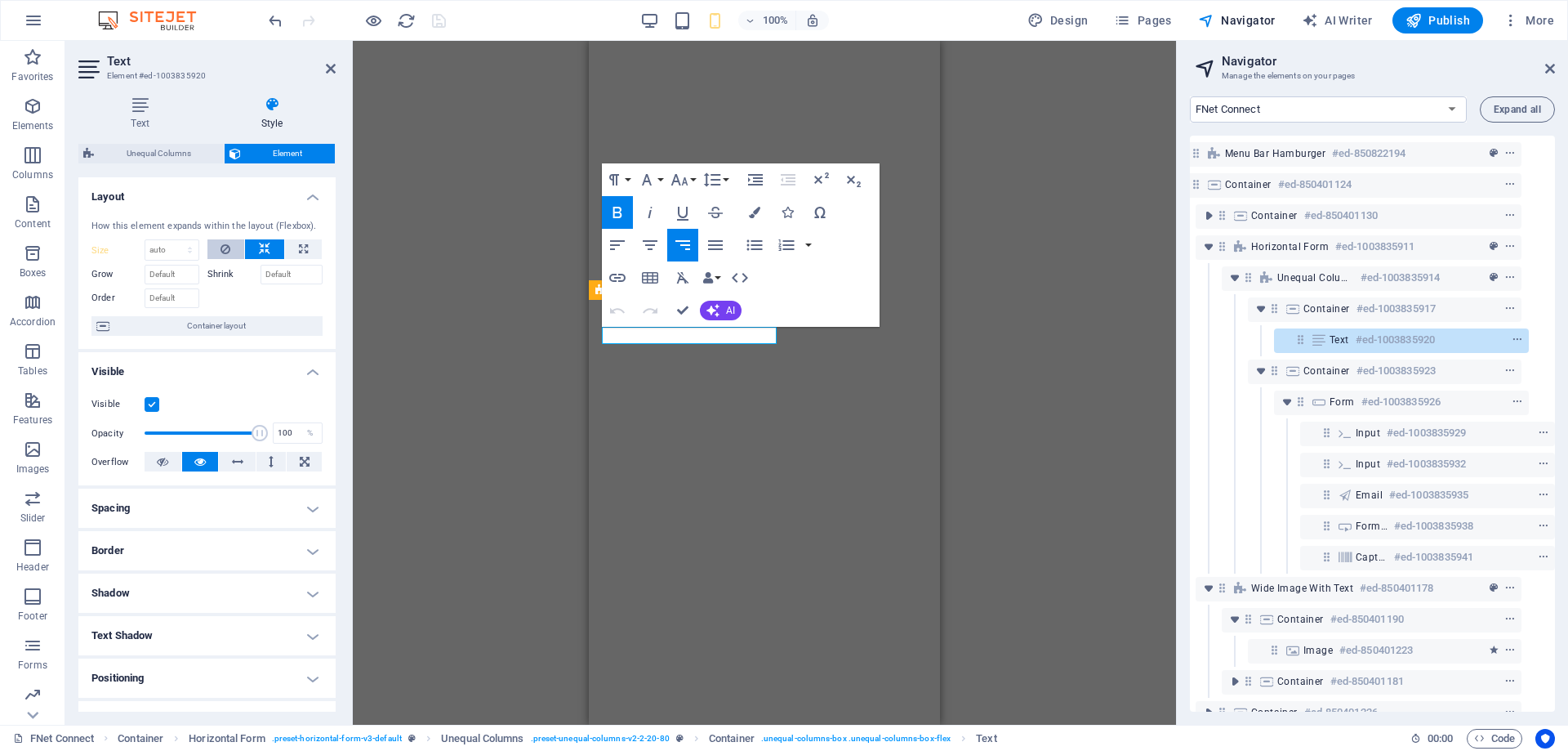
click at [234, 247] on button at bounding box center [225, 249] width 37 height 20
type input "50"
select select "%"
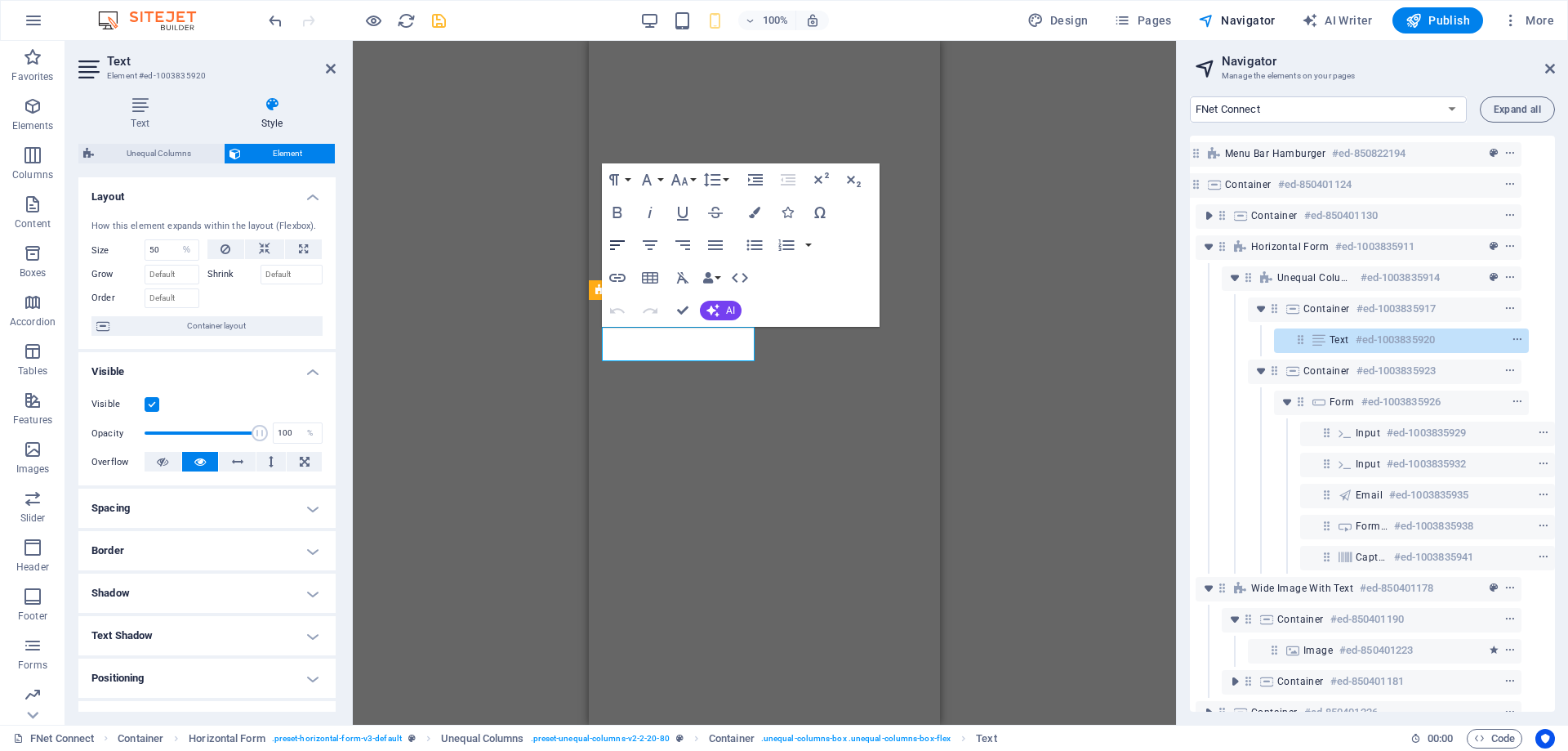
click at [620, 251] on icon "button" at bounding box center [617, 245] width 20 height 20
drag, startPoint x: 172, startPoint y: 256, endPoint x: 143, endPoint y: 258, distance: 29.1
click at [143, 258] on div "Size 50 Default auto px % 1/1 1/2 1/3 1/4 1/5 1/6 1/7 1/8 1/9 1/10" at bounding box center [145, 250] width 108 height 21
type input "40"
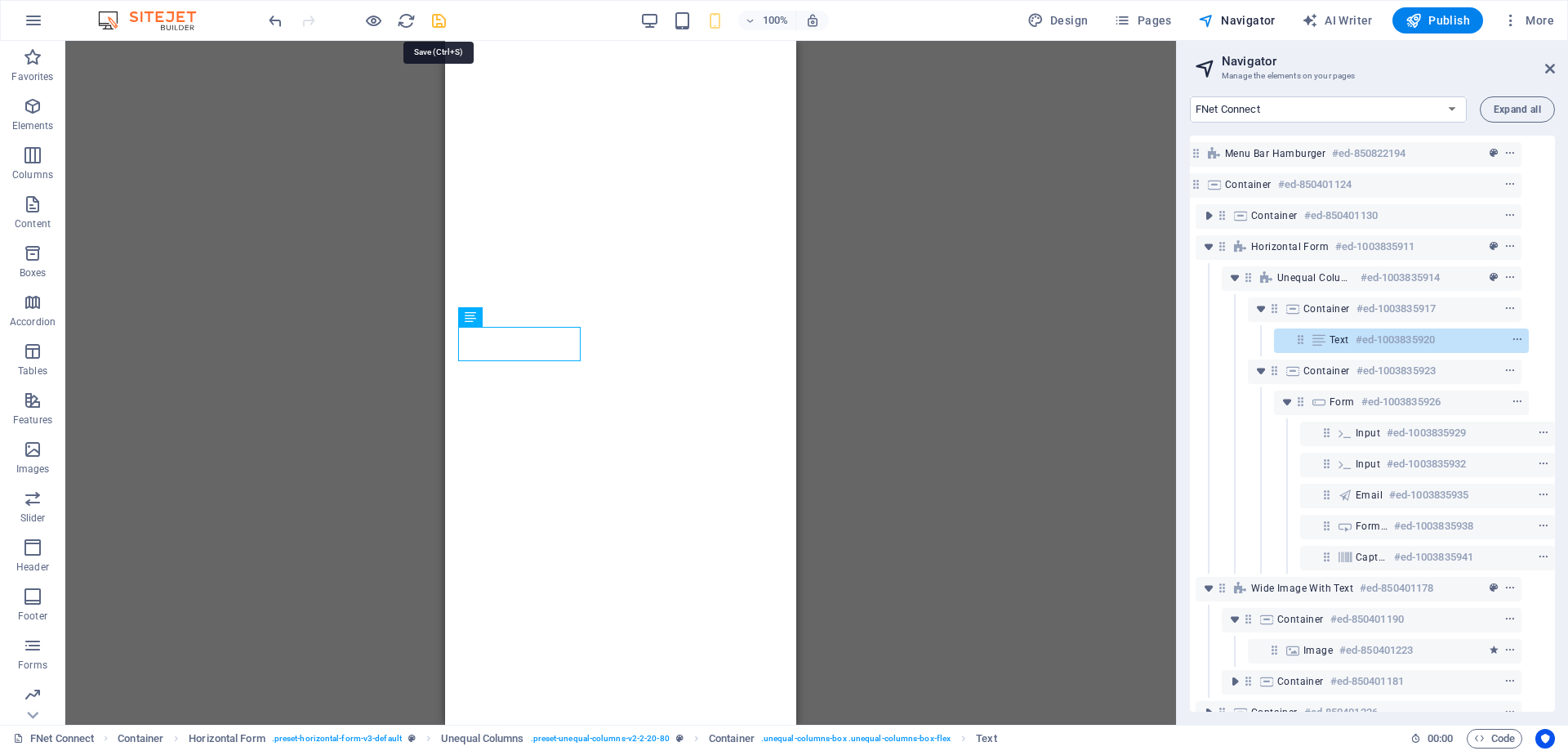
click at [434, 19] on icon "save" at bounding box center [439, 21] width 19 height 19
select select "px"
select select "rem"
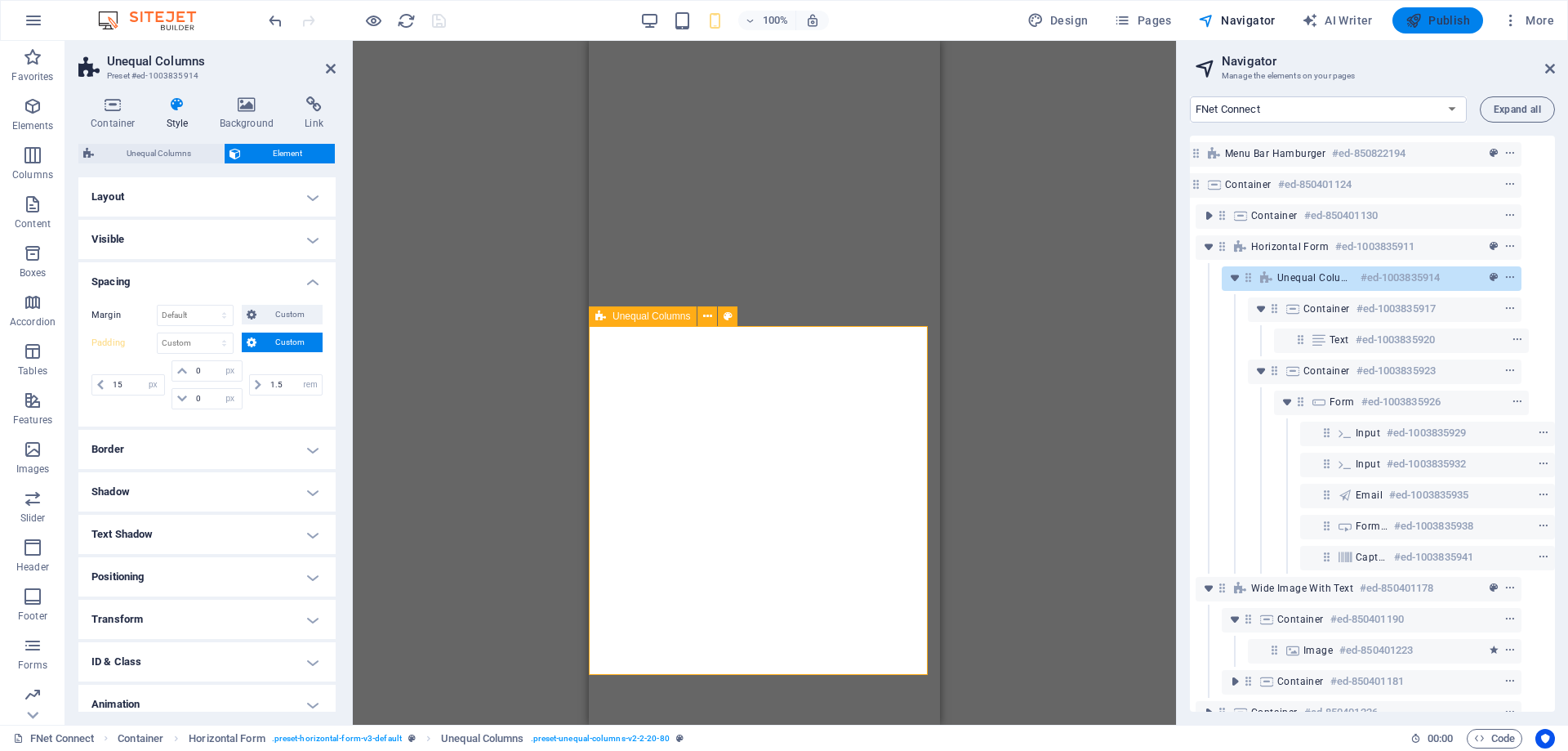
click at [1432, 23] on span "Publish" at bounding box center [1438, 20] width 64 height 17
select select "px"
select select "rem"
